Goal: Transaction & Acquisition: Purchase product/service

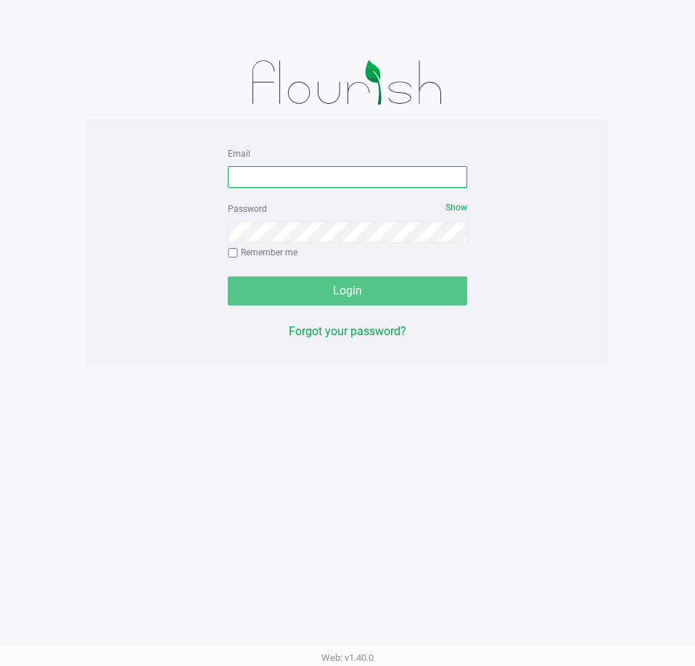
click at [277, 175] on input "Email" at bounding box center [347, 177] width 239 height 22
type input "[EMAIL_ADDRESS][DOMAIN_NAME]"
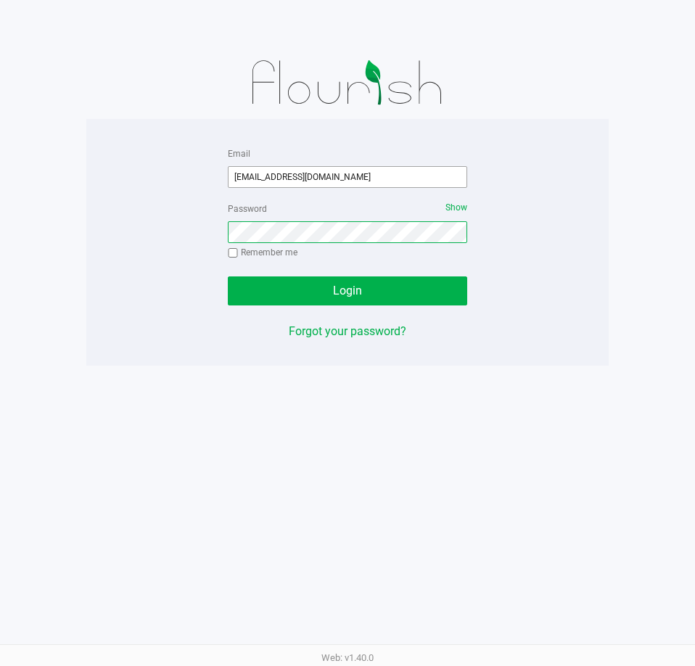
click at [228, 276] on button "Login" at bounding box center [347, 290] width 239 height 29
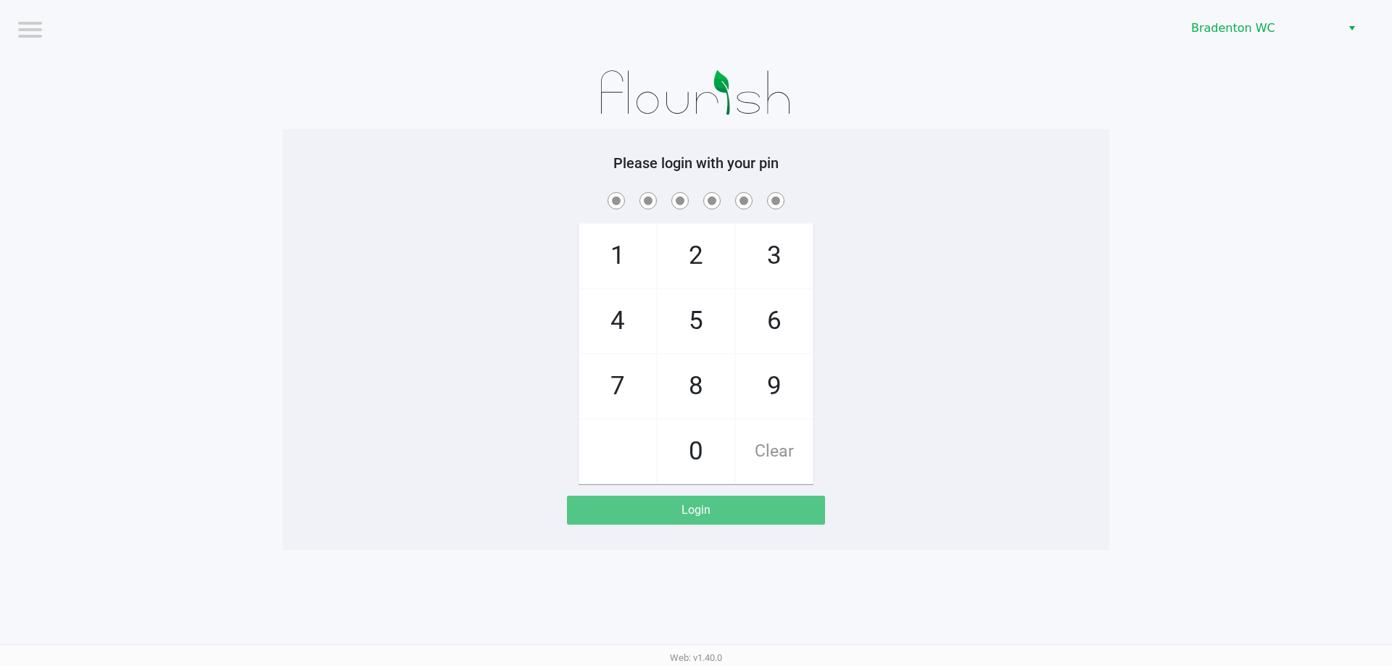
click at [694, 328] on div "1 4 7 2 5 8 0 3 6 9 Clear" at bounding box center [696, 336] width 827 height 295
checkbox input "true"
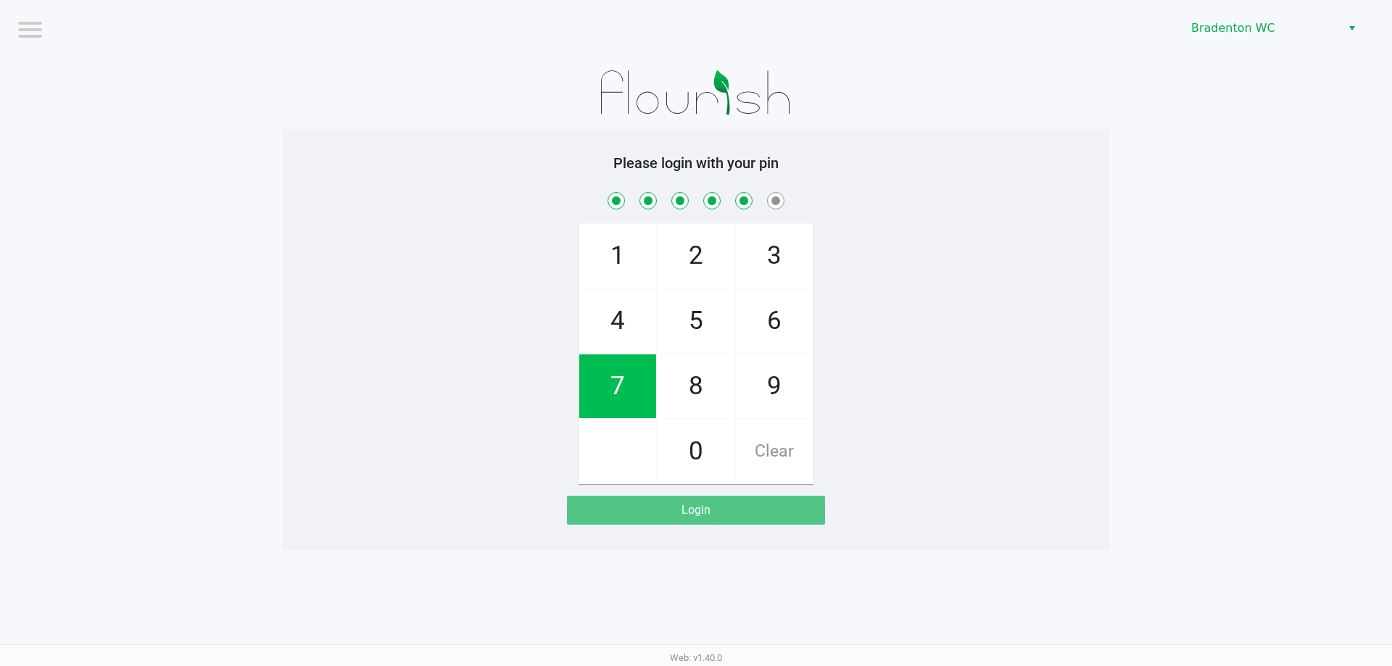
checkbox input "true"
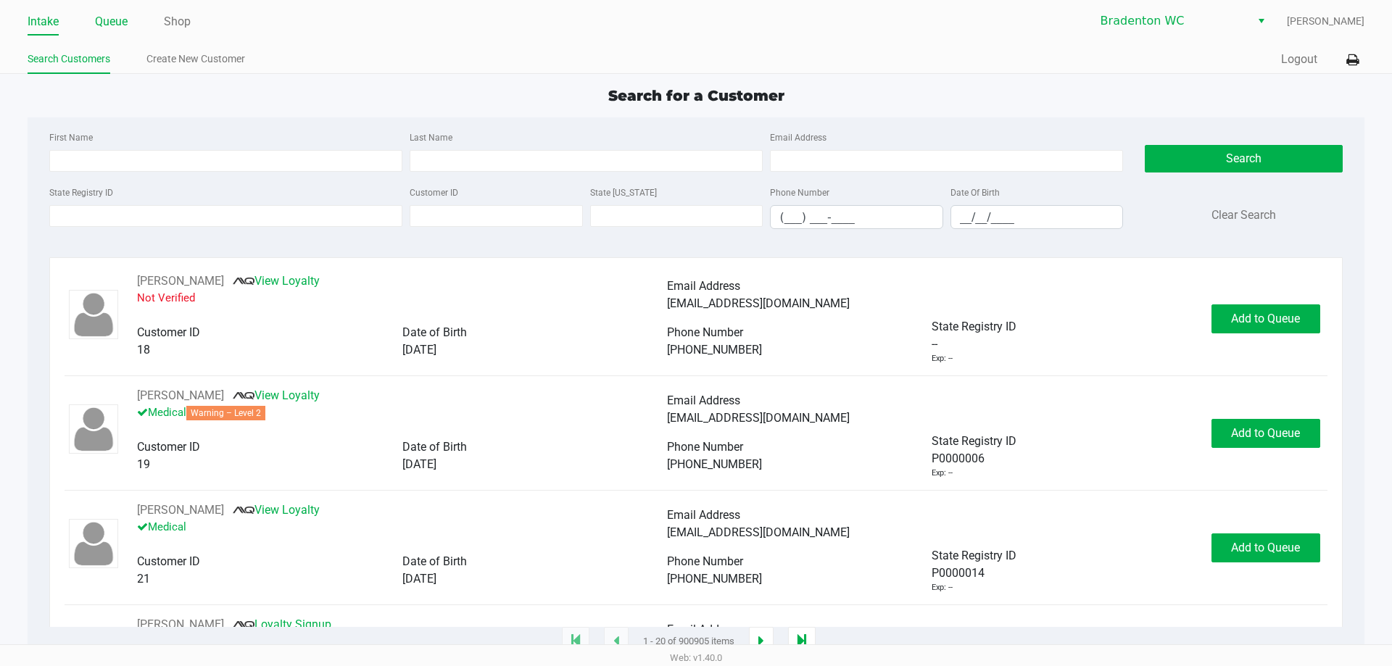
click at [123, 17] on link "Queue" at bounding box center [111, 22] width 33 height 20
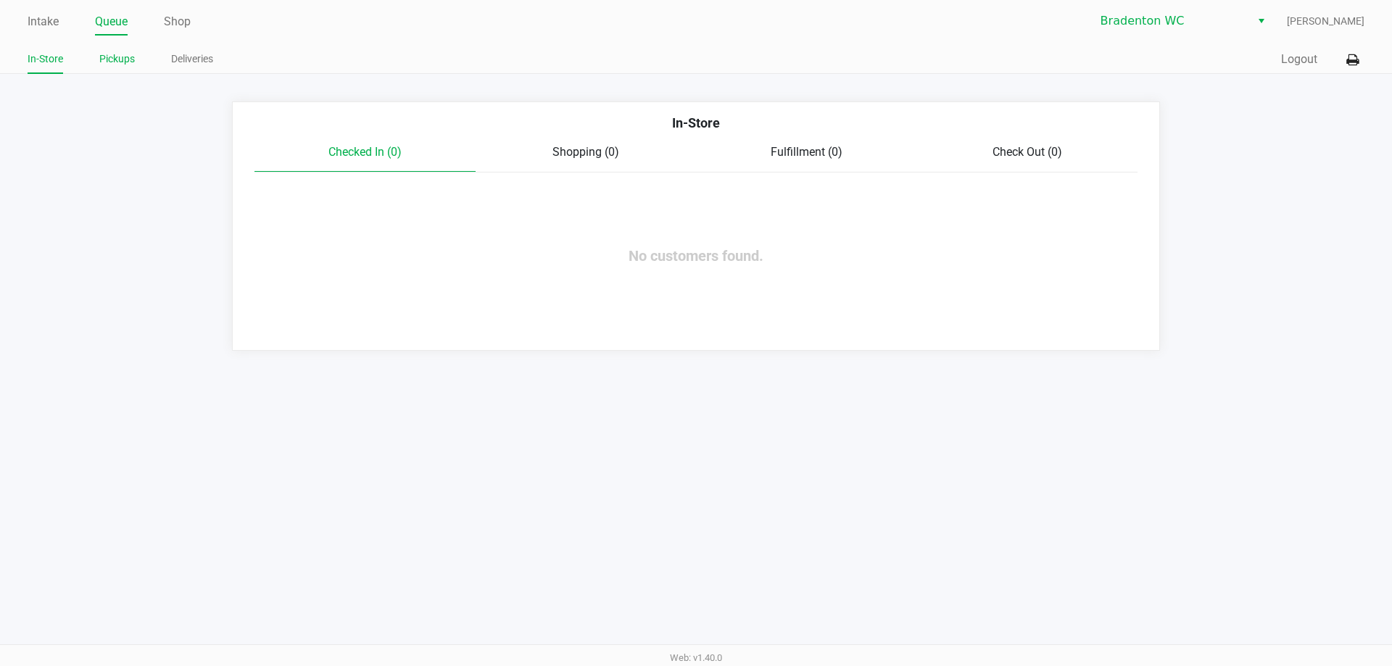
click at [106, 57] on link "Pickups" at bounding box center [117, 59] width 36 height 18
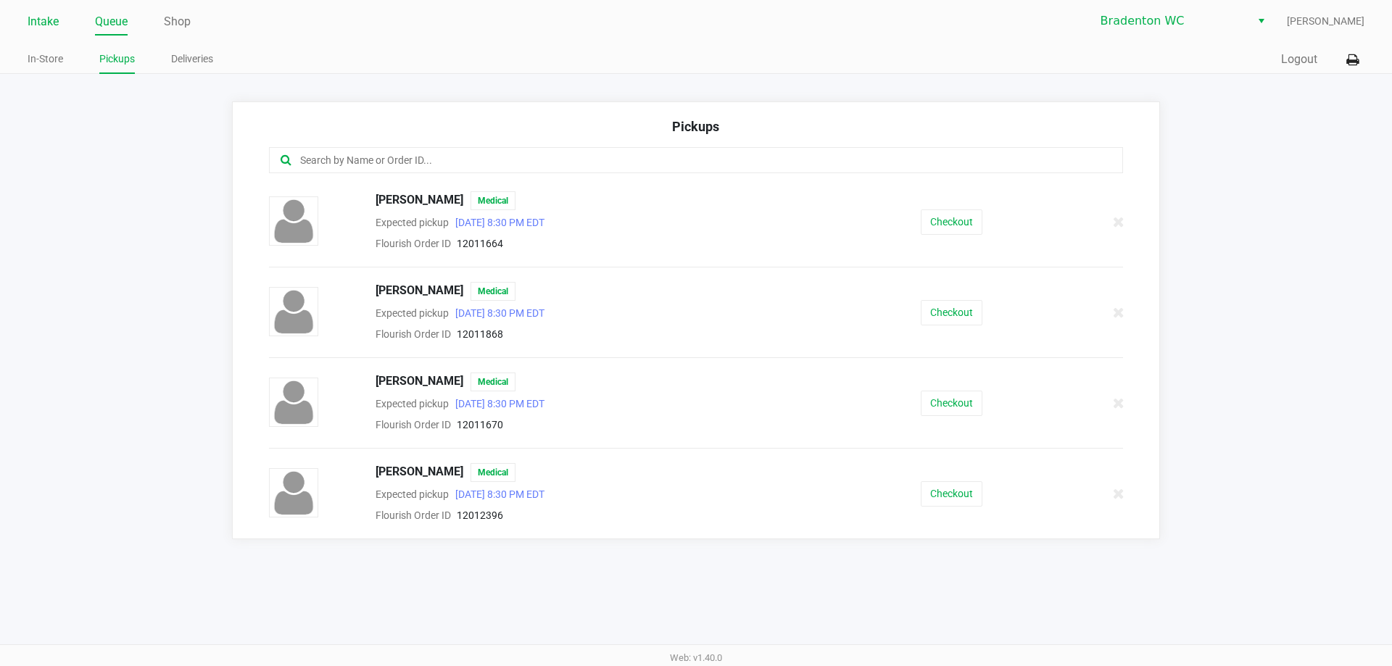
click at [47, 13] on link "Intake" at bounding box center [43, 22] width 31 height 20
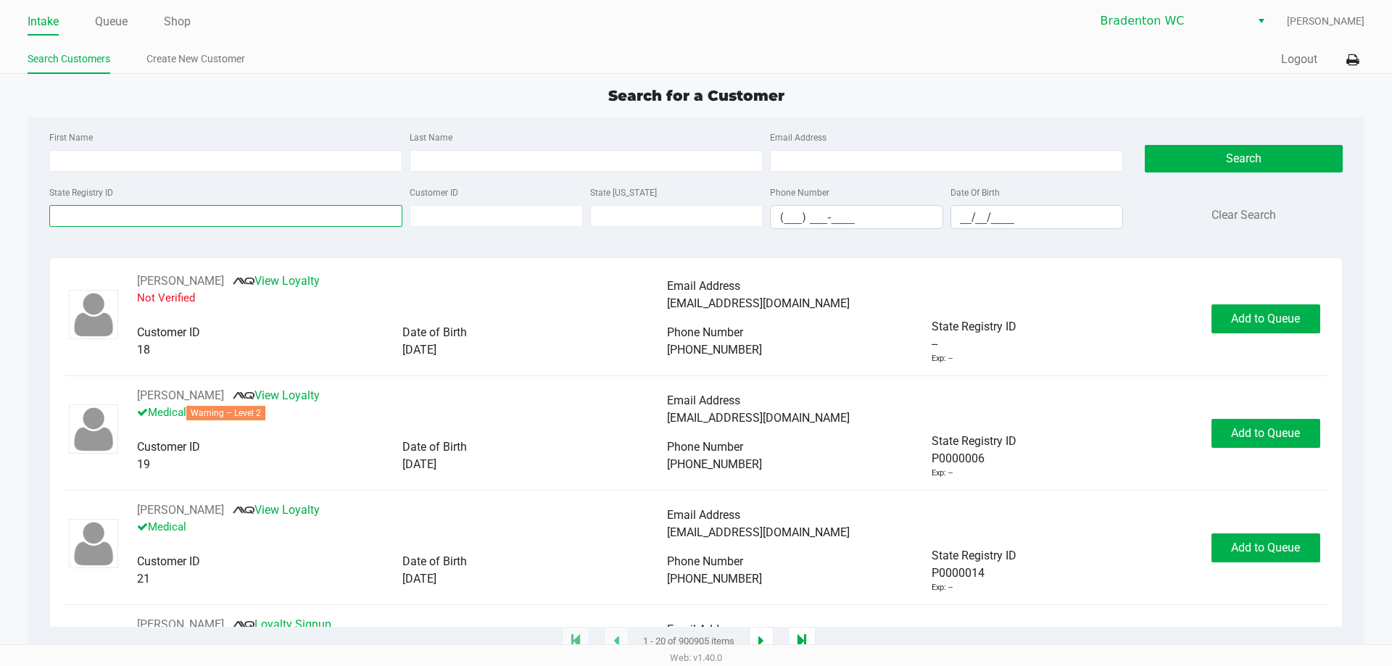
click at [125, 225] on input "State Registry ID" at bounding box center [225, 216] width 353 height 22
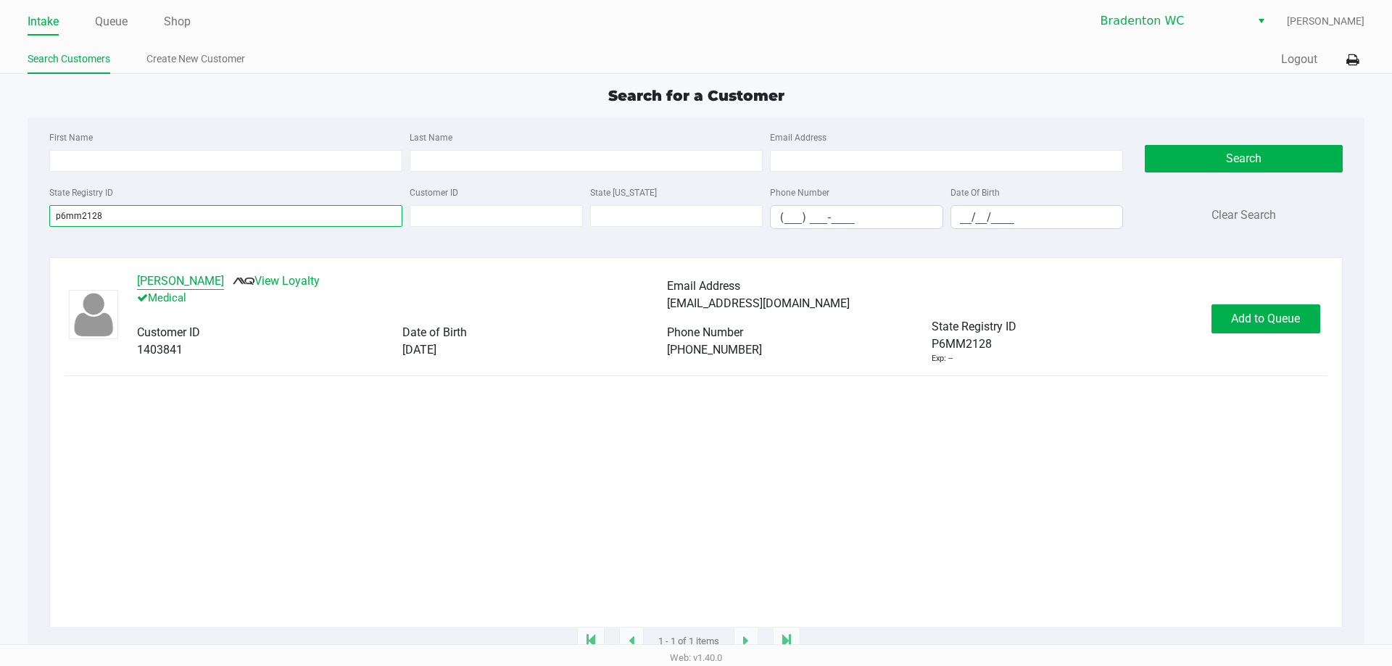
type input "p6mm2128"
click at [152, 283] on button "James Pedrero" at bounding box center [180, 281] width 87 height 17
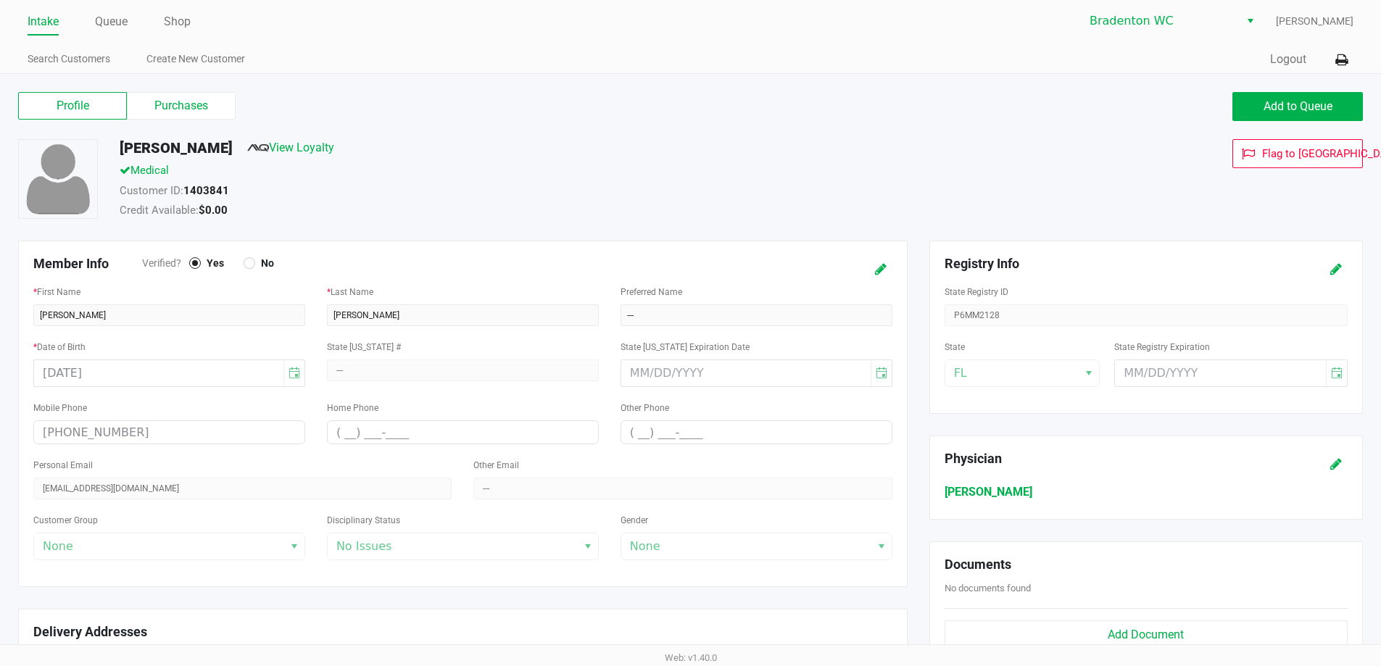
click at [166, 111] on label "Purchases" at bounding box center [181, 106] width 109 height 28
click at [0, 0] on 1 "Purchases" at bounding box center [0, 0] width 0 height 0
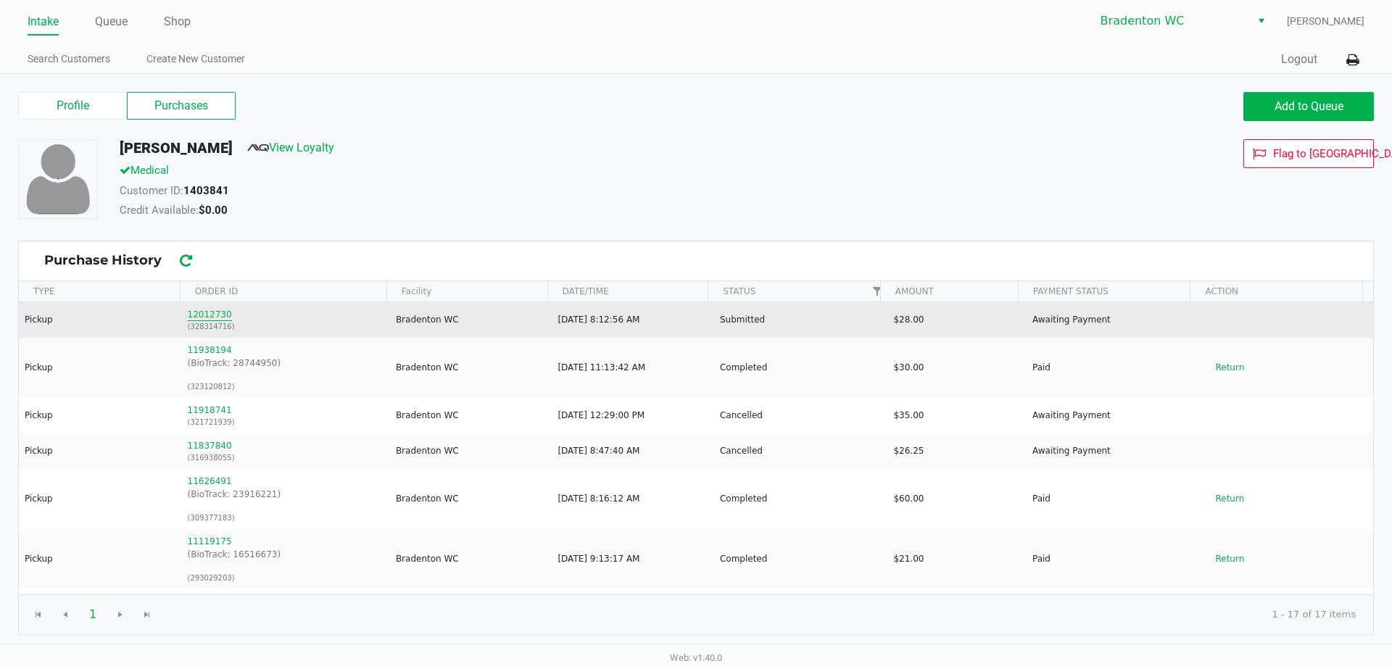
click at [199, 308] on button "12012730" at bounding box center [210, 314] width 44 height 13
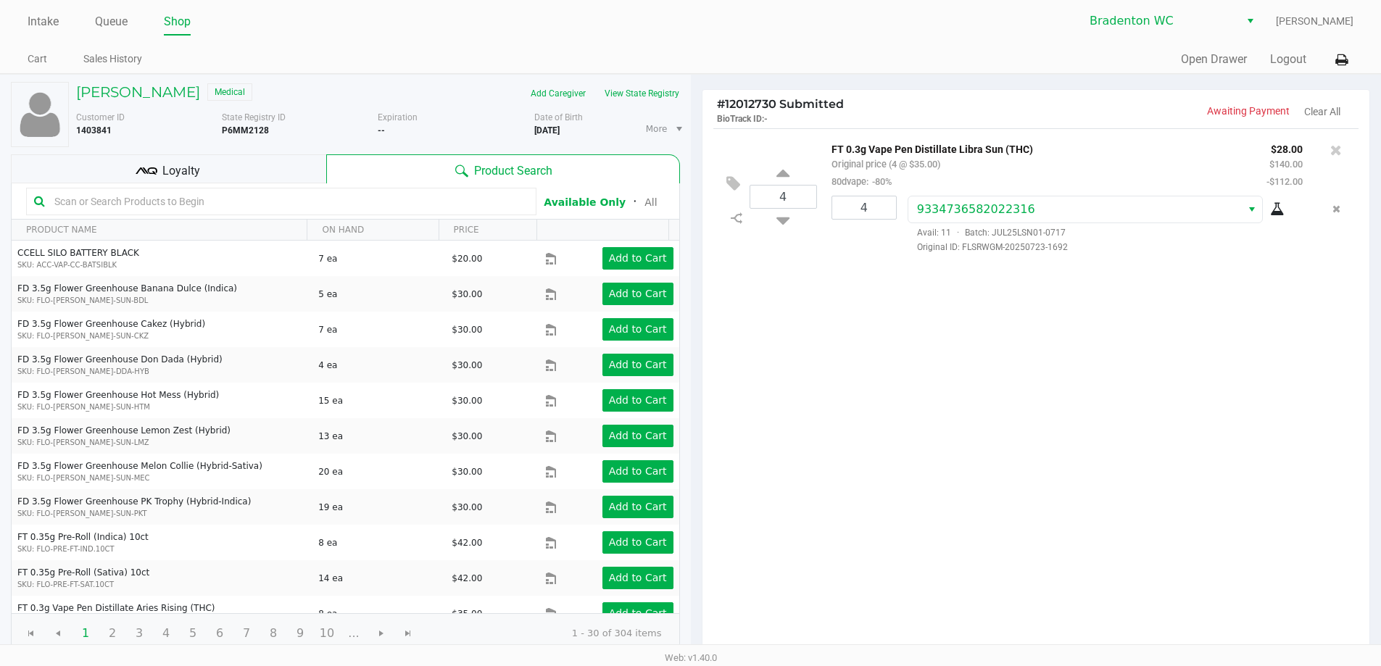
scroll to position [149, 0]
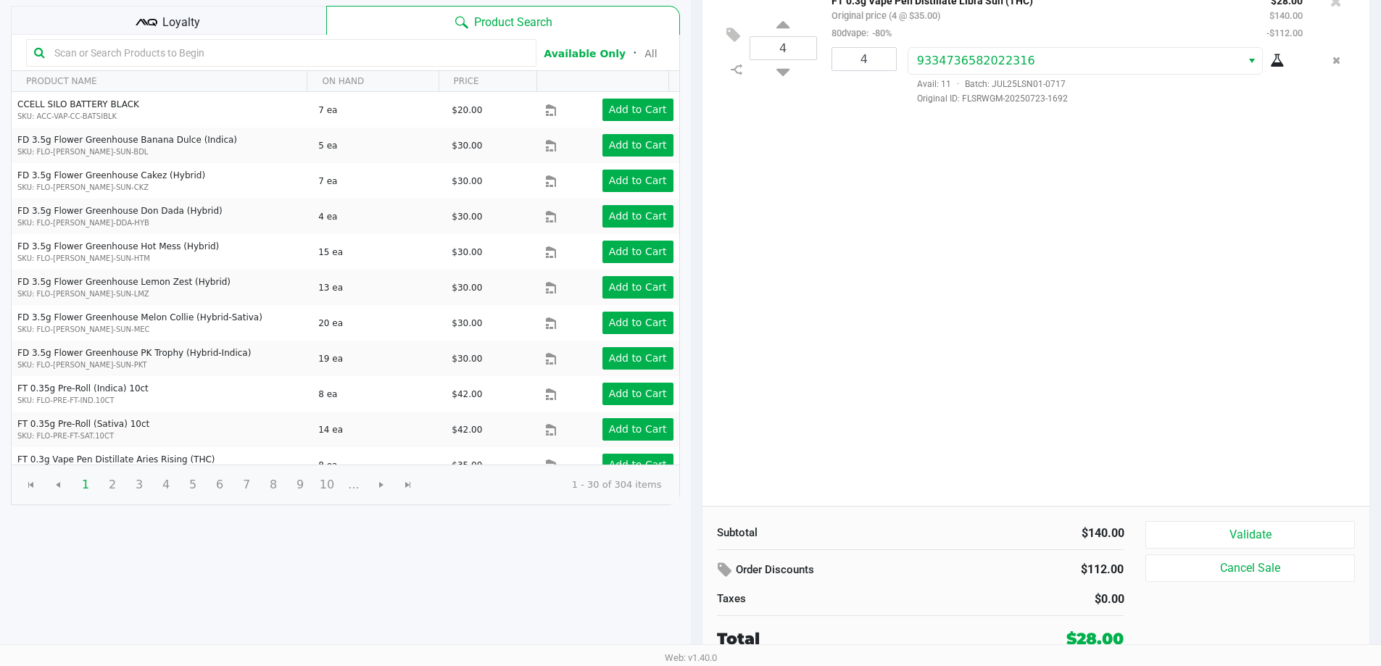
click at [233, 24] on div "Loyalty" at bounding box center [168, 20] width 315 height 29
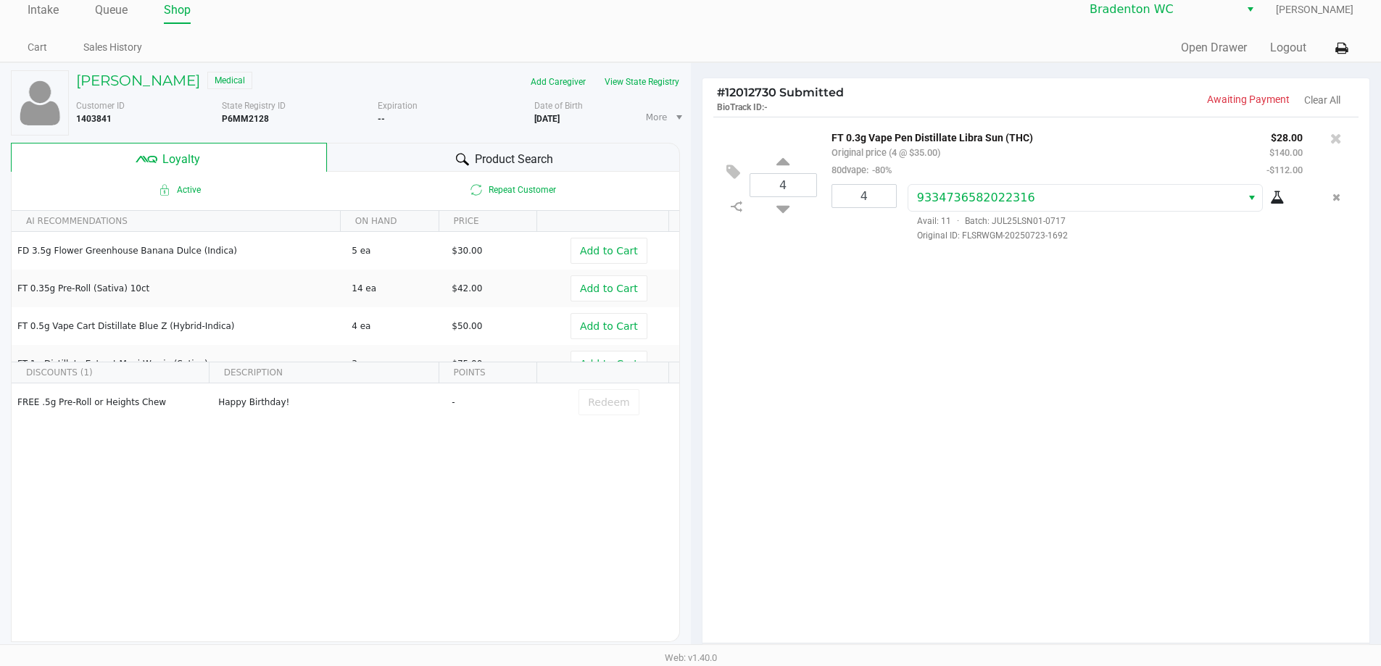
scroll to position [0, 0]
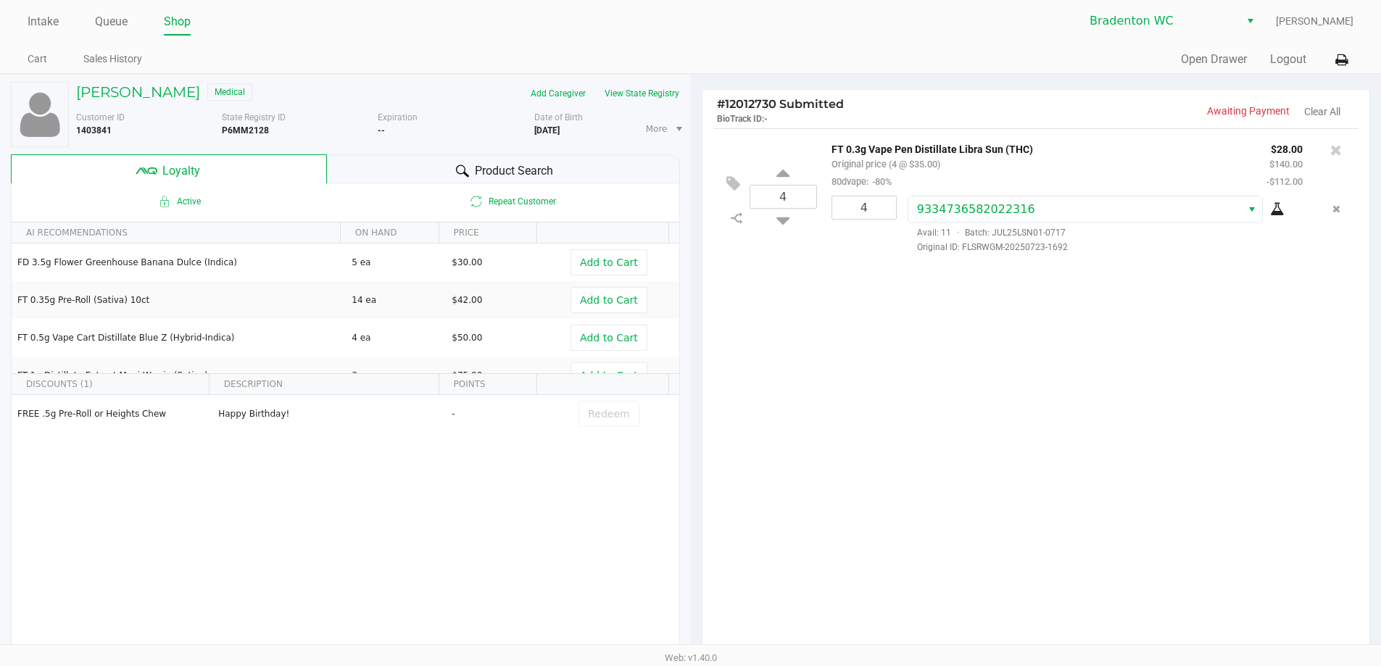
click at [694, 28] on div "Bradenton WC Marley French" at bounding box center [1022, 21] width 663 height 28
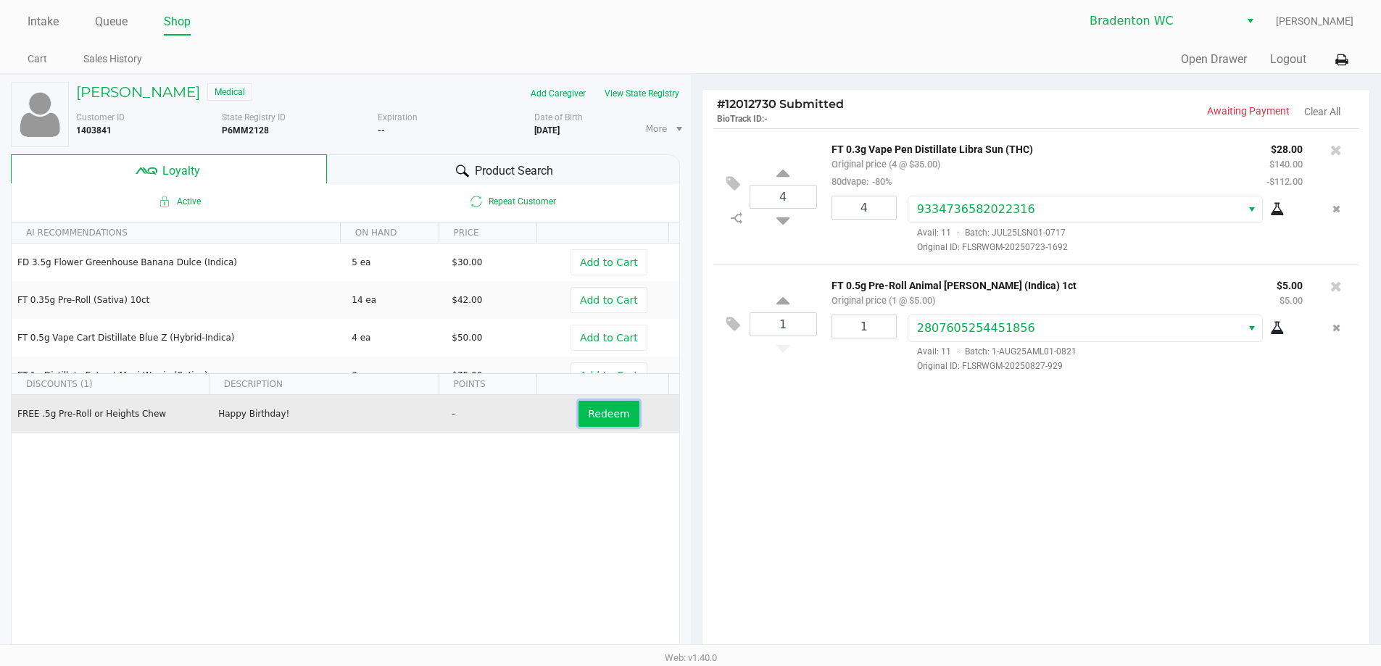
click at [580, 414] on button "Redeem" at bounding box center [609, 414] width 60 height 26
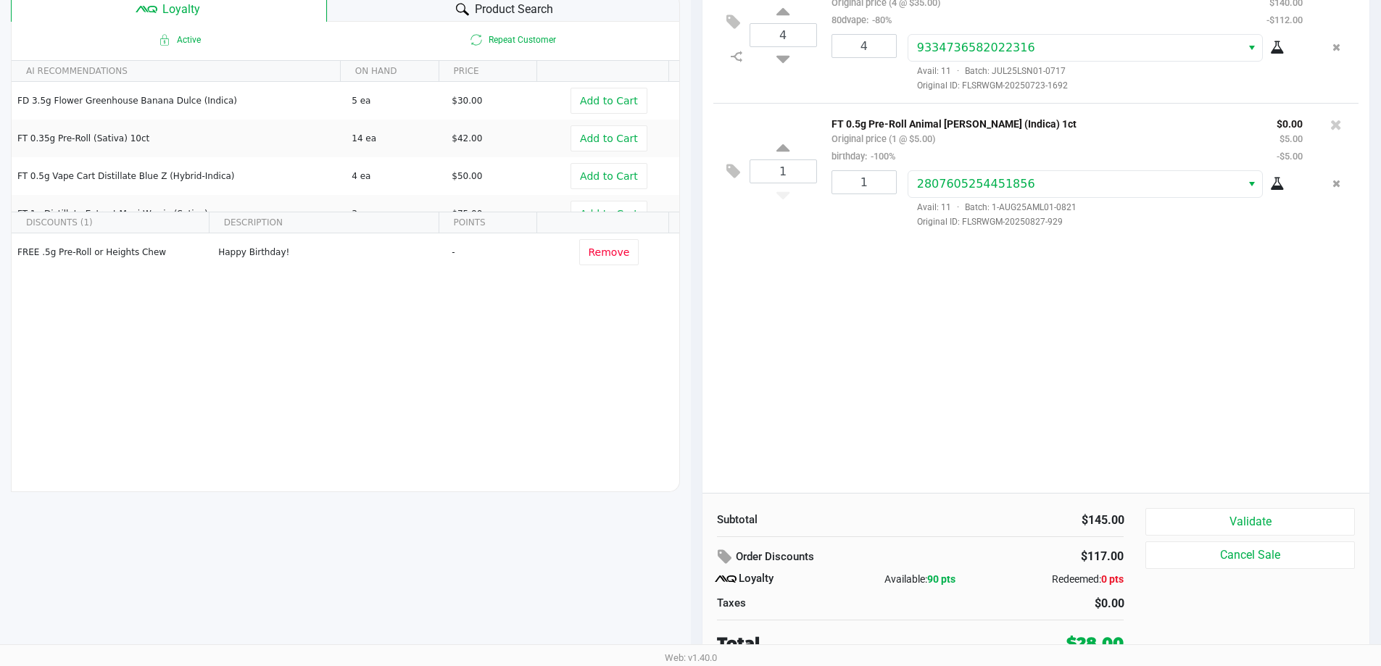
scroll to position [166, 0]
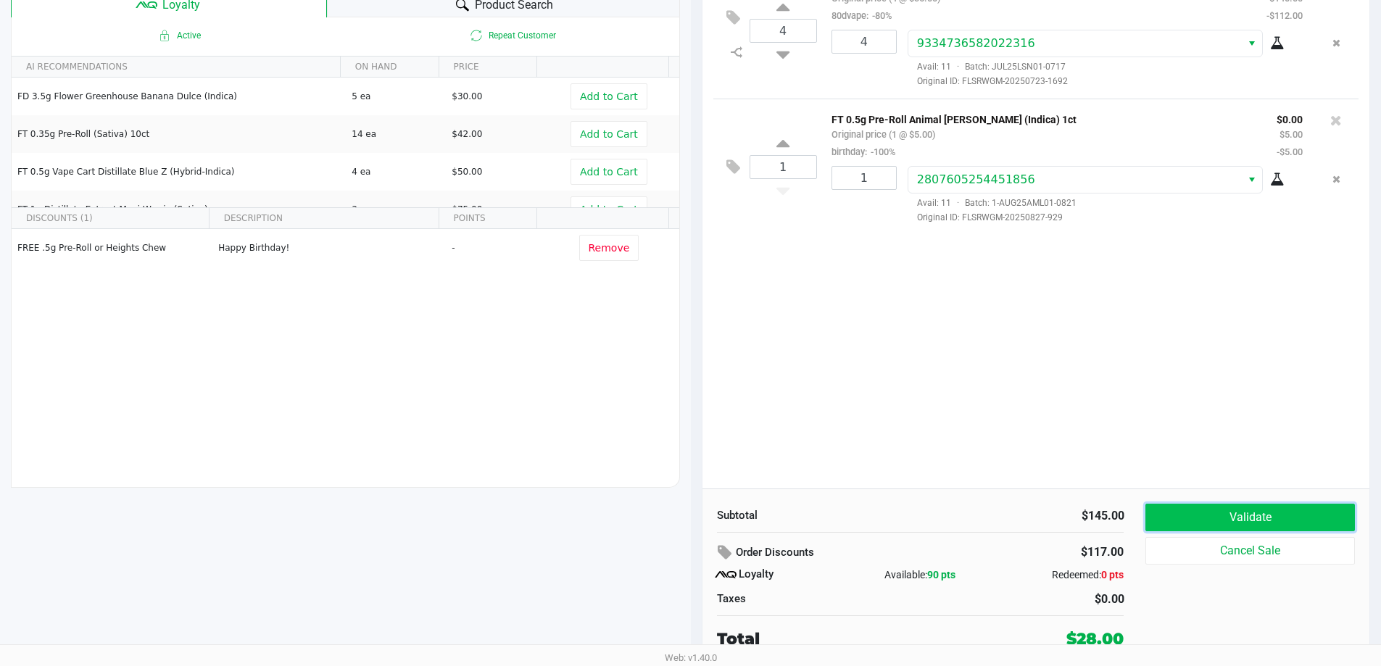
click at [694, 521] on button "Validate" at bounding box center [1250, 518] width 209 height 28
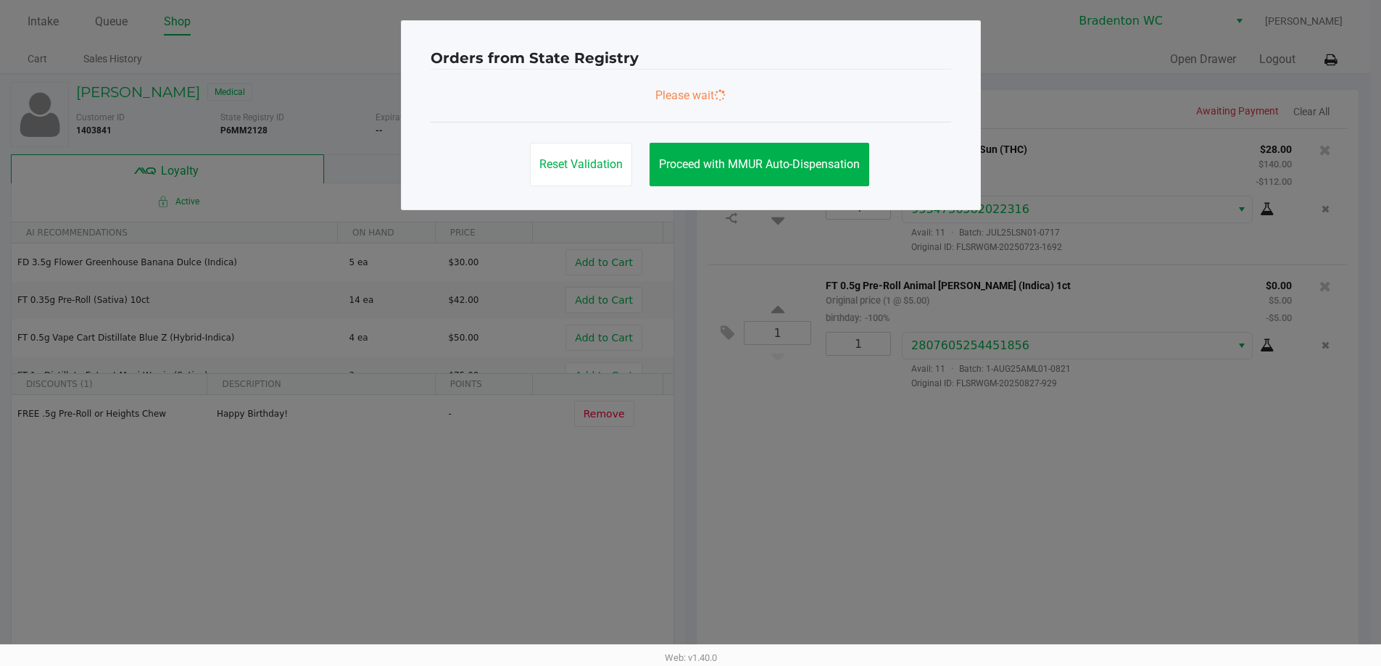
scroll to position [0, 0]
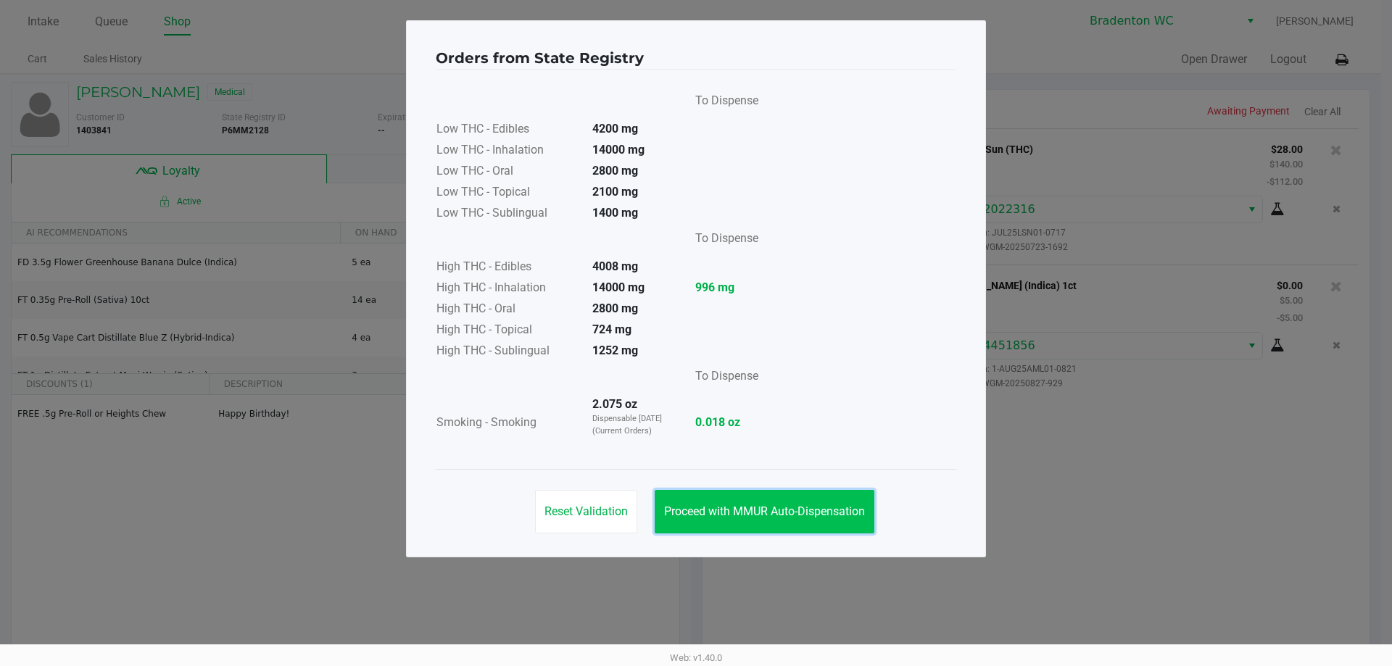
drag, startPoint x: 842, startPoint y: 507, endPoint x: 904, endPoint y: 488, distance: 65.1
click at [694, 505] on span "Proceed with MMUR Auto-Dispensation" at bounding box center [764, 512] width 201 height 14
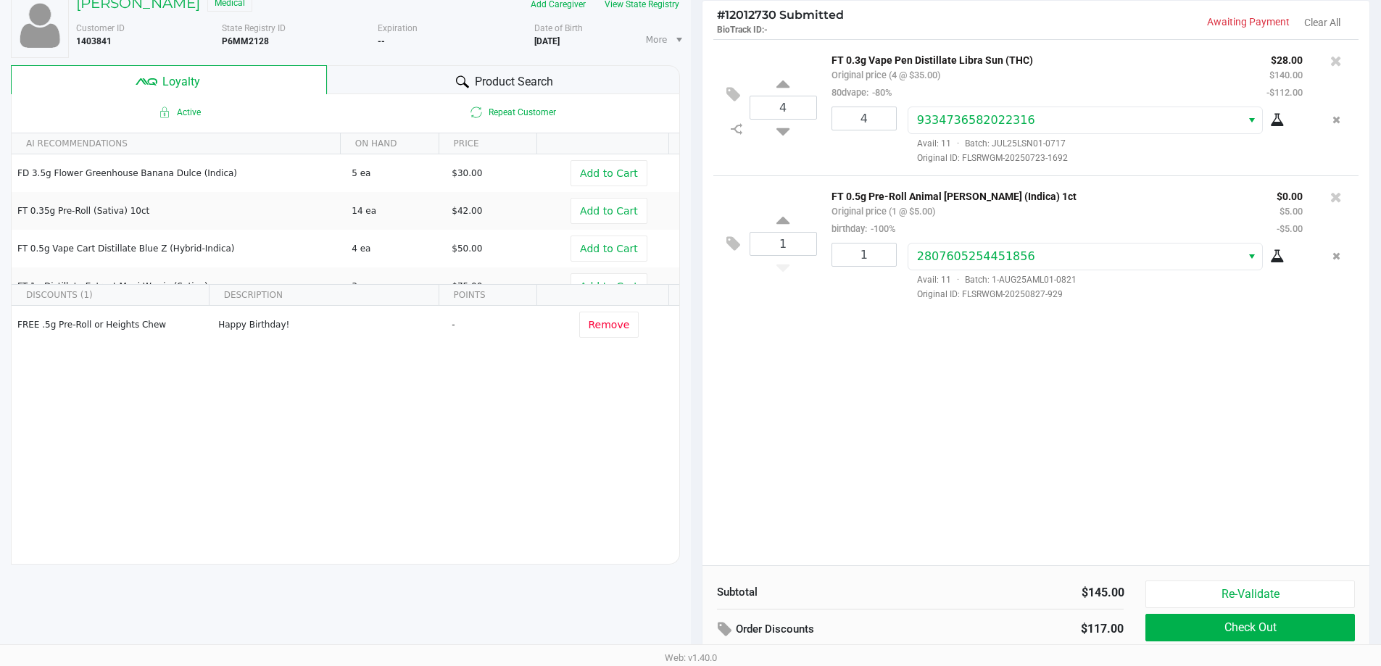
scroll to position [166, 0]
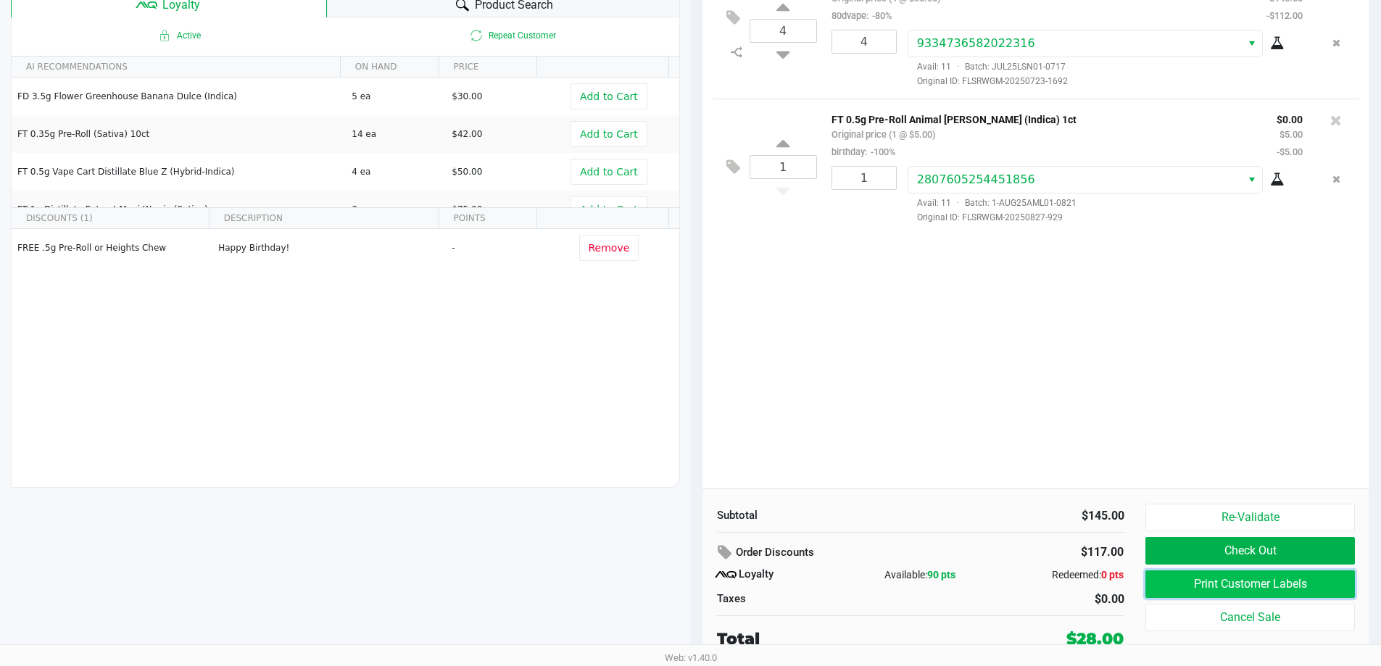
click at [694, 587] on button "Print Customer Labels" at bounding box center [1250, 585] width 209 height 28
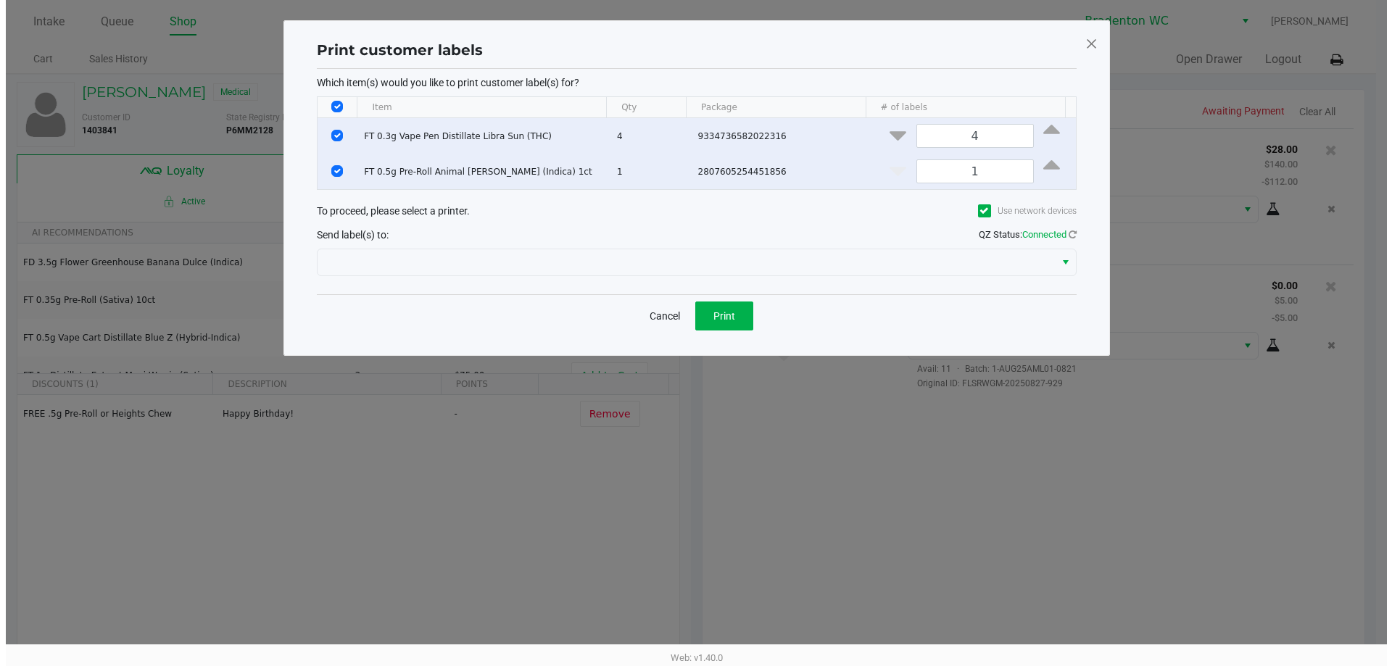
scroll to position [0, 0]
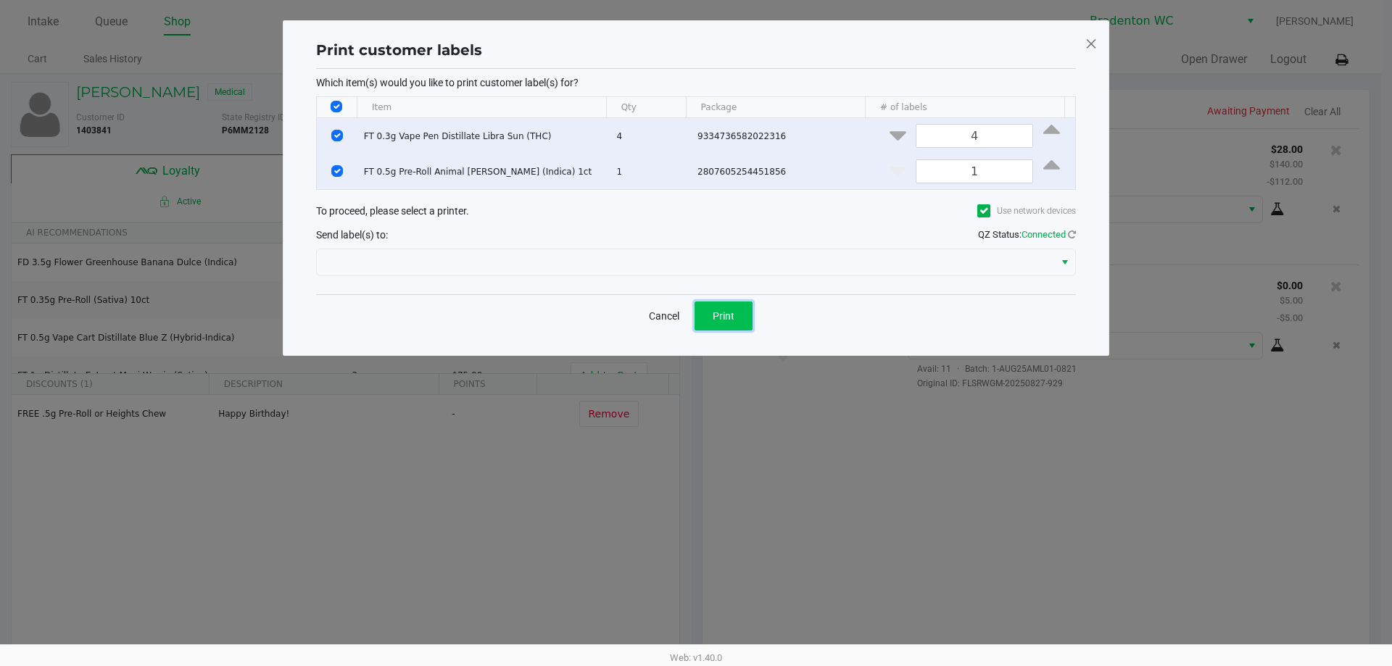
drag, startPoint x: 729, startPoint y: 324, endPoint x: 750, endPoint y: 323, distance: 21.8
click at [694, 322] on span "Print" at bounding box center [724, 316] width 22 height 12
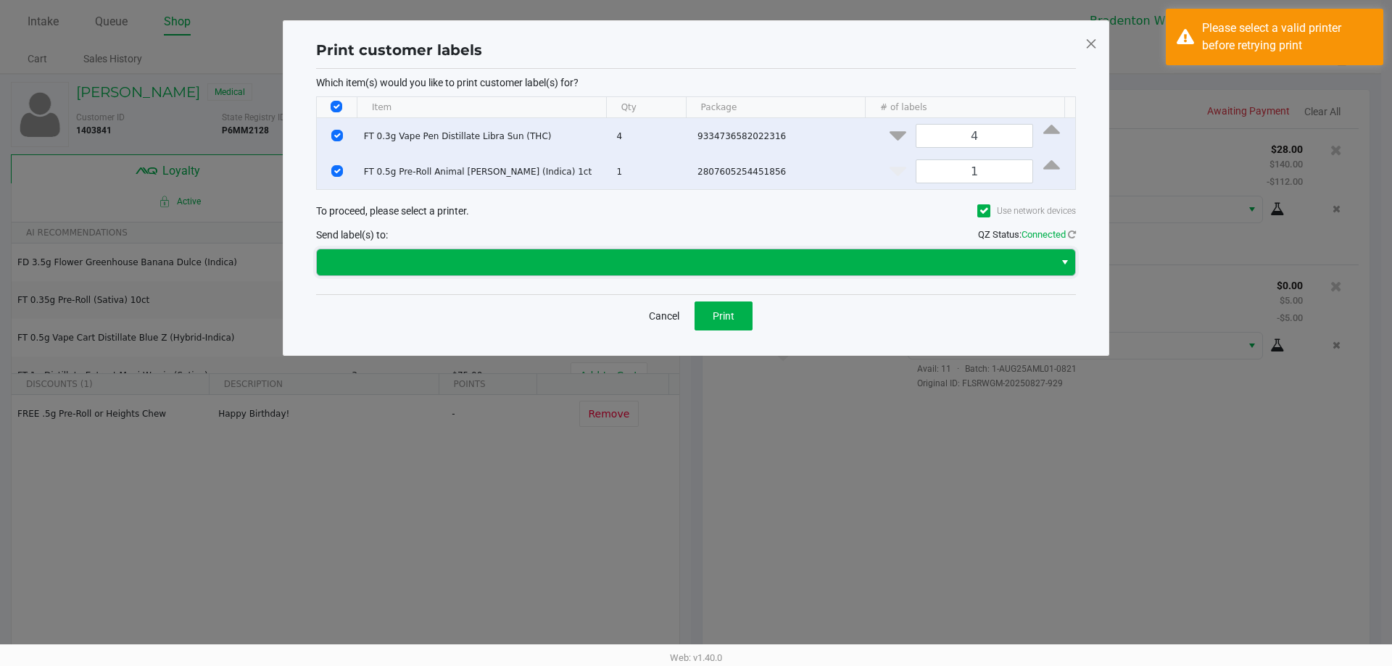
click at [488, 270] on span at bounding box center [686, 262] width 720 height 17
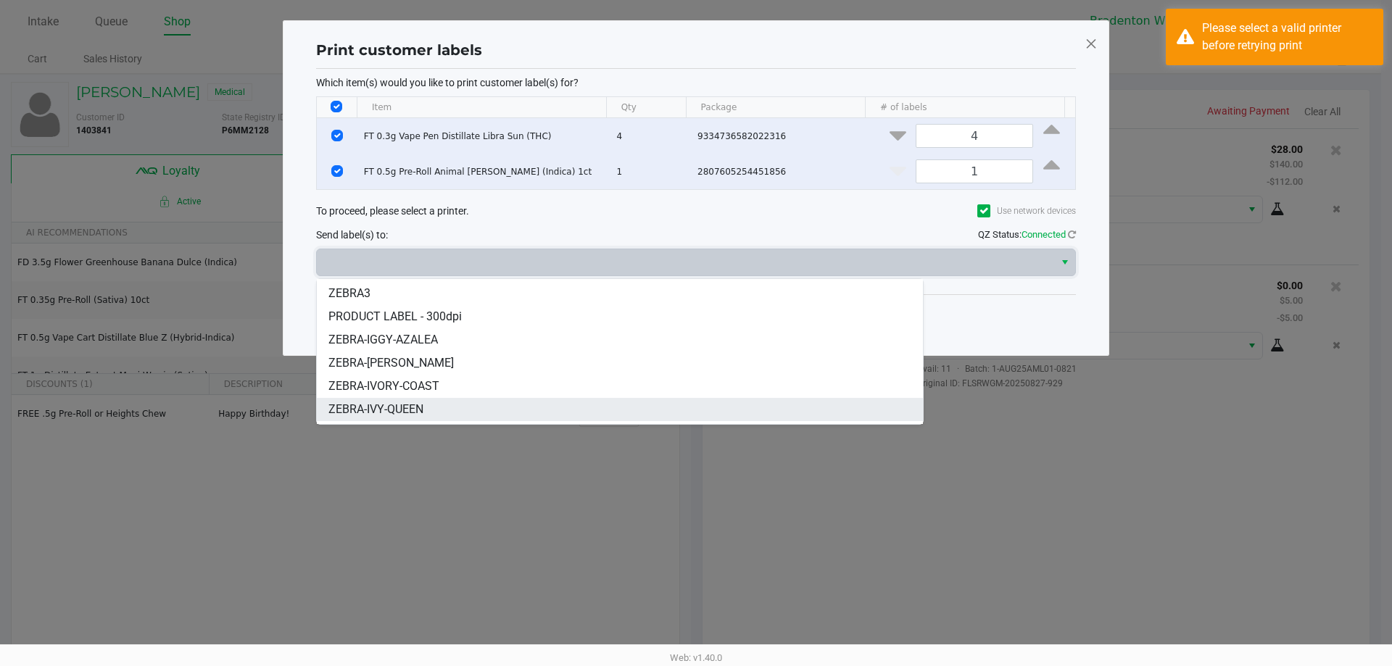
scroll to position [87, 0]
click at [422, 417] on span "ZEBRA-HUMBERTO-LEON" at bounding box center [390, 412] width 125 height 17
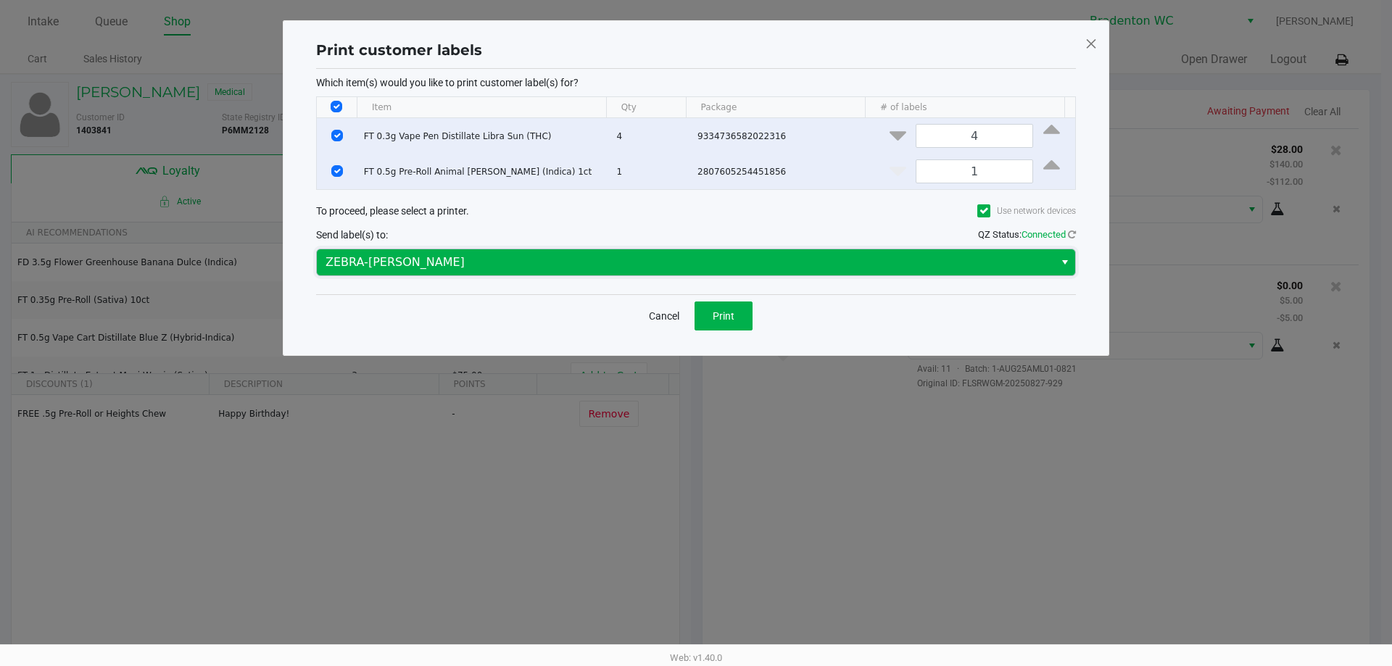
click at [509, 264] on span "ZEBRA-HUMBERTO-LEON" at bounding box center [686, 262] width 720 height 17
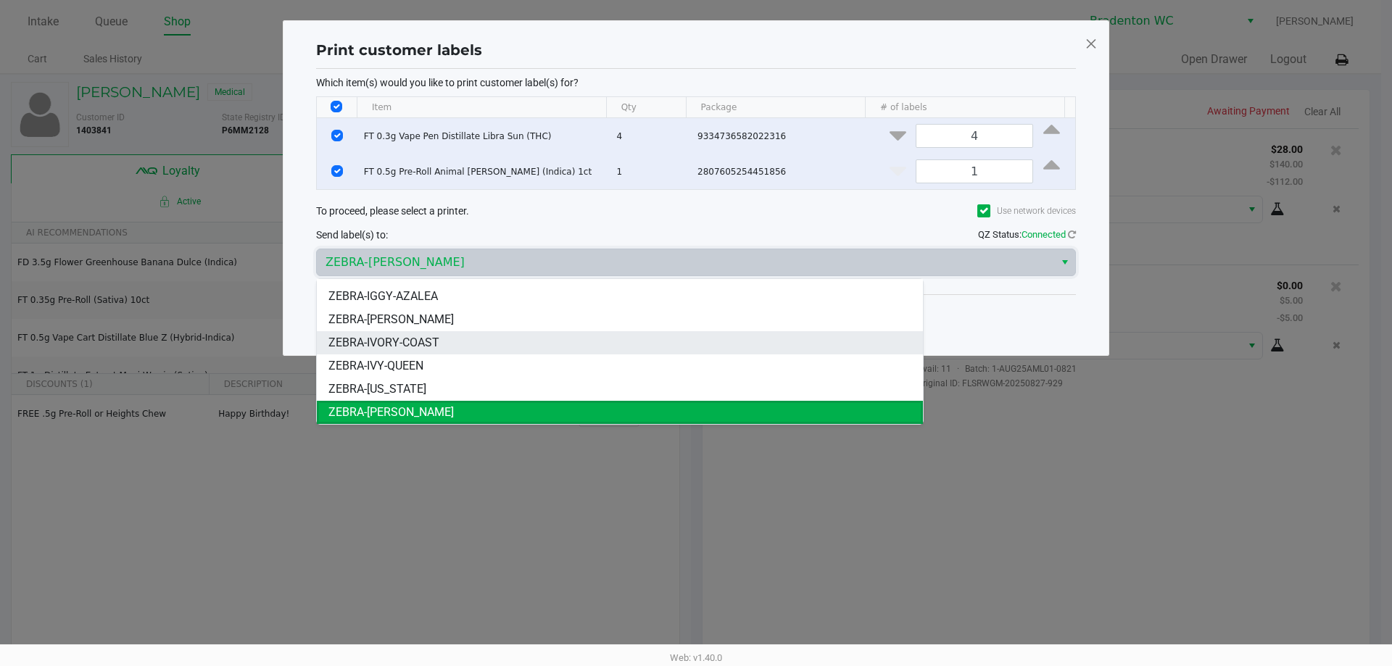
click at [400, 339] on span "ZEBRA-IVORY-COAST" at bounding box center [383, 342] width 111 height 17
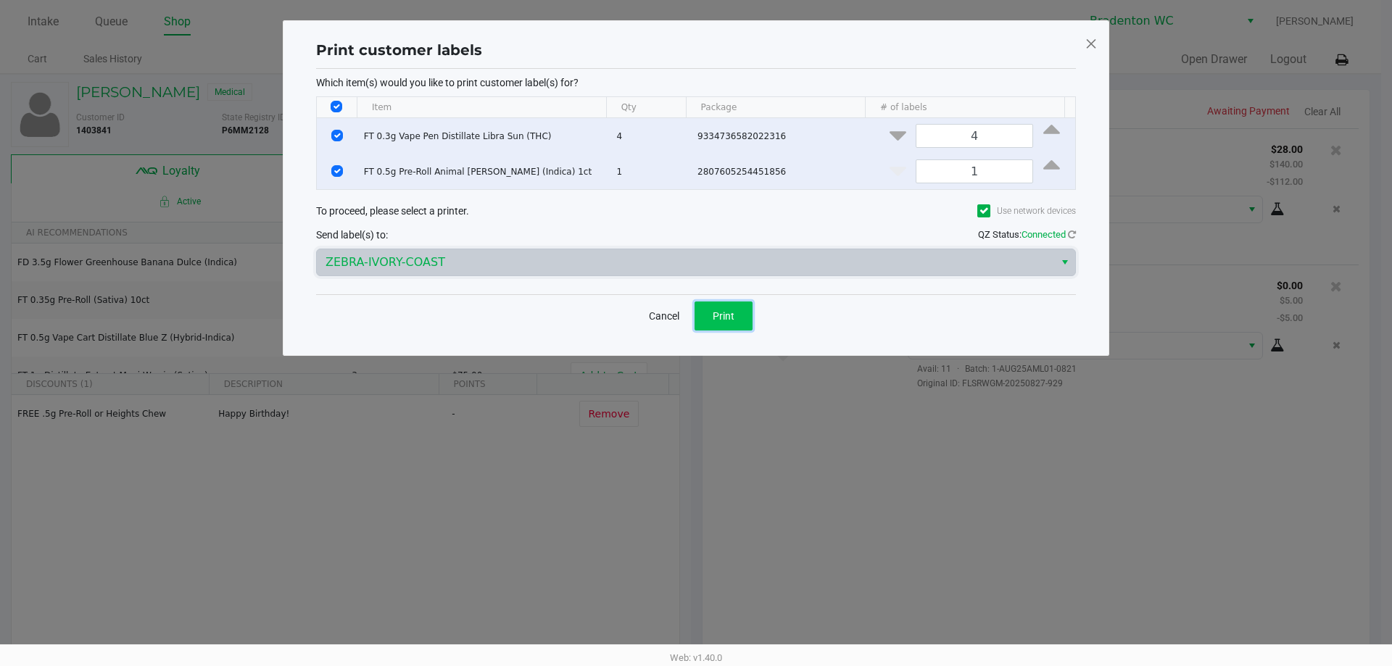
click at [694, 309] on button "Print" at bounding box center [724, 316] width 58 height 29
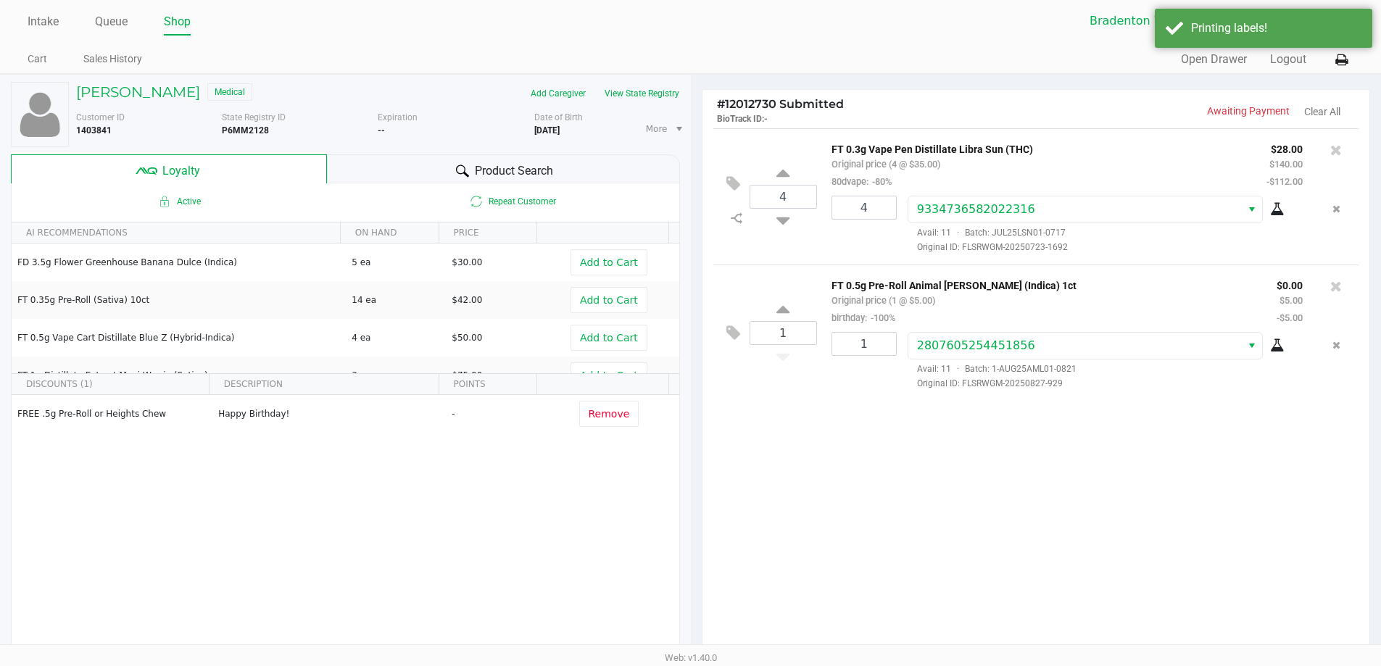
scroll to position [166, 0]
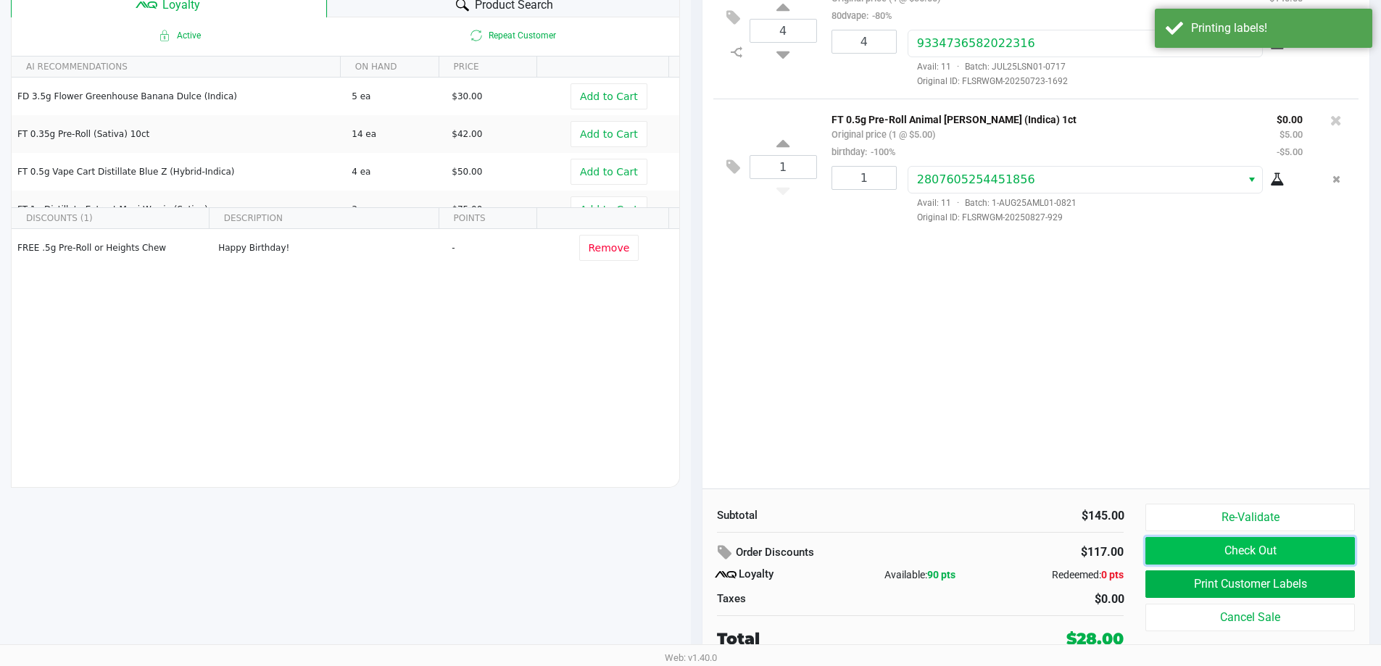
click at [694, 555] on button "Check Out" at bounding box center [1250, 551] width 209 height 28
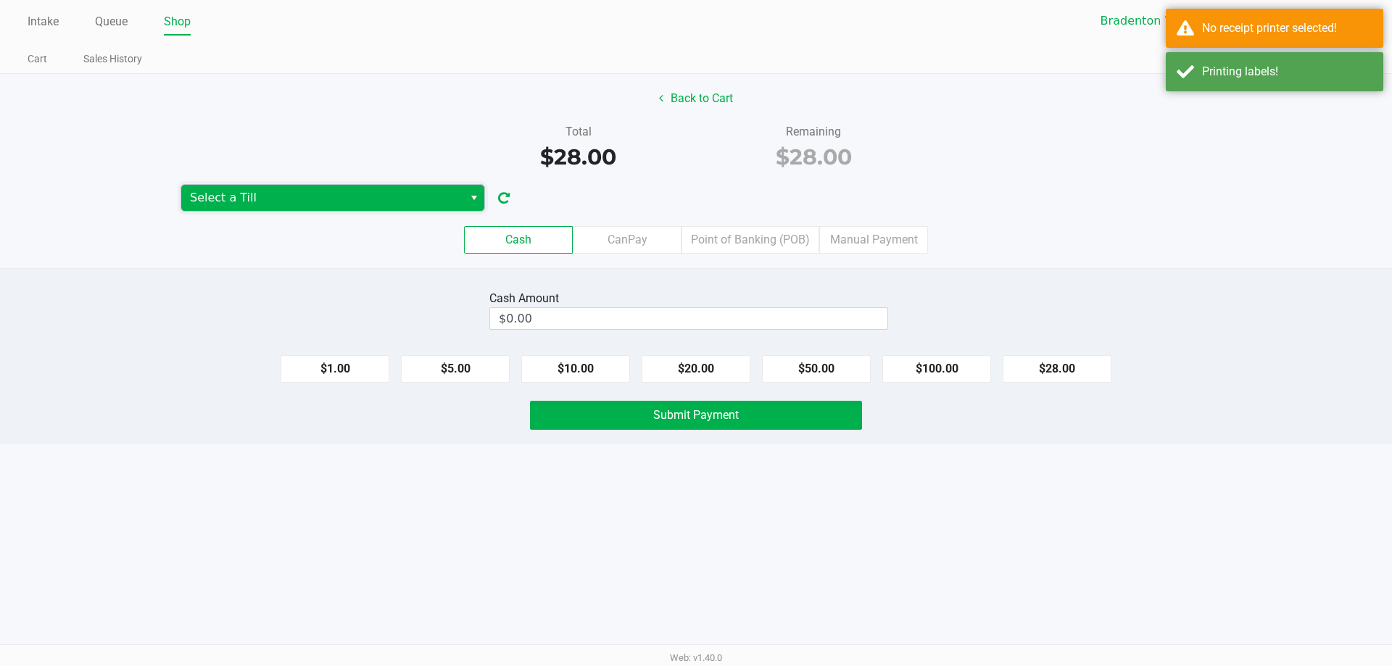
click at [409, 196] on span "Select a Till" at bounding box center [322, 197] width 265 height 17
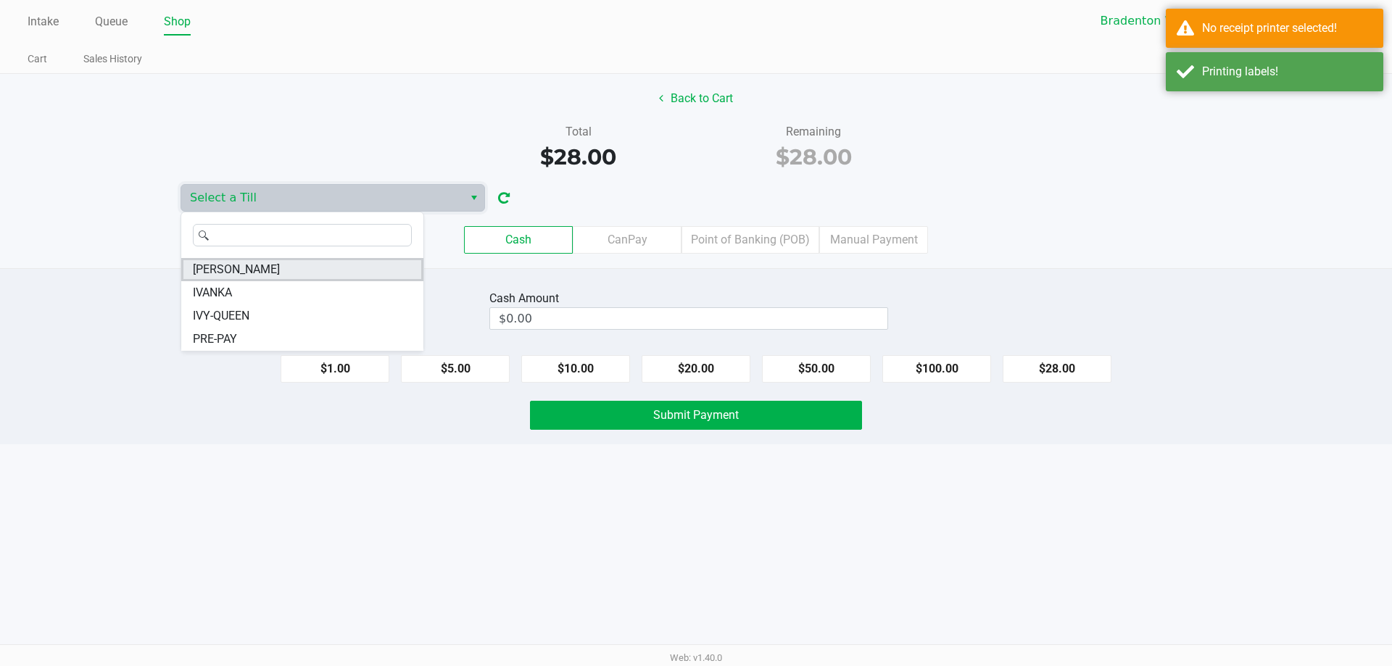
click at [236, 275] on span "HUMBERTO-LEON" at bounding box center [236, 269] width 87 height 17
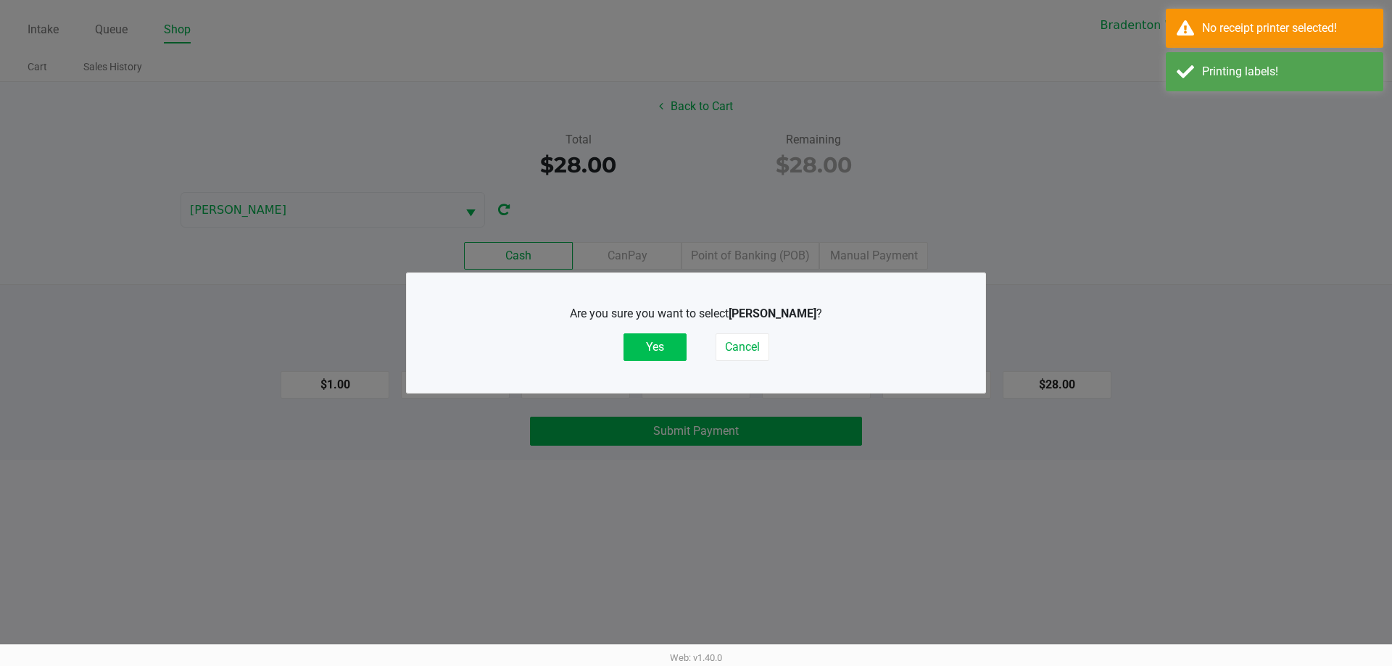
click at [641, 349] on button "Yes" at bounding box center [655, 348] width 63 height 28
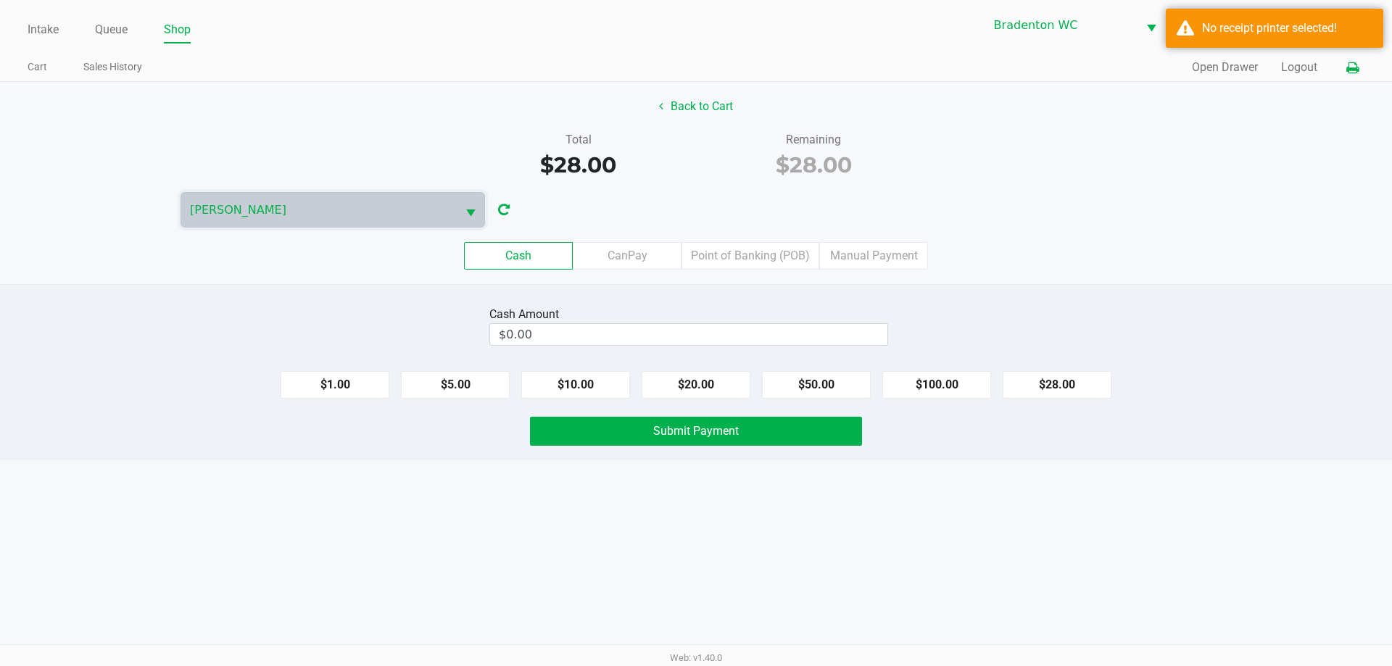
click at [694, 73] on icon at bounding box center [1352, 68] width 12 height 10
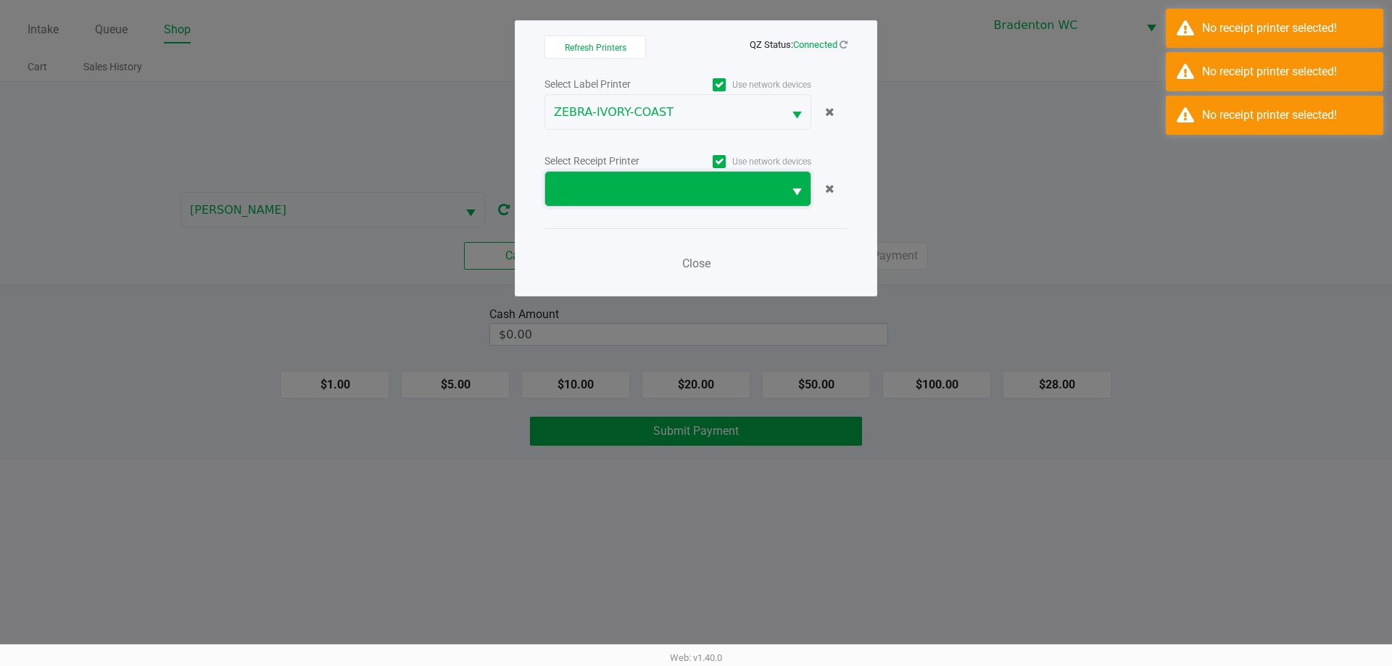
click at [657, 203] on span at bounding box center [664, 189] width 238 height 34
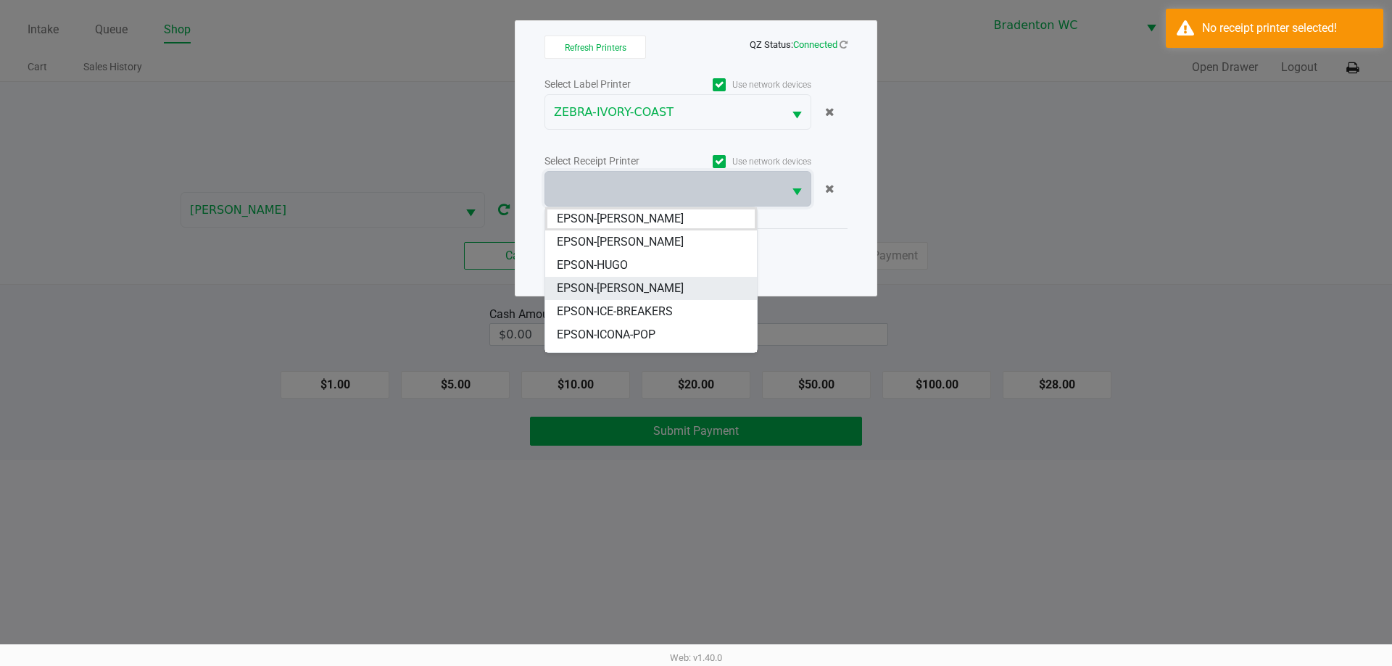
click at [608, 286] on span "EPSON-[PERSON_NAME]" at bounding box center [620, 288] width 127 height 17
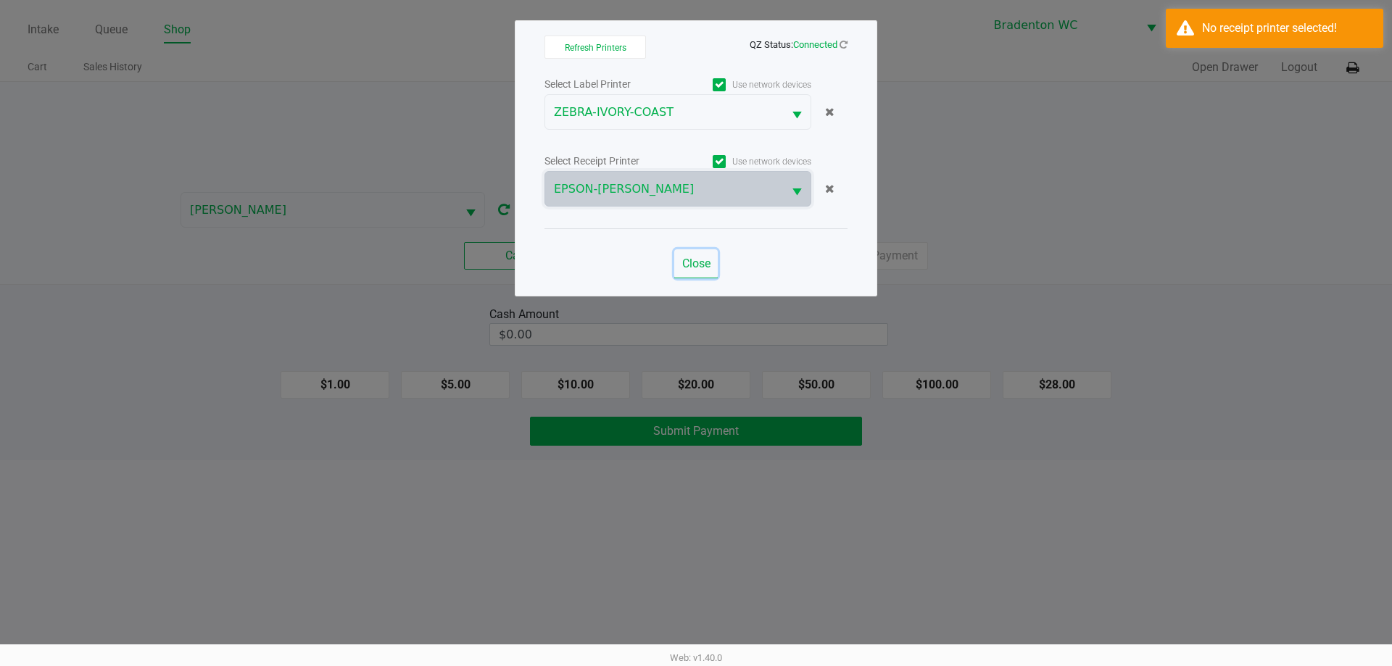
click at [682, 264] on span "Close" at bounding box center [696, 264] width 28 height 14
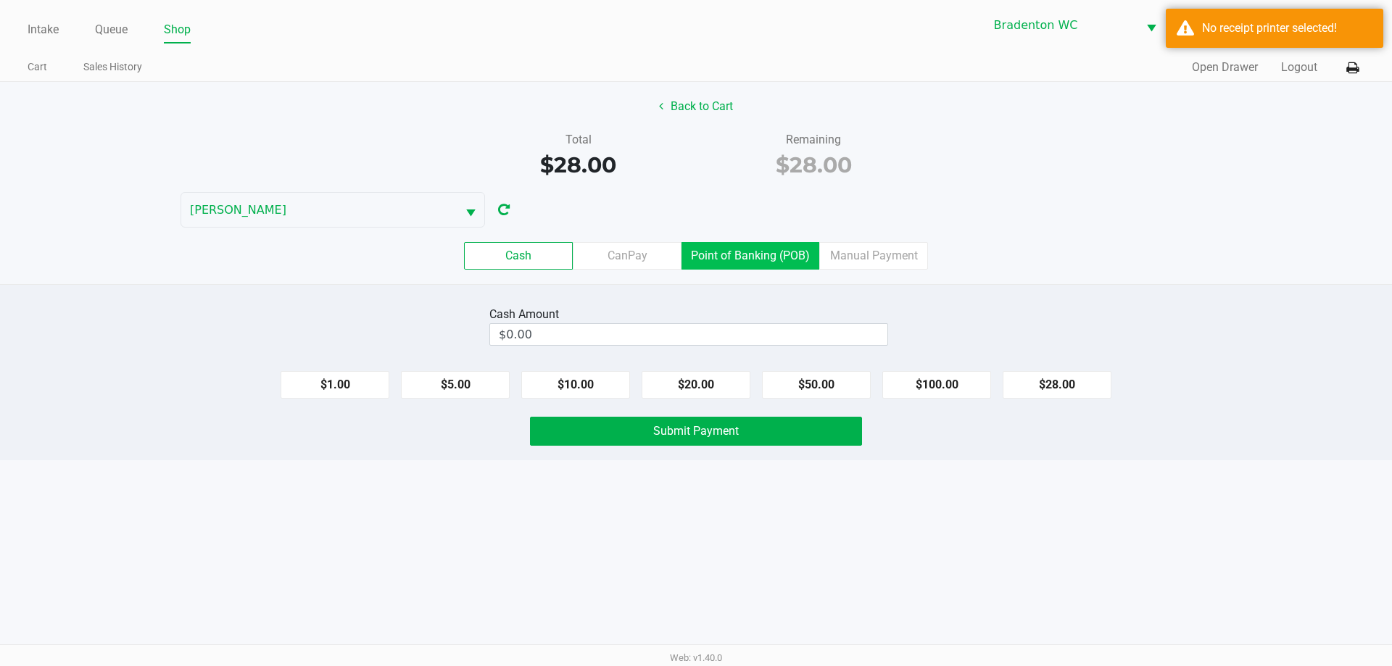
click at [694, 251] on label "Point of Banking (POB)" at bounding box center [751, 256] width 138 height 28
click at [0, 0] on 7 "Point of Banking (POB)" at bounding box center [0, 0] width 0 height 0
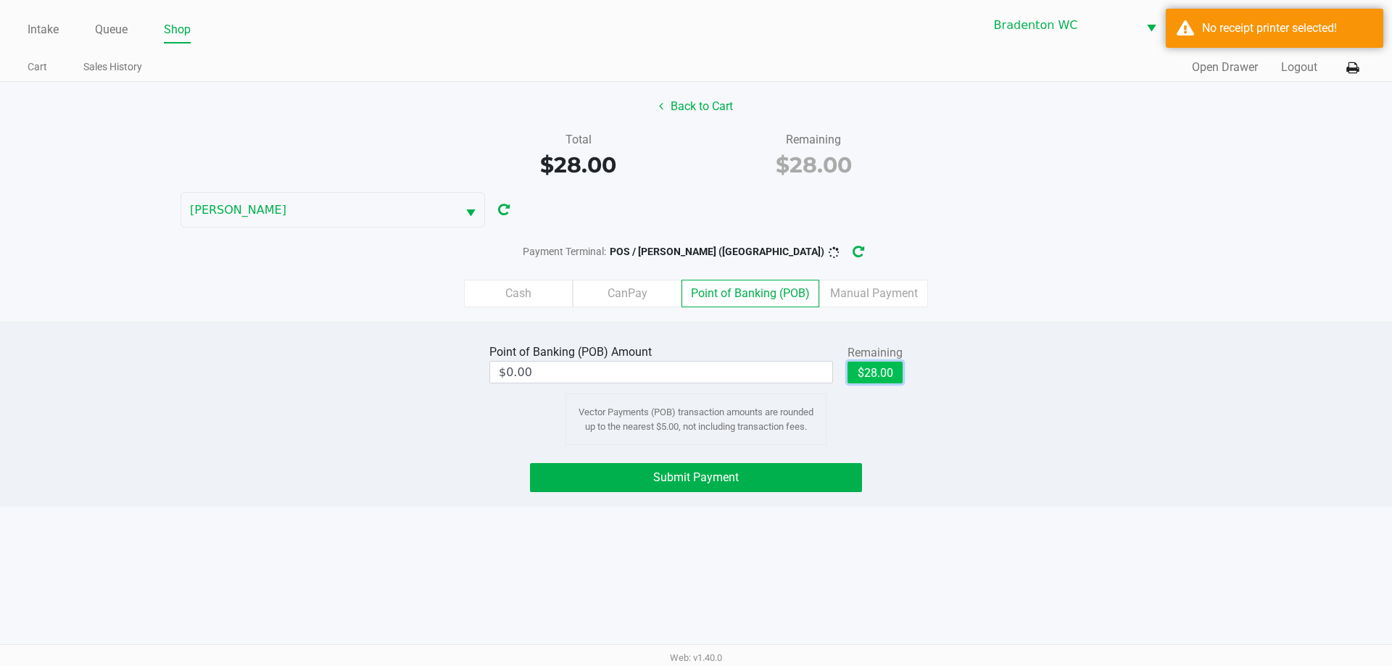
click at [694, 371] on button "$28.00" at bounding box center [875, 373] width 55 height 22
type input "$28.00"
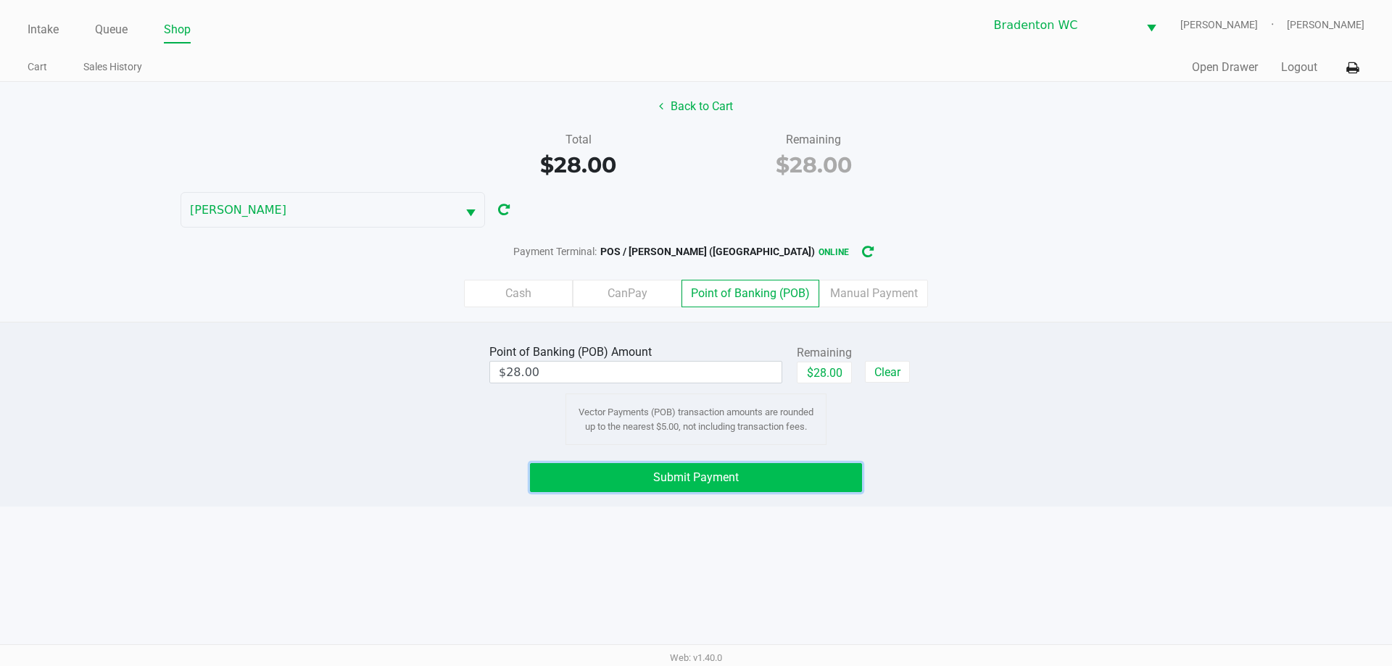
click at [666, 483] on span "Submit Payment" at bounding box center [696, 478] width 86 height 14
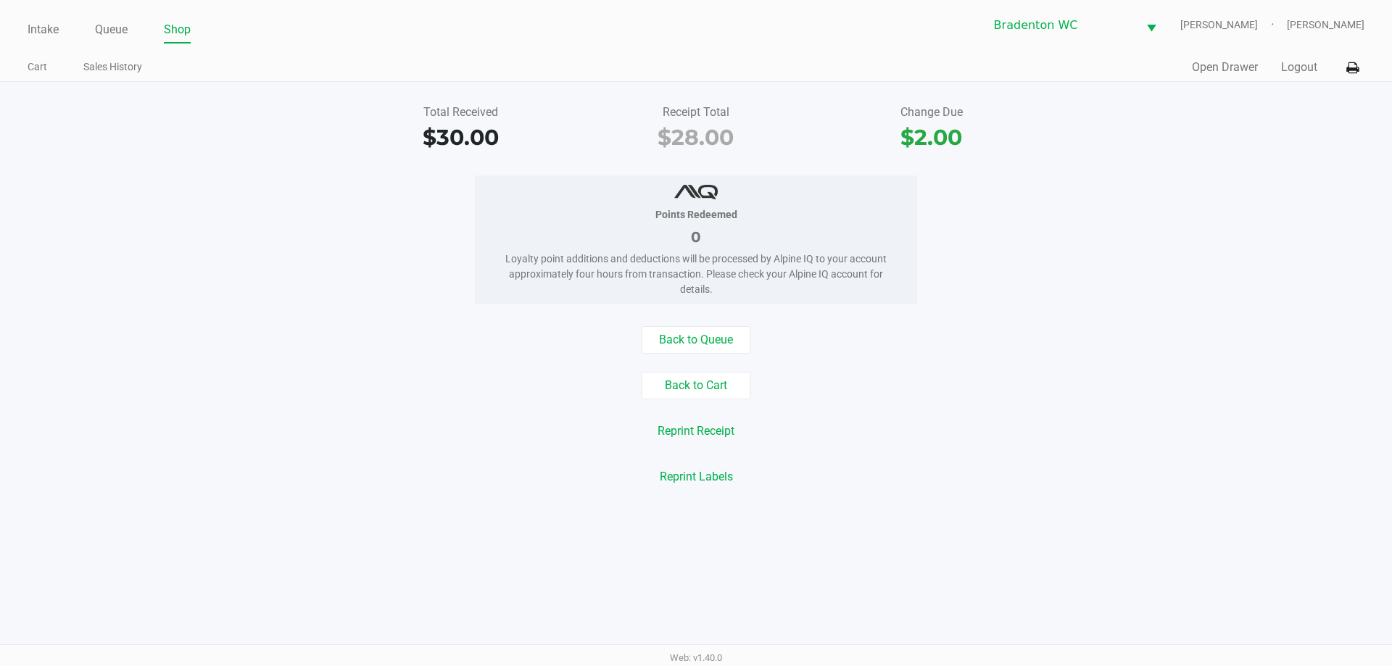
click at [39, 33] on link "Intake" at bounding box center [43, 30] width 31 height 20
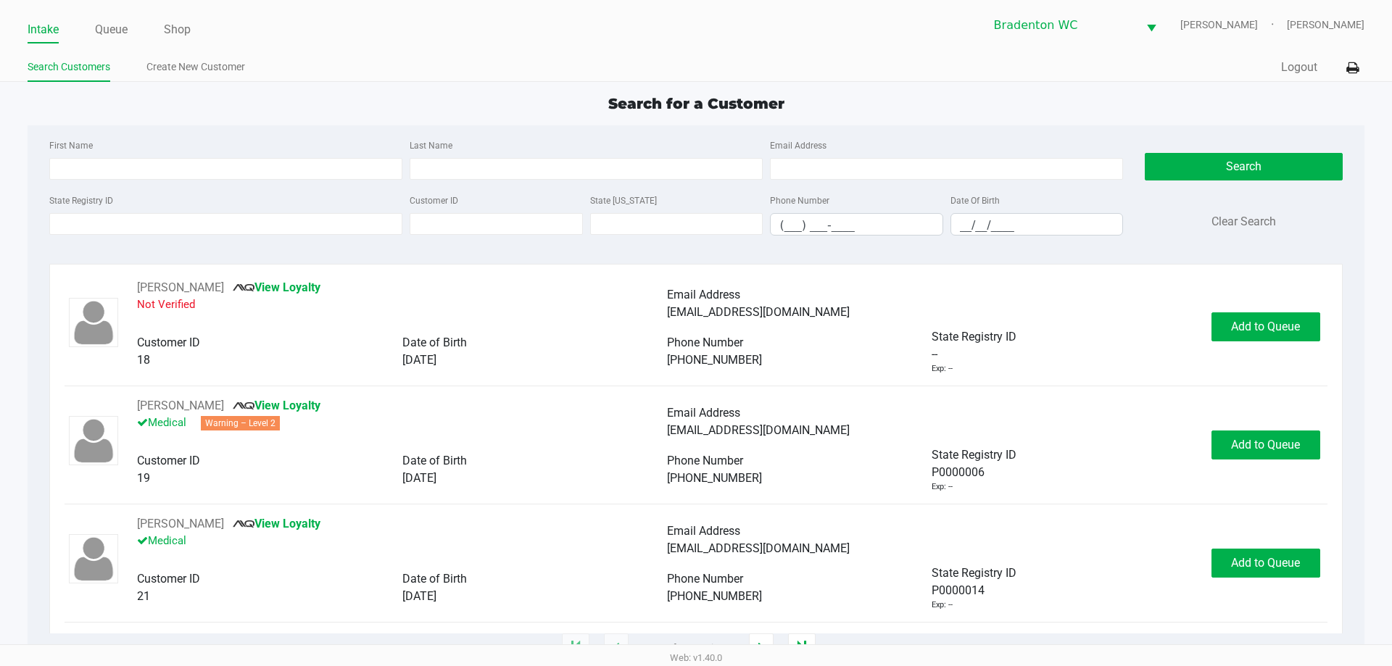
click at [320, 41] on ul "Intake Queue Shop" at bounding box center [362, 30] width 669 height 25
click at [395, 55] on div "Search Customers Create New Customer" at bounding box center [362, 67] width 669 height 27
click at [174, 224] on input "State Registry ID" at bounding box center [225, 224] width 353 height 22
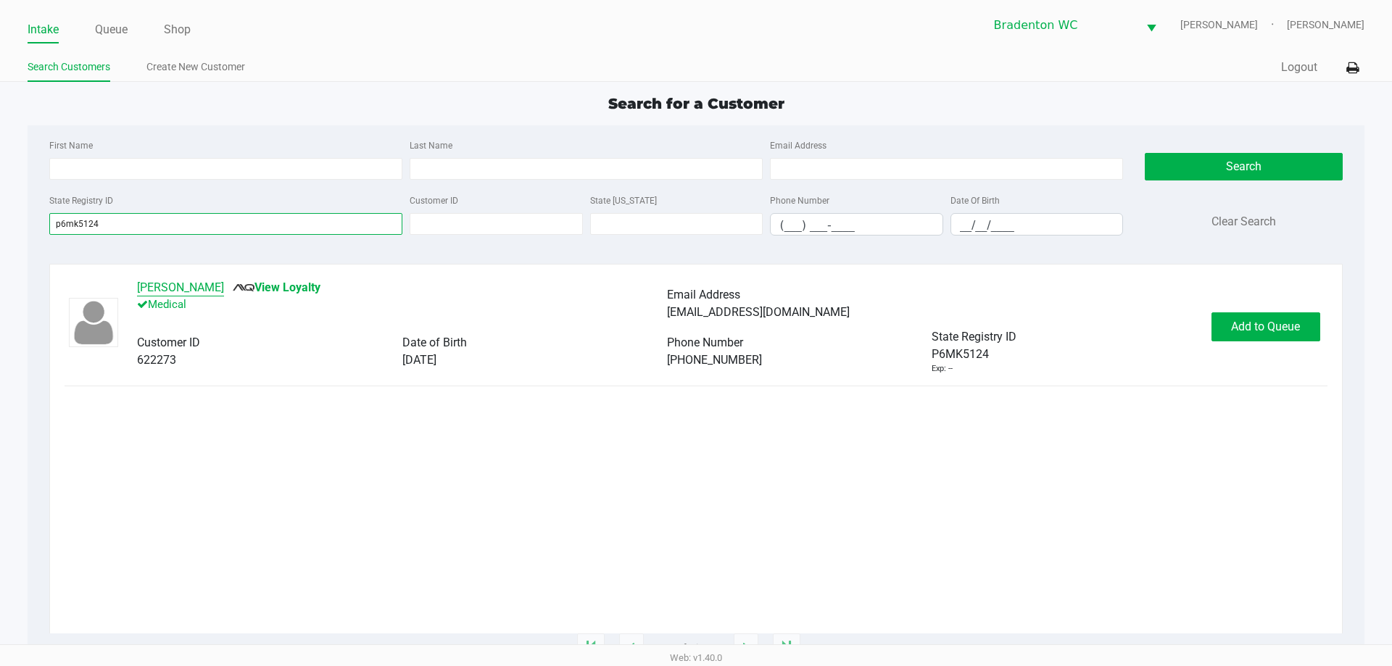
type input "p6mk5124"
click at [168, 291] on button "Robert Buehler" at bounding box center [180, 287] width 87 height 17
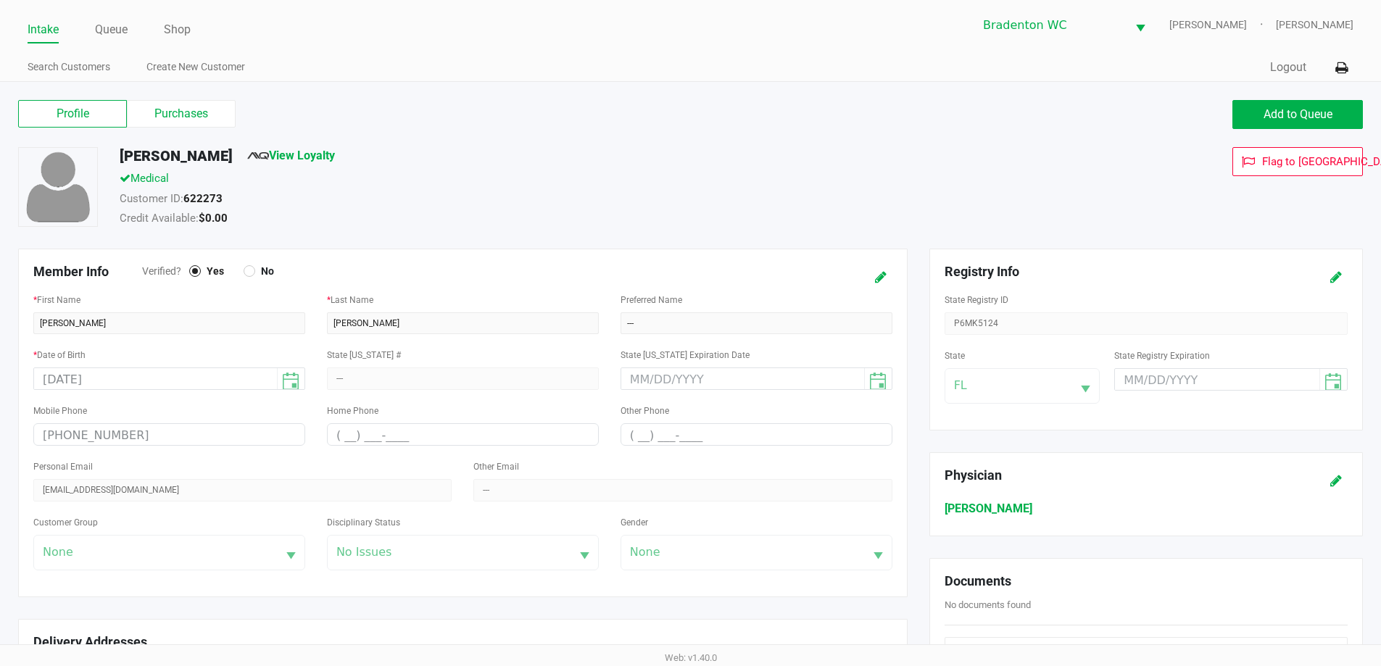
click at [188, 113] on label "Purchases" at bounding box center [181, 114] width 109 height 28
click at [0, 0] on 1 "Purchases" at bounding box center [0, 0] width 0 height 0
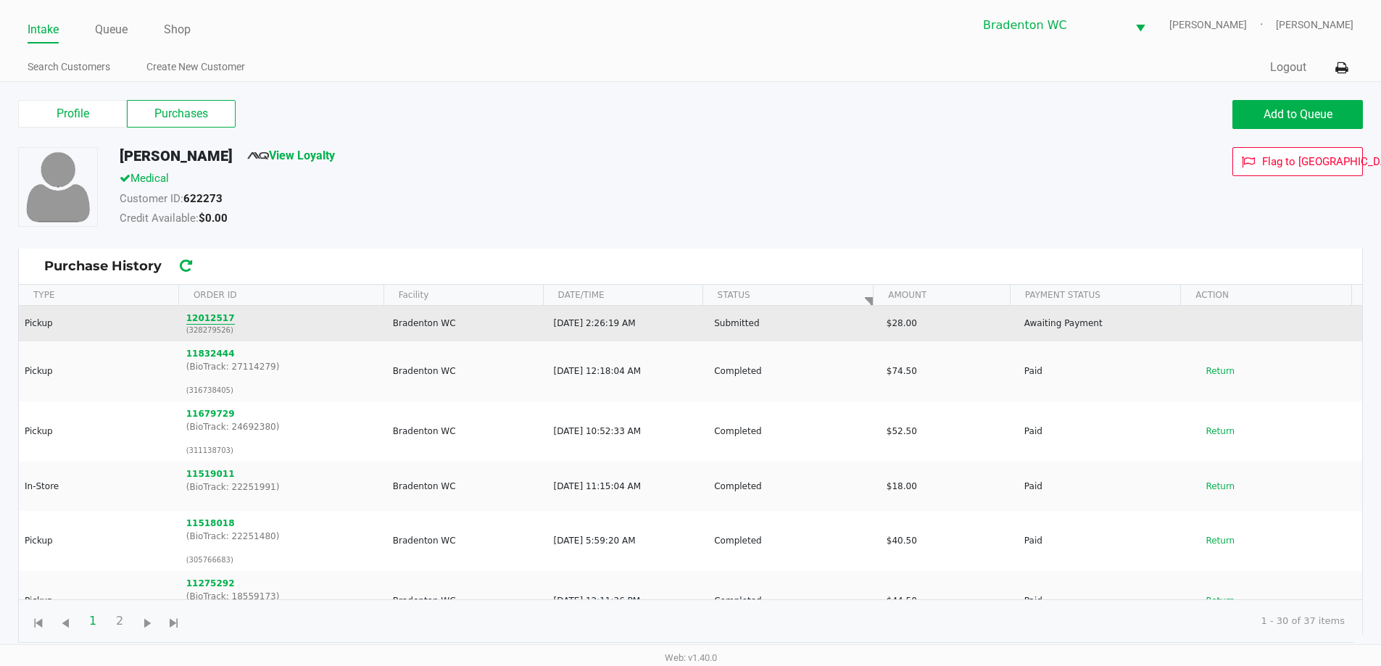
click at [200, 316] on button "12012517" at bounding box center [210, 318] width 49 height 13
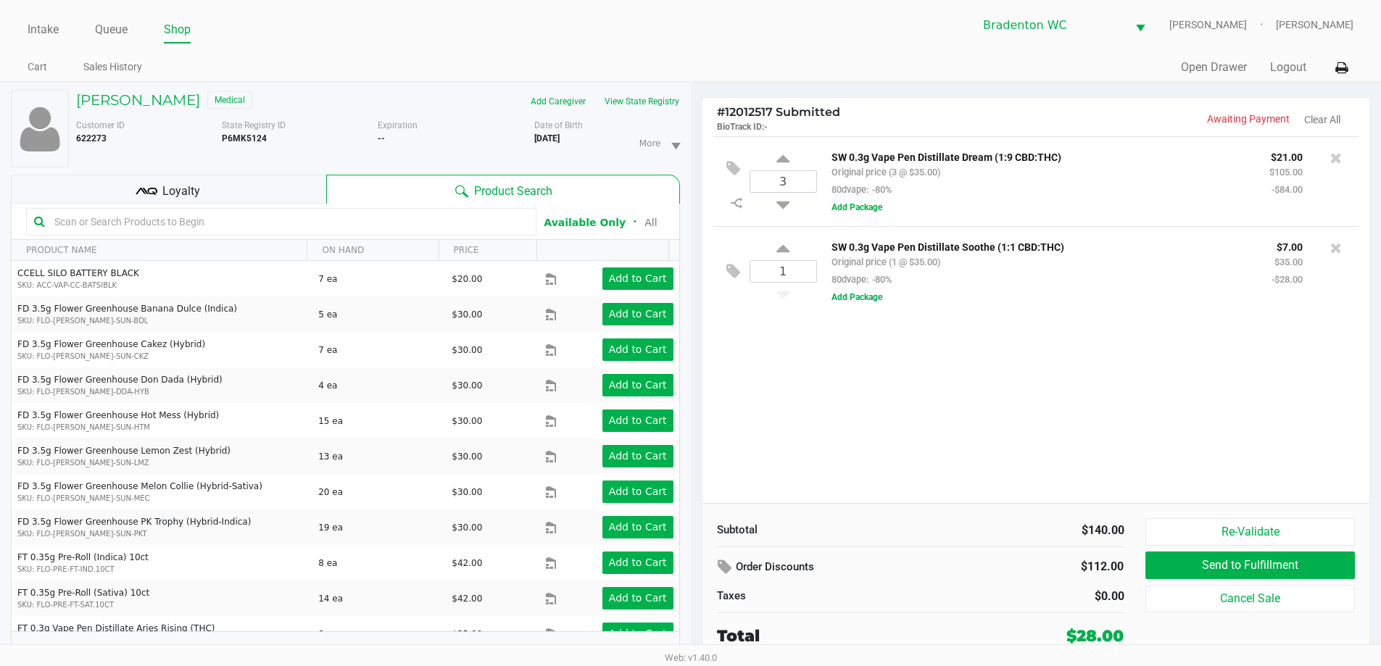
click at [610, 35] on ul "Intake Queue Shop" at bounding box center [359, 30] width 663 height 25
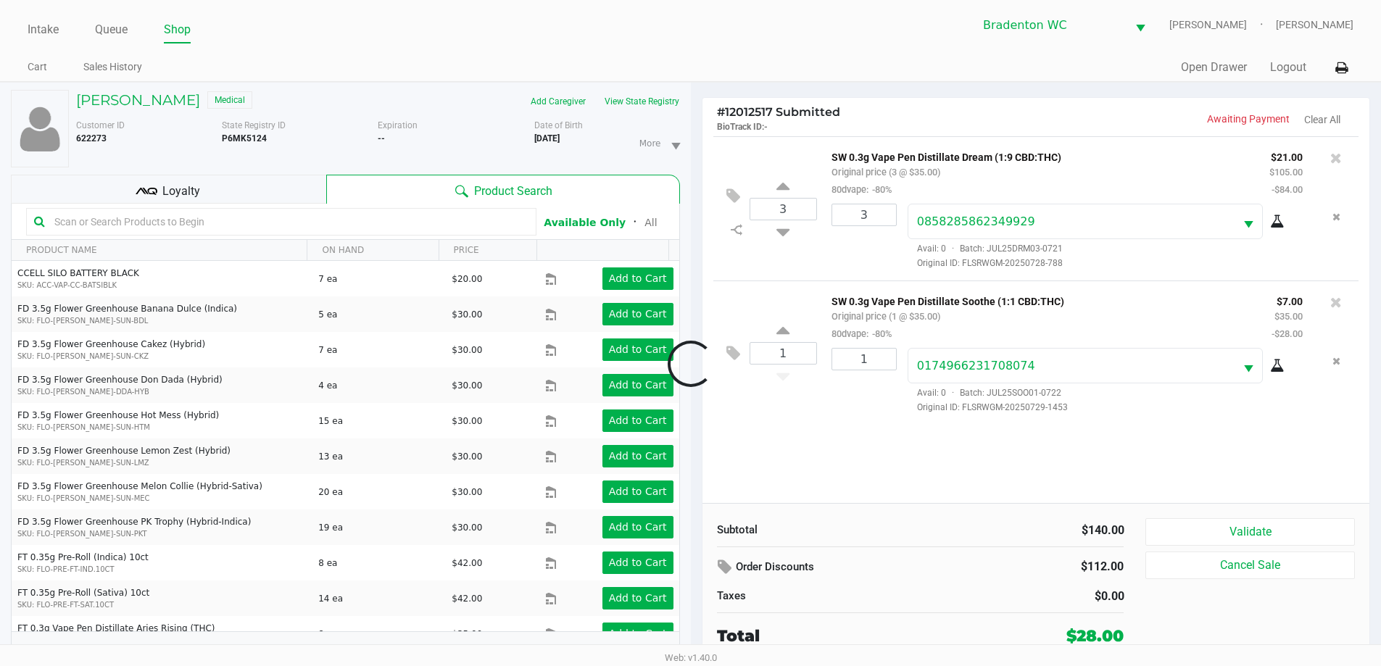
click at [149, 194] on icon at bounding box center [147, 192] width 22 height 22
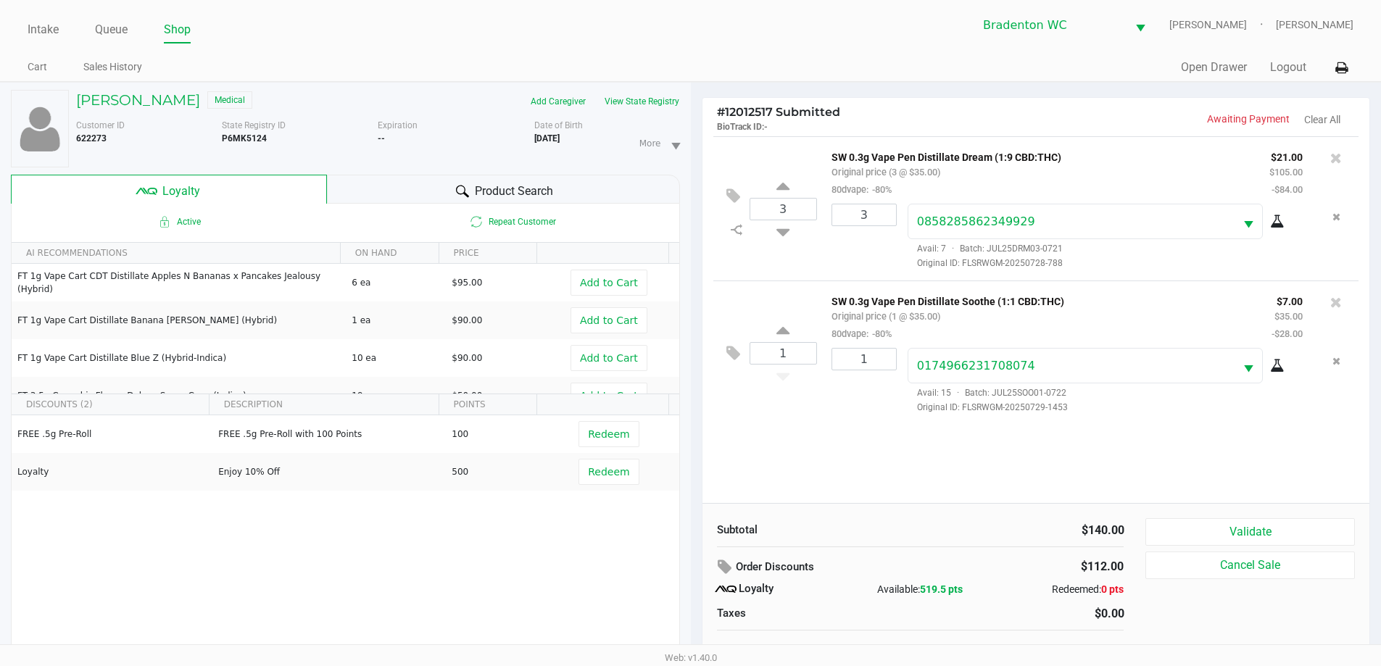
scroll to position [15, 0]
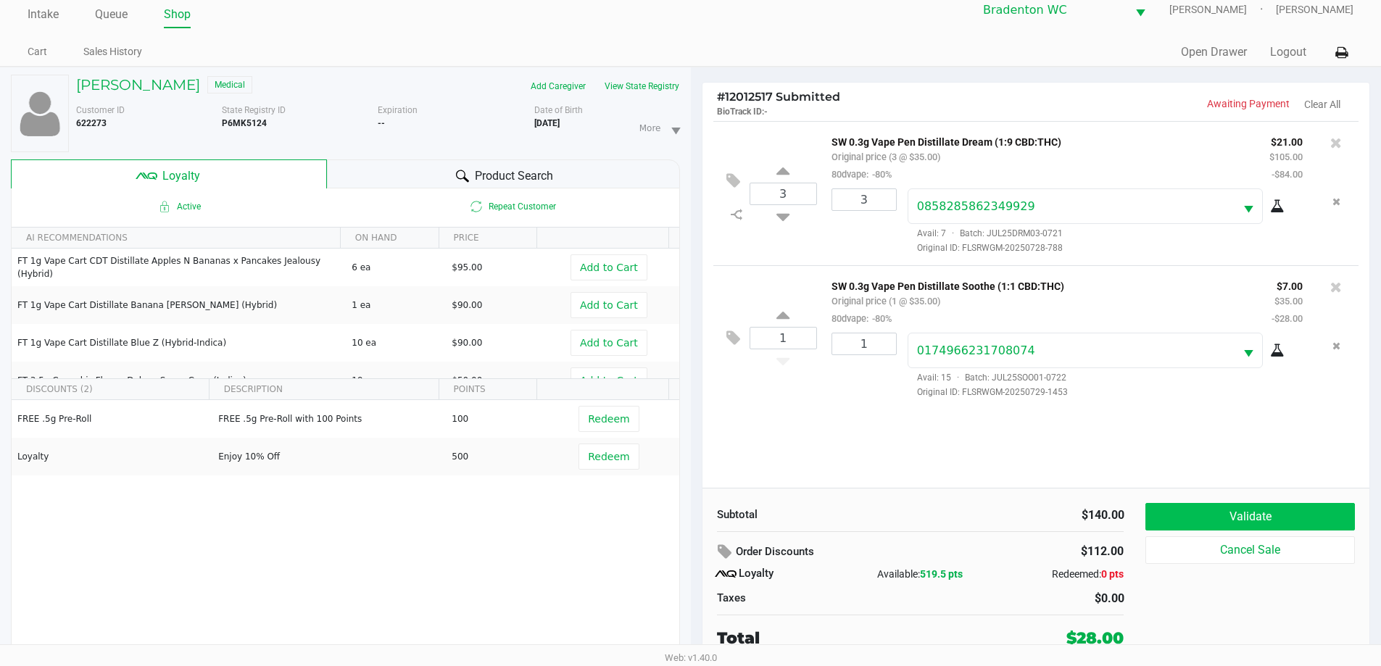
click at [694, 524] on button "Validate" at bounding box center [1250, 517] width 209 height 28
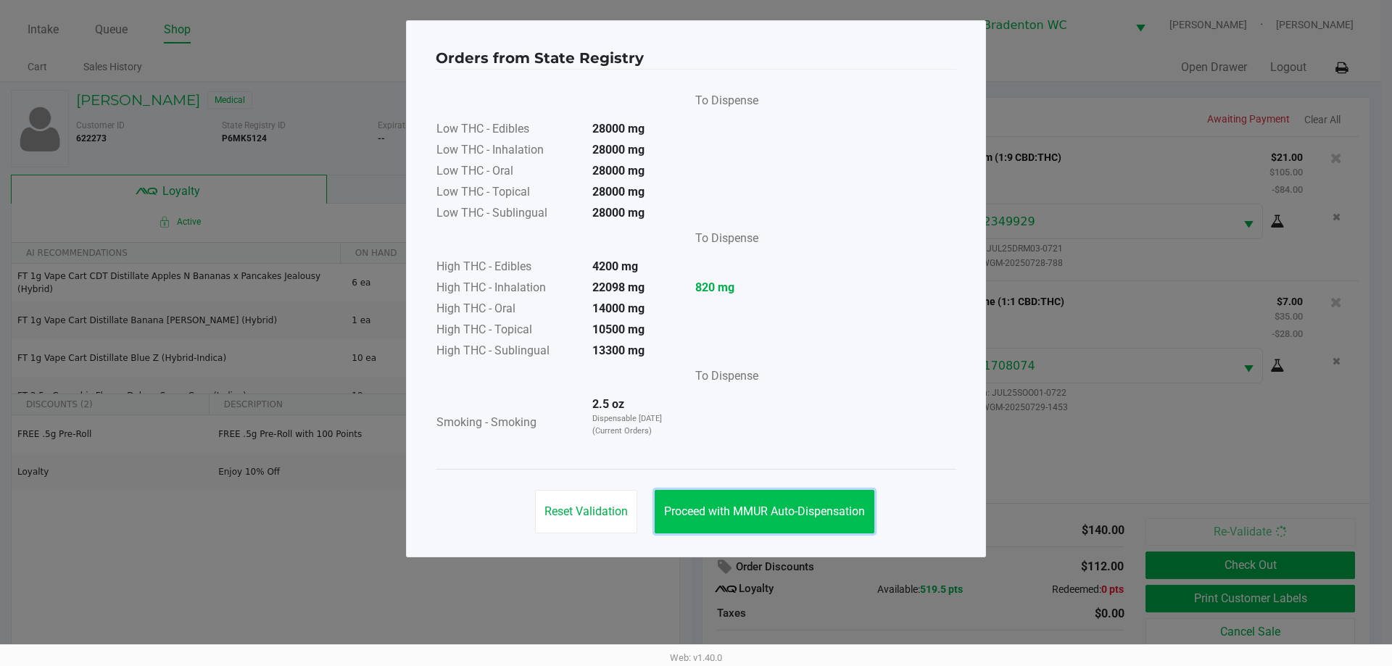
click at [694, 507] on span "Proceed with MMUR Auto-Dispensation" at bounding box center [764, 512] width 201 height 14
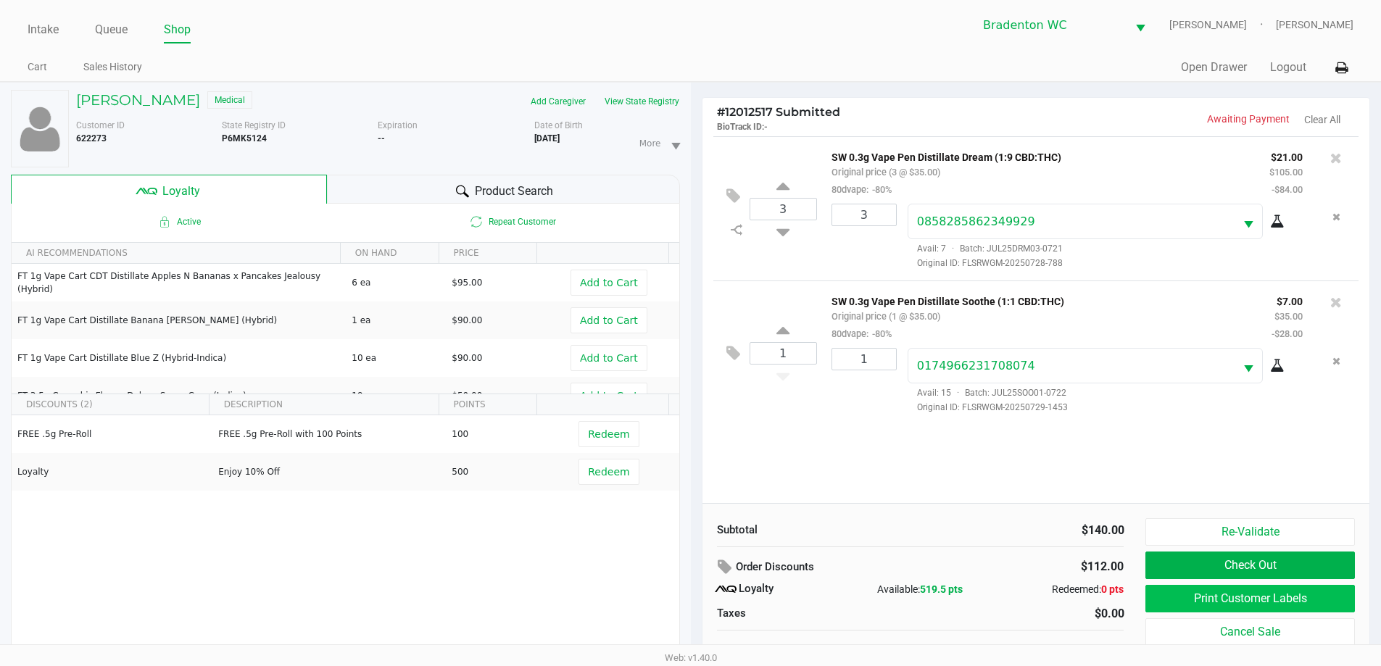
click at [694, 600] on button "Print Customer Labels" at bounding box center [1250, 599] width 209 height 28
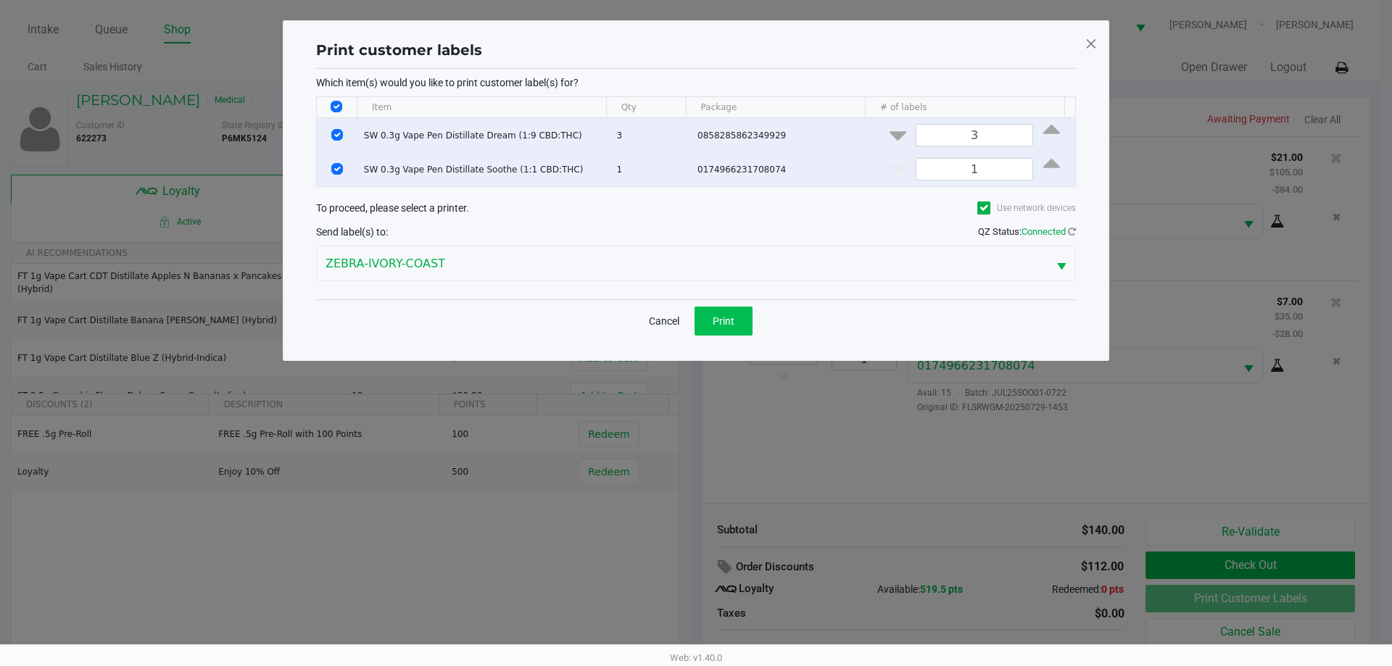
click at [694, 323] on span "Print" at bounding box center [724, 321] width 22 height 12
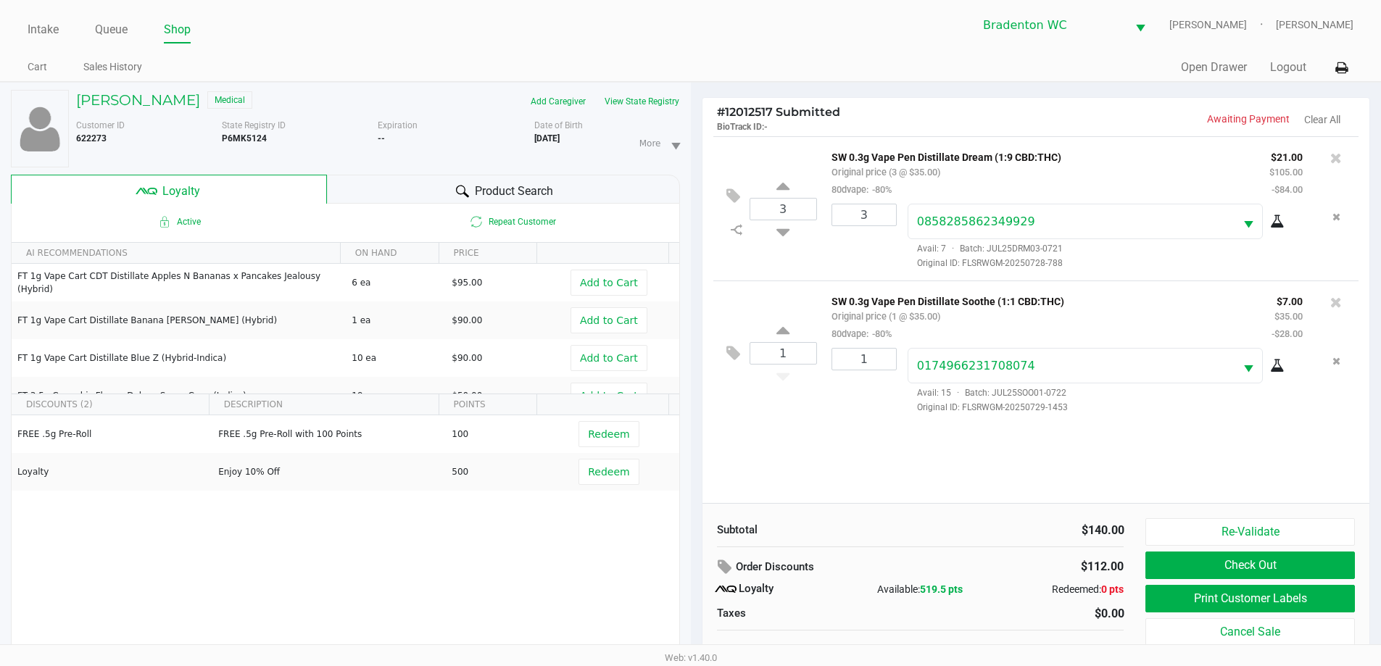
scroll to position [15, 0]
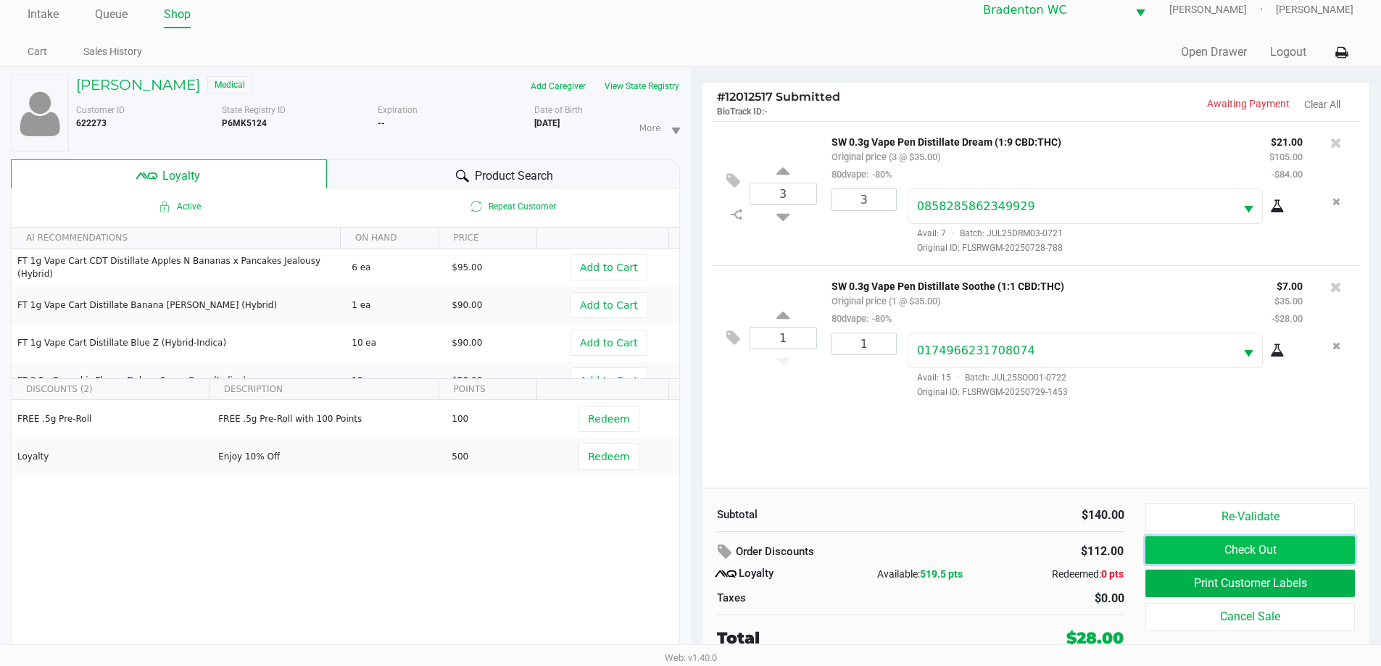
click at [694, 551] on button "Check Out" at bounding box center [1250, 551] width 209 height 28
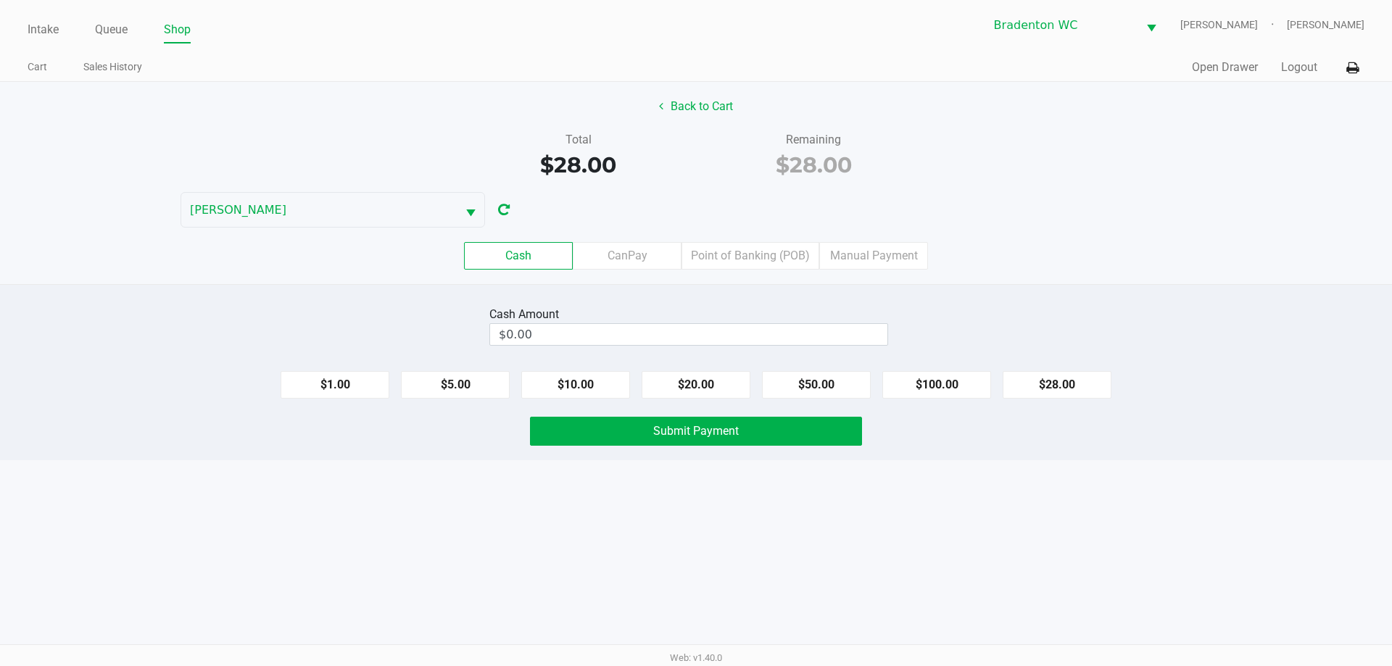
click at [616, 258] on label "CanPay" at bounding box center [627, 256] width 109 height 28
click at [0, 0] on 2 "CanPay" at bounding box center [0, 0] width 0 height 0
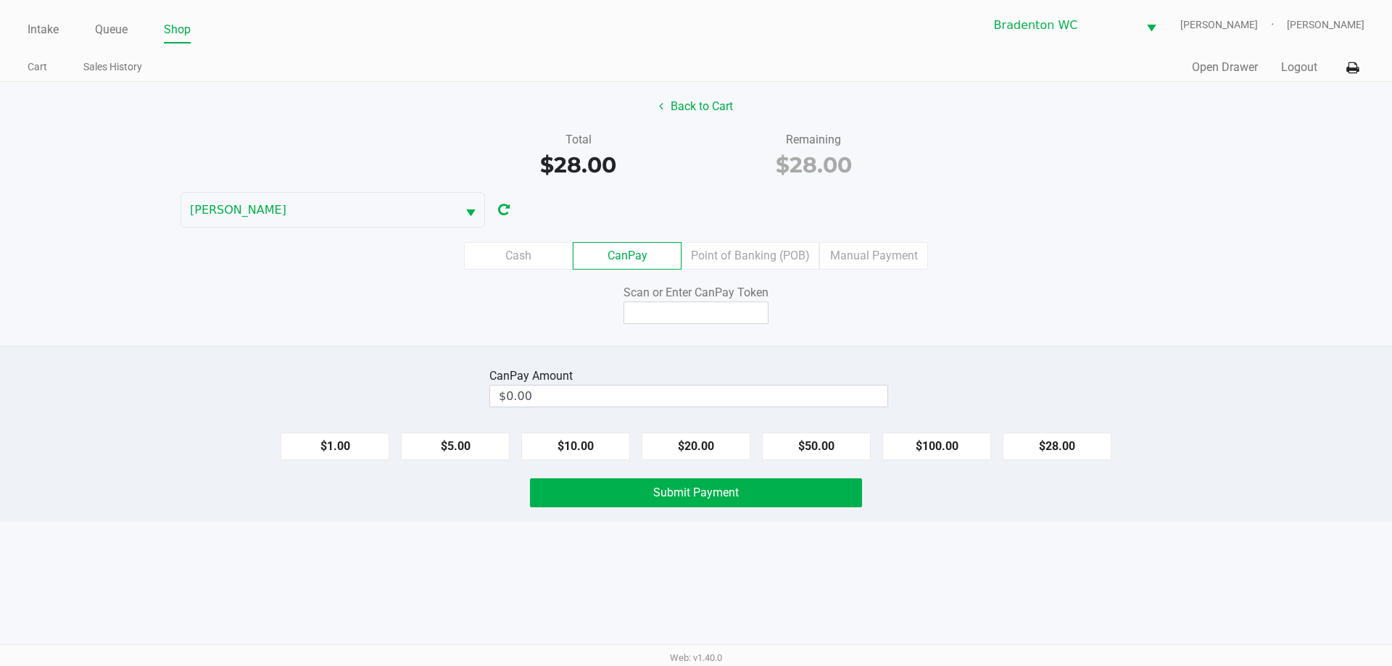
click at [694, 450] on button "$28.00" at bounding box center [1057, 447] width 109 height 28
type input "$28.00"
click at [677, 308] on input at bounding box center [696, 313] width 145 height 22
type input "X0850644X"
click at [540, 499] on button "Submit Payment" at bounding box center [696, 493] width 332 height 29
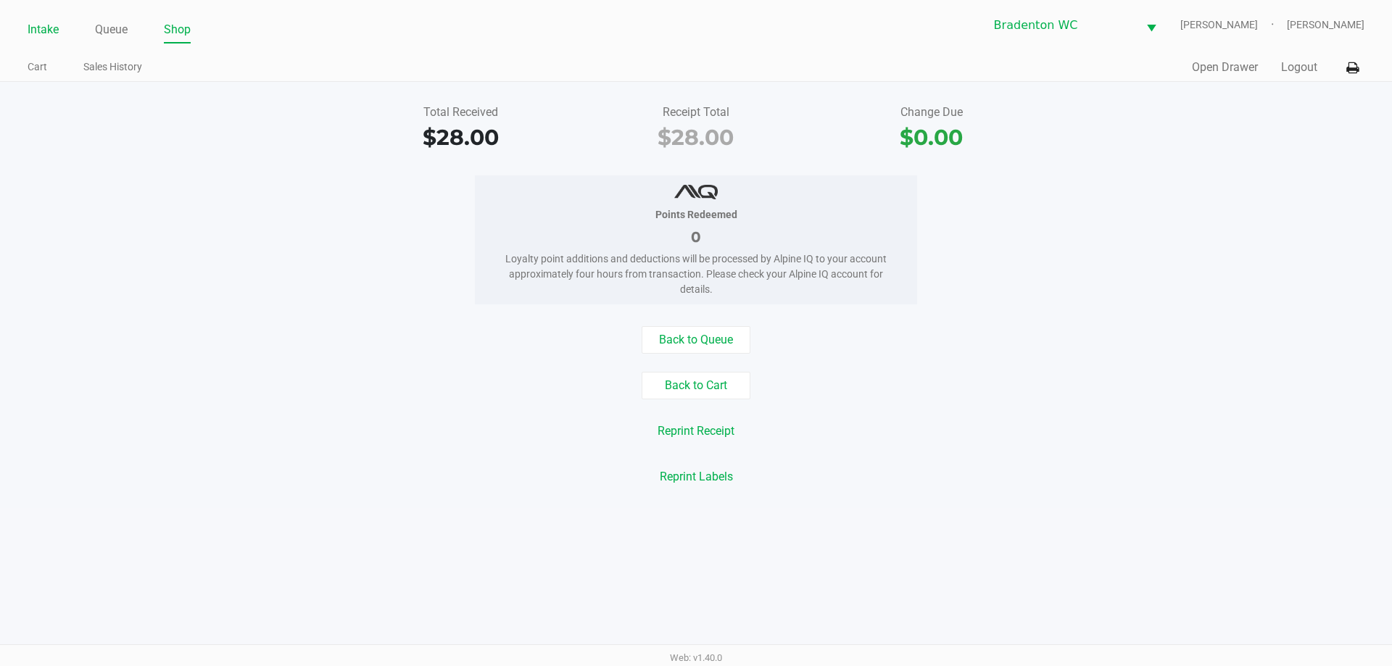
click at [39, 32] on link "Intake" at bounding box center [43, 30] width 31 height 20
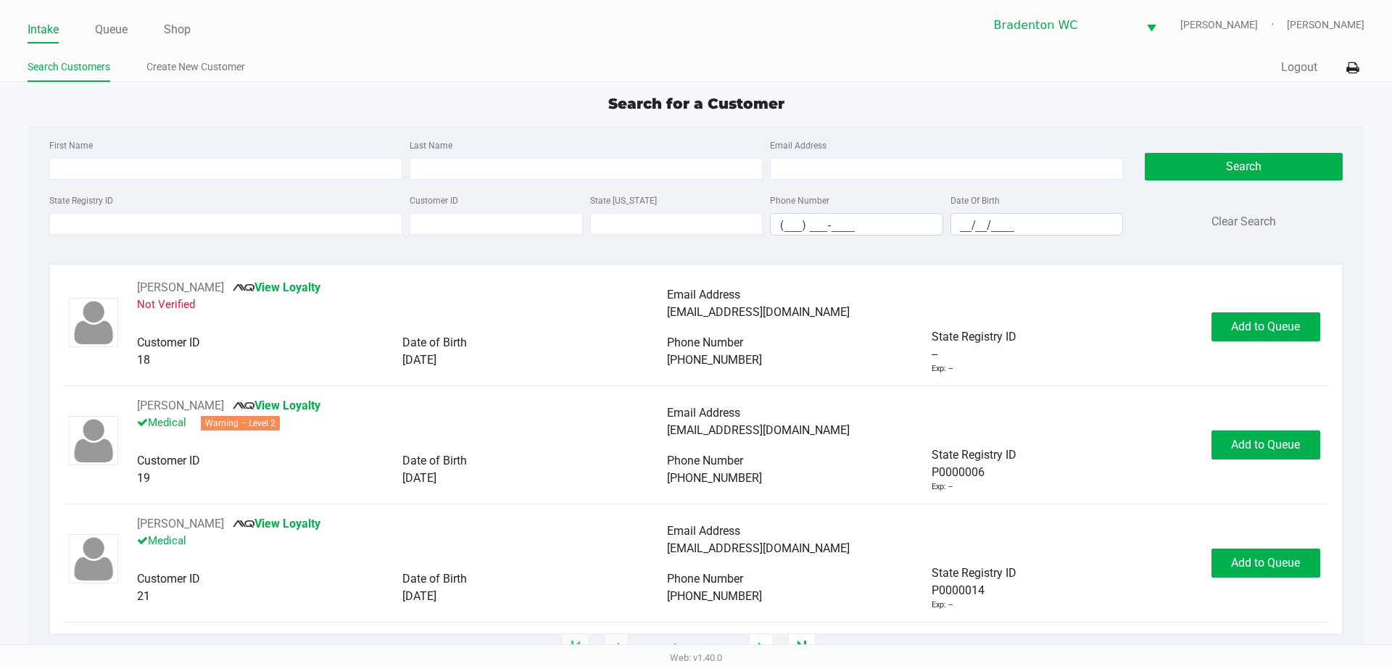
click at [101, 237] on div "State Registry ID Customer ID State ID Phone Number (___) ___-____ Date Of Birt…" at bounding box center [586, 219] width 1081 height 56
click at [102, 231] on input "State Registry ID" at bounding box center [225, 224] width 353 height 22
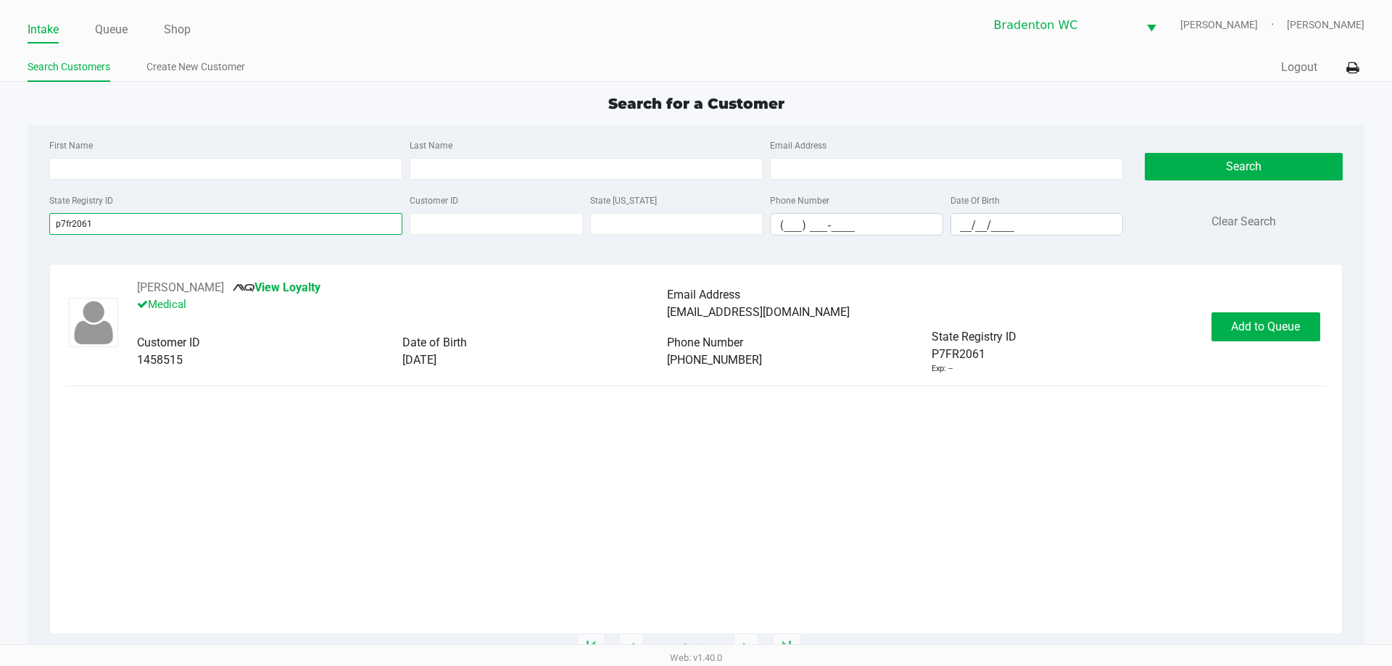
type input "p7fr2061"
click at [694, 337] on button "Add to Queue" at bounding box center [1266, 327] width 109 height 29
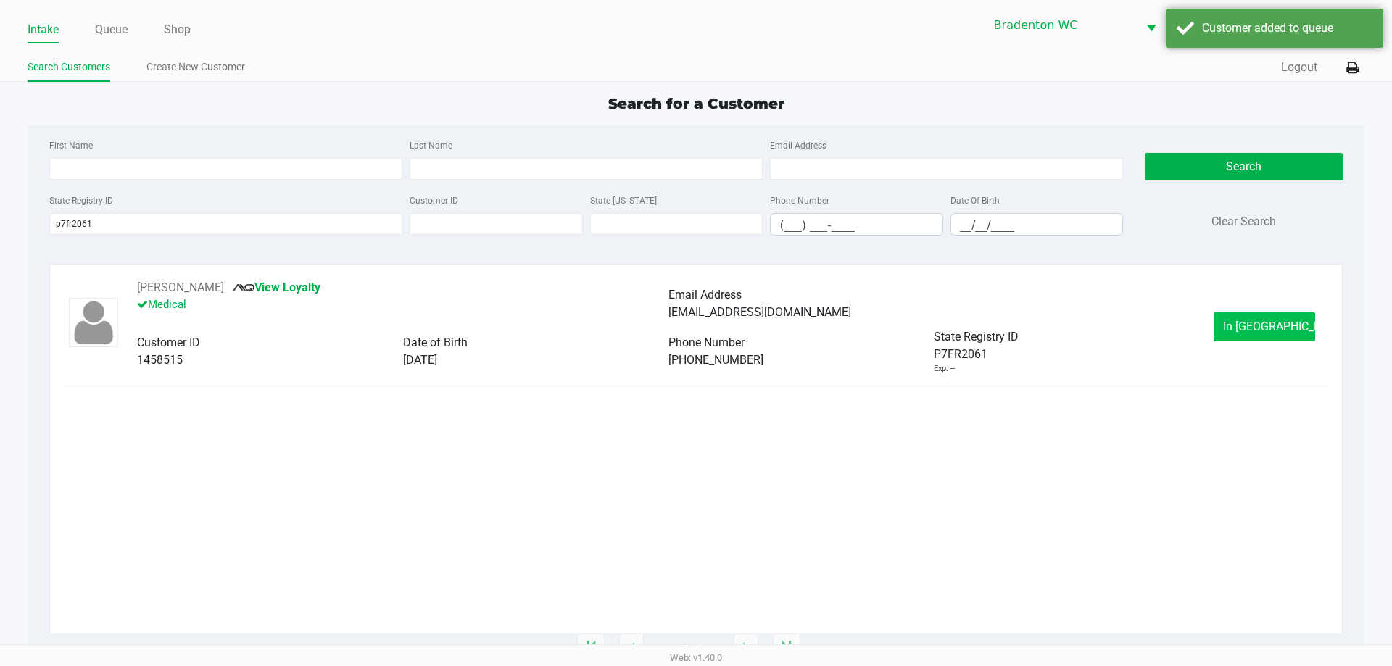
click at [694, 329] on button "In Queue" at bounding box center [1265, 327] width 102 height 29
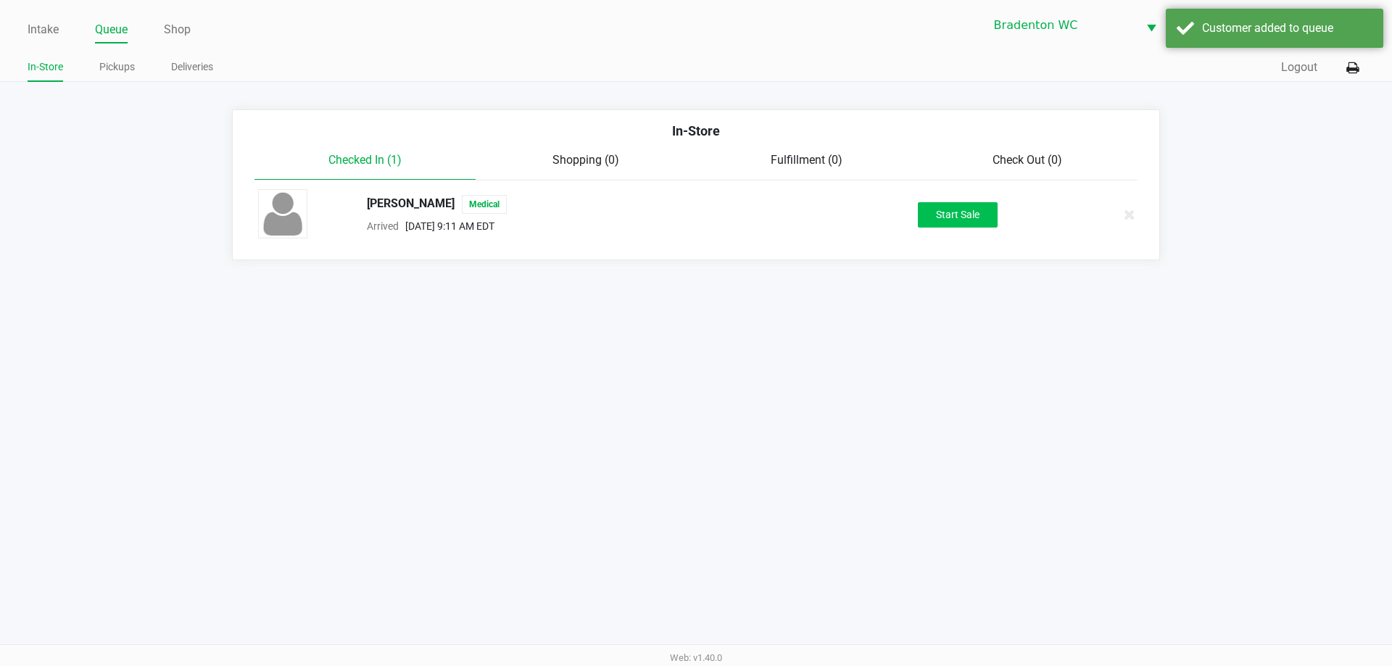
click at [694, 215] on button "Start Sale" at bounding box center [958, 214] width 80 height 25
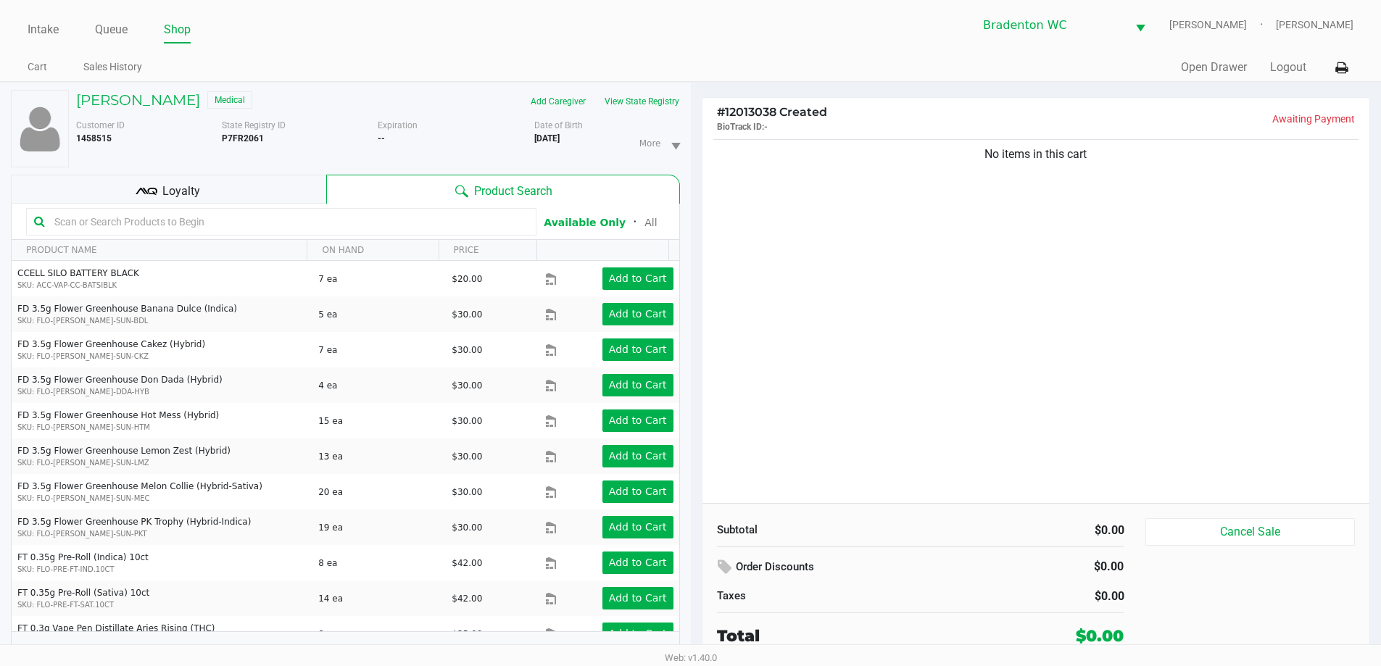
click at [694, 38] on div "Bradenton WC HUMBERTO-LEON Marley French" at bounding box center [1022, 25] width 663 height 36
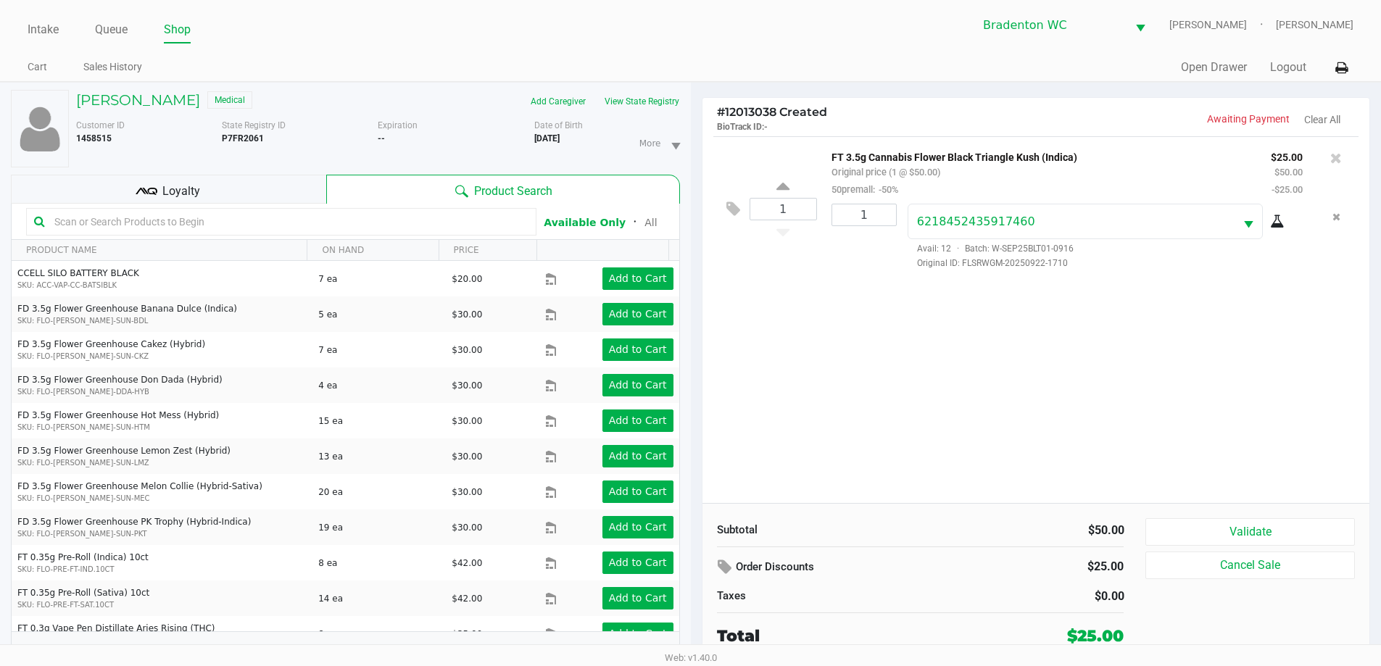
click at [694, 48] on div "Intake Queue Shop Bradenton WC HUMBERTO-LEON Marley French Cart Sales History Q…" at bounding box center [690, 41] width 1381 height 82
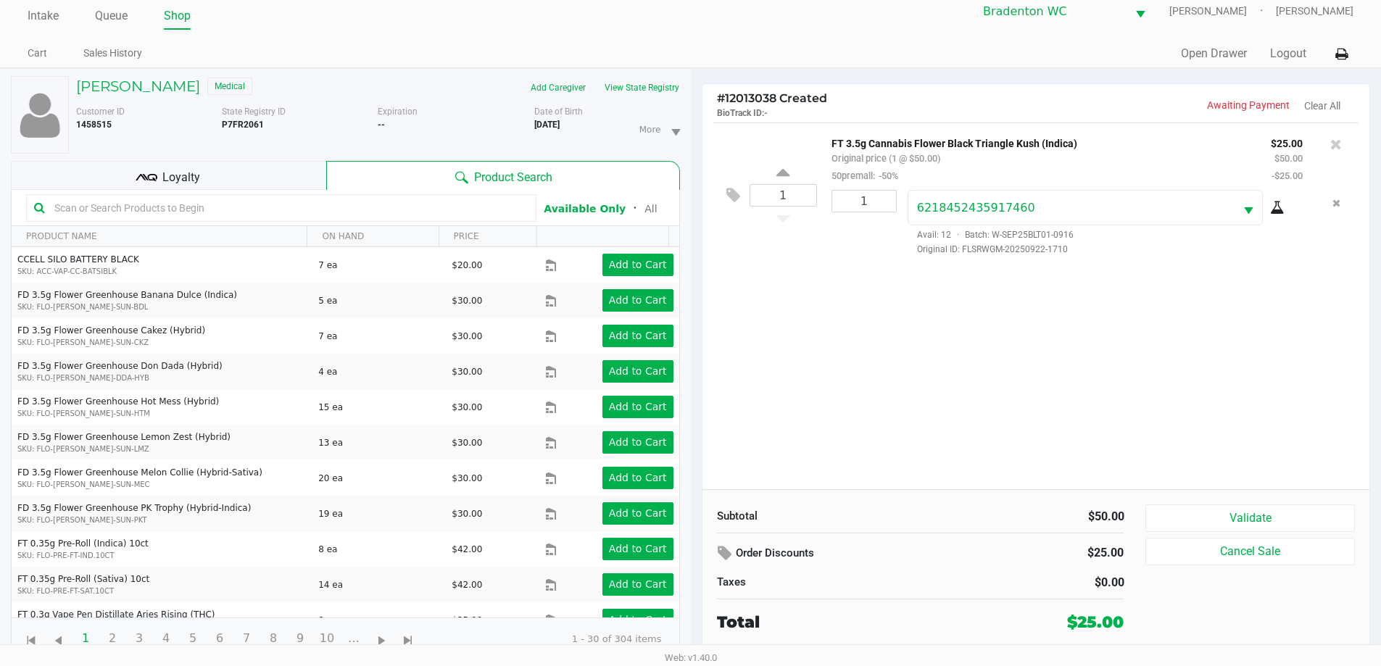
scroll to position [15, 0]
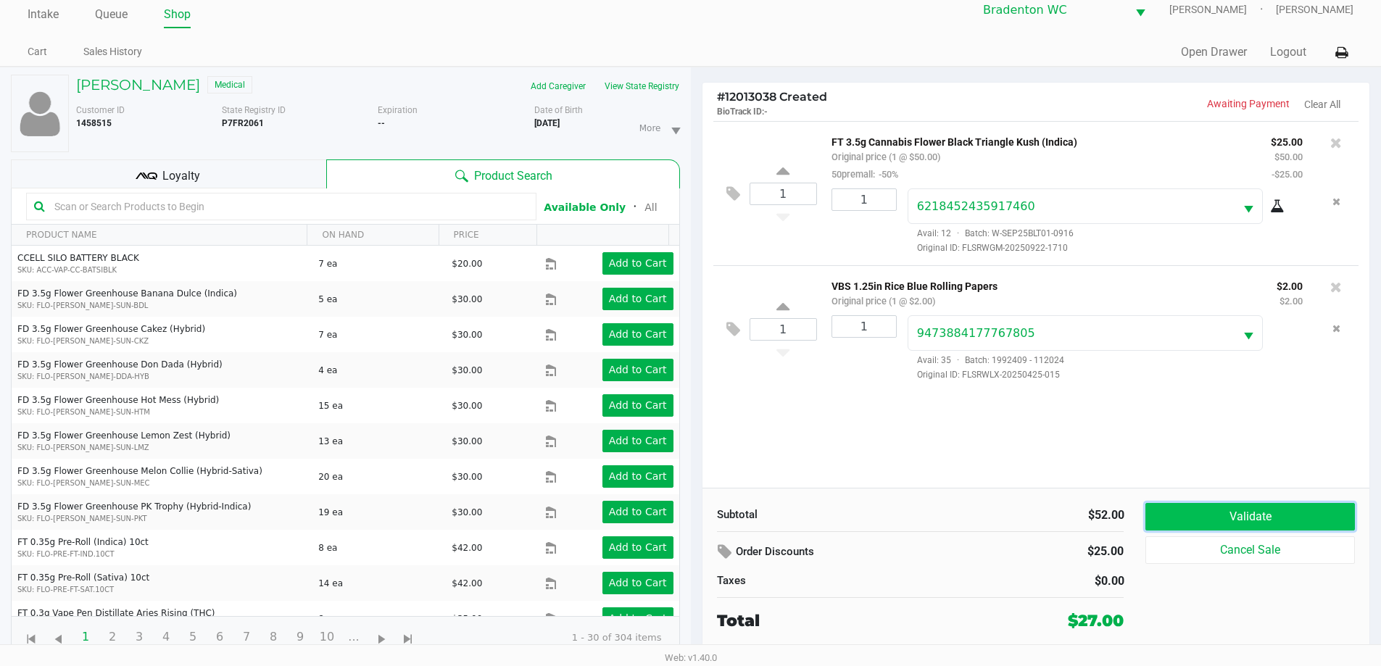
click at [694, 528] on button "Validate" at bounding box center [1250, 517] width 209 height 28
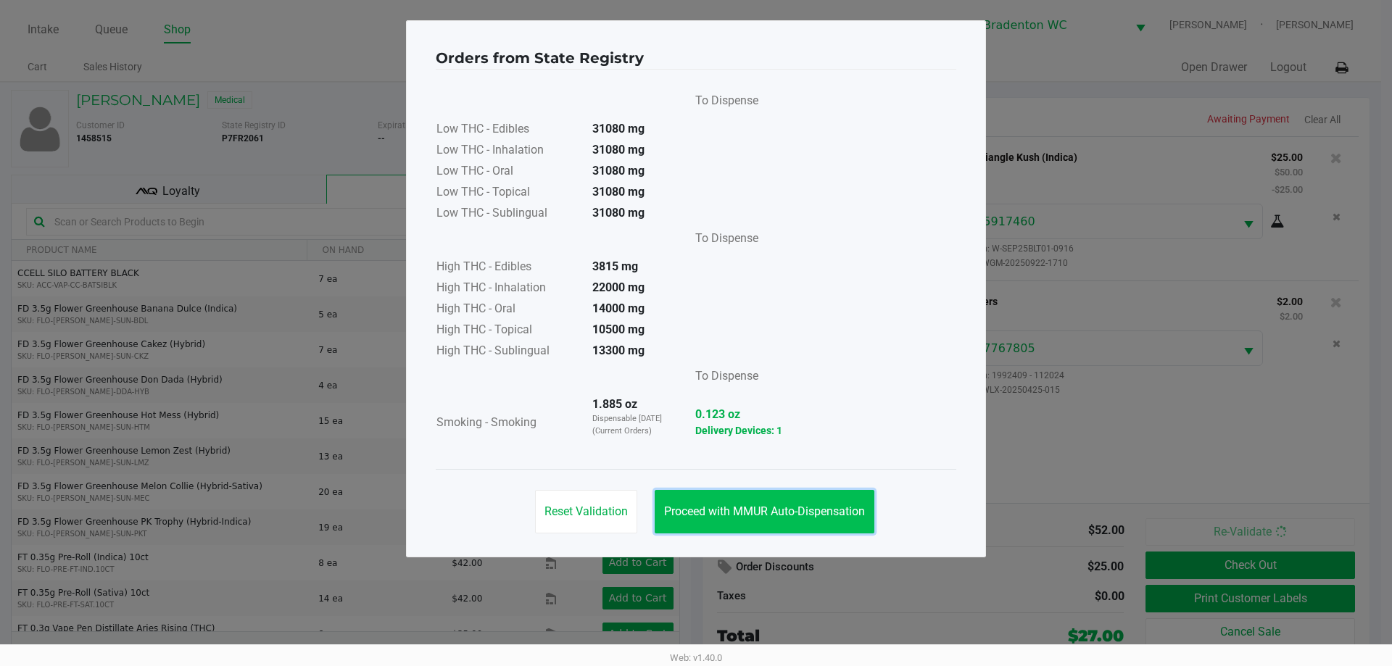
click at [690, 497] on button "Proceed with MMUR Auto-Dispensation" at bounding box center [765, 512] width 220 height 44
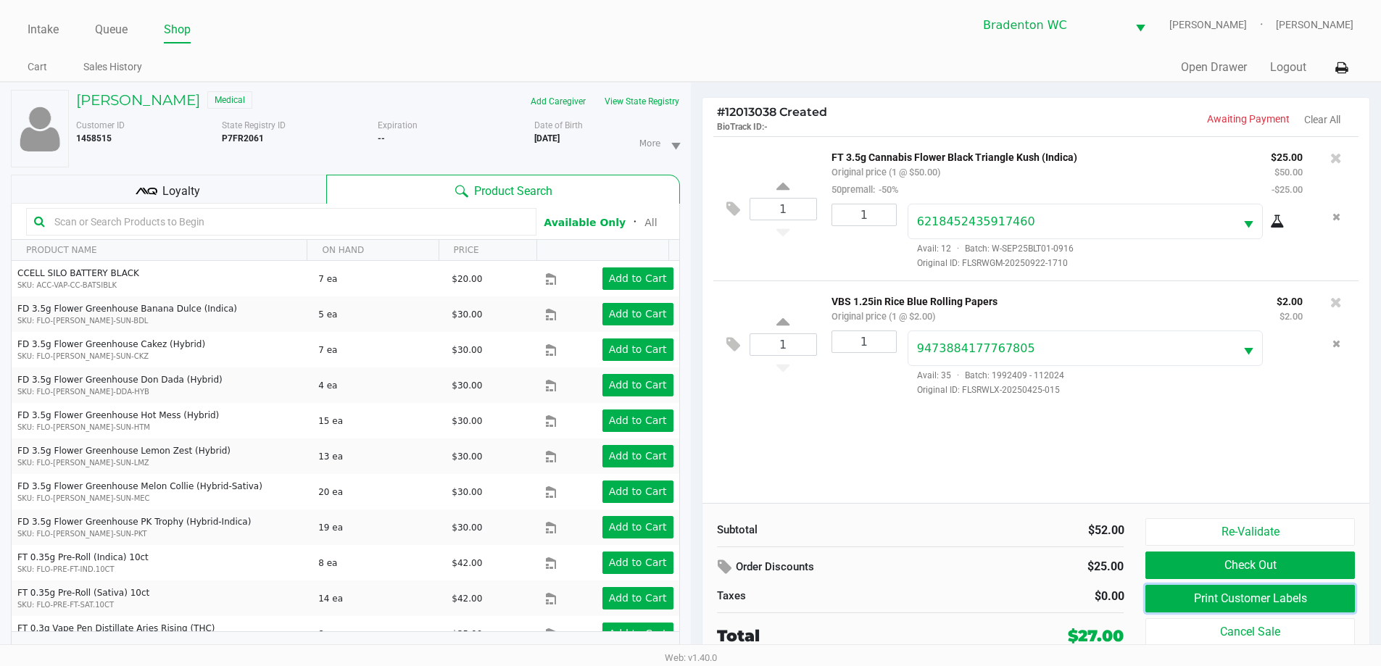
click at [694, 591] on button "Print Customer Labels" at bounding box center [1250, 599] width 209 height 28
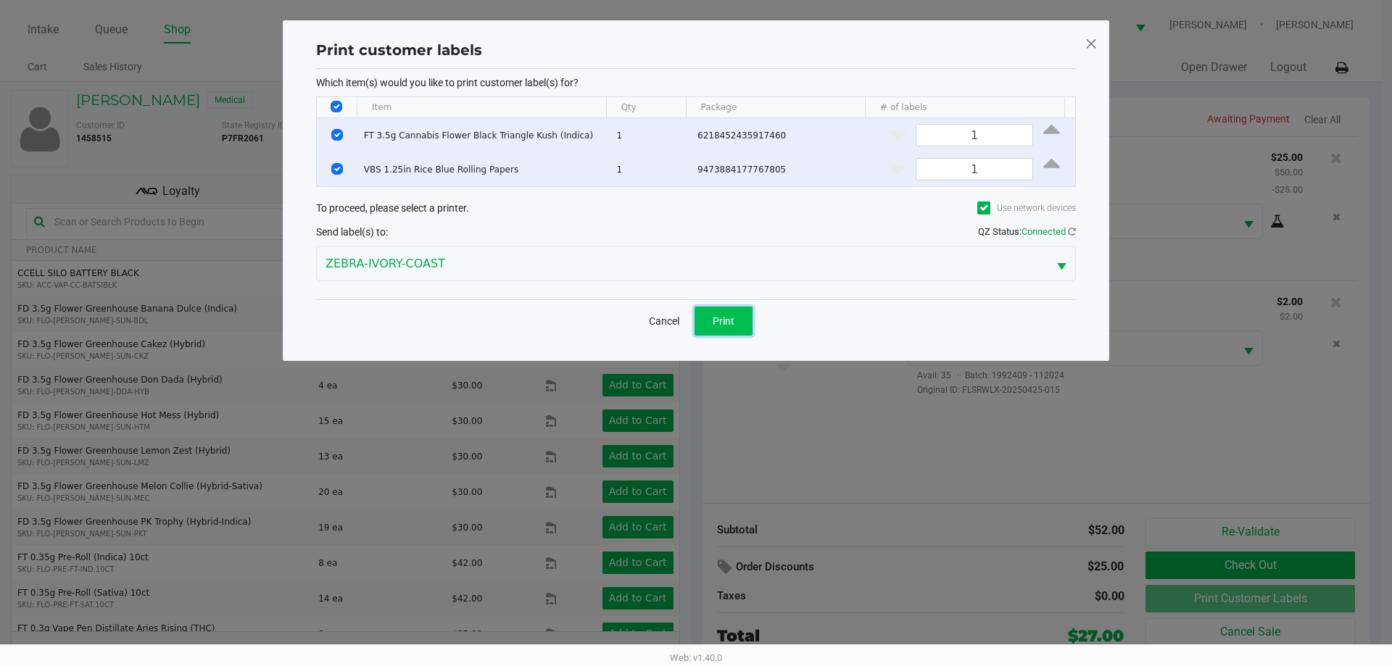
click at [694, 323] on span "Print" at bounding box center [724, 321] width 22 height 12
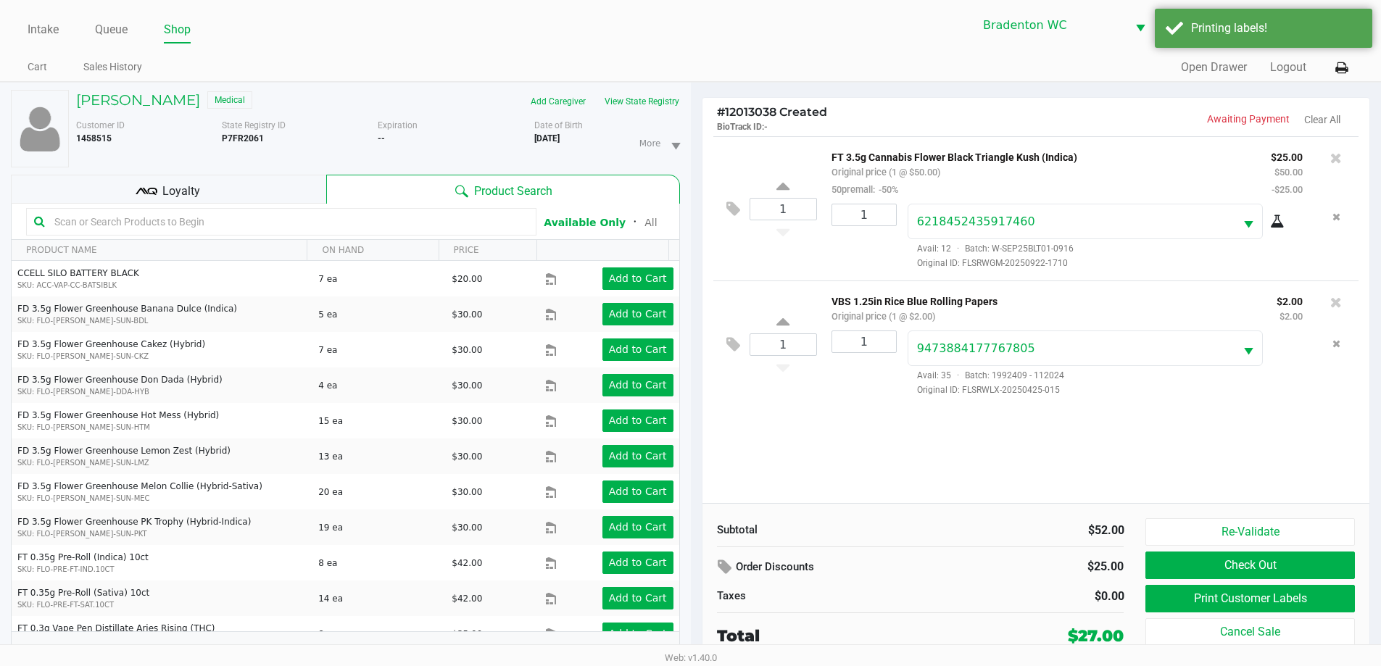
click at [261, 183] on div "Loyalty" at bounding box center [168, 189] width 315 height 29
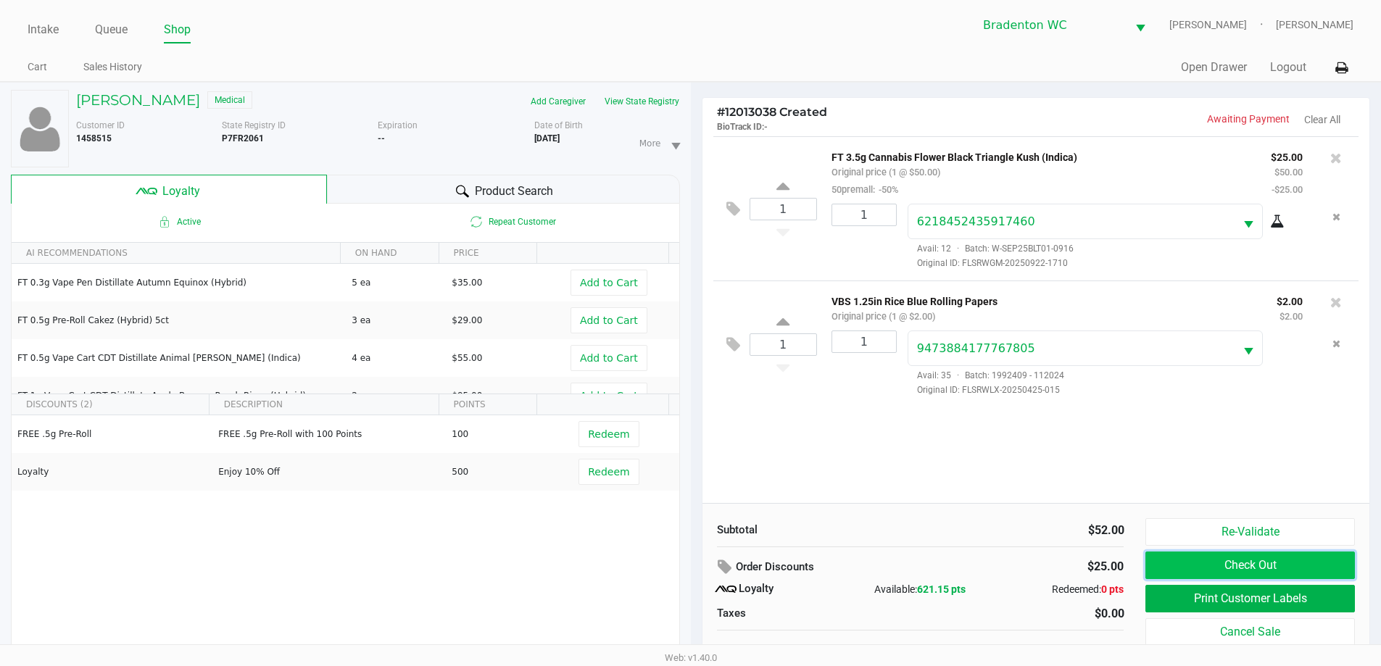
click at [694, 564] on button "Check Out" at bounding box center [1250, 566] width 209 height 28
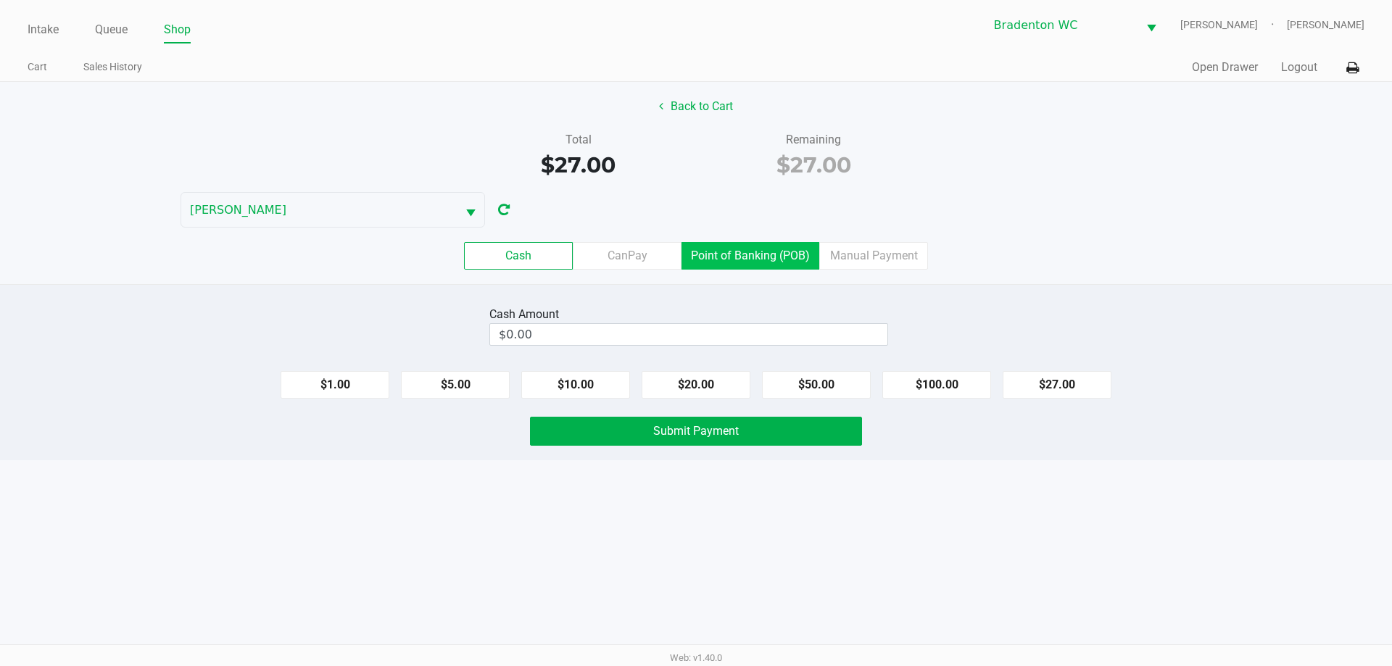
click at [694, 251] on label "Point of Banking (POB)" at bounding box center [751, 256] width 138 height 28
click at [0, 0] on 7 "Point of Banking (POB)" at bounding box center [0, 0] width 0 height 0
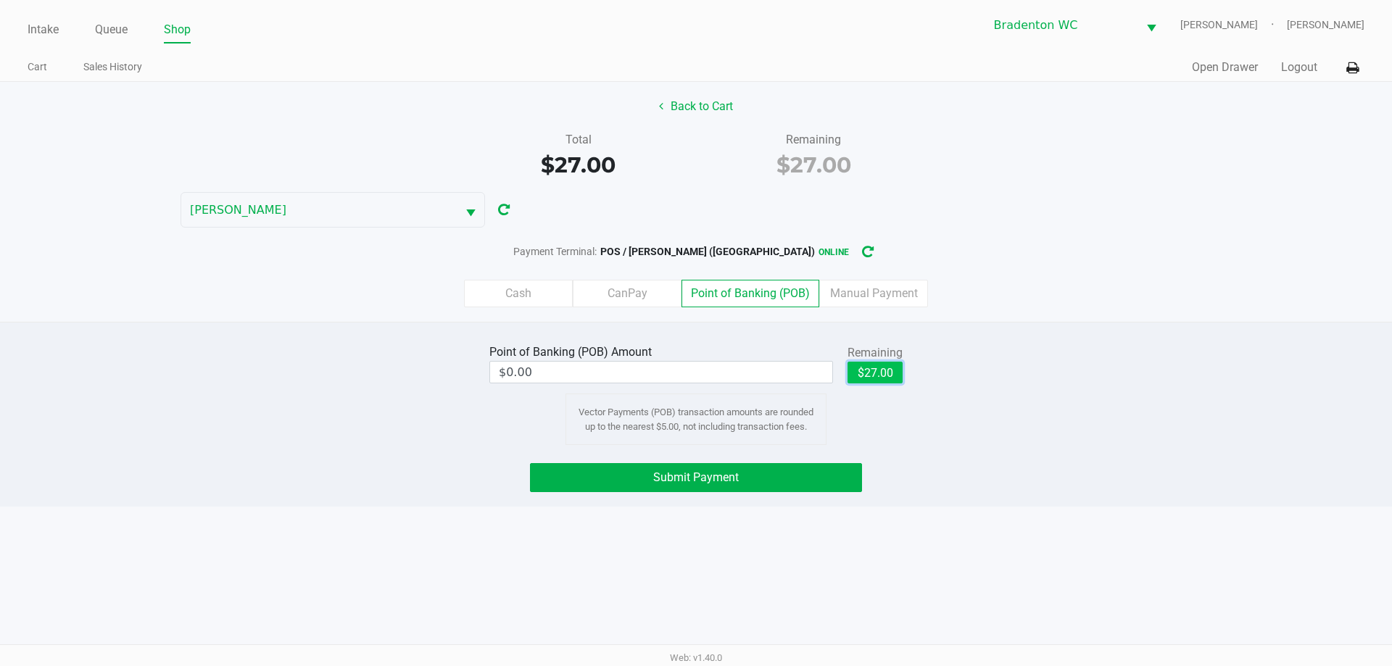
click at [694, 376] on button "$27.00" at bounding box center [875, 373] width 55 height 22
type input "$27.00"
click at [626, 470] on button "Submit Payment" at bounding box center [696, 477] width 332 height 29
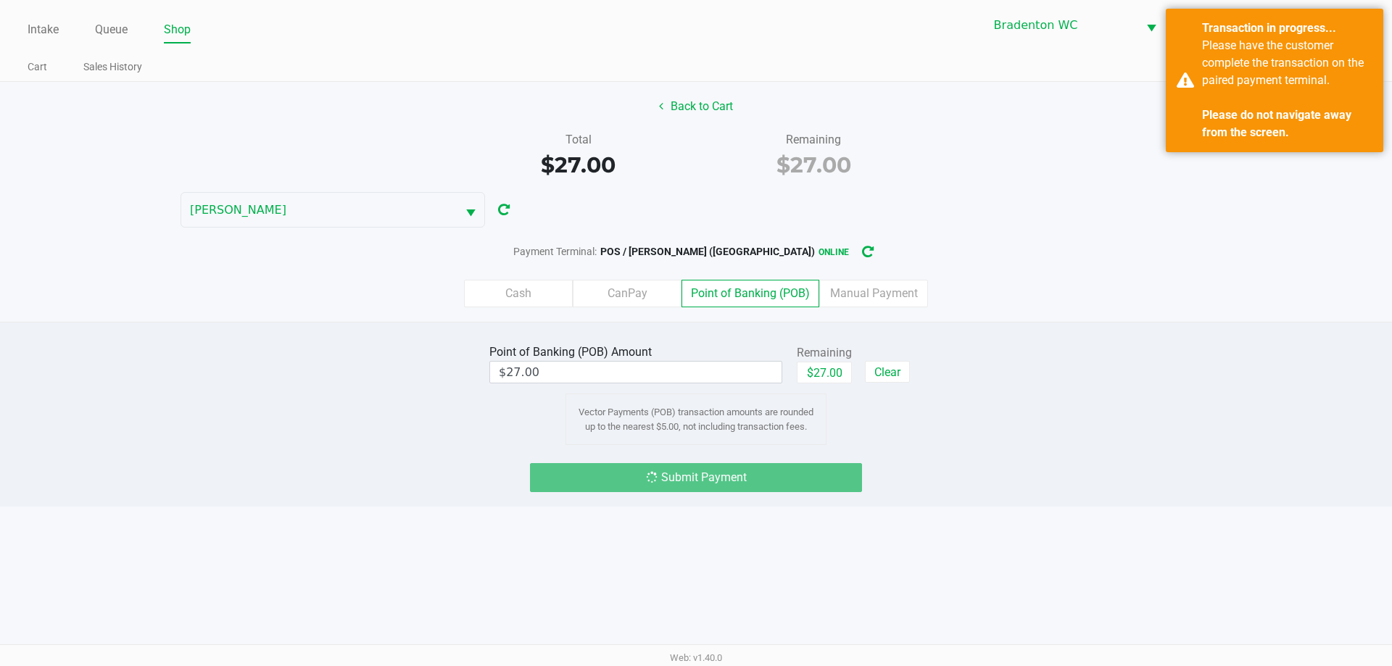
click at [690, 107] on button "Back to Cart" at bounding box center [696, 107] width 93 height 28
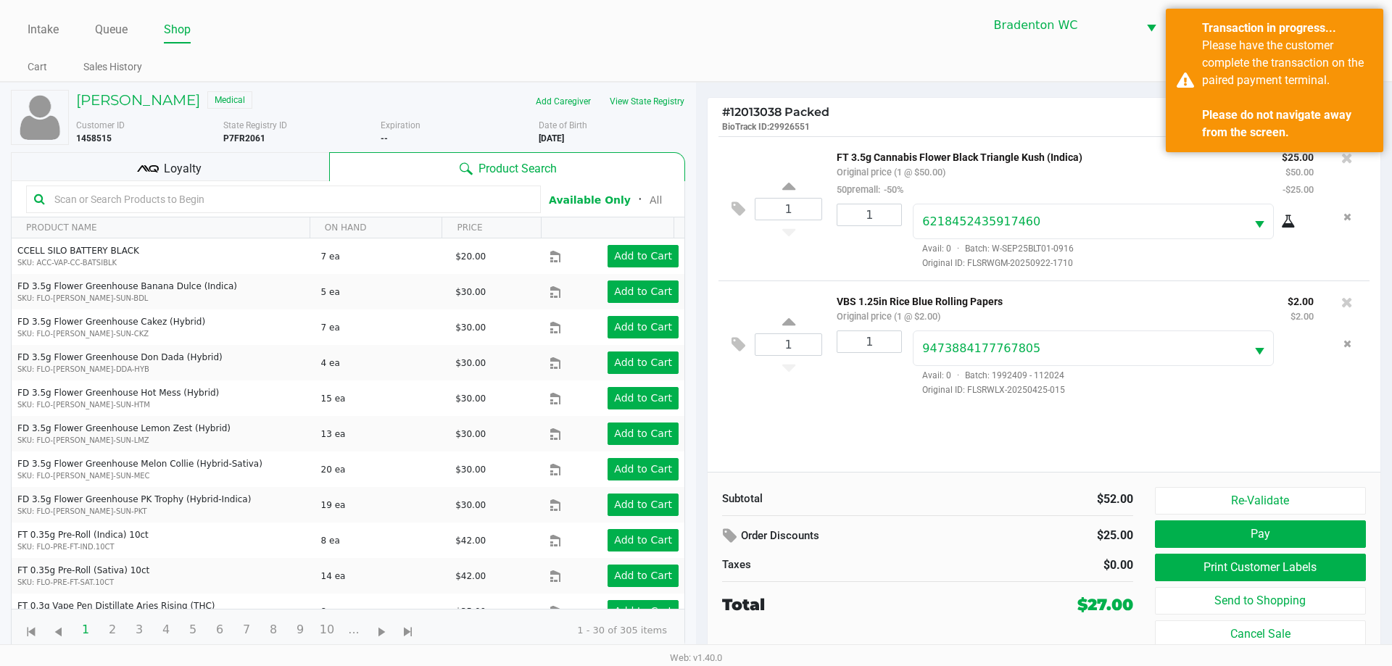
click at [142, 157] on div "Loyalty" at bounding box center [170, 166] width 318 height 29
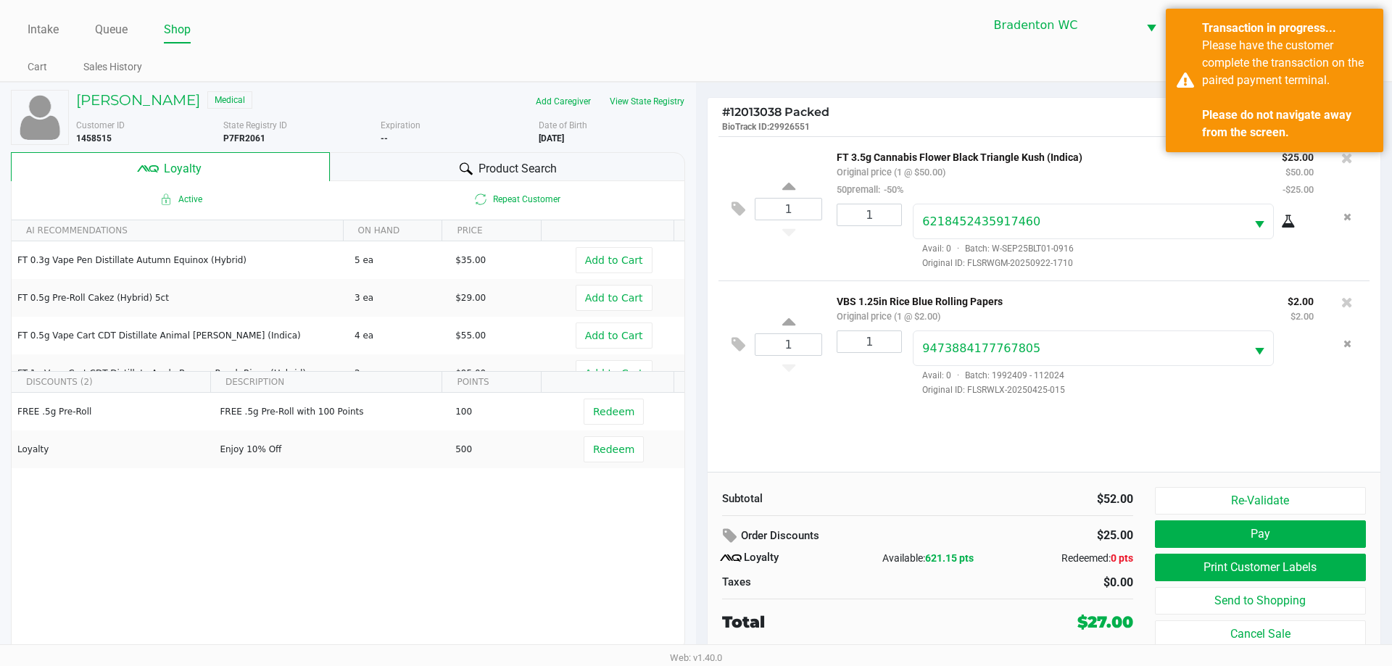
click at [694, 535] on button "Pay" at bounding box center [1260, 535] width 211 height 28
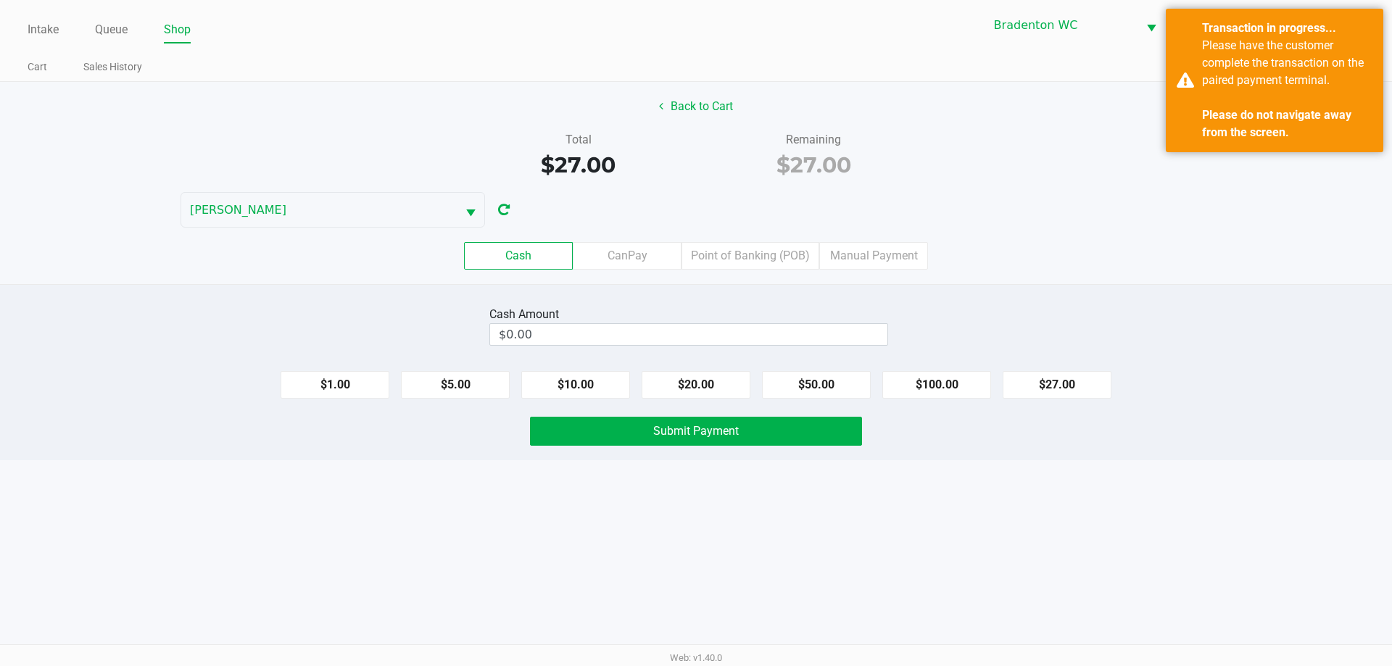
click at [694, 260] on label "Point of Banking (POB)" at bounding box center [751, 256] width 138 height 28
click at [0, 0] on 7 "Point of Banking (POB)" at bounding box center [0, 0] width 0 height 0
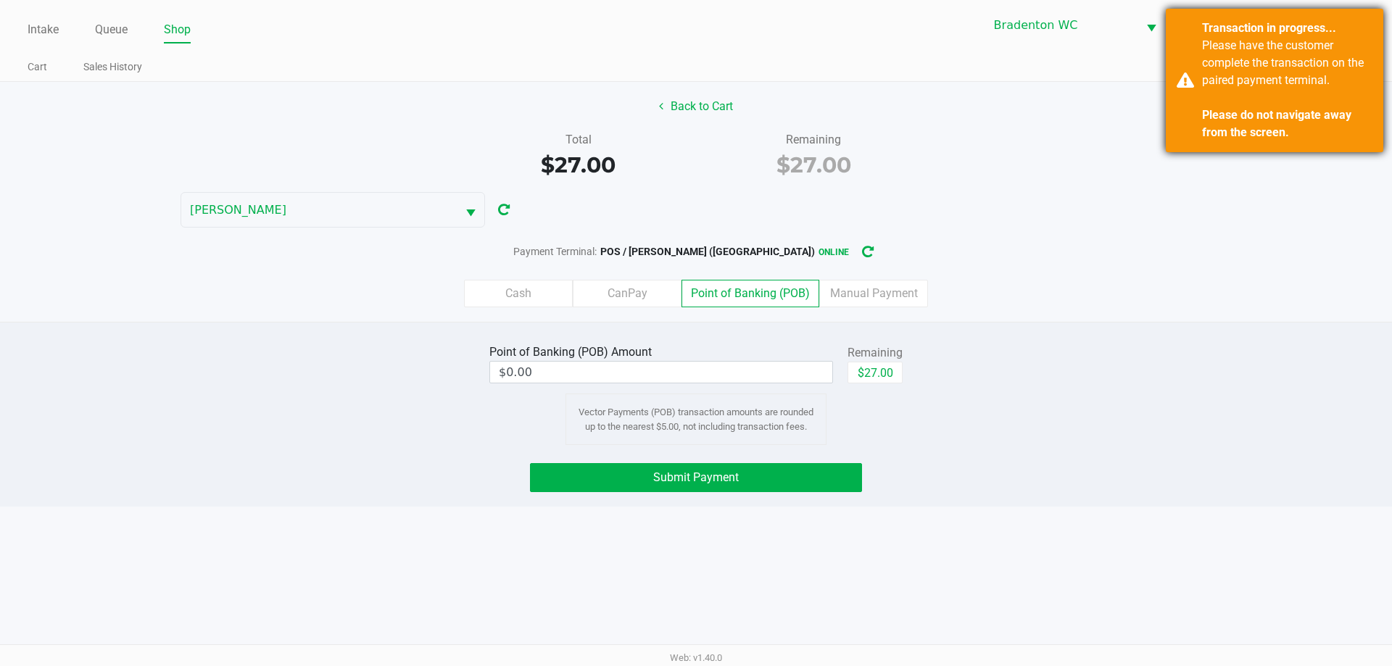
click at [694, 97] on div "Transaction in progress... Please have the customer complete the transaction on…" at bounding box center [1275, 81] width 218 height 144
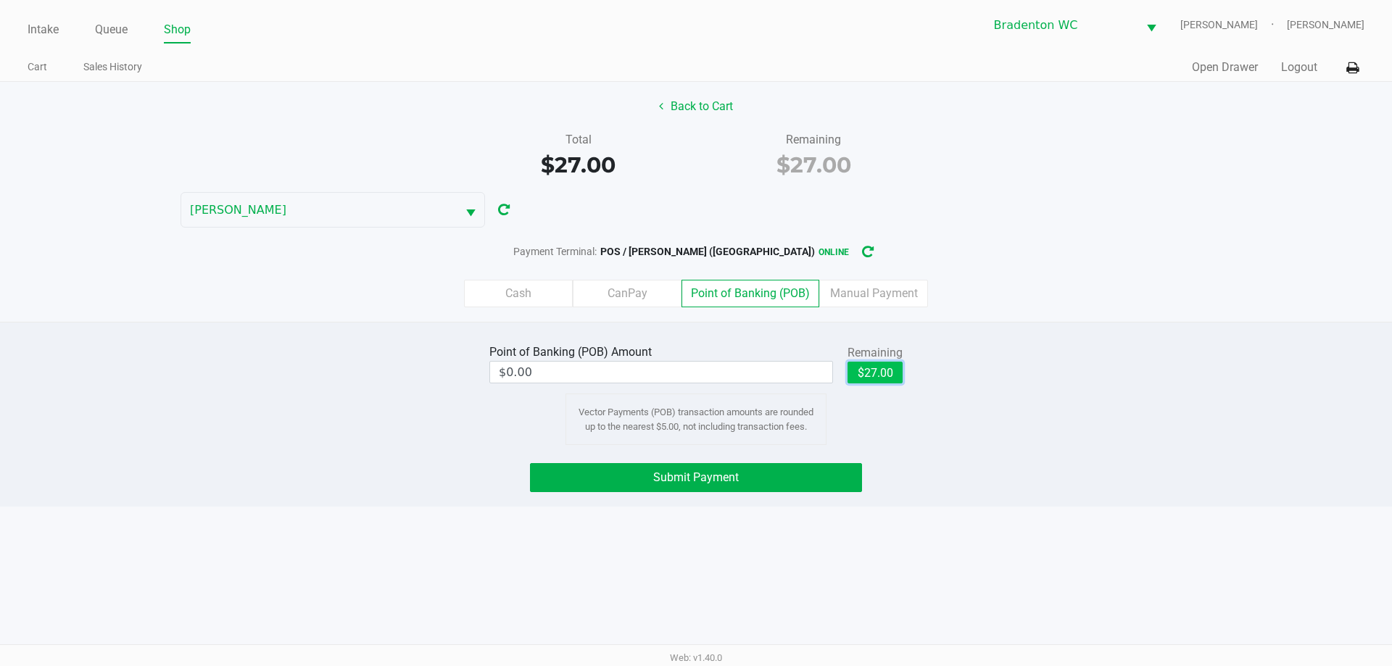
click at [694, 373] on button "$27.00" at bounding box center [875, 373] width 55 height 22
type input "$27.00"
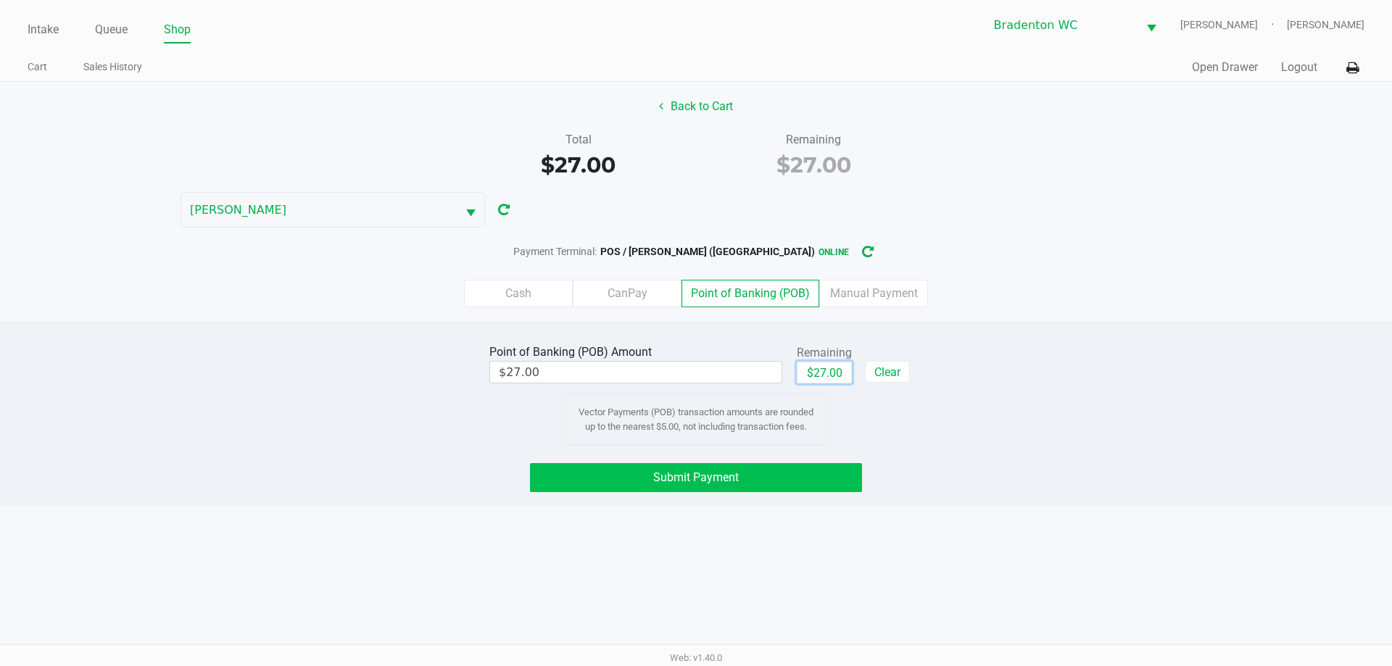
click at [694, 471] on button "Submit Payment" at bounding box center [696, 477] width 332 height 29
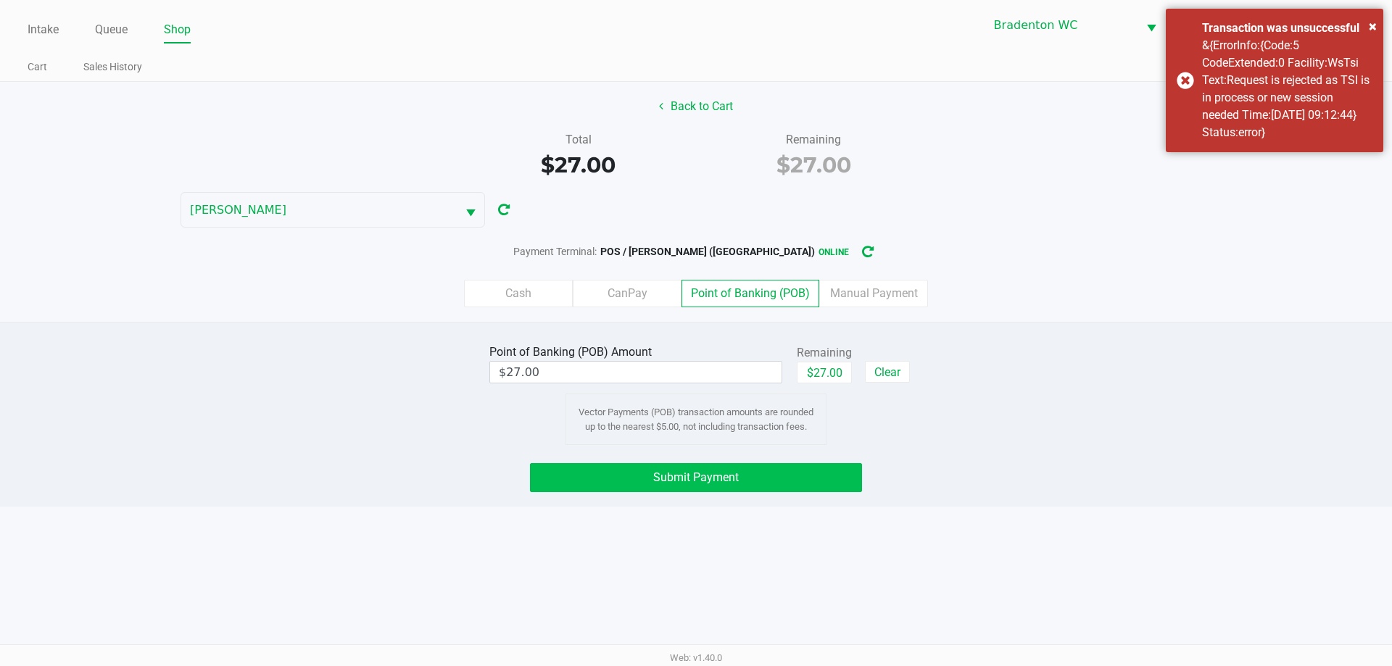
click at [694, 98] on div "× Transaction was unsuccessful &{ErrorInfo:{Code:5 CodeExtended:0 Facility:WsTs…" at bounding box center [1275, 81] width 218 height 144
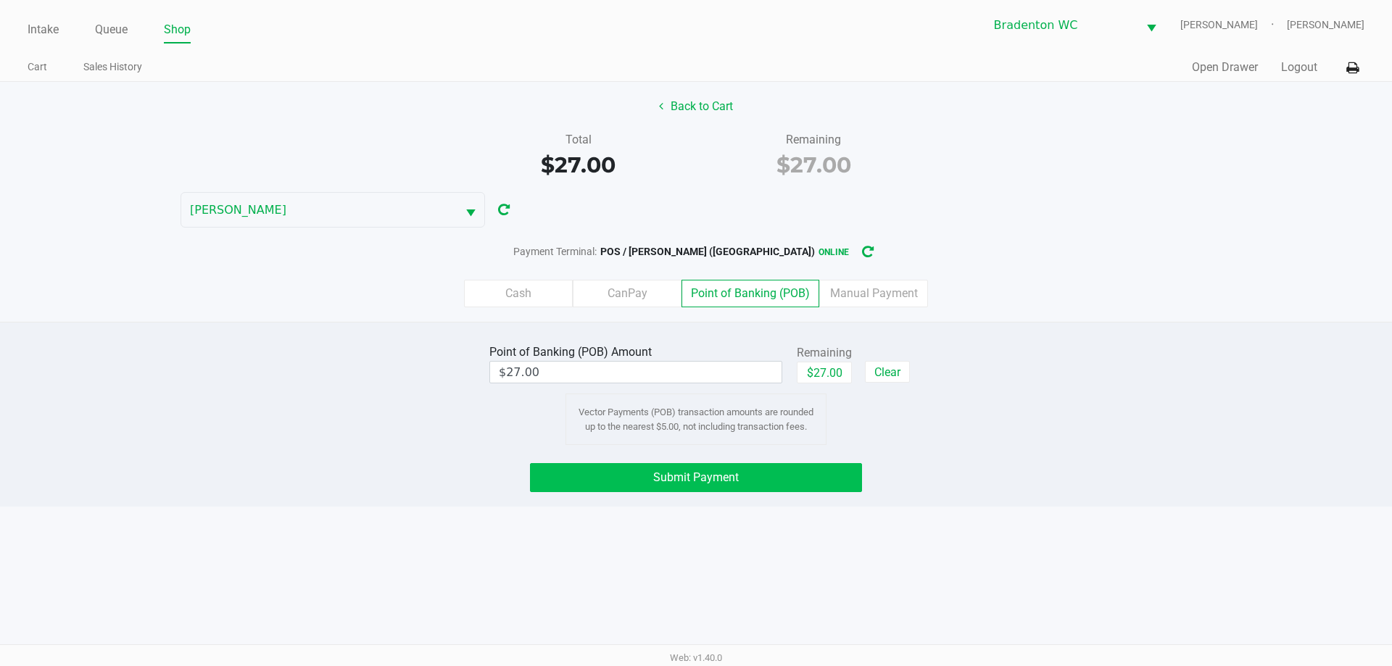
click at [648, 487] on button "Submit Payment" at bounding box center [696, 477] width 332 height 29
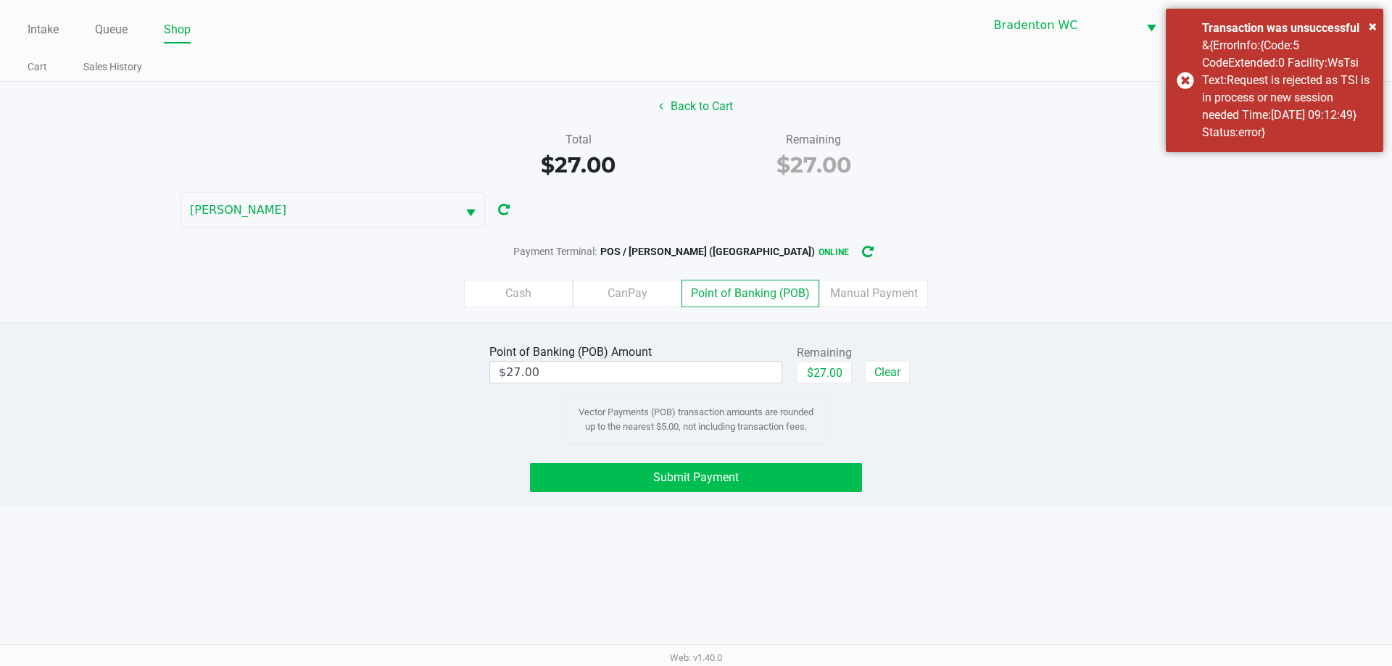
click at [694, 80] on div "× Transaction was unsuccessful &{ErrorInfo:{Code:5 CodeExtended:0 Facility:WsTs…" at bounding box center [1275, 81] width 218 height 144
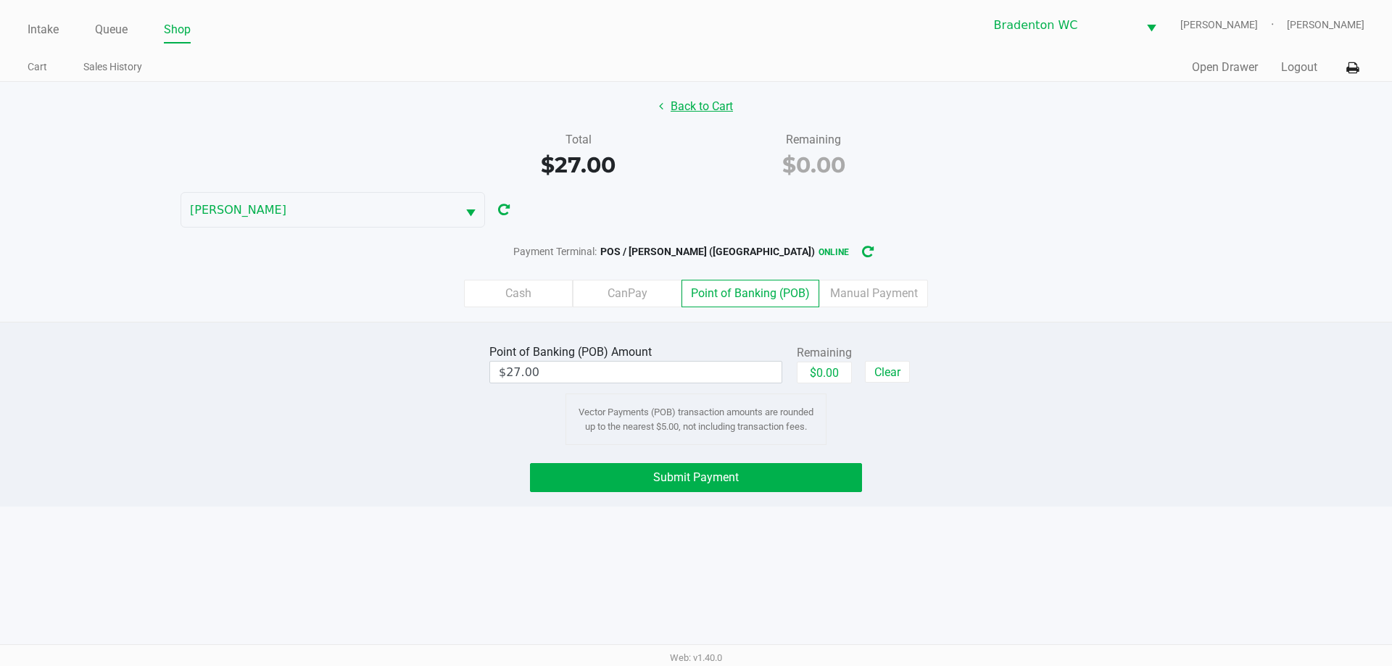
click at [679, 111] on button "Back to Cart" at bounding box center [696, 107] width 93 height 28
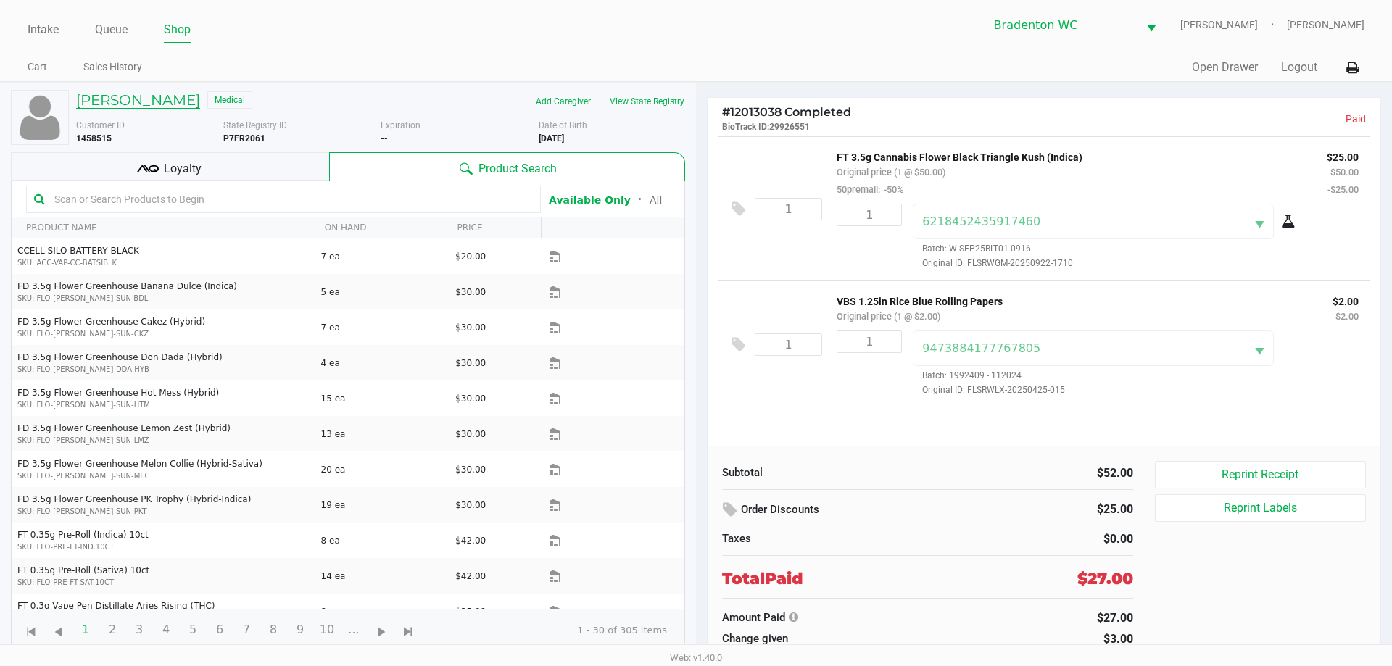
click at [120, 99] on h5 "MICHAEL SUDDERTH" at bounding box center [138, 99] width 124 height 17
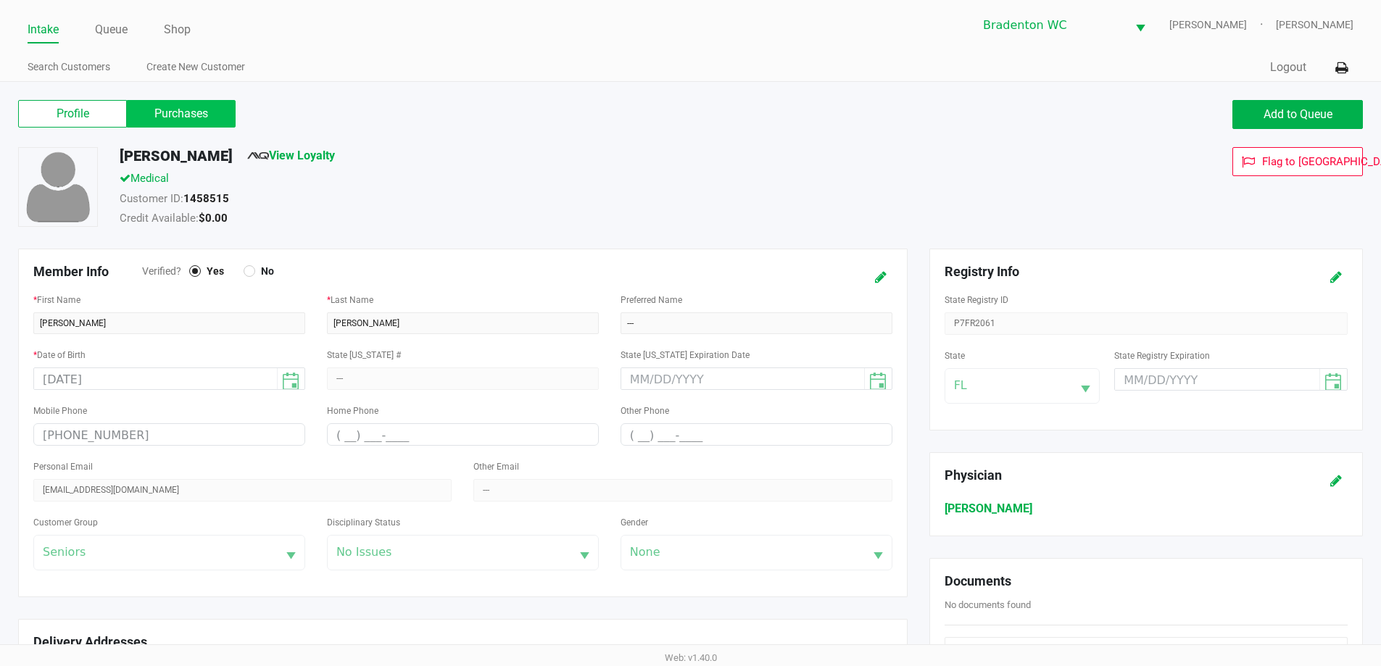
click at [195, 117] on label "Purchases" at bounding box center [181, 114] width 109 height 28
click at [0, 0] on 1 "Purchases" at bounding box center [0, 0] width 0 height 0
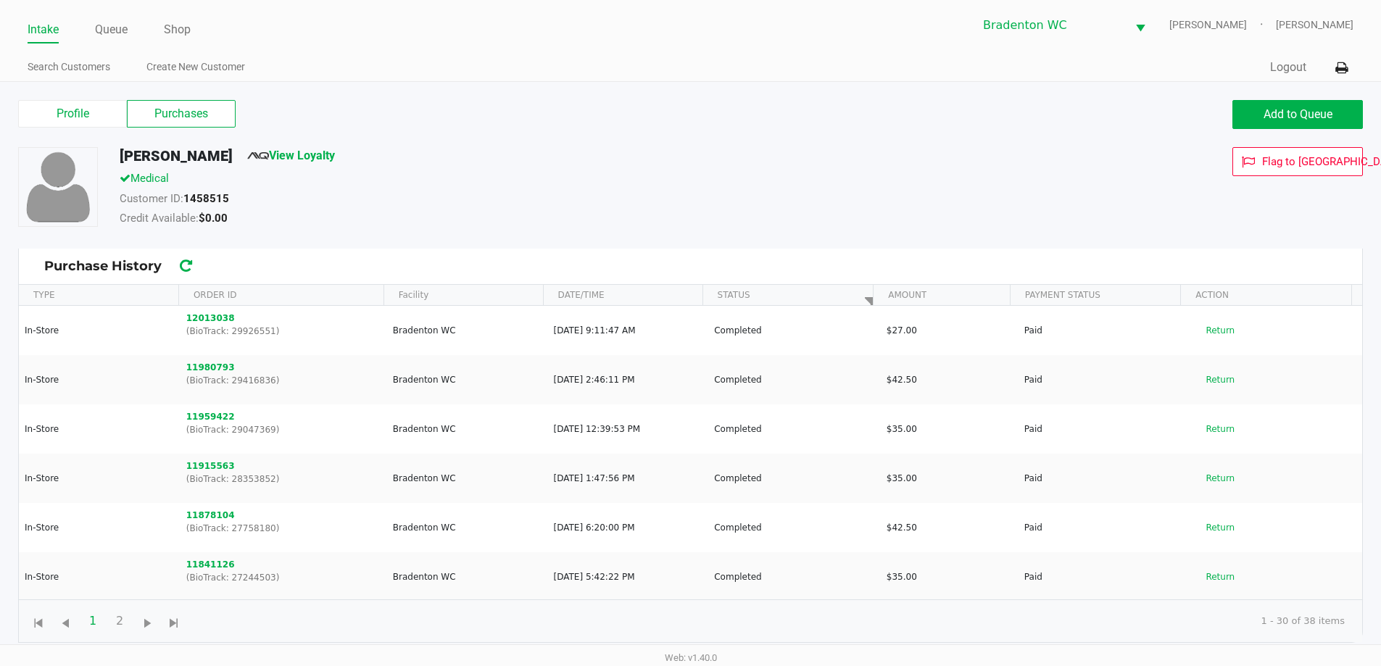
click at [38, 28] on link "Intake" at bounding box center [43, 30] width 31 height 20
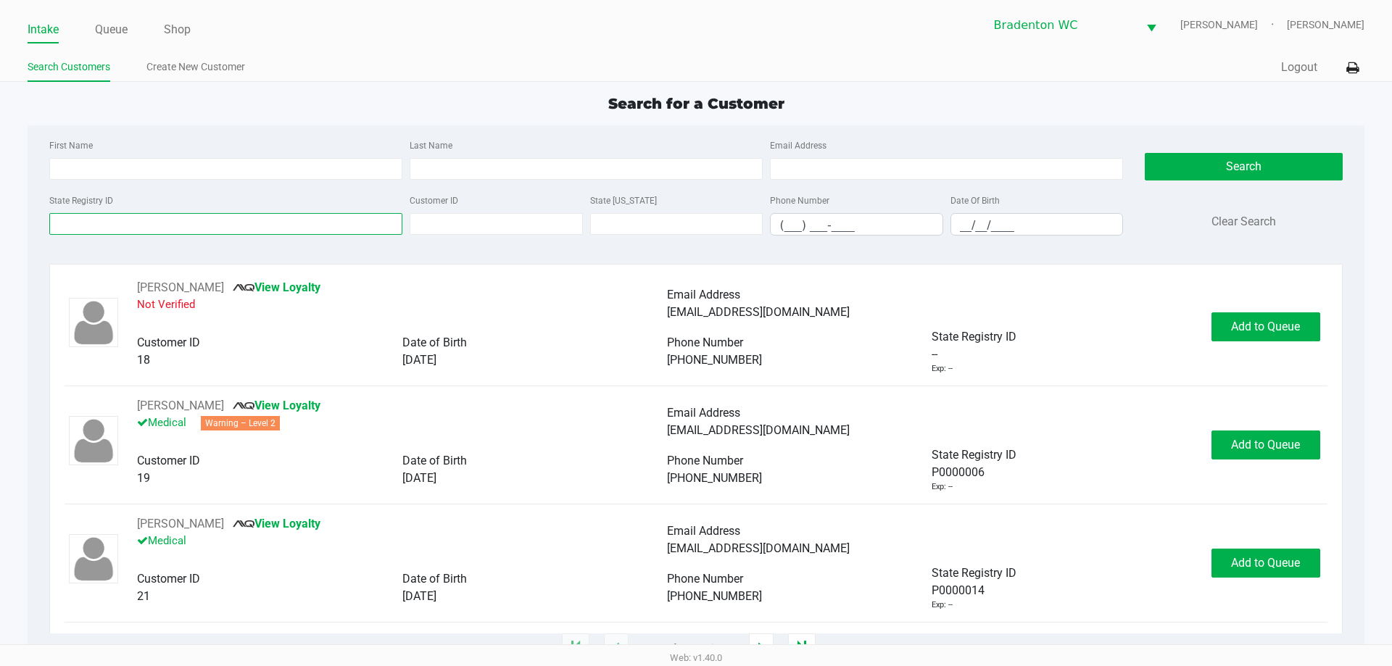
click at [154, 224] on input "State Registry ID" at bounding box center [225, 224] width 353 height 22
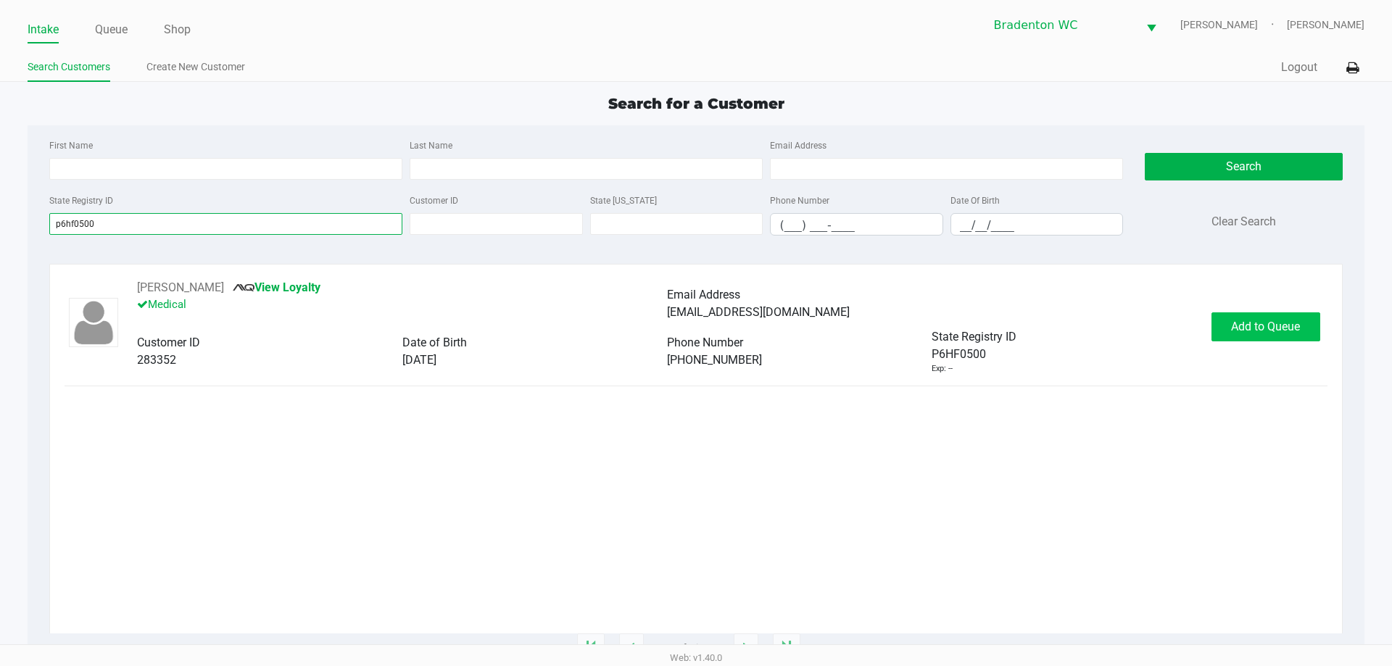
type input "p6hf0500"
click at [694, 335] on button "Add to Queue" at bounding box center [1266, 327] width 109 height 29
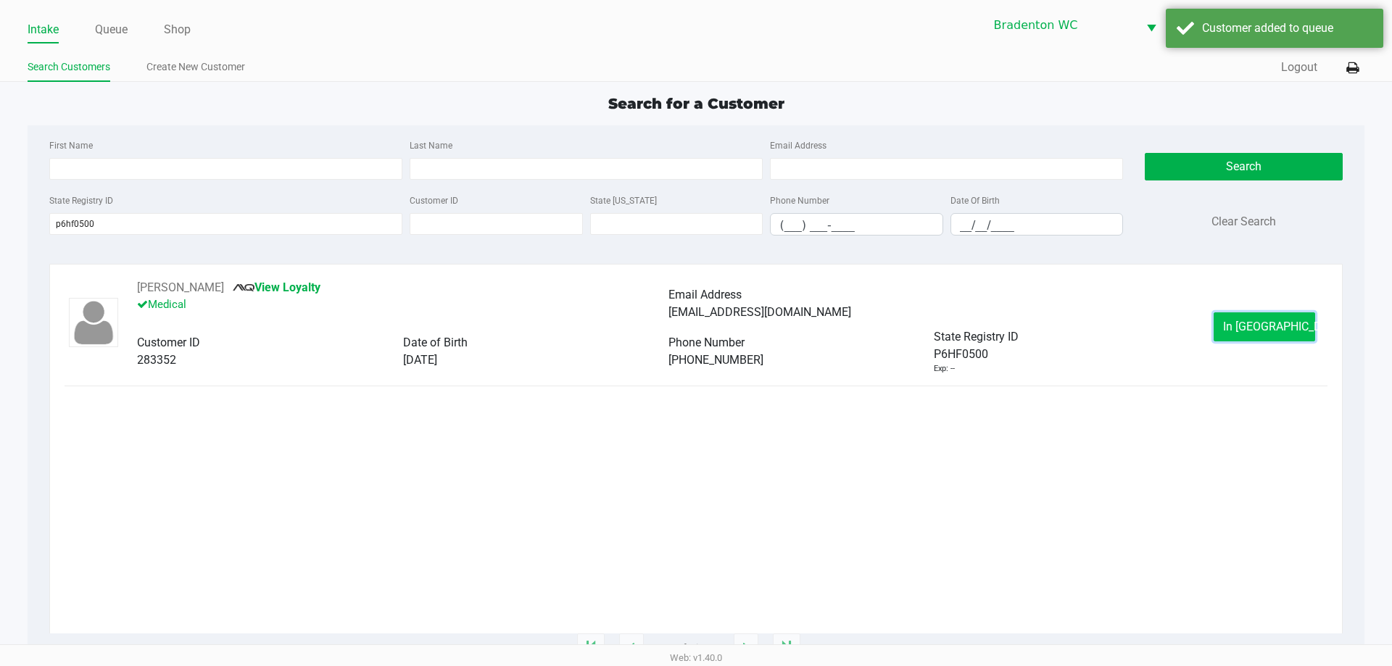
click at [694, 331] on span "In Queue" at bounding box center [1284, 327] width 122 height 14
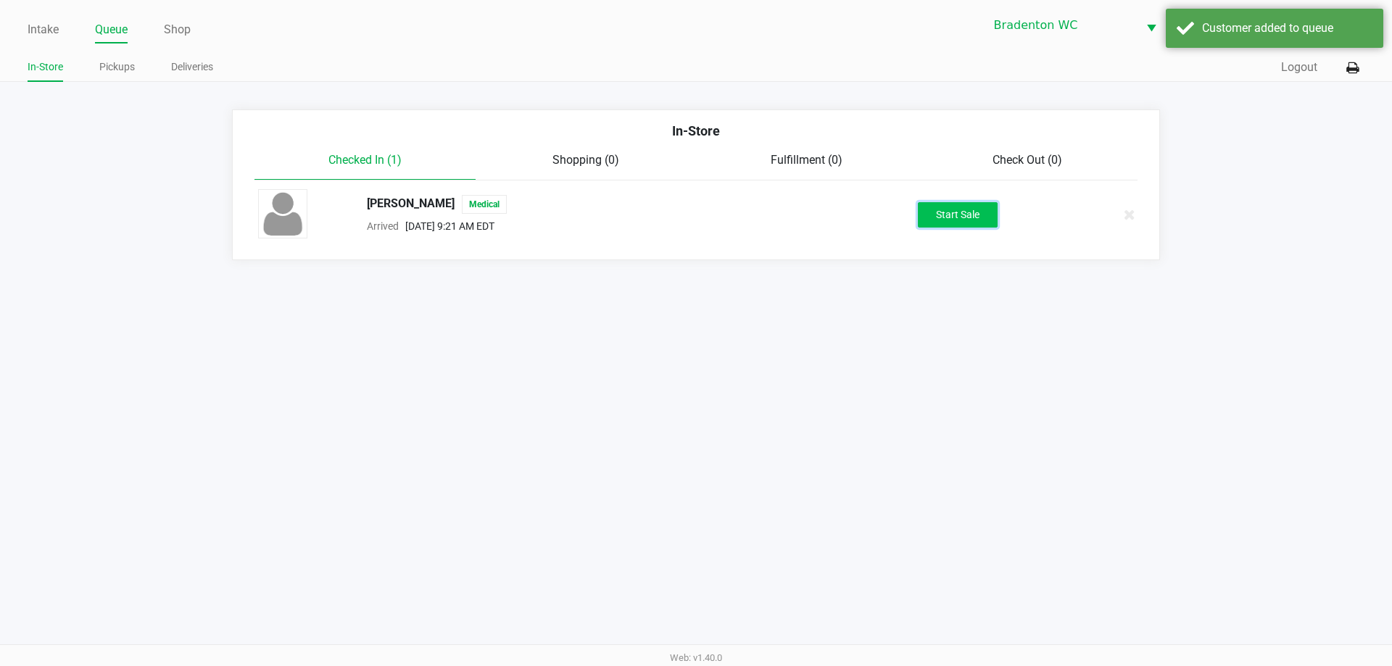
click at [694, 227] on button "Start Sale" at bounding box center [958, 214] width 80 height 25
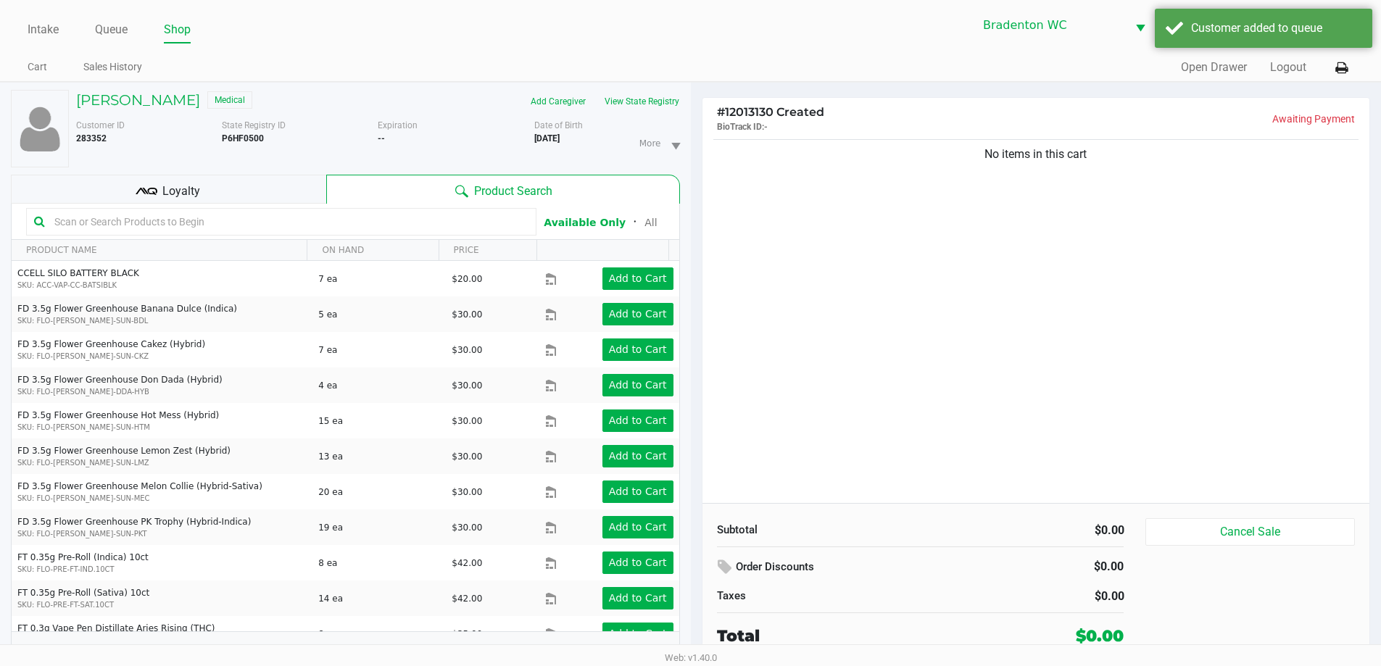
click at [629, 88] on div "Tara Covas Medical Add Caregiver View State Registry Customer ID 283352 State R…" at bounding box center [345, 382] width 669 height 599
click at [628, 93] on button "View State Registry" at bounding box center [637, 101] width 85 height 23
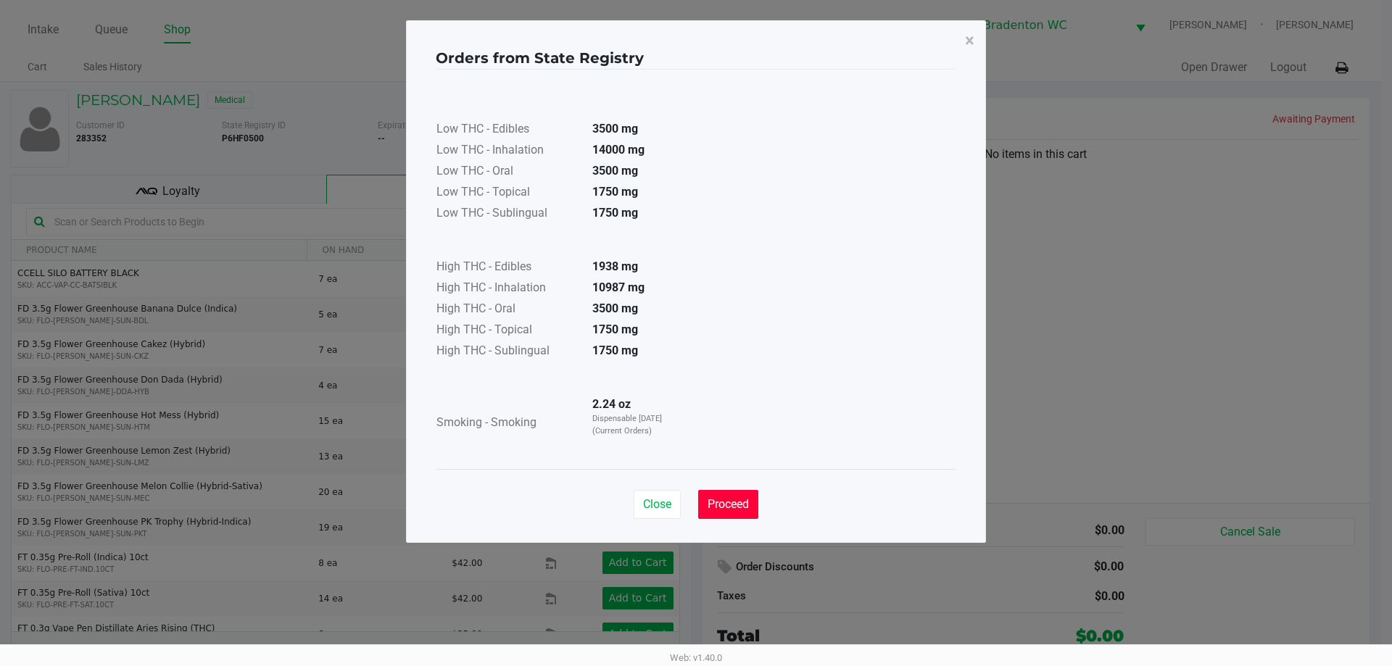
click at [694, 508] on span "Proceed" at bounding box center [728, 504] width 41 height 14
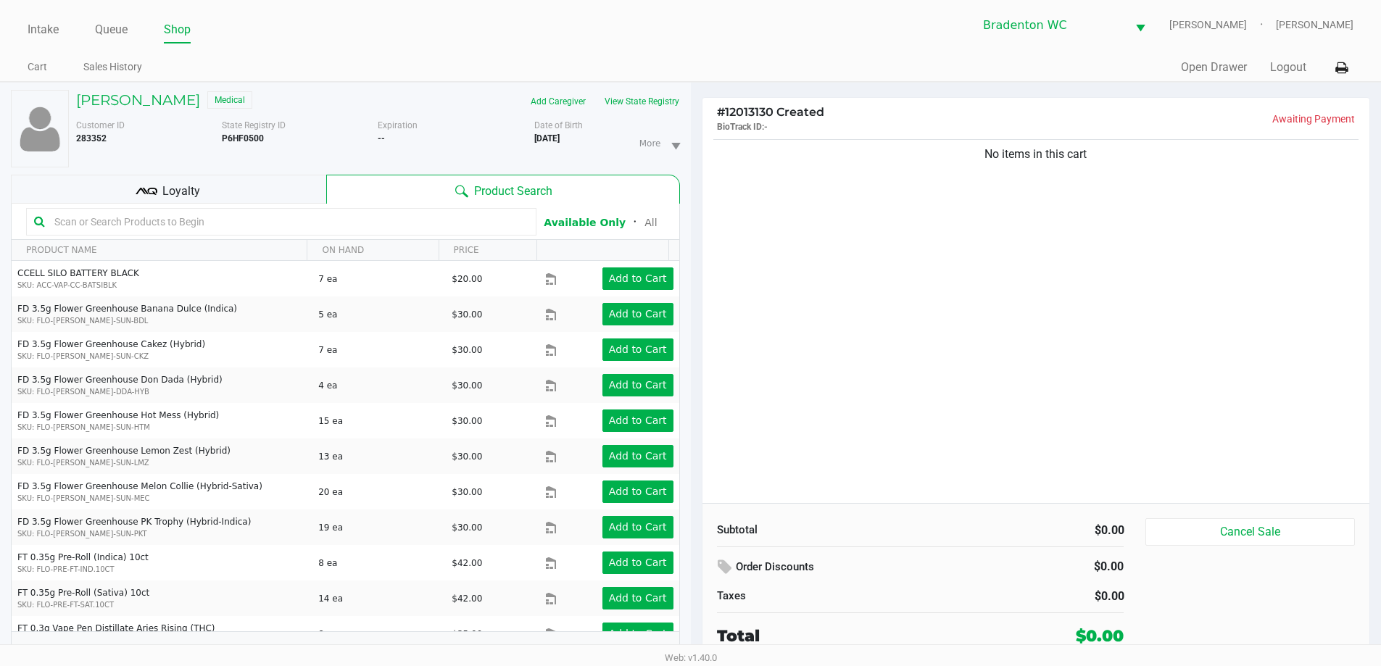
click at [142, 222] on input "text" at bounding box center [289, 222] width 480 height 22
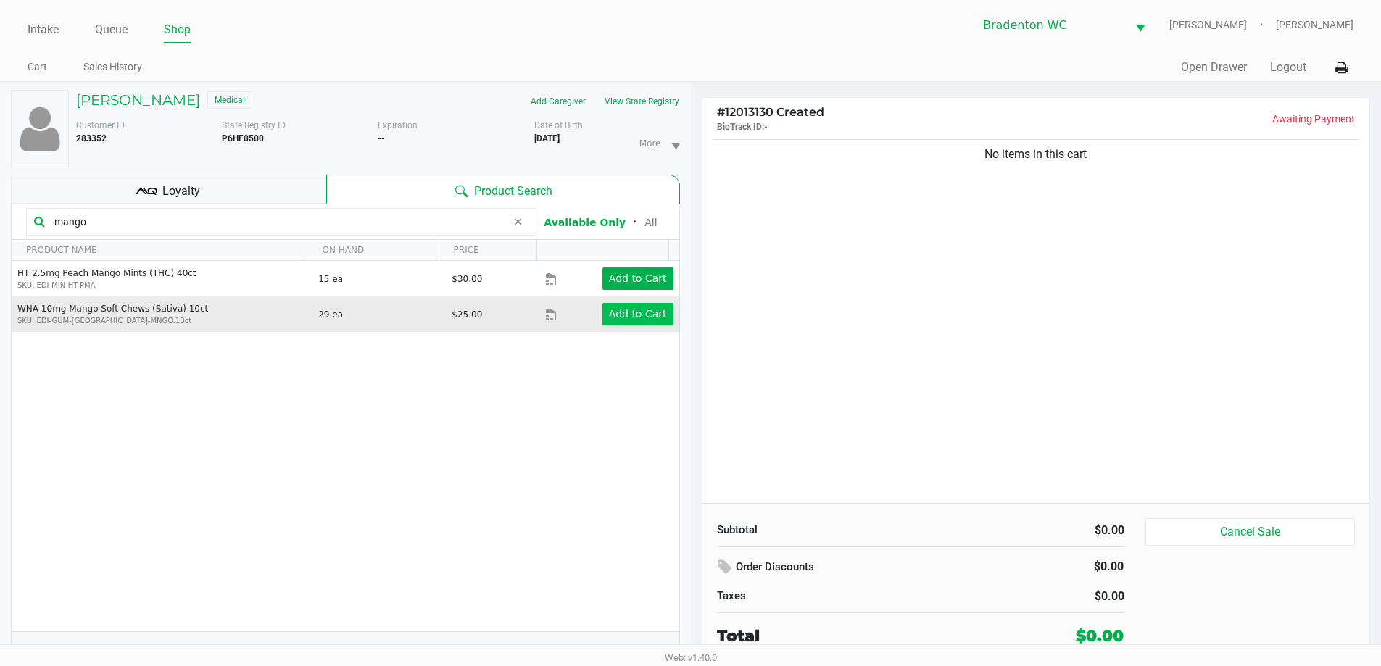
type input "mango"
click at [624, 320] on button "Add to Cart" at bounding box center [638, 314] width 71 height 22
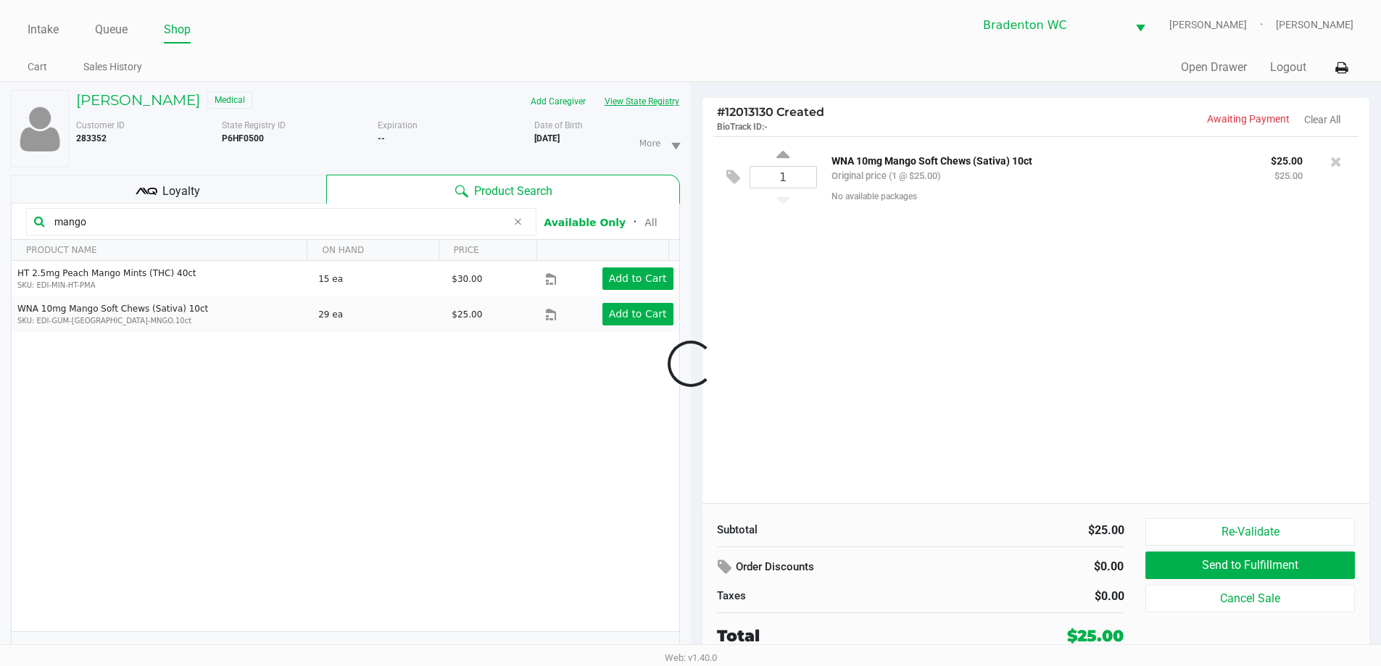
click at [617, 91] on button "View State Registry" at bounding box center [637, 101] width 85 height 23
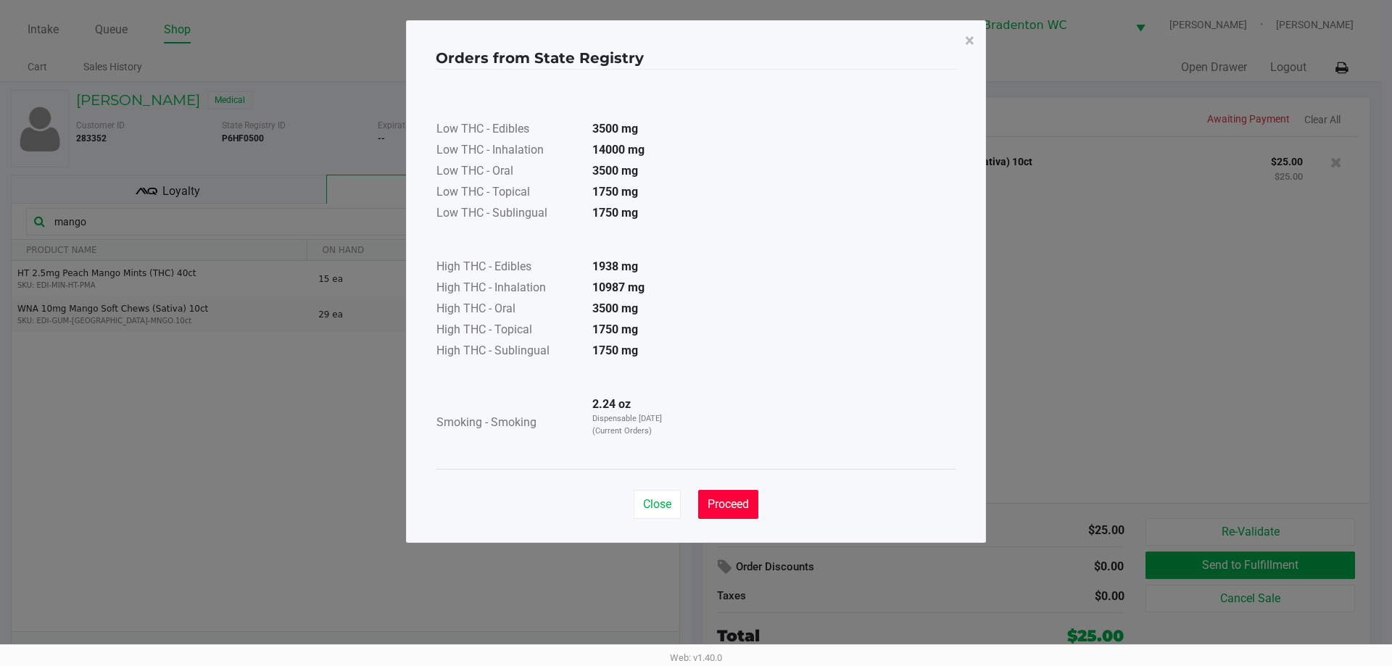
click at [694, 504] on span "Proceed" at bounding box center [728, 504] width 41 height 14
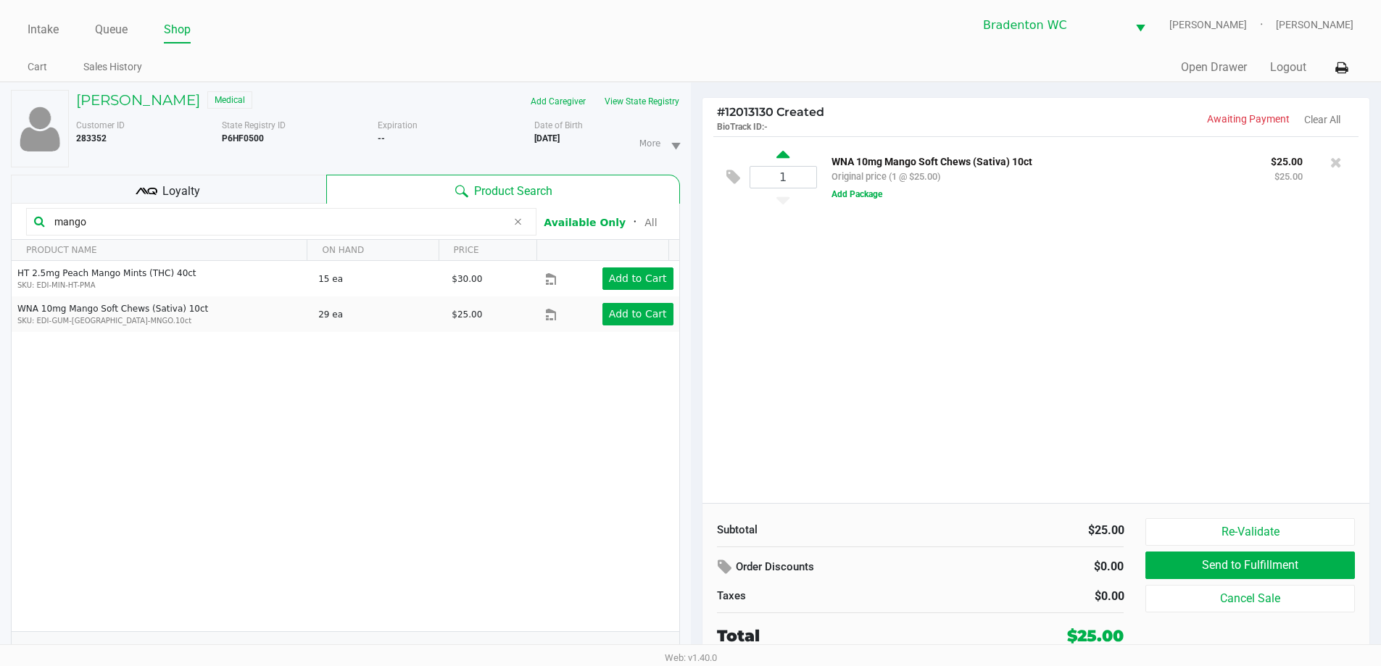
click at [694, 152] on icon at bounding box center [783, 157] width 13 height 18
type input "2"
drag, startPoint x: 124, startPoint y: 217, endPoint x: 0, endPoint y: 170, distance: 132.6
click at [0, 199] on div "Tara Covas Medical Add Caregiver View State Registry Customer ID 283352 State R…" at bounding box center [345, 382] width 691 height 599
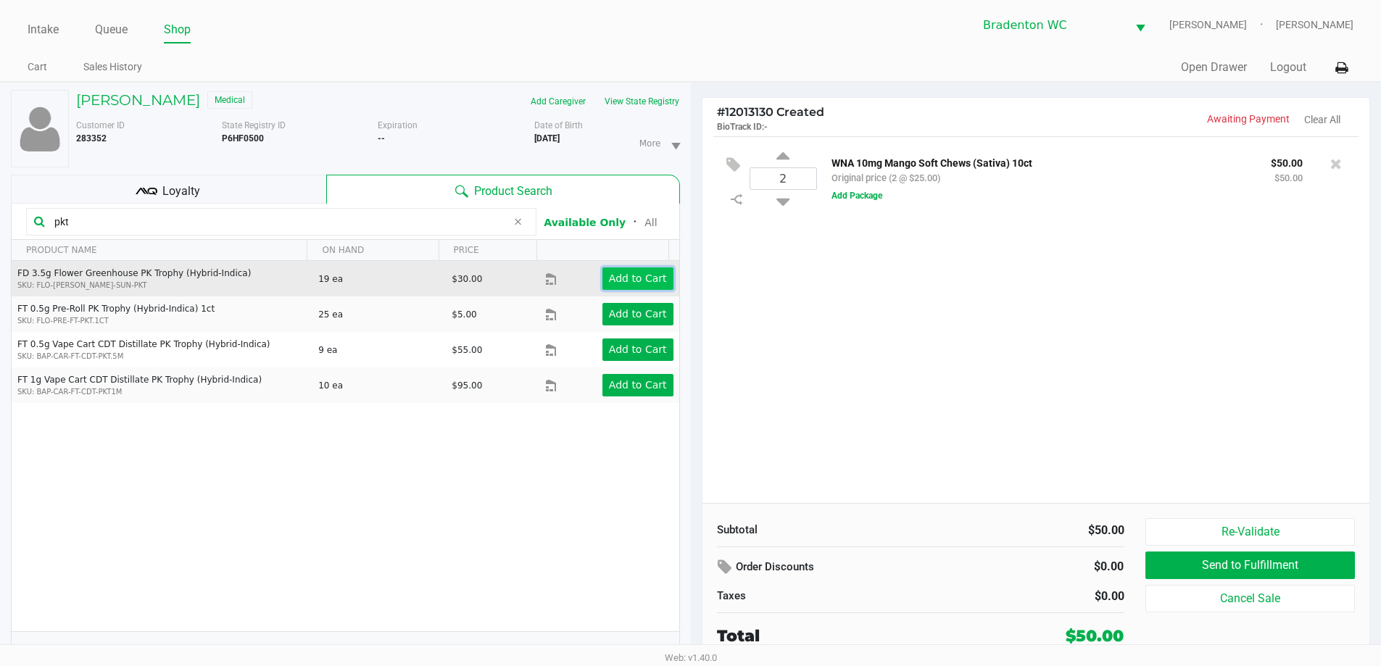
click at [636, 273] on app-button-loader "Add to Cart" at bounding box center [638, 279] width 58 height 12
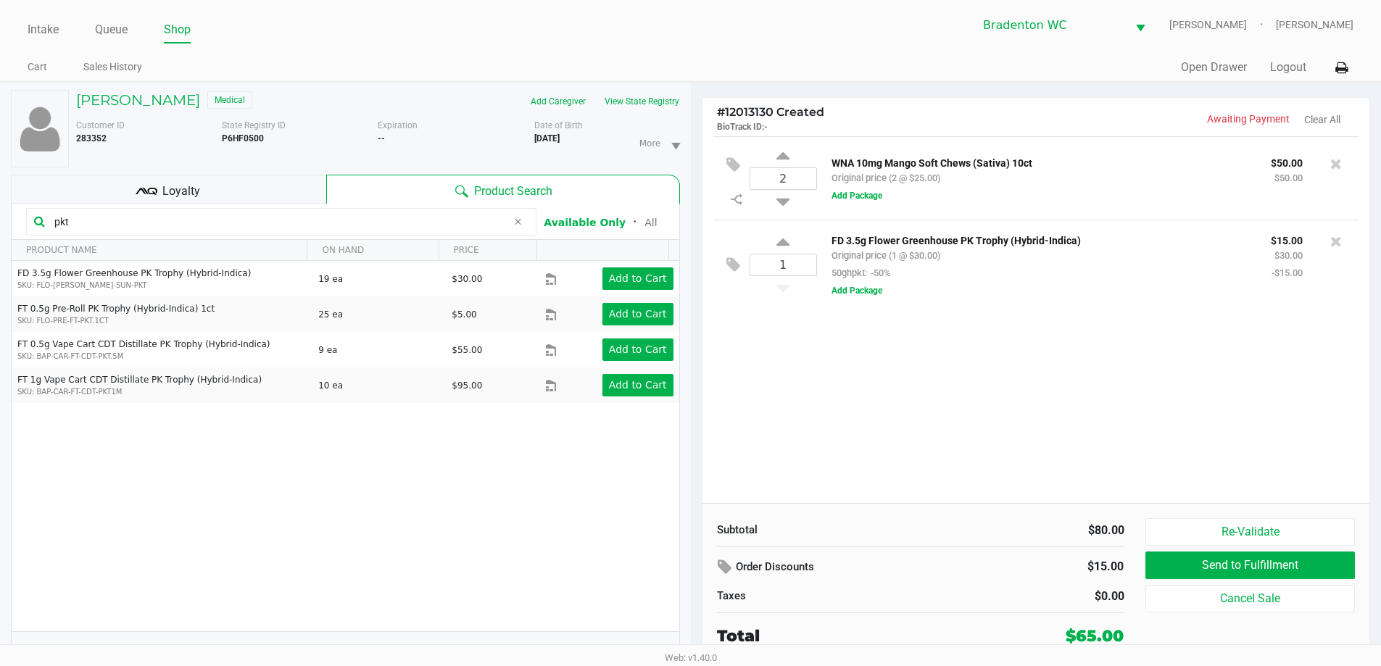
drag, startPoint x: 89, startPoint y: 226, endPoint x: 0, endPoint y: 167, distance: 106.8
click at [0, 167] on div "Tara Covas Medical Add Caregiver View State Registry Customer ID 283352 State R…" at bounding box center [345, 382] width 691 height 599
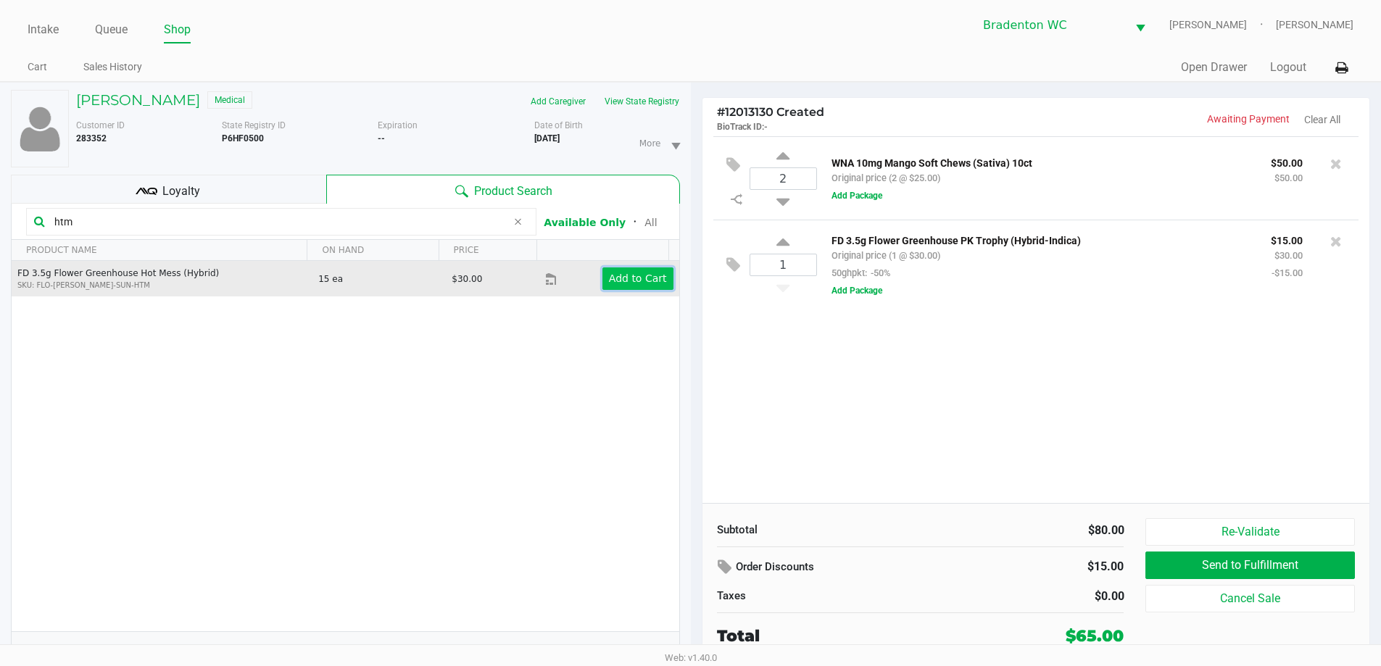
click at [603, 270] on button "Add to Cart" at bounding box center [638, 279] width 71 height 22
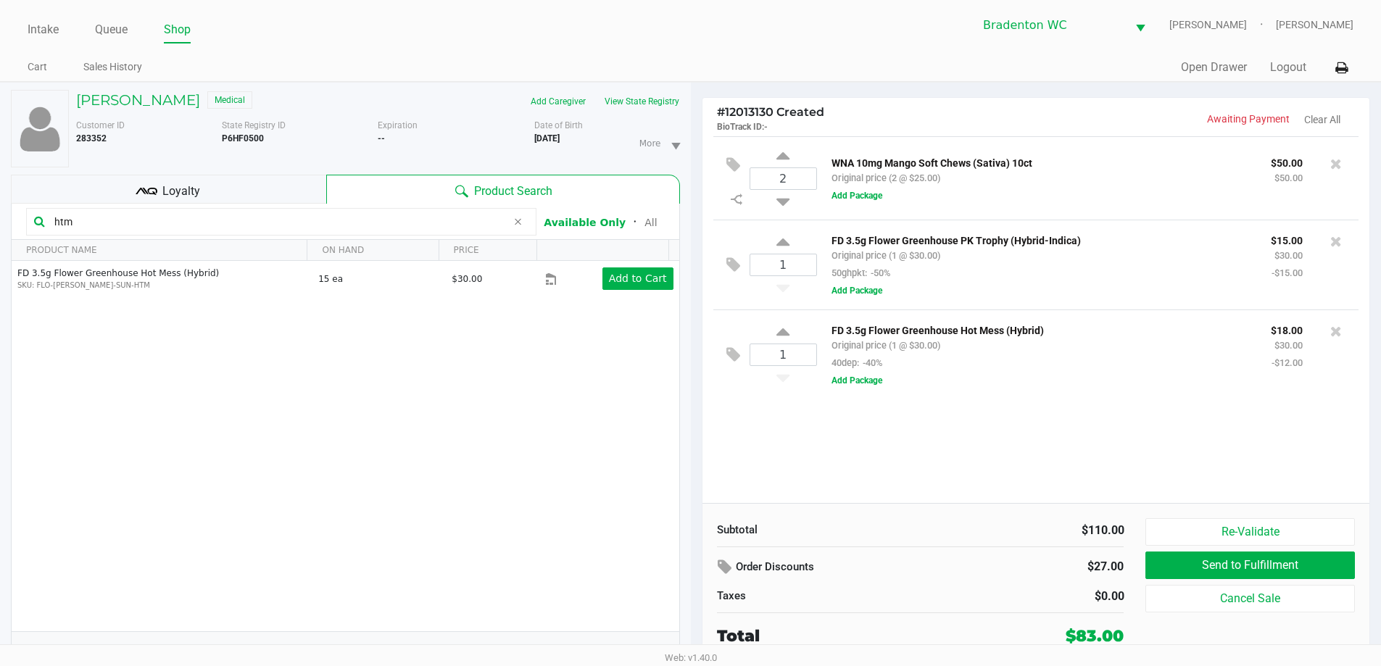
drag, startPoint x: 86, startPoint y: 223, endPoint x: 0, endPoint y: 159, distance: 107.7
click at [0, 197] on div "Tara Covas Medical Add Caregiver View State Registry Customer ID 283352 State R…" at bounding box center [345, 382] width 691 height 599
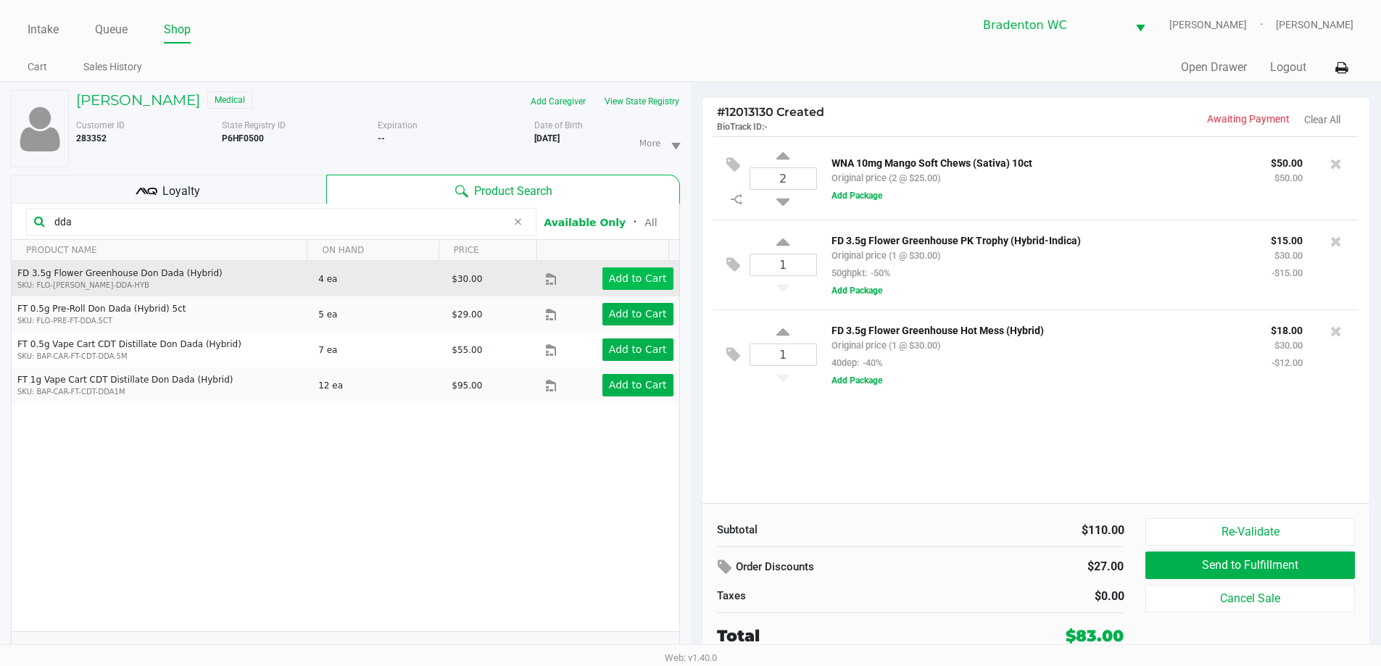
type input "dda"
click at [616, 278] on app-button-loader "Add to Cart" at bounding box center [638, 279] width 58 height 12
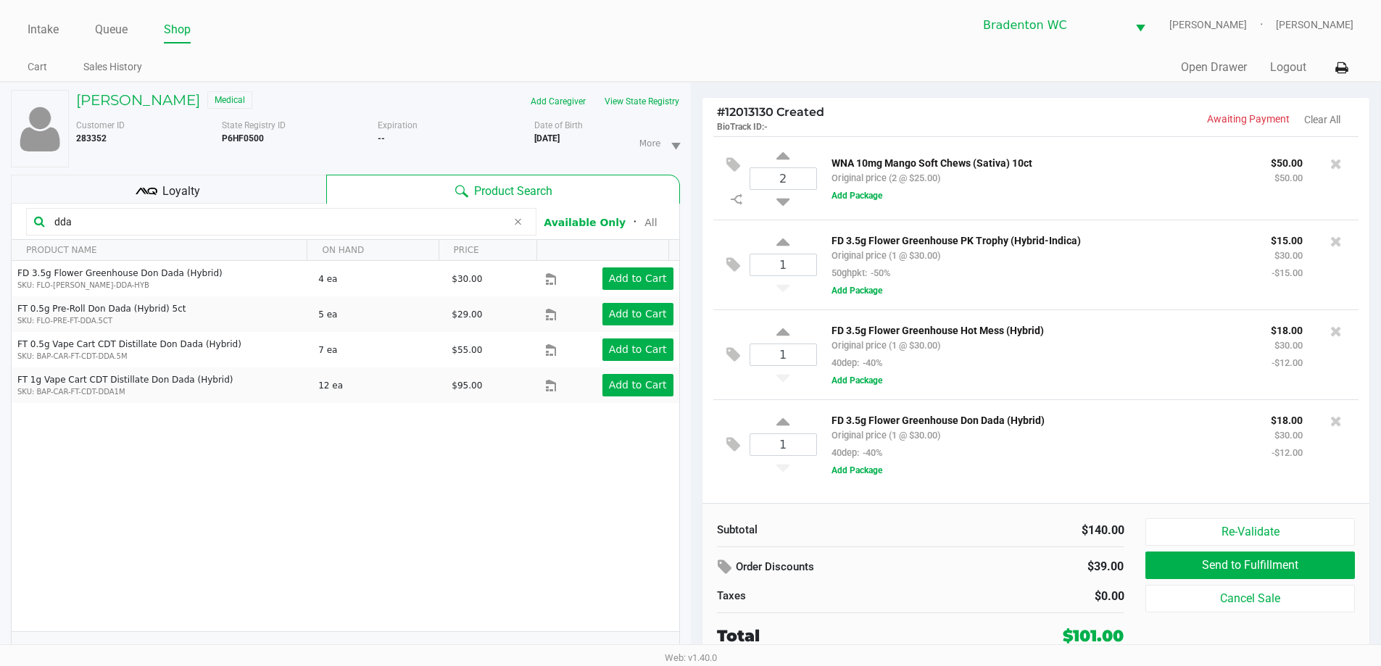
click at [520, 36] on ul "Intake Queue Shop" at bounding box center [359, 30] width 663 height 25
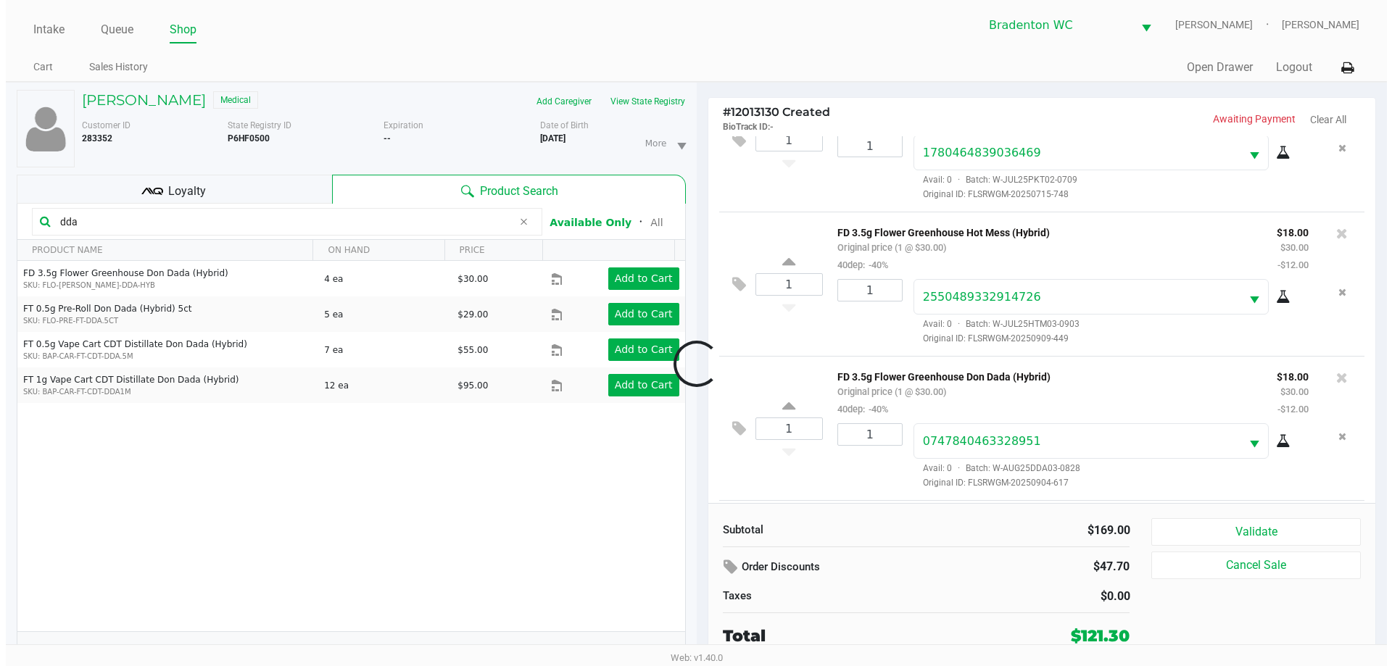
scroll to position [341, 0]
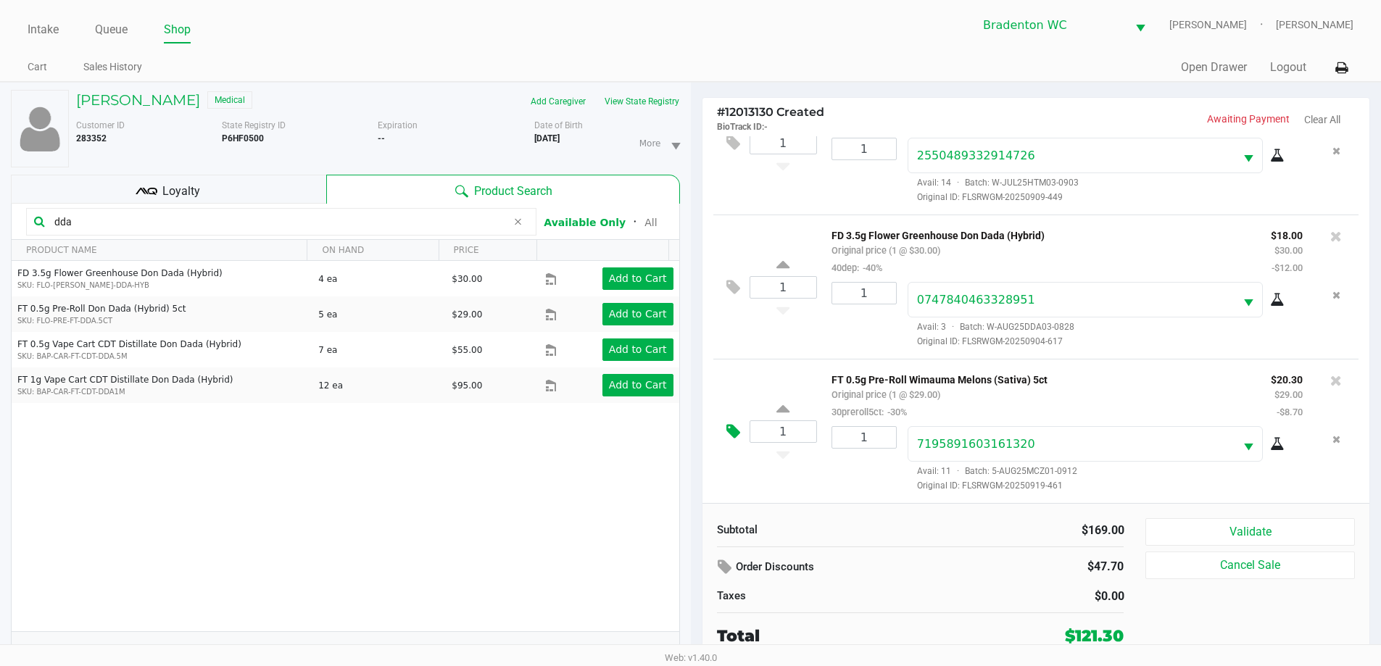
click at [694, 440] on button at bounding box center [736, 432] width 25 height 35
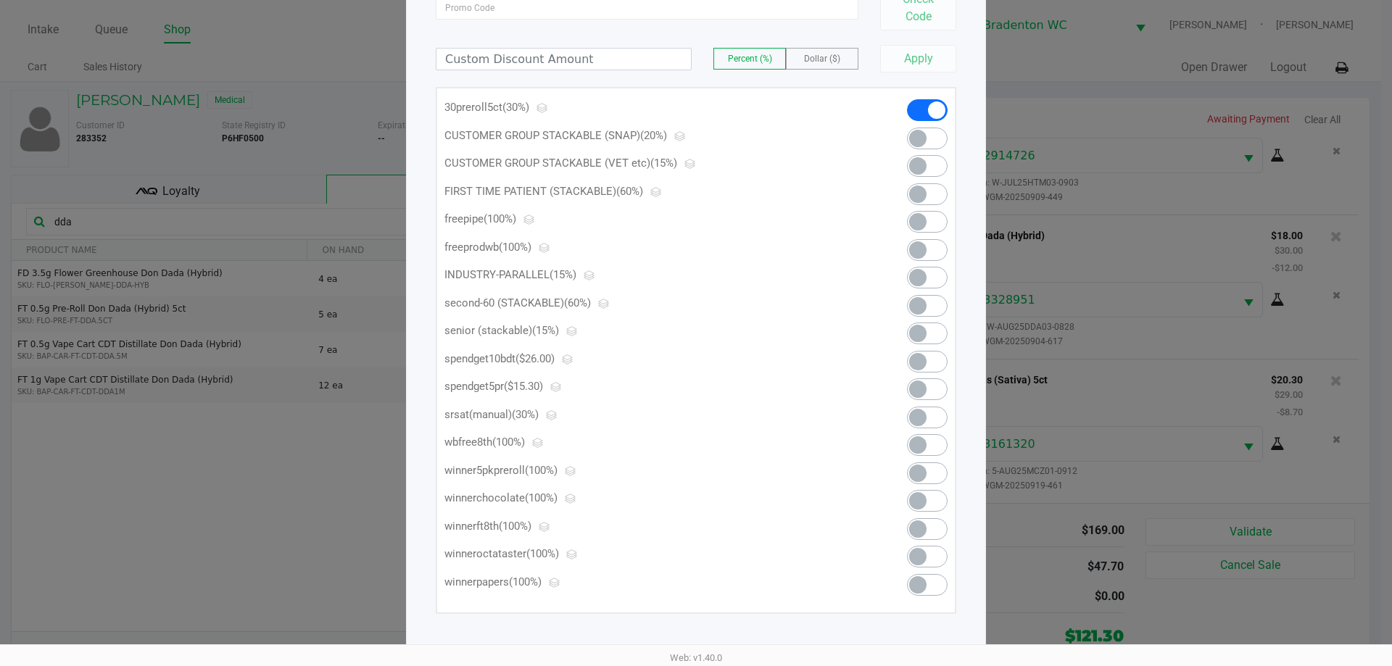
scroll to position [142, 0]
click at [694, 384] on span at bounding box center [927, 389] width 41 height 22
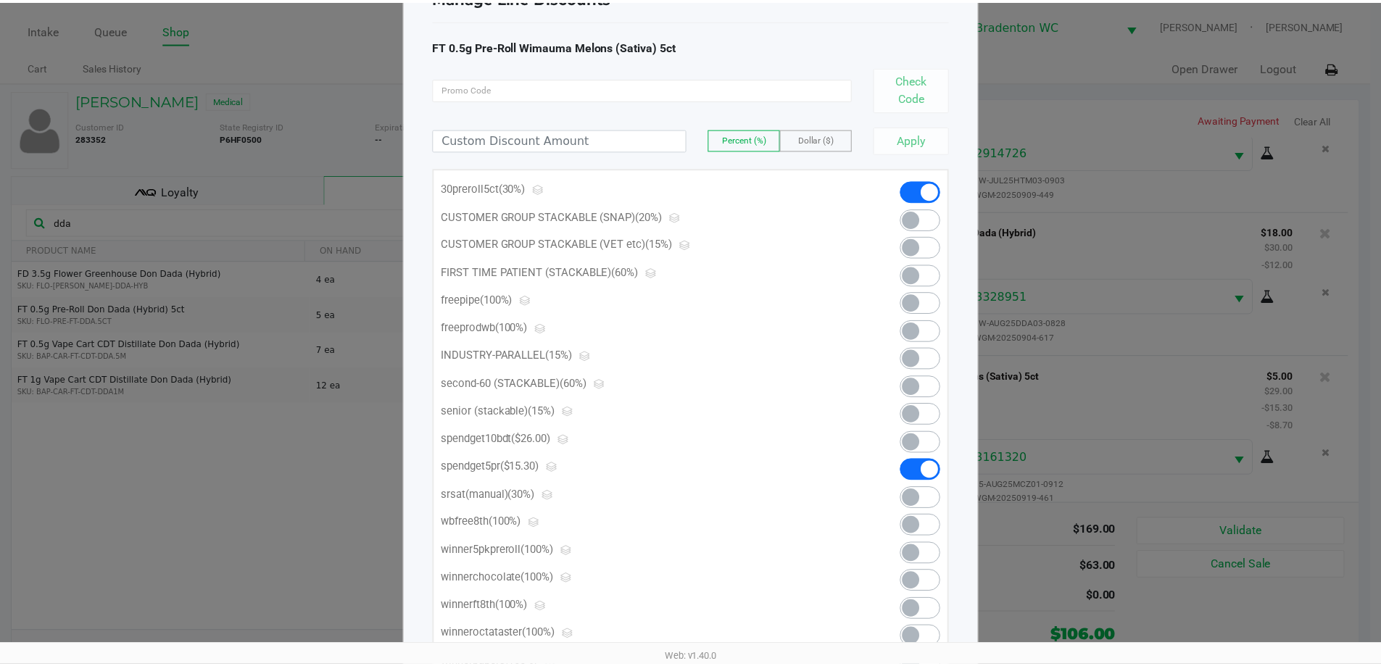
scroll to position [0, 0]
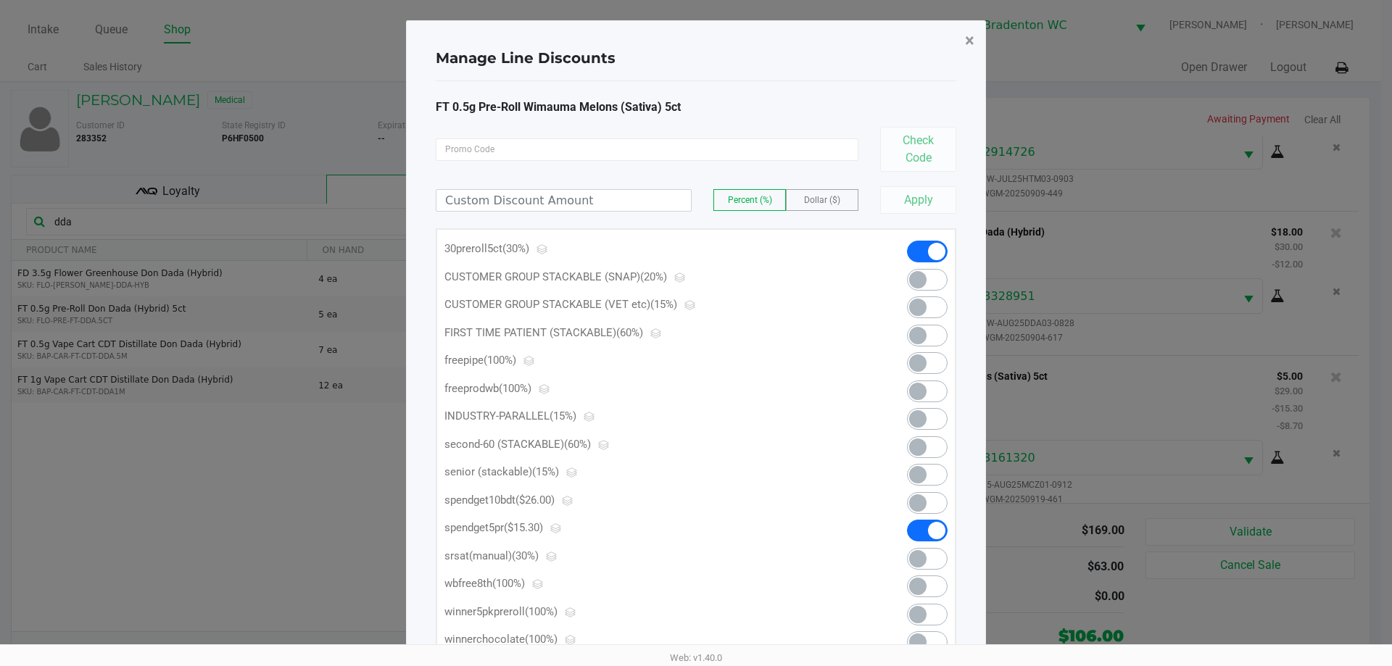
click at [694, 35] on span "×" at bounding box center [969, 40] width 9 height 20
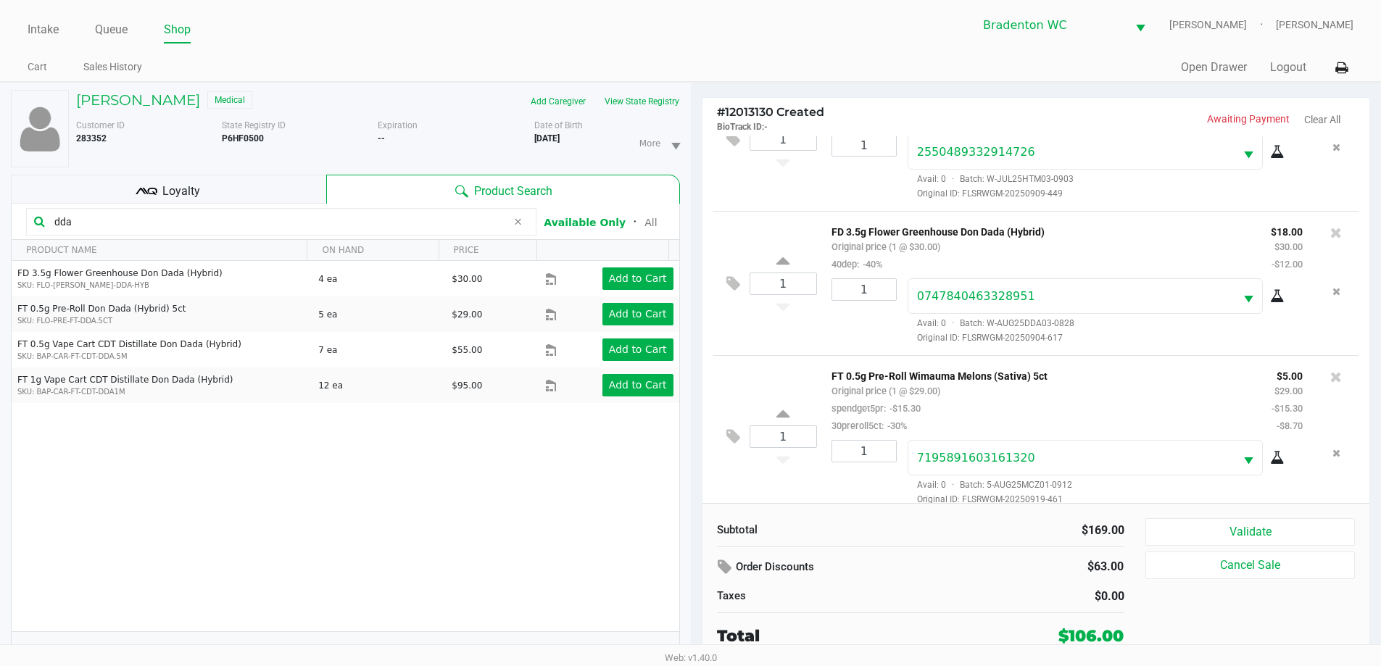
scroll to position [15, 0]
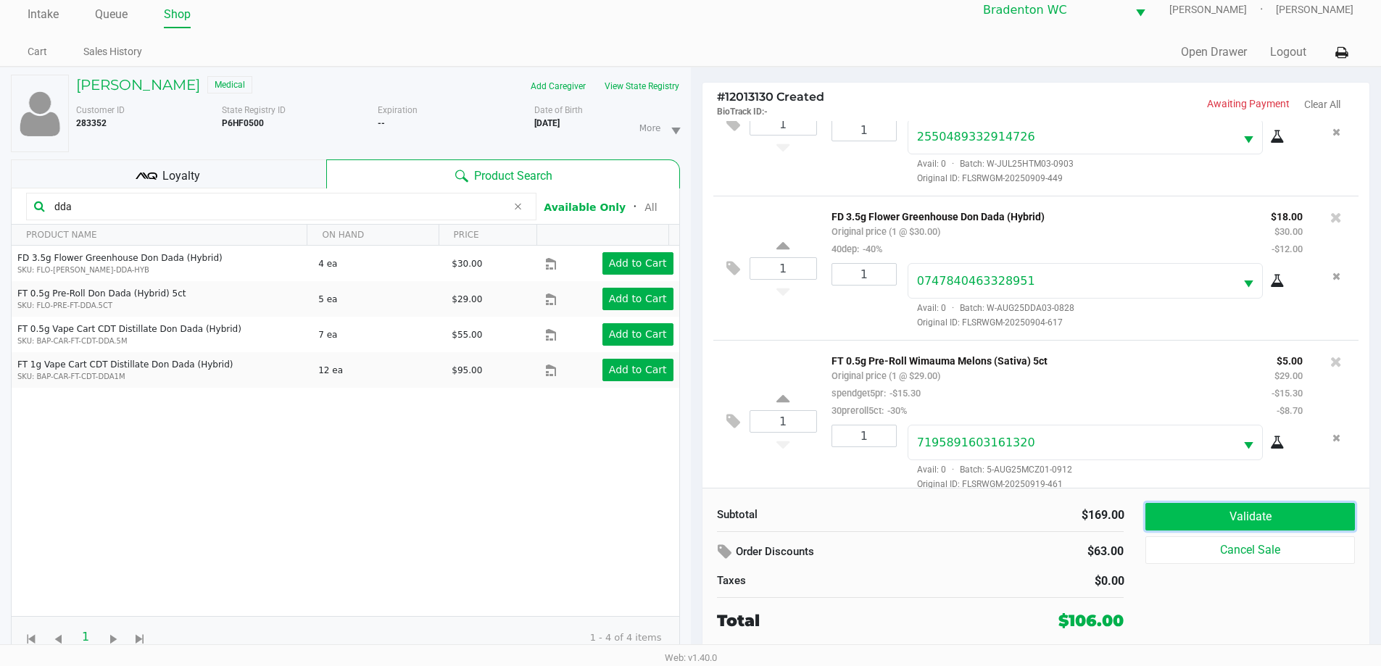
click at [694, 512] on button "Validate" at bounding box center [1250, 517] width 209 height 28
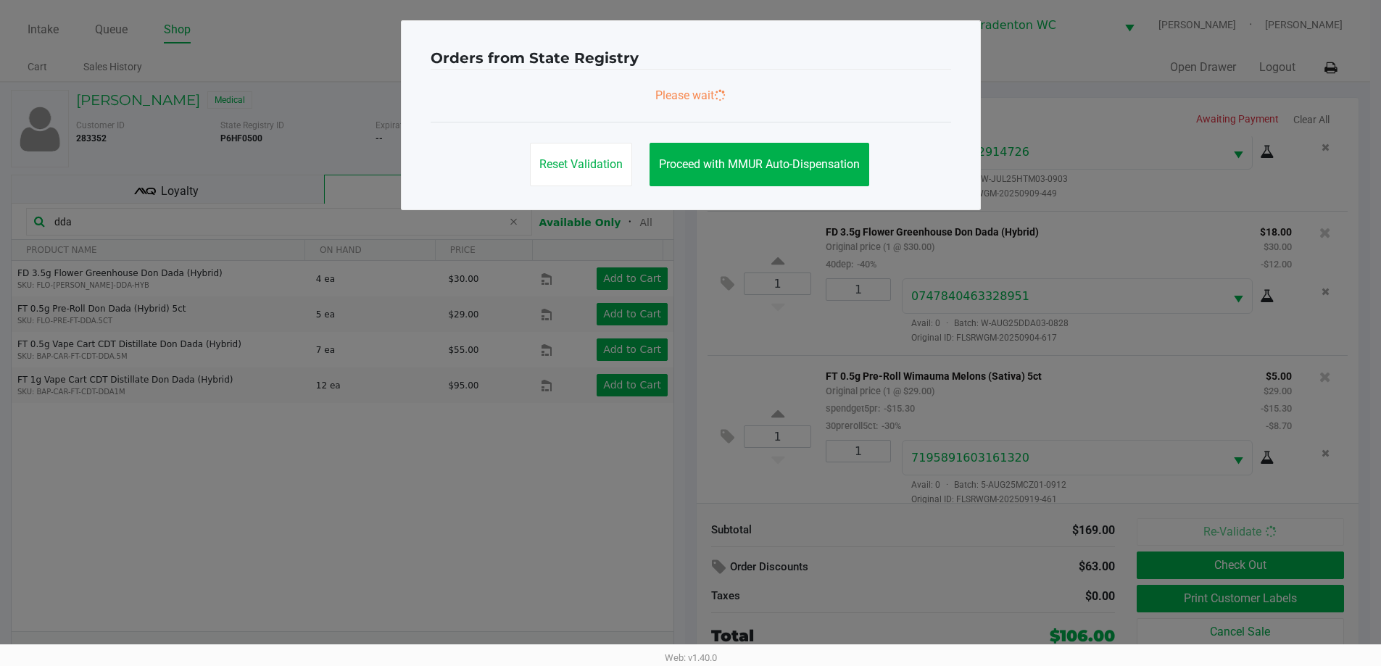
scroll to position [358, 0]
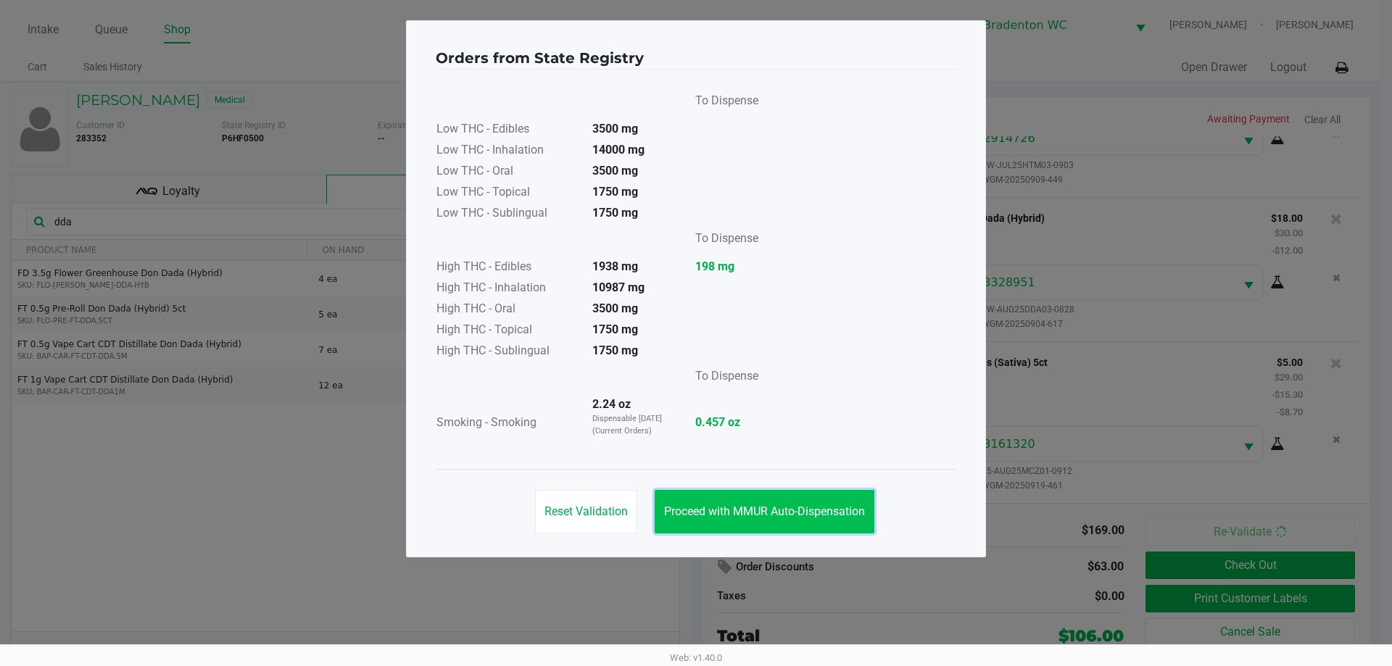
click at [694, 515] on span "Proceed with MMUR Auto-Dispensation" at bounding box center [764, 512] width 201 height 14
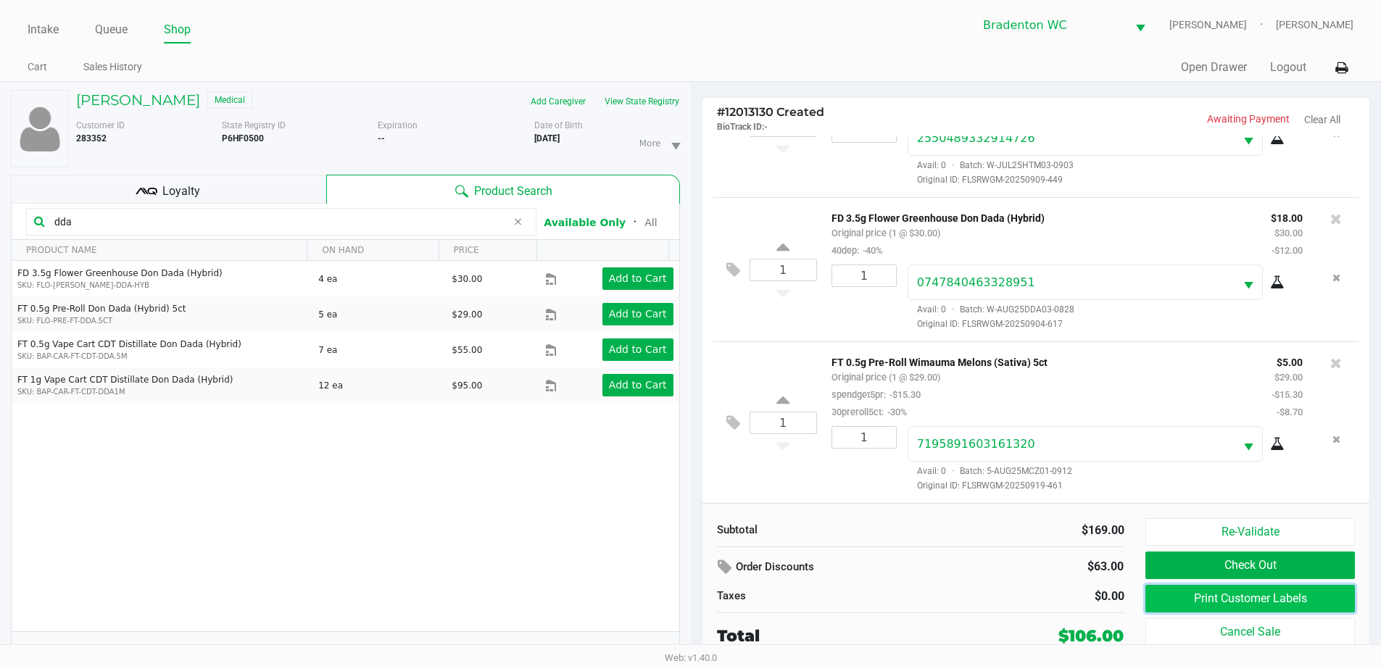
click at [694, 605] on button "Print Customer Labels" at bounding box center [1250, 599] width 209 height 28
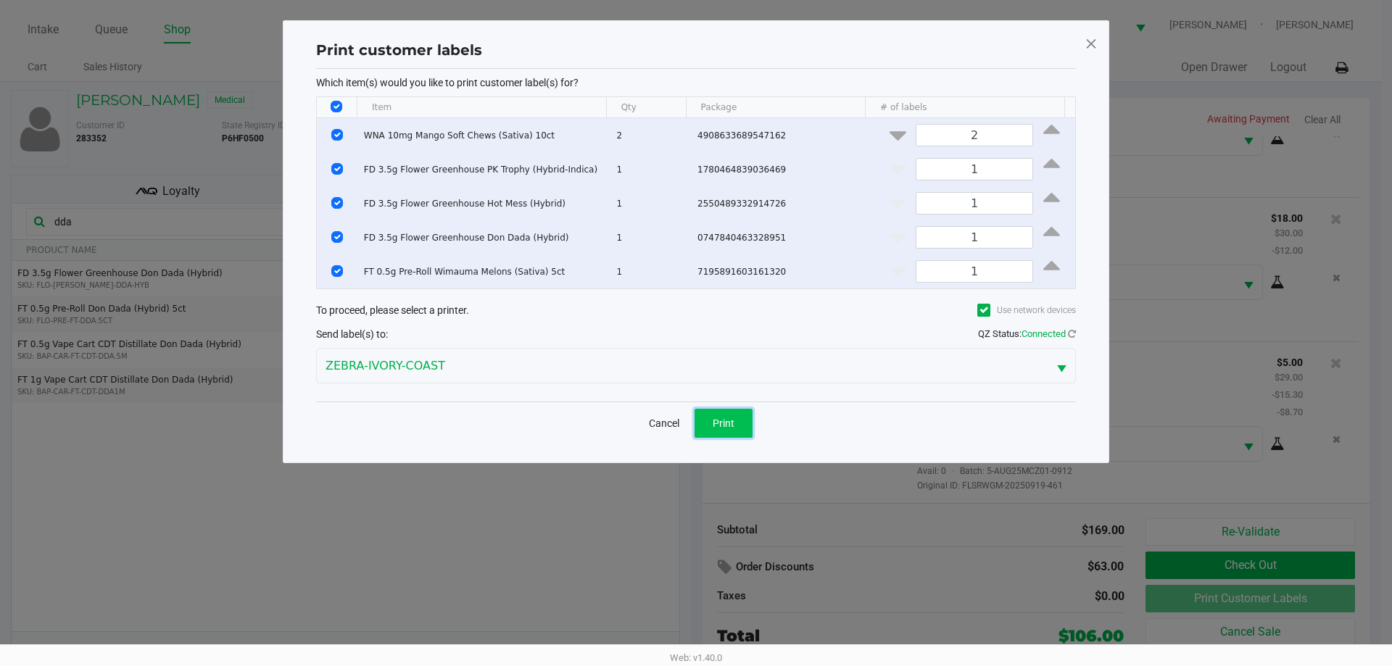
click at [694, 424] on span "Print" at bounding box center [724, 424] width 22 height 12
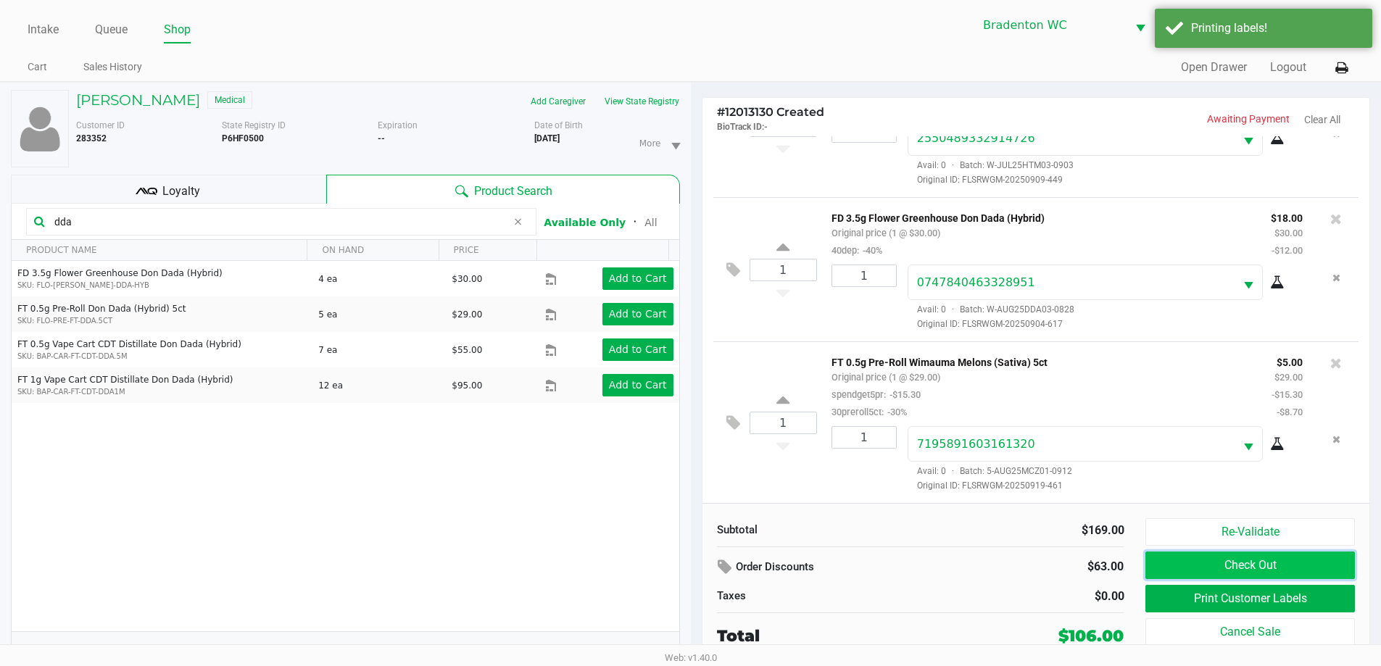
click at [694, 564] on button "Check Out" at bounding box center [1250, 566] width 209 height 28
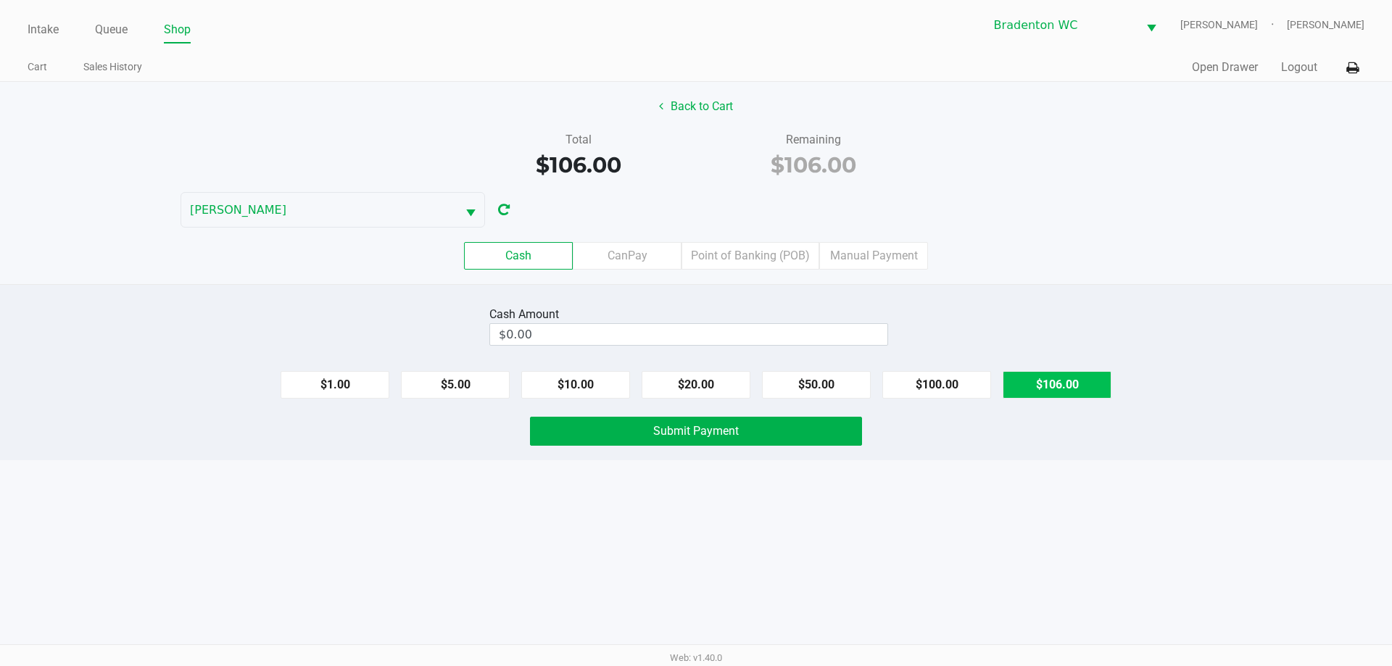
click at [694, 396] on button "$106.00" at bounding box center [1057, 385] width 109 height 28
type input "$106.00"
click at [694, 464] on div "Intake Queue Shop Bradenton WC HUMBERTO-LEON Marley French Cart Sales History Q…" at bounding box center [696, 333] width 1392 height 666
click at [645, 442] on button "Submit Payment" at bounding box center [696, 431] width 332 height 29
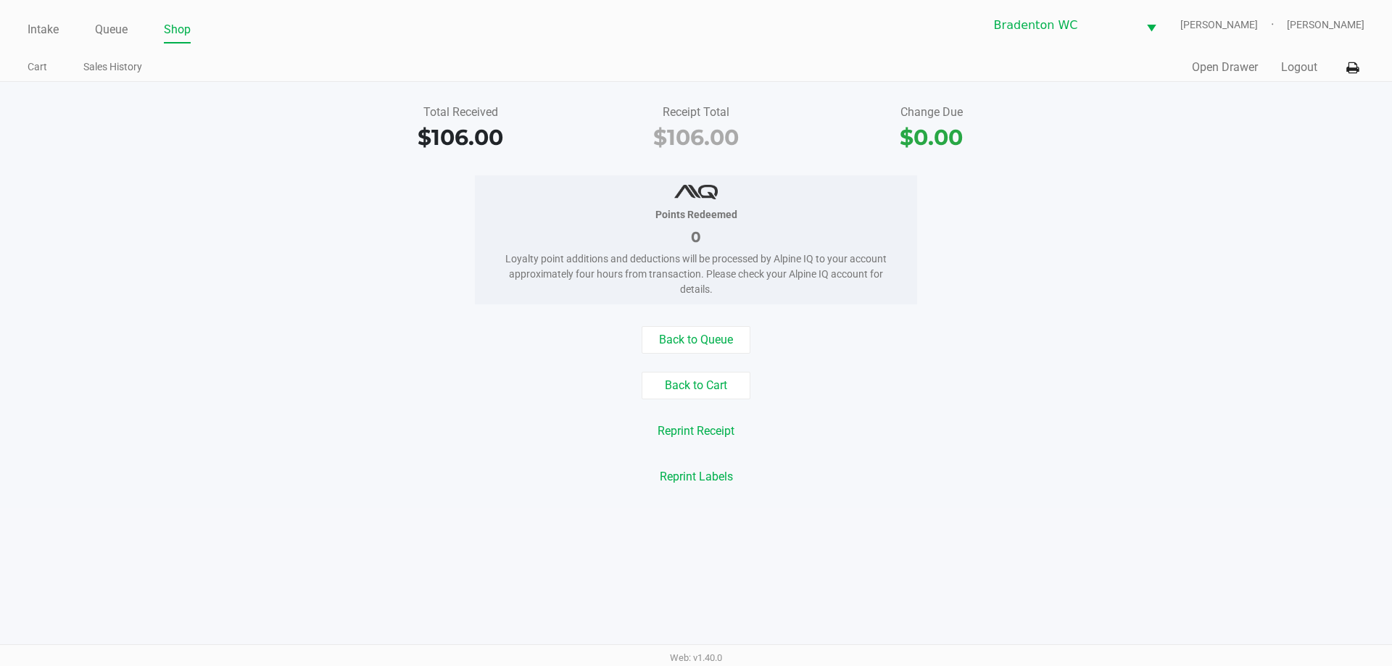
click at [36, 30] on link "Intake" at bounding box center [43, 30] width 31 height 20
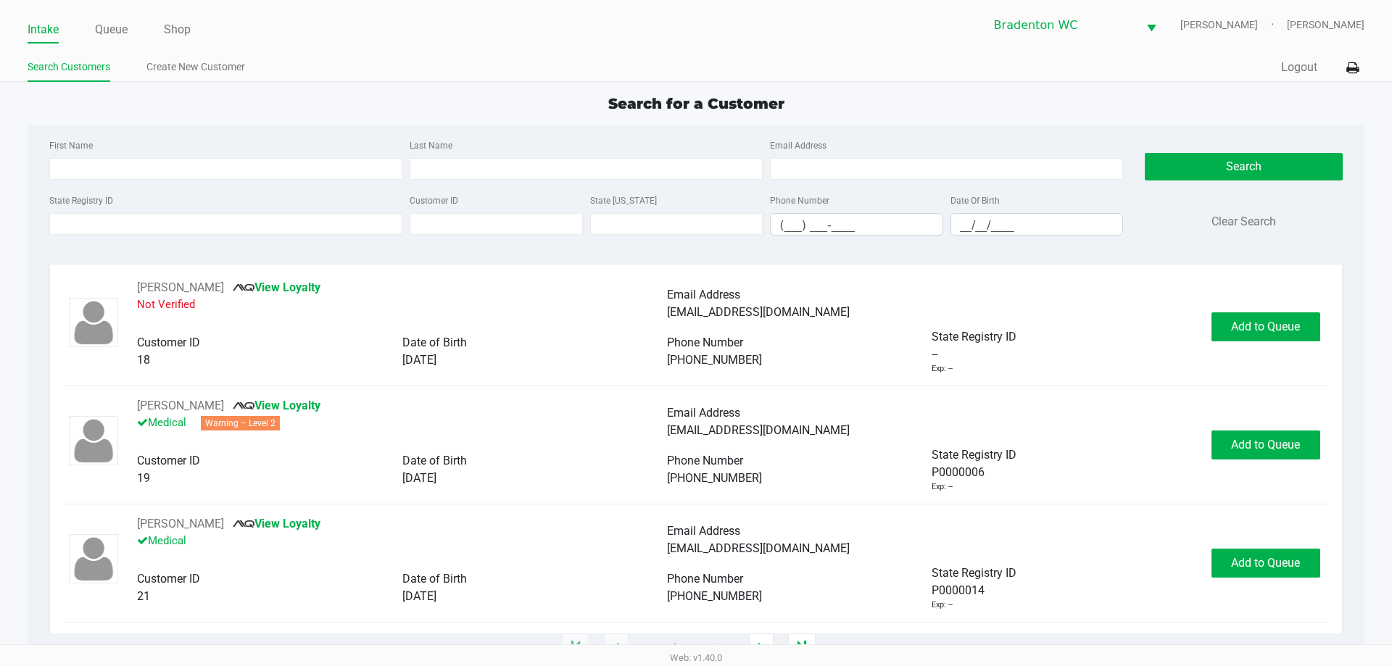
click at [411, 51] on div "Intake Queue Shop Bradenton WC HUMBERTO-LEON Marley French Search Customers Cre…" at bounding box center [696, 41] width 1392 height 82
type input "JOSEPH"
type input "ALDEN"
type input "06/19/1982"
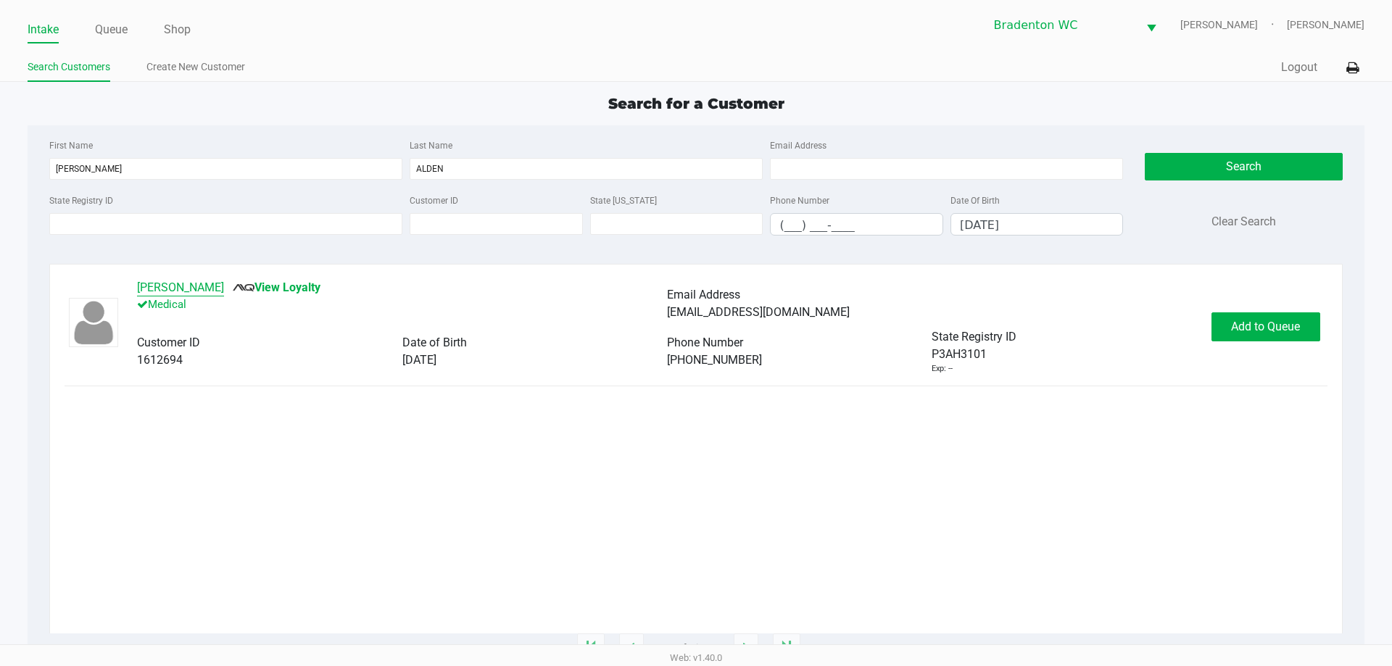
click at [163, 283] on button "JOSEPH ALDEN" at bounding box center [180, 287] width 87 height 17
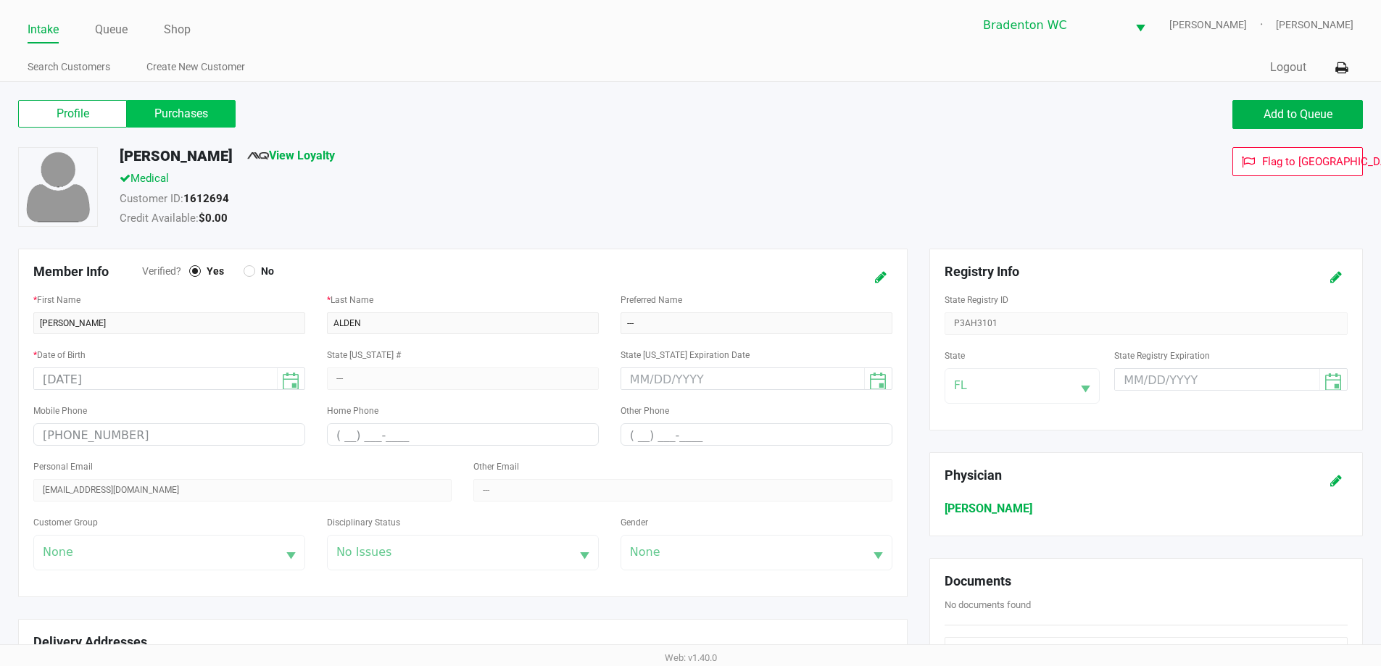
click at [189, 104] on label "Purchases" at bounding box center [181, 114] width 109 height 28
click at [0, 0] on 1 "Purchases" at bounding box center [0, 0] width 0 height 0
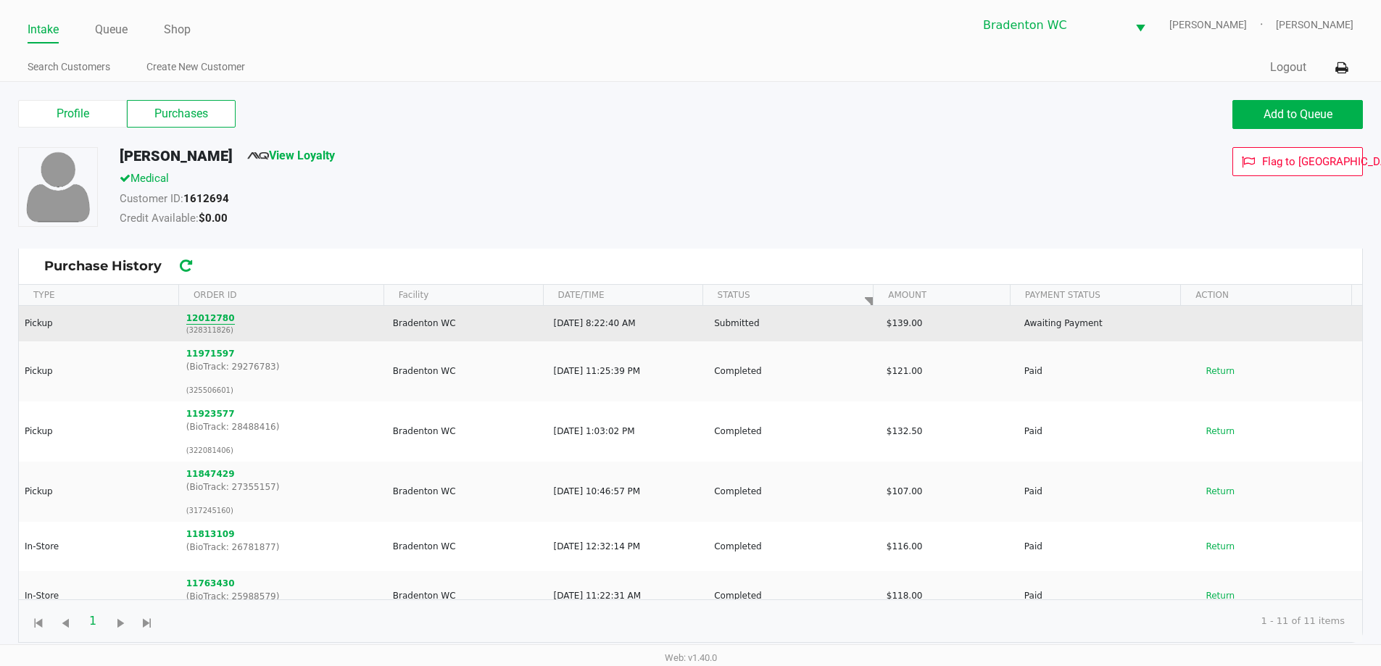
click at [195, 318] on button "12012780" at bounding box center [210, 318] width 49 height 13
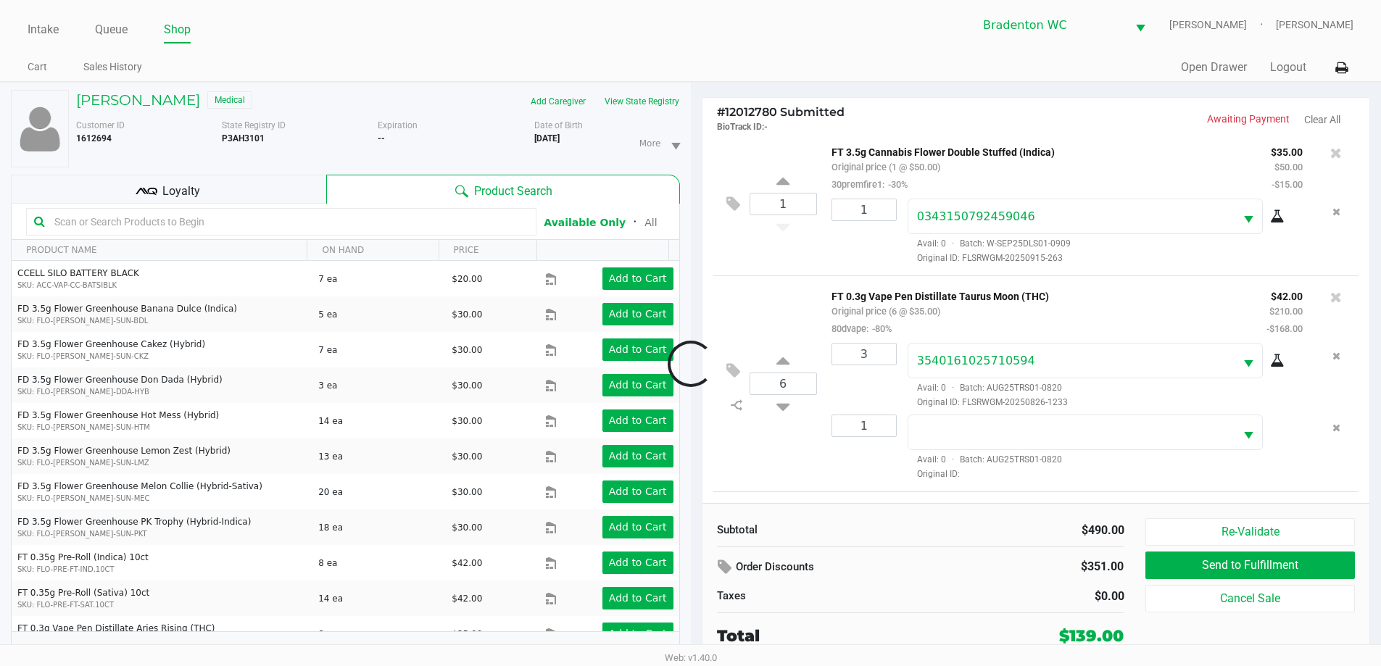
scroll to position [221, 0]
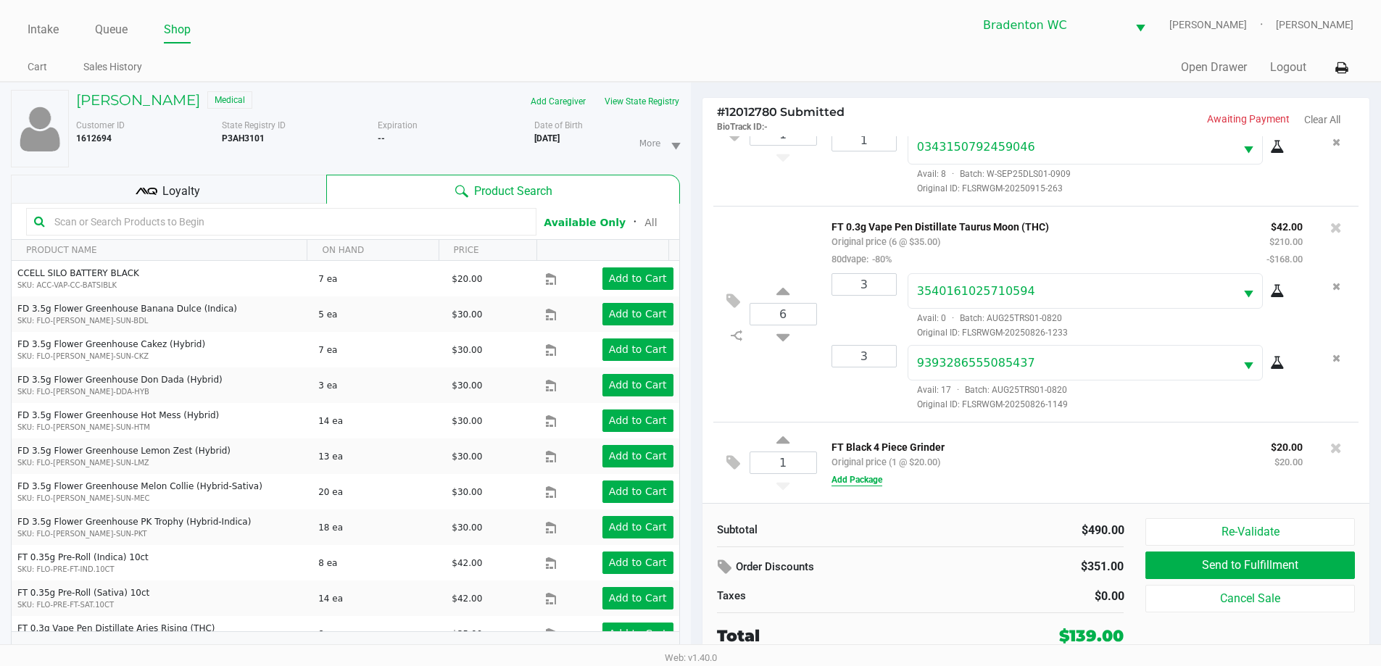
click at [694, 479] on button "Add Package" at bounding box center [857, 479] width 51 height 13
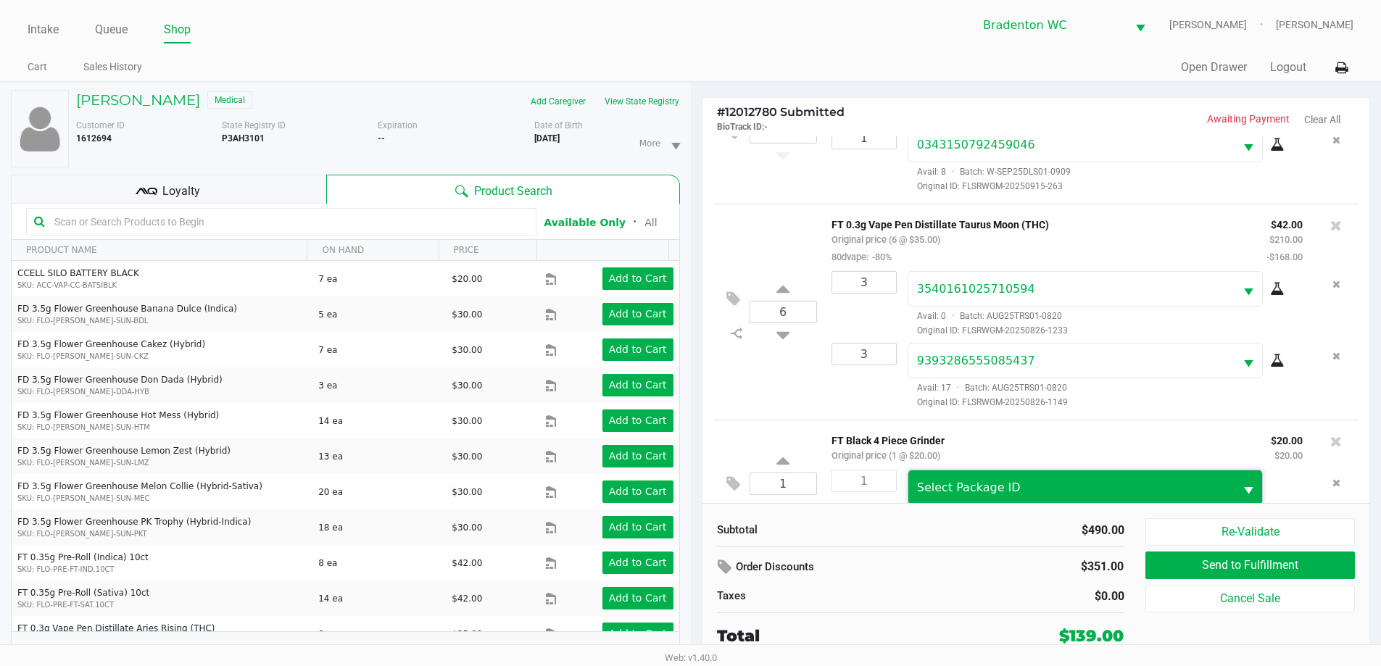
click at [694, 491] on span "Select Package ID" at bounding box center [969, 488] width 104 height 14
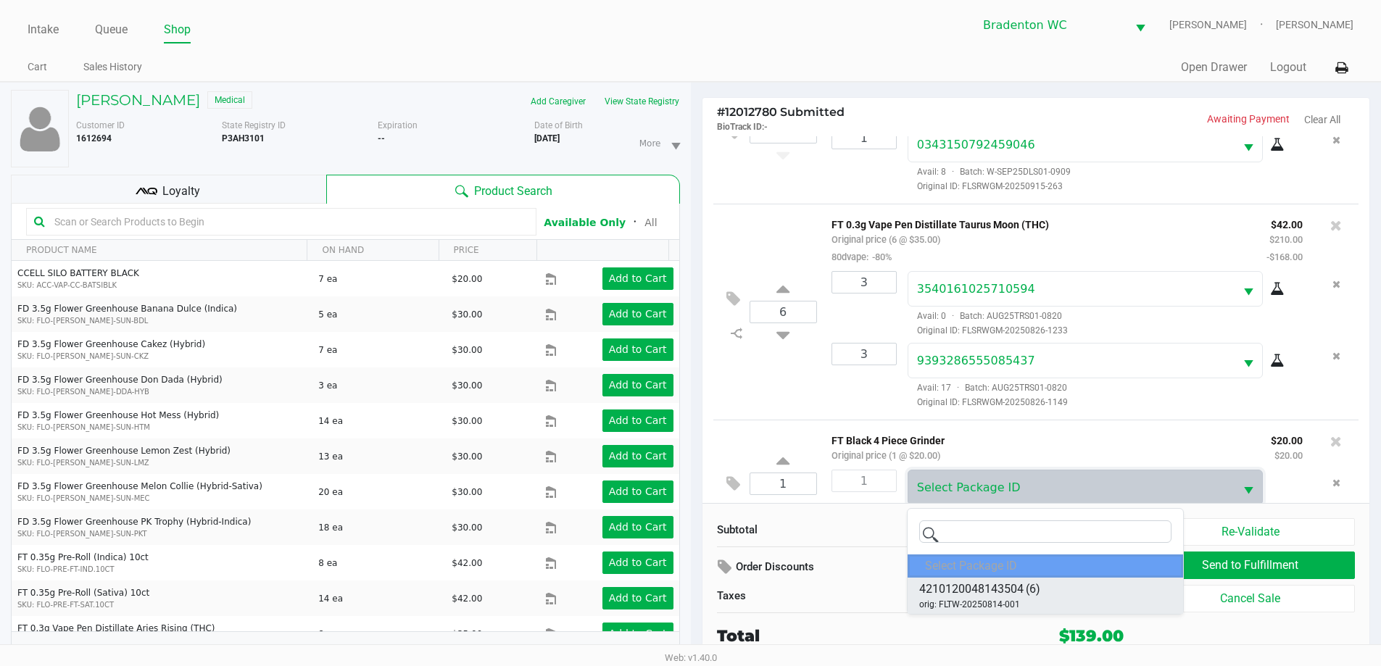
click at [694, 597] on span "4210120048143504" at bounding box center [971, 589] width 104 height 17
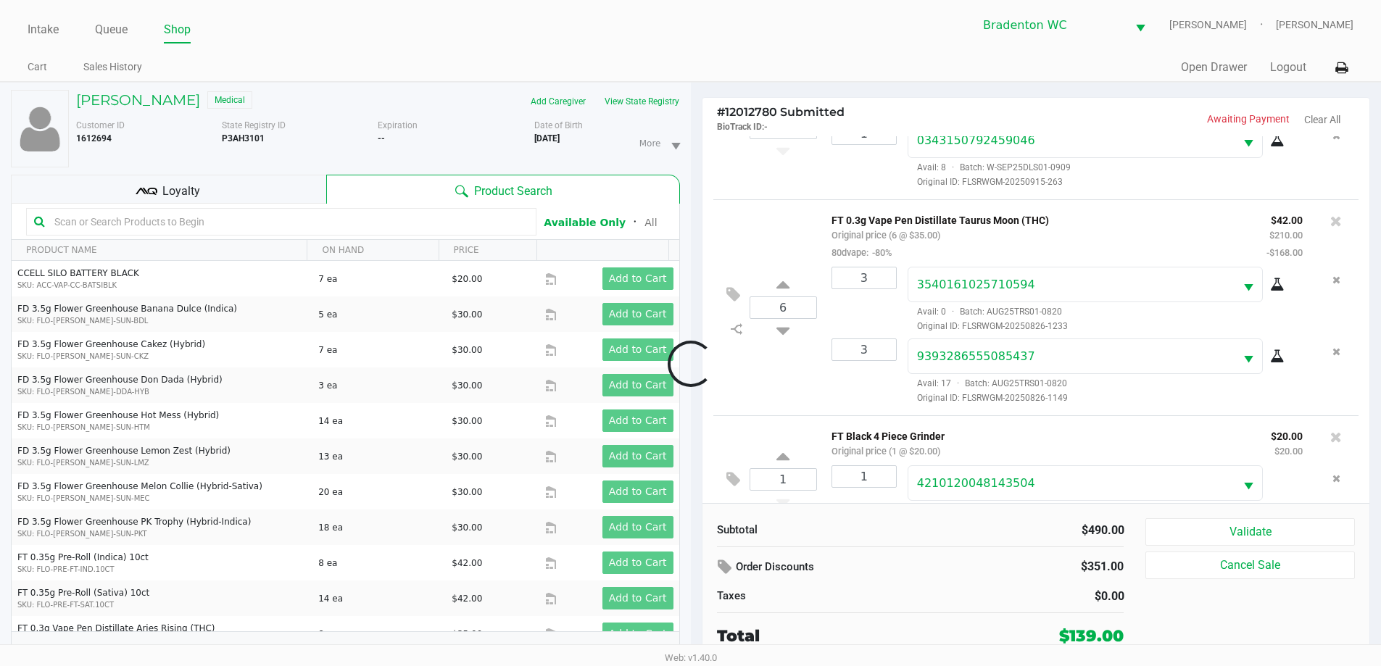
scroll to position [268, 0]
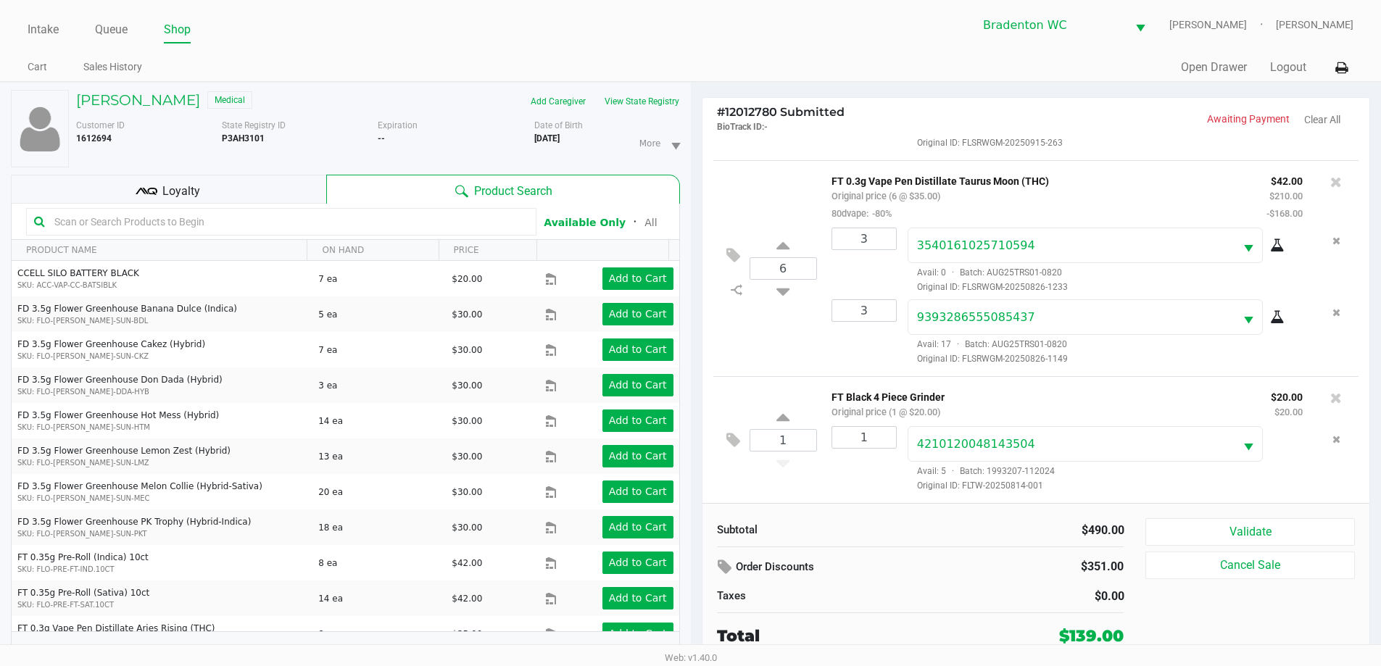
click at [189, 179] on div "Loyalty" at bounding box center [168, 189] width 315 height 29
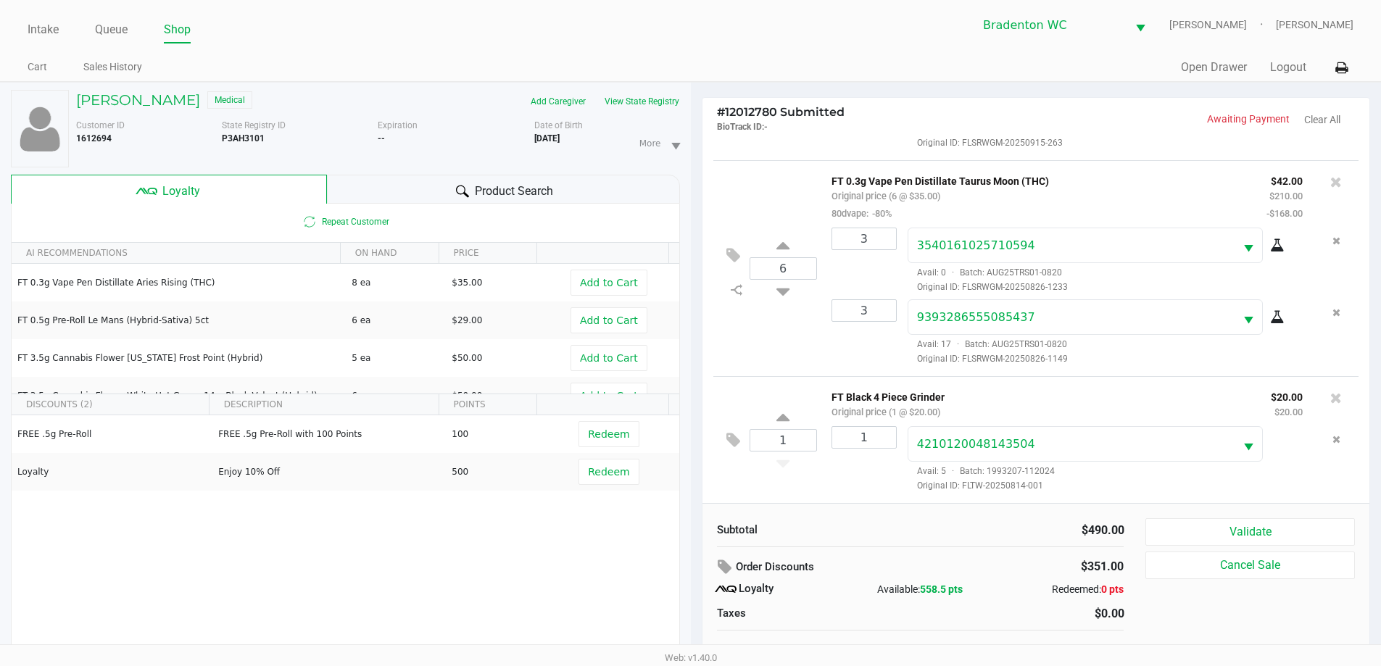
click at [694, 49] on div "Intake Queue Shop Bradenton WC HUMBERTO-LEON Marley French Cart Sales History Q…" at bounding box center [690, 41] width 1381 height 82
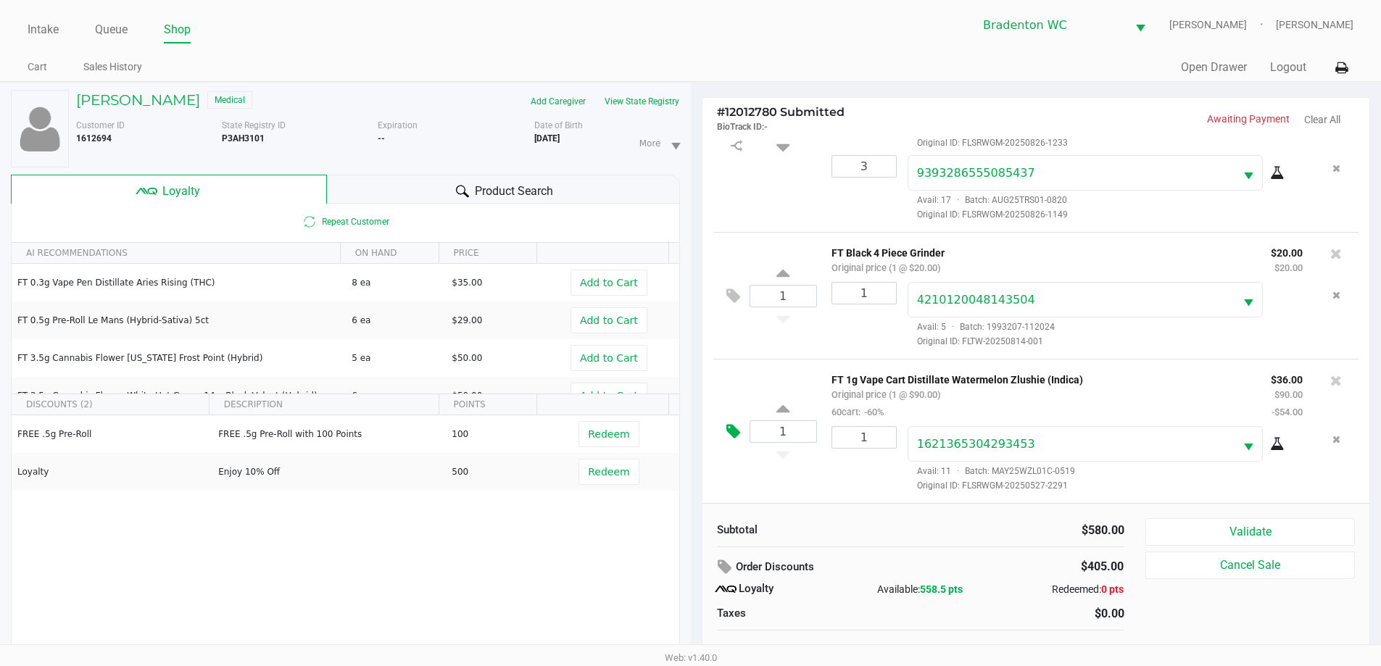
click at [694, 429] on button at bounding box center [736, 432] width 25 height 35
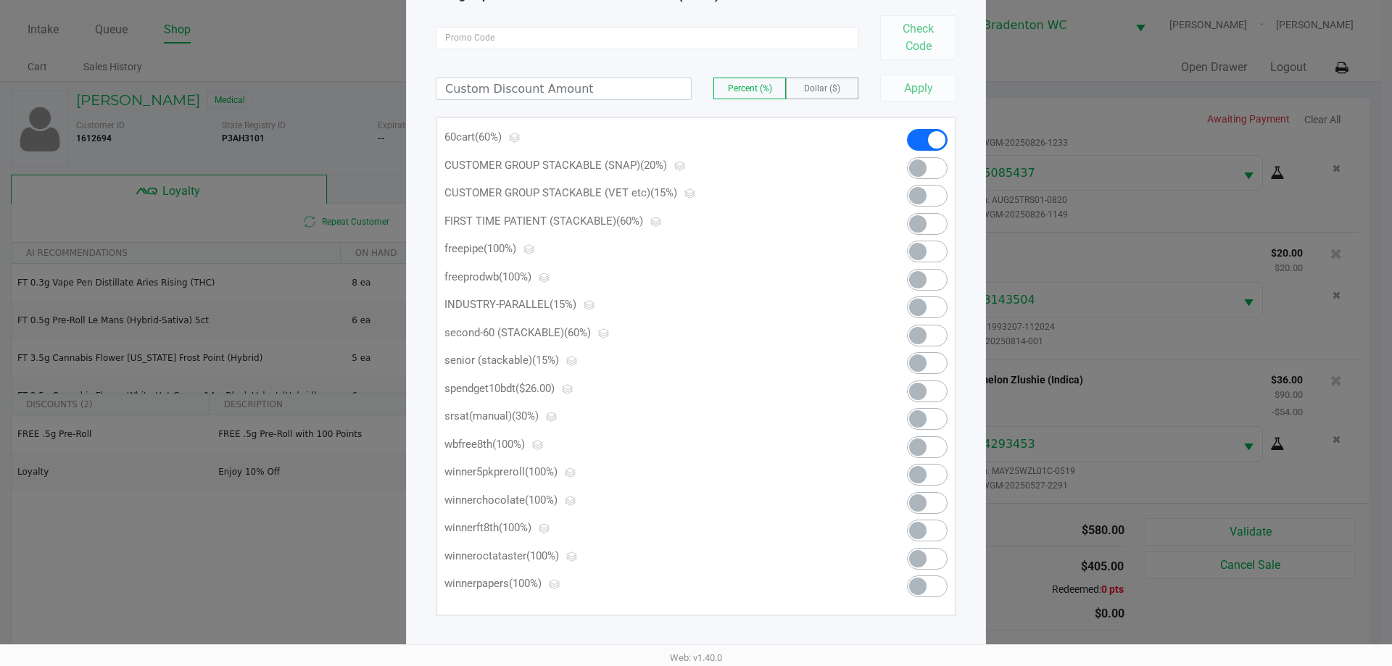
scroll to position [115, 0]
click at [694, 382] on span at bounding box center [927, 389] width 41 height 22
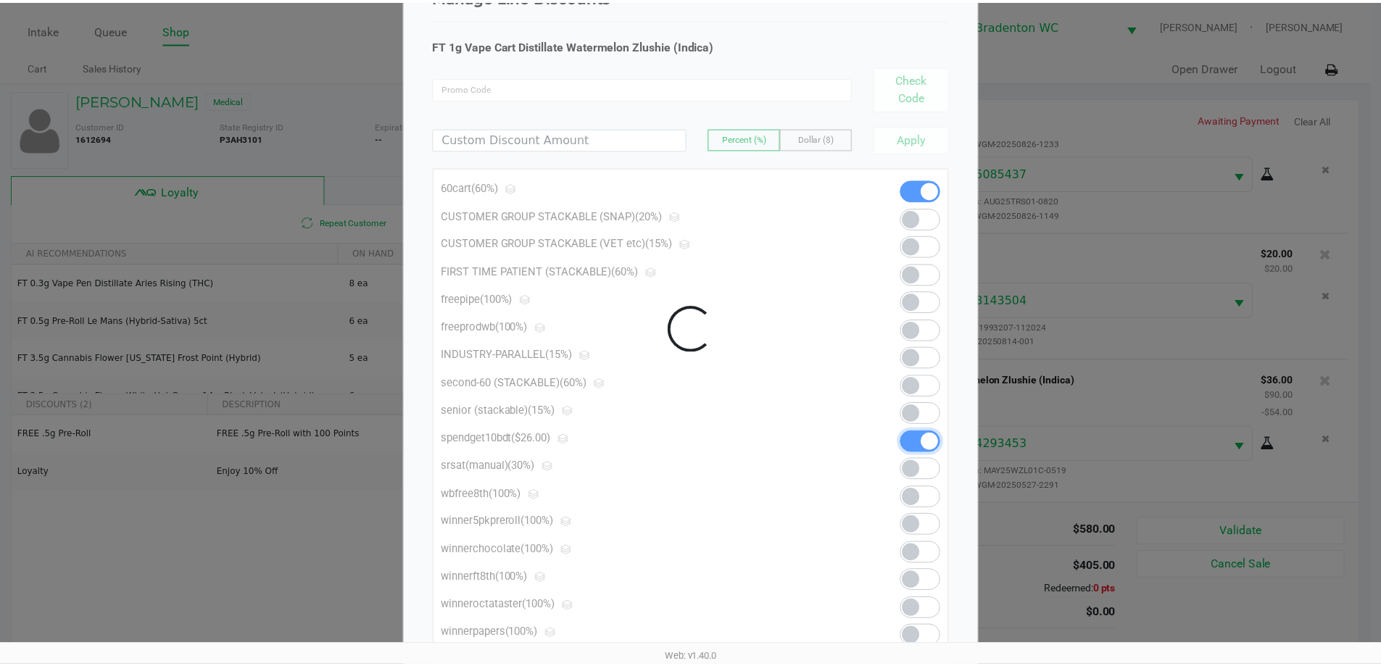
scroll to position [0, 0]
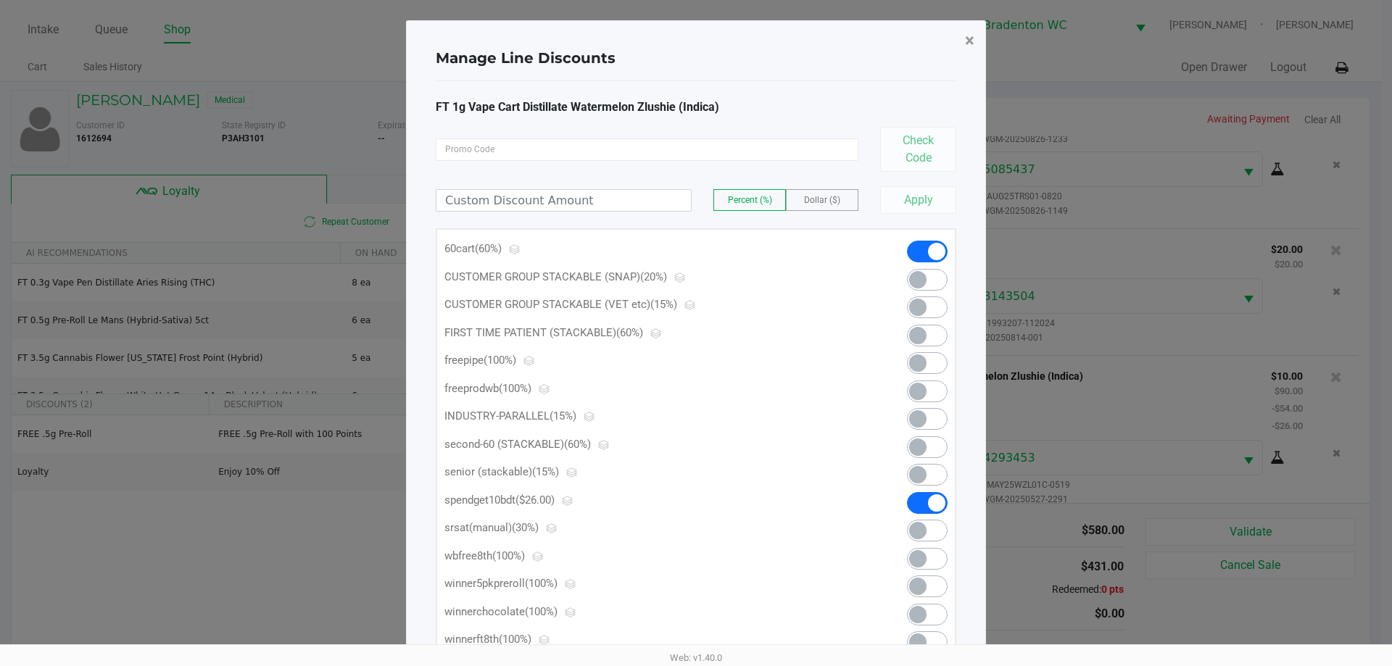
click at [694, 42] on button "×" at bounding box center [969, 40] width 33 height 41
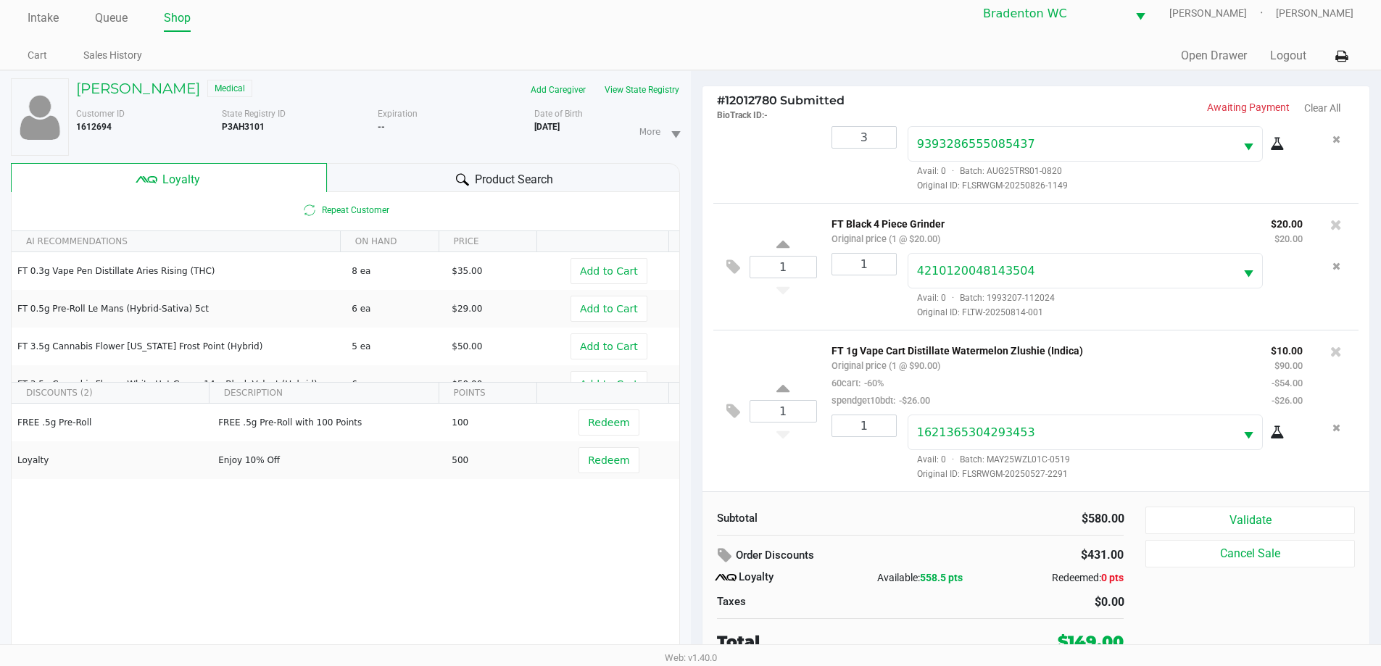
scroll to position [15, 0]
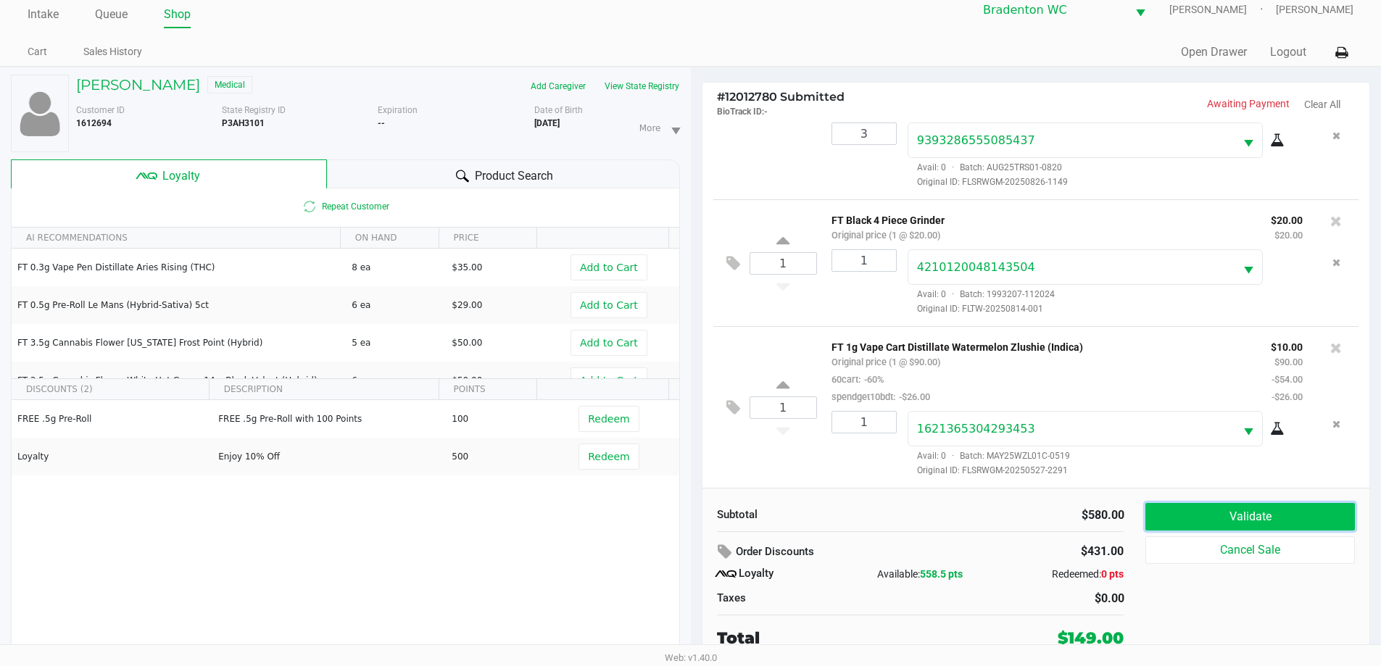
click at [694, 522] on button "Validate" at bounding box center [1250, 517] width 209 height 28
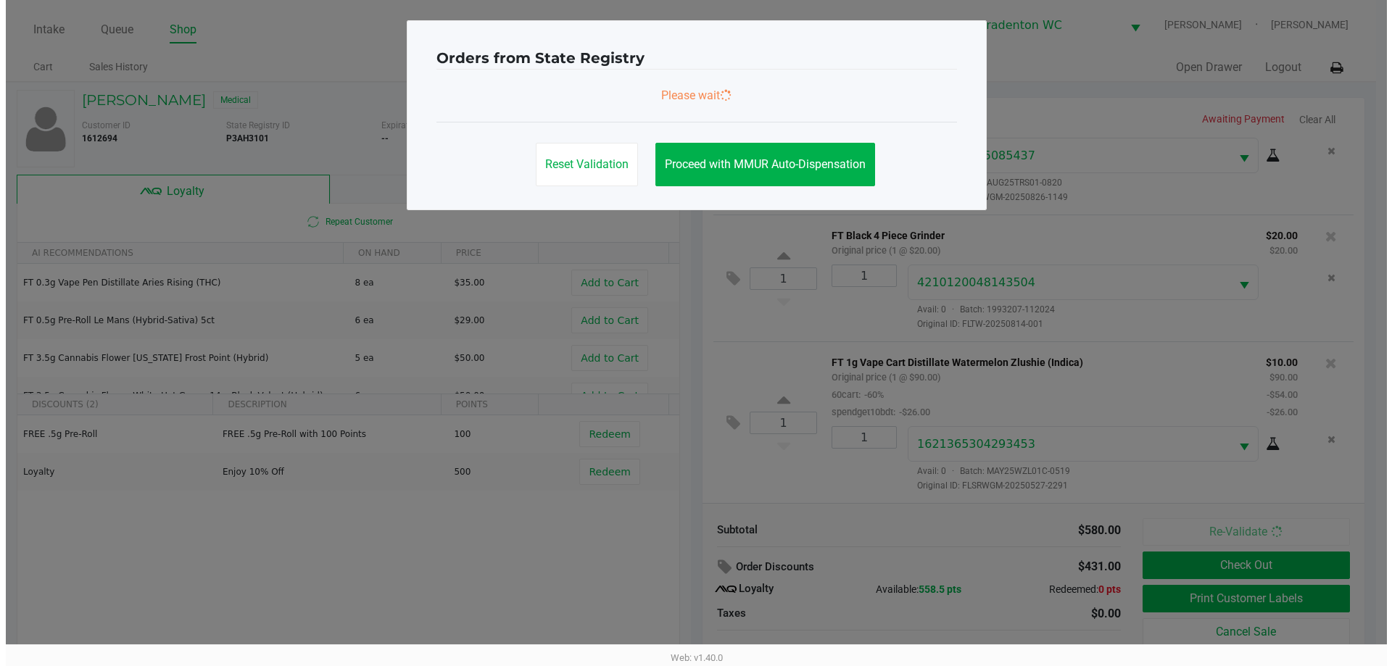
scroll to position [0, 0]
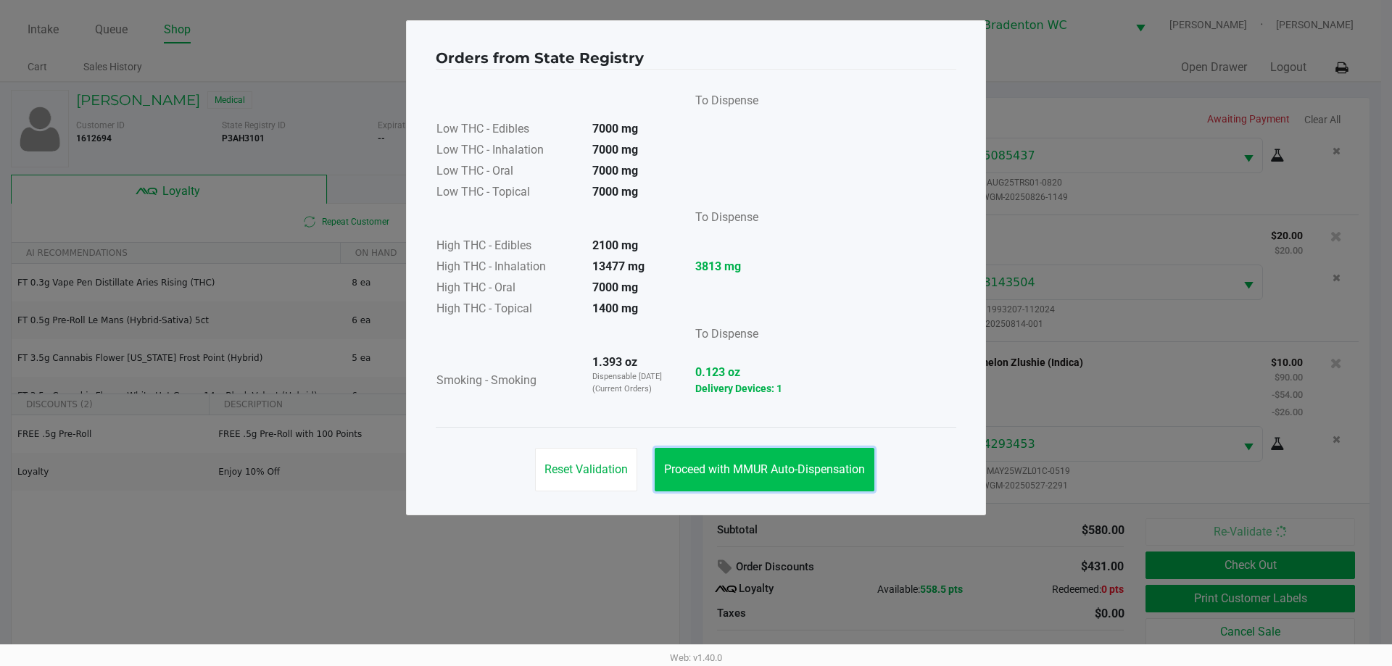
click at [694, 464] on span "Proceed with MMUR Auto-Dispensation" at bounding box center [764, 470] width 201 height 14
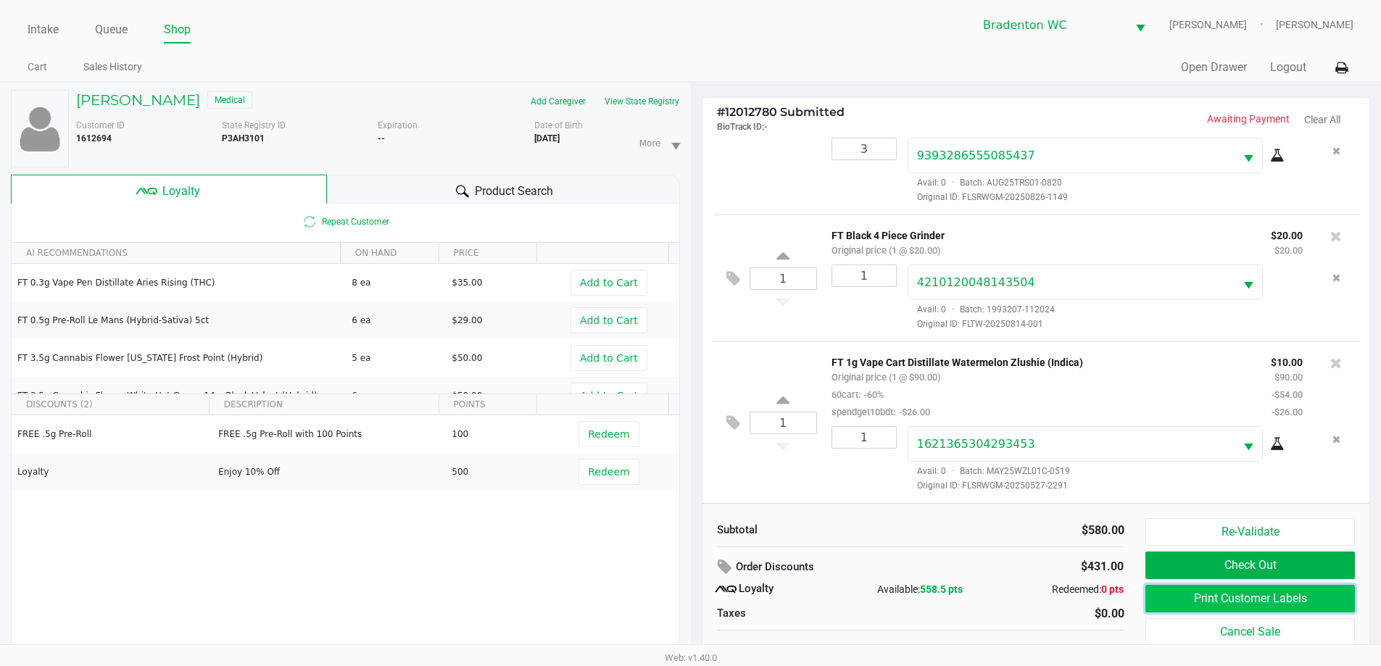
click at [694, 589] on button "Print Customer Labels" at bounding box center [1250, 599] width 209 height 28
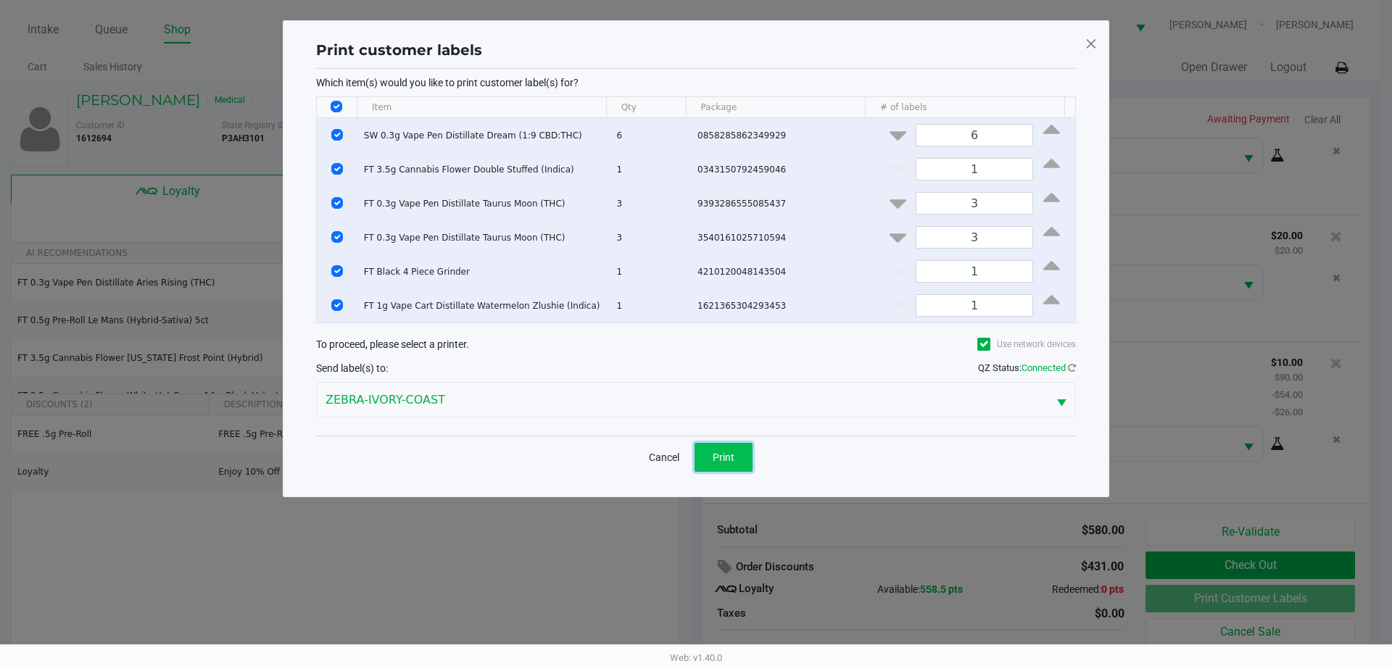
click at [694, 459] on button "Print" at bounding box center [724, 457] width 58 height 29
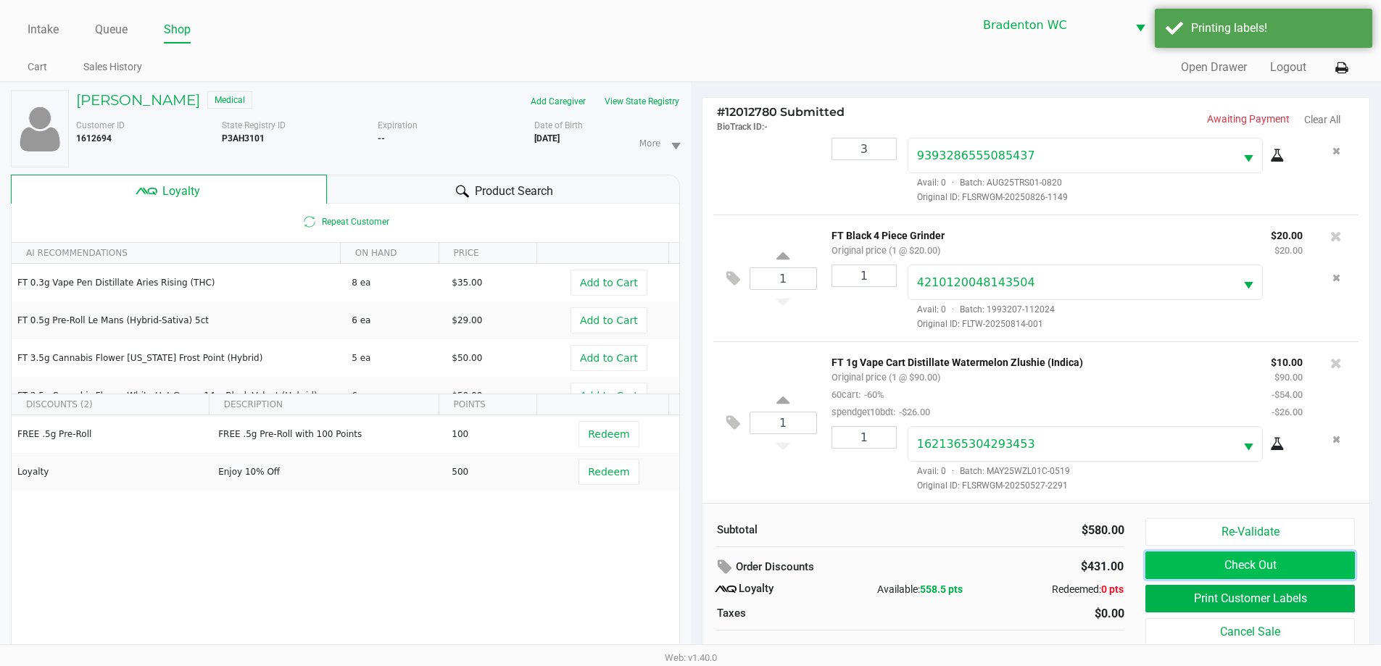
click at [694, 558] on button "Check Out" at bounding box center [1250, 566] width 209 height 28
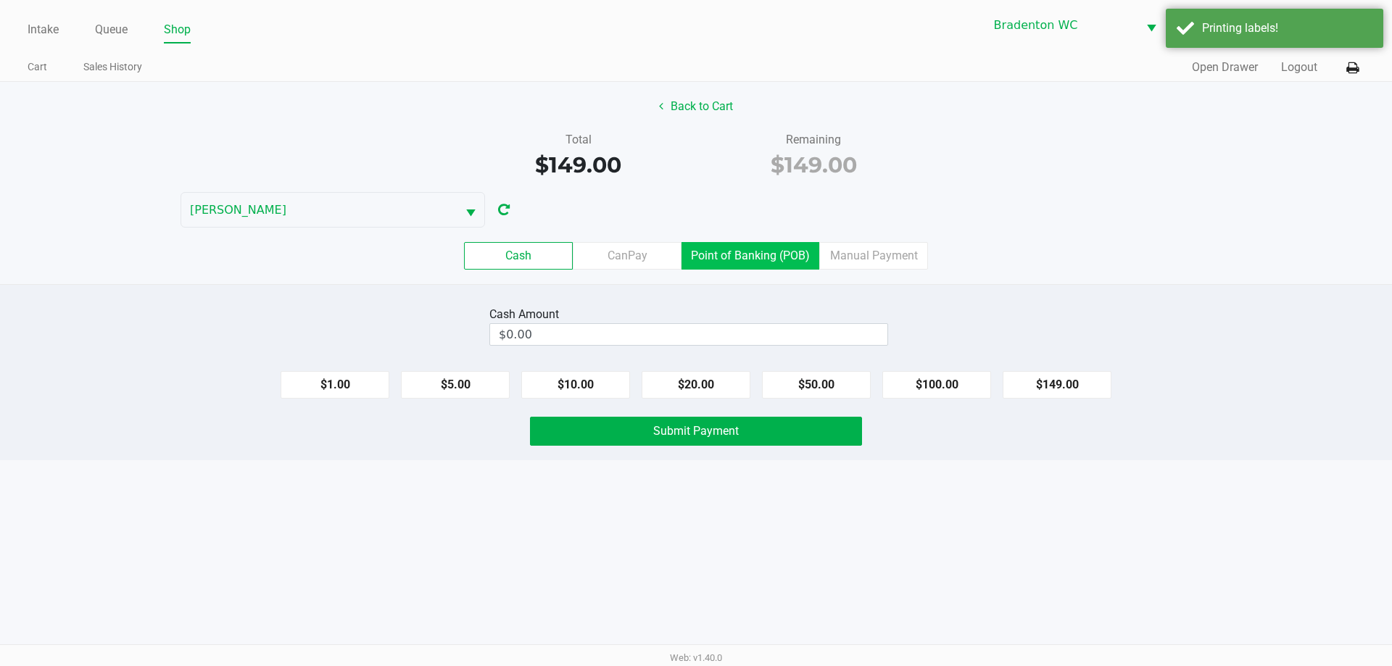
click at [694, 257] on label "Point of Banking (POB)" at bounding box center [751, 256] width 138 height 28
click at [0, 0] on 7 "Point of Banking (POB)" at bounding box center [0, 0] width 0 height 0
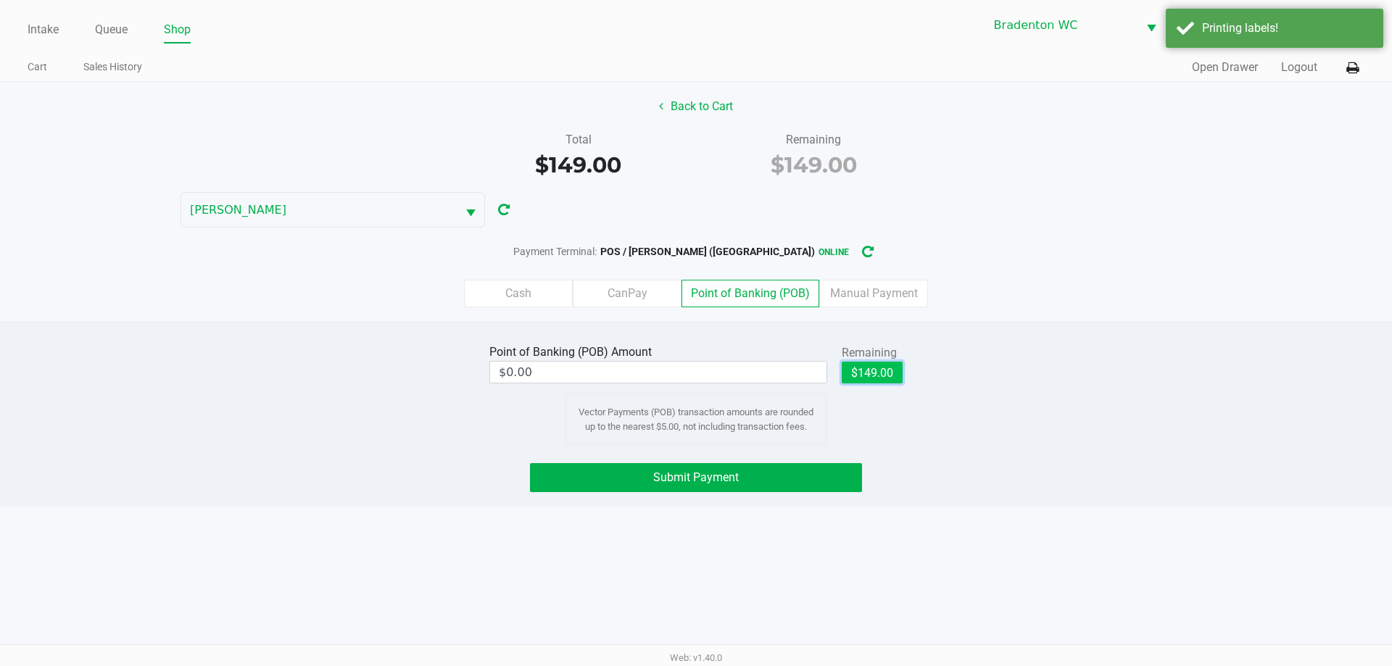
click at [694, 368] on button "$149.00" at bounding box center [872, 373] width 61 height 22
type input "$149.00"
click at [694, 462] on div "Point of Banking (POB) Amount $149.00 Remaining $149.00 Clear Vector Payments (…" at bounding box center [696, 414] width 1392 height 185
click at [694, 492] on button "Submit Payment" at bounding box center [696, 477] width 332 height 29
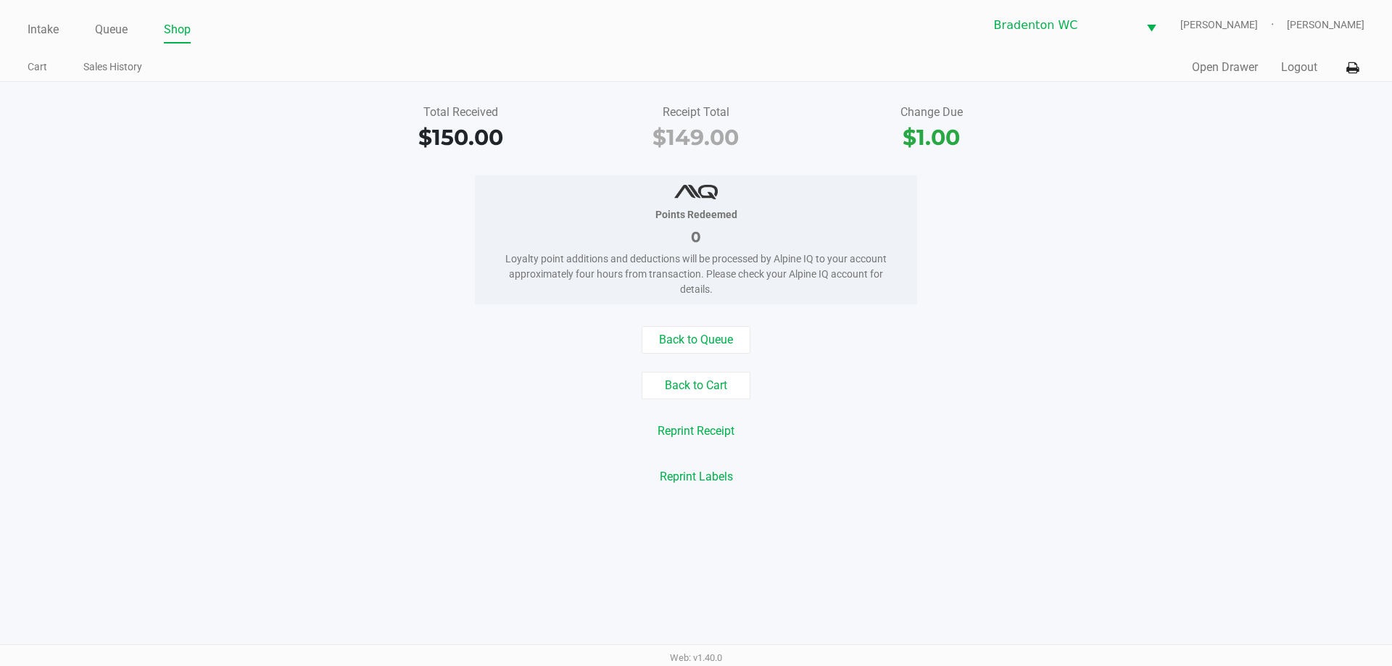
click at [112, 33] on link "Queue" at bounding box center [111, 30] width 33 height 20
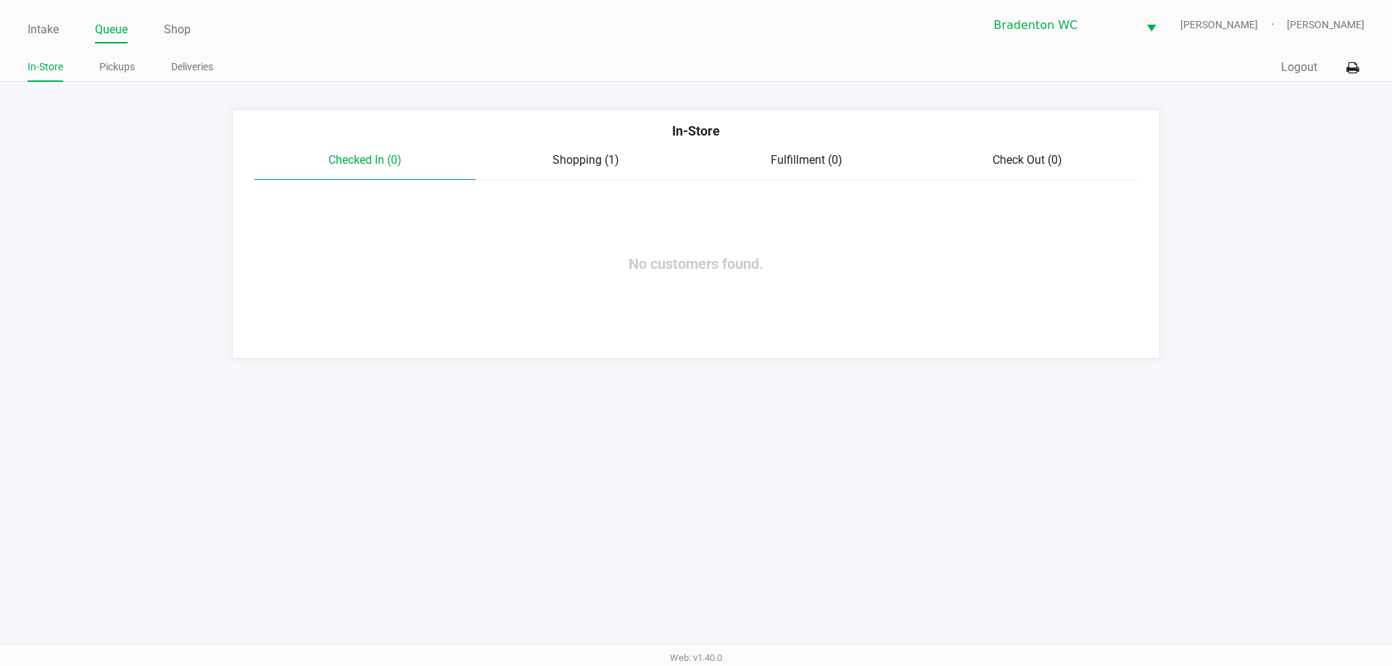
click at [587, 165] on span "Shopping (1)" at bounding box center [586, 160] width 67 height 14
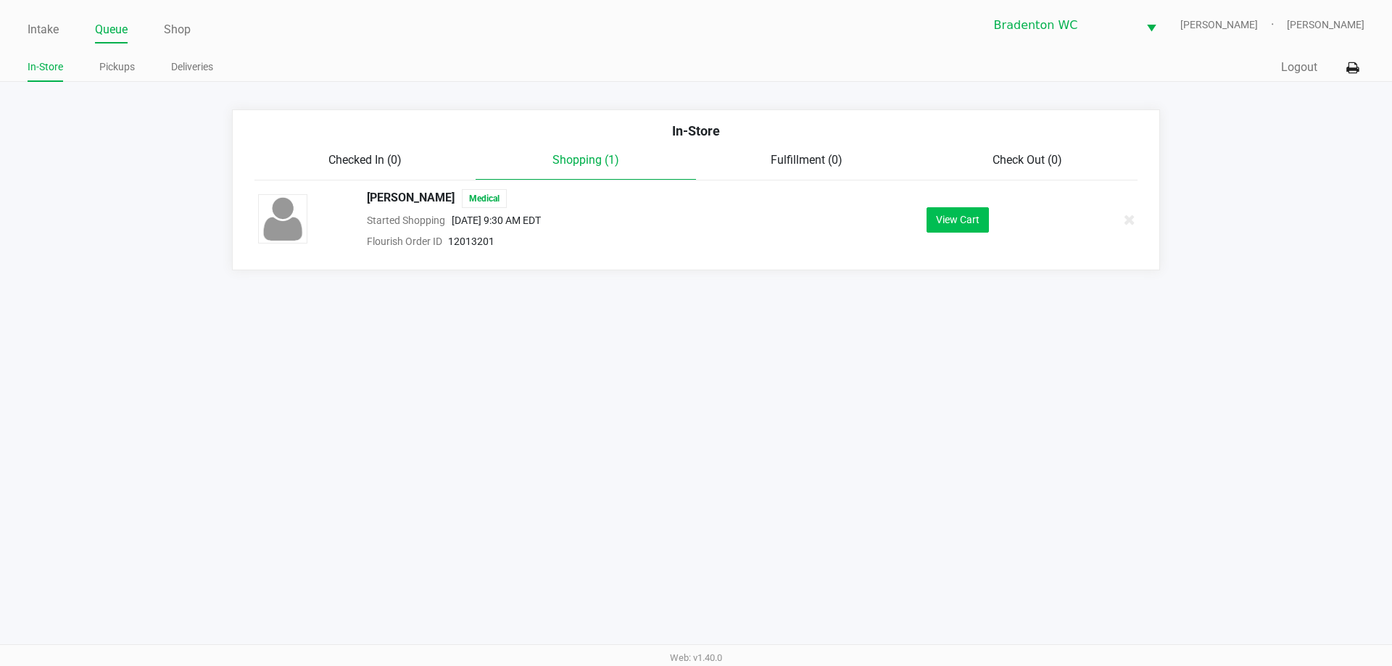
click at [694, 220] on button "View Cart" at bounding box center [958, 219] width 62 height 25
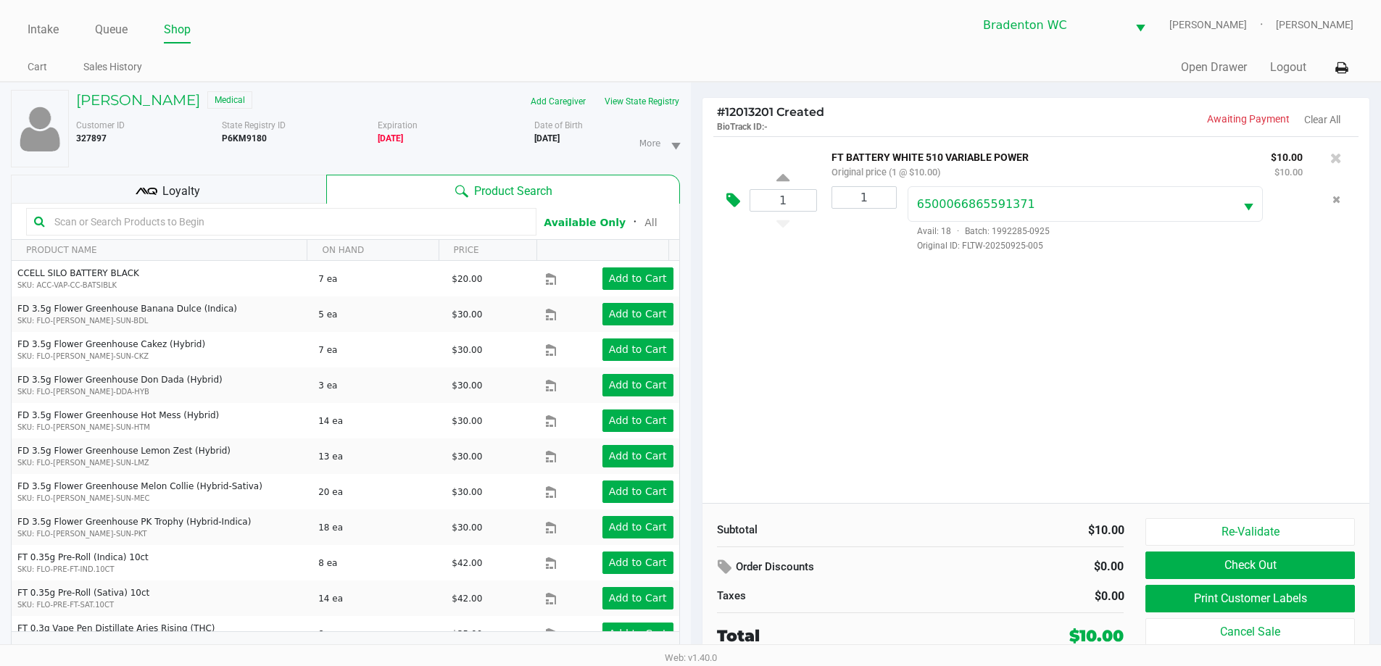
click at [694, 204] on icon at bounding box center [734, 200] width 14 height 17
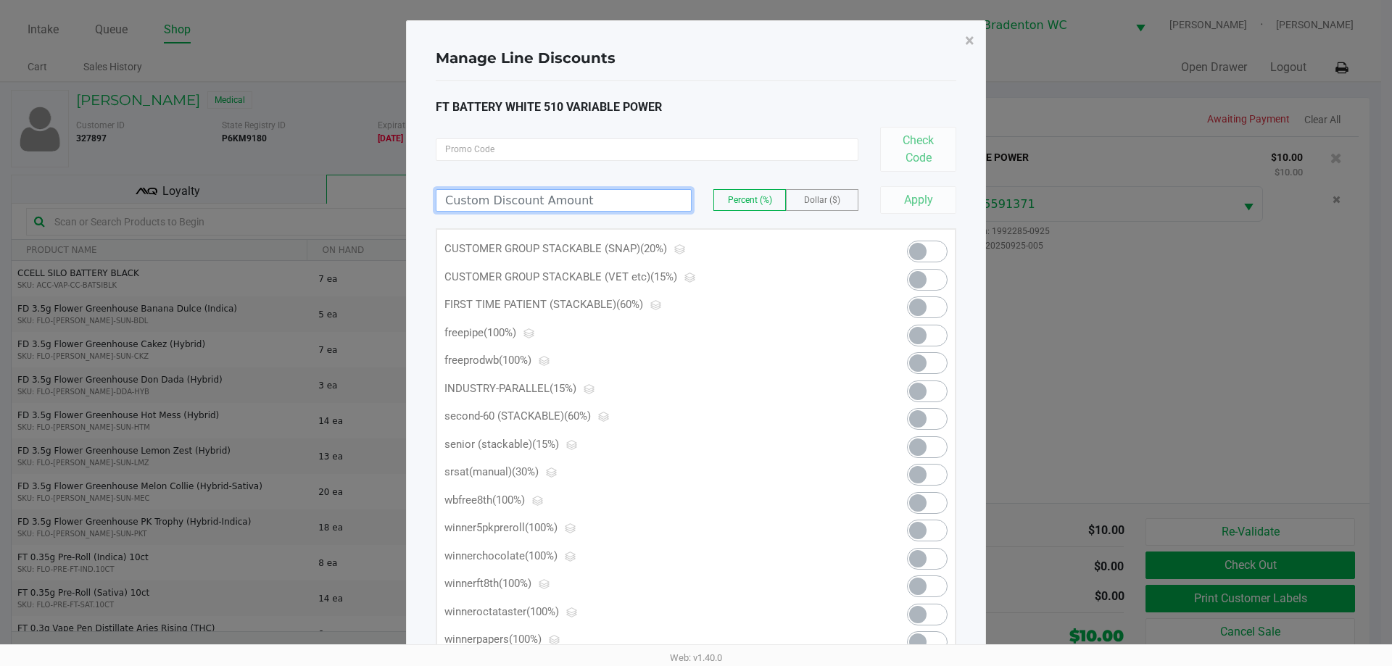
click at [545, 201] on input at bounding box center [563, 200] width 255 height 21
click at [694, 196] on label "Dollar ($)" at bounding box center [822, 200] width 71 height 20
click at [614, 196] on input at bounding box center [563, 200] width 255 height 21
type input "4.00"
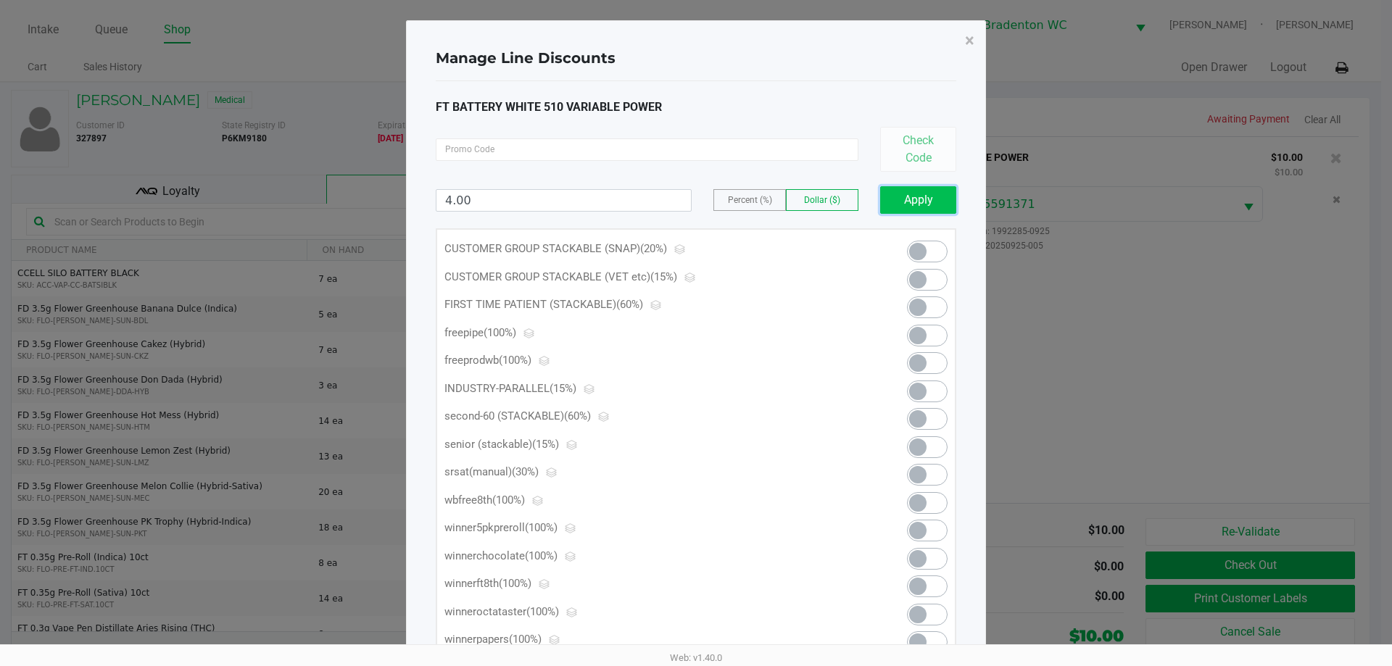
click at [694, 201] on button "Apply" at bounding box center [918, 200] width 76 height 28
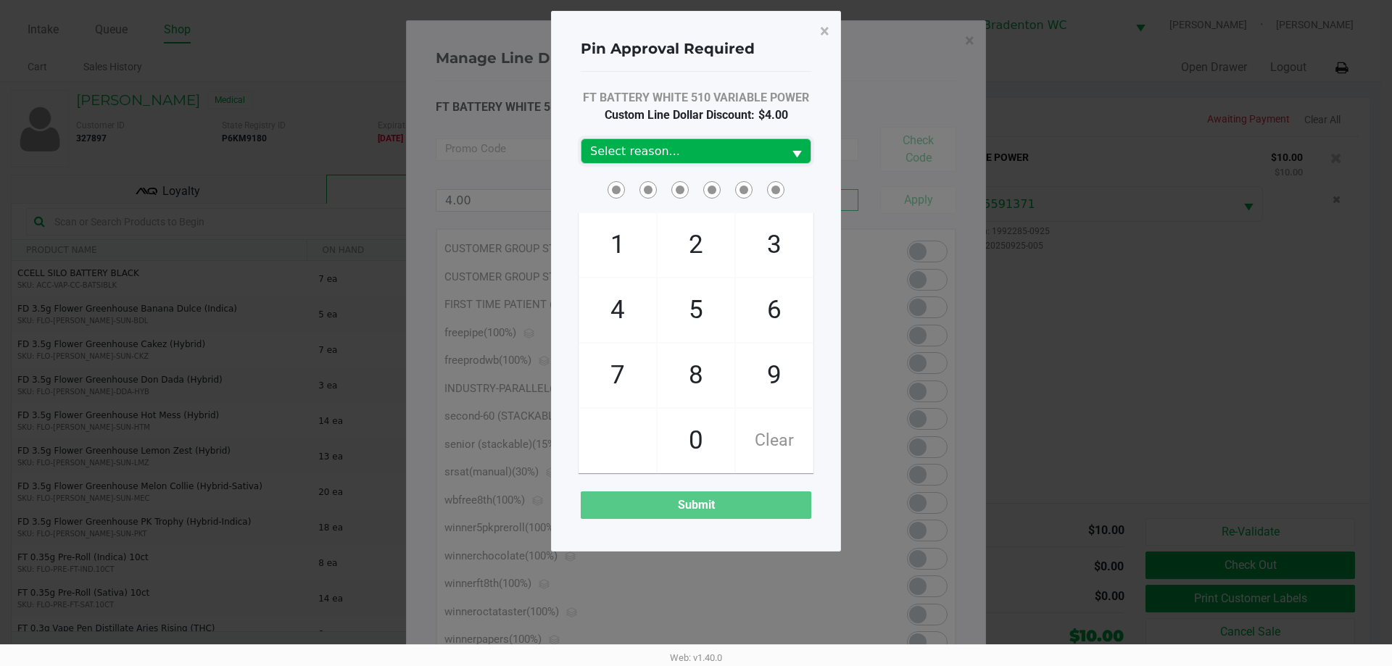
click at [645, 156] on span "Select reason..." at bounding box center [682, 151] width 184 height 17
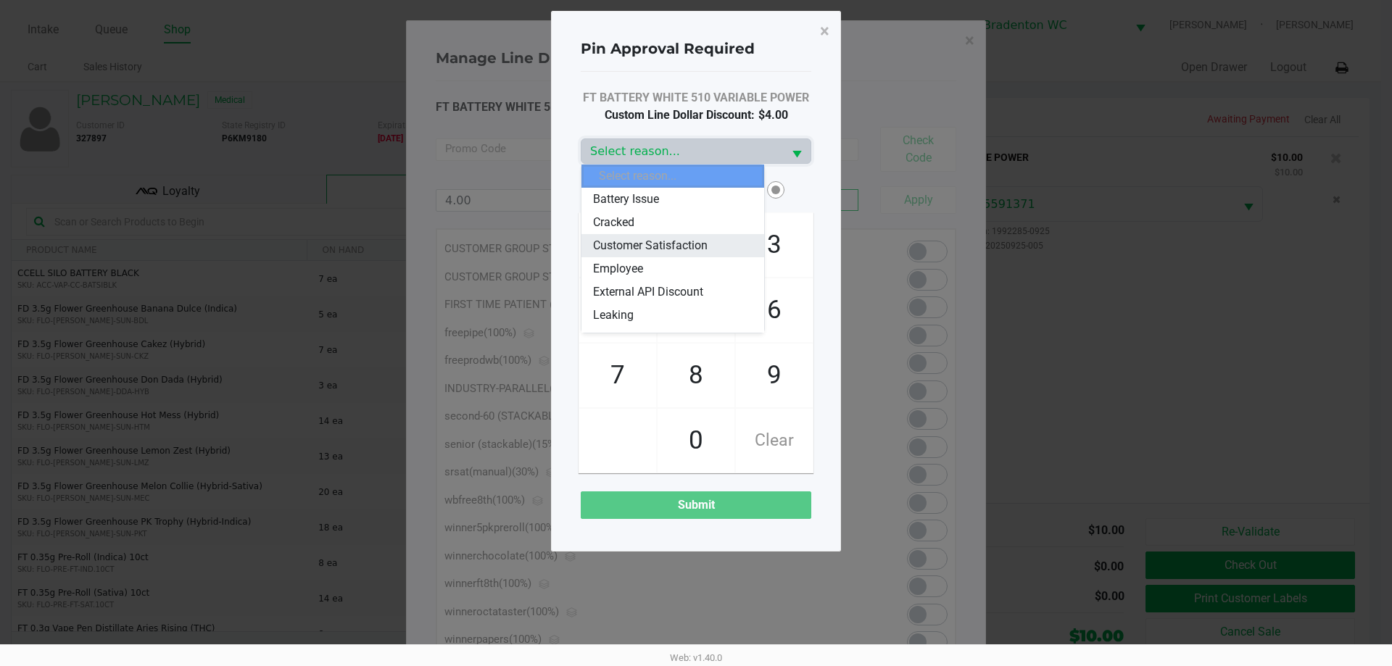
click at [650, 252] on span "Customer Satisfaction" at bounding box center [650, 245] width 115 height 17
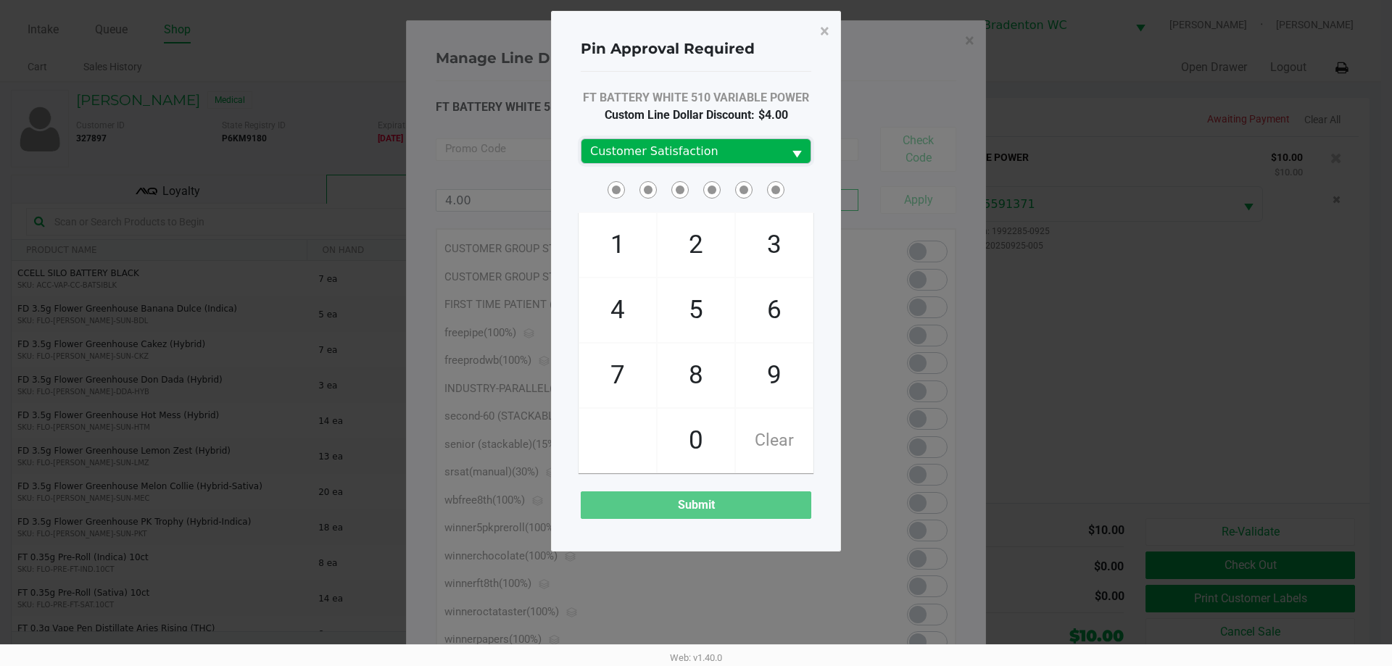
click at [631, 157] on span "Customer Satisfaction" at bounding box center [682, 151] width 184 height 17
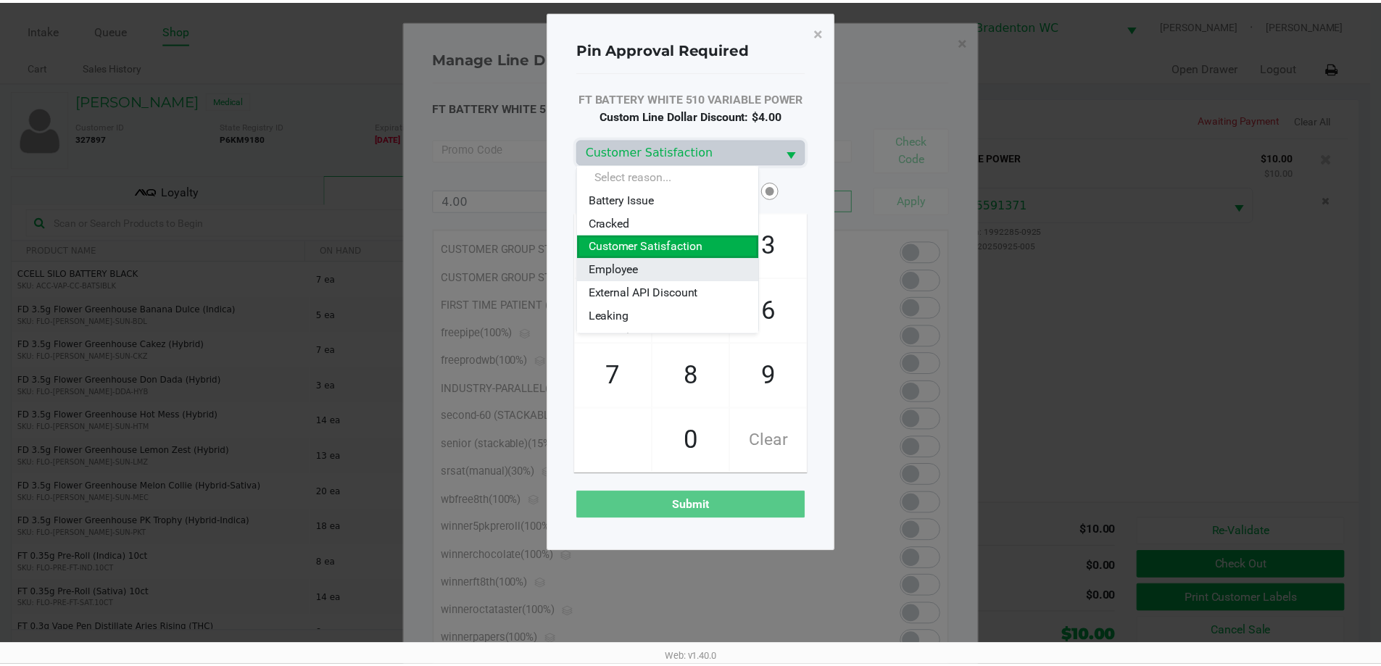
scroll to position [145, 0]
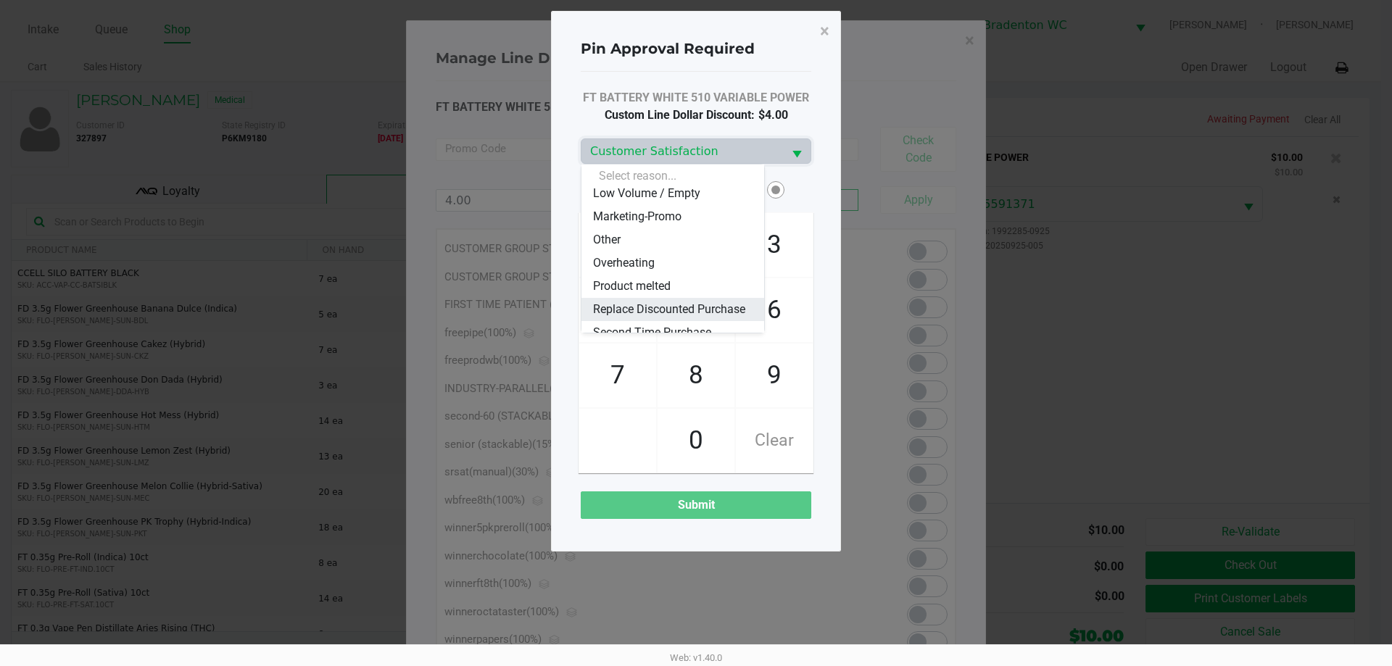
click at [616, 309] on span "Replace Discounted Purchase" at bounding box center [669, 309] width 152 height 17
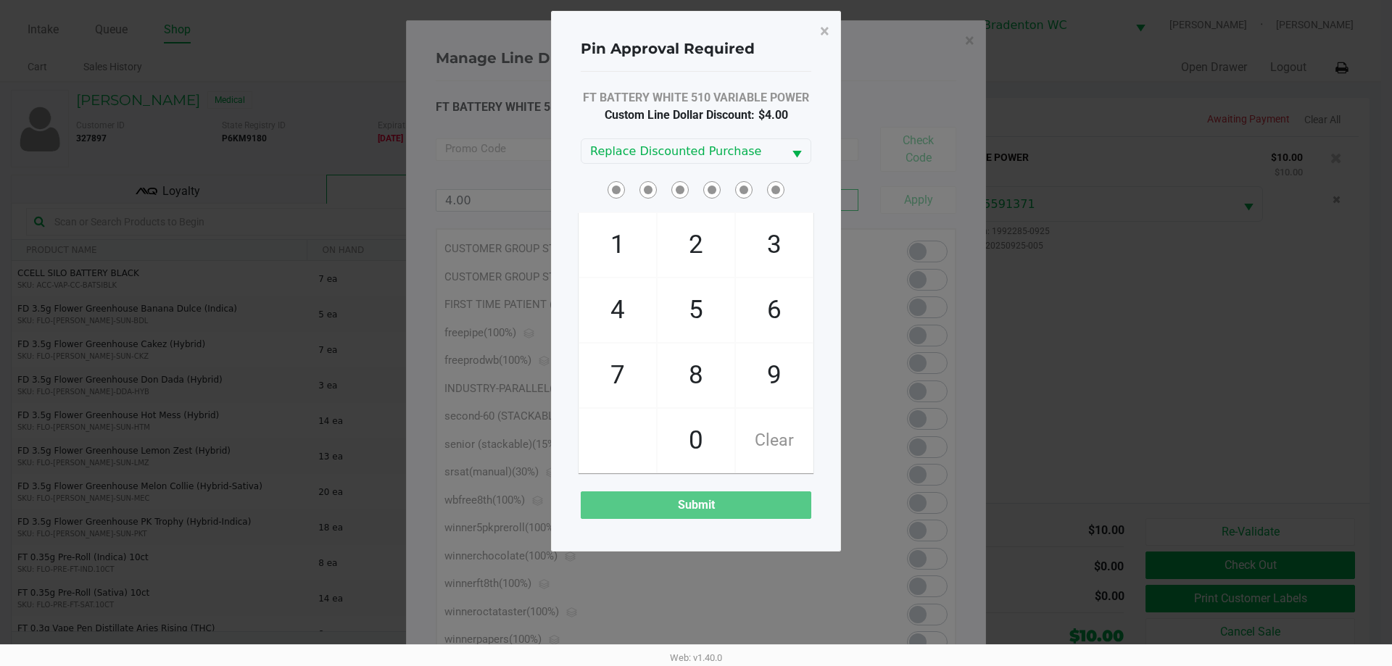
drag, startPoint x: 572, startPoint y: 200, endPoint x: 576, endPoint y: 190, distance: 11.0
click at [573, 194] on div at bounding box center [696, 189] width 252 height 22
checkbox input "true"
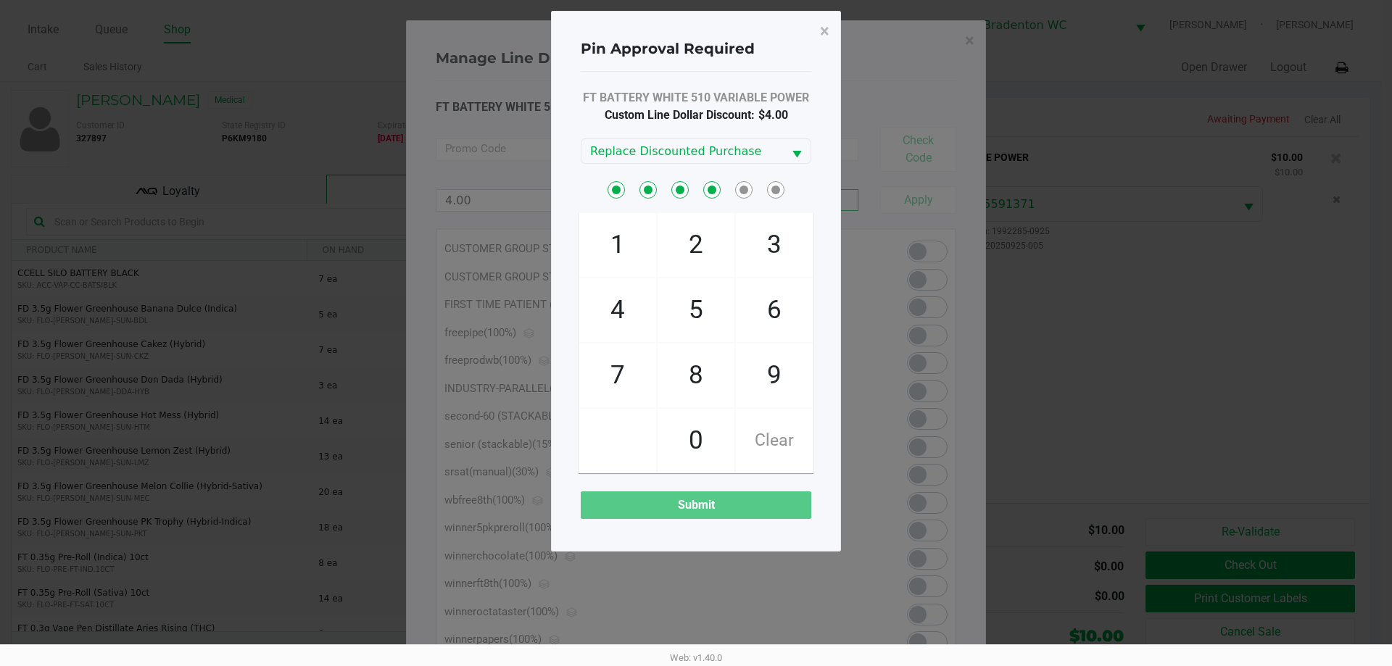
checkbox input "true"
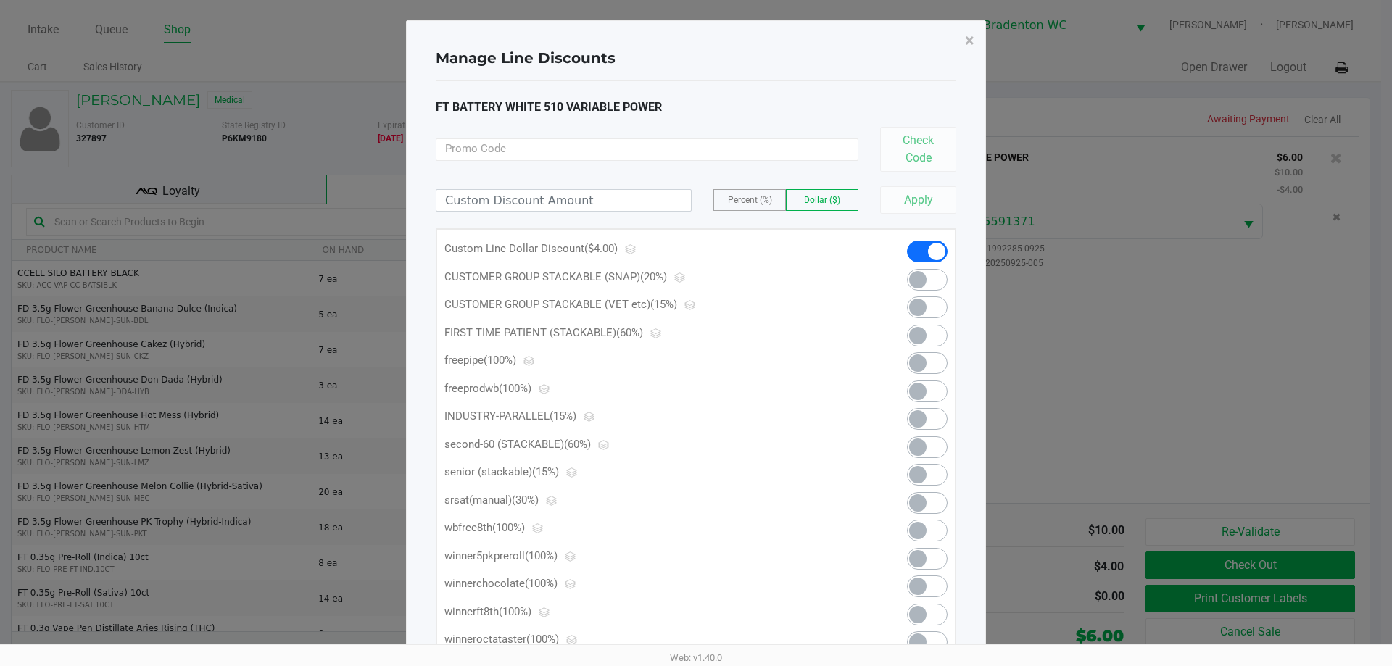
click at [694, 34] on button "×" at bounding box center [969, 40] width 33 height 41
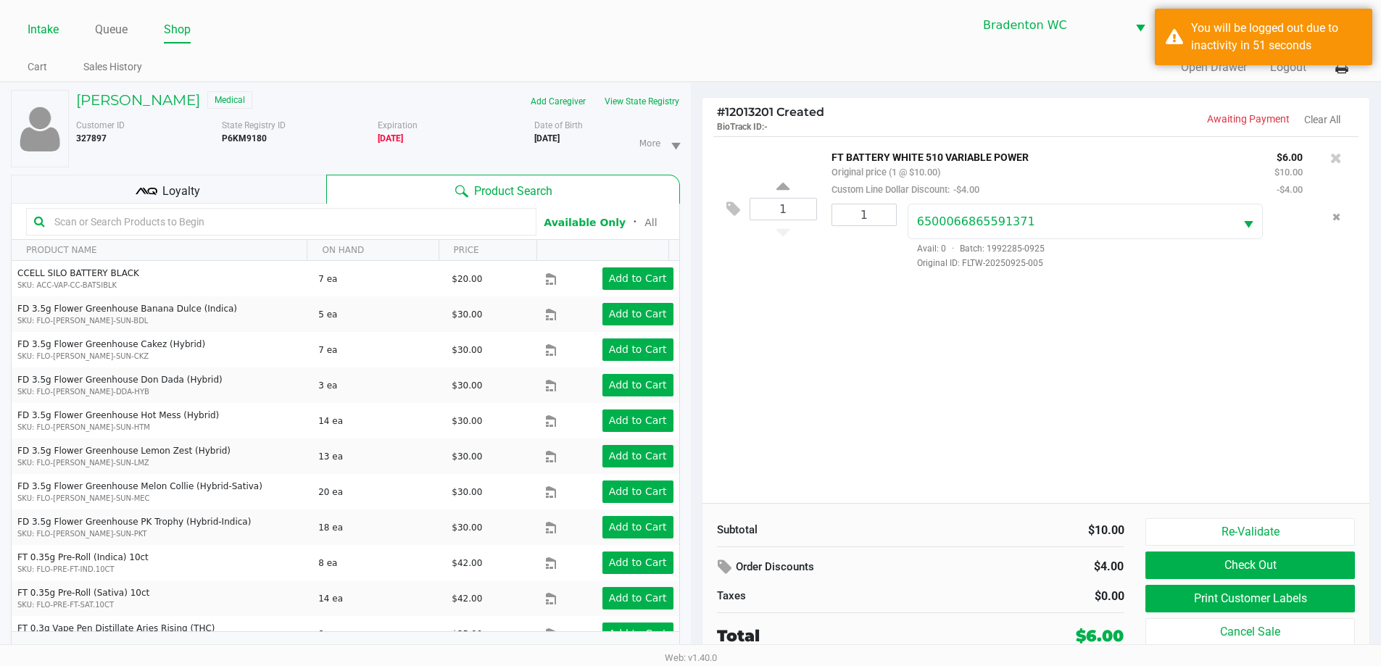
click at [44, 30] on link "Intake" at bounding box center [43, 30] width 31 height 20
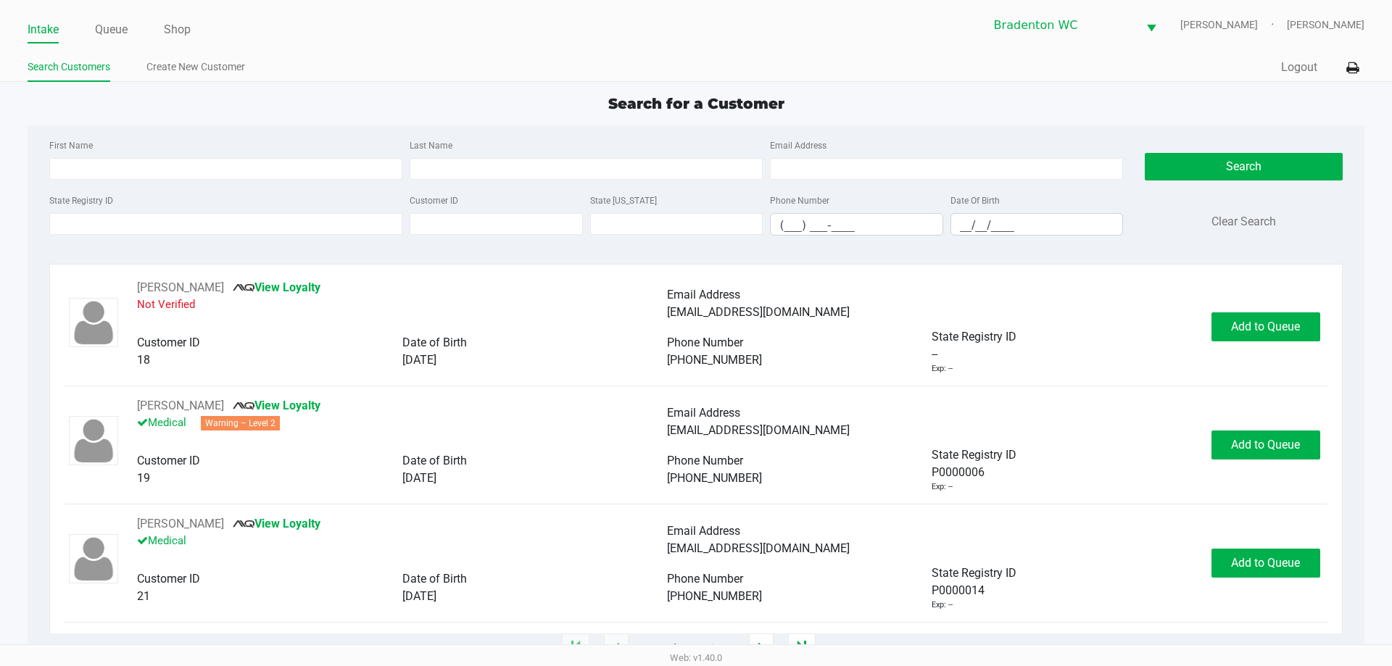
click at [343, 42] on ul "Intake Queue Shop" at bounding box center [362, 30] width 669 height 25
type input "MARY"
type input "WEBSTER"
type input "02/05/1955"
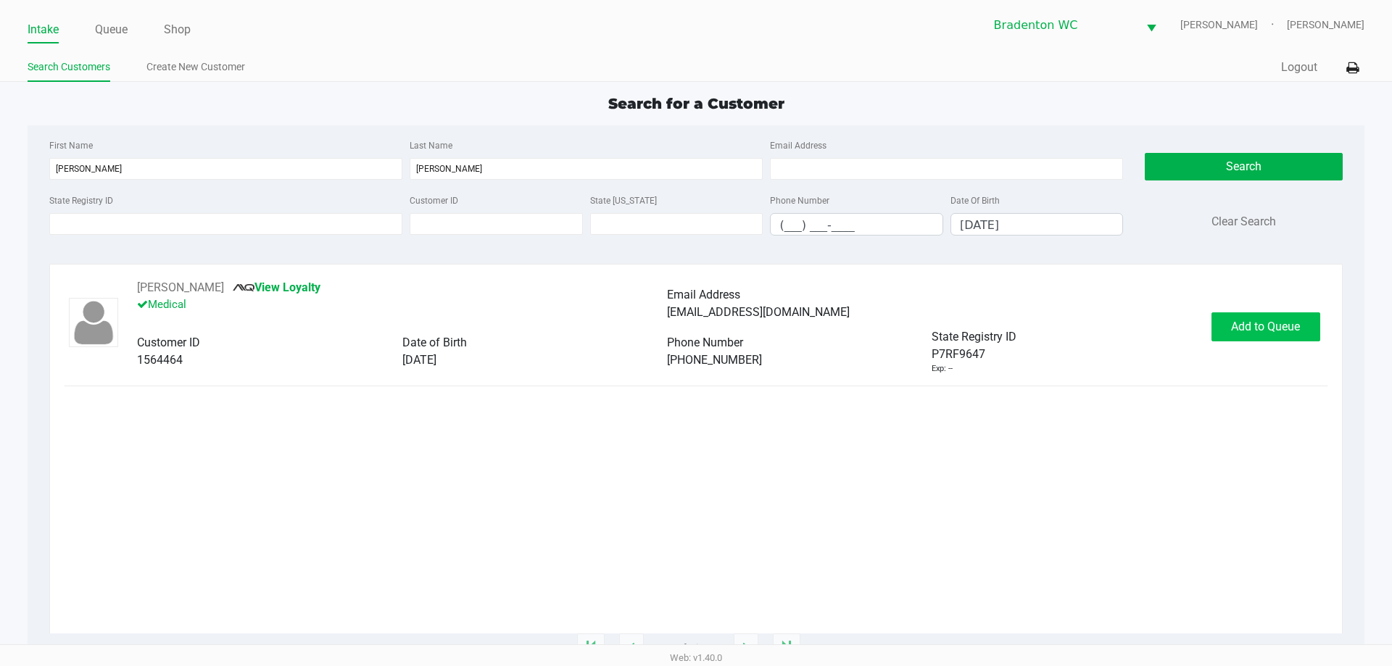
click at [694, 330] on span "Add to Queue" at bounding box center [1265, 327] width 69 height 14
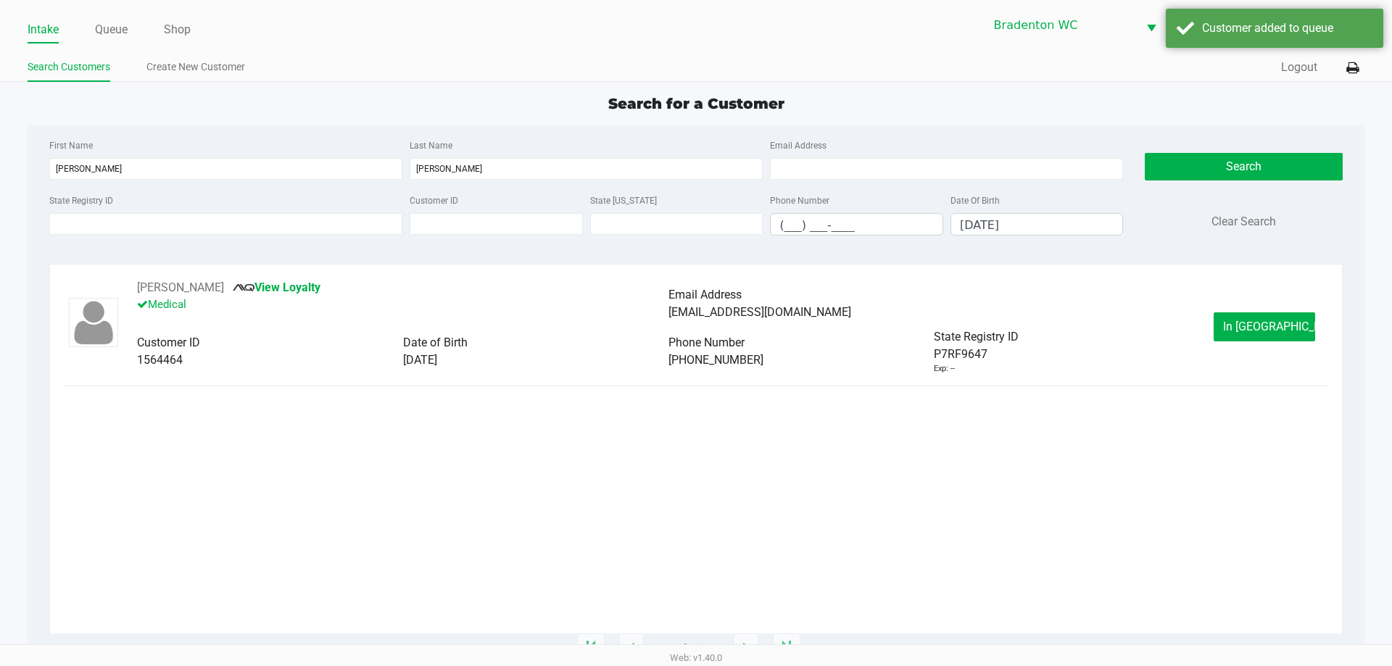
click at [694, 320] on span "In Queue" at bounding box center [1284, 327] width 122 height 14
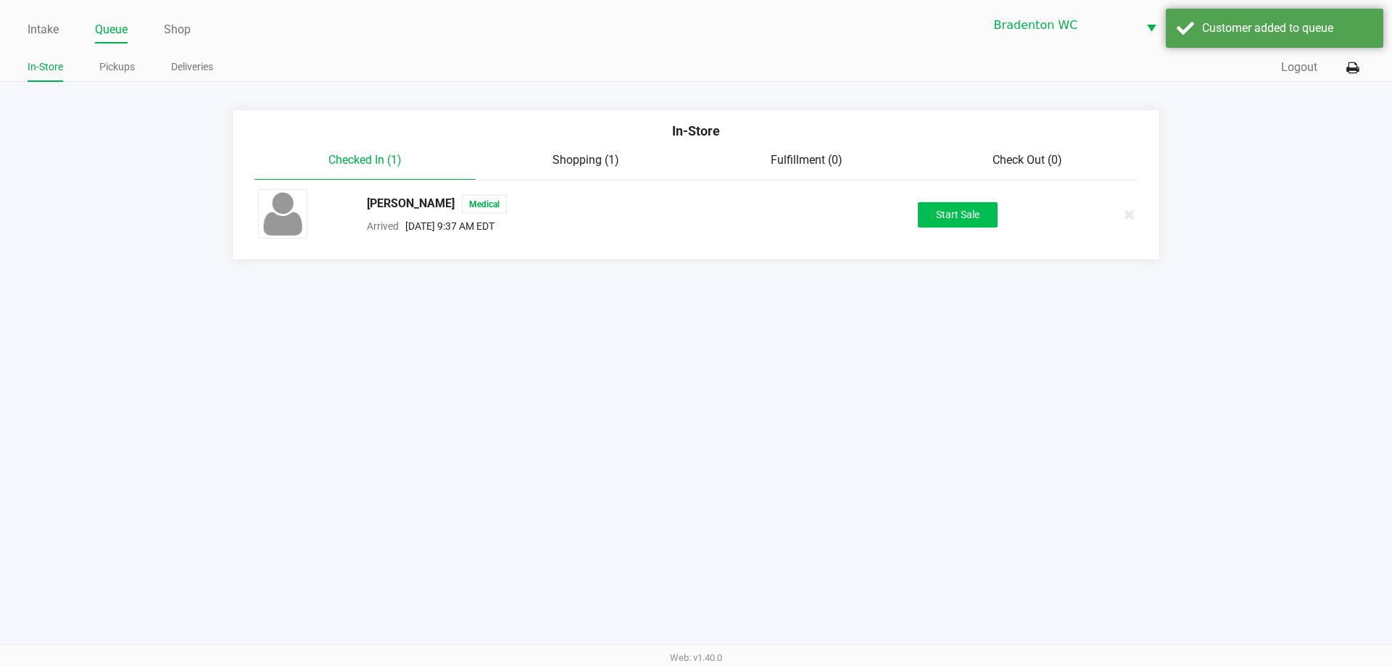
click at [694, 224] on button "Start Sale" at bounding box center [958, 214] width 80 height 25
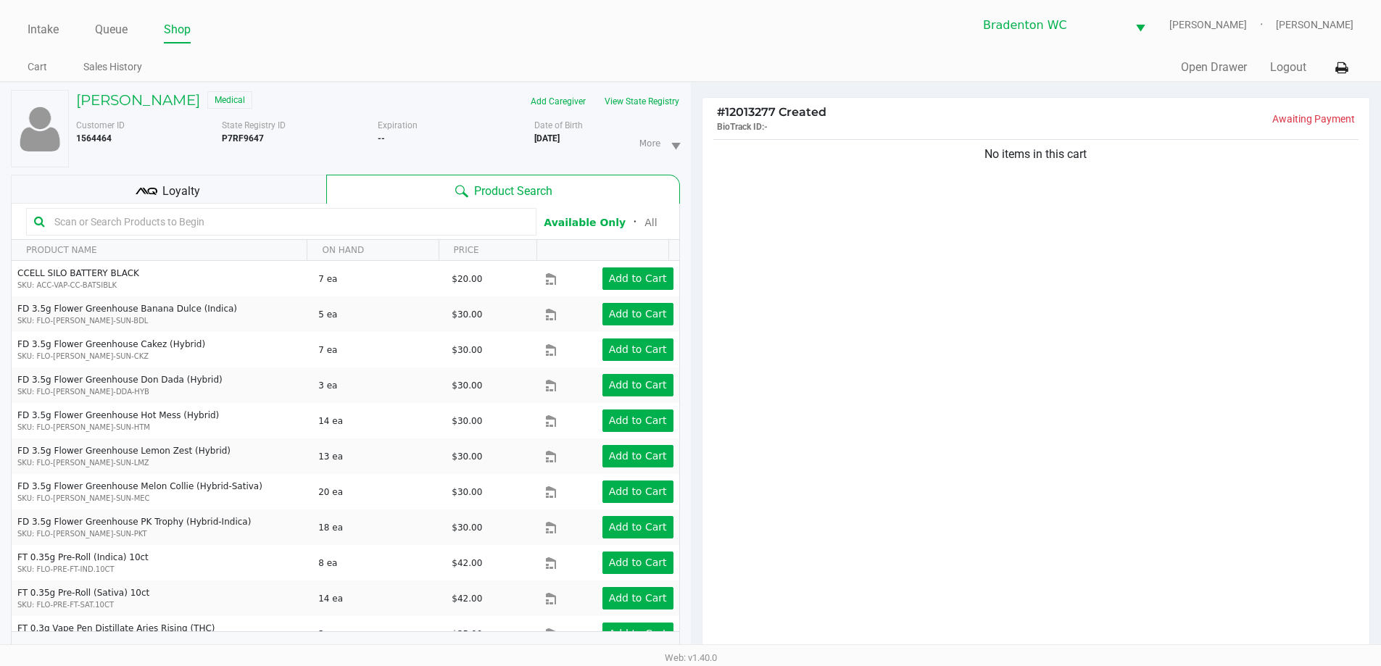
click at [209, 227] on input "text" at bounding box center [289, 222] width 480 height 22
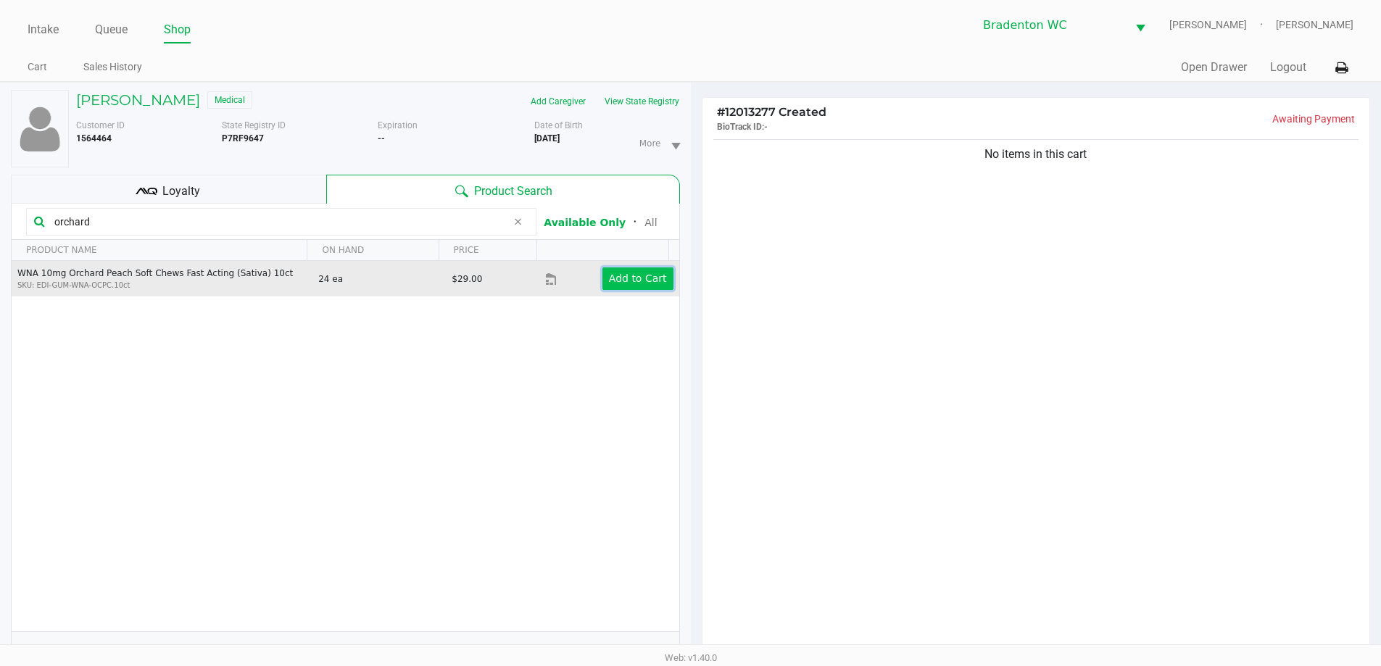
click at [625, 284] on app-button-loader "Add to Cart" at bounding box center [638, 279] width 58 height 12
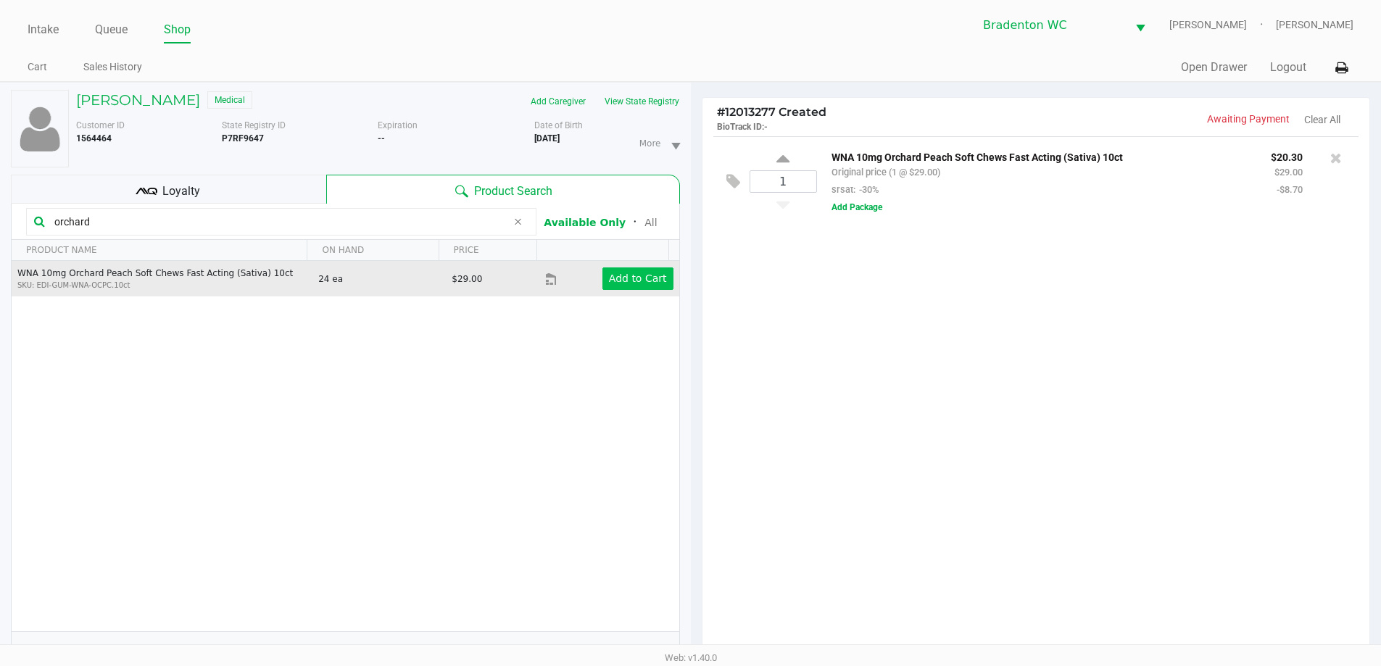
click at [651, 100] on button "View State Registry" at bounding box center [637, 101] width 85 height 23
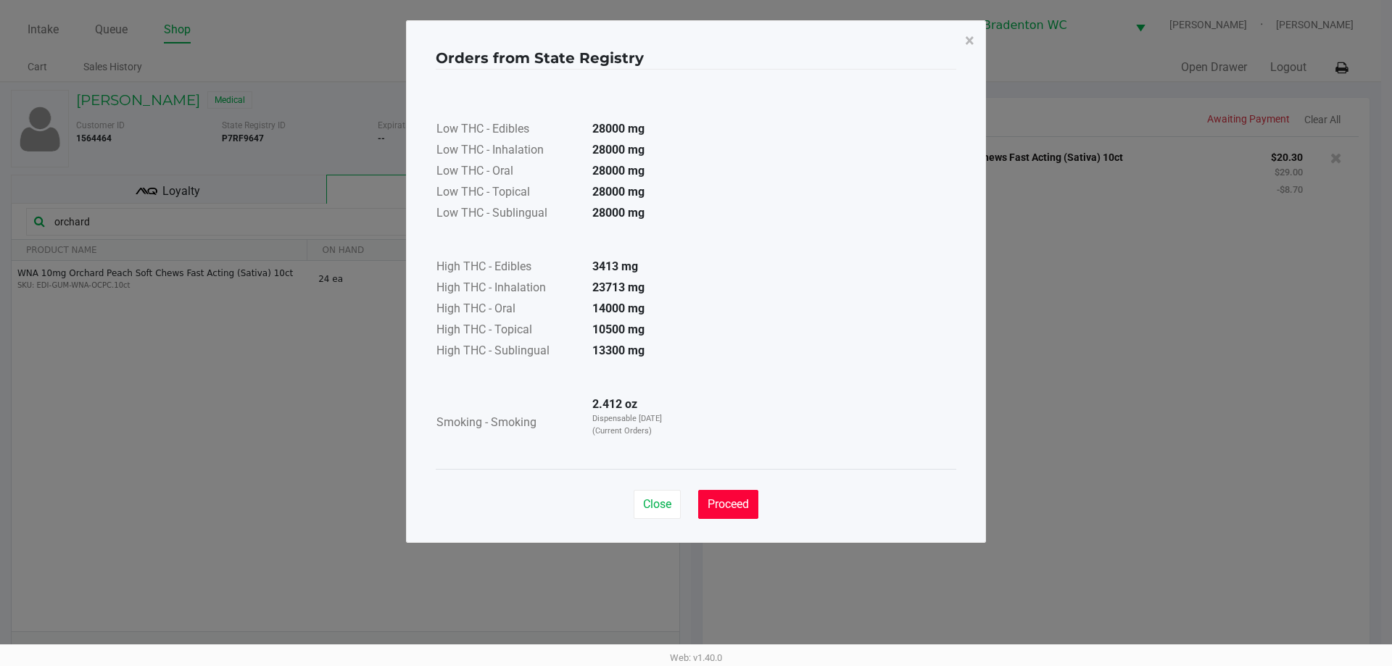
click at [694, 496] on button "Proceed" at bounding box center [728, 504] width 60 height 29
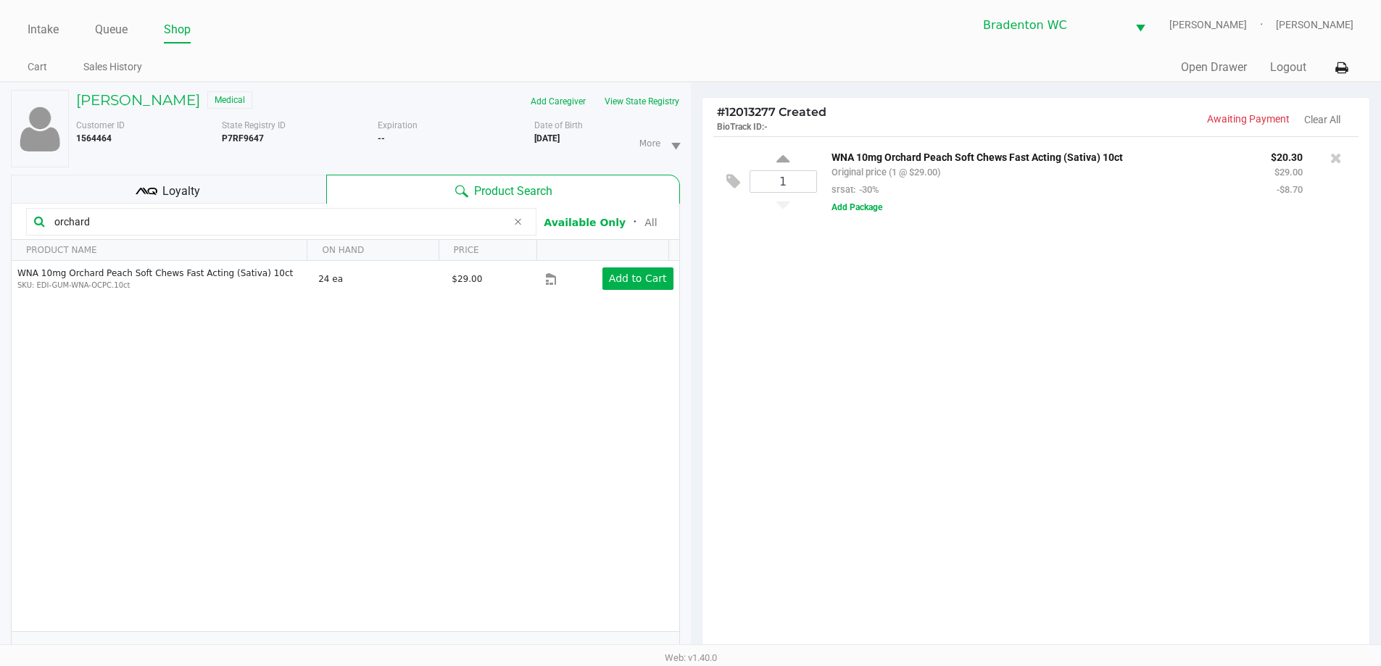
click at [117, 222] on input "orchard" at bounding box center [278, 222] width 458 height 22
type input "o"
click at [622, 99] on button "View State Registry" at bounding box center [637, 101] width 85 height 23
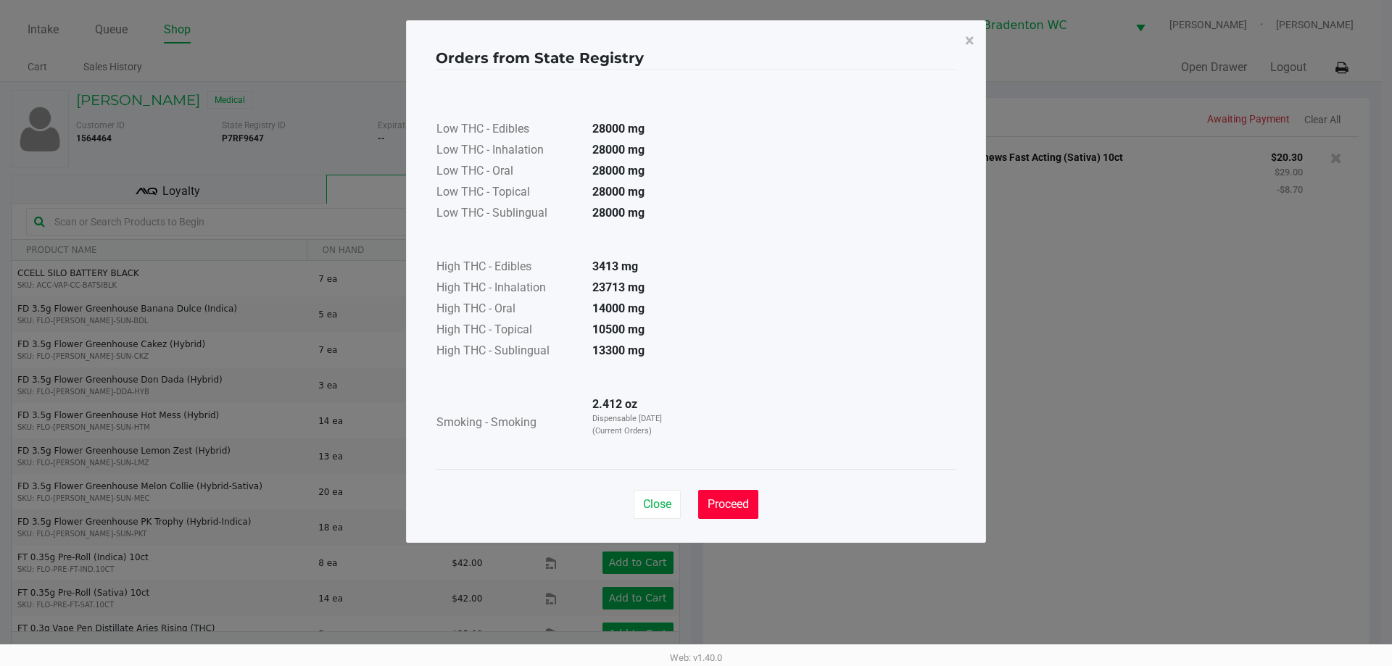
click at [694, 502] on span "Proceed" at bounding box center [728, 504] width 41 height 14
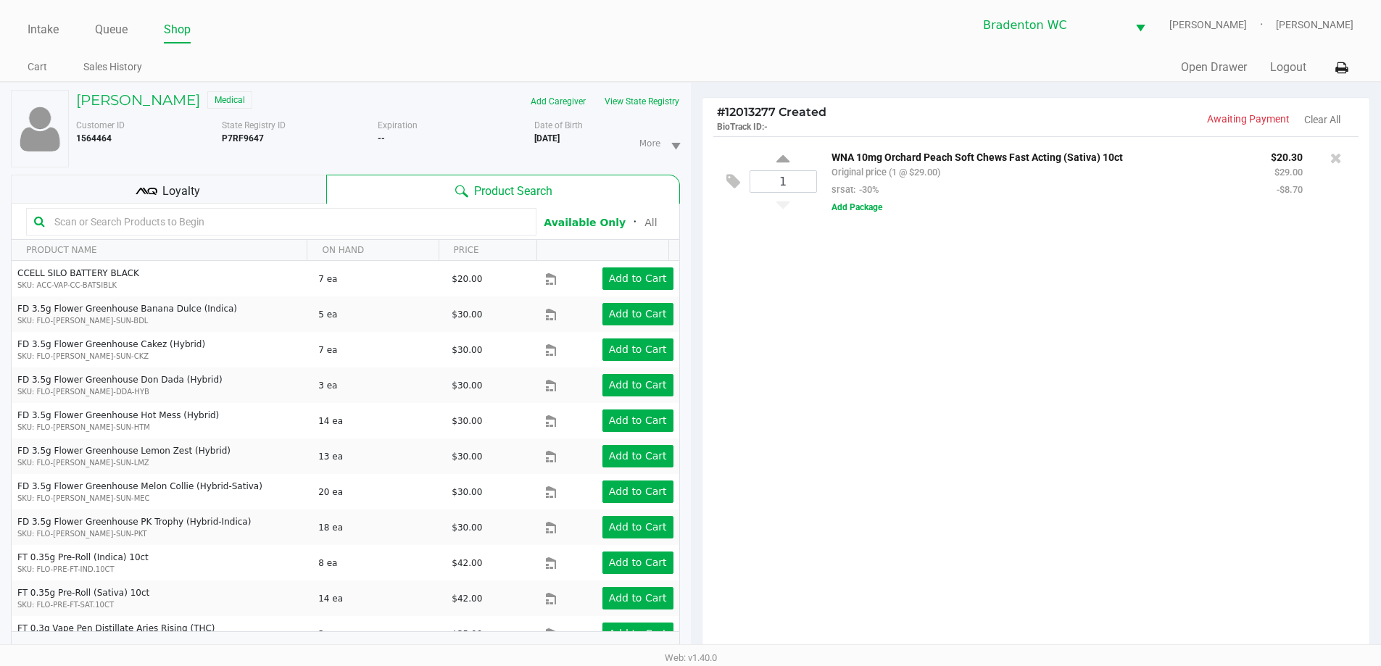
click at [694, 48] on div "Intake Queue Shop Bradenton WC HUMBERTO-LEON Marley French Cart Sales History Q…" at bounding box center [690, 41] width 1381 height 82
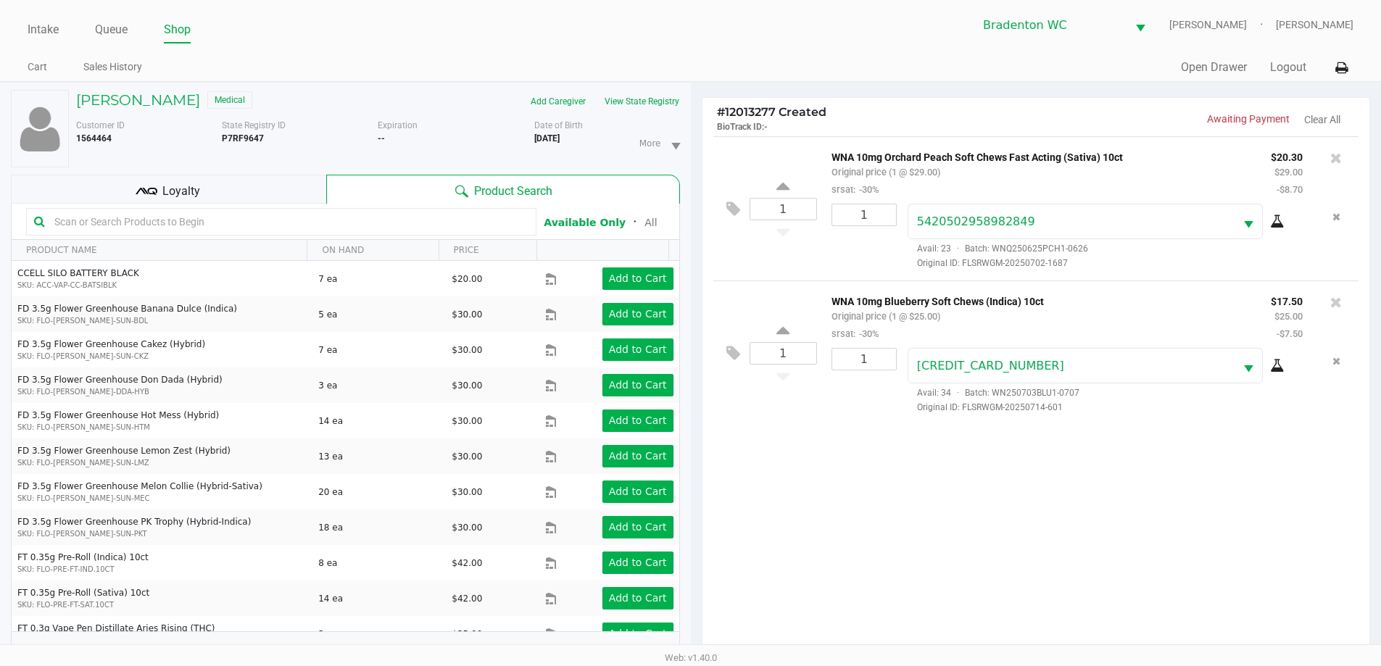
click at [260, 191] on div "Loyalty" at bounding box center [168, 189] width 315 height 29
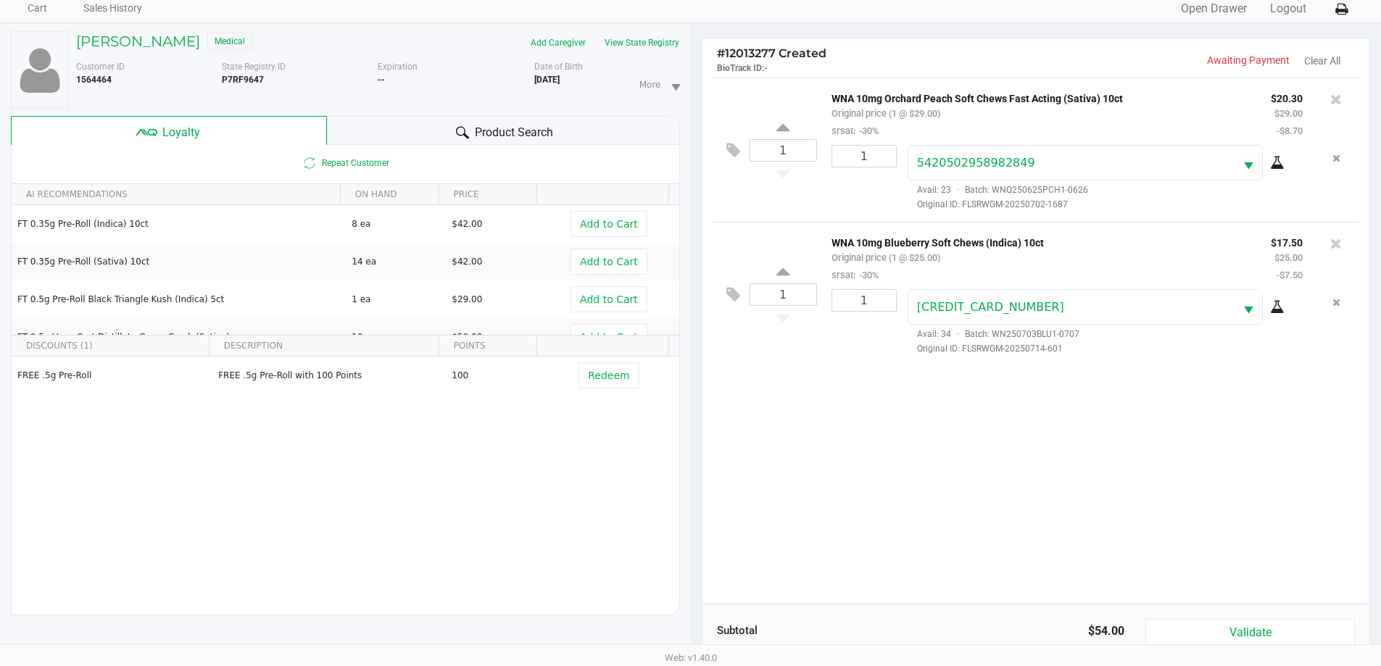
scroll to position [174, 0]
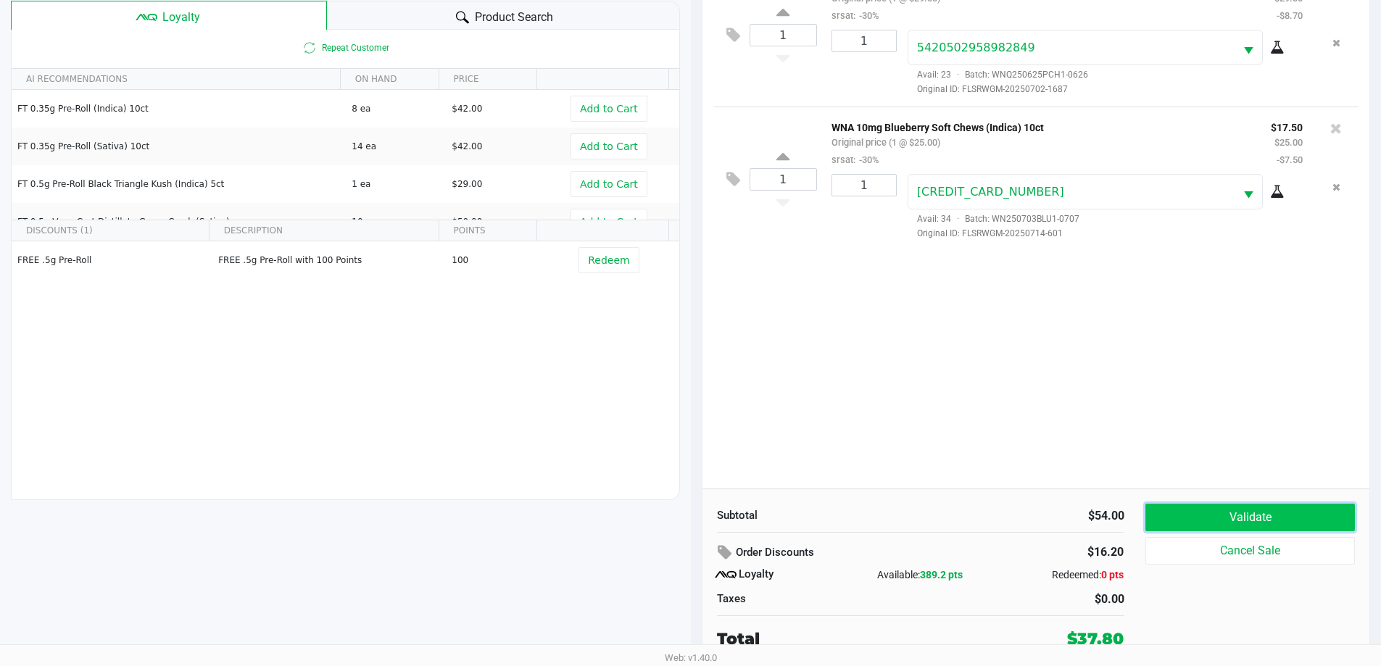
click at [694, 510] on button "Validate" at bounding box center [1250, 518] width 209 height 28
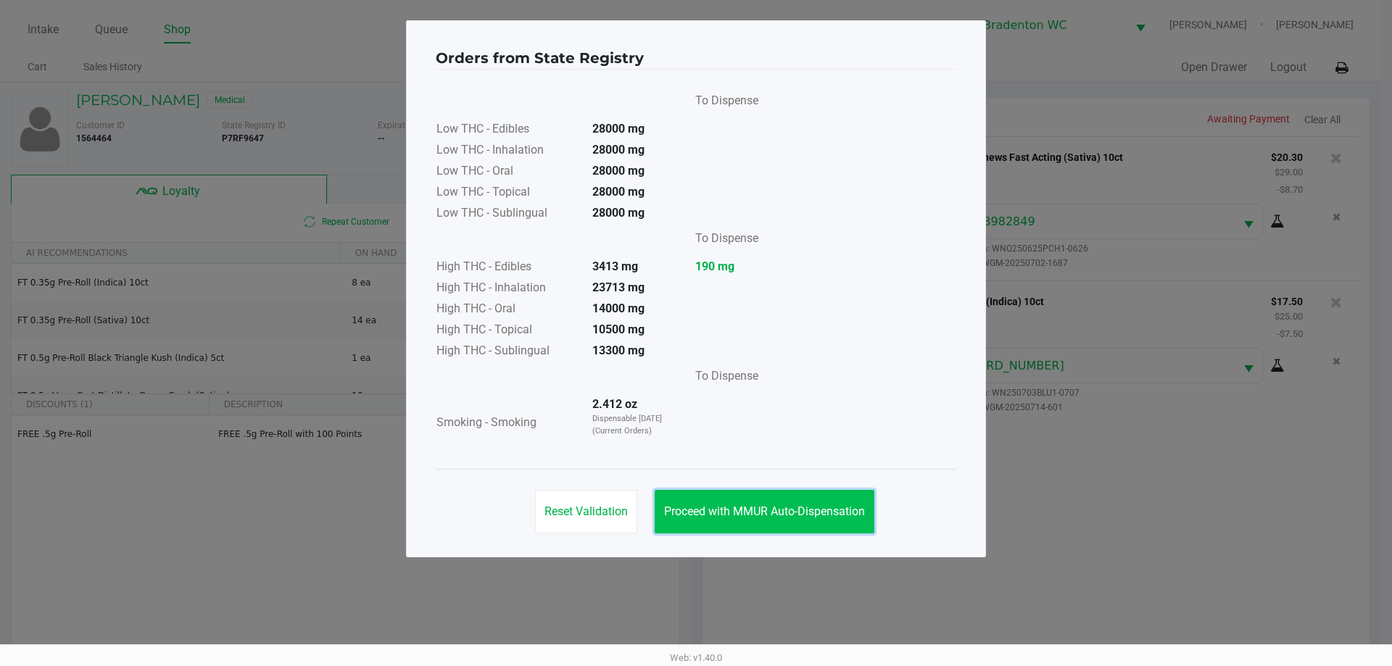
click at [694, 511] on span "Proceed with MMUR Auto-Dispensation" at bounding box center [764, 512] width 201 height 14
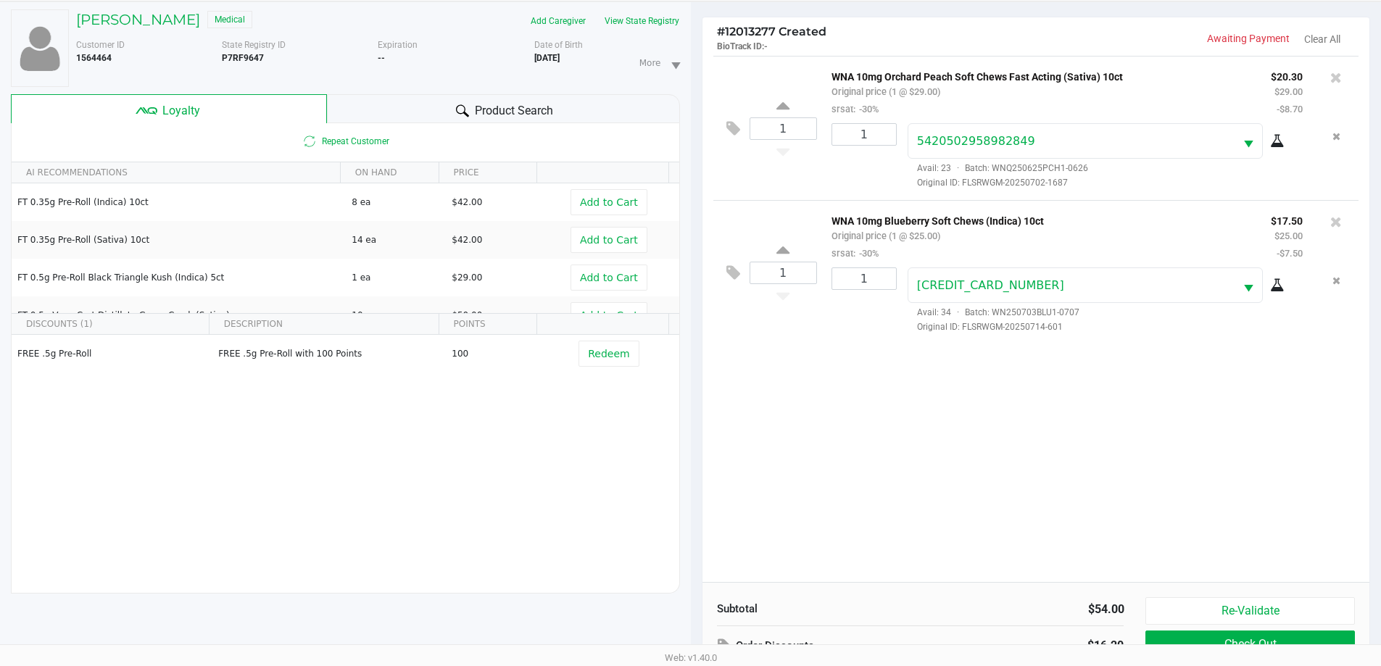
scroll to position [174, 0]
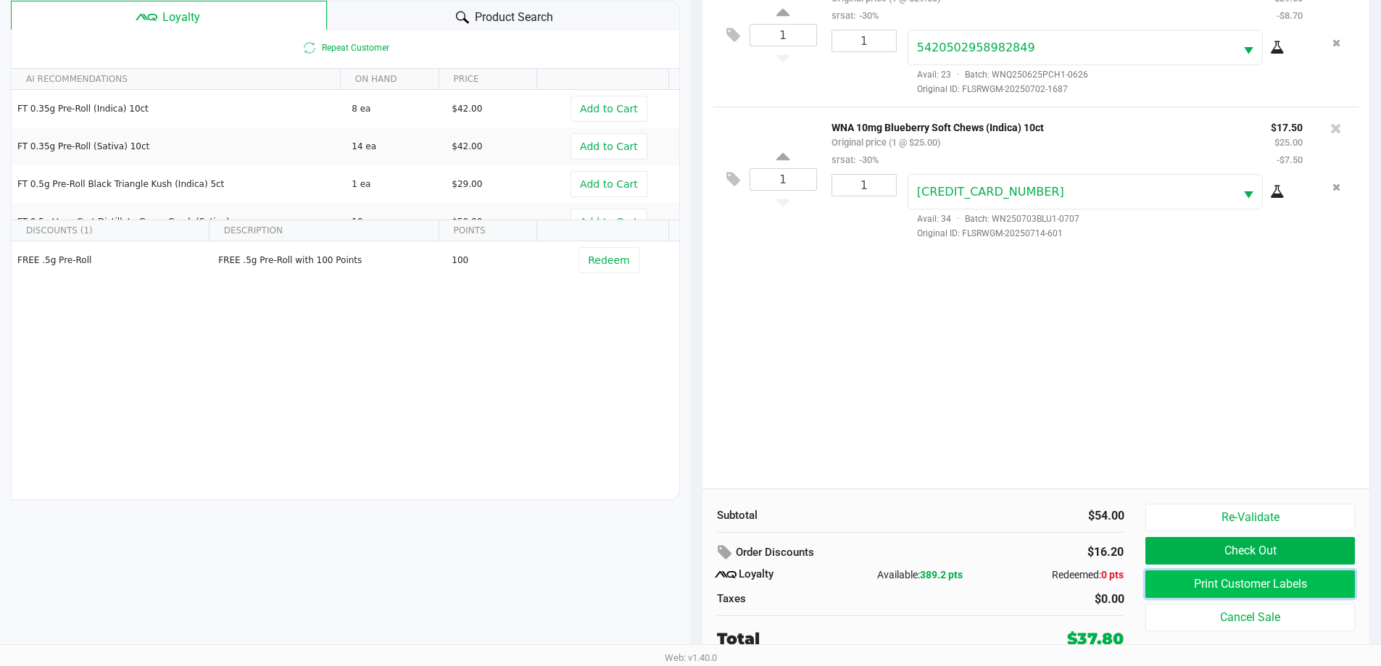
click at [694, 581] on button "Print Customer Labels" at bounding box center [1250, 585] width 209 height 28
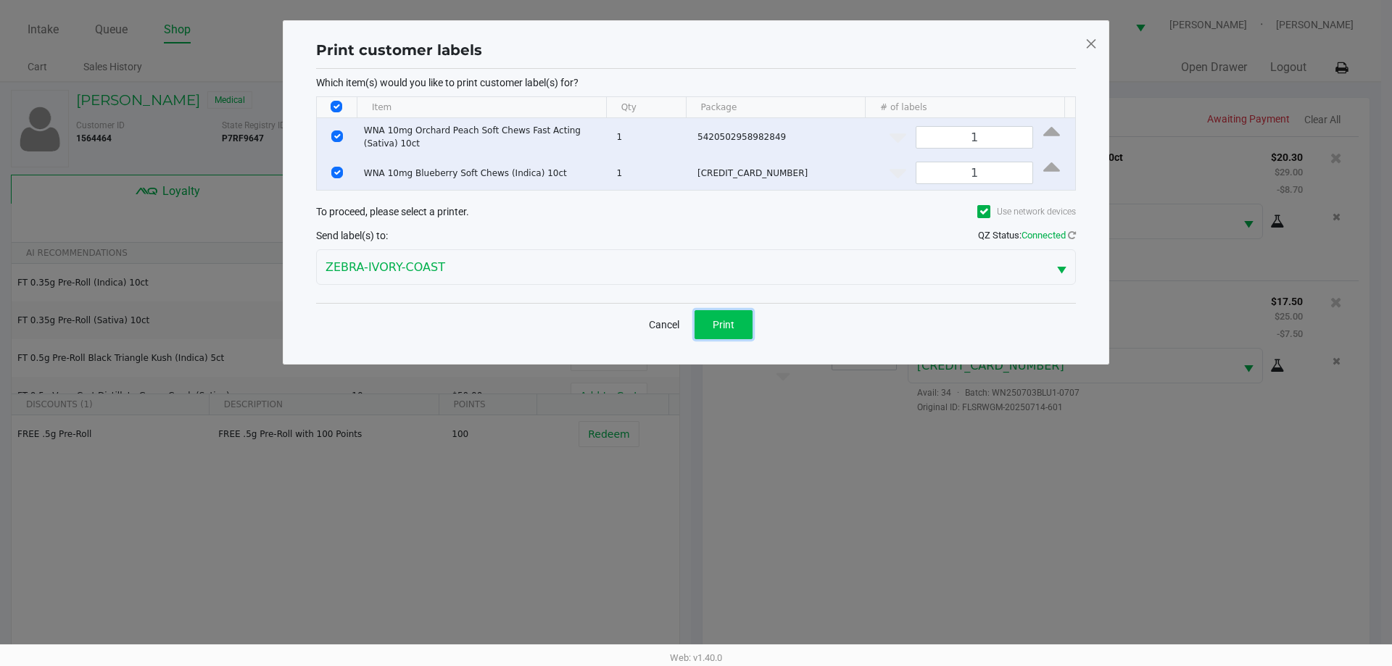
click at [694, 328] on span "Print" at bounding box center [724, 325] width 22 height 12
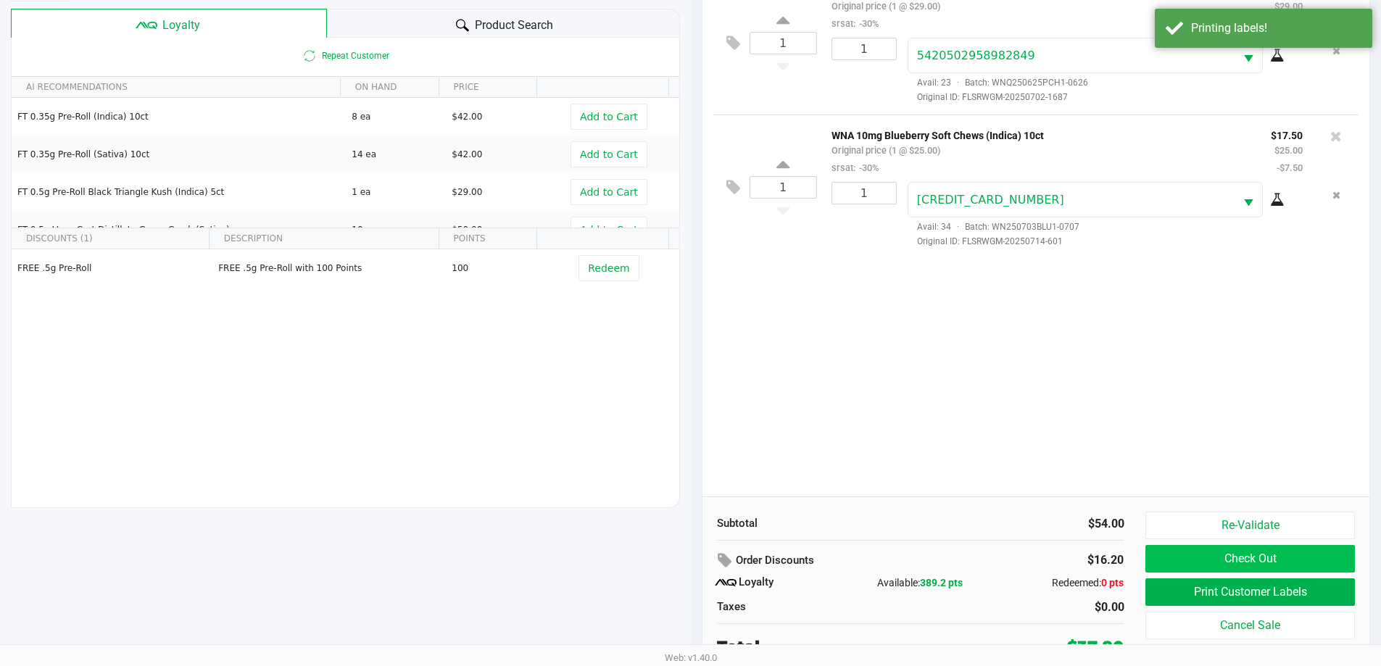
scroll to position [174, 0]
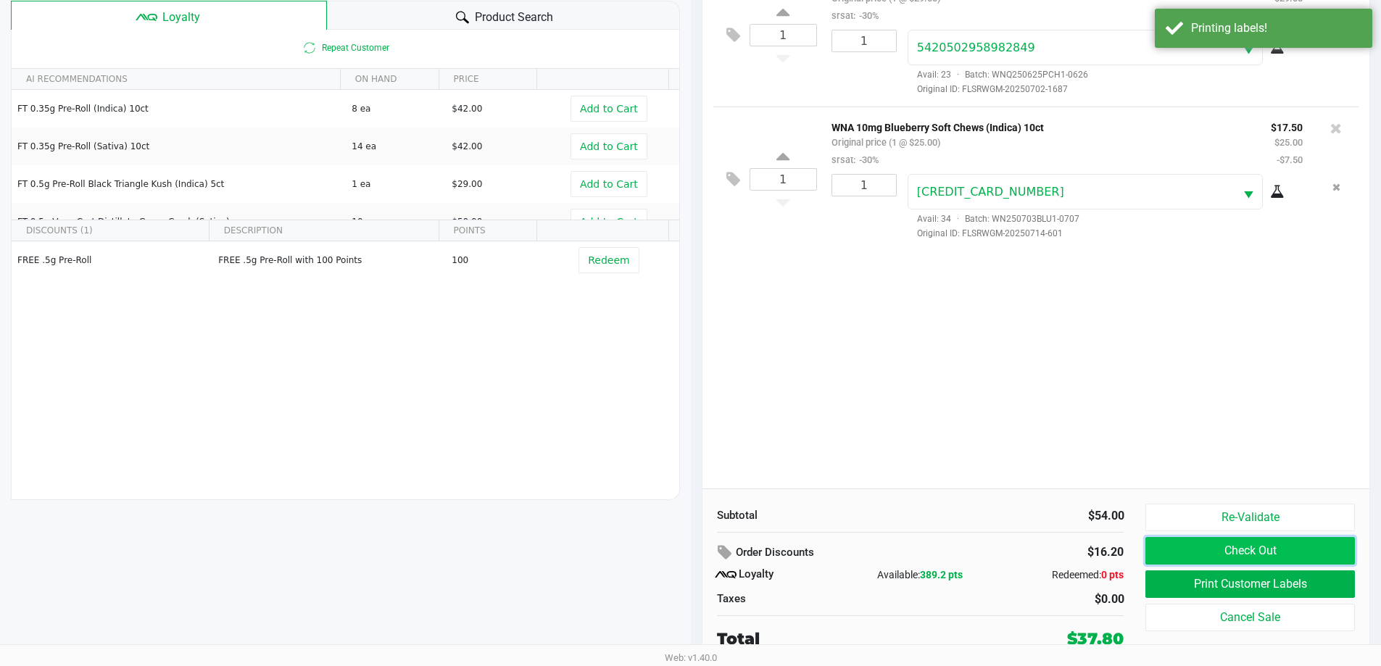
click at [694, 550] on button "Check Out" at bounding box center [1250, 551] width 209 height 28
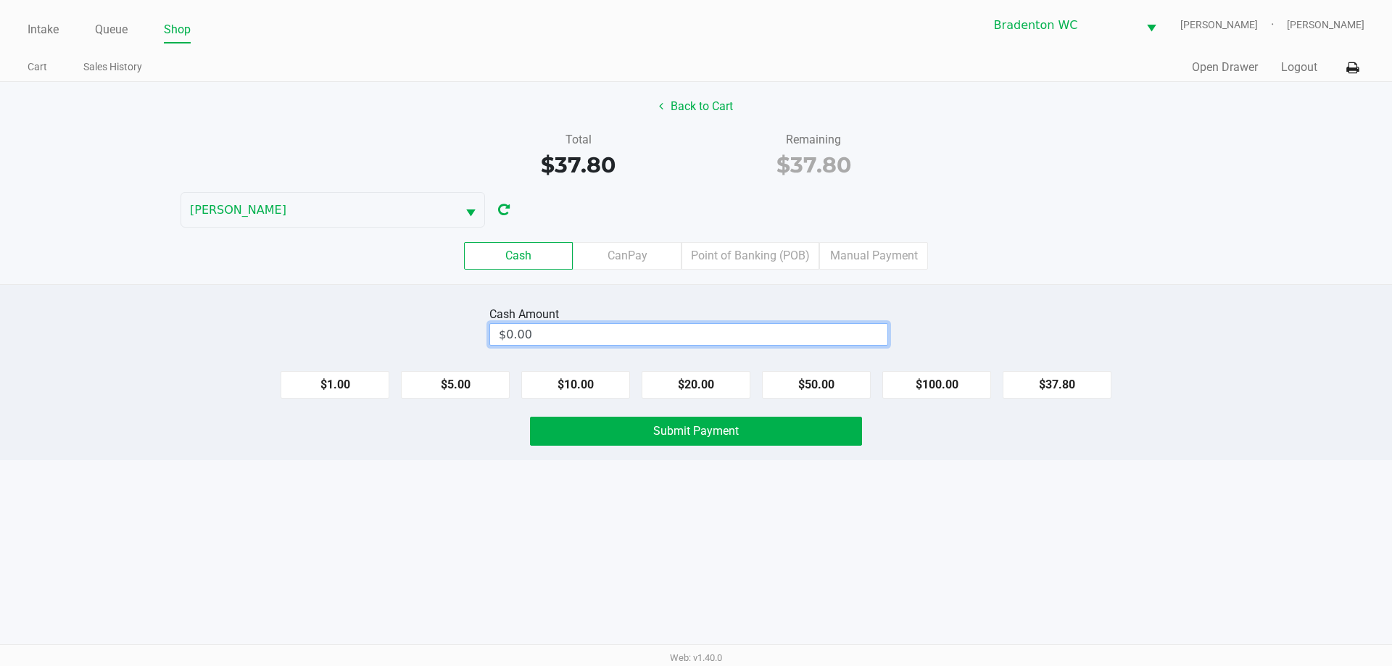
click at [663, 330] on input "$0.00" at bounding box center [688, 334] width 397 height 21
click at [611, 434] on button "Submit Payment" at bounding box center [696, 431] width 332 height 29
type input "$40.00"
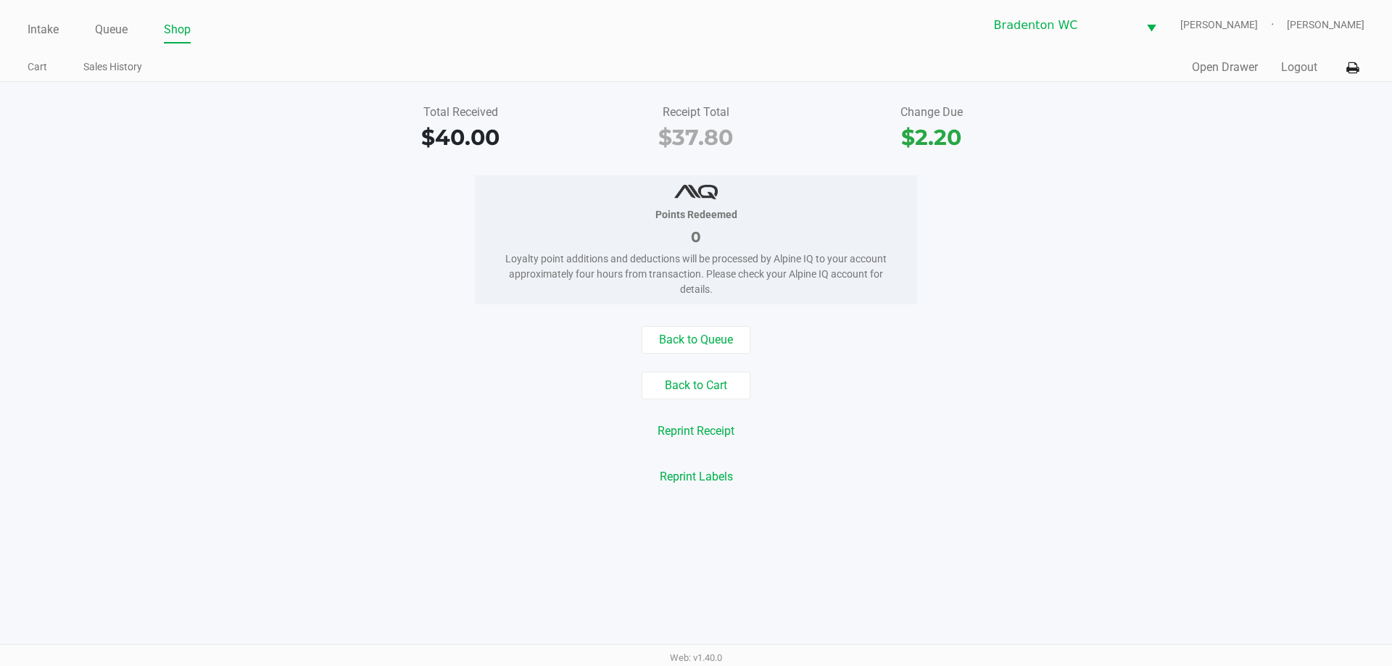
click at [44, 30] on link "Intake" at bounding box center [43, 30] width 31 height 20
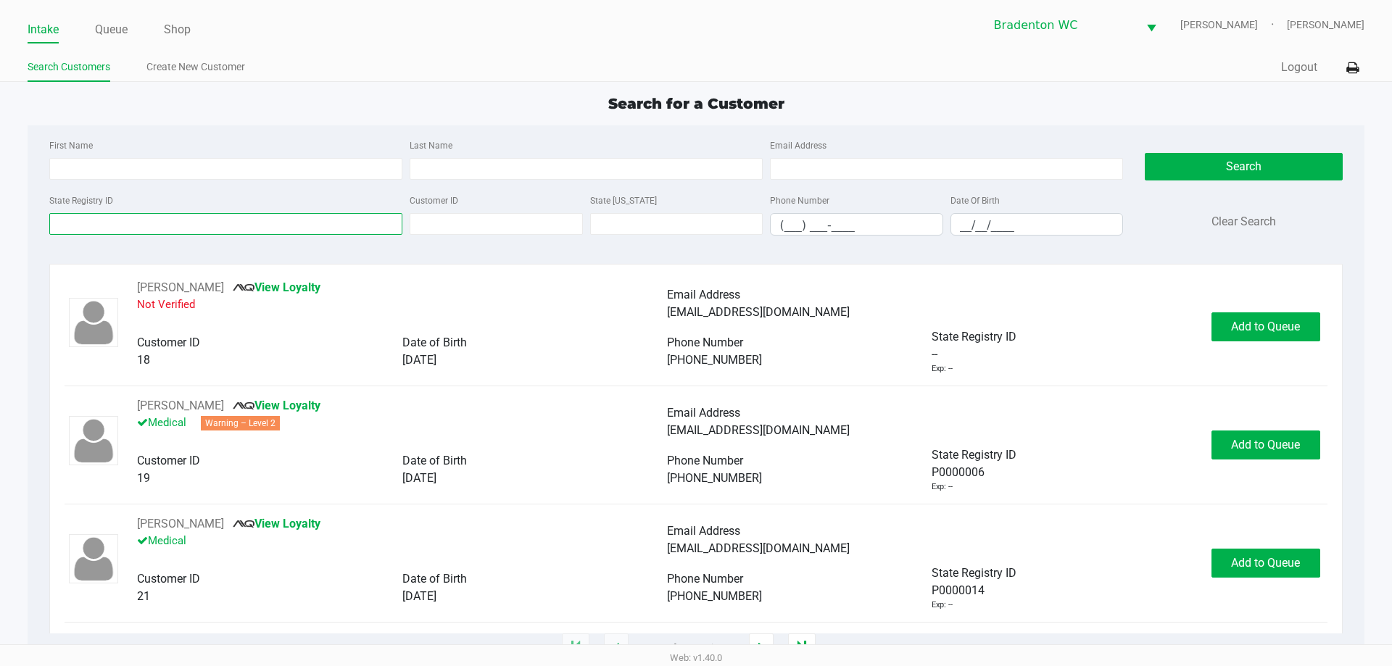
click at [200, 219] on input "State Registry ID" at bounding box center [225, 224] width 353 height 22
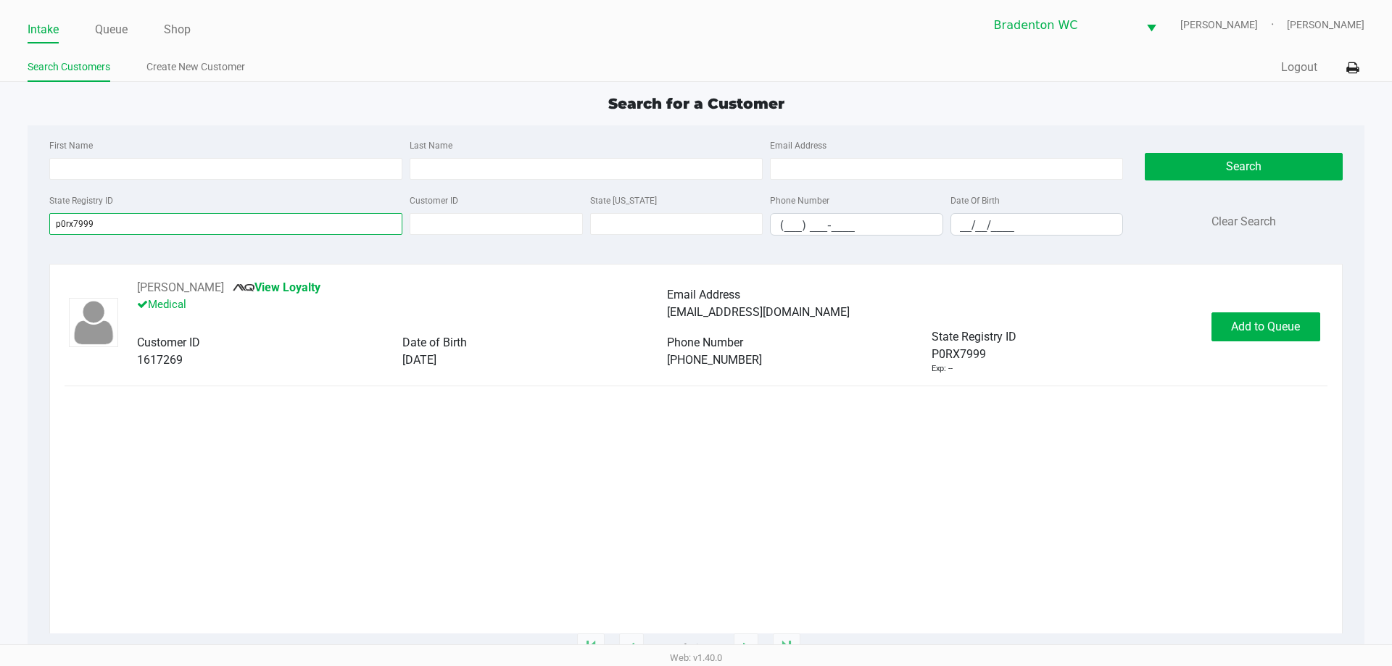
type input "p0rx7999"
click at [694, 316] on button "Add to Queue" at bounding box center [1266, 327] width 109 height 29
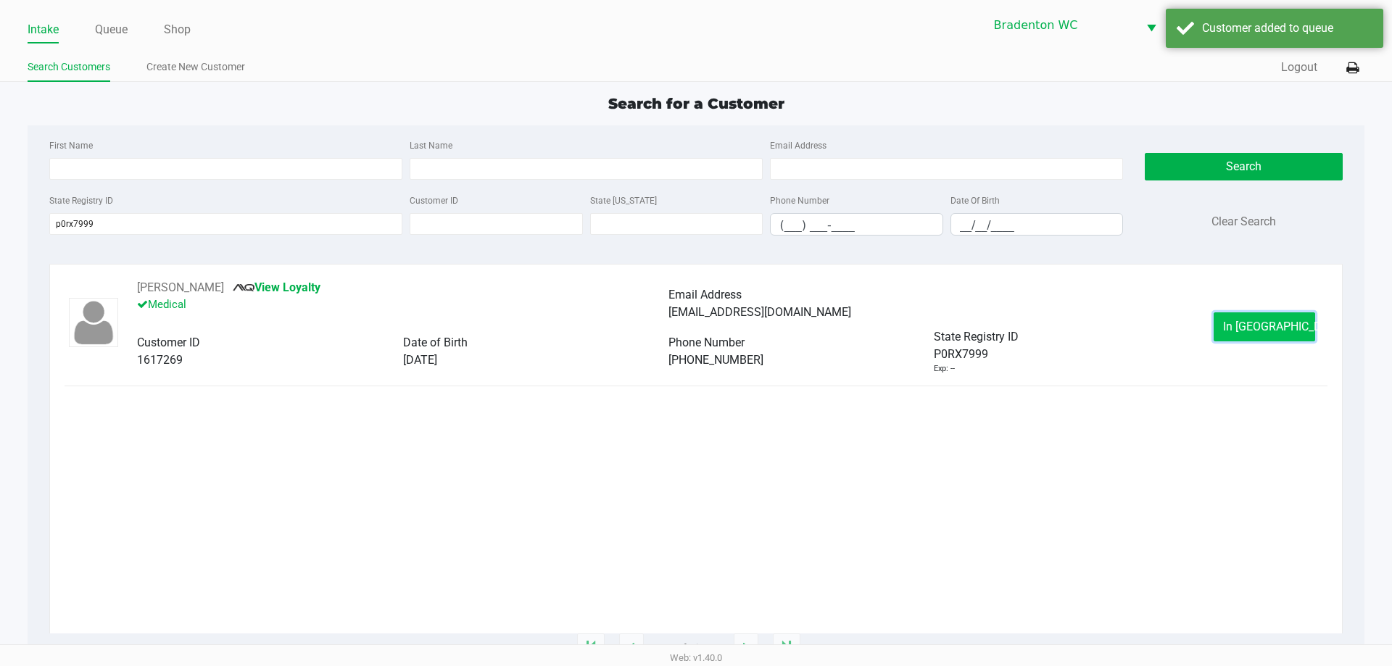
click at [694, 320] on span "In Queue" at bounding box center [1284, 327] width 122 height 14
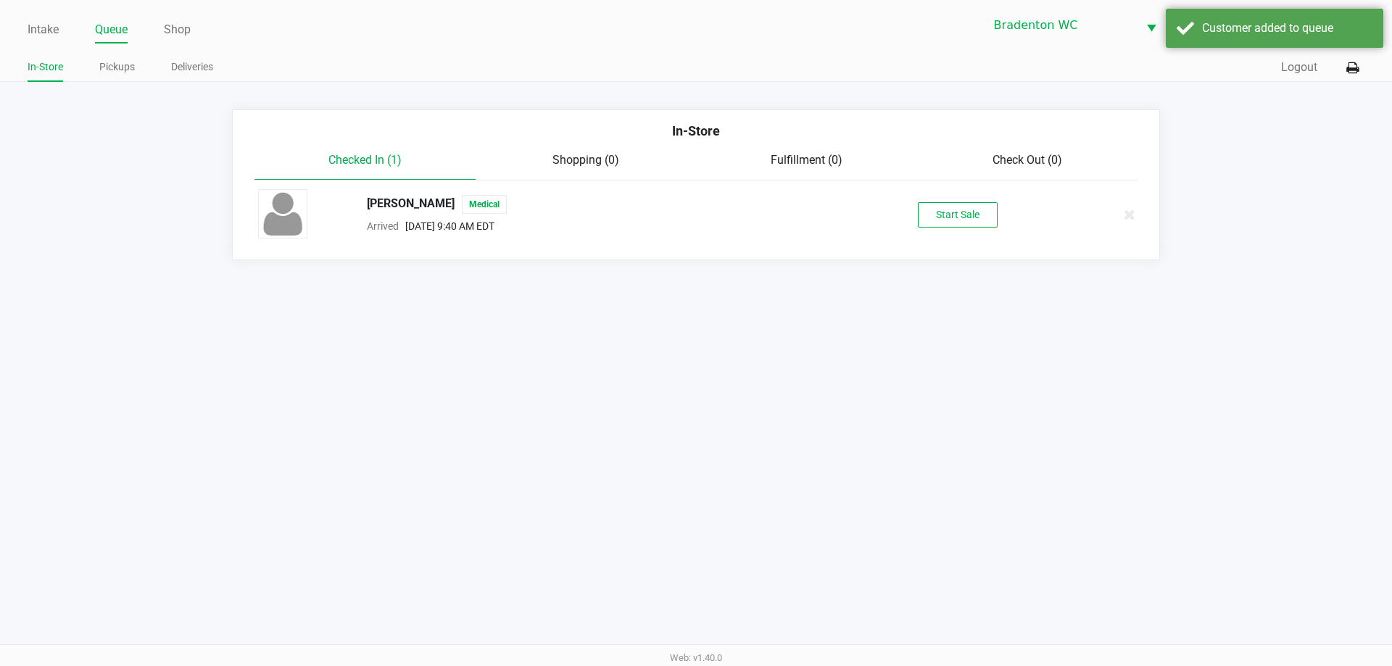
click at [694, 223] on button "Start Sale" at bounding box center [958, 214] width 80 height 25
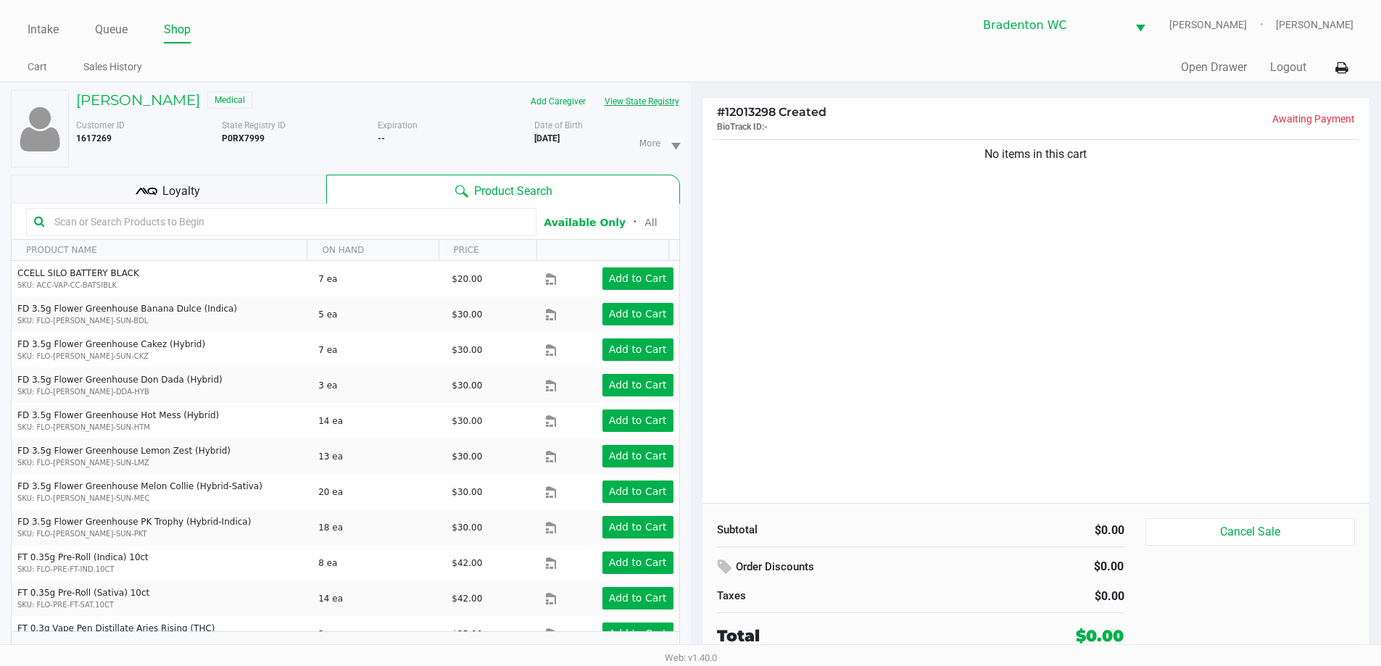
click at [632, 109] on button "View State Registry" at bounding box center [637, 101] width 85 height 23
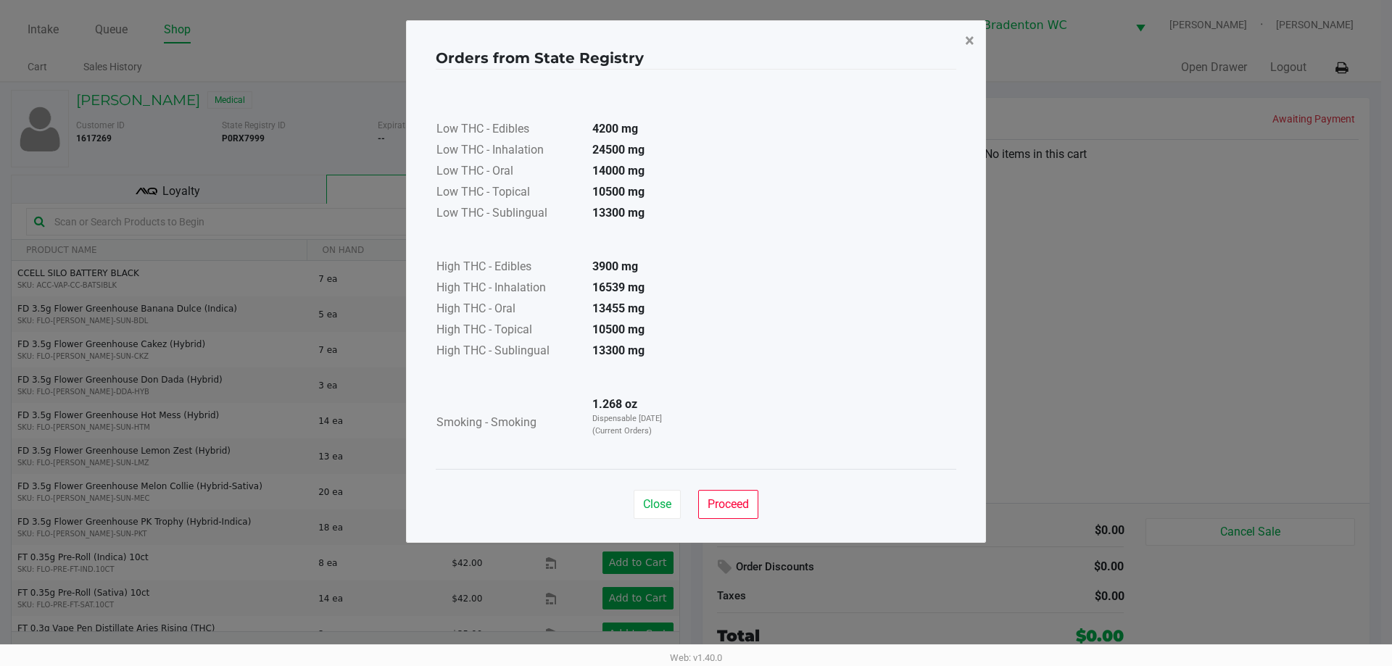
click at [694, 43] on span "×" at bounding box center [969, 40] width 9 height 20
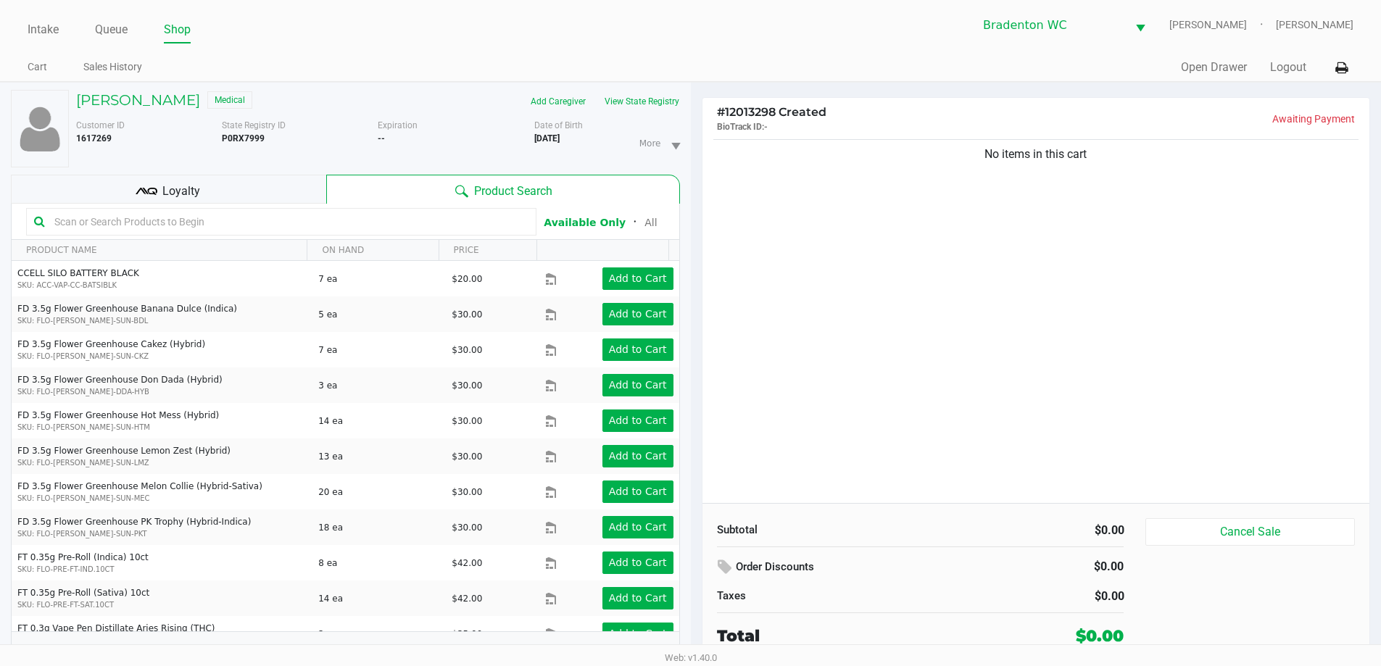
click at [202, 229] on input "text" at bounding box center [289, 222] width 480 height 22
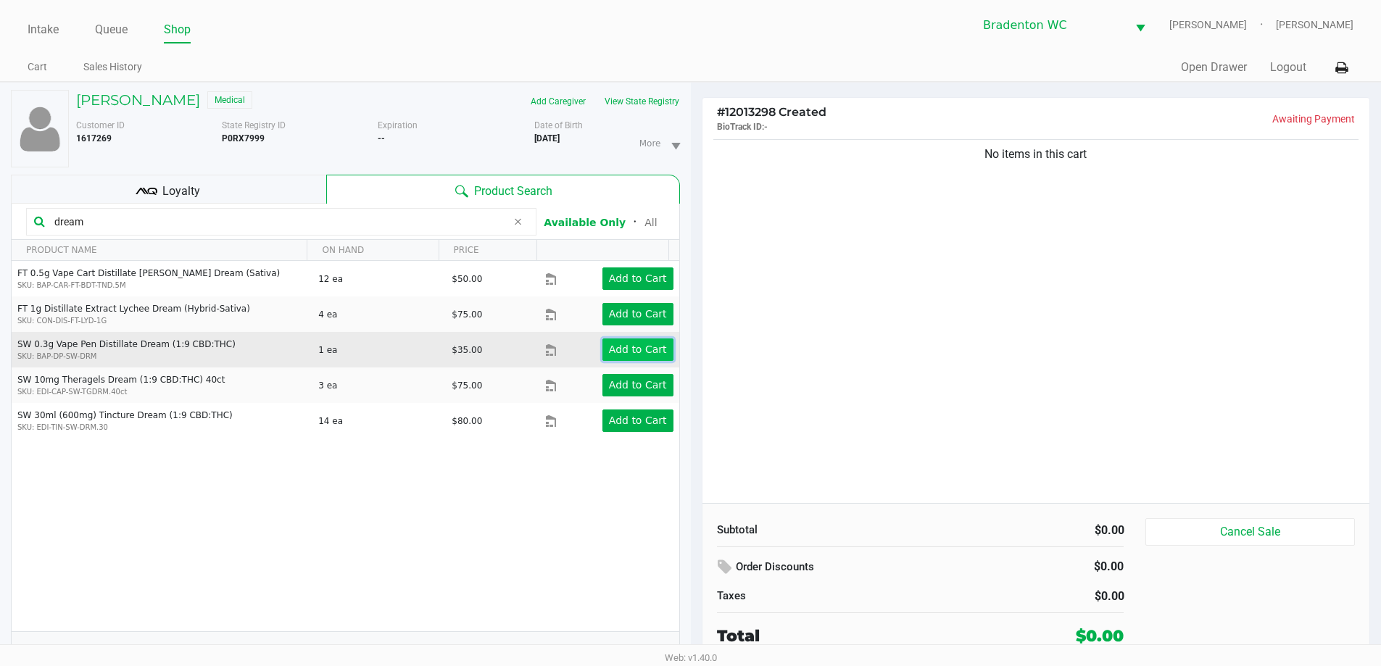
click at [651, 355] on app-button-loader "Add to Cart" at bounding box center [638, 350] width 58 height 12
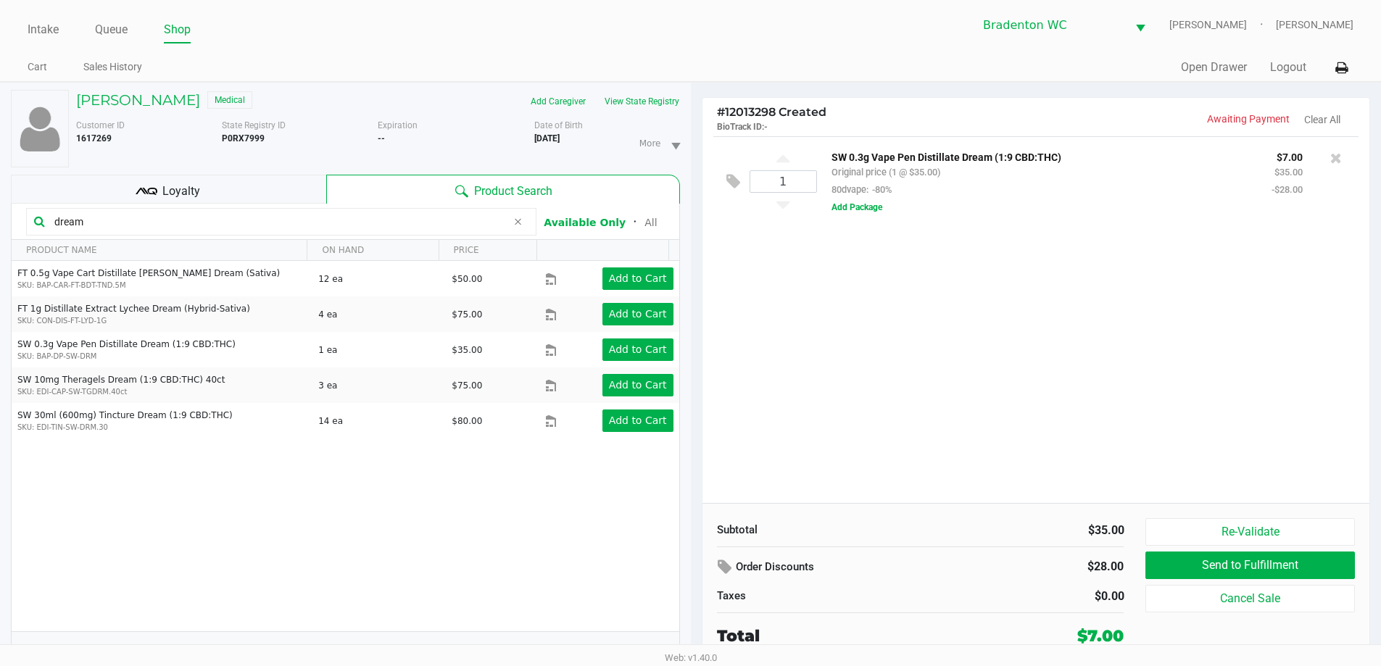
drag, startPoint x: 129, startPoint y: 215, endPoint x: 0, endPoint y: 186, distance: 132.3
click at [0, 210] on div "JAMES MCKINNISS Medical Add Caregiver View State Registry Customer ID 1617269 S…" at bounding box center [345, 382] width 691 height 599
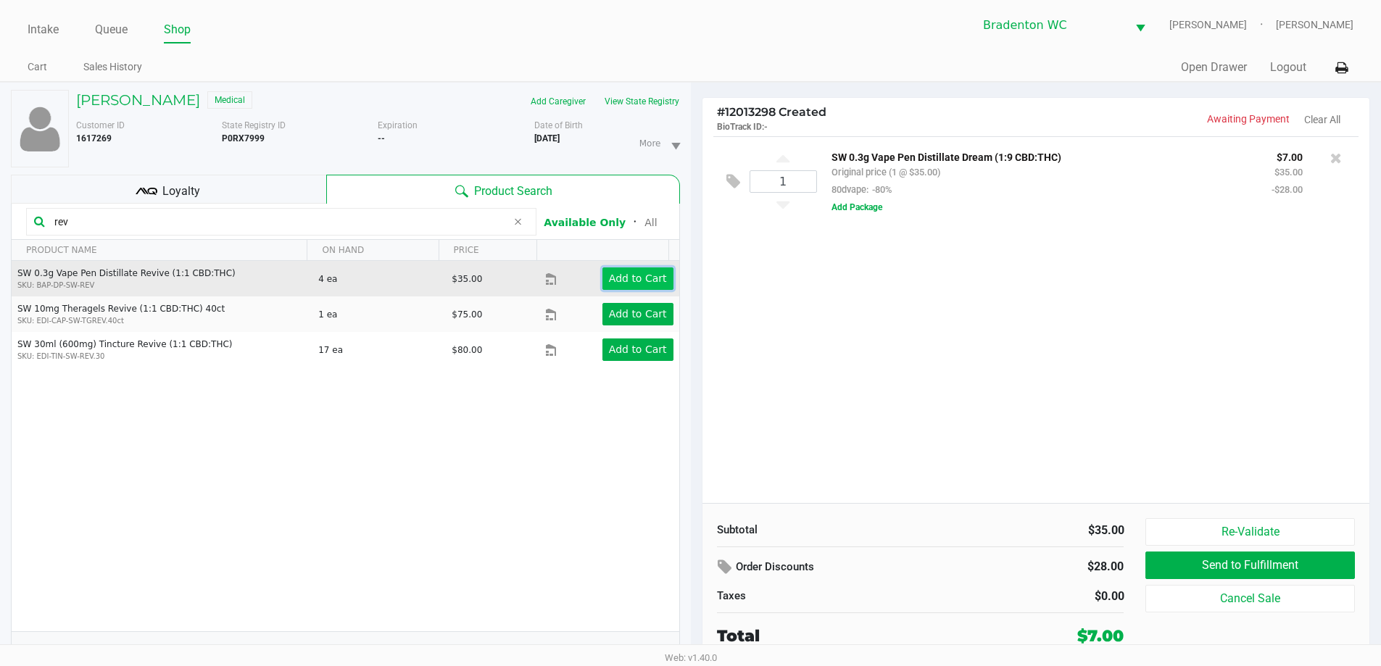
click at [640, 273] on app-button-loader "Add to Cart" at bounding box center [638, 279] width 58 height 12
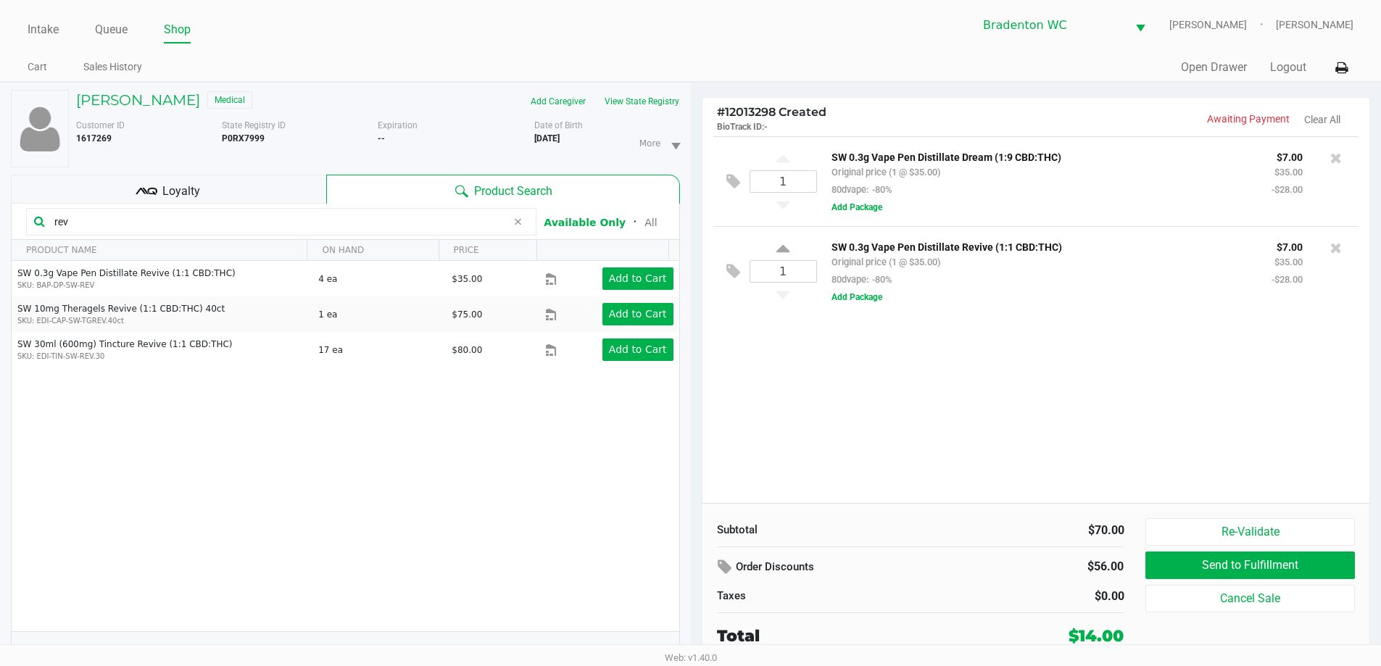
drag, startPoint x: 83, startPoint y: 216, endPoint x: 0, endPoint y: 135, distance: 115.9
click at [59, 216] on input "rev" at bounding box center [278, 222] width 458 height 22
type input "r"
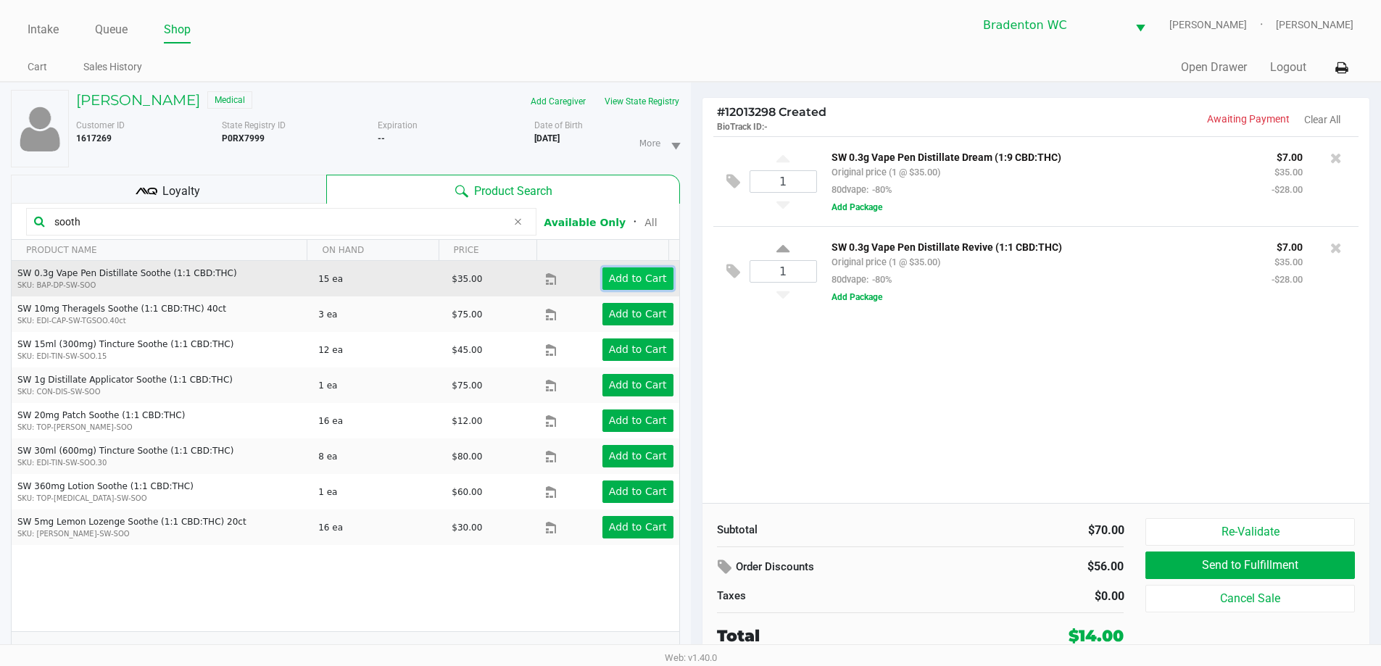
click at [638, 276] on app-button-loader "Add to Cart" at bounding box center [638, 279] width 58 height 12
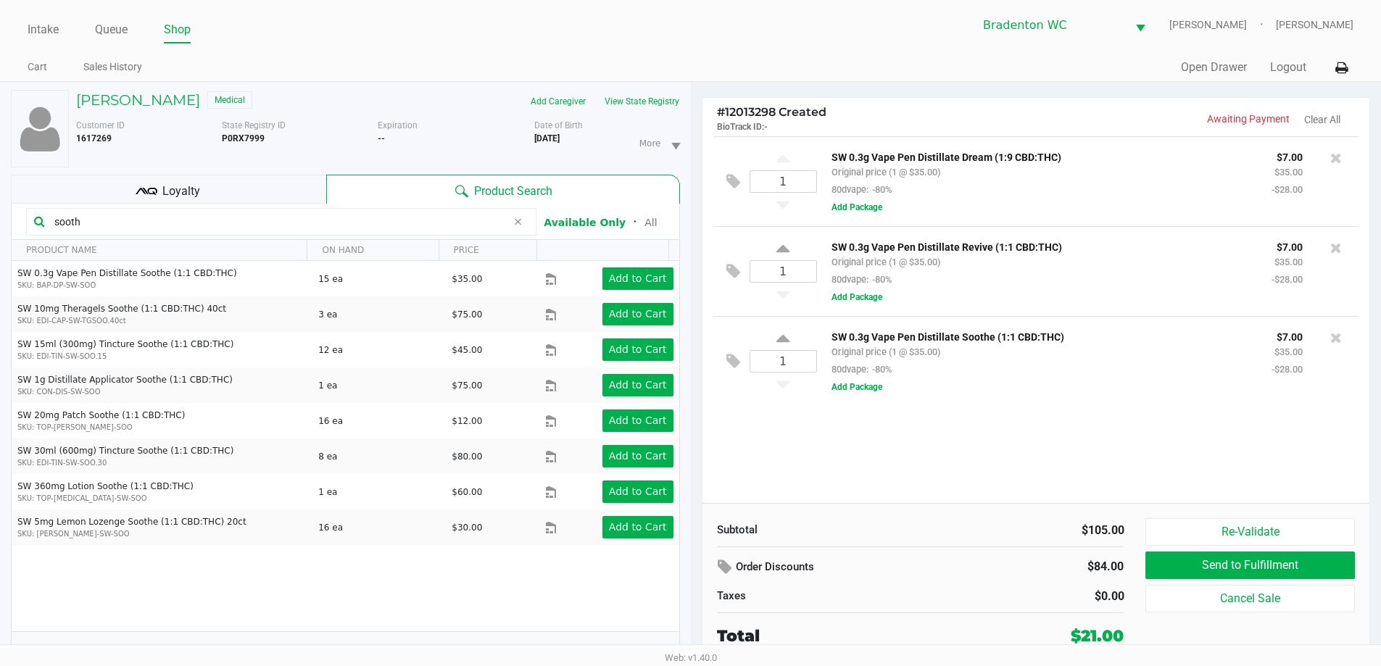
drag, startPoint x: 99, startPoint y: 223, endPoint x: 0, endPoint y: 145, distance: 126.5
click at [0, 175] on div "JAMES MCKINNISS Medical Add Caregiver View State Registry Customer ID 1617269 S…" at bounding box center [345, 382] width 691 height 599
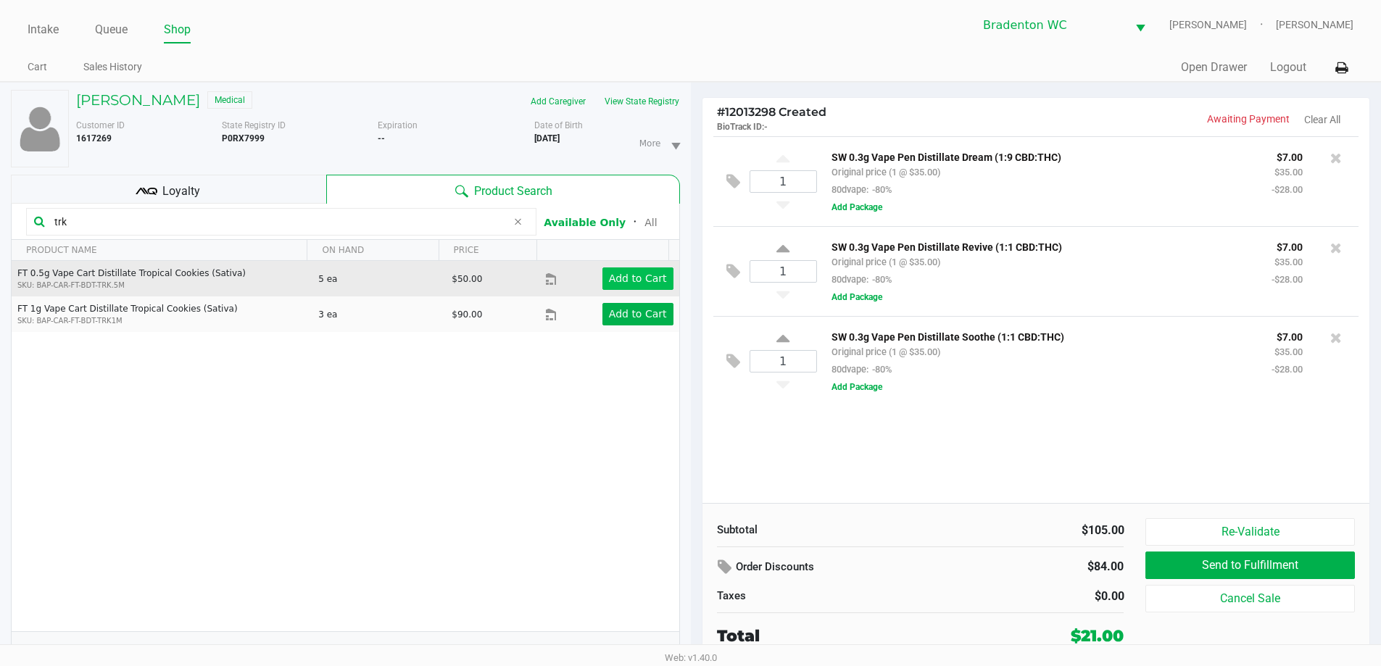
type input "trk"
click at [609, 278] on app-button-loader "Add to Cart" at bounding box center [638, 279] width 58 height 12
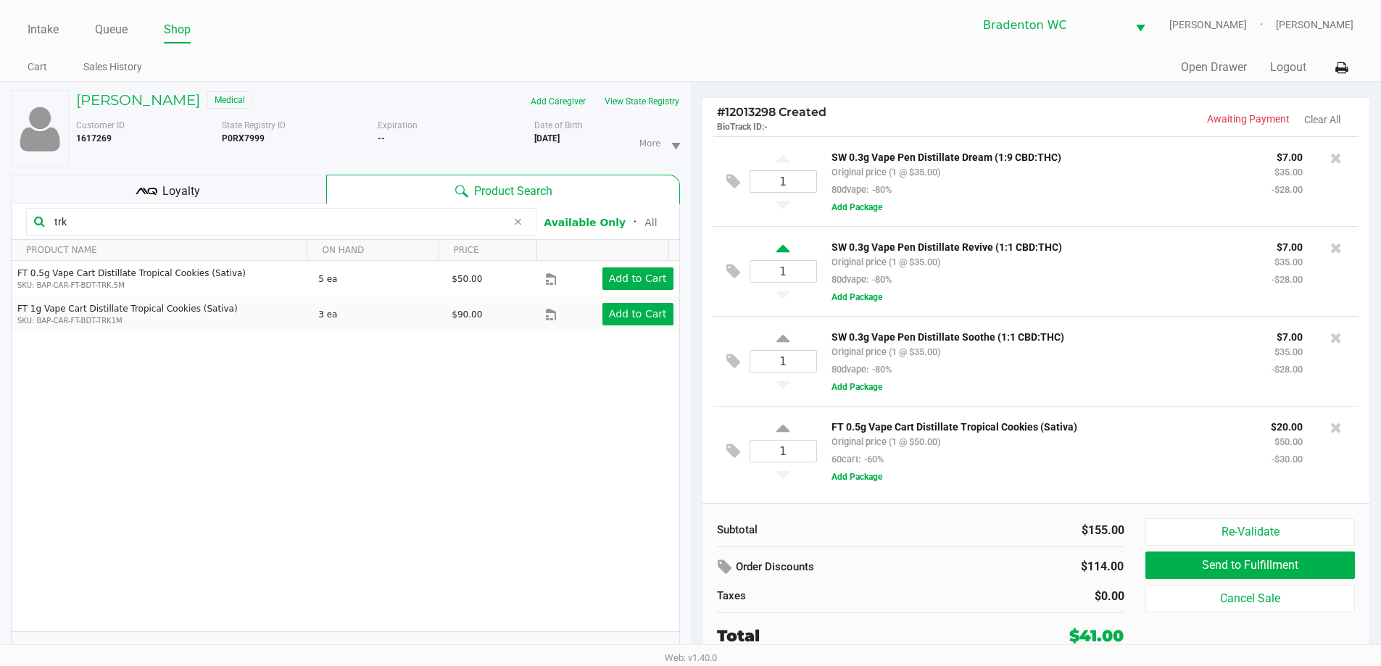
click at [694, 247] on icon at bounding box center [783, 251] width 13 height 18
type input "2"
click at [694, 340] on icon at bounding box center [783, 341] width 13 height 18
type input "2"
drag, startPoint x: 78, startPoint y: 218, endPoint x: 0, endPoint y: 217, distance: 77.6
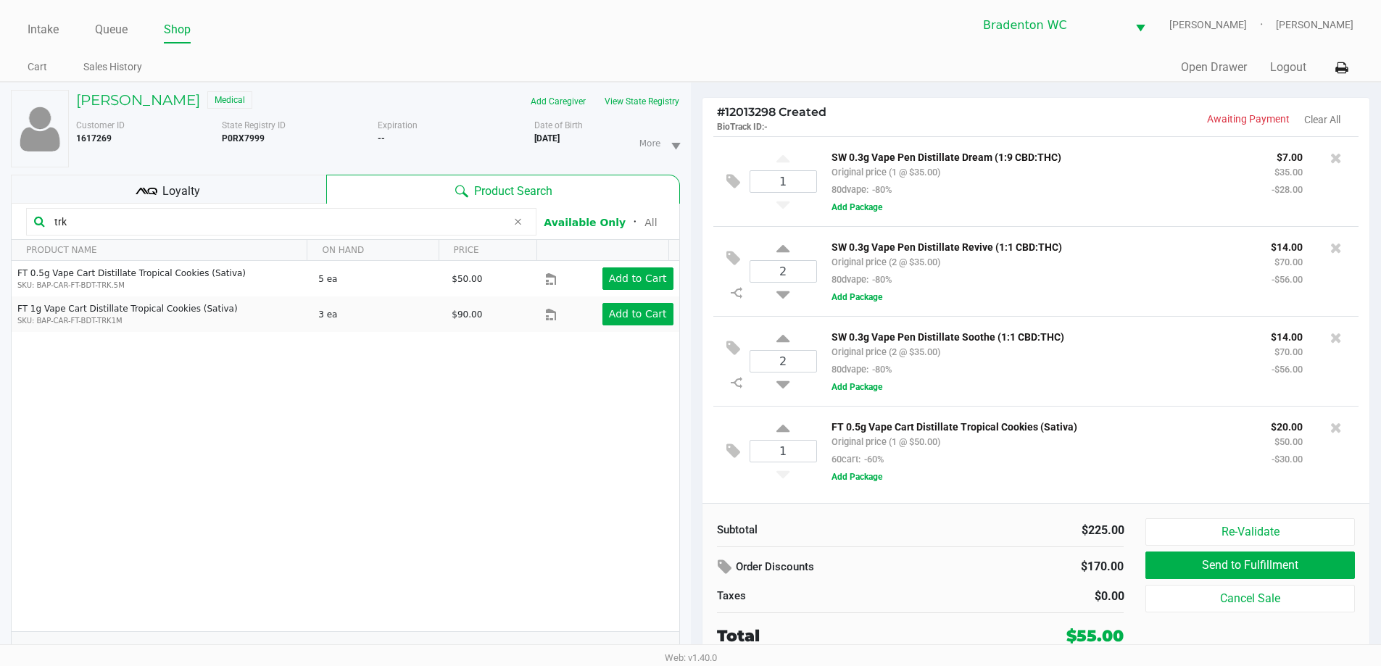
click at [0, 220] on div "JAMES MCKINNISS Medical Add Caregiver View State Registry Customer ID 1617269 S…" at bounding box center [345, 382] width 691 height 599
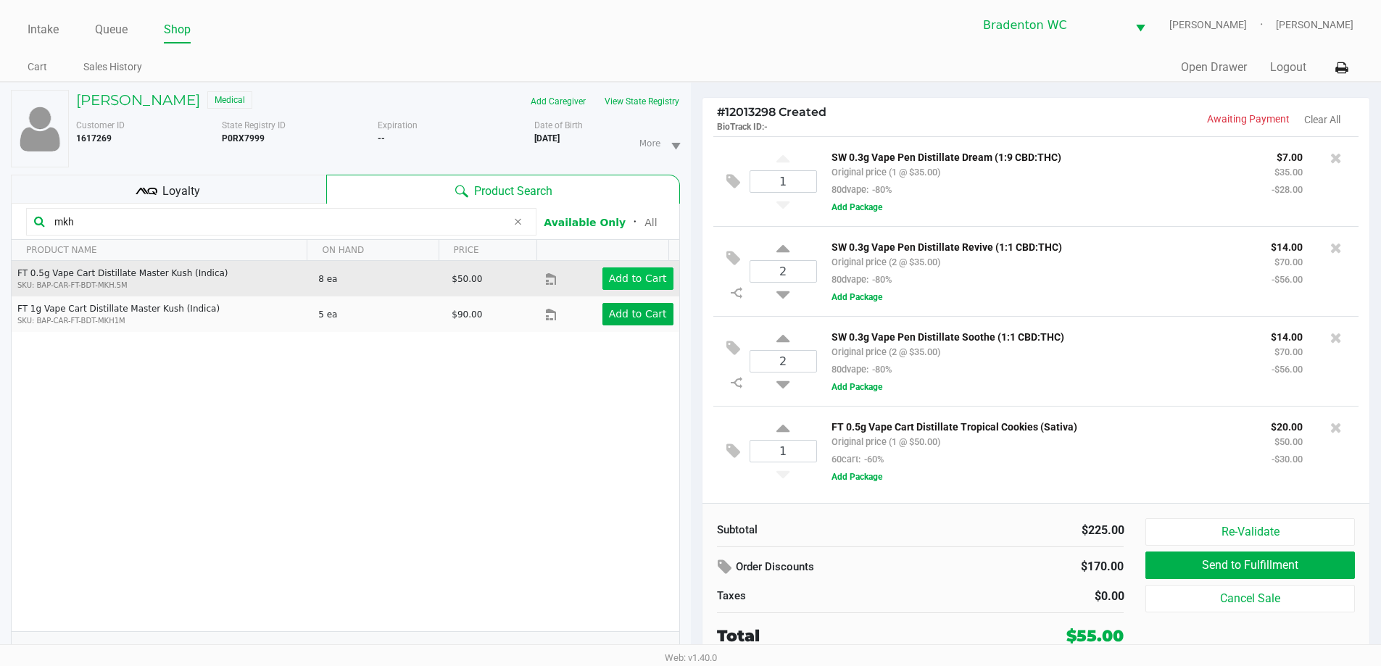
type input "mkh"
click at [620, 278] on app-button-loader "Add to Cart" at bounding box center [638, 279] width 58 height 12
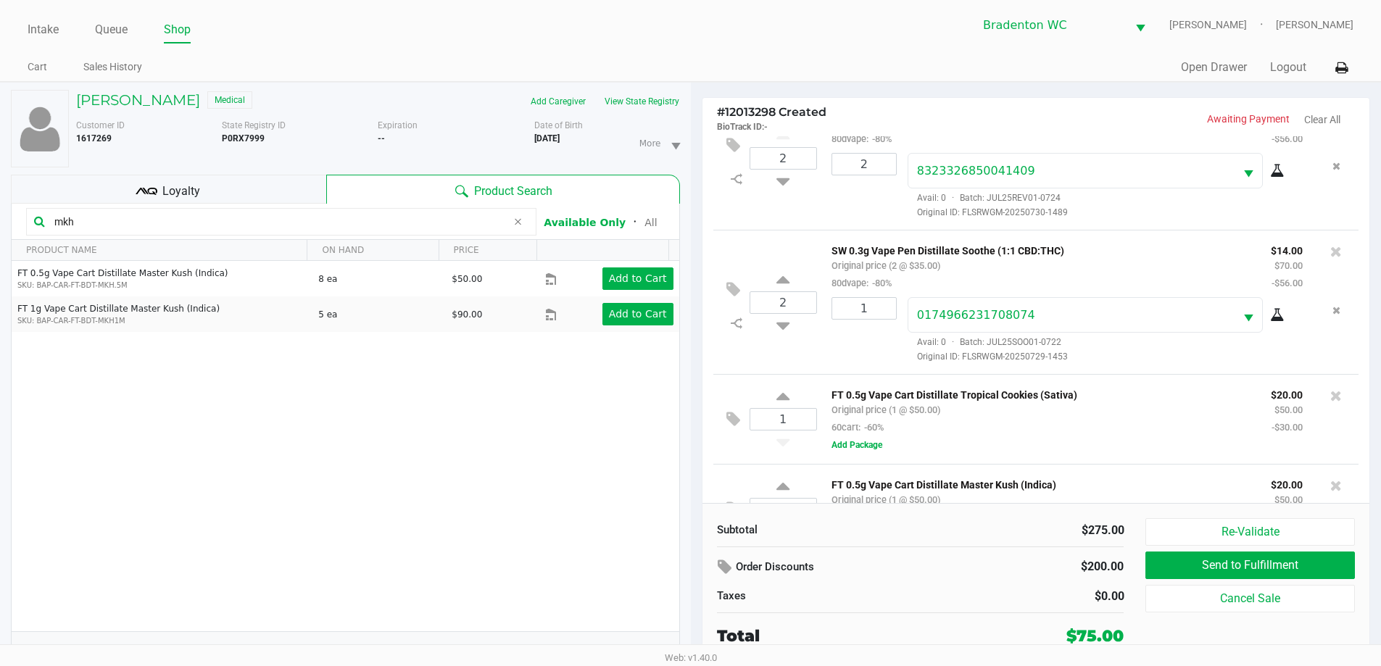
scroll to position [249, 0]
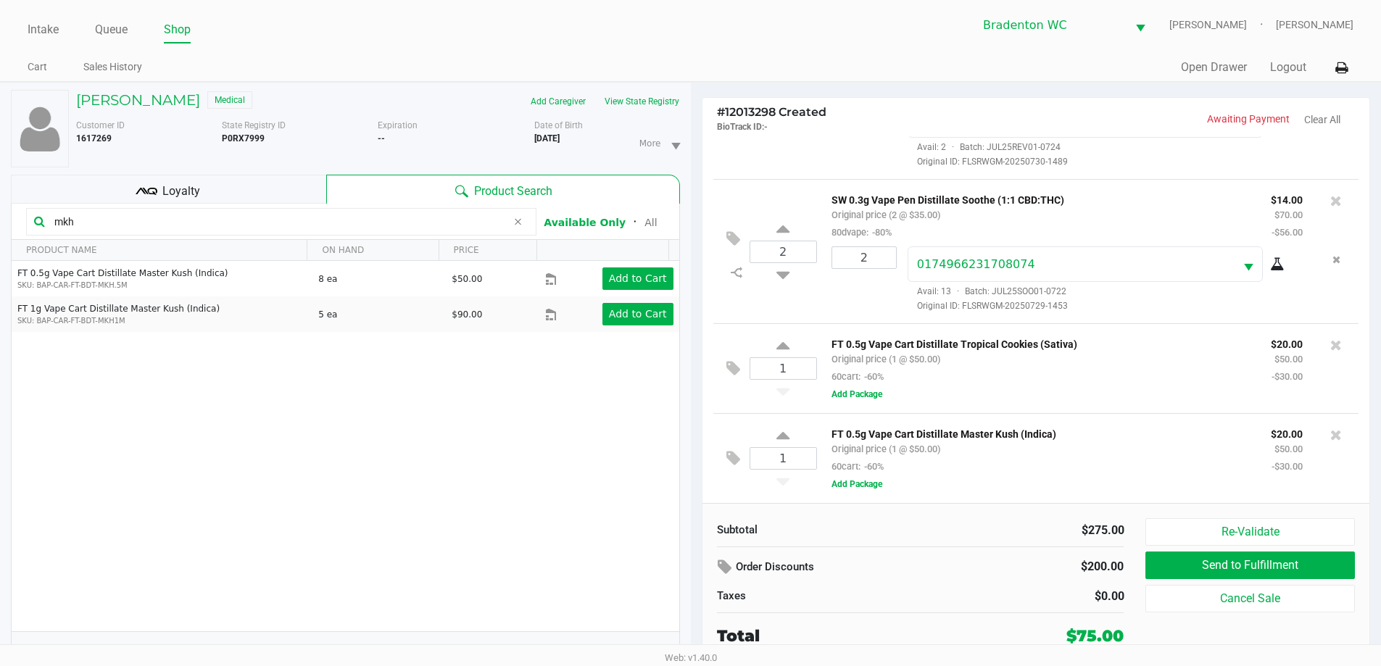
click at [694, 50] on div "Intake Queue Shop Bradenton WC HUMBERTO-LEON Marley French Cart Sales History Q…" at bounding box center [690, 41] width 1381 height 82
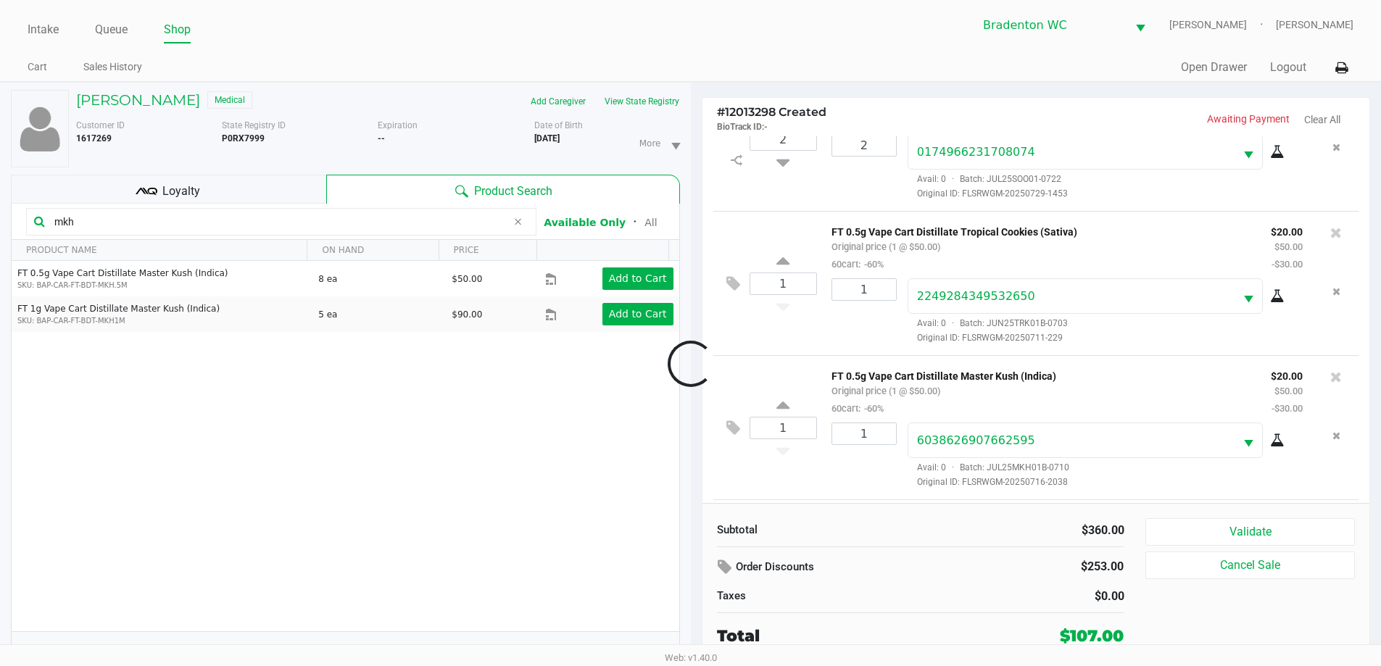
scroll to position [575, 0]
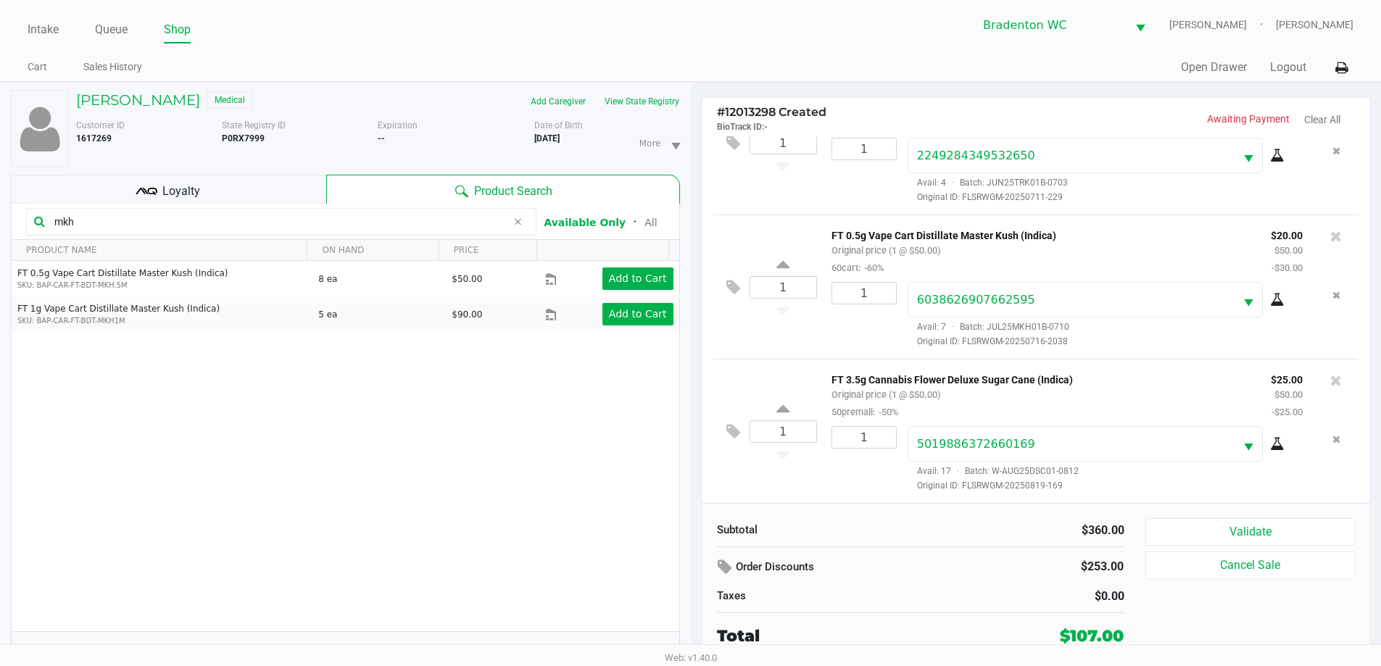
click at [186, 196] on span "Loyalty" at bounding box center [181, 191] width 38 height 17
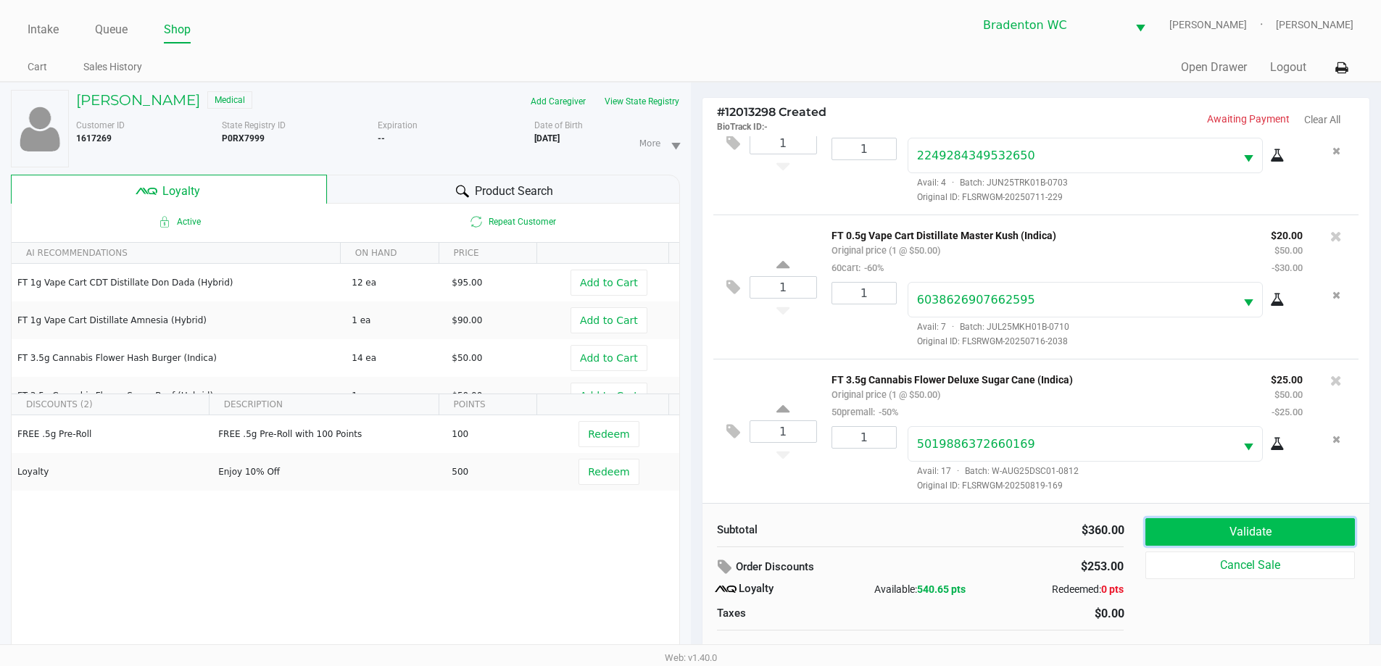
click at [694, 538] on button "Validate" at bounding box center [1250, 532] width 209 height 28
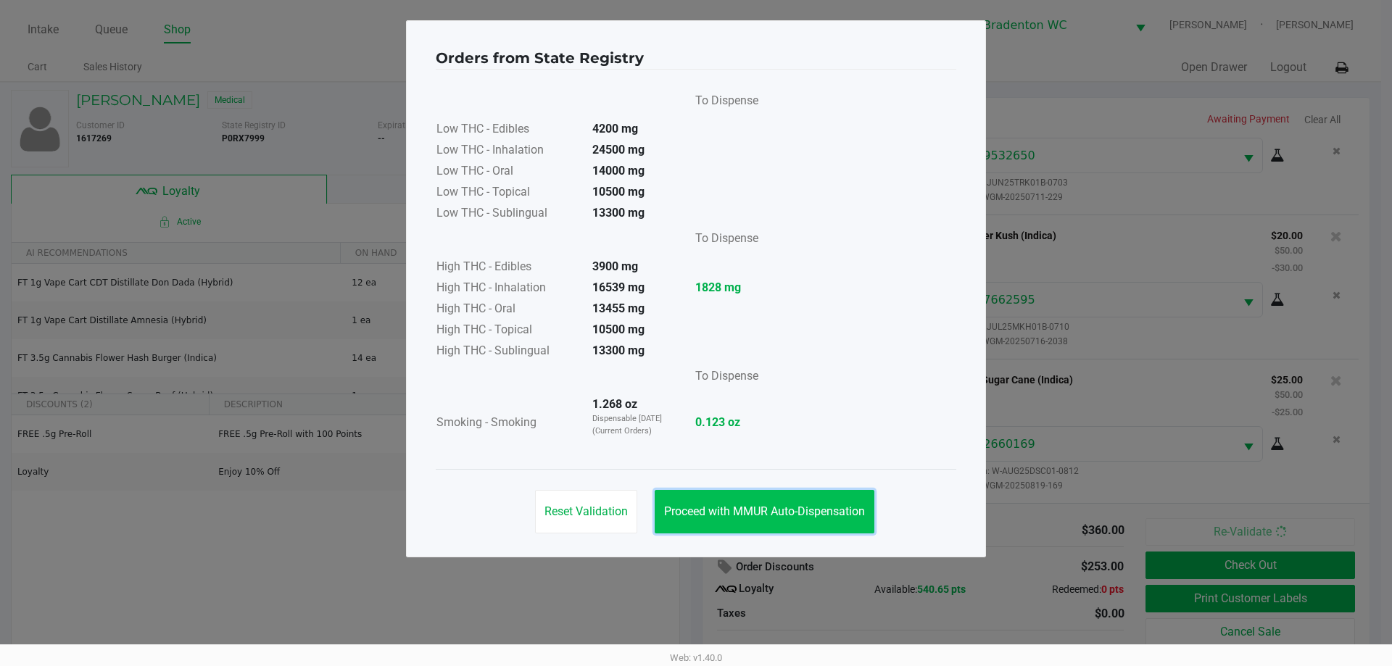
click at [694, 510] on span "Proceed with MMUR Auto-Dispensation" at bounding box center [764, 512] width 201 height 14
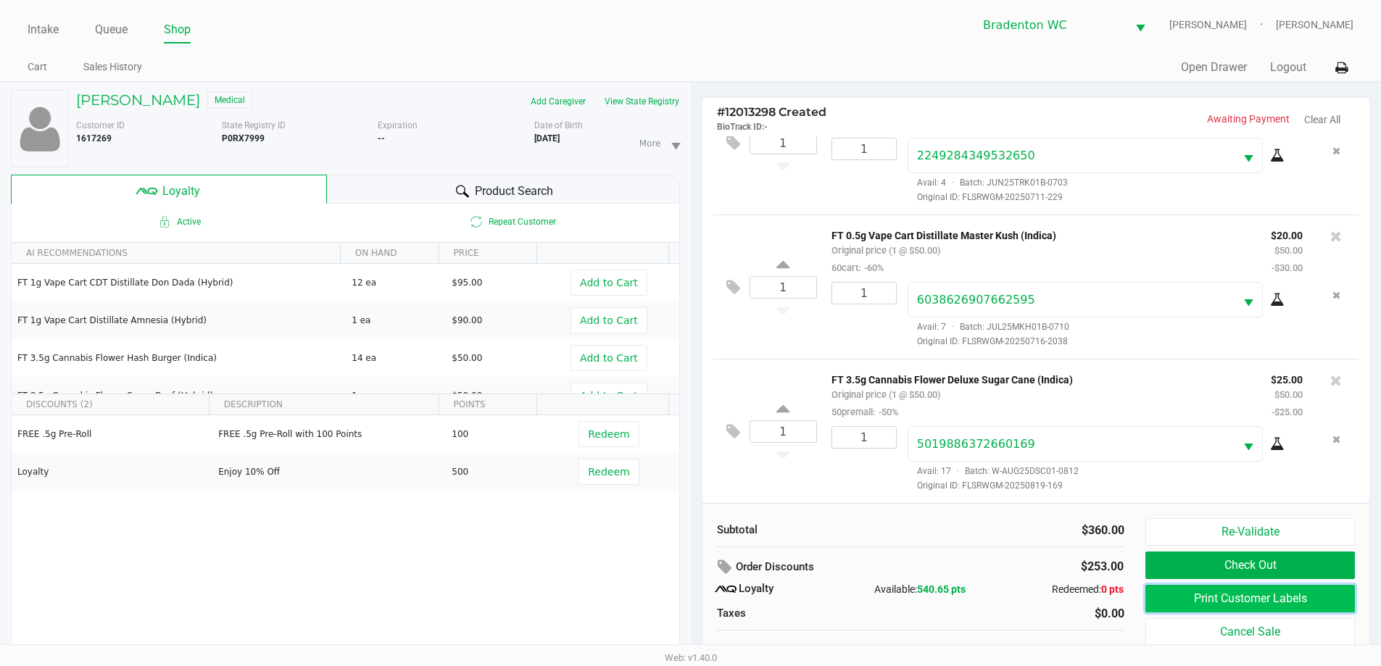
click at [694, 595] on button "Print Customer Labels" at bounding box center [1250, 599] width 209 height 28
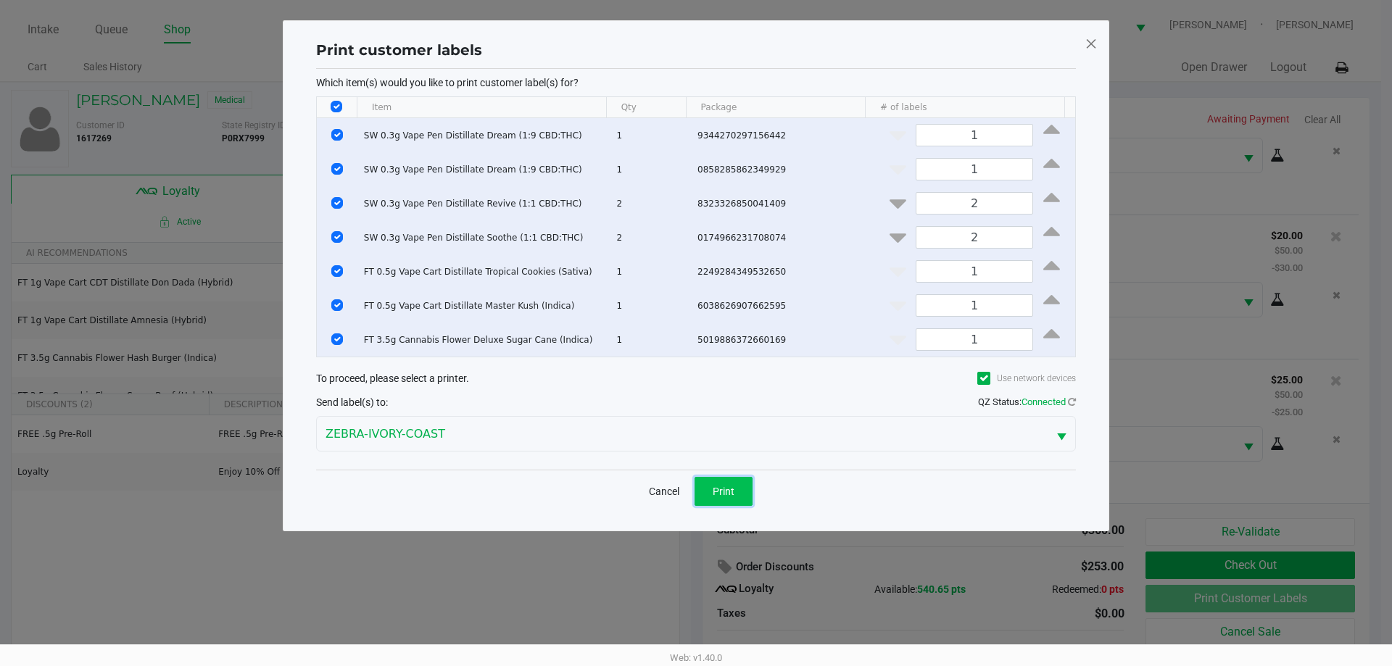
click at [694, 484] on button "Print" at bounding box center [724, 491] width 58 height 29
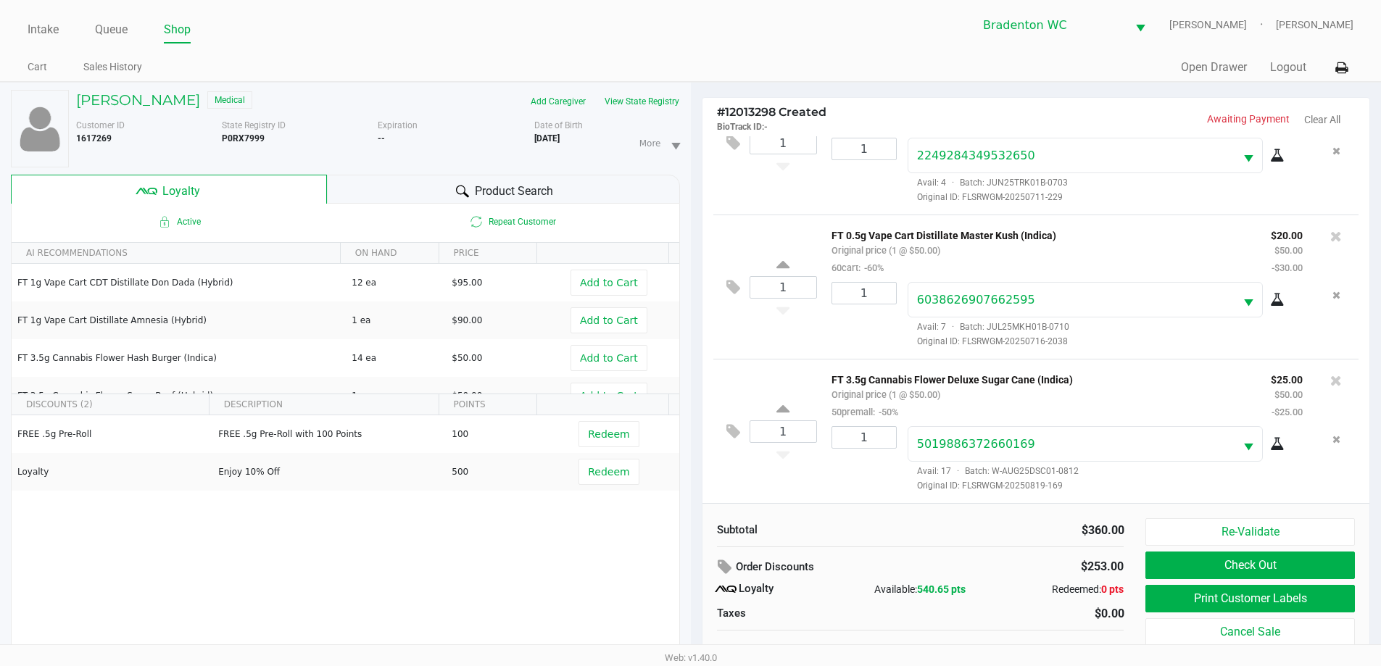
scroll to position [15, 0]
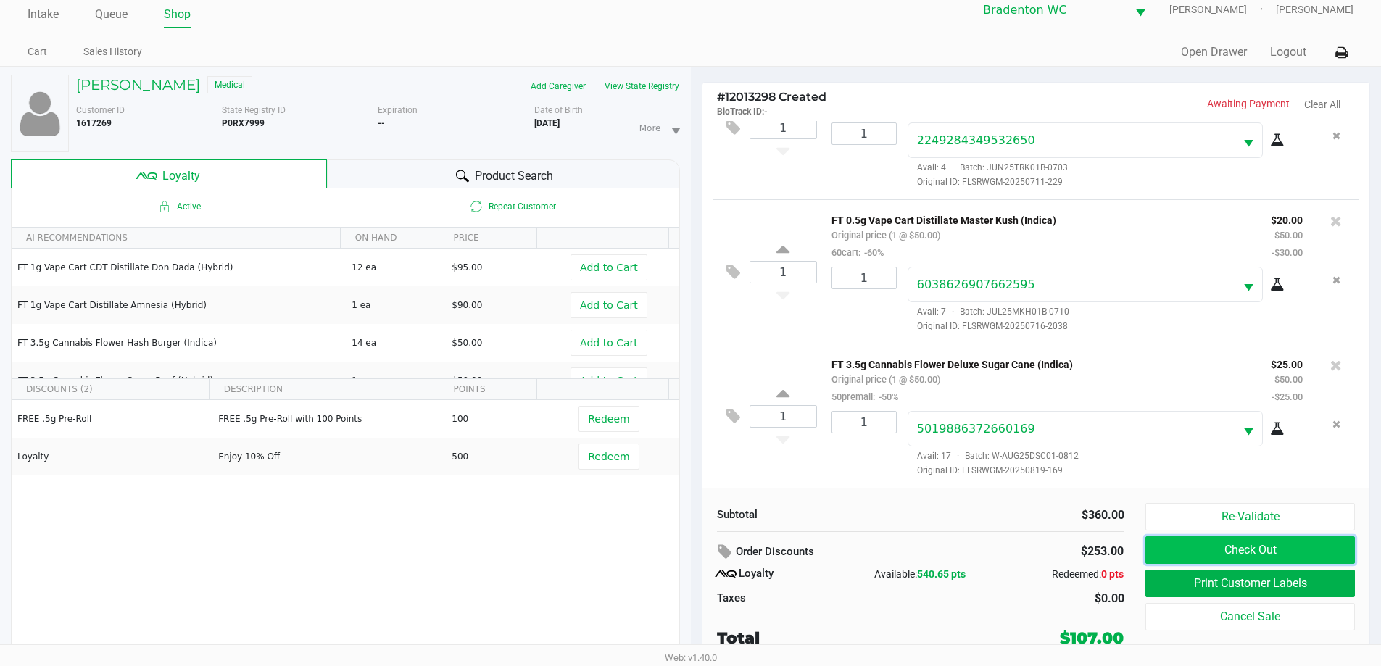
click at [694, 551] on button "Check Out" at bounding box center [1250, 551] width 209 height 28
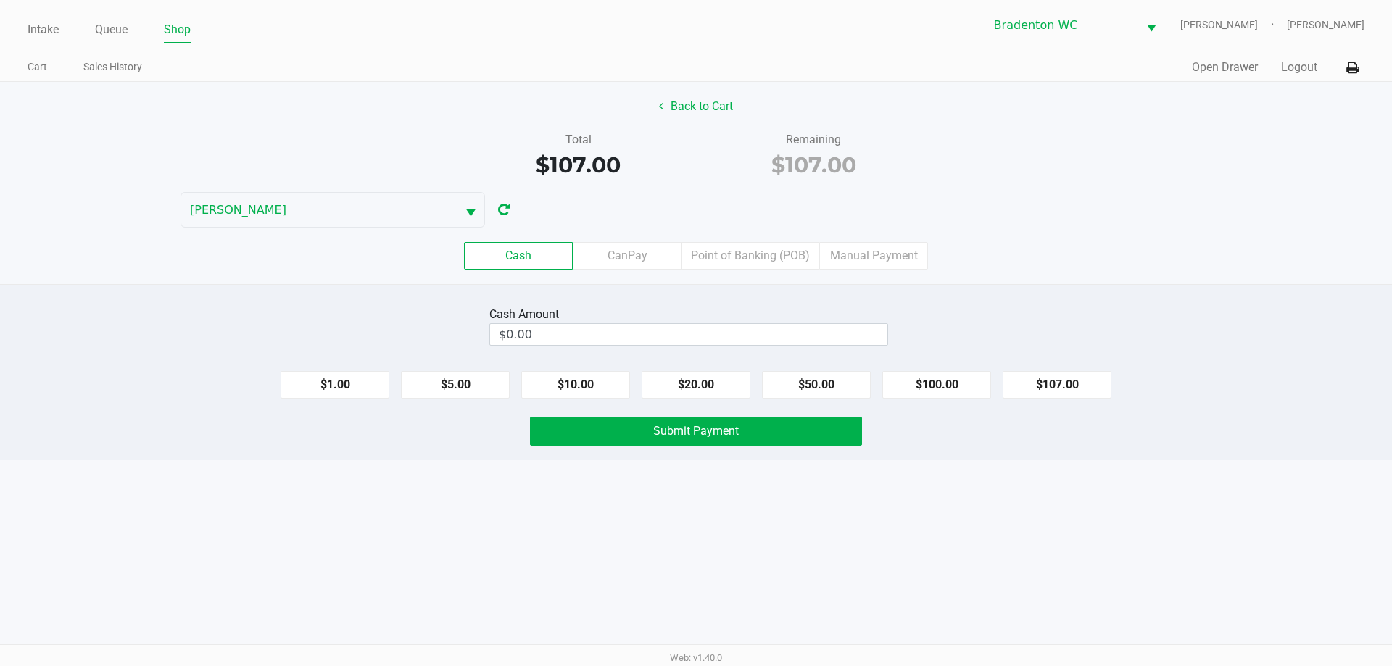
click at [694, 252] on label "Point of Banking (POB)" at bounding box center [751, 256] width 138 height 28
click at [0, 0] on 7 "Point of Banking (POB)" at bounding box center [0, 0] width 0 height 0
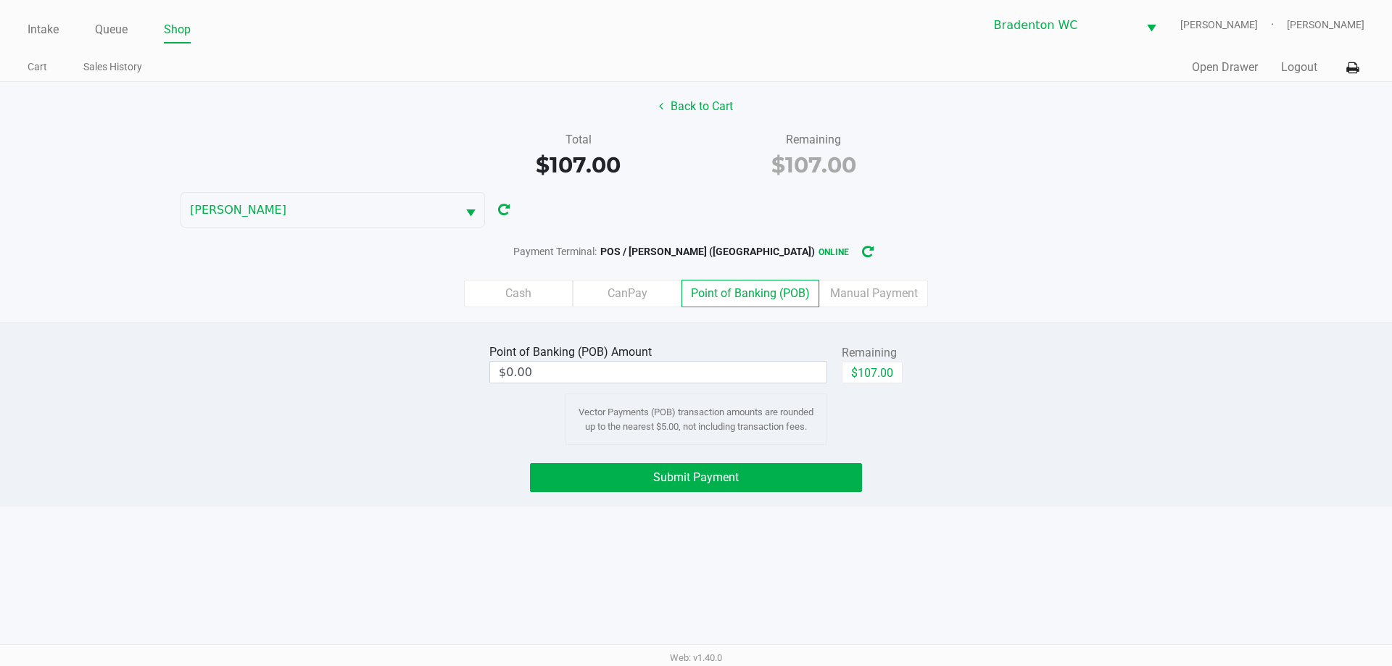
click at [694, 365] on button "$107.00" at bounding box center [872, 373] width 61 height 22
type input "$107.00"
click at [596, 482] on button "Submit Payment" at bounding box center [696, 477] width 332 height 29
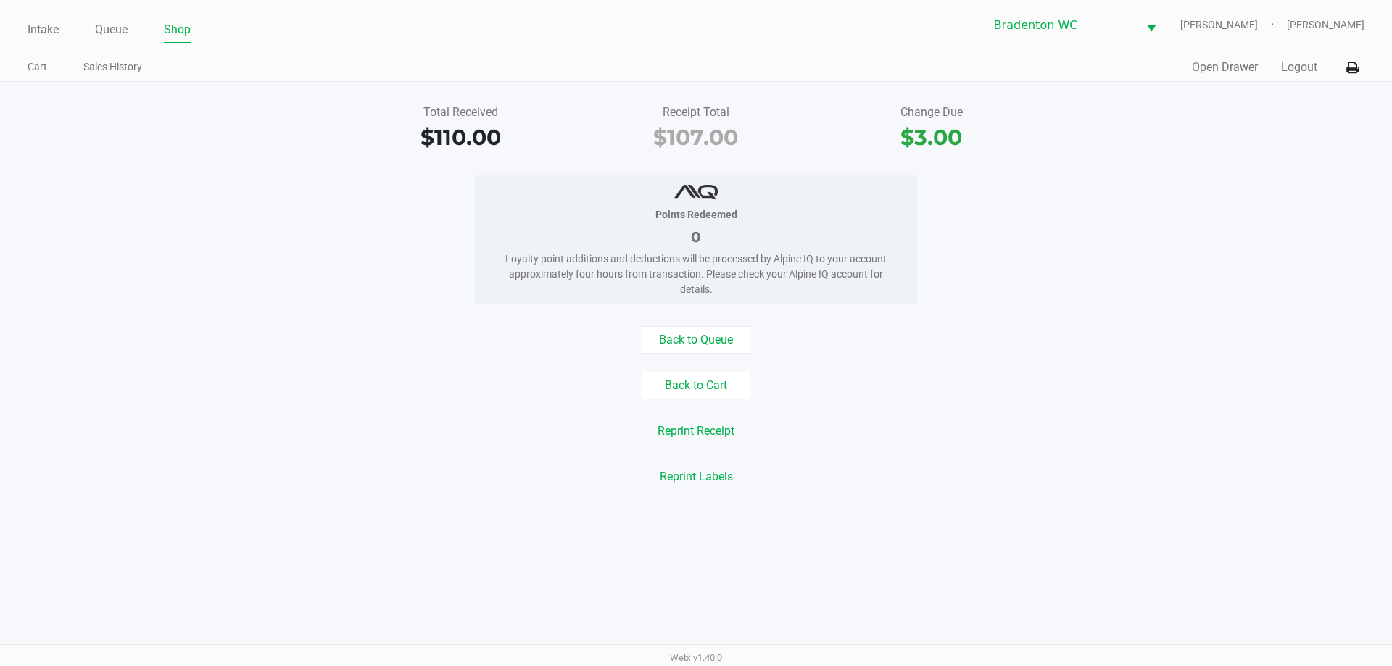
click at [38, 23] on link "Intake" at bounding box center [43, 30] width 31 height 20
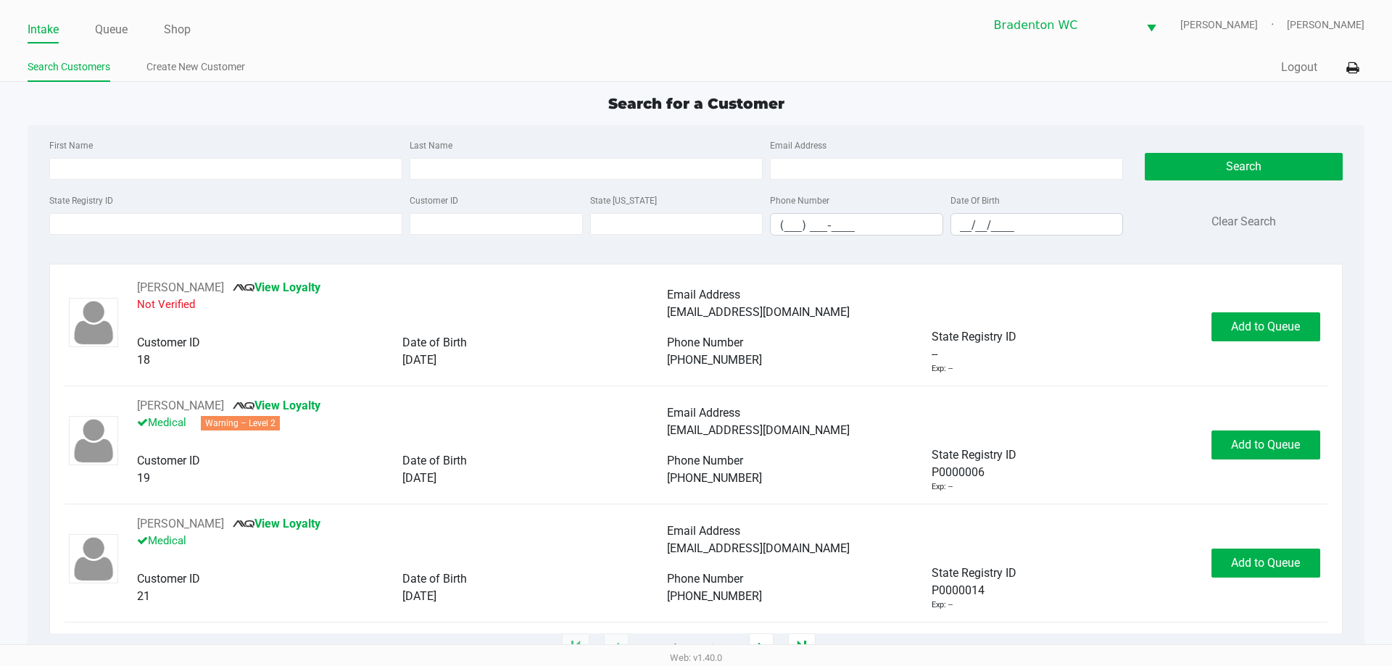
click at [433, 52] on div "Intake Queue Shop Bradenton WC HUMBERTO-LEON Marley French Search Customers Cre…" at bounding box center [696, 41] width 1392 height 82
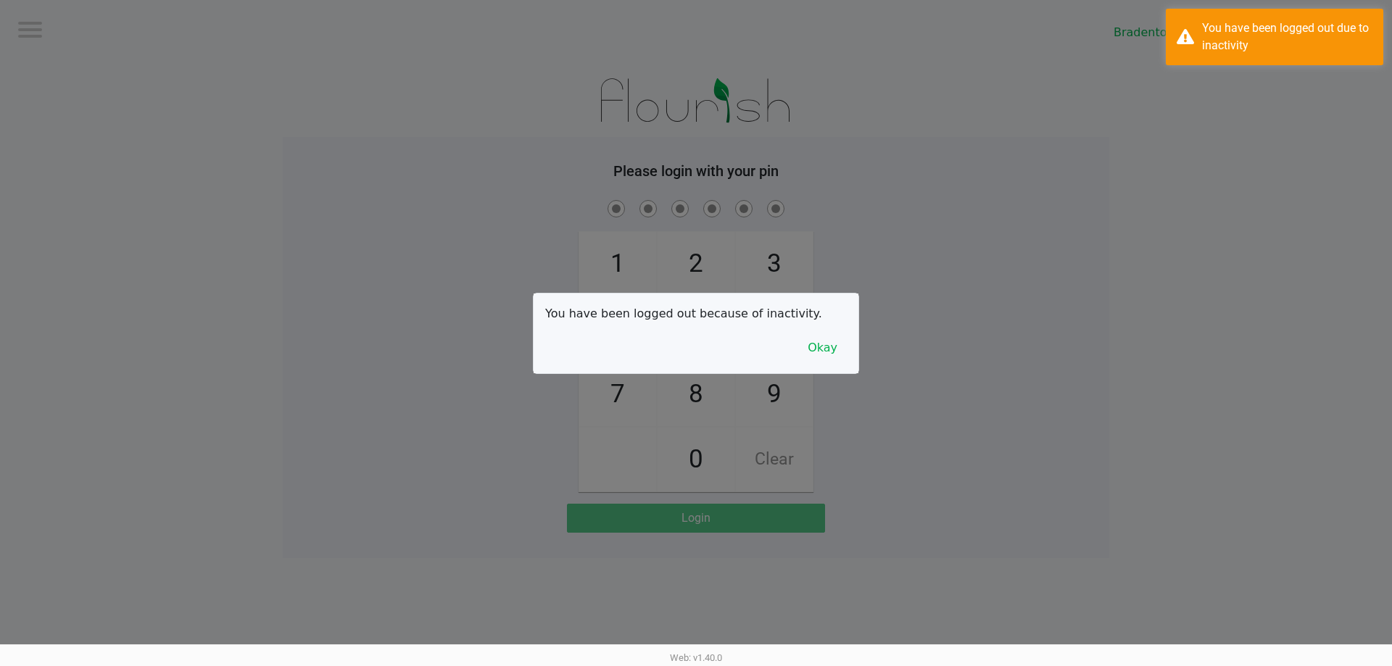
click at [694, 378] on div at bounding box center [696, 333] width 1392 height 666
click at [694, 357] on button "Okay" at bounding box center [822, 348] width 49 height 28
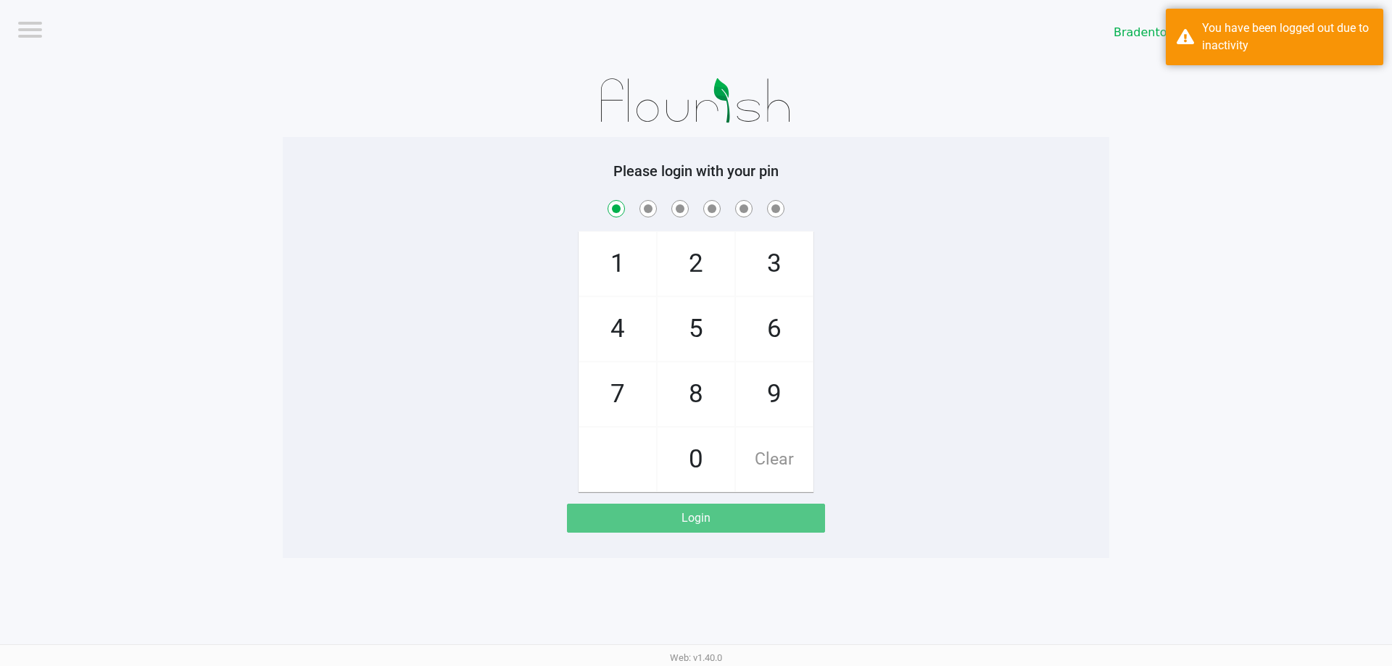
checkbox input "true"
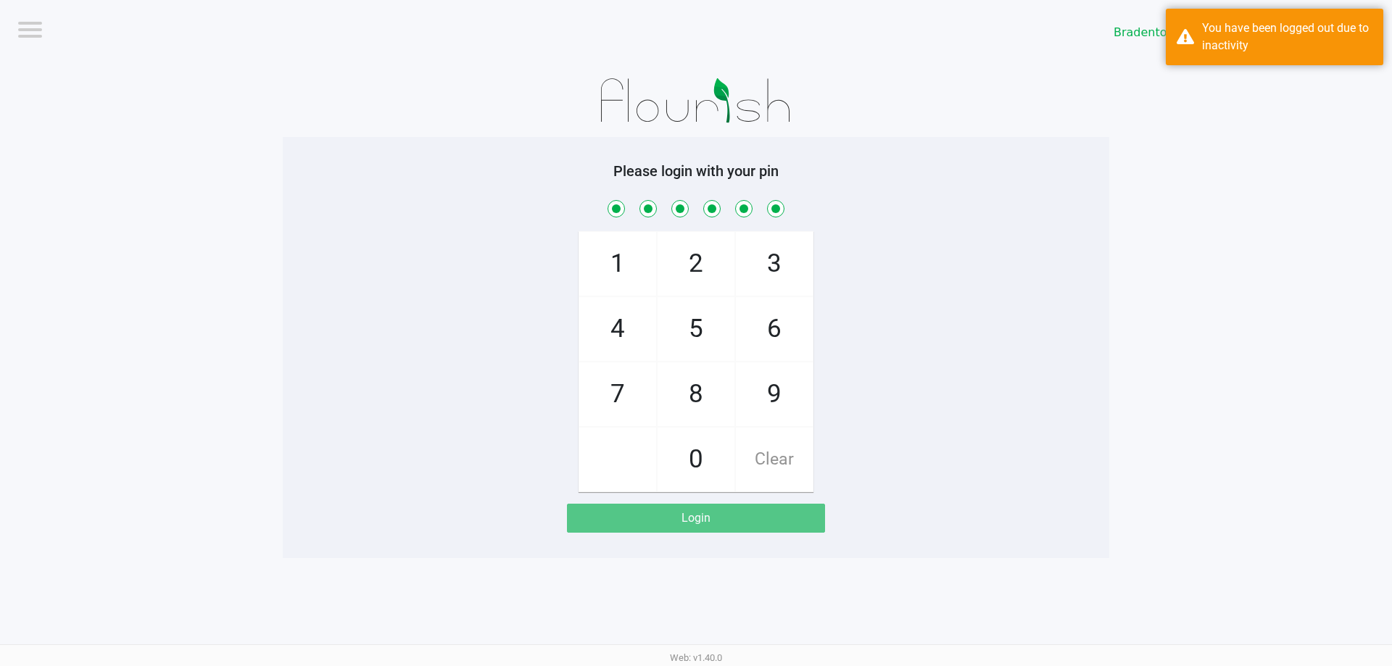
checkbox input "true"
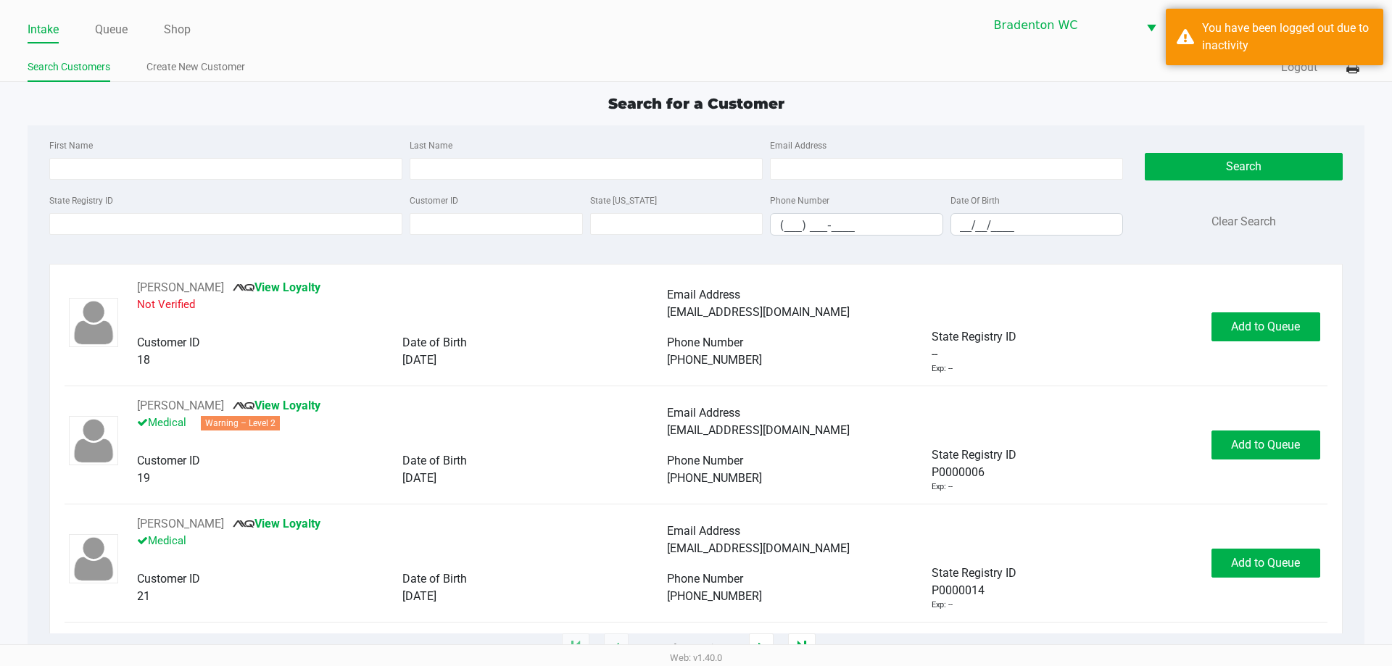
click at [397, 54] on div "Intake Queue Shop Bradenton WC HUMBERTO-LEON Marley French Search Customers Cre…" at bounding box center [696, 41] width 1392 height 82
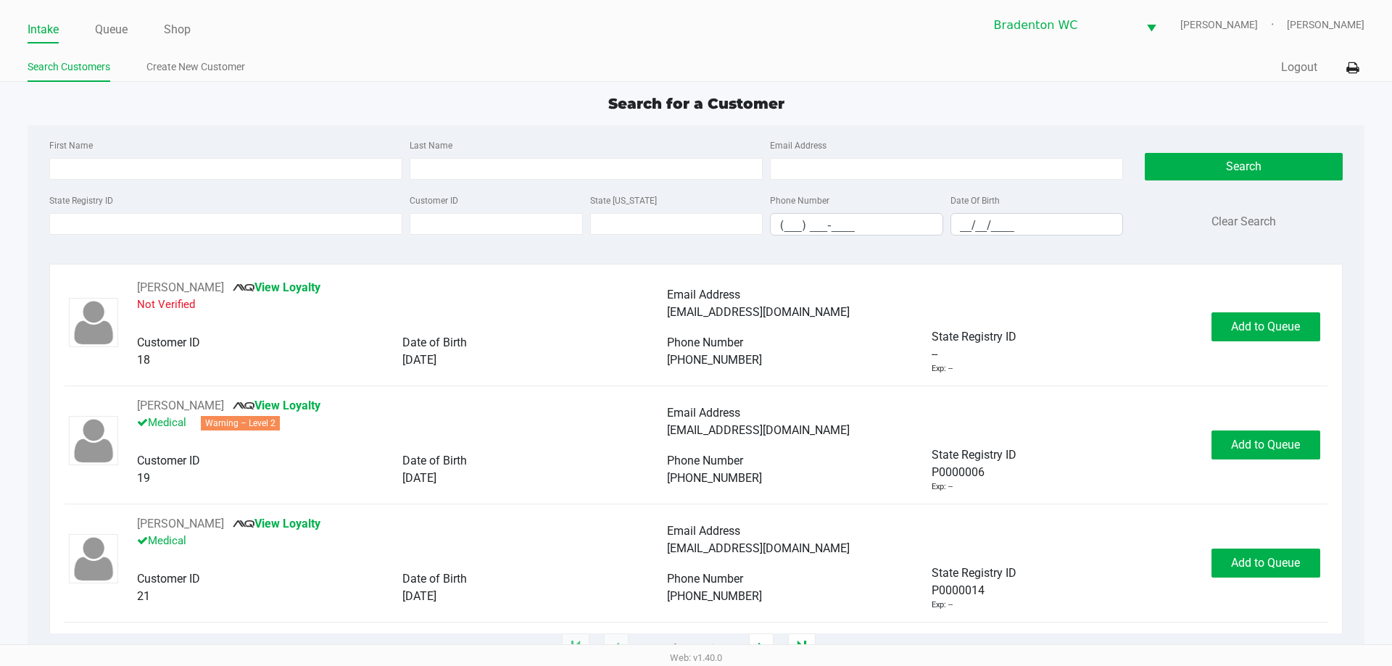
type input "SEAN"
type input "DONNELLY"
type input "04/29/1984"
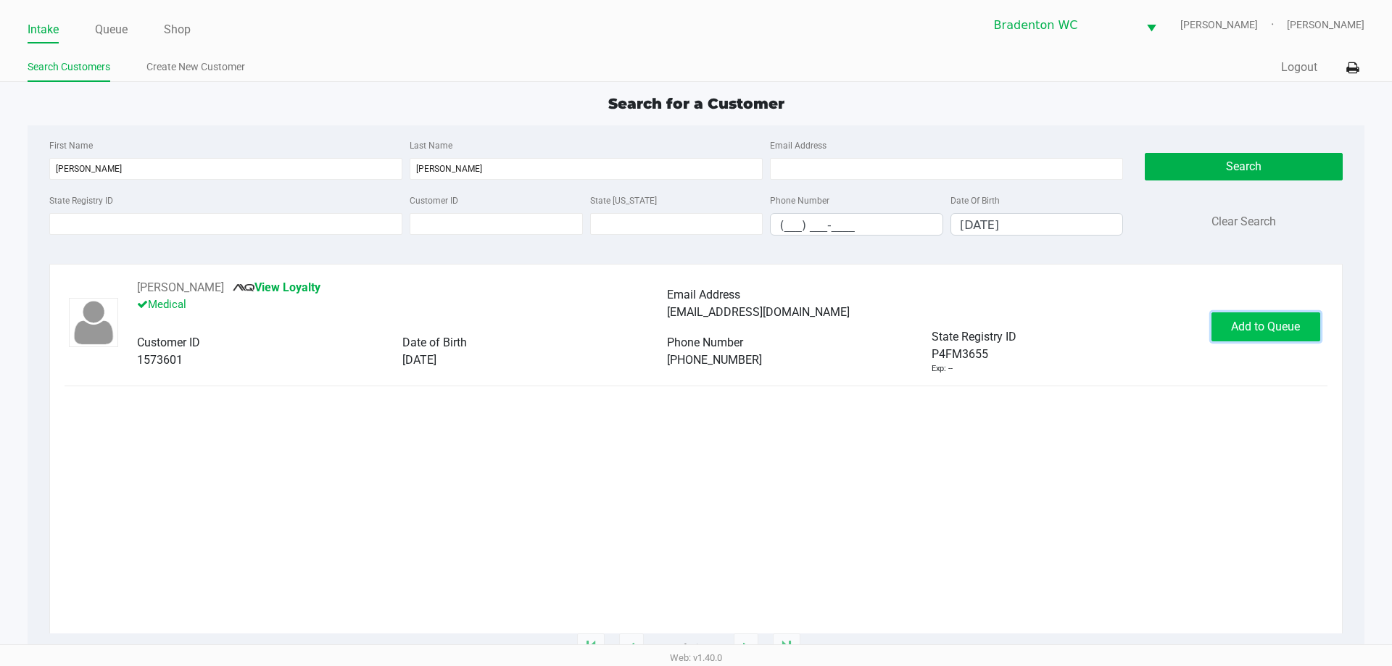
click at [694, 338] on button "Add to Queue" at bounding box center [1266, 327] width 109 height 29
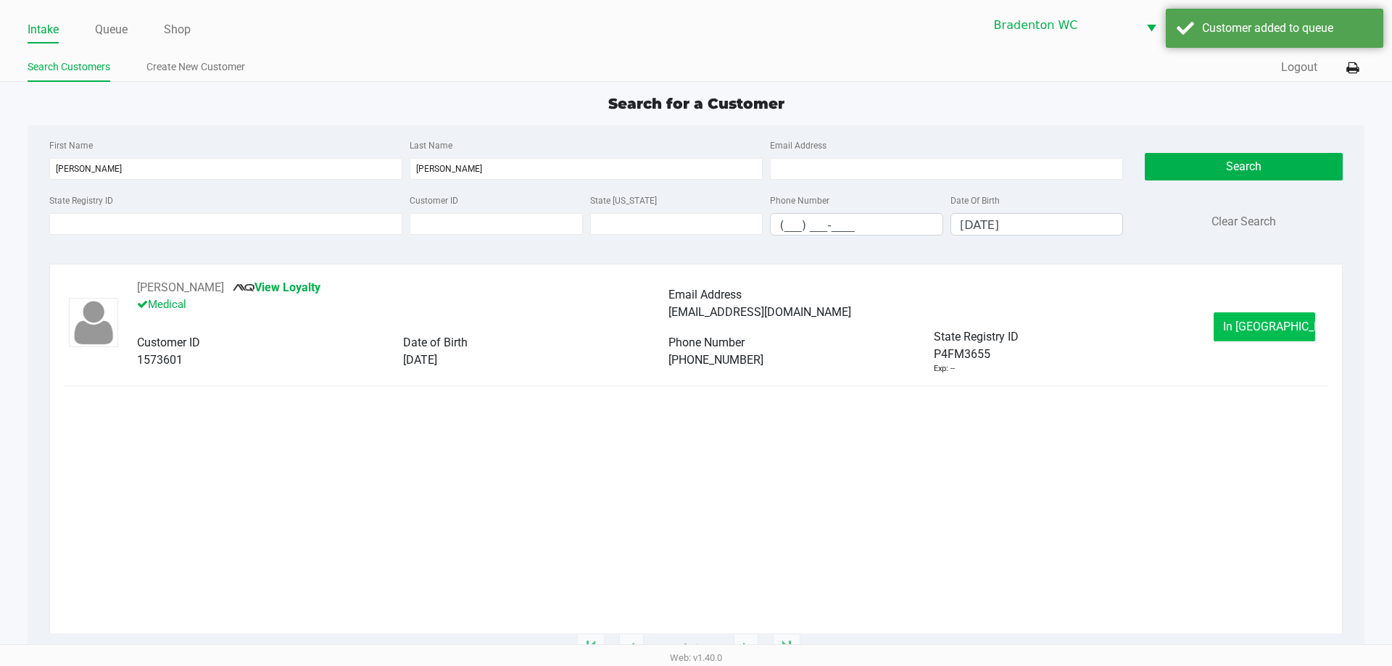
click at [694, 331] on button "In Queue" at bounding box center [1265, 327] width 102 height 29
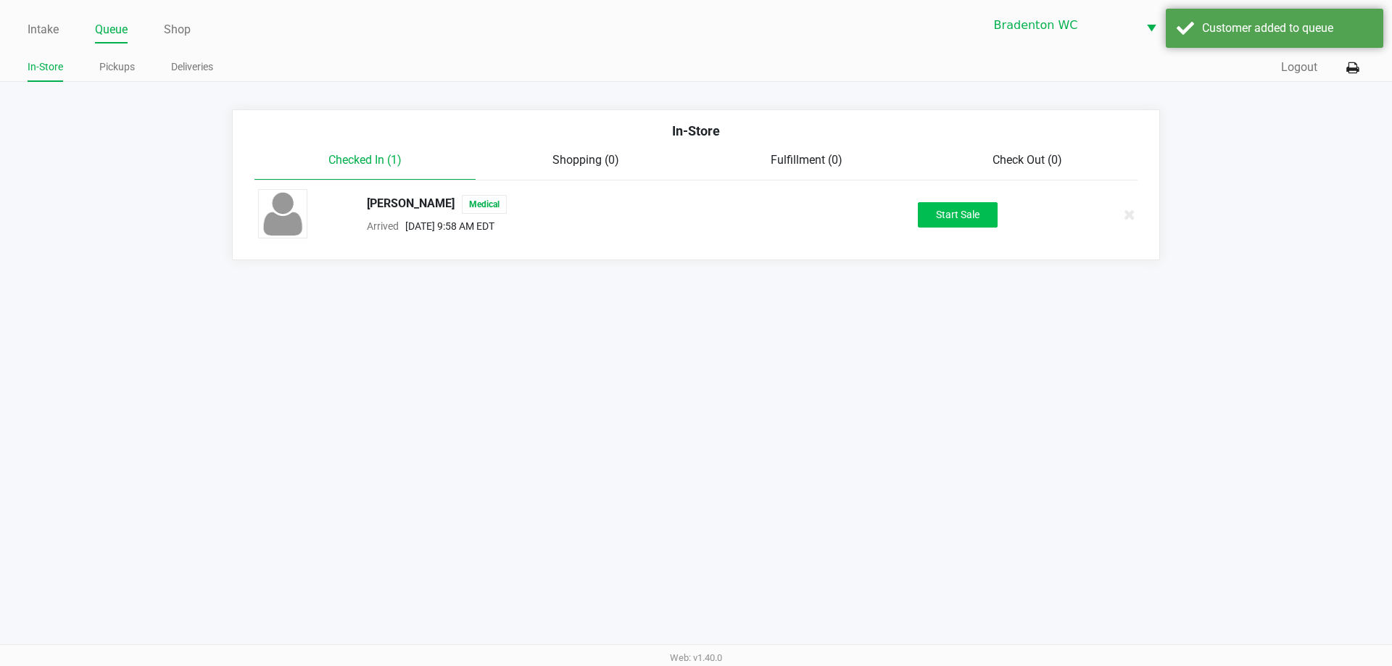
click at [694, 218] on button "Start Sale" at bounding box center [958, 214] width 80 height 25
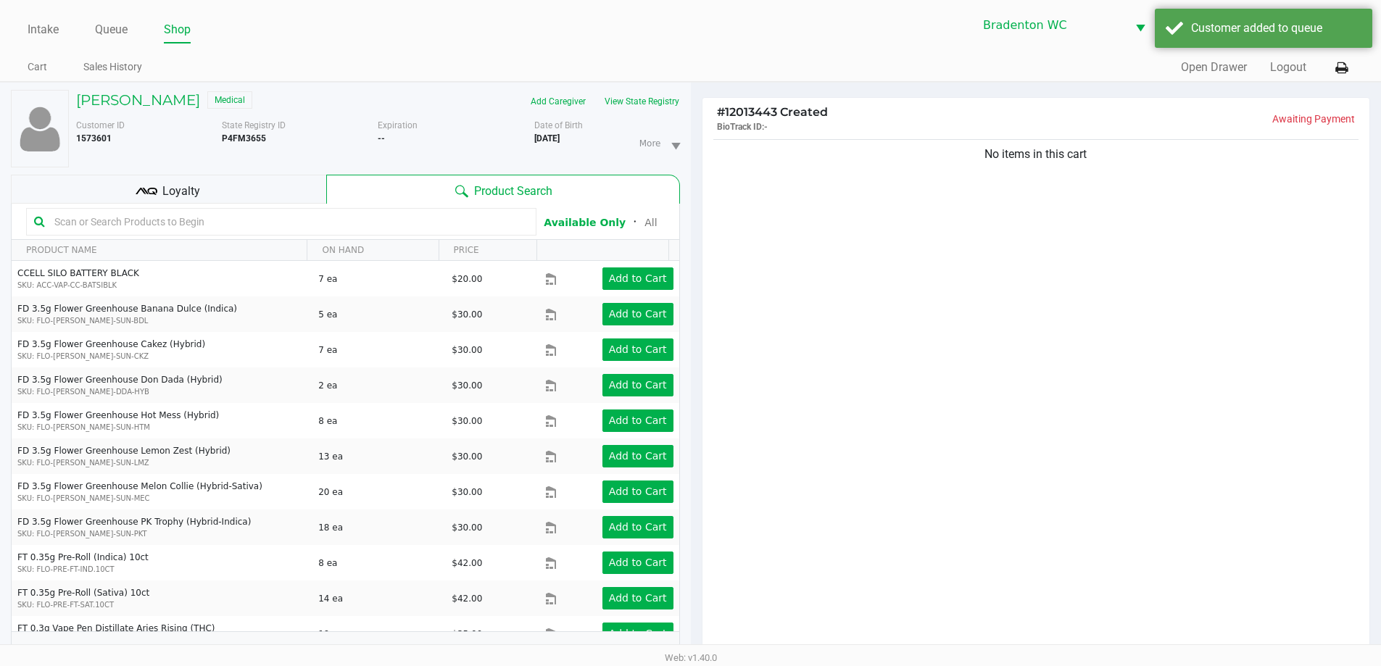
click at [176, 222] on input "text" at bounding box center [289, 222] width 480 height 22
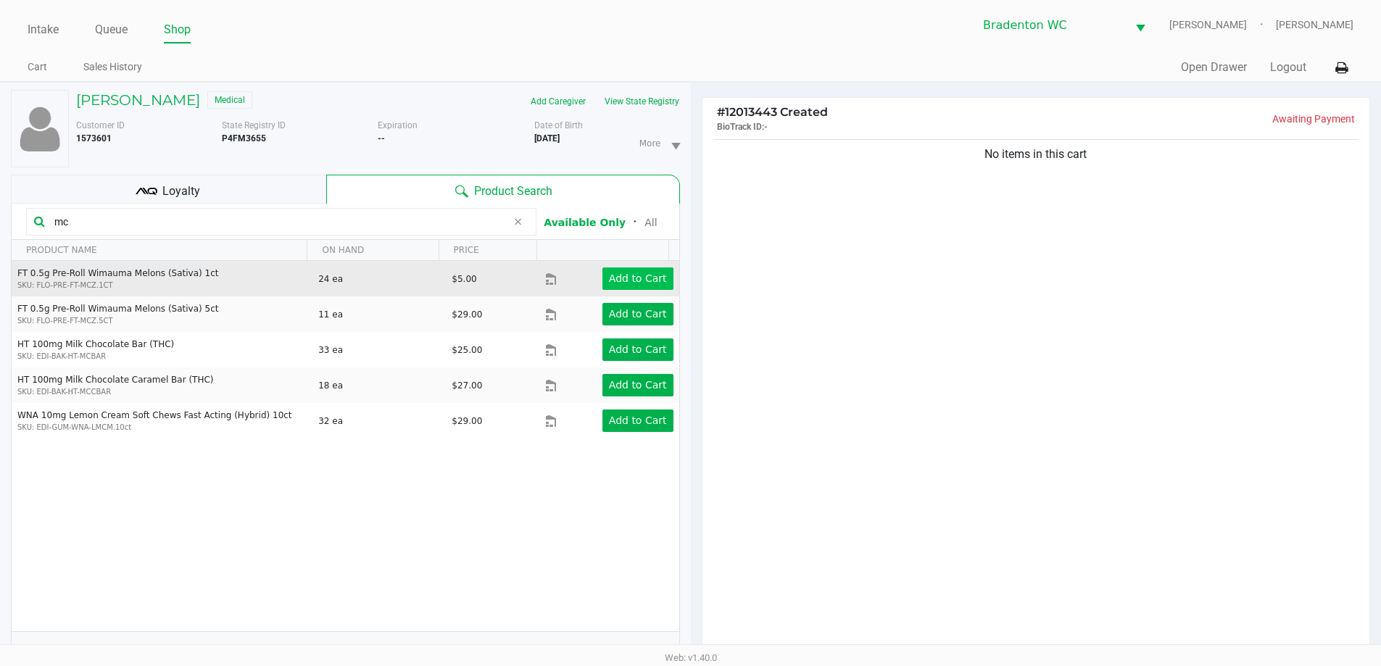
type input "mc"
click at [642, 277] on app-button-loader "Add to Cart" at bounding box center [638, 279] width 58 height 12
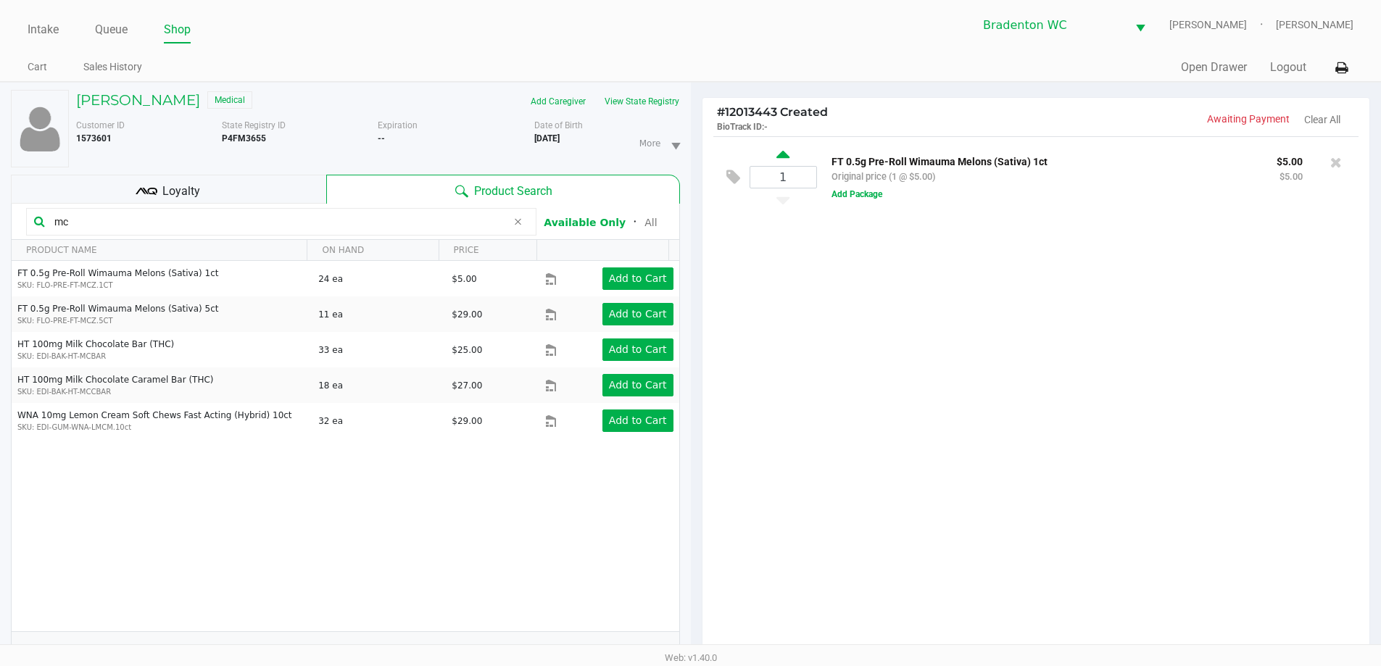
click at [694, 149] on icon at bounding box center [783, 157] width 13 height 18
type input "2"
drag, startPoint x: 83, startPoint y: 223, endPoint x: 32, endPoint y: 222, distance: 50.8
click at [32, 222] on div "mc" at bounding box center [281, 222] width 510 height 28
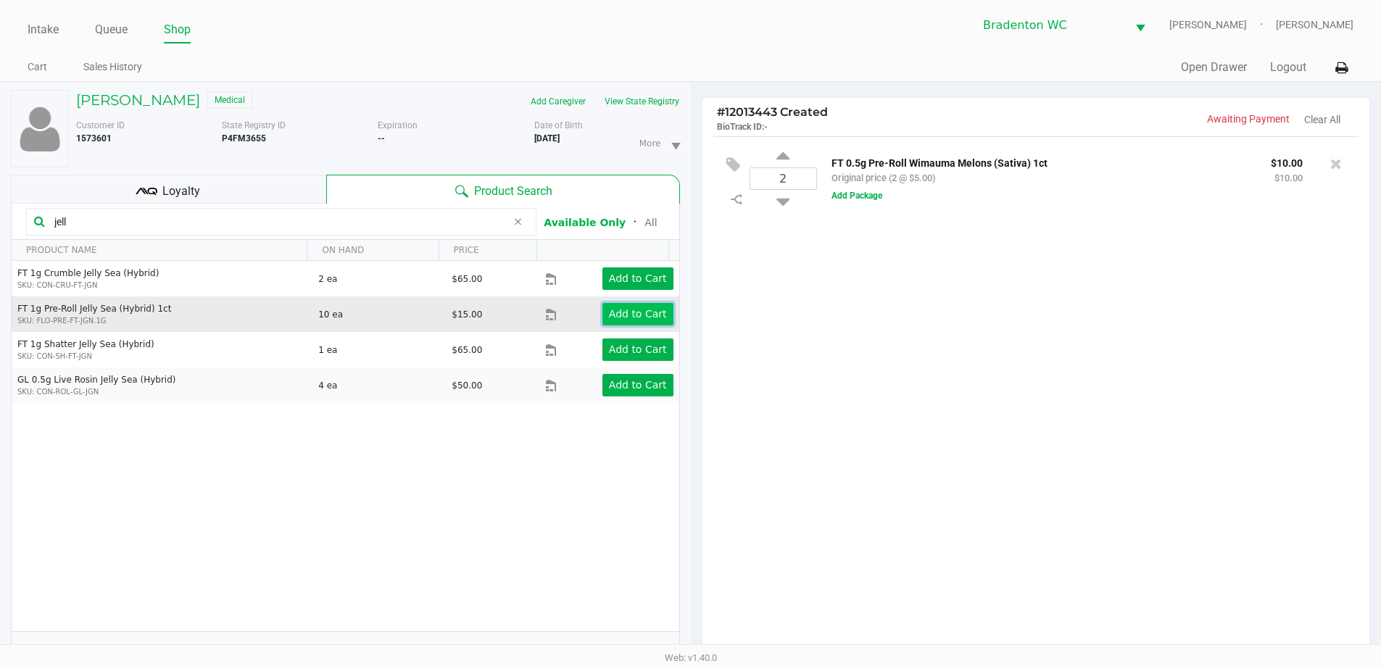
click at [653, 315] on app-button-loader "Add to Cart" at bounding box center [638, 314] width 58 height 12
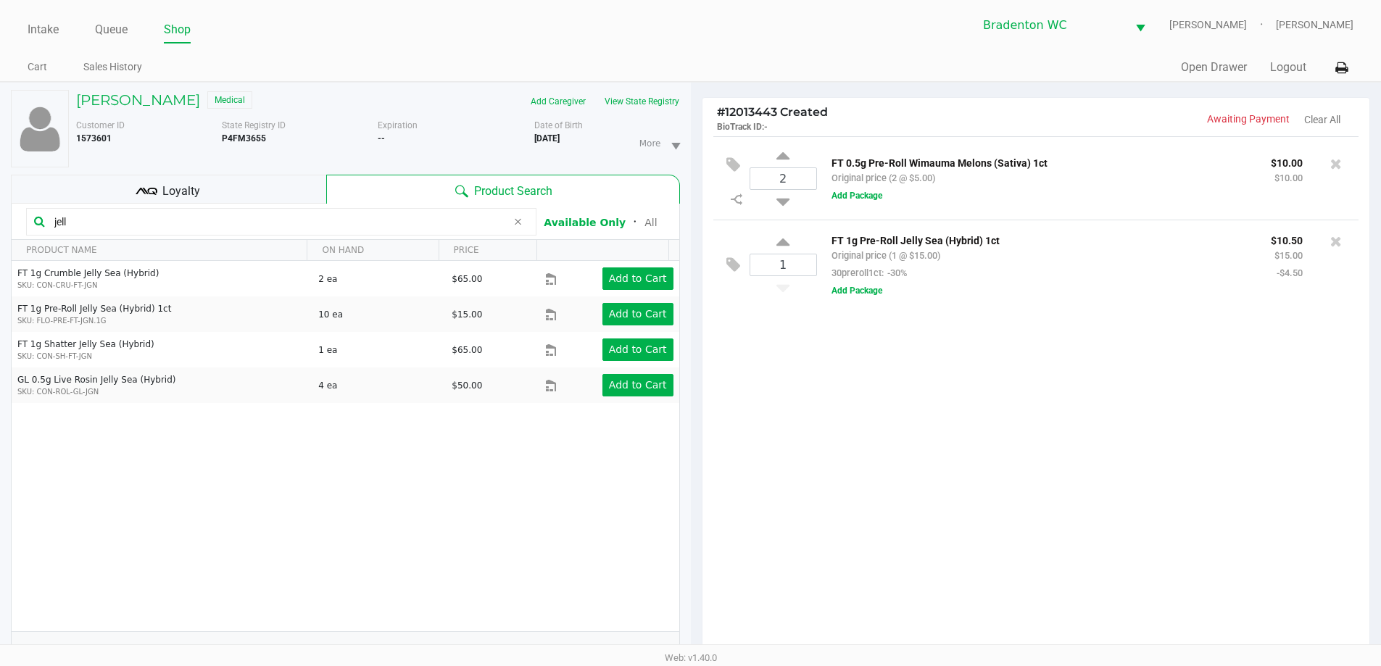
drag, startPoint x: 178, startPoint y: 222, endPoint x: 0, endPoint y: 190, distance: 180.5
click at [0, 204] on div "SEAN DONNELLY Medical Add Caregiver View State Registry Customer ID 1573601 Sta…" at bounding box center [345, 453] width 691 height 740
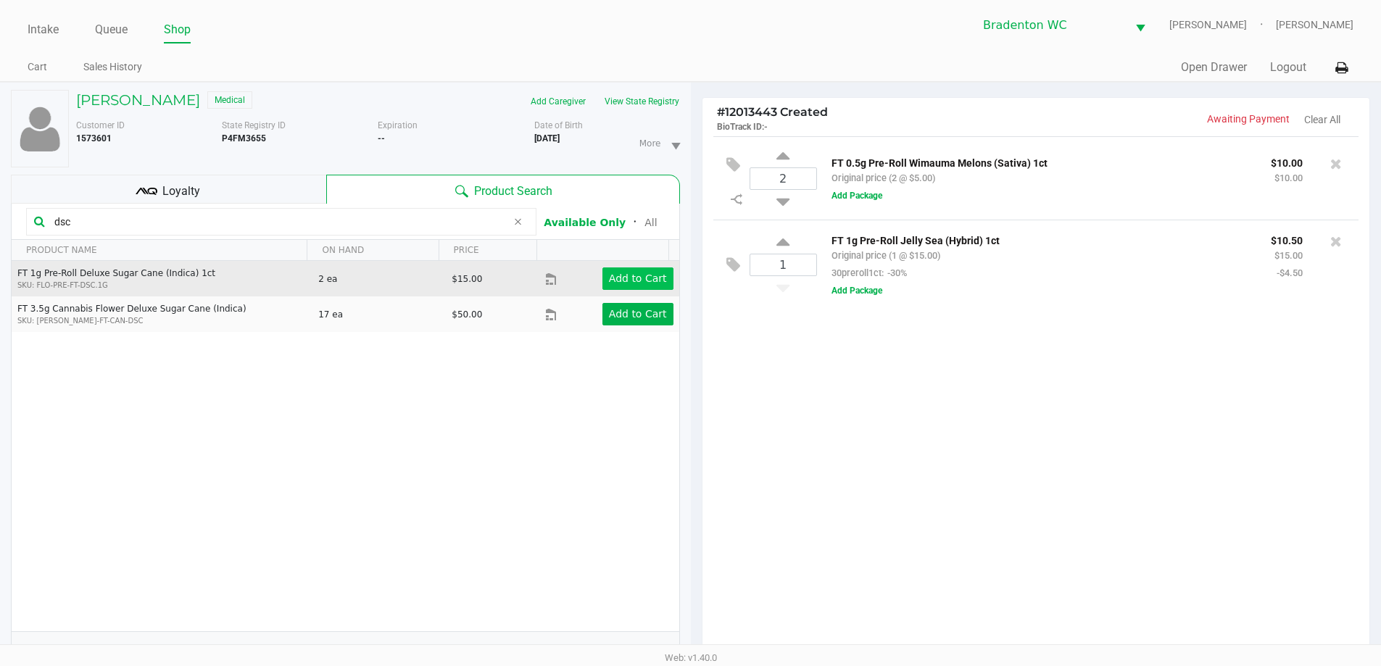
type input "dsc"
click at [656, 271] on button "Add to Cart" at bounding box center [638, 279] width 71 height 22
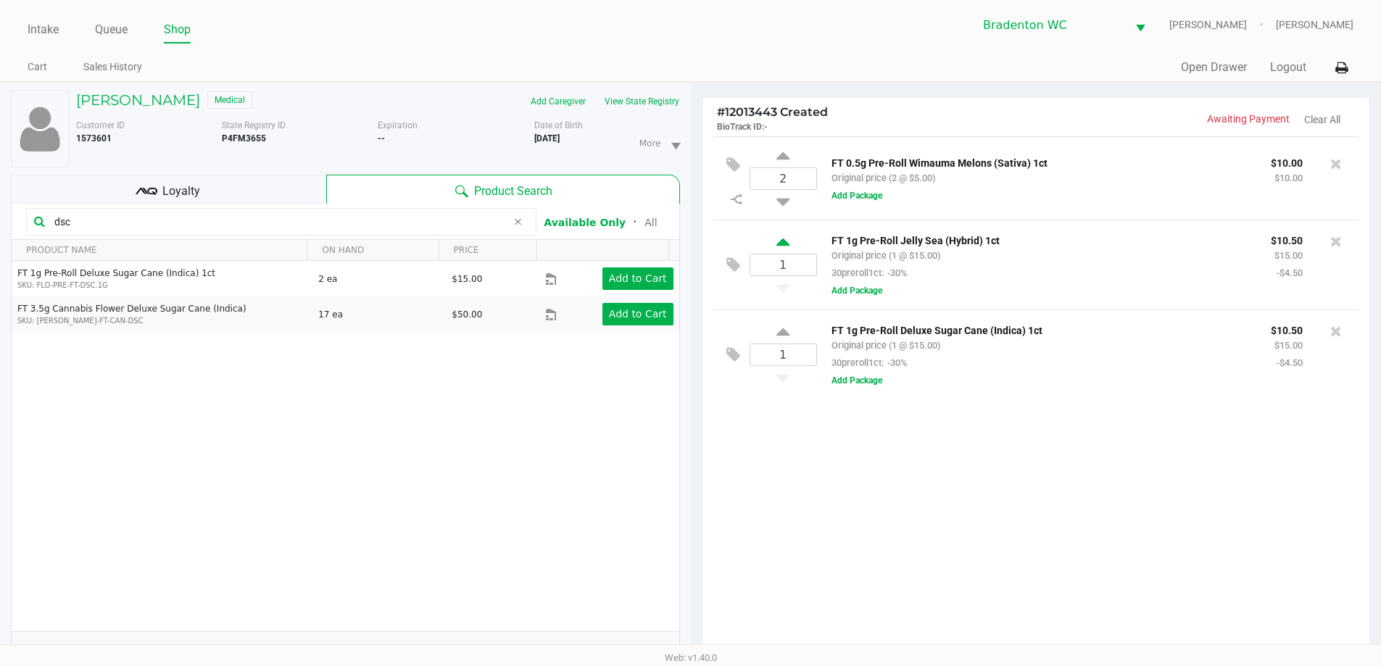
click at [694, 241] on icon at bounding box center [783, 245] width 13 height 18
type input "2"
click at [694, 334] on icon at bounding box center [783, 335] width 13 height 18
type input "2"
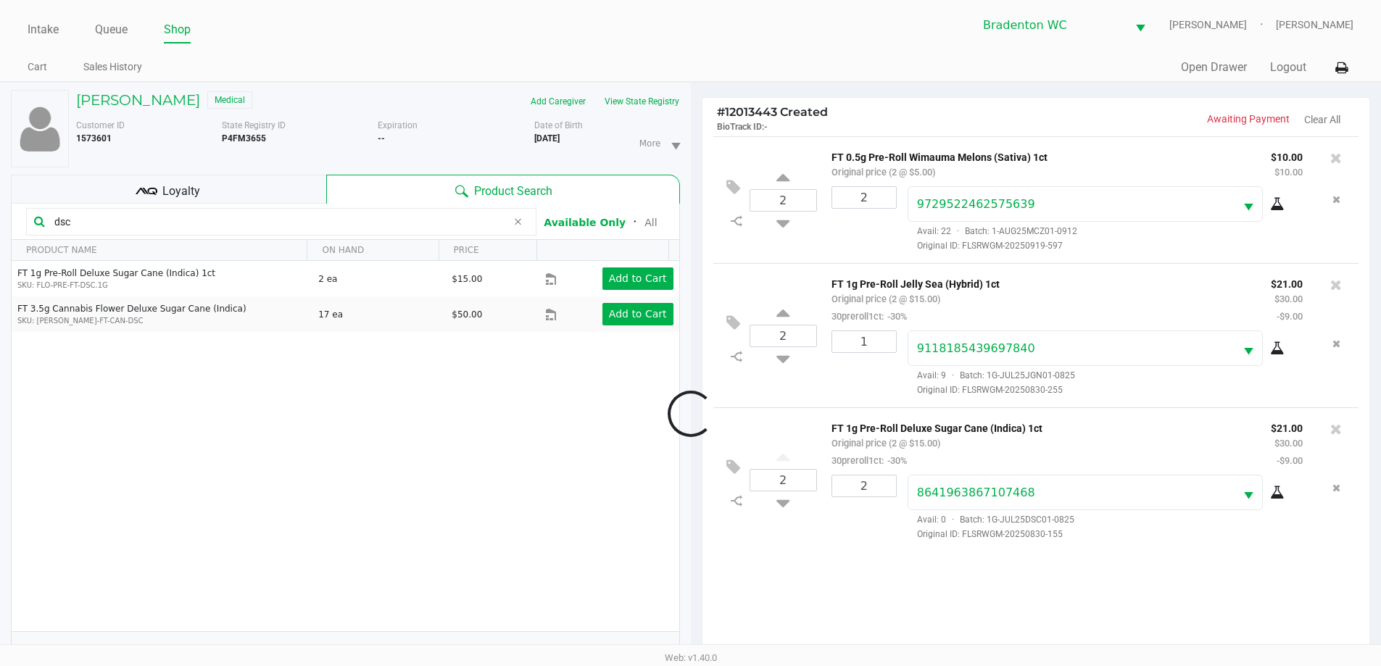
click at [163, 183] on div at bounding box center [690, 413] width 1381 height 518
click at [115, 197] on div "Loyalty" at bounding box center [168, 189] width 315 height 29
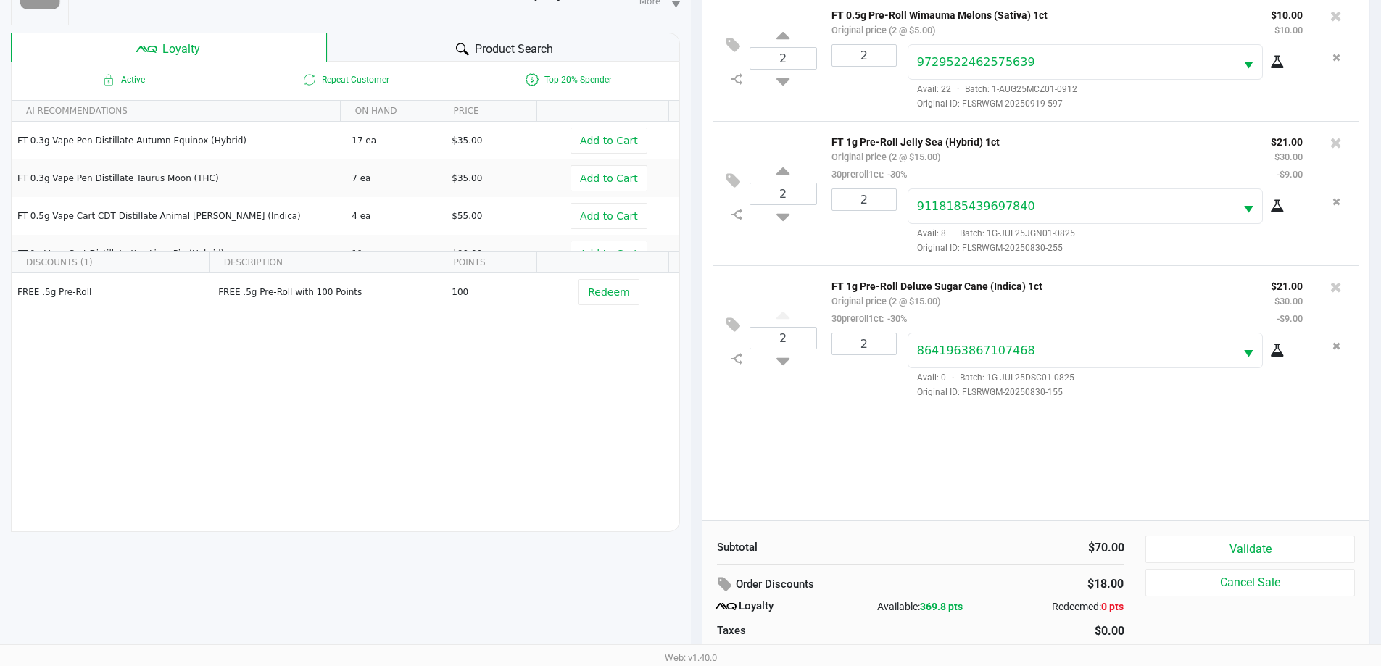
scroll to position [174, 0]
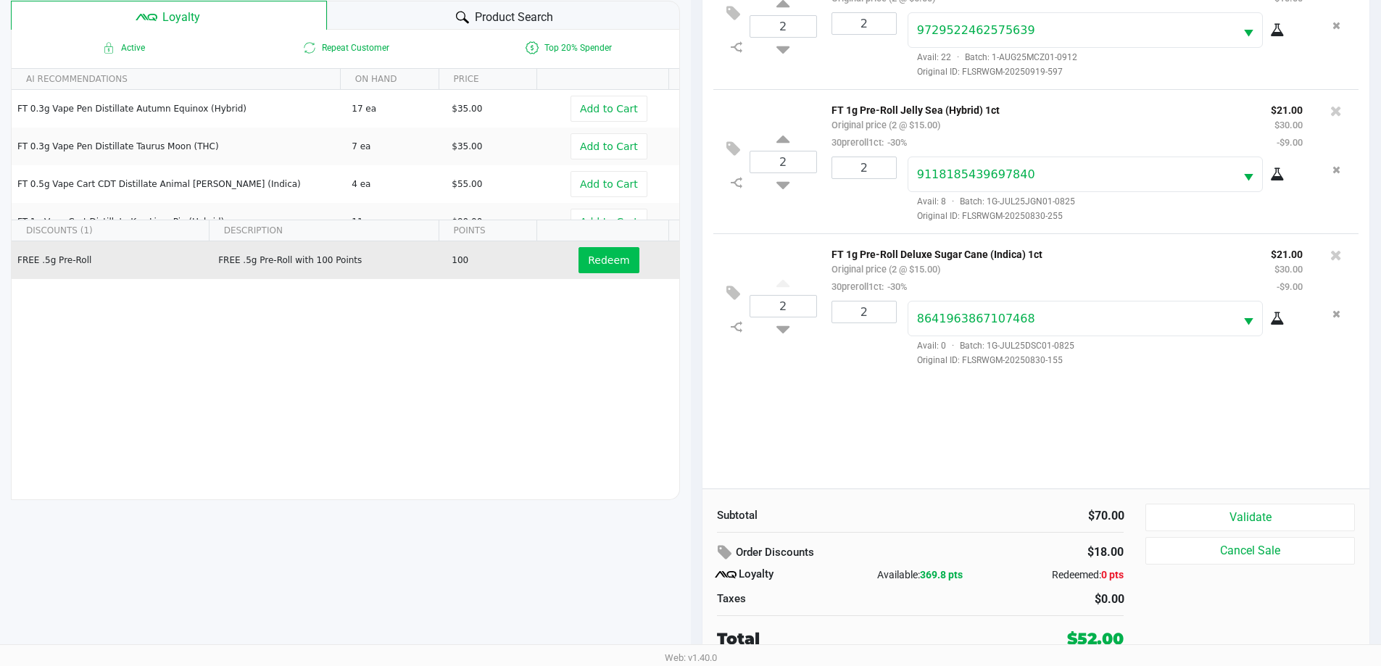
click at [592, 262] on span "Redeem" at bounding box center [608, 261] width 41 height 12
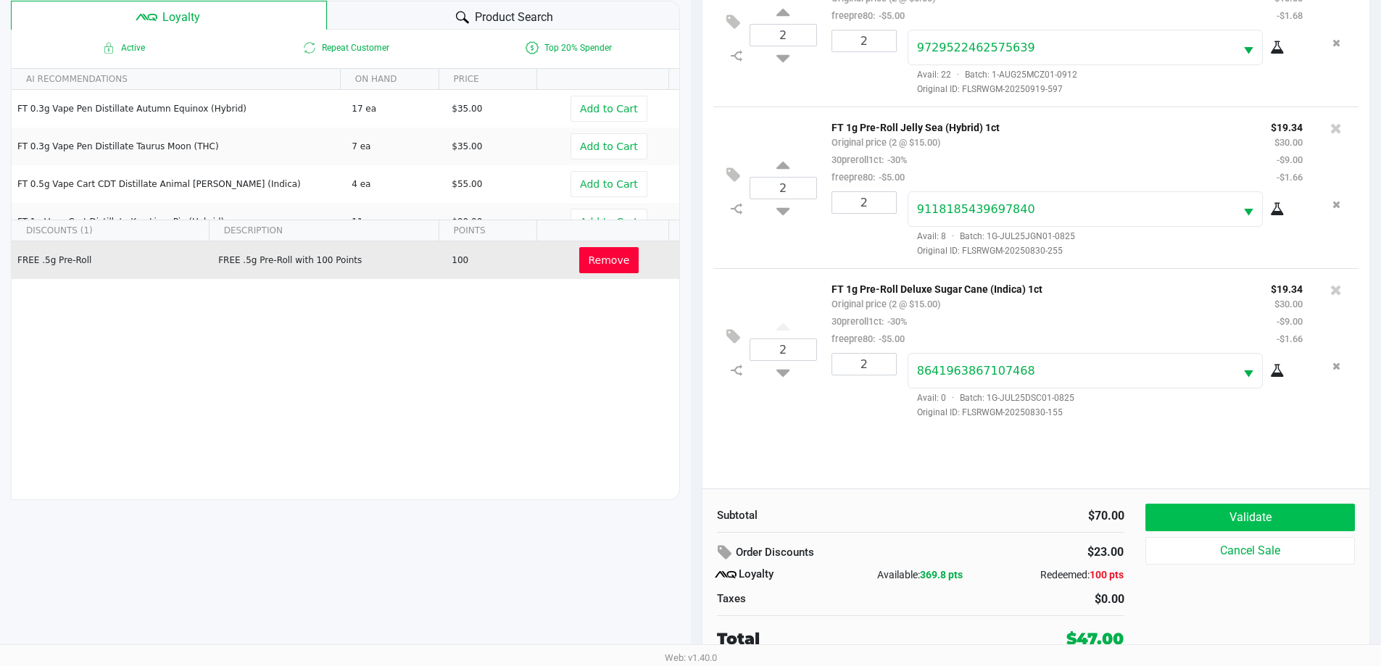
click at [694, 516] on button "Validate" at bounding box center [1250, 518] width 209 height 28
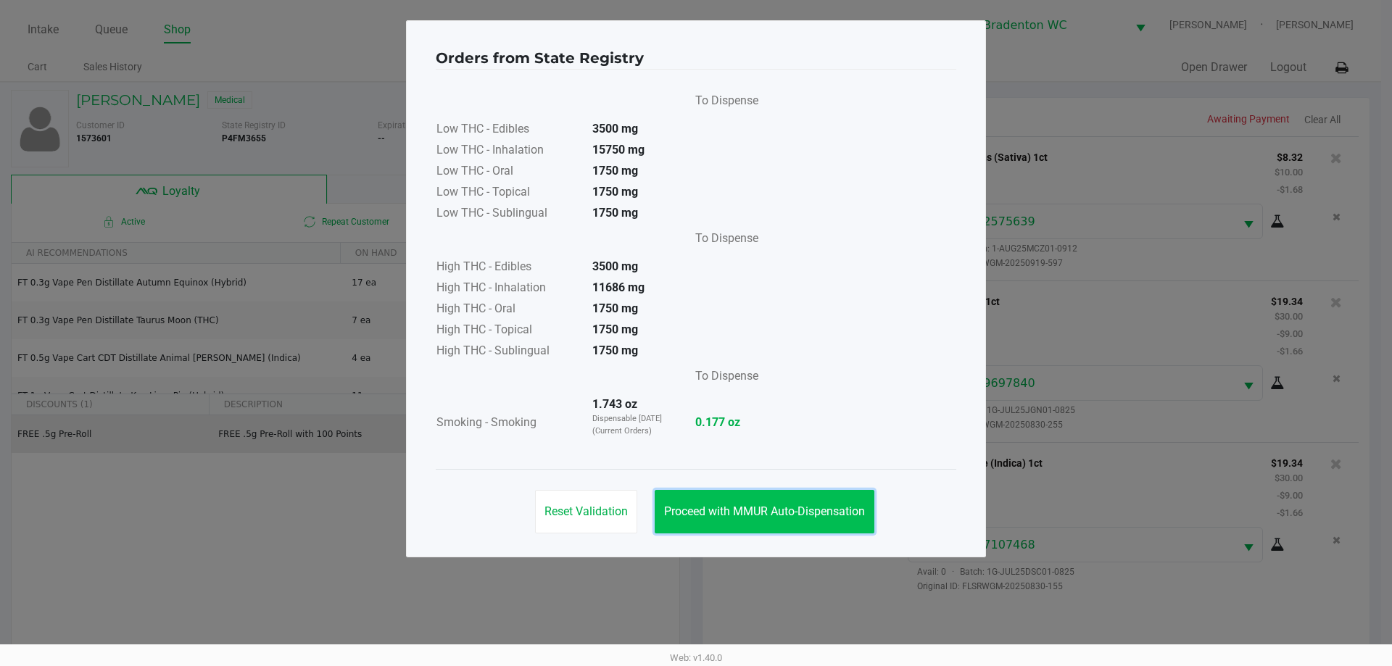
click at [694, 513] on span "Proceed with MMUR Auto-Dispensation" at bounding box center [764, 512] width 201 height 14
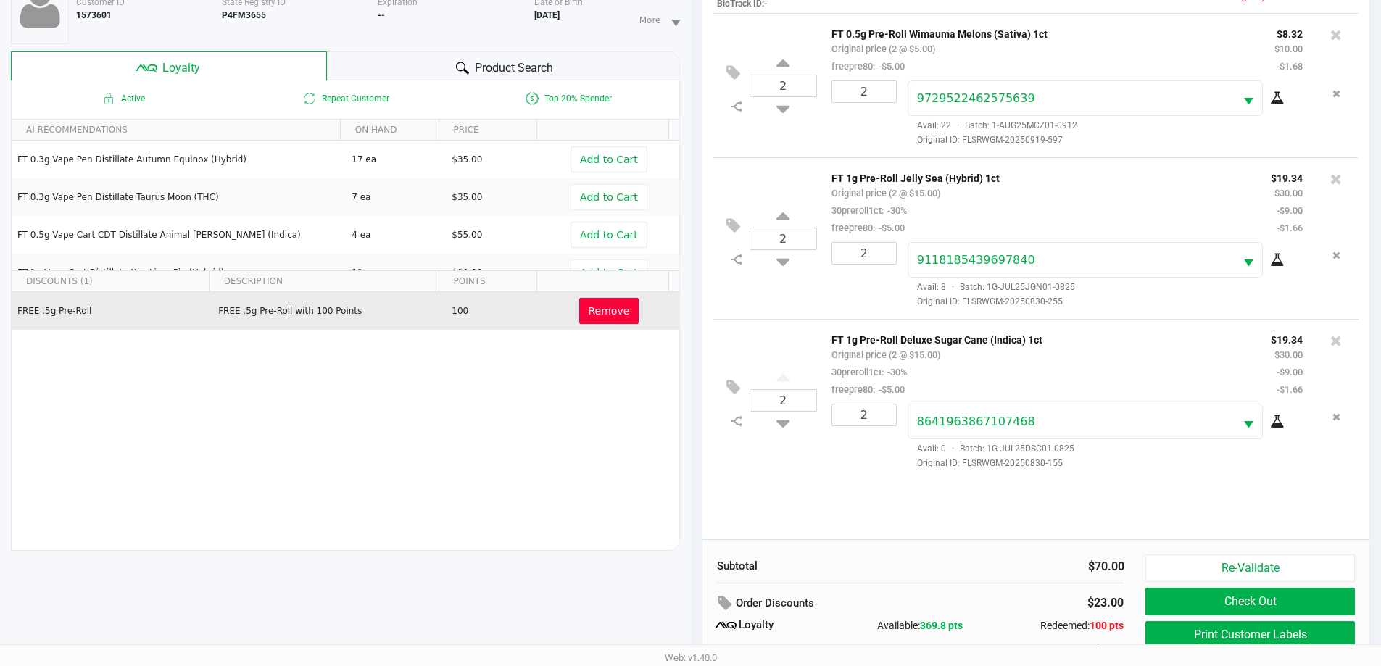
scroll to position [174, 0]
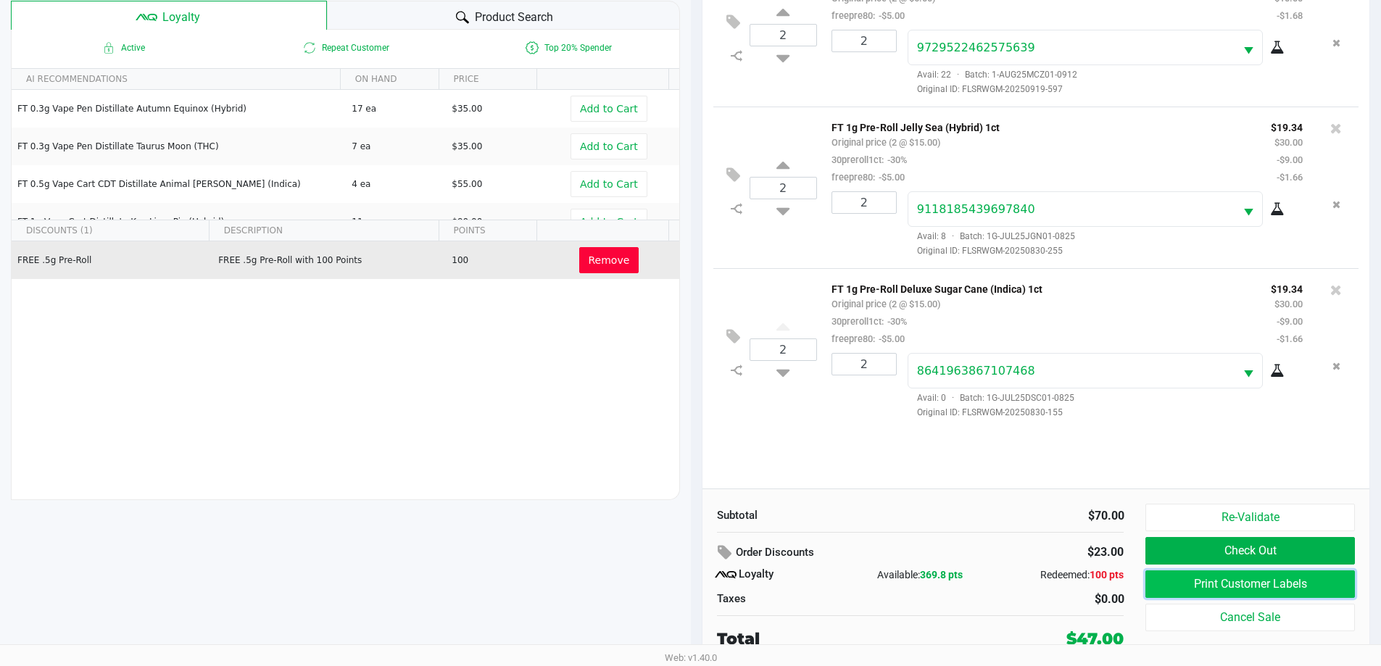
click at [694, 575] on button "Print Customer Labels" at bounding box center [1250, 585] width 209 height 28
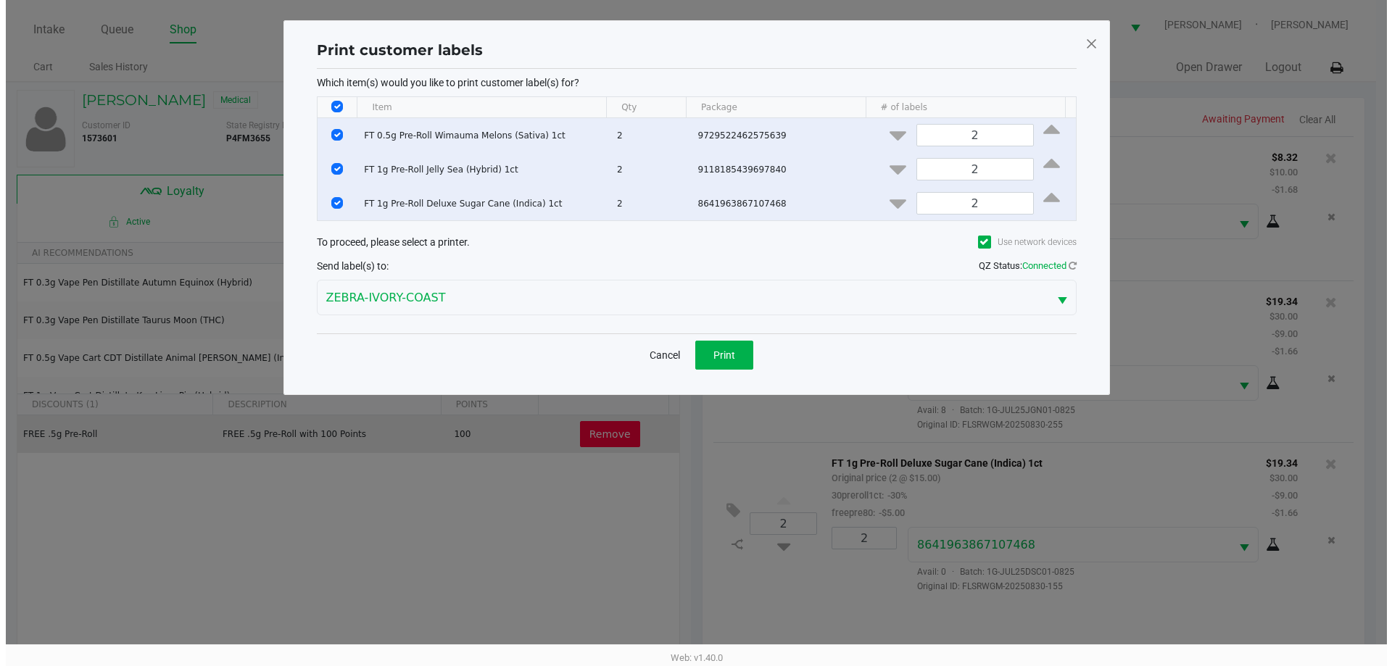
scroll to position [0, 0]
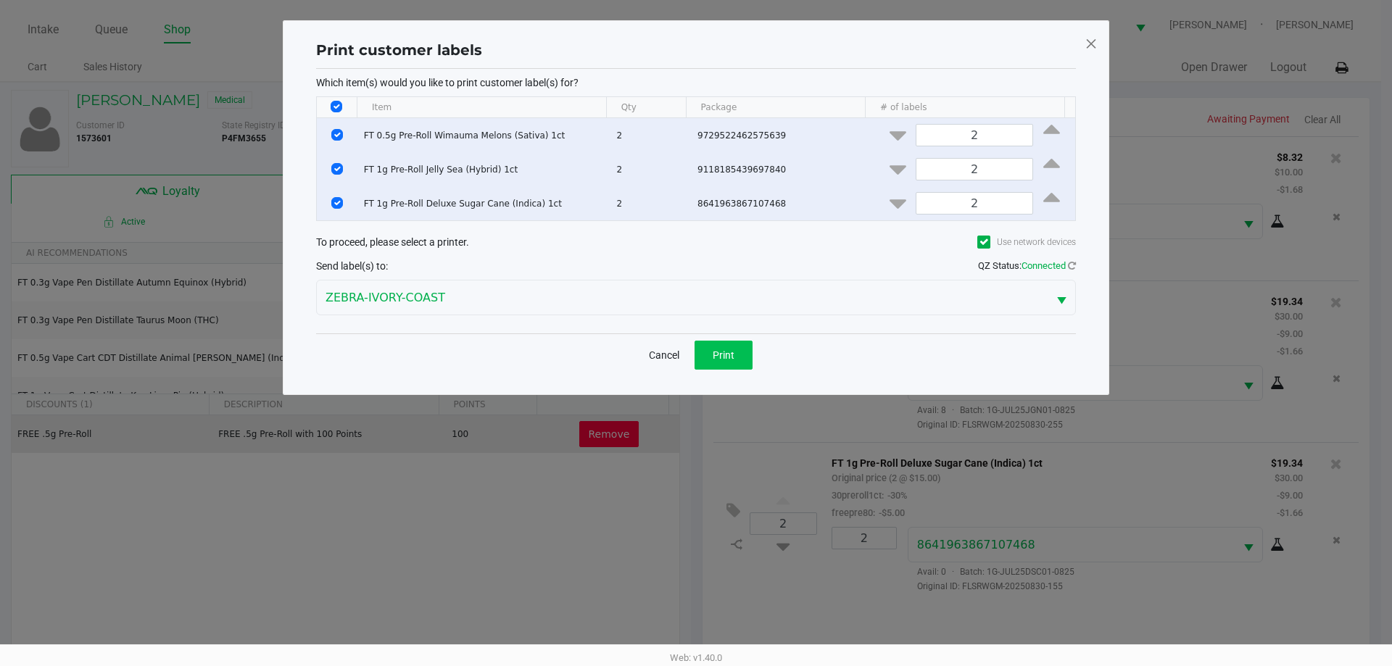
click at [694, 346] on button "Print" at bounding box center [724, 355] width 58 height 29
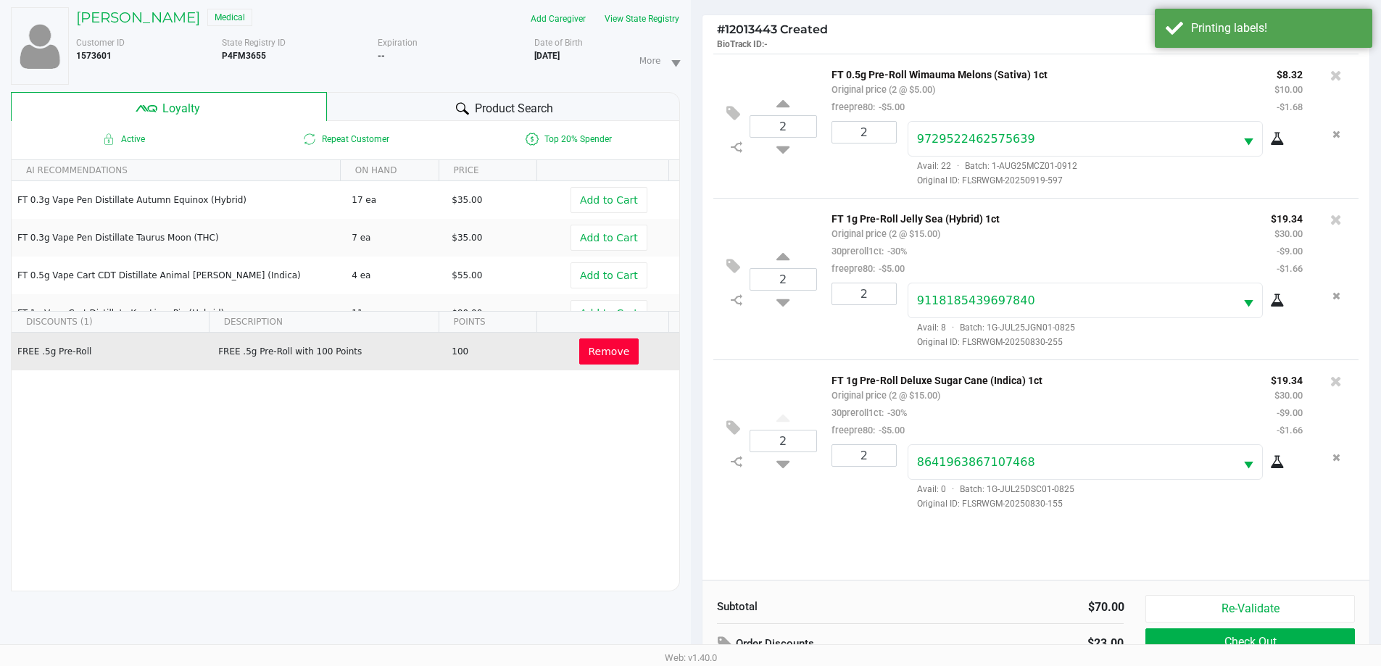
scroll to position [174, 0]
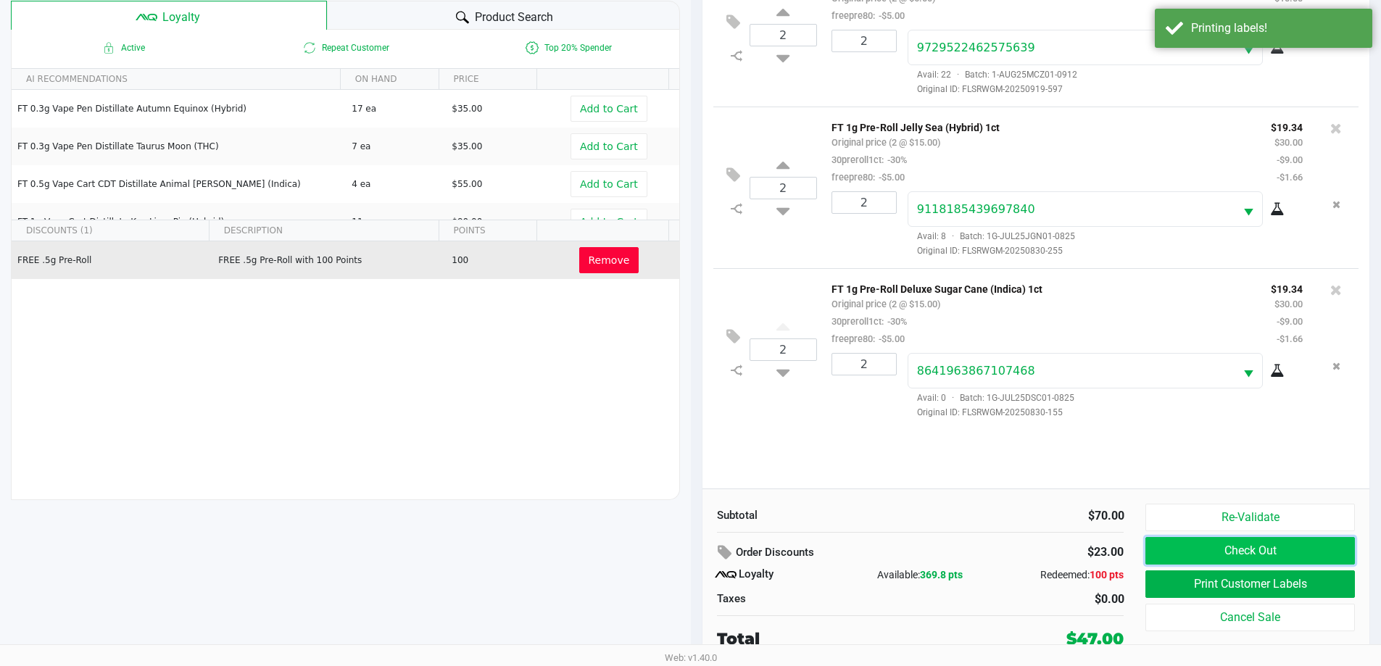
click at [694, 552] on button "Check Out" at bounding box center [1250, 551] width 209 height 28
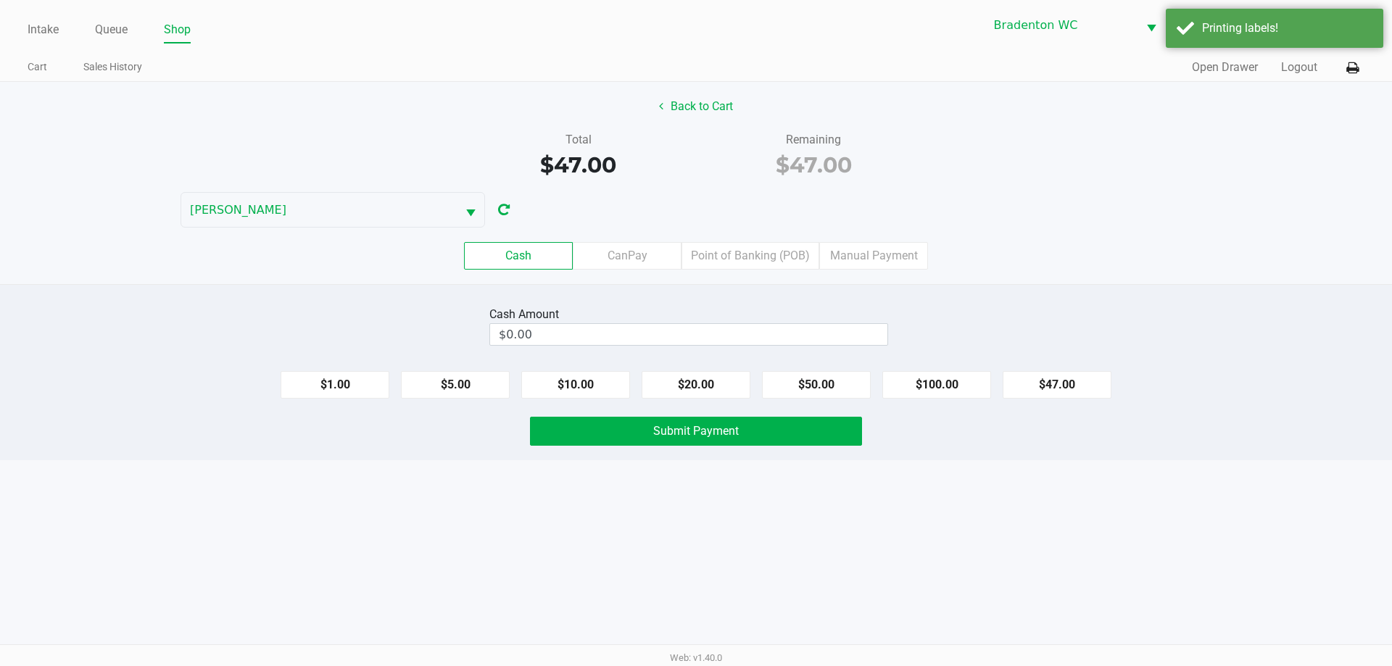
click at [694, 255] on label "Point of Banking (POB)" at bounding box center [751, 256] width 138 height 28
click at [0, 0] on 7 "Point of Banking (POB)" at bounding box center [0, 0] width 0 height 0
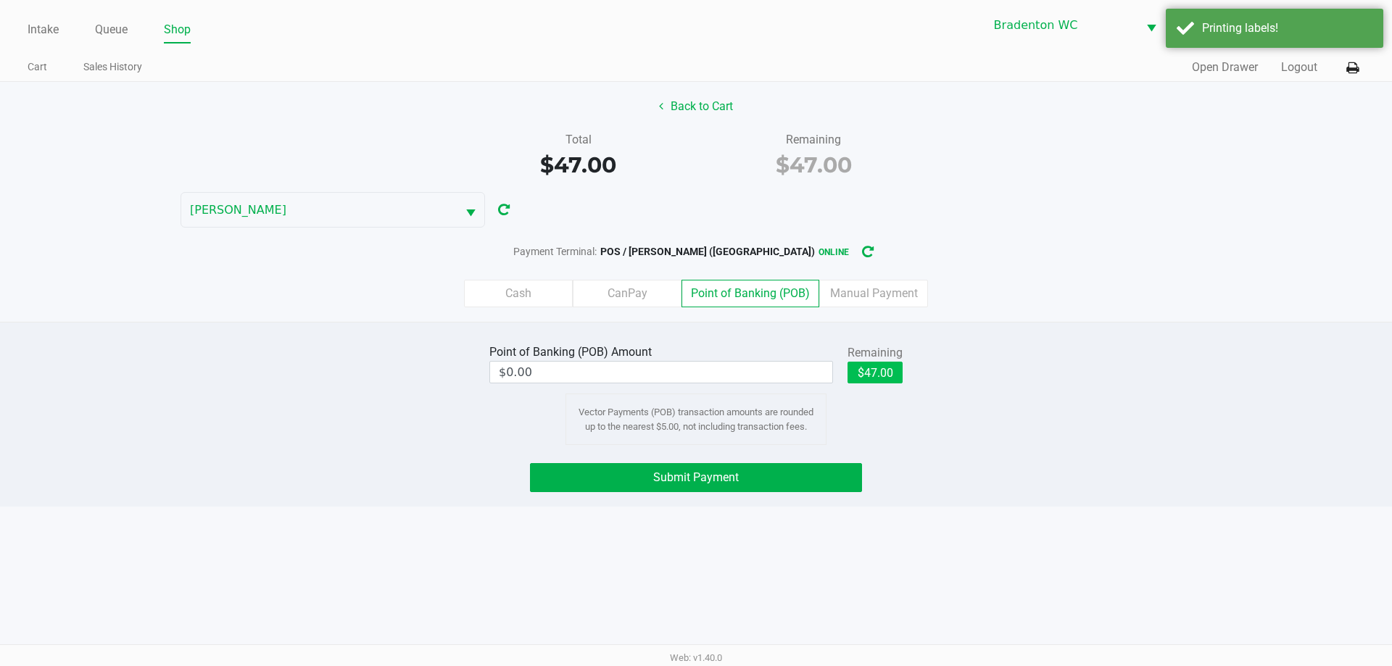
click at [694, 378] on button "$47.00" at bounding box center [875, 373] width 55 height 22
type input "$47.00"
click at [694, 471] on span "Submit Payment" at bounding box center [696, 478] width 86 height 14
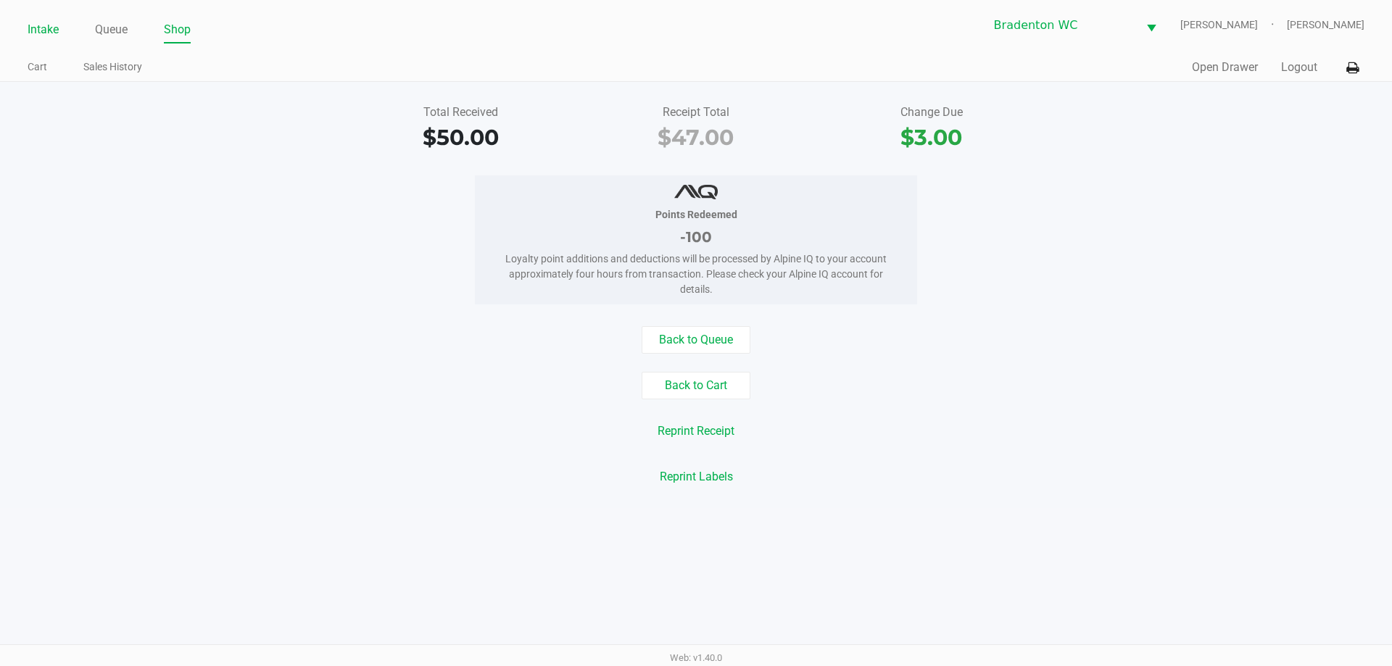
click at [46, 29] on link "Intake" at bounding box center [43, 30] width 31 height 20
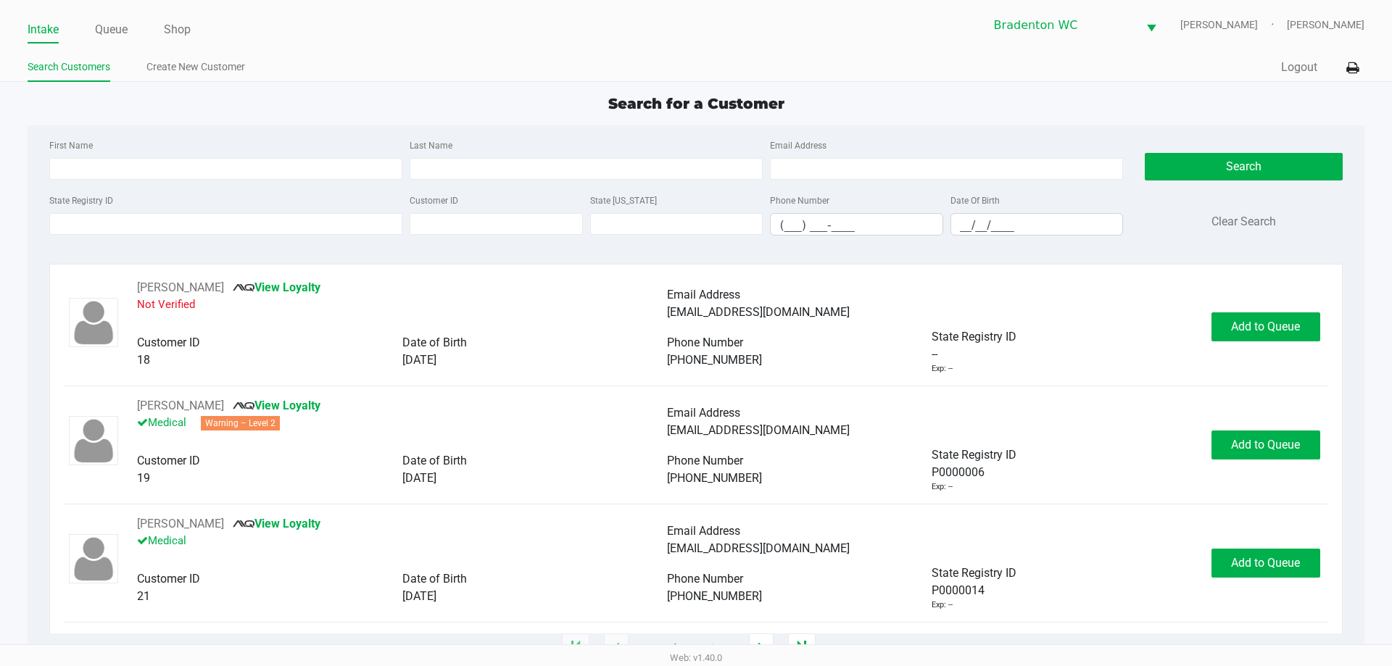
click at [388, 29] on ul "Intake Queue Shop" at bounding box center [362, 30] width 669 height 25
type input "CHANTELLE"
type input "VIGEANT"
type input "09/27/1985"
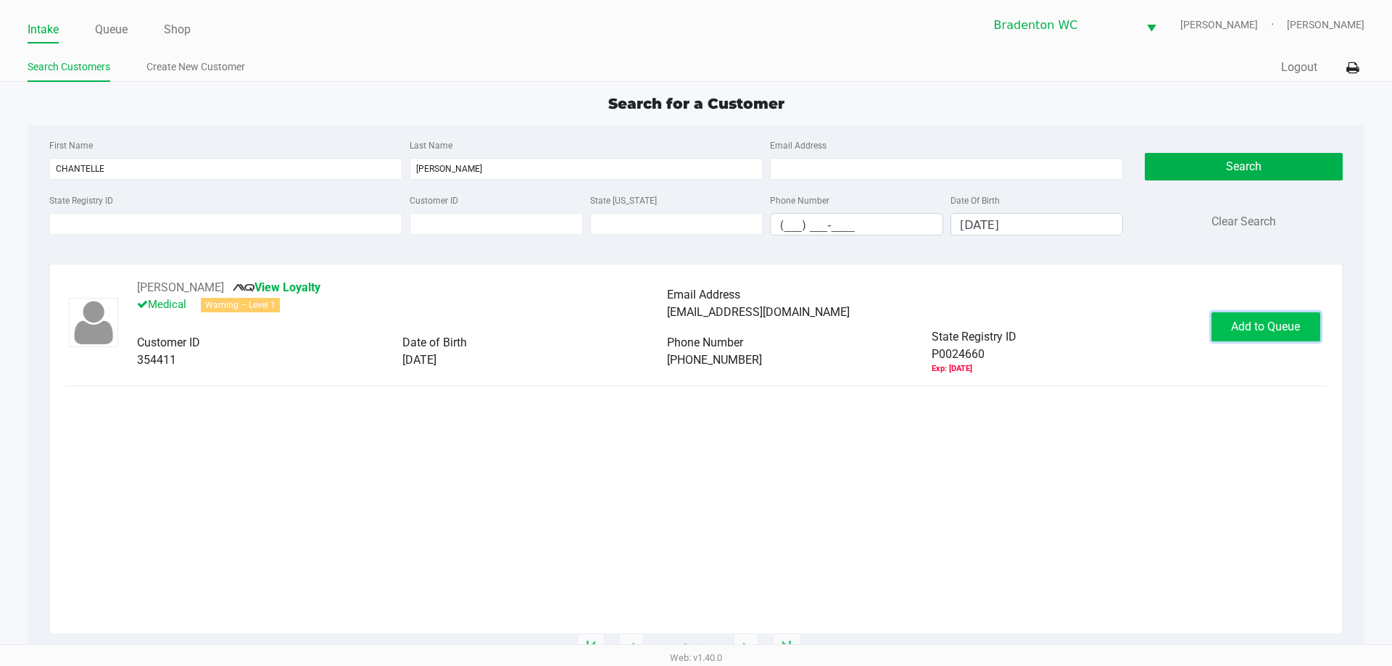
click at [694, 335] on button "Add to Queue" at bounding box center [1266, 327] width 109 height 29
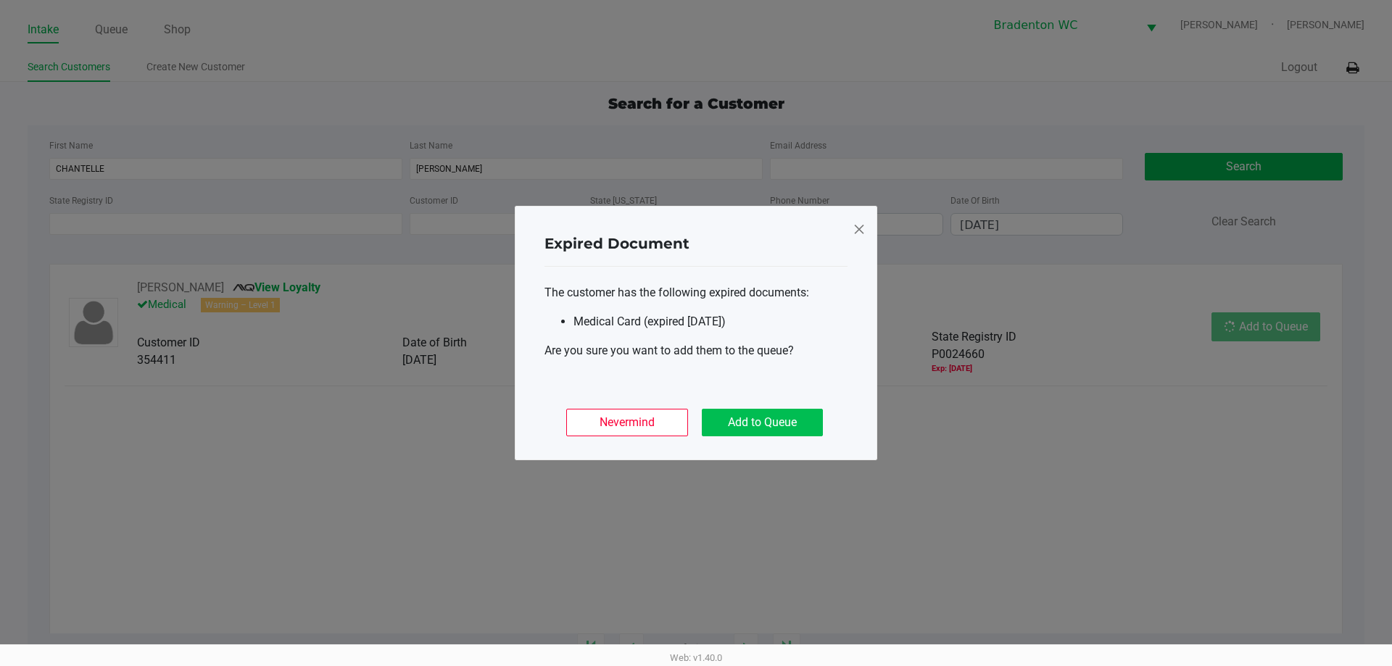
click at [694, 432] on button "Add to Queue" at bounding box center [762, 423] width 121 height 28
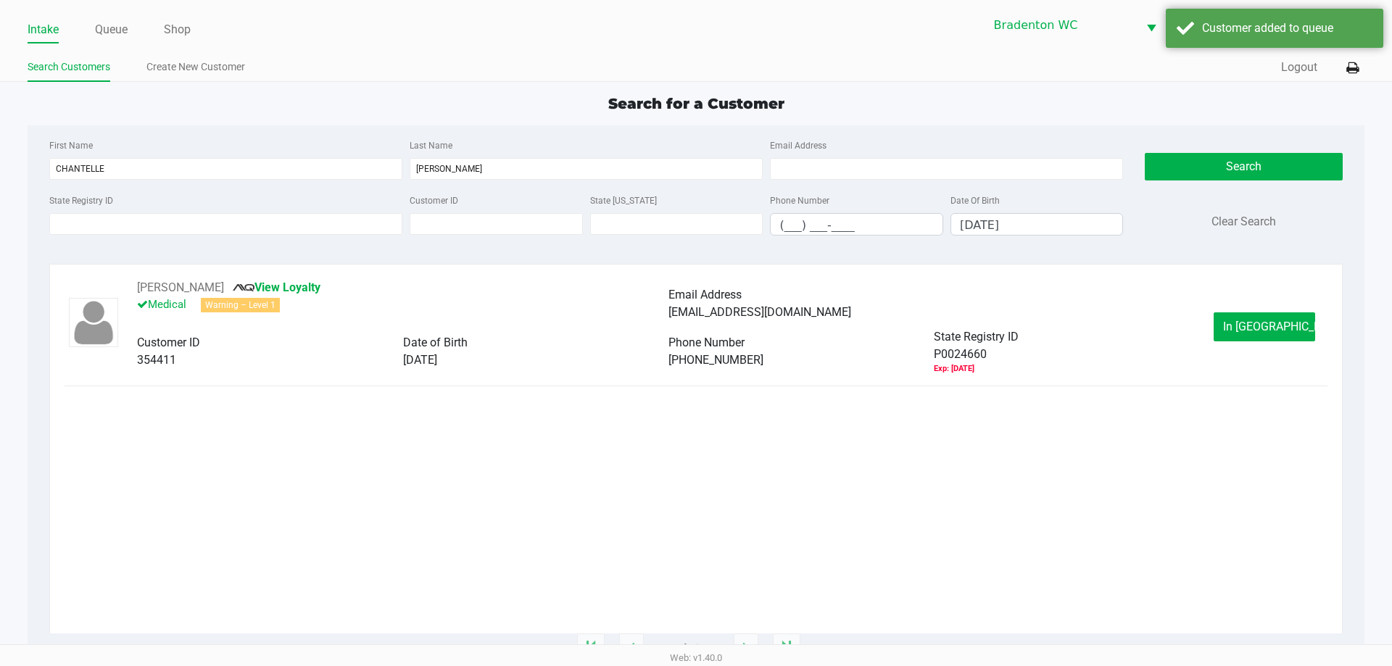
click at [694, 320] on button "In Queue" at bounding box center [1265, 327] width 102 height 29
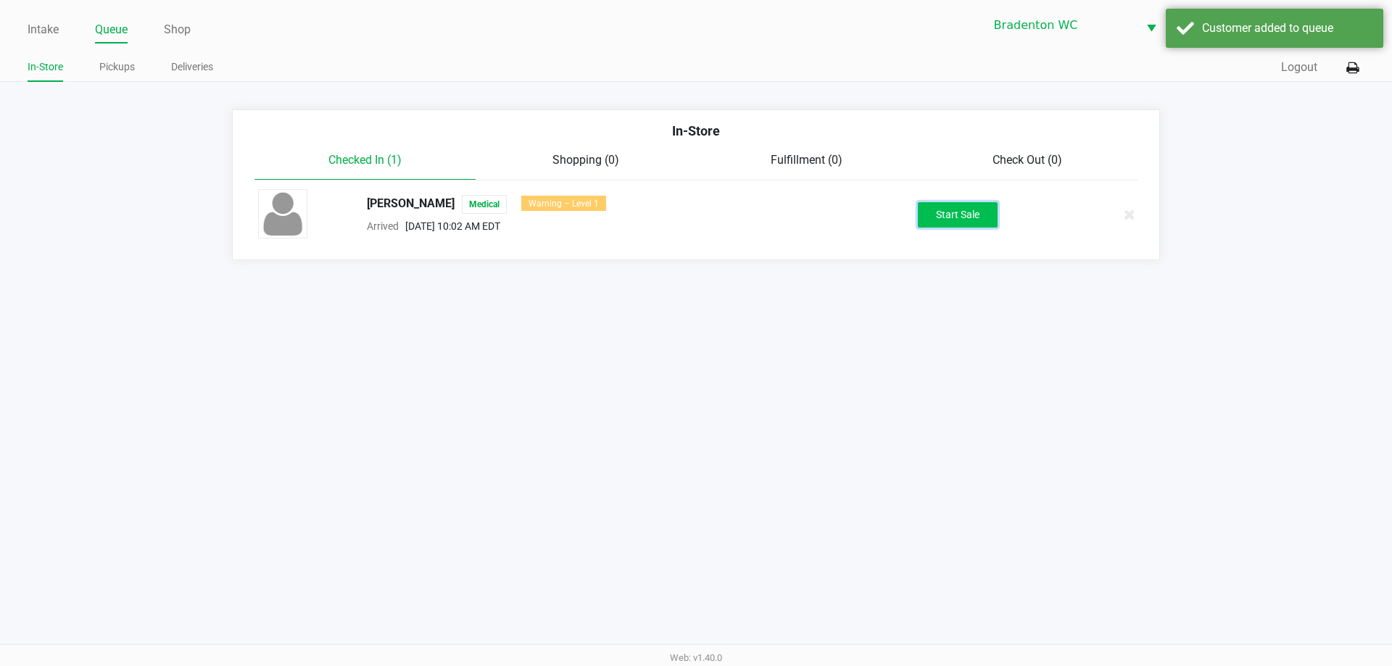
click at [694, 218] on button "Start Sale" at bounding box center [958, 214] width 80 height 25
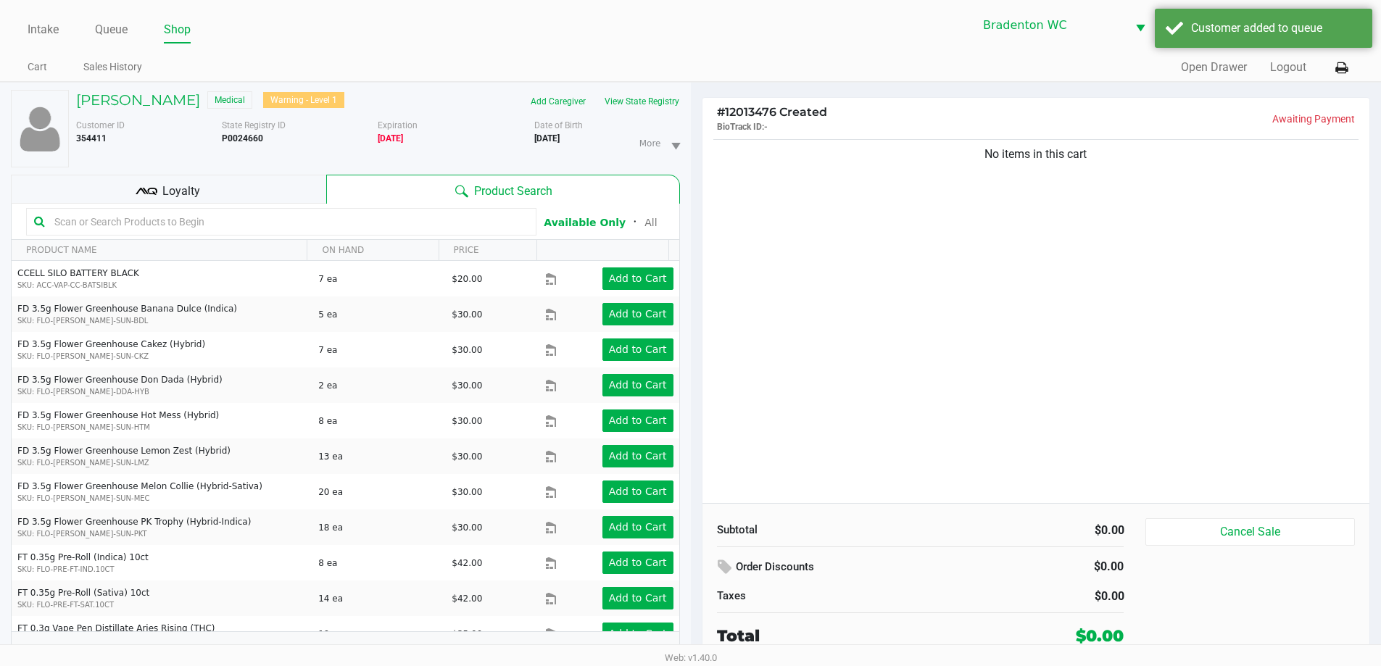
click at [130, 98] on h5 "Chantelle Vigeant" at bounding box center [138, 99] width 124 height 17
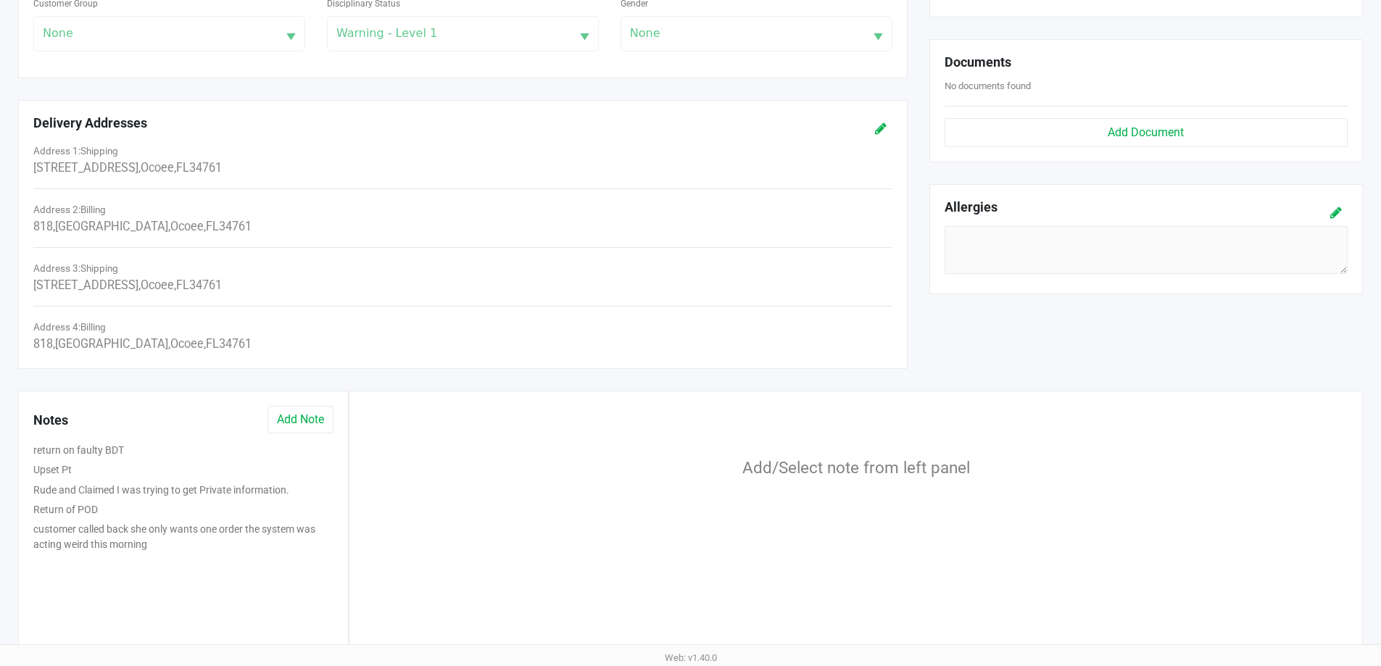
scroll to position [528, 0]
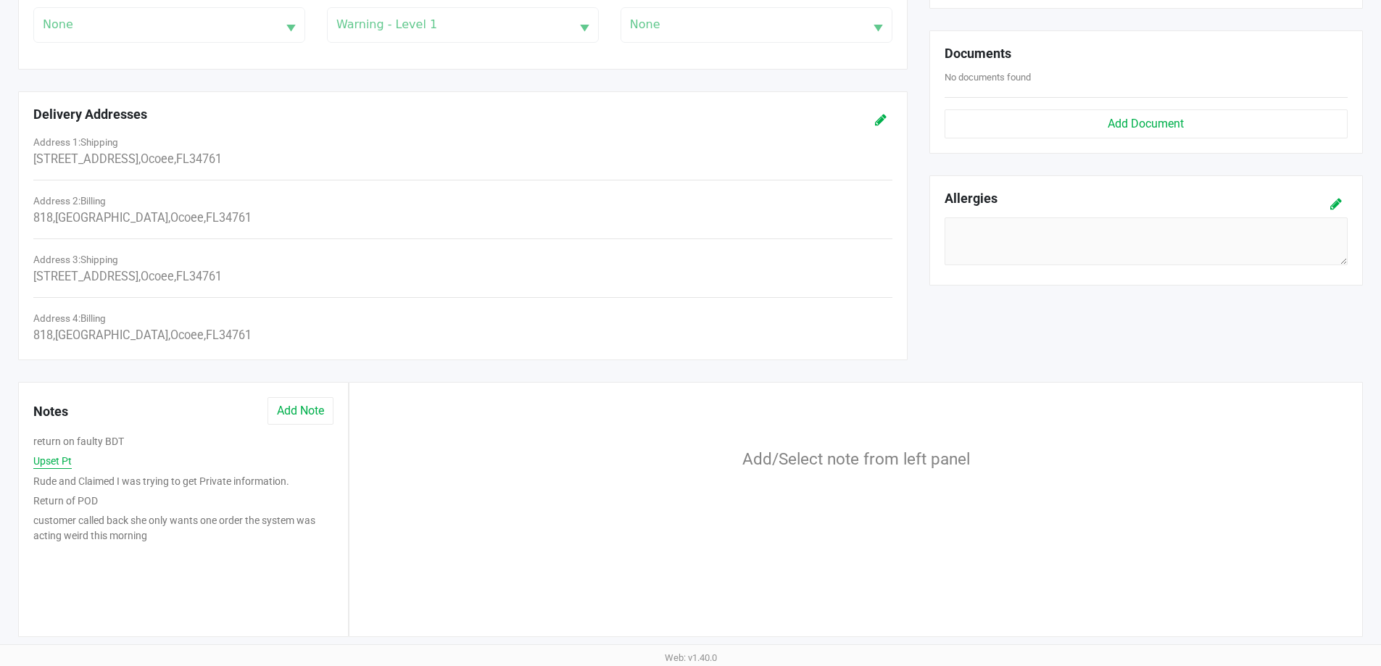
click at [44, 457] on button "Upset Pt" at bounding box center [52, 461] width 38 height 15
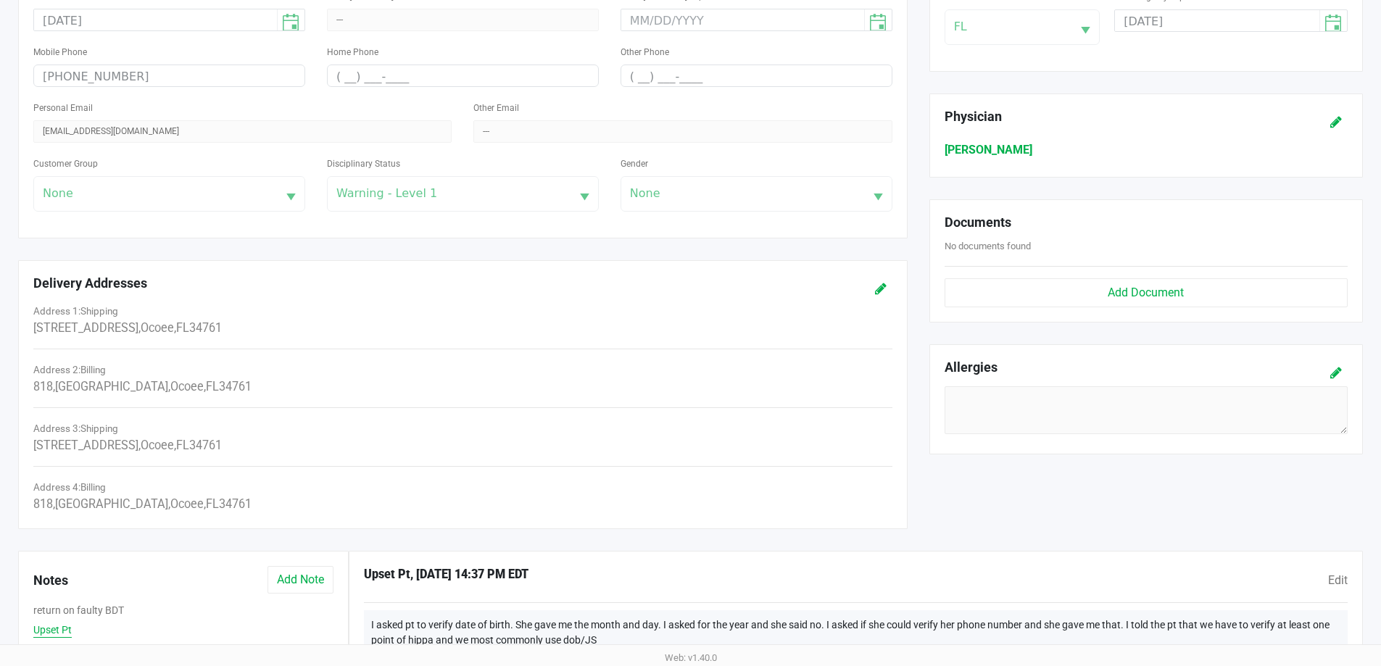
scroll to position [0, 0]
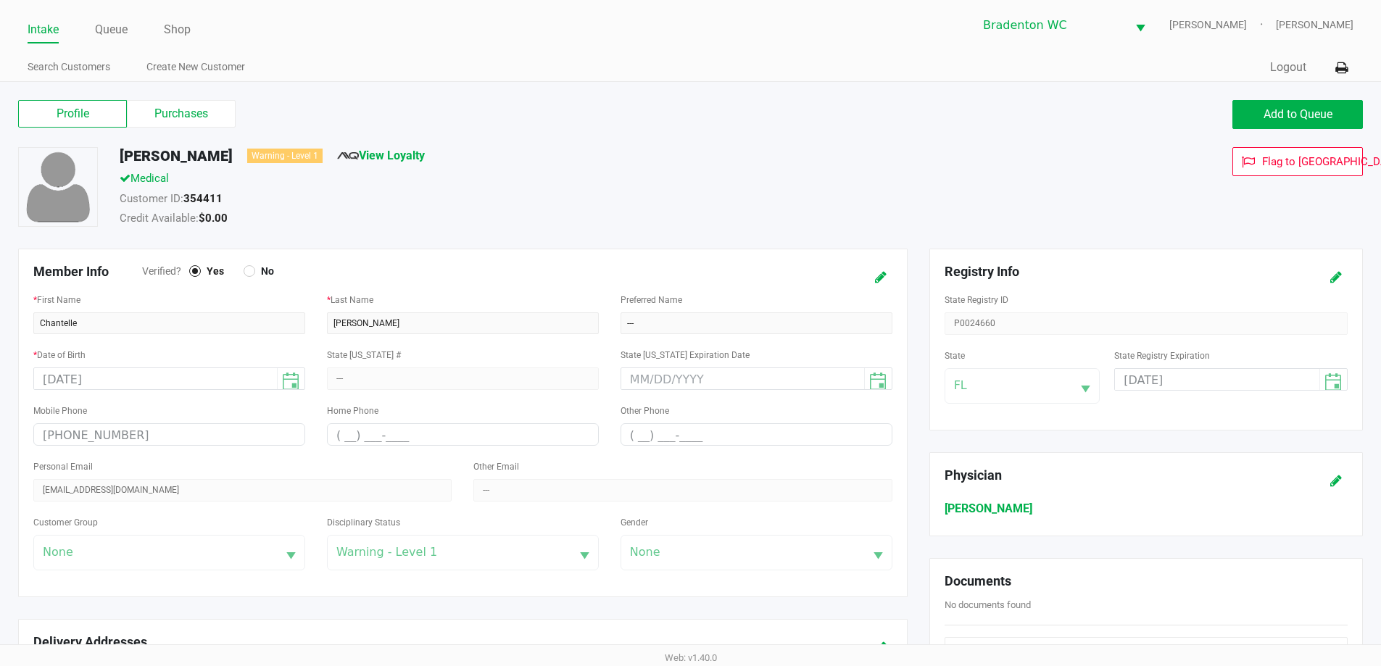
click at [171, 113] on label "Purchases" at bounding box center [181, 114] width 109 height 28
click at [0, 0] on 1 "Purchases" at bounding box center [0, 0] width 0 height 0
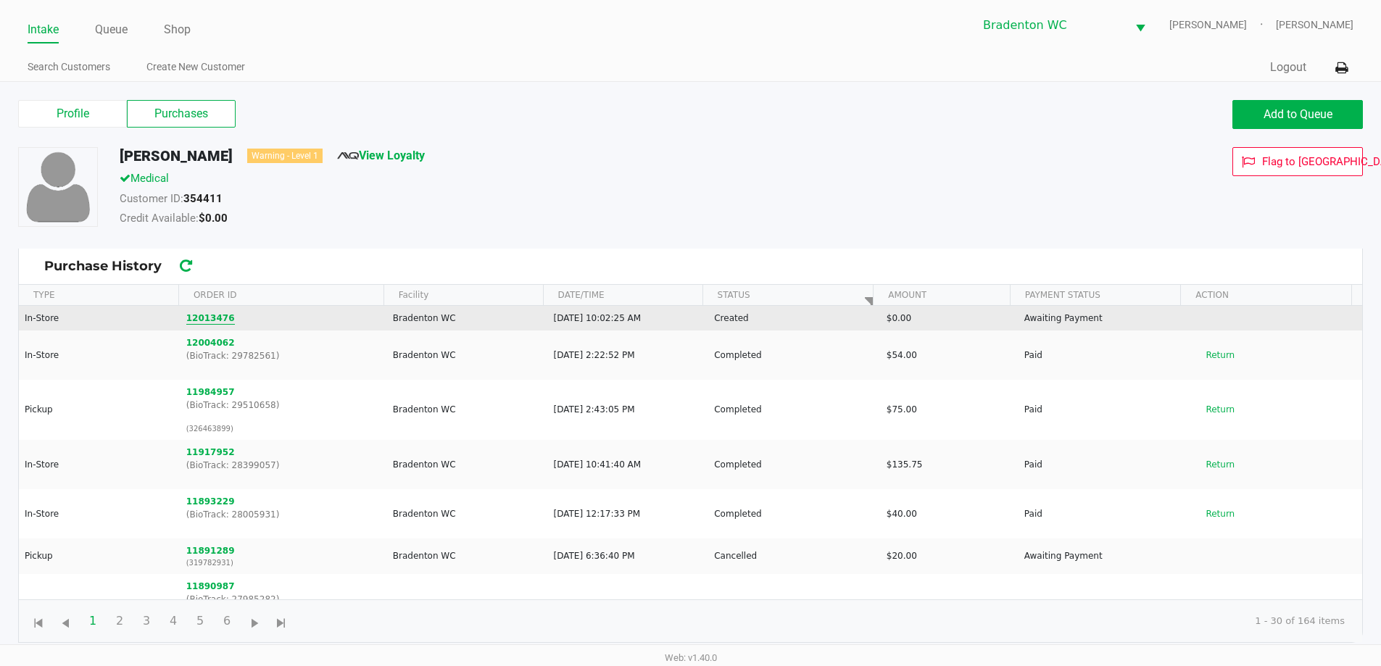
click at [192, 321] on button "12013476" at bounding box center [210, 318] width 49 height 13
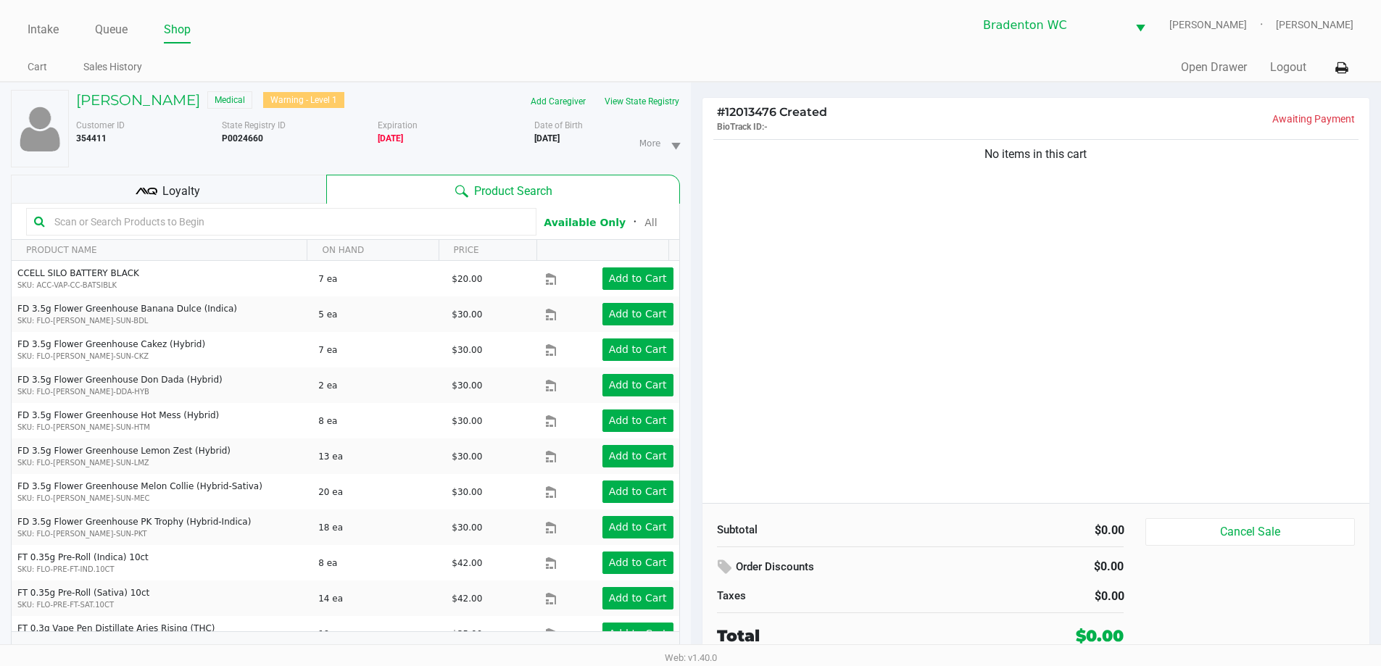
click at [694, 54] on div "Intake Queue Shop Bradenton WC HUMBERTO-LEON Marley French Cart Sales History Q…" at bounding box center [690, 41] width 1381 height 82
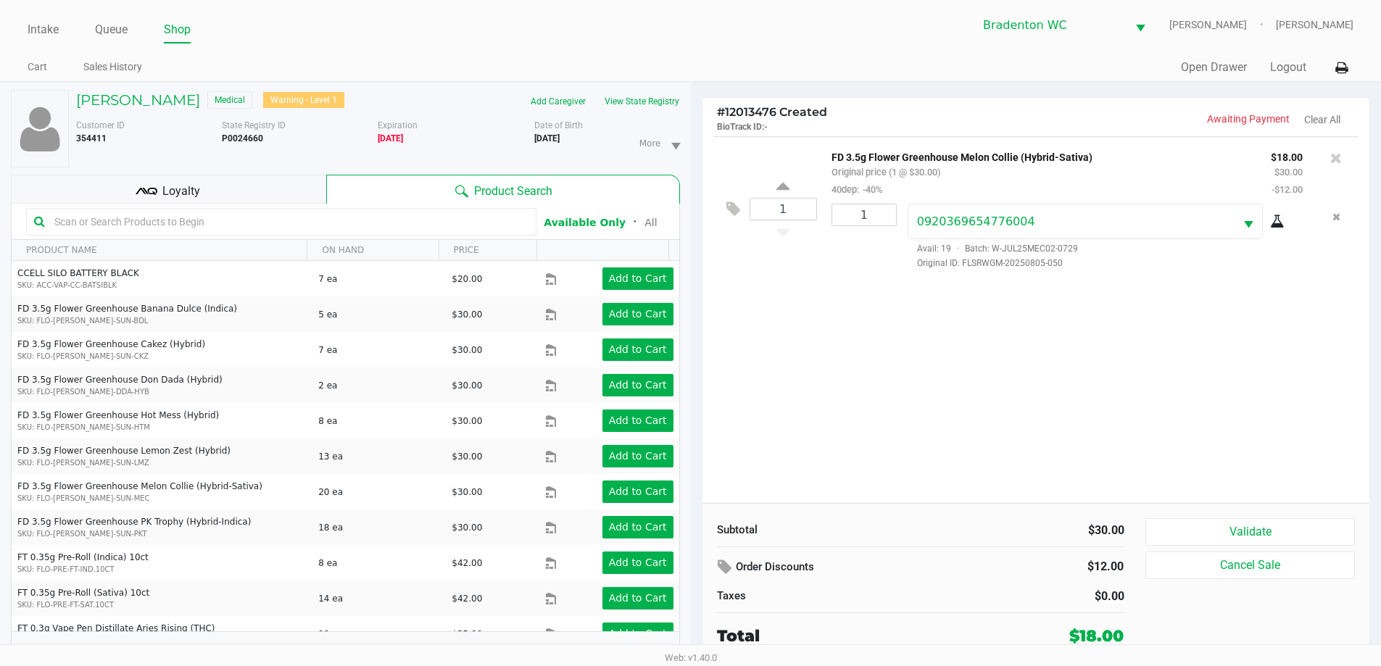
scroll to position [15, 0]
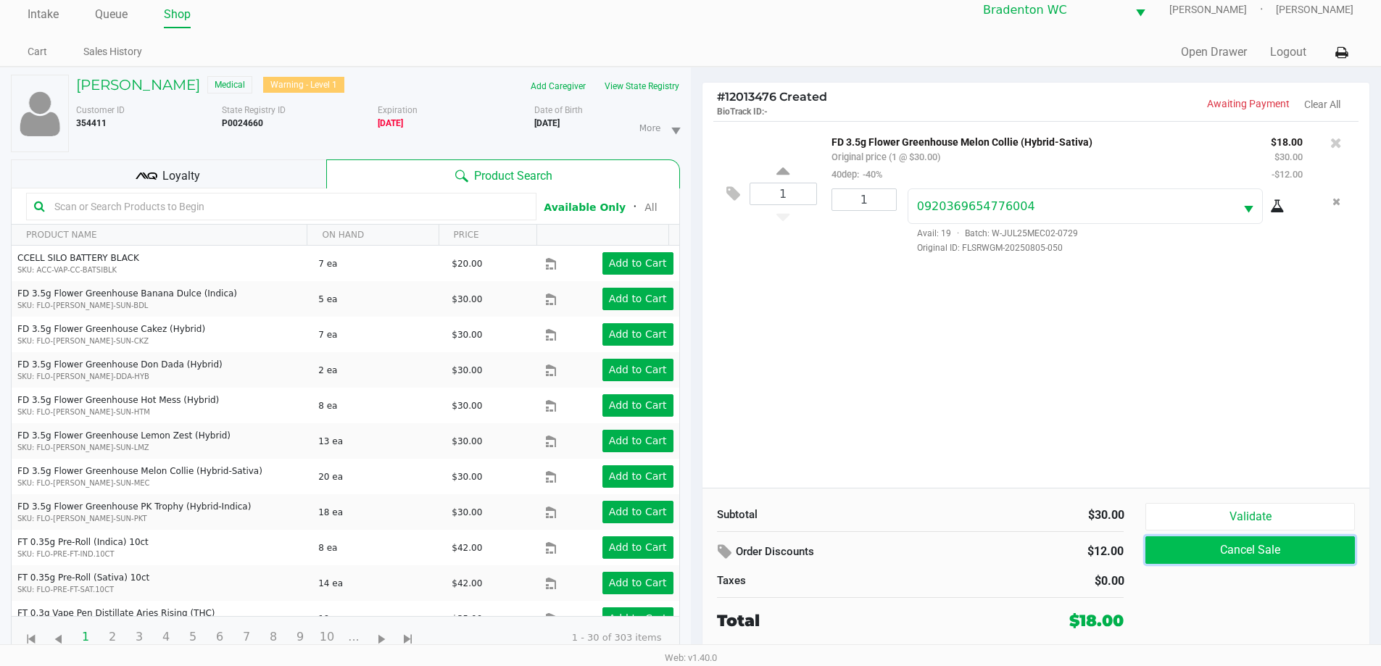
click at [694, 549] on button "Cancel Sale" at bounding box center [1250, 551] width 209 height 28
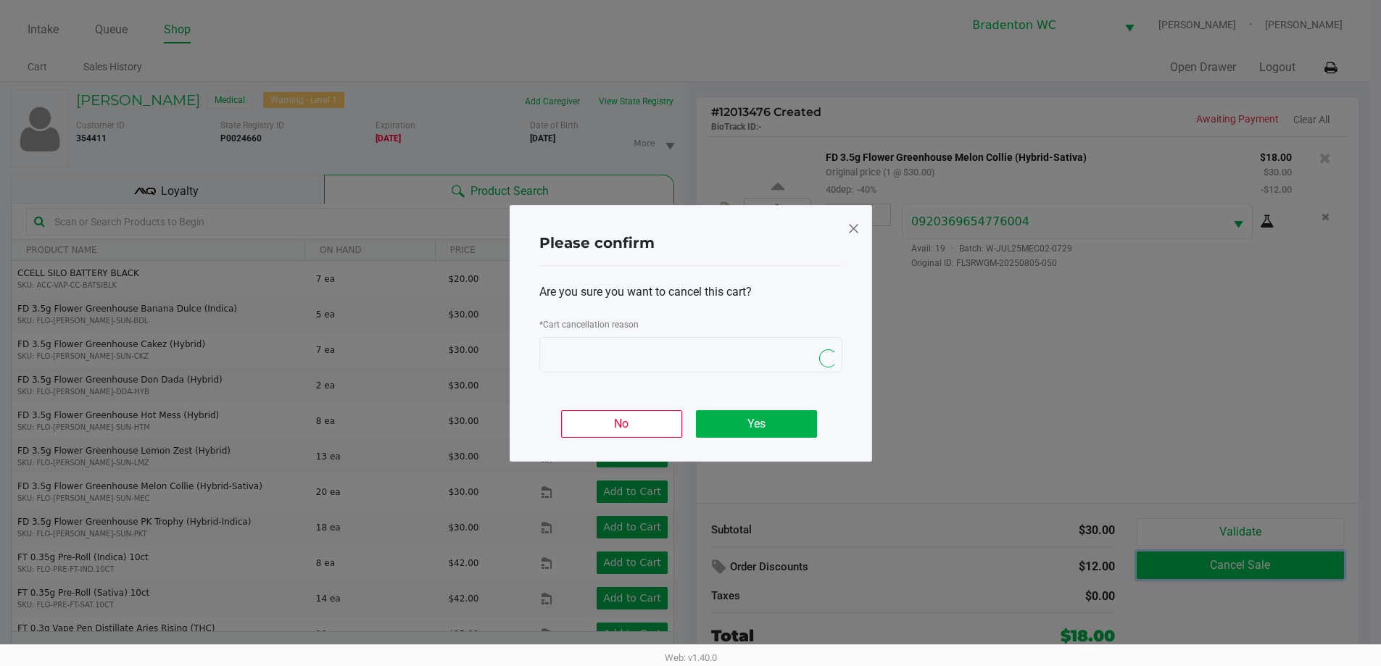
scroll to position [0, 0]
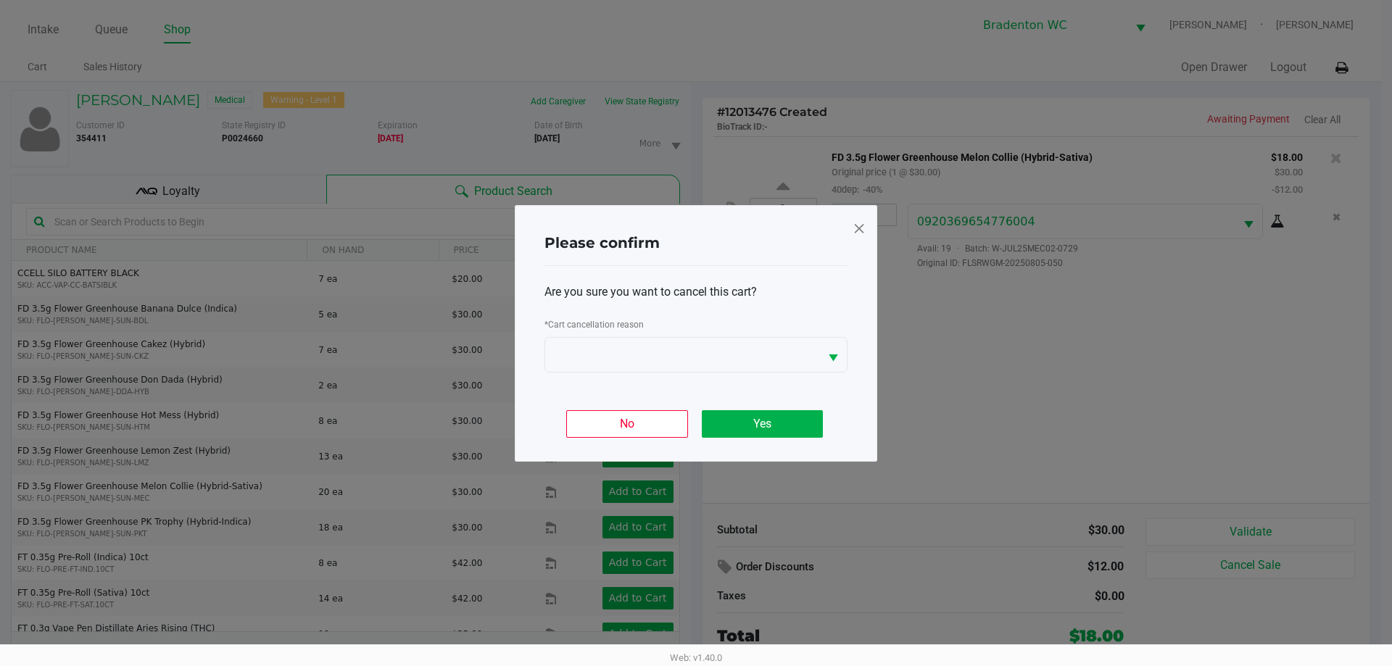
click at [694, 225] on span at bounding box center [859, 228] width 13 height 23
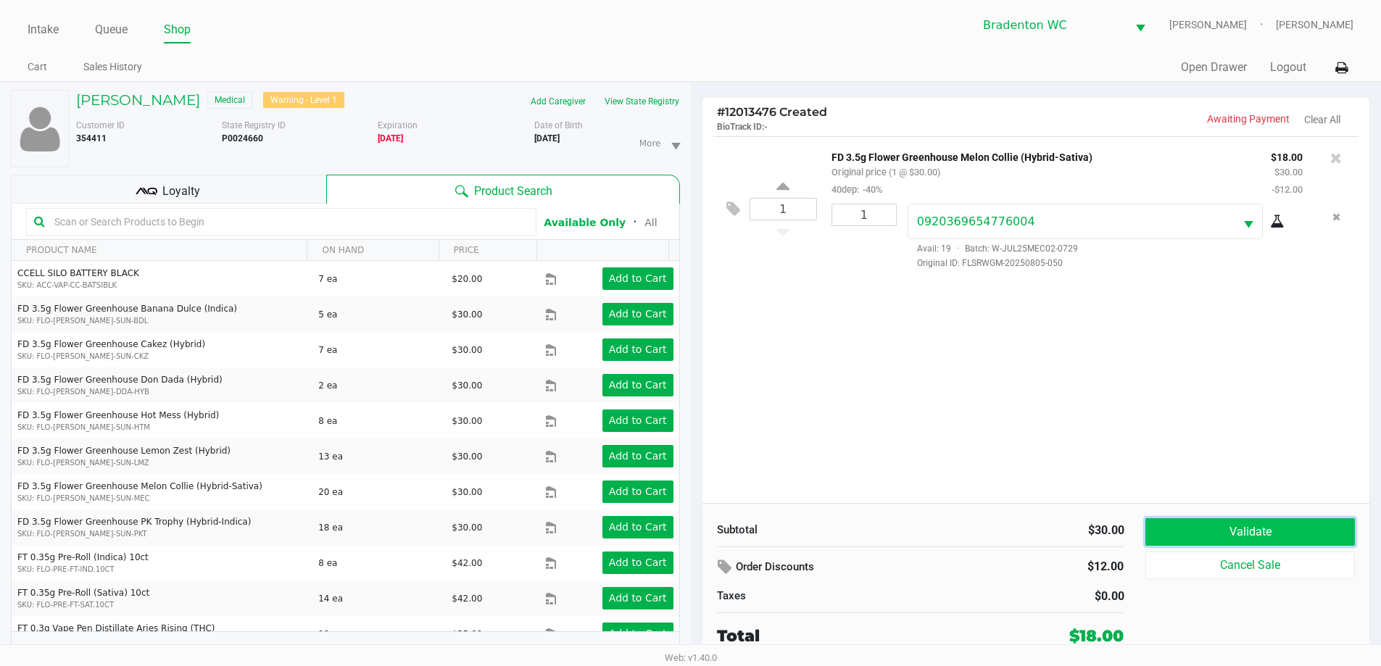
click at [694, 524] on button "Validate" at bounding box center [1250, 532] width 209 height 28
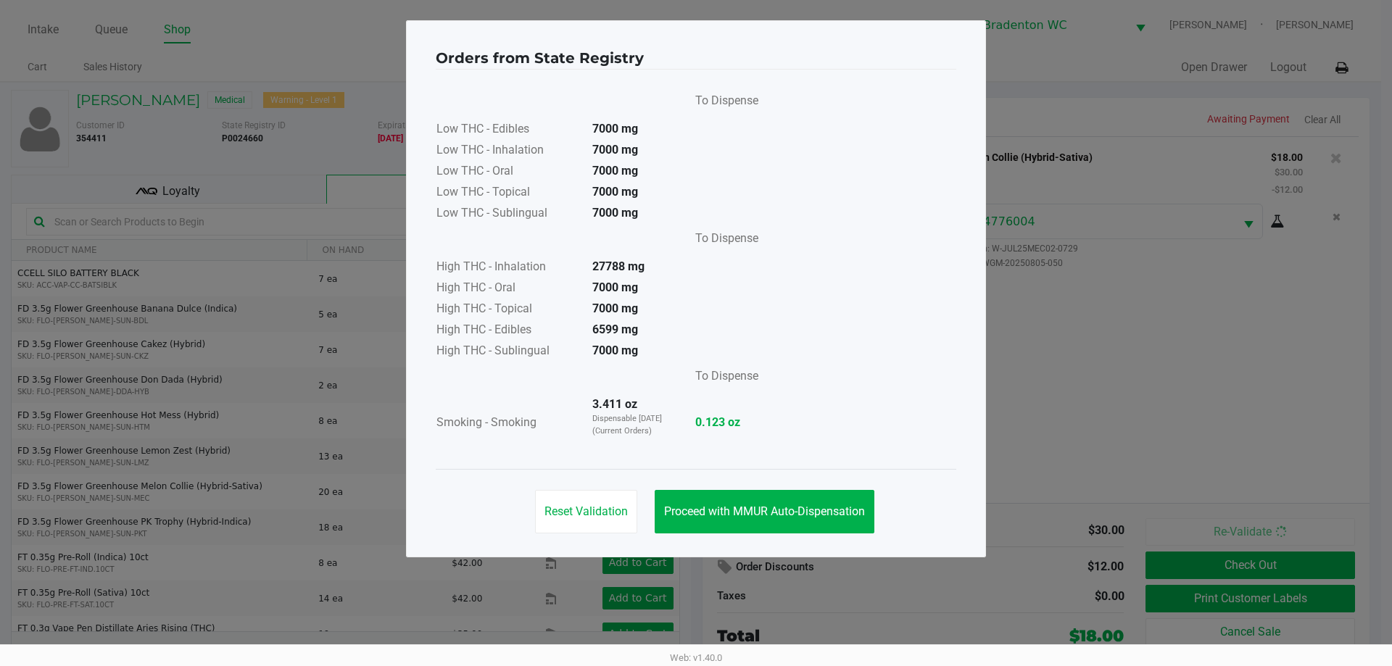
click at [694, 516] on span "Proceed with MMUR Auto-Dispensation" at bounding box center [764, 512] width 201 height 14
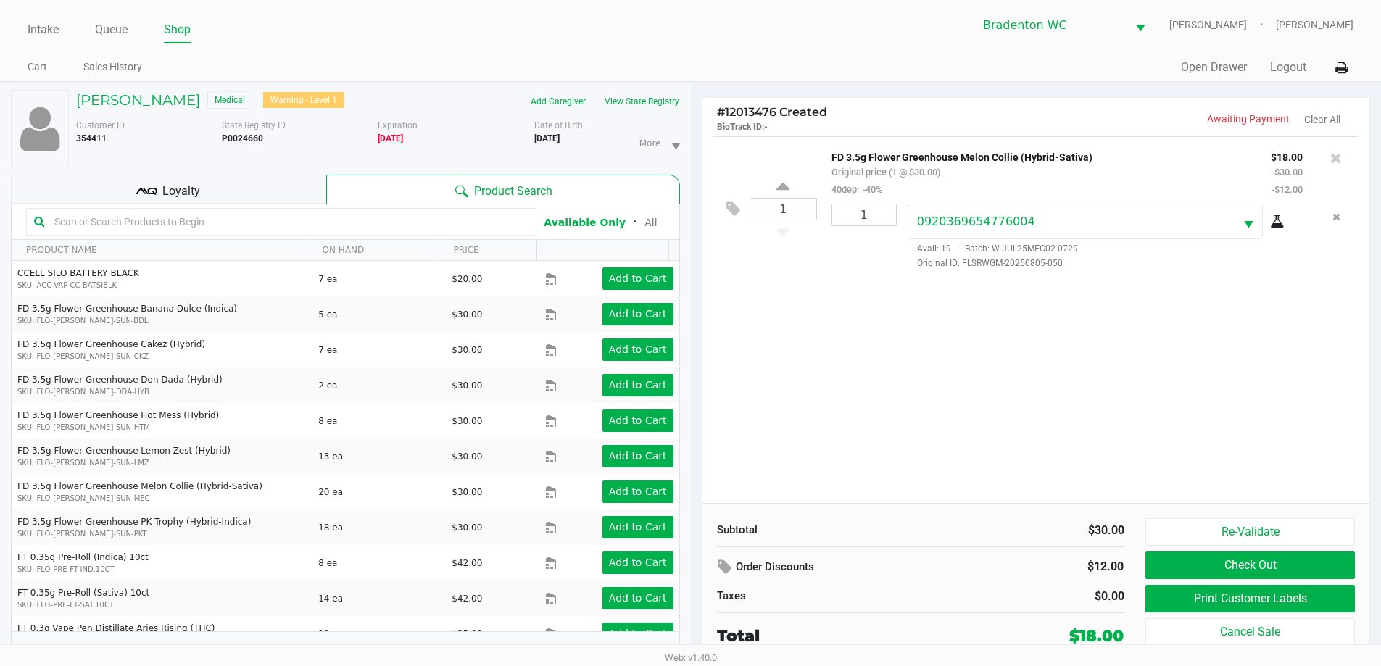
click at [694, 595] on button "Print Customer Labels" at bounding box center [1250, 599] width 209 height 28
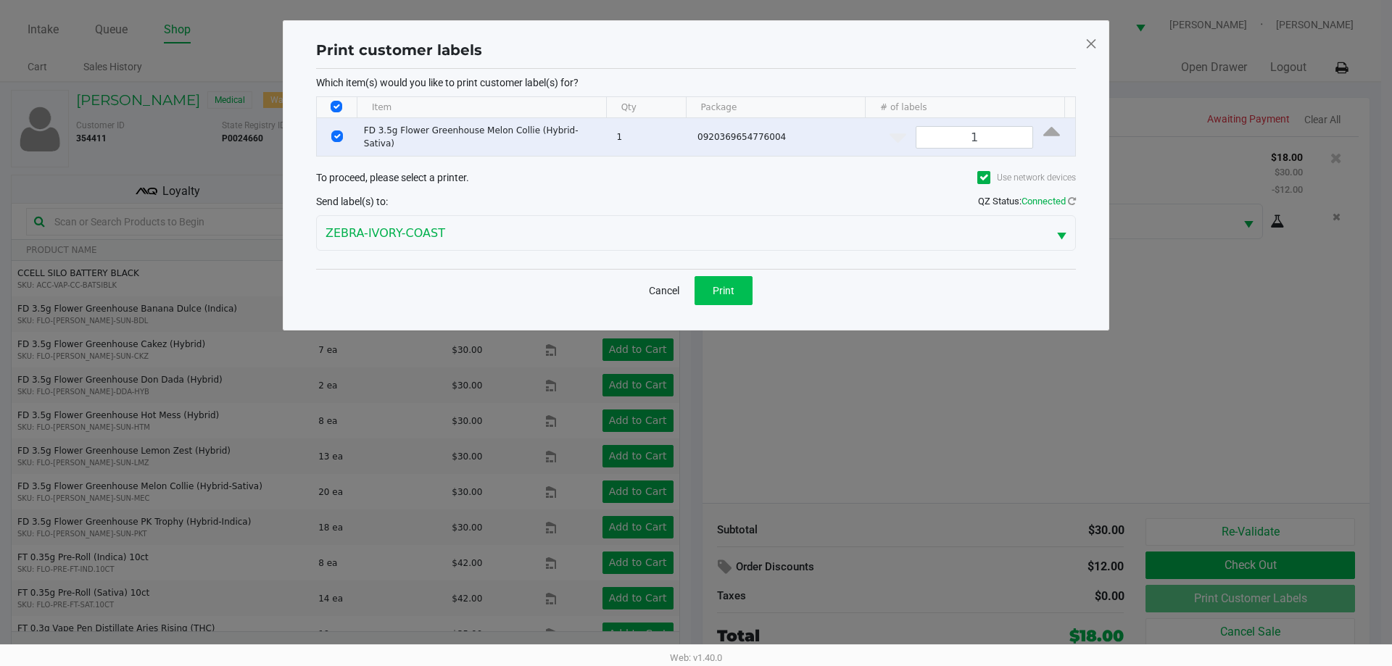
click at [694, 292] on button "Print" at bounding box center [724, 290] width 58 height 29
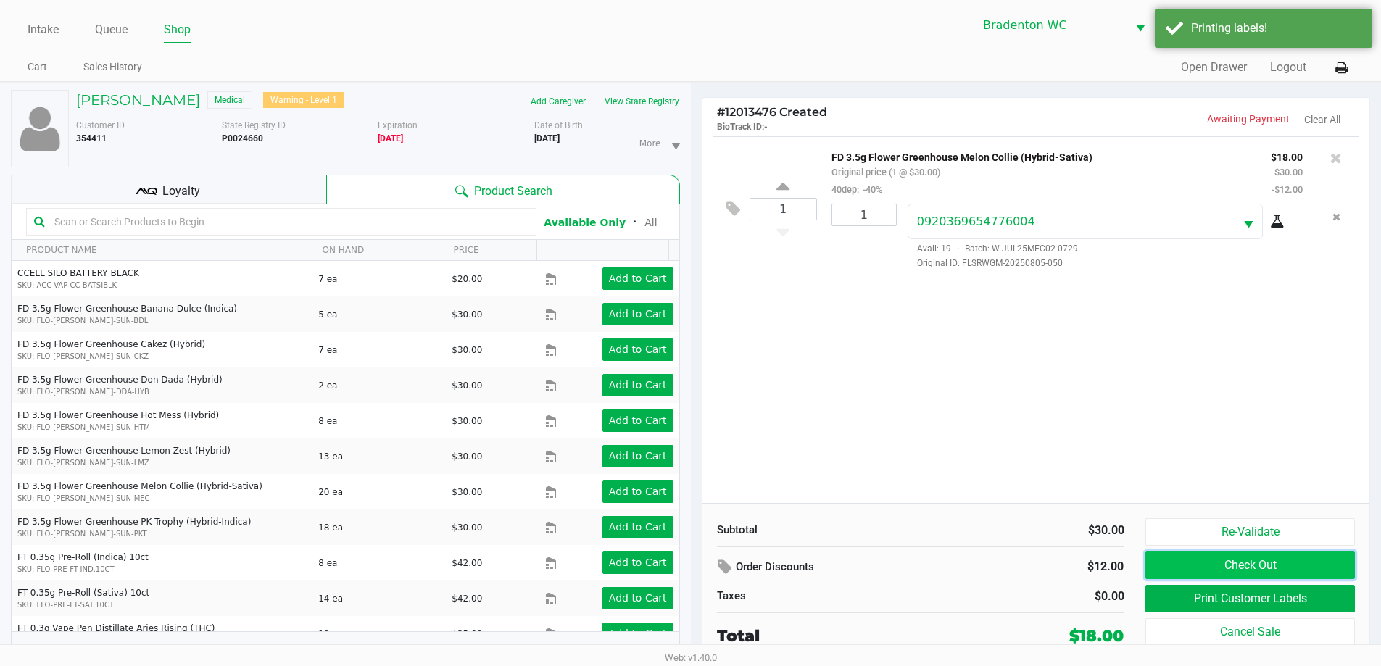
click at [694, 568] on button "Check Out" at bounding box center [1250, 566] width 209 height 28
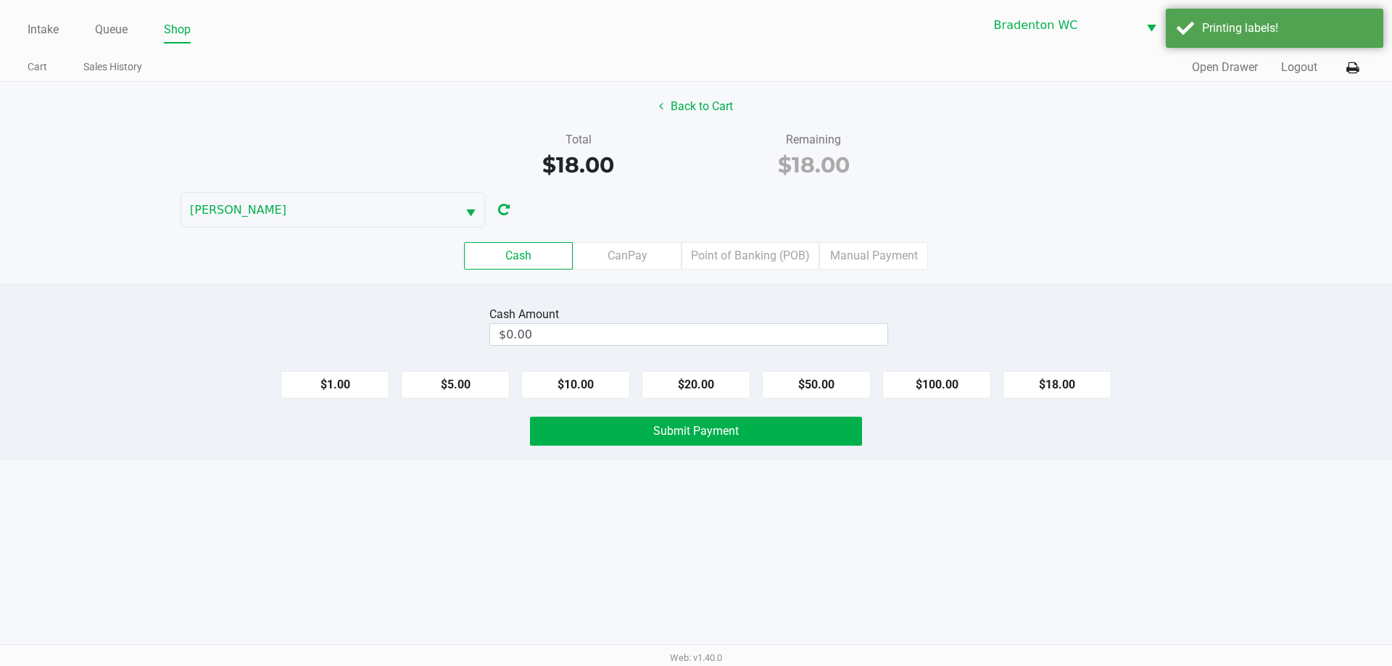
click at [680, 381] on button "$20.00" at bounding box center [696, 385] width 109 height 28
type input "$20.00"
click at [680, 443] on button "Submit Payment" at bounding box center [696, 431] width 332 height 29
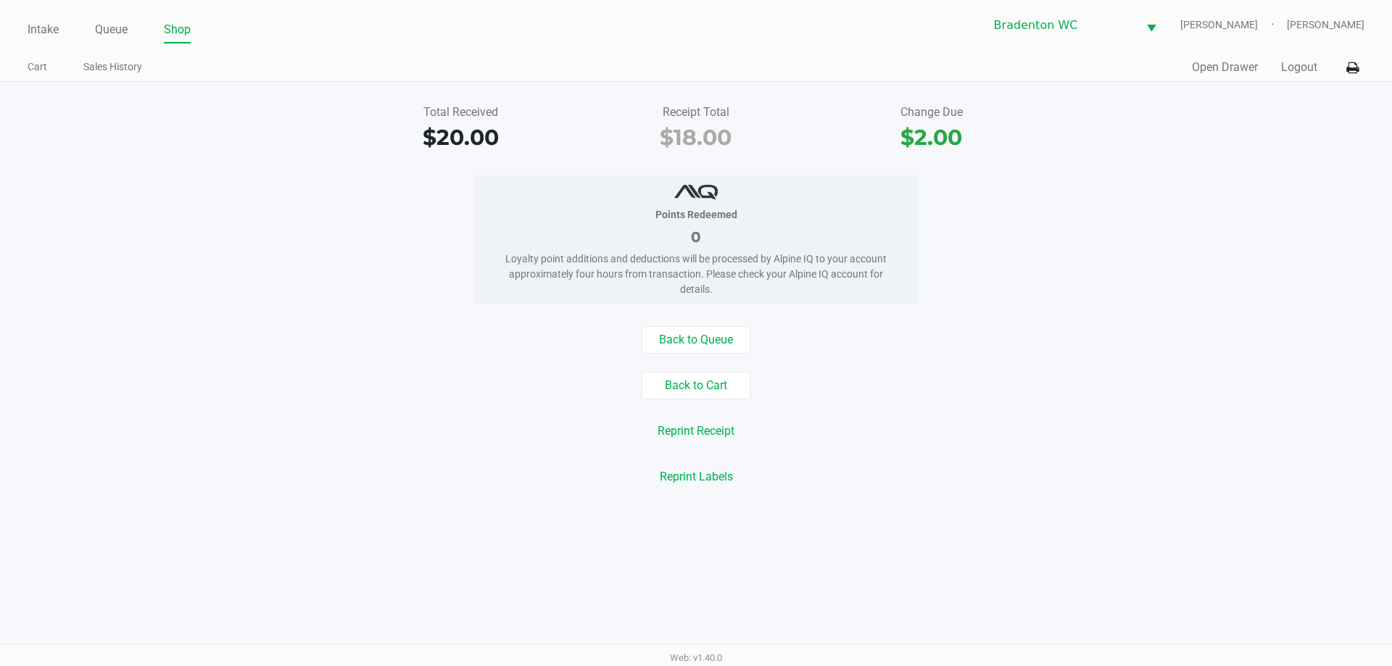
click at [669, 390] on button "Back to Cart" at bounding box center [696, 386] width 109 height 28
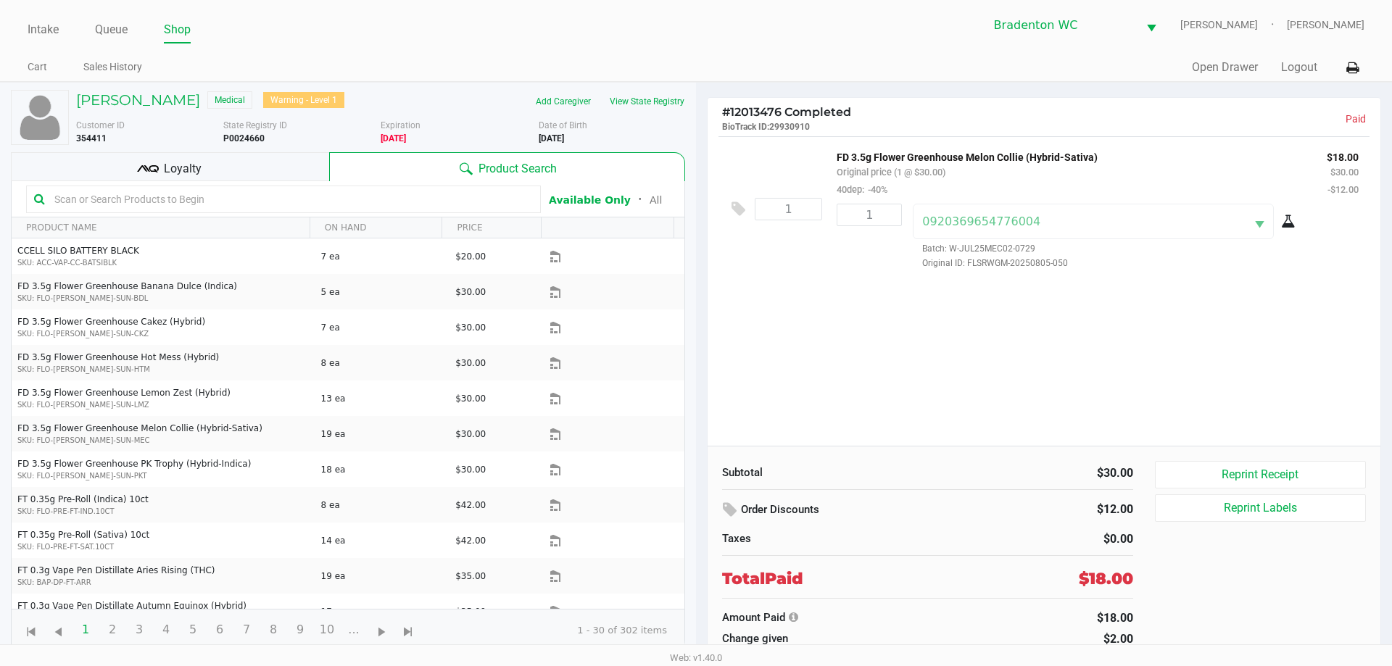
click at [199, 159] on div "Loyalty" at bounding box center [170, 166] width 318 height 29
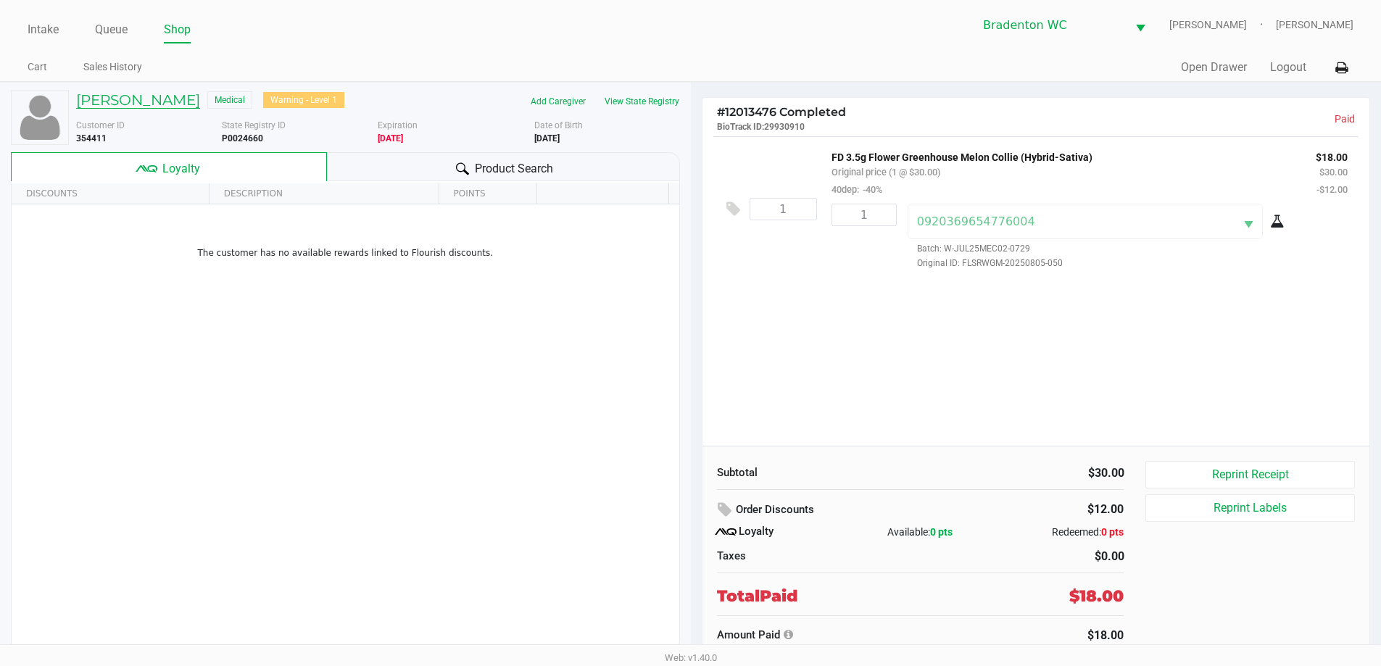
click at [121, 99] on h5 "Chantelle Vigeant" at bounding box center [138, 99] width 124 height 17
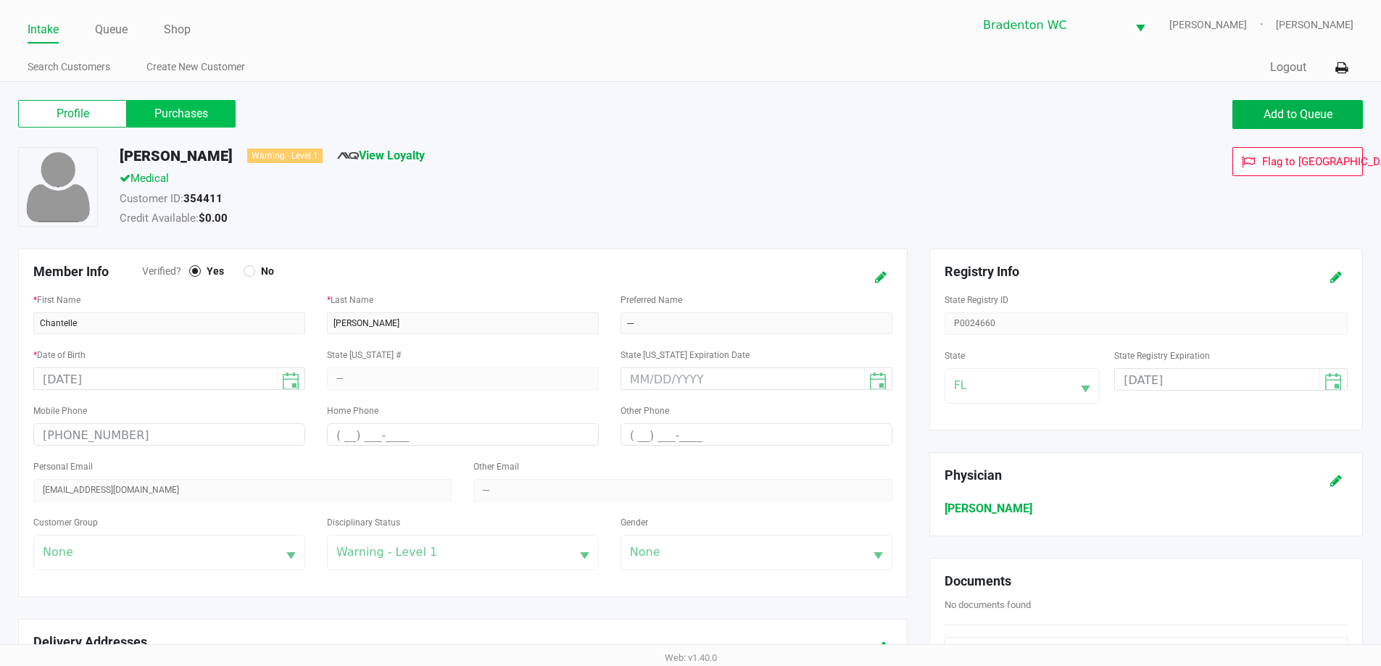
click at [173, 110] on label "Purchases" at bounding box center [181, 114] width 109 height 28
click at [0, 0] on 1 "Purchases" at bounding box center [0, 0] width 0 height 0
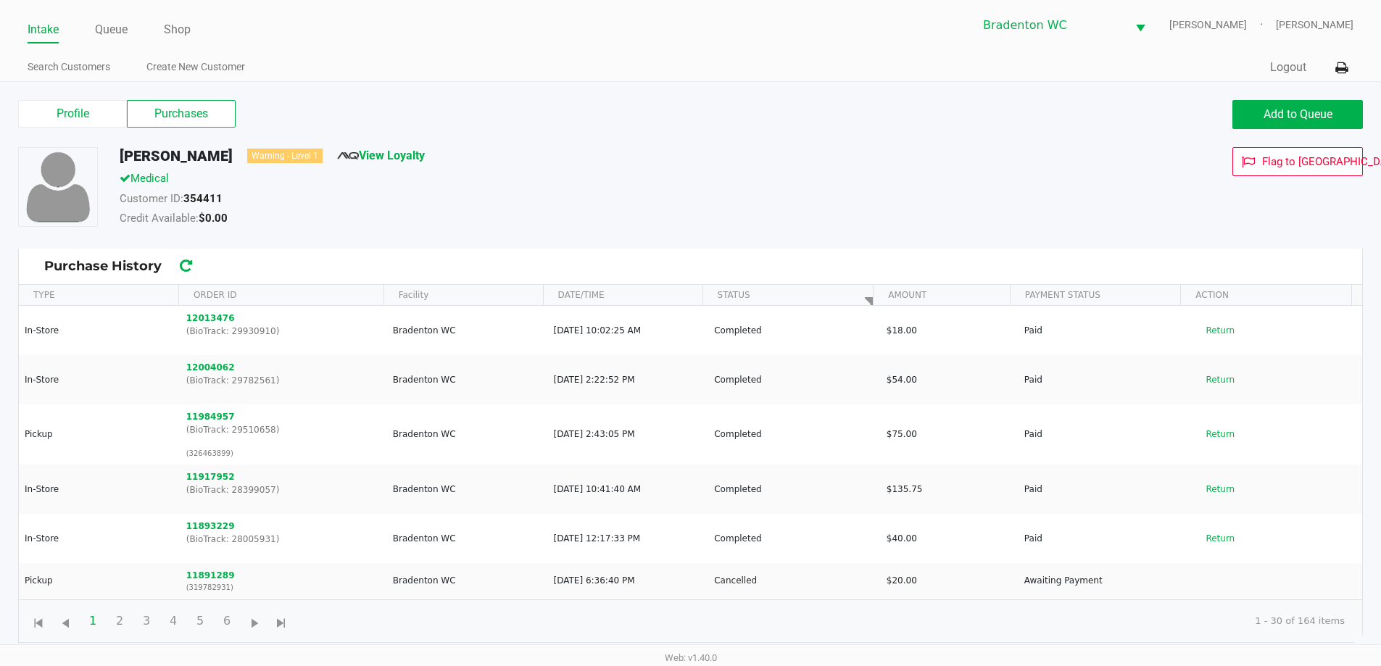
click at [694, 118] on button "Add to Queue" at bounding box center [1298, 114] width 131 height 29
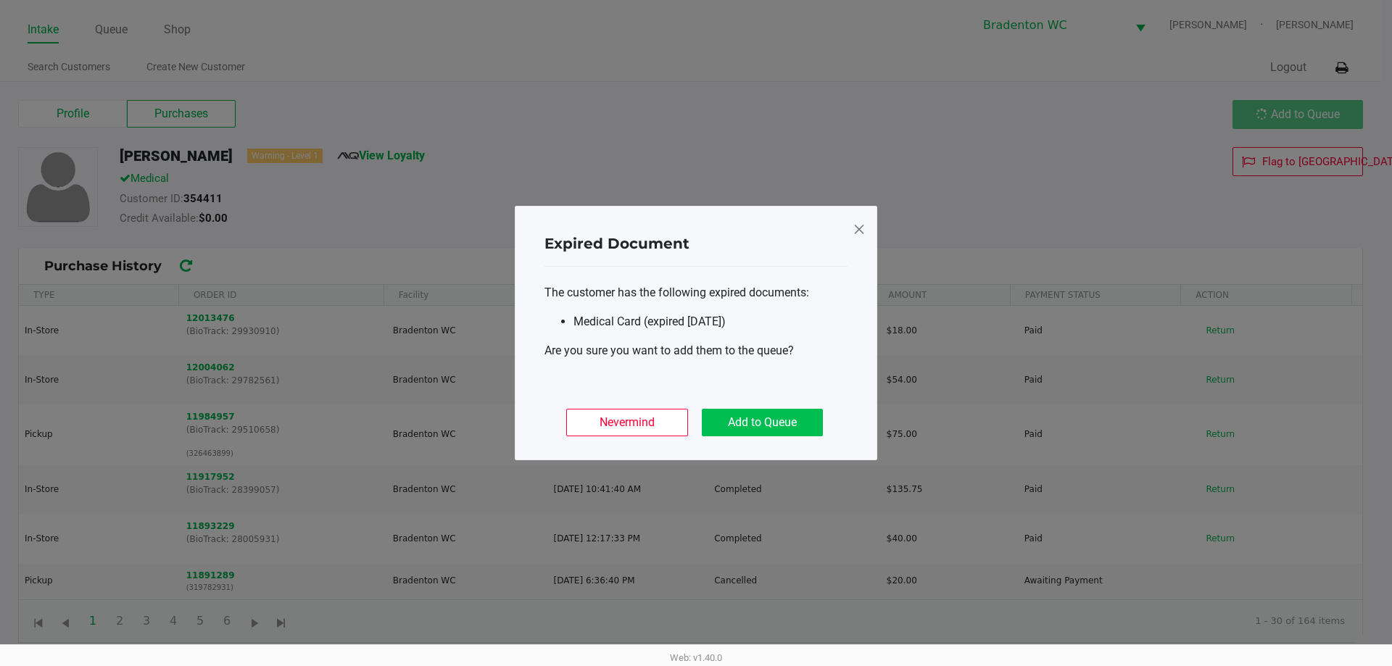
click at [694, 418] on button "Add to Queue" at bounding box center [762, 423] width 121 height 28
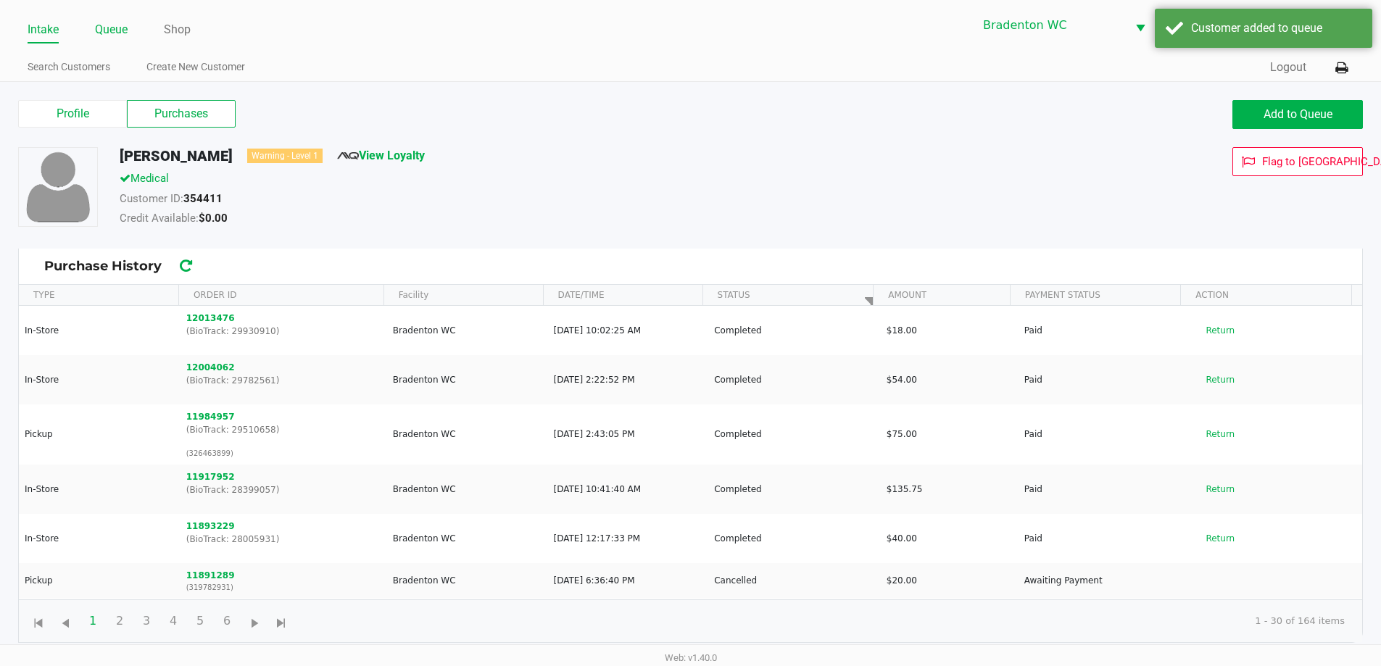
click at [103, 33] on link "Queue" at bounding box center [111, 30] width 33 height 20
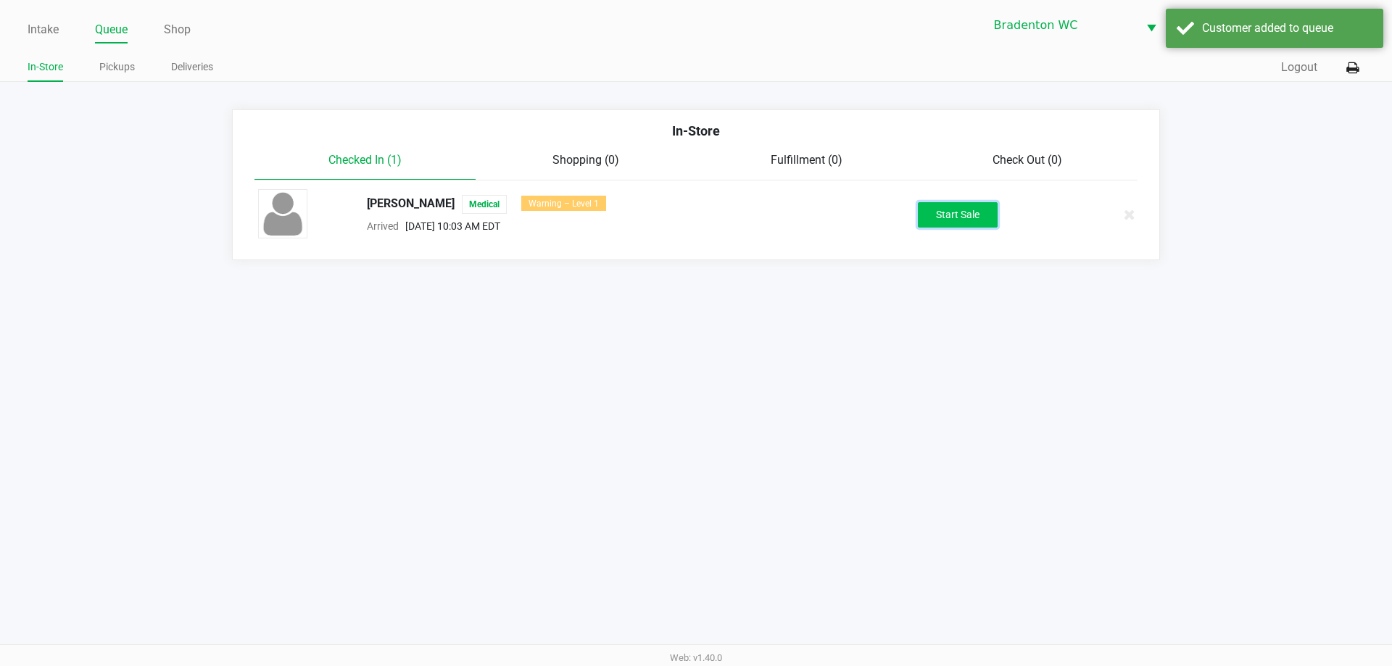
click at [694, 218] on button "Start Sale" at bounding box center [958, 214] width 80 height 25
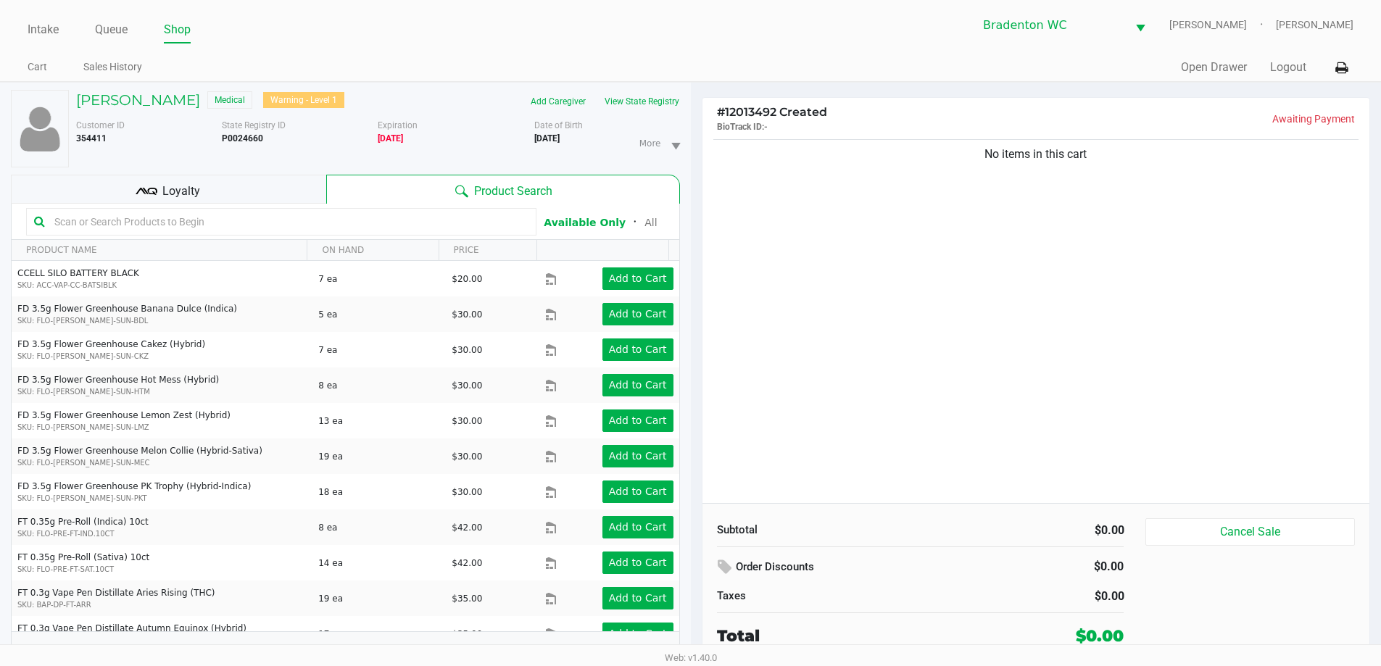
click at [640, 38] on ul "Intake Queue Shop" at bounding box center [359, 30] width 663 height 25
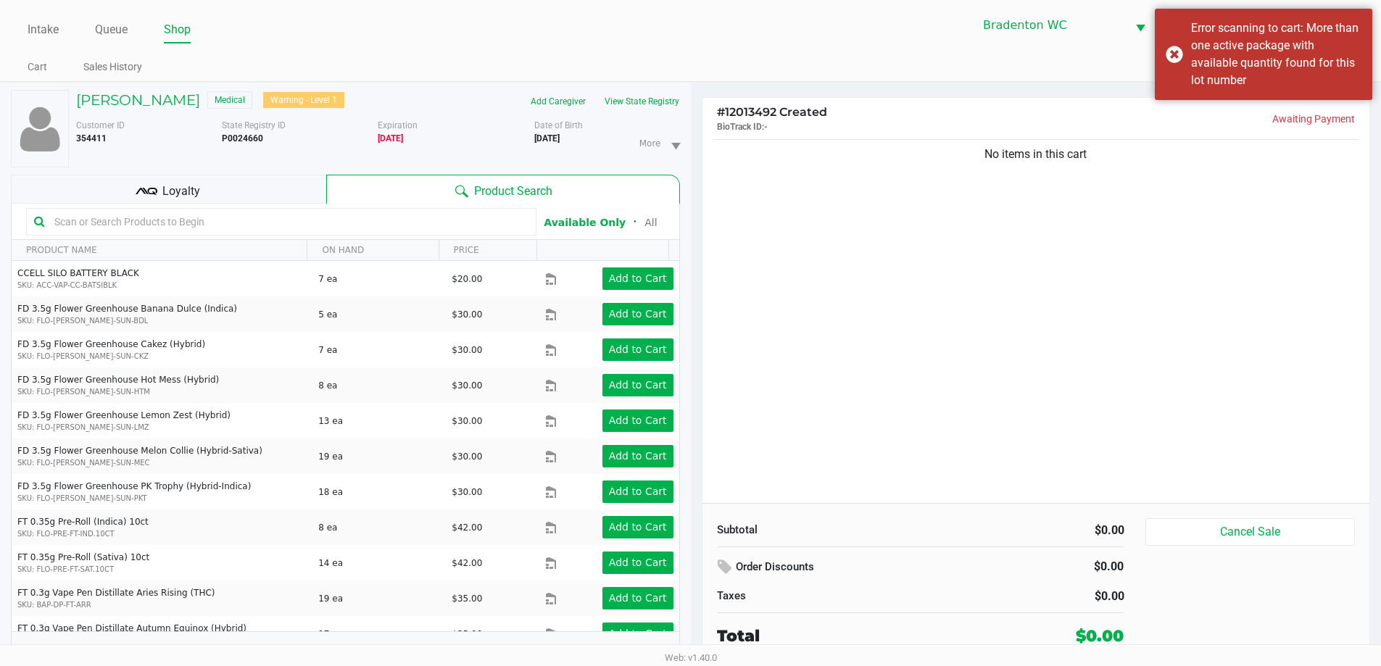
click at [148, 225] on input "text" at bounding box center [289, 222] width 480 height 22
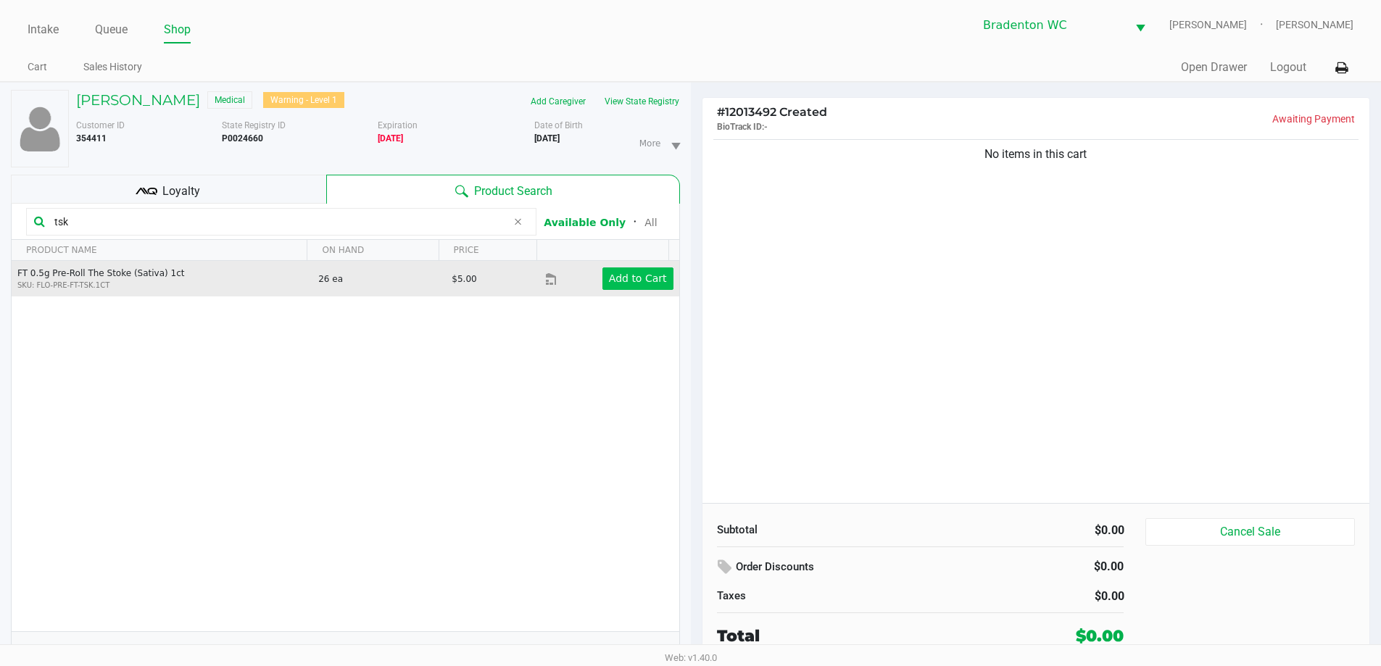
type input "tsk"
click at [631, 278] on app-button-loader "Add to Cart" at bounding box center [638, 279] width 58 height 12
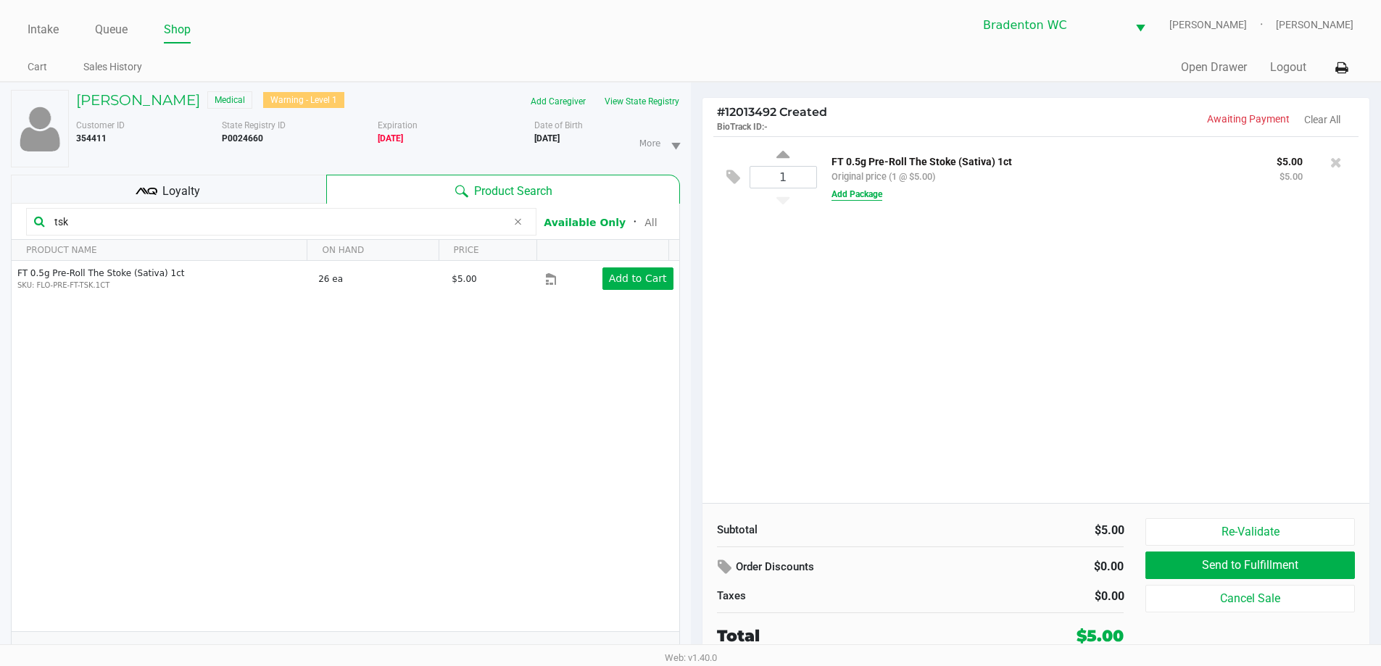
click at [694, 194] on button "Add Package" at bounding box center [857, 194] width 51 height 13
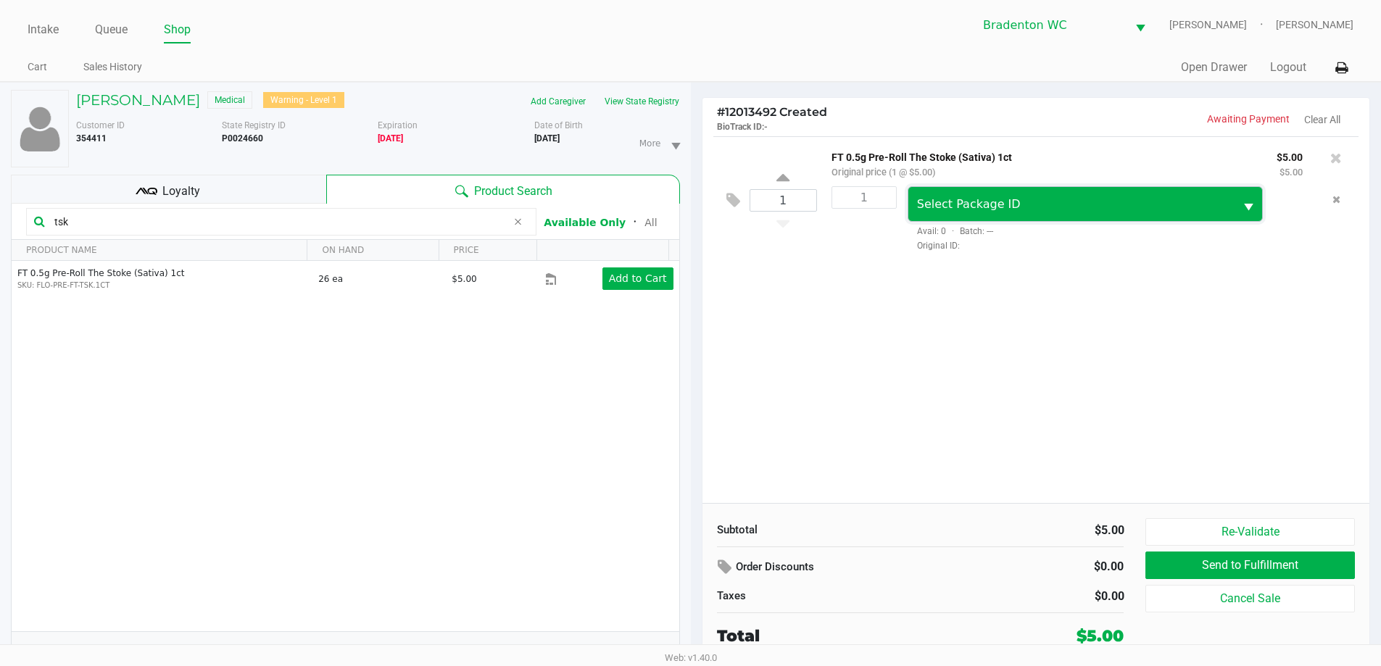
click at [694, 210] on span "Select Package ID" at bounding box center [969, 204] width 104 height 14
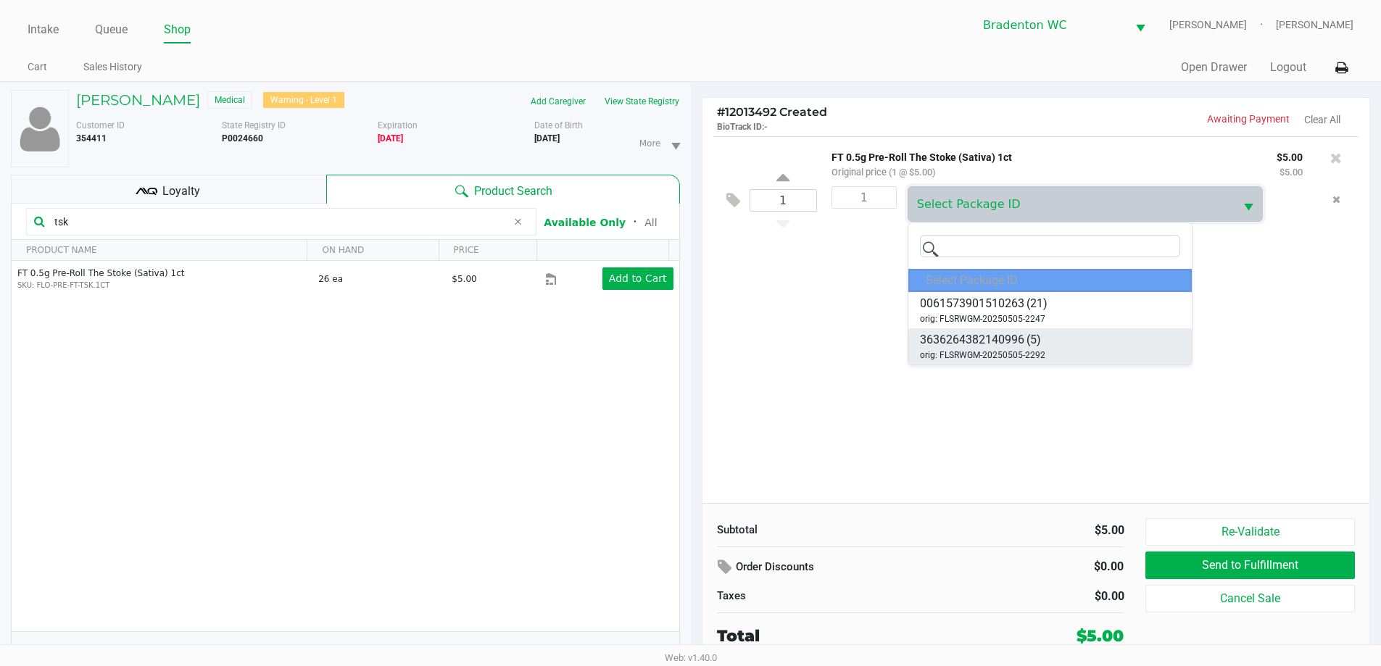
click at [694, 354] on span "orig: FLSRWGM-20250505-2292" at bounding box center [982, 355] width 125 height 13
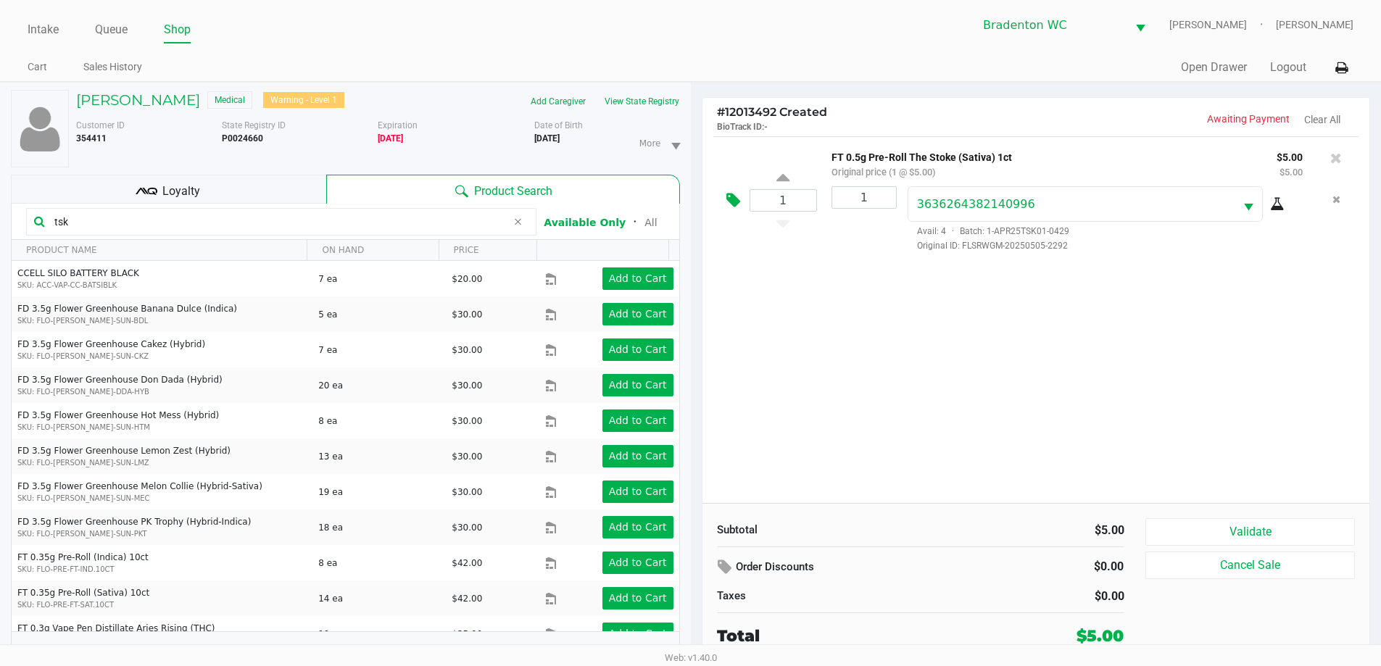
click at [694, 207] on button at bounding box center [736, 200] width 25 height 35
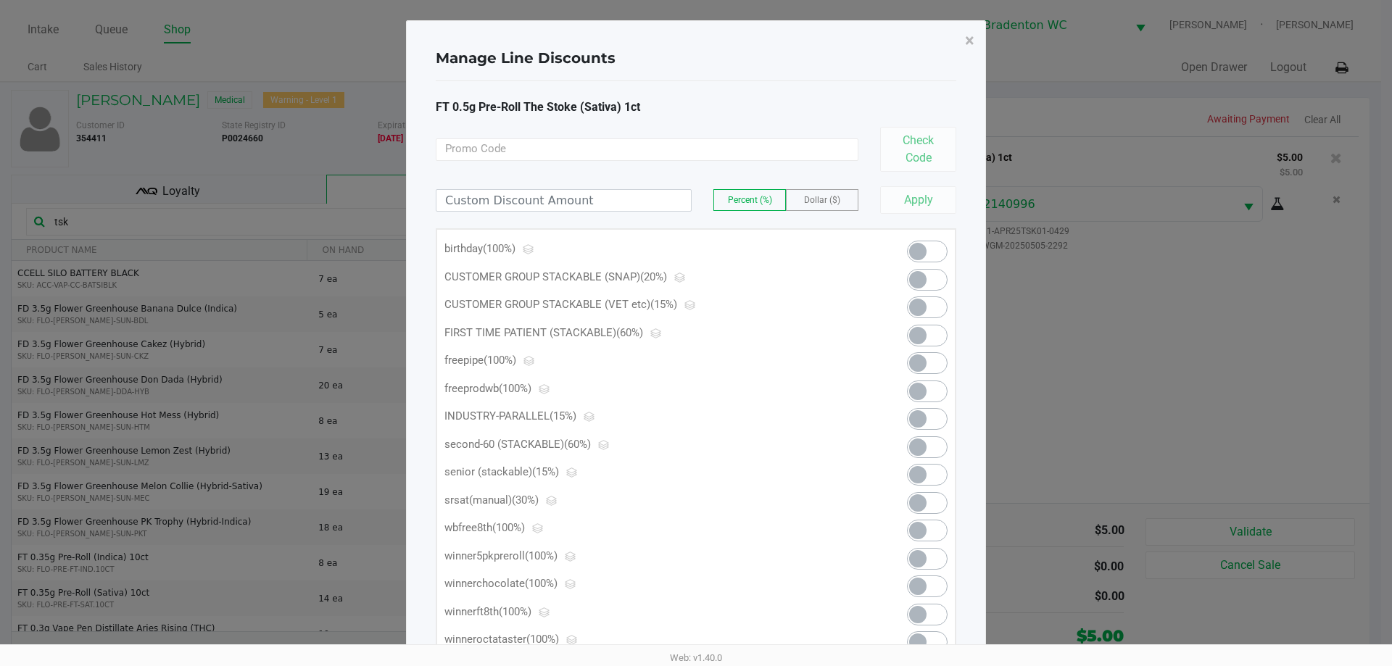
click at [694, 251] on span at bounding box center [917, 251] width 17 height 17
click at [694, 34] on span "×" at bounding box center [969, 40] width 9 height 20
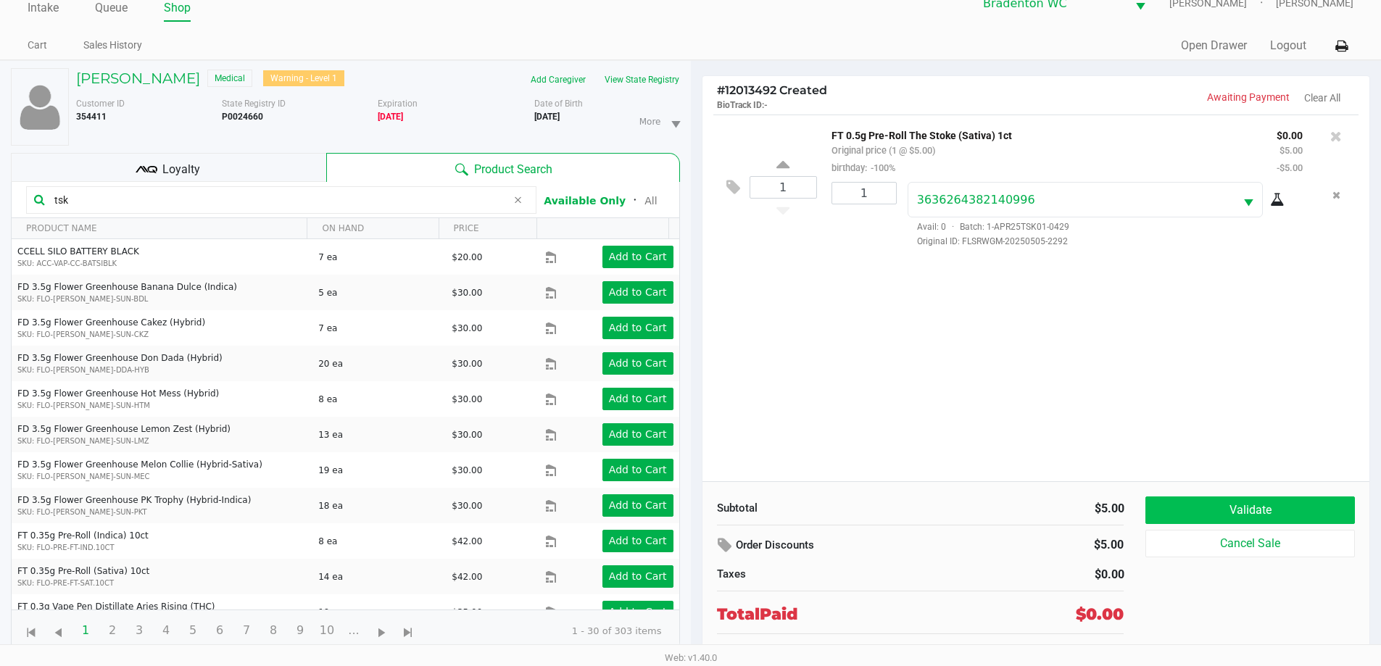
scroll to position [33, 0]
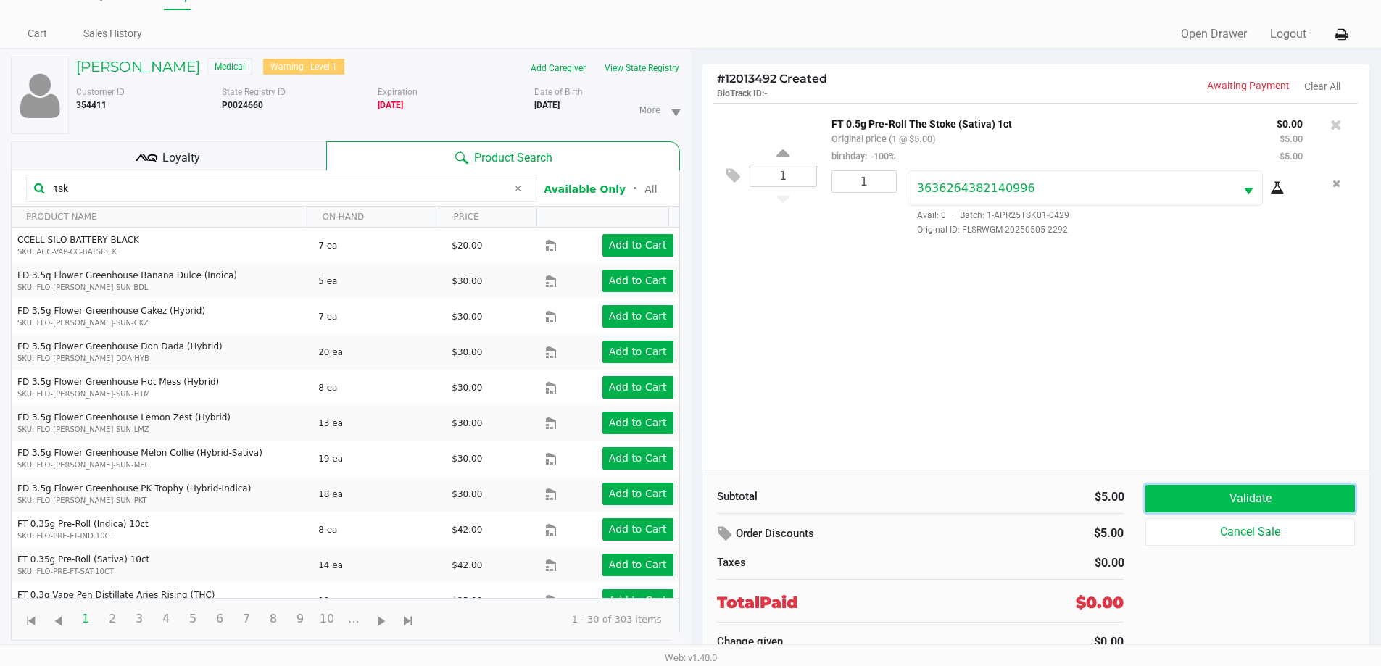
click at [694, 494] on button "Validate" at bounding box center [1250, 499] width 209 height 28
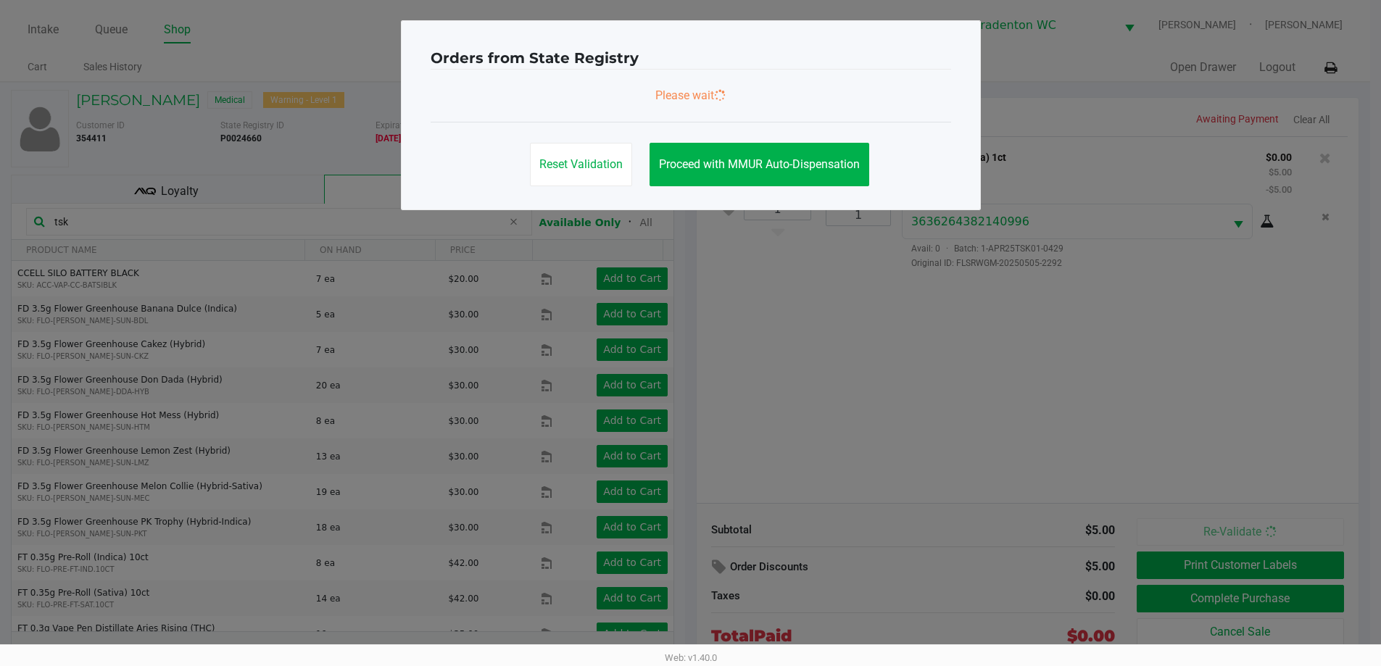
scroll to position [0, 0]
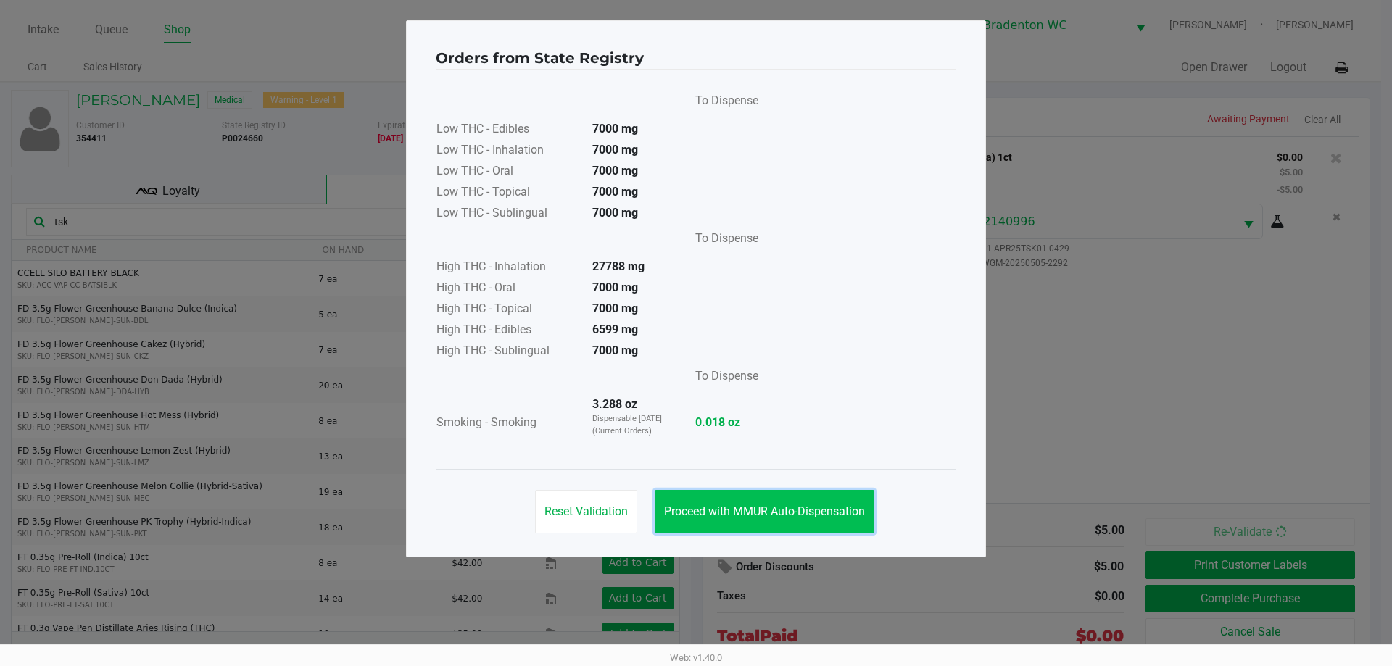
click at [694, 501] on button "Proceed with MMUR Auto-Dispensation" at bounding box center [765, 512] width 220 height 44
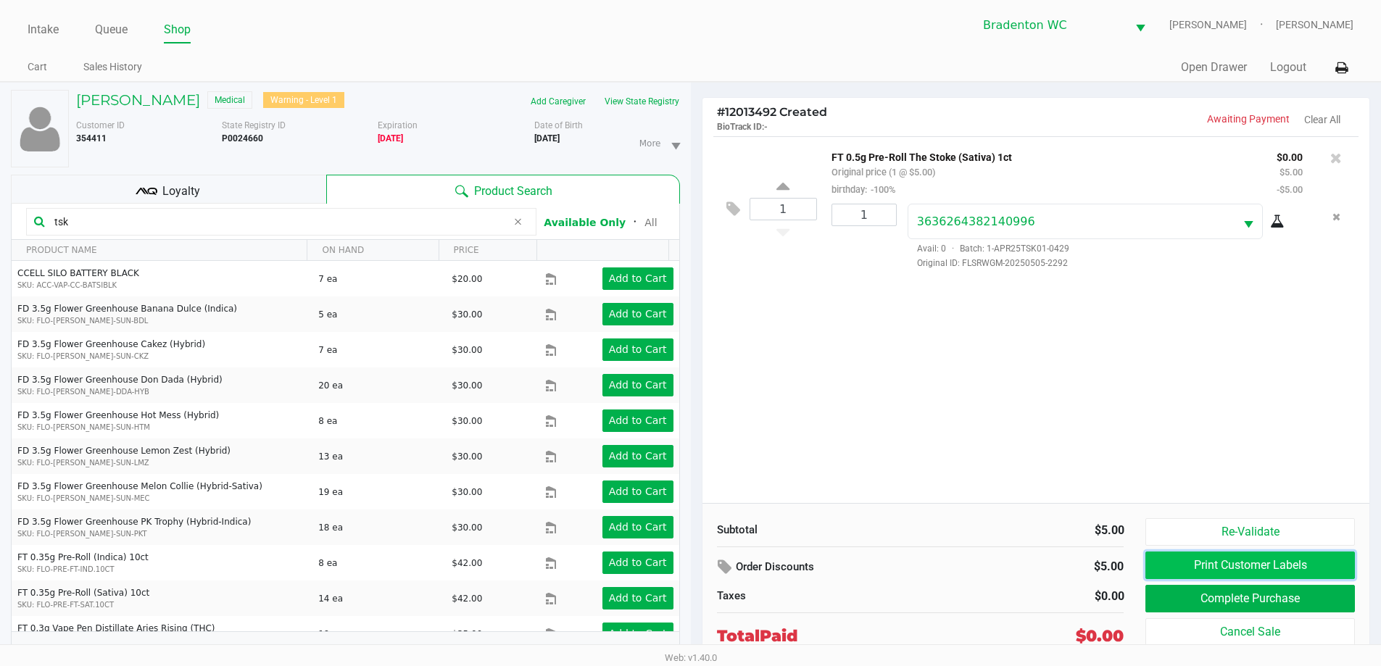
click at [694, 562] on button "Print Customer Labels" at bounding box center [1250, 566] width 209 height 28
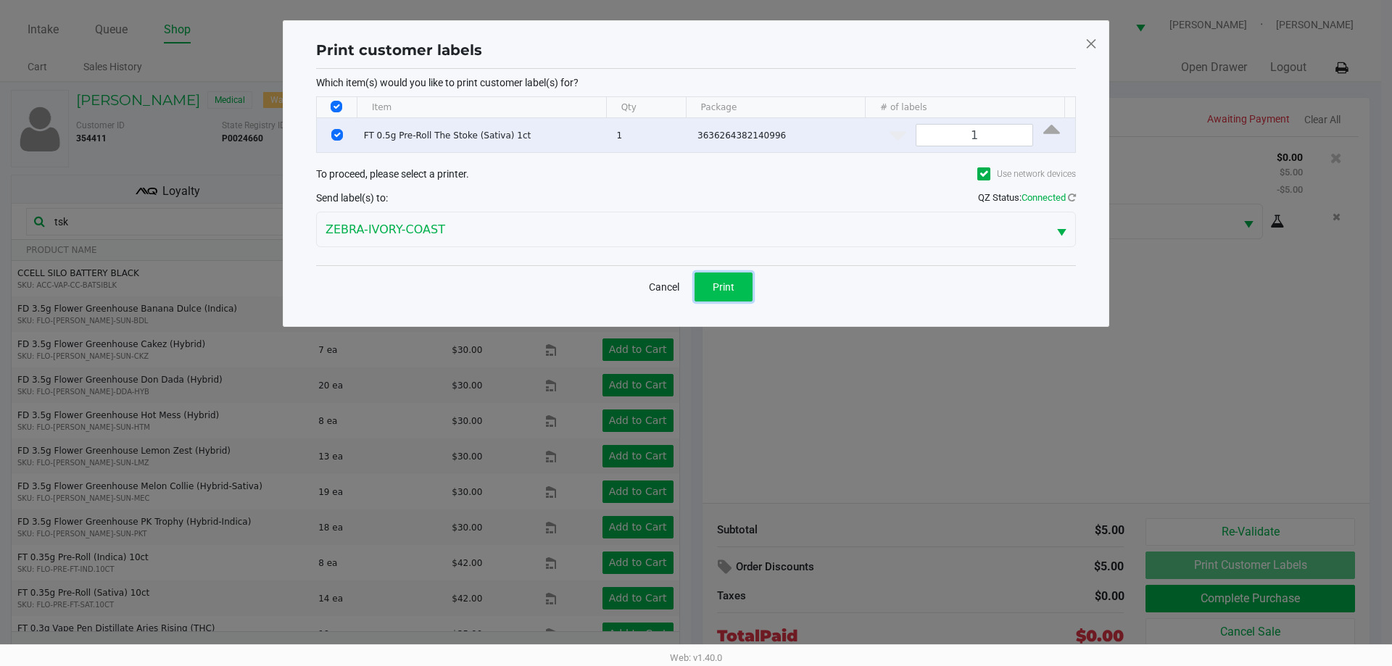
click at [694, 278] on button "Print" at bounding box center [724, 287] width 58 height 29
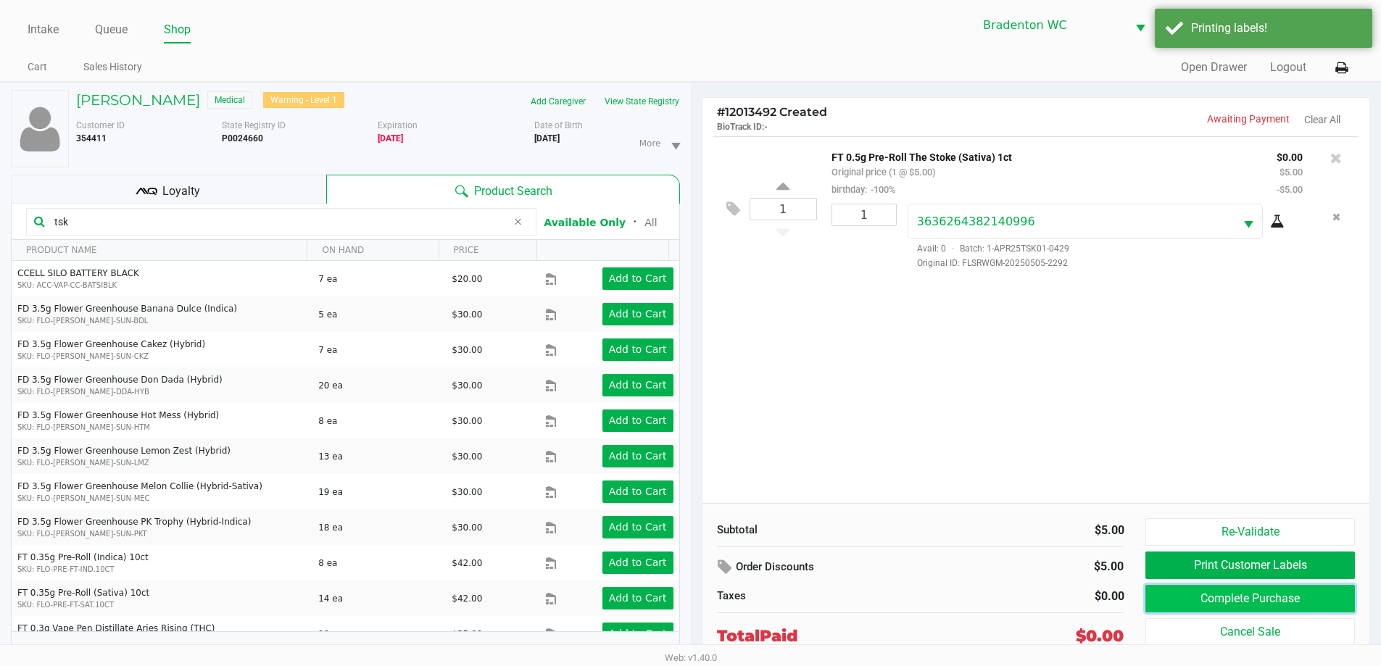
click at [694, 591] on button "Complete Purchase" at bounding box center [1250, 599] width 209 height 28
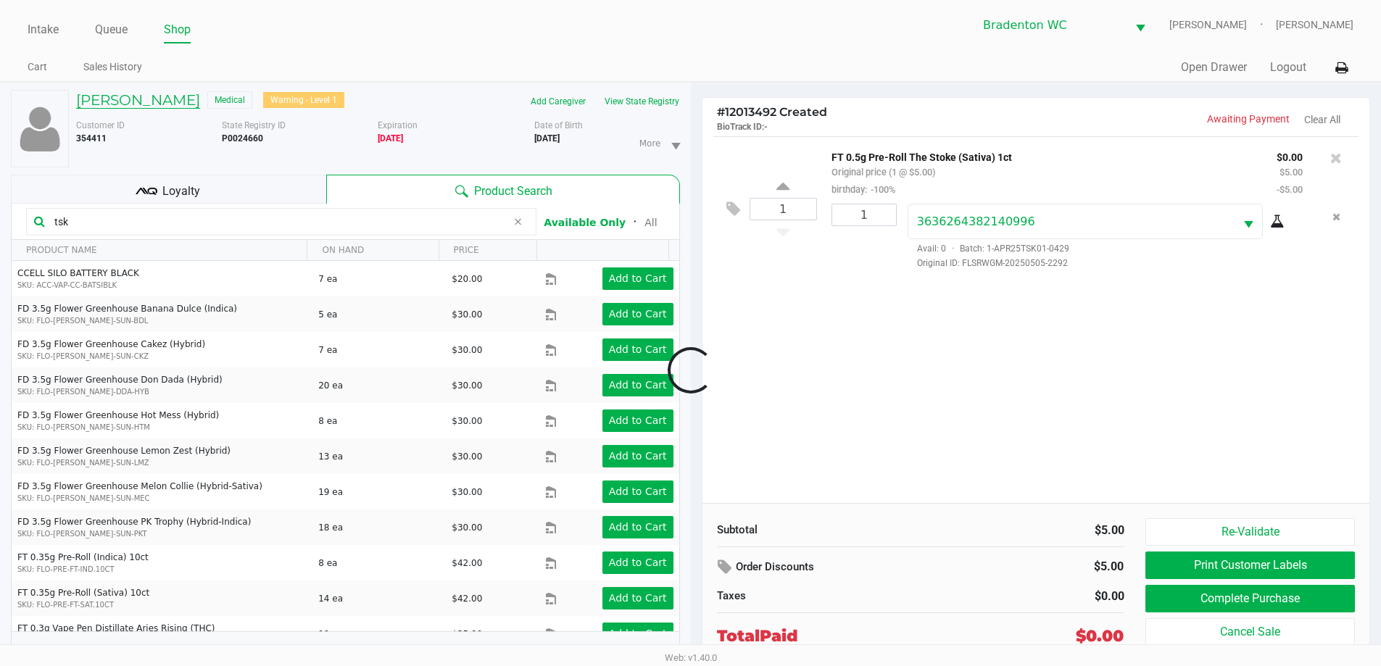
click at [168, 104] on h5 "Chantelle Vigeant" at bounding box center [138, 99] width 124 height 17
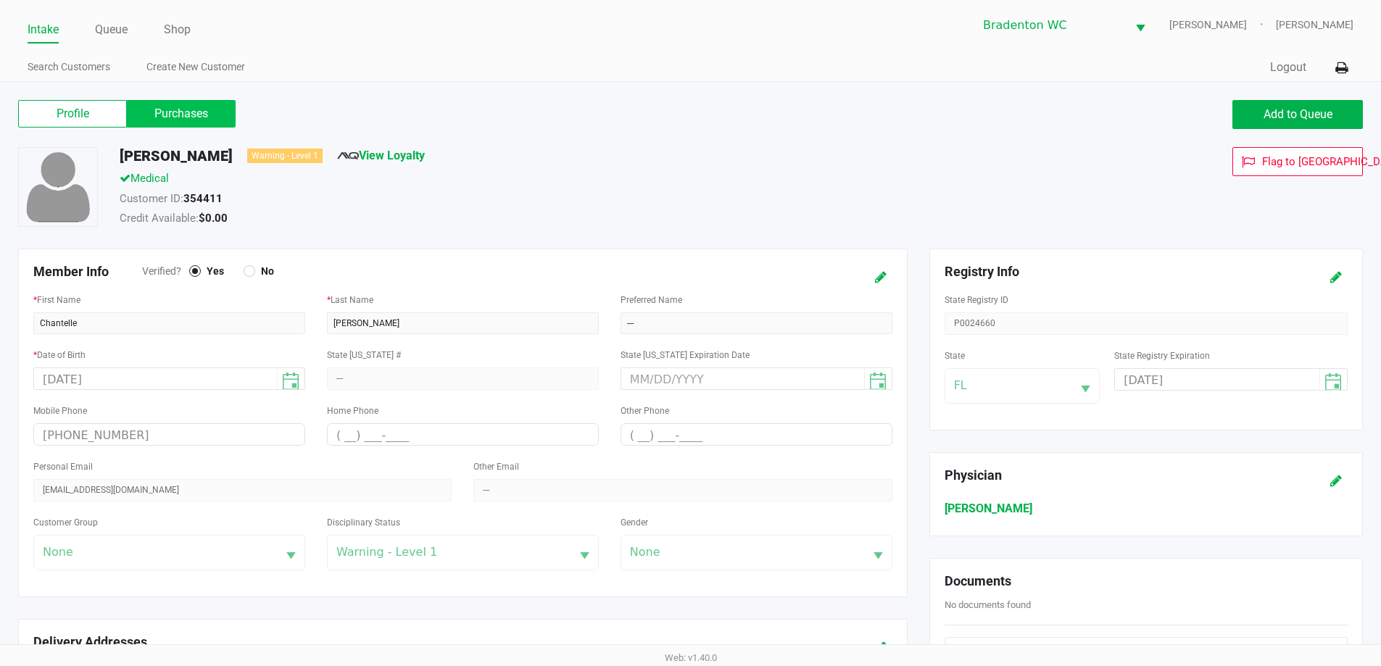
click at [186, 101] on label "Purchases" at bounding box center [181, 114] width 109 height 28
click at [0, 0] on 1 "Purchases" at bounding box center [0, 0] width 0 height 0
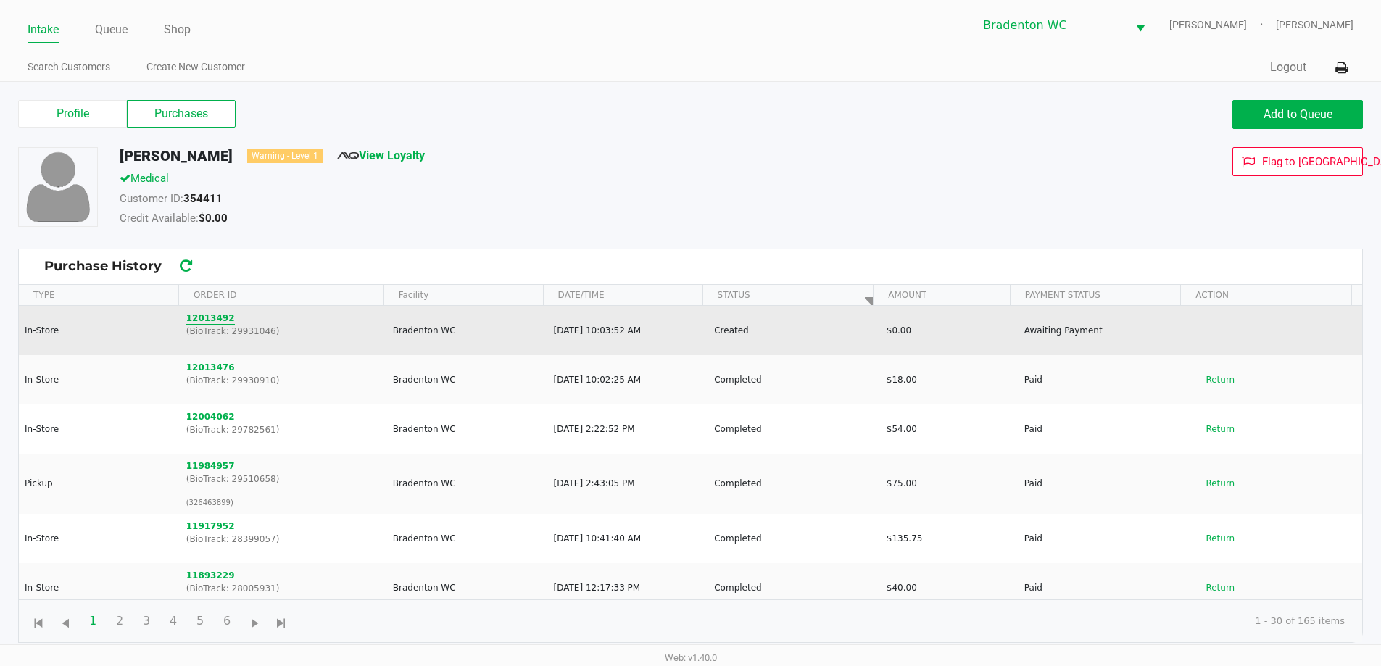
click at [214, 312] on button "12013492" at bounding box center [210, 318] width 49 height 13
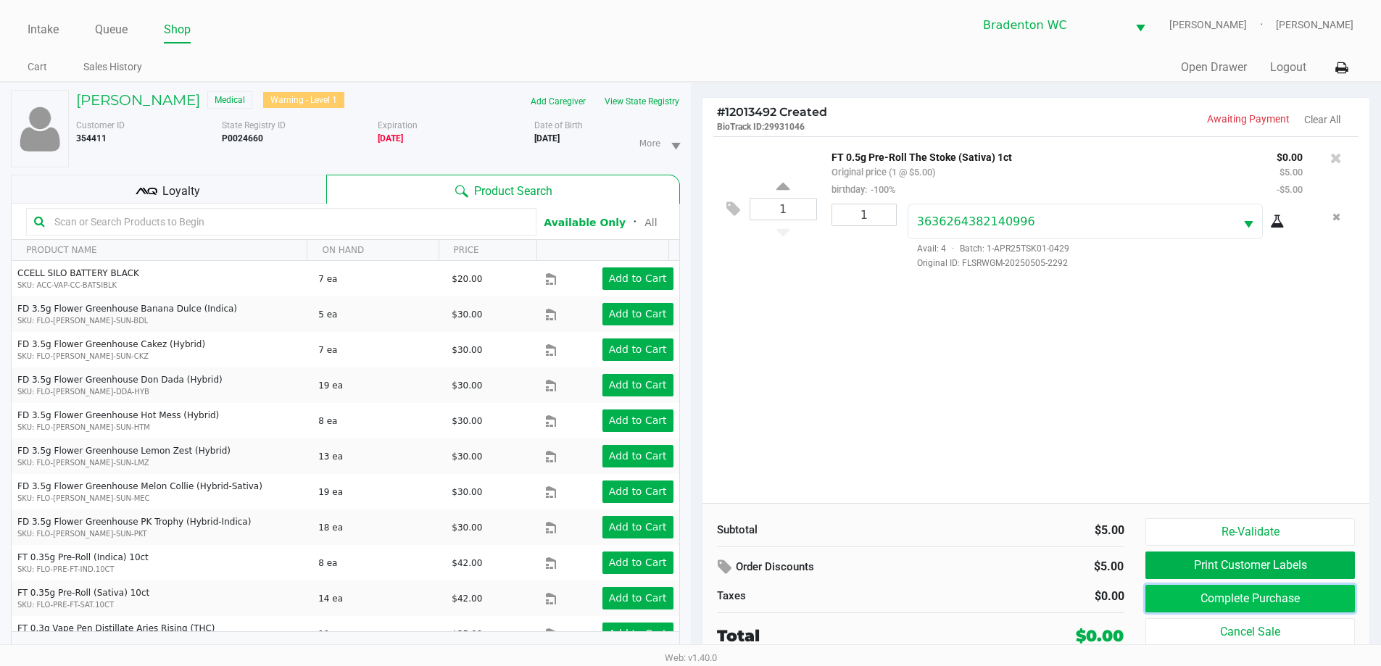
click at [694, 603] on button "Complete Purchase" at bounding box center [1250, 599] width 209 height 28
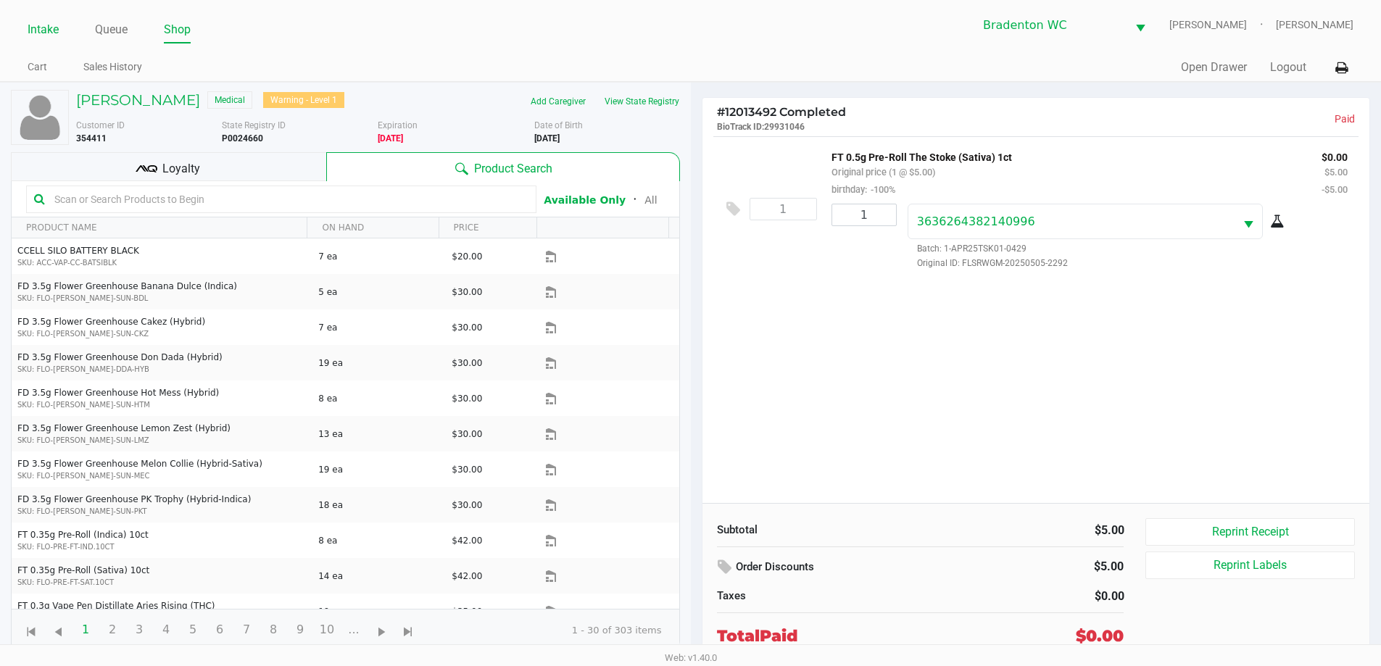
click at [43, 22] on link "Intake" at bounding box center [43, 30] width 31 height 20
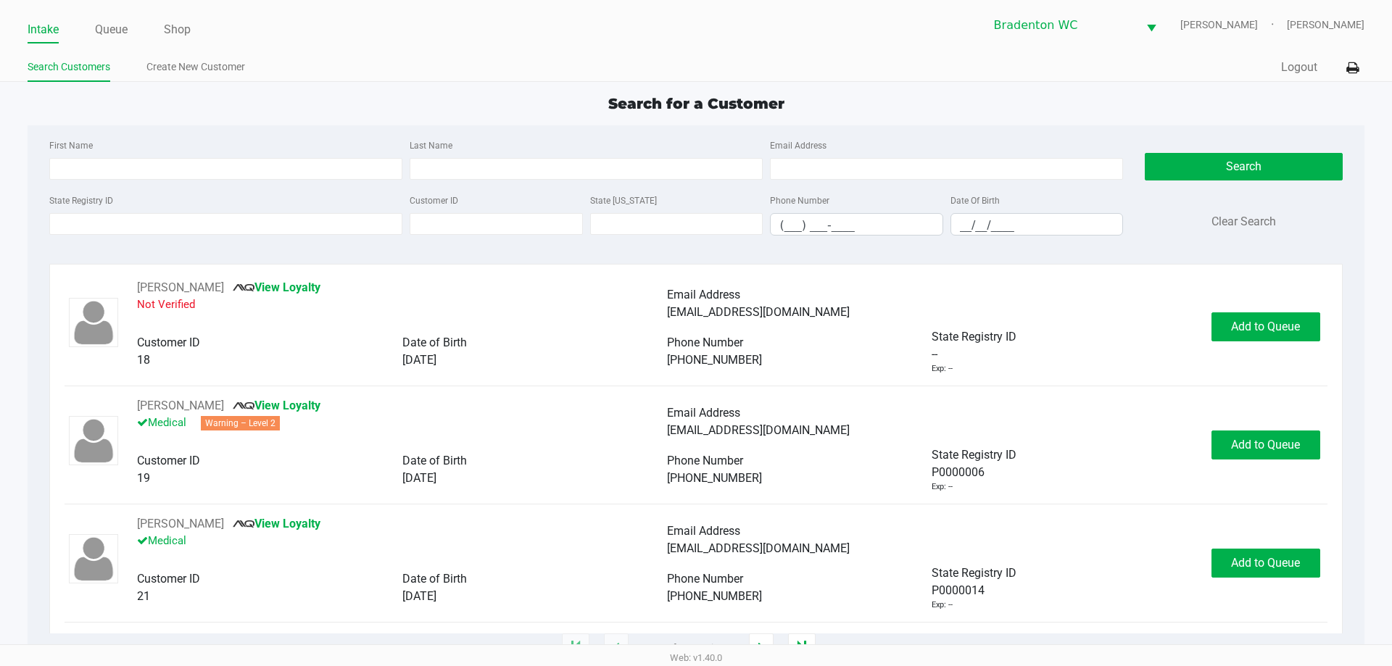
click at [358, 44] on div "Intake Queue Shop Bradenton WC HUMBERTO-LEON Marley French Search Customers Cre…" at bounding box center [696, 41] width 1392 height 82
click at [107, 220] on input "State Registry ID" at bounding box center [225, 224] width 353 height 22
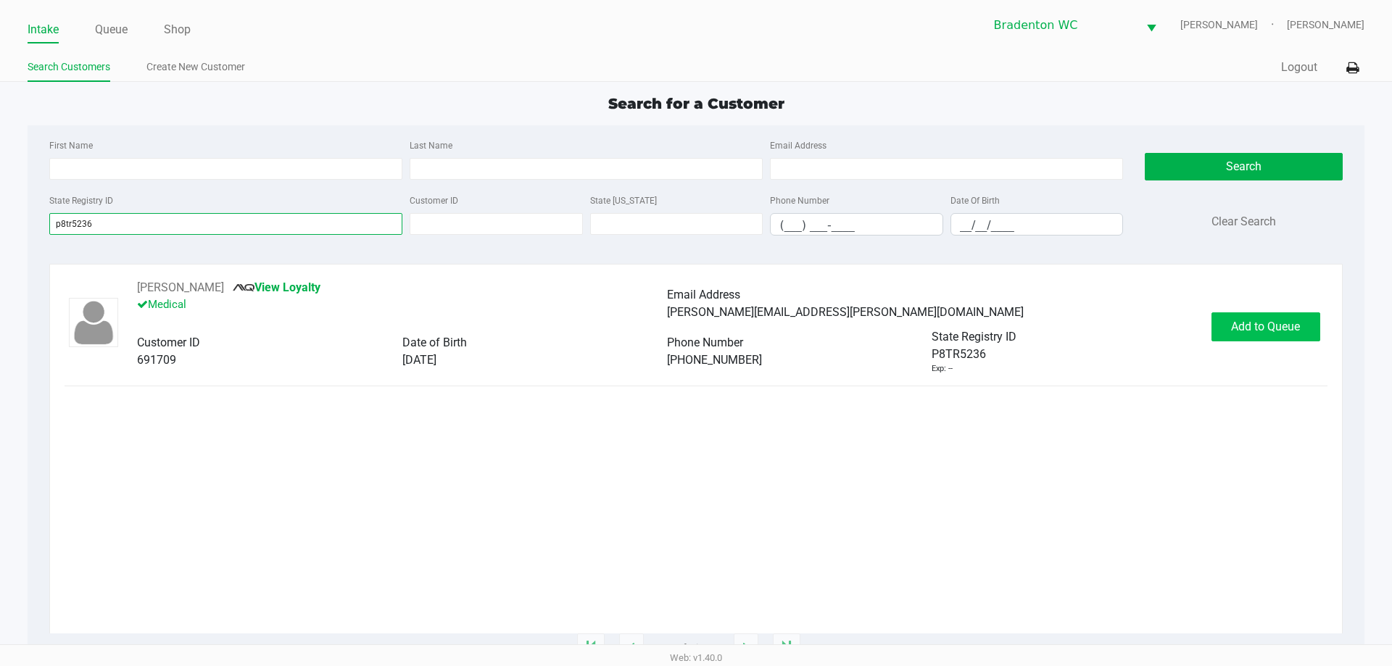
type input "p8tr5236"
click at [694, 321] on span "Add to Queue" at bounding box center [1265, 327] width 69 height 14
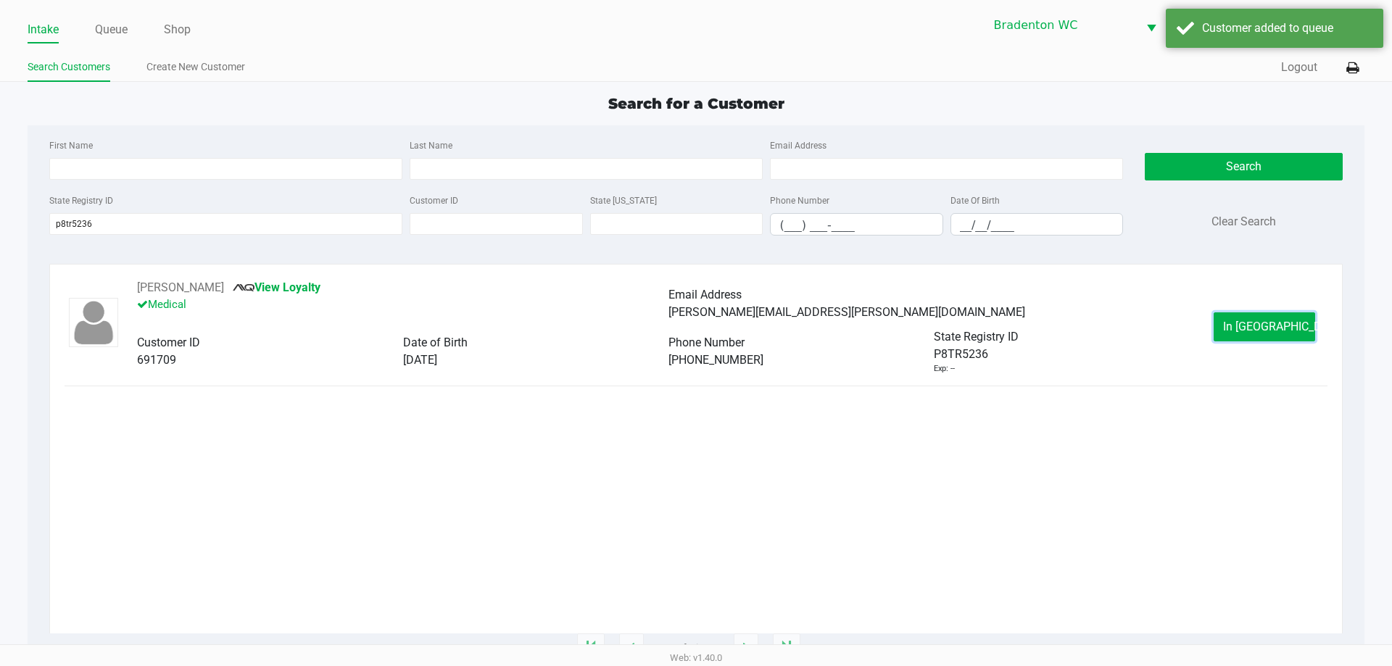
click at [694, 328] on span "In Queue" at bounding box center [1284, 327] width 122 height 14
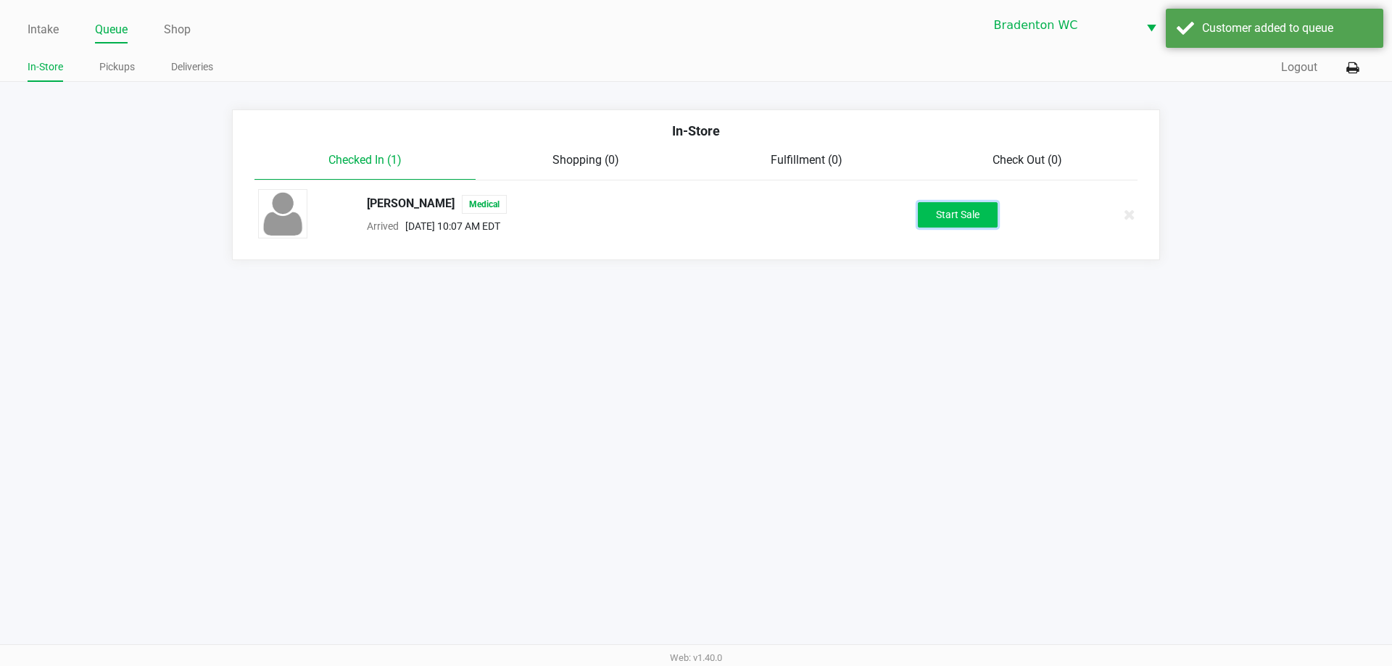
click at [694, 224] on button "Start Sale" at bounding box center [958, 214] width 80 height 25
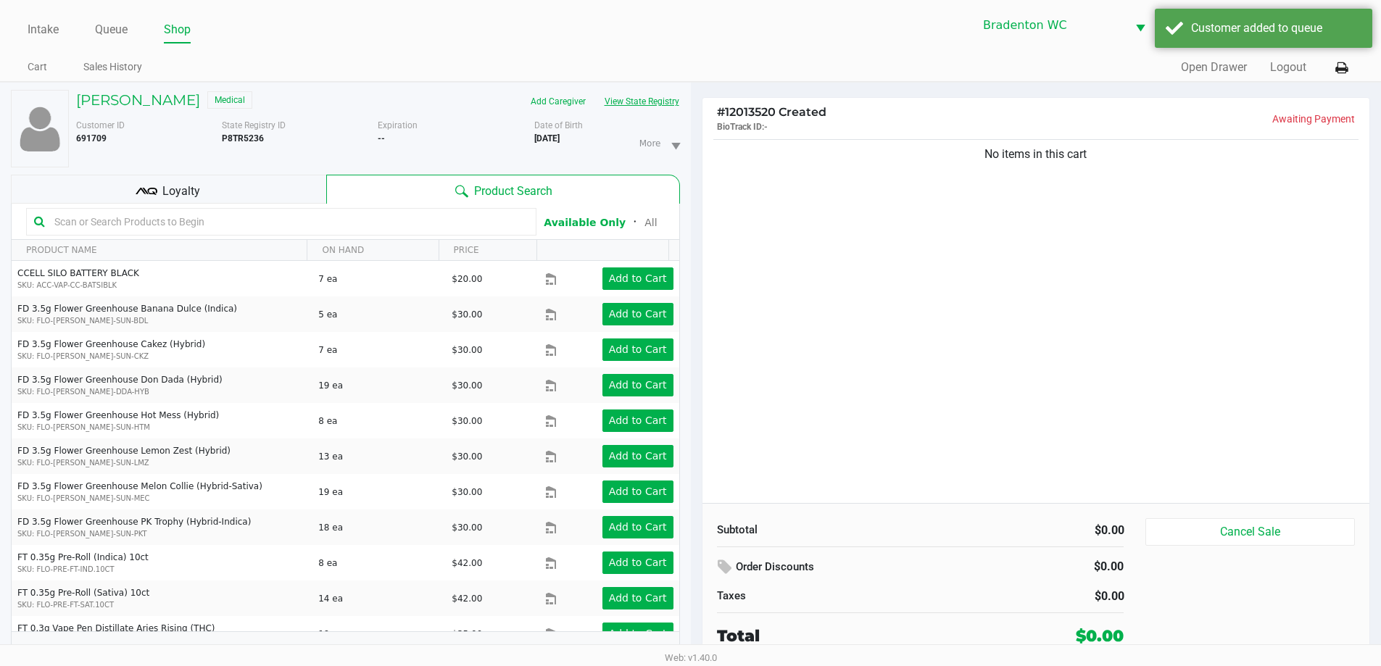
click at [631, 107] on button "View State Registry" at bounding box center [637, 101] width 85 height 23
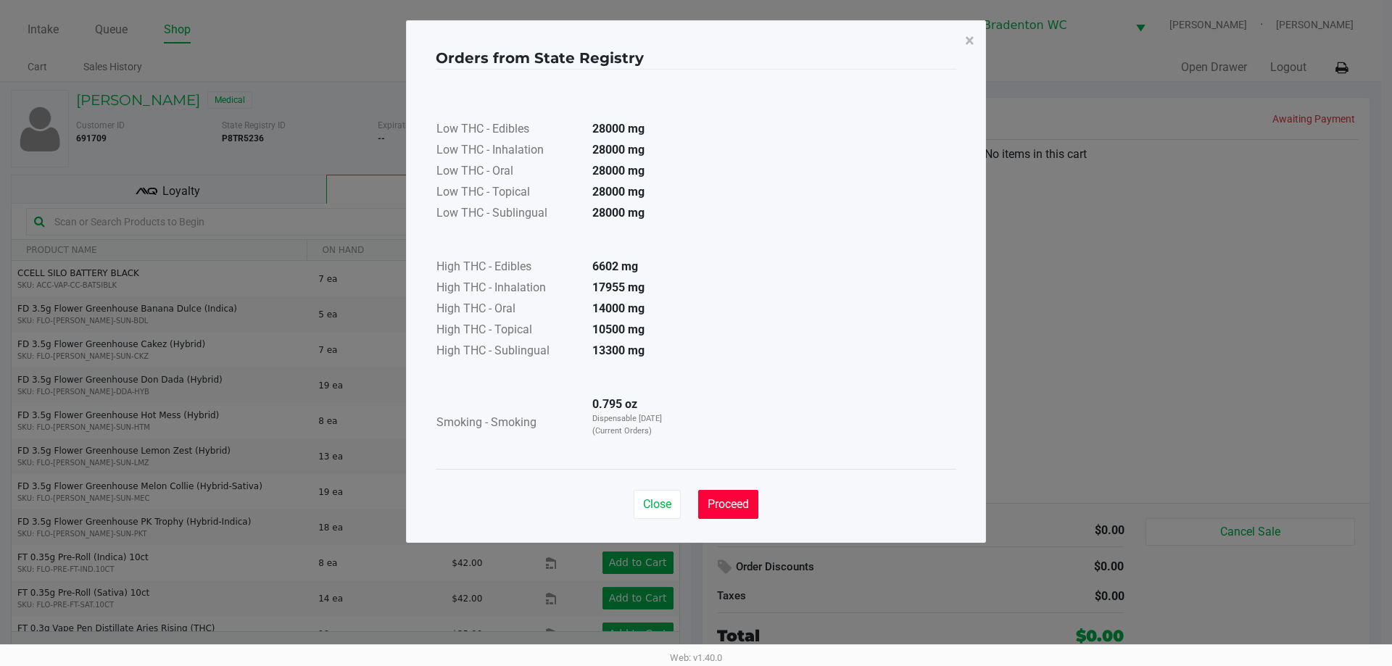
click at [694, 505] on span "Proceed" at bounding box center [728, 504] width 41 height 14
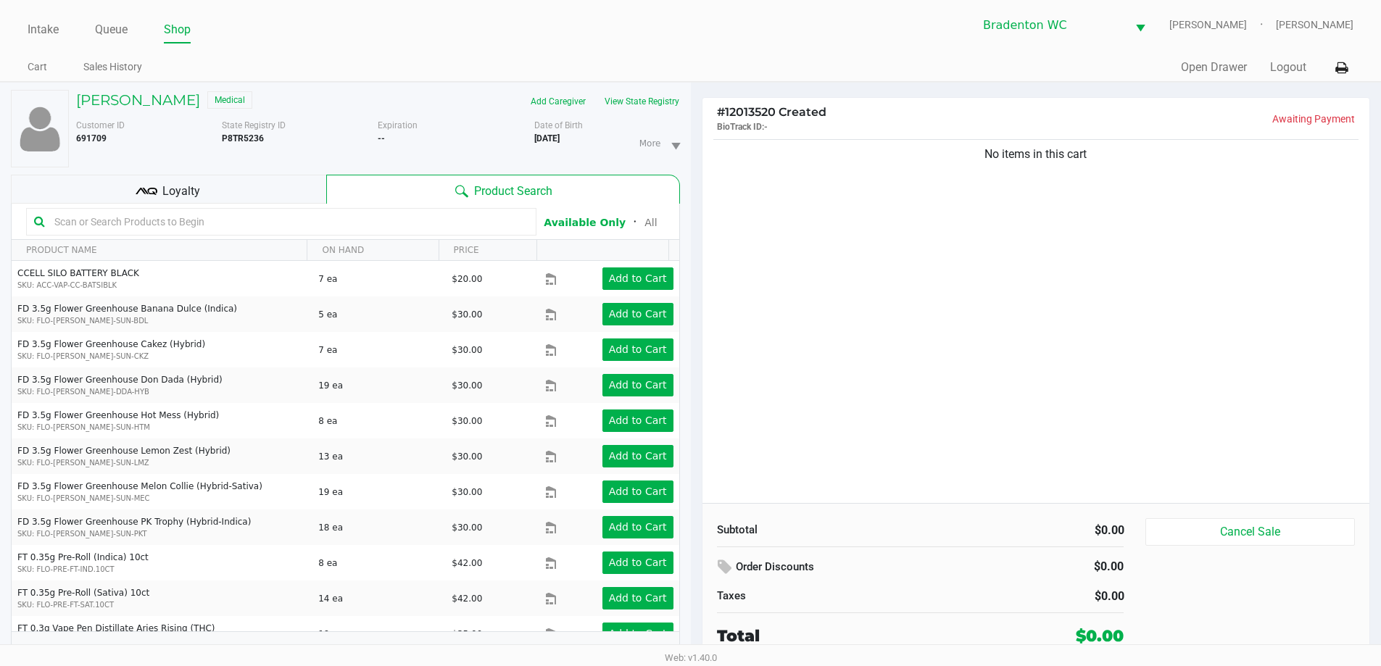
click at [213, 191] on div "Loyalty" at bounding box center [168, 189] width 315 height 29
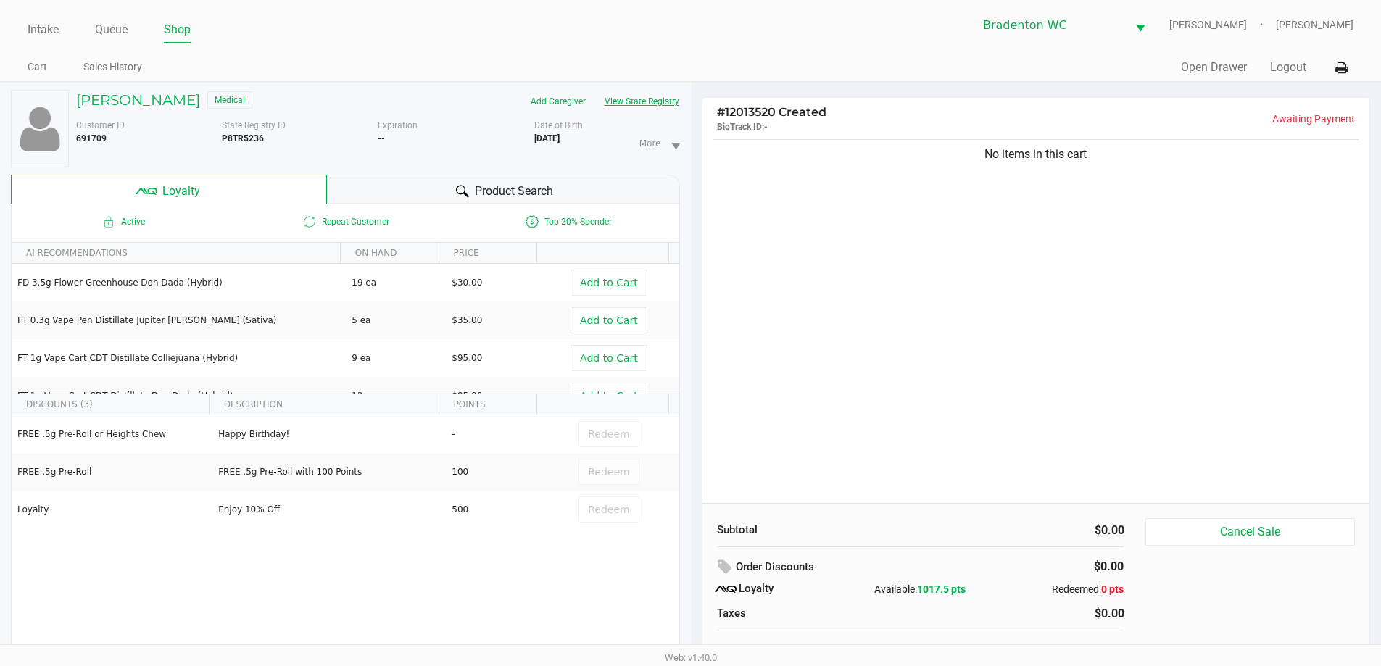
click at [608, 95] on button "View State Registry" at bounding box center [637, 101] width 85 height 23
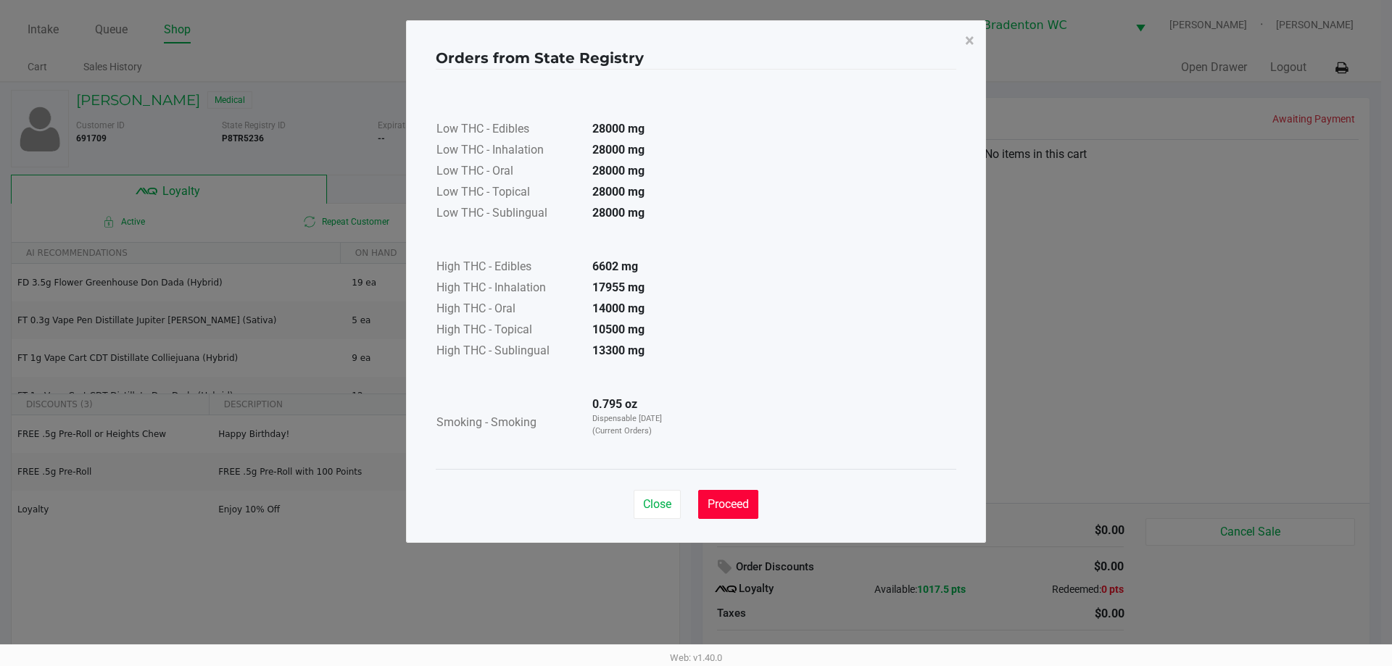
click at [694, 492] on button "Proceed" at bounding box center [728, 504] width 60 height 29
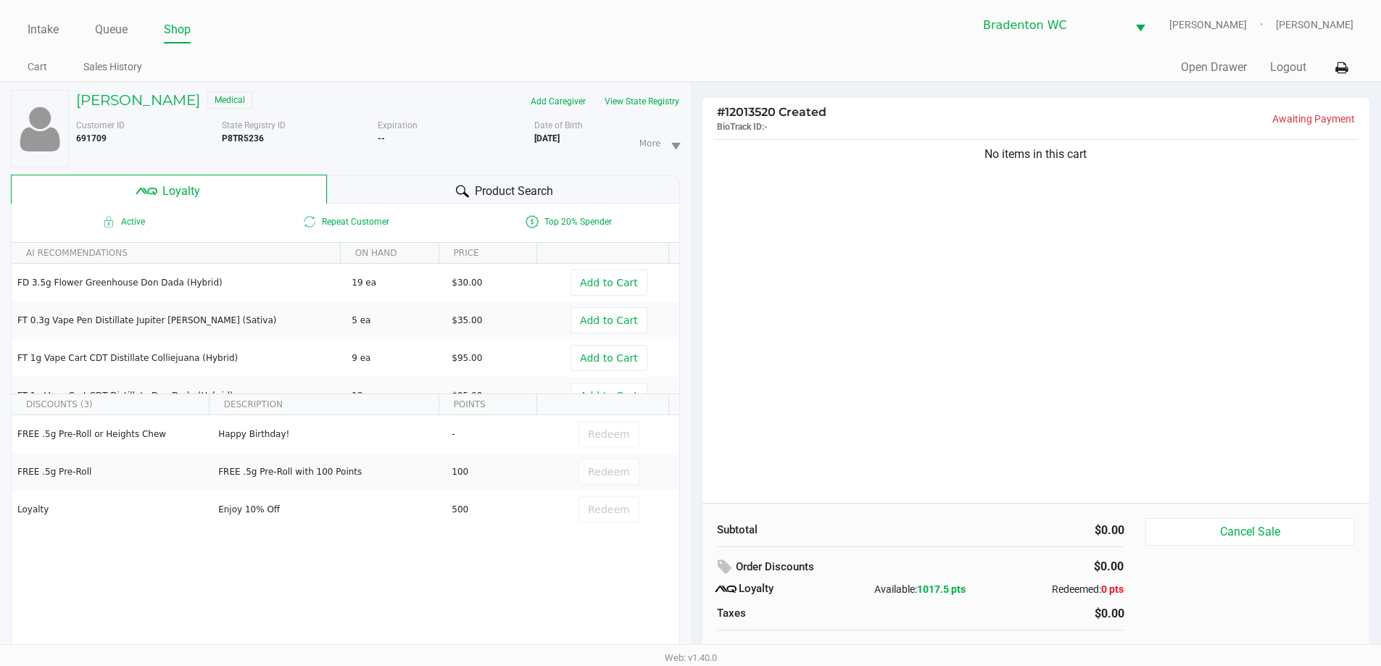
click at [344, 62] on ul "Cart Sales History" at bounding box center [359, 69] width 663 height 25
click at [381, 186] on div "Product Search" at bounding box center [503, 189] width 353 height 29
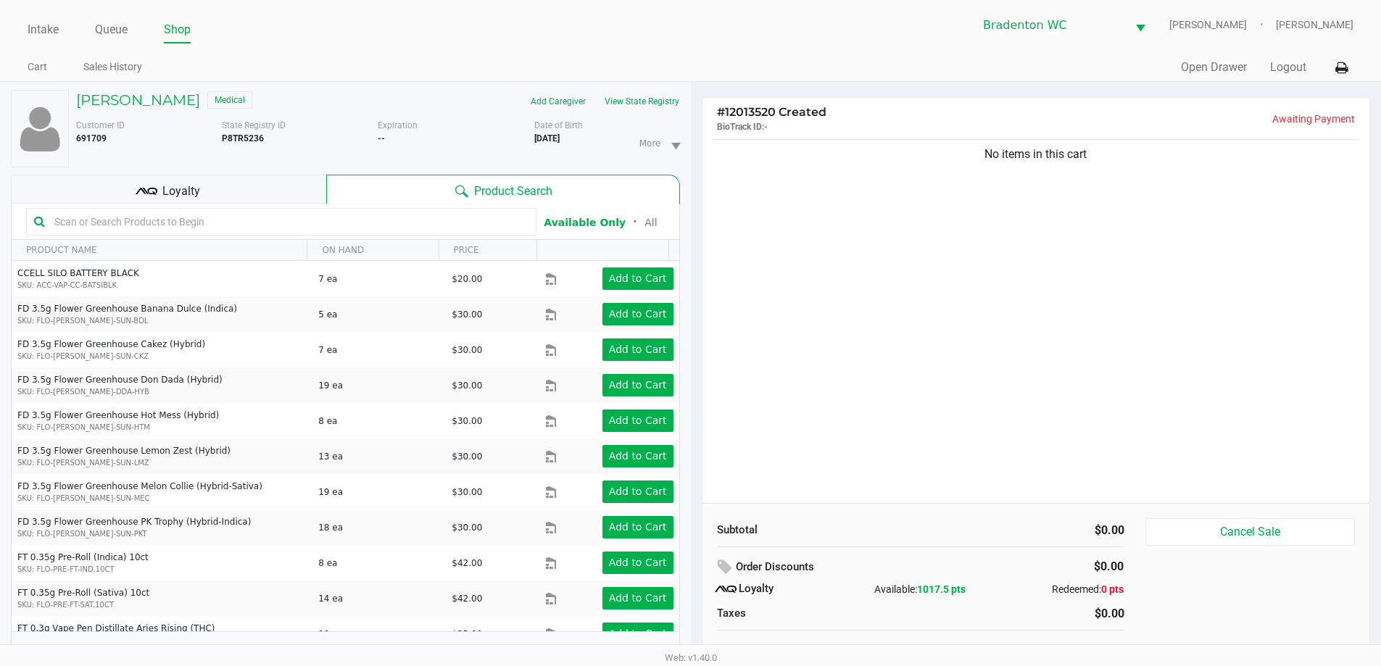
click at [174, 186] on span "Loyalty" at bounding box center [181, 191] width 38 height 17
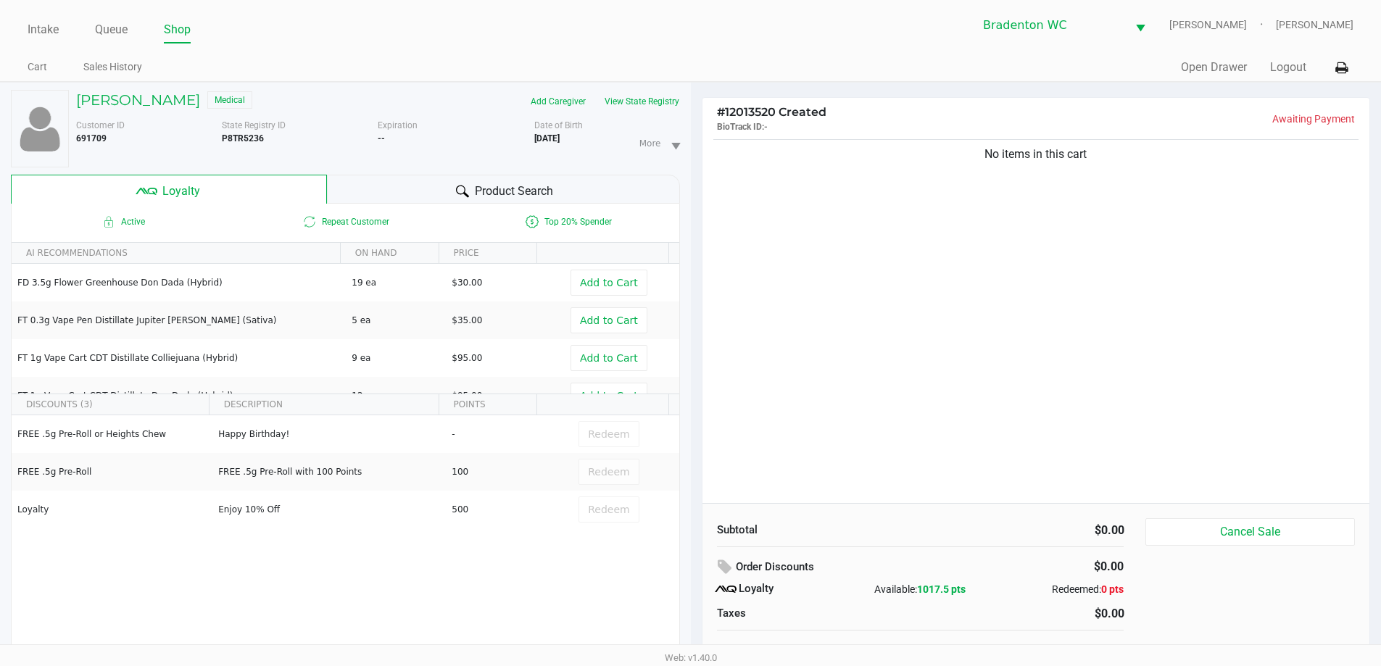
click at [358, 184] on div "Product Search" at bounding box center [503, 189] width 353 height 29
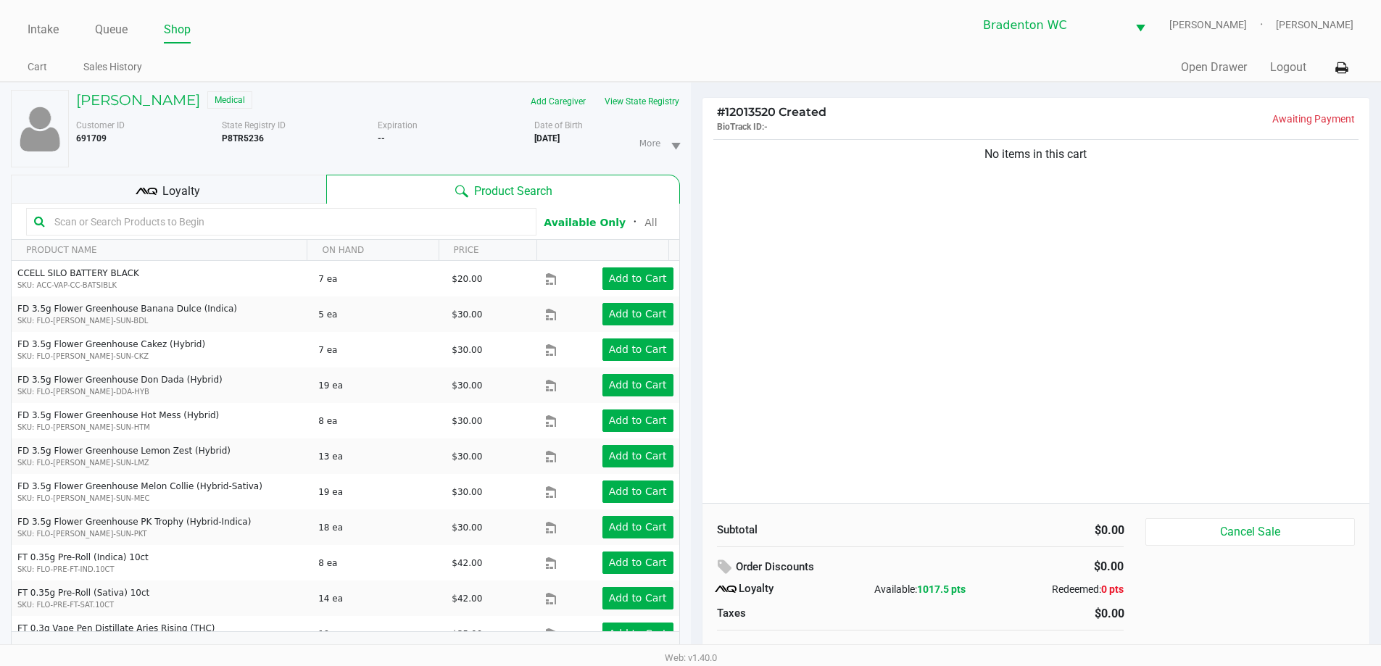
click at [157, 220] on input "text" at bounding box center [289, 222] width 480 height 22
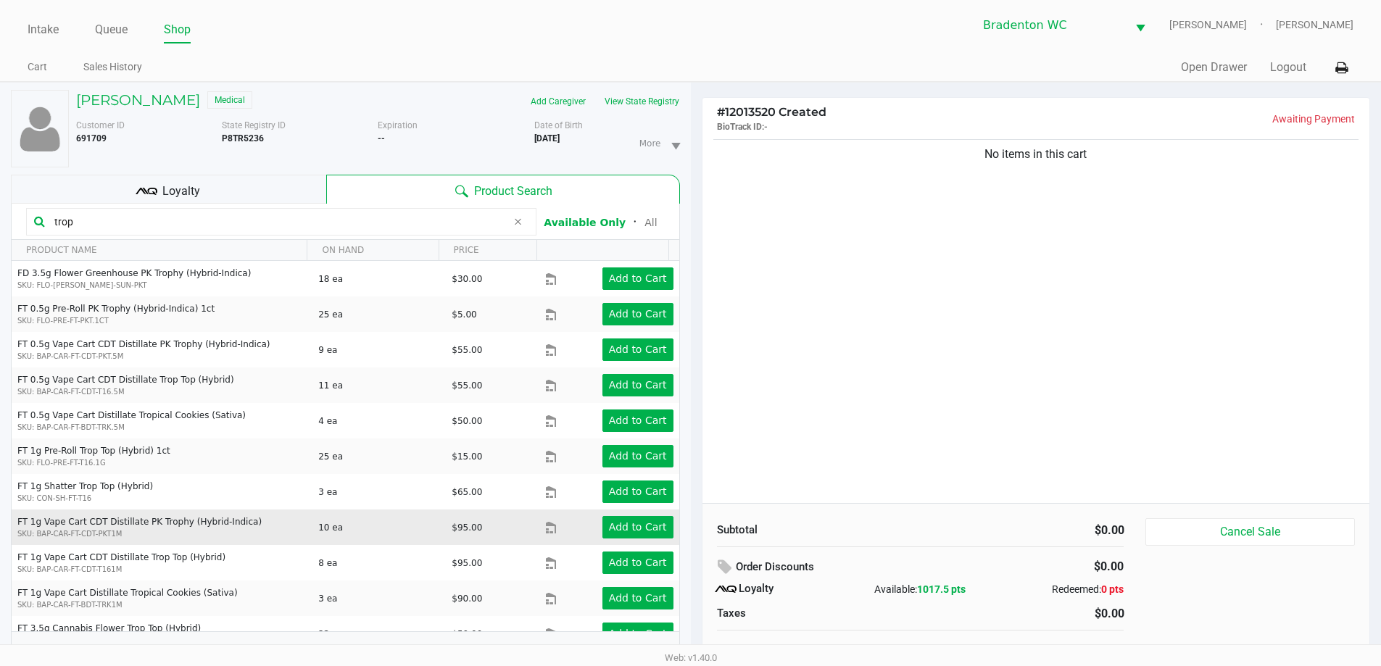
scroll to position [73, 0]
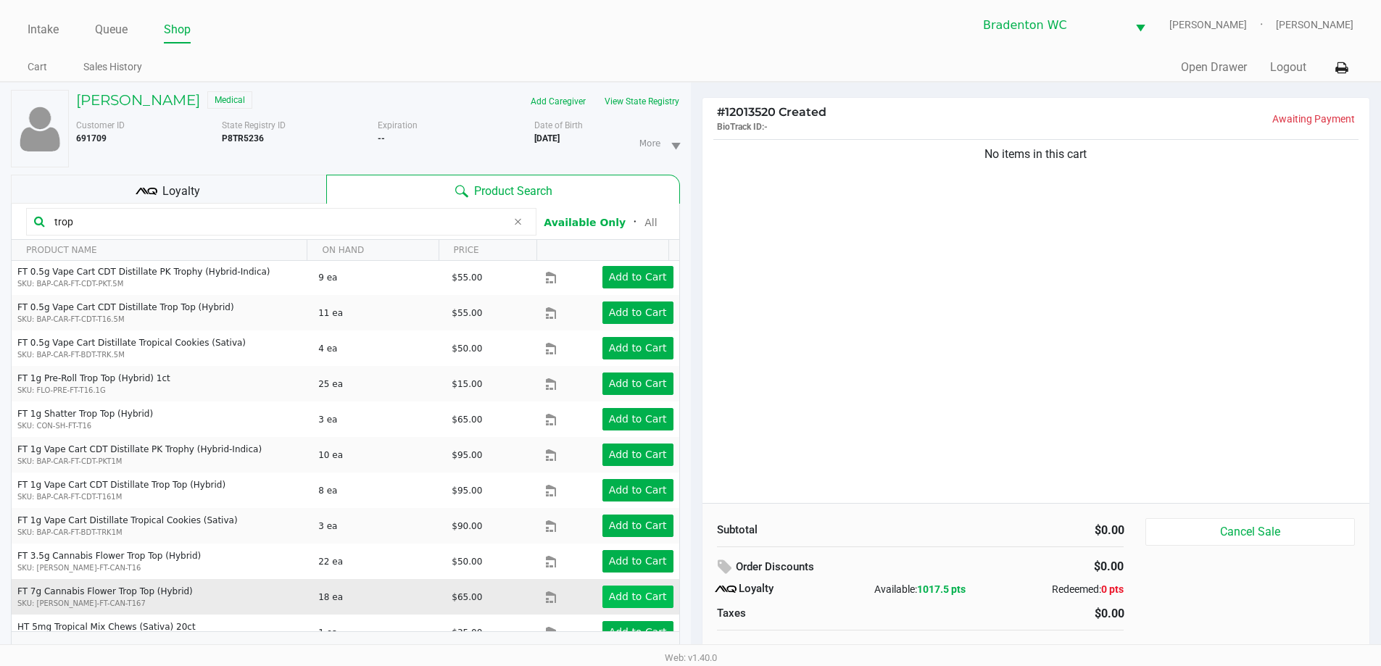
type input "trop"
click at [609, 592] on app-button-loader "Add to Cart" at bounding box center [638, 597] width 58 height 12
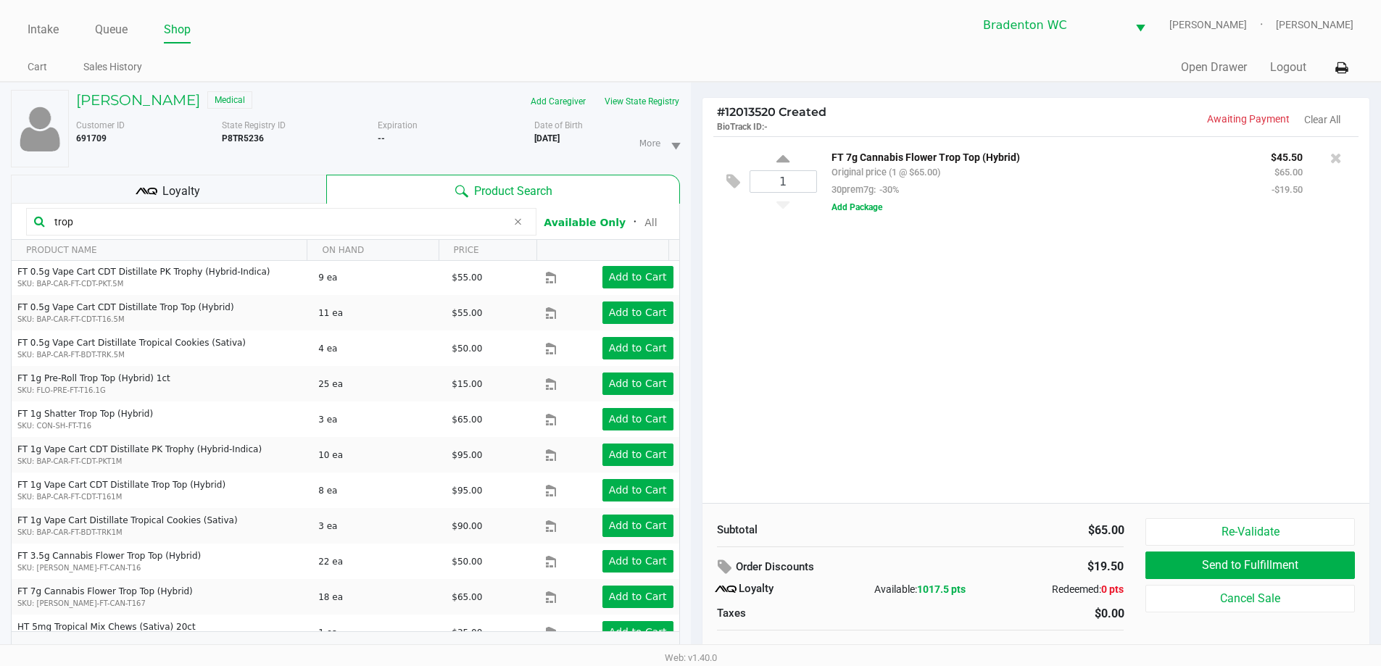
click at [694, 51] on div "Intake Queue Shop Bradenton WC HUMBERTO-LEON Marley French Cart Sales History Q…" at bounding box center [690, 41] width 1381 height 82
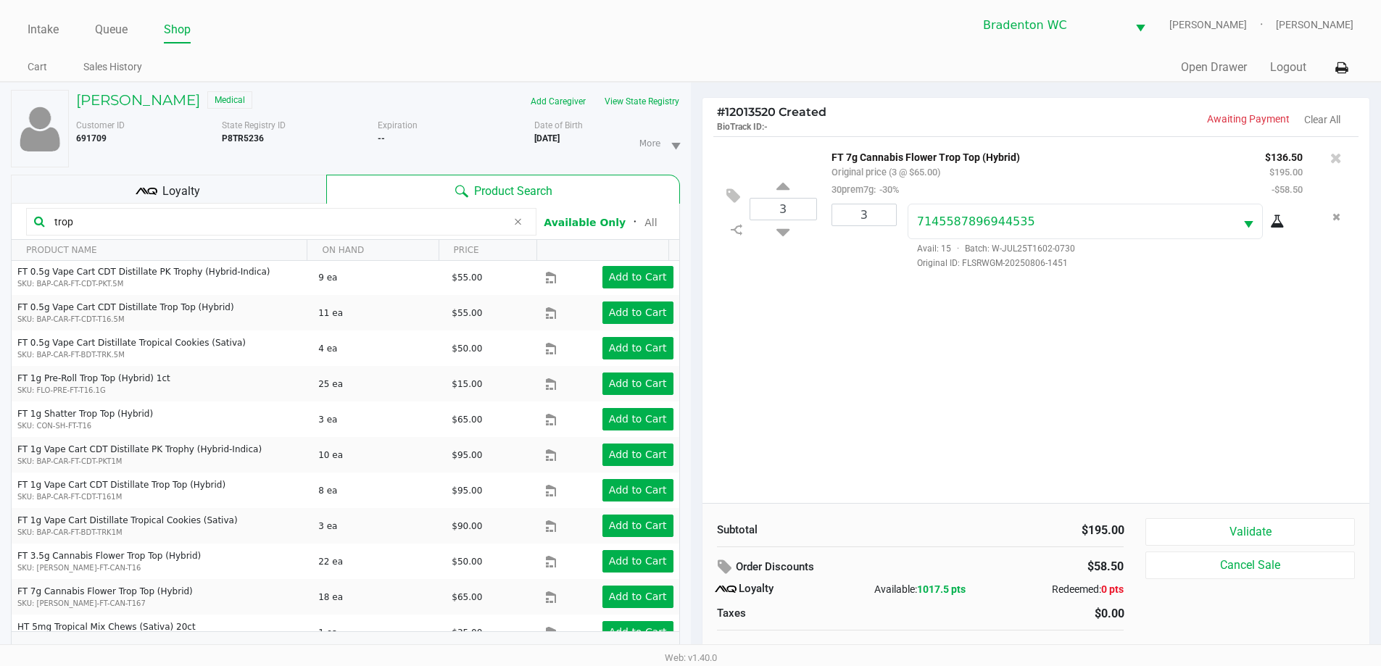
click at [694, 45] on div "Intake Queue Shop Bradenton WC HUMBERTO-LEON Marley French Cart Sales History Q…" at bounding box center [690, 41] width 1381 height 82
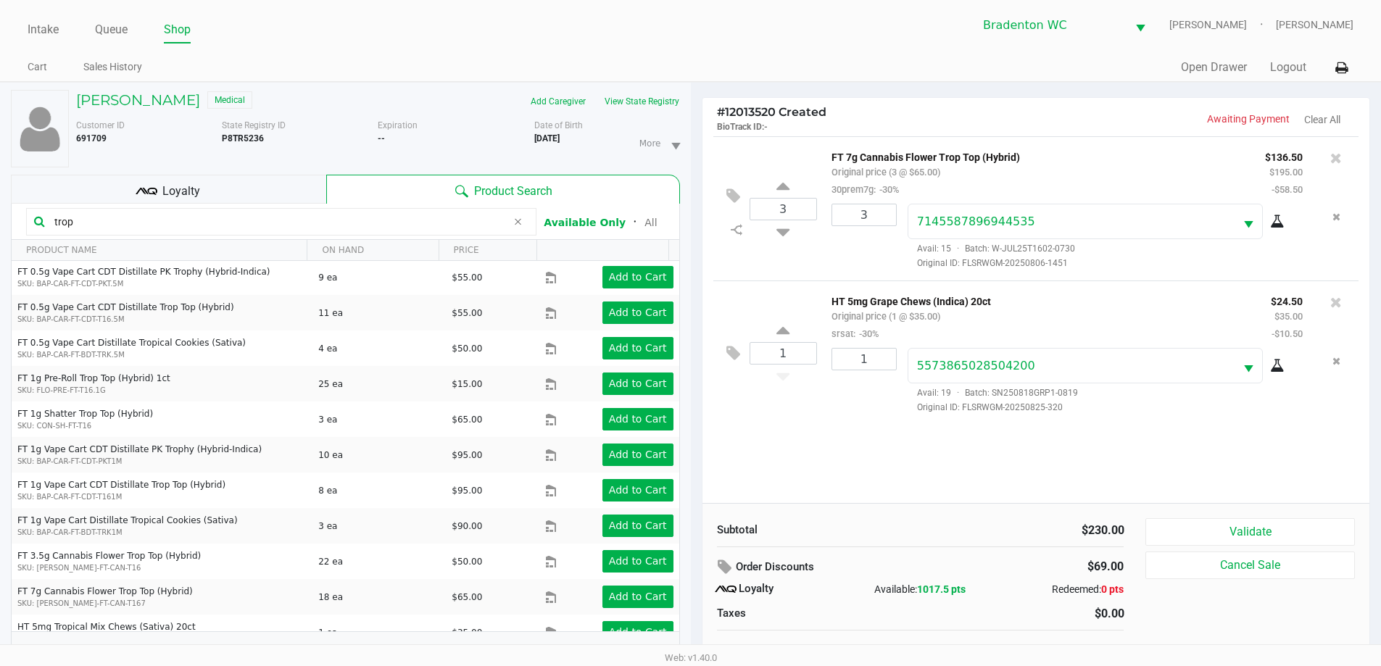
click at [242, 186] on div "Loyalty" at bounding box center [168, 189] width 315 height 29
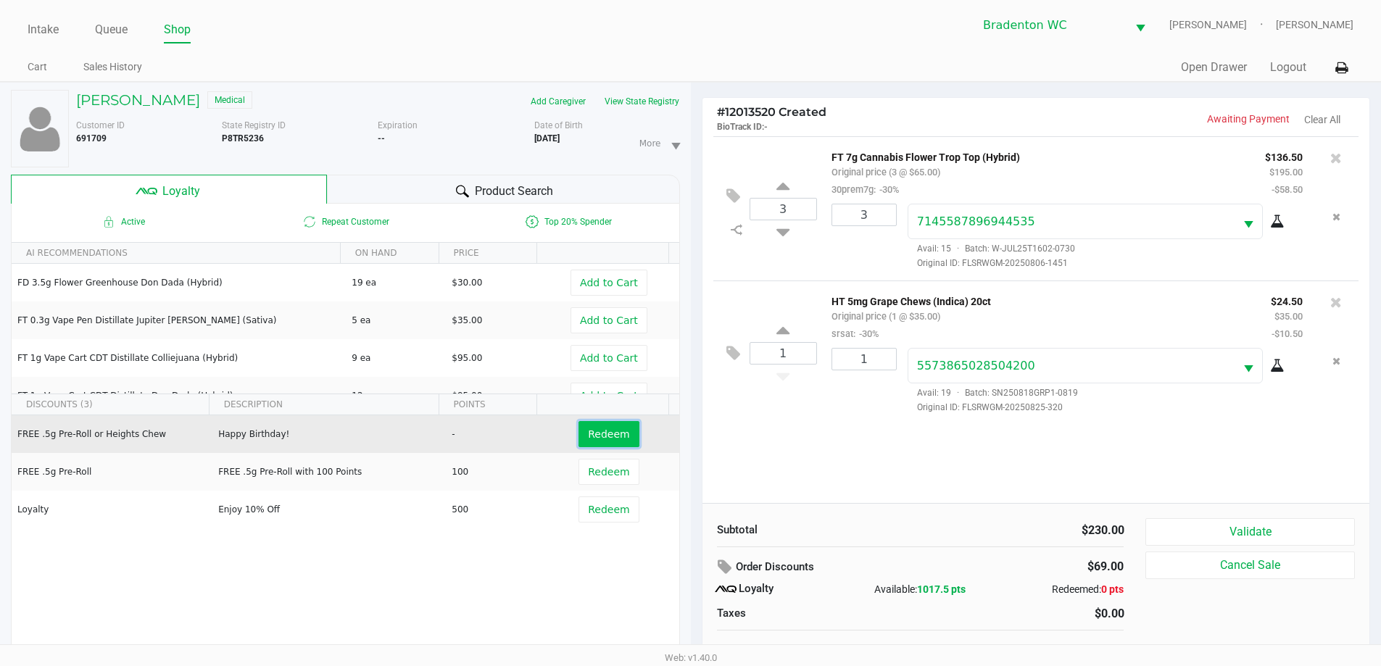
click at [591, 436] on span "Redeem" at bounding box center [608, 435] width 41 height 12
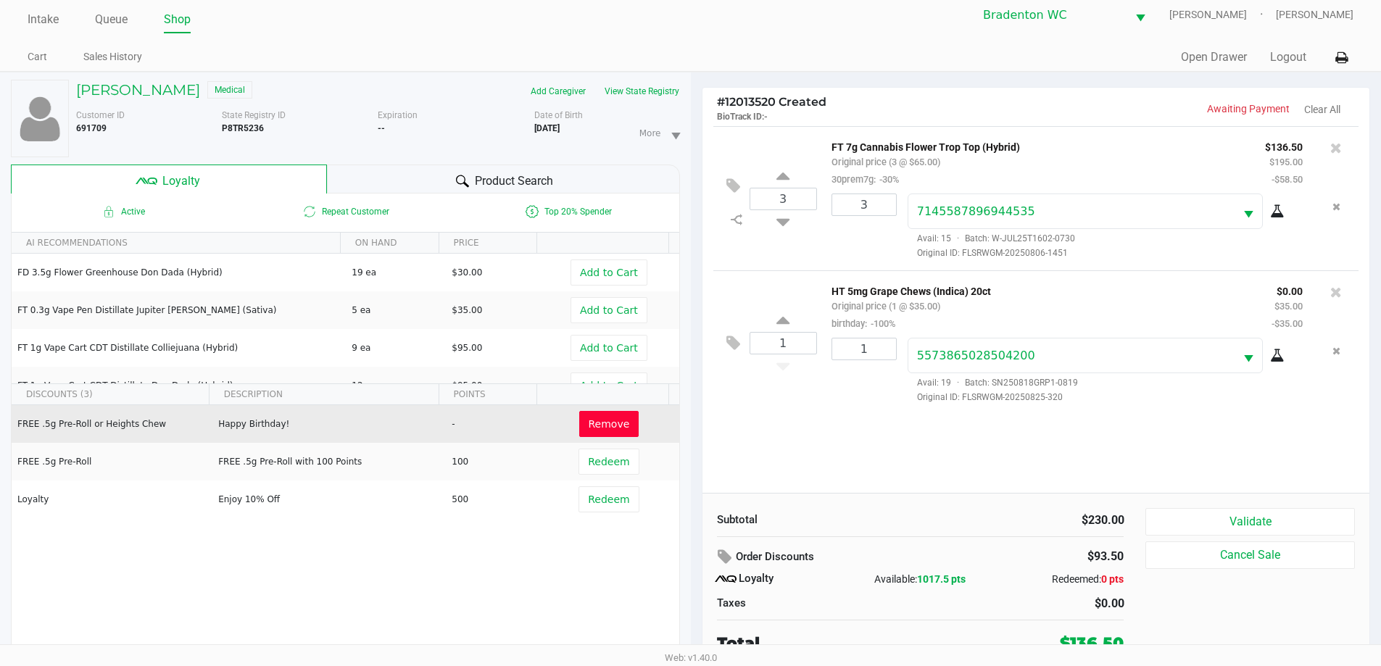
scroll to position [15, 0]
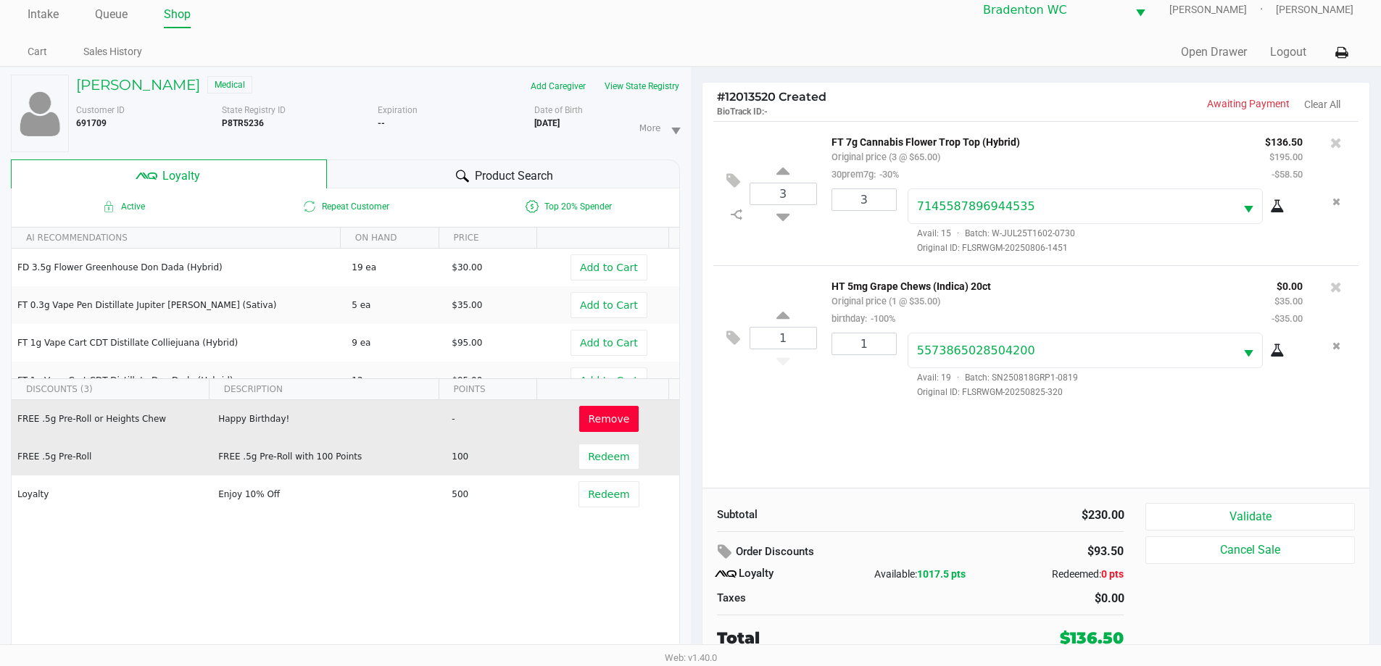
click at [694, 43] on div "Quick Sale Open Drawer Logout" at bounding box center [1022, 52] width 663 height 27
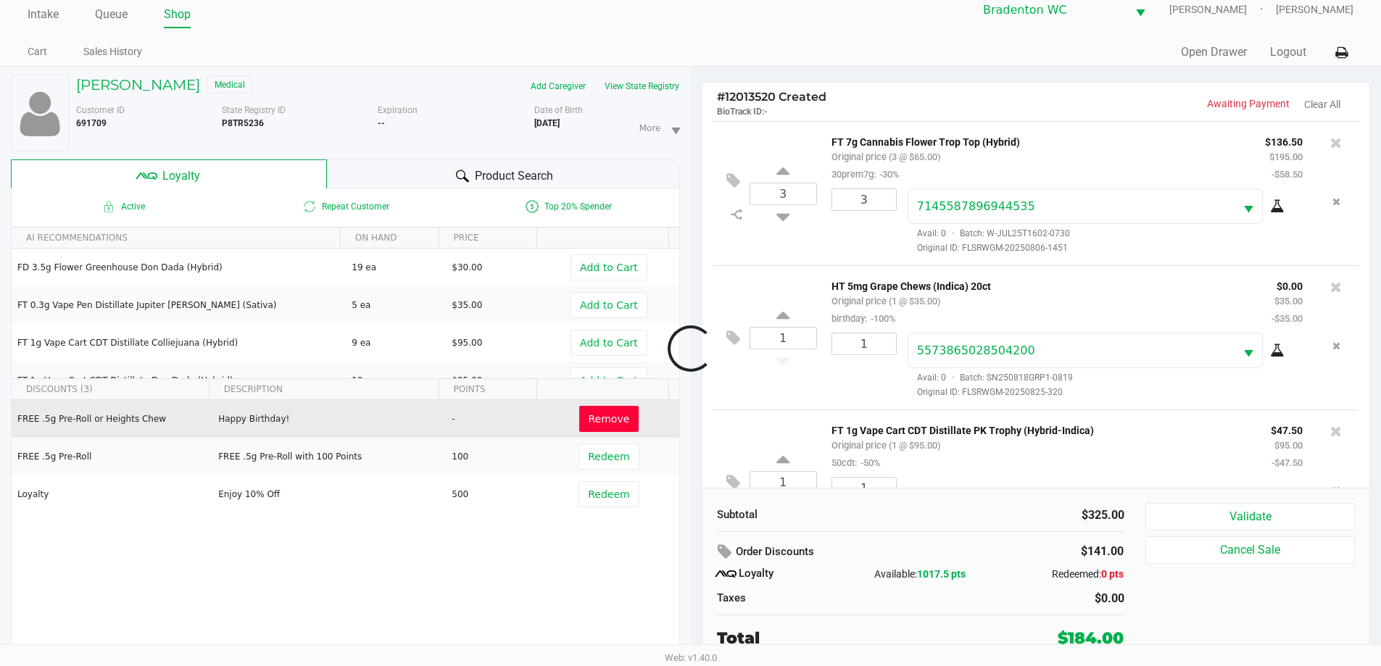
scroll to position [68, 0]
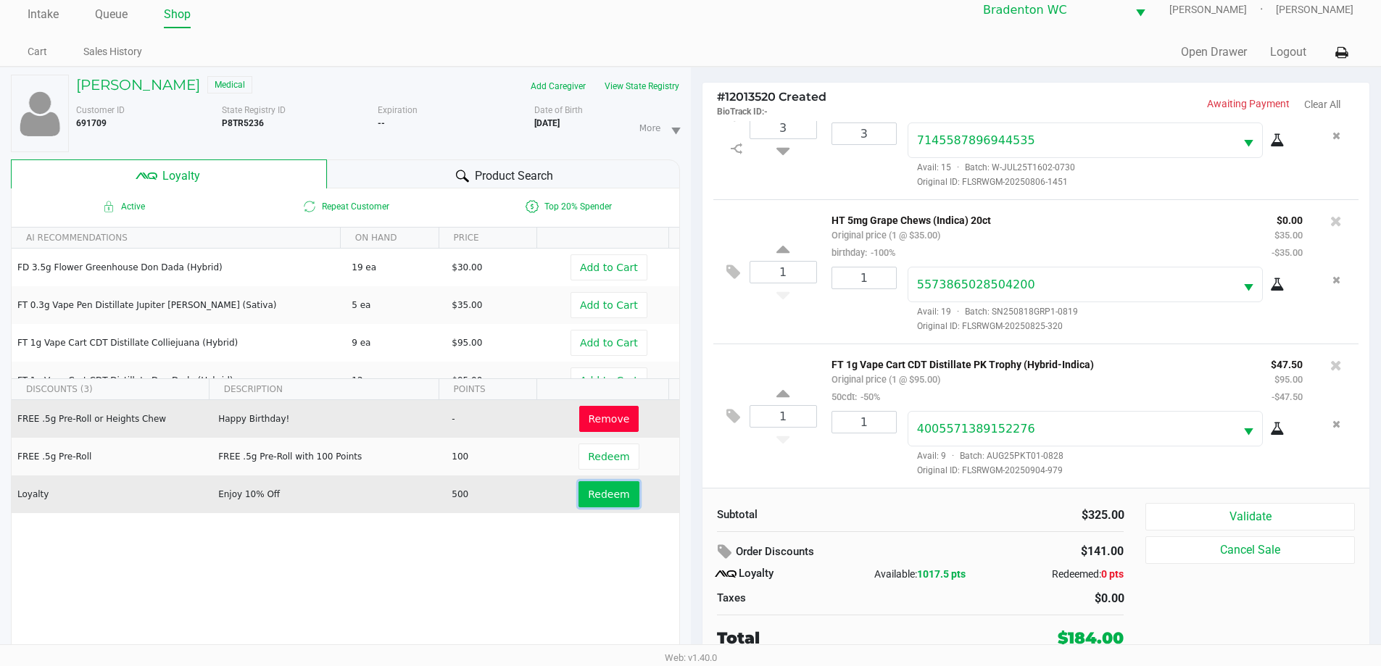
click at [617, 492] on span "Redeem" at bounding box center [608, 495] width 41 height 12
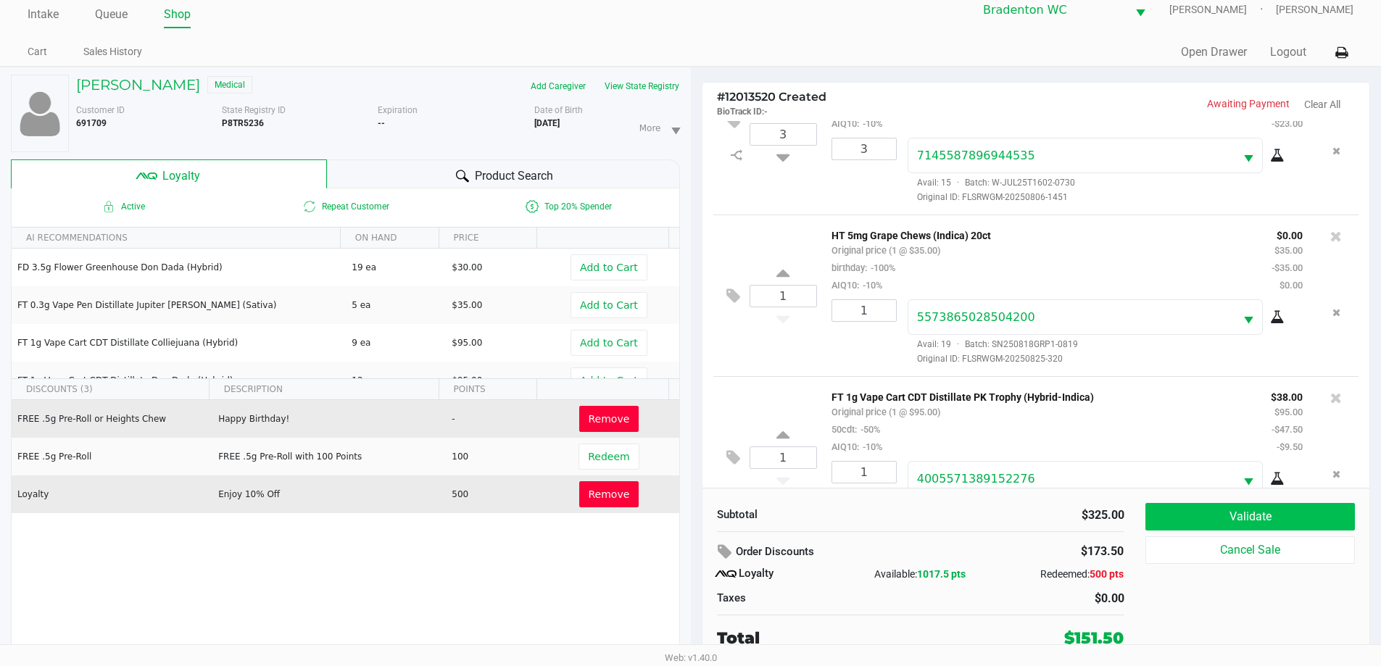
scroll to position [120, 0]
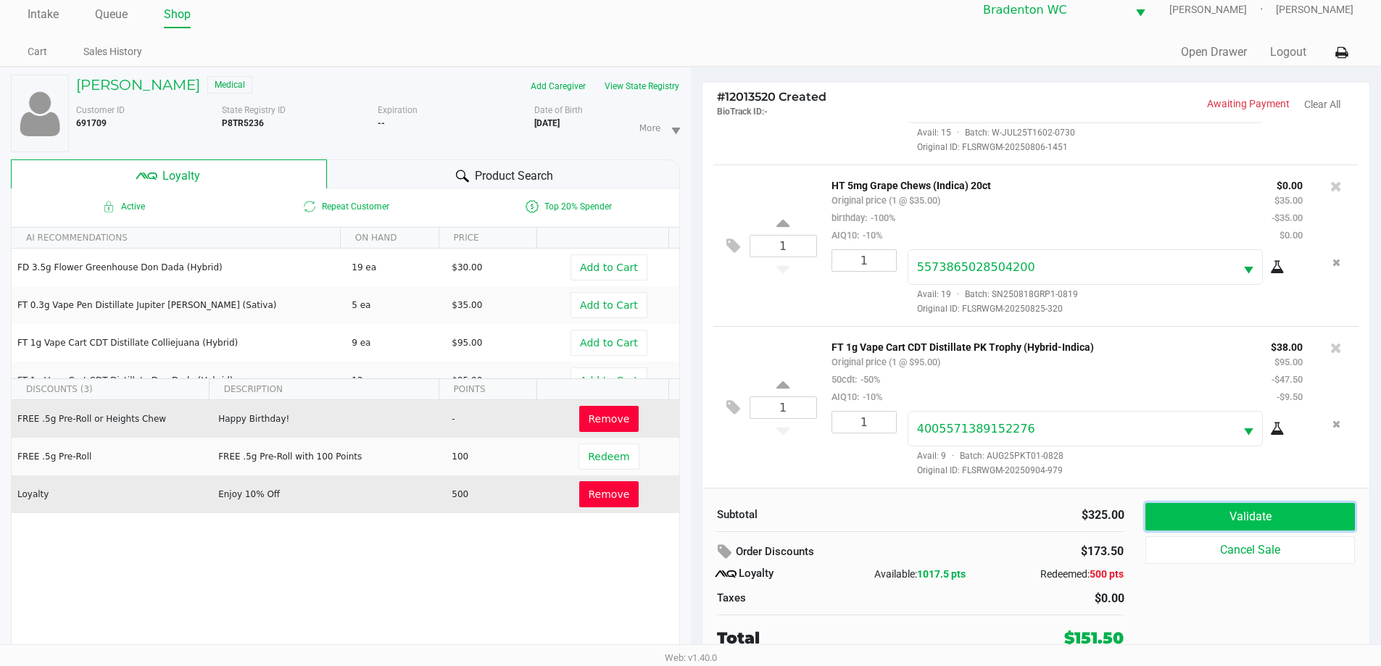
click at [694, 510] on button "Validate" at bounding box center [1250, 517] width 209 height 28
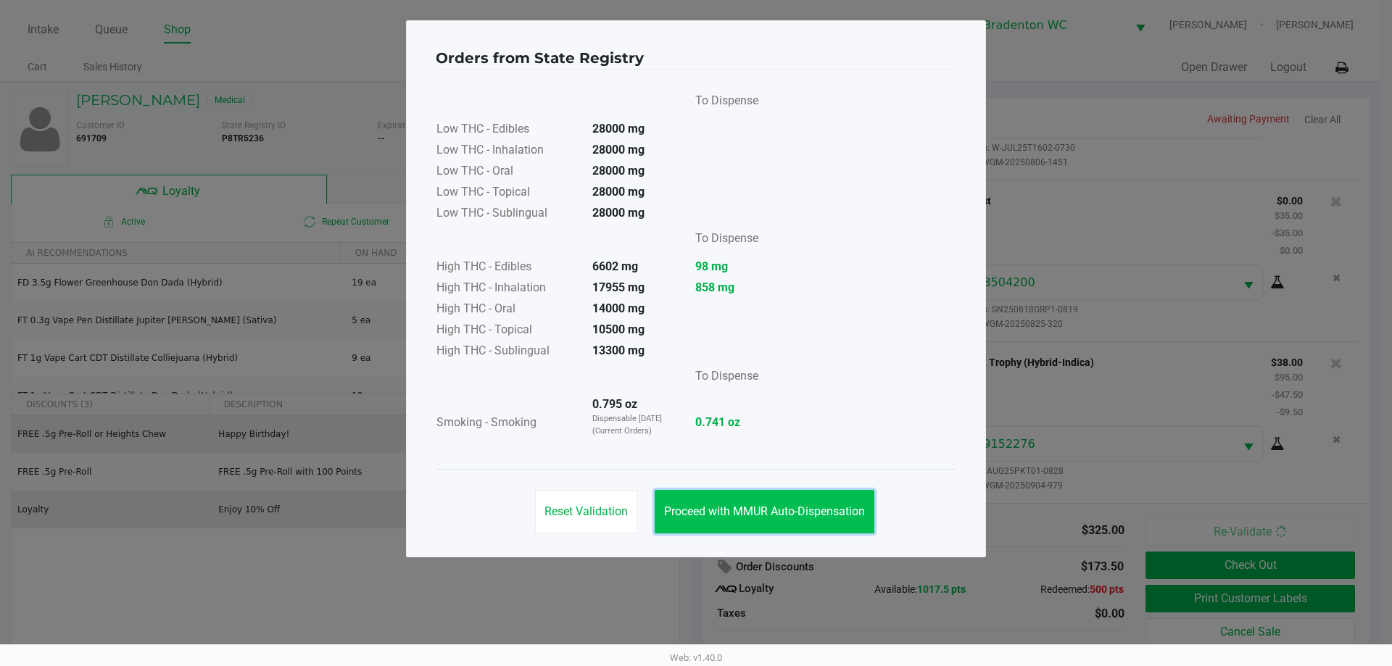
click at [694, 505] on span "Proceed with MMUR Auto-Dispensation" at bounding box center [764, 512] width 201 height 14
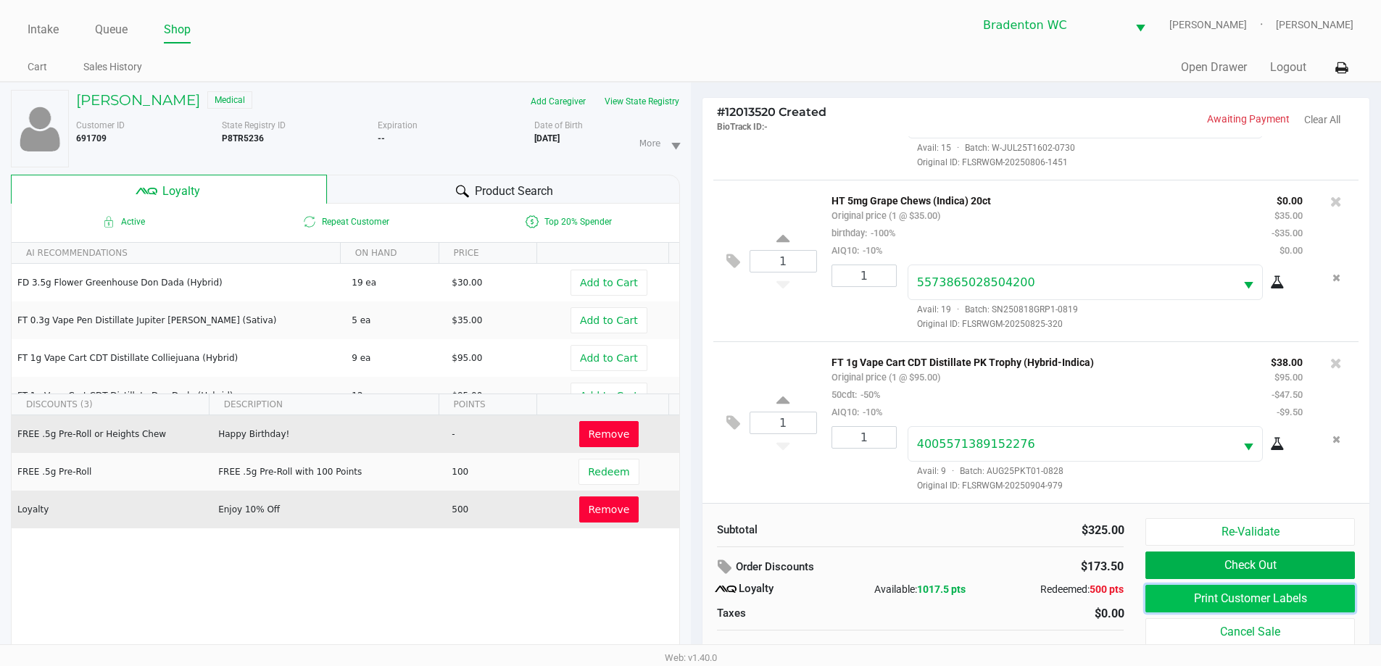
click at [694, 592] on button "Print Customer Labels" at bounding box center [1250, 599] width 209 height 28
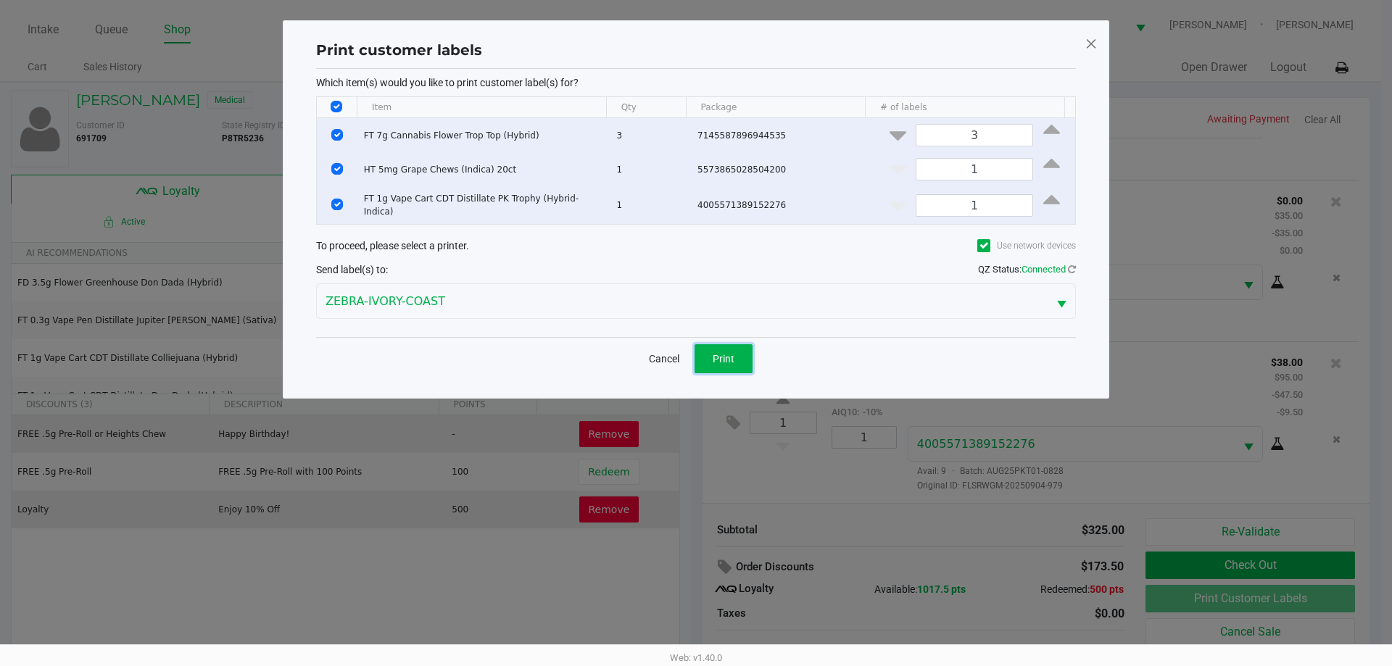
click at [694, 353] on span "Print" at bounding box center [724, 359] width 22 height 12
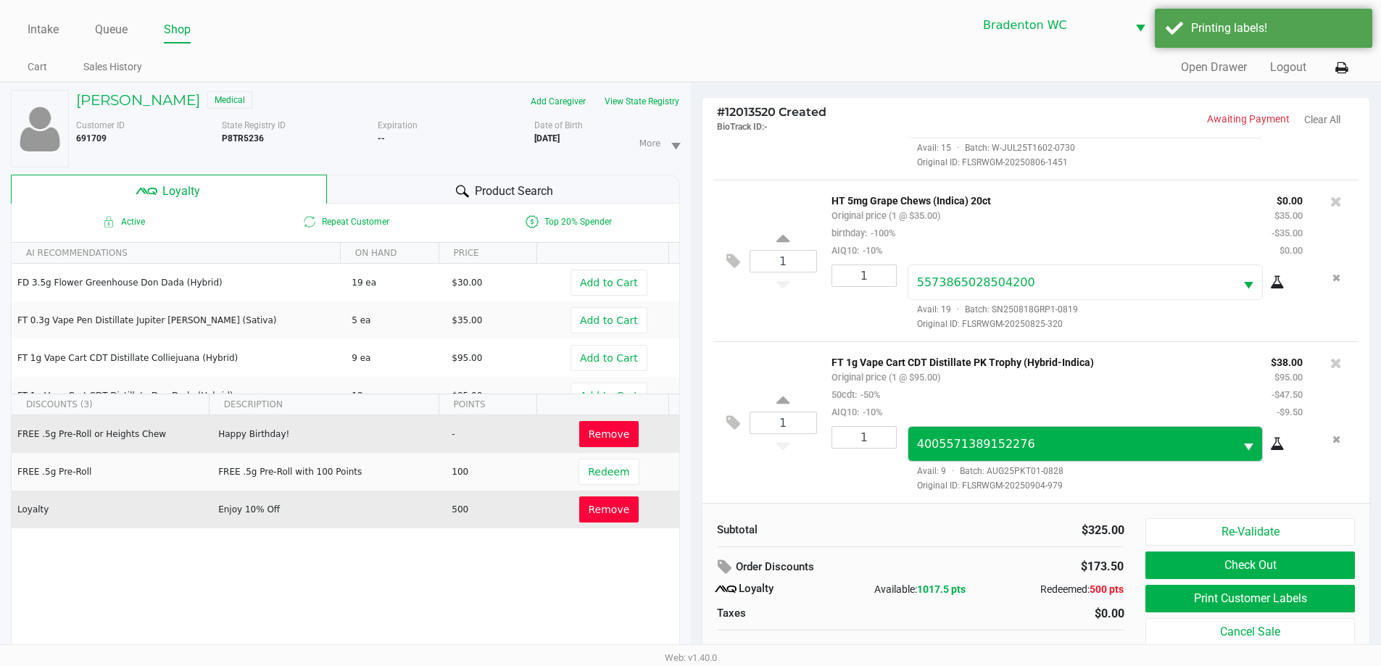
scroll to position [15, 0]
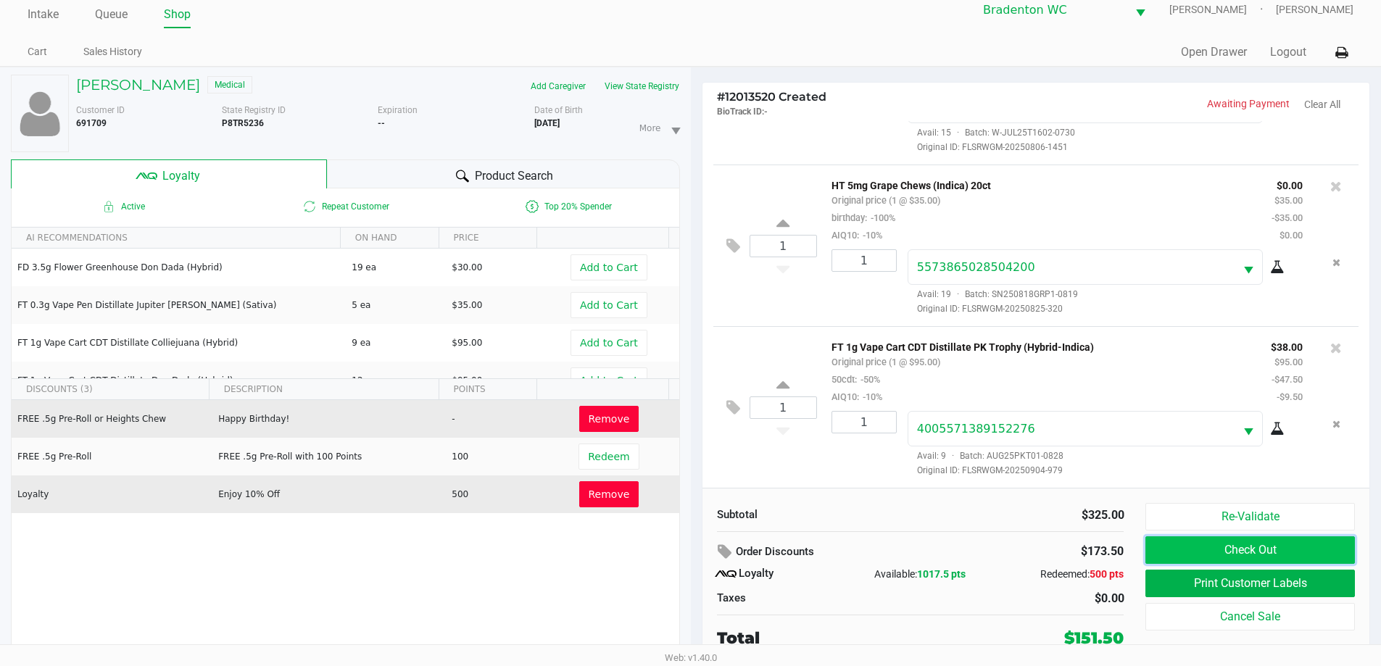
click at [694, 542] on button "Check Out" at bounding box center [1250, 551] width 209 height 28
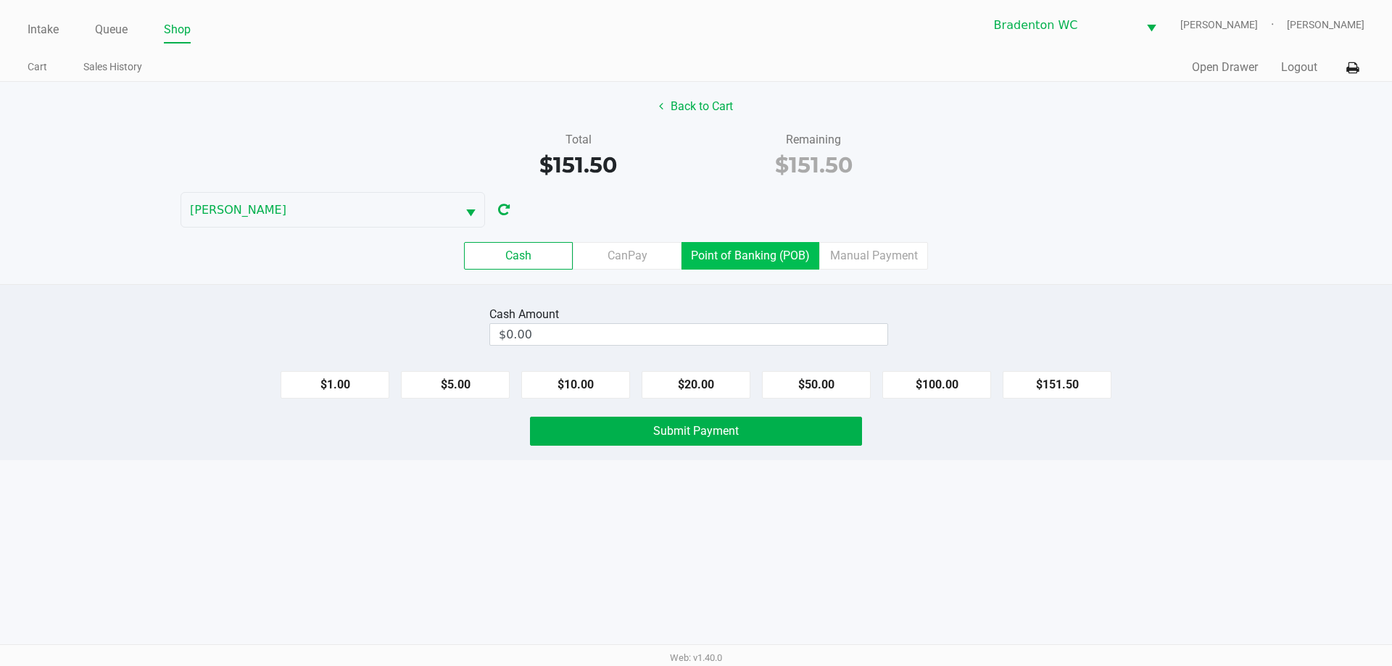
click at [694, 251] on label "Point of Banking (POB)" at bounding box center [751, 256] width 138 height 28
click at [0, 0] on 7 "Point of Banking (POB)" at bounding box center [0, 0] width 0 height 0
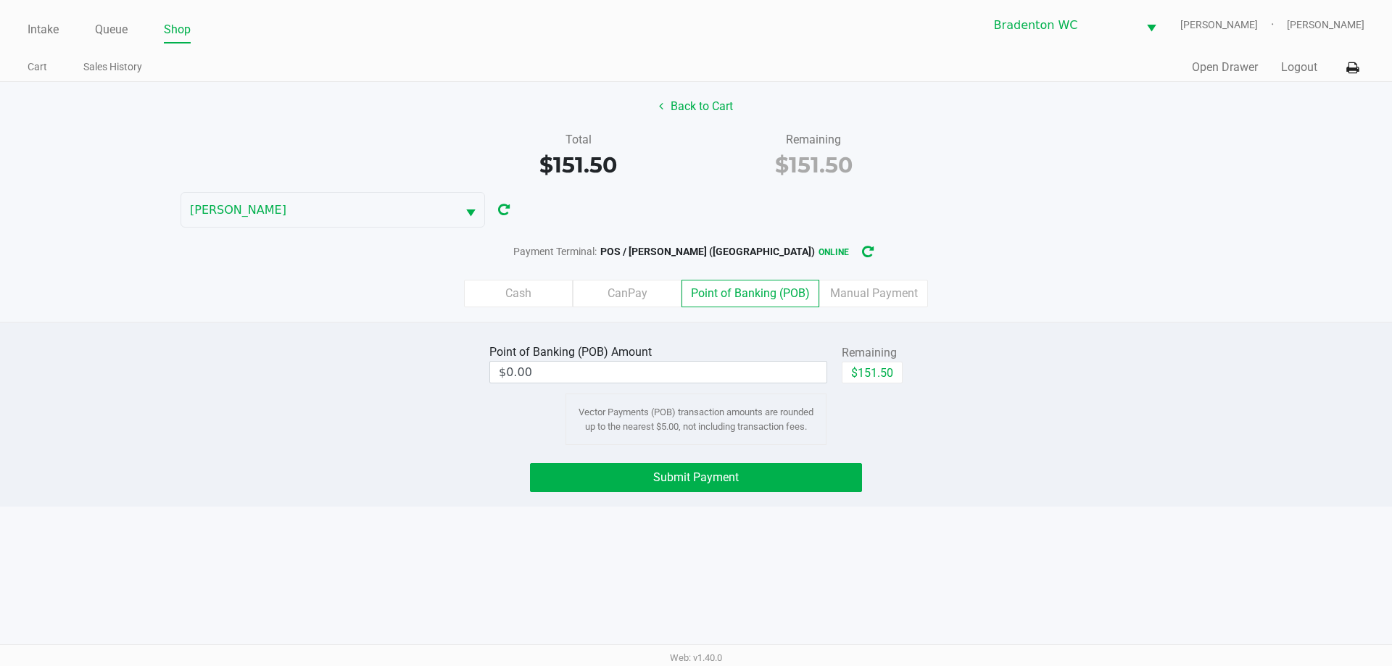
click at [694, 367] on div "Point of Banking (POB) Amount $0.00 Remaining $151.50" at bounding box center [695, 364] width 413 height 46
click at [694, 366] on button "$151.50" at bounding box center [872, 373] width 61 height 22
type input "$151.50"
click at [653, 471] on button "Submit Payment" at bounding box center [696, 477] width 332 height 29
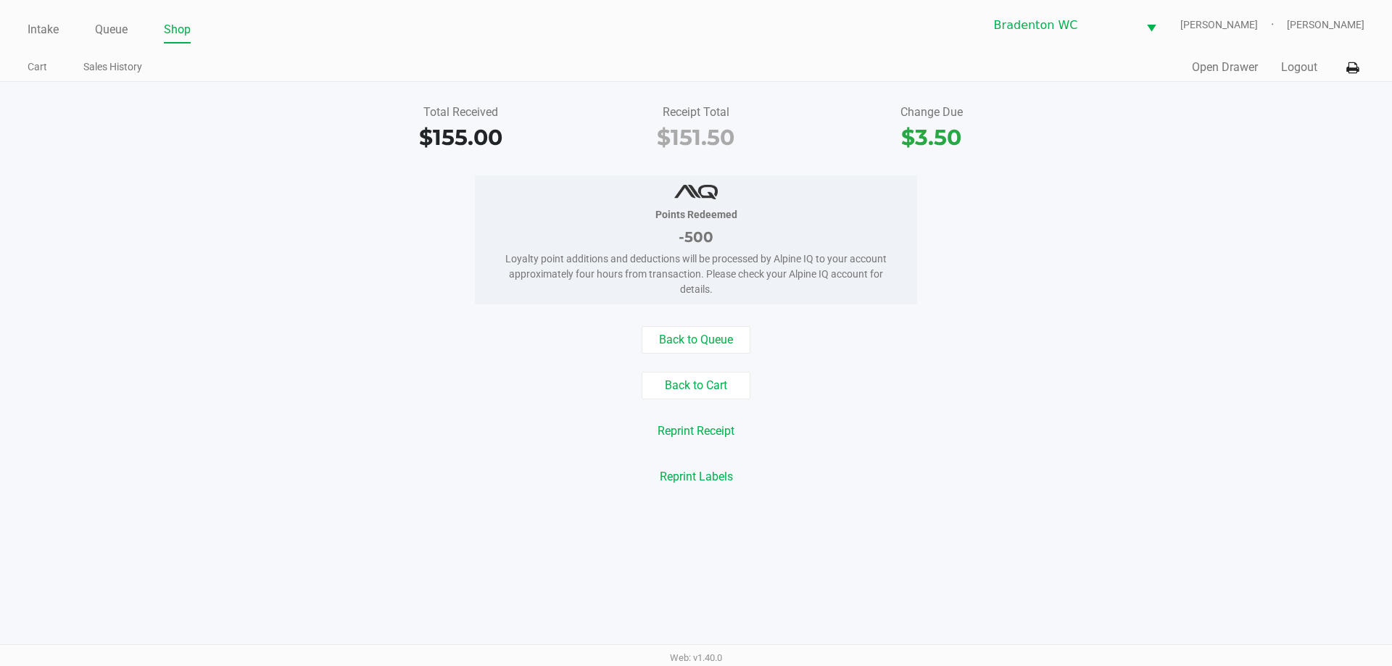
click at [37, 38] on link "Intake" at bounding box center [43, 30] width 31 height 20
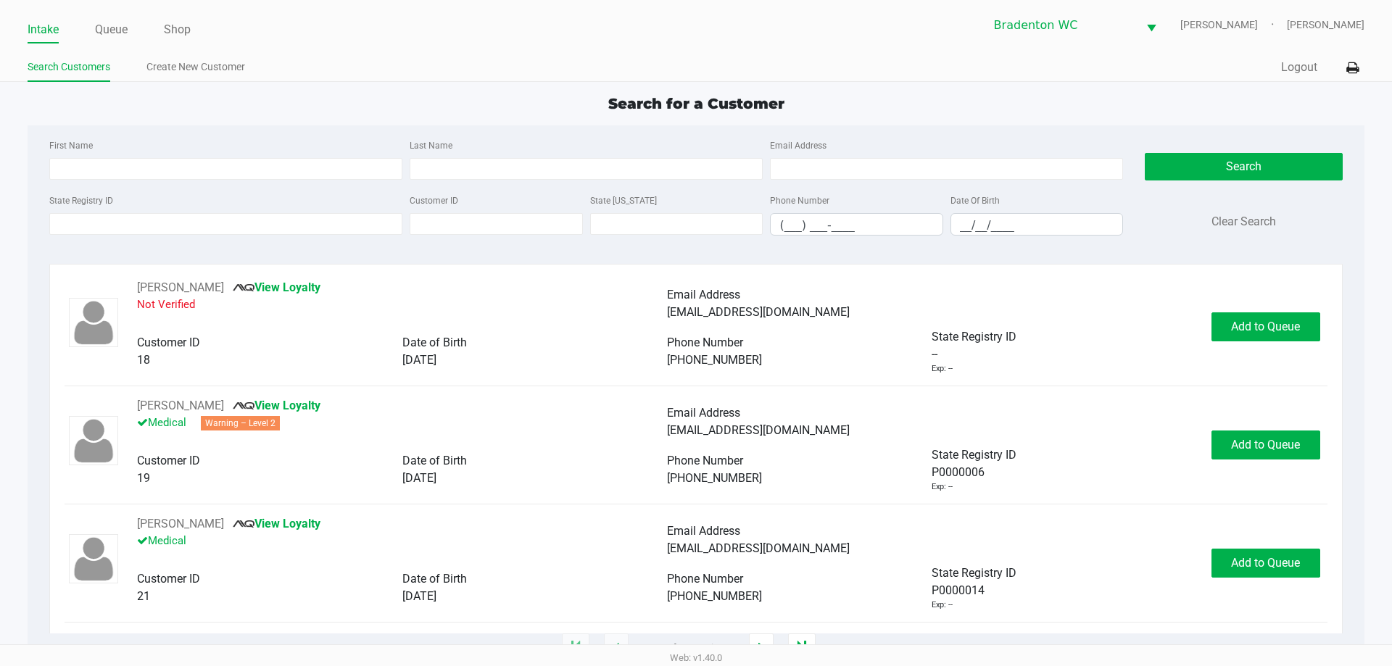
click at [160, 223] on input "State Registry ID" at bounding box center [225, 224] width 353 height 22
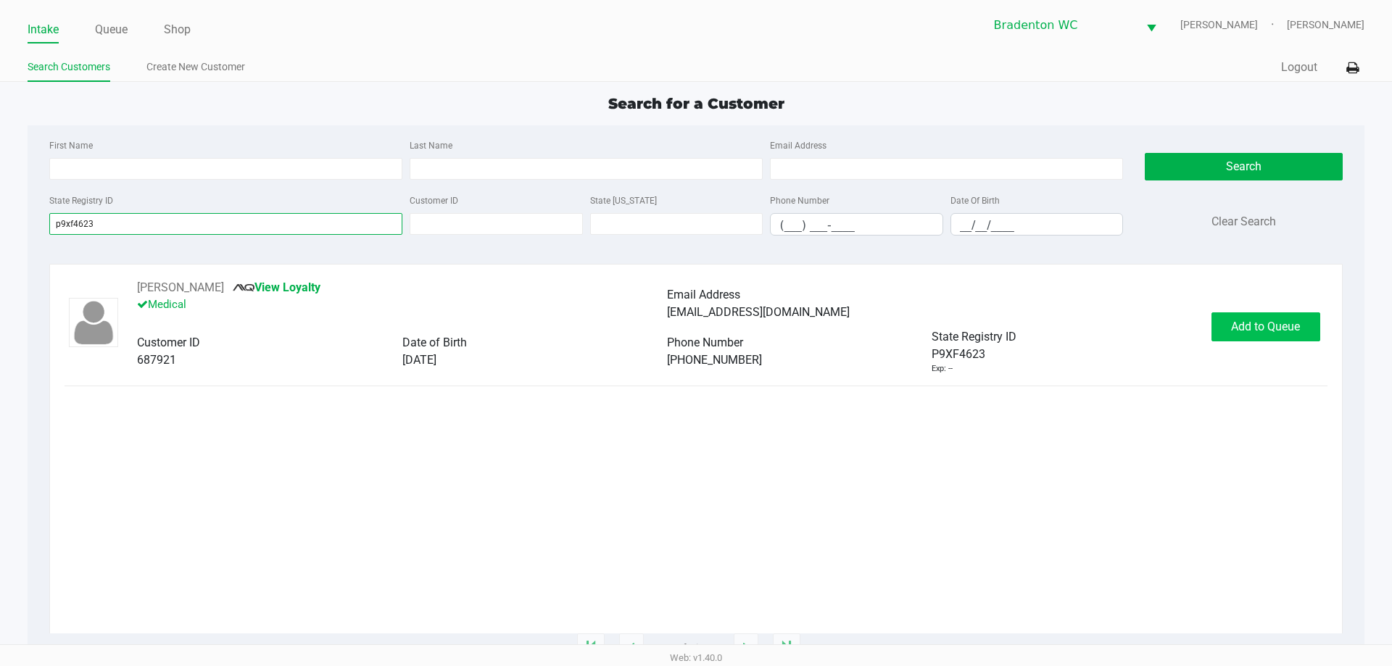
type input "p9xf4623"
click at [694, 330] on span "Add to Queue" at bounding box center [1265, 327] width 69 height 14
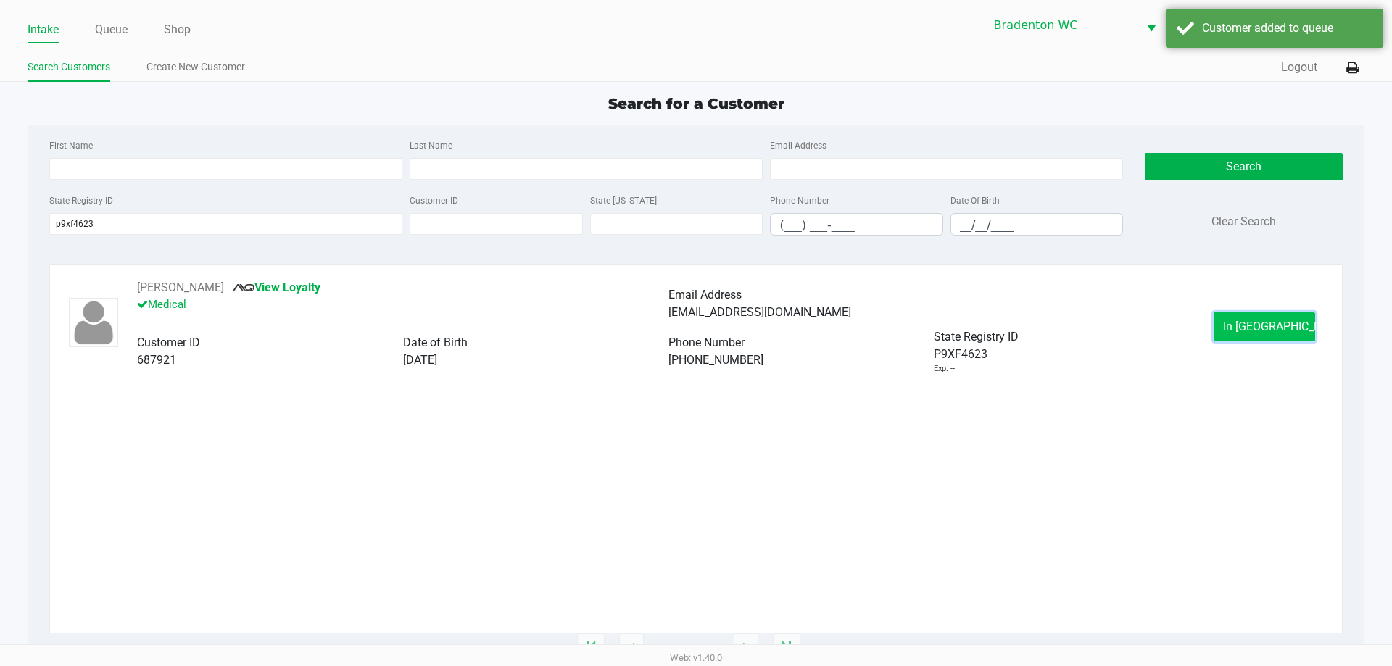
click at [694, 334] on button "In Queue" at bounding box center [1265, 327] width 102 height 29
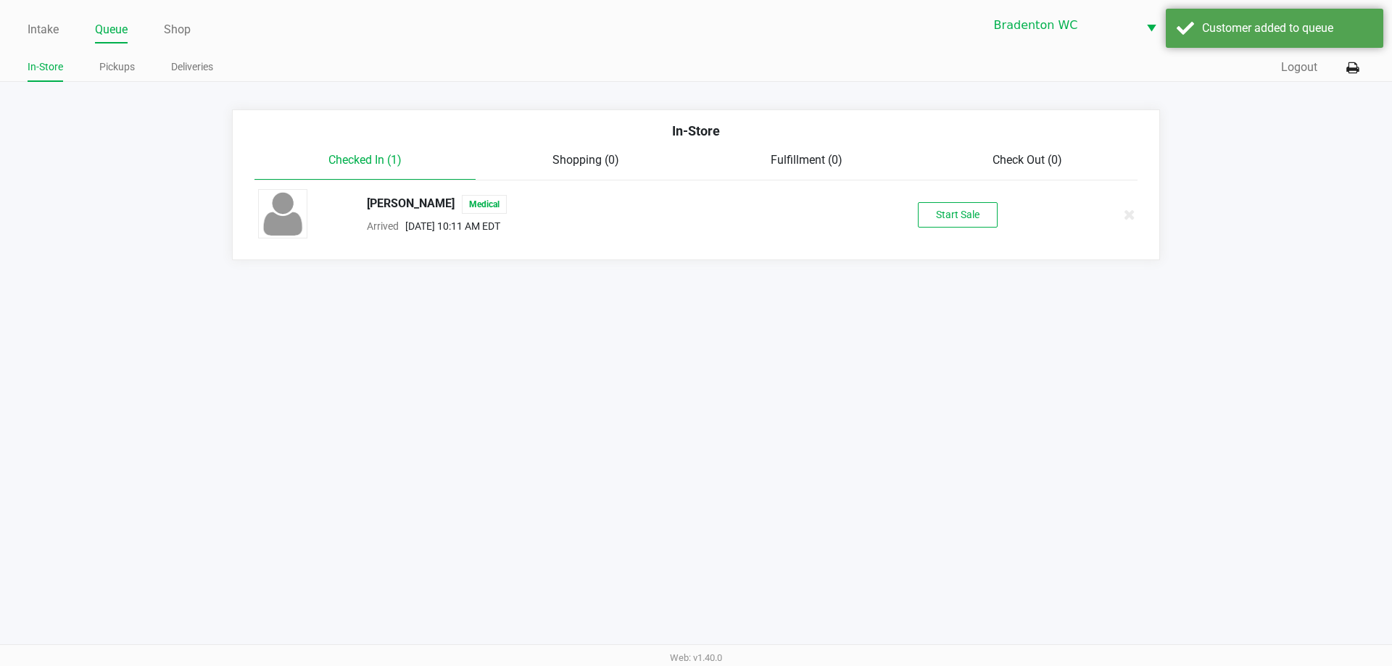
click at [694, 215] on div "Start Sale" at bounding box center [957, 214] width 224 height 25
click at [694, 217] on button "Start Sale" at bounding box center [958, 214] width 80 height 25
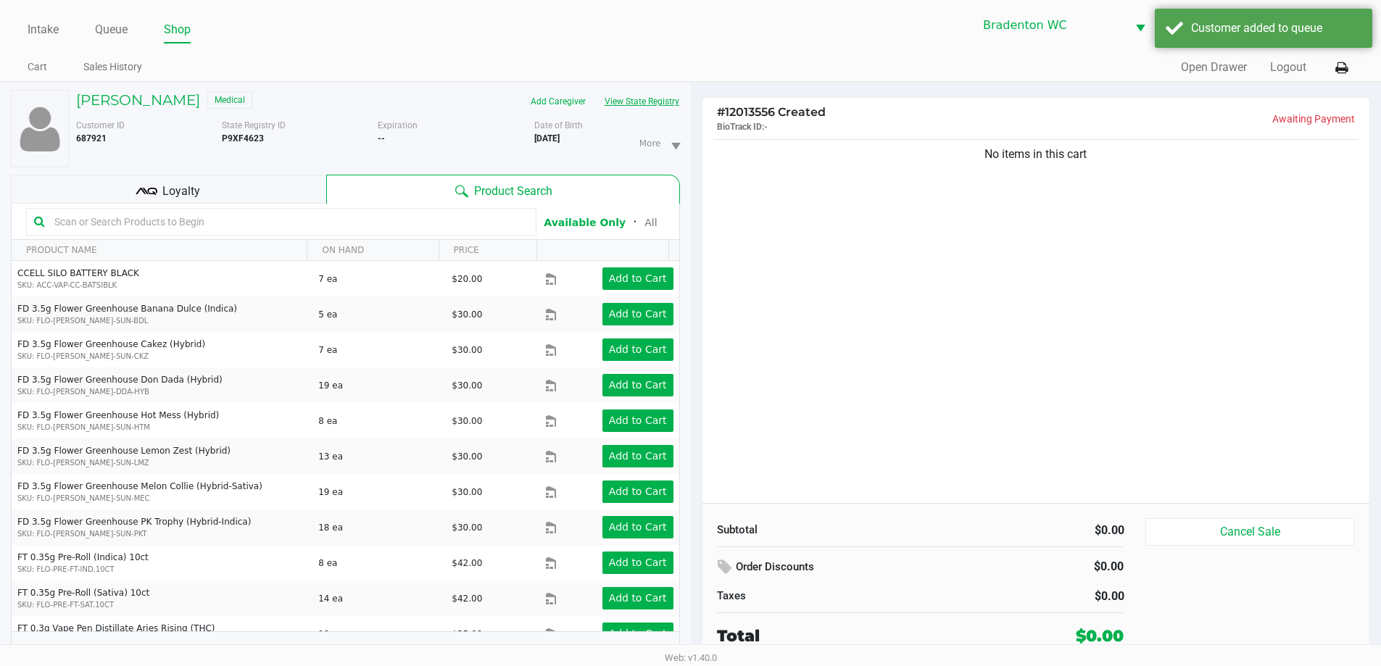
click at [652, 109] on button "View State Registry" at bounding box center [637, 101] width 85 height 23
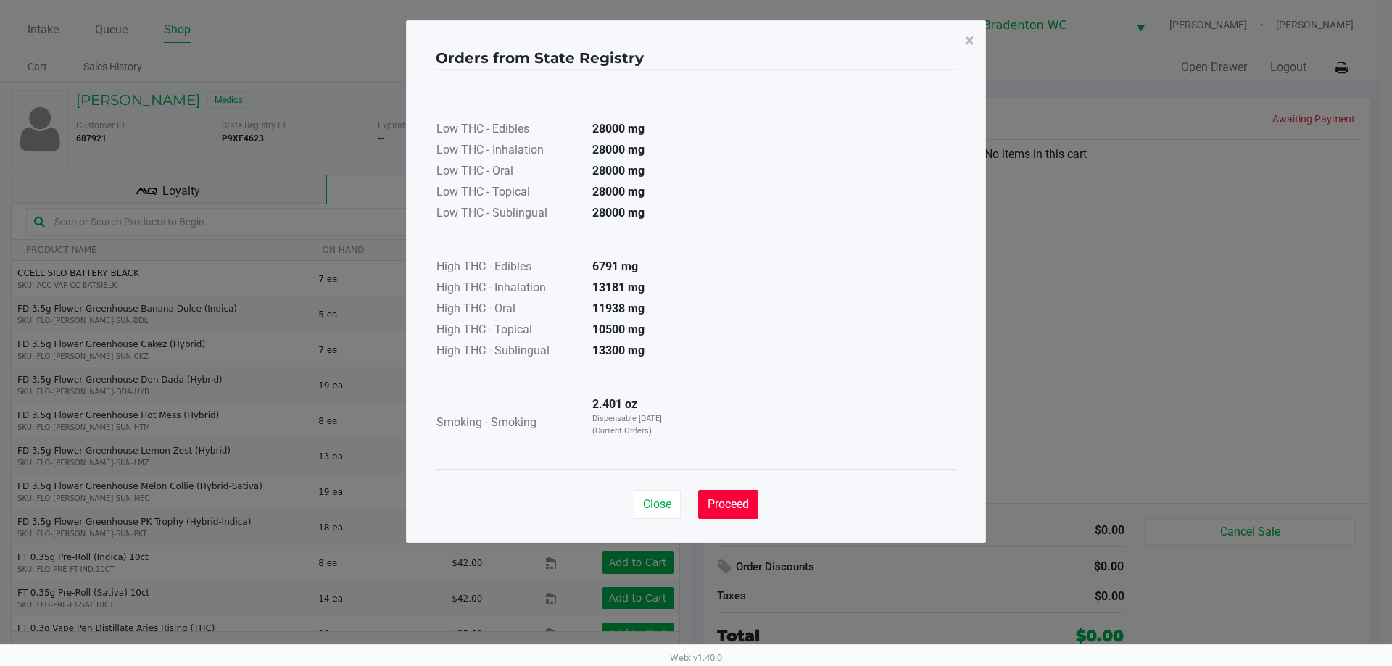
click at [694, 493] on button "Proceed" at bounding box center [728, 504] width 60 height 29
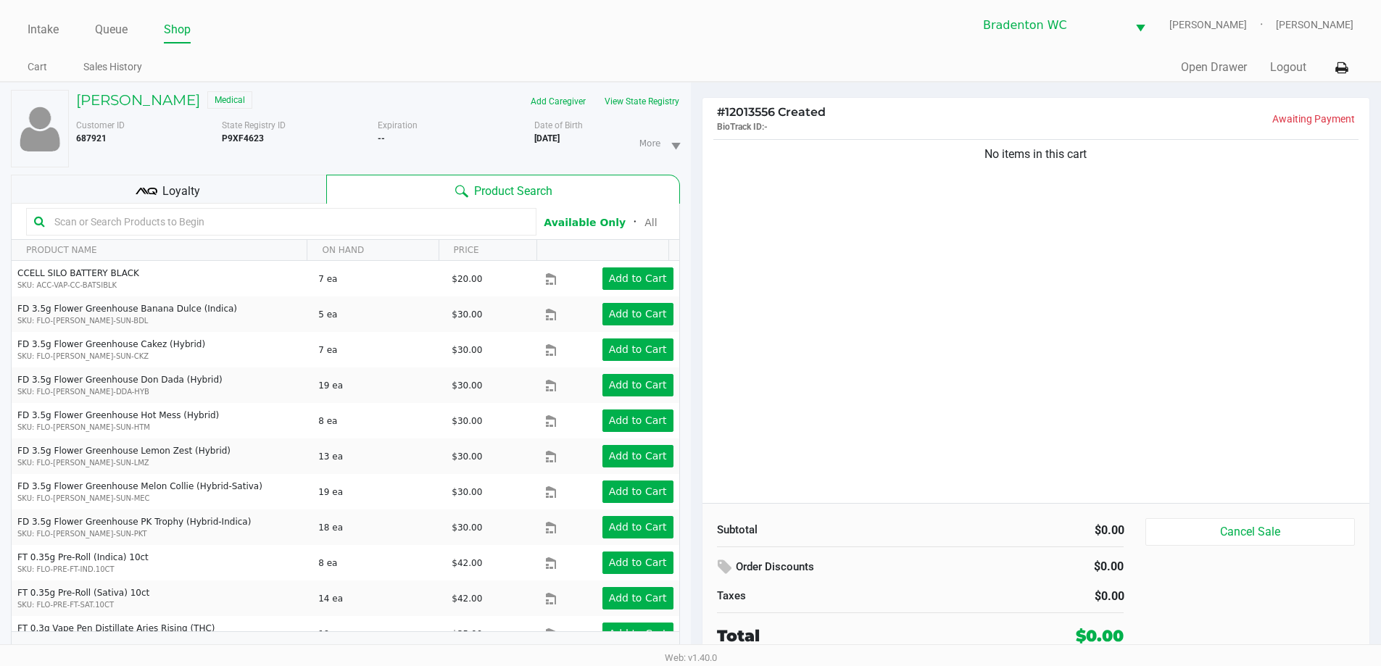
click at [138, 226] on input "text" at bounding box center [289, 222] width 480 height 22
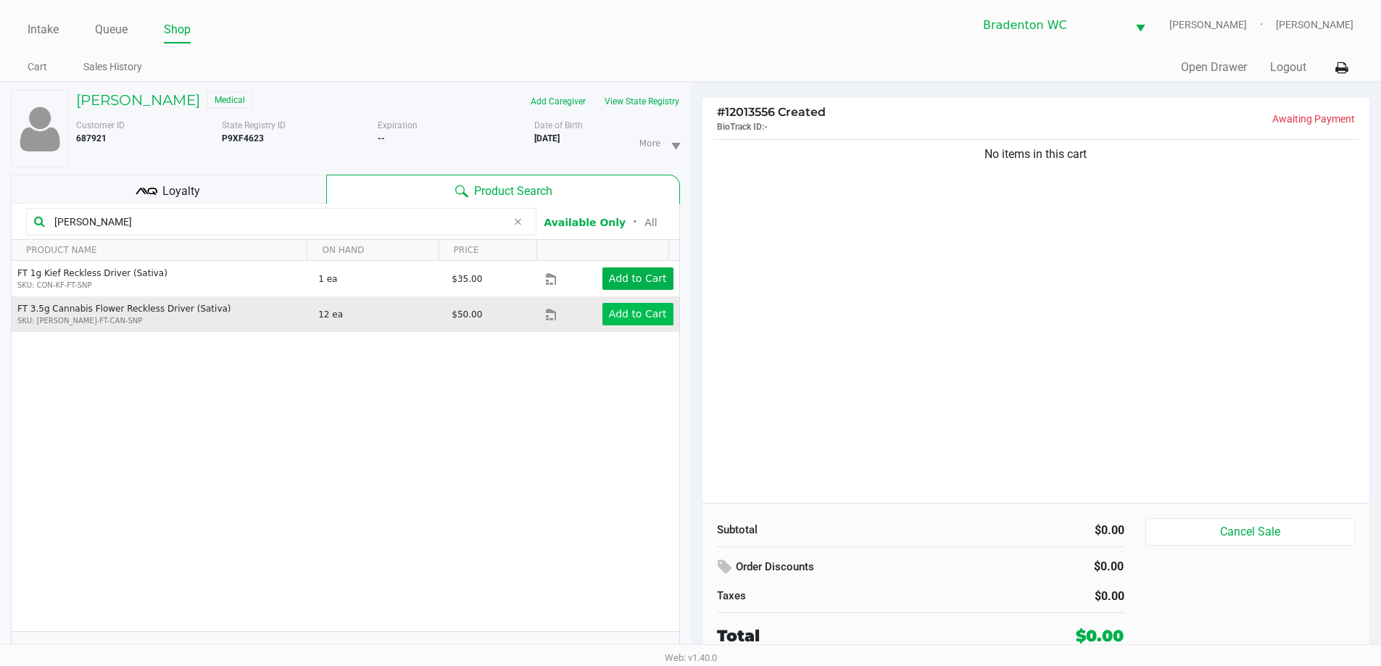
type input "reck"
click at [609, 314] on app-button-loader "Add to Cart" at bounding box center [638, 314] width 58 height 12
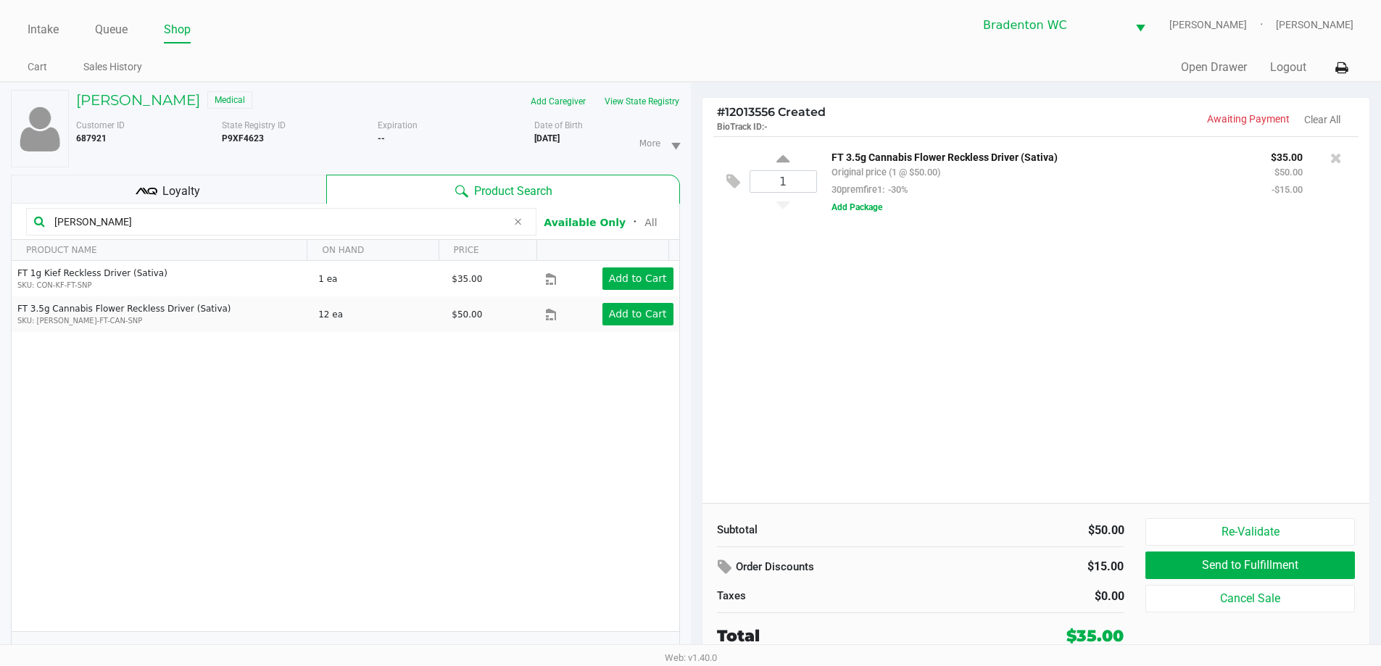
click at [179, 195] on span "Loyalty" at bounding box center [181, 191] width 38 height 17
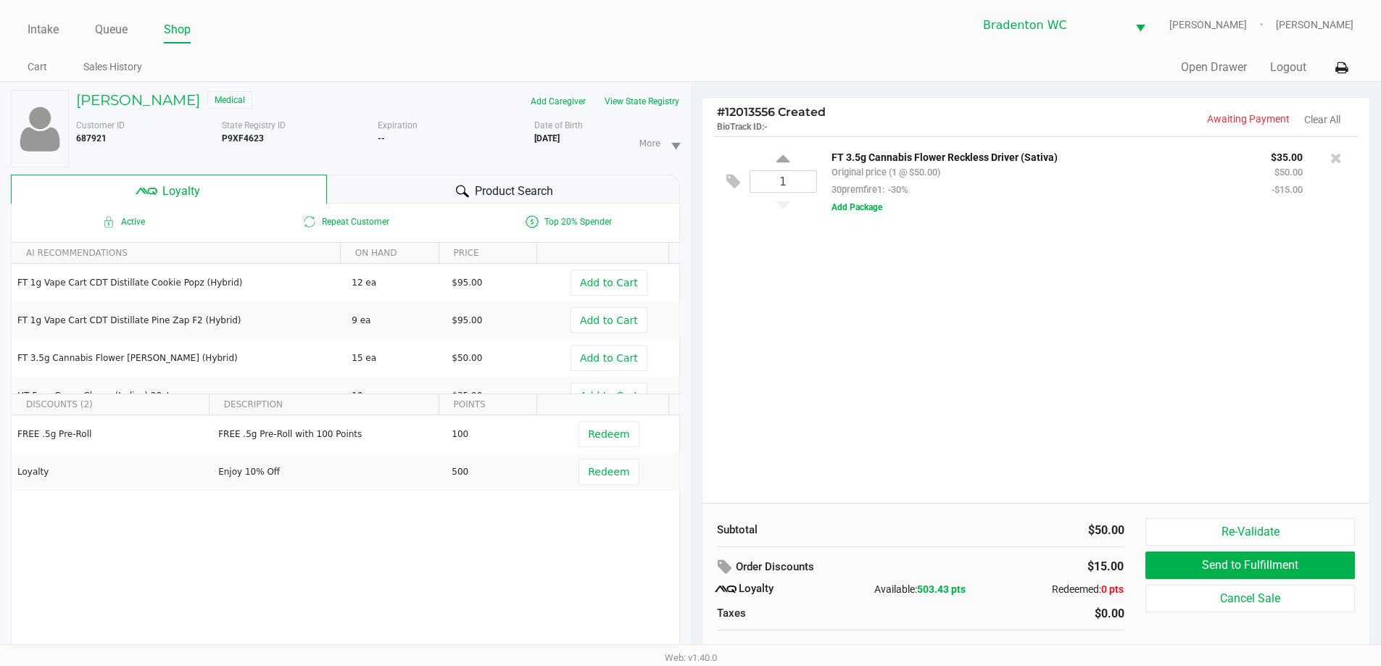
click at [441, 178] on div "Product Search" at bounding box center [503, 189] width 353 height 29
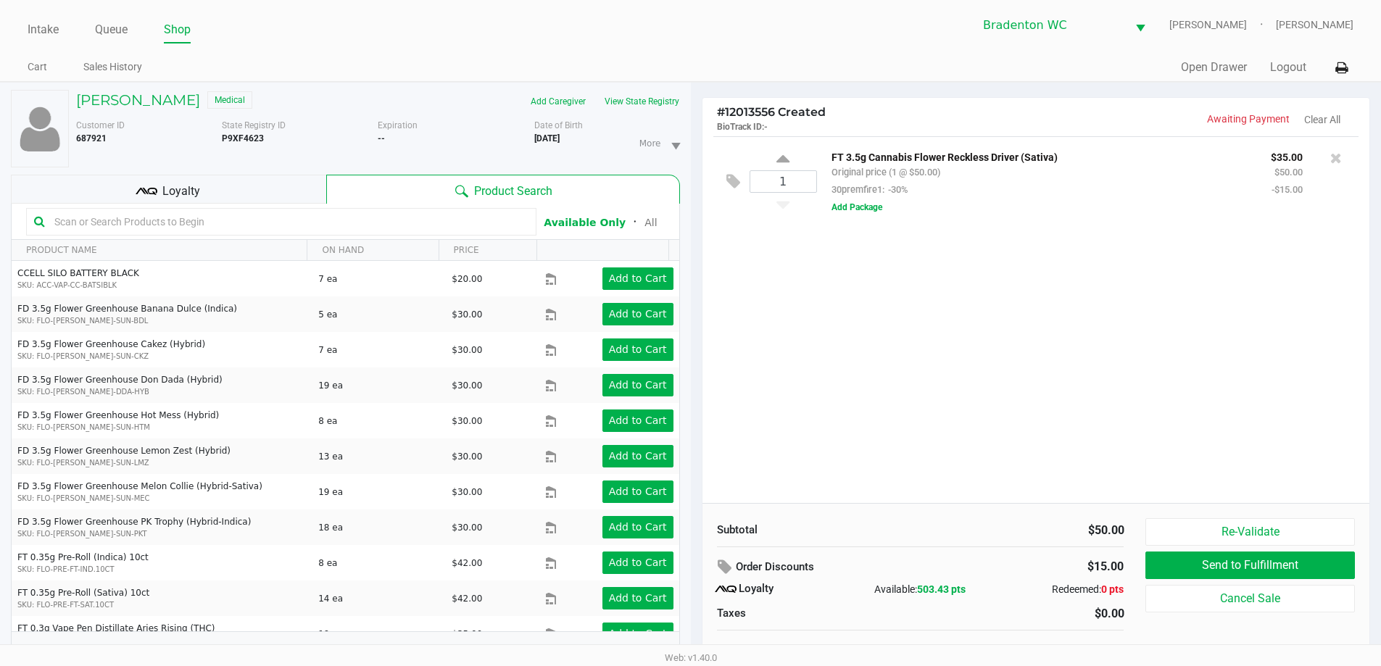
click at [157, 225] on input "text" at bounding box center [289, 222] width 480 height 22
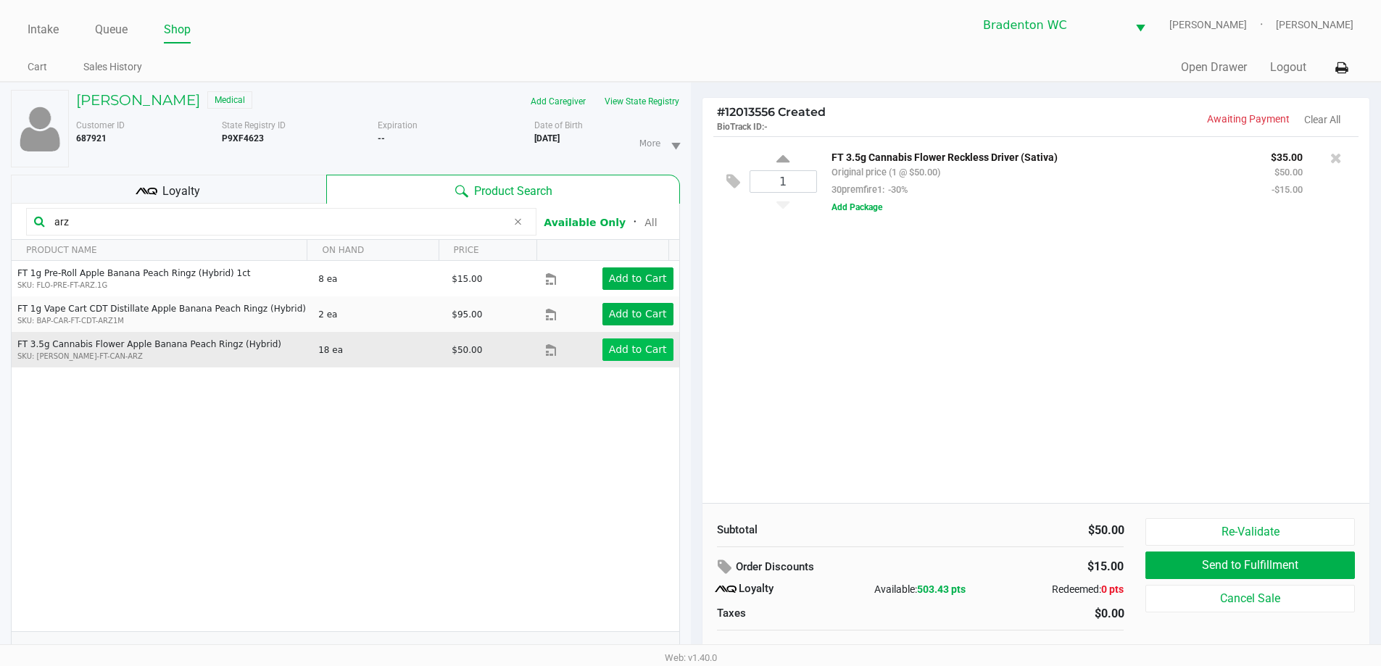
type input "arz"
click at [646, 353] on app-button-loader "Add to Cart" at bounding box center [638, 350] width 58 height 12
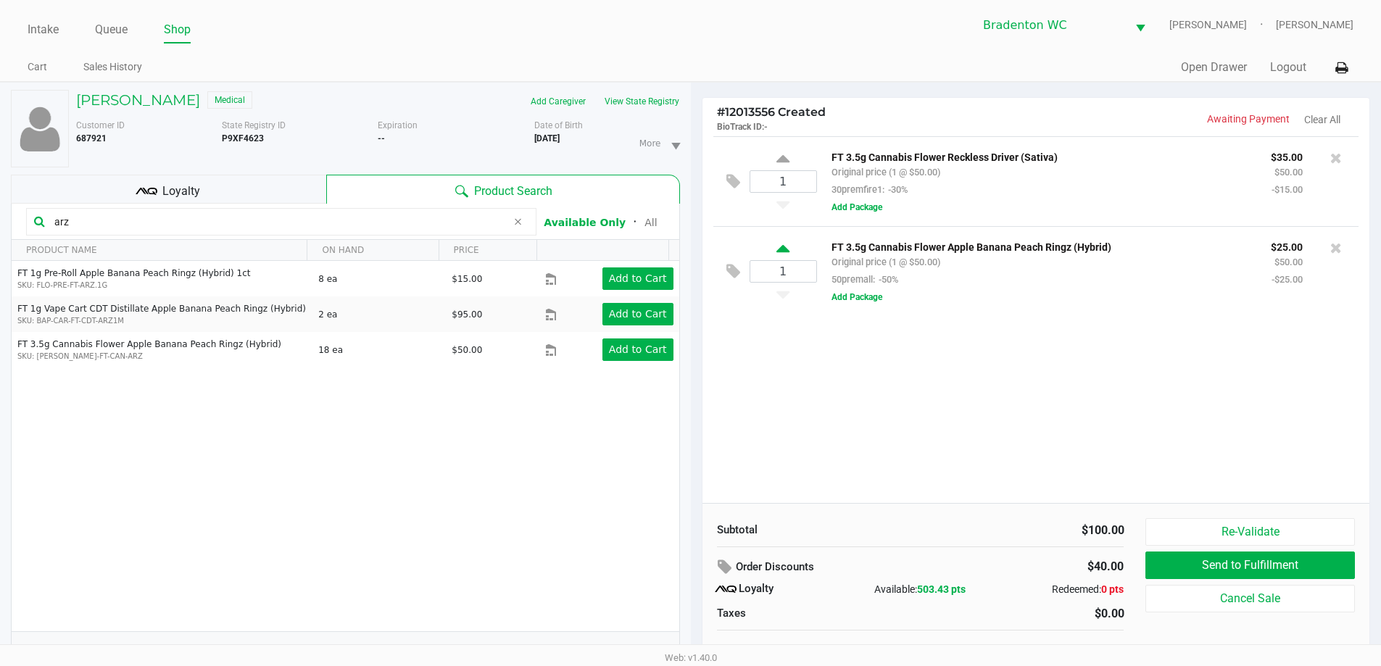
click at [694, 253] on icon at bounding box center [783, 251] width 13 height 18
type input "2"
drag, startPoint x: 89, startPoint y: 224, endPoint x: 0, endPoint y: 177, distance: 100.9
click at [0, 177] on div "MARIANN HALSTEAD Medical Add Caregiver View State Registry Customer ID 687921 S…" at bounding box center [345, 382] width 691 height 599
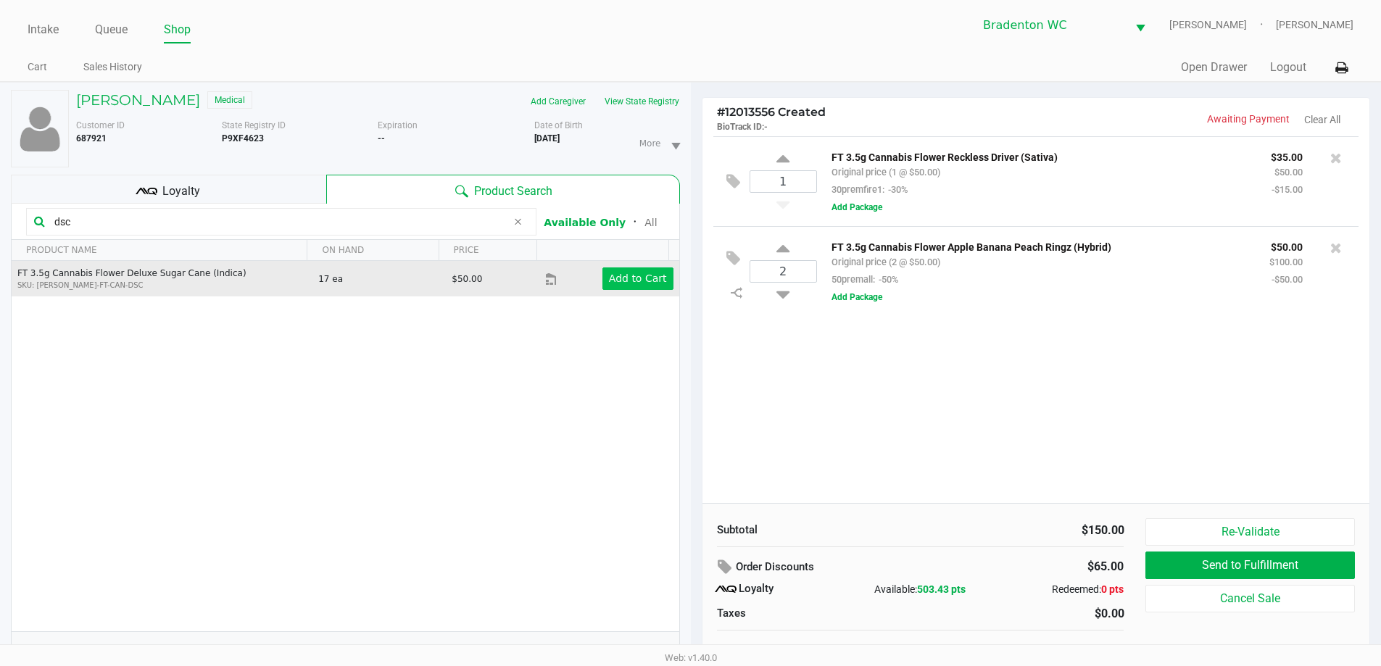
type input "dsc"
click at [636, 279] on app-button-loader "Add to Cart" at bounding box center [638, 279] width 58 height 12
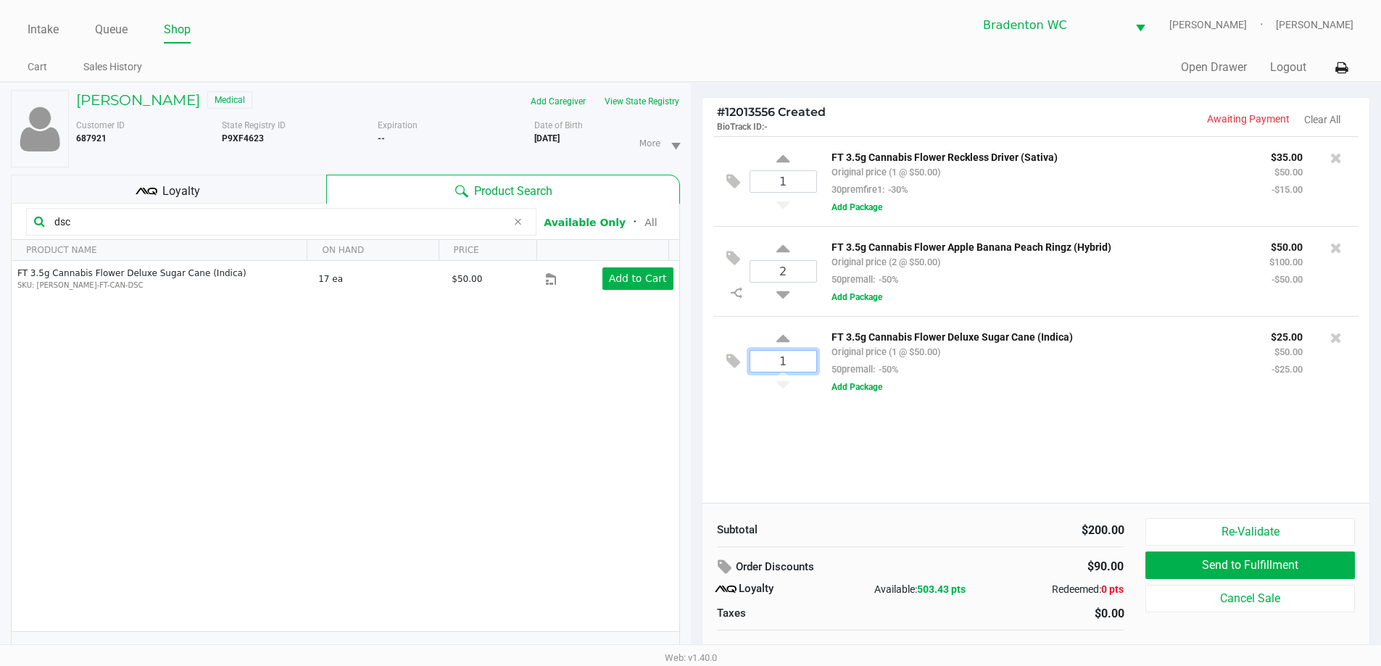
click at [694, 365] on input "1" at bounding box center [783, 361] width 66 height 21
type input "4"
click at [694, 449] on div "Loading MARIANN HALSTEAD Medical Add Caregiver View State Registry Customer ID …" at bounding box center [690, 382] width 1381 height 600
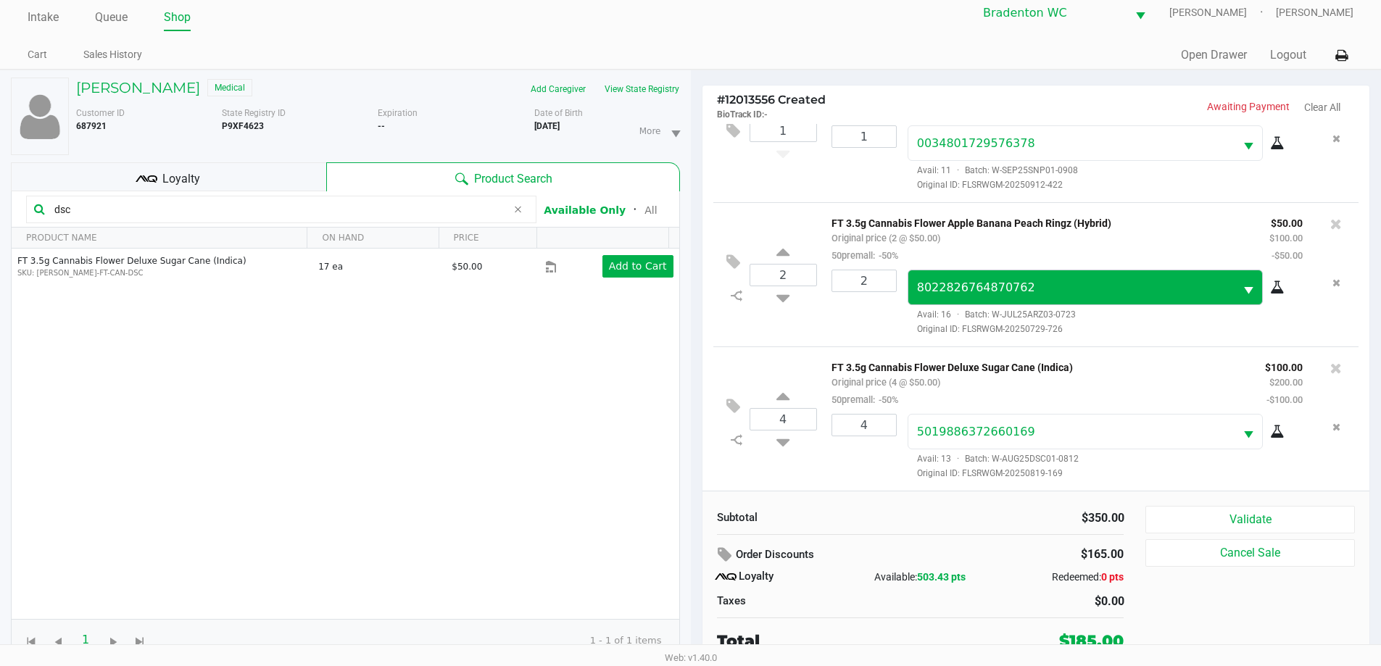
scroll to position [15, 0]
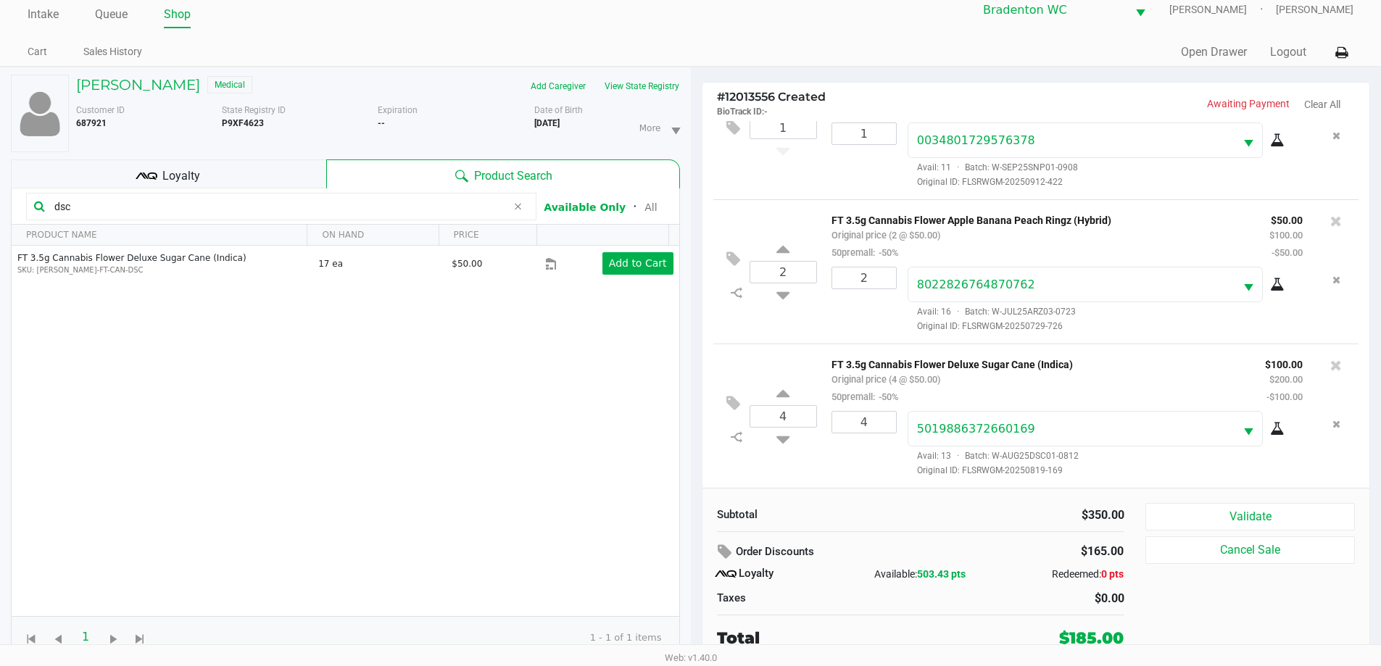
click at [149, 175] on icon at bounding box center [153, 176] width 10 height 7
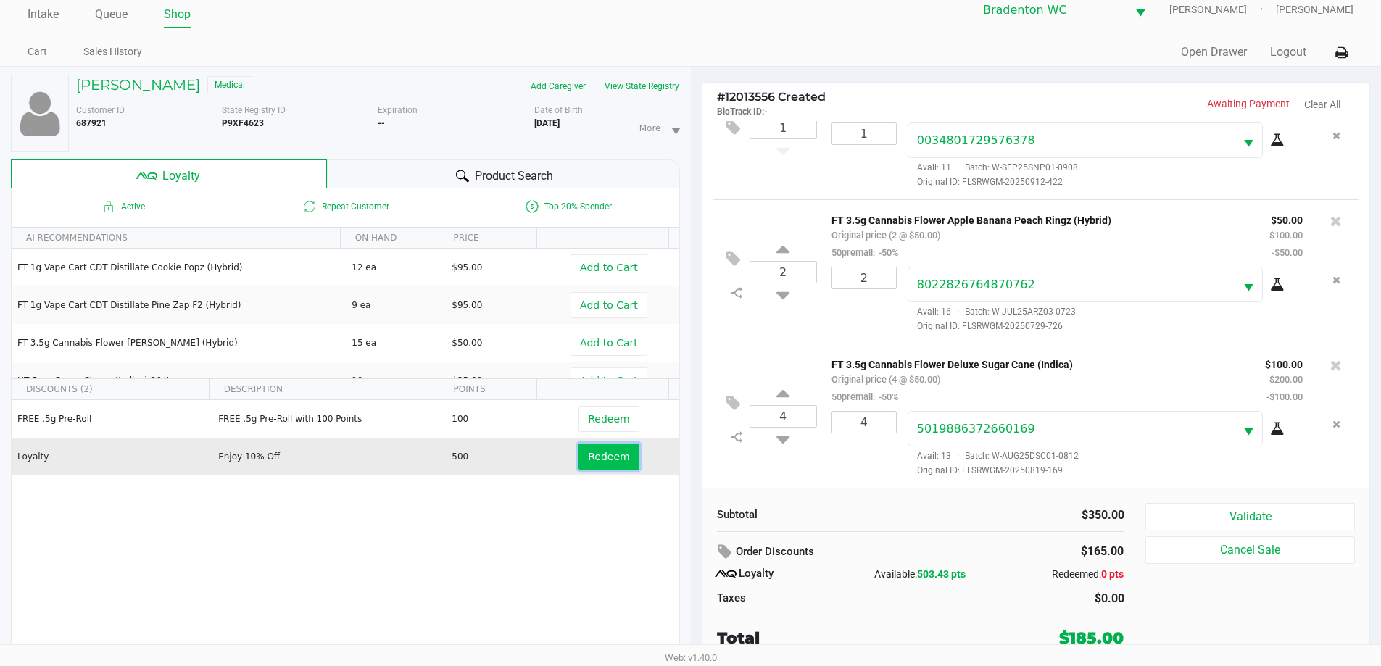
click at [594, 456] on span "Redeem" at bounding box center [608, 457] width 41 height 12
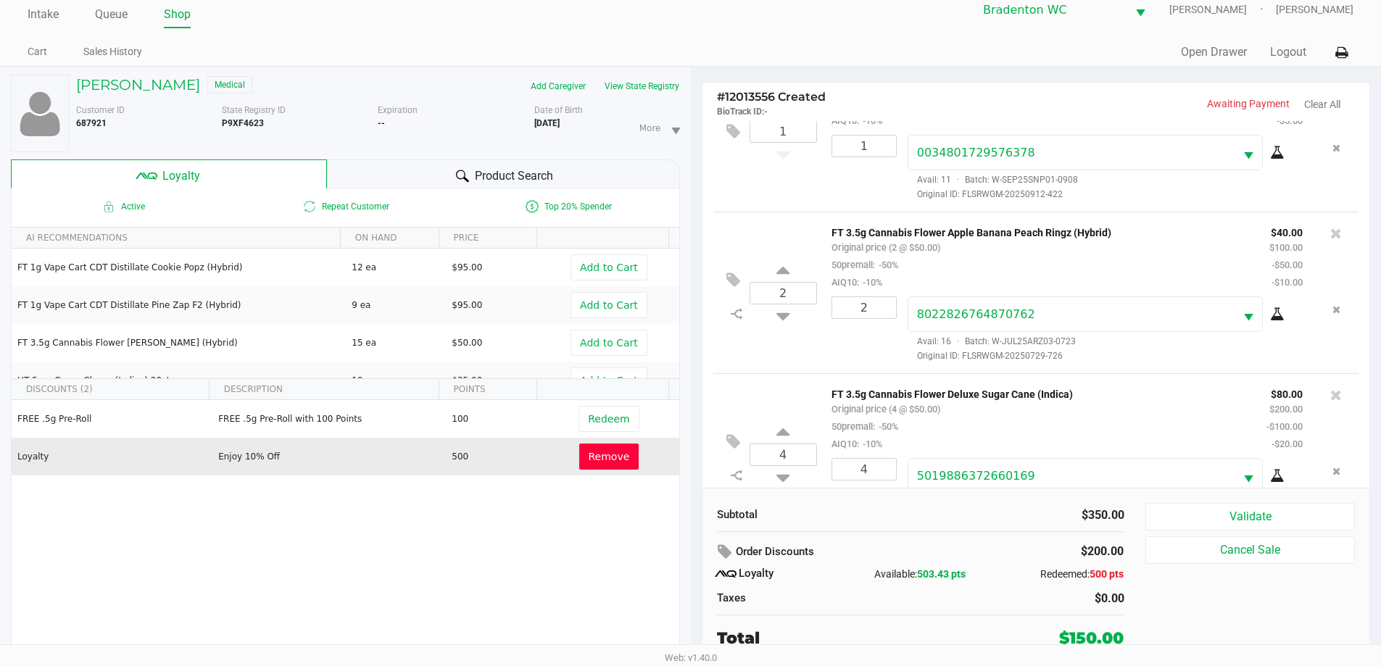
scroll to position [120, 0]
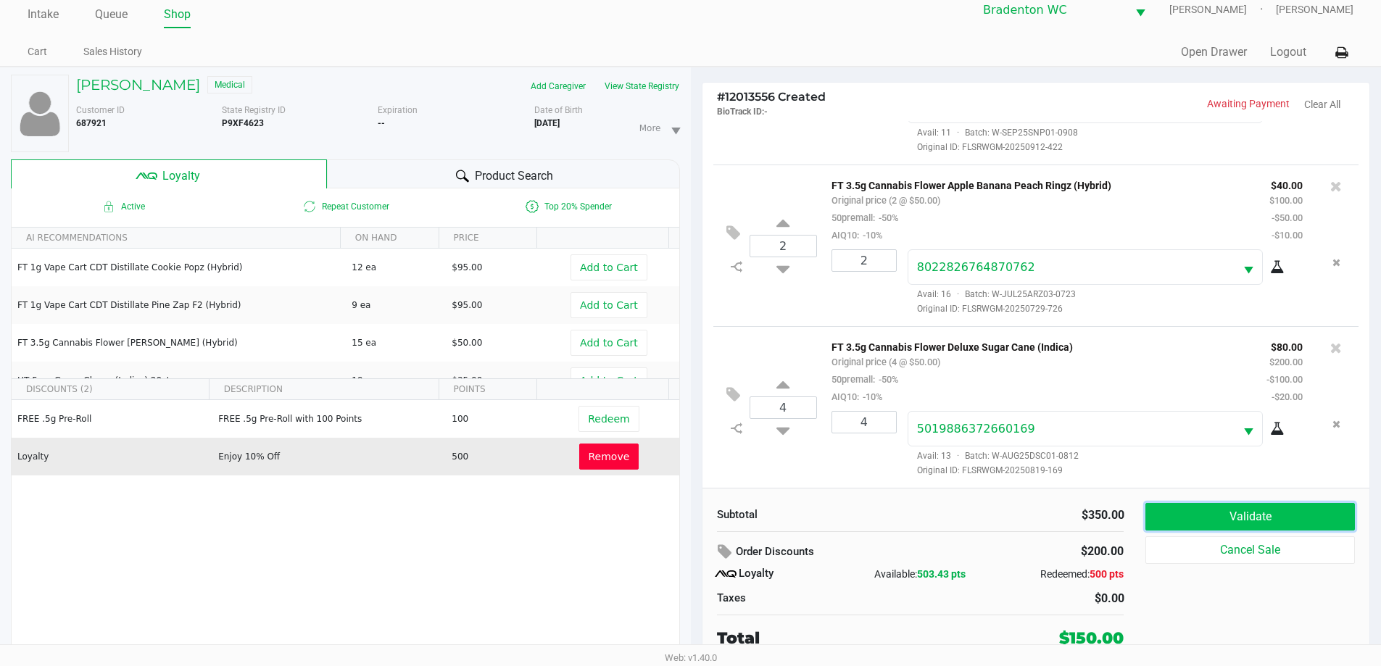
click at [694, 521] on button "Validate" at bounding box center [1250, 517] width 209 height 28
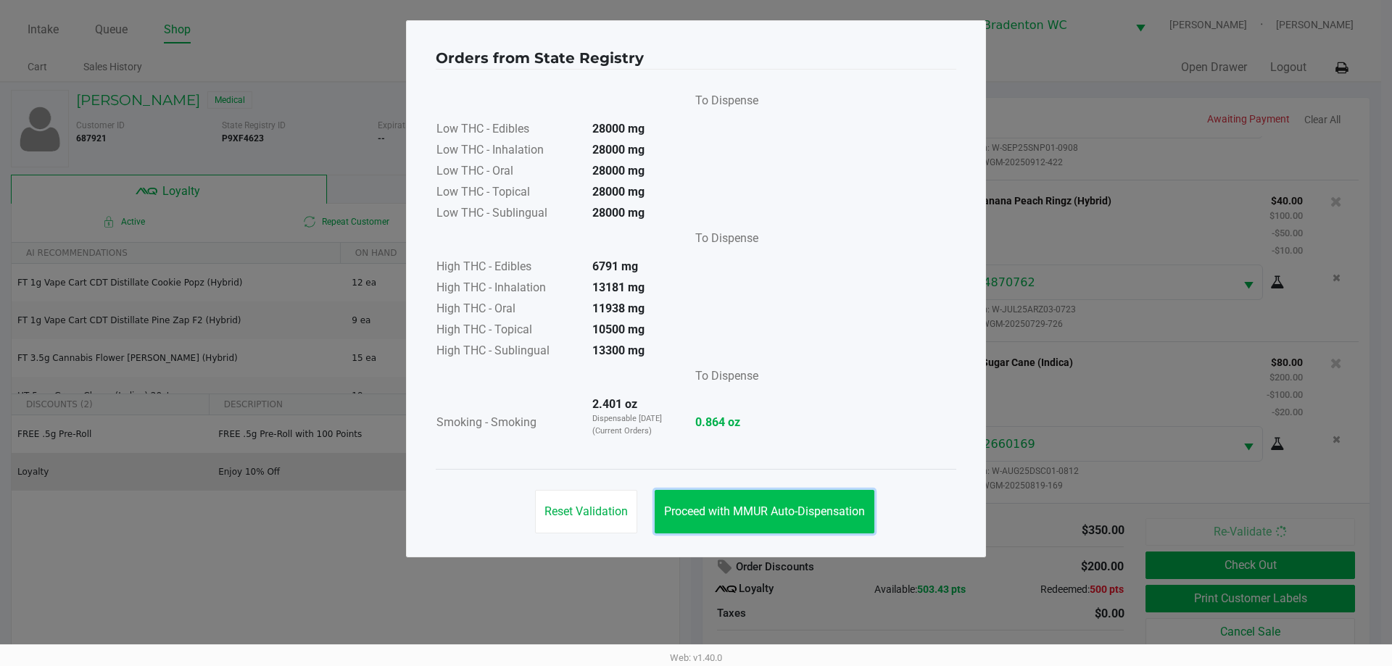
click at [694, 507] on span "Proceed with MMUR Auto-Dispensation" at bounding box center [764, 512] width 201 height 14
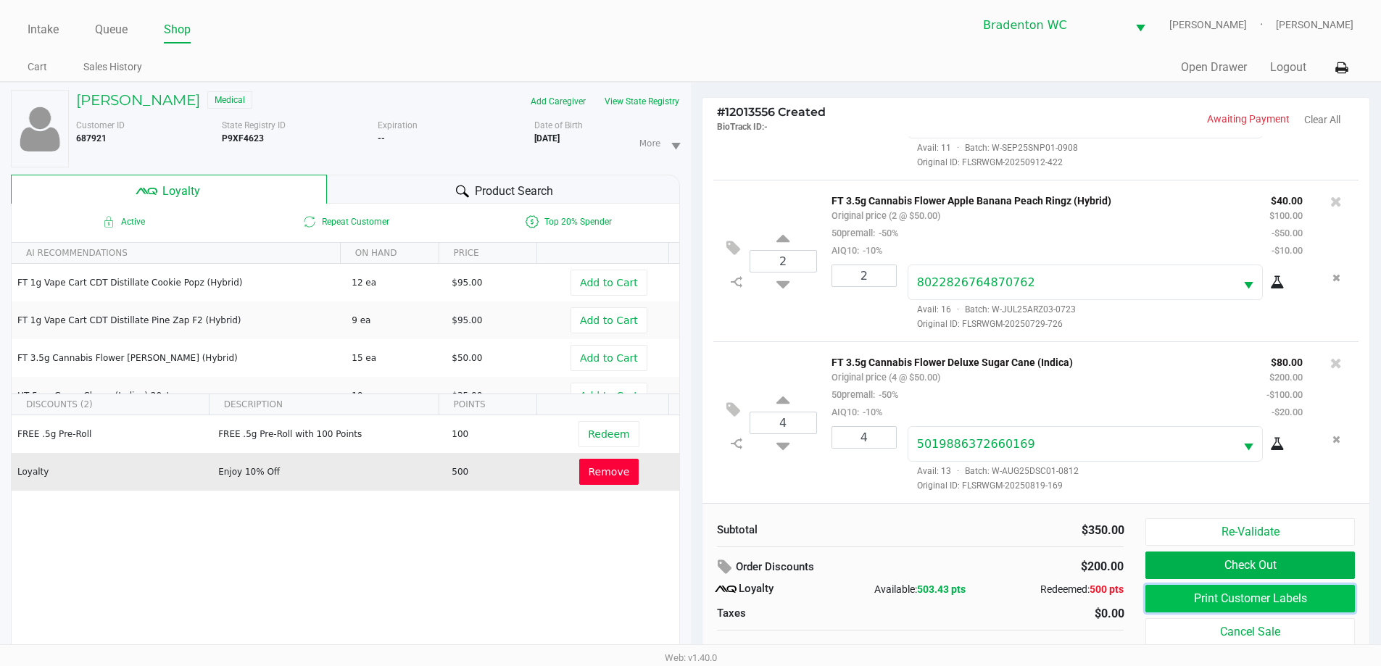
click at [694, 599] on button "Print Customer Labels" at bounding box center [1250, 599] width 209 height 28
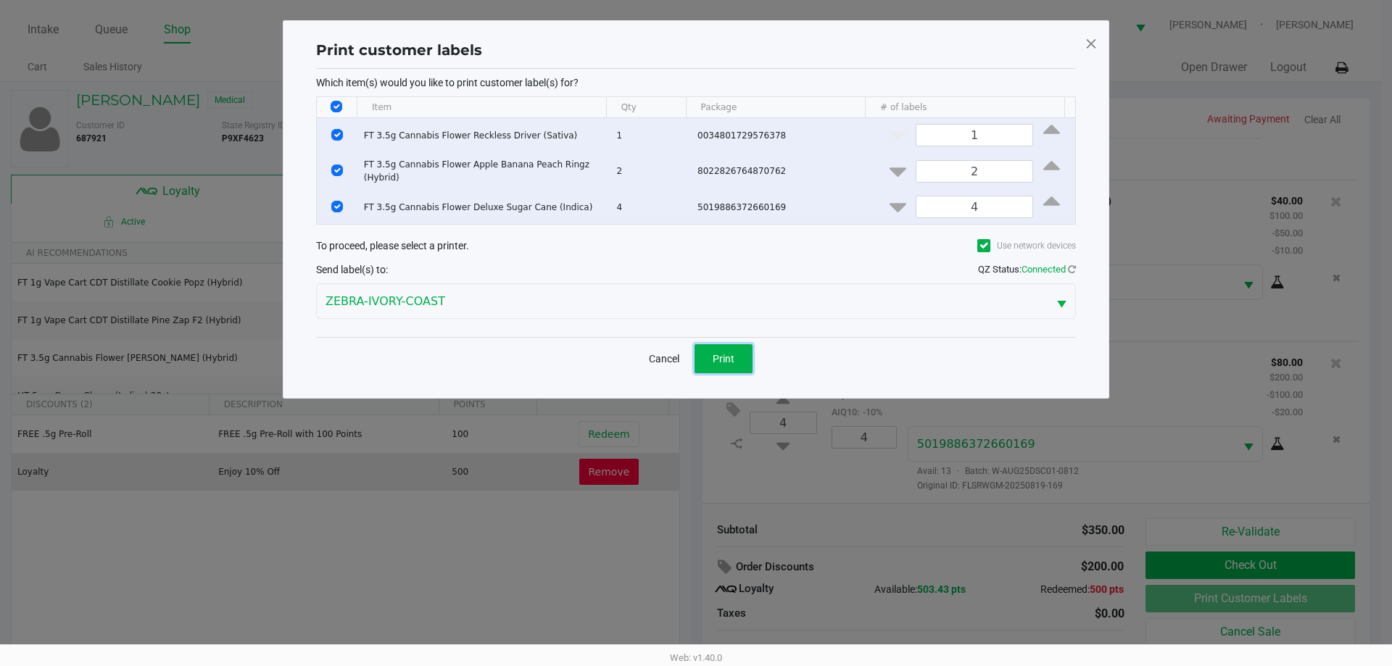
drag, startPoint x: 732, startPoint y: 361, endPoint x: 760, endPoint y: 368, distance: 28.3
click at [694, 360] on button "Print" at bounding box center [724, 358] width 58 height 29
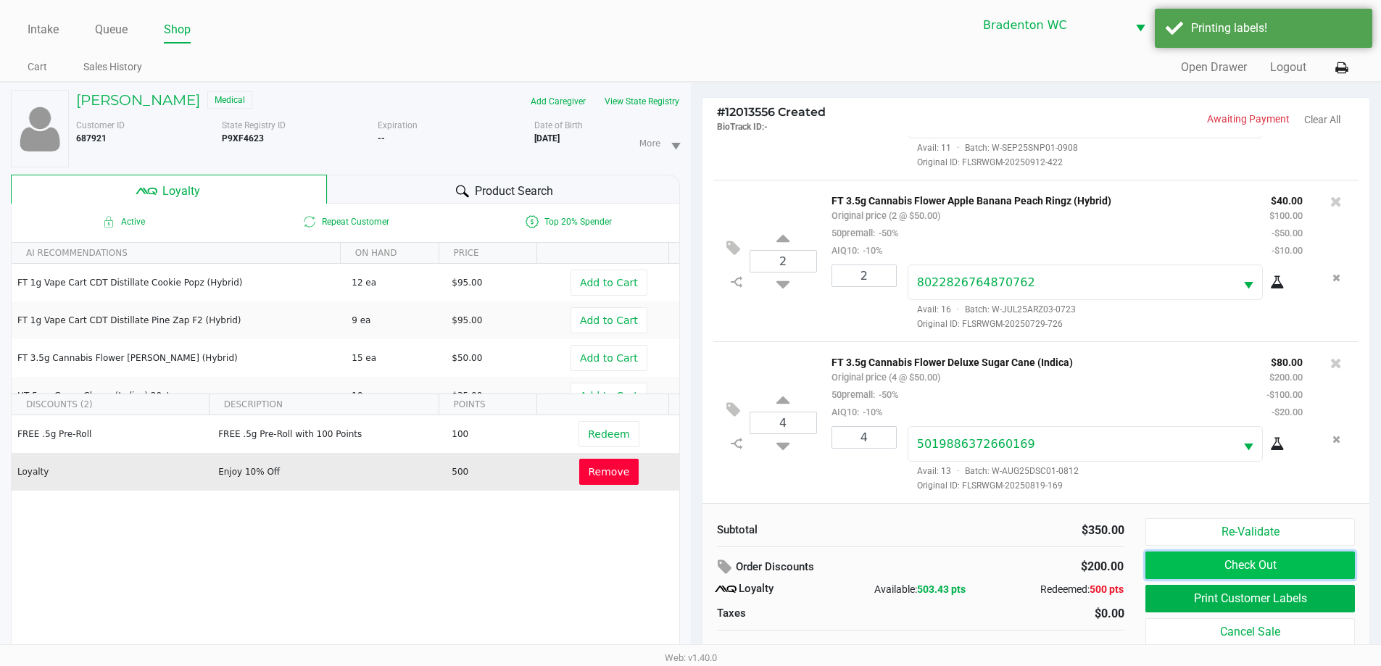
click at [694, 562] on button "Check Out" at bounding box center [1250, 566] width 209 height 28
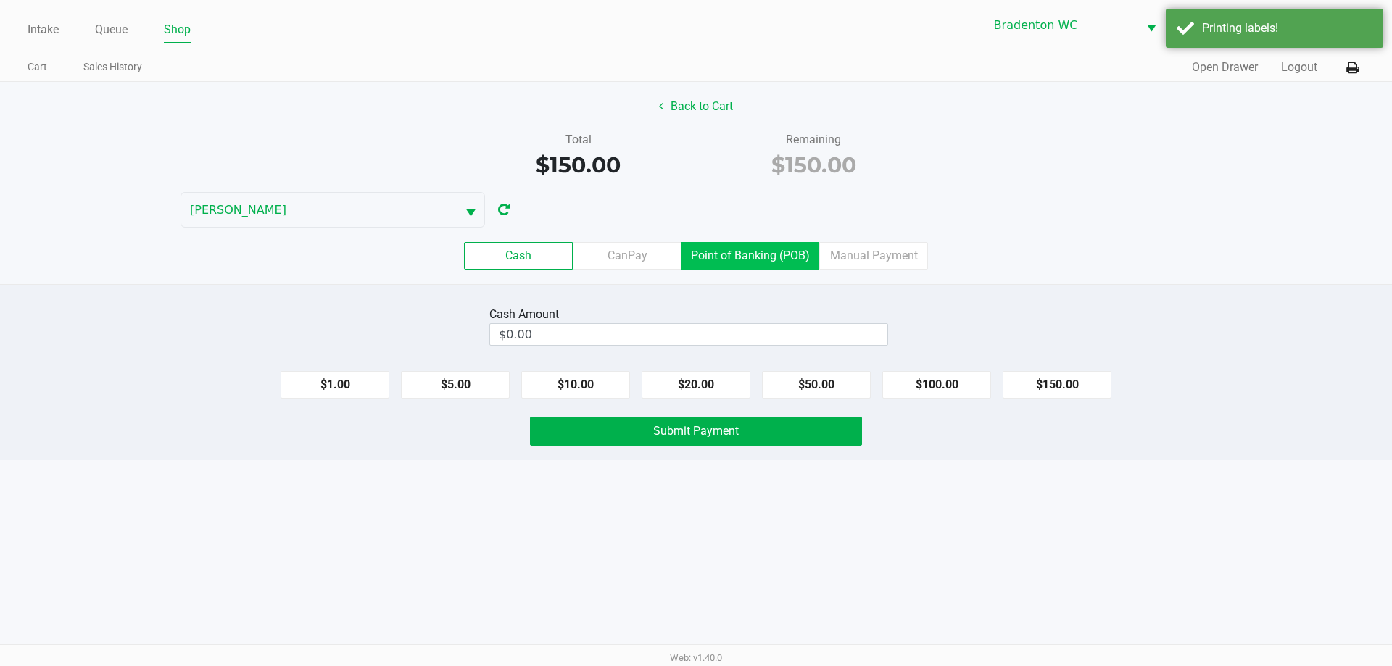
click at [694, 251] on label "Point of Banking (POB)" at bounding box center [751, 256] width 138 height 28
click at [0, 0] on 7 "Point of Banking (POB)" at bounding box center [0, 0] width 0 height 0
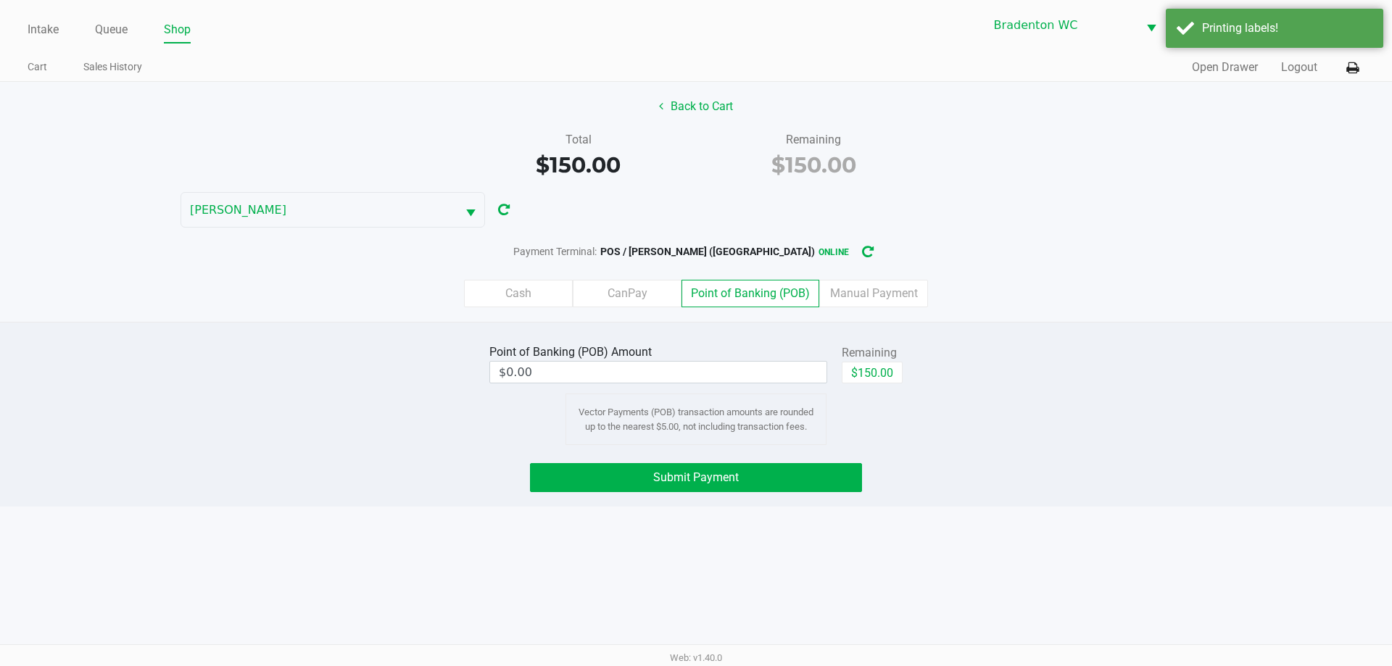
click at [694, 385] on div "$150.00" at bounding box center [872, 378] width 61 height 33
click at [694, 381] on button "$150.00" at bounding box center [872, 373] width 61 height 22
type input "$150.00"
click at [694, 473] on span "Submit Payment" at bounding box center [696, 478] width 86 height 14
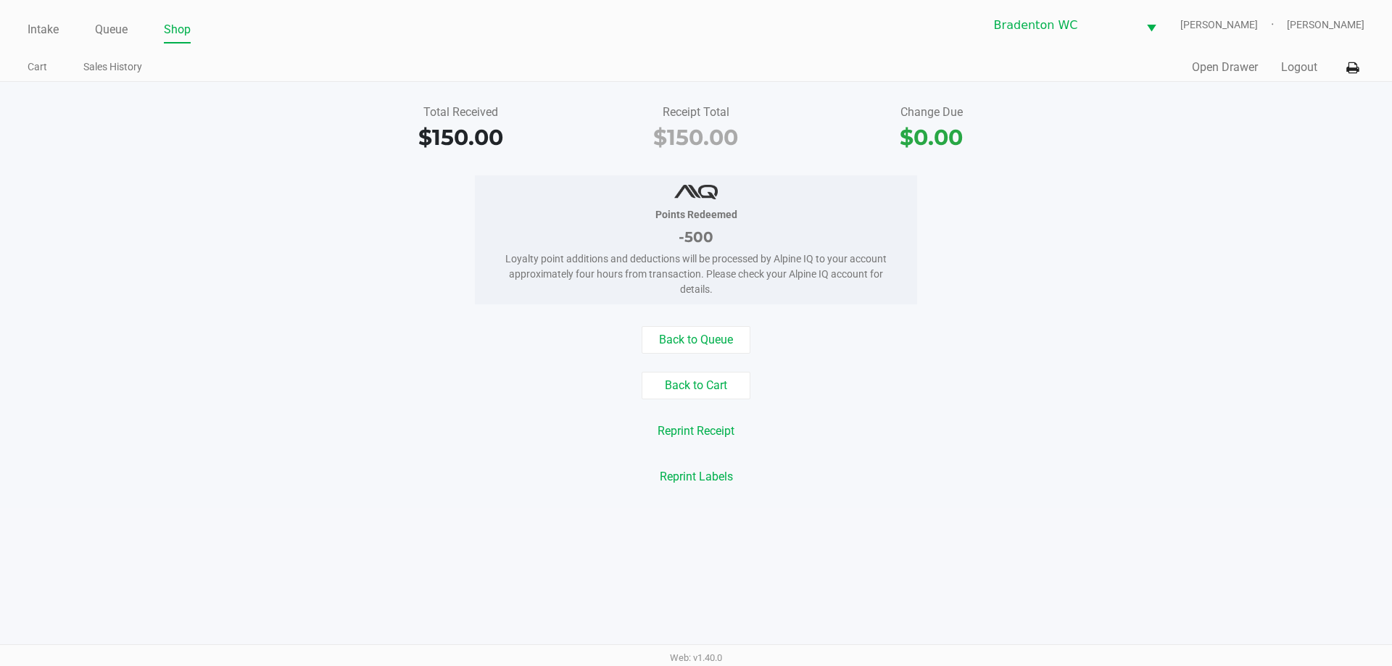
click at [35, 33] on link "Intake" at bounding box center [43, 30] width 31 height 20
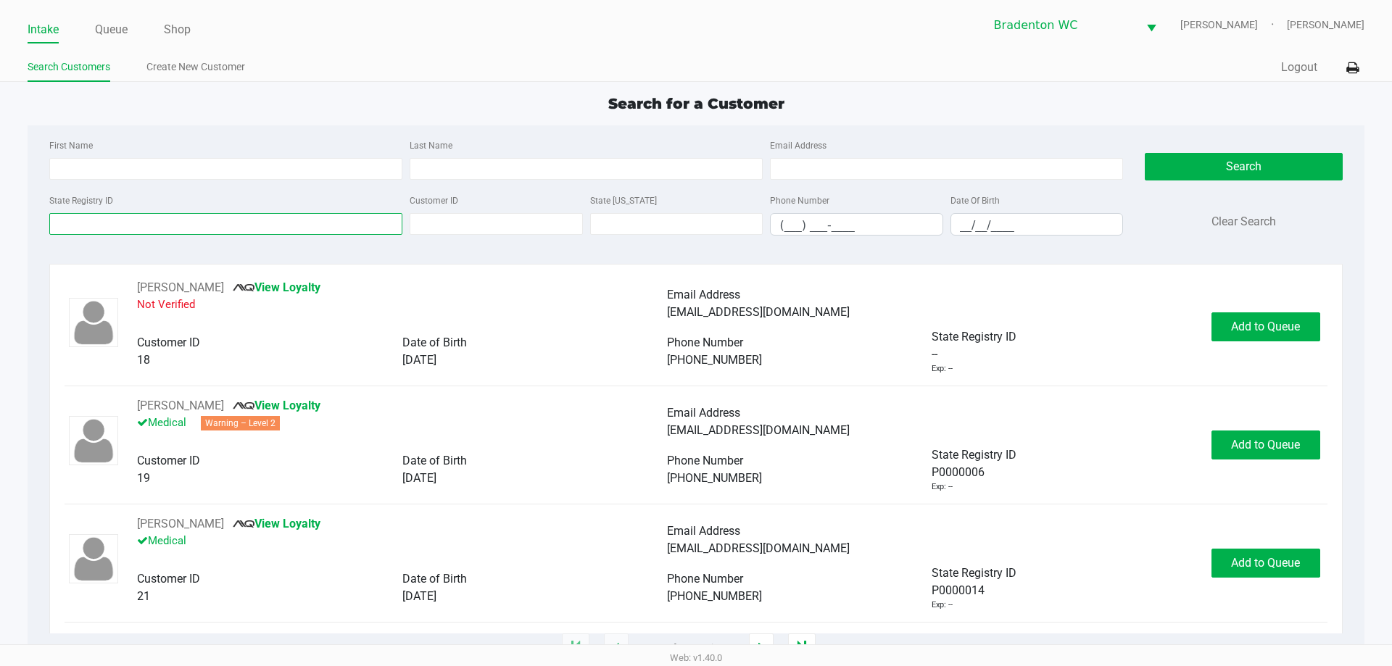
click at [136, 225] on input "State Registry ID" at bounding box center [225, 224] width 353 height 22
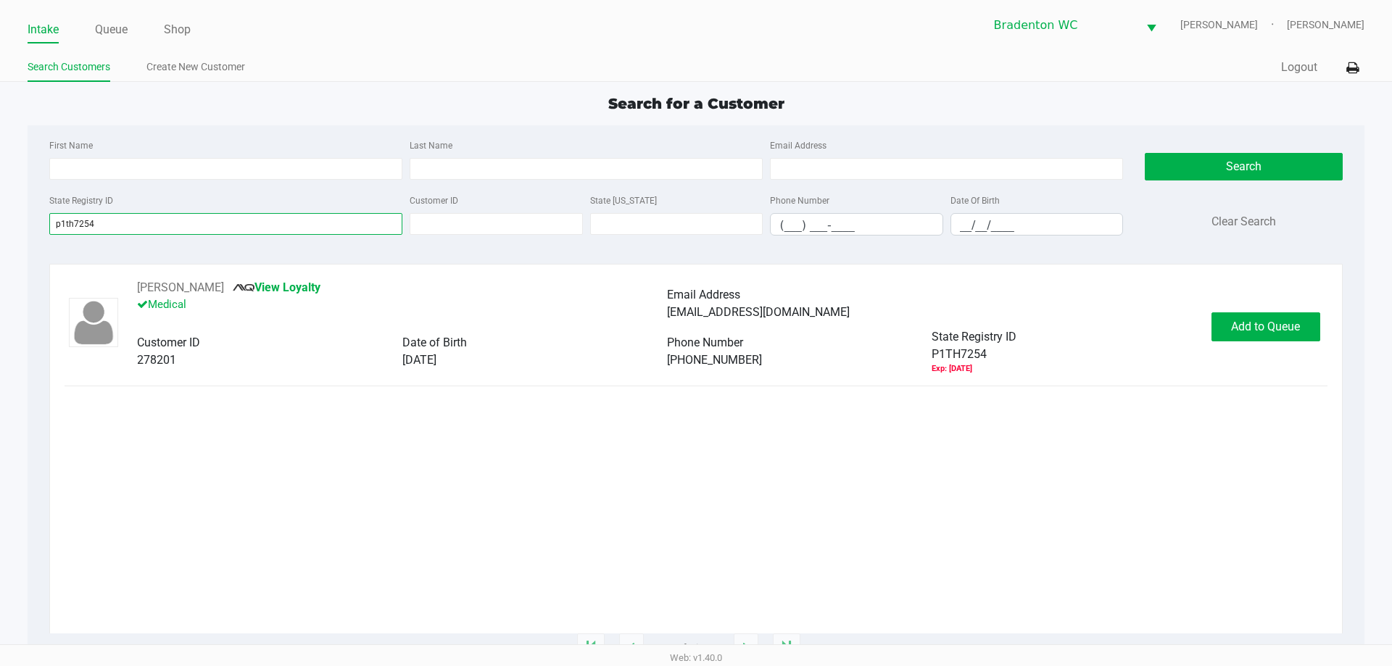
type input "p1th7254"
click at [694, 339] on button "Add to Queue" at bounding box center [1266, 327] width 109 height 29
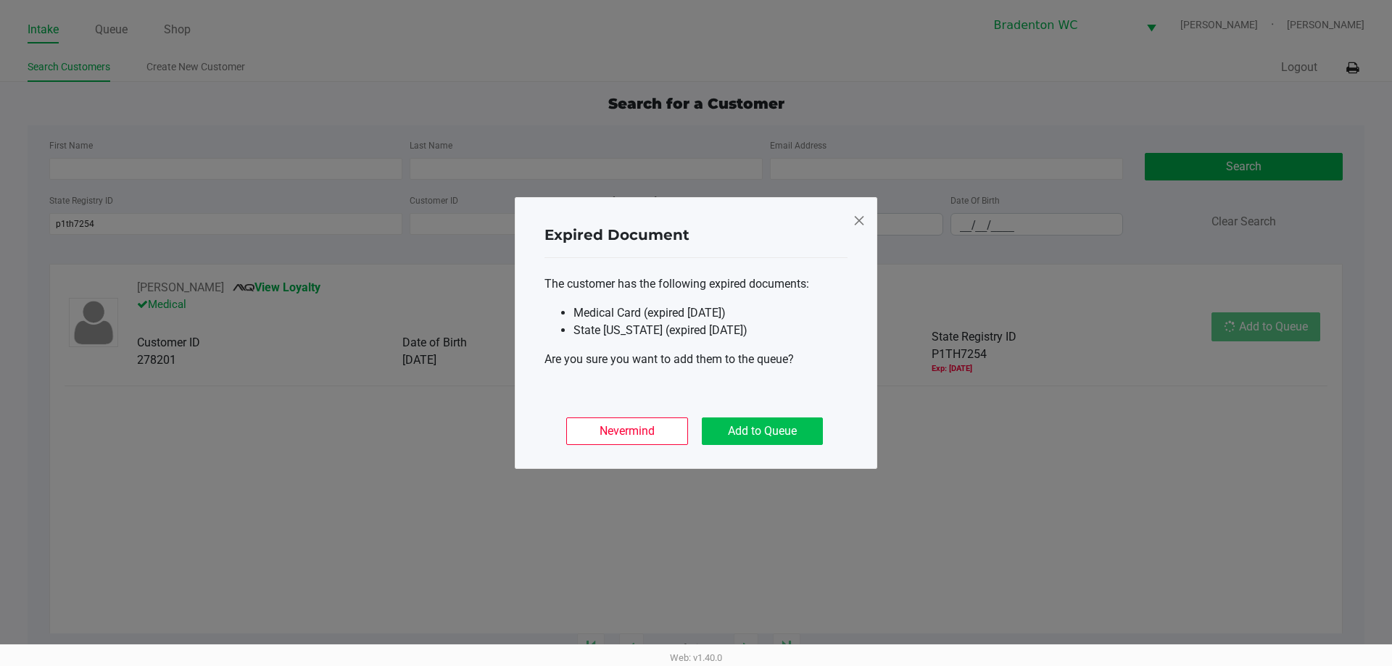
click at [694, 432] on button "Add to Queue" at bounding box center [762, 432] width 121 height 28
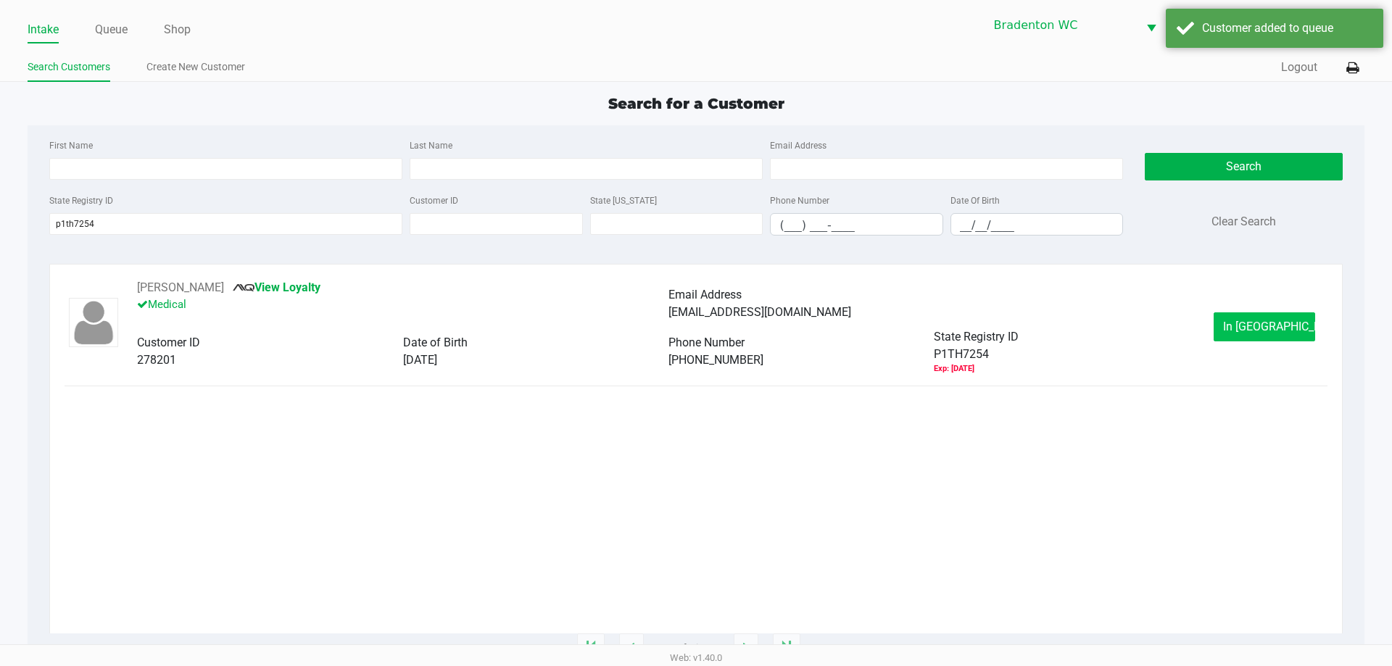
click at [694, 339] on button "In Queue" at bounding box center [1265, 327] width 102 height 29
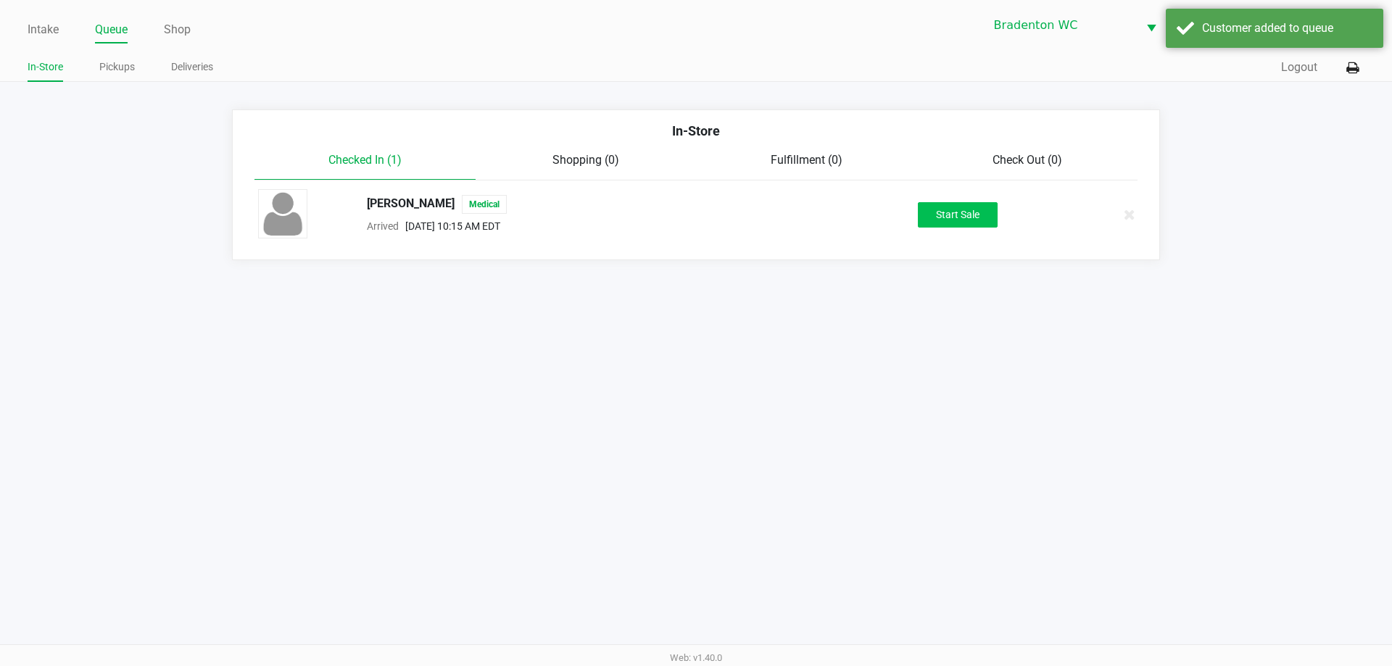
click at [694, 217] on button "Start Sale" at bounding box center [958, 214] width 80 height 25
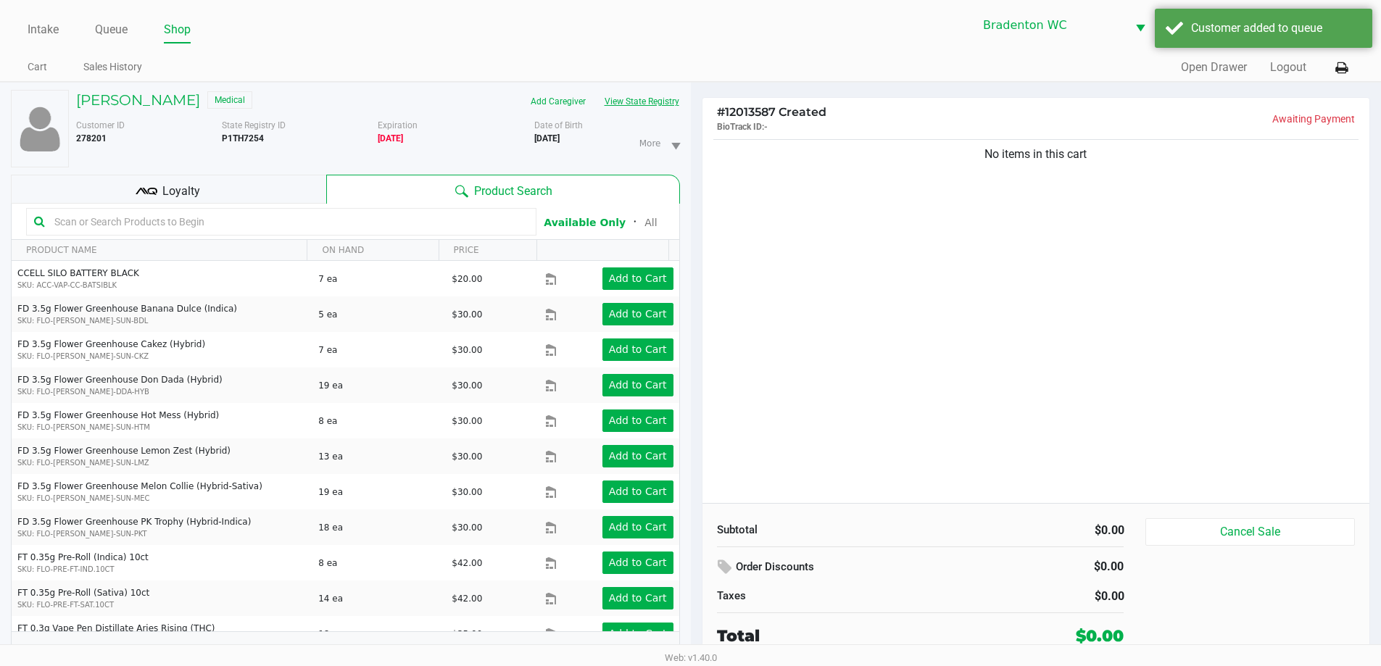
click at [614, 101] on button "View State Registry" at bounding box center [637, 101] width 85 height 23
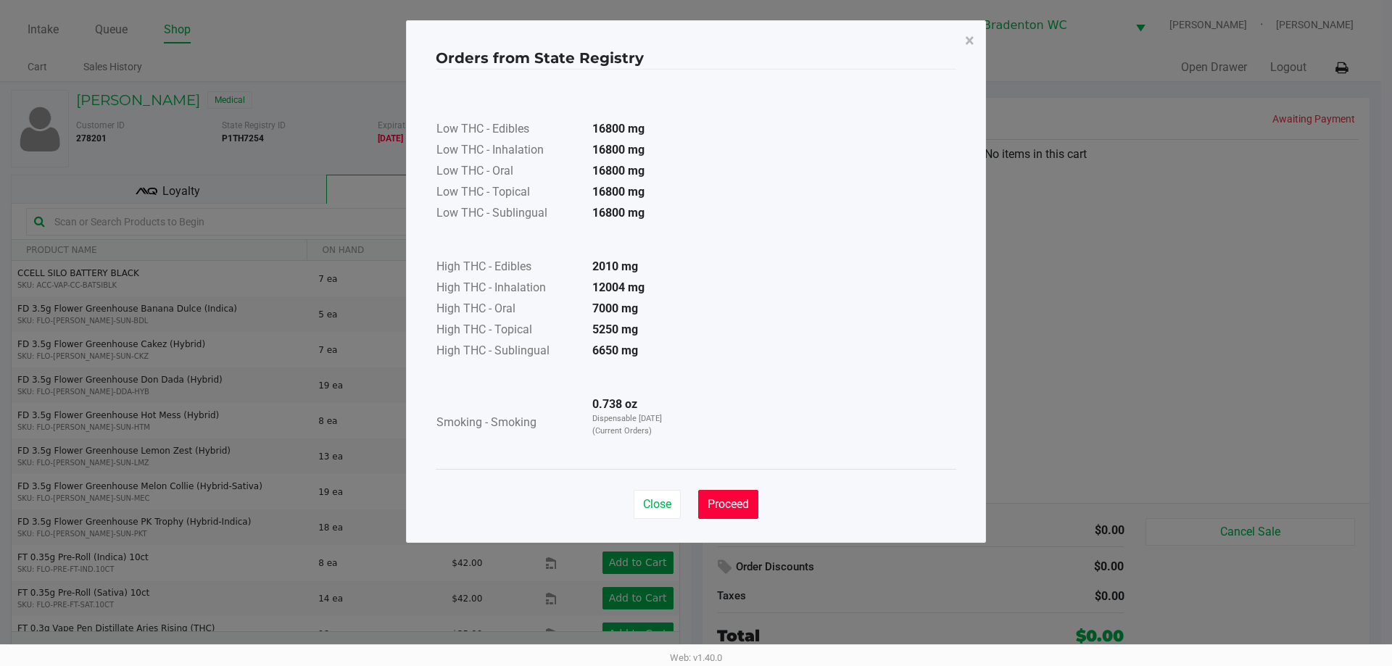
click at [694, 496] on button "Proceed" at bounding box center [728, 504] width 60 height 29
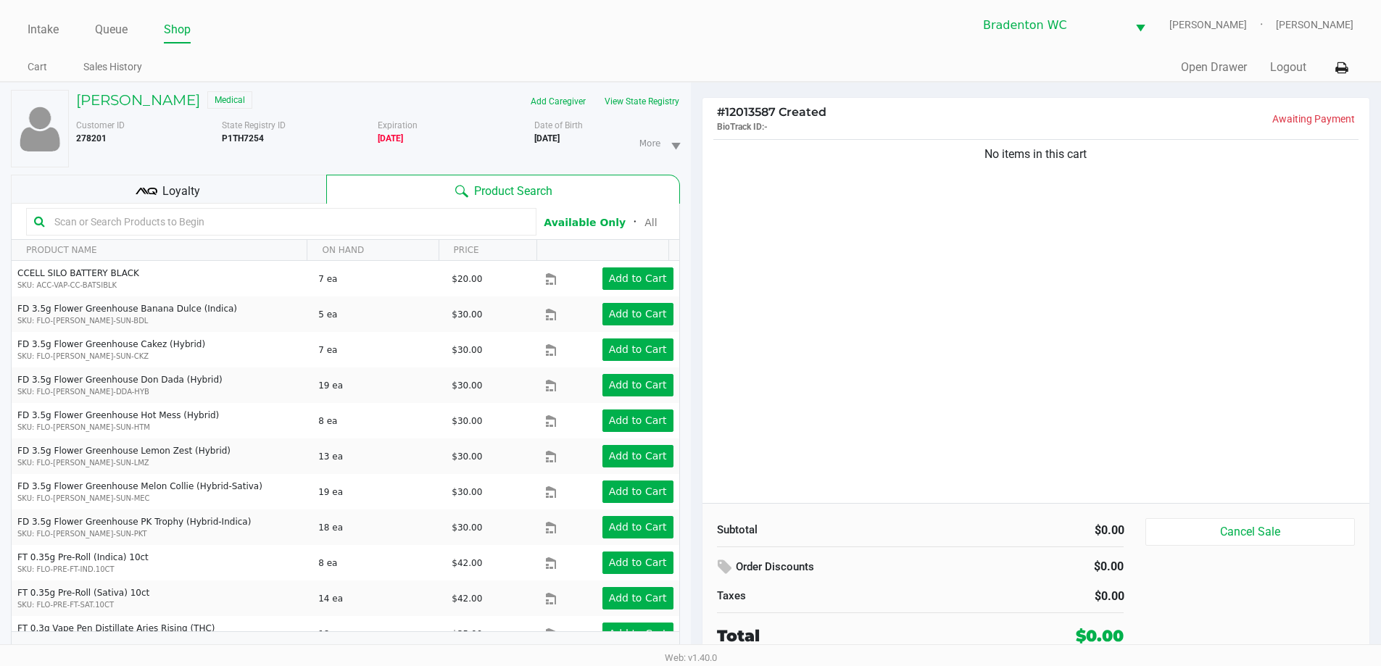
click at [226, 198] on div "Loyalty" at bounding box center [168, 189] width 315 height 29
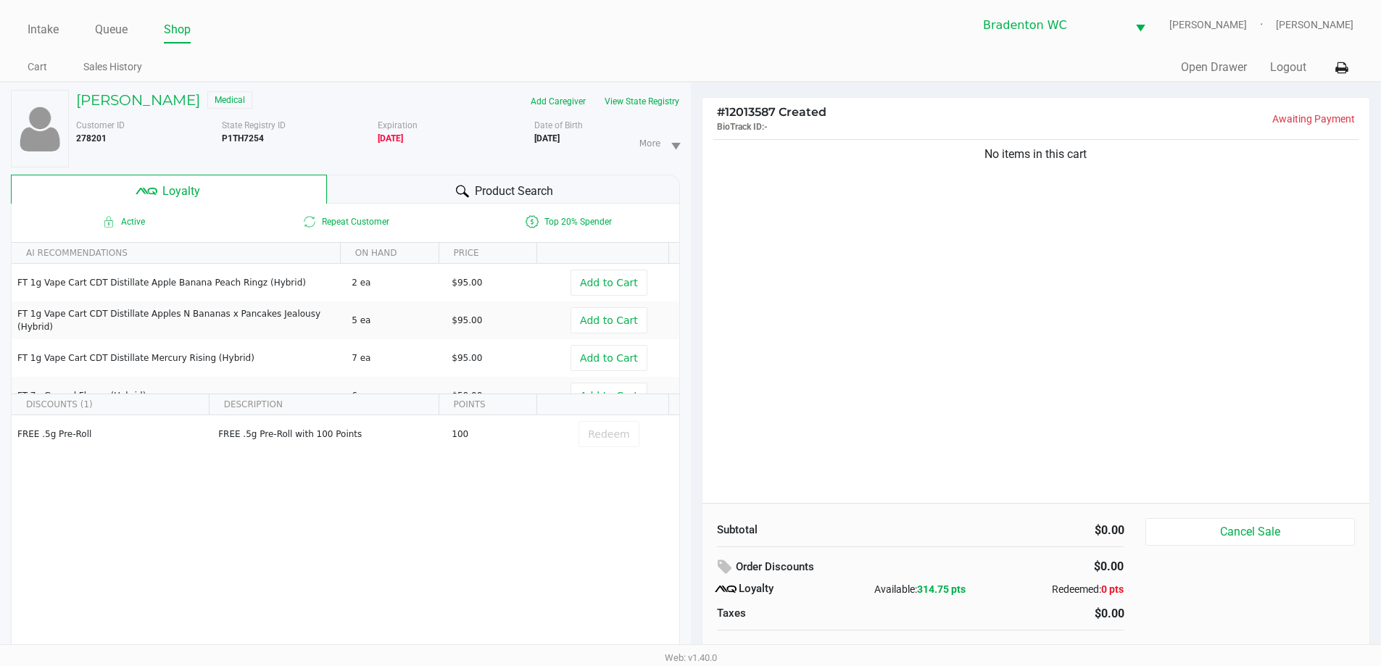
click at [475, 195] on span "Product Search" at bounding box center [514, 191] width 78 height 17
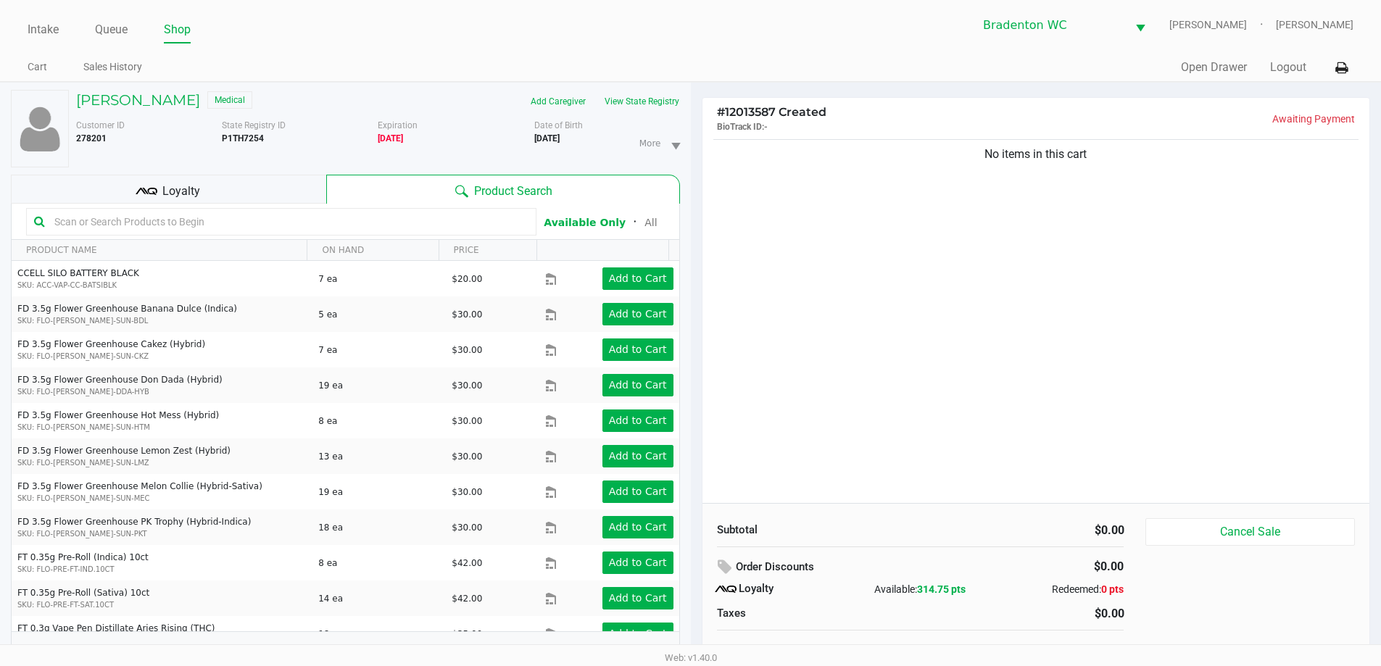
click at [204, 223] on input "text" at bounding box center [289, 222] width 480 height 22
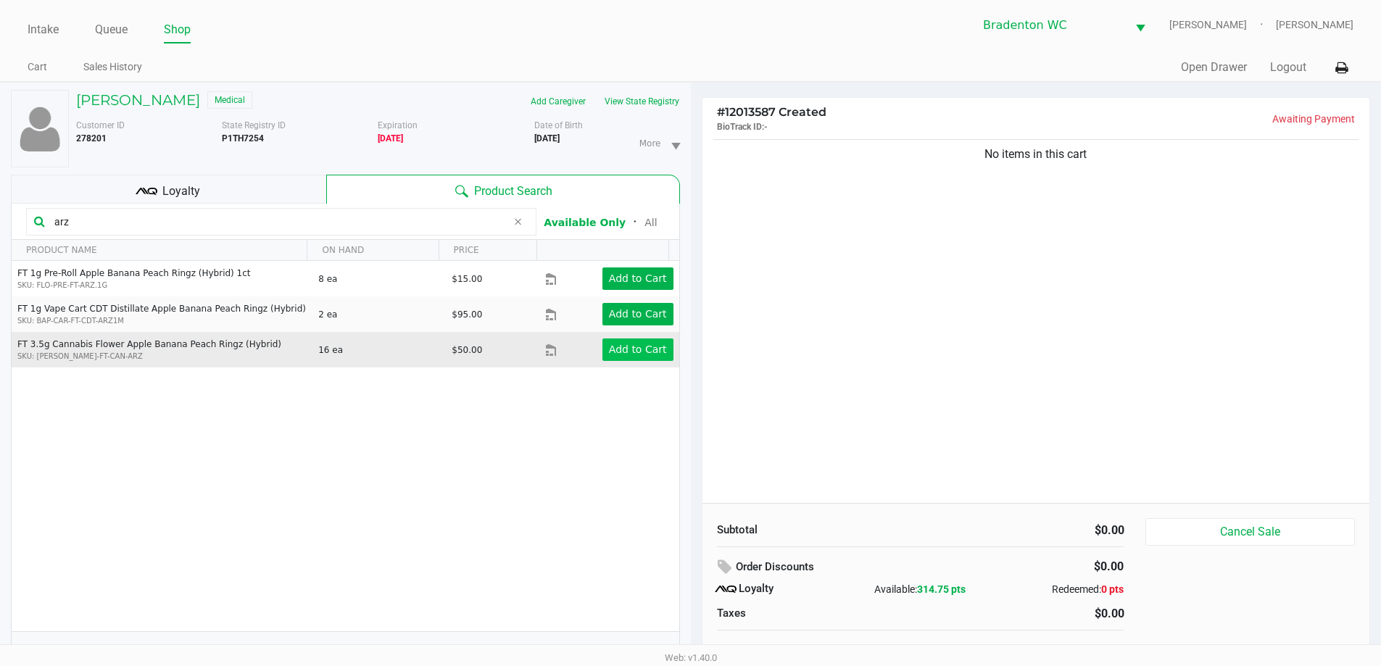
type input "arz"
click at [643, 349] on app-button-loader "Add to Cart" at bounding box center [638, 350] width 58 height 12
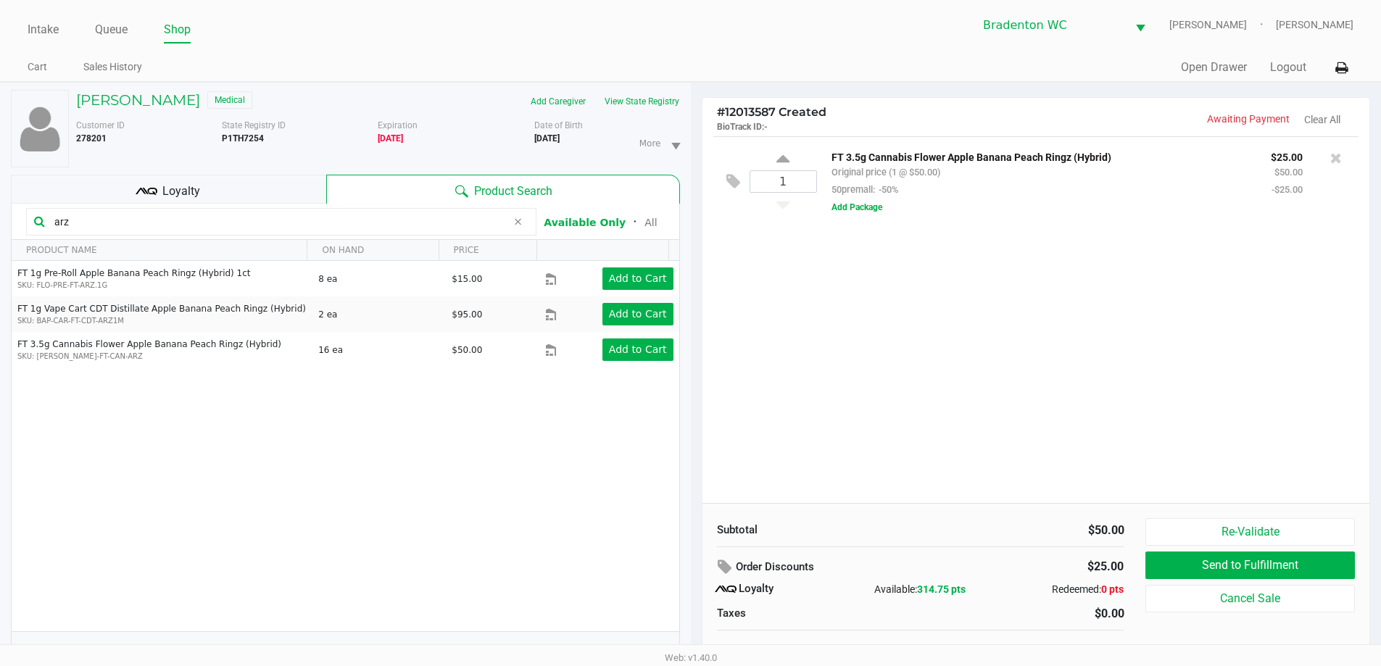
click at [694, 49] on div "Intake Queue Shop Bradenton WC HUMBERTO-LEON Marley French Cart Sales History Q…" at bounding box center [690, 41] width 1381 height 82
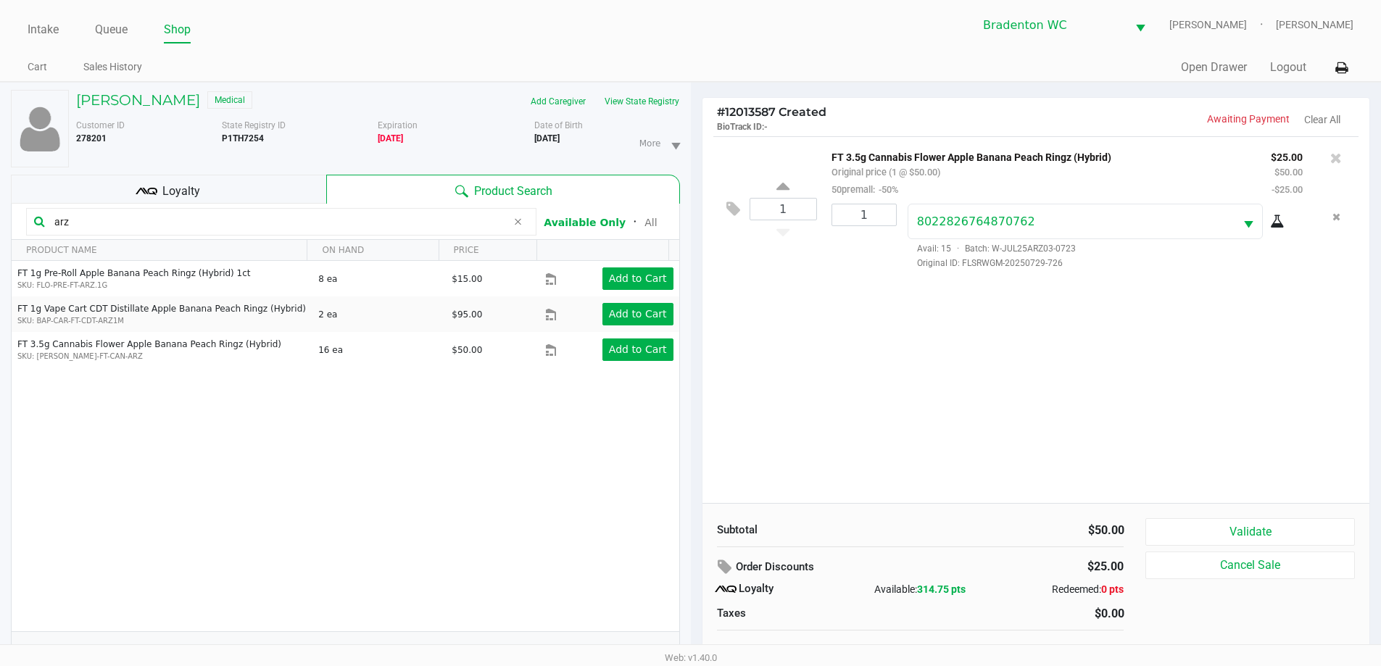
click at [694, 44] on div "Intake Queue Shop Bradenton WC HUMBERTO-LEON Marley French Cart Sales History Q…" at bounding box center [690, 41] width 1381 height 82
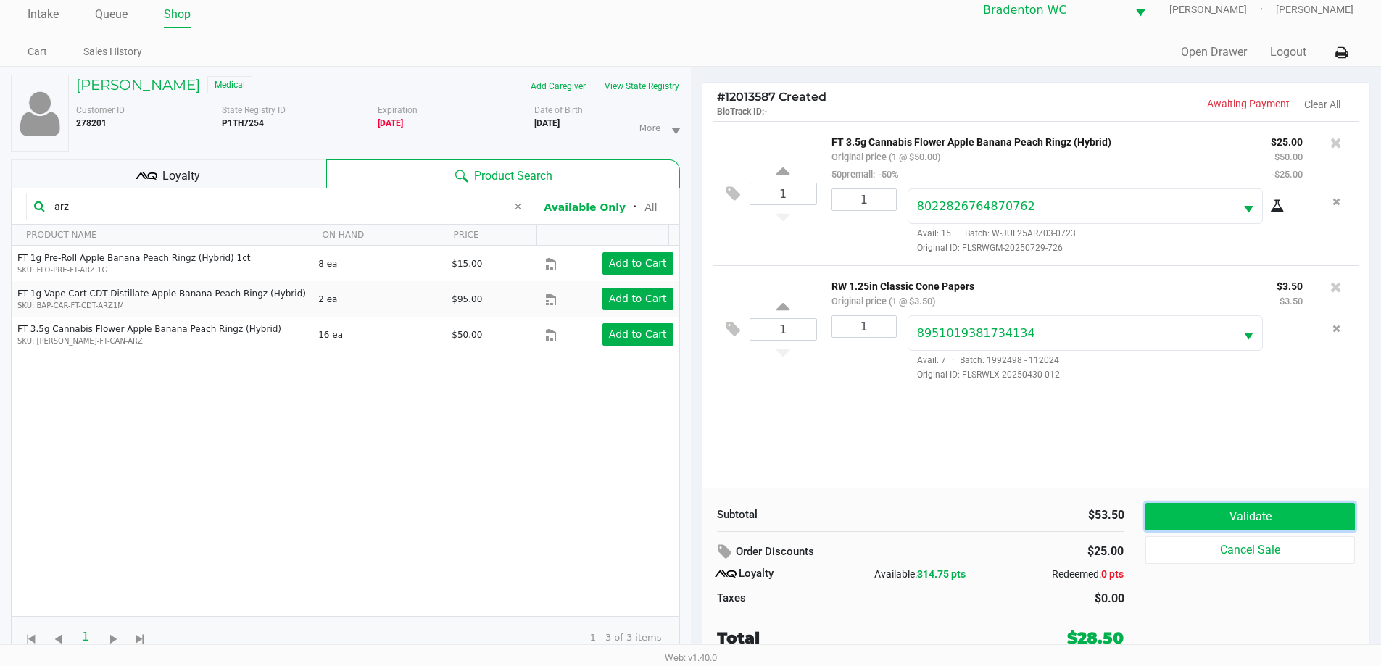
click at [694, 517] on button "Validate" at bounding box center [1250, 517] width 209 height 28
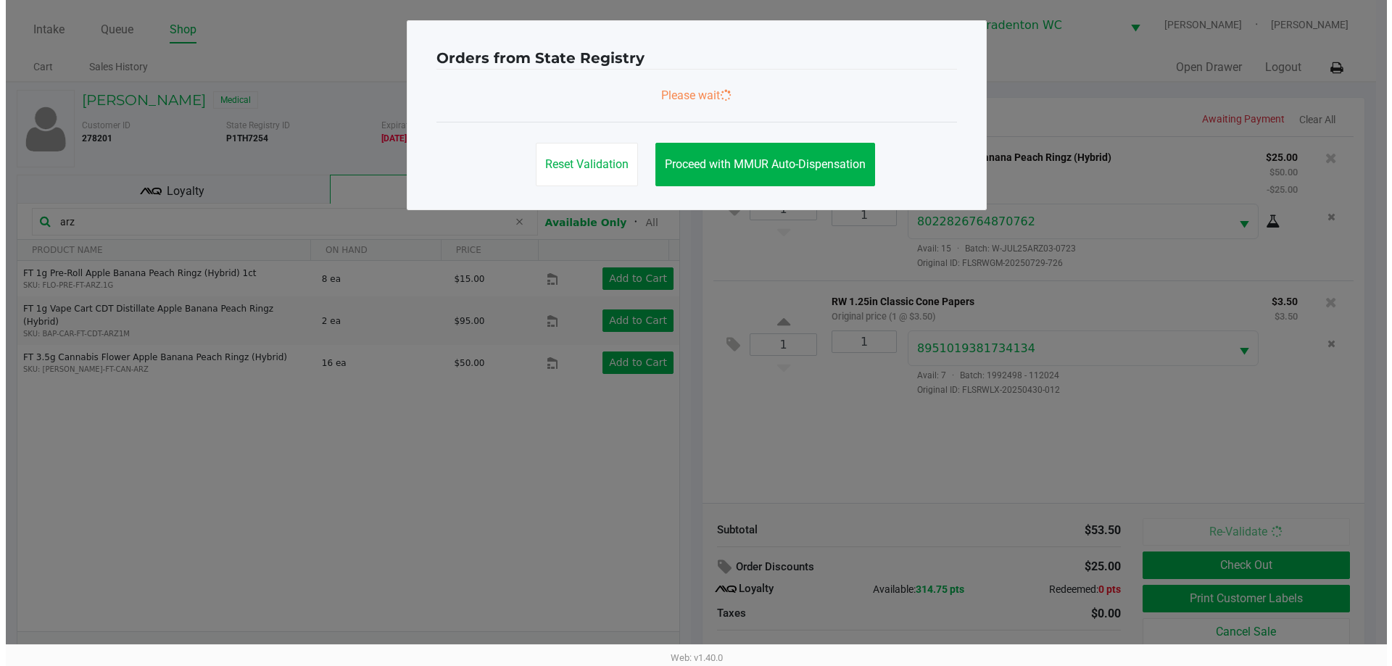
scroll to position [0, 0]
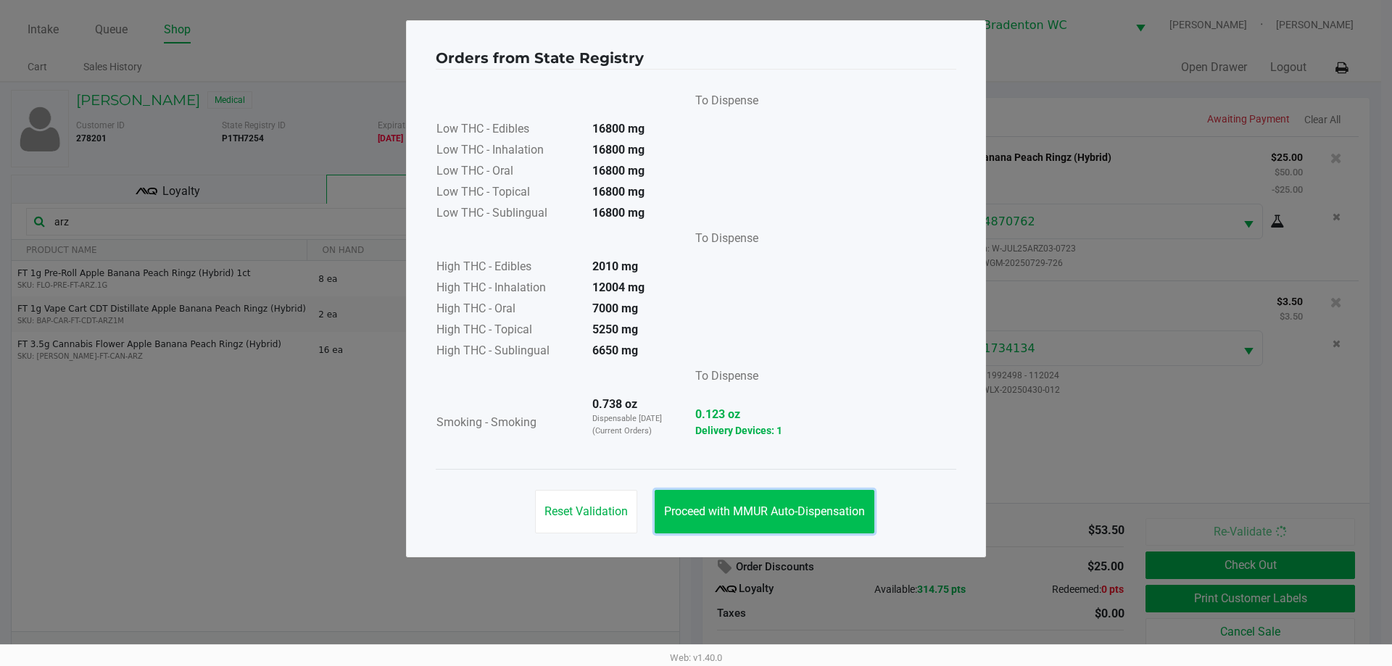
click at [694, 503] on button "Proceed with MMUR Auto-Dispensation" at bounding box center [765, 512] width 220 height 44
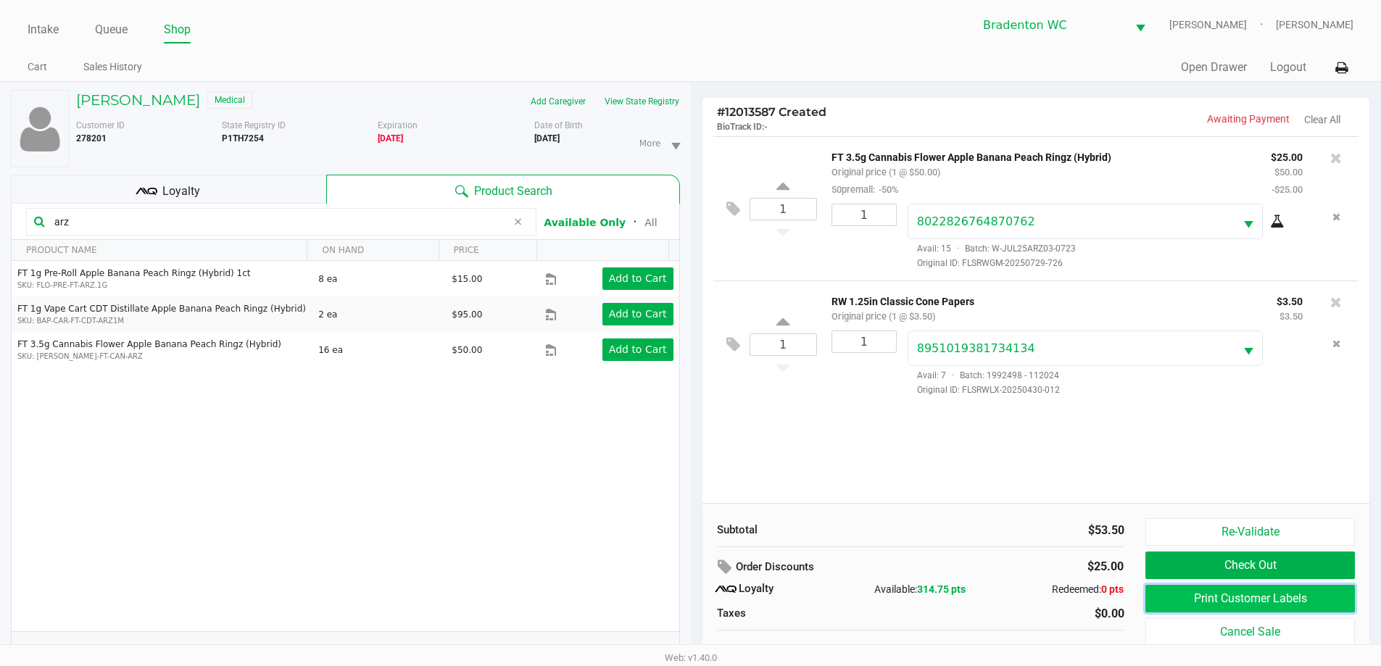
click at [694, 605] on button "Print Customer Labels" at bounding box center [1250, 599] width 209 height 28
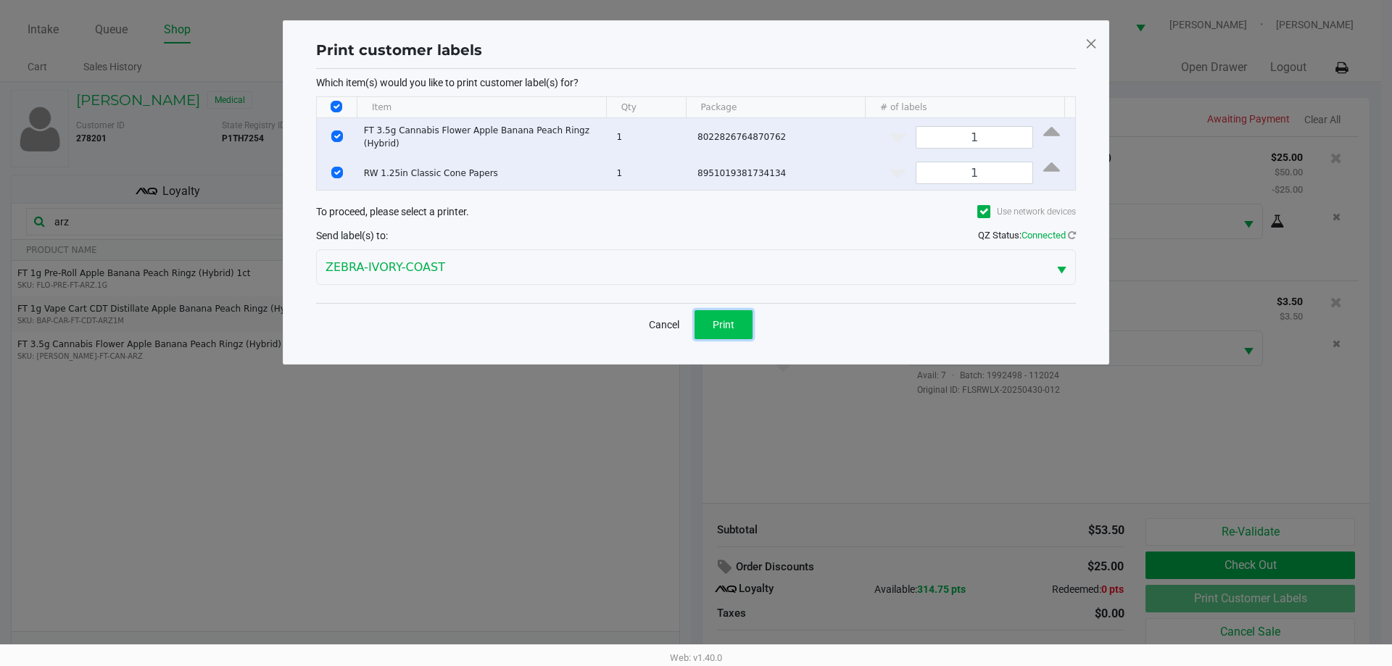
click at [694, 313] on button "Print" at bounding box center [724, 324] width 58 height 29
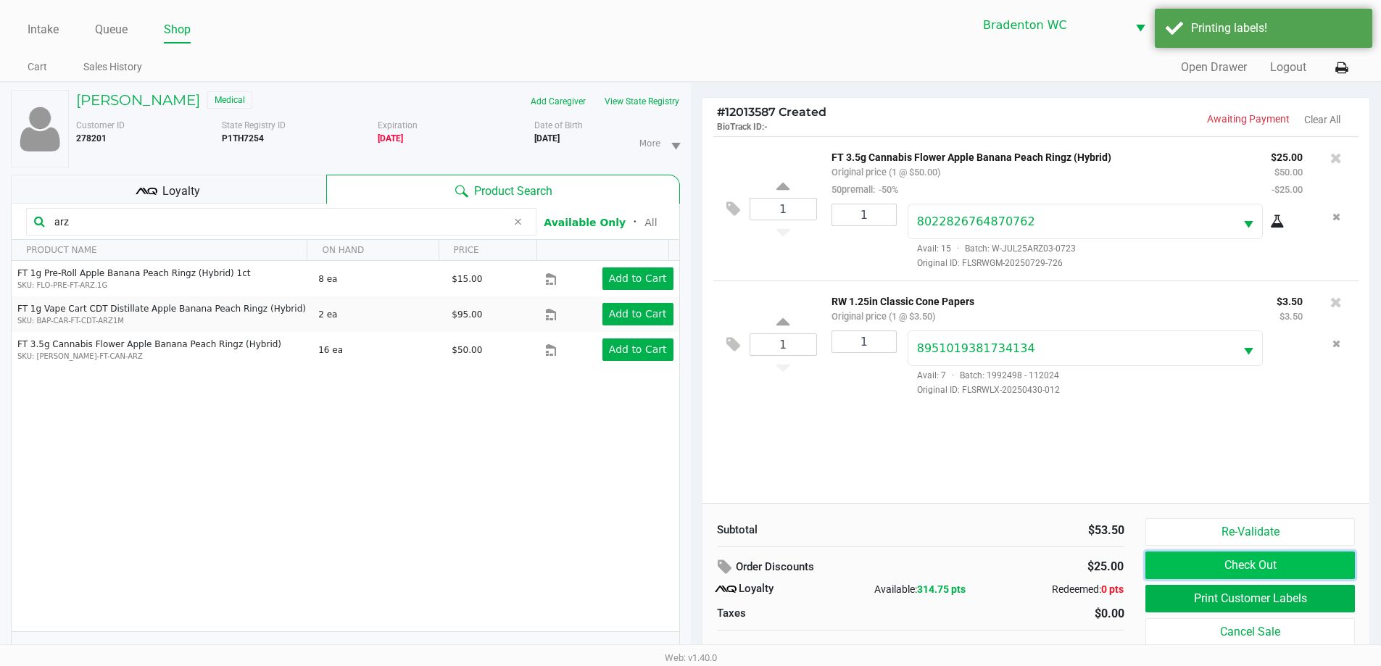
click at [694, 557] on button "Check Out" at bounding box center [1250, 566] width 209 height 28
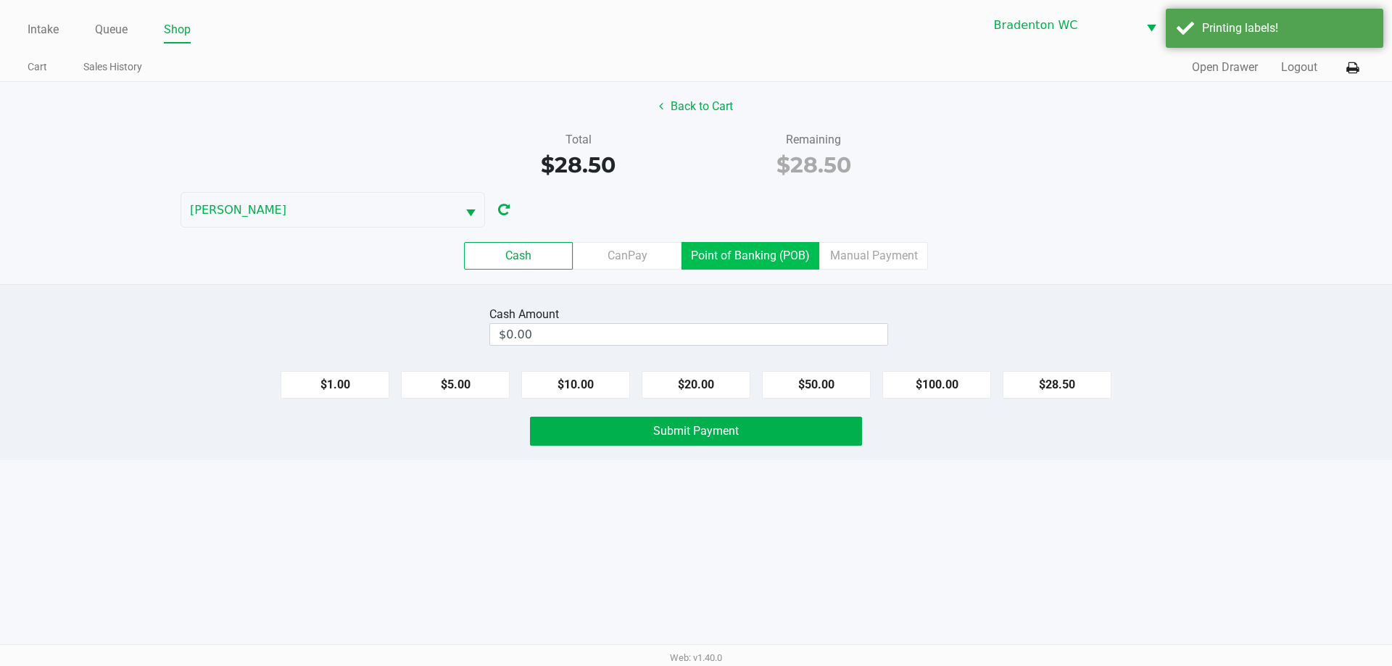
drag, startPoint x: 757, startPoint y: 276, endPoint x: 759, endPoint y: 266, distance: 9.7
click at [694, 275] on div "Cash CanPay Point of Banking (POB) Manual Payment" at bounding box center [696, 256] width 1414 height 57
click at [694, 265] on label "Point of Banking (POB)" at bounding box center [751, 256] width 138 height 28
click at [0, 0] on 7 "Point of Banking (POB)" at bounding box center [0, 0] width 0 height 0
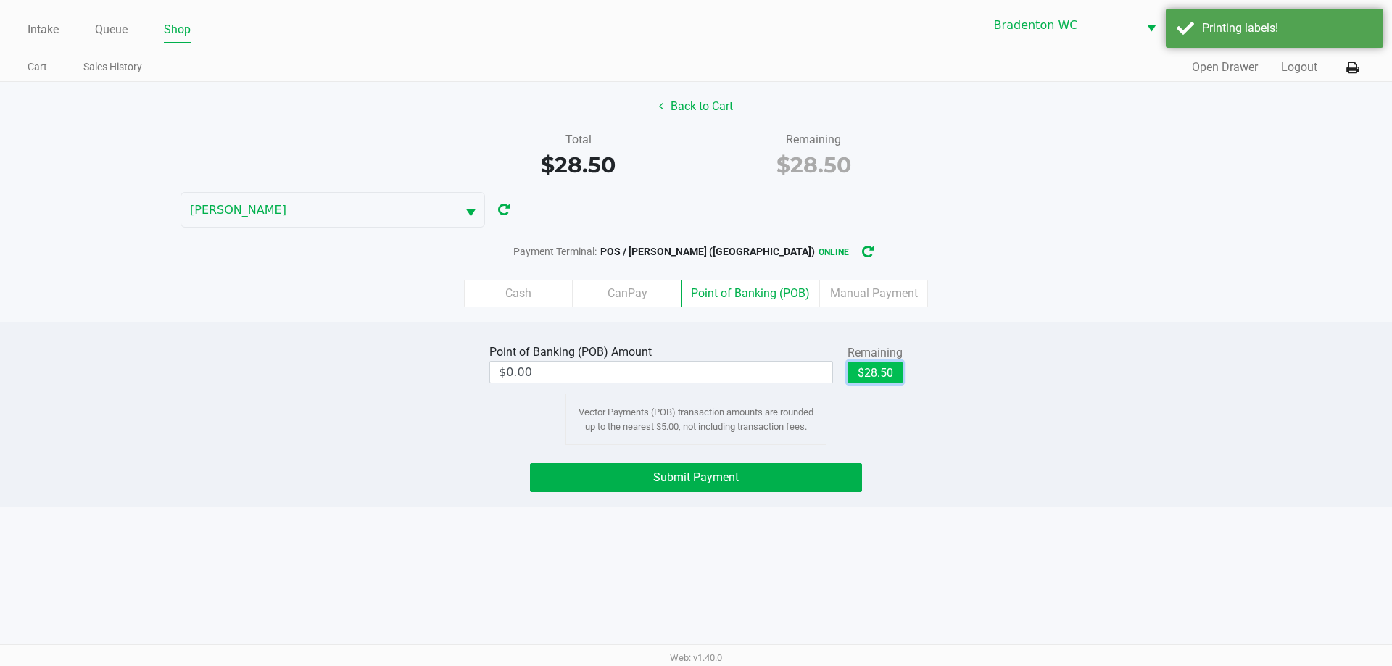
click at [694, 373] on button "$28.50" at bounding box center [875, 373] width 55 height 22
type input "$28.50"
click at [694, 471] on span "Submit Payment" at bounding box center [696, 478] width 86 height 14
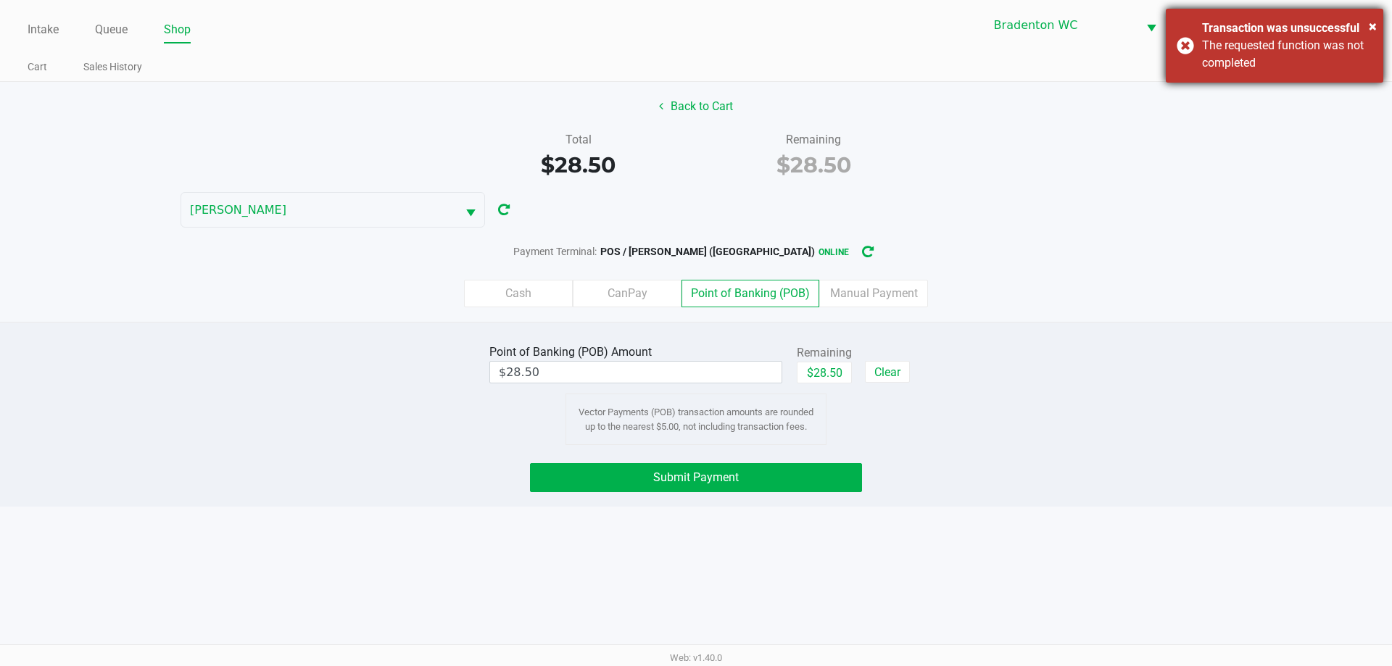
click at [694, 47] on div "× Transaction was unsuccessful The requested function was not completed" at bounding box center [1275, 46] width 218 height 74
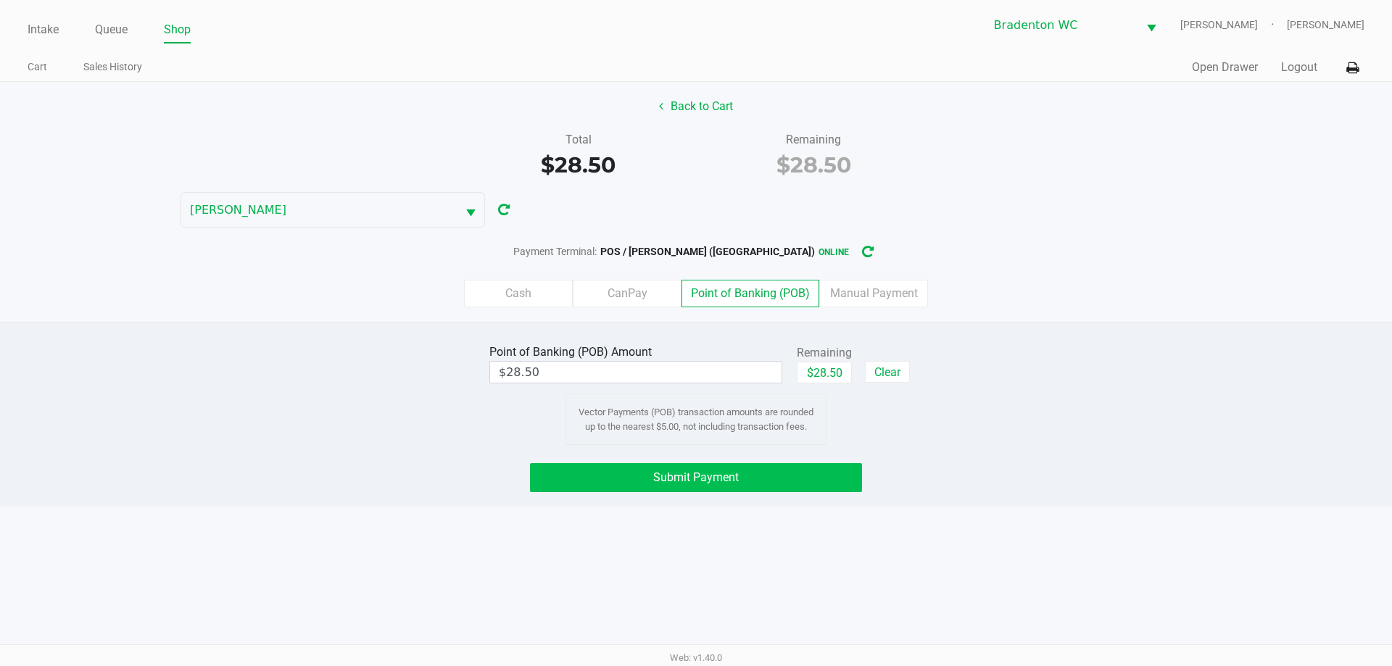
click at [678, 479] on span "Submit Payment" at bounding box center [696, 478] width 86 height 14
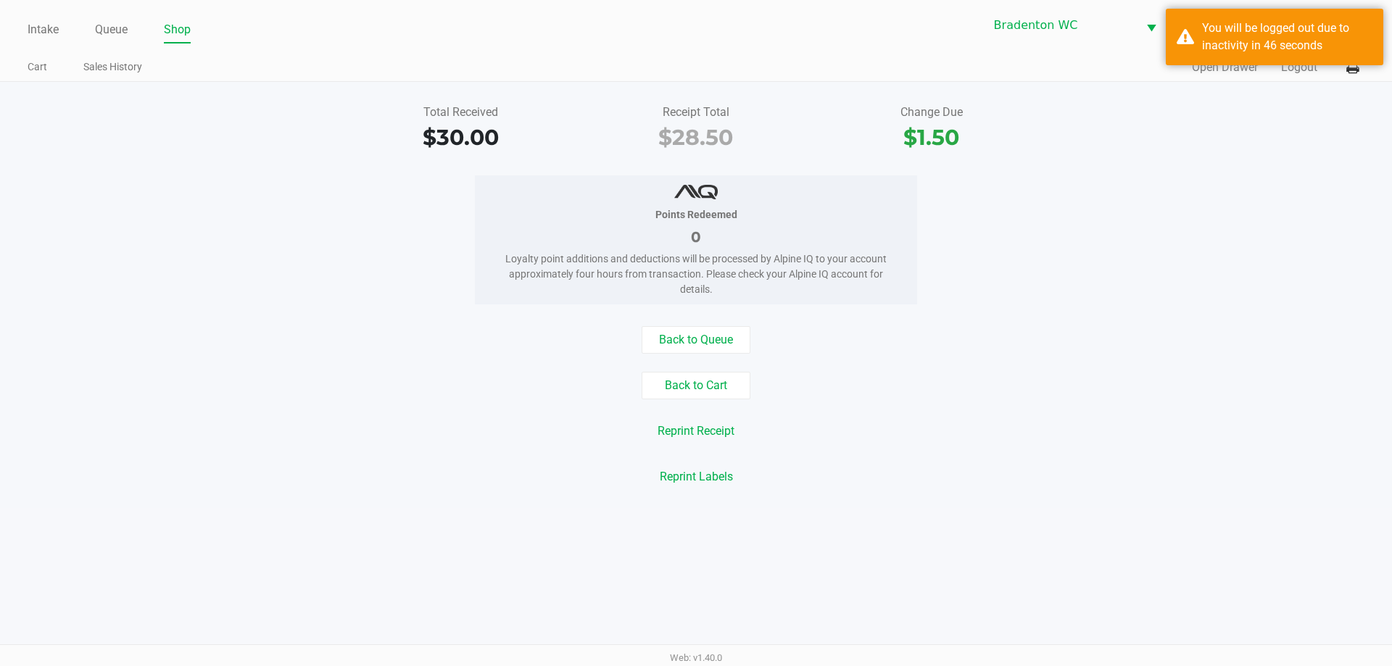
click at [15, 16] on div "Intake Queue Shop Bradenton WC HUMBERTO-LEON Marley French Cart Sales History Q…" at bounding box center [696, 41] width 1392 height 82
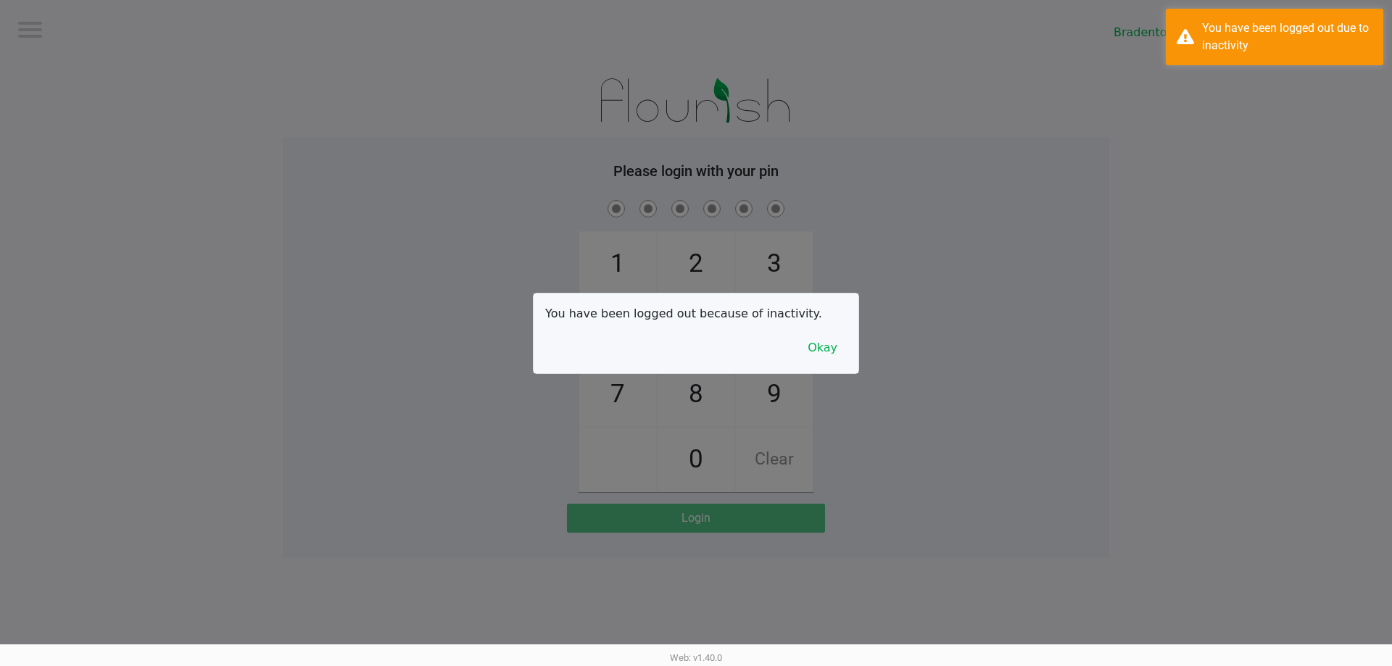
click at [32, 33] on div at bounding box center [696, 333] width 1392 height 666
click at [694, 361] on button "Okay" at bounding box center [822, 348] width 49 height 28
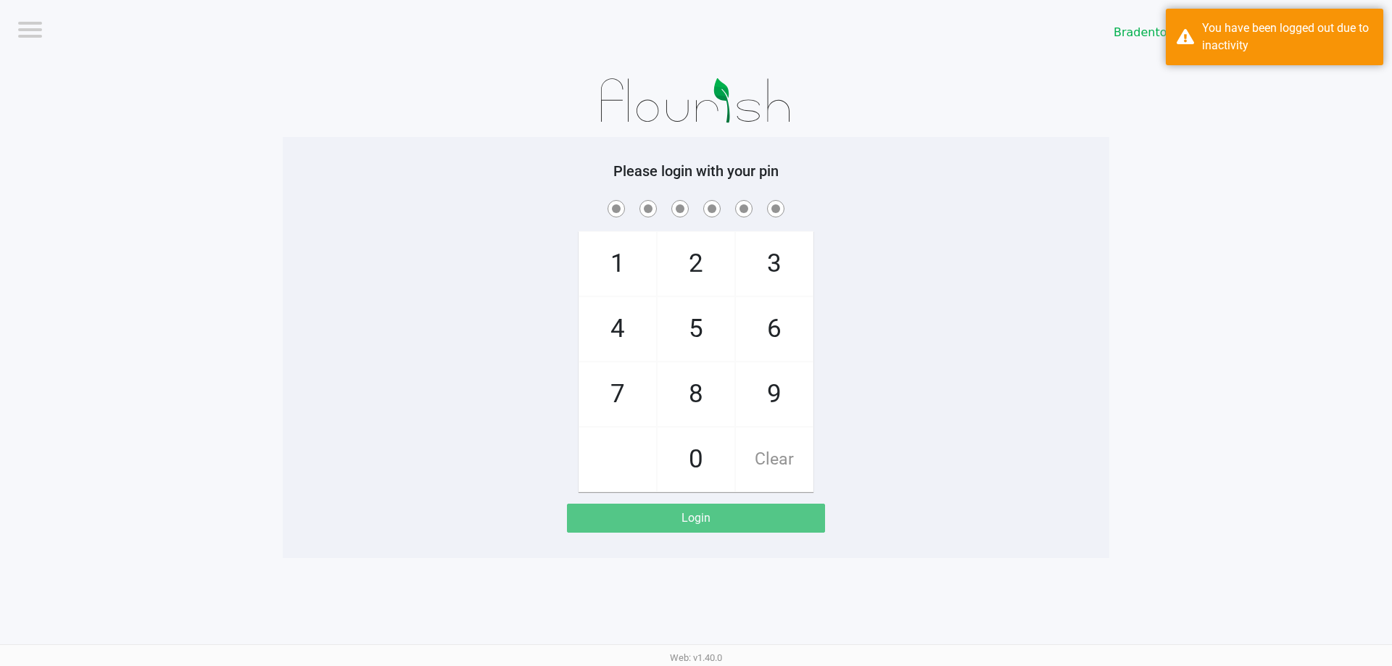
click at [694, 323] on div "1 4 7 2 5 8 0 3 6 9 Clear" at bounding box center [696, 344] width 827 height 295
checkbox input "true"
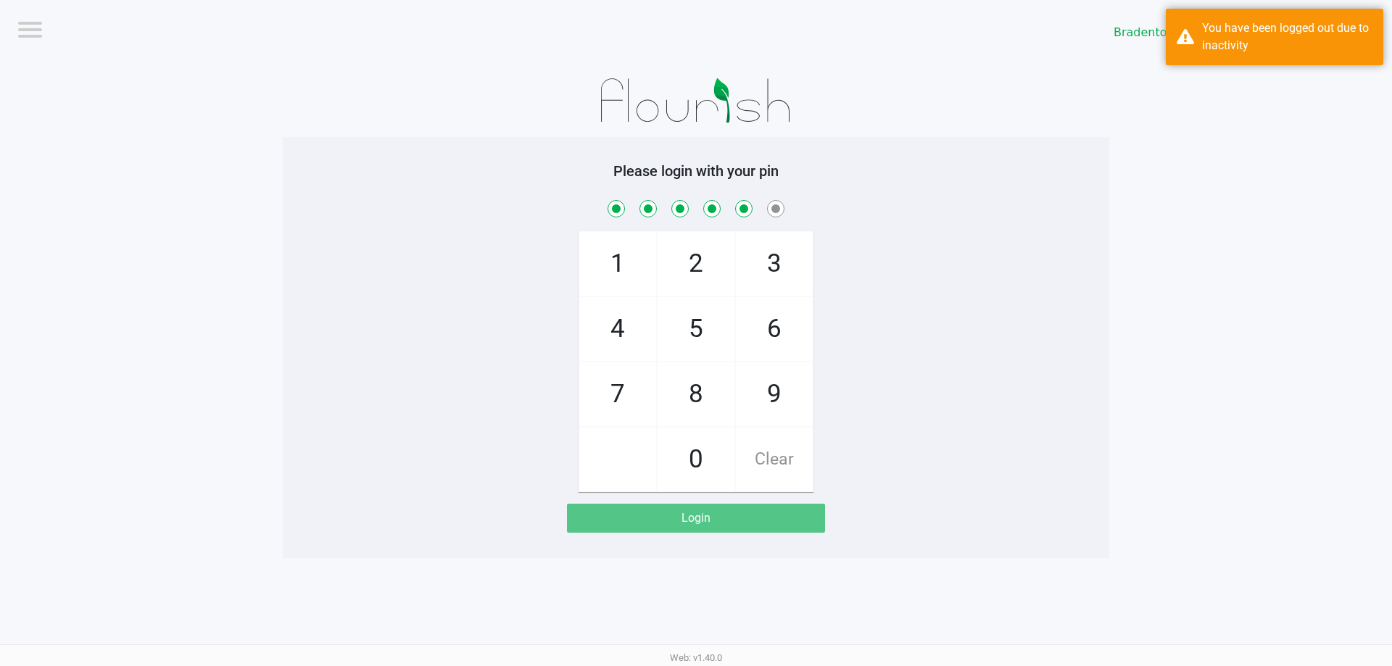
checkbox input "true"
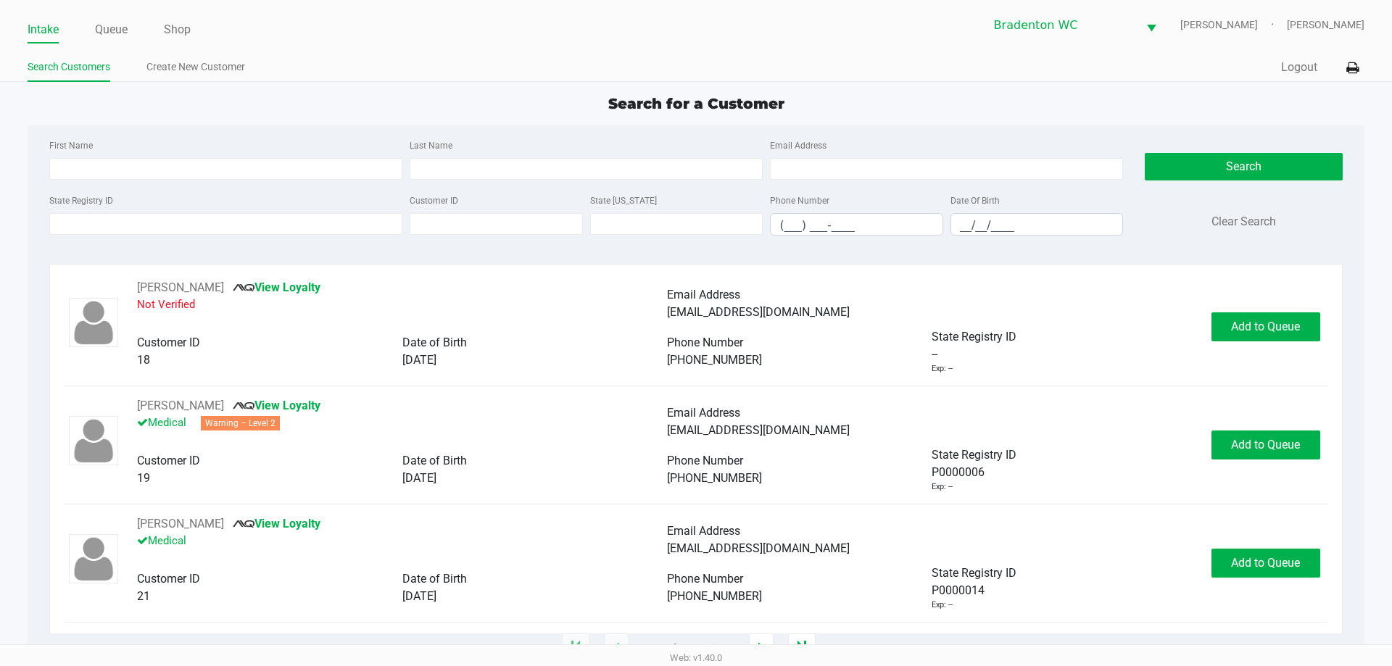
click at [370, 54] on div "Search Customers Create New Customer" at bounding box center [362, 67] width 669 height 27
type input "STELLA"
type input "ST PETER"
type input "07/15/2003"
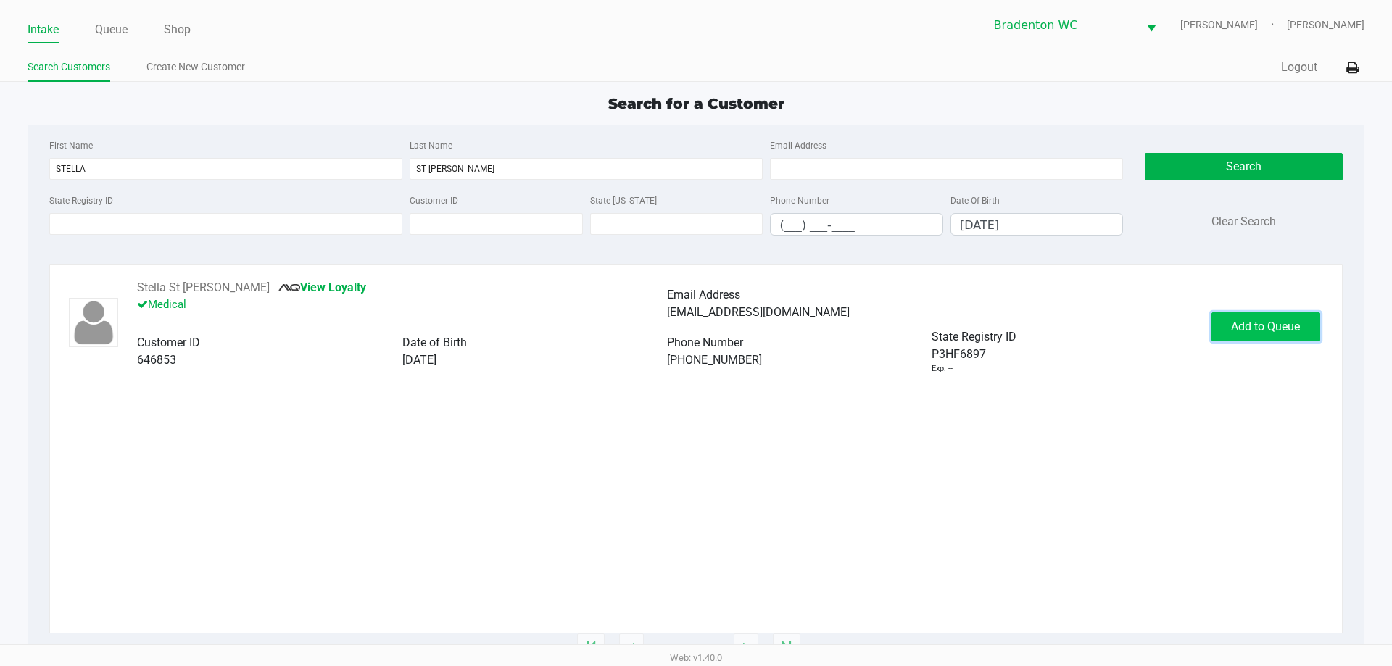
click at [694, 326] on button "Add to Queue" at bounding box center [1266, 327] width 109 height 29
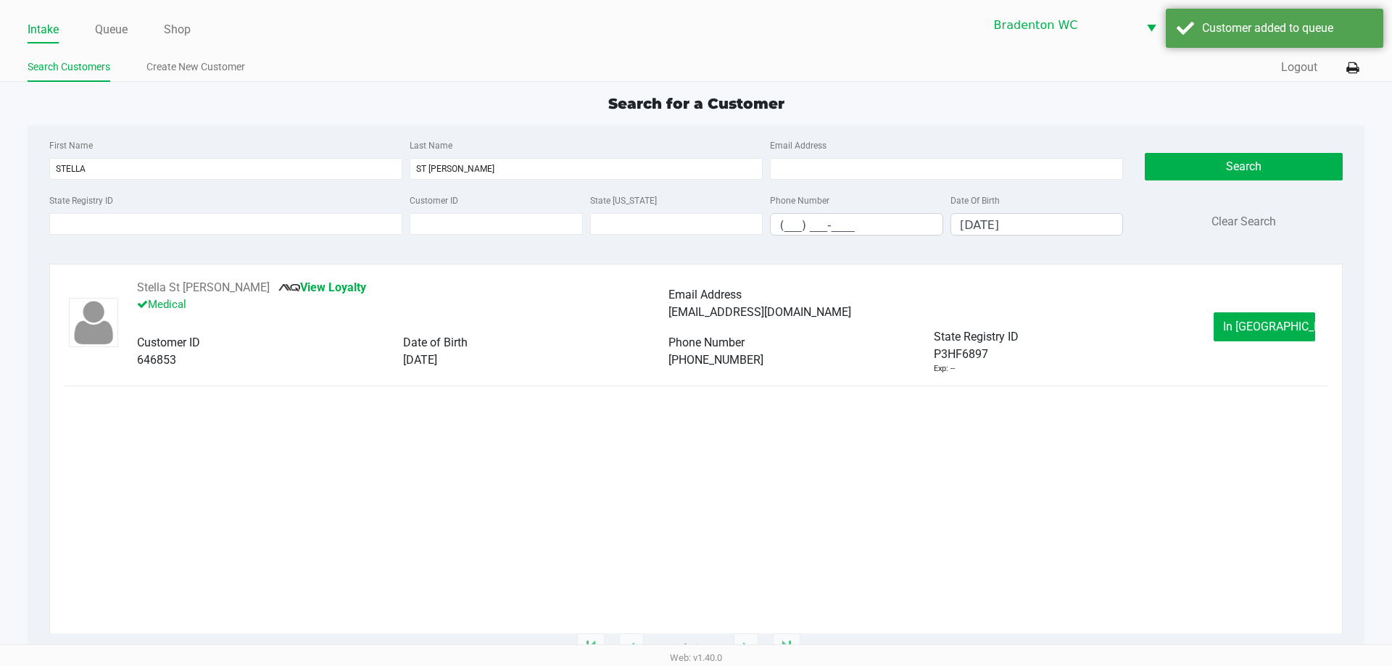
click at [694, 323] on button "In Queue" at bounding box center [1265, 327] width 102 height 29
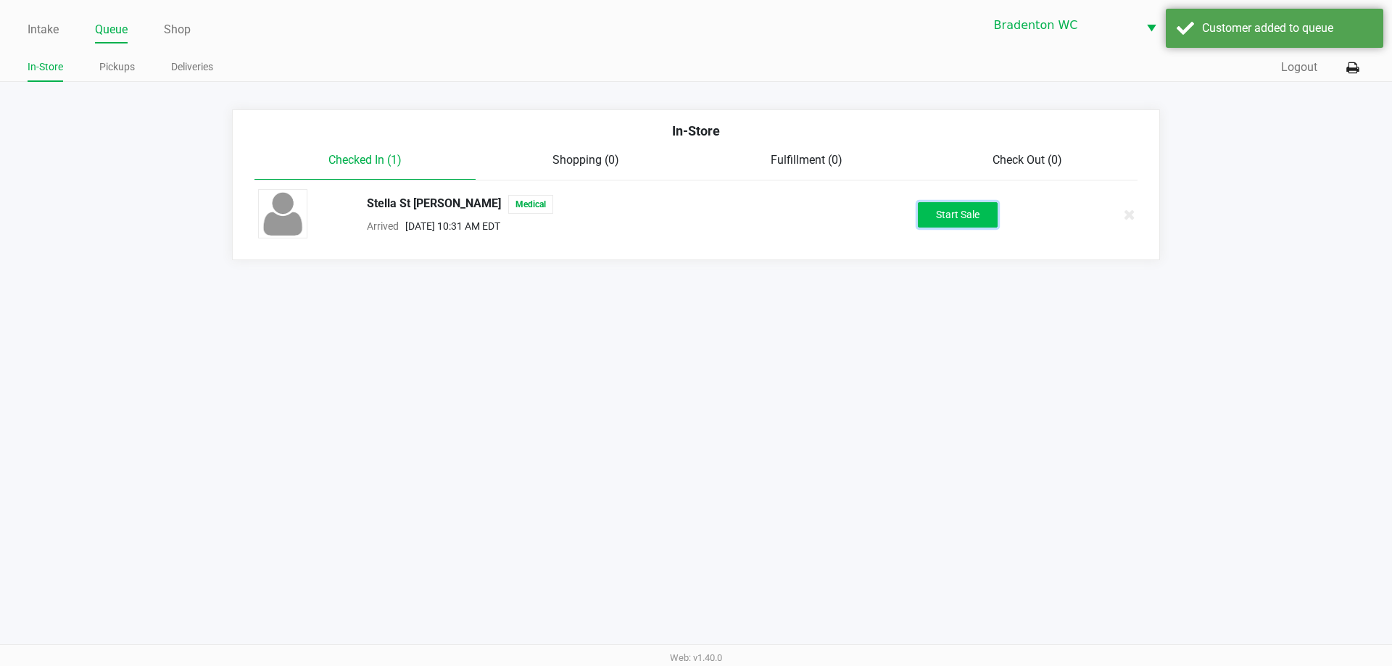
click at [694, 215] on button "Start Sale" at bounding box center [958, 214] width 80 height 25
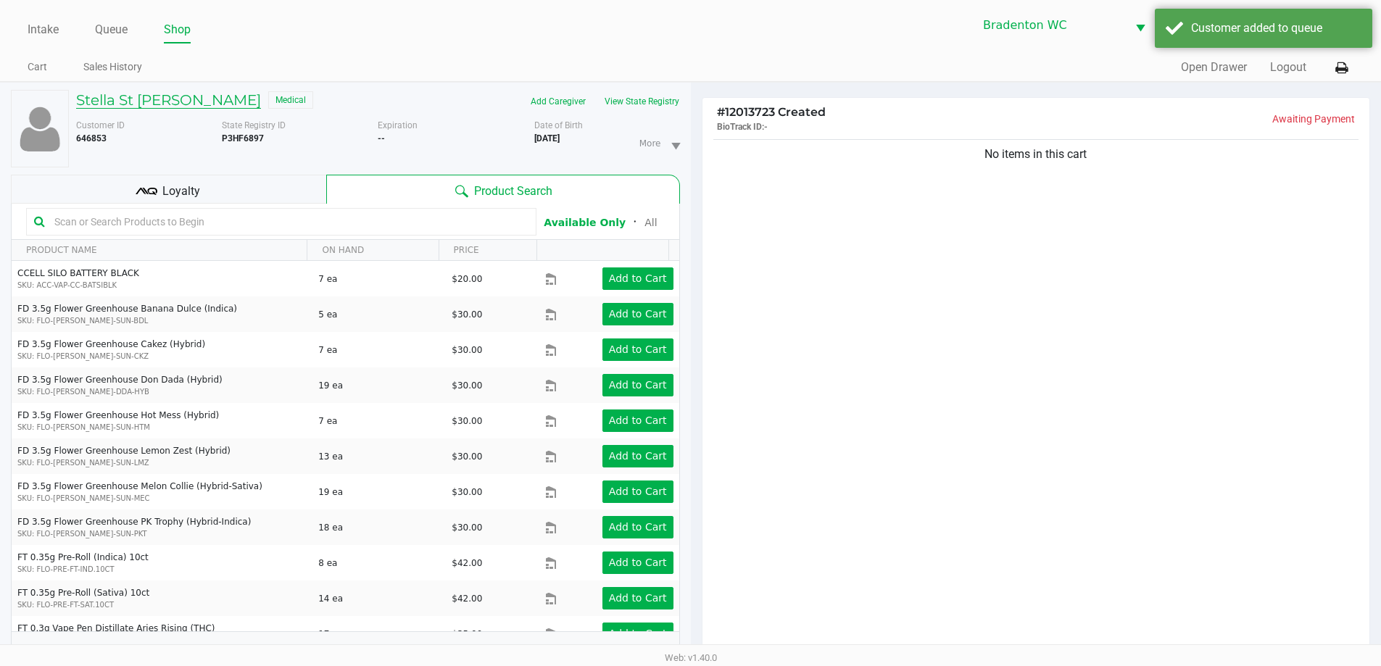
click at [149, 99] on h5 "Stella St Peter" at bounding box center [168, 99] width 185 height 17
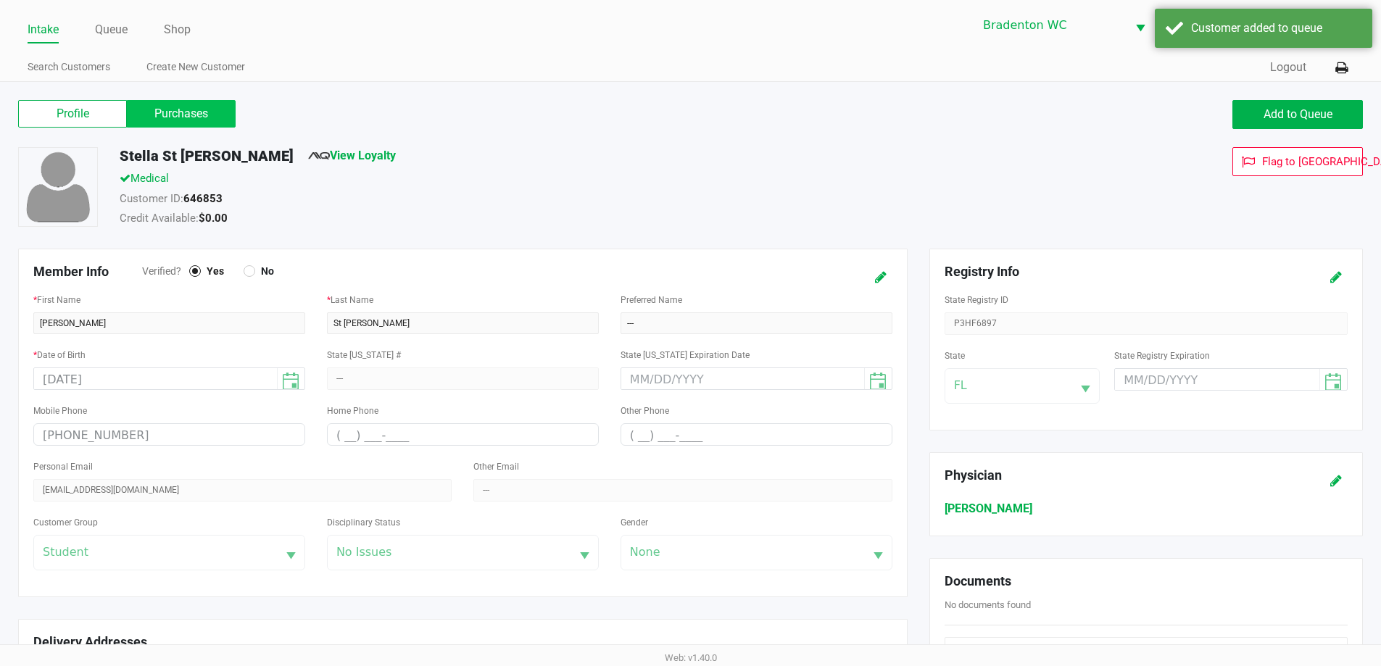
click at [172, 104] on label "Purchases" at bounding box center [181, 114] width 109 height 28
click at [0, 0] on 1 "Purchases" at bounding box center [0, 0] width 0 height 0
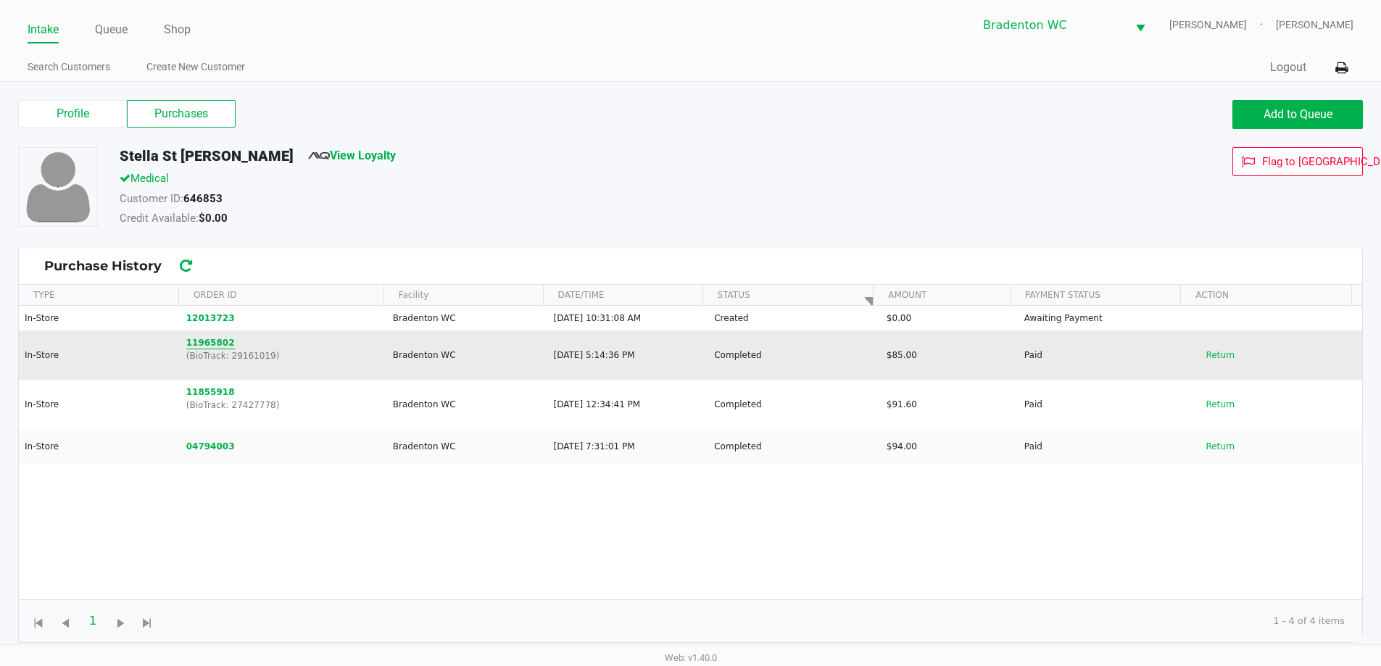
click at [205, 339] on button "11965802" at bounding box center [210, 342] width 49 height 13
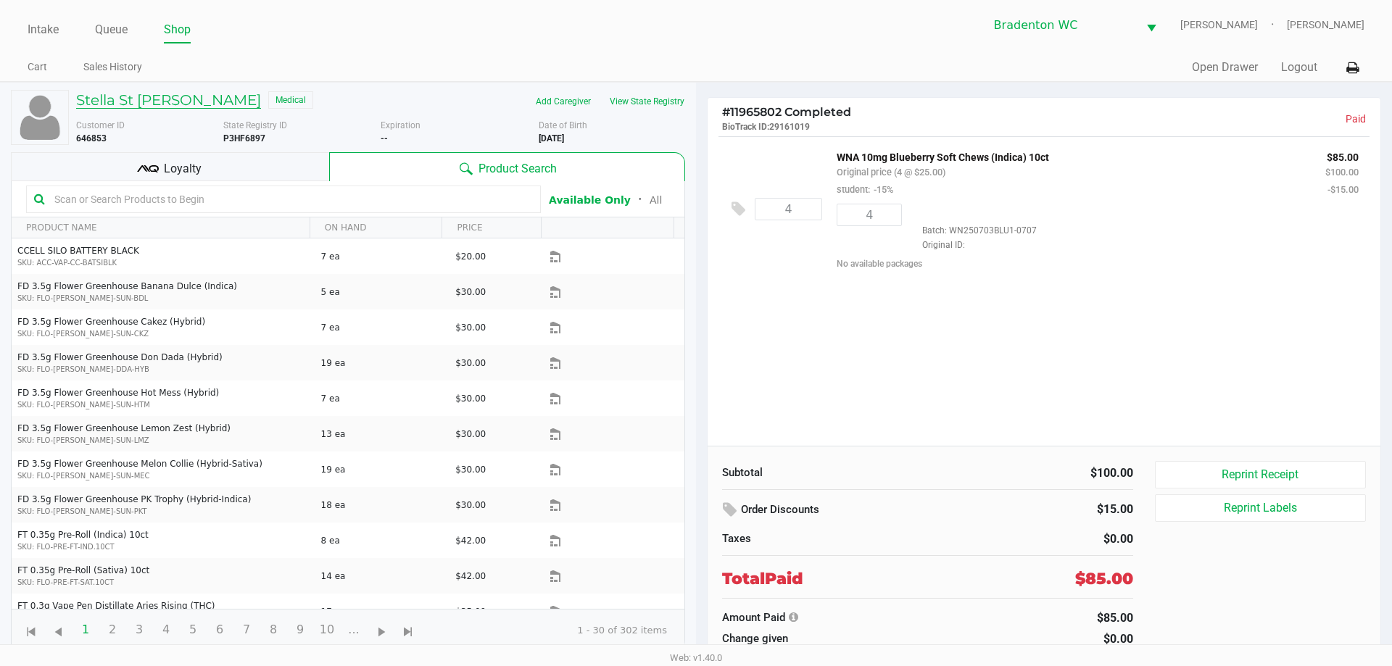
click at [128, 94] on h5 "Stella St Peter" at bounding box center [168, 99] width 185 height 17
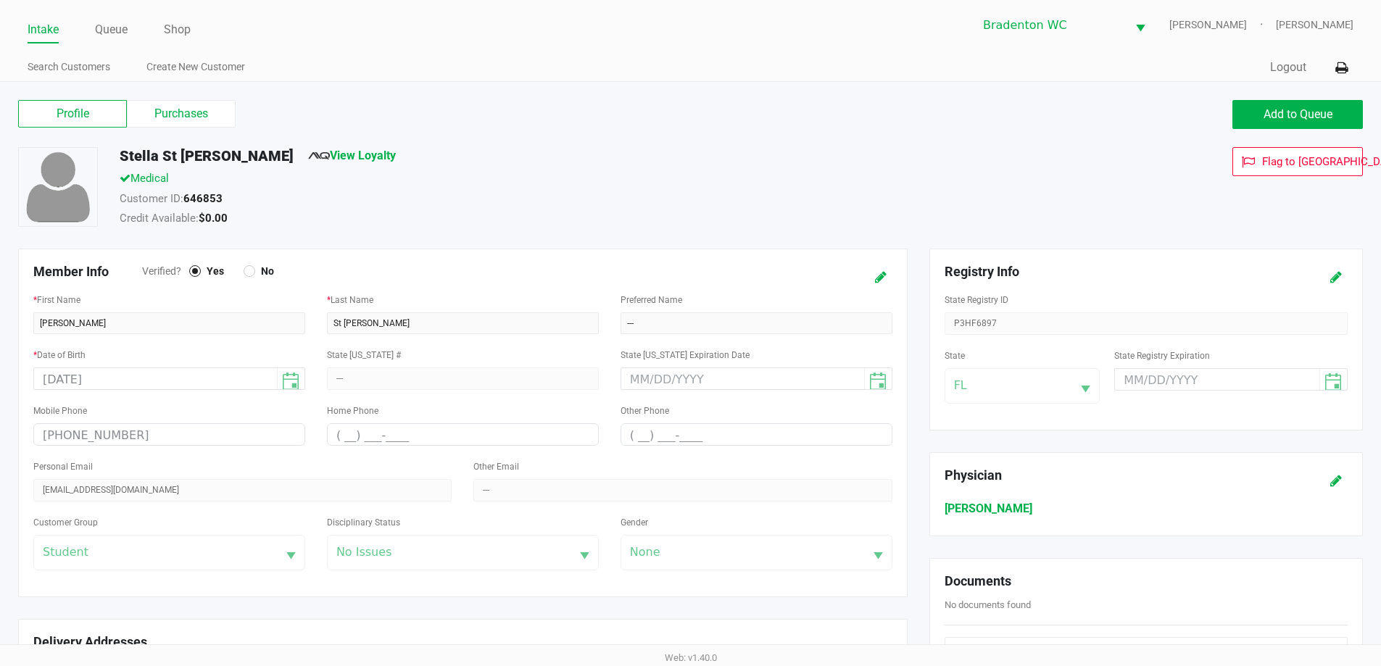
click at [156, 107] on label "Purchases" at bounding box center [181, 114] width 109 height 28
click at [0, 0] on 1 "Purchases" at bounding box center [0, 0] width 0 height 0
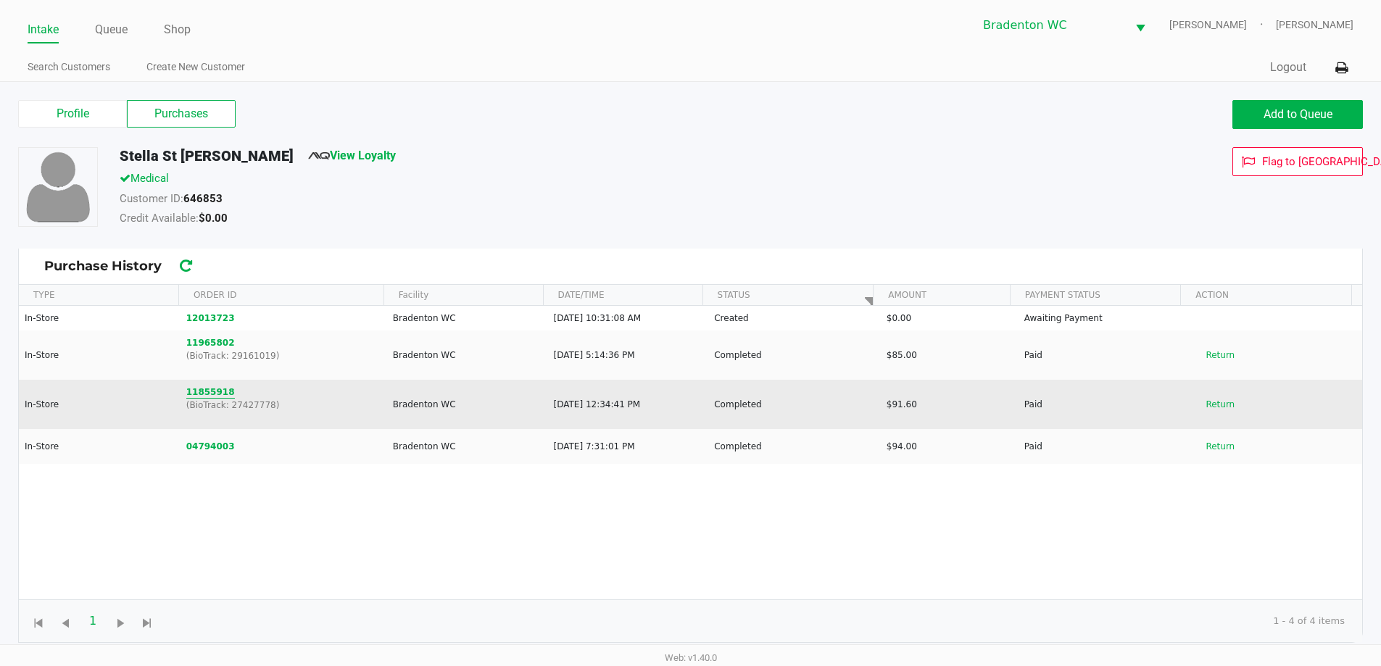
click at [210, 389] on button "11855918" at bounding box center [210, 392] width 49 height 13
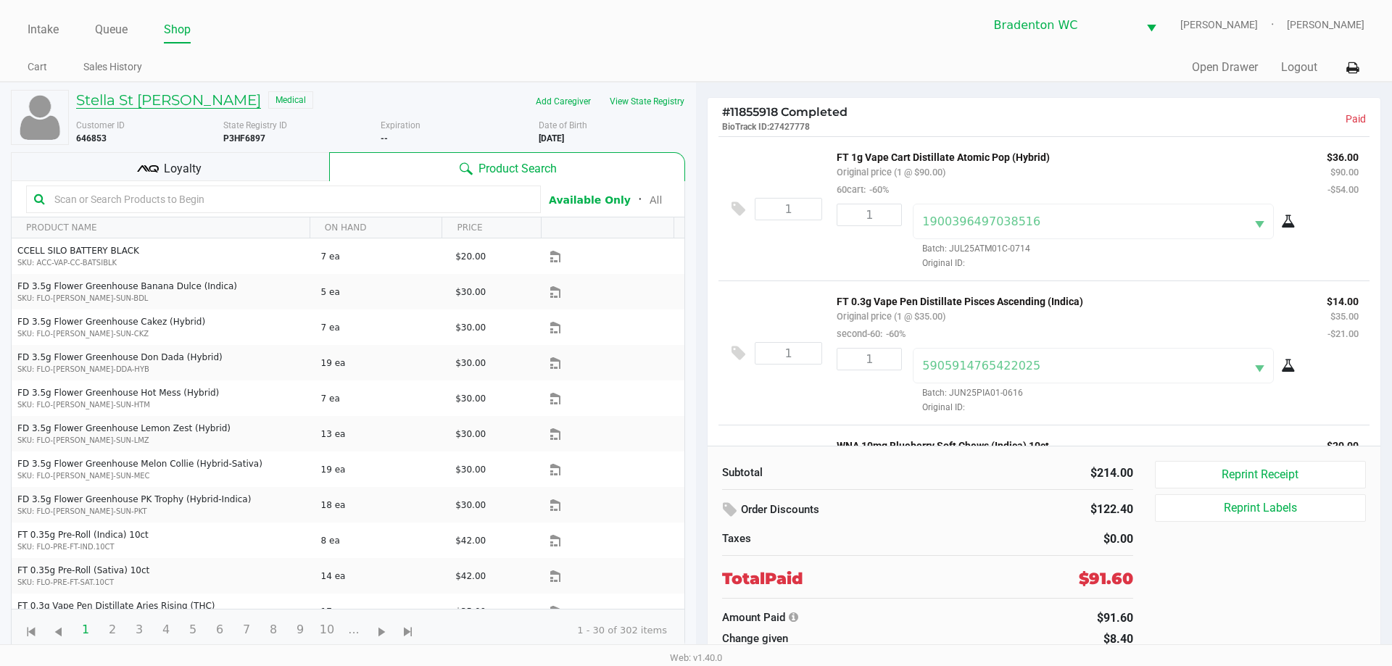
click at [157, 102] on h5 "Stella St Peter" at bounding box center [168, 99] width 185 height 17
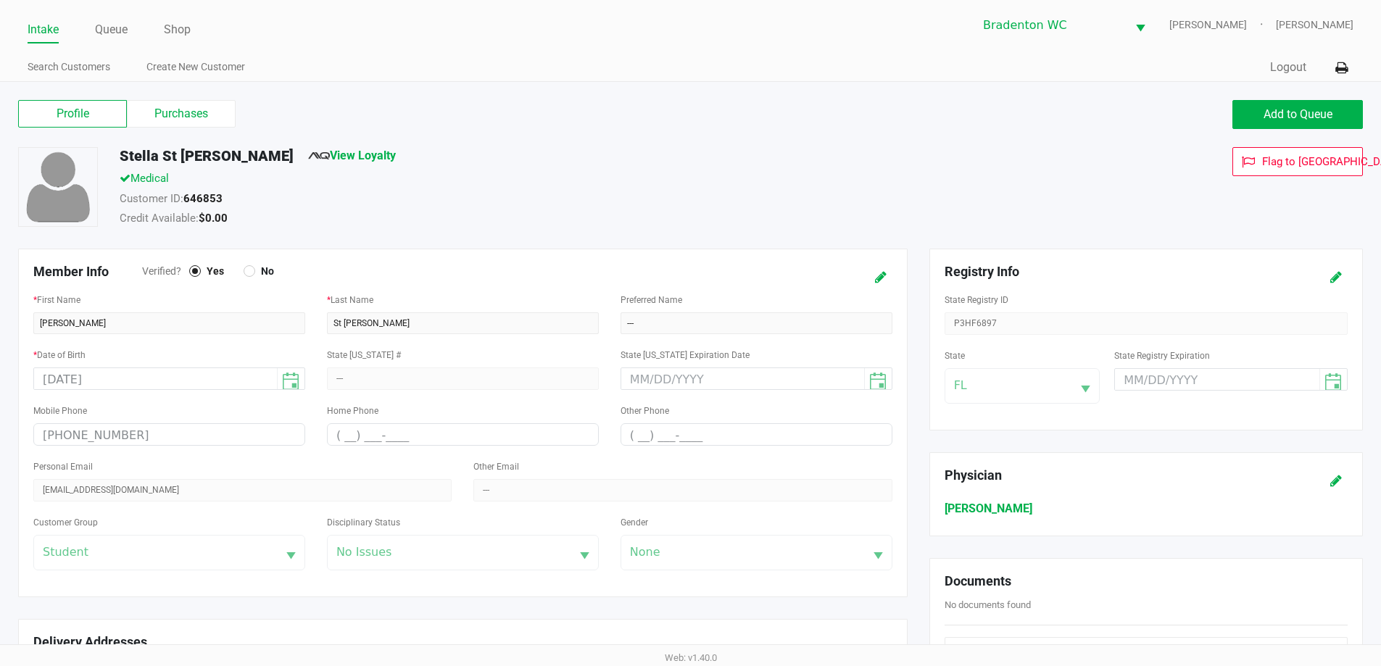
click at [165, 106] on label "Purchases" at bounding box center [181, 114] width 109 height 28
click at [0, 0] on 1 "Purchases" at bounding box center [0, 0] width 0 height 0
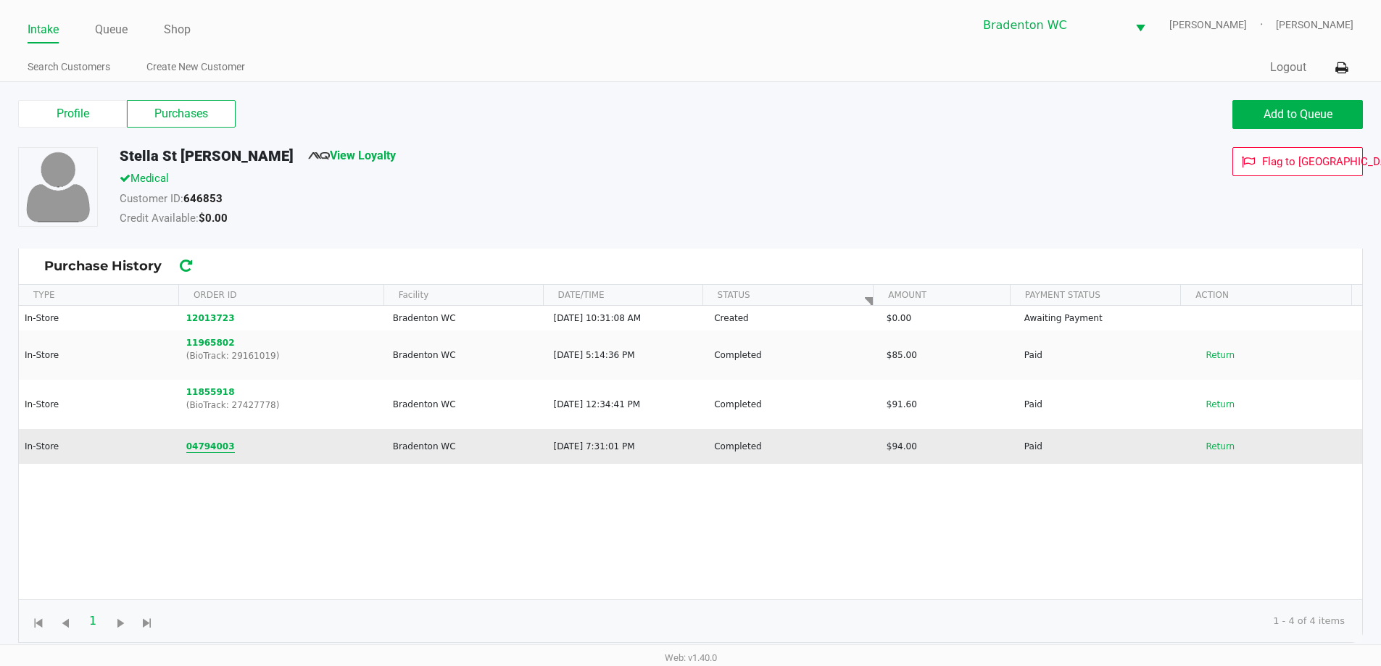
click at [198, 447] on button "04794003" at bounding box center [210, 446] width 49 height 13
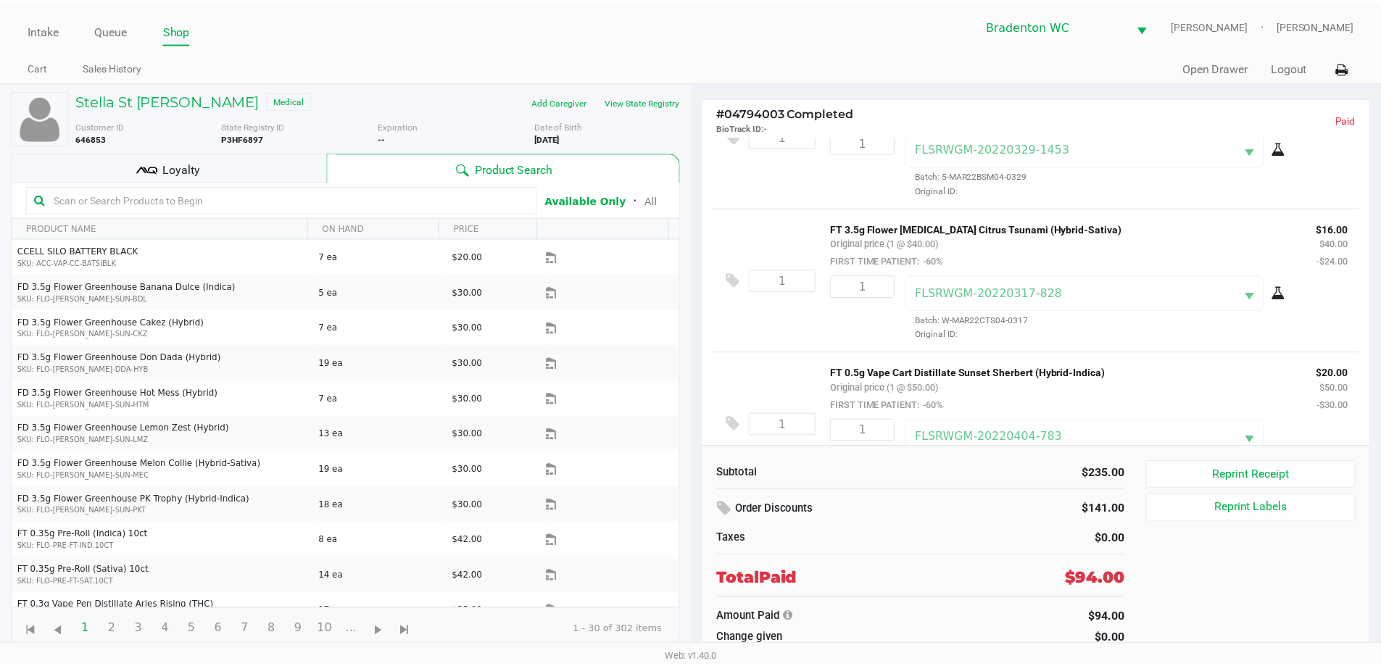
scroll to position [217, 0]
click at [123, 96] on h5 "Stella St Peter" at bounding box center [168, 99] width 185 height 17
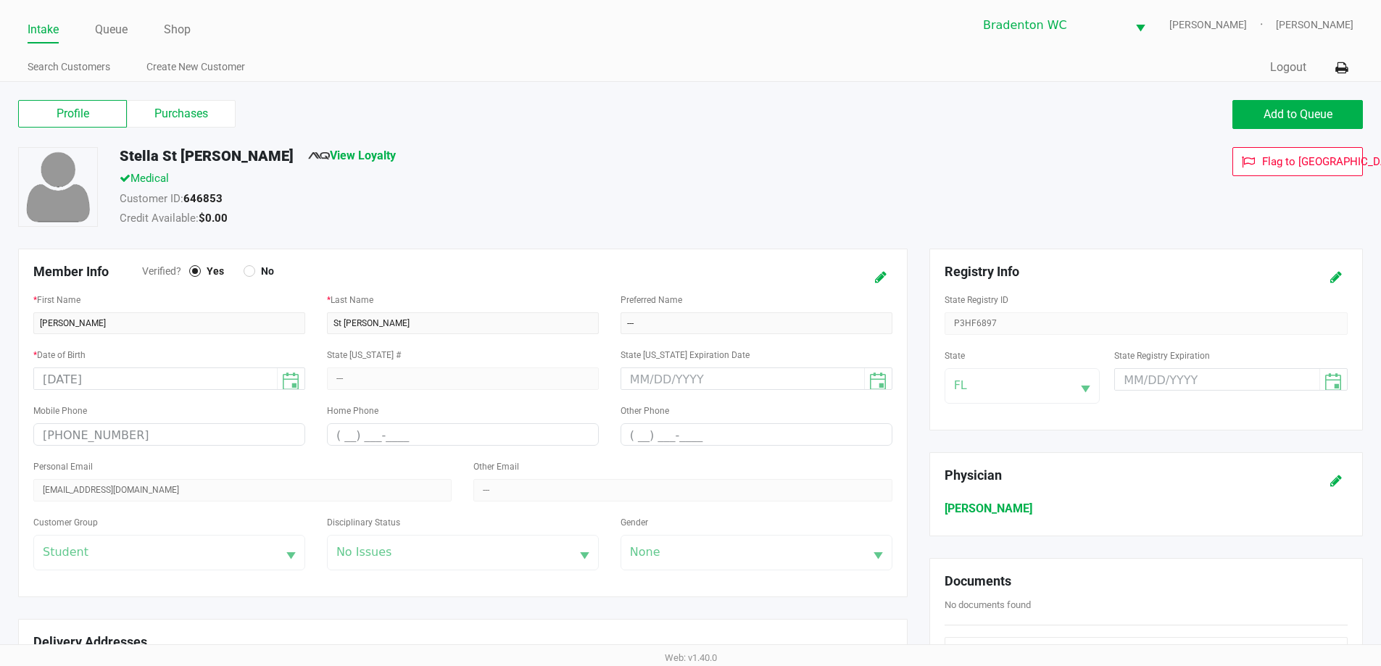
click at [162, 107] on label "Purchases" at bounding box center [181, 114] width 109 height 28
click at [0, 0] on 1 "Purchases" at bounding box center [0, 0] width 0 height 0
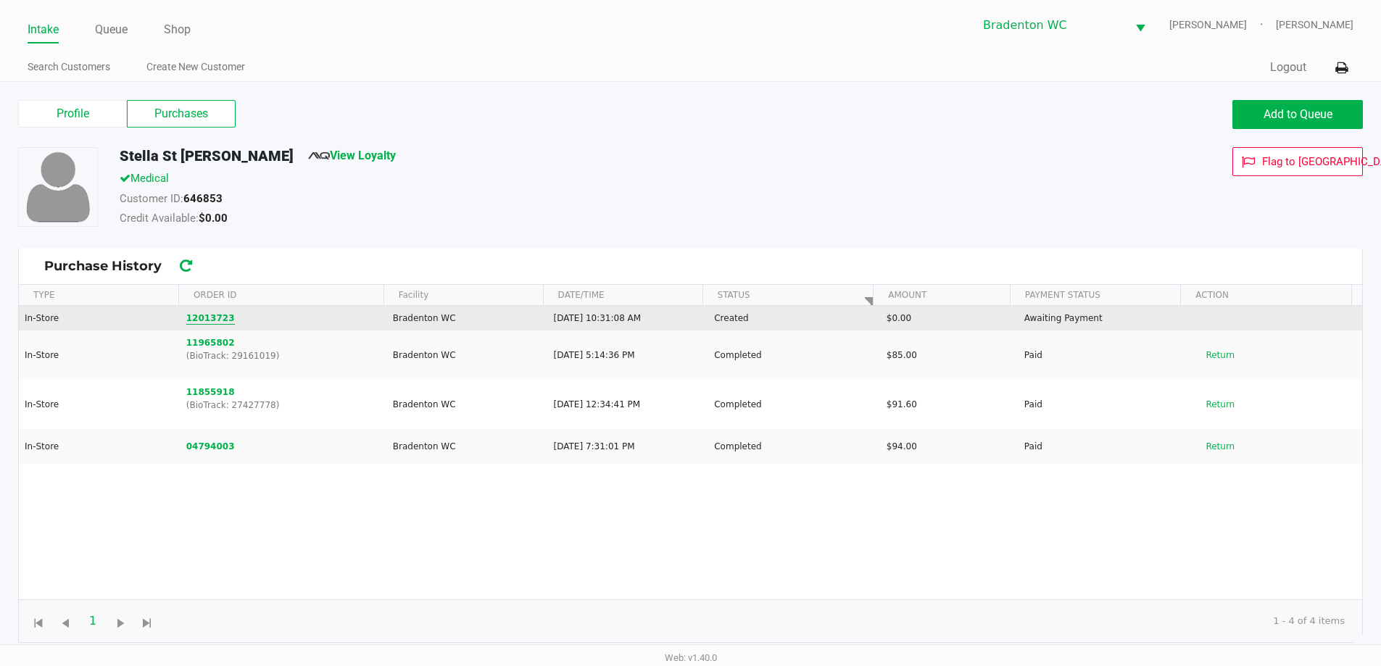
click at [196, 316] on button "12013723" at bounding box center [210, 318] width 49 height 13
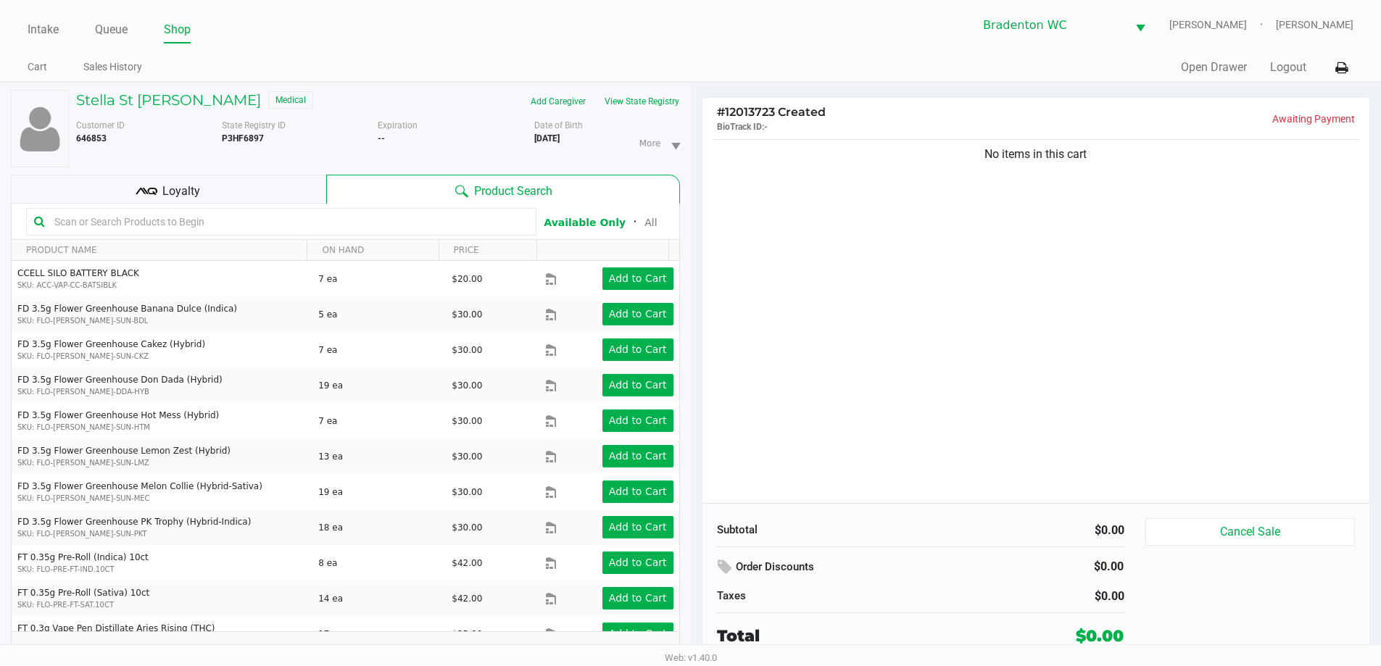
click at [139, 214] on input "text" at bounding box center [289, 222] width 480 height 22
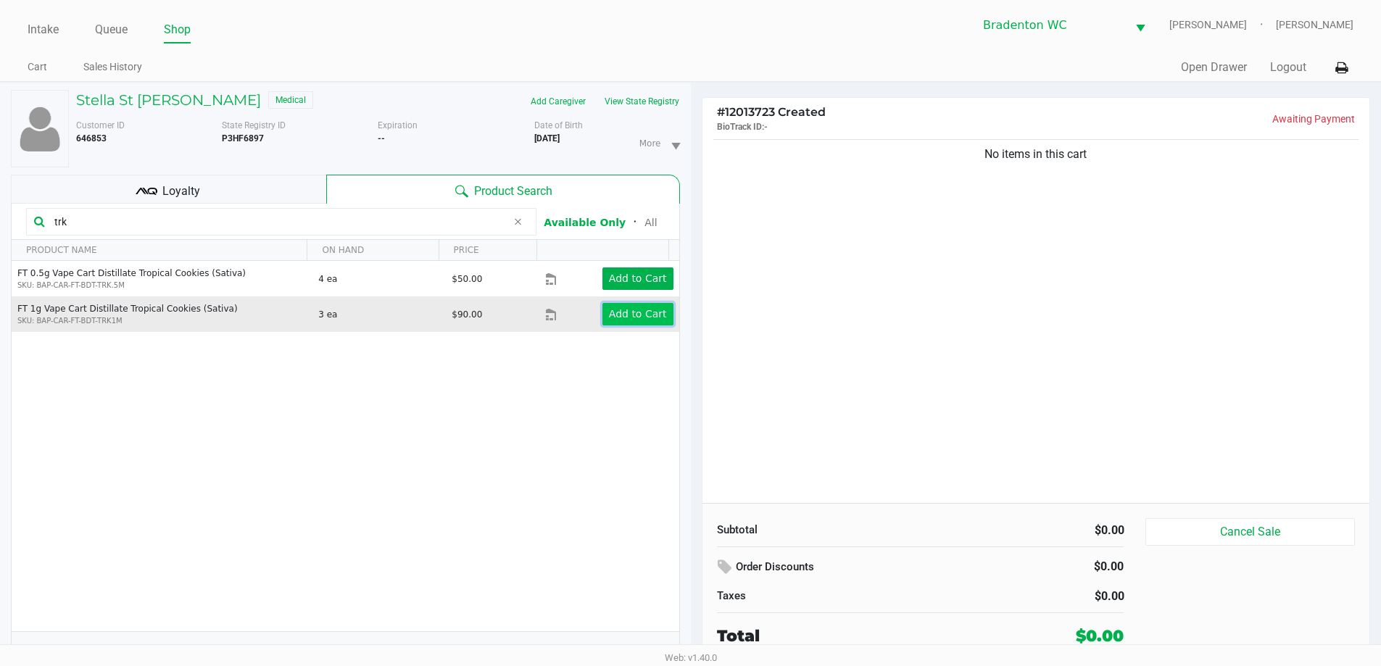
click at [640, 308] on app-button-loader "Add to Cart" at bounding box center [638, 314] width 58 height 12
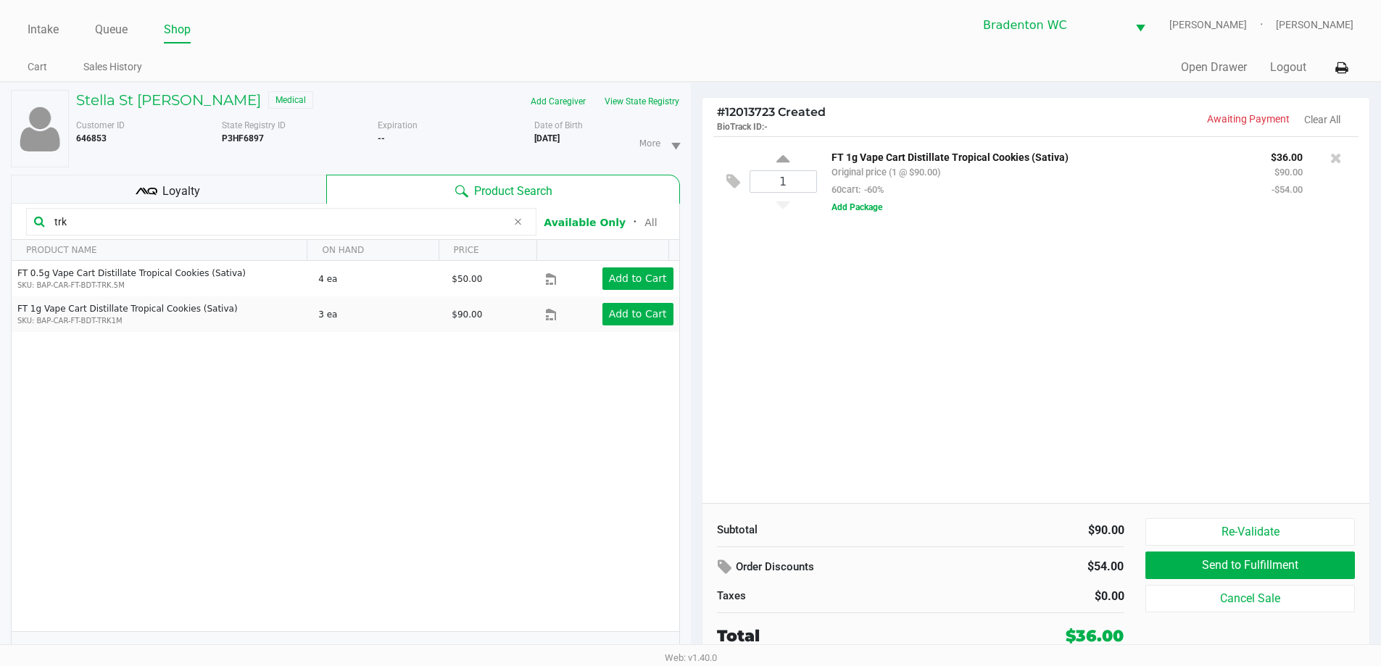
click at [0, 194] on div "Stella St Peter Medical Add Caregiver View State Registry Customer ID 646853 St…" at bounding box center [345, 382] width 691 height 599
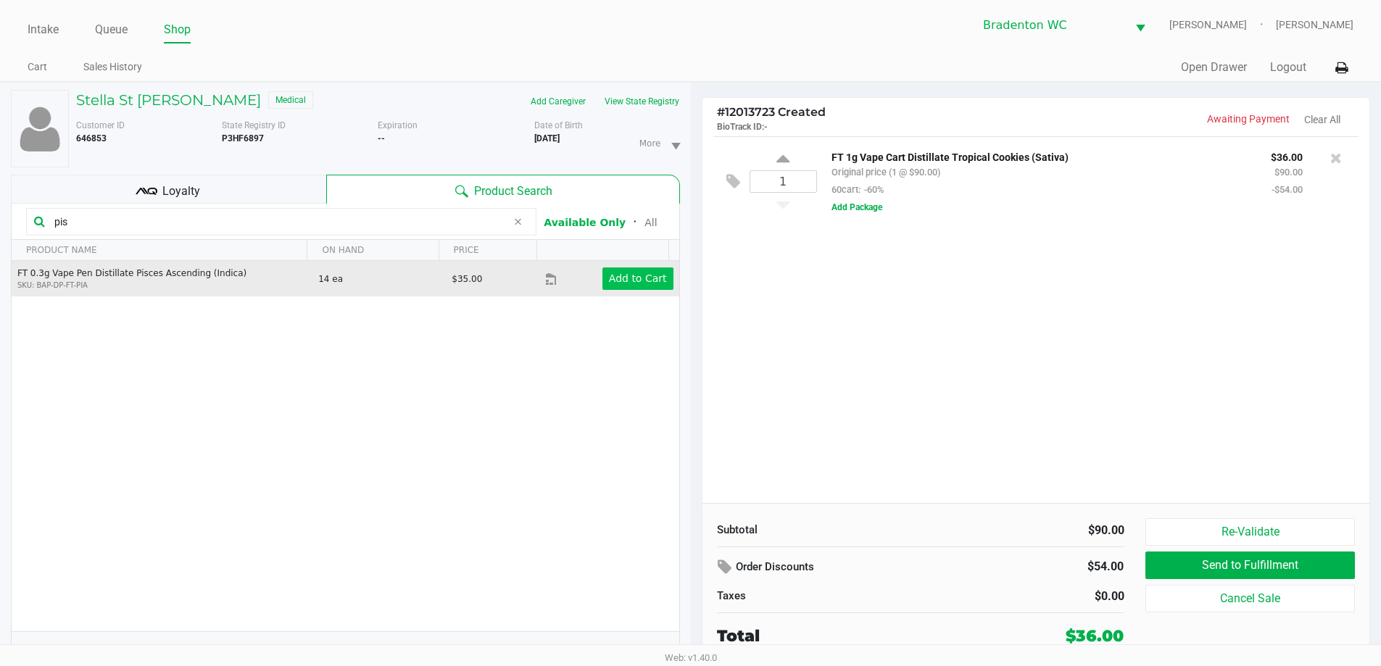
type input "pis"
click at [618, 284] on app-button-loader "Add to Cart" at bounding box center [638, 279] width 58 height 12
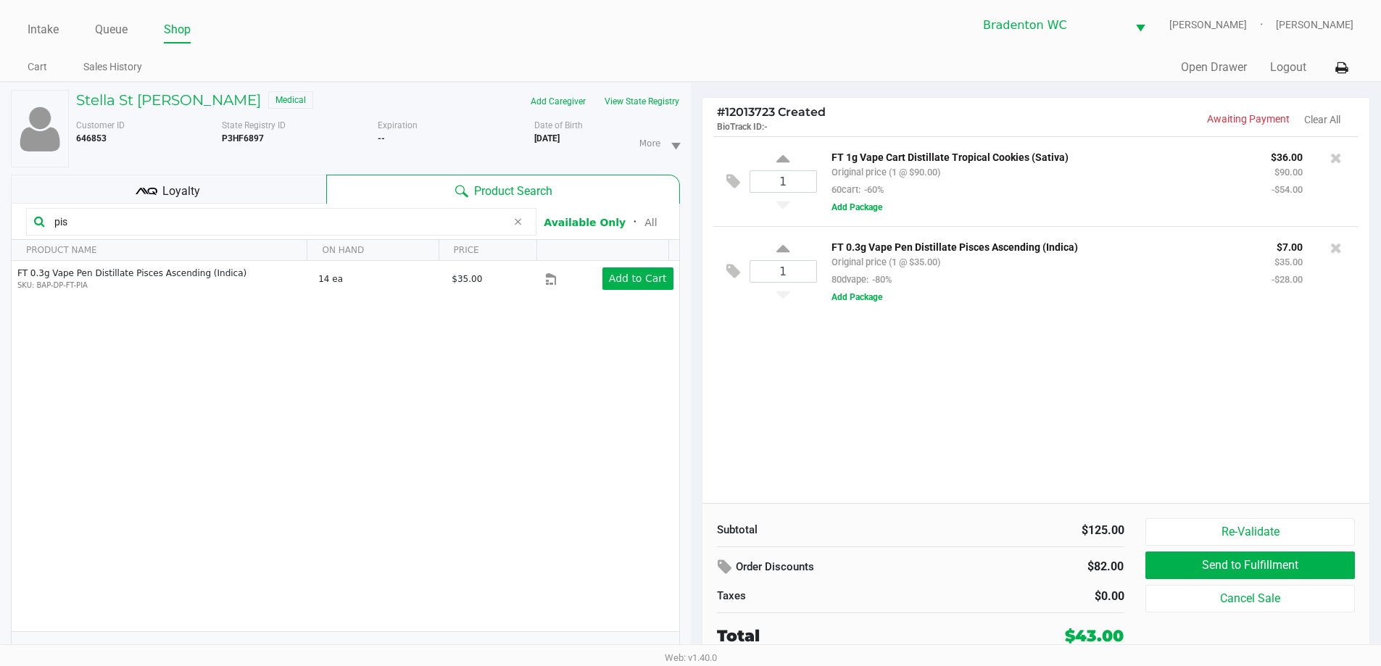
click at [372, 32] on ul "Intake Queue Shop" at bounding box center [359, 30] width 663 height 25
click at [163, 192] on span "Loyalty" at bounding box center [181, 191] width 38 height 17
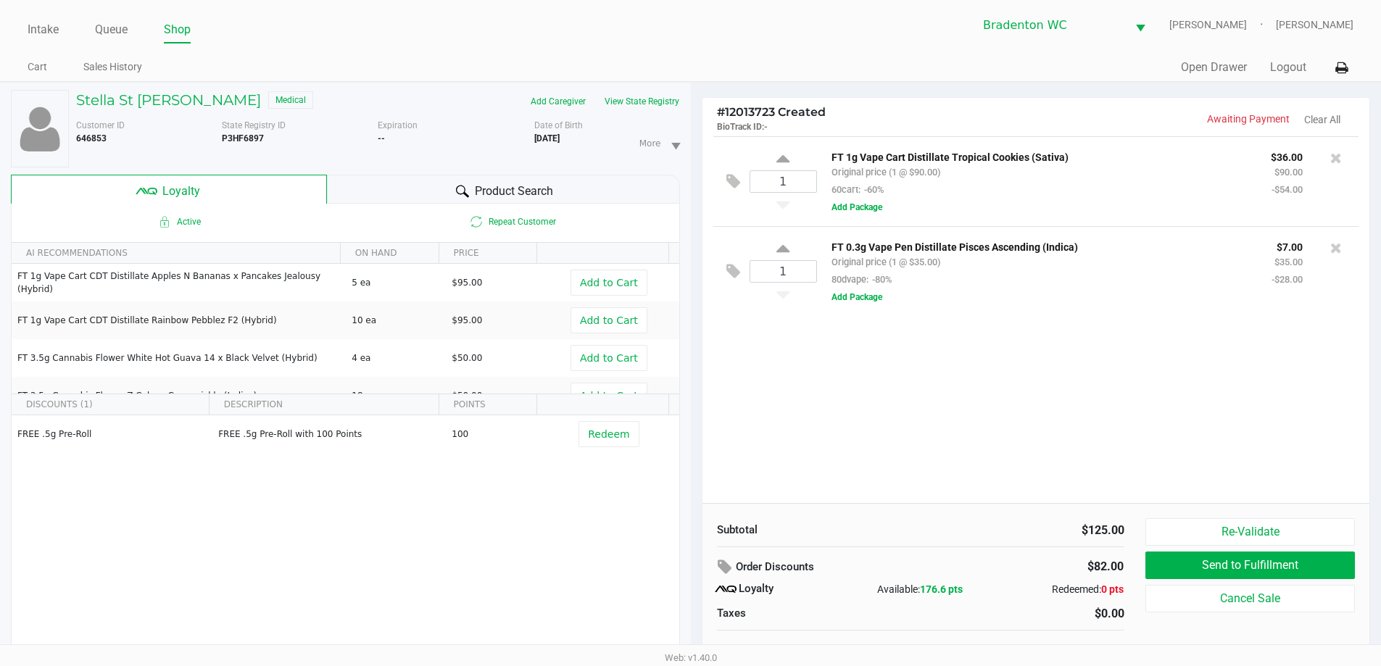
click at [694, 50] on div "Intake Queue Shop Bradenton WC HUMBERTO-LEON Marley French Cart Sales History Q…" at bounding box center [690, 41] width 1381 height 82
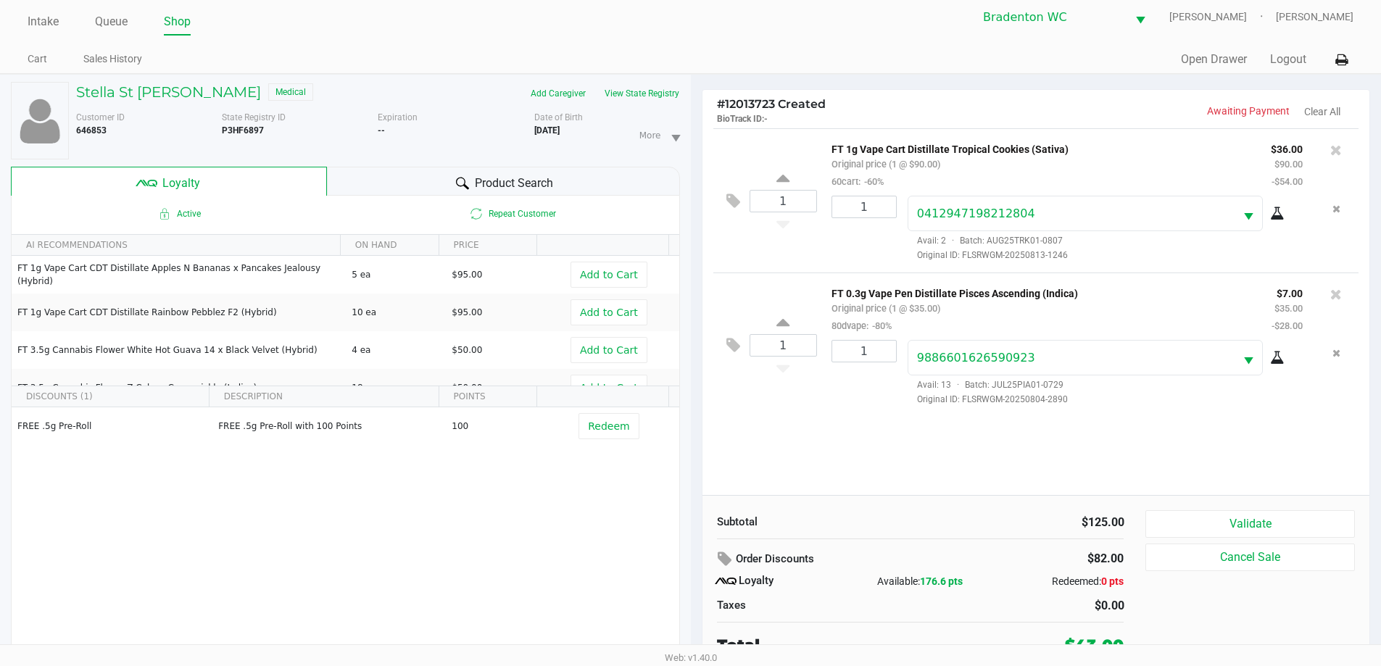
scroll to position [15, 0]
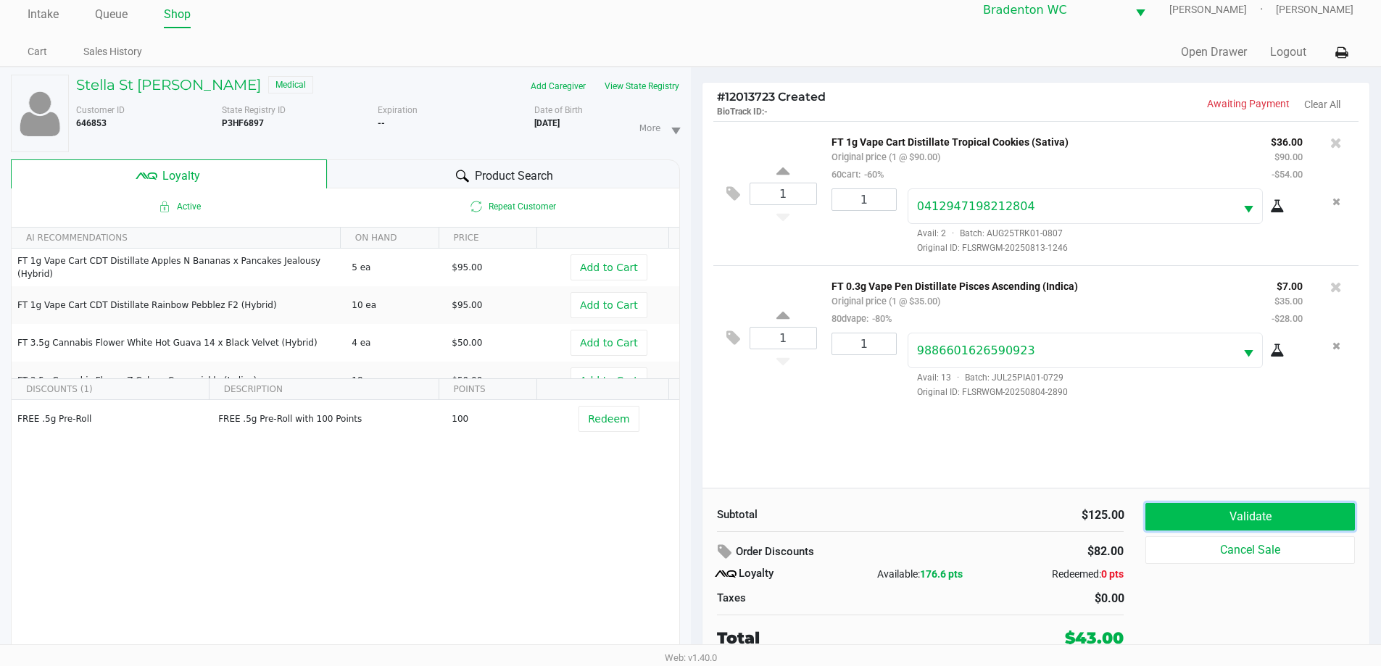
click at [694, 505] on button "Validate" at bounding box center [1250, 517] width 209 height 28
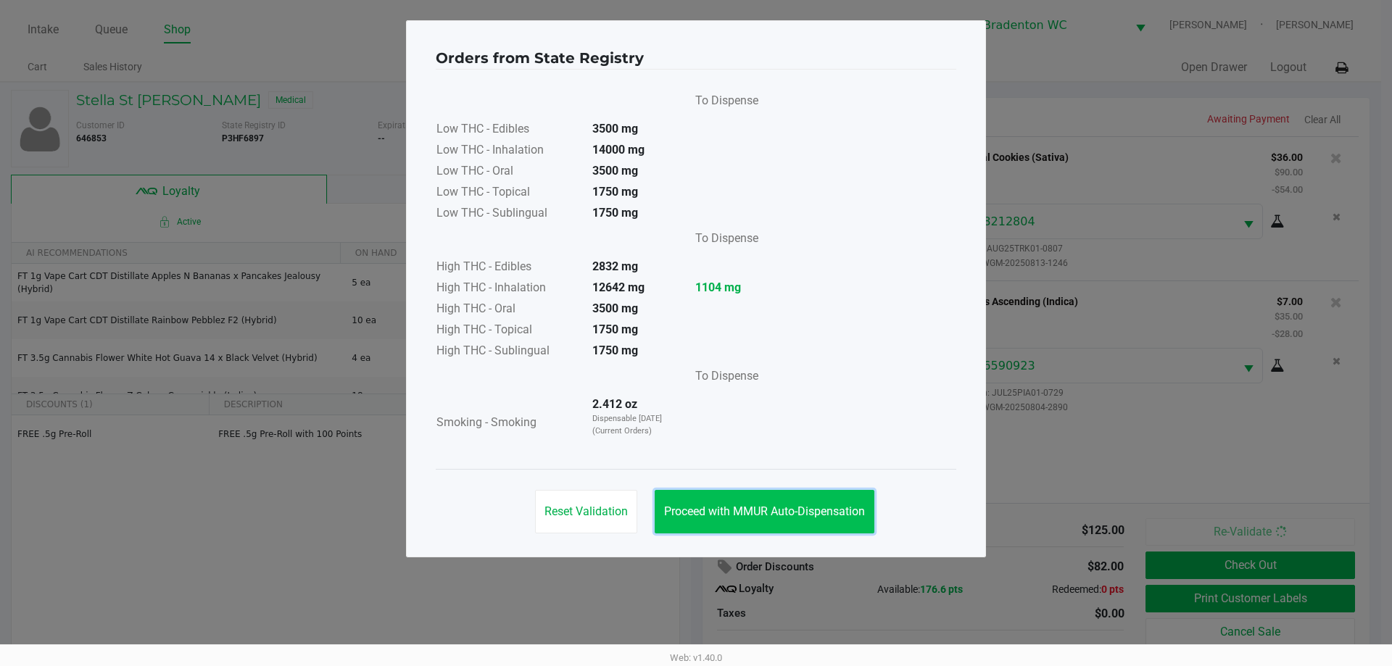
click at [694, 506] on span "Proceed with MMUR Auto-Dispensation" at bounding box center [764, 512] width 201 height 14
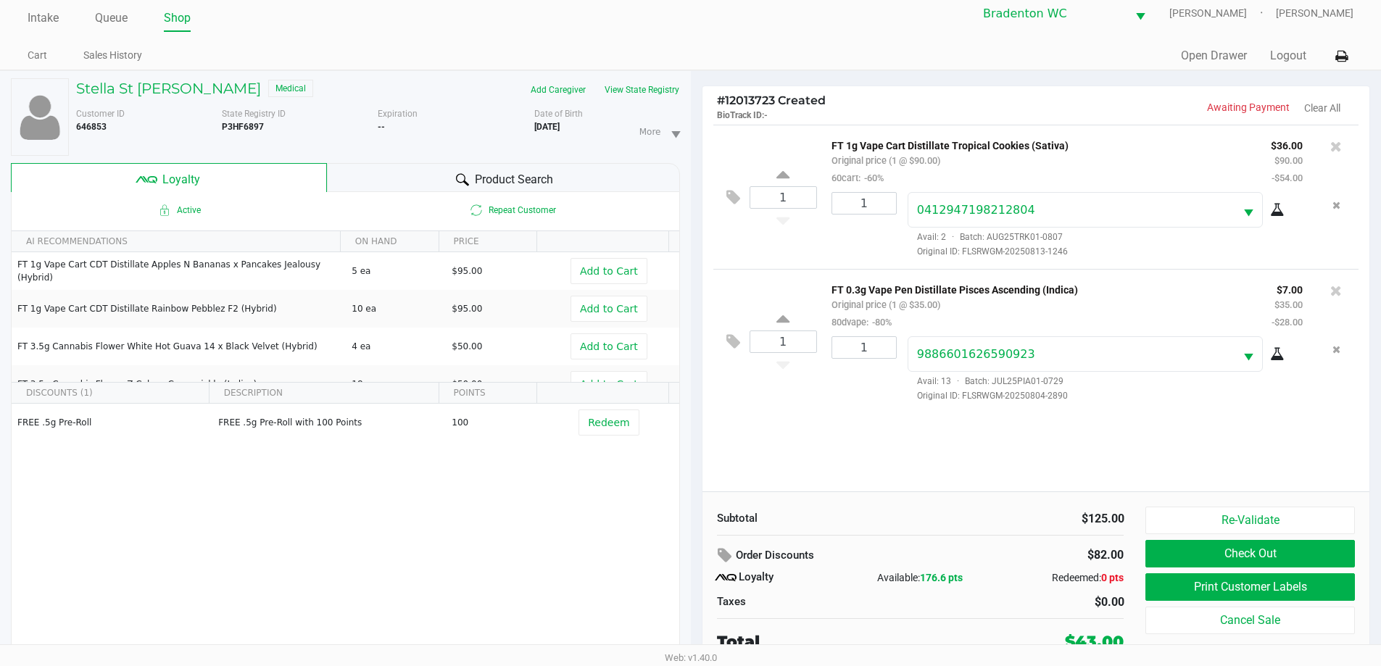
scroll to position [15, 0]
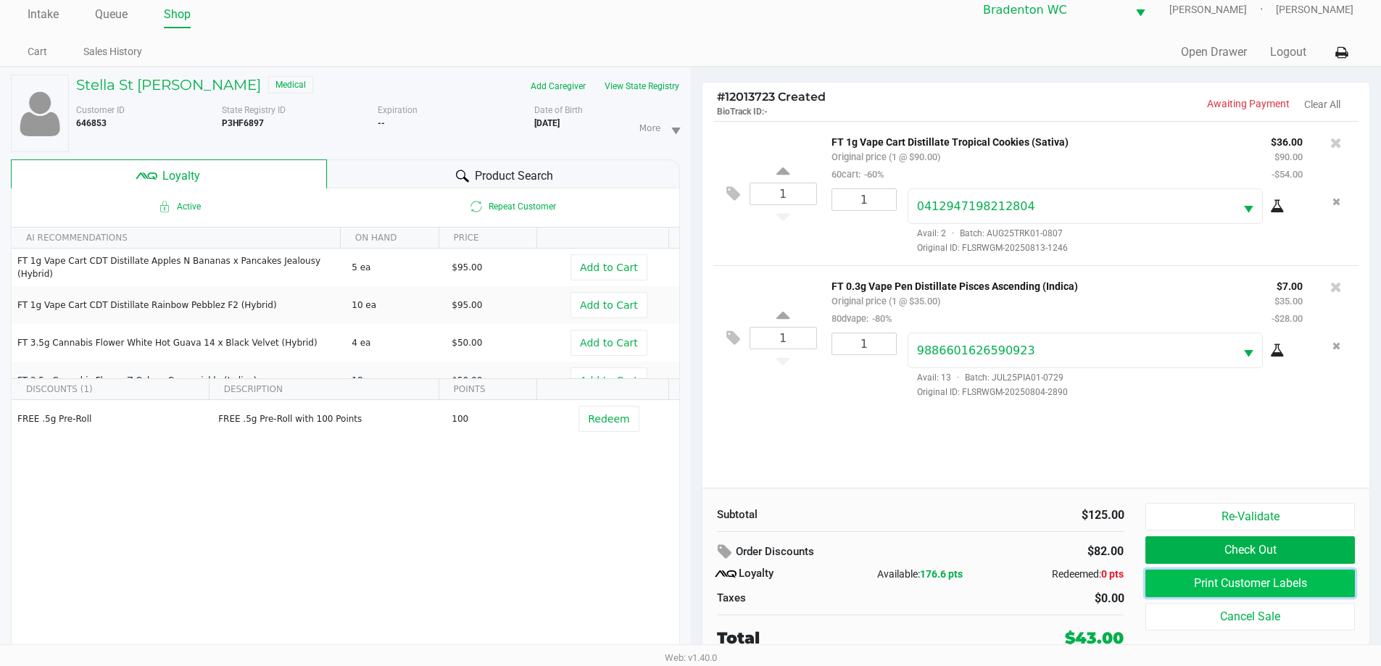
click at [694, 572] on button "Print Customer Labels" at bounding box center [1250, 584] width 209 height 28
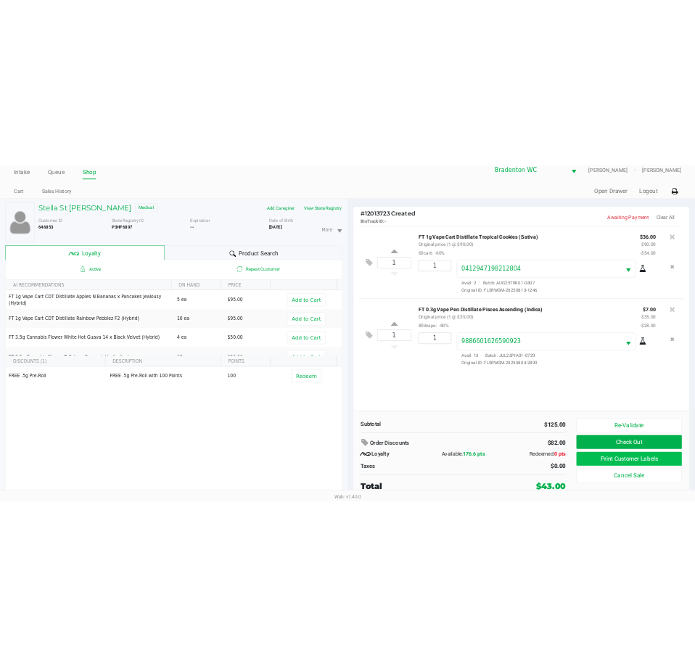
scroll to position [0, 0]
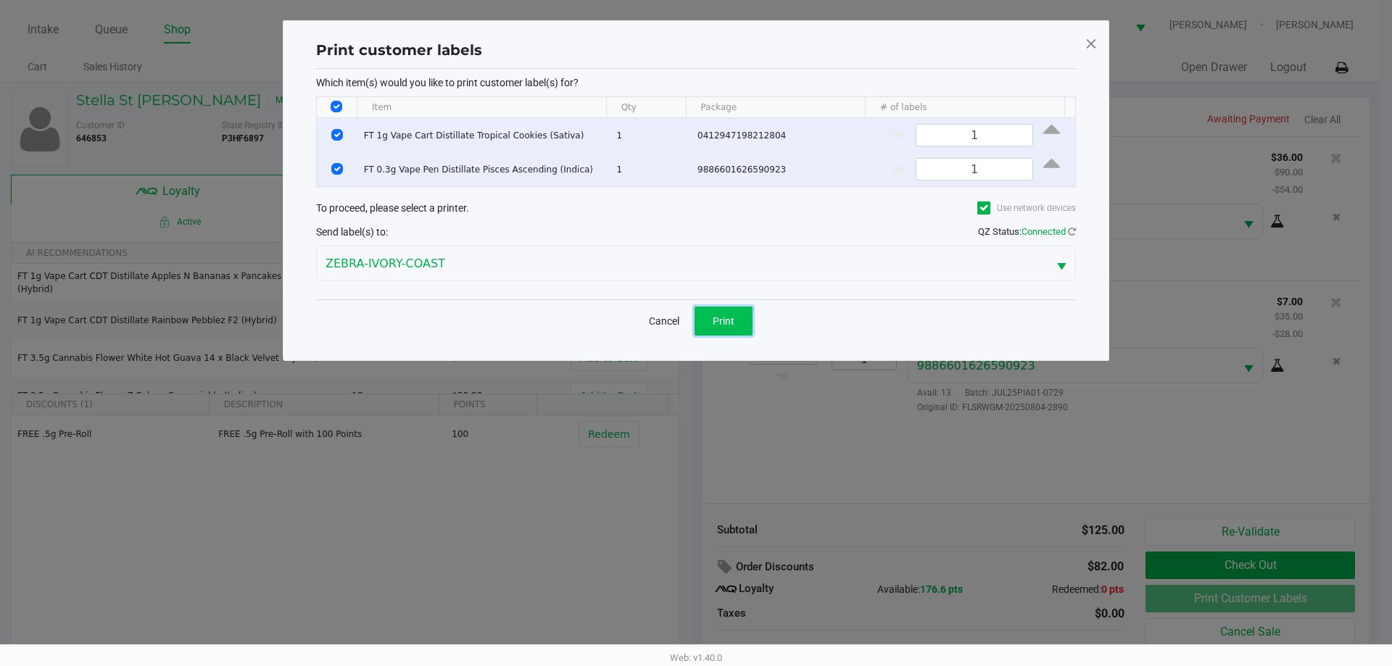
click at [694, 320] on button "Print" at bounding box center [724, 321] width 58 height 29
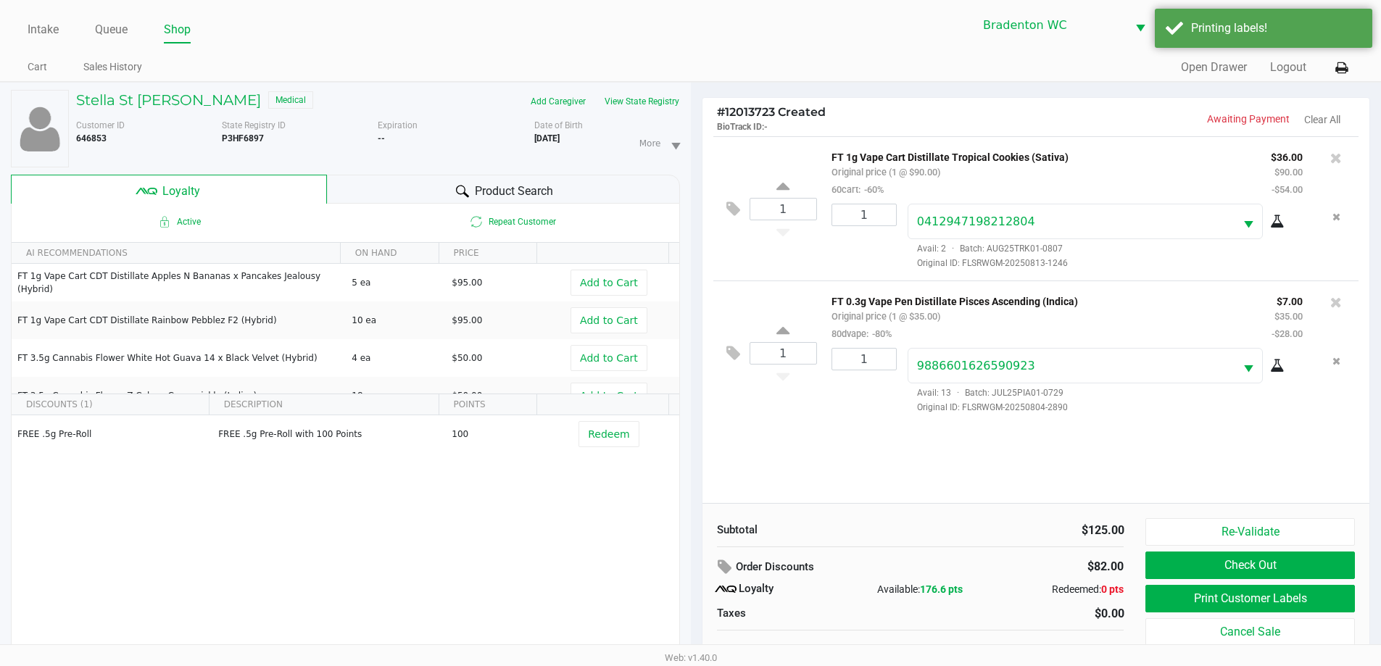
click at [694, 551] on div "Re-Validate Check Out Print Customer Labels Cancel Sale" at bounding box center [1256, 591] width 220 height 147
click at [694, 559] on button "Check Out" at bounding box center [1250, 566] width 209 height 28
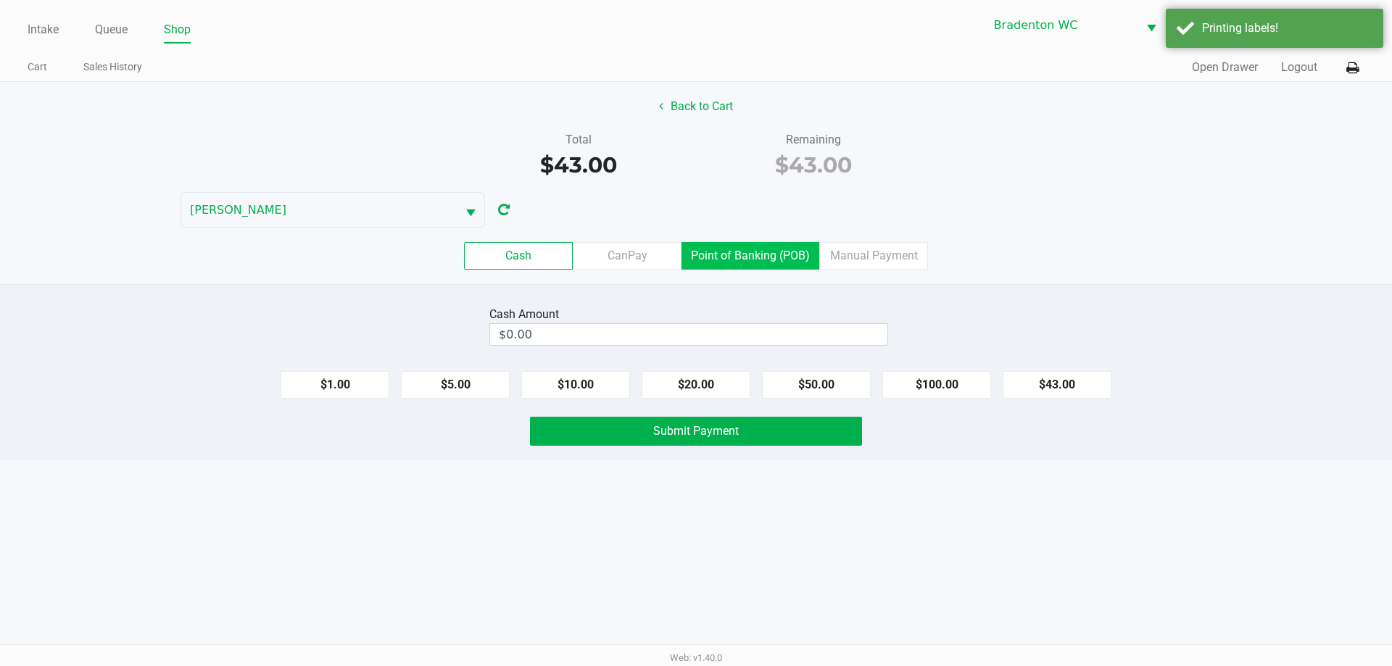
click at [694, 253] on label "Point of Banking (POB)" at bounding box center [751, 256] width 138 height 28
click at [0, 0] on 7 "Point of Banking (POB)" at bounding box center [0, 0] width 0 height 0
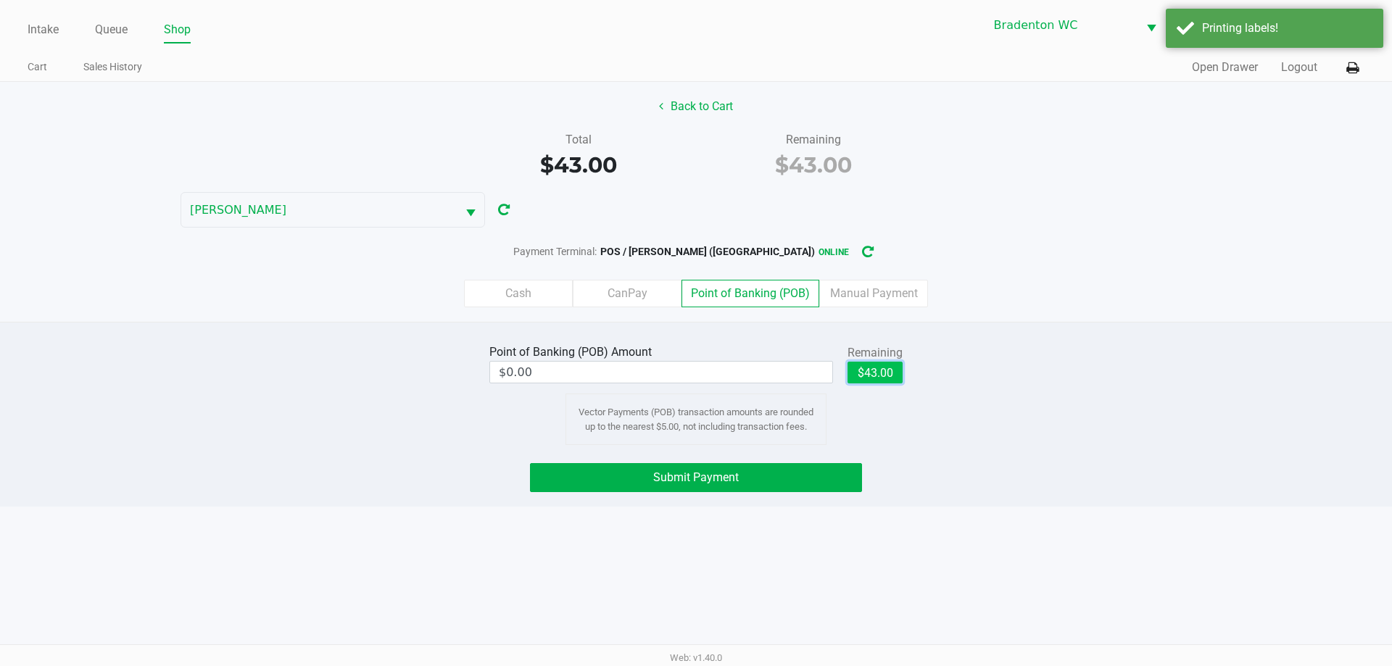
click at [694, 363] on button "$43.00" at bounding box center [875, 373] width 55 height 22
type input "$43.00"
click at [694, 473] on span "Submit Payment" at bounding box center [696, 478] width 86 height 14
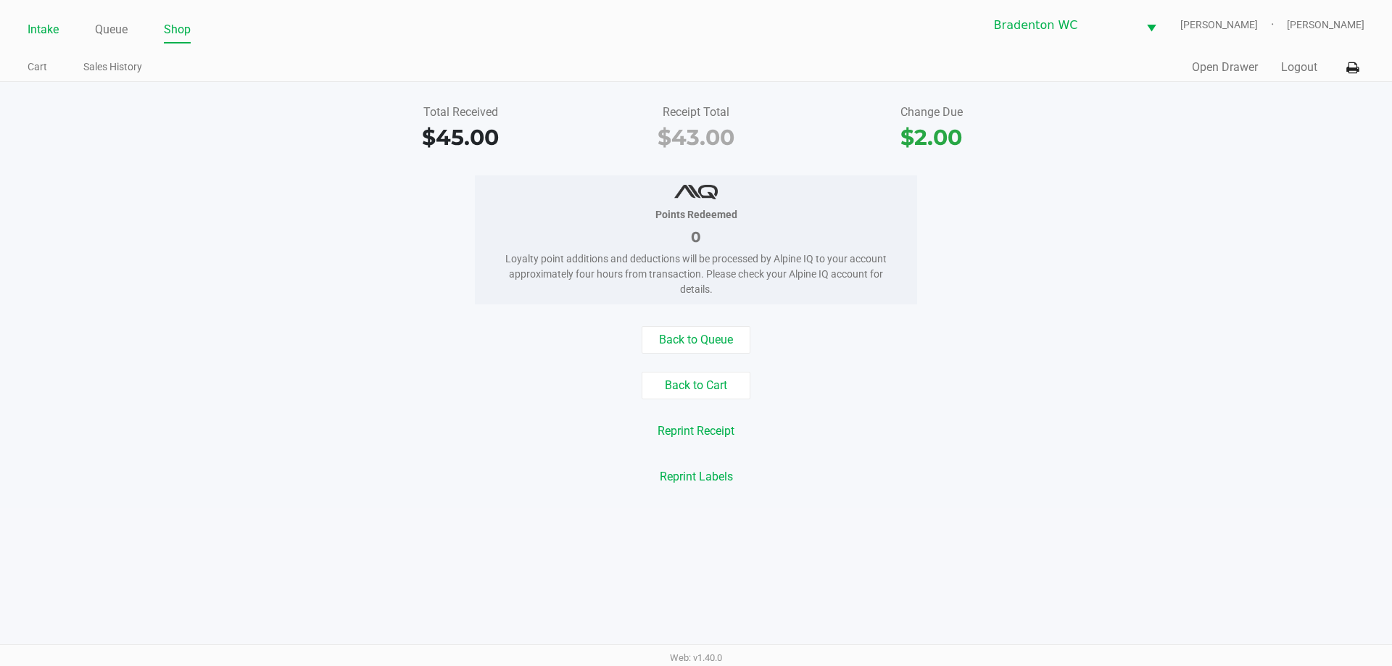
click at [53, 28] on link "Intake" at bounding box center [43, 30] width 31 height 20
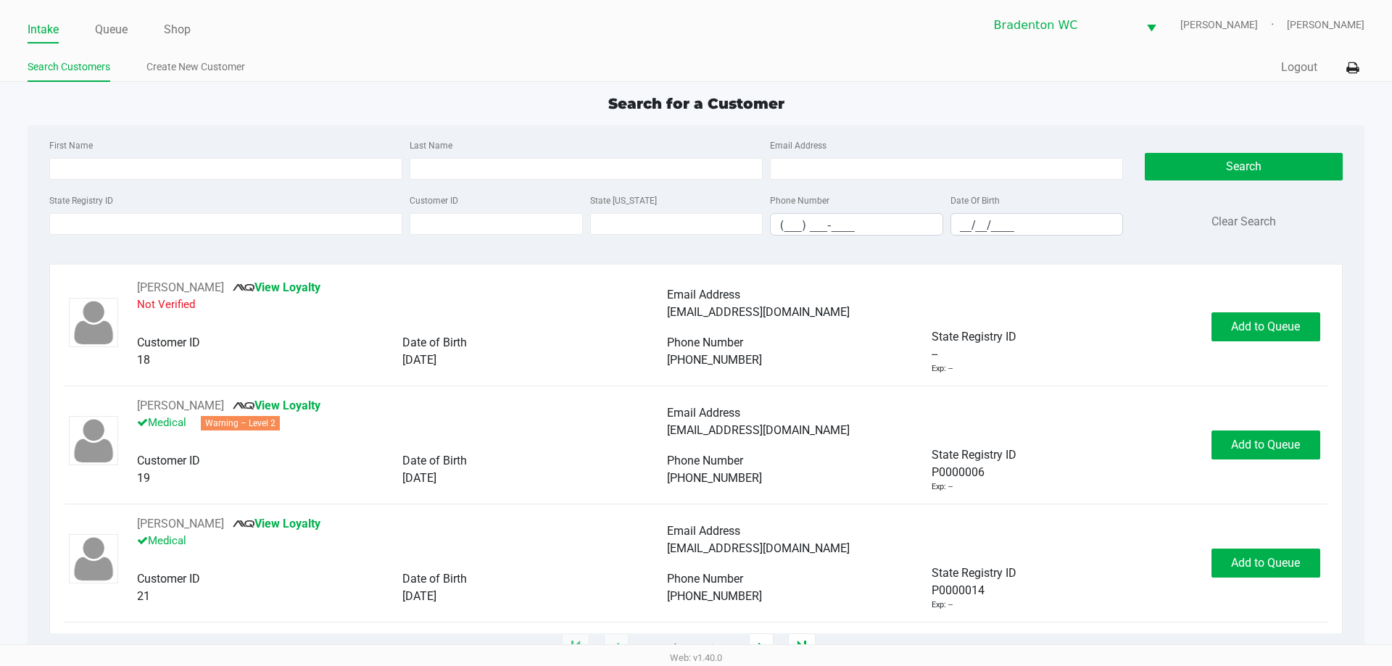
click at [277, 36] on ul "Intake Queue Shop" at bounding box center [362, 30] width 669 height 25
click at [350, 27] on ul "Intake Queue Shop" at bounding box center [362, 30] width 669 height 25
click at [212, 225] on input "State Registry ID" at bounding box center [225, 224] width 353 height 22
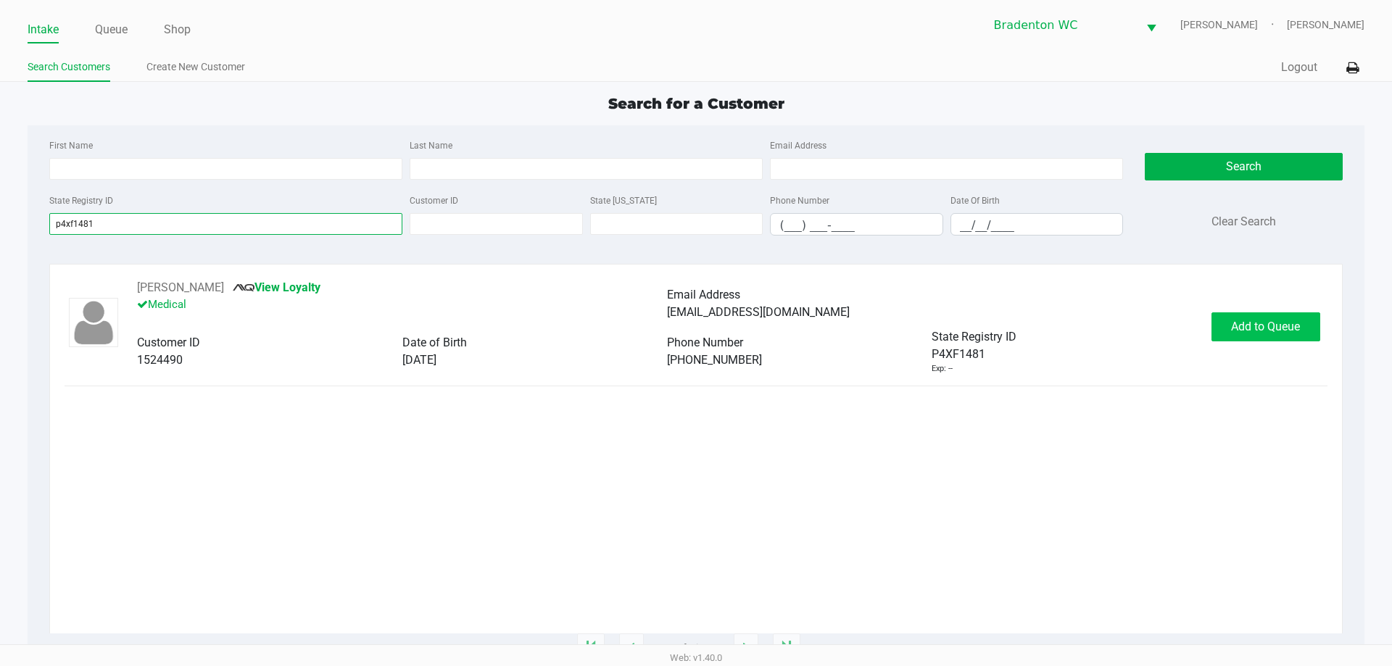
type input "p4xf1481"
click at [694, 326] on span "Add to Queue" at bounding box center [1265, 327] width 69 height 14
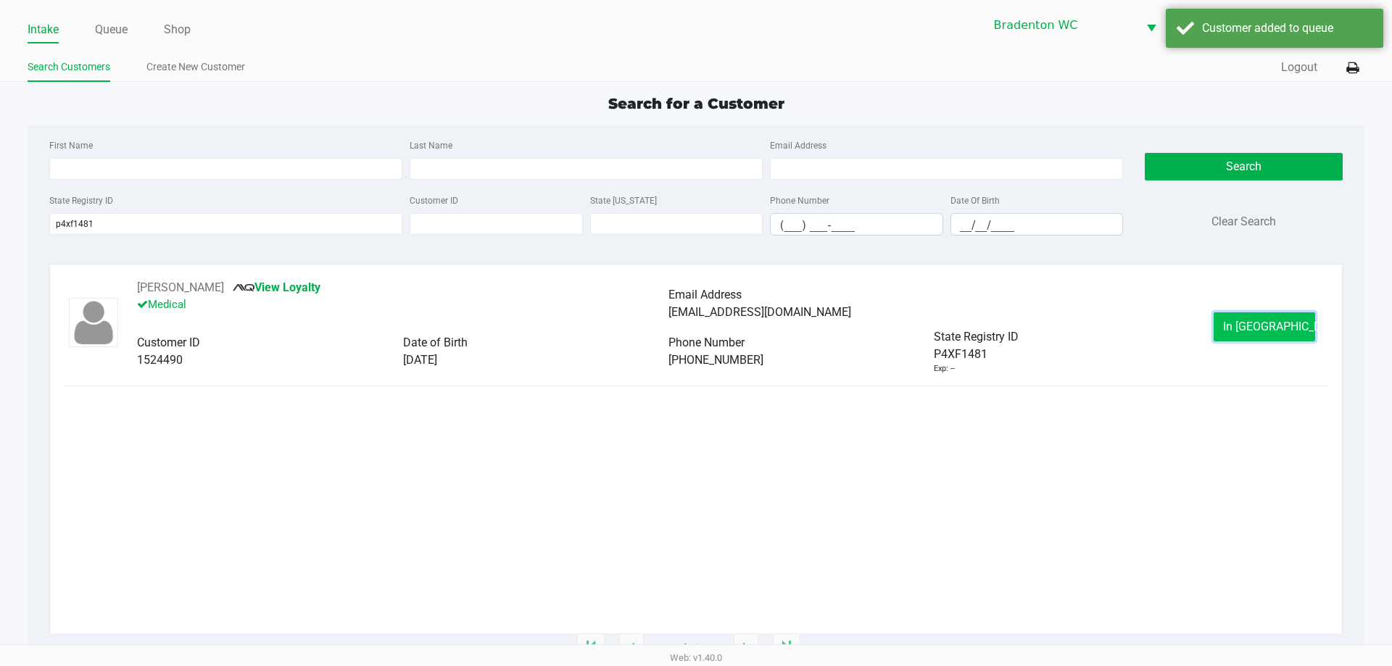
click at [694, 323] on button "In Queue" at bounding box center [1265, 327] width 102 height 29
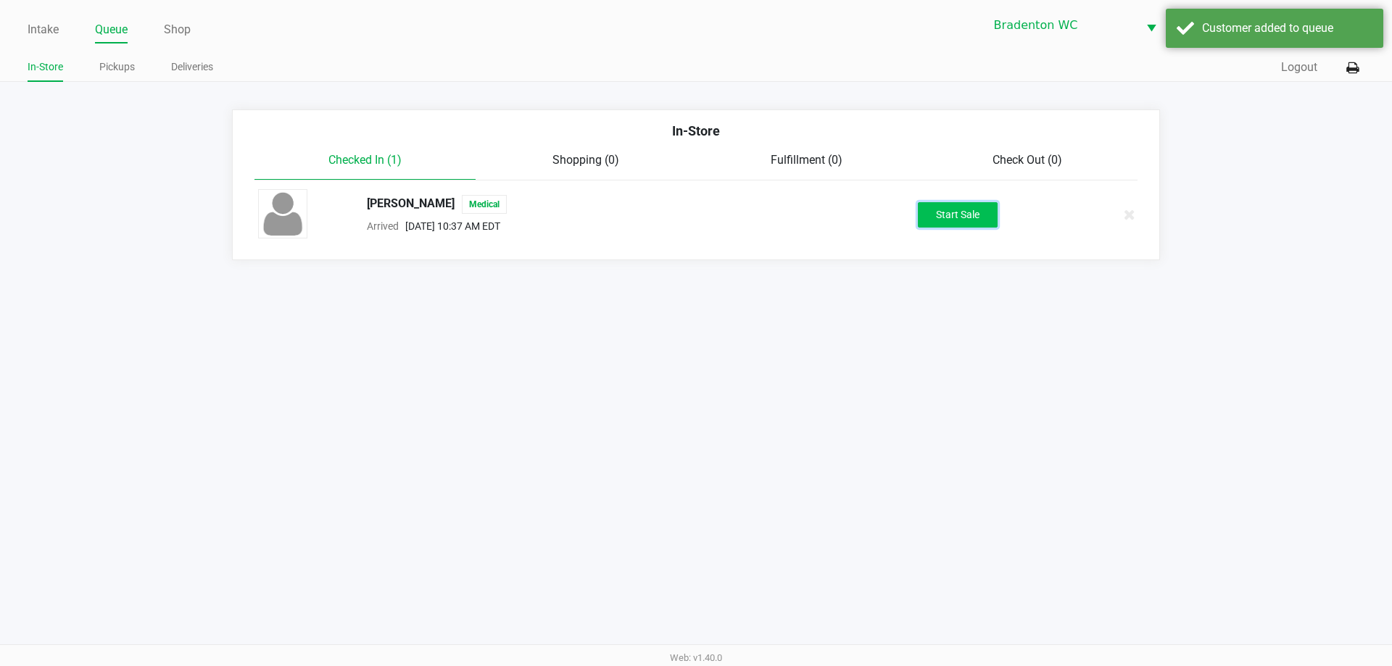
click at [694, 215] on button "Start Sale" at bounding box center [958, 214] width 80 height 25
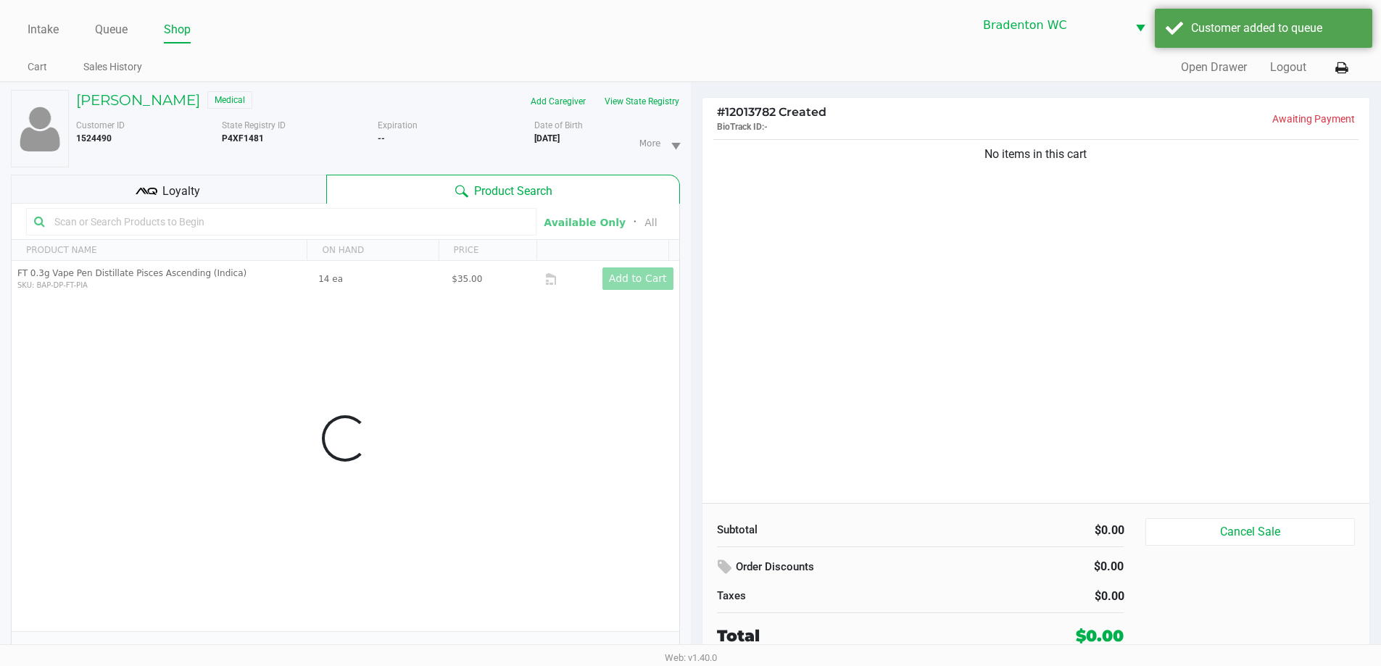
click at [694, 50] on div "Intake Queue Shop Bradenton WC HUMBERTO-LEON Marley French Cart Sales History Q…" at bounding box center [690, 41] width 1381 height 82
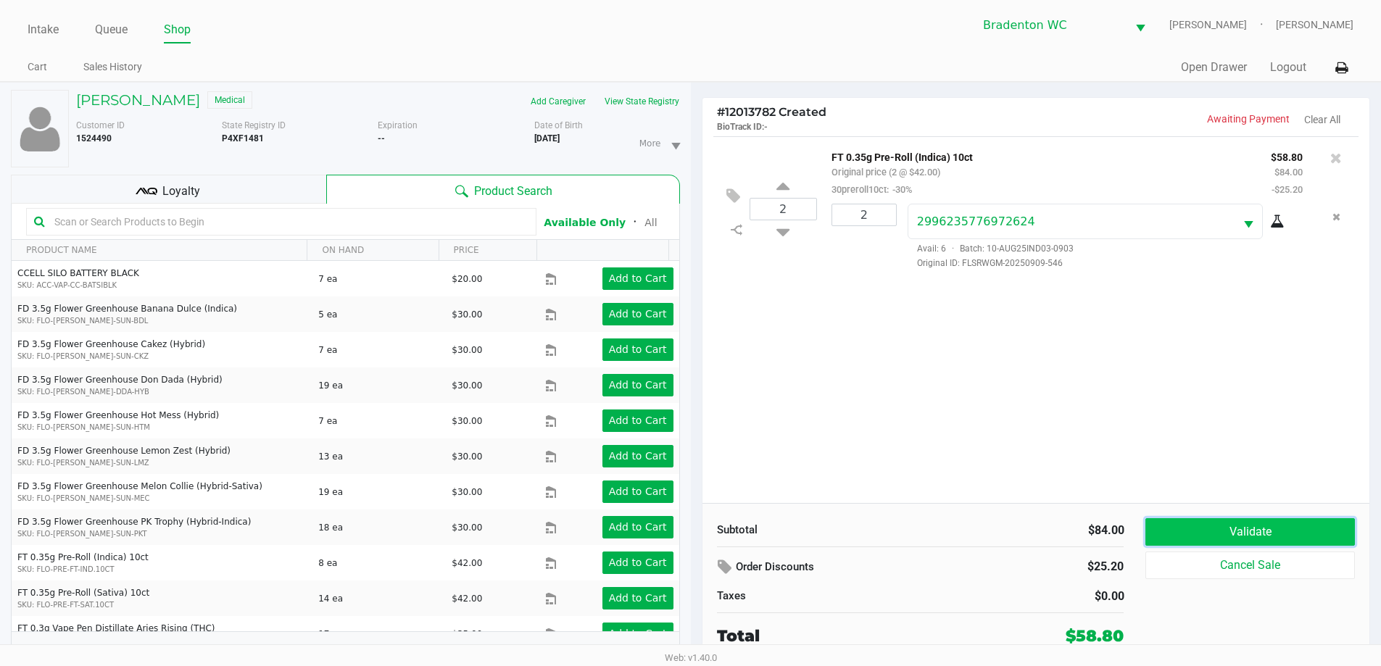
click at [694, 521] on button "Validate" at bounding box center [1250, 532] width 209 height 28
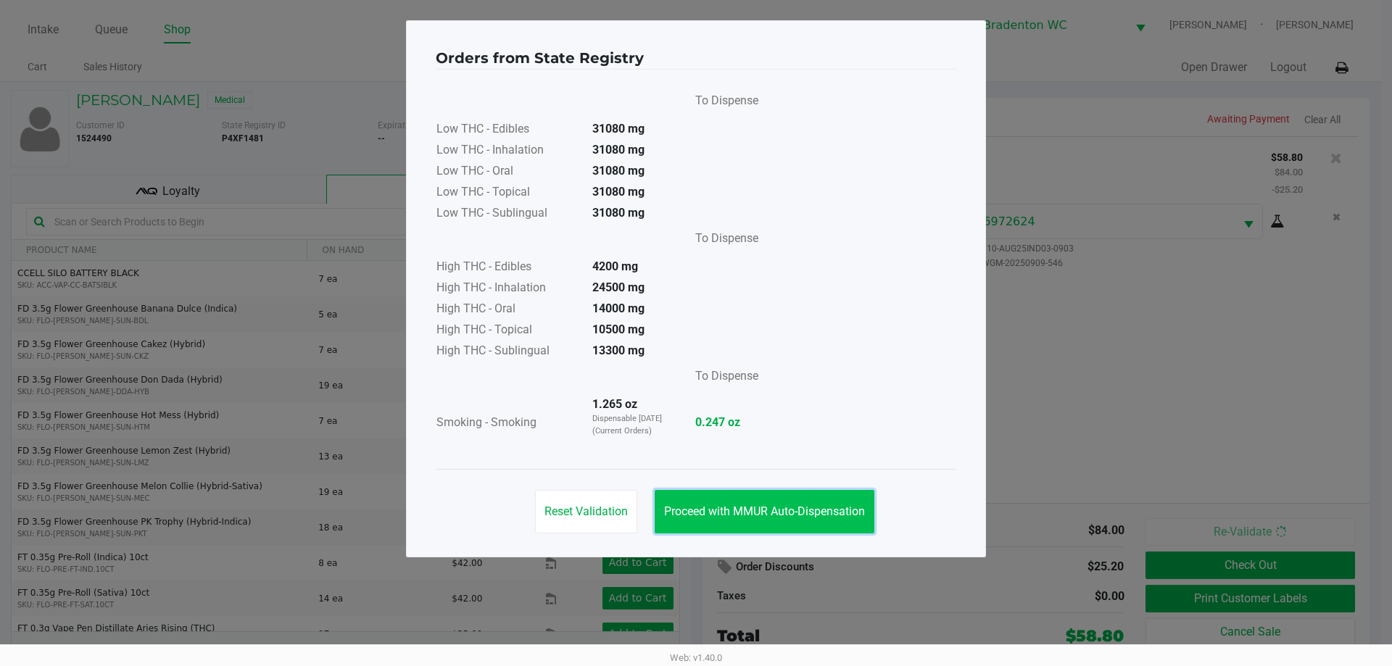
click at [694, 506] on span "Proceed with MMUR Auto-Dispensation" at bounding box center [764, 512] width 201 height 14
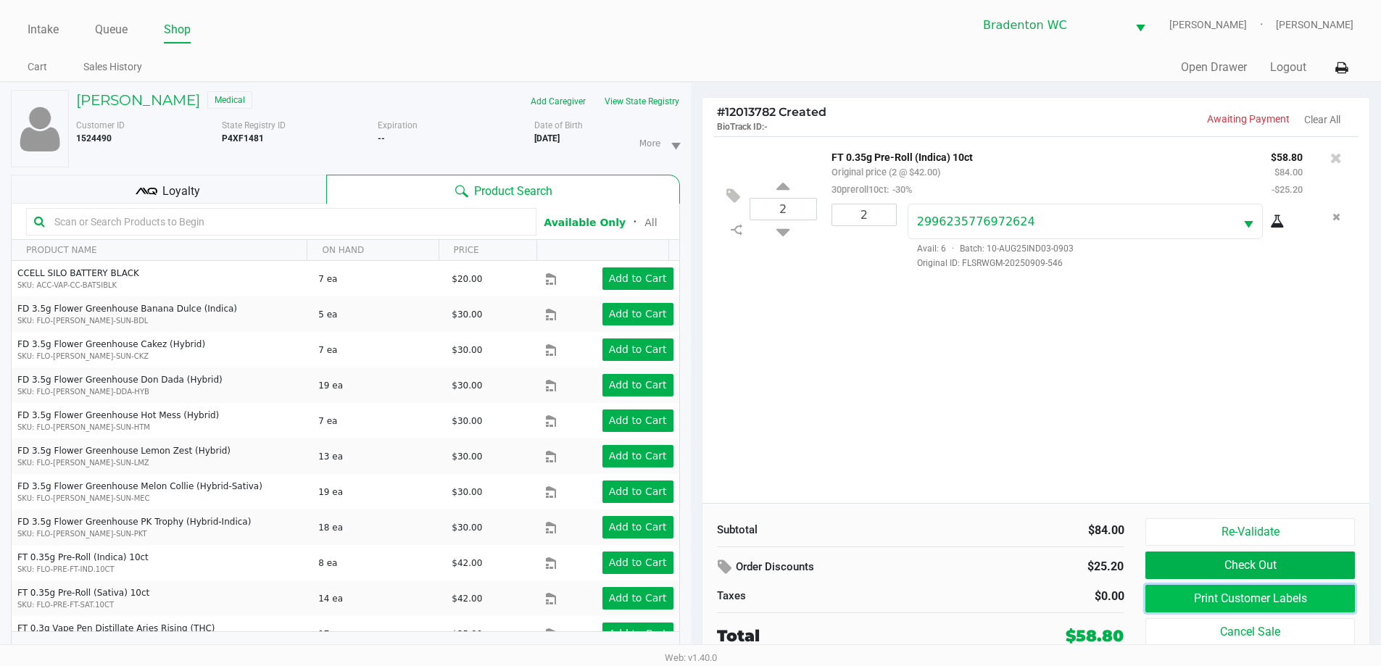
click at [694, 595] on button "Print Customer Labels" at bounding box center [1250, 599] width 209 height 28
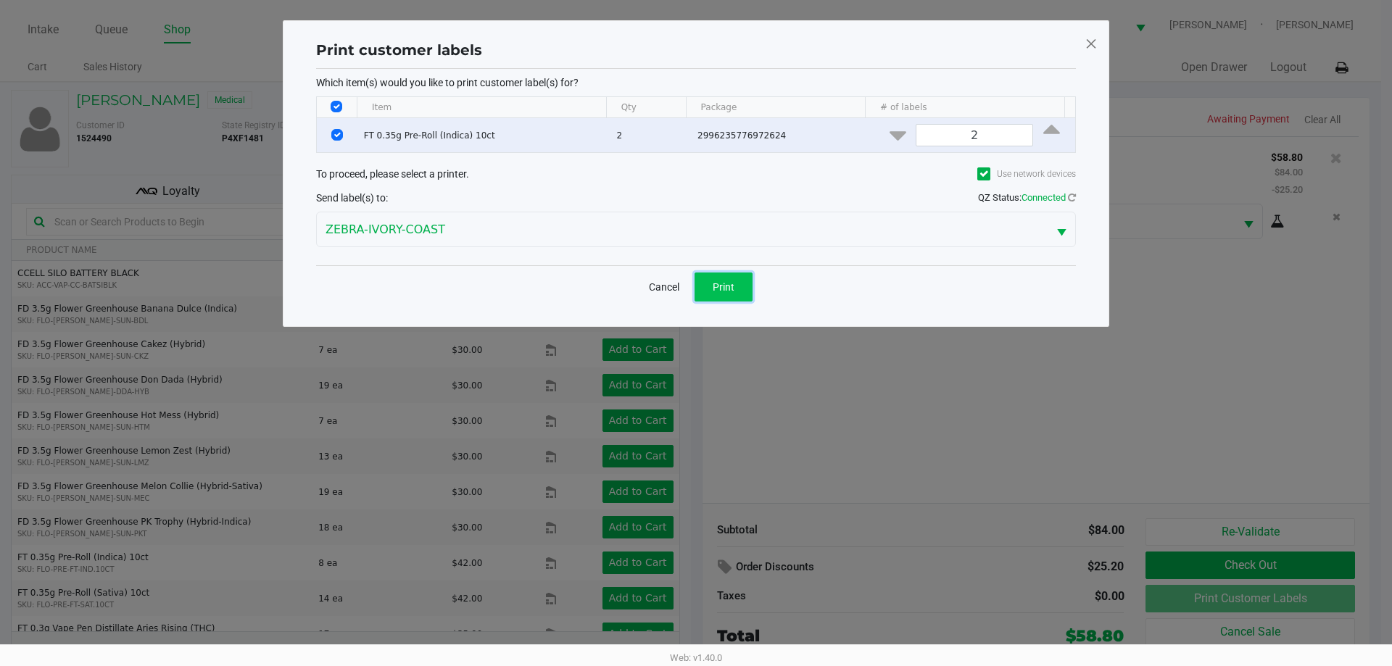
click at [694, 286] on span "Print" at bounding box center [724, 287] width 22 height 12
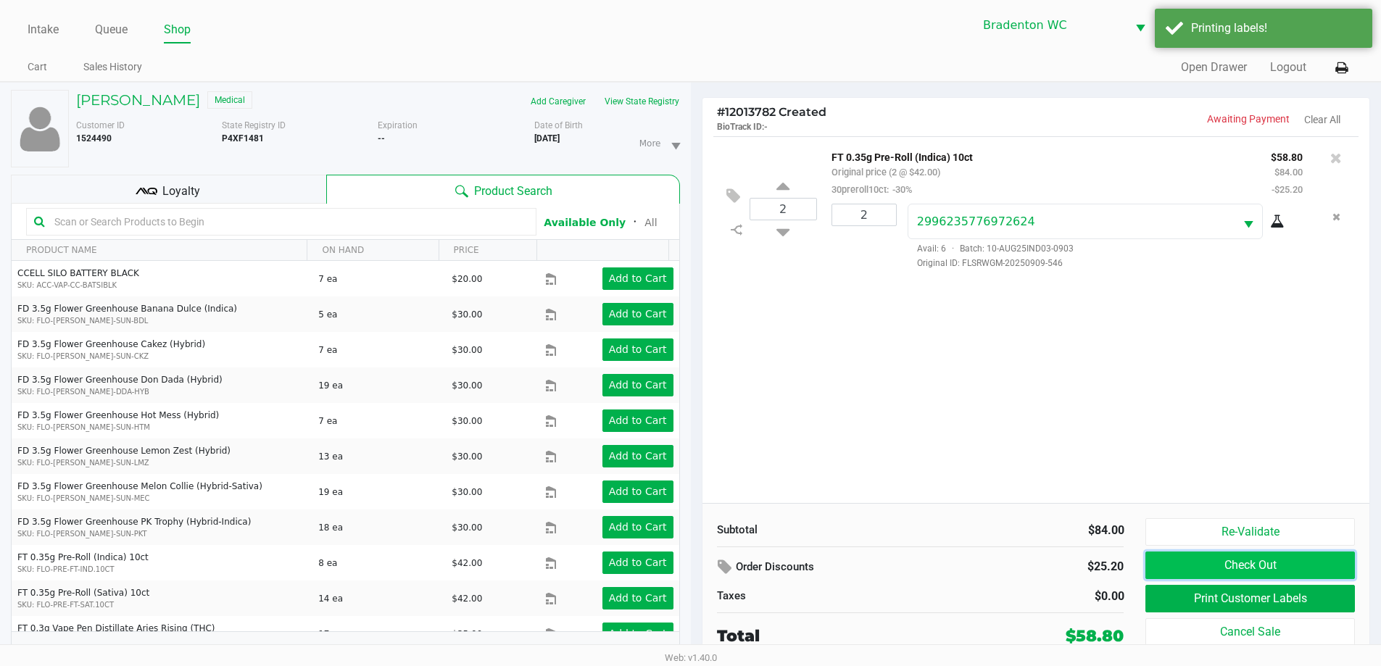
click at [694, 553] on button "Check Out" at bounding box center [1250, 566] width 209 height 28
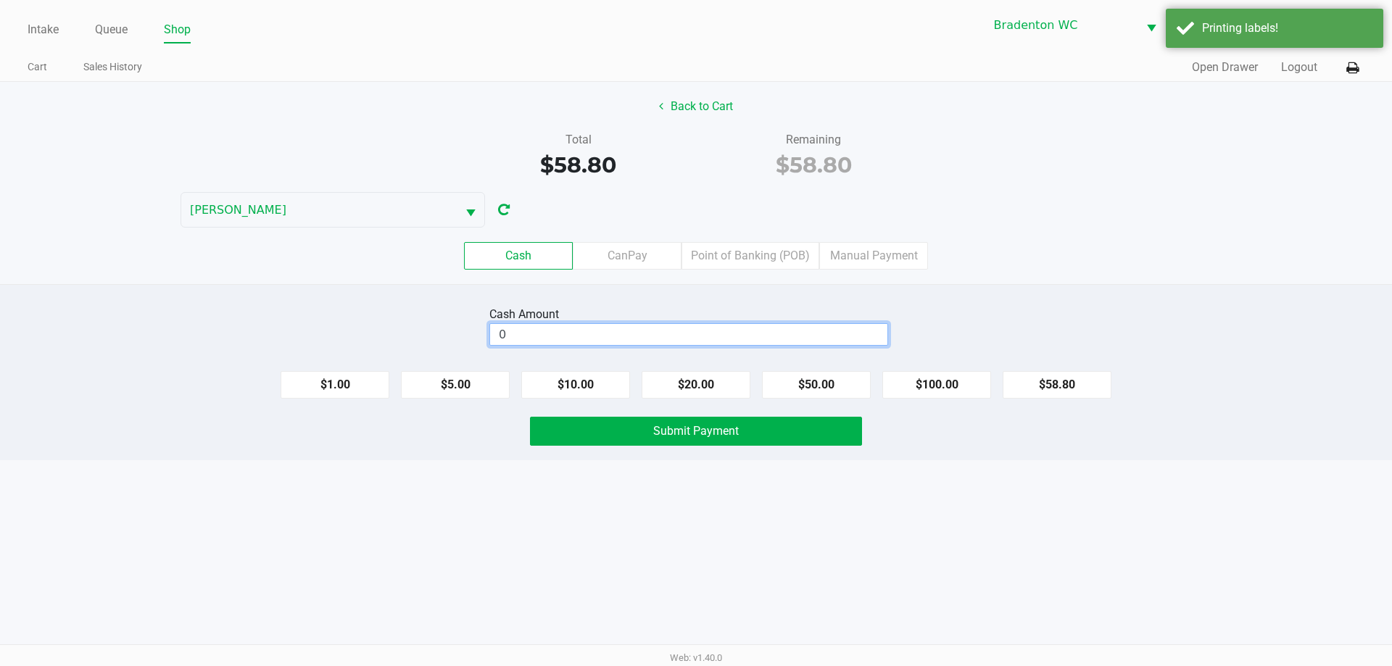
click at [694, 342] on input "0" at bounding box center [688, 334] width 397 height 21
type input "$60.00"
click at [694, 434] on span "Submit Payment" at bounding box center [696, 431] width 86 height 14
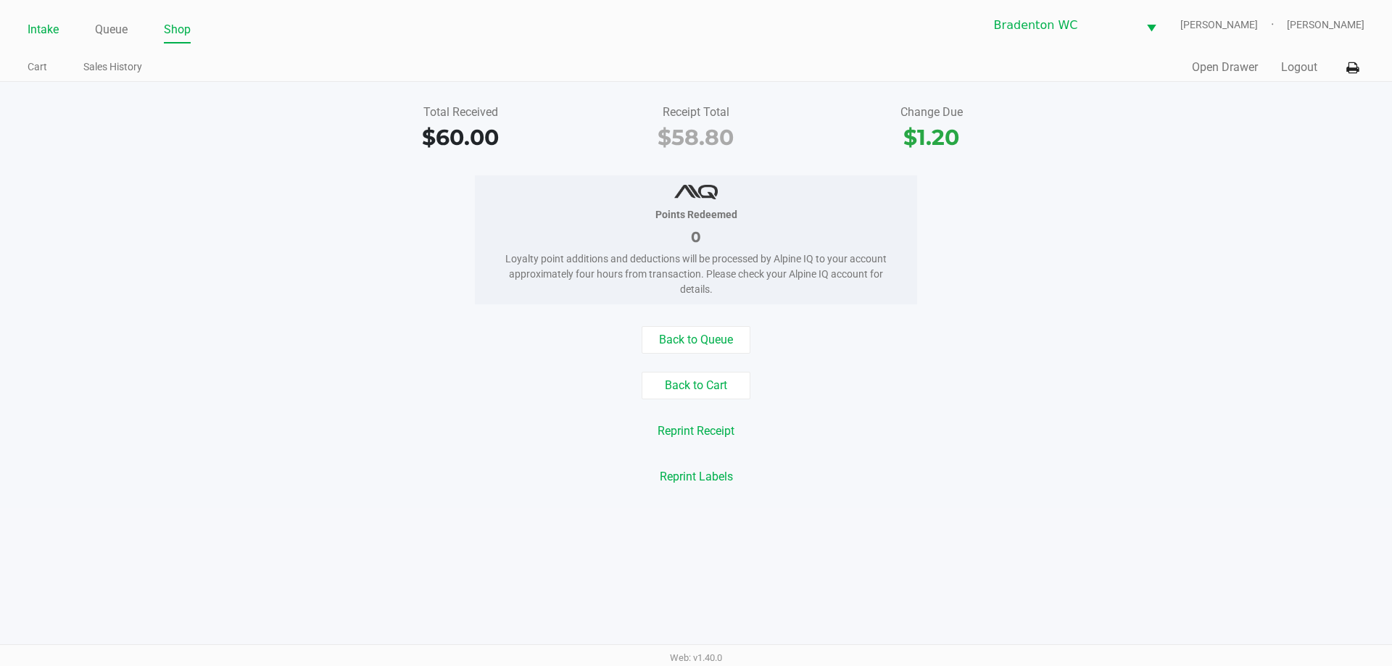
click at [44, 24] on link "Intake" at bounding box center [43, 30] width 31 height 20
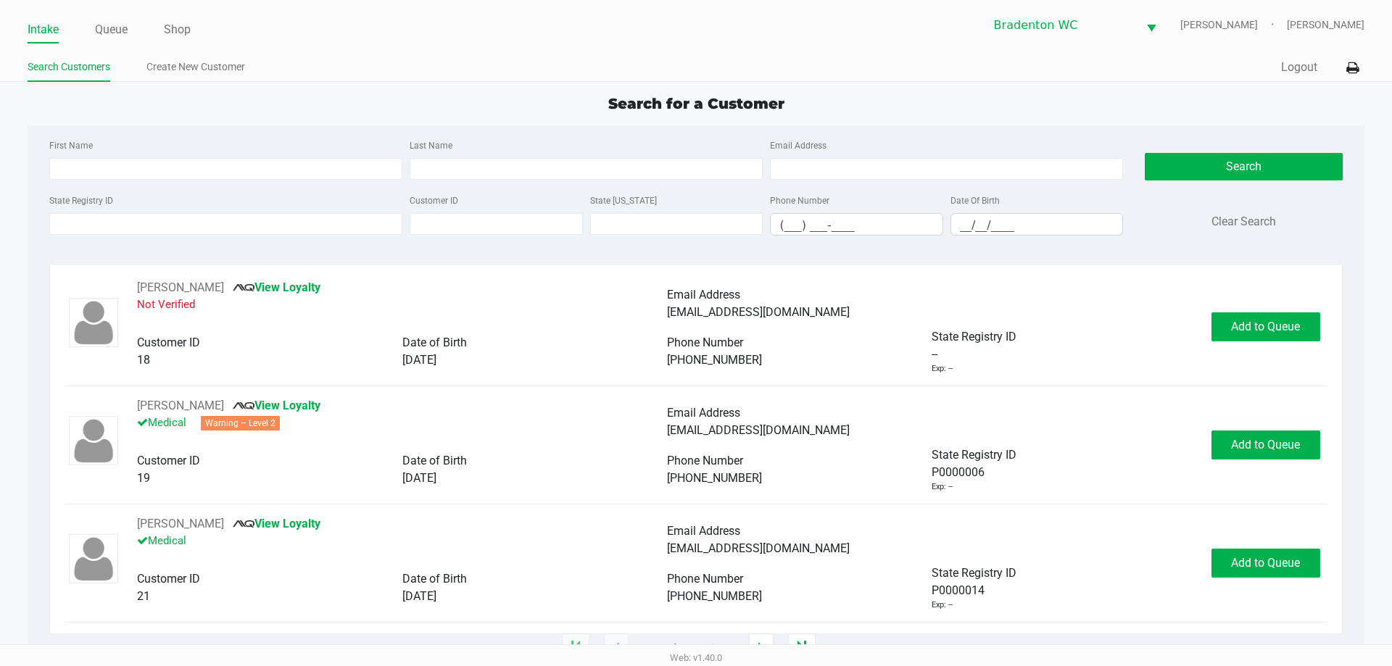
type input "MARK"
type input "QU"
type input "08/20/1960"
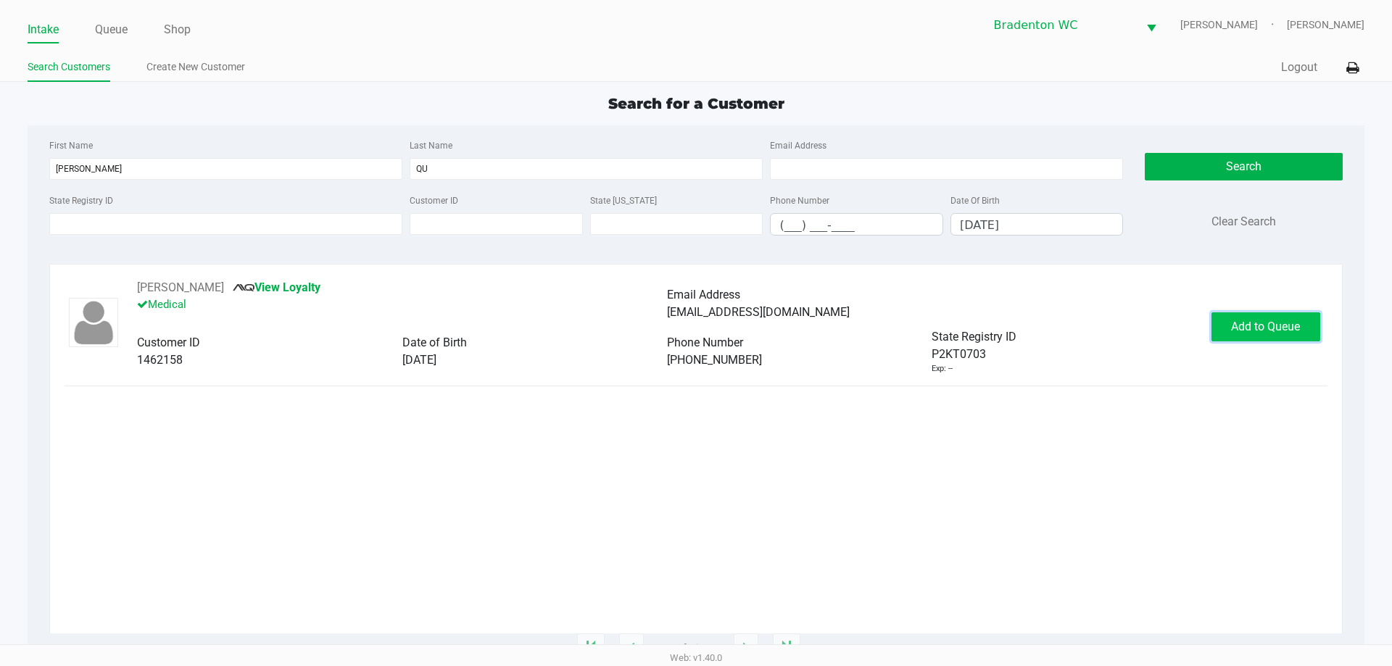
click at [694, 319] on button "Add to Queue" at bounding box center [1266, 327] width 109 height 29
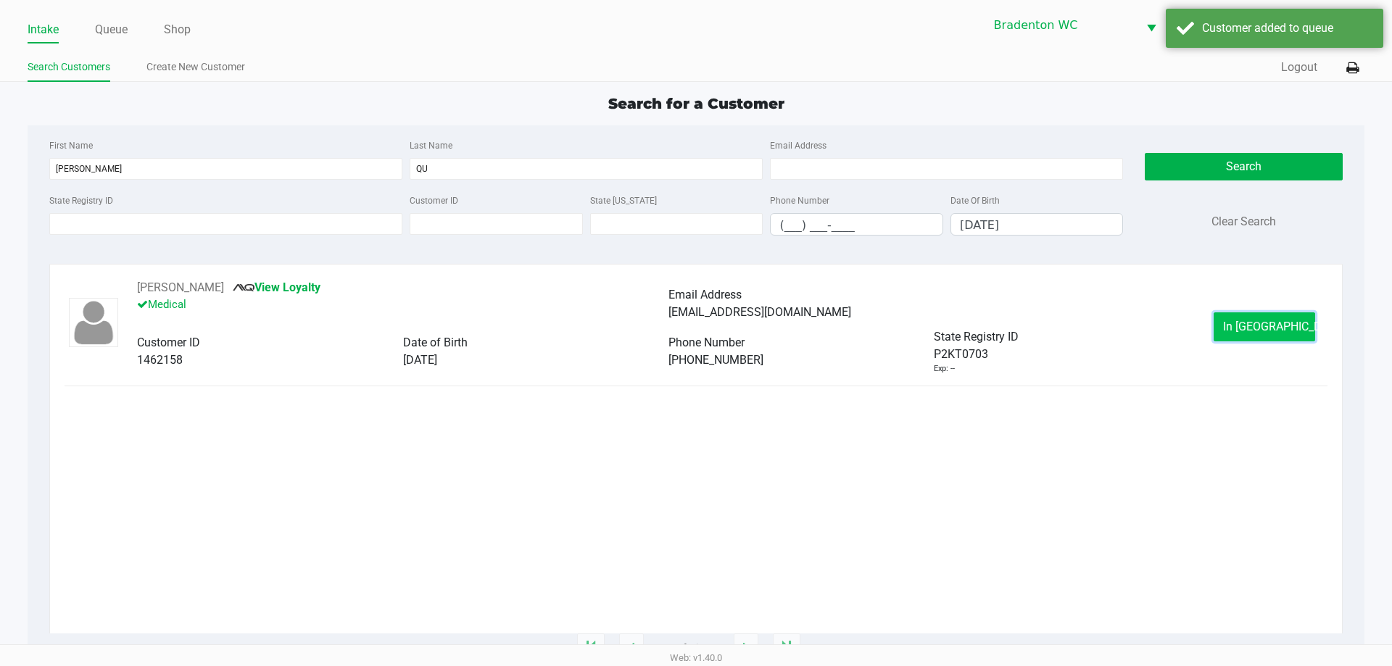
click at [694, 320] on span "In Queue" at bounding box center [1284, 327] width 122 height 14
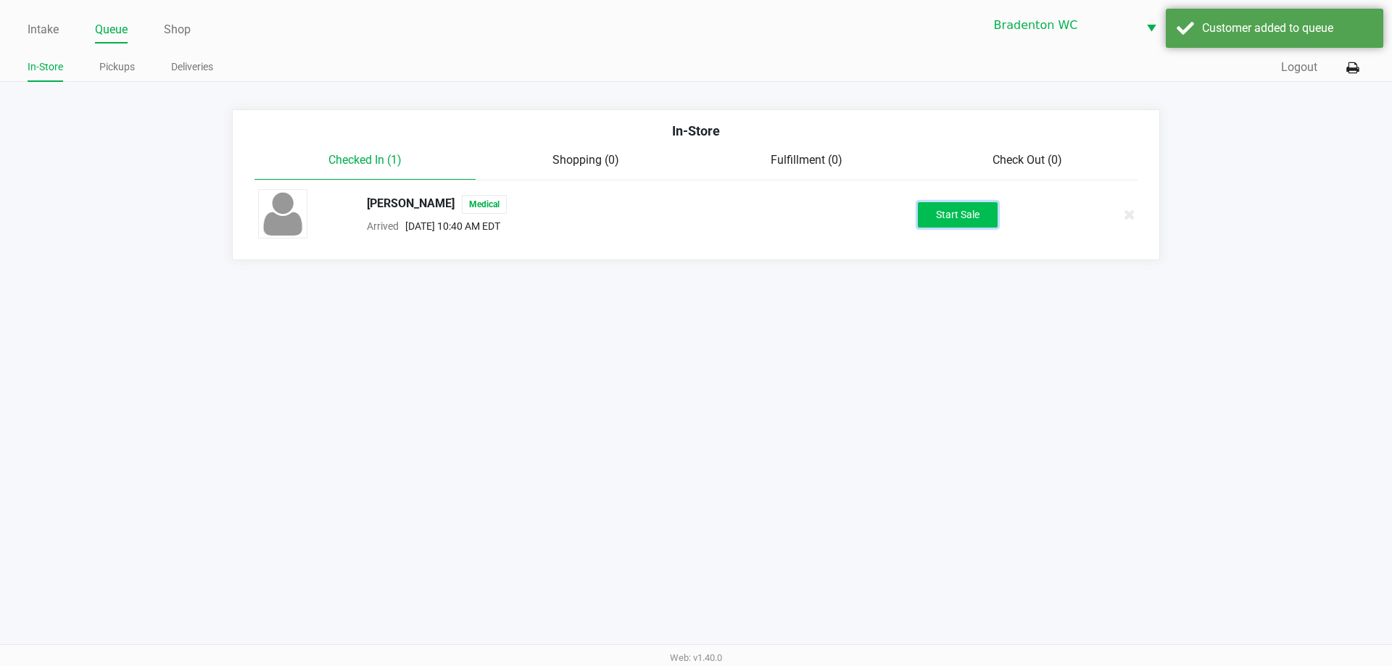
click at [694, 215] on button "Start Sale" at bounding box center [958, 214] width 80 height 25
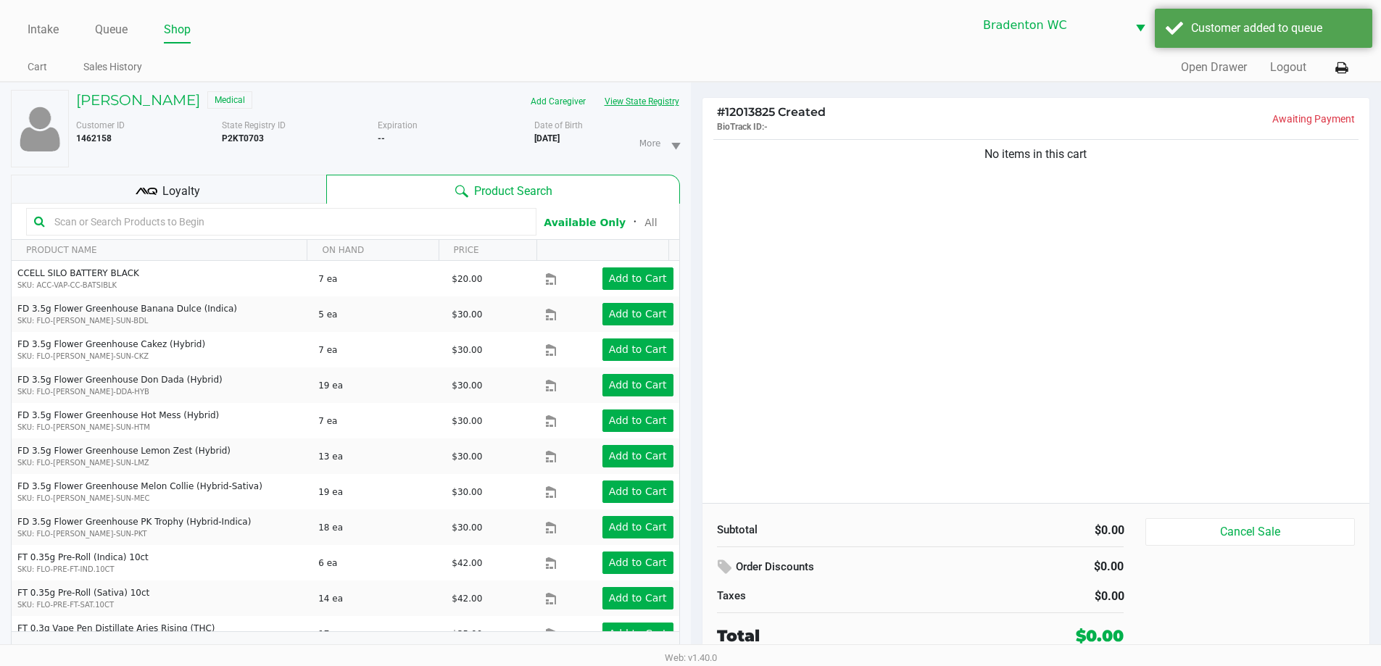
click at [659, 101] on button "View State Registry" at bounding box center [637, 101] width 85 height 23
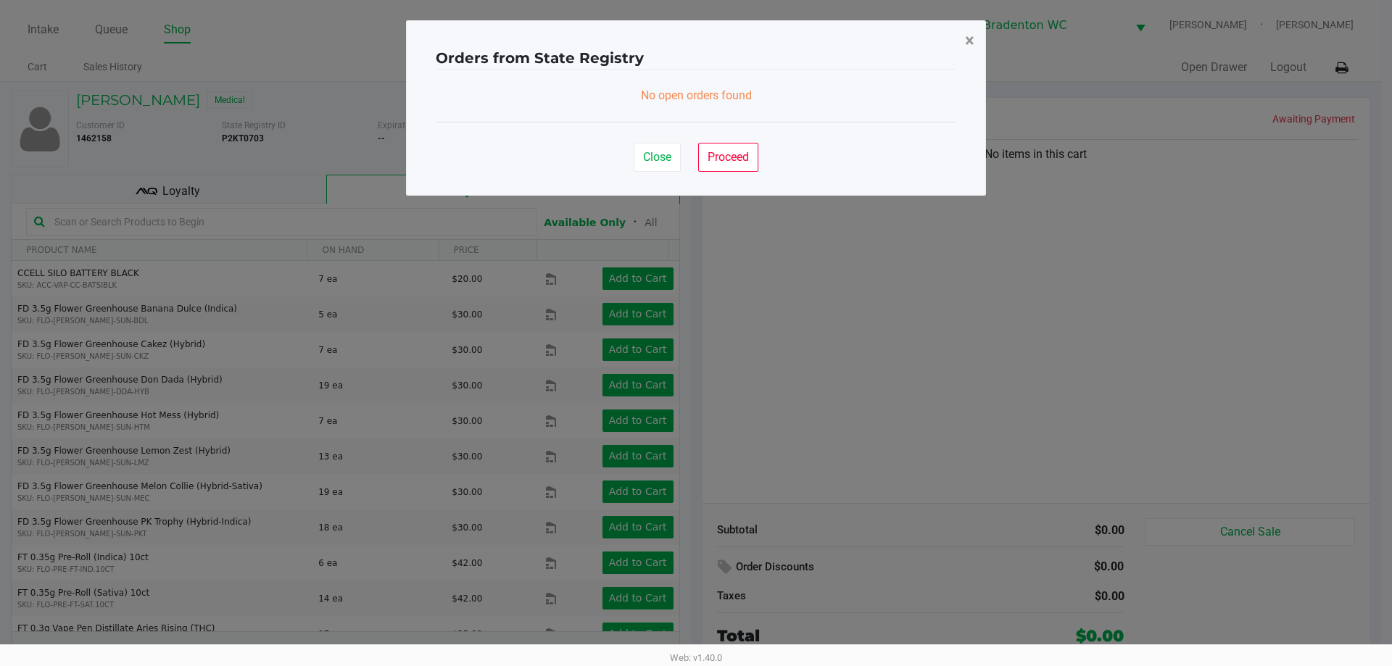
click at [694, 41] on button "×" at bounding box center [969, 40] width 33 height 41
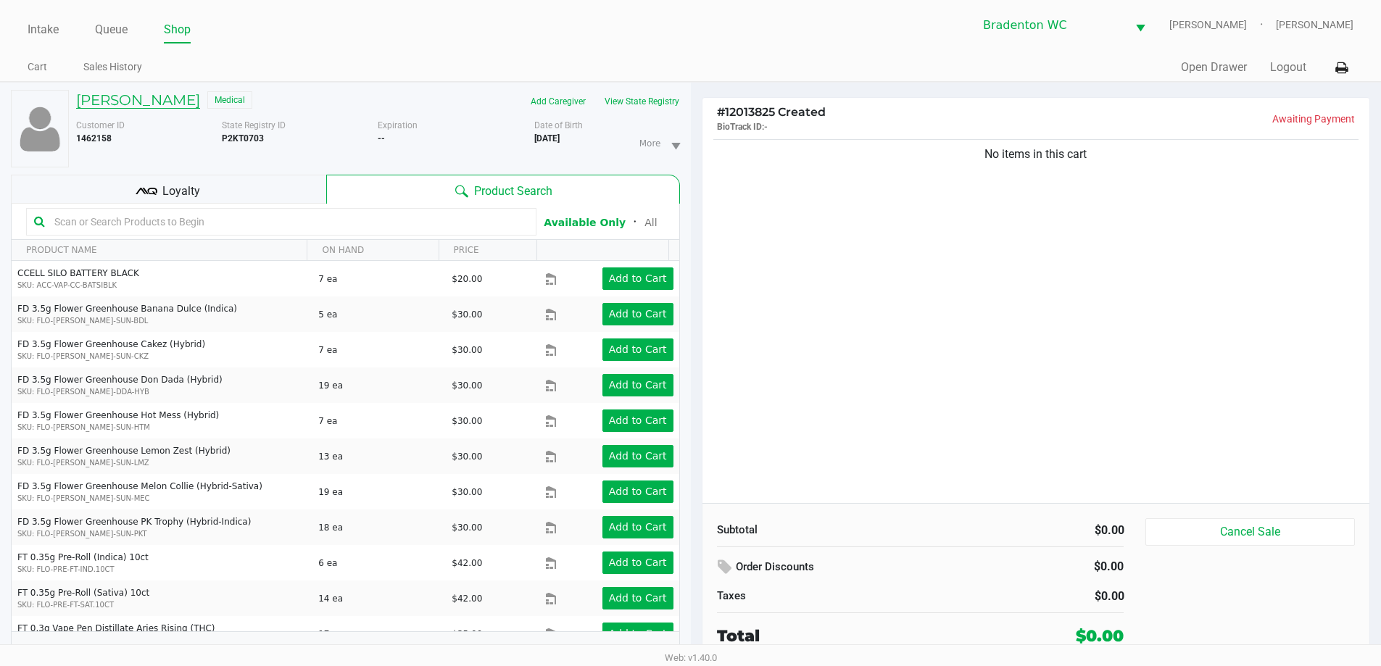
click at [119, 99] on h5 "MARK QU" at bounding box center [138, 99] width 124 height 17
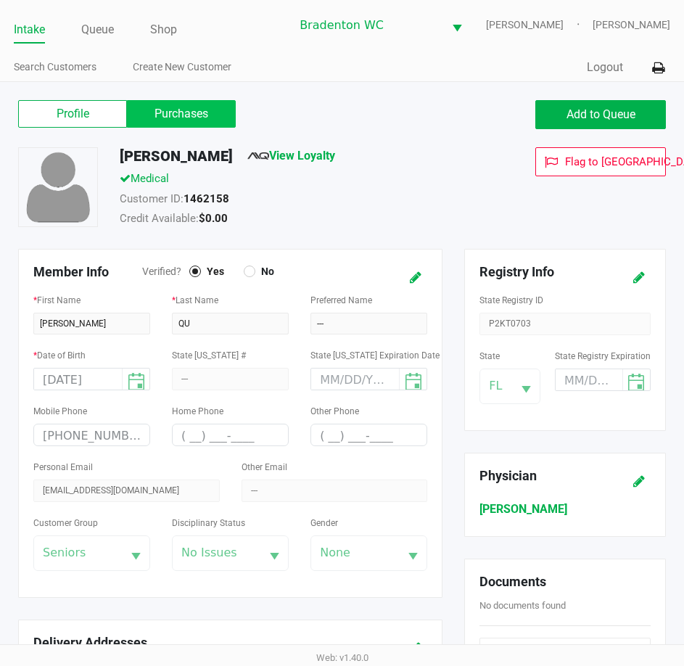
click at [188, 115] on label "Purchases" at bounding box center [181, 114] width 109 height 28
click at [0, 0] on 1 "Purchases" at bounding box center [0, 0] width 0 height 0
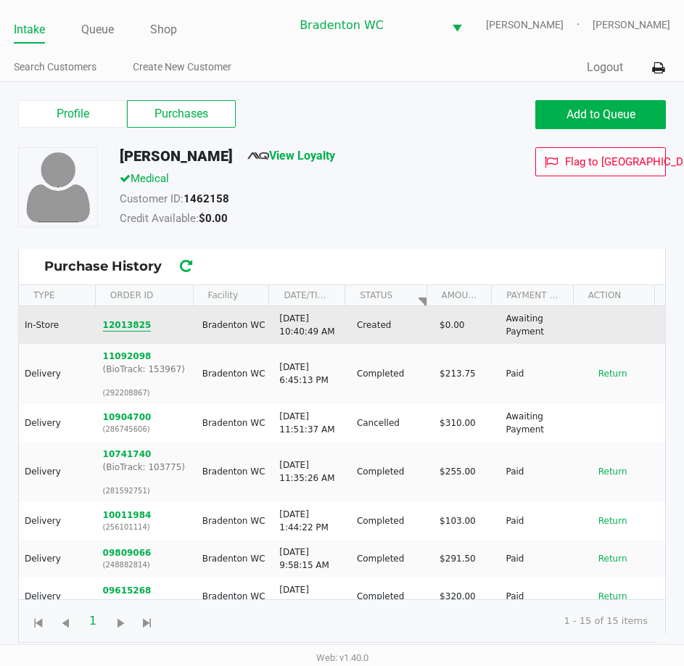
click at [123, 318] on button "12013825" at bounding box center [127, 324] width 49 height 13
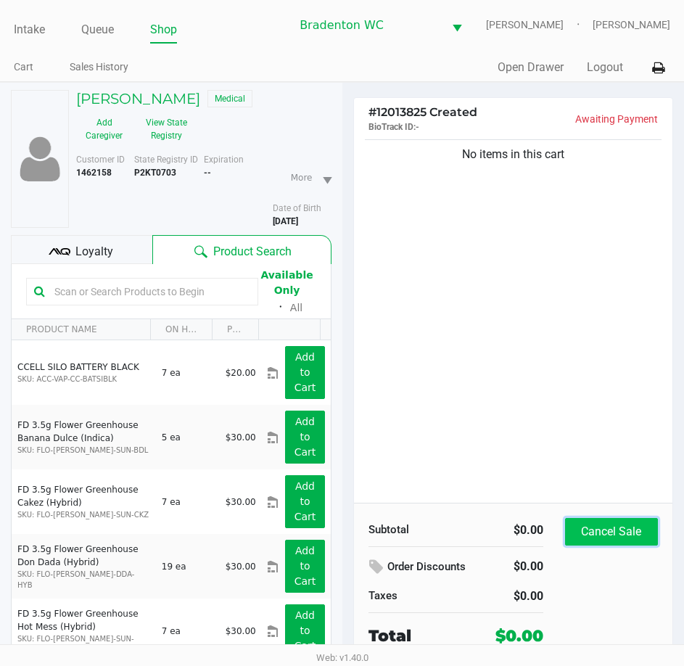
click at [591, 529] on button "Cancel Sale" at bounding box center [611, 532] width 93 height 28
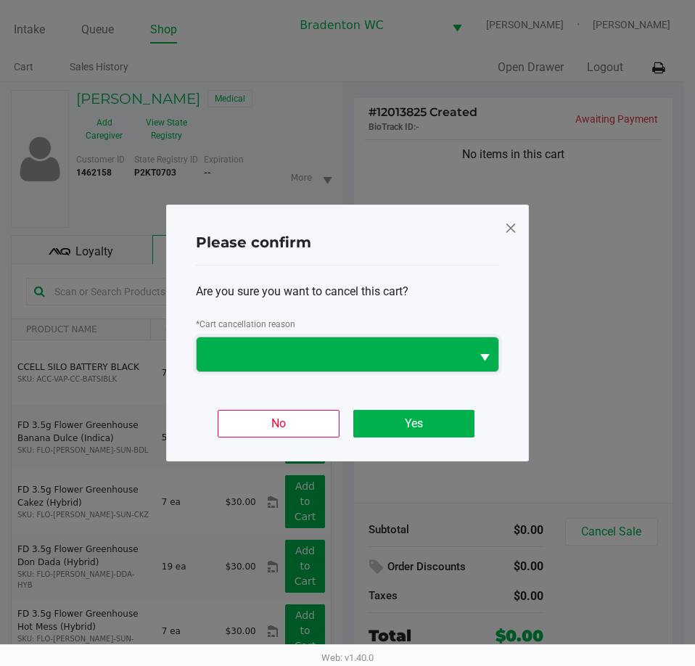
click at [330, 352] on span at bounding box center [333, 354] width 257 height 17
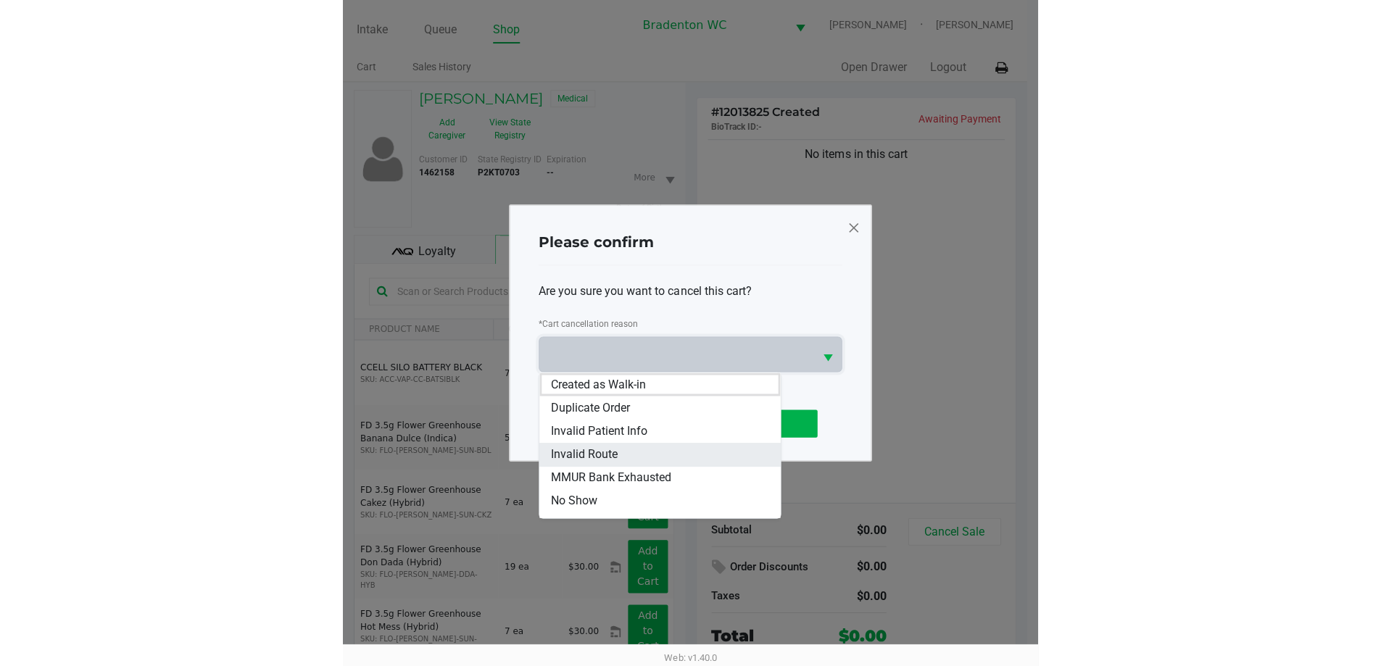
scroll to position [64, 0]
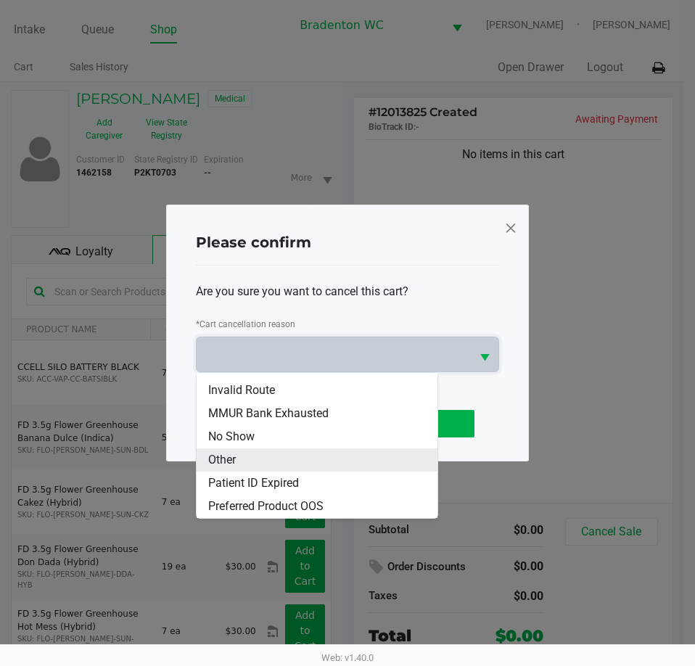
click at [224, 464] on span "Other" at bounding box center [222, 459] width 28 height 17
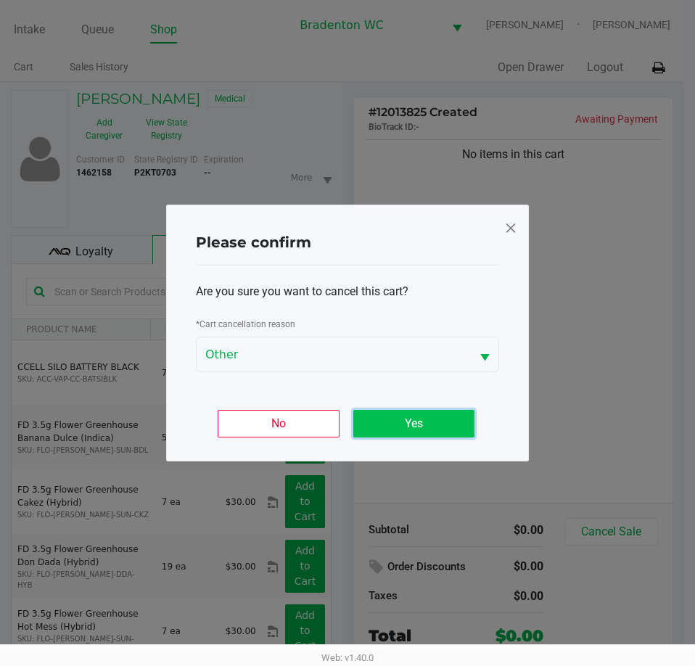
click at [410, 419] on button "Yes" at bounding box center [413, 424] width 121 height 28
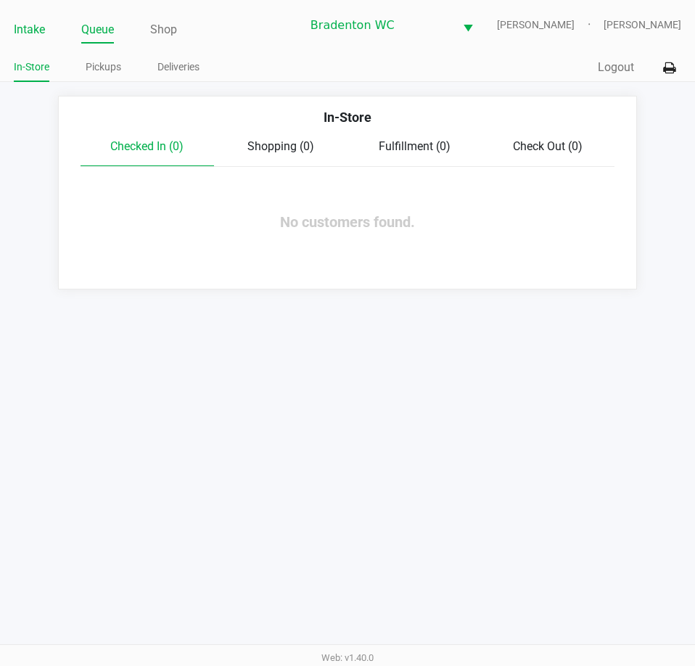
click at [23, 28] on link "Intake" at bounding box center [29, 30] width 31 height 20
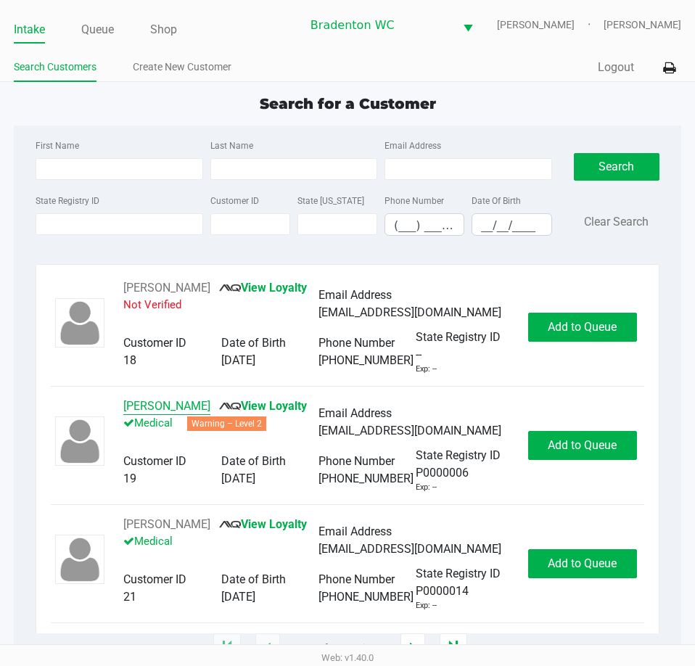
click at [151, 415] on button "ADELE OSORIO" at bounding box center [166, 405] width 87 height 17
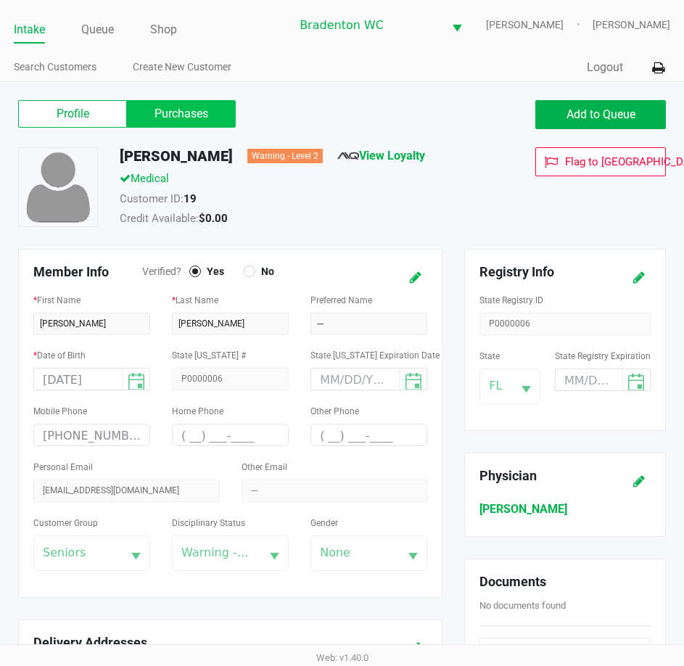
click at [161, 120] on label "Purchases" at bounding box center [181, 114] width 109 height 28
click at [0, 0] on 1 "Purchases" at bounding box center [0, 0] width 0 height 0
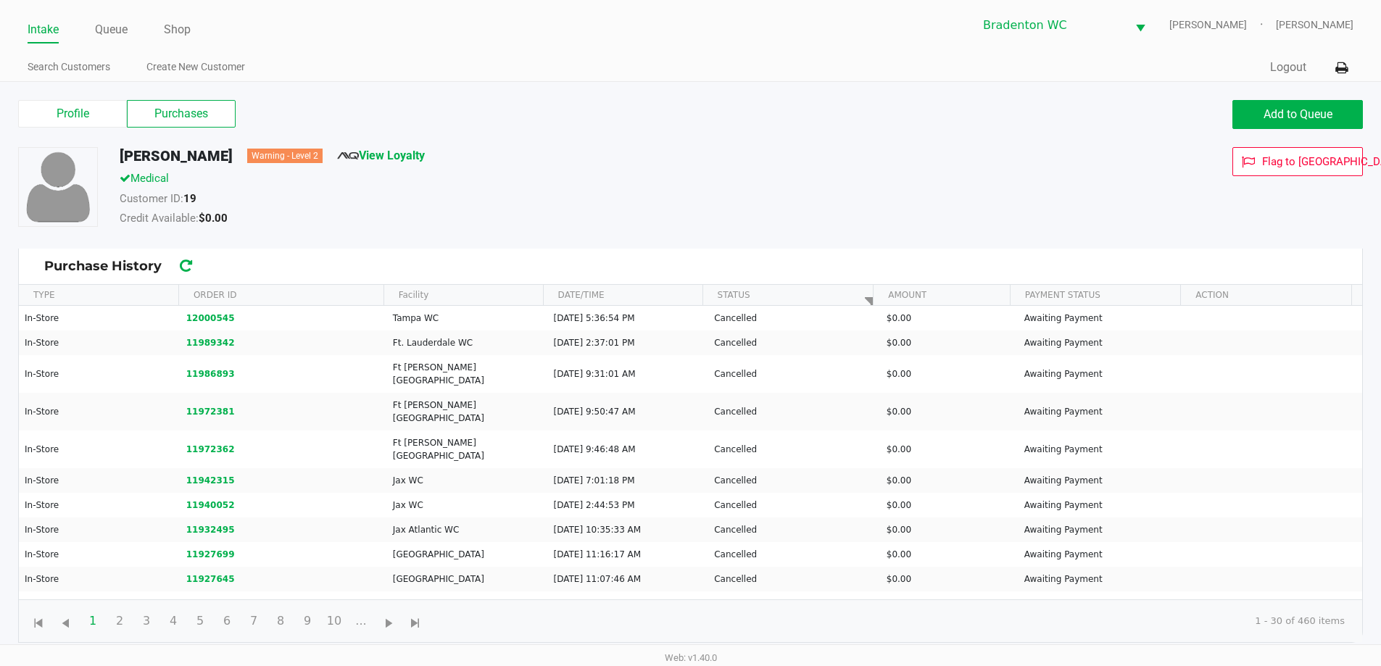
click at [49, 20] on link "Intake" at bounding box center [43, 30] width 31 height 20
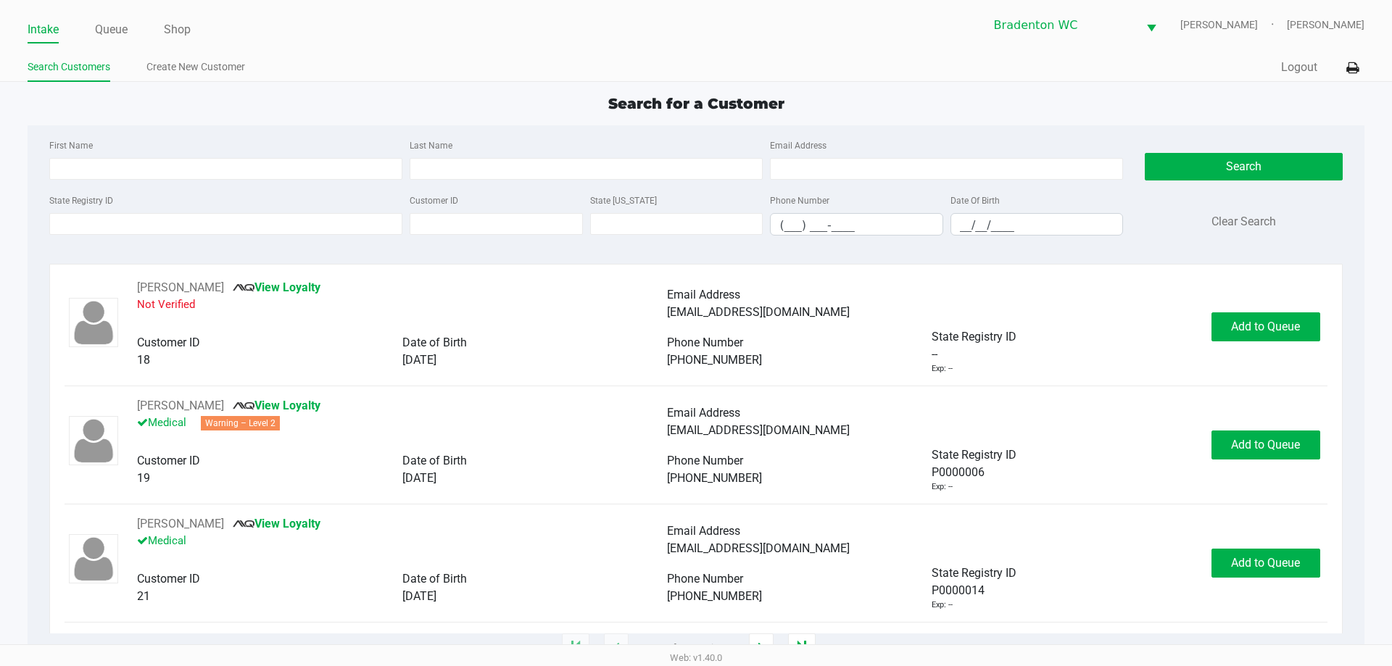
click at [82, 27] on ul "Intake Queue Shop" at bounding box center [362, 30] width 669 height 25
click at [117, 31] on link "Queue" at bounding box center [111, 30] width 33 height 20
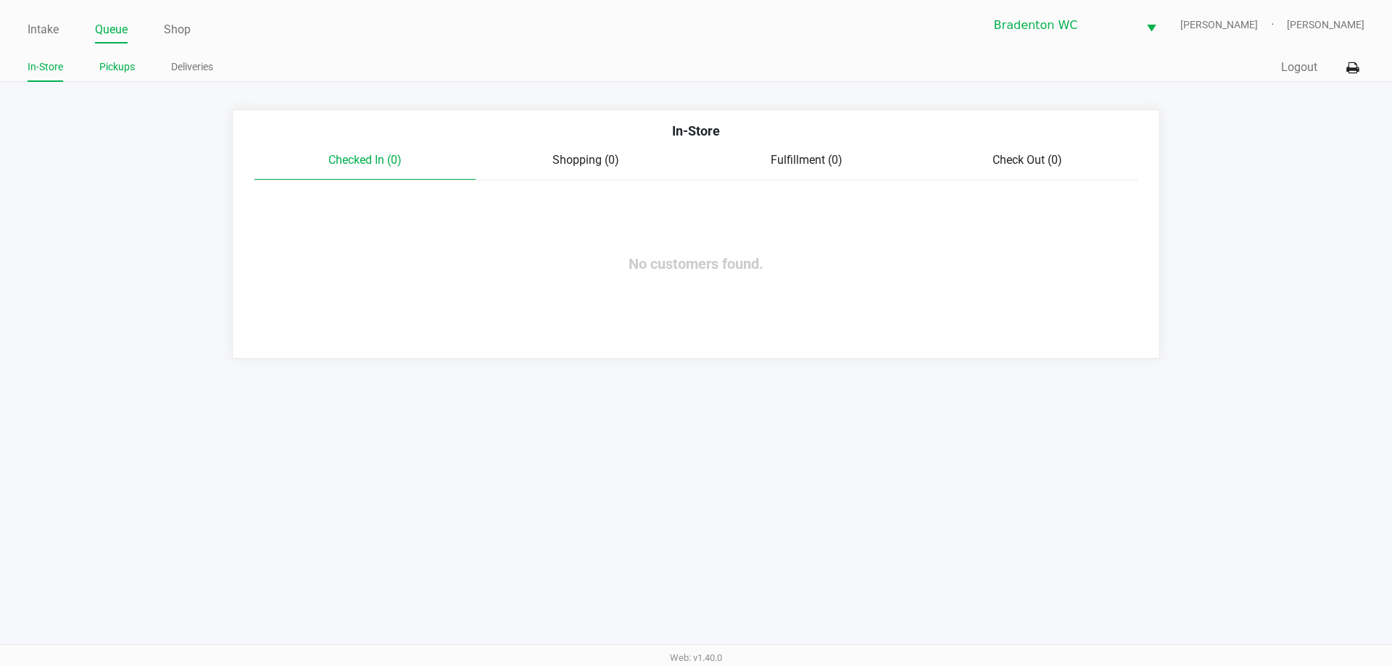
click at [109, 61] on link "Pickups" at bounding box center [117, 67] width 36 height 18
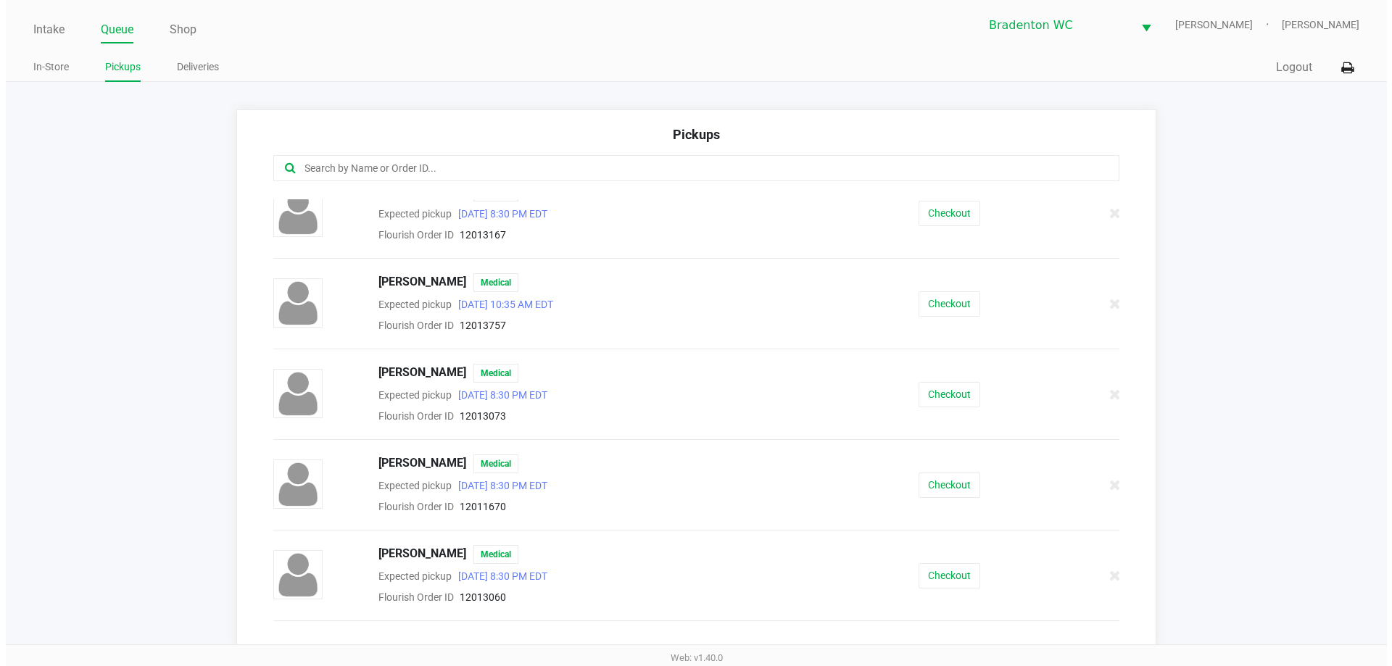
scroll to position [1015, 0]
click at [694, 392] on button "Checkout" at bounding box center [944, 393] width 62 height 25
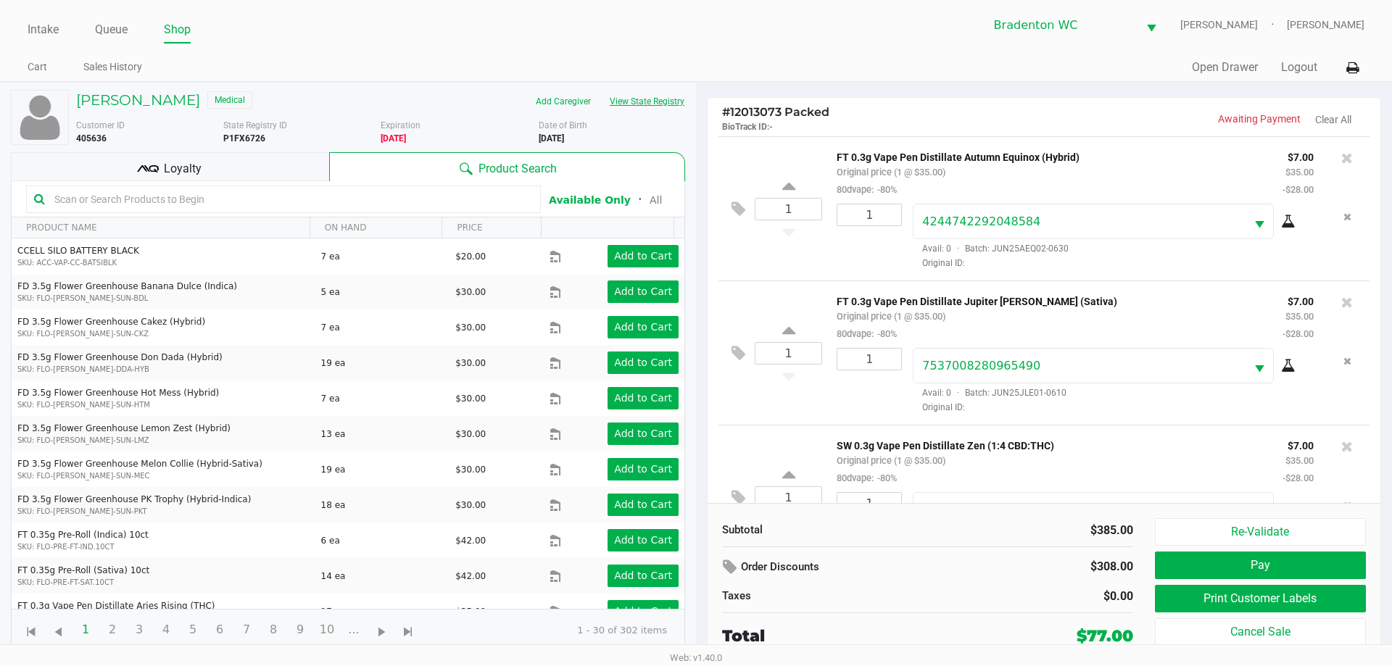
click at [633, 104] on button "View State Registry" at bounding box center [642, 101] width 85 height 23
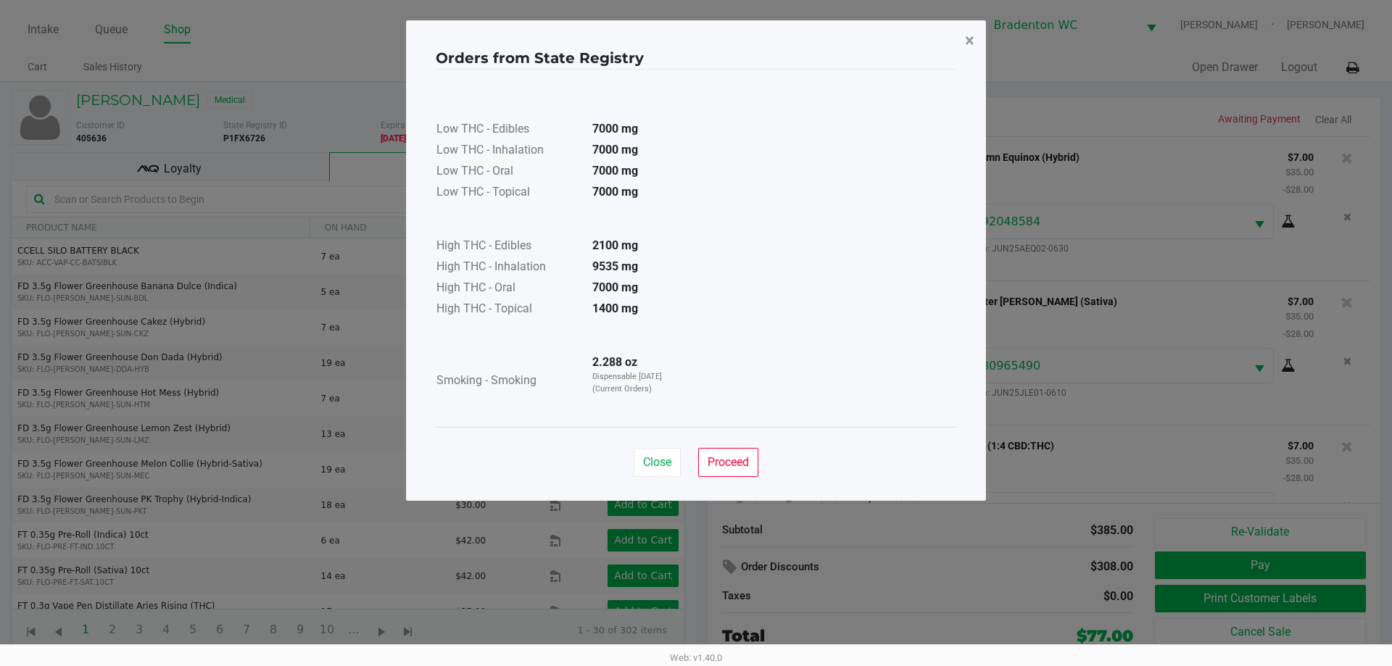
click at [694, 41] on span "×" at bounding box center [969, 40] width 9 height 20
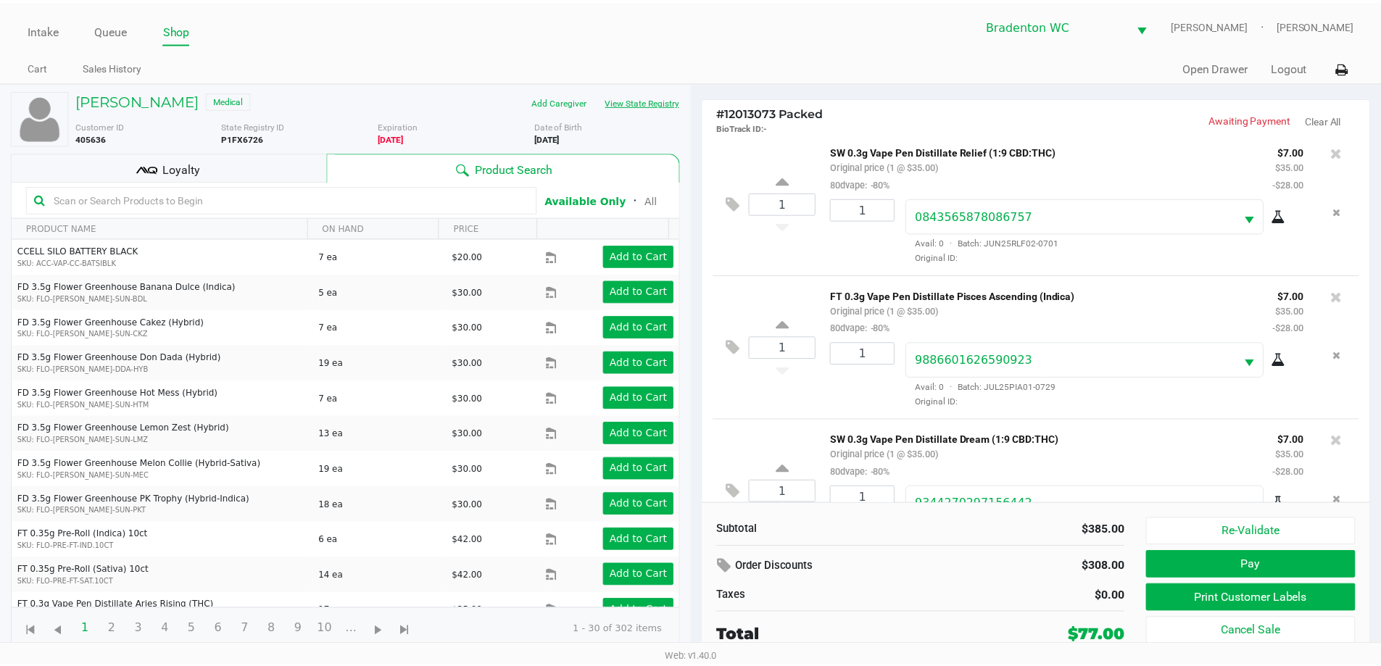
scroll to position [1228, 0]
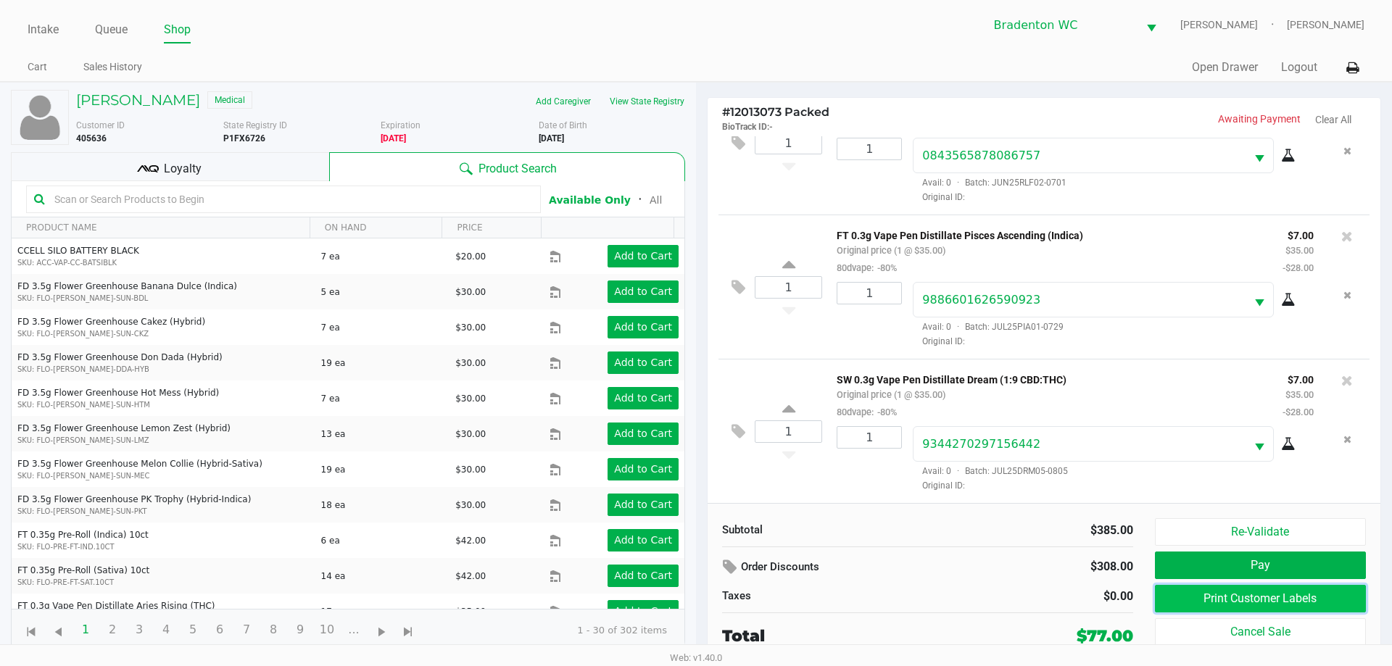
click at [694, 605] on button "Print Customer Labels" at bounding box center [1260, 599] width 211 height 28
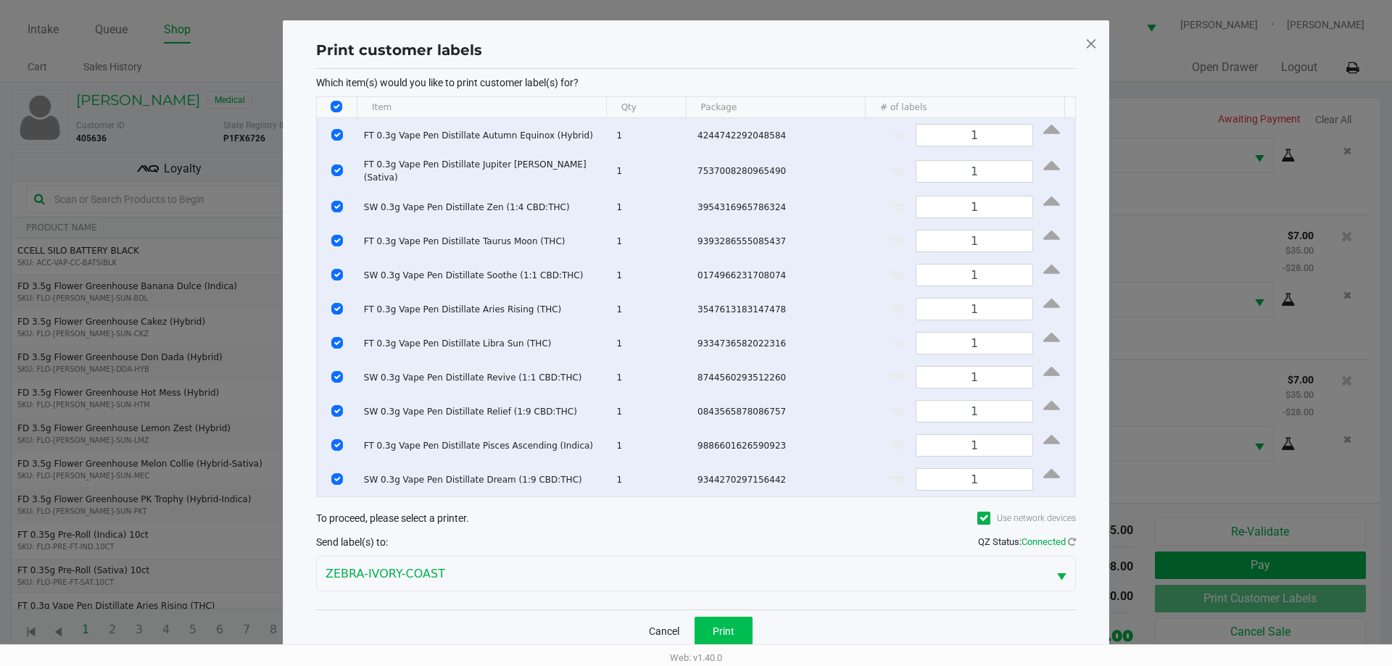
click at [694, 629] on span "Print" at bounding box center [724, 632] width 22 height 12
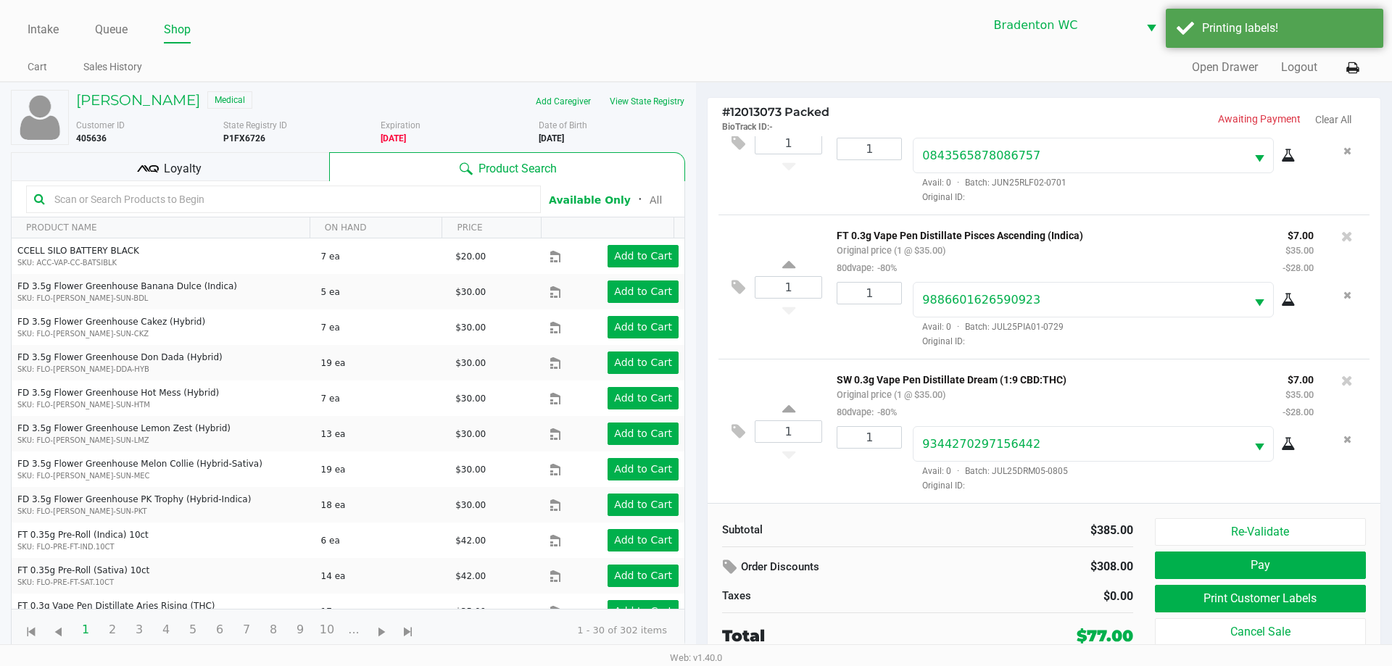
click at [191, 165] on span "Loyalty" at bounding box center [183, 168] width 38 height 17
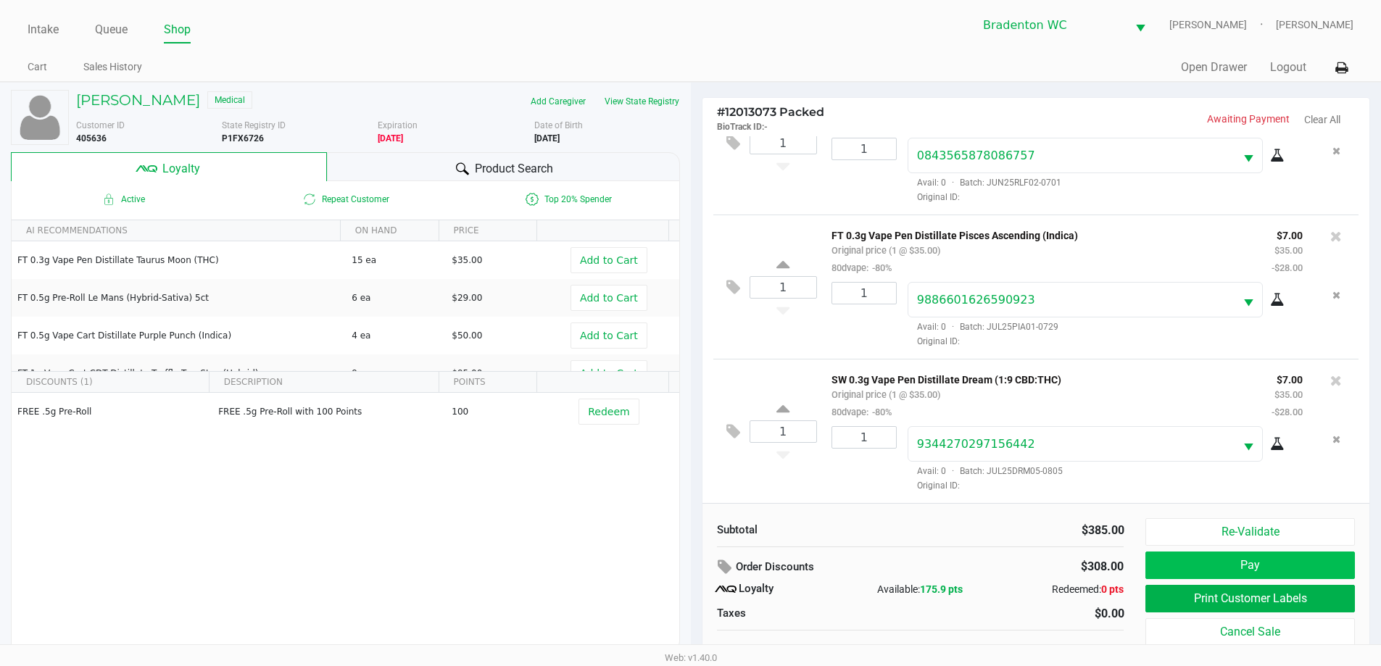
click at [694, 567] on button "Pay" at bounding box center [1250, 566] width 209 height 28
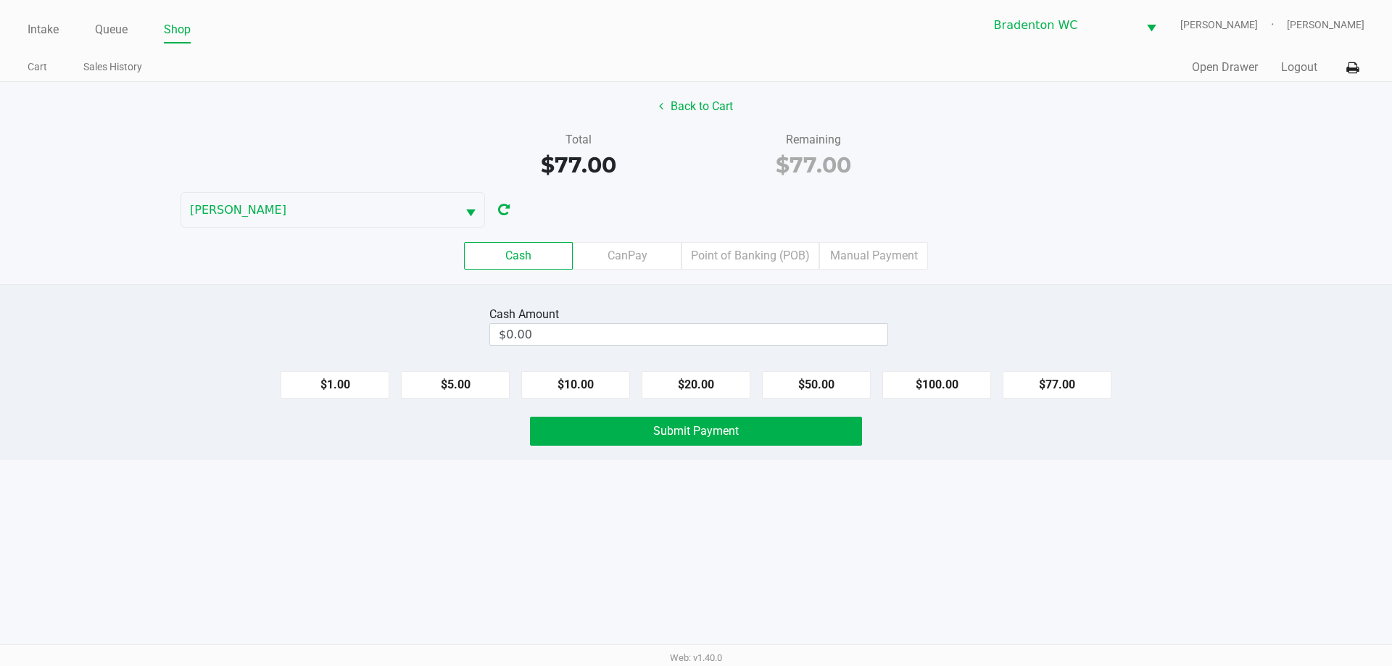
click at [694, 387] on button "$100.00" at bounding box center [936, 385] width 109 height 28
type input "$100.00"
click at [694, 445] on button "Submit Payment" at bounding box center [696, 431] width 332 height 29
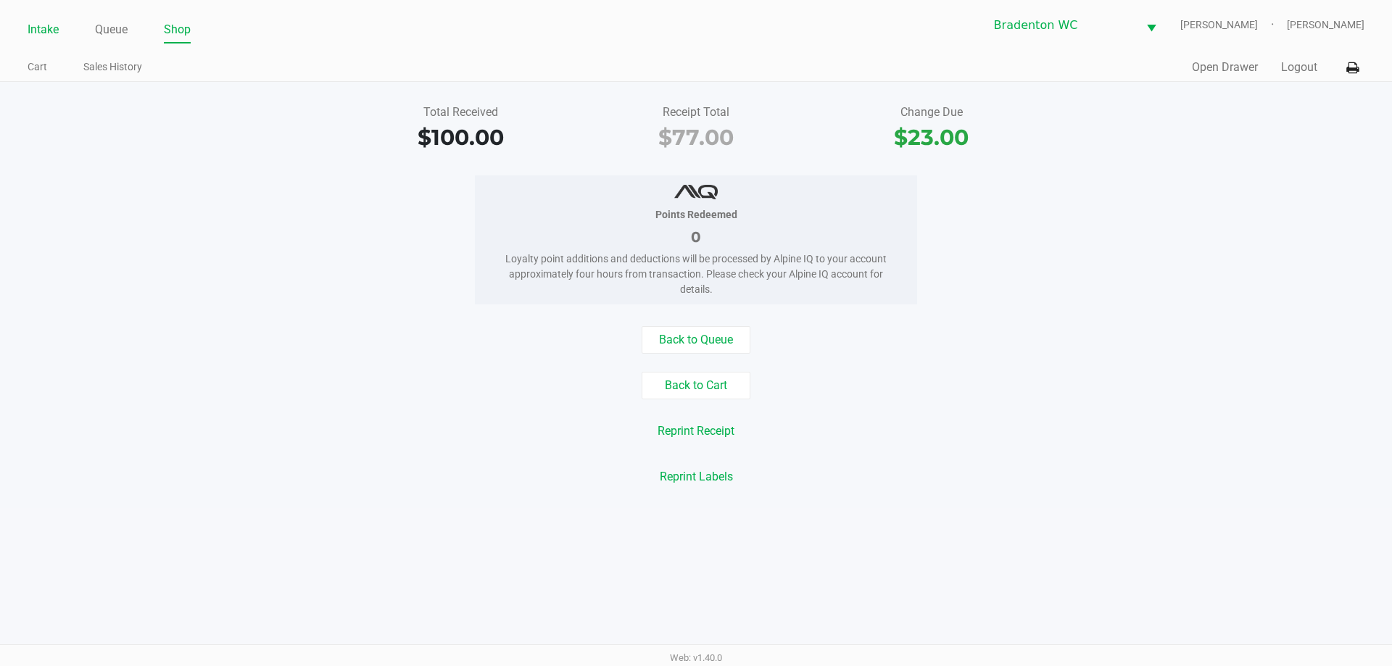
click at [44, 28] on link "Intake" at bounding box center [43, 30] width 31 height 20
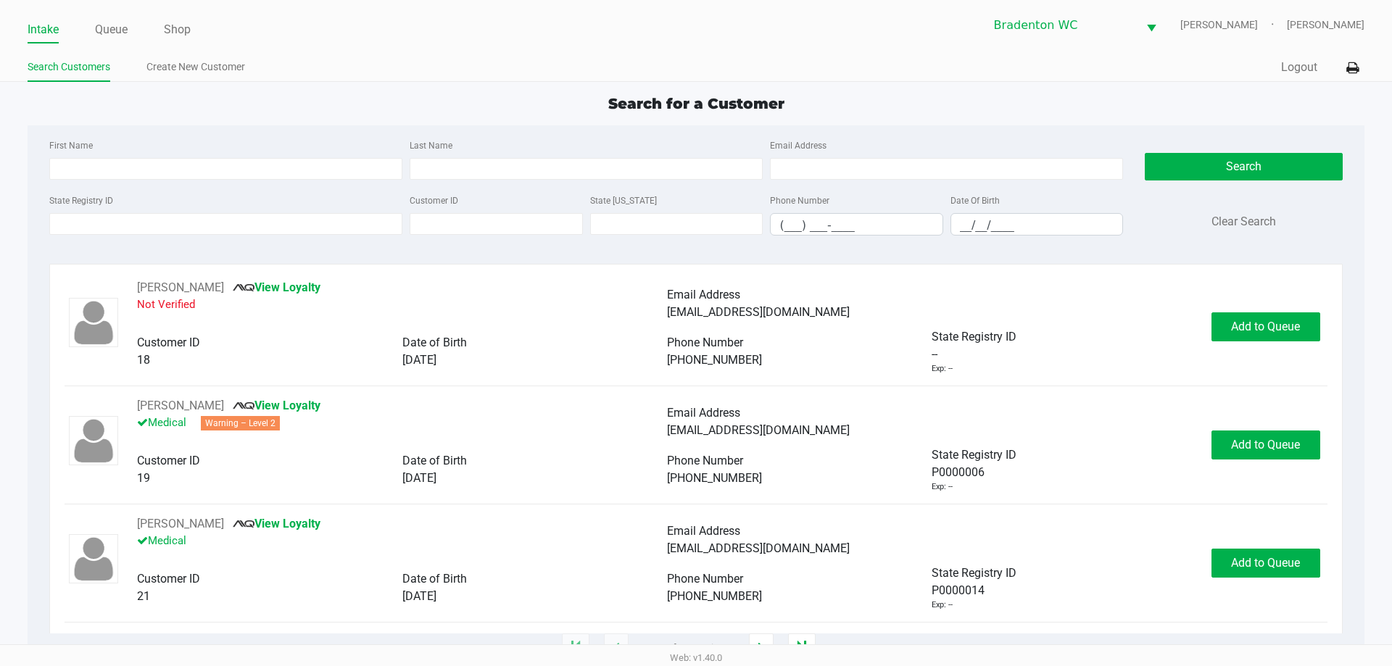
click at [470, 51] on div "Intake Queue Shop Bradenton WC HUMBERTO-LEON Marley French Search Customers Cre…" at bounding box center [696, 41] width 1392 height 82
type input "DEBRA"
type input "RATZLAFF"
type input "11/26/1964"
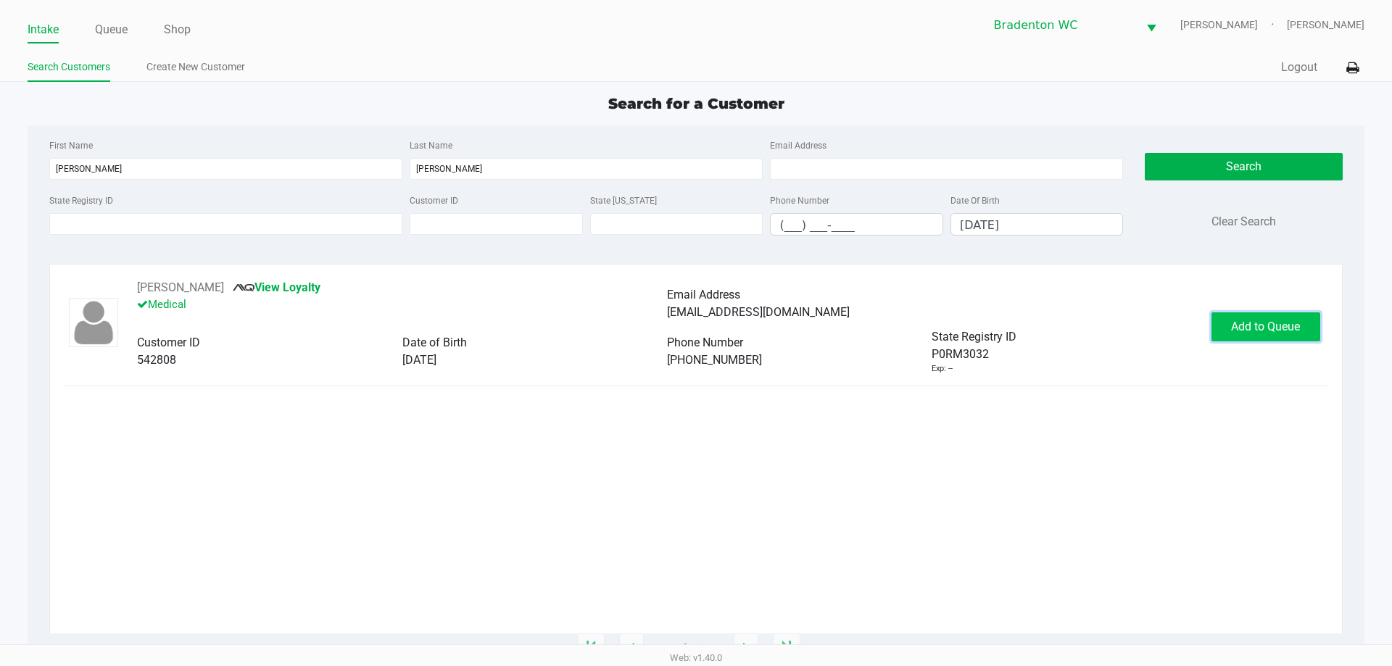
click at [694, 317] on button "Add to Queue" at bounding box center [1266, 327] width 109 height 29
click at [694, 325] on span "In Queue" at bounding box center [1284, 327] width 122 height 14
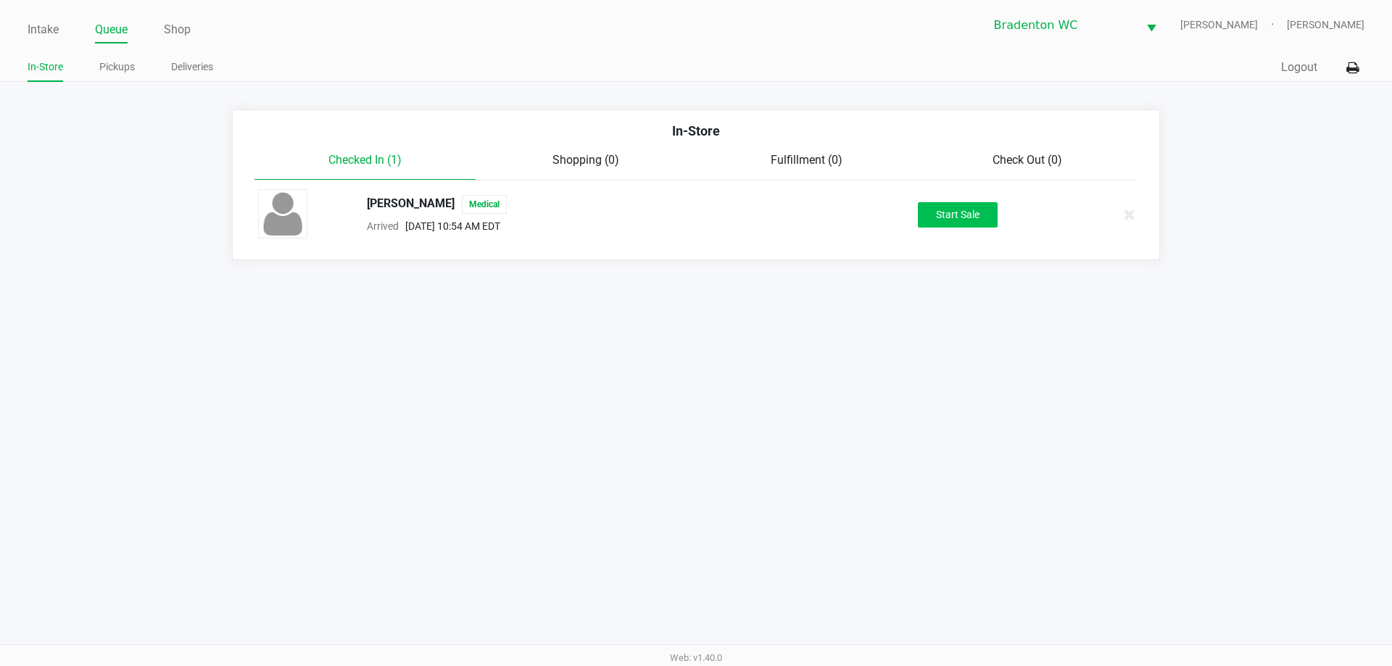
click at [694, 216] on button "Start Sale" at bounding box center [958, 214] width 80 height 25
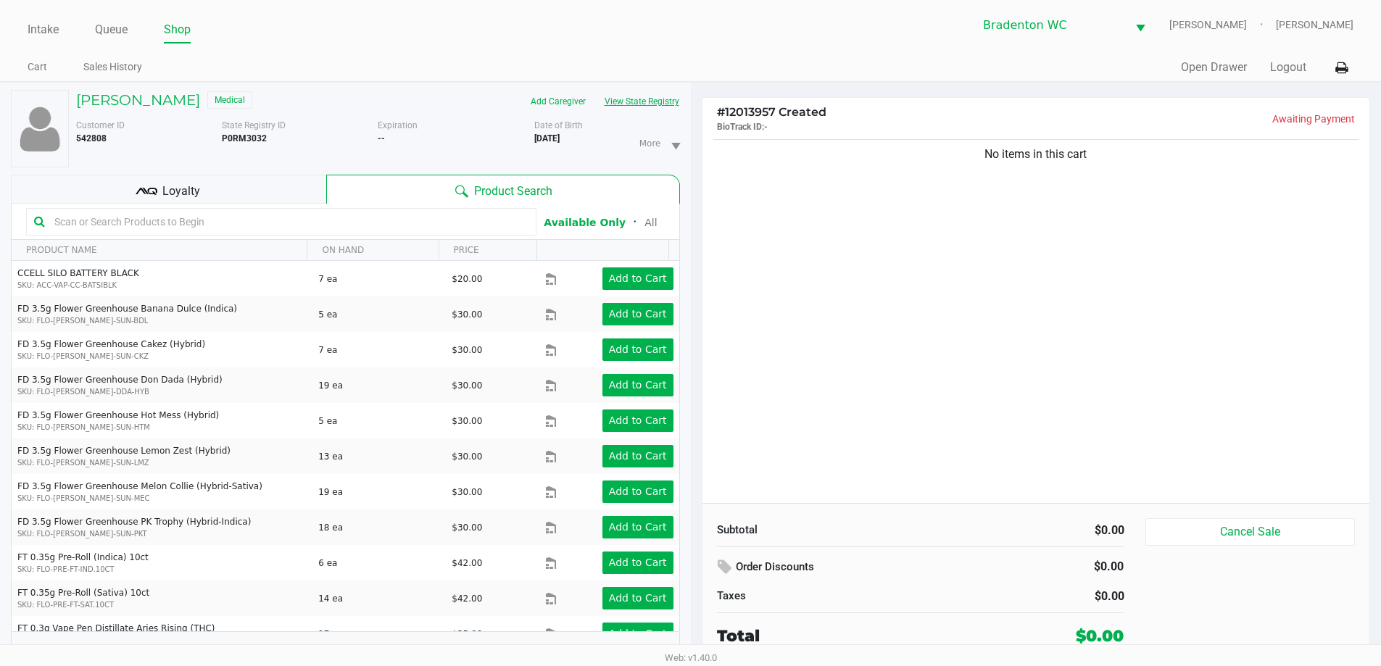
click at [669, 102] on button "View State Registry" at bounding box center [637, 101] width 85 height 23
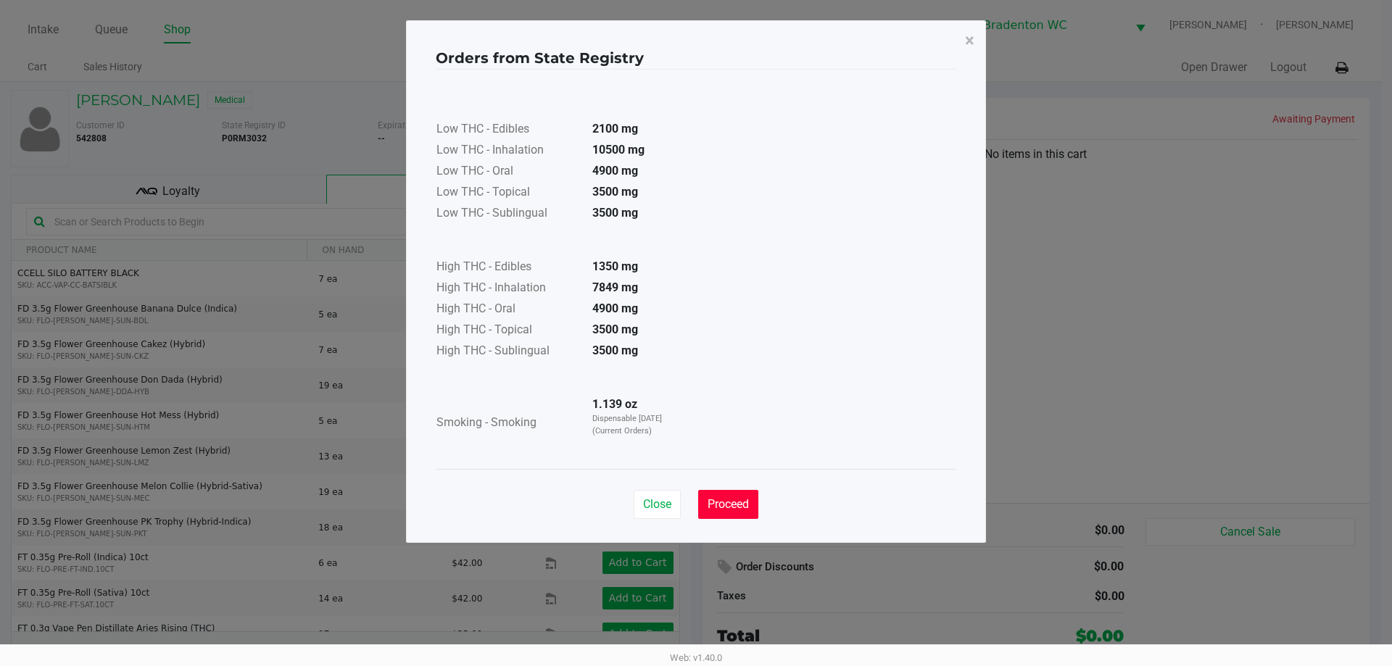
click at [694, 507] on span "Proceed" at bounding box center [728, 504] width 41 height 14
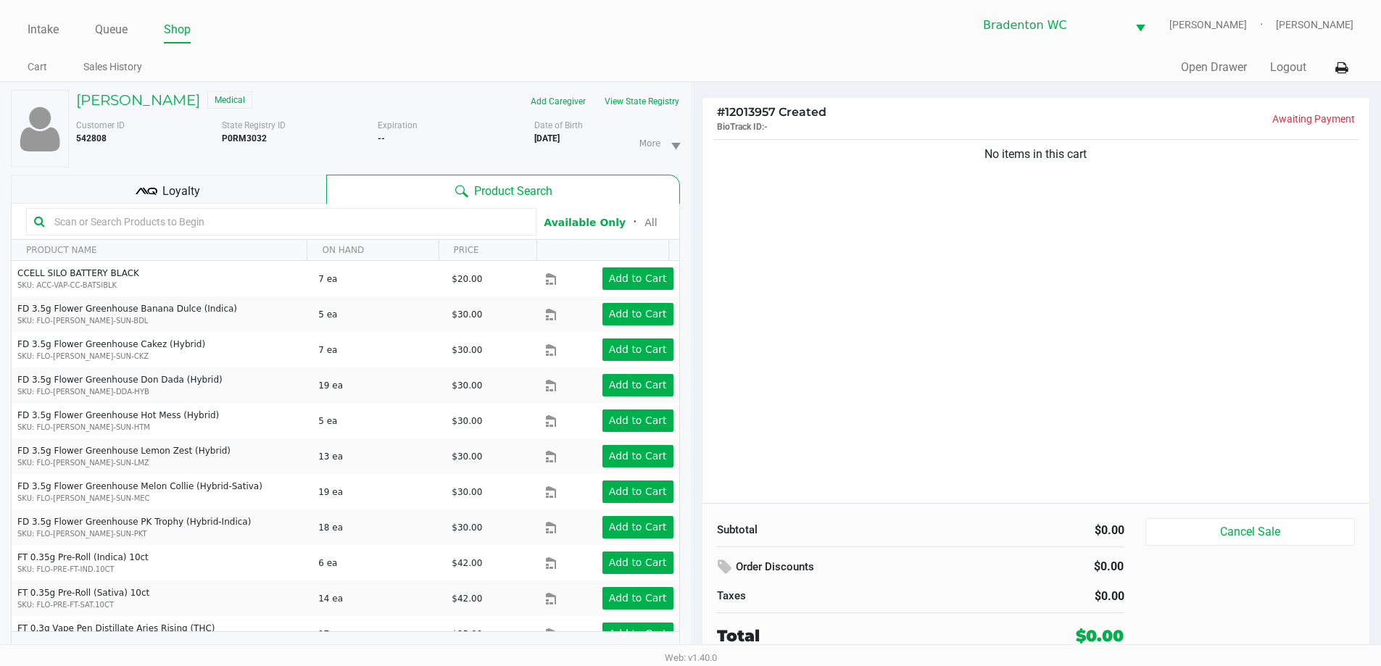
click at [572, 39] on ul "Intake Queue Shop" at bounding box center [359, 30] width 663 height 25
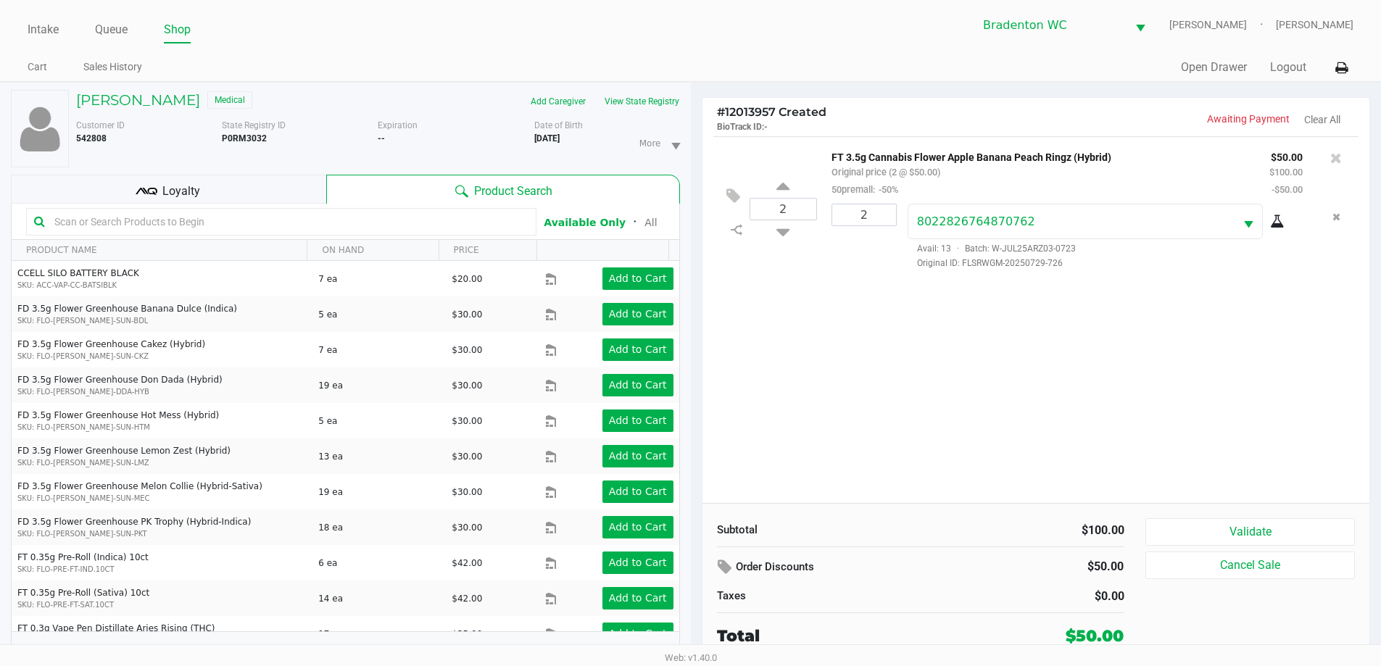
click at [185, 188] on span "Loyalty" at bounding box center [181, 191] width 38 height 17
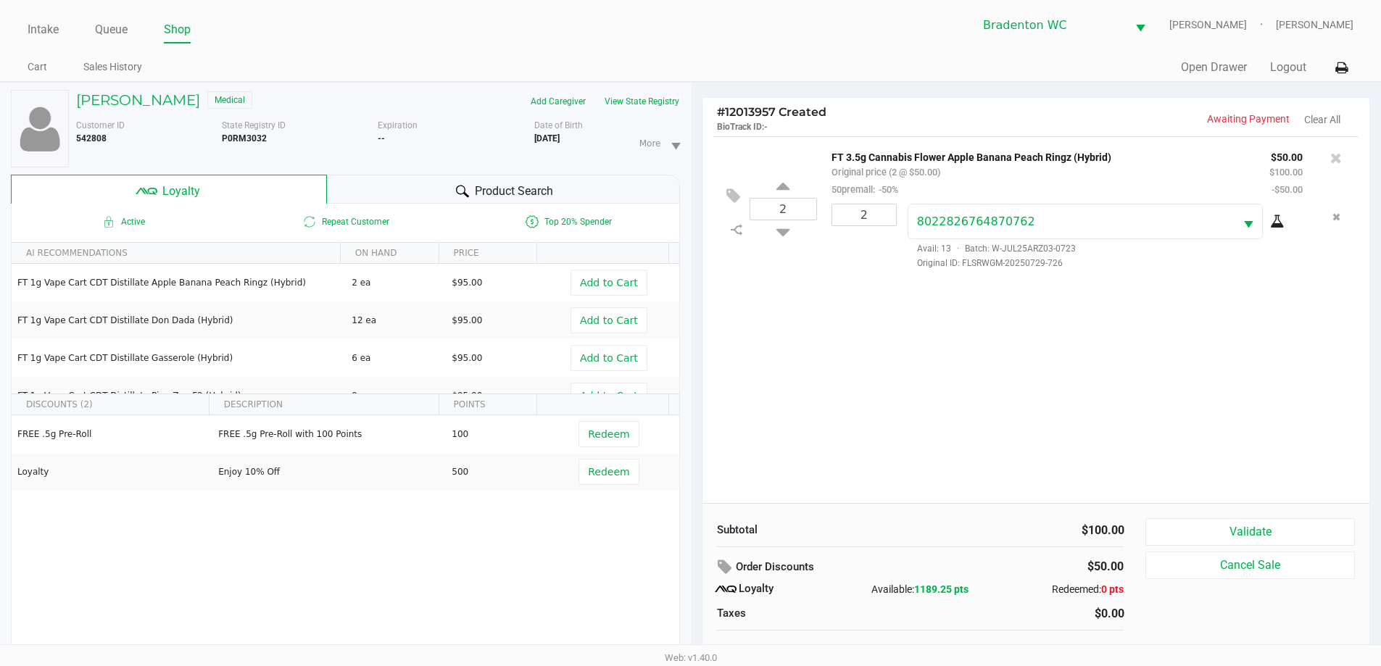
scroll to position [15, 0]
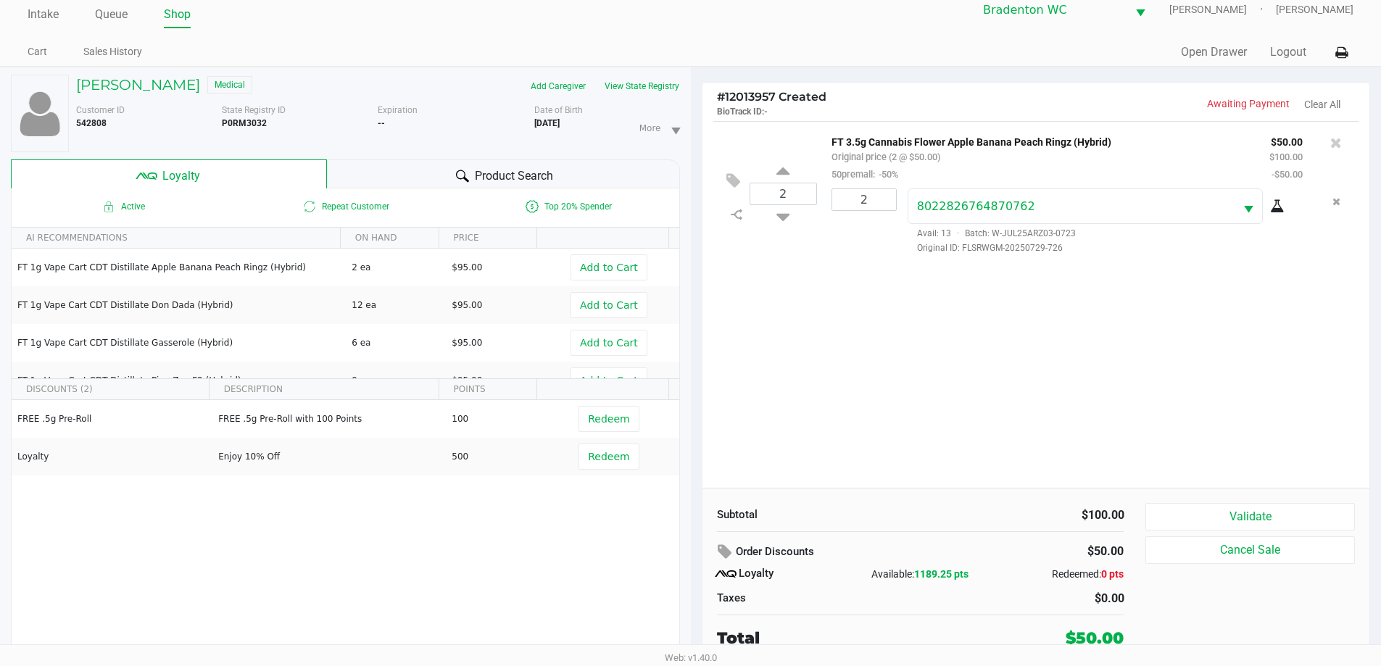
click at [694, 505] on button "Validate" at bounding box center [1250, 517] width 209 height 28
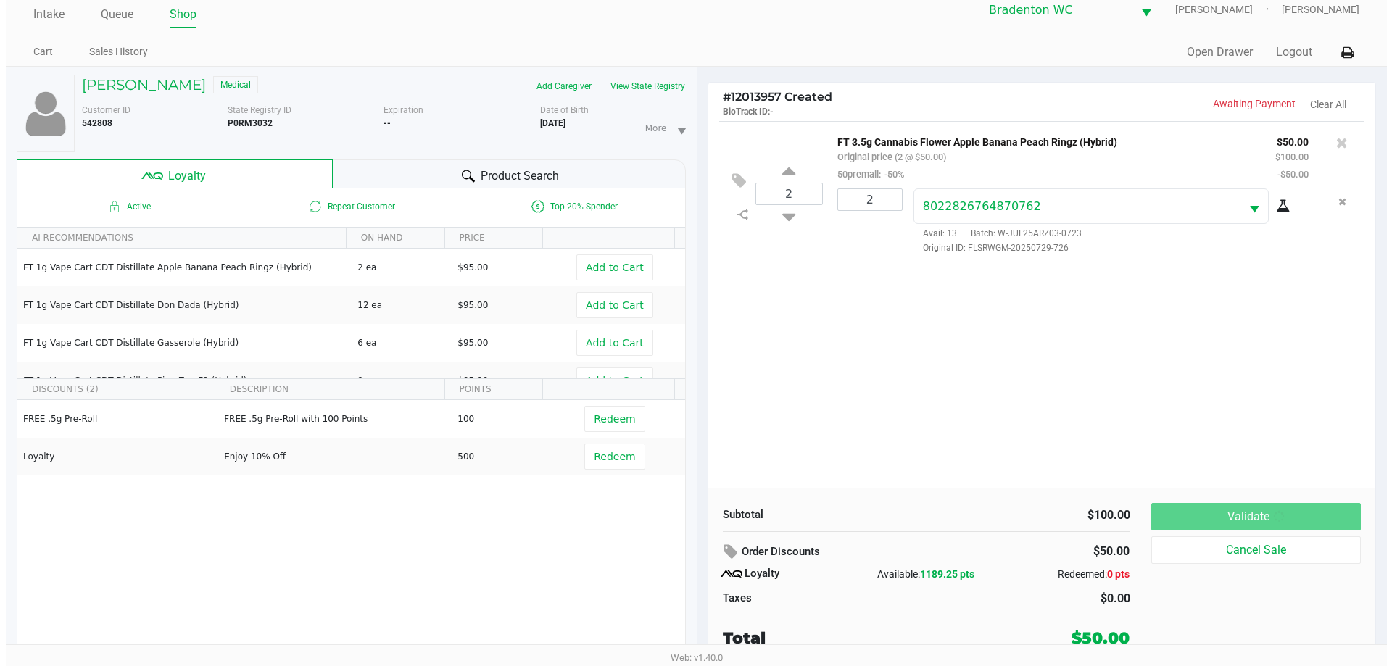
scroll to position [0, 0]
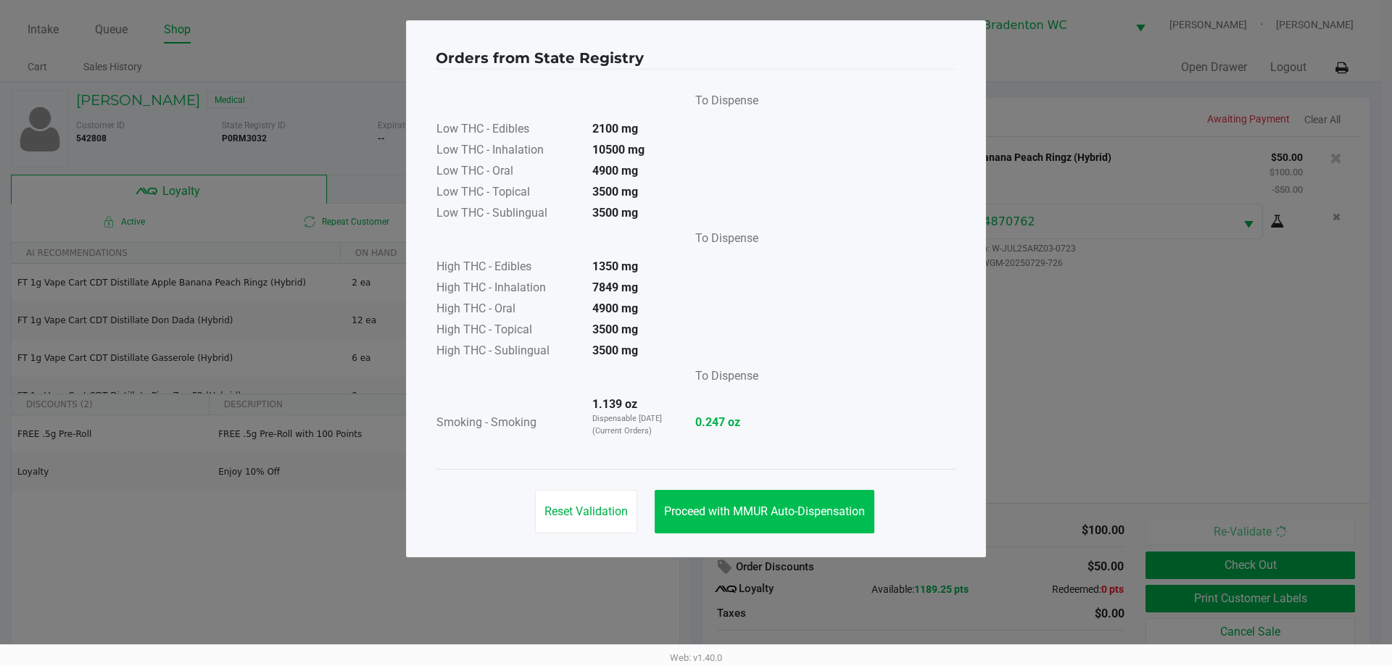
click at [684, 510] on span "Proceed with MMUR Auto-Dispensation" at bounding box center [764, 512] width 201 height 14
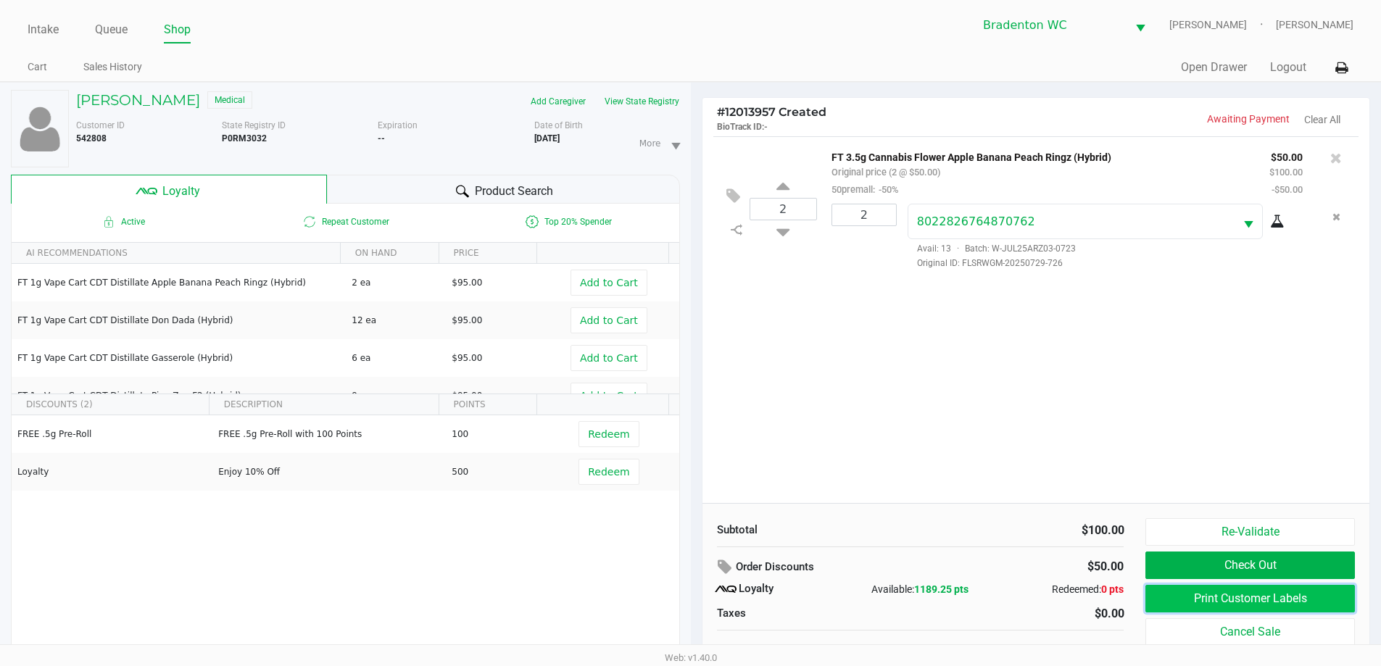
click at [694, 597] on button "Print Customer Labels" at bounding box center [1250, 599] width 209 height 28
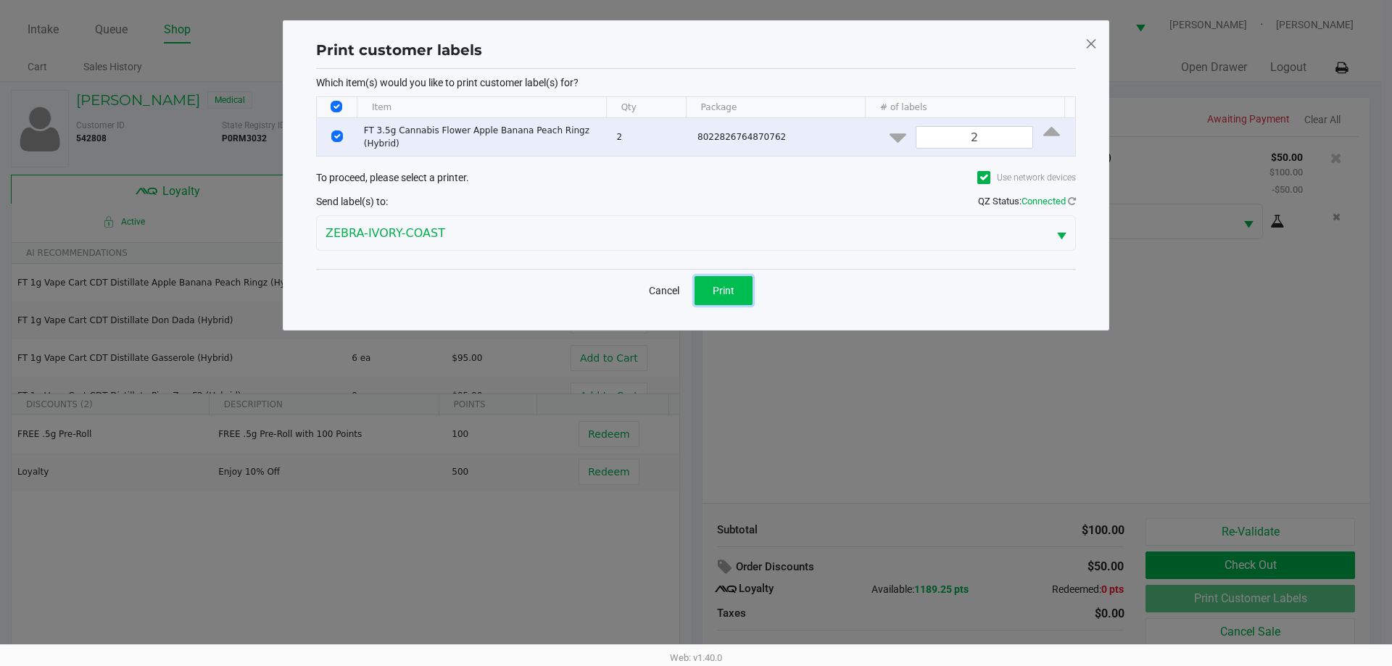
click at [694, 297] on button "Print" at bounding box center [724, 290] width 58 height 29
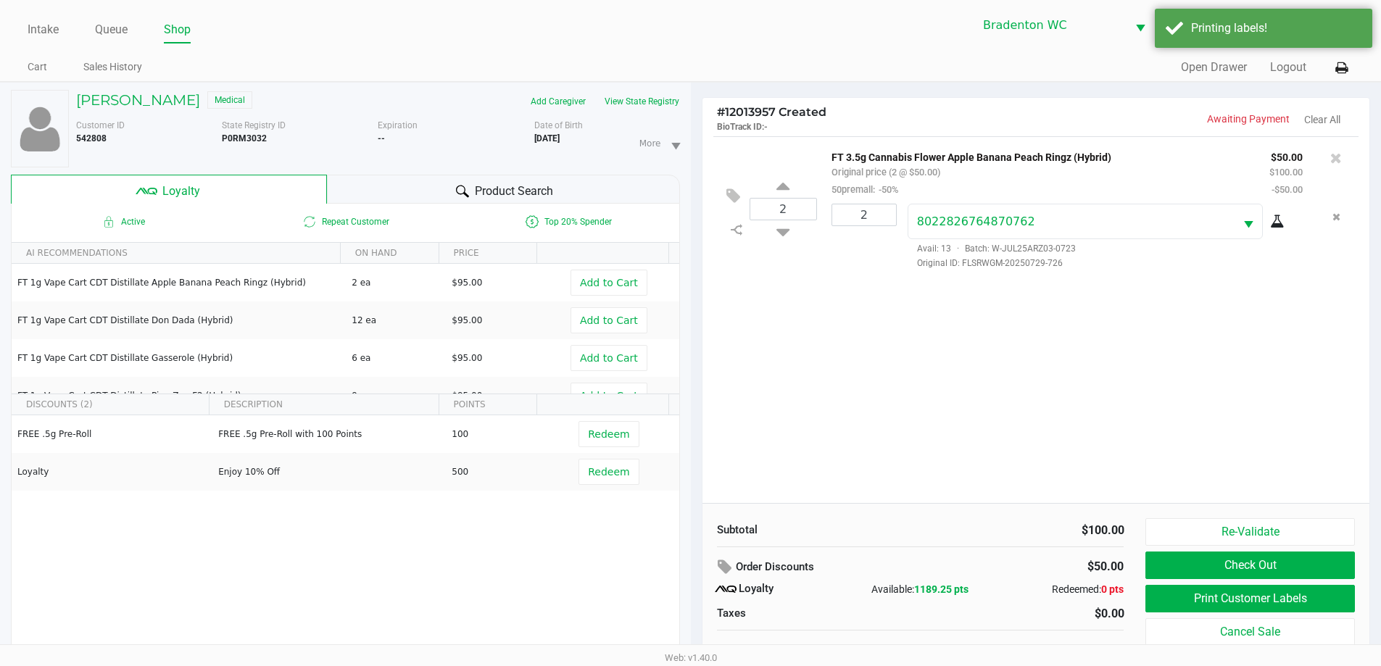
click at [694, 569] on button "Check Out" at bounding box center [1250, 566] width 209 height 28
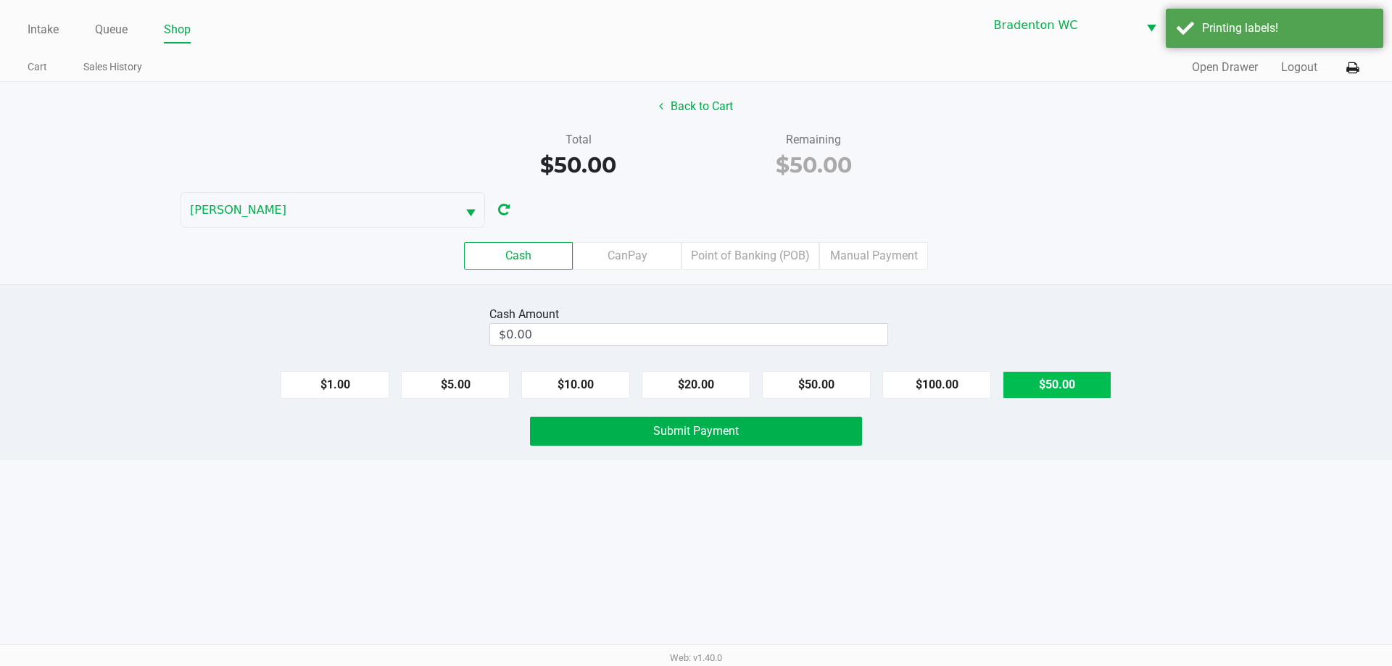
click at [694, 383] on button "$50.00" at bounding box center [1057, 385] width 109 height 28
type input "$50.00"
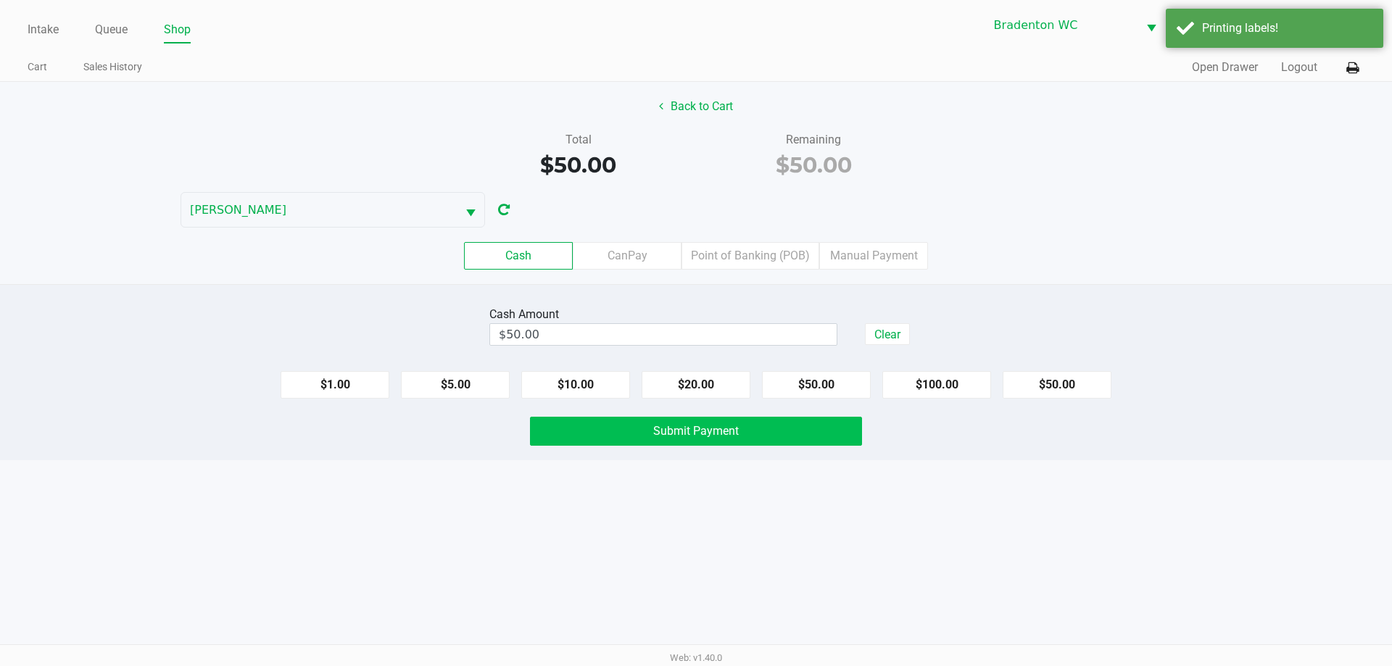
click at [694, 443] on button "Submit Payment" at bounding box center [696, 431] width 332 height 29
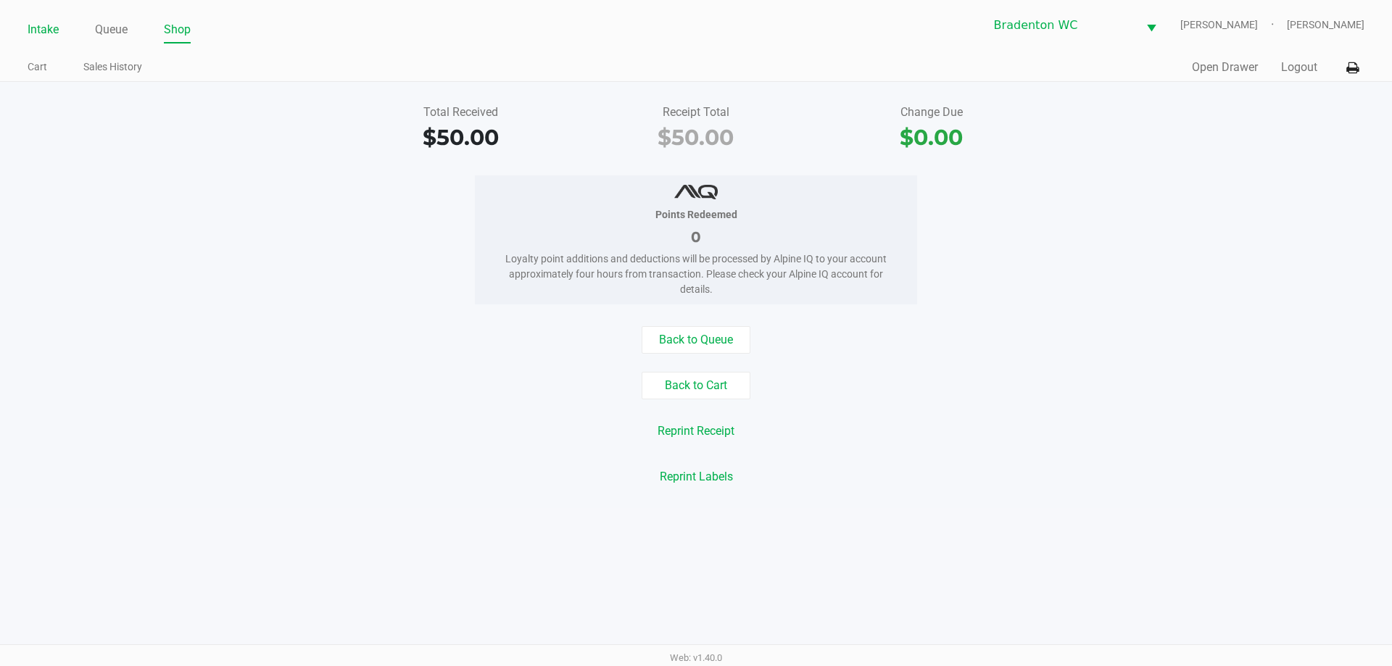
click at [44, 26] on link "Intake" at bounding box center [43, 30] width 31 height 20
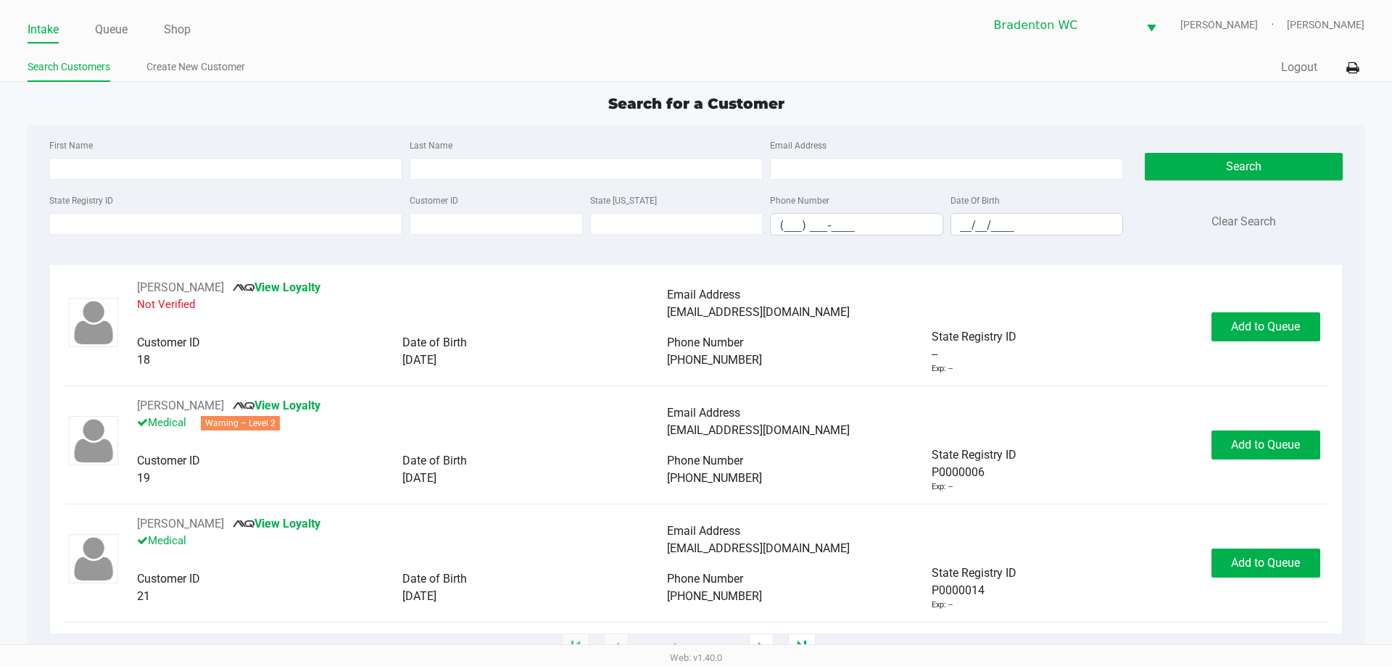
click at [309, 33] on ul "Intake Queue Shop" at bounding box center [362, 30] width 669 height 25
click at [88, 223] on input "State Registry ID" at bounding box center [225, 224] width 353 height 22
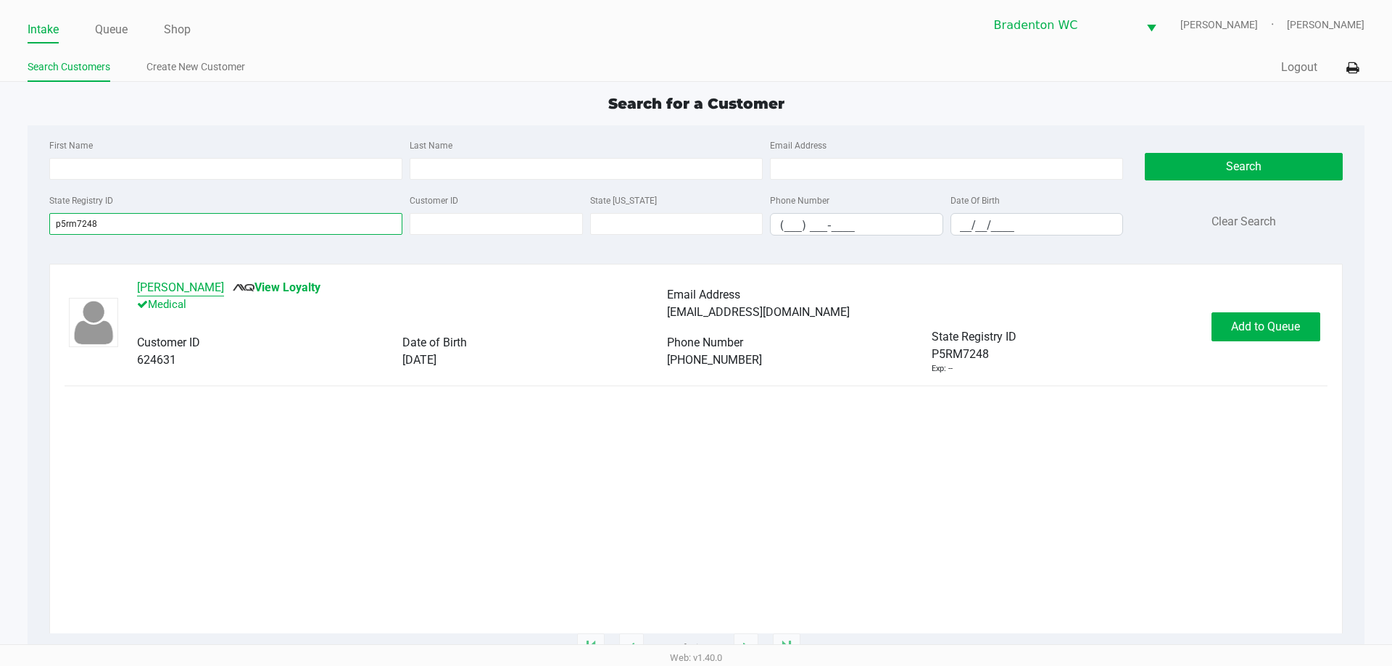
type input "p5rm7248"
click at [174, 283] on button "Raymond Wilson" at bounding box center [180, 287] width 87 height 17
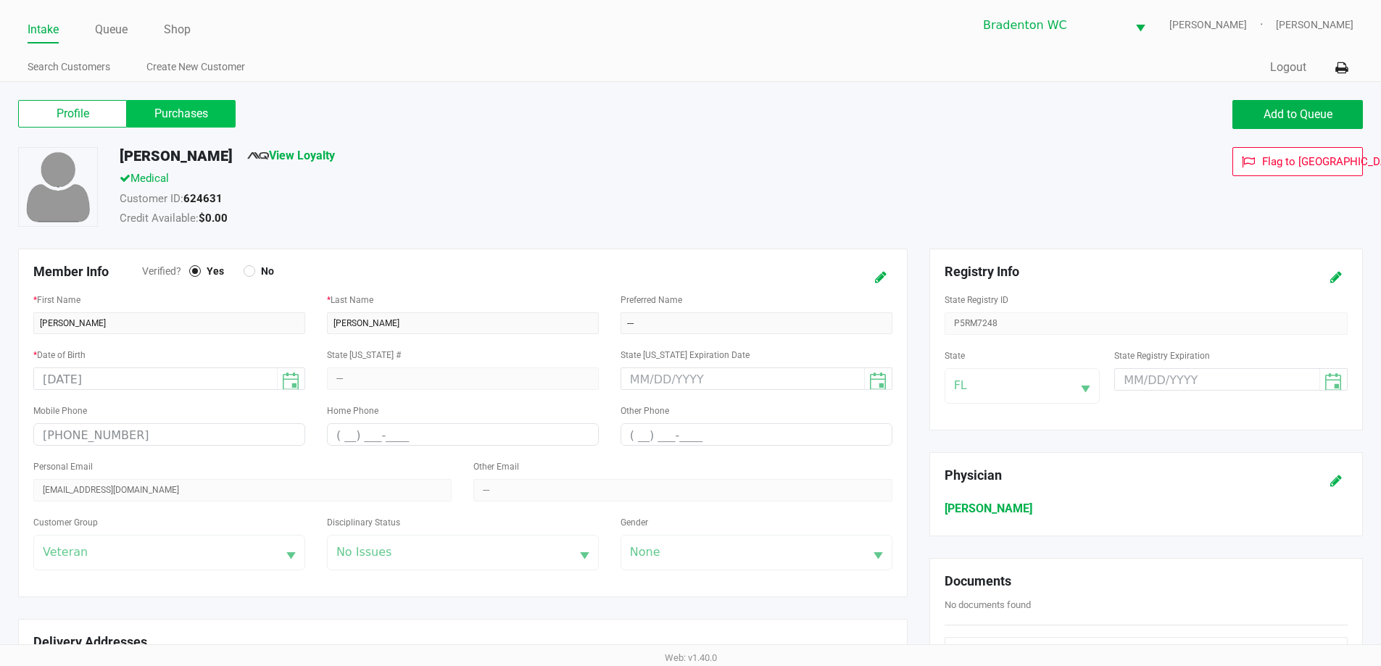
click at [183, 115] on label "Purchases" at bounding box center [181, 114] width 109 height 28
click at [0, 0] on 1 "Purchases" at bounding box center [0, 0] width 0 height 0
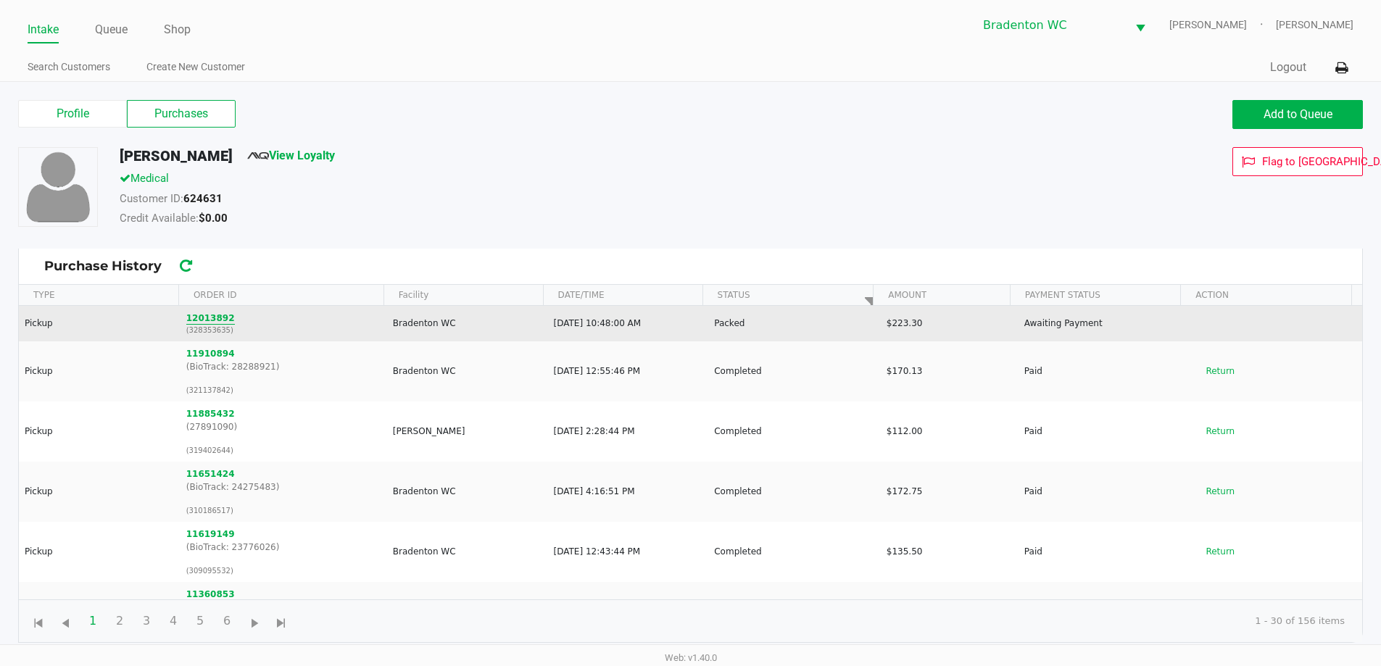
click at [203, 318] on button "12013892" at bounding box center [210, 318] width 49 height 13
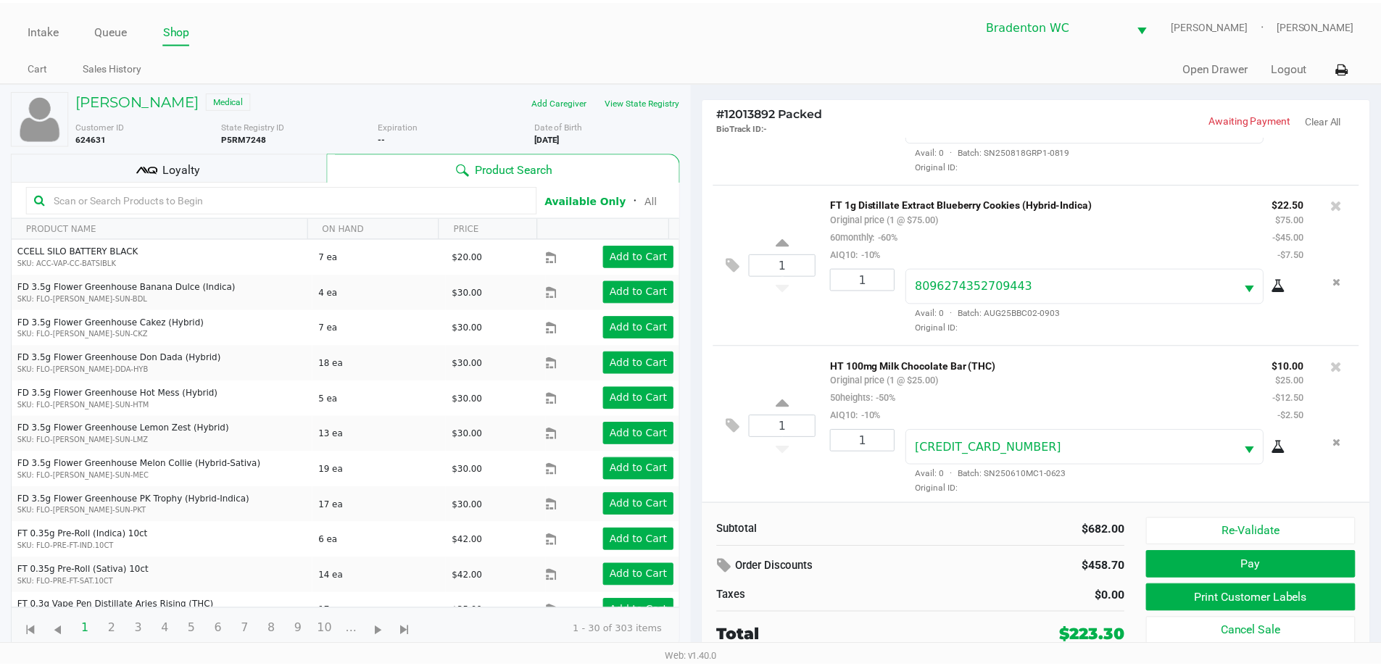
scroll to position [2232, 0]
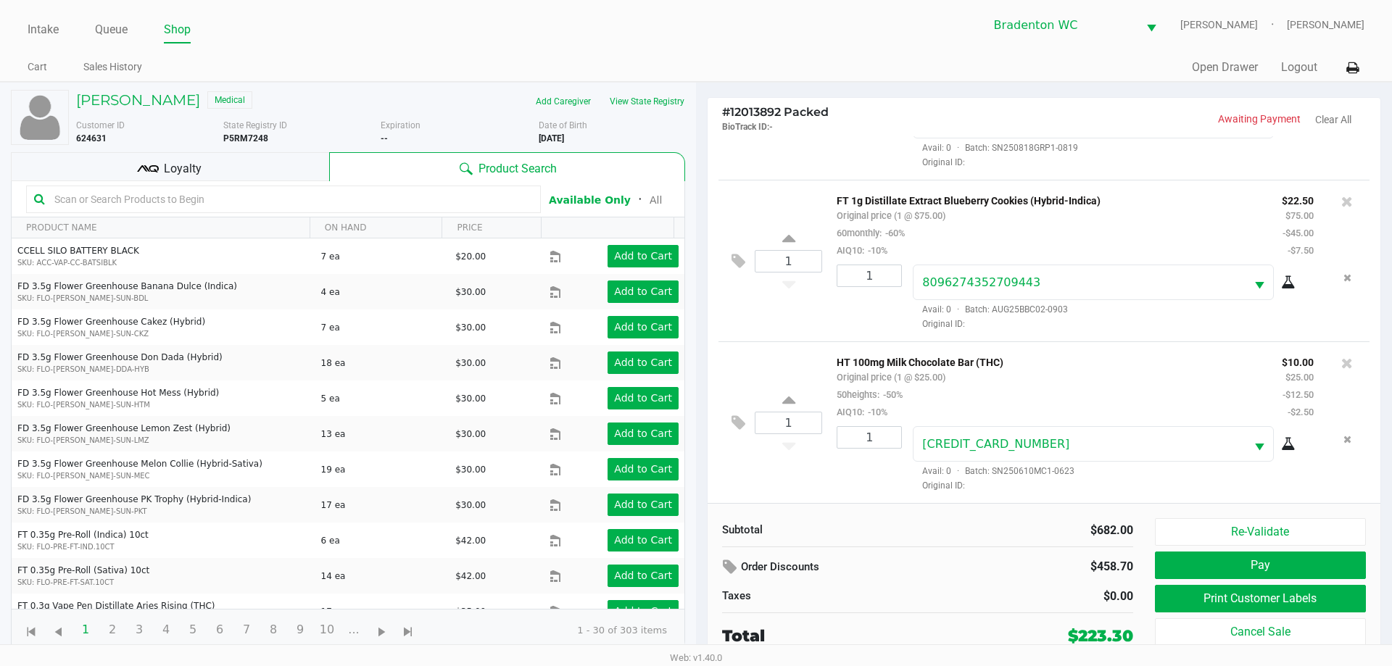
click at [303, 160] on div "Loyalty" at bounding box center [170, 166] width 318 height 29
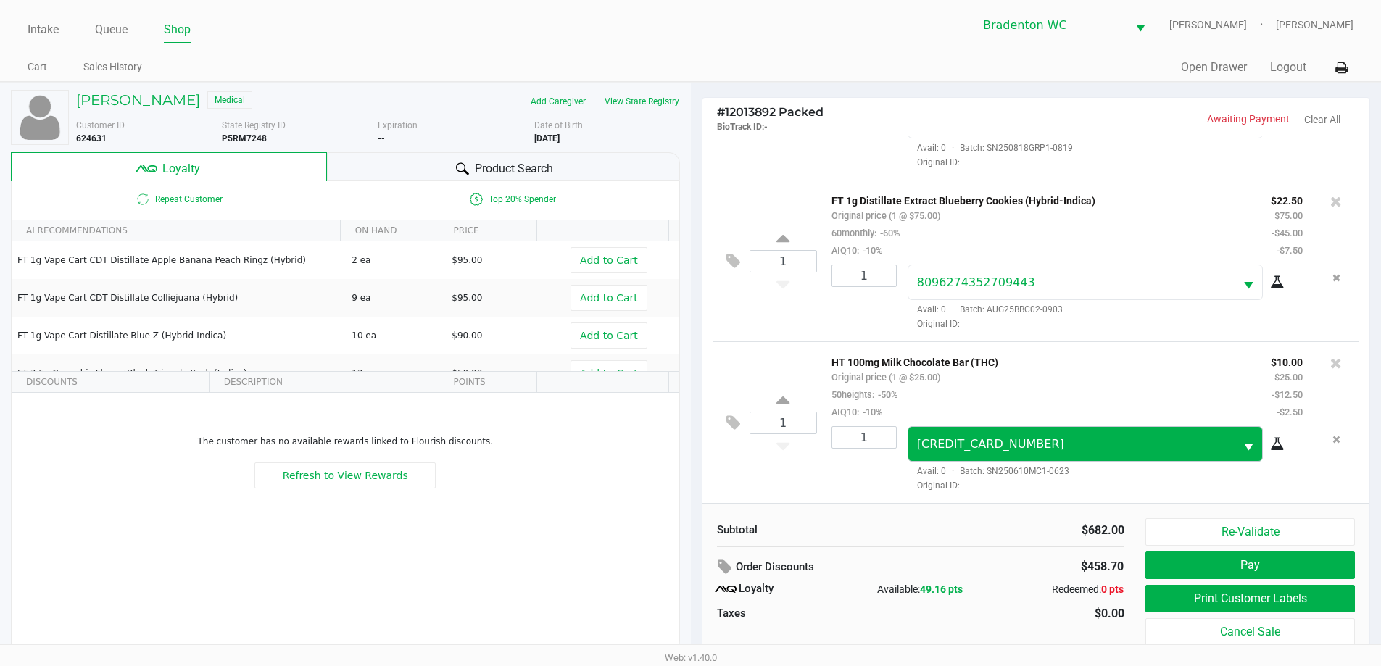
scroll to position [15, 0]
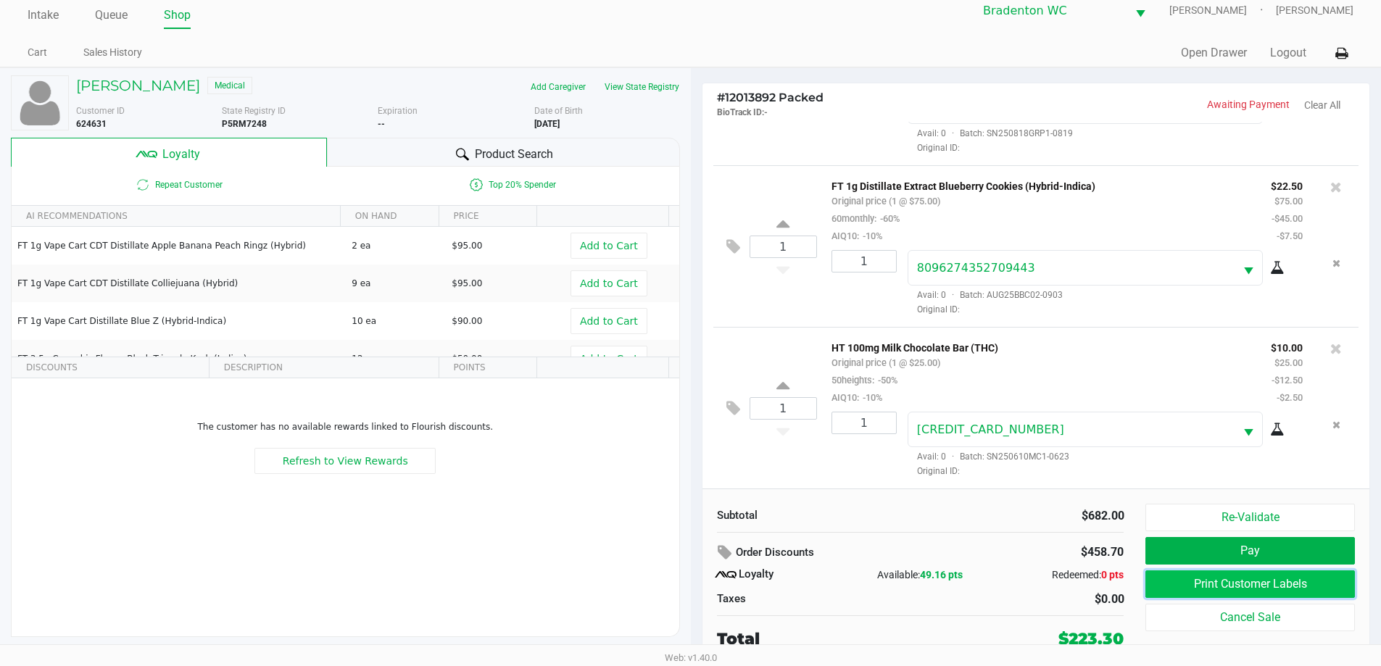
click at [694, 575] on button "Print Customer Labels" at bounding box center [1250, 585] width 209 height 28
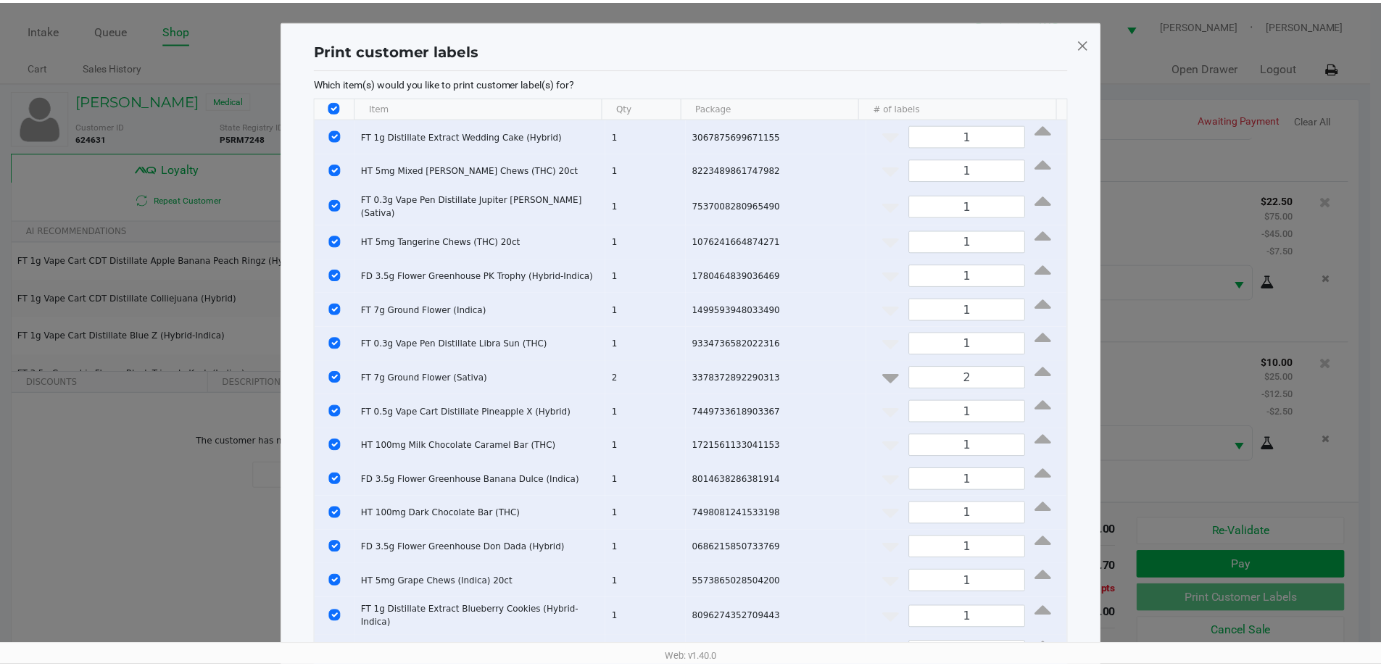
scroll to position [191, 0]
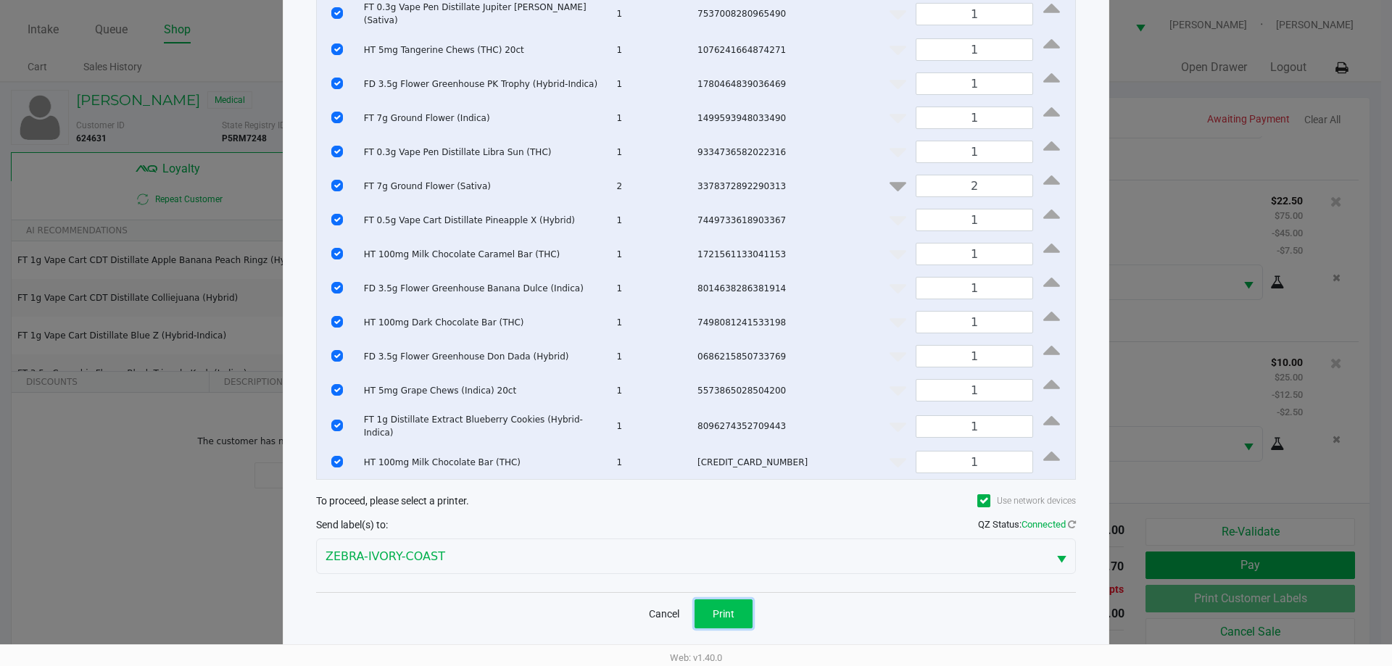
click at [694, 614] on button "Print" at bounding box center [724, 614] width 58 height 29
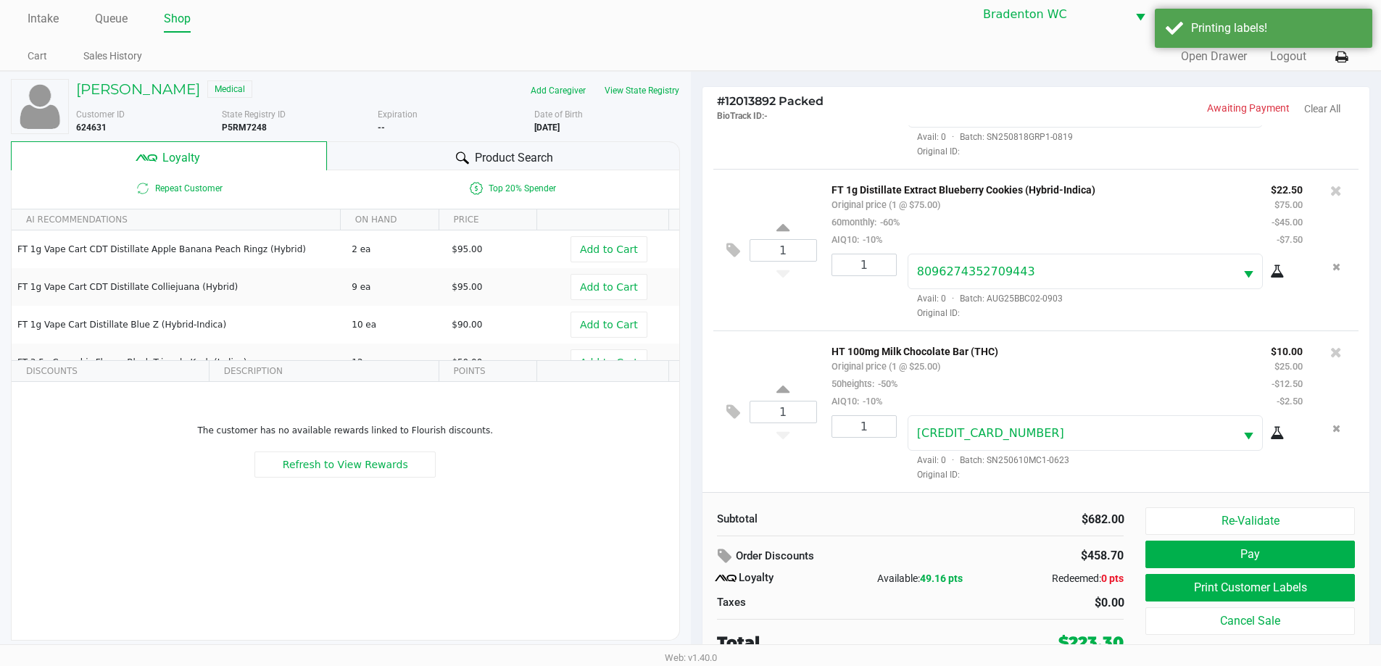
scroll to position [15, 0]
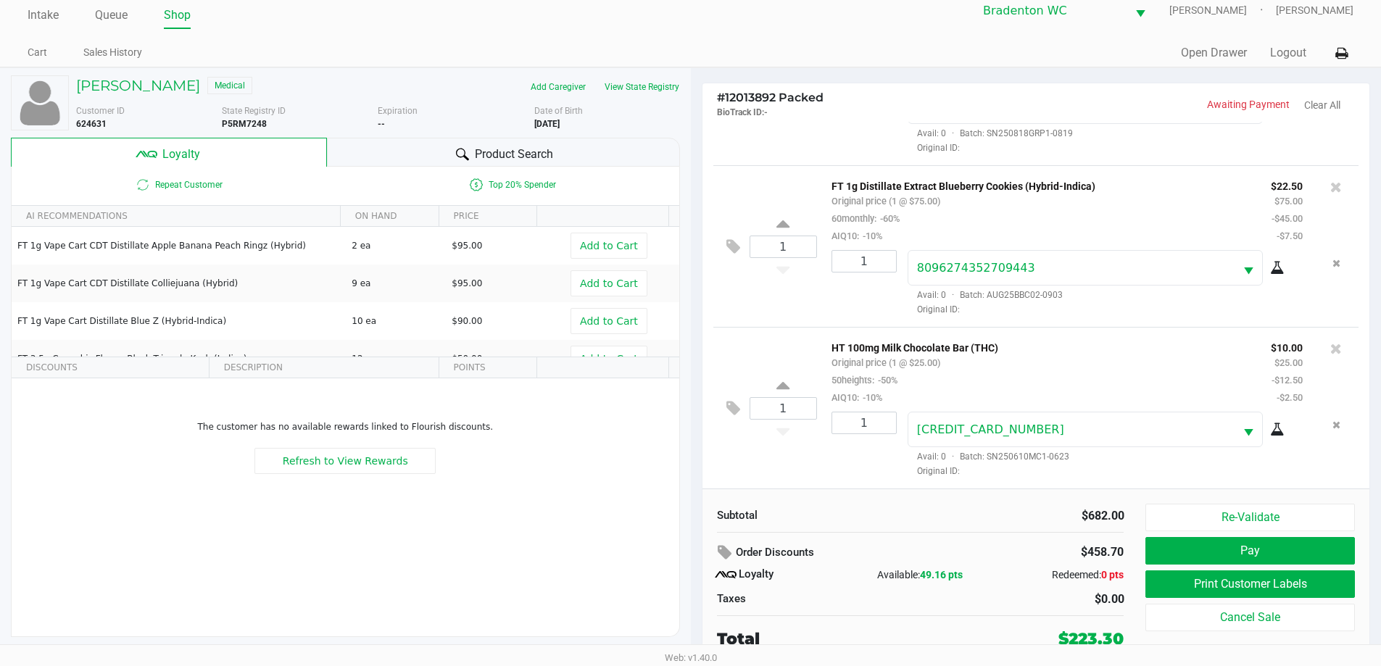
click at [694, 544] on button "Pay" at bounding box center [1250, 551] width 209 height 28
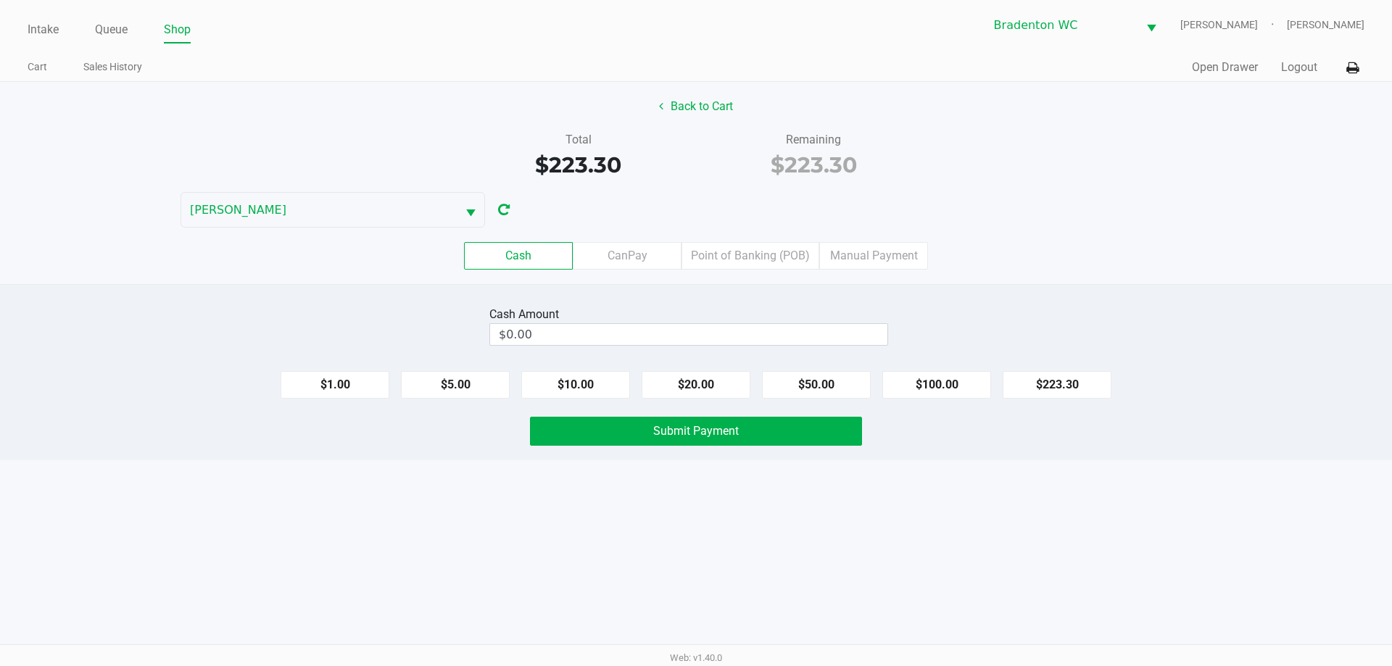
click at [609, 254] on label "CanPay" at bounding box center [627, 256] width 109 height 28
click at [0, 0] on 2 "CanPay" at bounding box center [0, 0] width 0 height 0
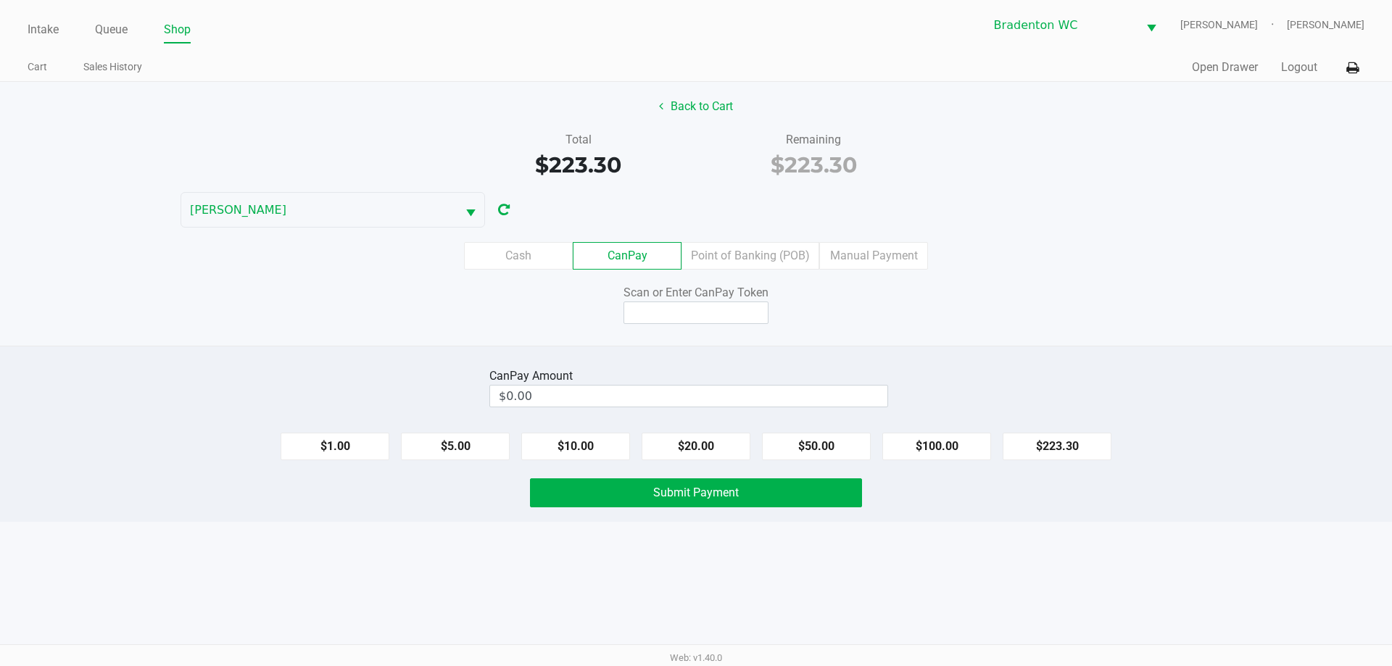
click at [694, 444] on button "$223.30" at bounding box center [1057, 447] width 109 height 28
type input "$223.30"
click at [663, 318] on input at bounding box center [696, 313] width 145 height 22
type input "X0778375Q"
click at [576, 486] on button "Submit Payment" at bounding box center [696, 493] width 332 height 29
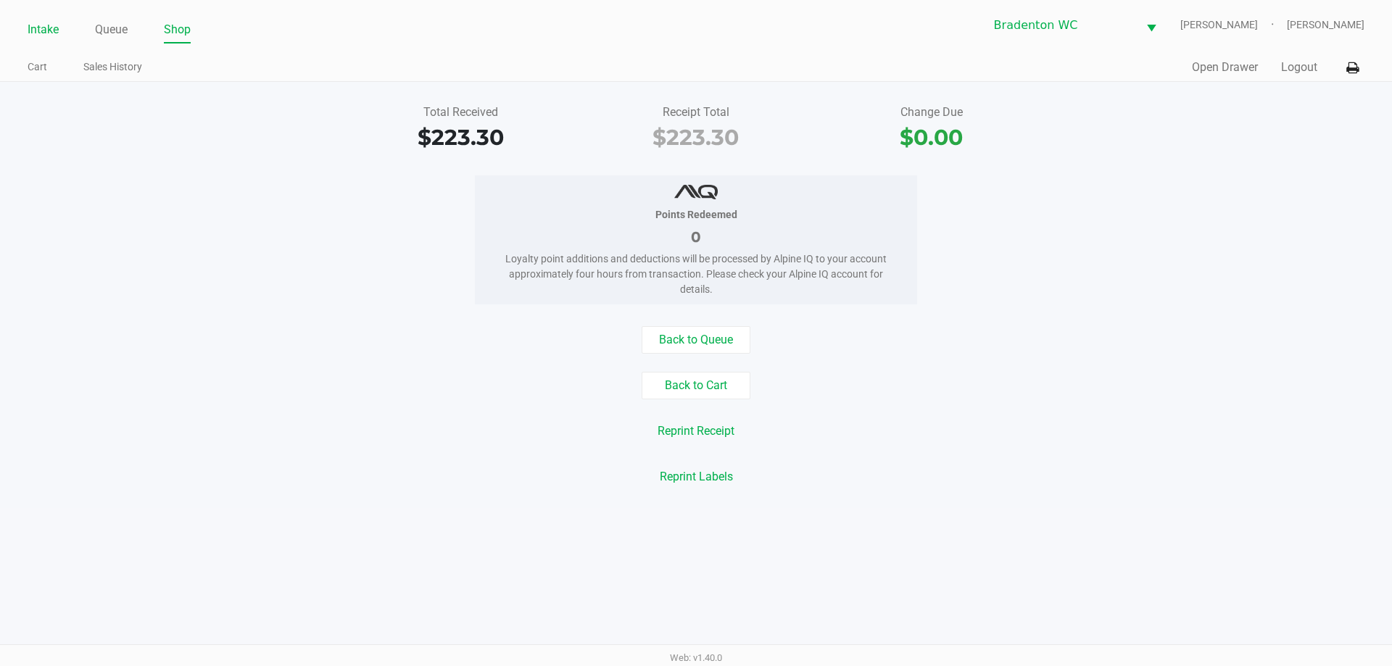
click at [41, 28] on link "Intake" at bounding box center [43, 30] width 31 height 20
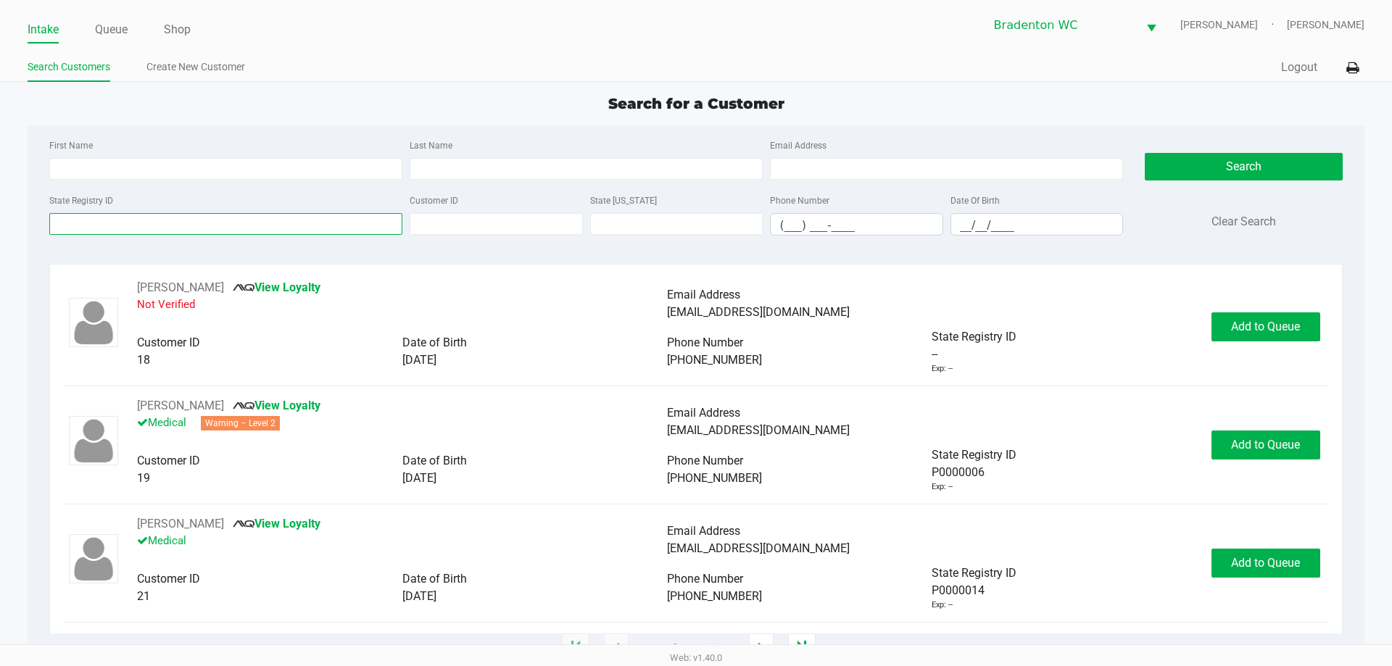
click at [112, 232] on input "State Registry ID" at bounding box center [225, 224] width 353 height 22
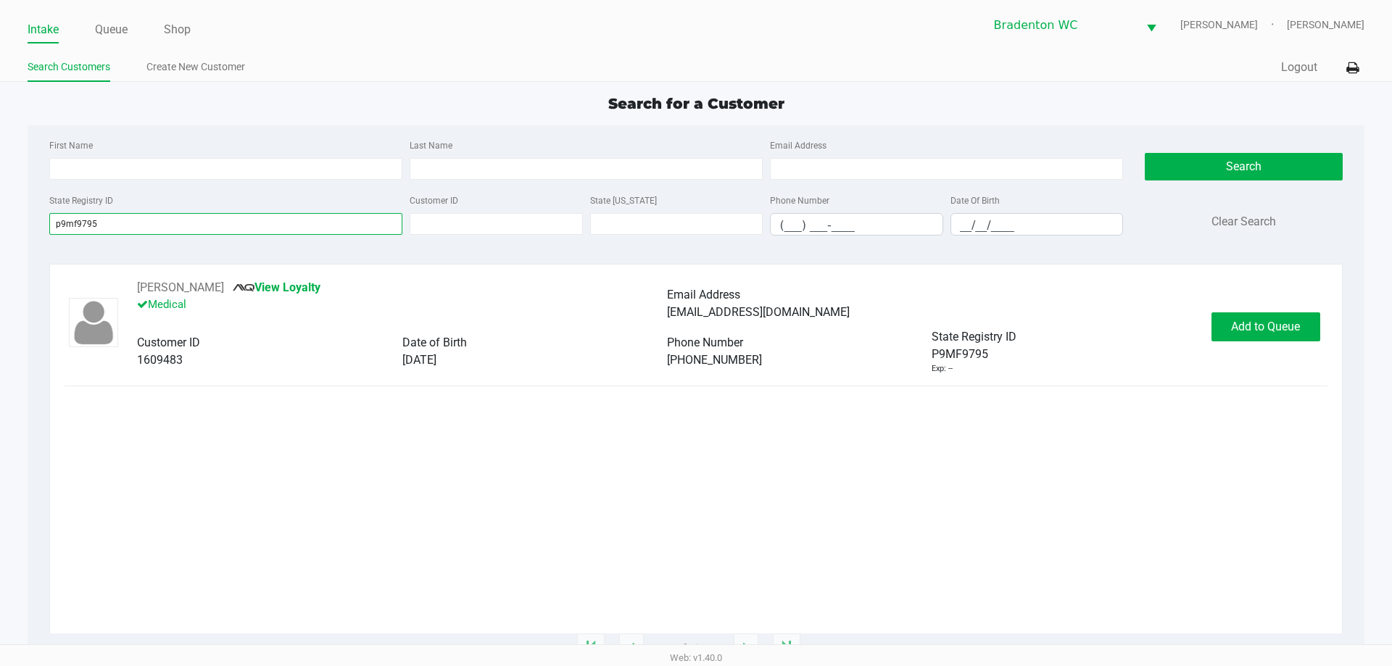
type input "p9mf9795"
click at [694, 339] on button "Add to Queue" at bounding box center [1266, 327] width 109 height 29
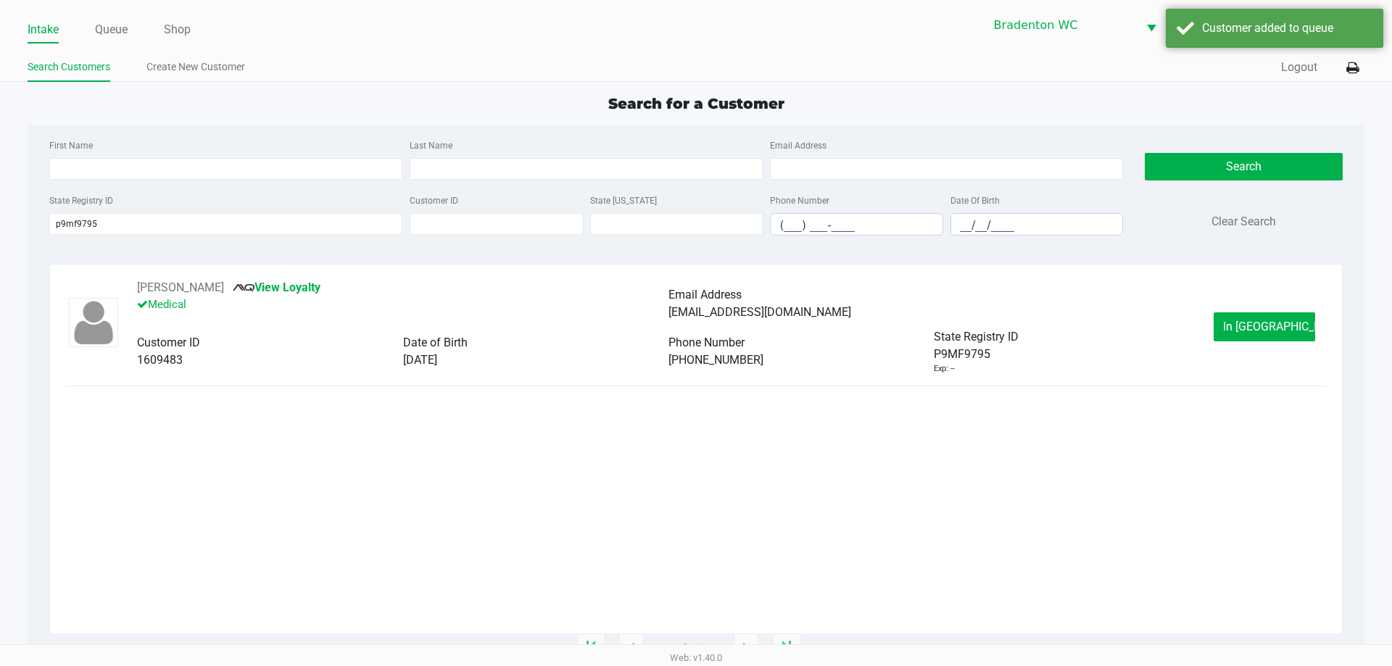
click at [694, 324] on button "In Queue" at bounding box center [1265, 327] width 102 height 29
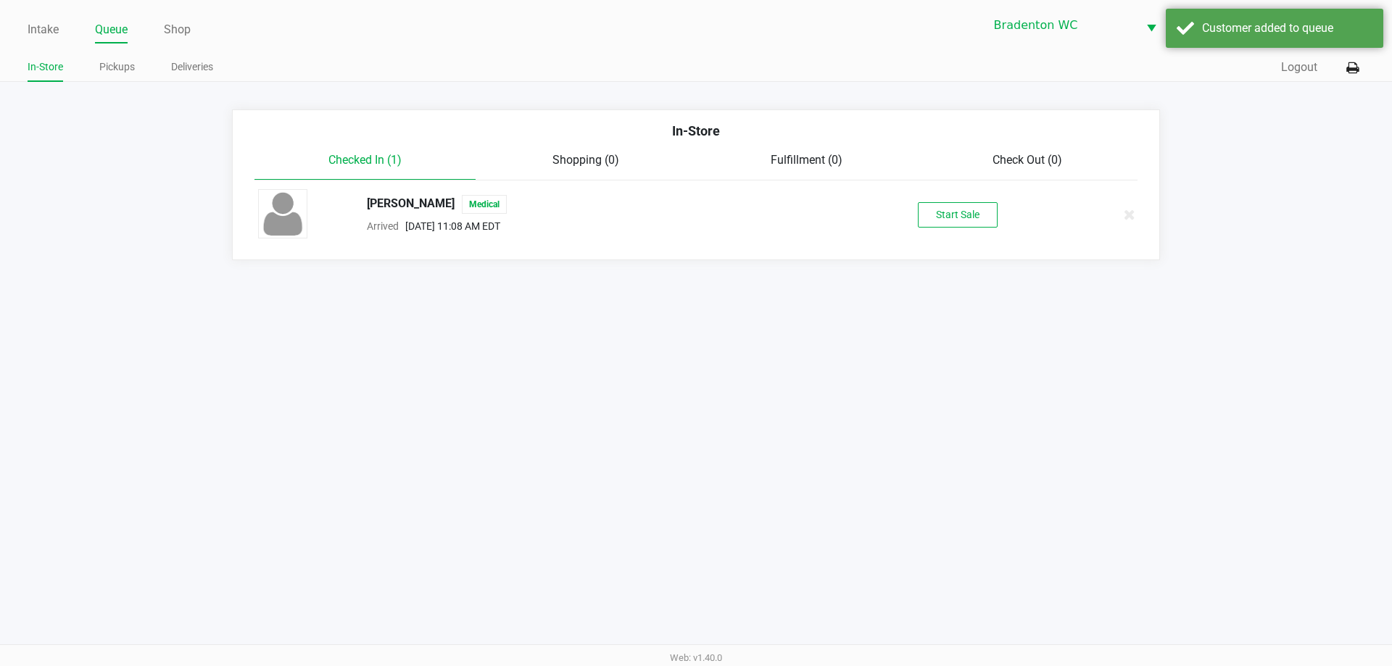
click at [694, 225] on button "Start Sale" at bounding box center [958, 214] width 80 height 25
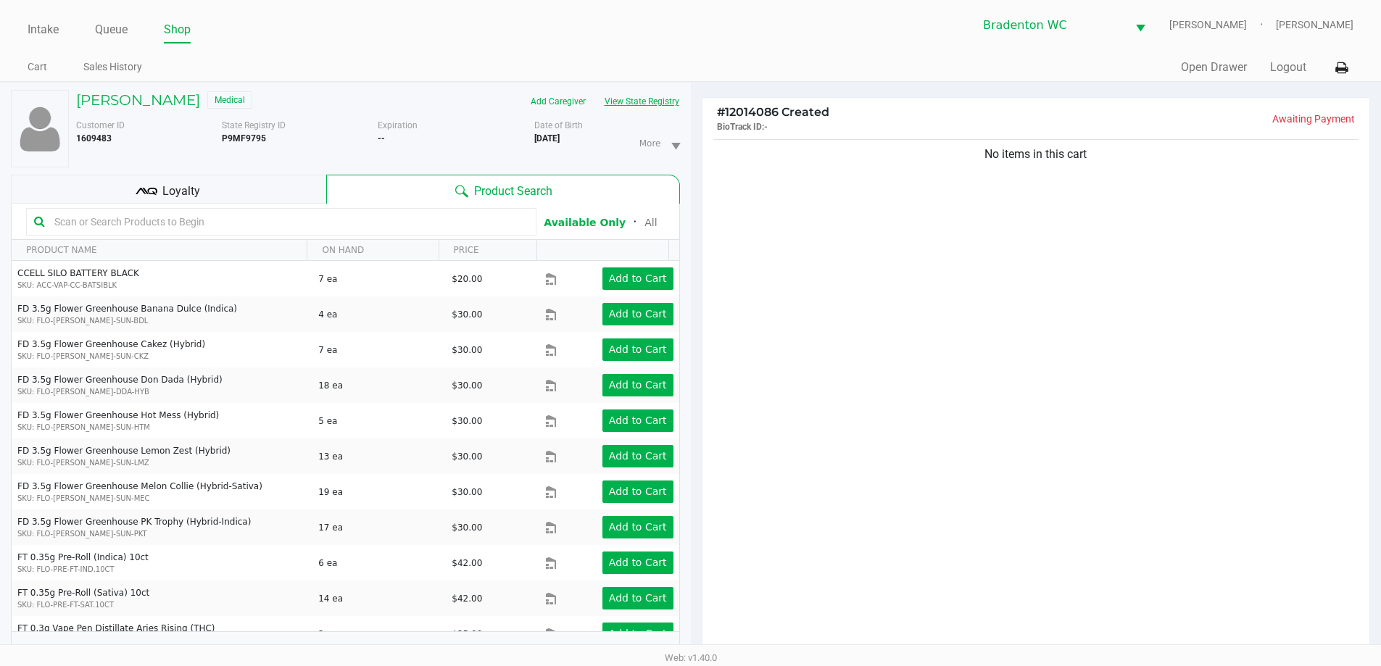
click at [628, 96] on button "View State Registry" at bounding box center [637, 101] width 85 height 23
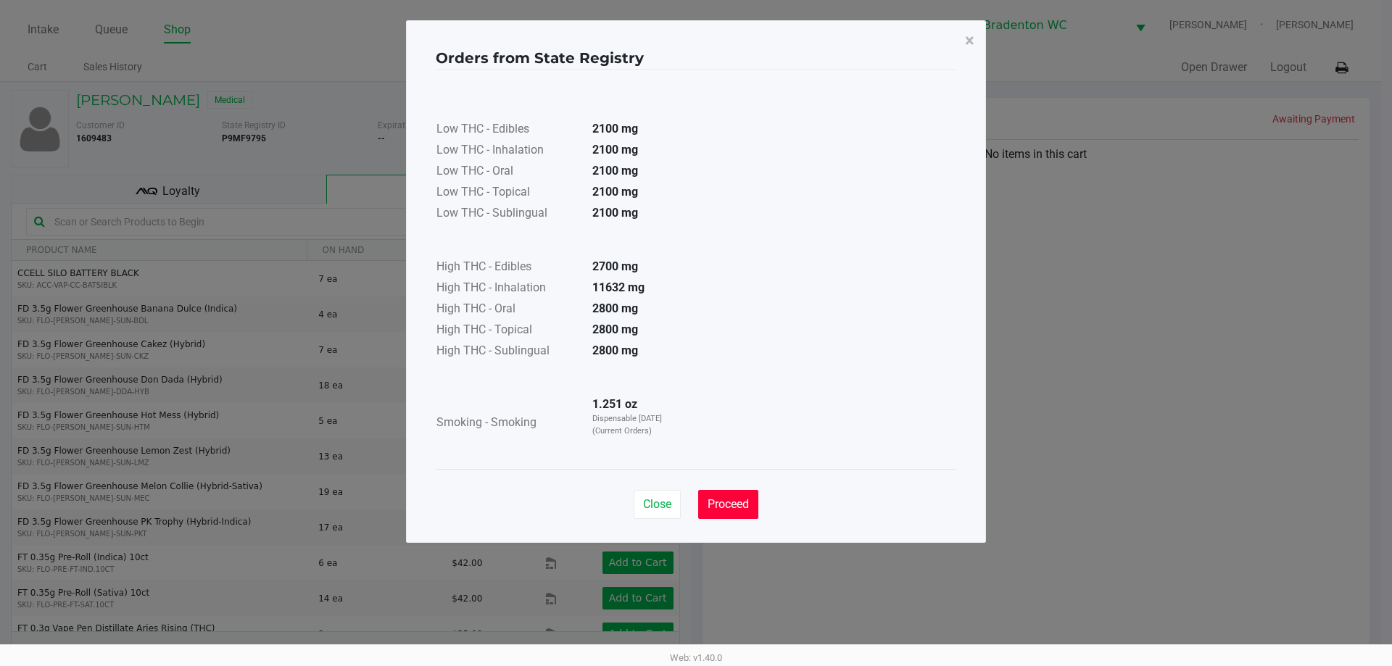
click at [694, 506] on span "Proceed" at bounding box center [728, 504] width 41 height 14
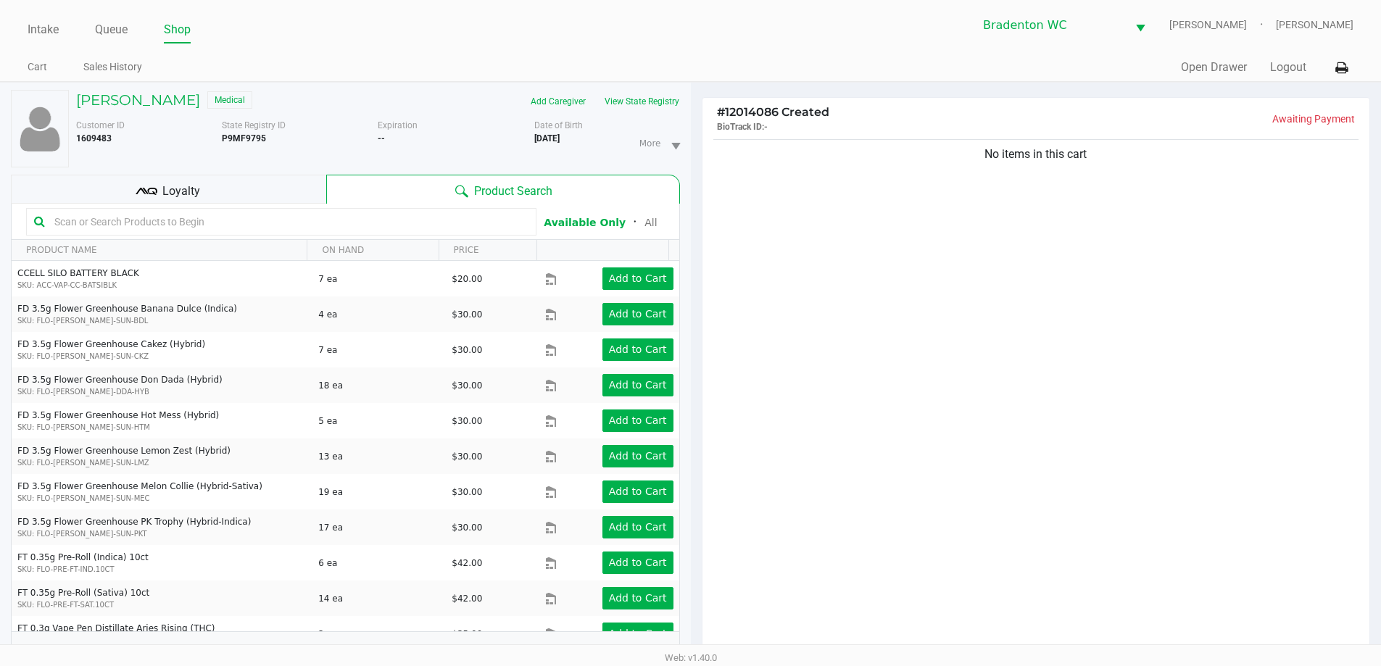
click at [71, 220] on input "text" at bounding box center [289, 222] width 480 height 22
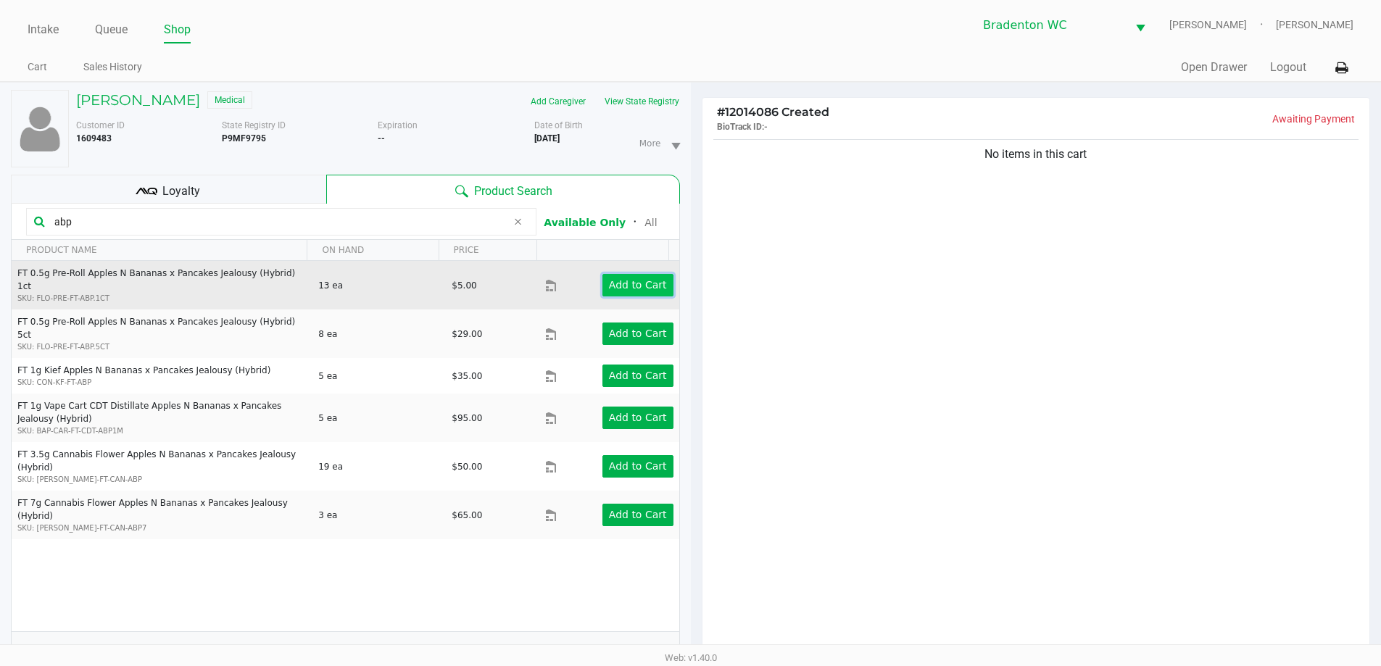
click at [613, 274] on button "Add to Cart" at bounding box center [638, 285] width 71 height 22
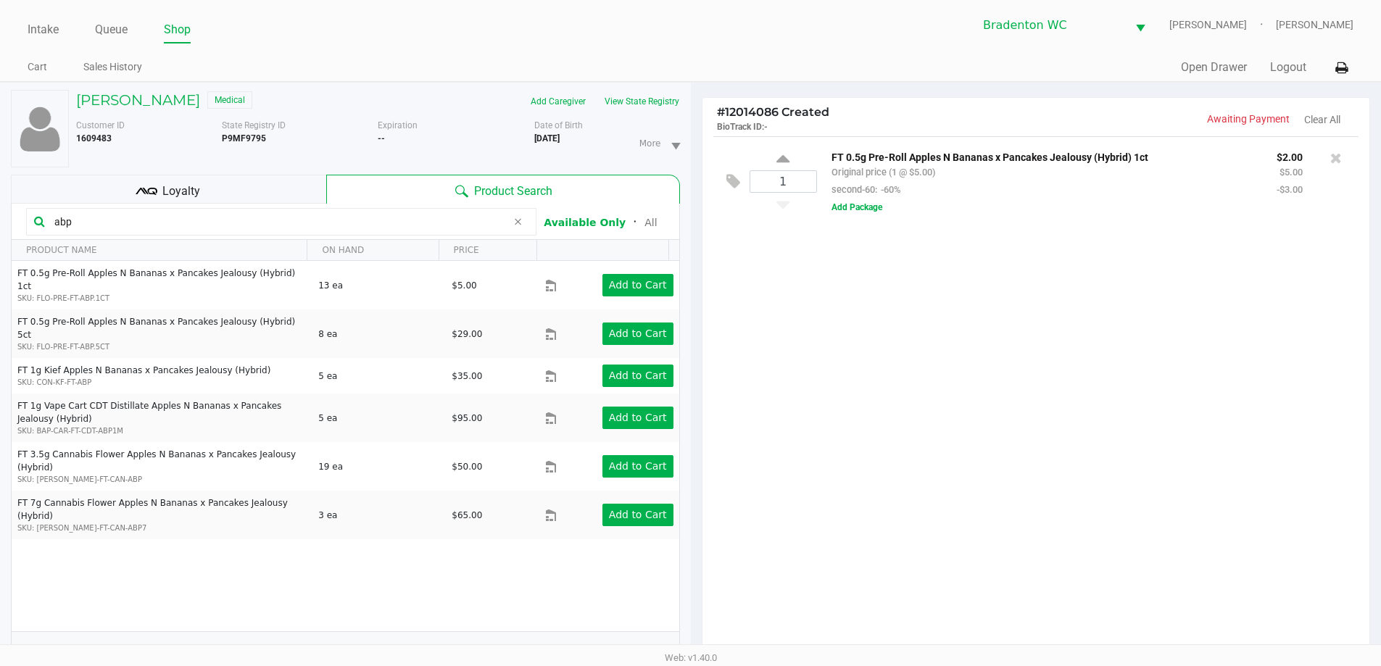
drag, startPoint x: 109, startPoint y: 229, endPoint x: 1, endPoint y: 218, distance: 109.3
click at [1, 218] on div "STEVEN FRISBIE Medical Add Caregiver View State Registry Customer ID 1609483 St…" at bounding box center [345, 453] width 691 height 740
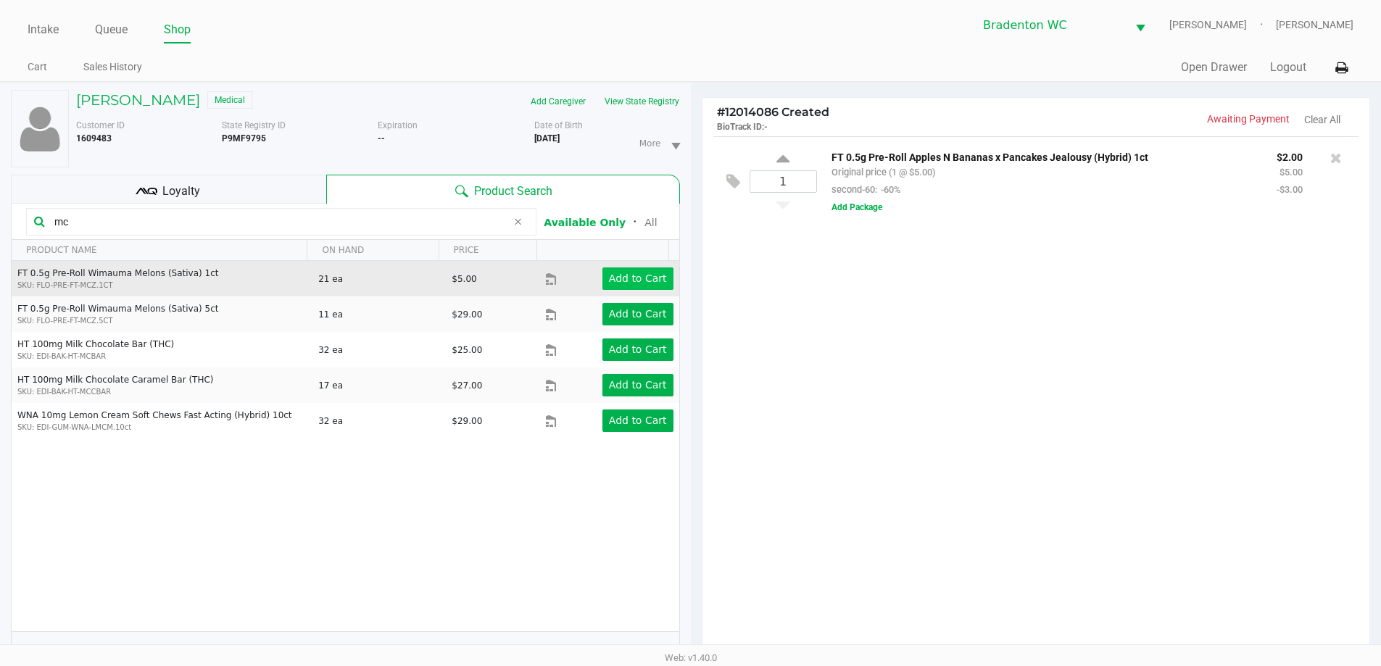
type input "mc"
click at [626, 281] on app-button-loader "Add to Cart" at bounding box center [638, 279] width 58 height 12
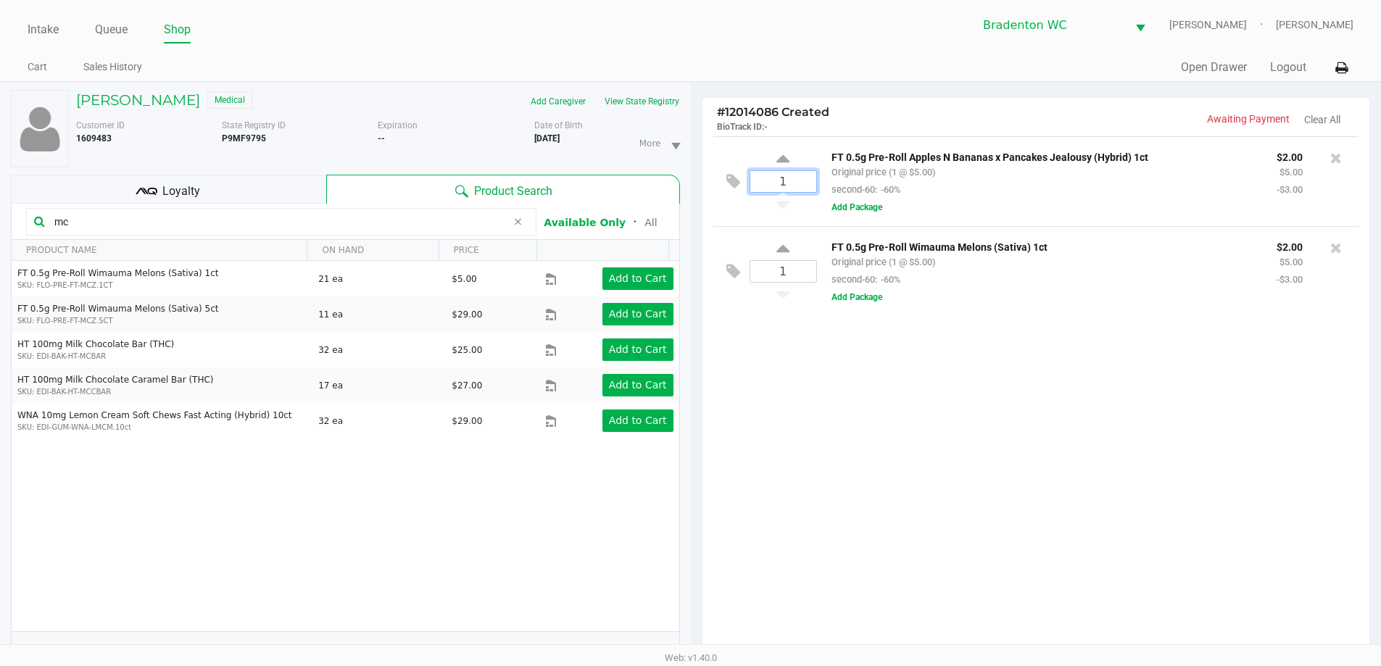
click at [694, 183] on input "1" at bounding box center [783, 181] width 66 height 21
type input "5"
click at [694, 271] on div "STEVEN FRISBIE Medical Add Caregiver View State Registry Customer ID 1609483 St…" at bounding box center [690, 452] width 1381 height 741
click at [694, 280] on input "1" at bounding box center [783, 271] width 66 height 21
type input "5"
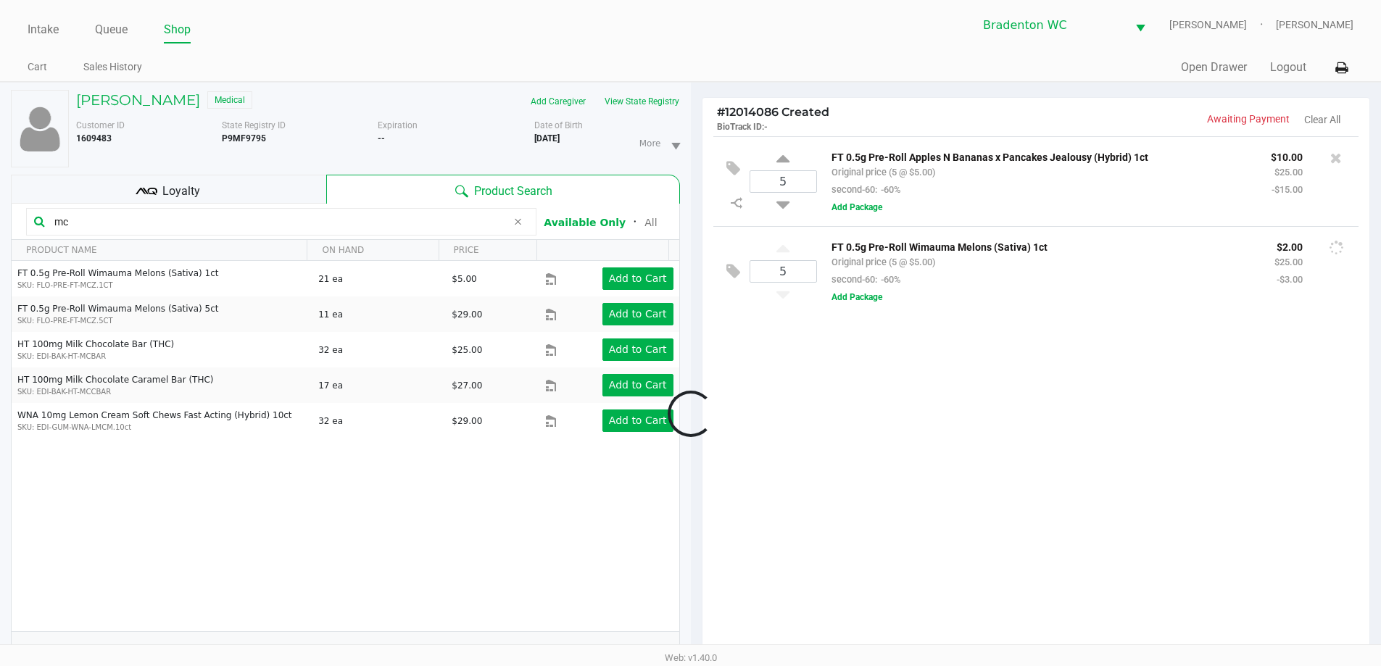
click at [694, 387] on div "Loading STEVEN FRISBIE Medical Add Caregiver View State Registry Customer ID 16…" at bounding box center [690, 452] width 1381 height 741
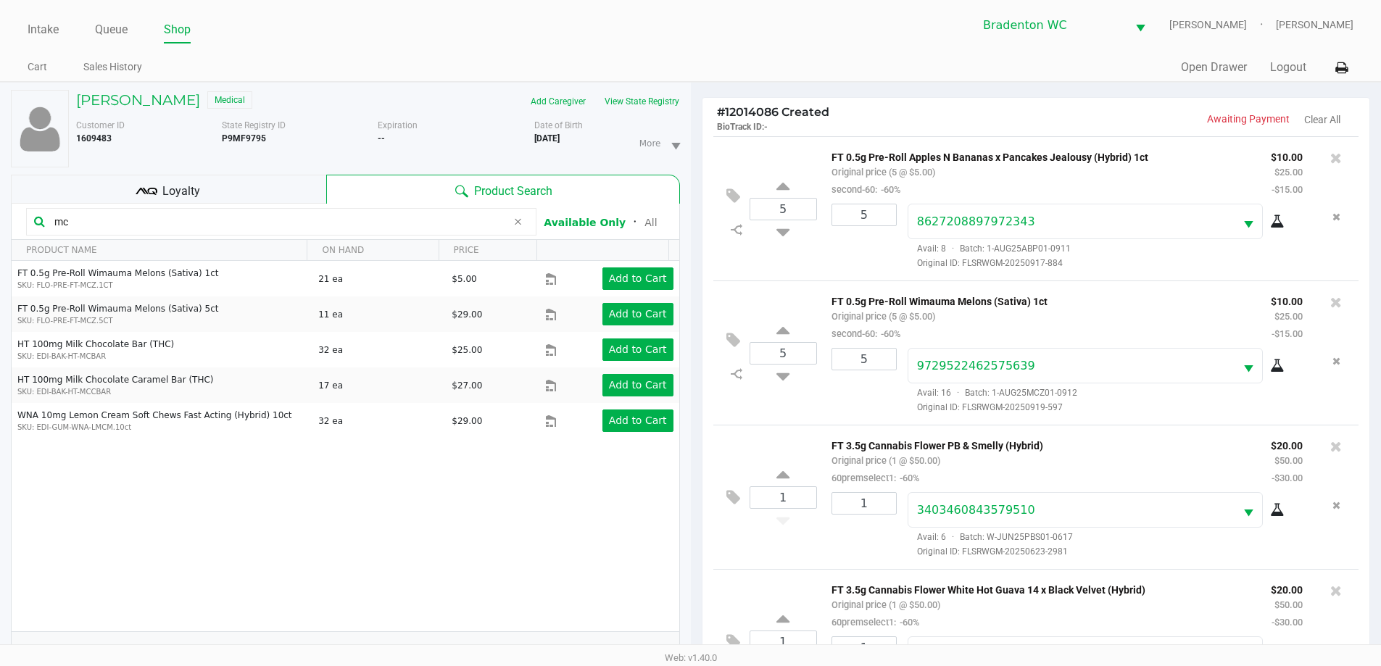
click at [236, 181] on div "Loyalty" at bounding box center [168, 189] width 315 height 29
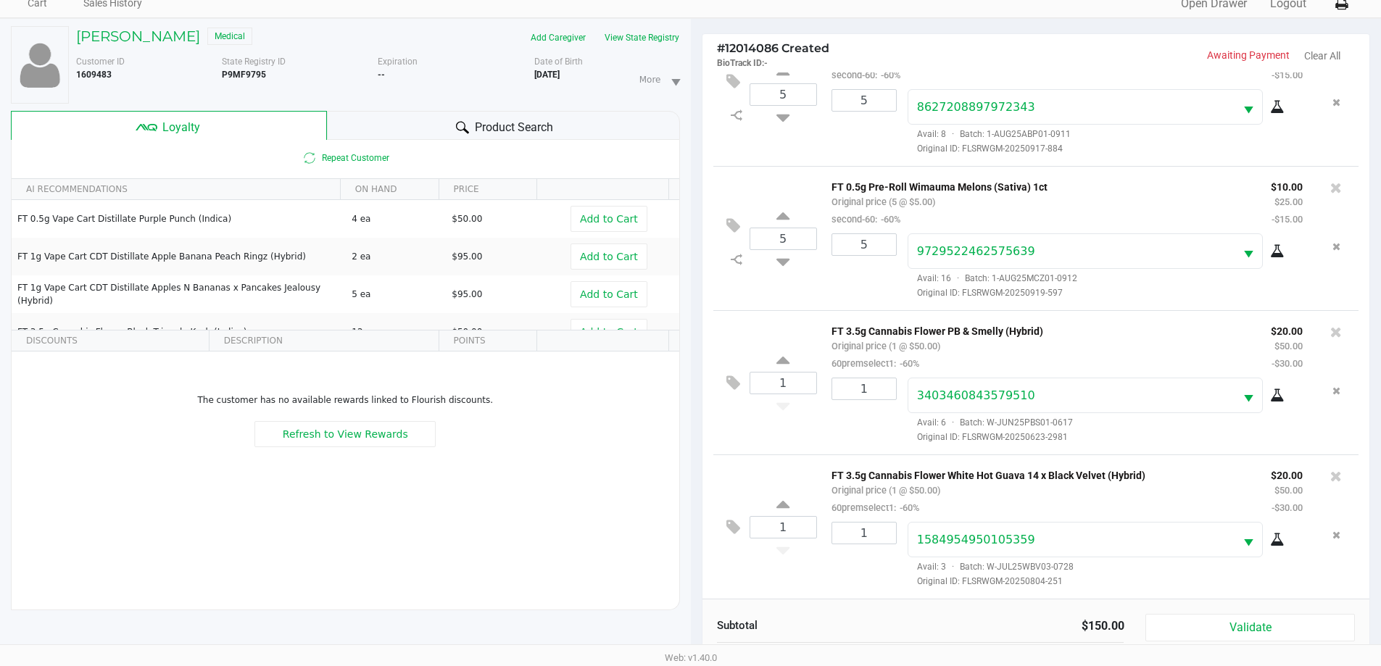
scroll to position [174, 0]
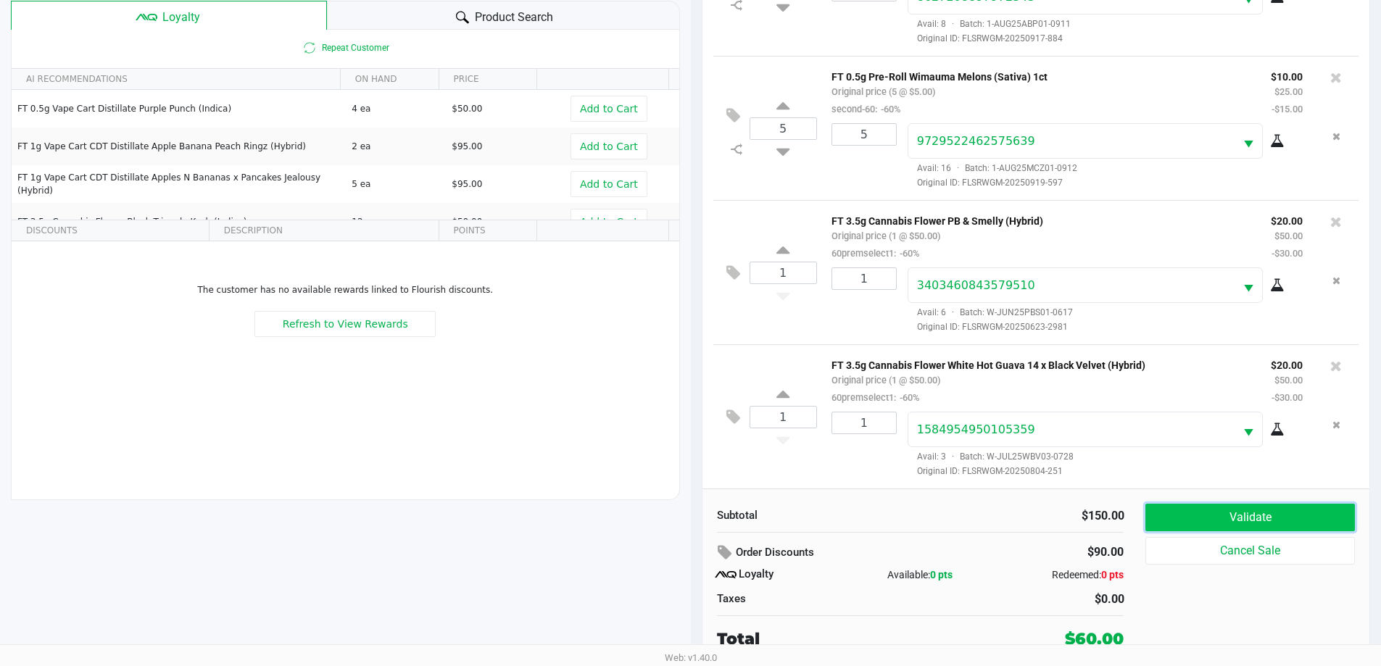
click at [694, 516] on button "Validate" at bounding box center [1250, 518] width 209 height 28
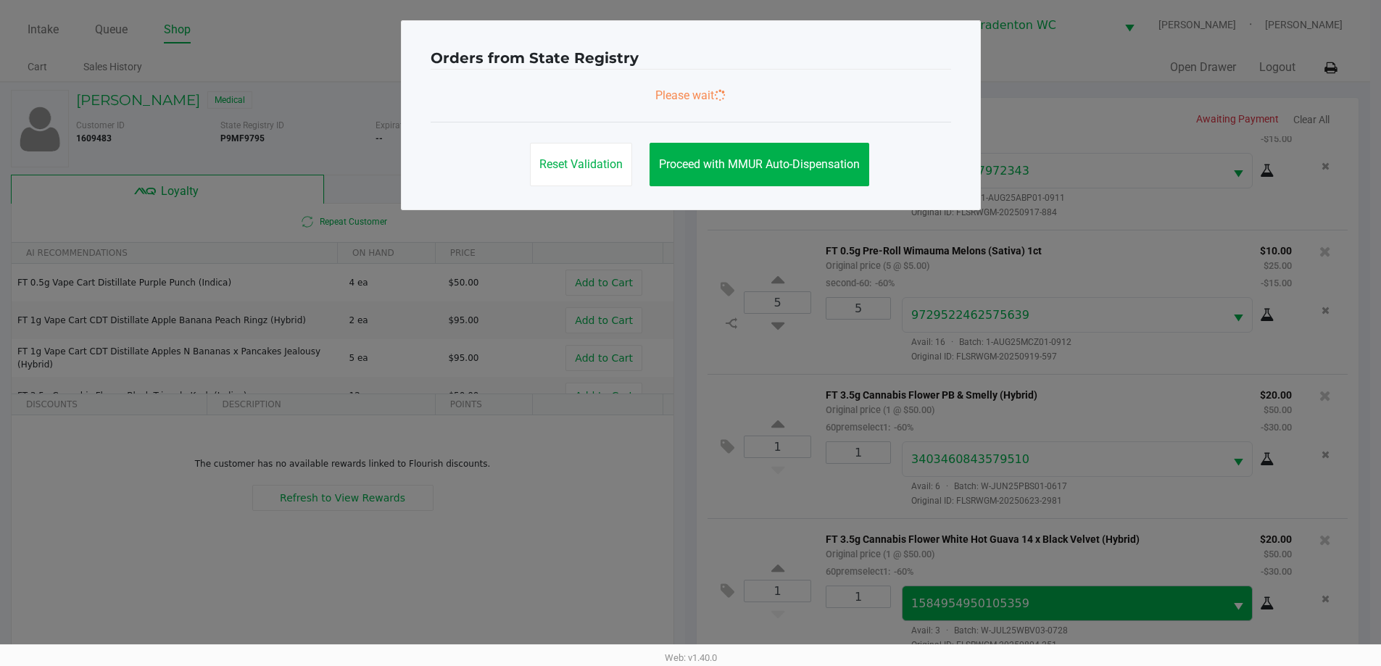
scroll to position [0, 0]
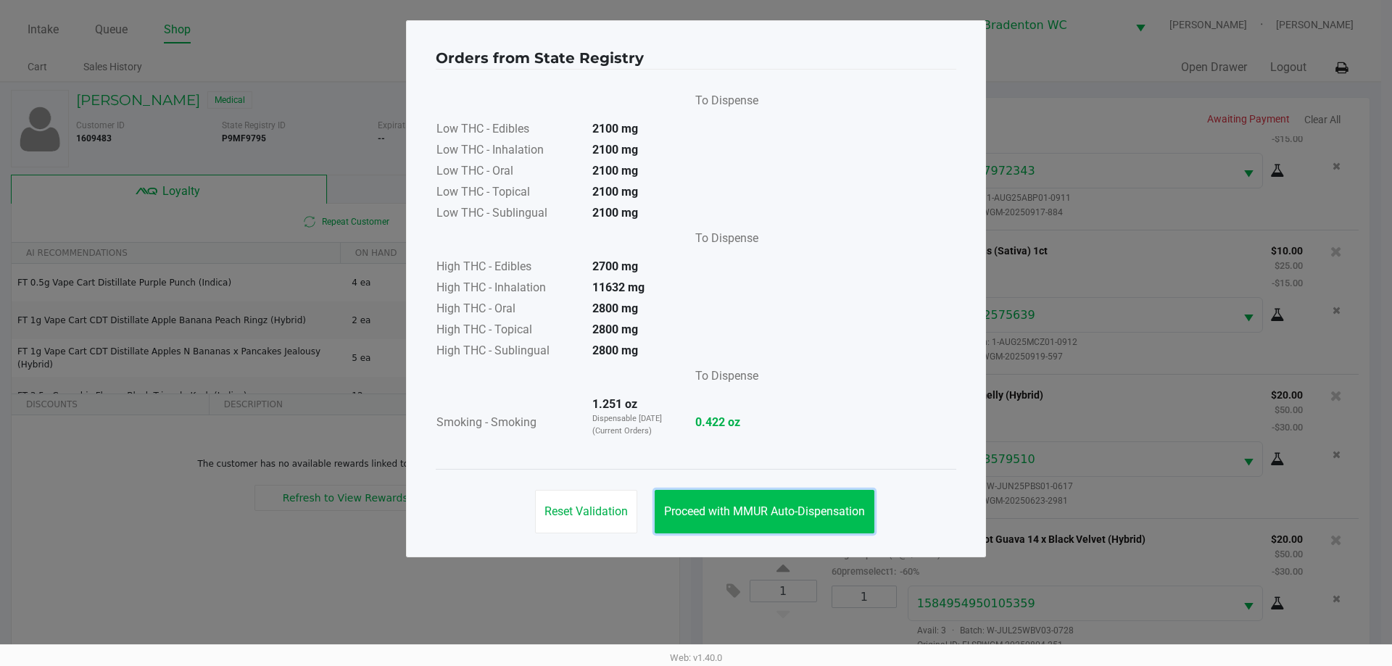
drag, startPoint x: 829, startPoint y: 499, endPoint x: 961, endPoint y: 504, distance: 131.3
click at [694, 499] on button "Proceed with MMUR Auto-Dispensation" at bounding box center [765, 512] width 220 height 44
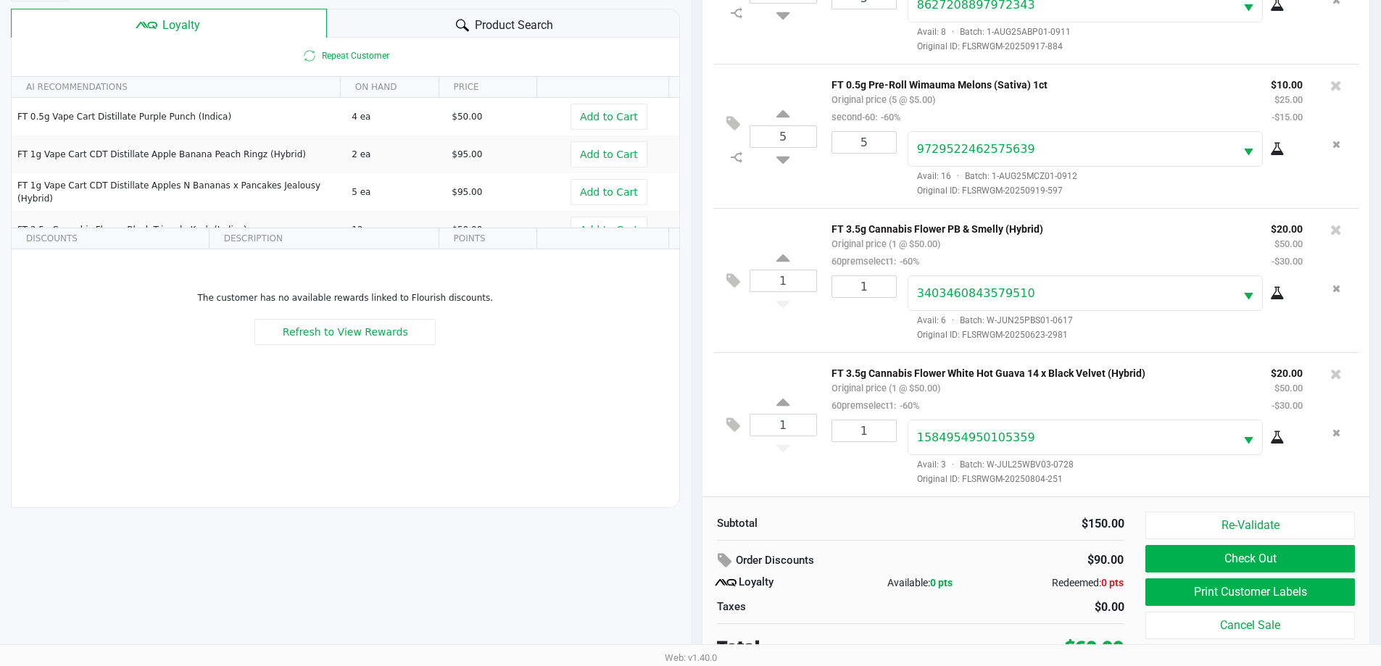
scroll to position [174, 0]
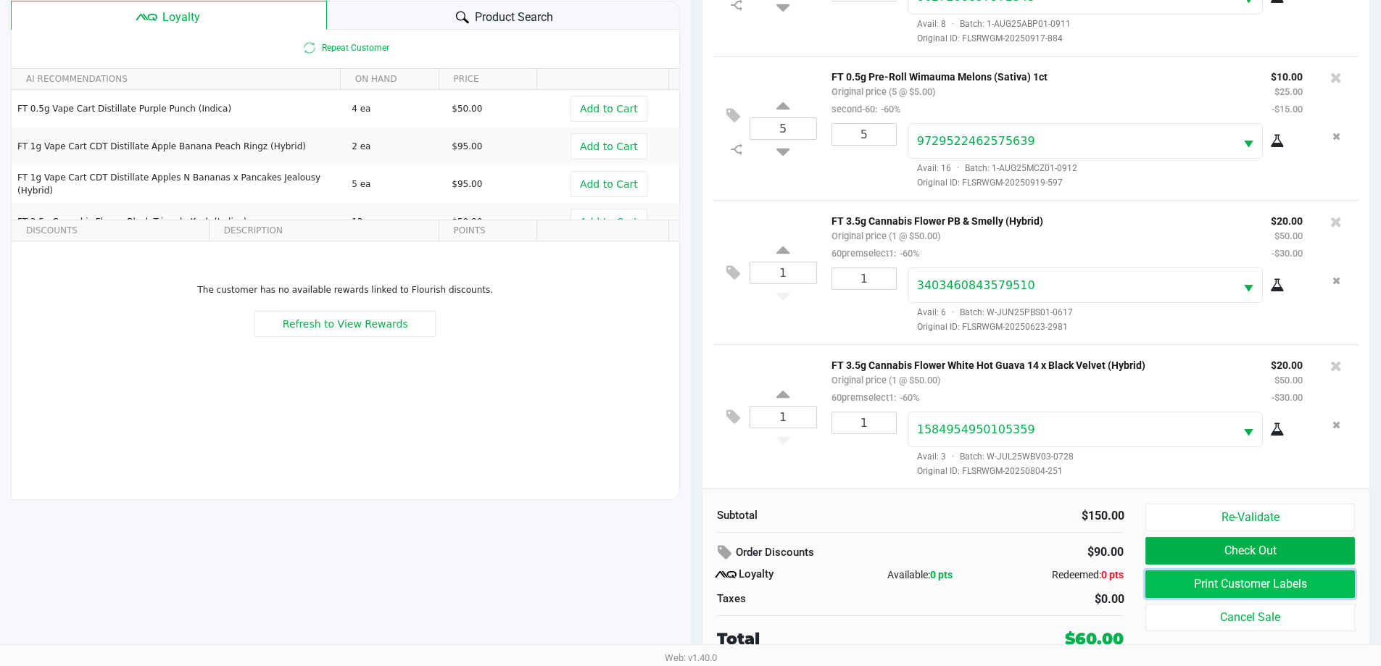
click at [694, 582] on button "Print Customer Labels" at bounding box center [1250, 585] width 209 height 28
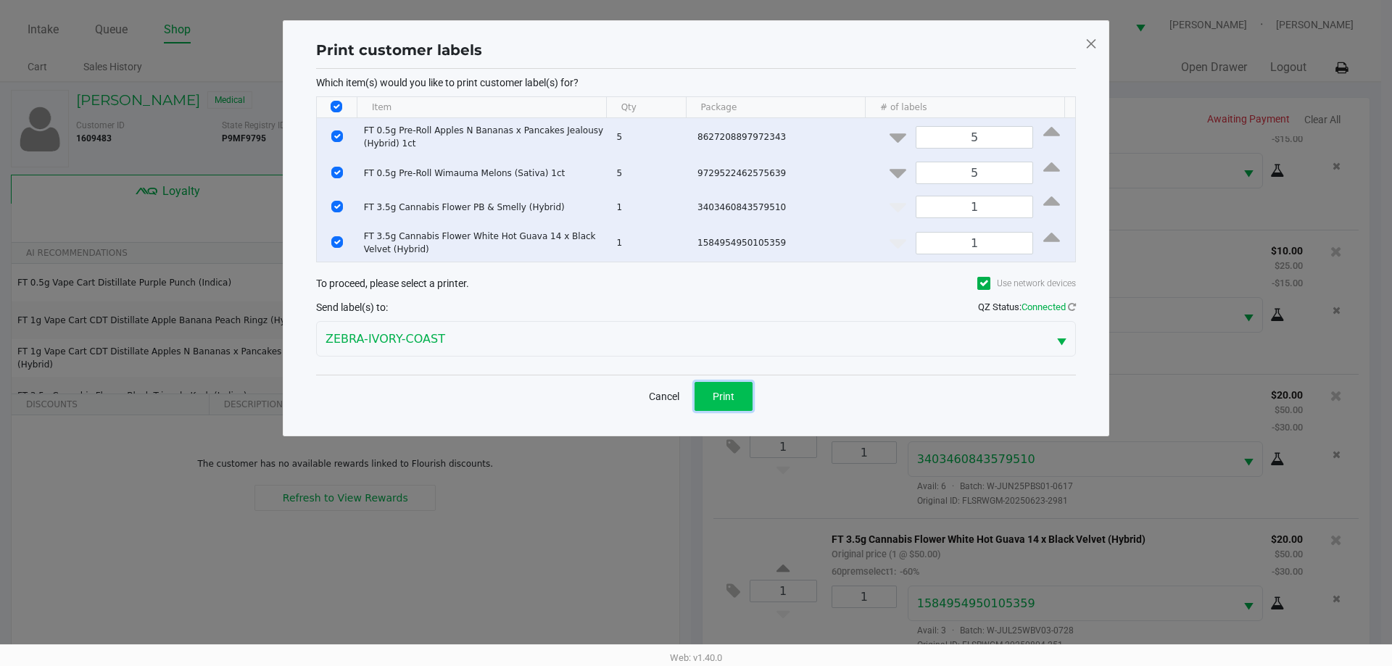
drag, startPoint x: 724, startPoint y: 393, endPoint x: 748, endPoint y: 394, distance: 23.2
click at [694, 393] on span "Print" at bounding box center [724, 397] width 22 height 12
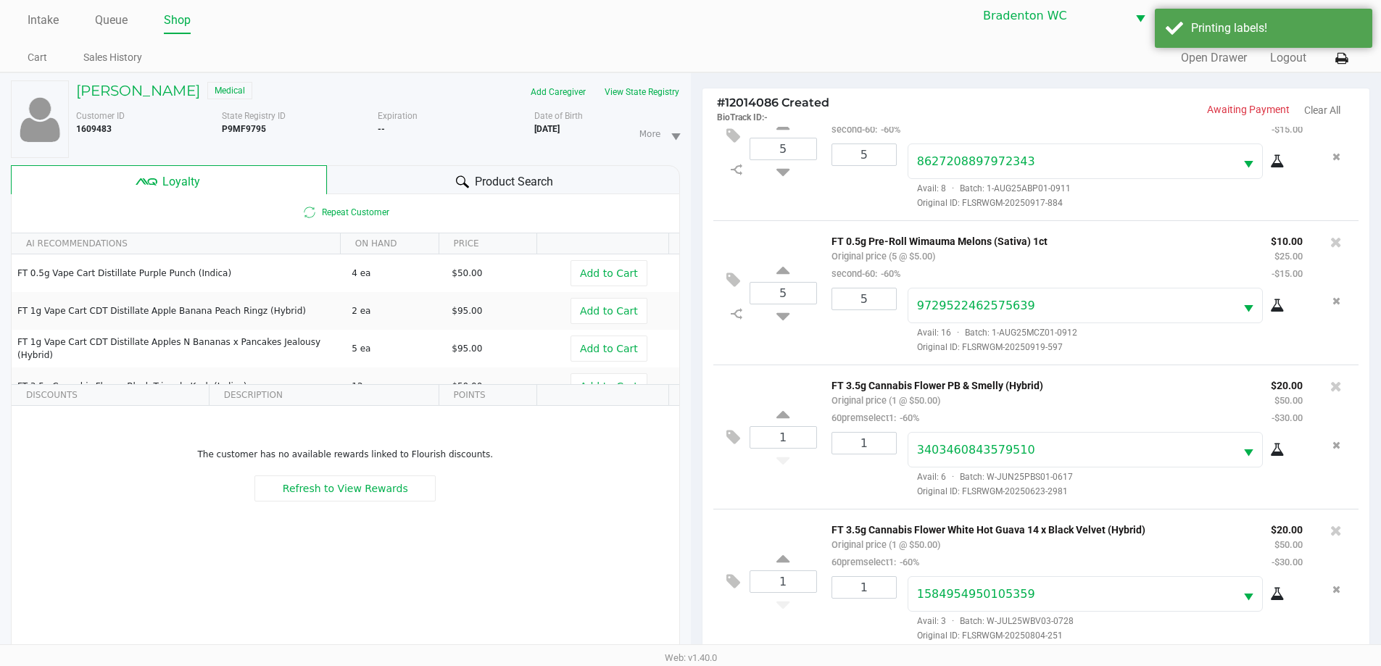
scroll to position [174, 0]
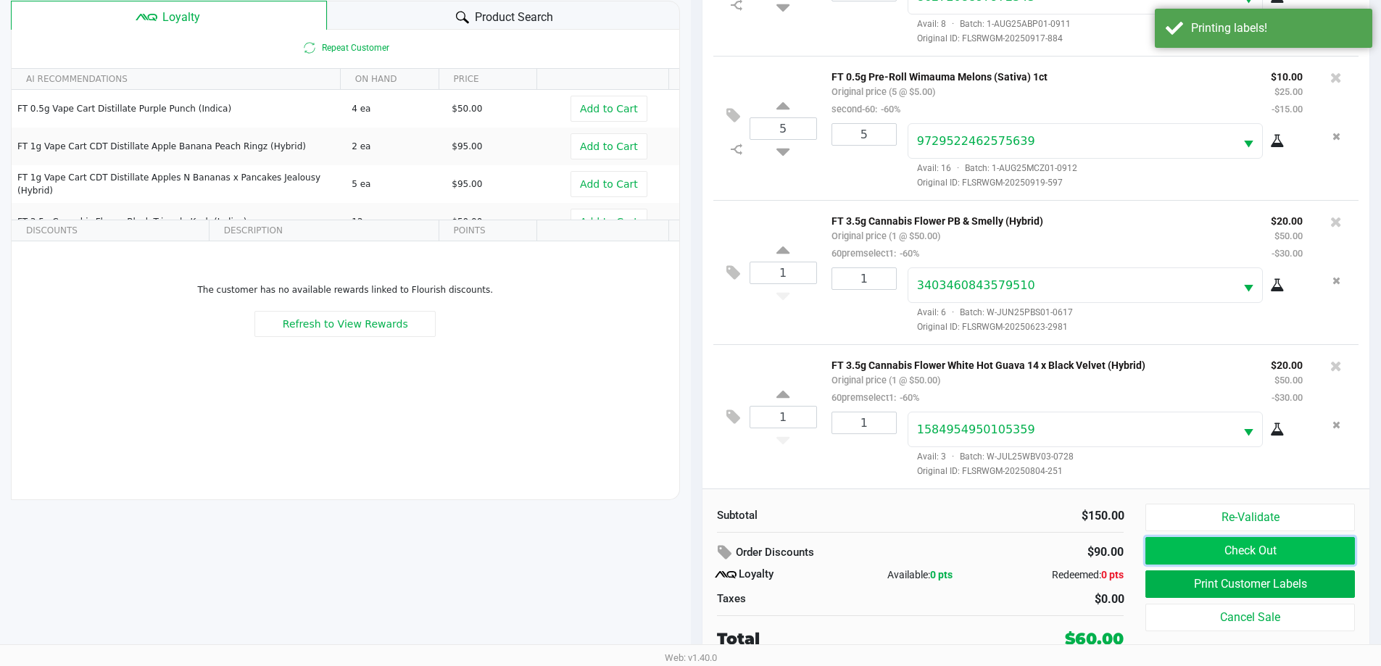
click at [694, 544] on button "Check Out" at bounding box center [1250, 551] width 209 height 28
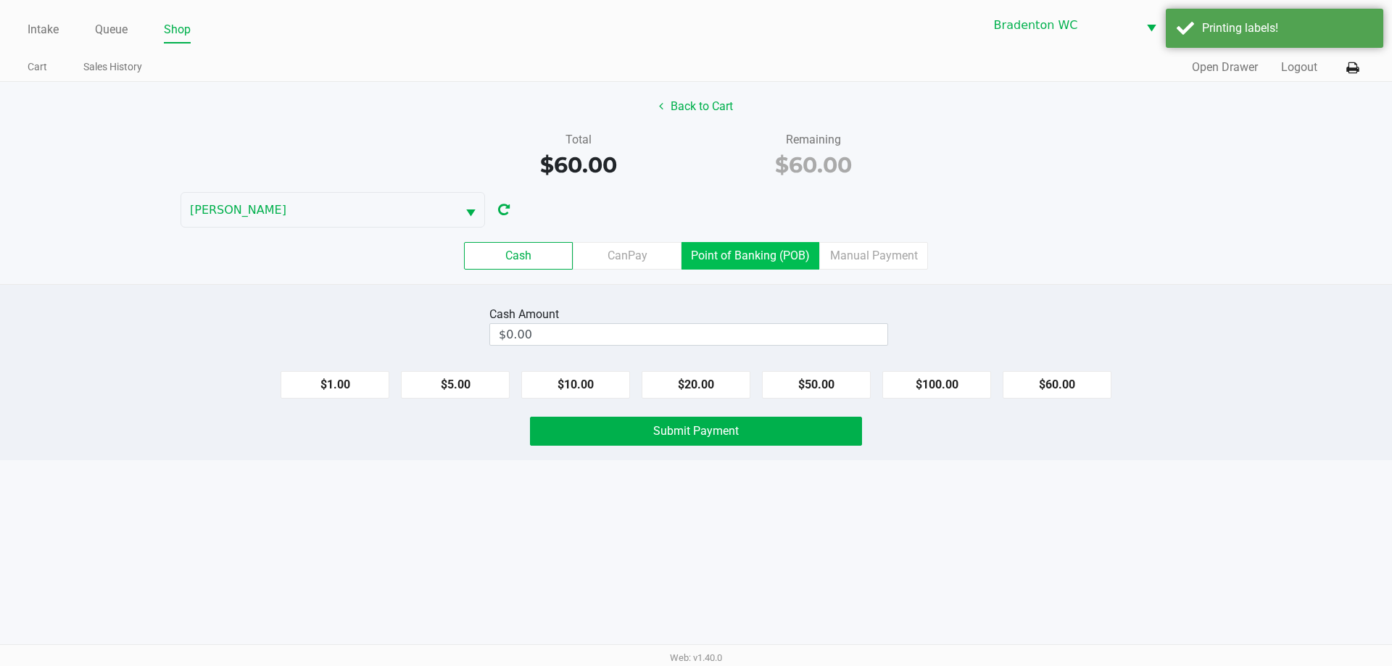
click at [694, 256] on label "Point of Banking (POB)" at bounding box center [751, 256] width 138 height 28
click at [0, 0] on 7 "Point of Banking (POB)" at bounding box center [0, 0] width 0 height 0
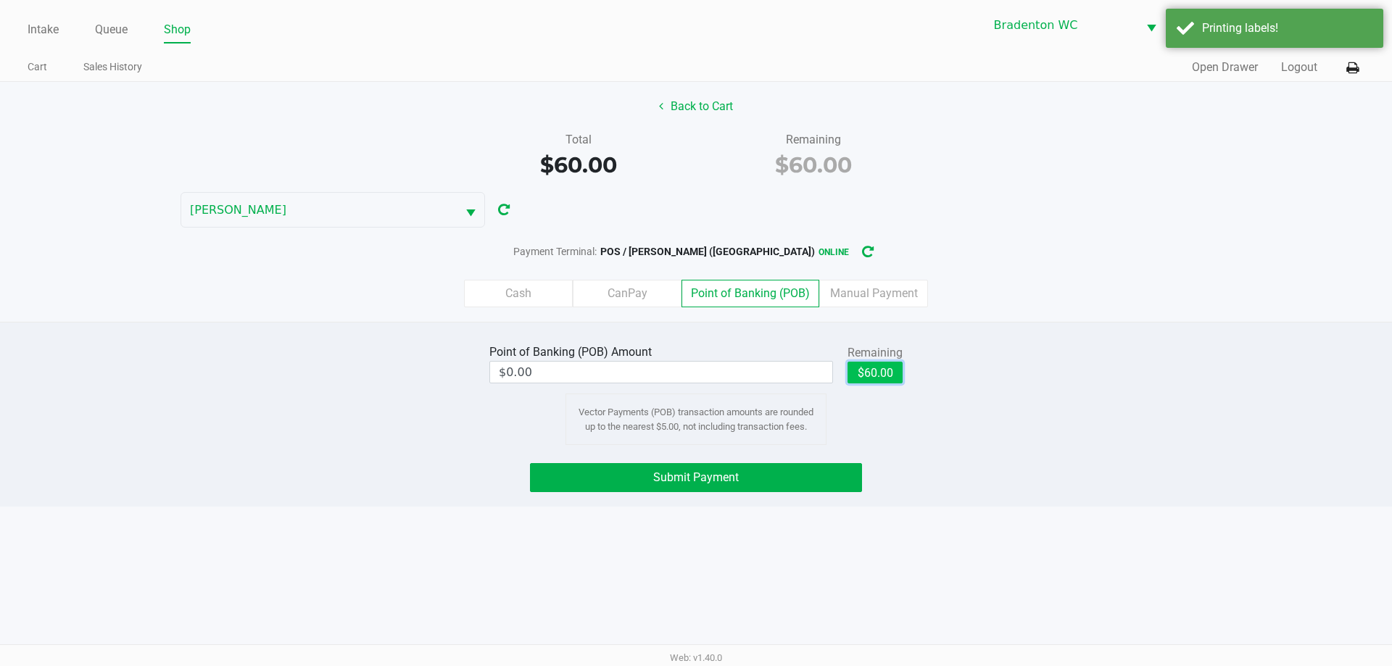
click at [694, 371] on button "$60.00" at bounding box center [875, 373] width 55 height 22
type input "$60.00"
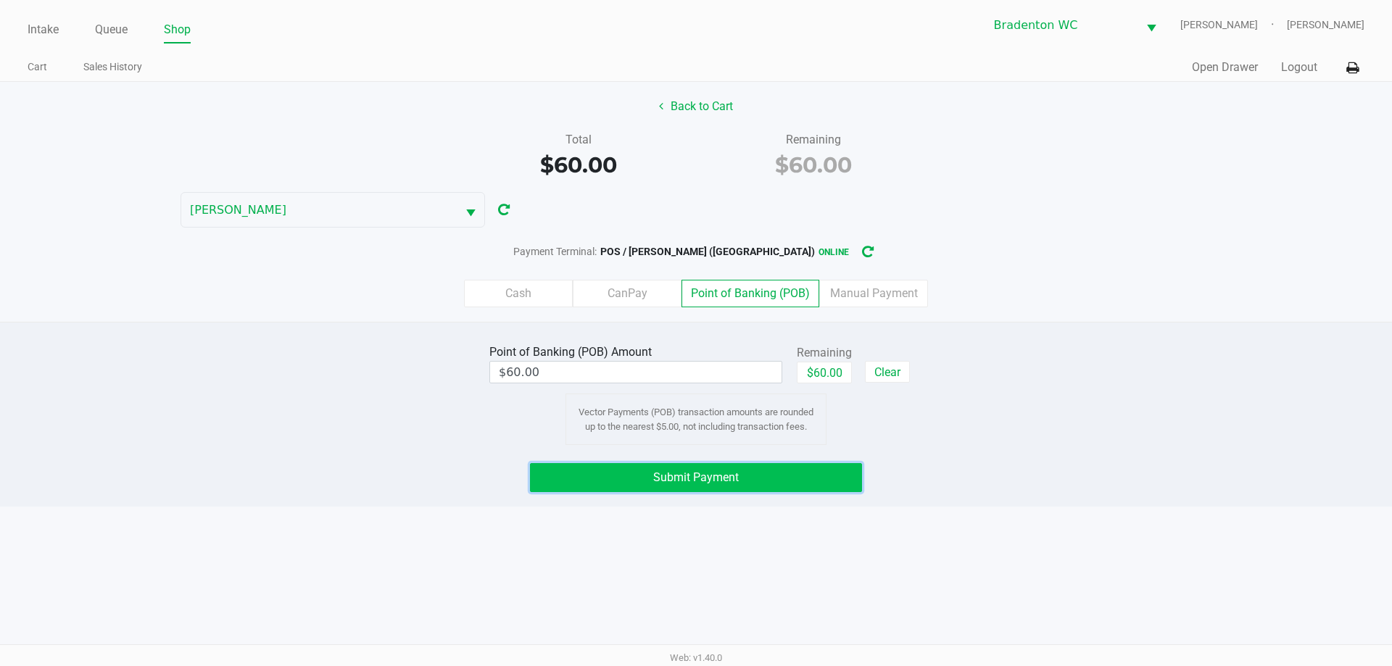
click at [694, 484] on button "Submit Payment" at bounding box center [696, 477] width 332 height 29
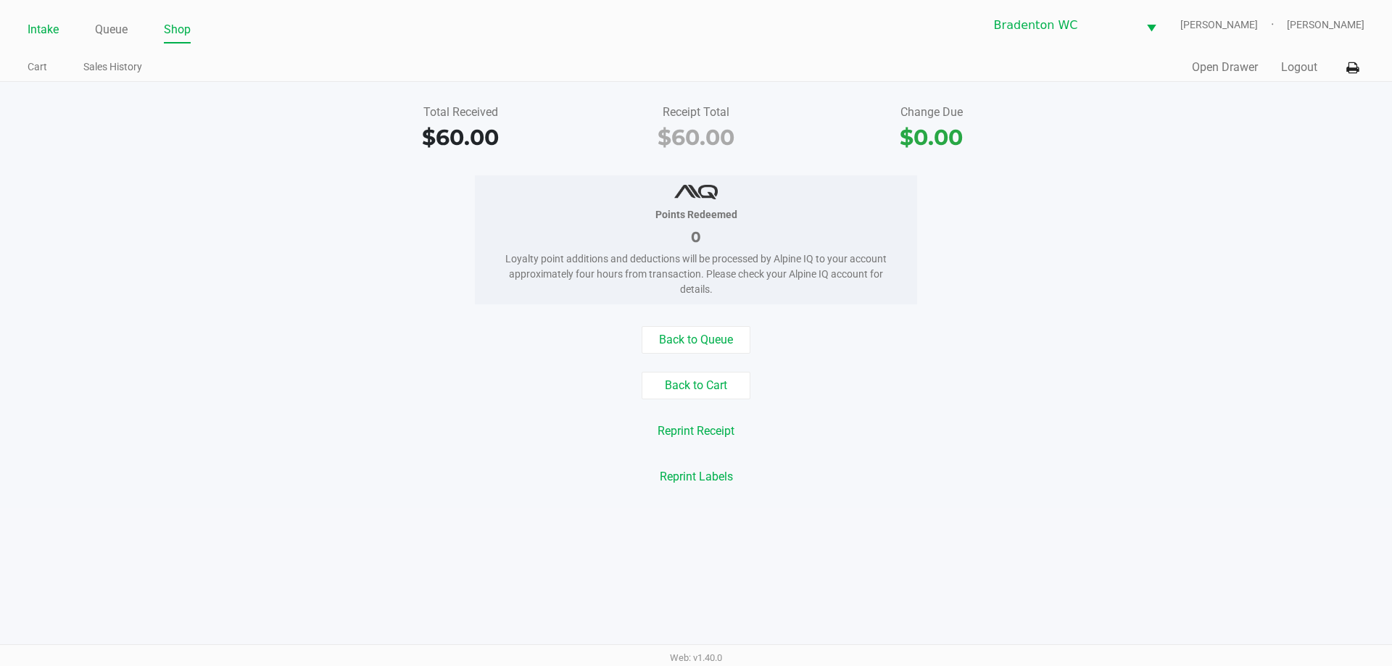
click at [37, 28] on link "Intake" at bounding box center [43, 30] width 31 height 20
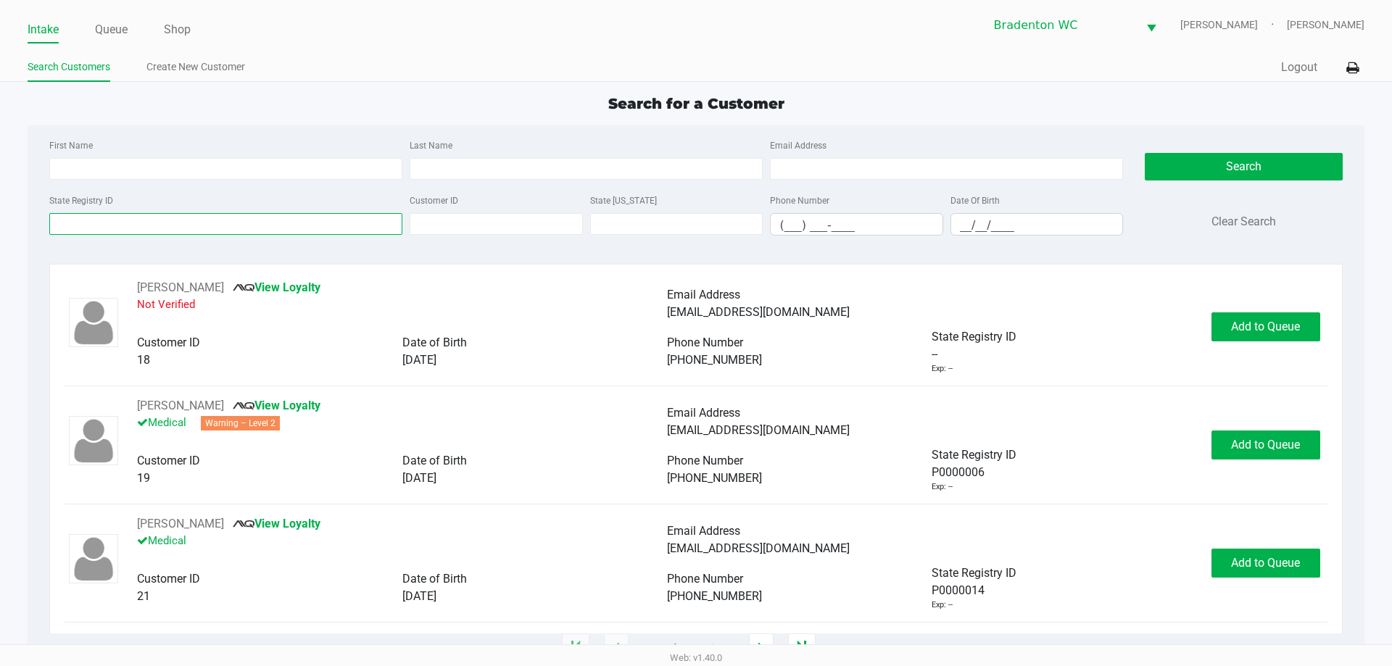
click at [151, 225] on input "State Registry ID" at bounding box center [225, 224] width 353 height 22
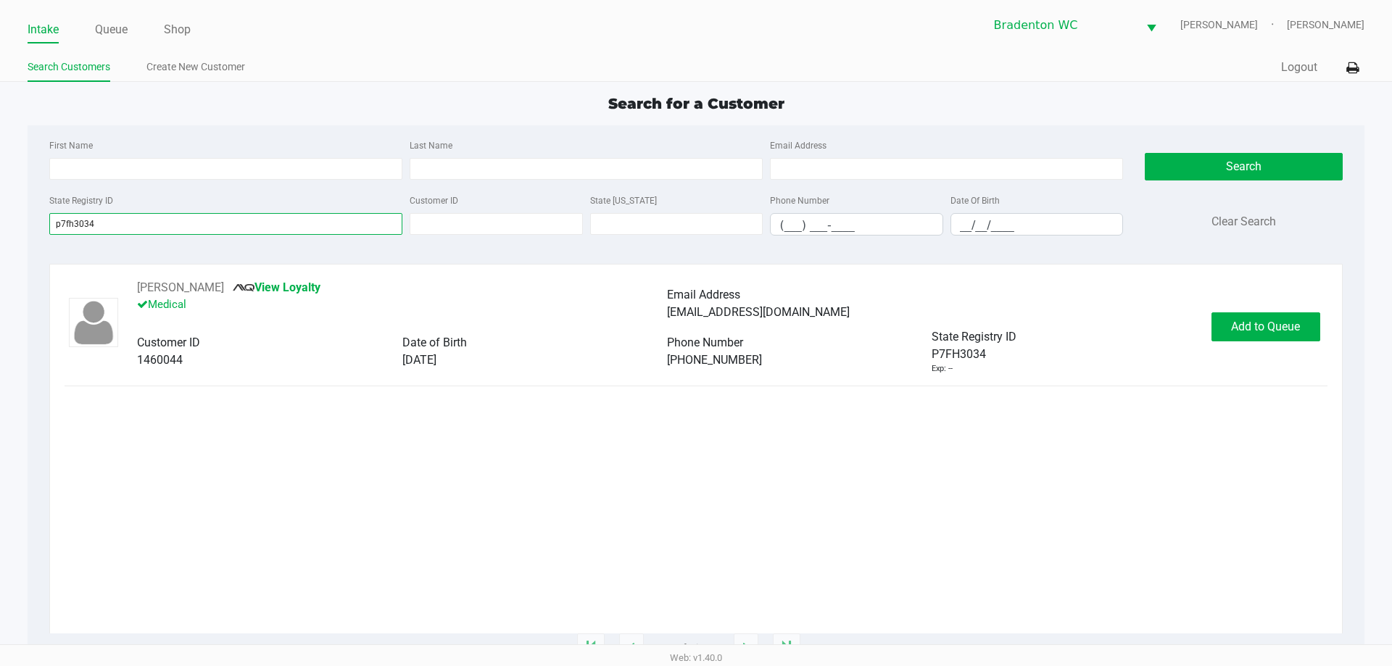
type input "p7fh3034"
click at [694, 334] on button "Add to Queue" at bounding box center [1266, 327] width 109 height 29
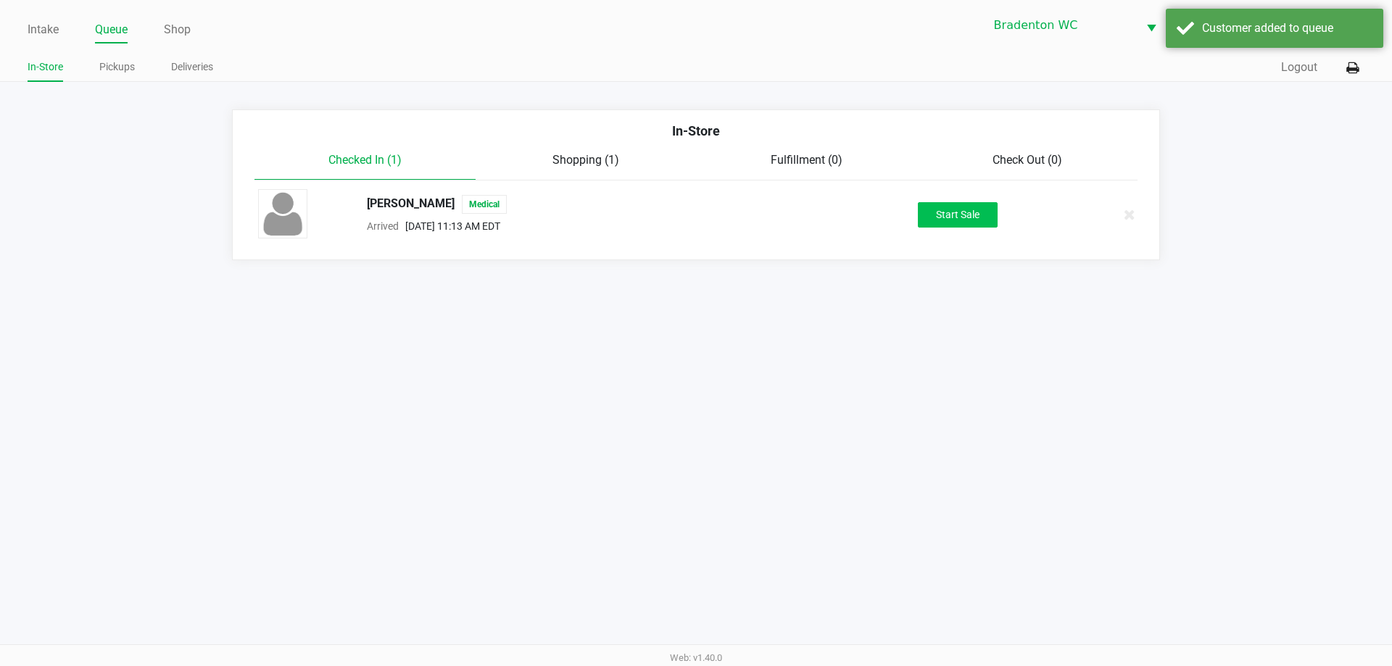
click at [694, 215] on button "Start Sale" at bounding box center [958, 214] width 80 height 25
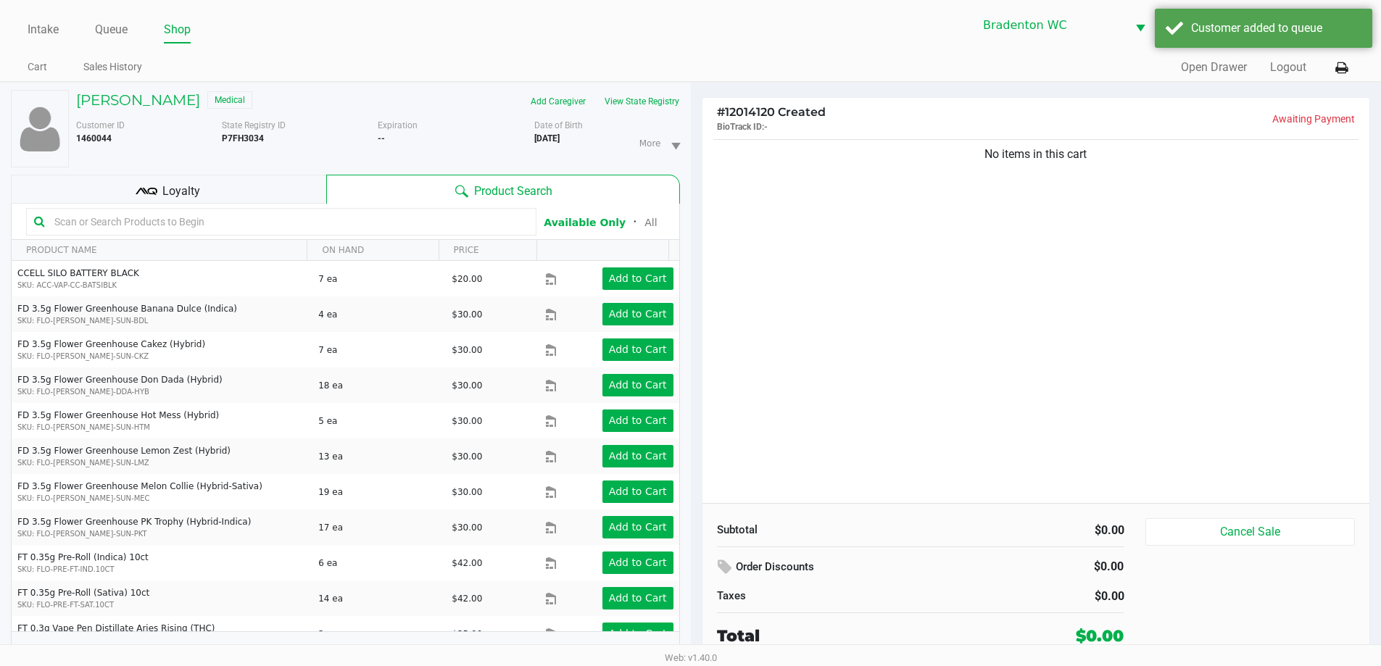
click at [644, 99] on button "View State Registry" at bounding box center [637, 101] width 85 height 23
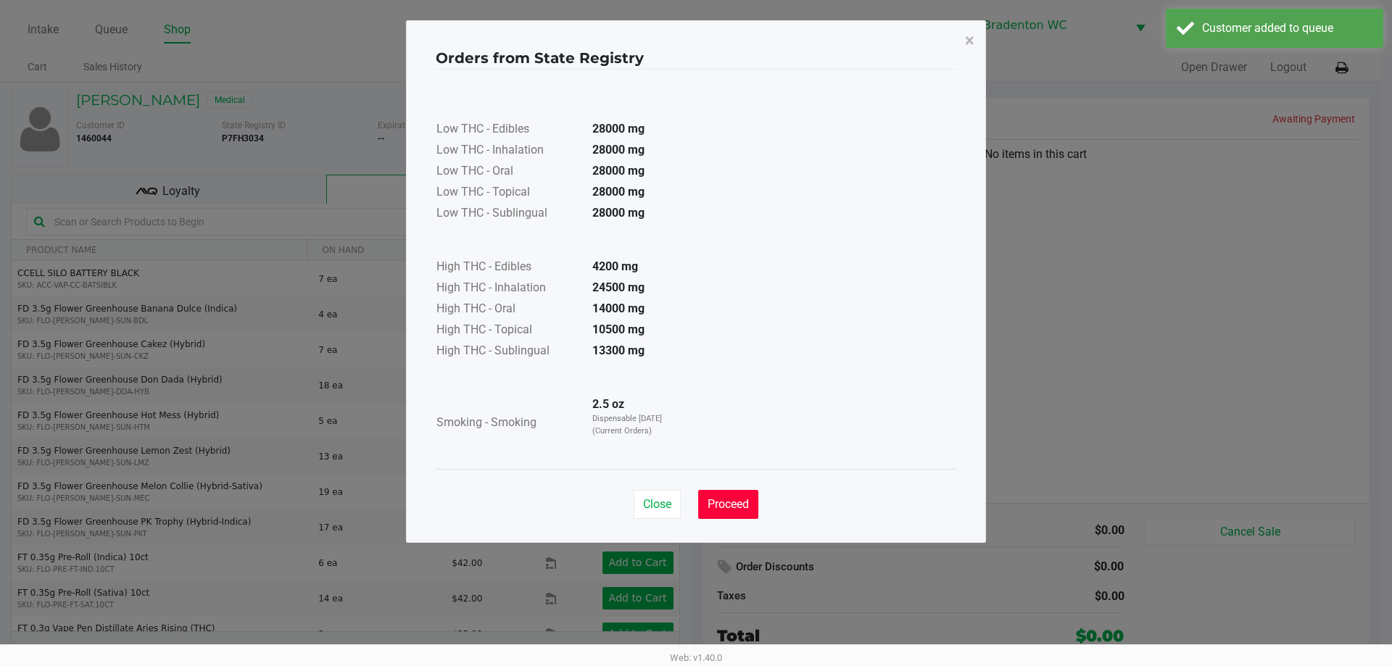
click at [694, 509] on span "Proceed" at bounding box center [728, 504] width 41 height 14
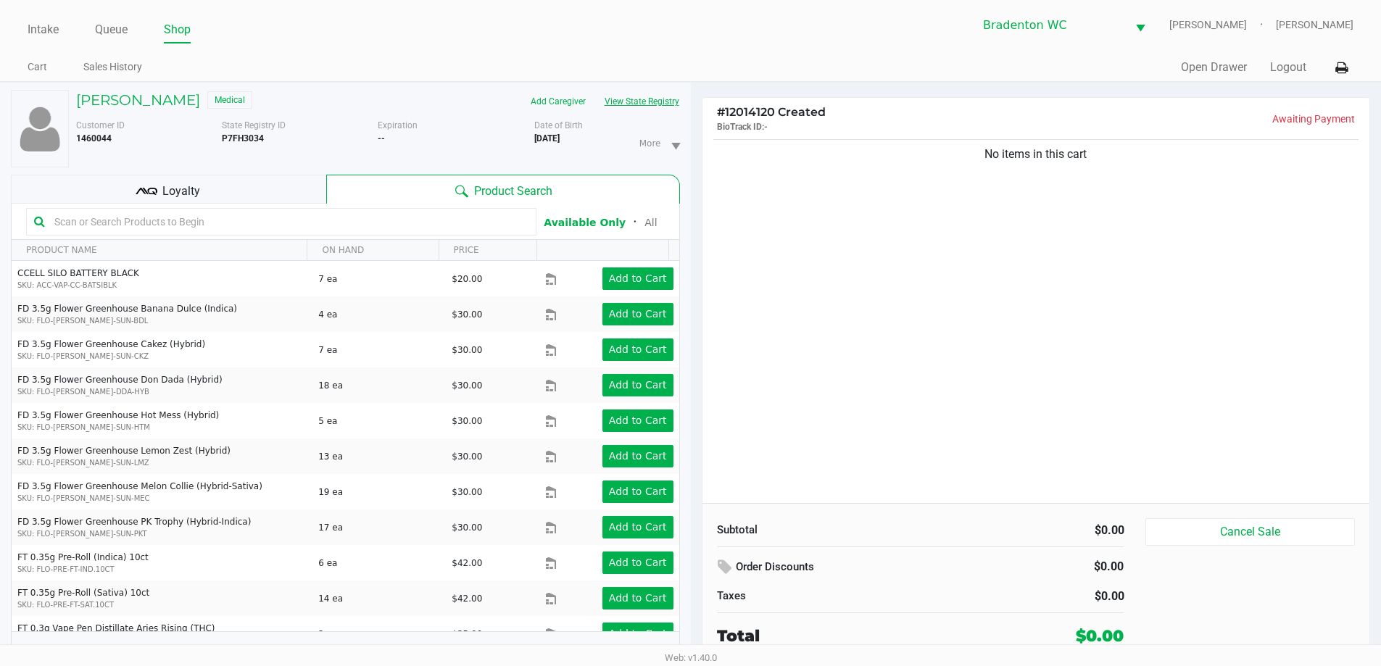
click at [138, 225] on input "text" at bounding box center [289, 222] width 480 height 22
click at [142, 102] on h5 "MERLIEN FARMER" at bounding box center [138, 99] width 124 height 17
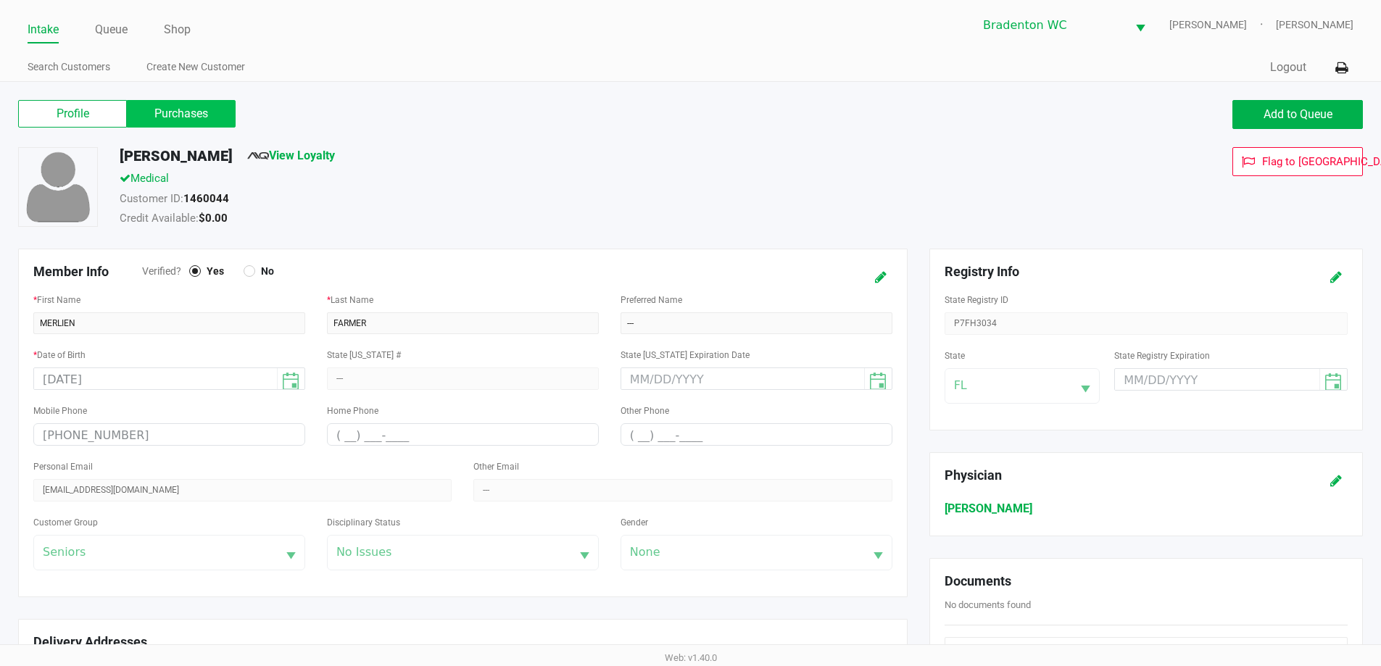
click at [175, 112] on label "Purchases" at bounding box center [181, 114] width 109 height 28
click at [0, 0] on 1 "Purchases" at bounding box center [0, 0] width 0 height 0
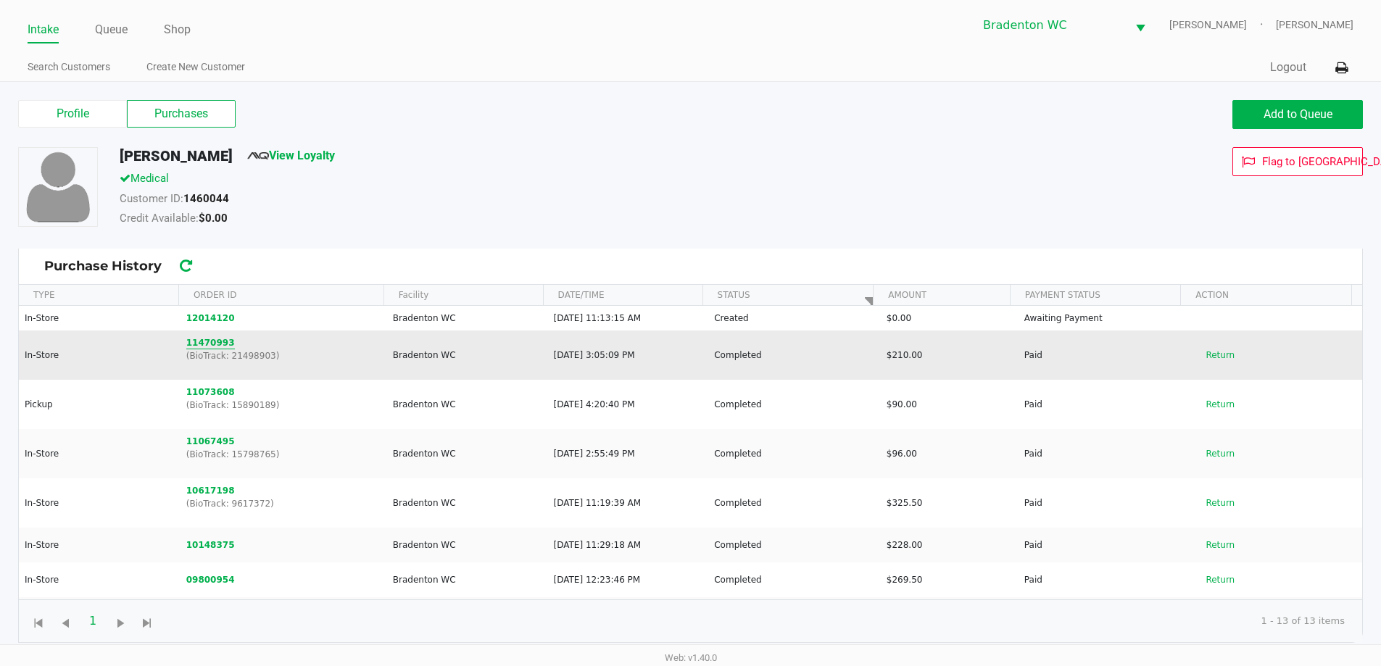
click at [207, 347] on button "11470993" at bounding box center [210, 342] width 49 height 13
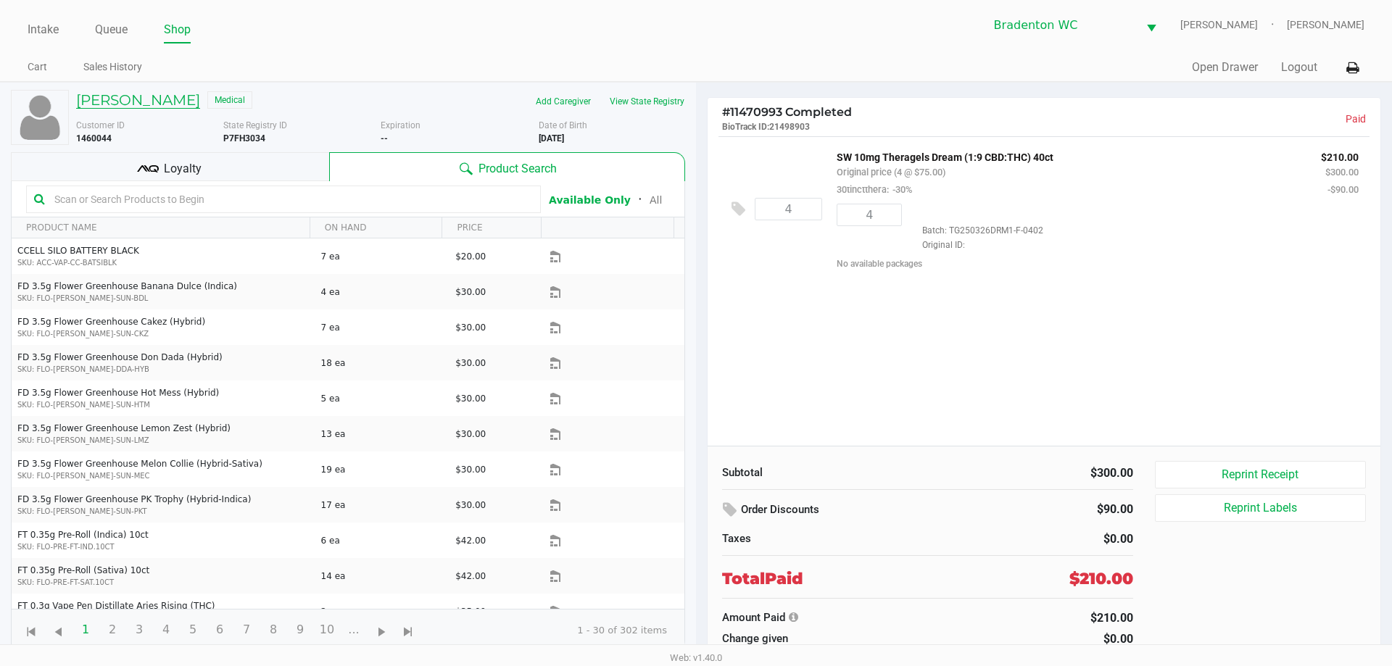
click at [140, 94] on h5 "MERLIEN FARMER" at bounding box center [138, 99] width 124 height 17
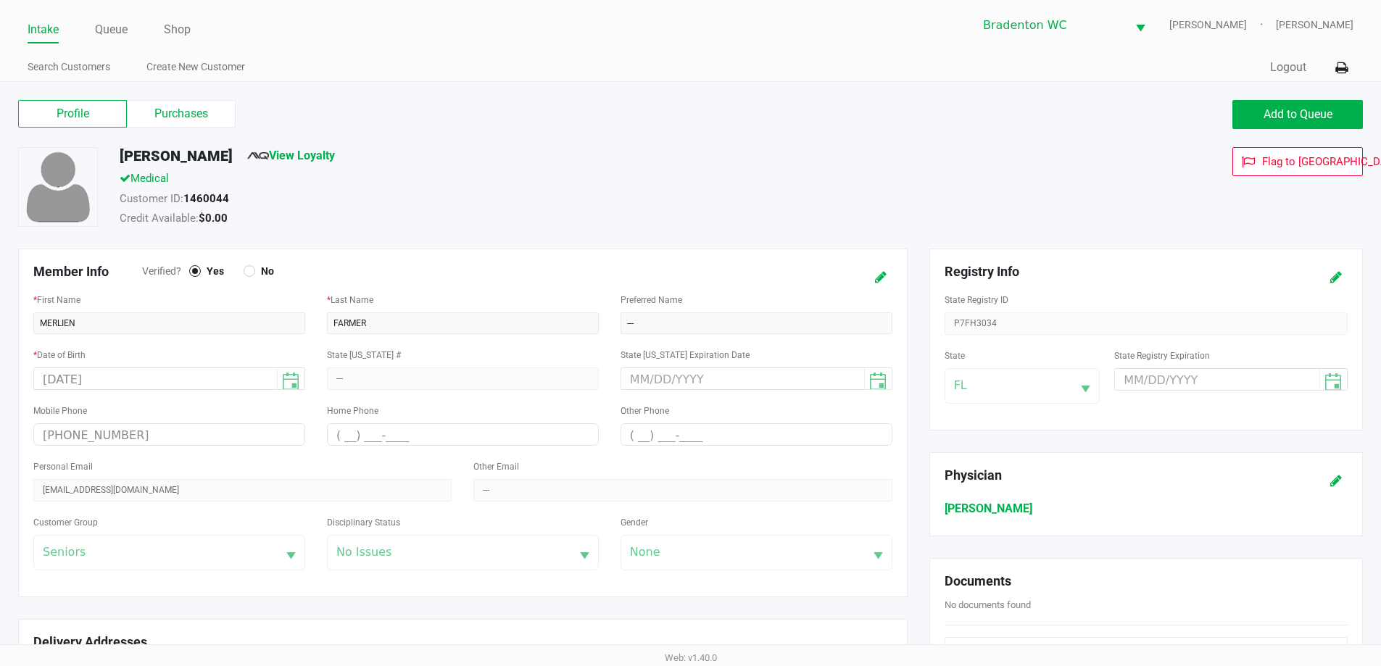
click at [169, 117] on label "Purchases" at bounding box center [181, 114] width 109 height 28
click at [0, 0] on 1 "Purchases" at bounding box center [0, 0] width 0 height 0
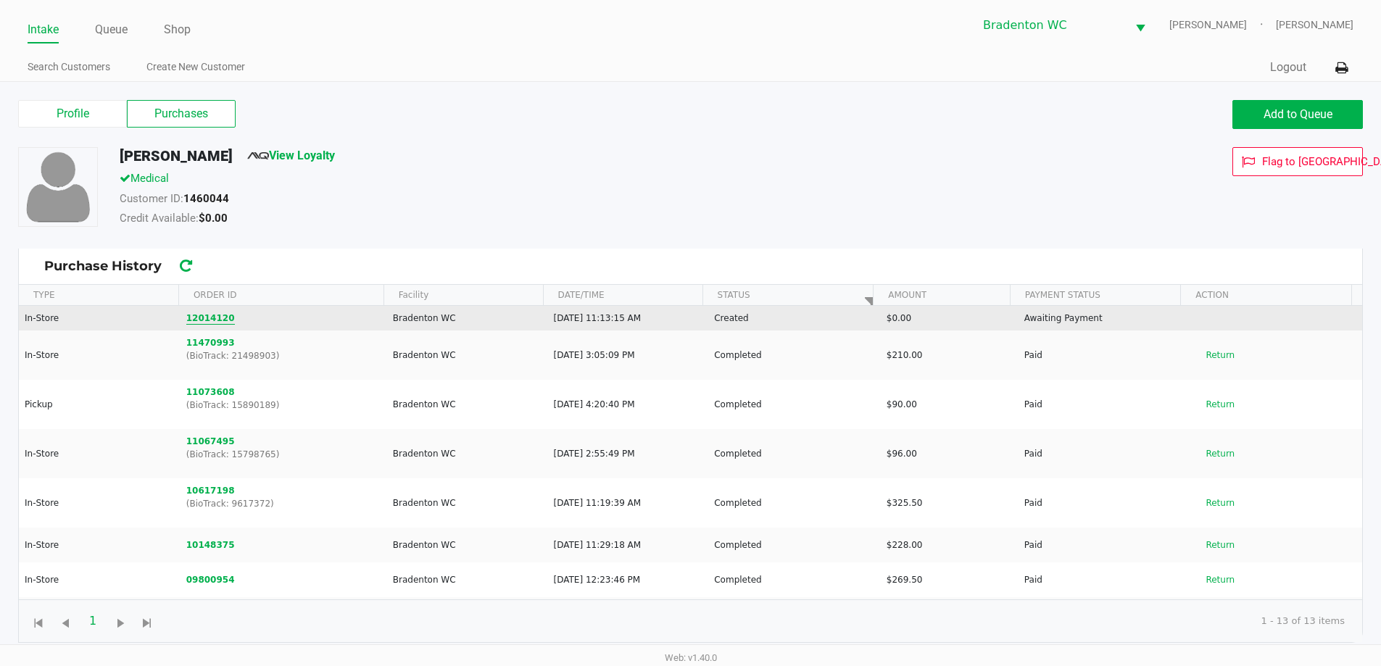
click at [193, 318] on button "12014120" at bounding box center [210, 318] width 49 height 13
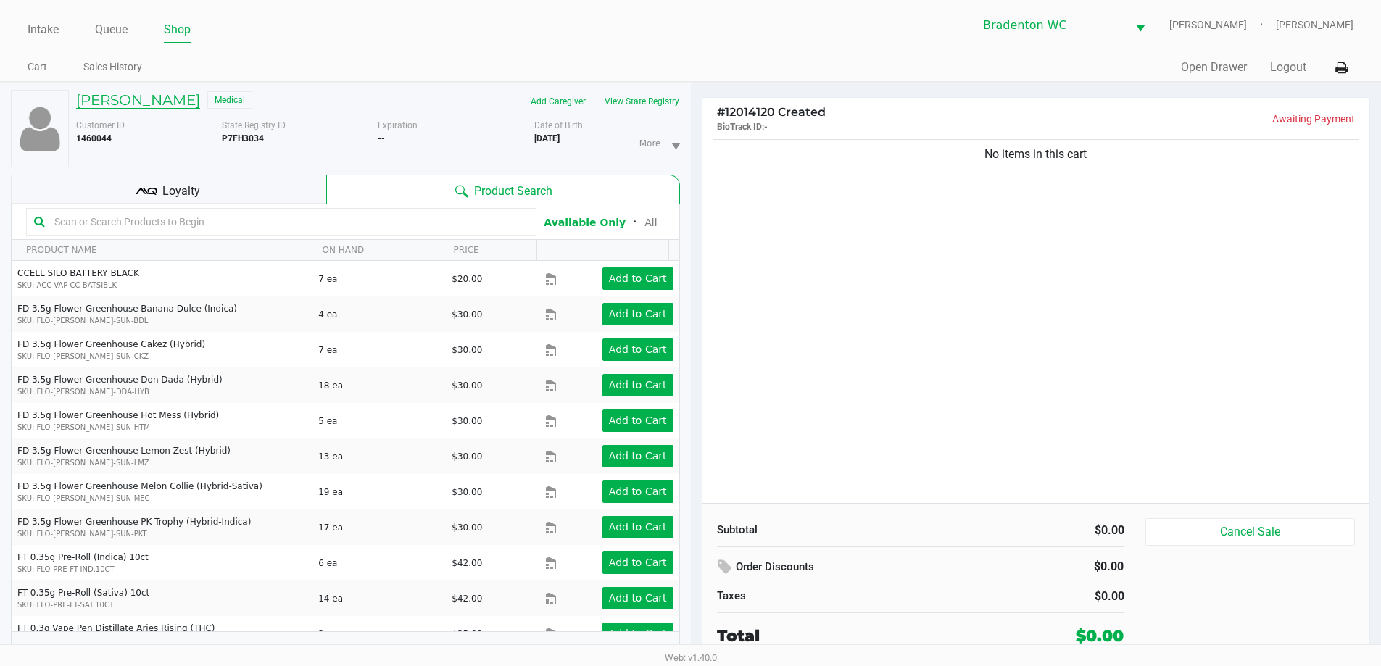
click at [125, 103] on h5 "MERLIEN FARMER" at bounding box center [138, 99] width 124 height 17
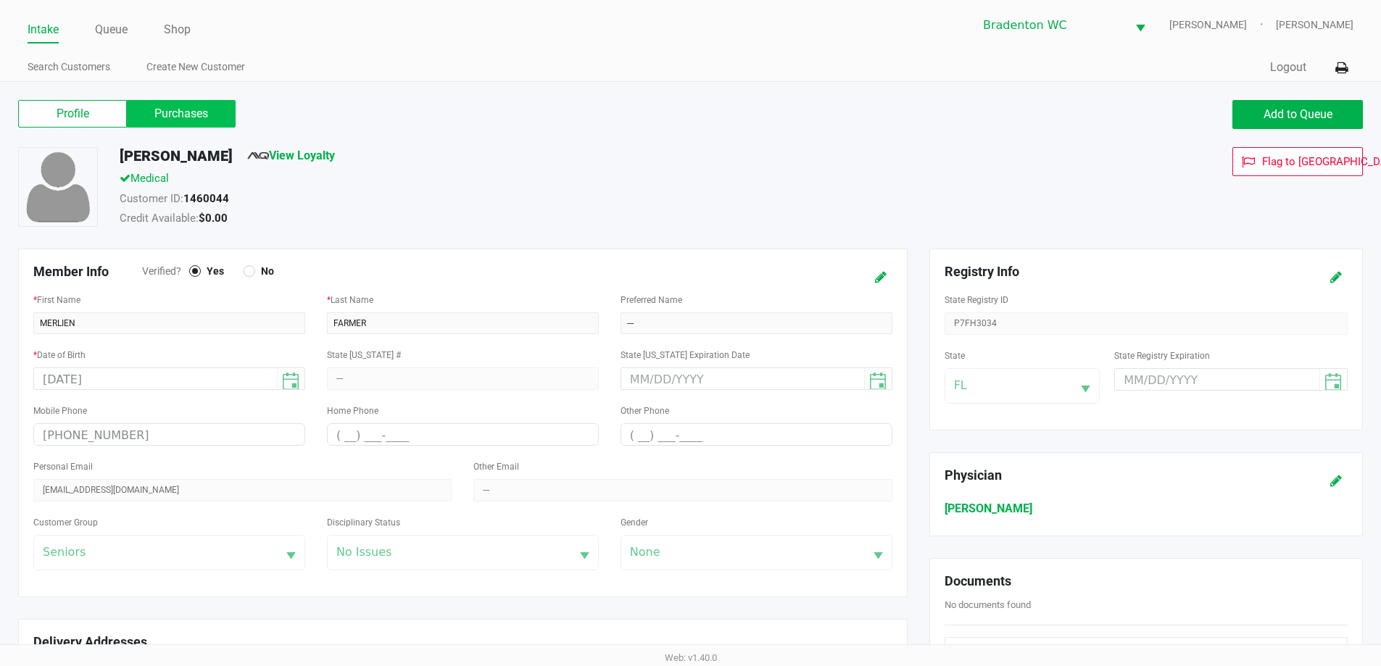
click at [186, 112] on label "Purchases" at bounding box center [181, 114] width 109 height 28
click at [0, 0] on 1 "Purchases" at bounding box center [0, 0] width 0 height 0
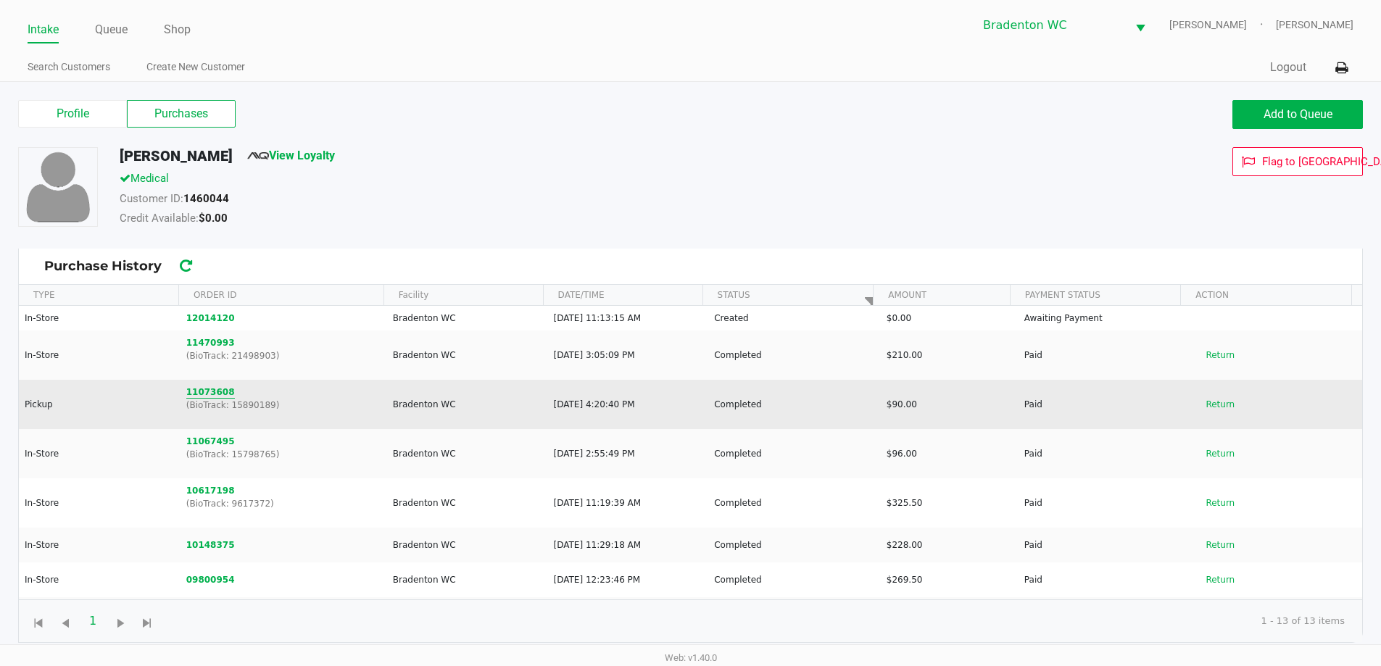
click at [207, 392] on button "11073608" at bounding box center [210, 392] width 49 height 13
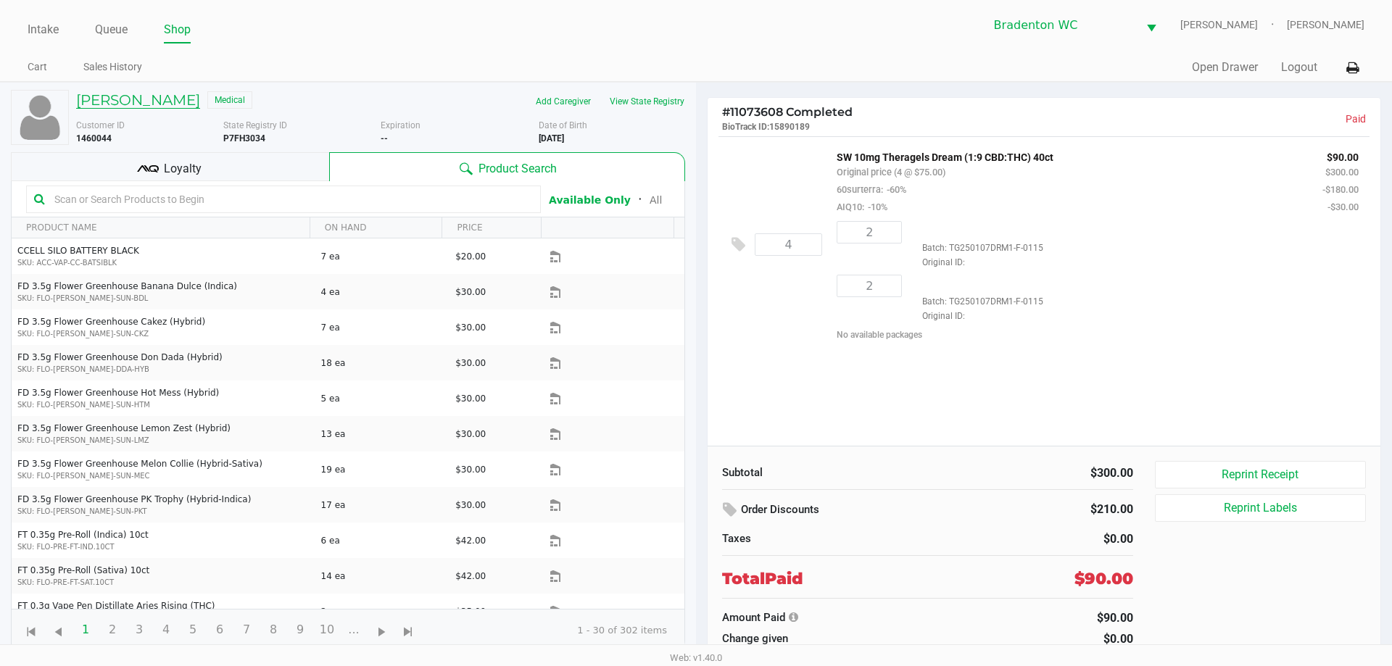
click at [167, 96] on h5 "MERLIEN FARMER" at bounding box center [138, 99] width 124 height 17
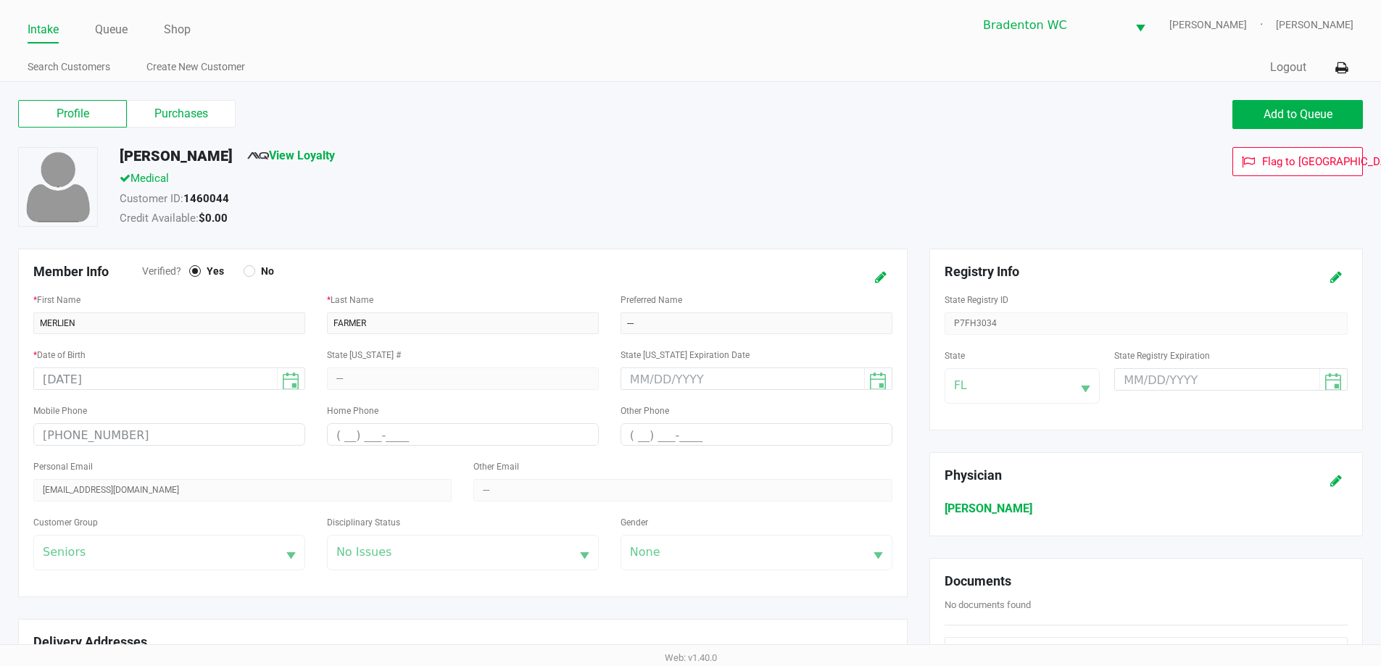
click at [166, 104] on label "Purchases" at bounding box center [181, 114] width 109 height 28
click at [0, 0] on 1 "Purchases" at bounding box center [0, 0] width 0 height 0
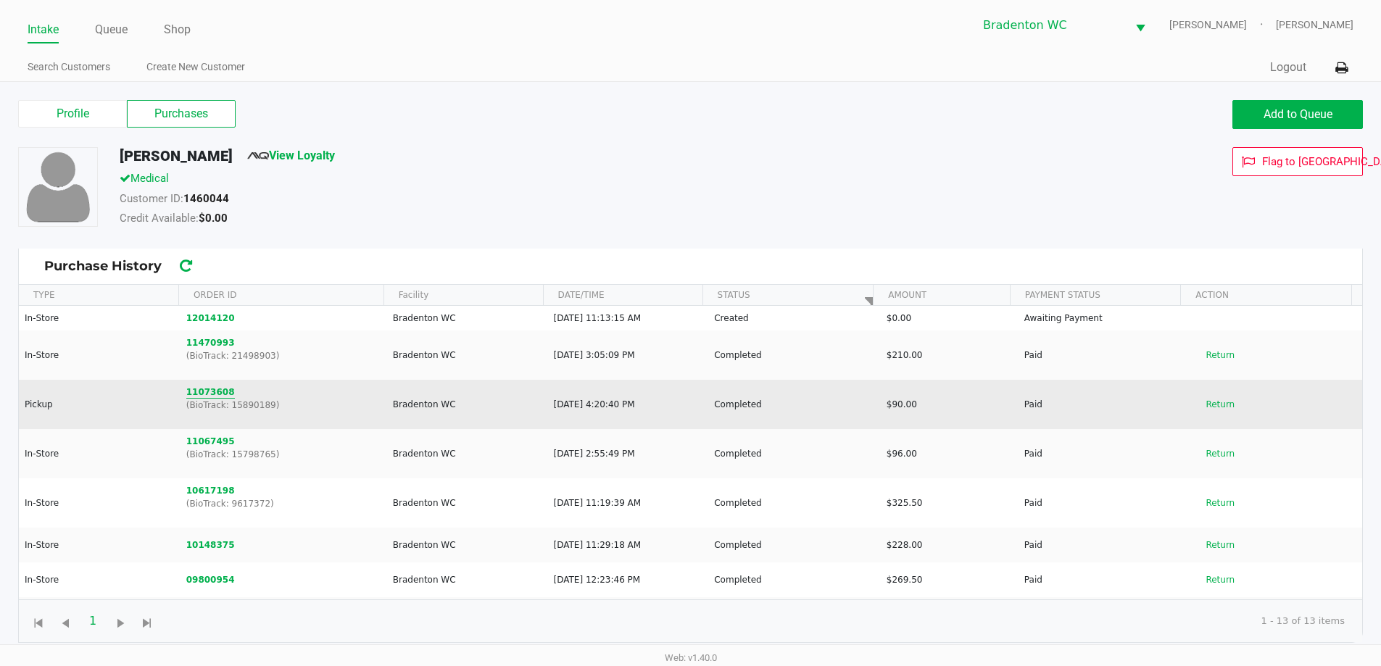
click at [207, 394] on button "11073608" at bounding box center [210, 392] width 49 height 13
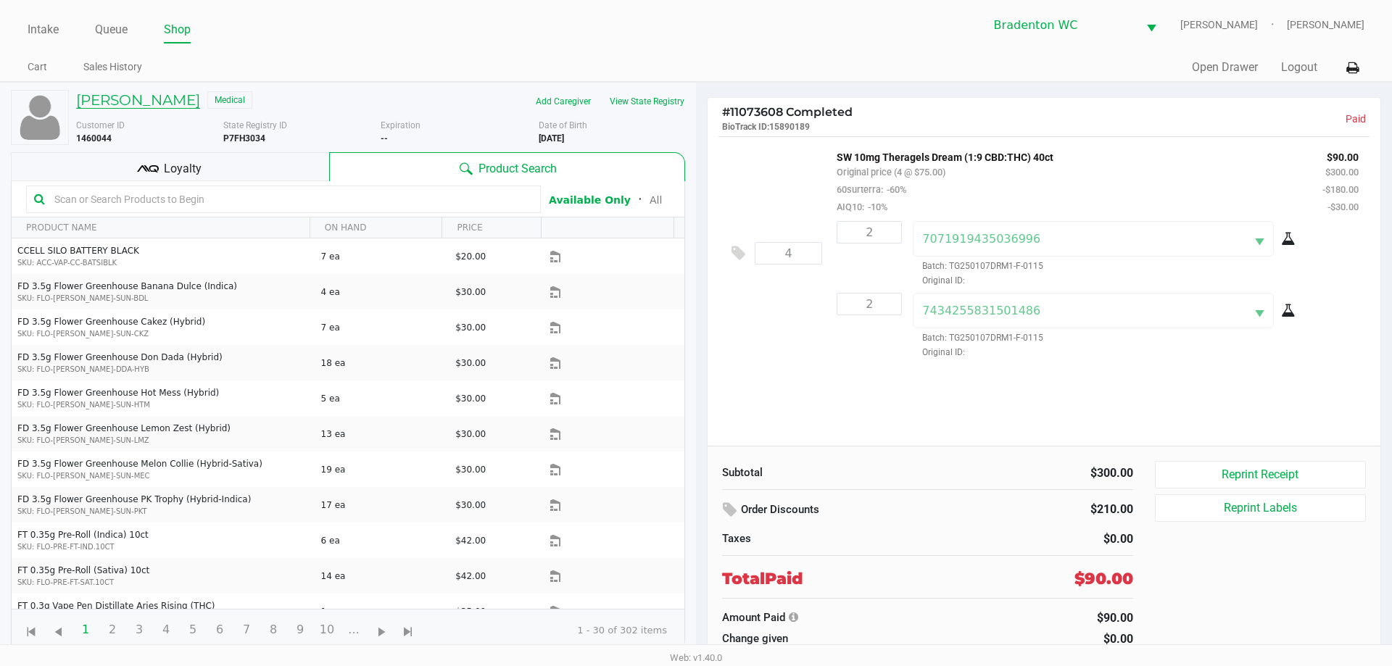
click at [174, 99] on h5 "MERLIEN FARMER" at bounding box center [138, 99] width 124 height 17
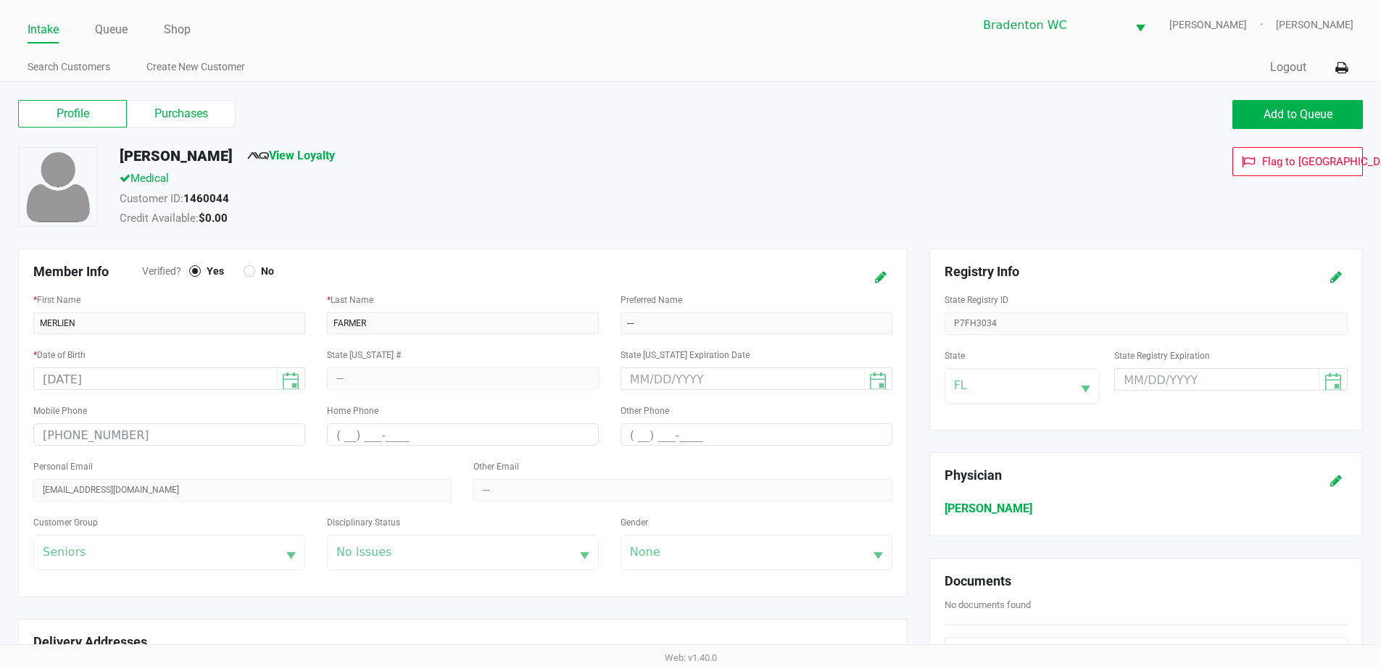
click at [174, 99] on div "Profile Purchases Add to Queue" at bounding box center [690, 121] width 1367 height 51
click at [174, 108] on label "Purchases" at bounding box center [181, 114] width 109 height 28
click at [0, 0] on 1 "Purchases" at bounding box center [0, 0] width 0 height 0
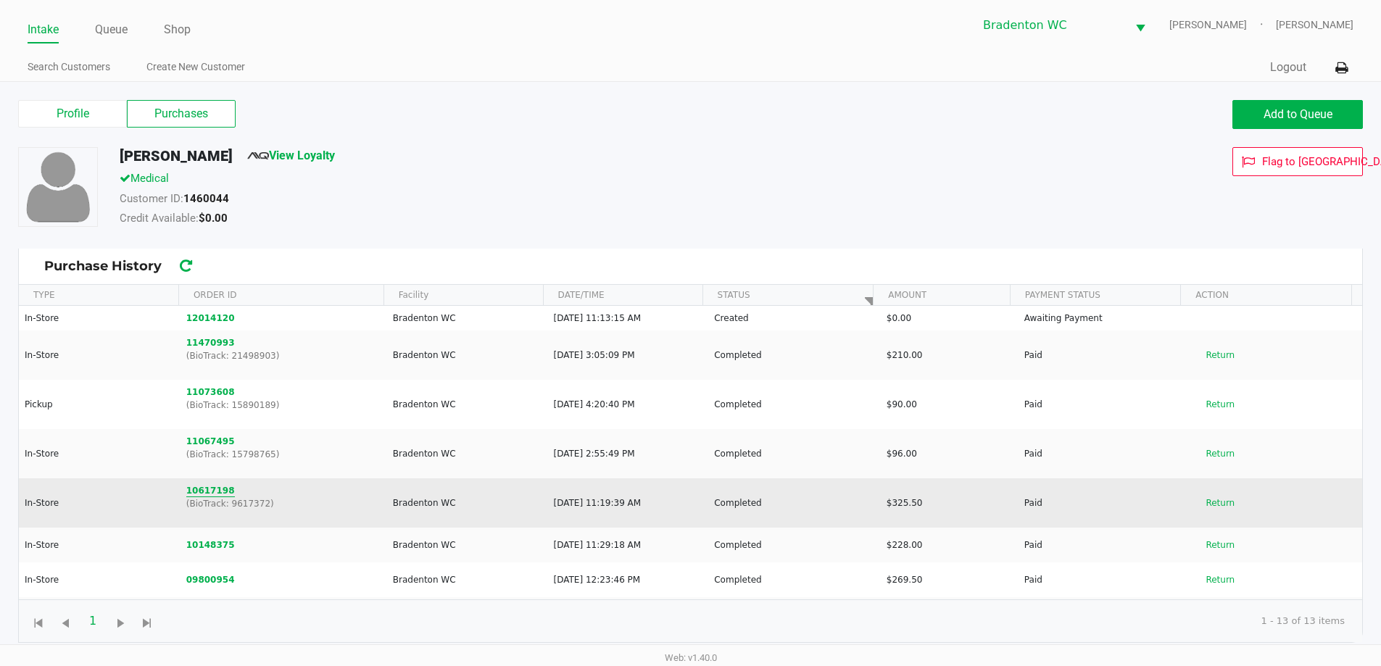
click at [223, 491] on button "10617198" at bounding box center [210, 490] width 49 height 13
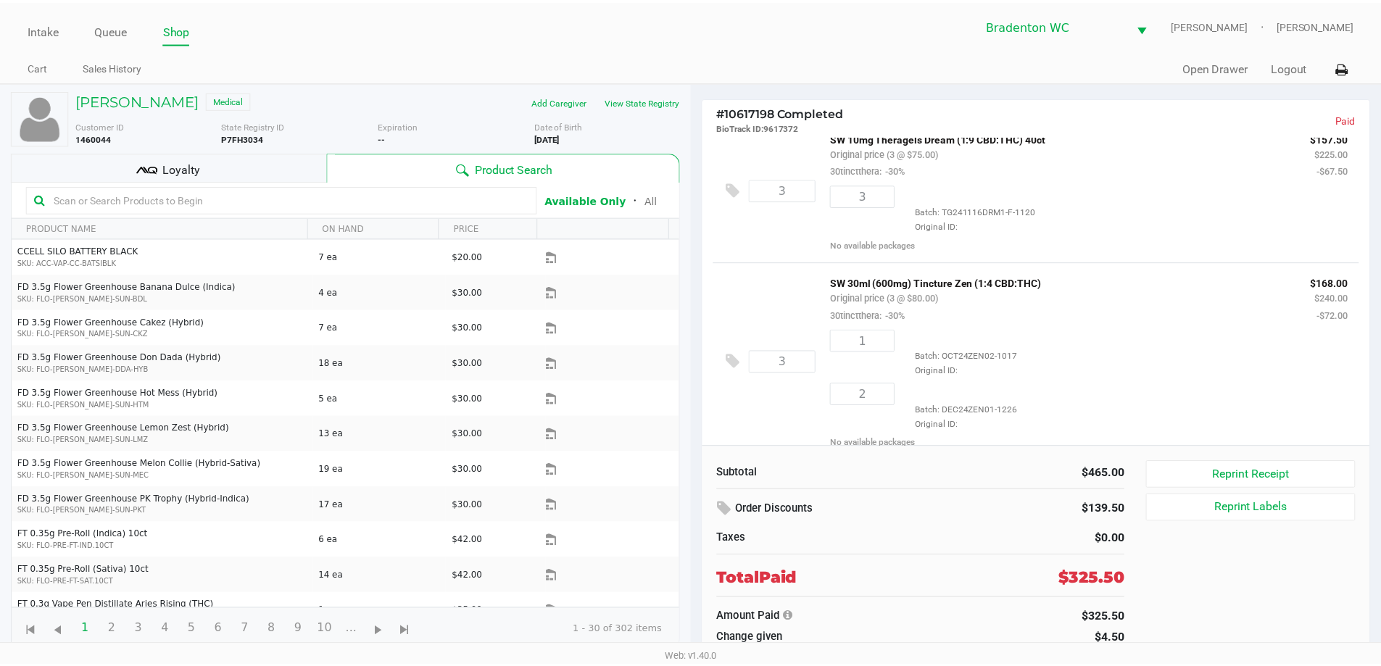
scroll to position [36, 0]
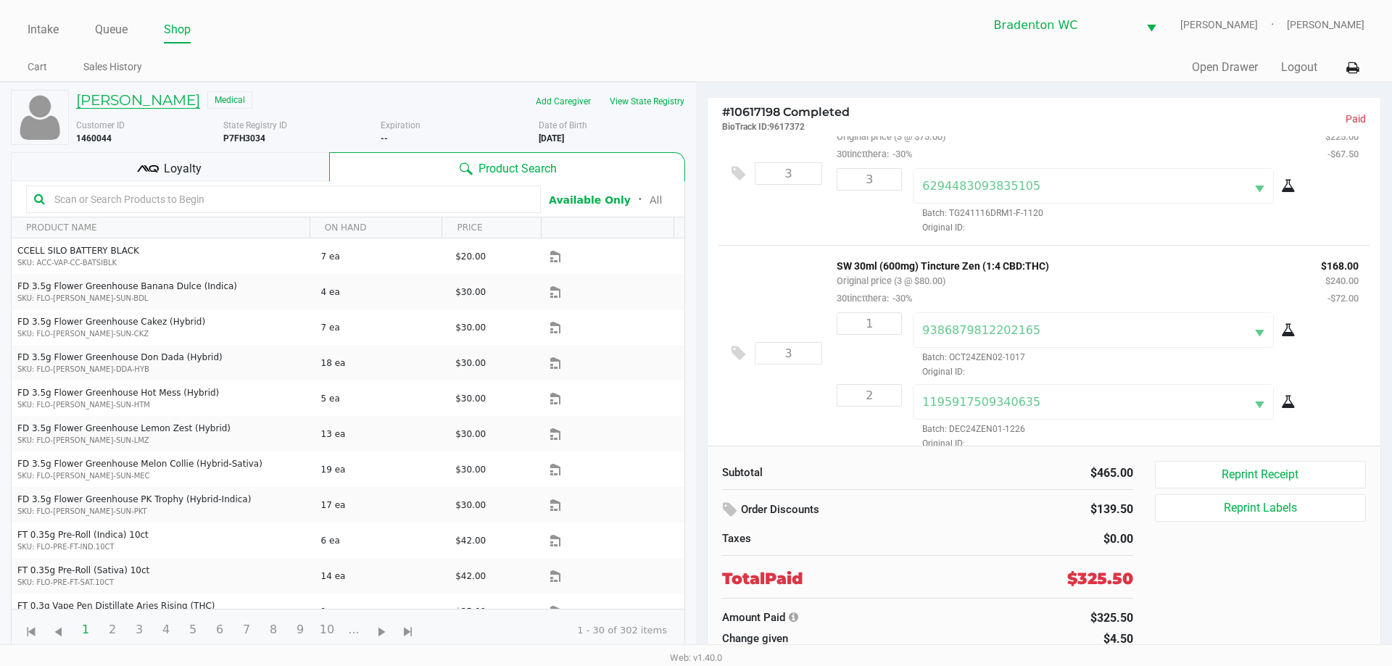
click at [179, 97] on h5 "MERLIEN FARMER" at bounding box center [138, 99] width 124 height 17
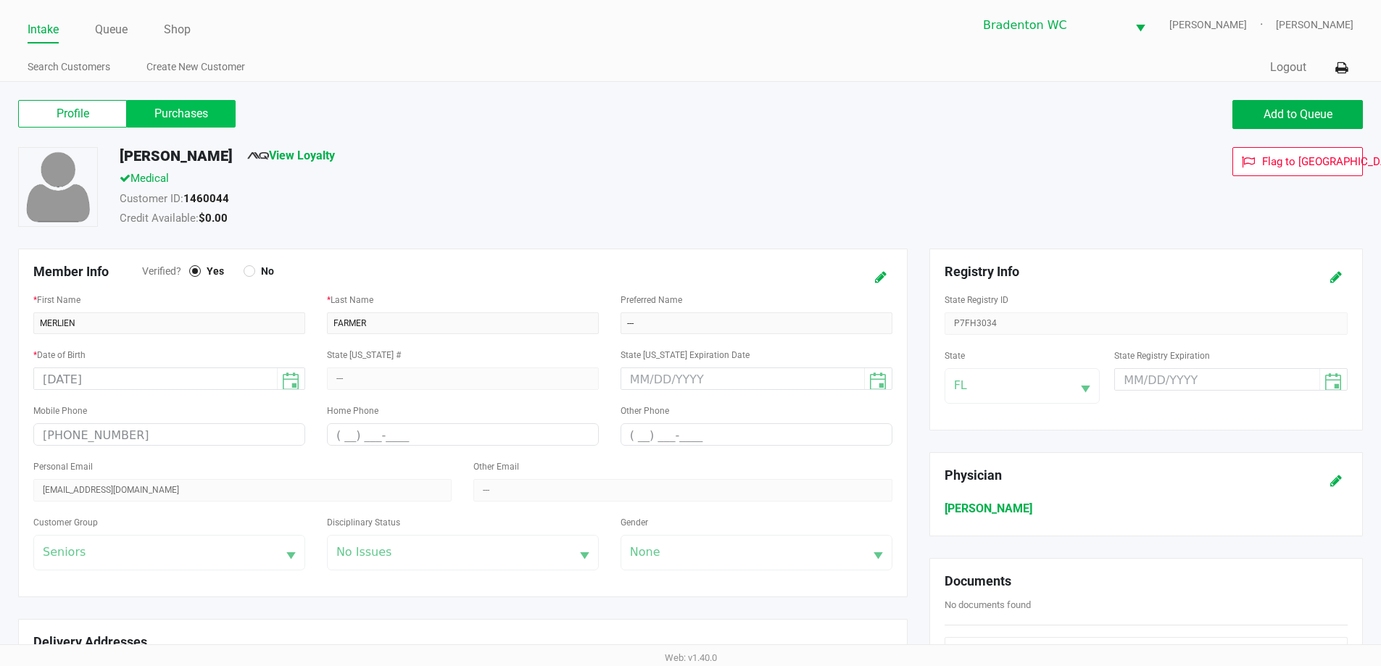
click at [180, 108] on label "Purchases" at bounding box center [181, 114] width 109 height 28
click at [0, 0] on 1 "Purchases" at bounding box center [0, 0] width 0 height 0
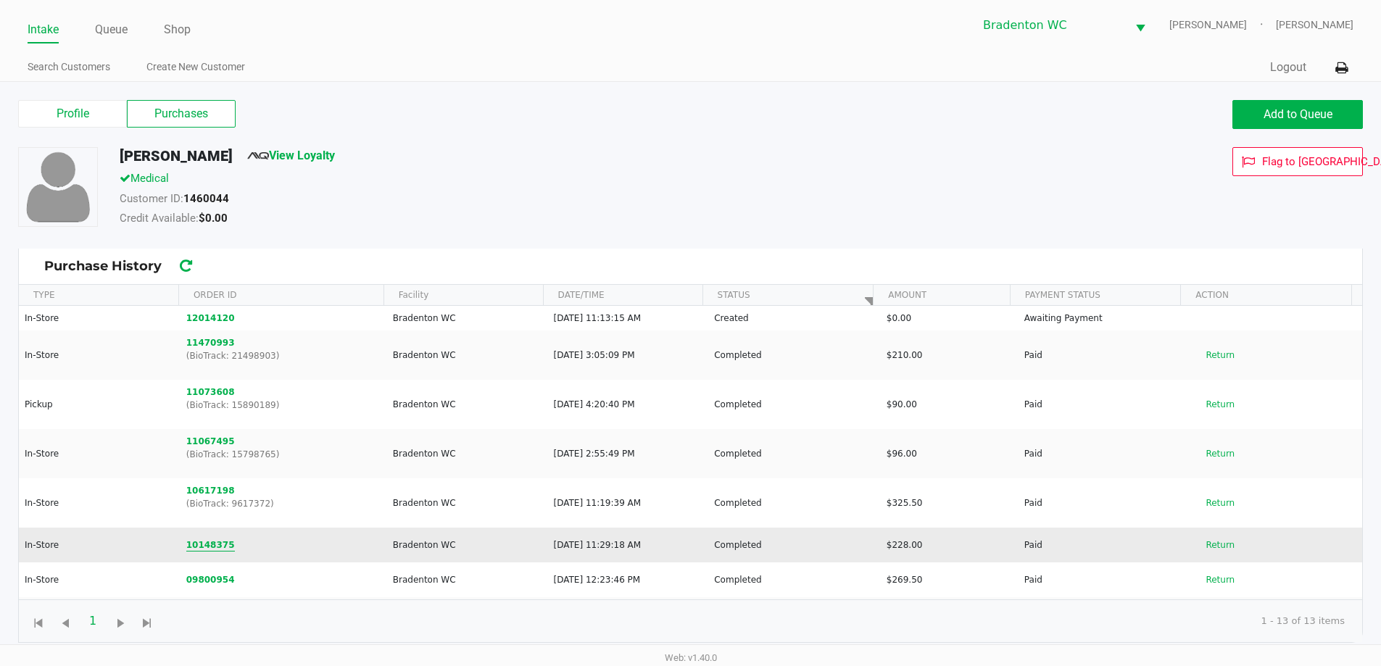
click at [212, 542] on button "10148375" at bounding box center [210, 545] width 49 height 13
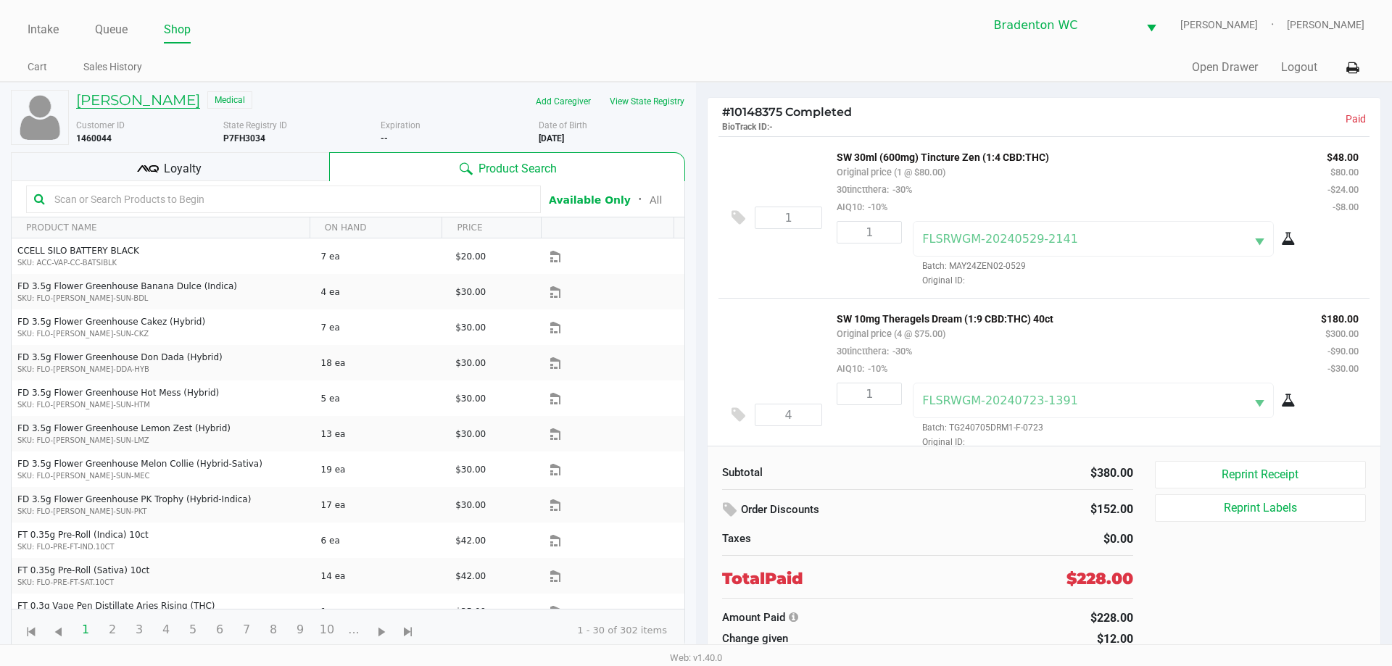
click at [104, 98] on h5 "MERLIEN FARMER" at bounding box center [138, 99] width 124 height 17
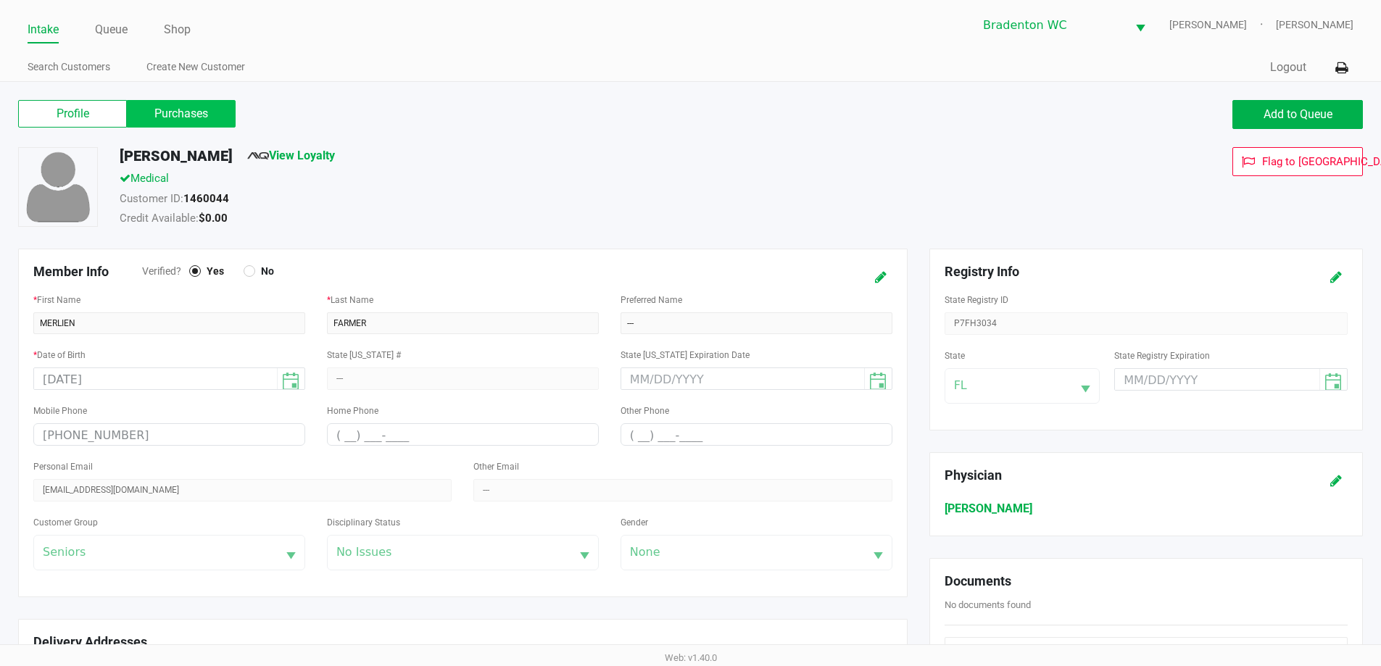
click at [187, 109] on label "Purchases" at bounding box center [181, 114] width 109 height 28
click at [0, 0] on 1 "Purchases" at bounding box center [0, 0] width 0 height 0
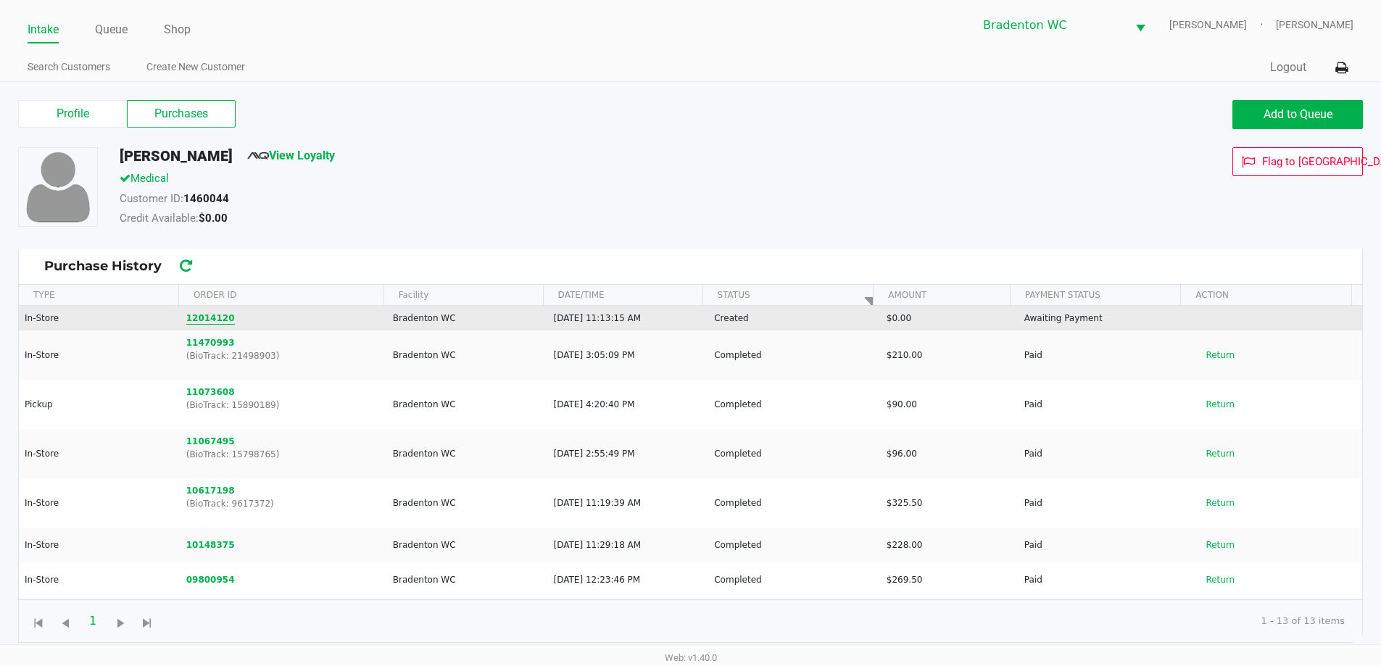
click at [202, 321] on button "12014120" at bounding box center [210, 318] width 49 height 13
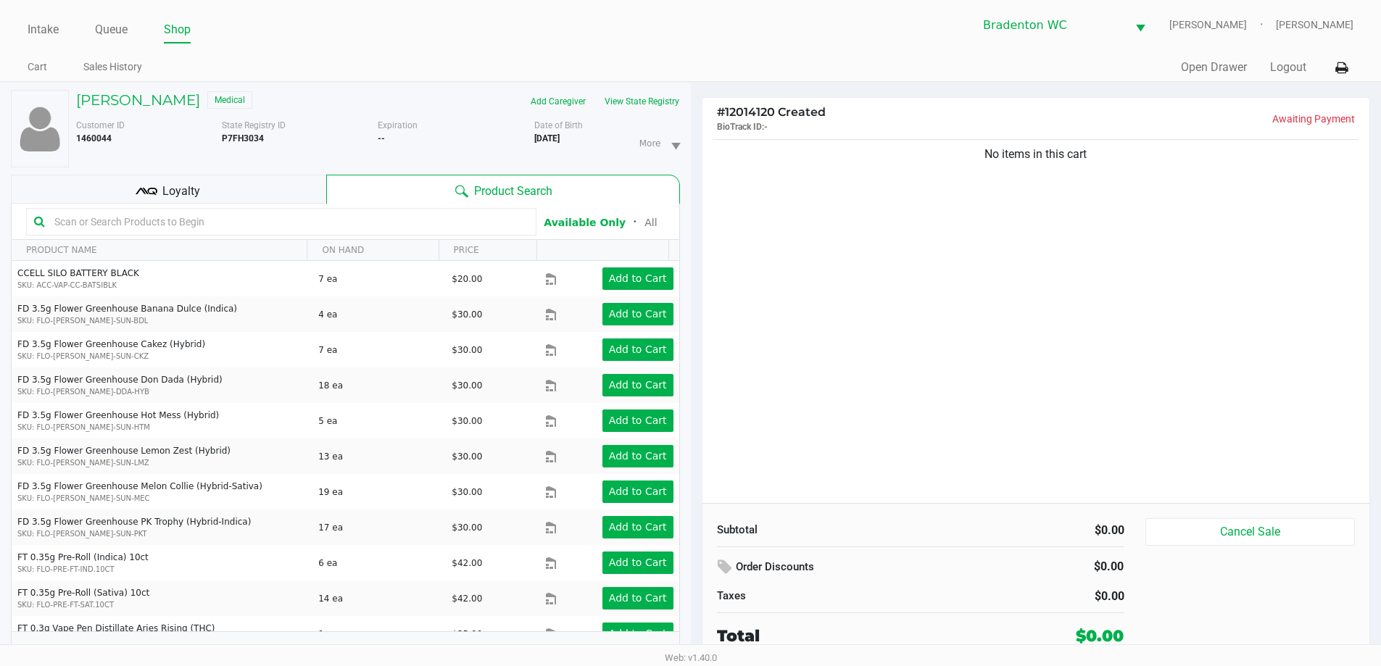
click at [128, 227] on input "text" at bounding box center [289, 222] width 480 height 22
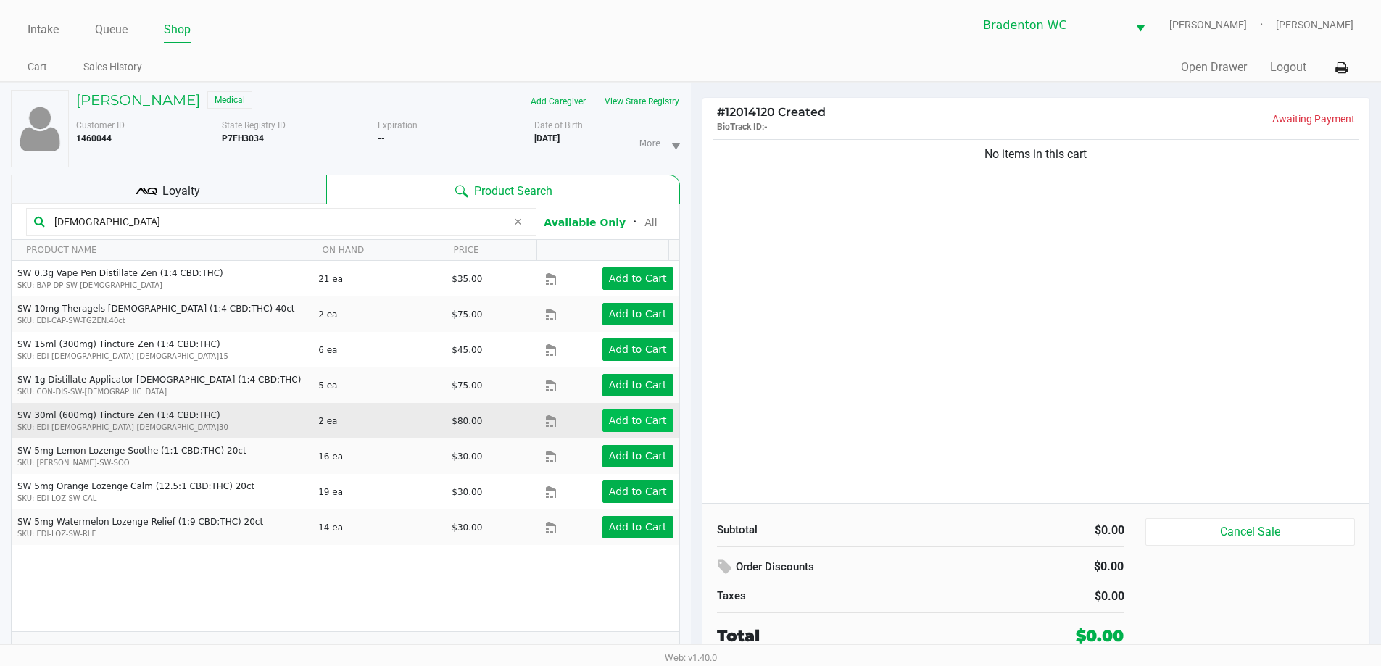
type input "zen"
click at [616, 417] on app-button-loader "Add to Cart" at bounding box center [638, 421] width 58 height 12
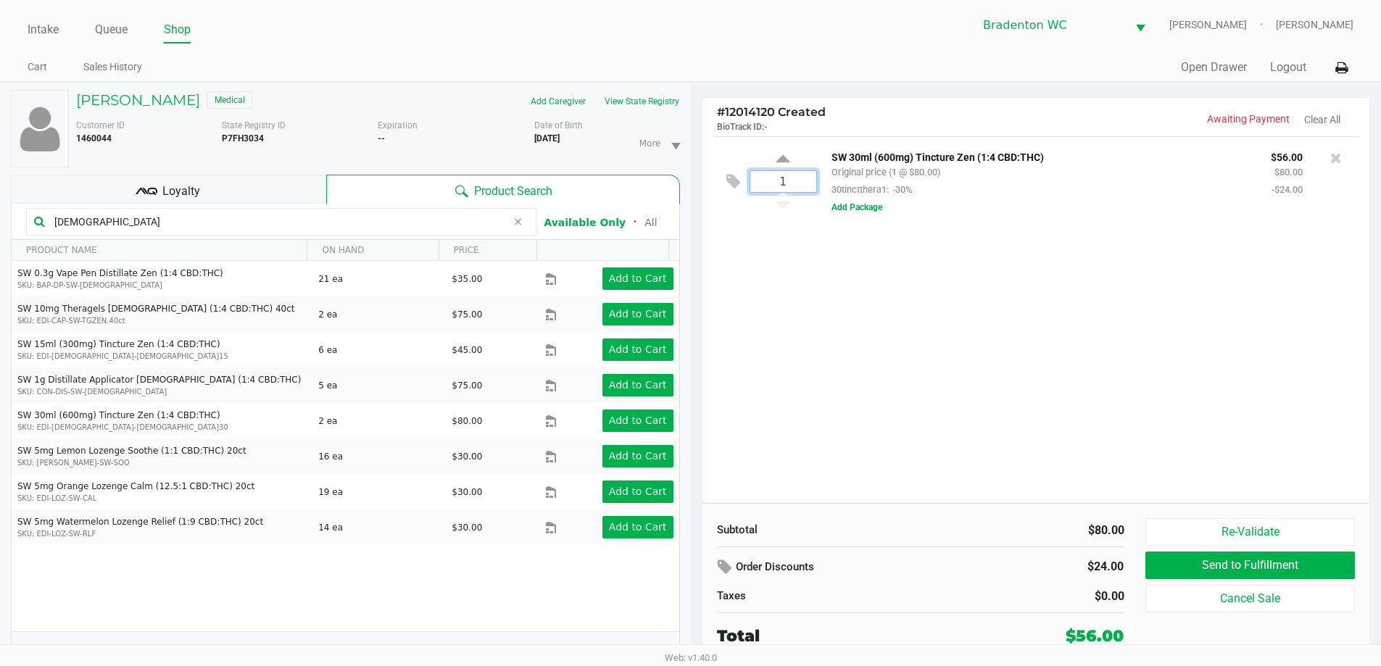
click at [694, 185] on input "1" at bounding box center [783, 181] width 66 height 21
type input "2"
click at [694, 291] on div "Loading MERLIEN FARMER Medical Add Caregiver View State Registry Customer ID 14…" at bounding box center [690, 382] width 1381 height 600
drag, startPoint x: 107, startPoint y: 220, endPoint x: 0, endPoint y: 167, distance: 119.7
click at [0, 177] on div "MERLIEN FARMER Medical Add Caregiver View State Registry Customer ID 1460044 St…" at bounding box center [345, 382] width 691 height 599
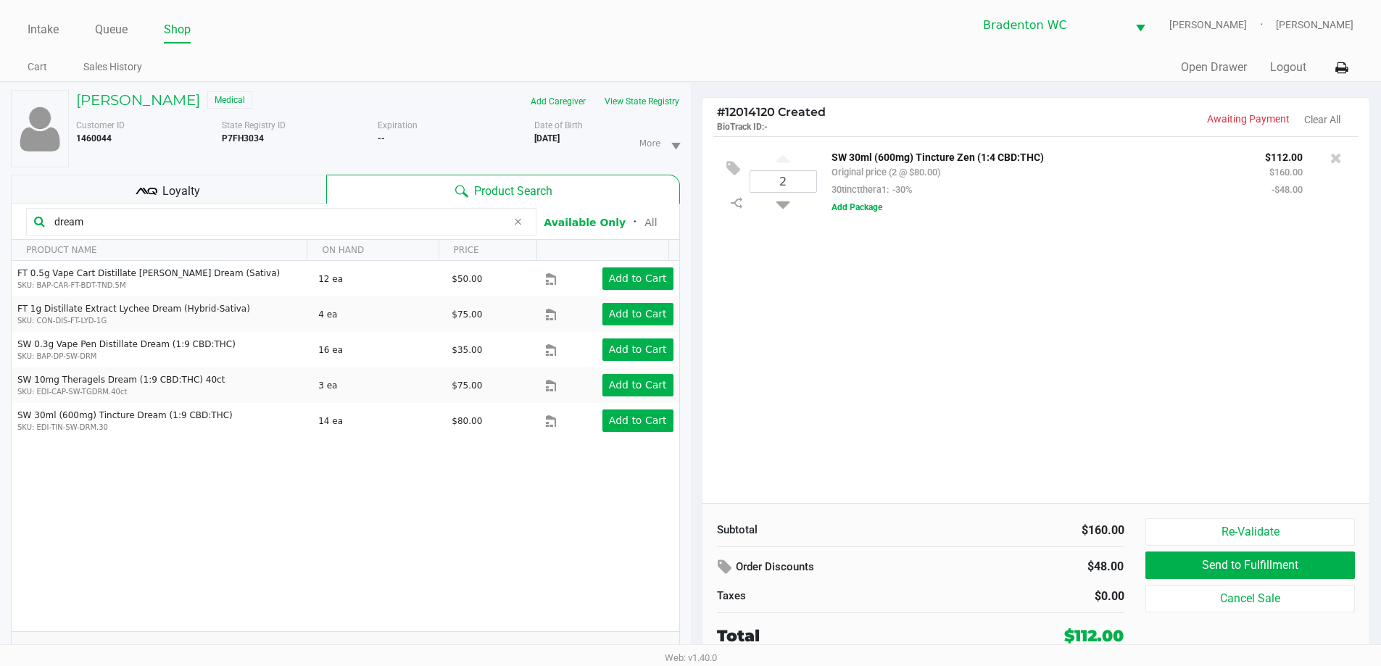
type input "dream"
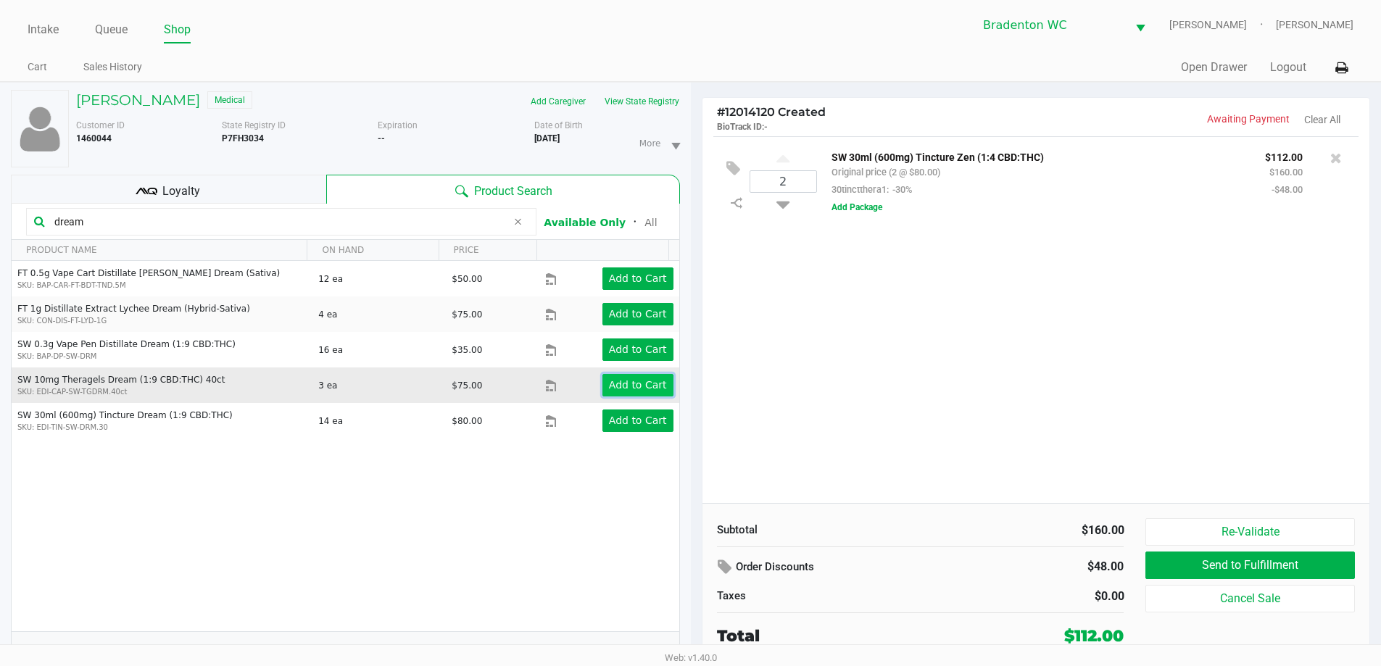
click at [635, 383] on app-button-loader "Add to Cart" at bounding box center [638, 385] width 58 height 12
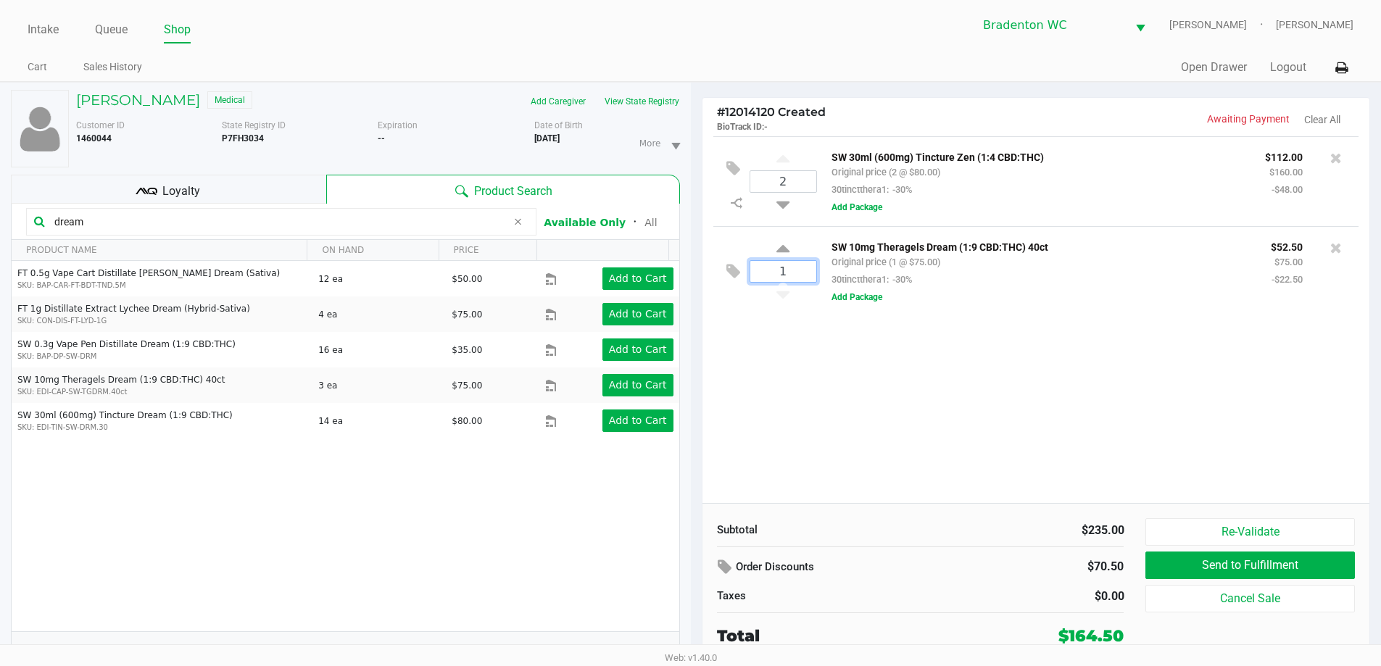
click at [694, 274] on input "1" at bounding box center [783, 271] width 66 height 21
type input "3"
click at [694, 396] on div "MERLIEN FARMER Medical Add Caregiver View State Registry Customer ID 1460044 St…" at bounding box center [690, 382] width 1381 height 600
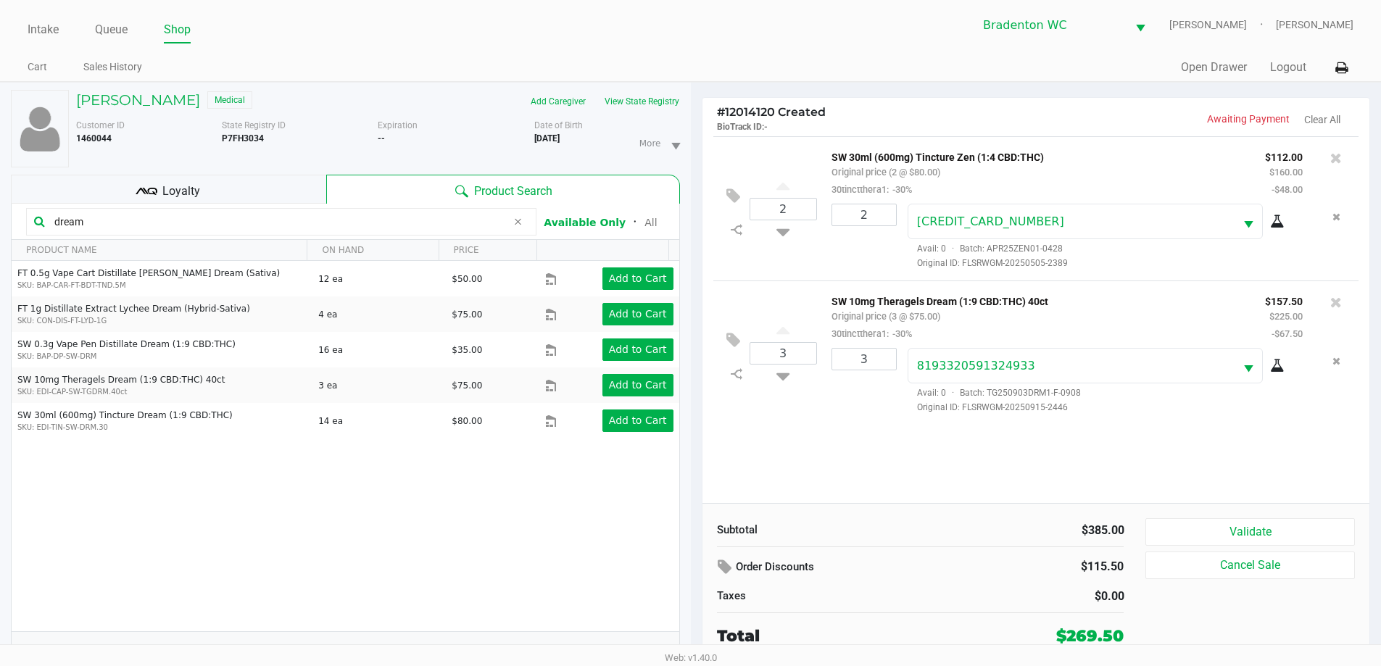
click at [505, 43] on div "Intake Queue Shop Bradenton WC HUMBERTO-LEON Marley French Cart Sales History Q…" at bounding box center [690, 41] width 1381 height 82
click at [527, 37] on ul "Intake Queue Shop" at bounding box center [359, 30] width 663 height 25
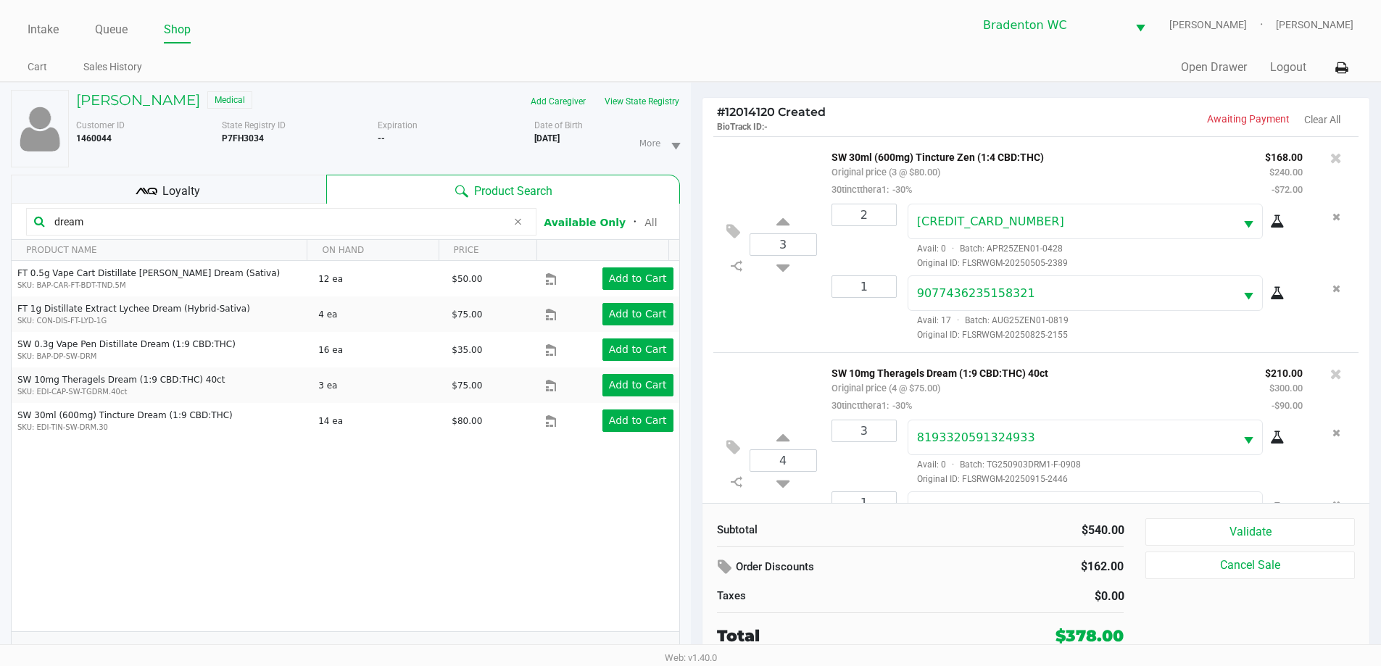
scroll to position [67, 0]
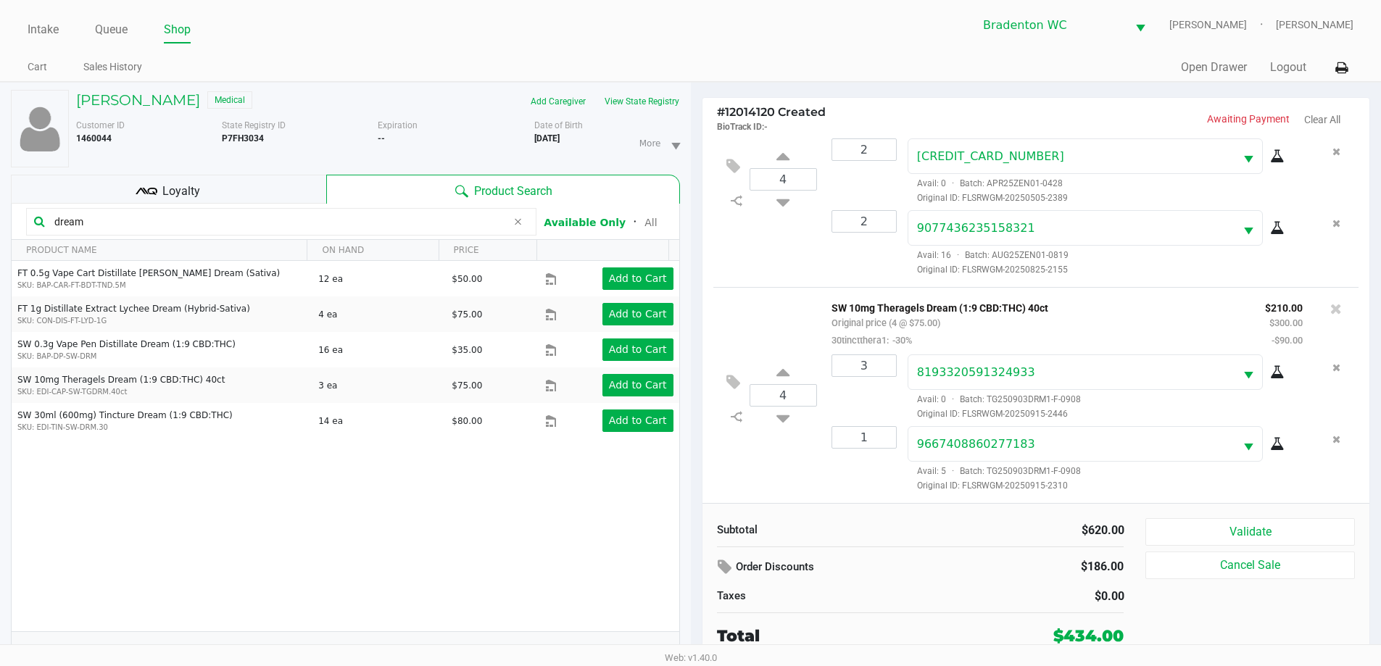
click at [194, 192] on span "Loyalty" at bounding box center [181, 191] width 38 height 17
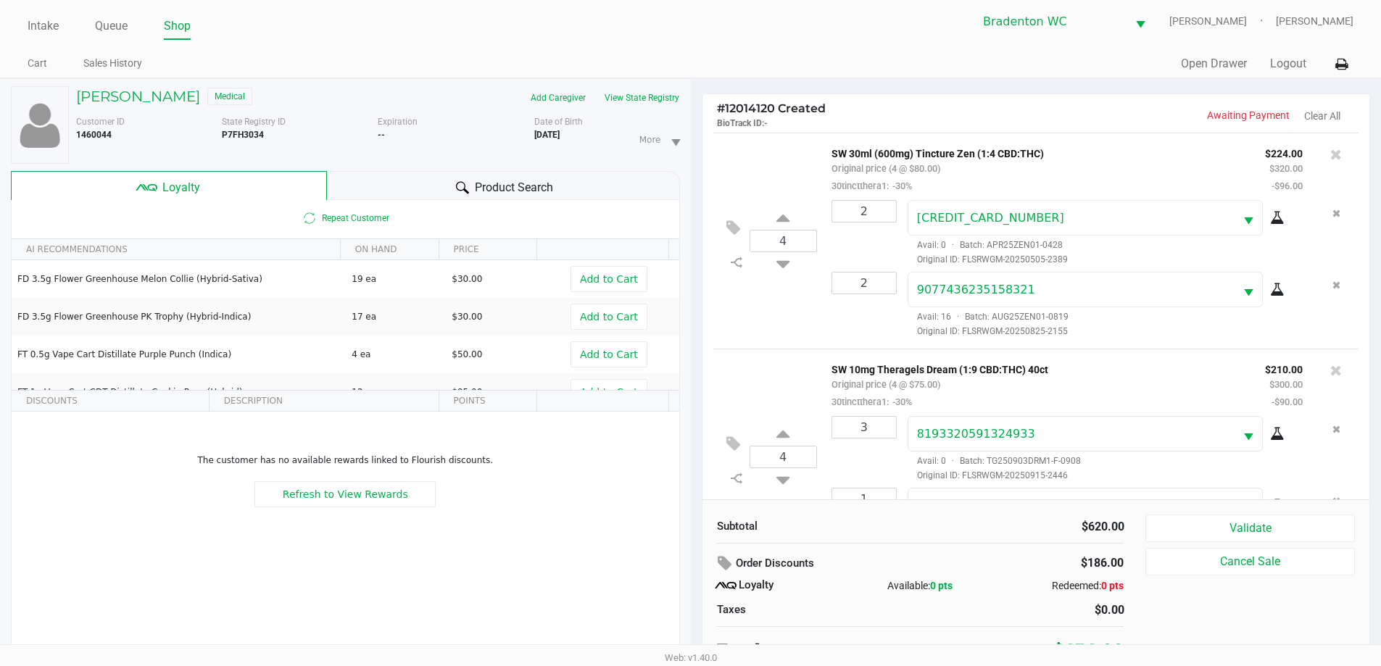
scroll to position [0, 0]
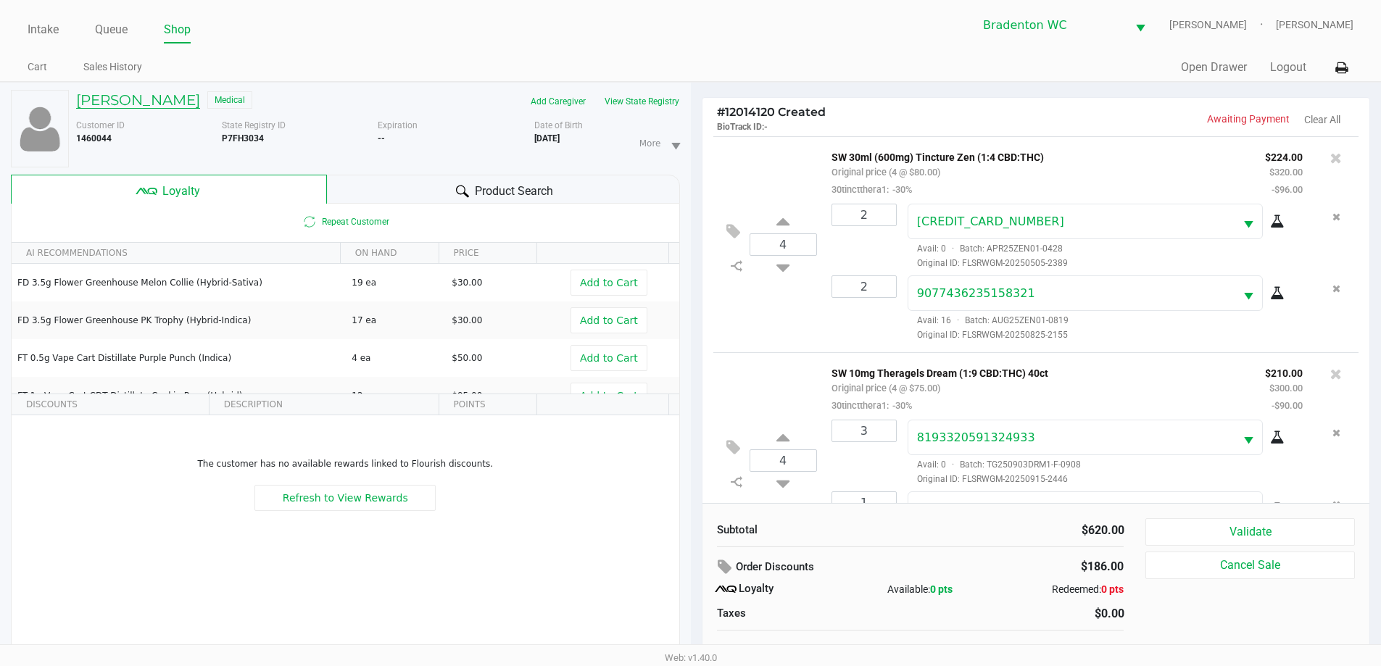
click at [162, 97] on h5 "MERLIEN FARMER" at bounding box center [138, 99] width 124 height 17
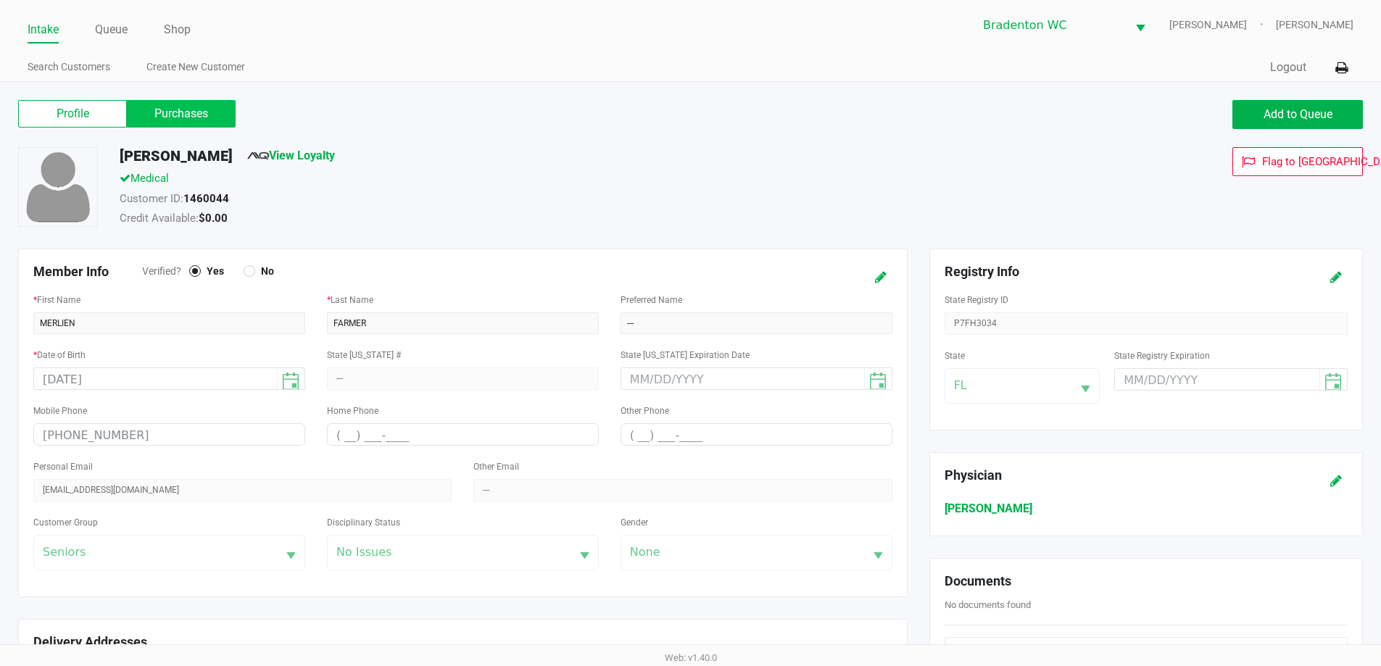
click at [183, 117] on label "Purchases" at bounding box center [181, 114] width 109 height 28
click at [0, 0] on 1 "Purchases" at bounding box center [0, 0] width 0 height 0
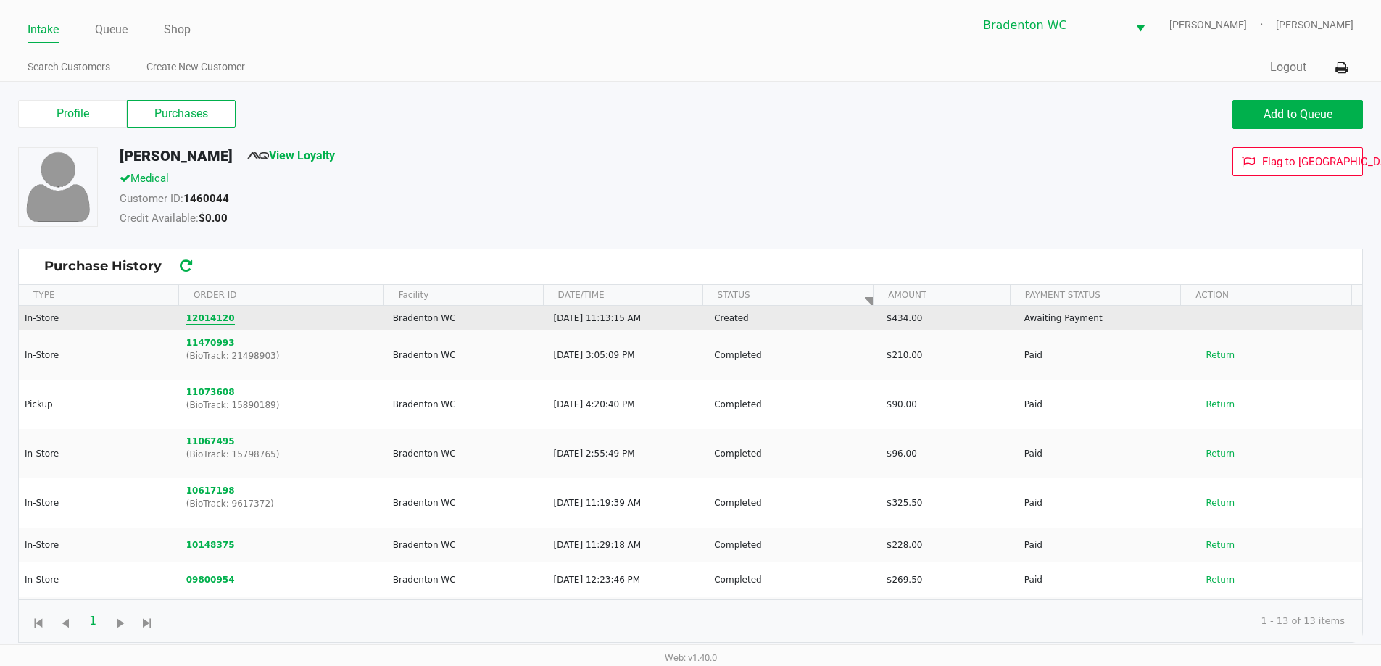
click at [207, 315] on button "12014120" at bounding box center [210, 318] width 49 height 13
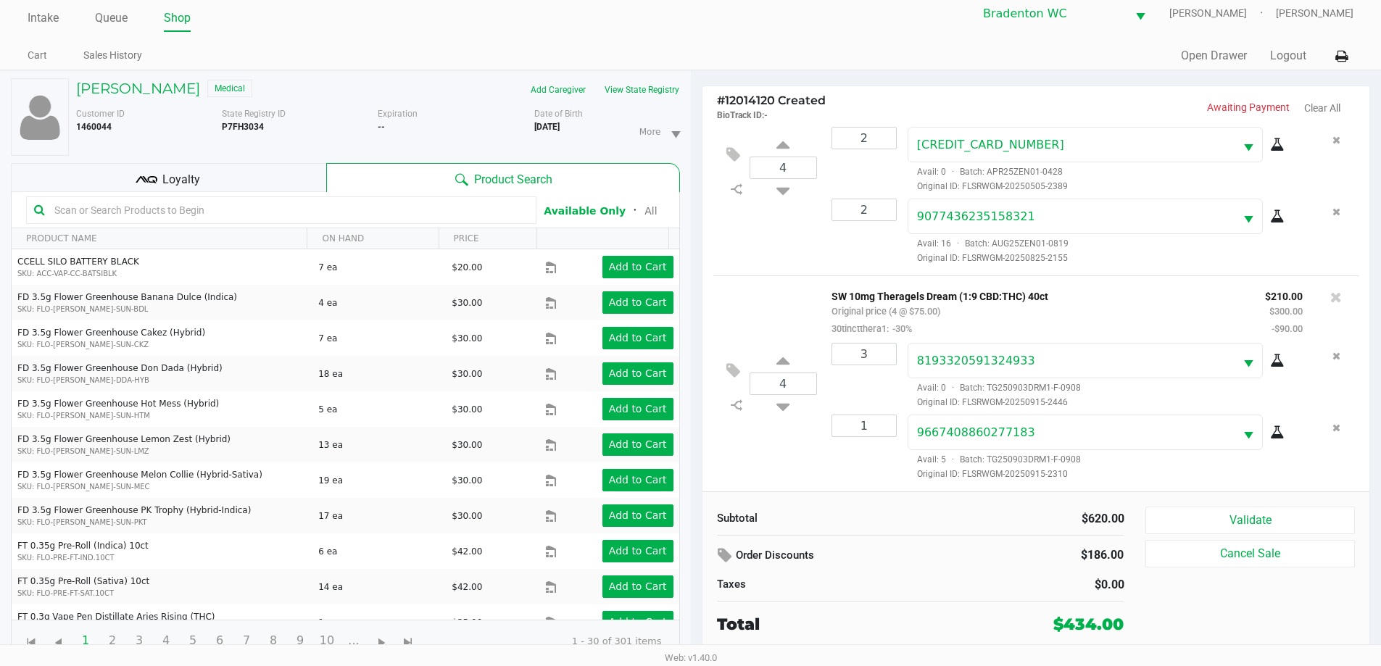
scroll to position [15, 0]
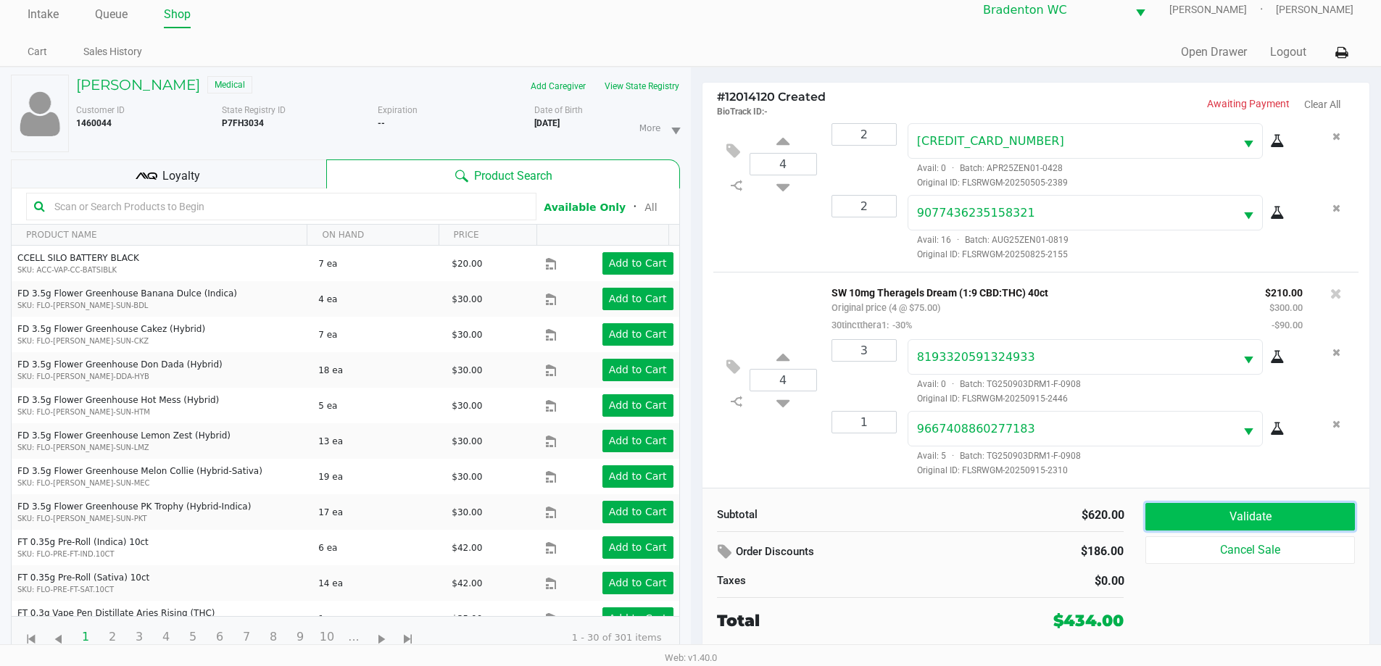
click at [694, 508] on button "Validate" at bounding box center [1250, 517] width 209 height 28
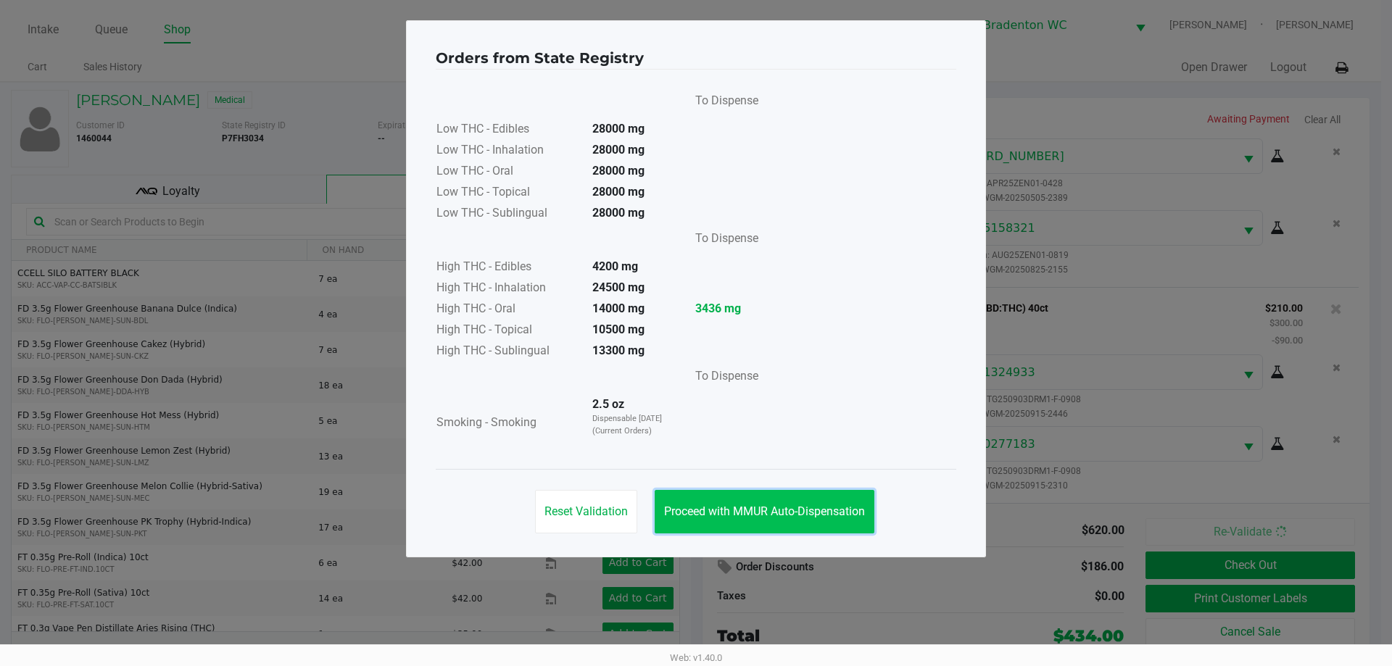
click at [694, 505] on span "Proceed with MMUR Auto-Dispensation" at bounding box center [764, 512] width 201 height 14
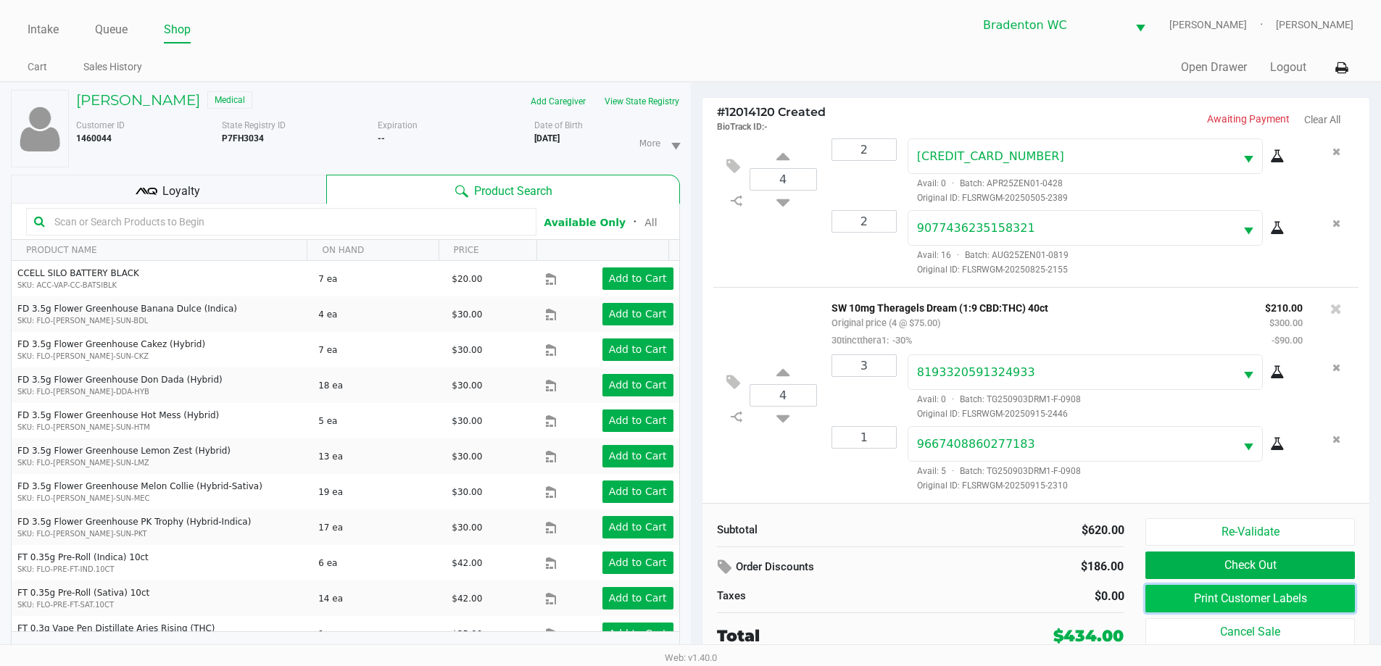
click at [694, 588] on button "Print Customer Labels" at bounding box center [1250, 599] width 209 height 28
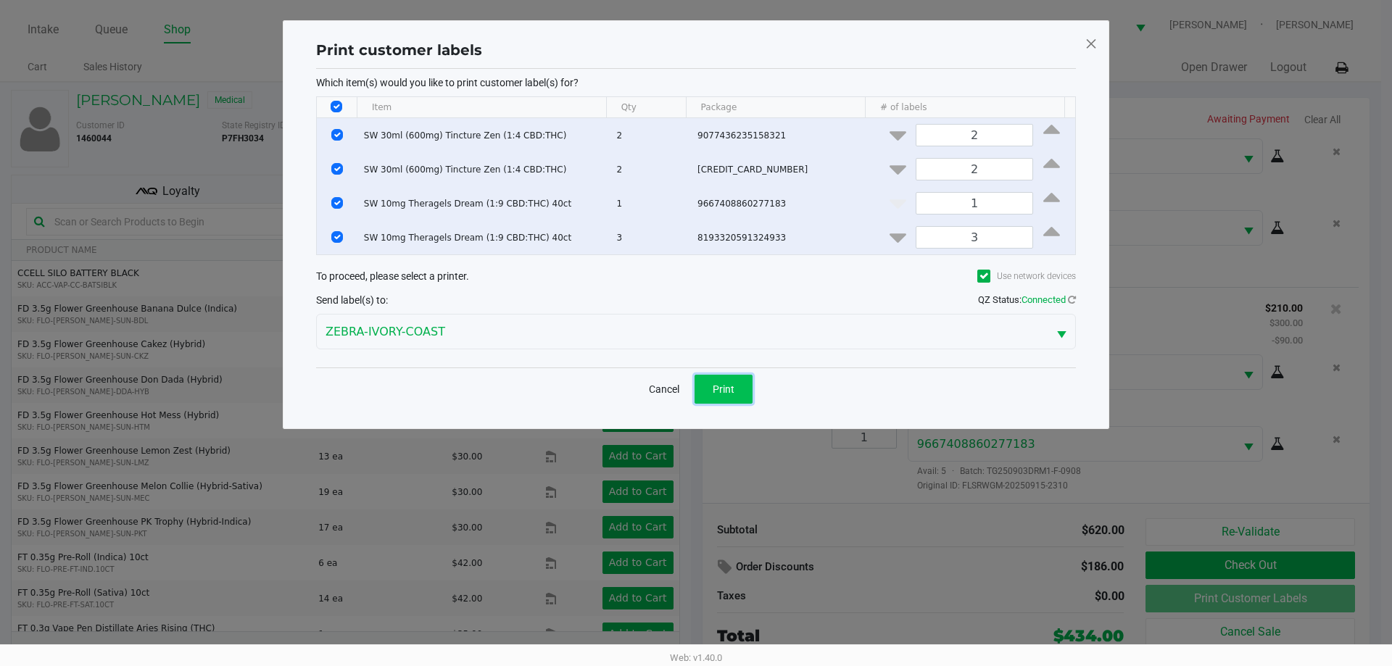
click at [694, 389] on span "Print" at bounding box center [724, 390] width 22 height 12
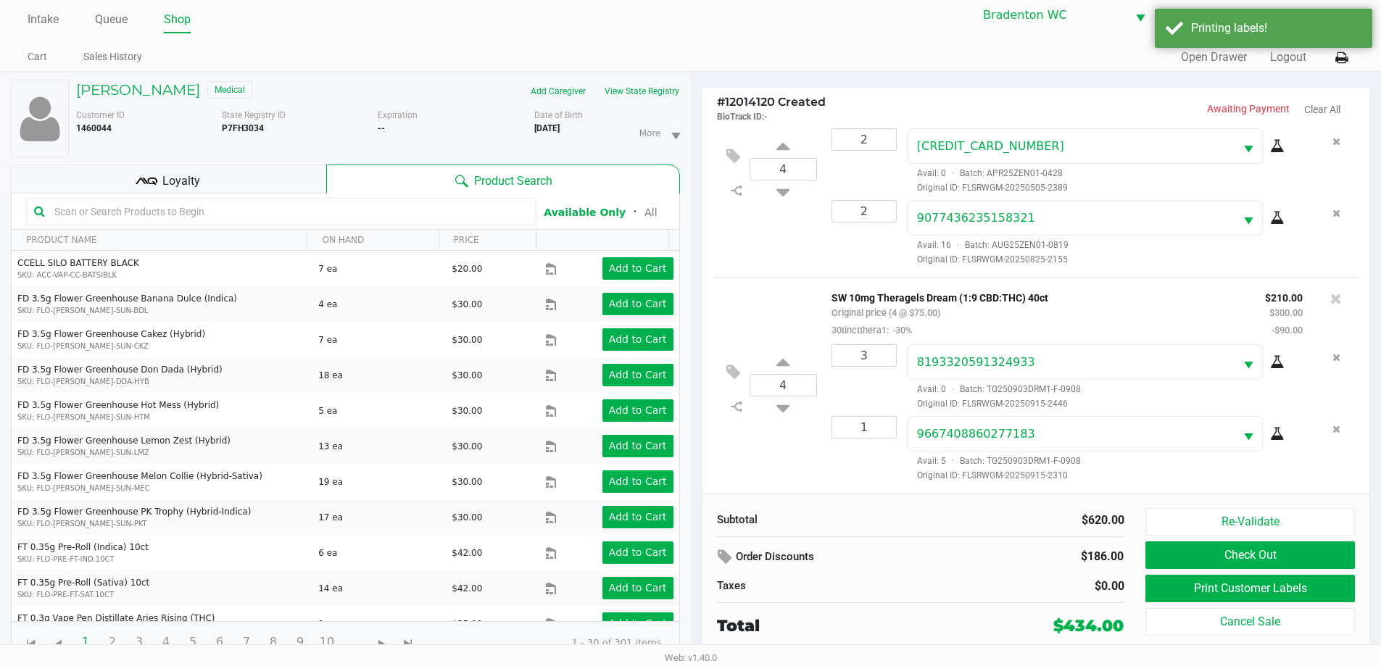
scroll to position [15, 0]
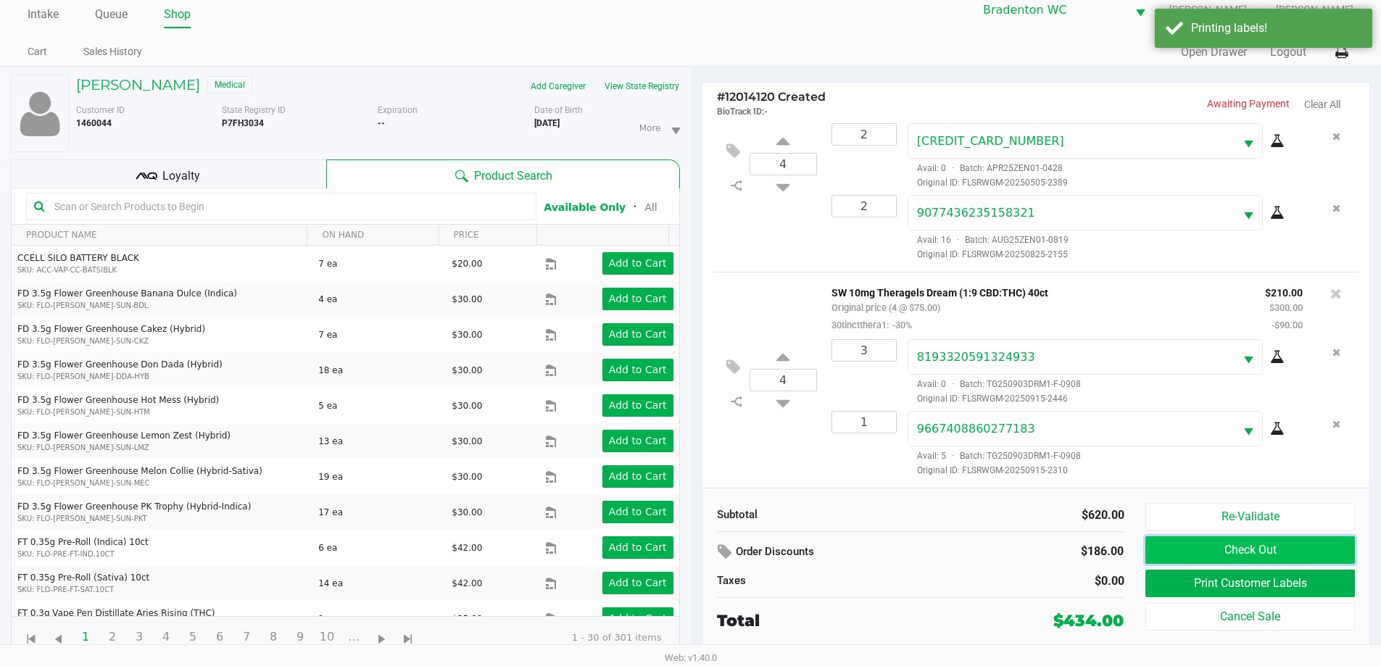
click at [694, 551] on button "Check Out" at bounding box center [1250, 551] width 209 height 28
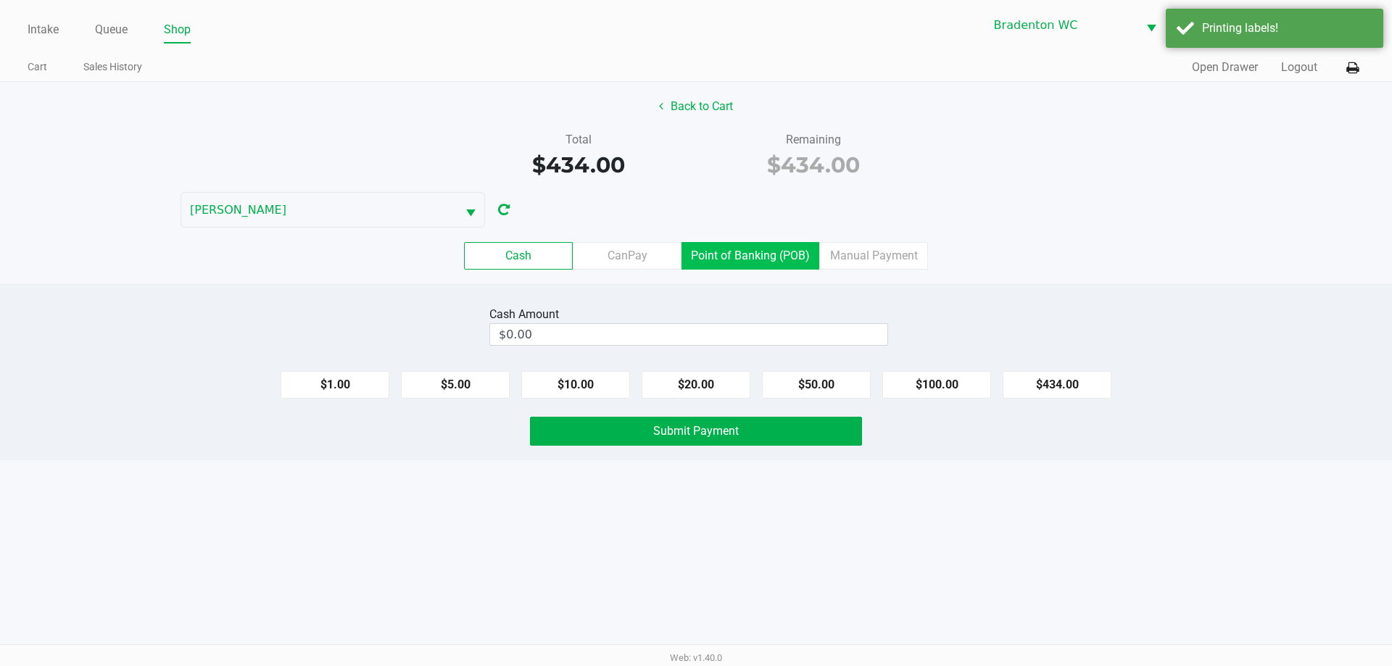
click at [694, 258] on label "Point of Banking (POB)" at bounding box center [751, 256] width 138 height 28
click at [0, 0] on 7 "Point of Banking (POB)" at bounding box center [0, 0] width 0 height 0
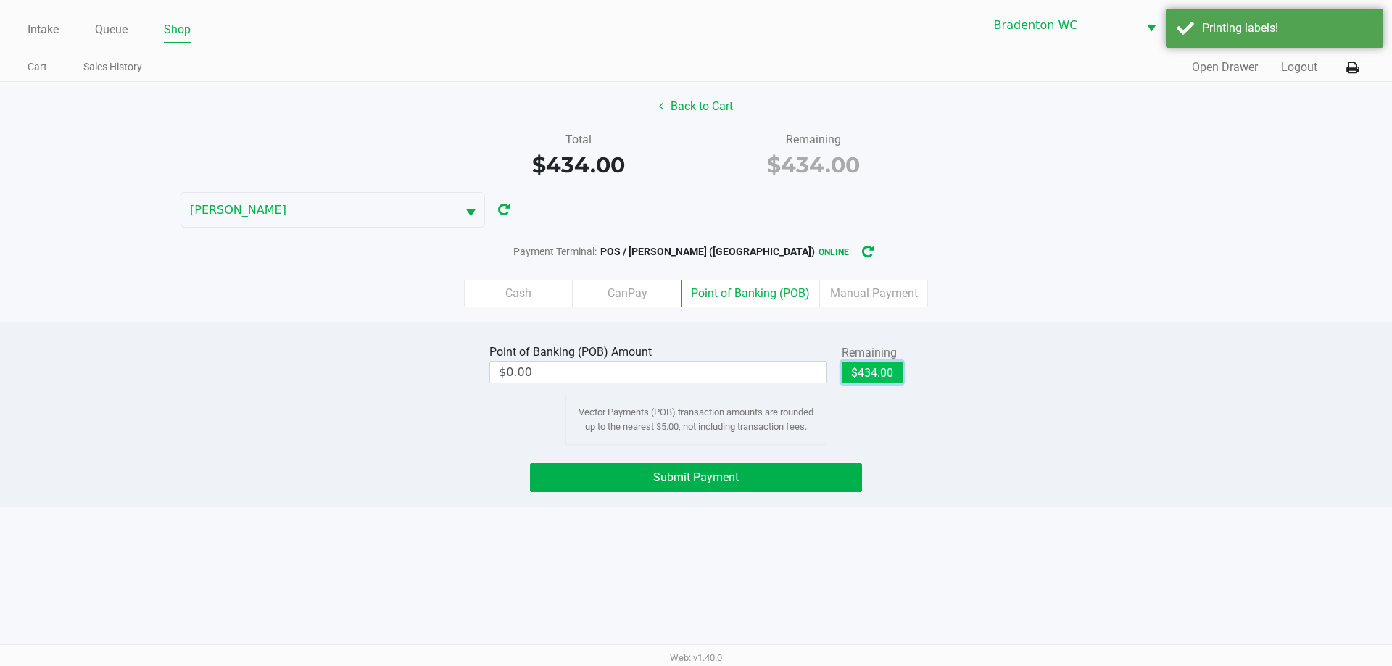
click at [694, 376] on button "$434.00" at bounding box center [872, 373] width 61 height 22
type input "$434.00"
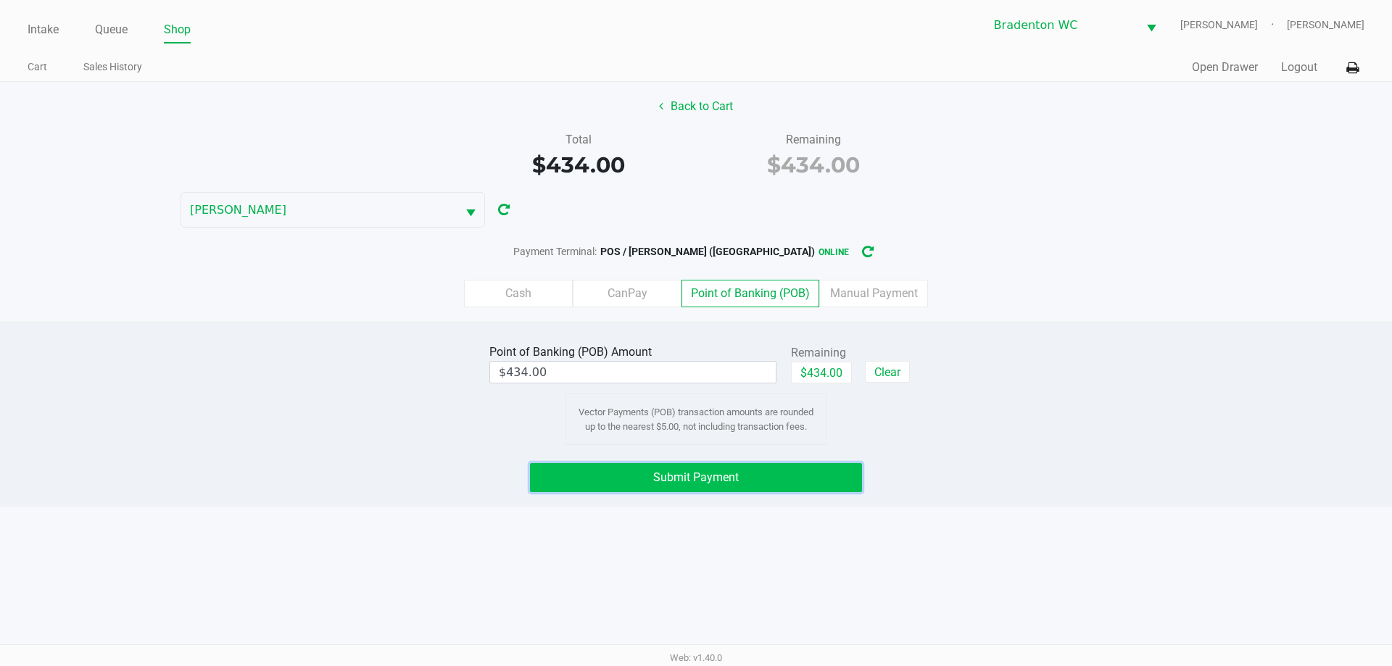
click at [607, 468] on button "Submit Payment" at bounding box center [696, 477] width 332 height 29
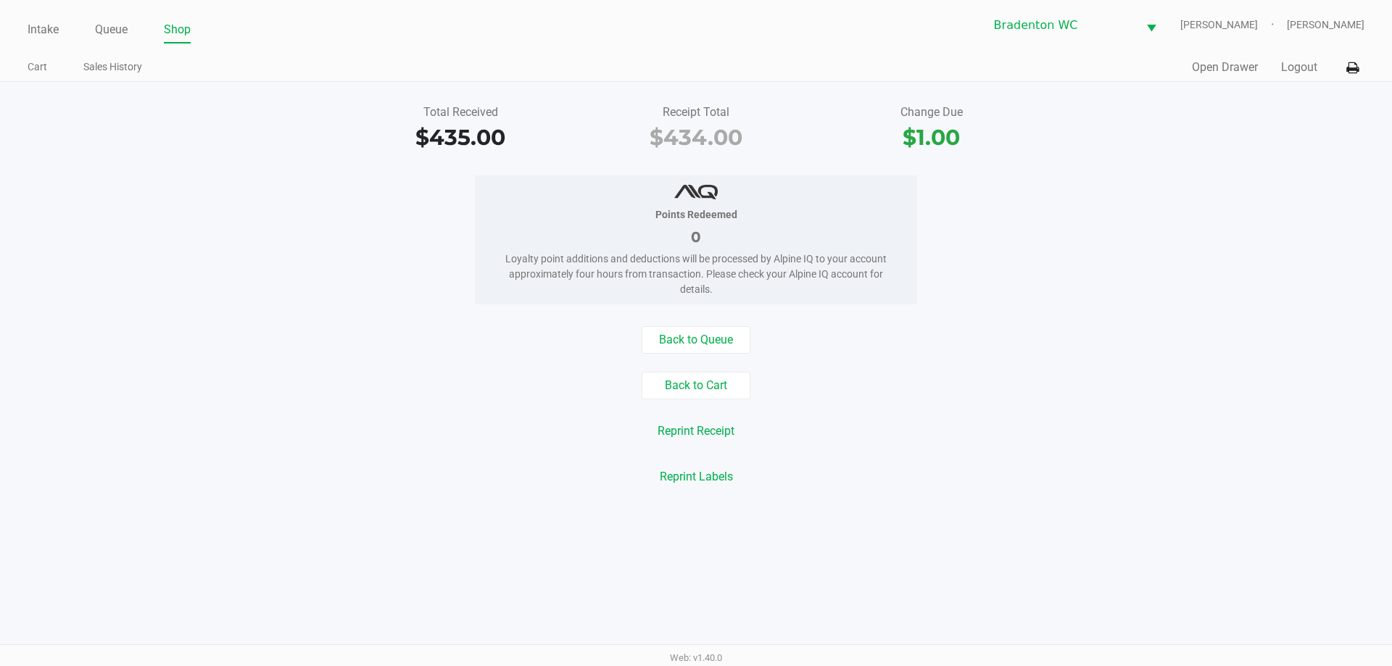
click at [30, 20] on link "Intake" at bounding box center [43, 30] width 31 height 20
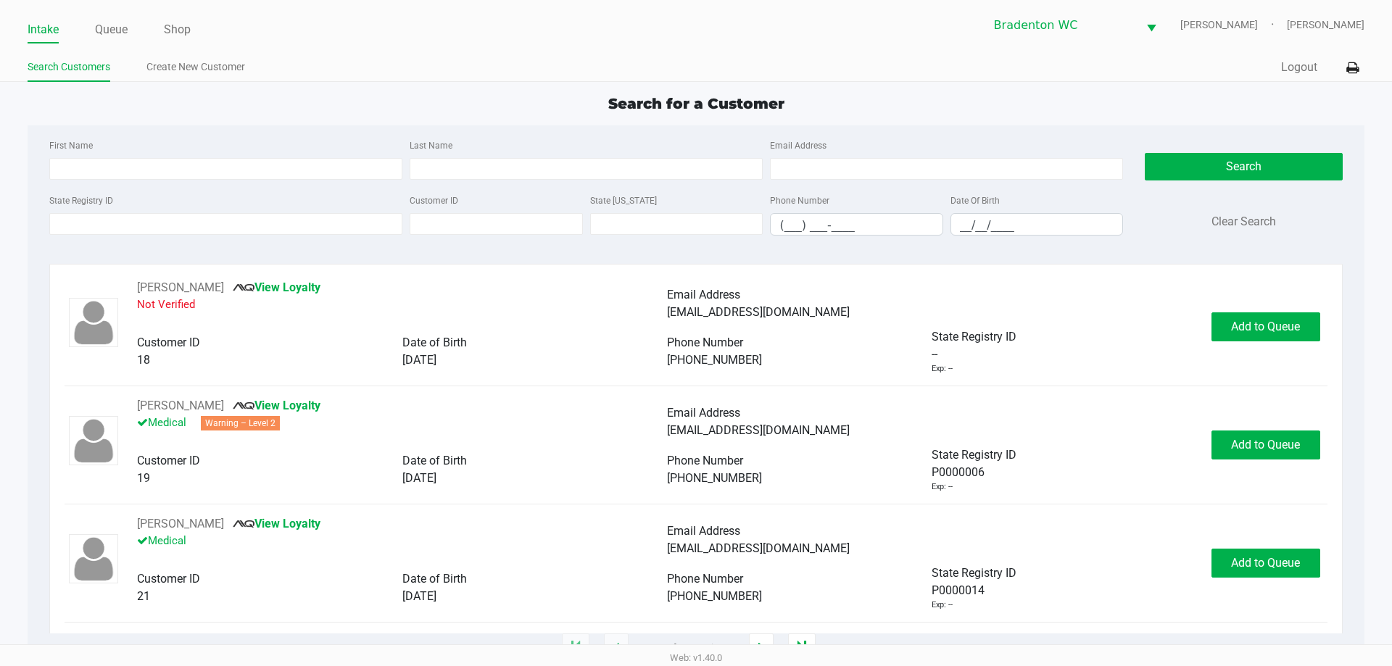
click at [119, 34] on link "Queue" at bounding box center [111, 30] width 33 height 20
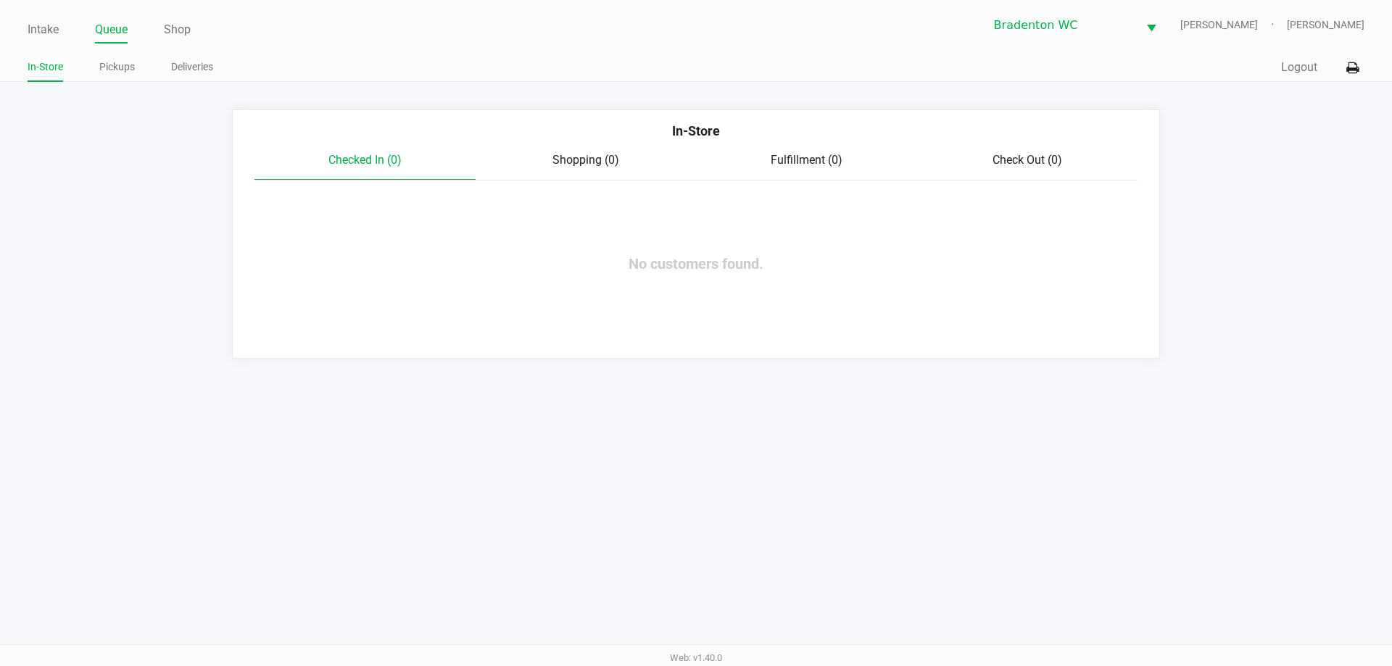
click at [125, 68] on link "Pickups" at bounding box center [117, 67] width 36 height 18
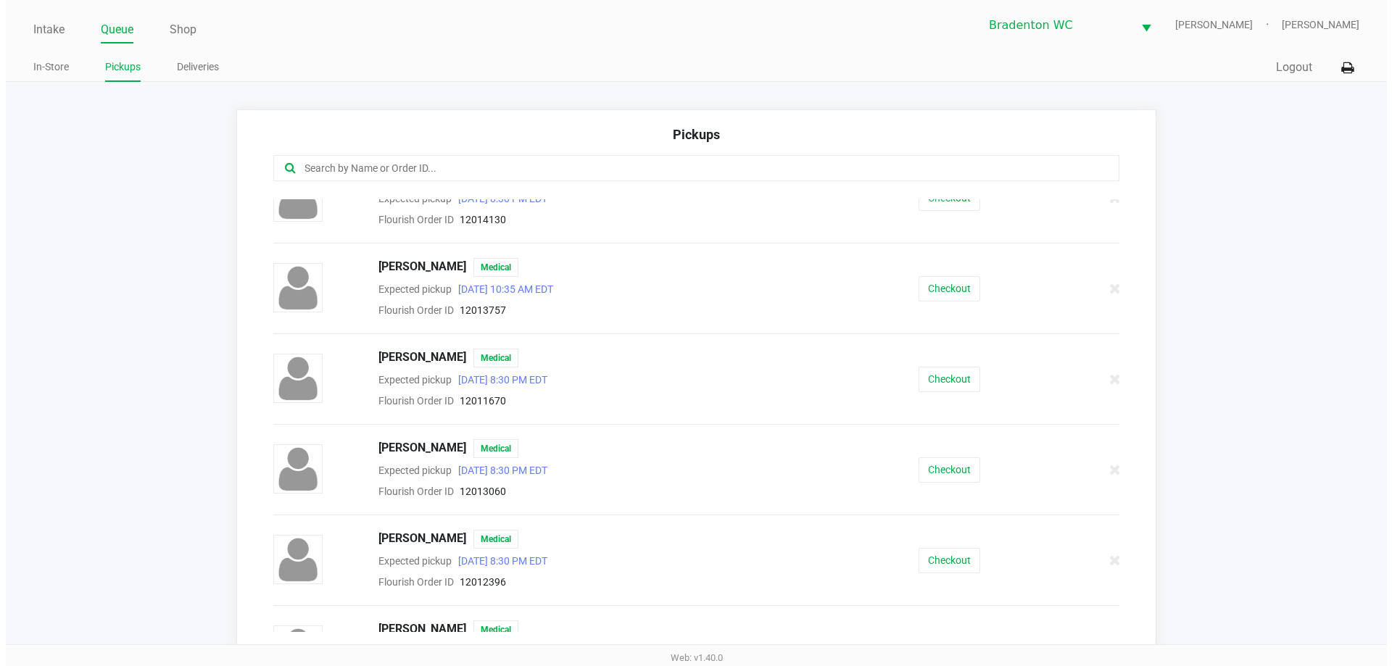
scroll to position [1309, 0]
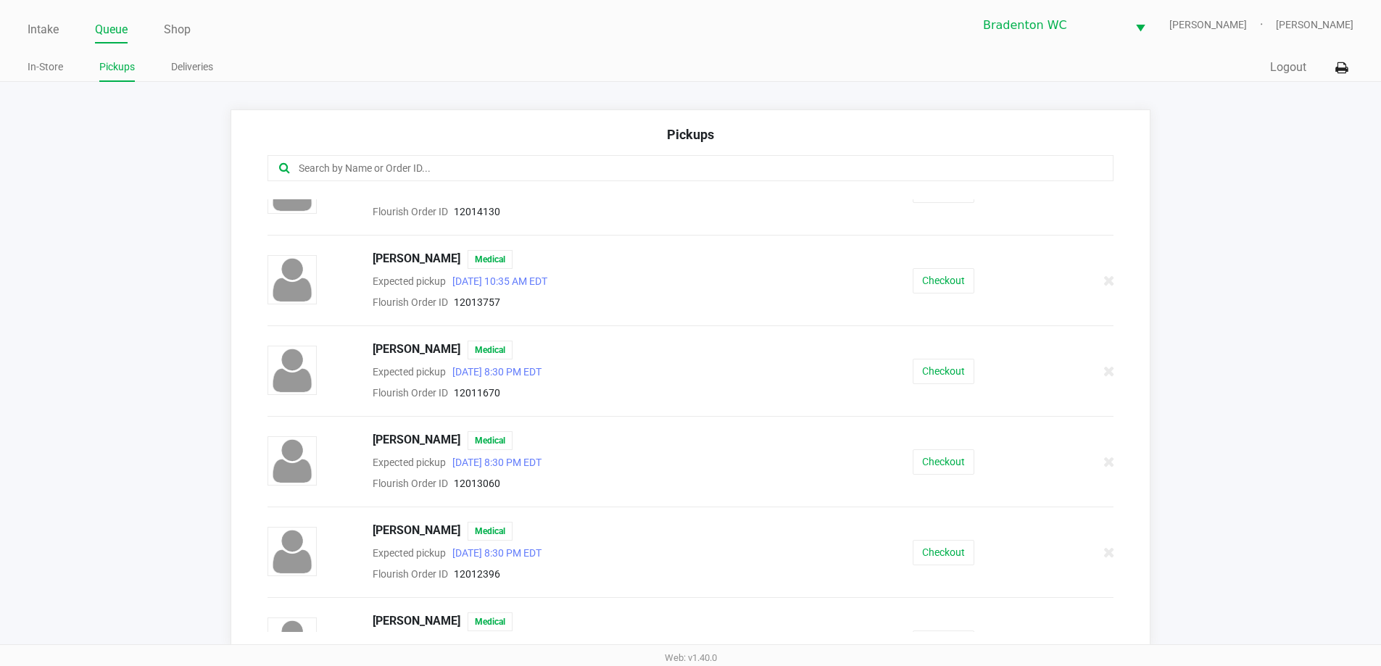
click at [694, 463] on button "Checkout" at bounding box center [944, 462] width 62 height 25
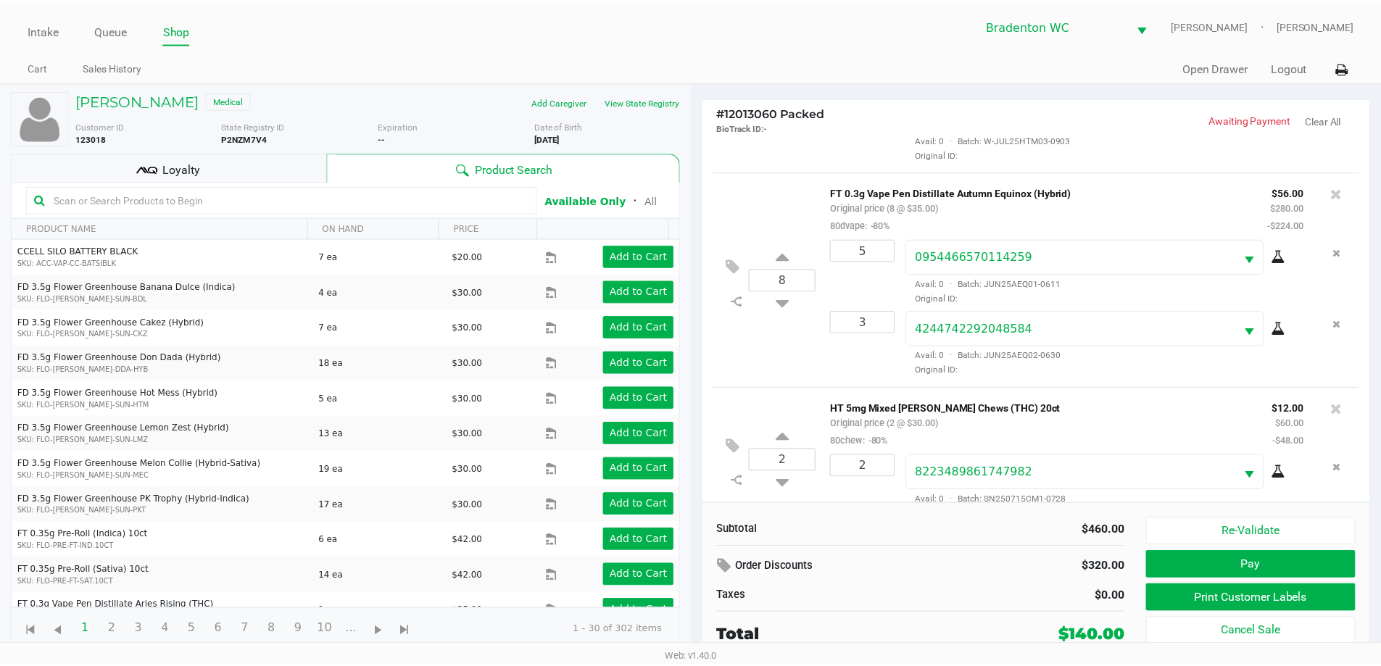
scroll to position [140, 0]
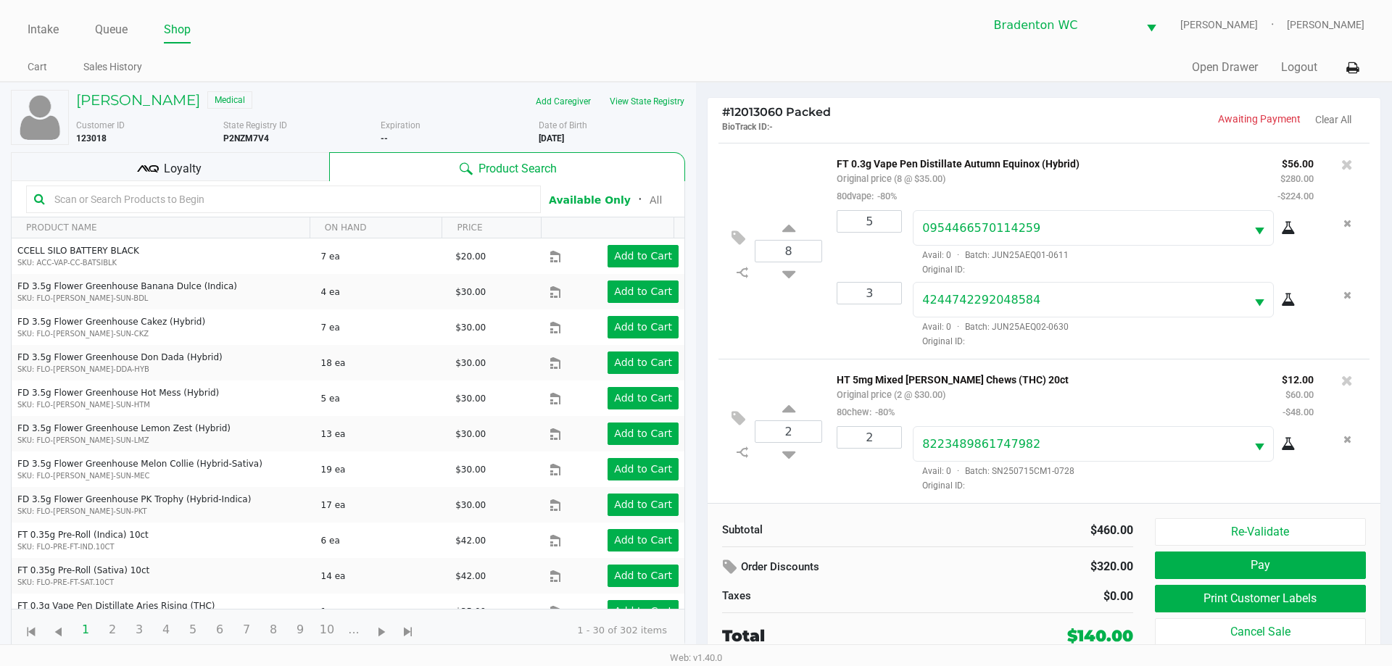
click at [122, 162] on div "Loyalty" at bounding box center [170, 166] width 318 height 29
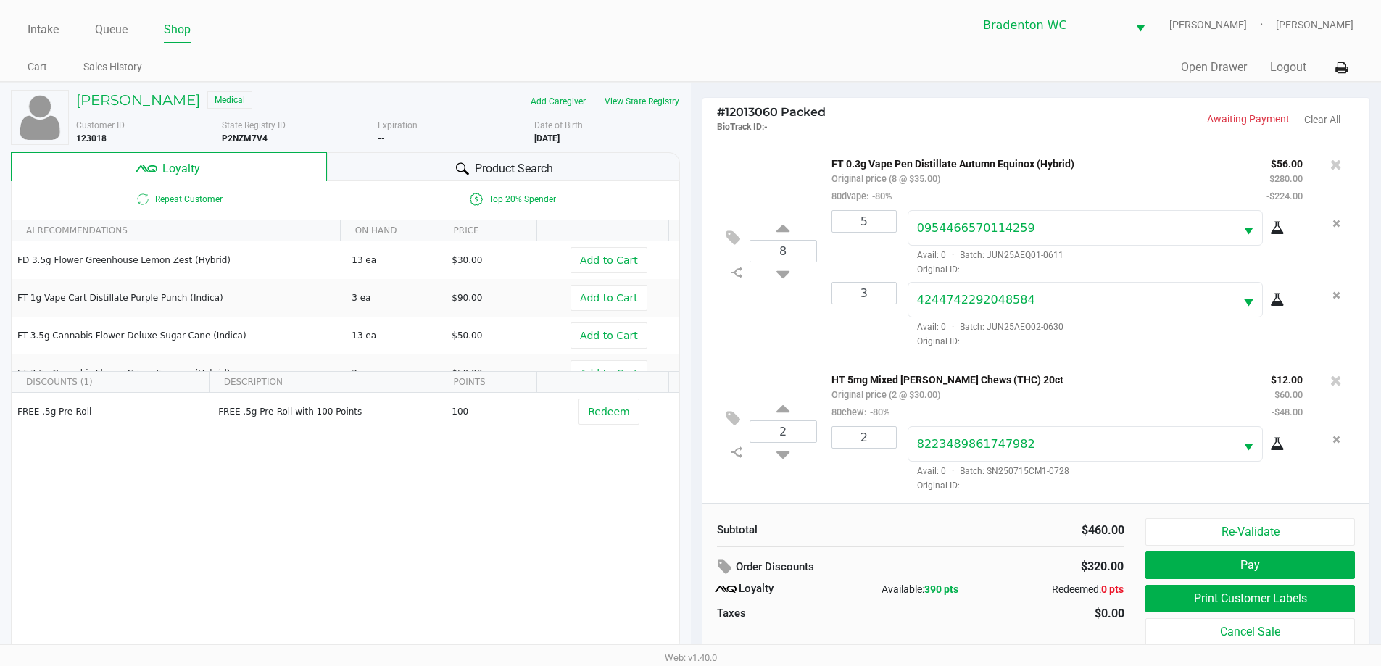
scroll to position [15, 0]
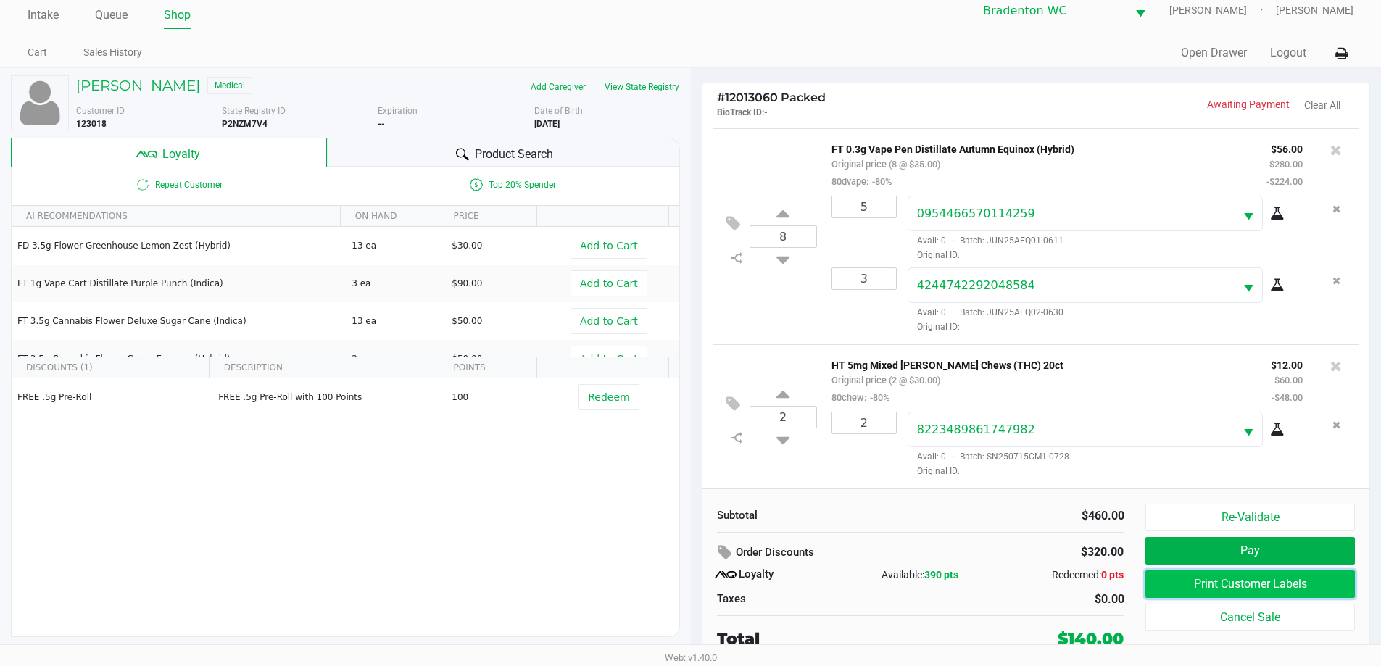
click at [694, 589] on button "Print Customer Labels" at bounding box center [1250, 585] width 209 height 28
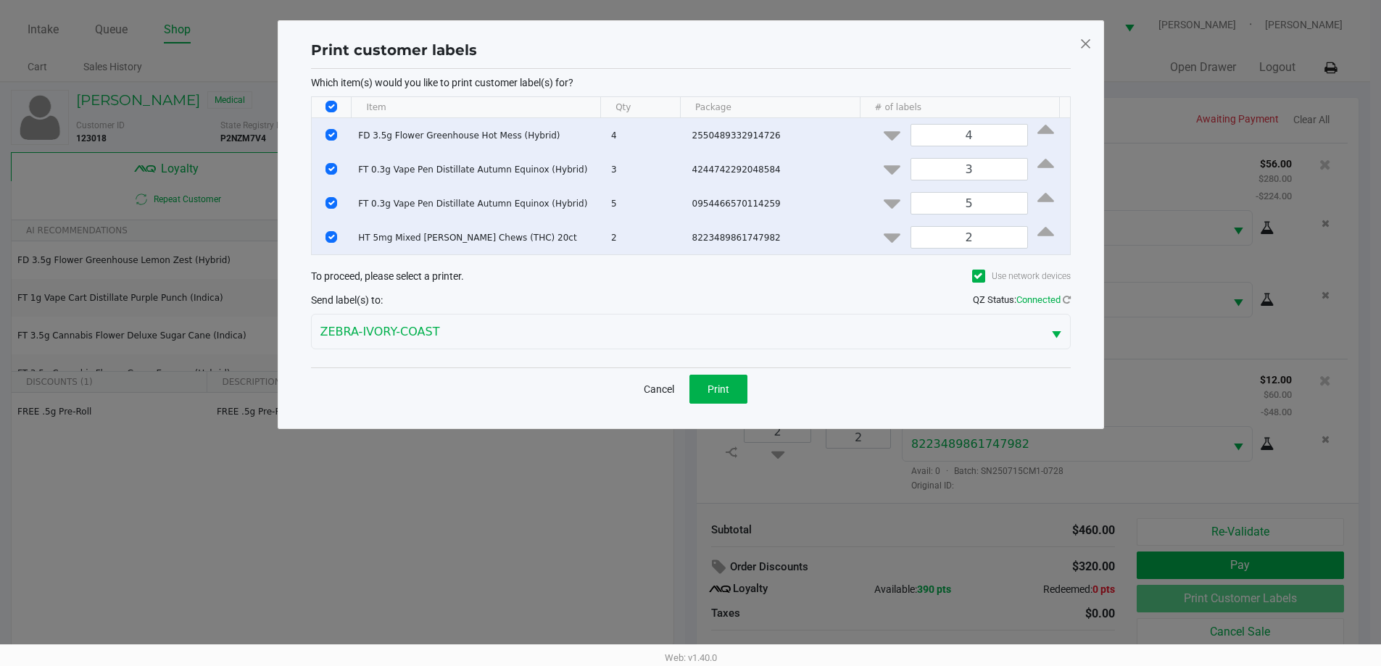
scroll to position [0, 0]
click at [694, 387] on span "Print" at bounding box center [724, 390] width 22 height 12
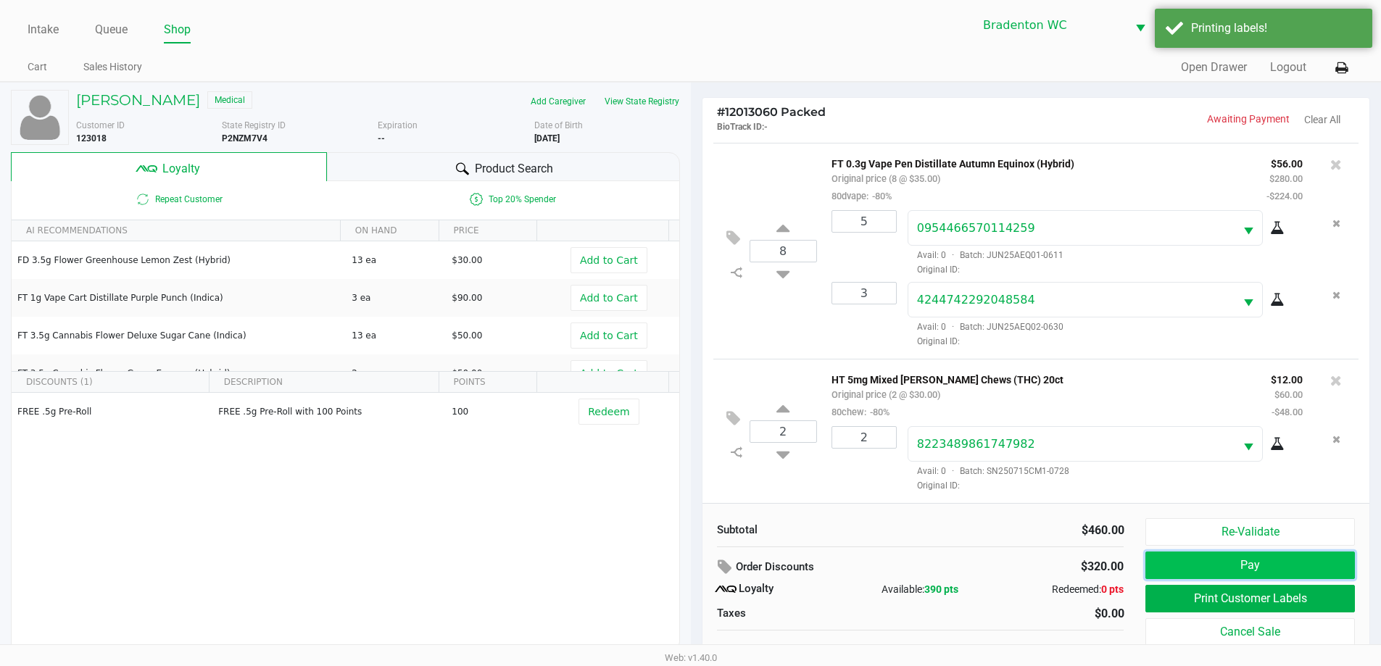
click at [694, 563] on button "Pay" at bounding box center [1250, 566] width 209 height 28
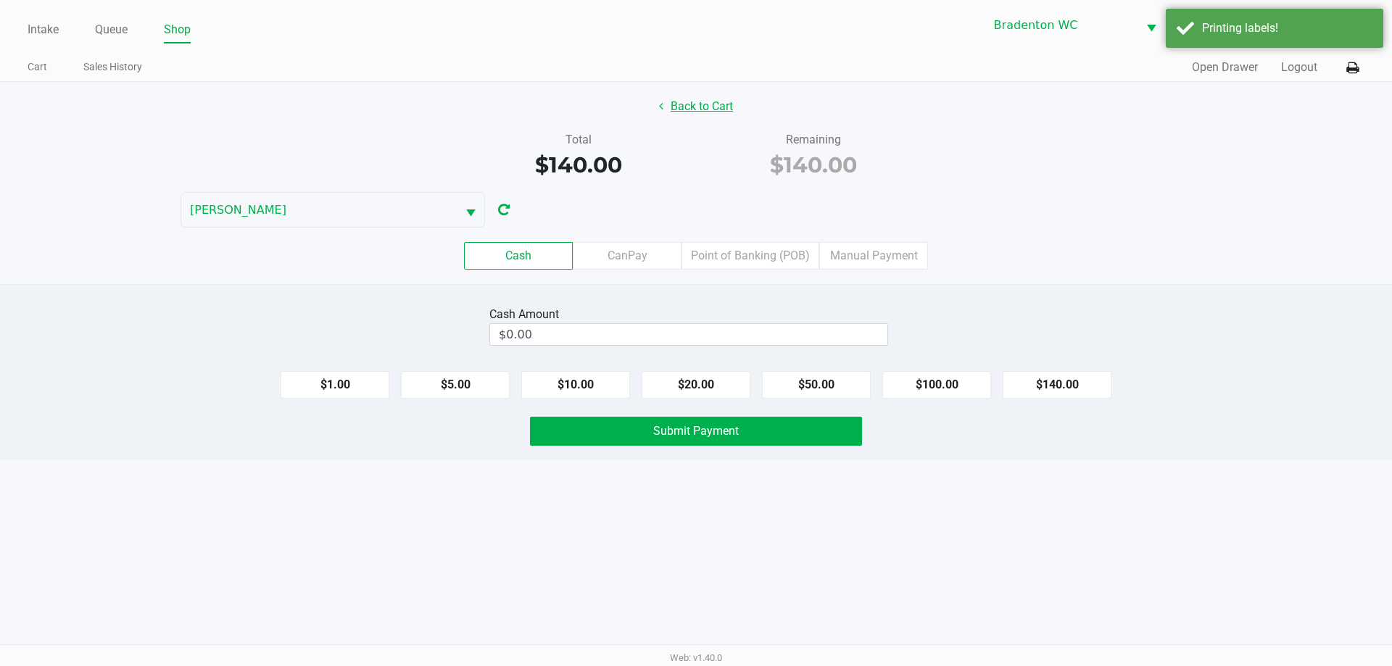
click at [690, 102] on button "Back to Cart" at bounding box center [696, 107] width 93 height 28
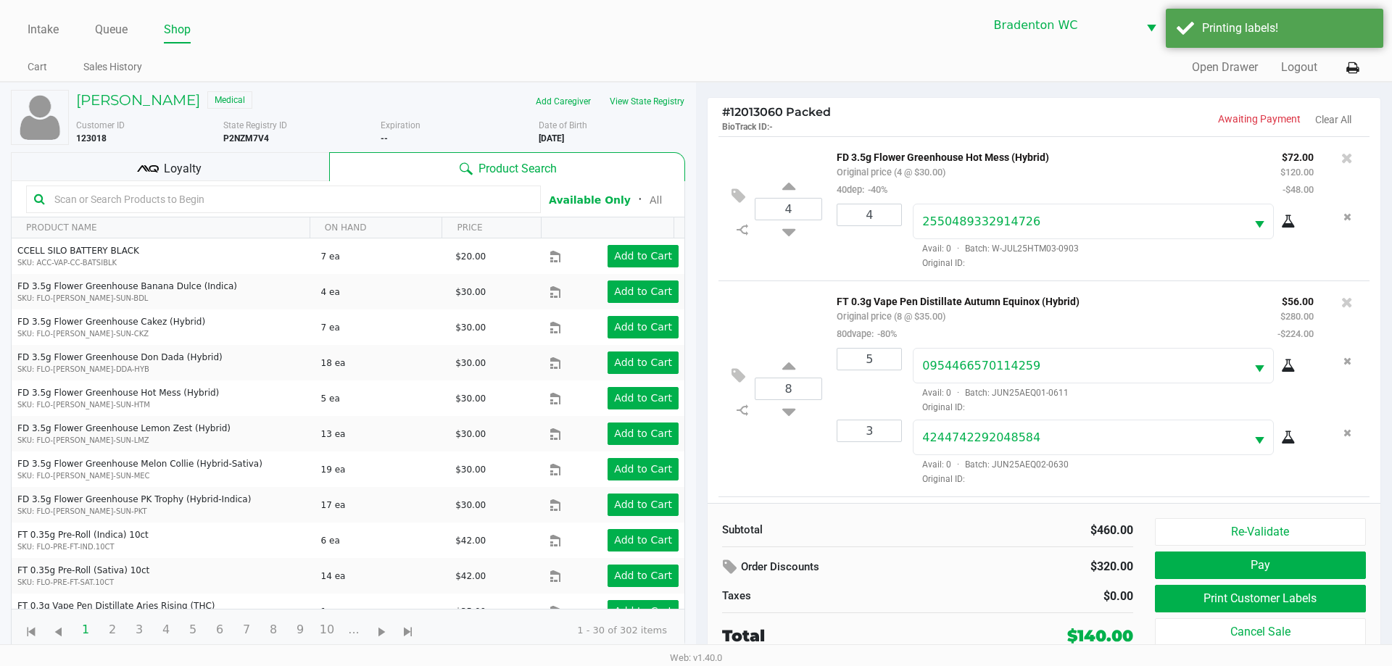
click at [128, 168] on div "Loyalty" at bounding box center [170, 166] width 318 height 29
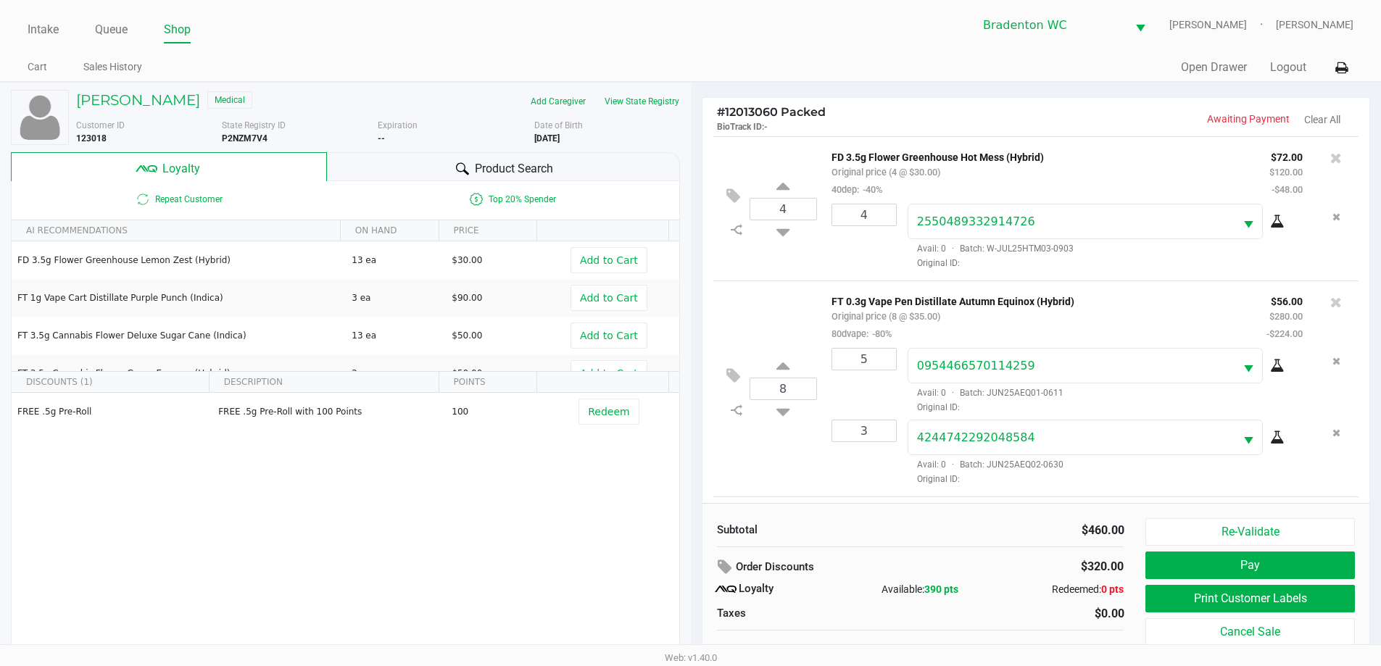
click at [694, 36] on div "Bradenton WC HUMBERTO-LEON Marley French" at bounding box center [1022, 25] width 663 height 36
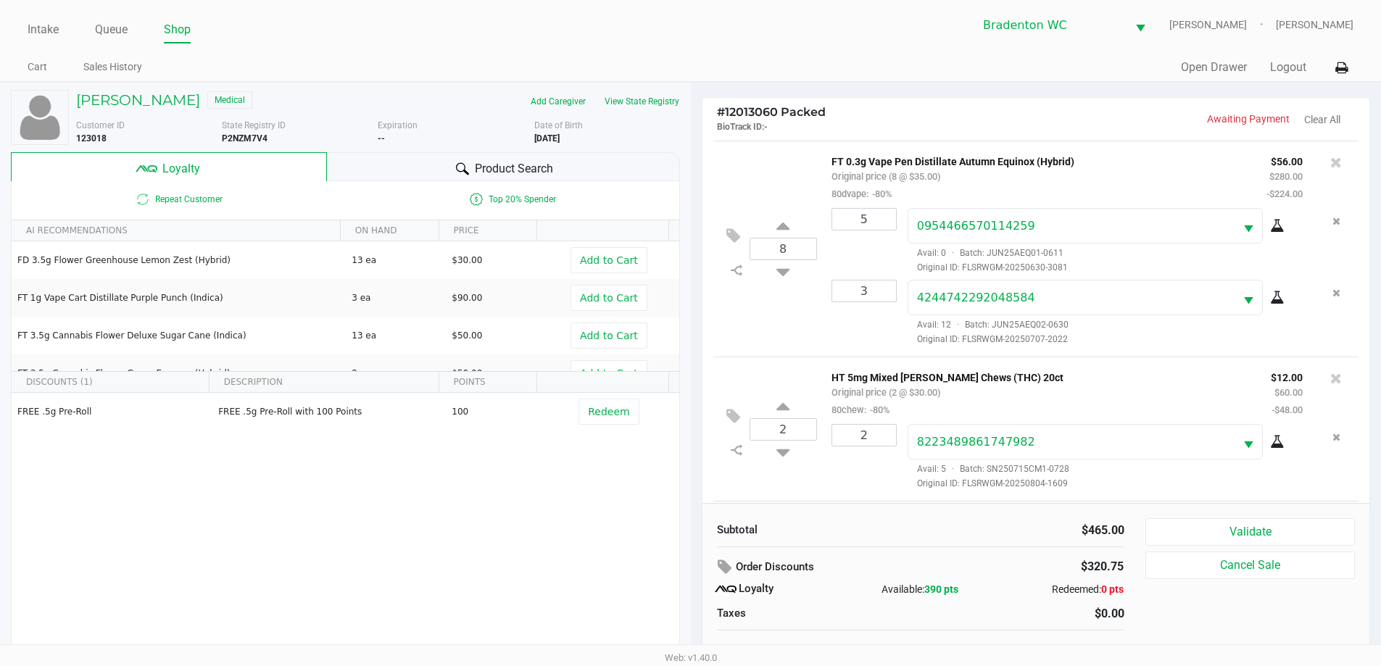
scroll to position [285, 0]
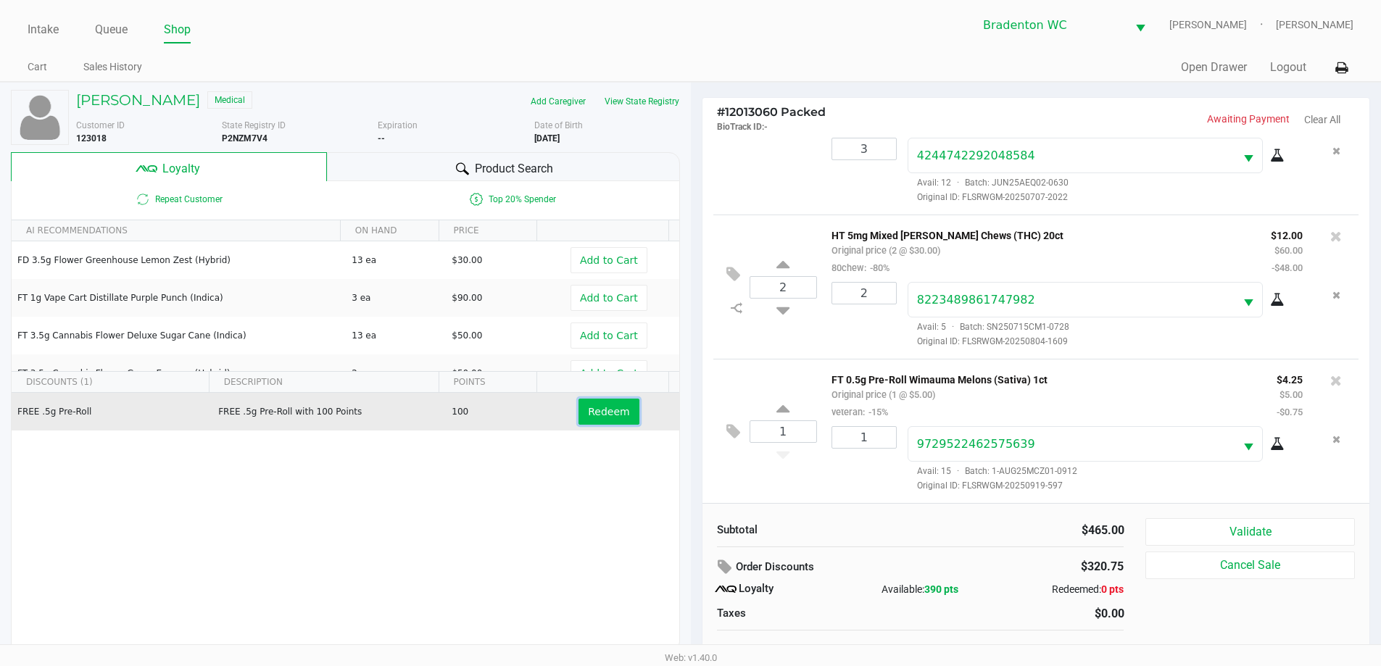
click at [589, 424] on button "Redeem" at bounding box center [609, 412] width 60 height 26
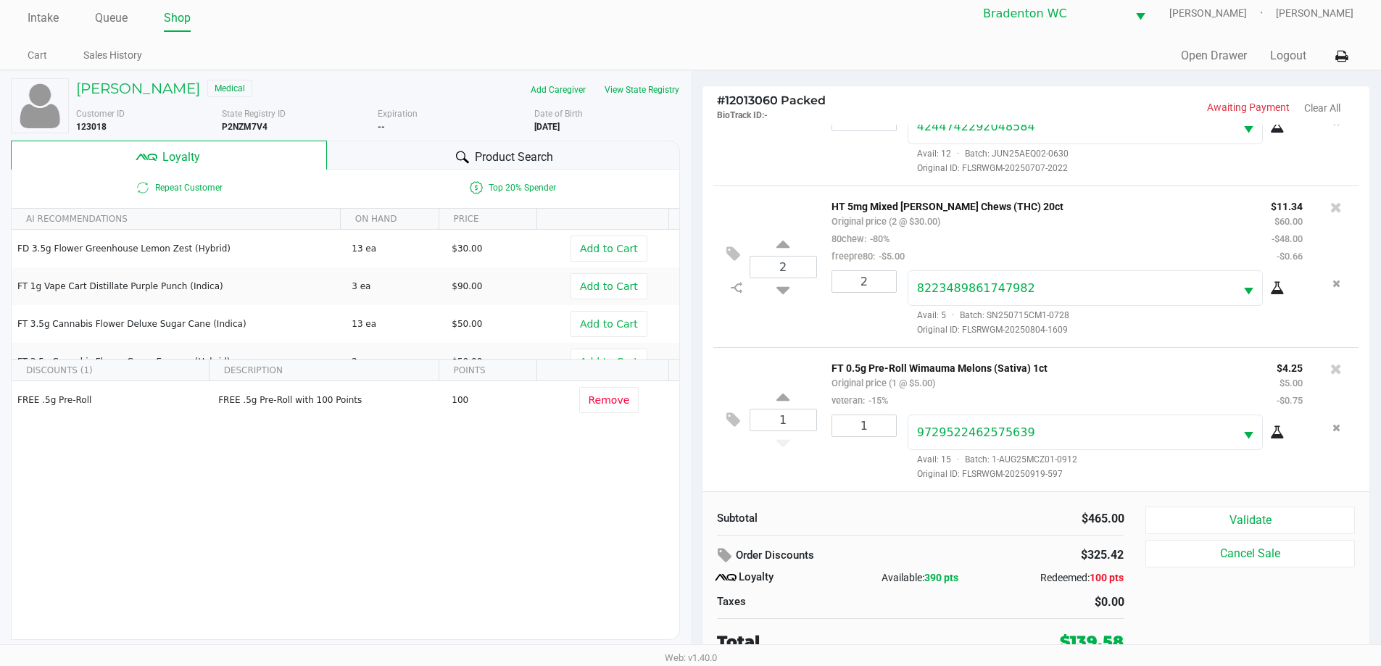
scroll to position [15, 0]
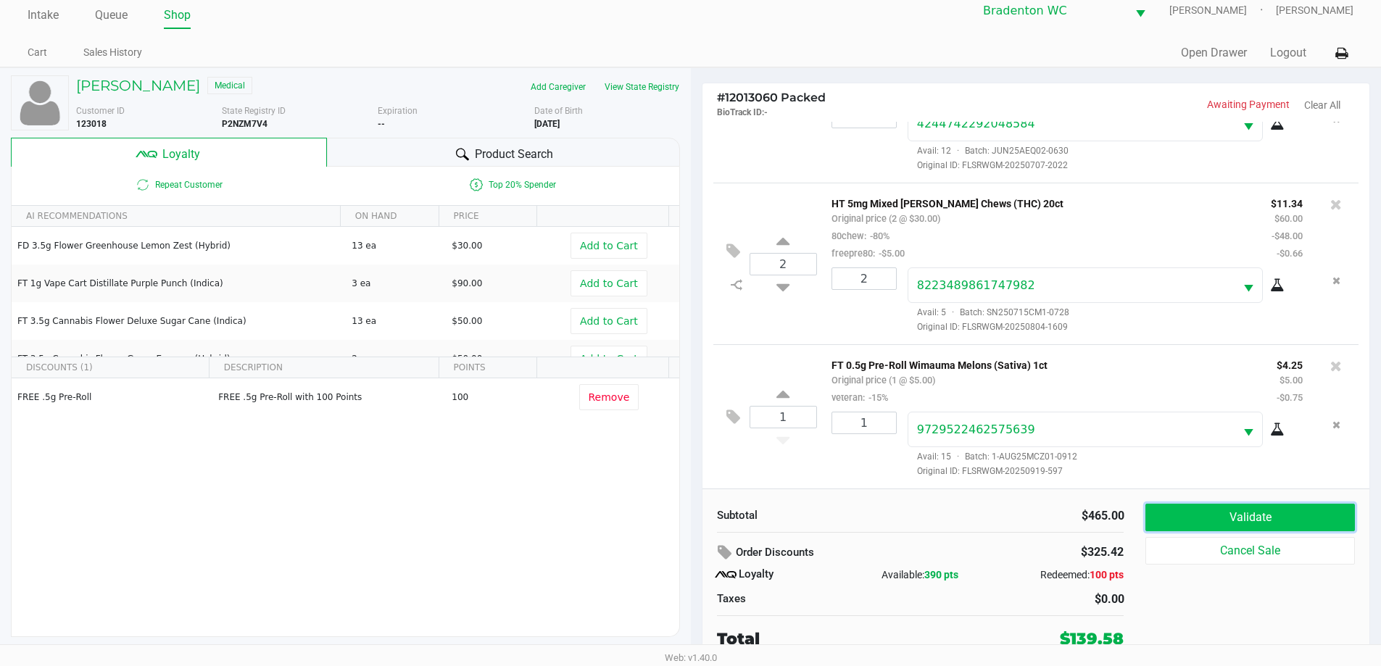
click at [694, 520] on button "Validate" at bounding box center [1250, 518] width 209 height 28
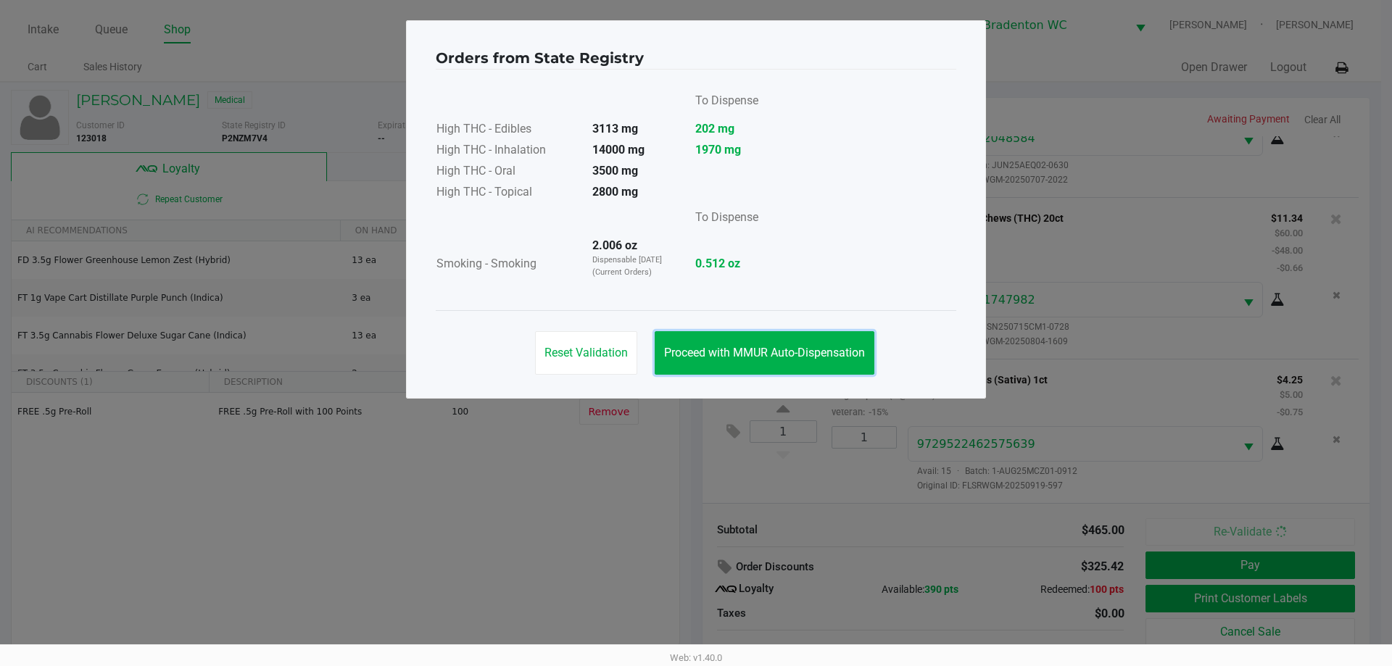
drag, startPoint x: 811, startPoint y: 363, endPoint x: 1167, endPoint y: 547, distance: 400.5
click at [694, 363] on button "Proceed with MMUR Auto-Dispensation" at bounding box center [765, 353] width 220 height 44
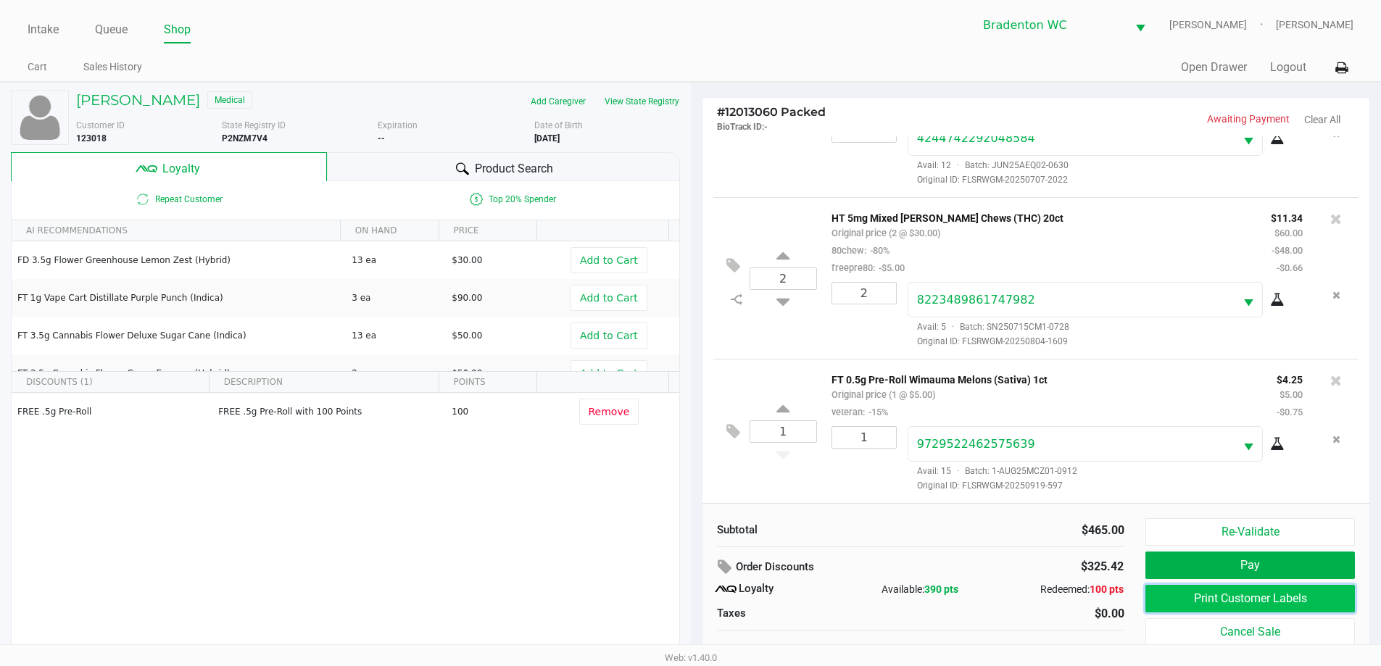
click at [694, 595] on button "Print Customer Labels" at bounding box center [1250, 599] width 209 height 28
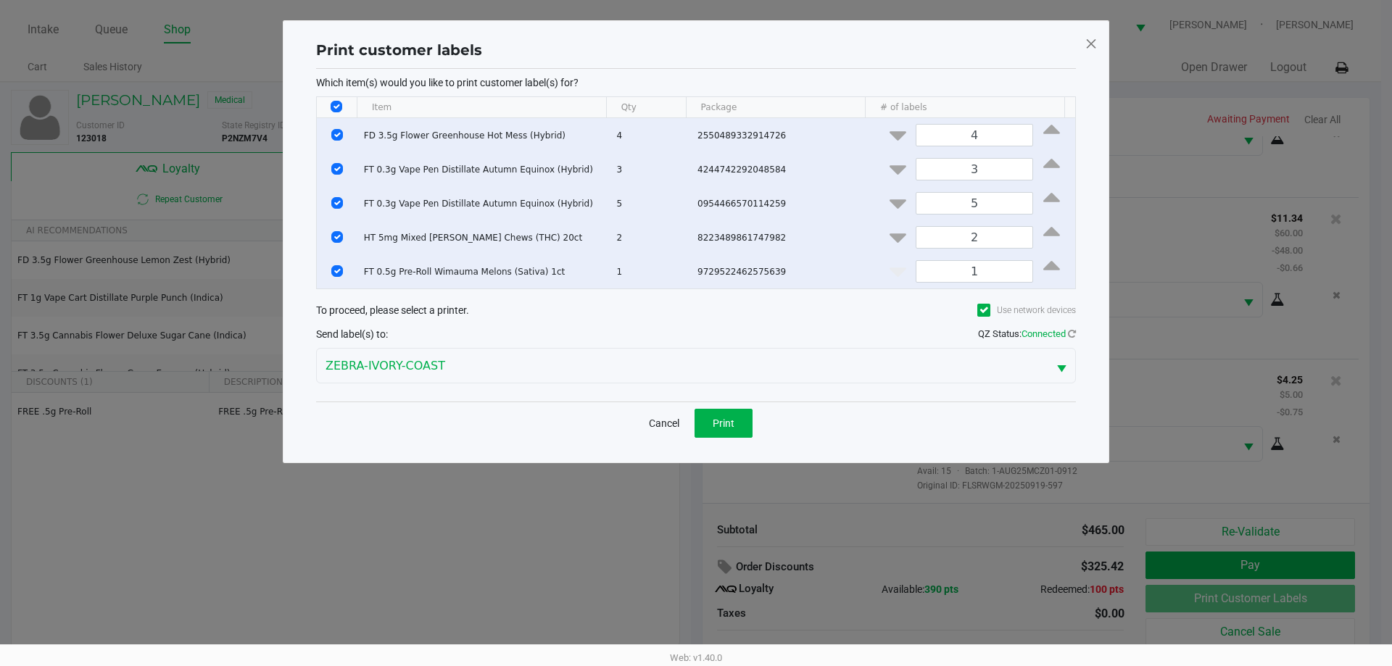
click at [341, 107] on input "Select All Rows" at bounding box center [337, 107] width 12 height 12
checkbox input "false"
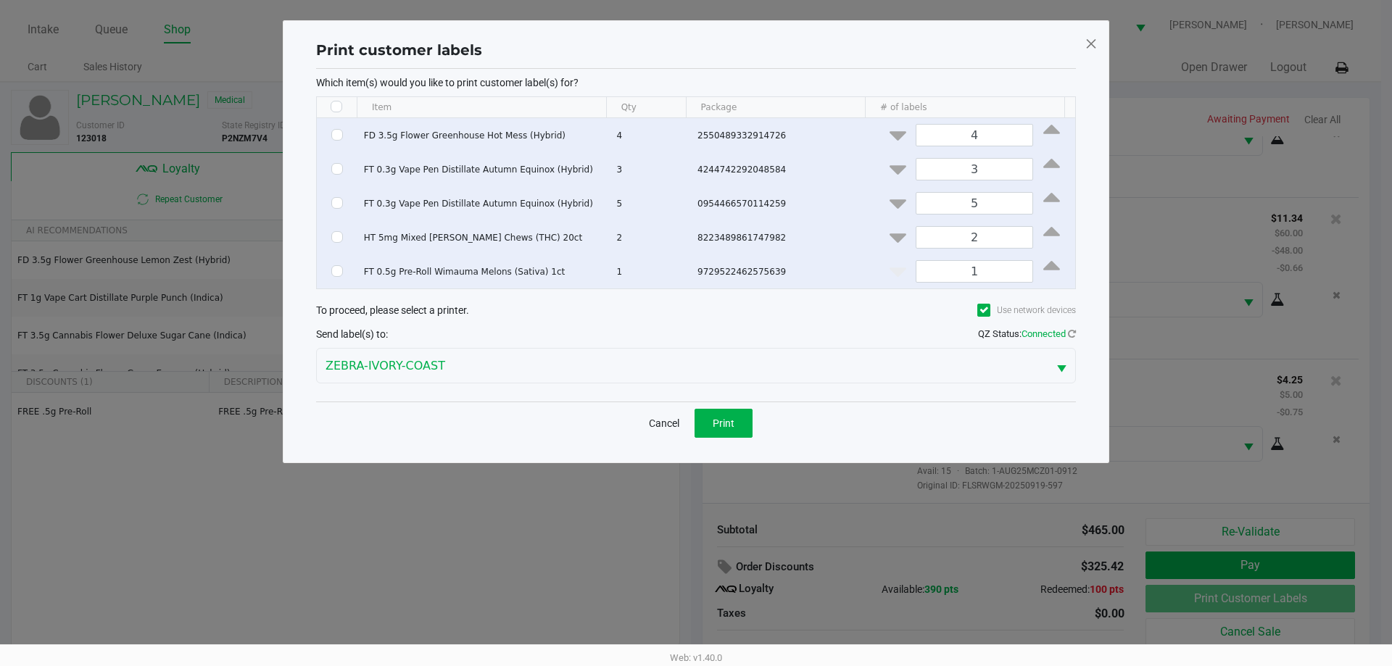
checkbox input "false"
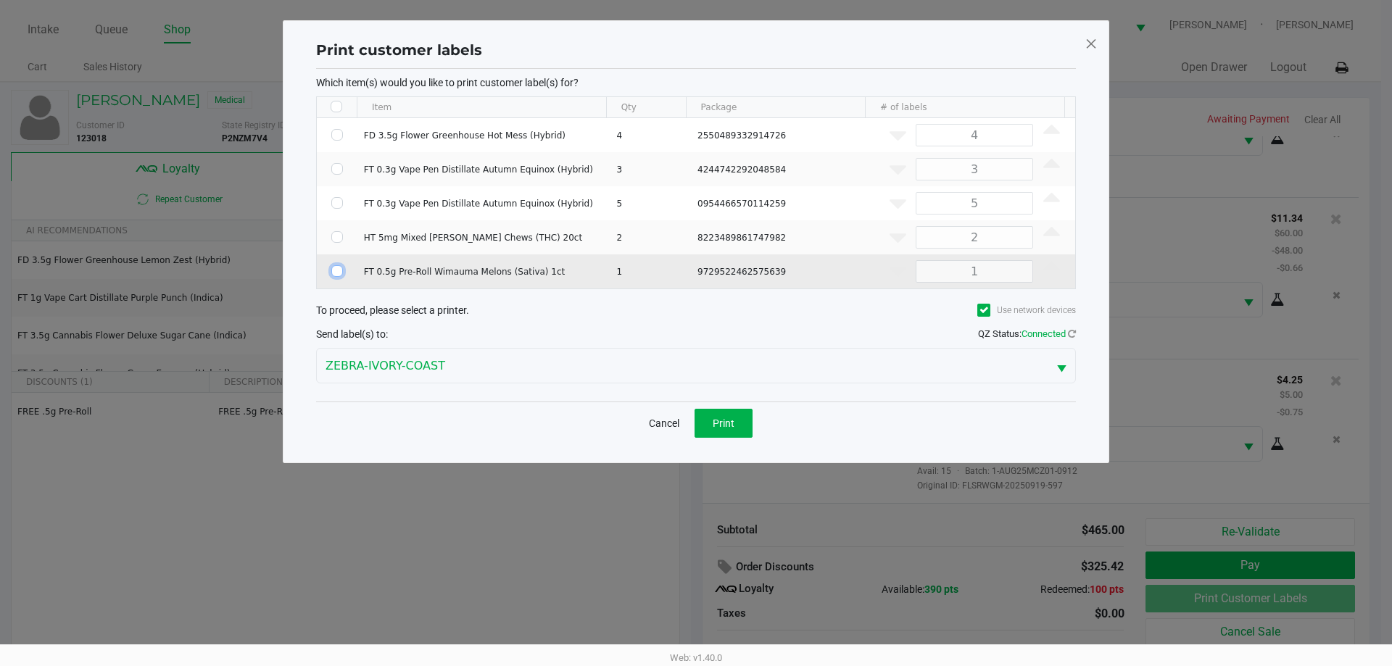
click at [339, 270] on input "Select Row" at bounding box center [337, 271] width 12 height 12
checkbox input "true"
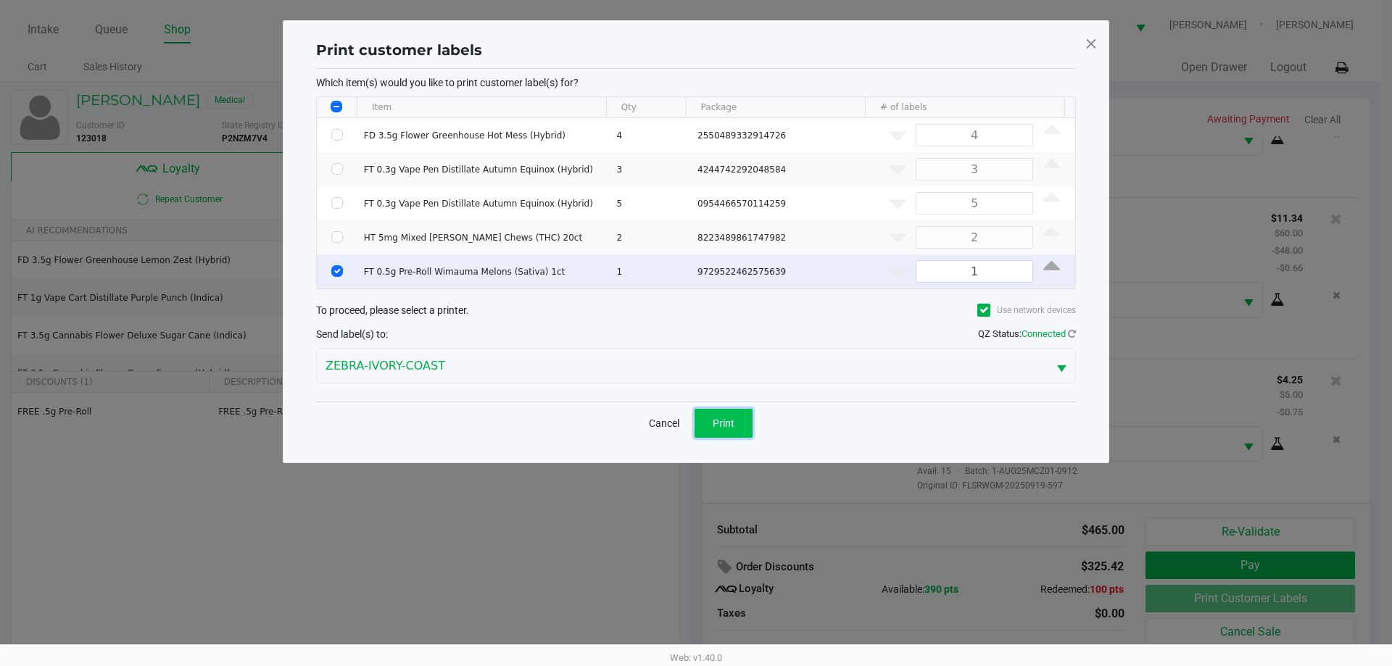
click at [694, 418] on span "Print" at bounding box center [724, 424] width 22 height 12
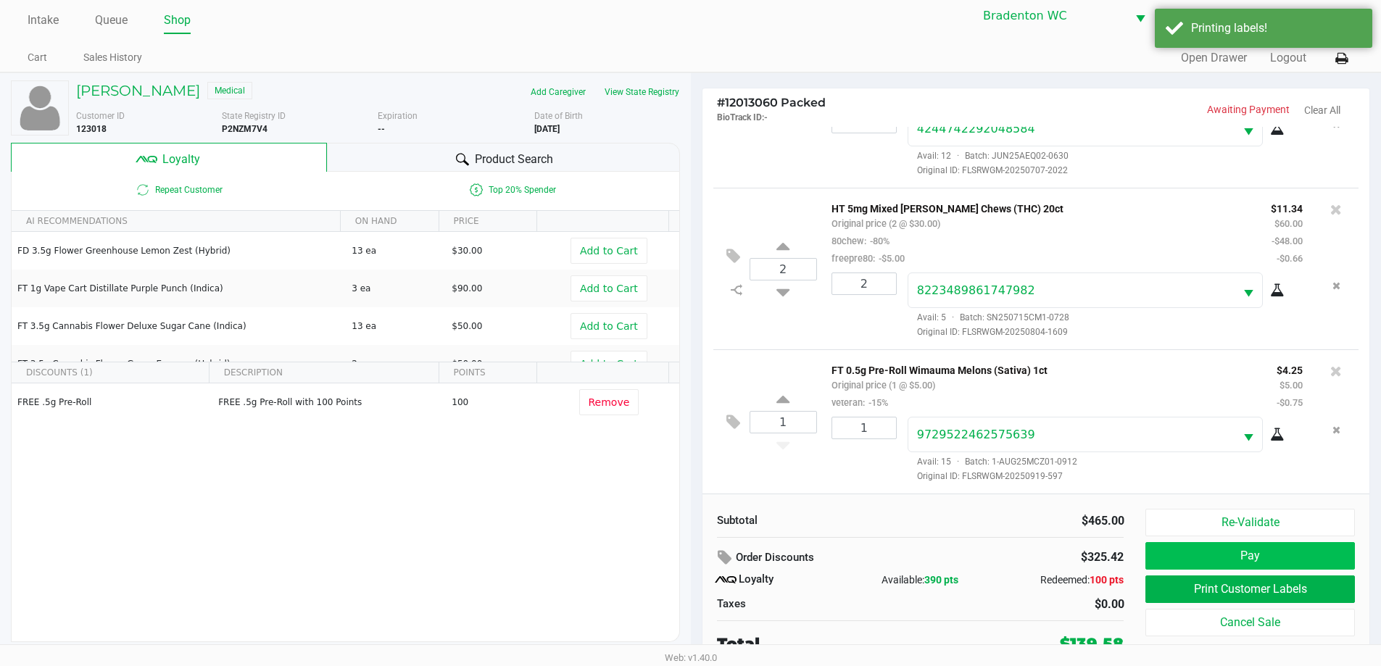
scroll to position [15, 0]
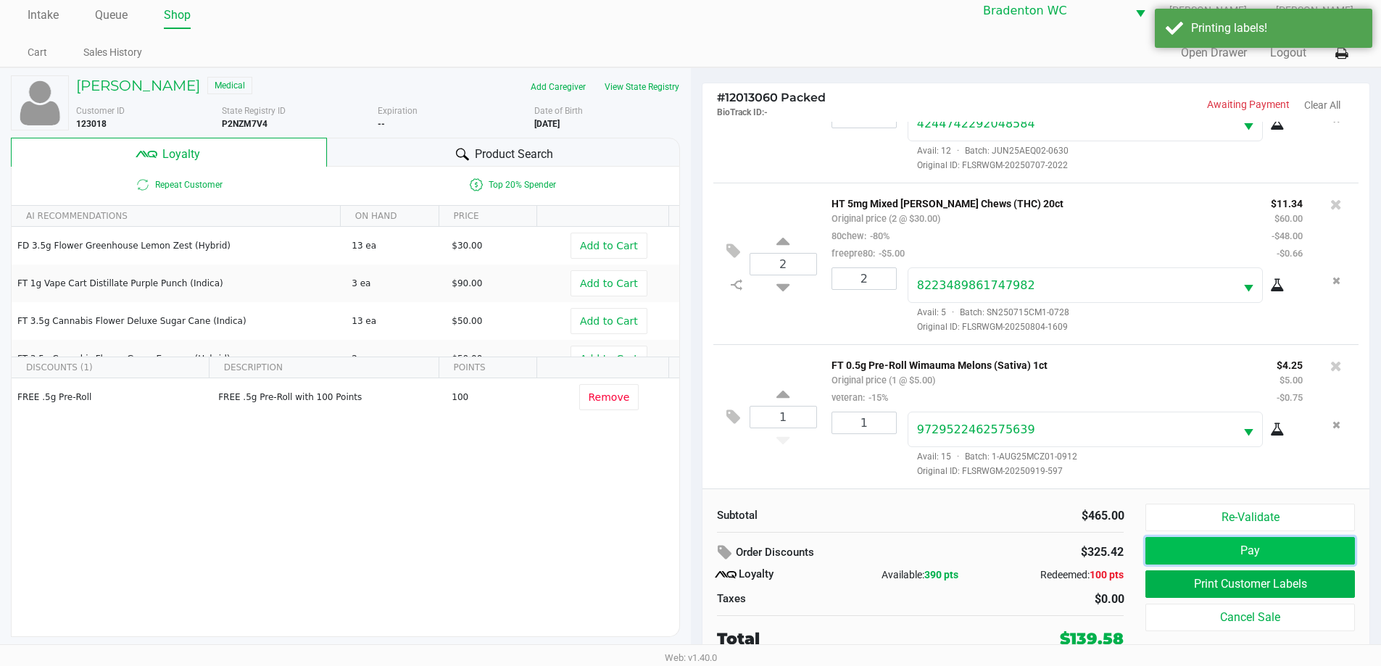
click at [694, 547] on button "Pay" at bounding box center [1250, 551] width 209 height 28
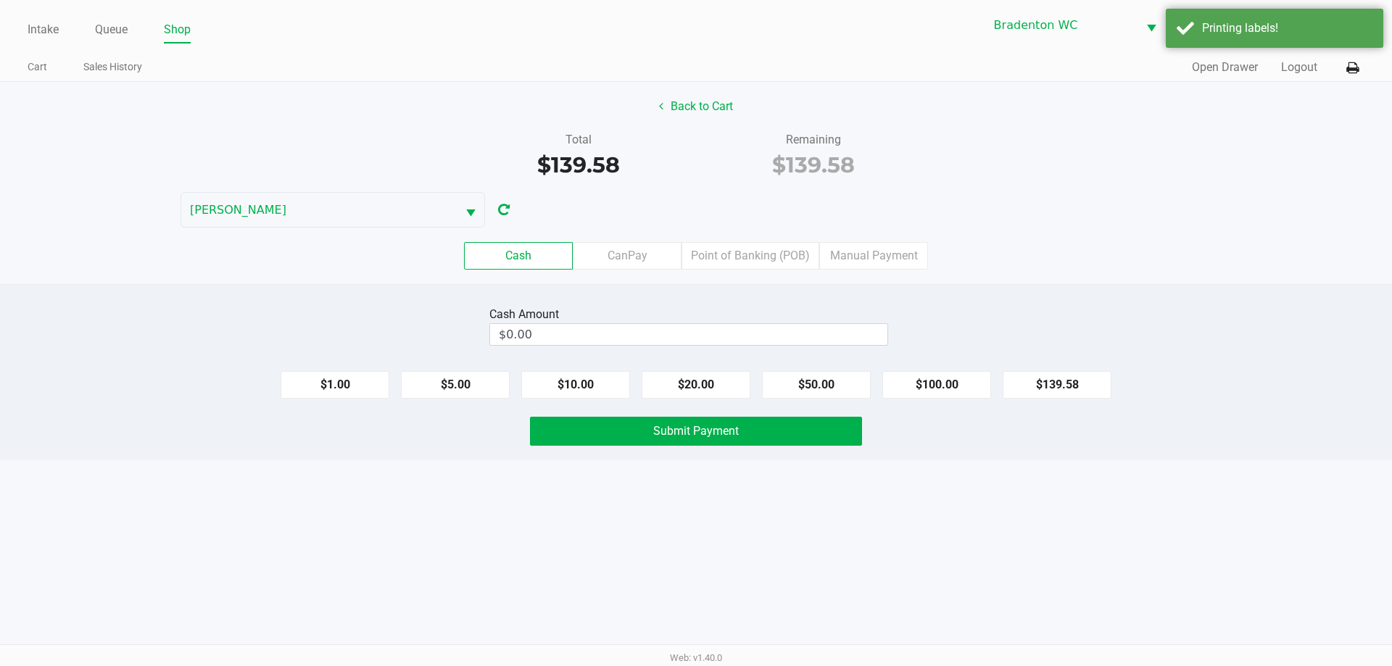
click at [627, 241] on div "Cash CanPay Point of Banking (POB) Manual Payment" at bounding box center [696, 256] width 1414 height 57
click at [636, 249] on label "CanPay" at bounding box center [627, 256] width 109 height 28
click at [0, 0] on 2 "CanPay" at bounding box center [0, 0] width 0 height 0
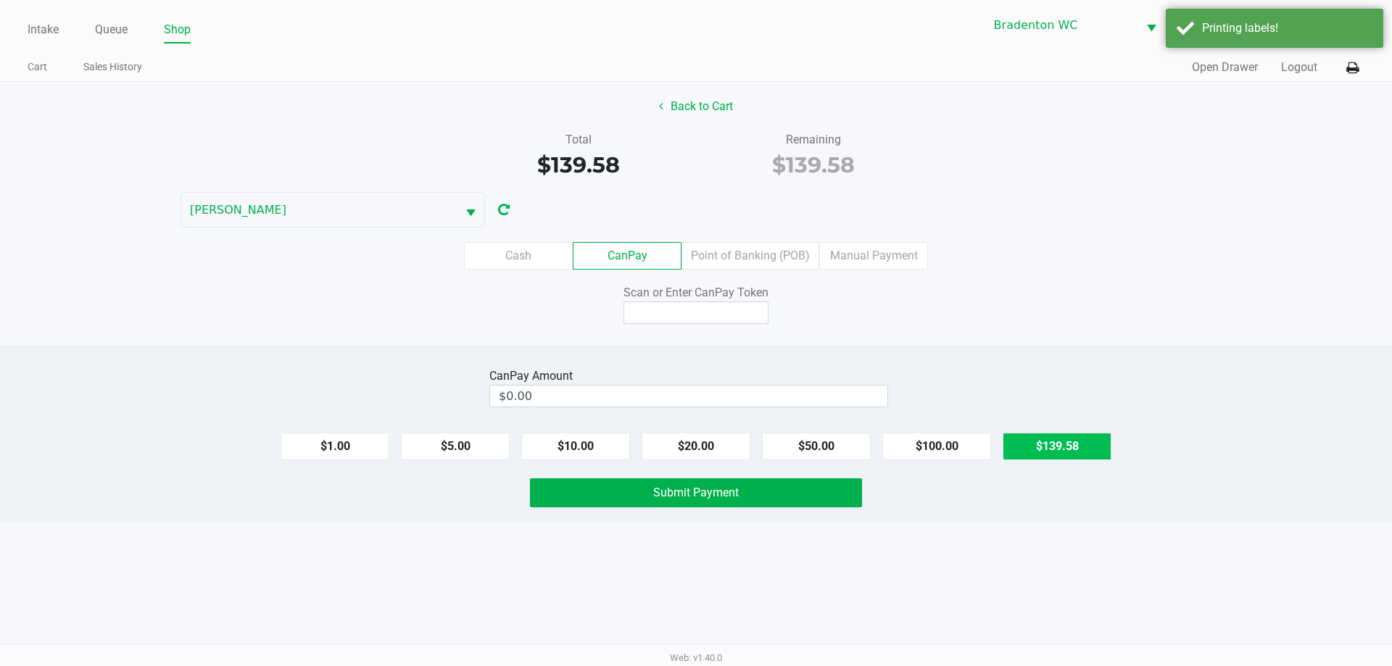
click at [694, 442] on button "$139.58" at bounding box center [1057, 447] width 109 height 28
type input "$139.58"
click at [694, 312] on input at bounding box center [696, 313] width 145 height 22
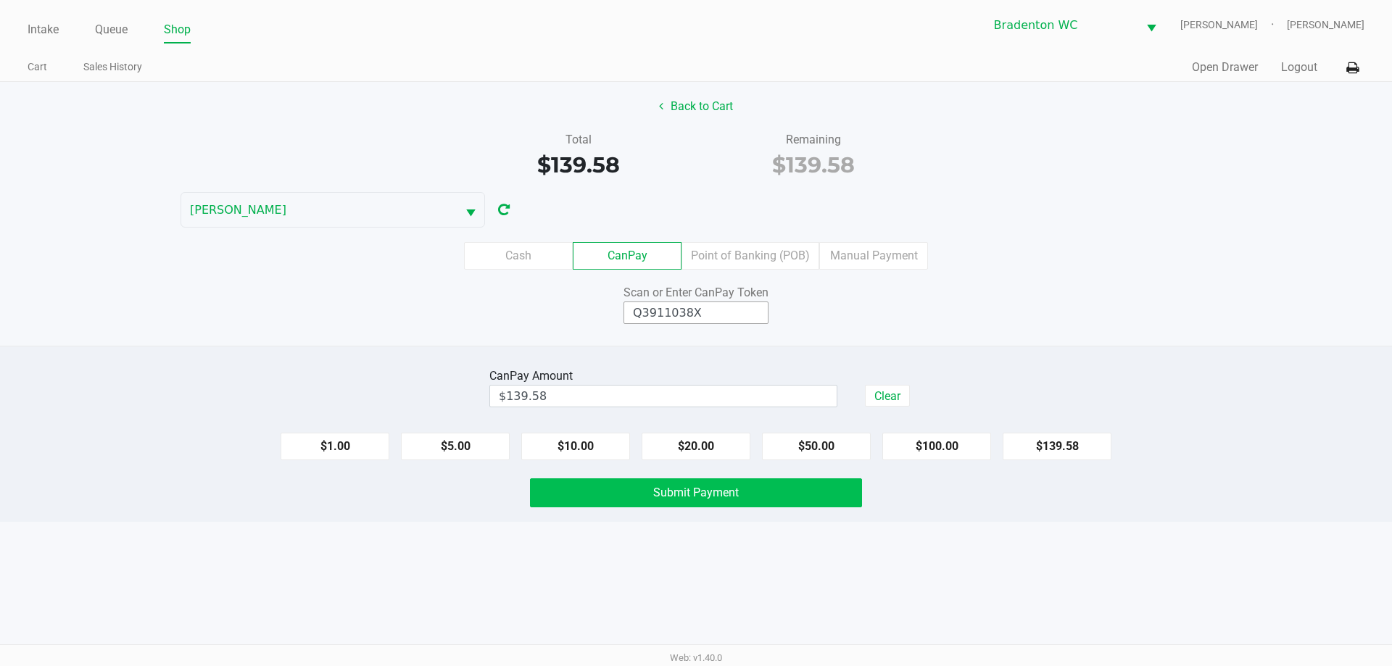
type input "Q3911038X"
click at [566, 491] on button "Submit Payment" at bounding box center [696, 493] width 332 height 29
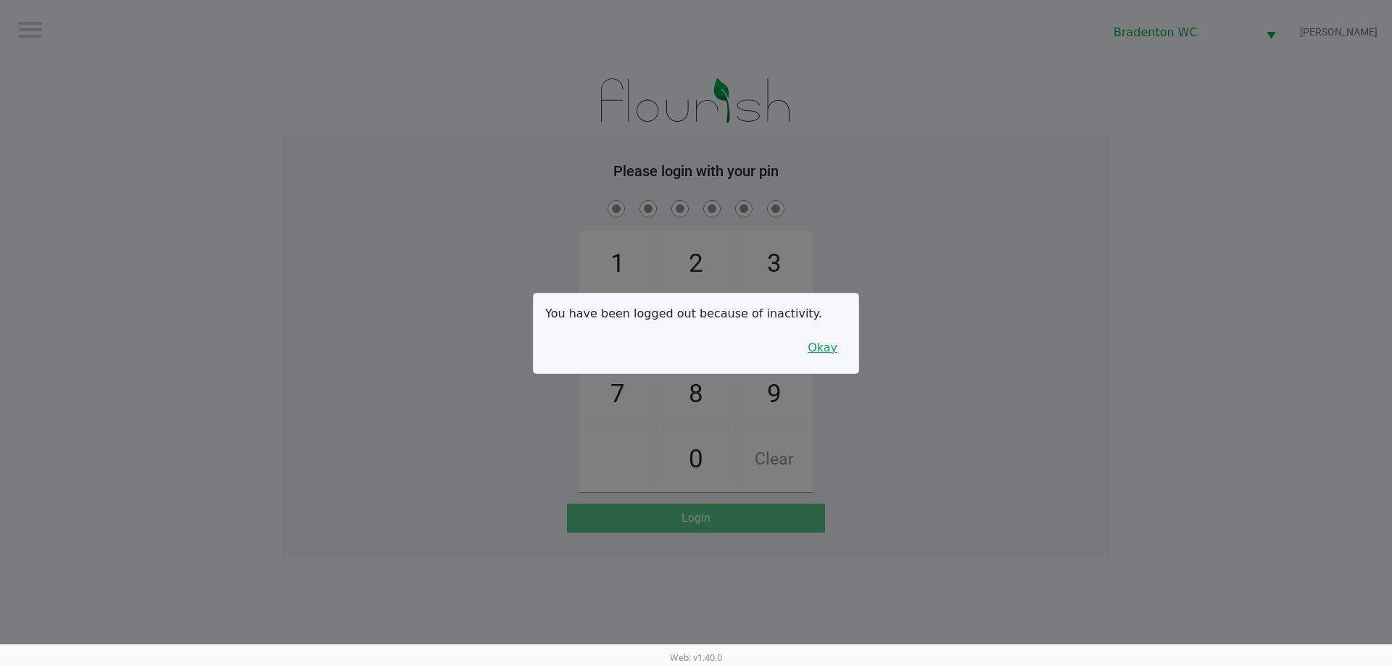
click at [694, 347] on button "Okay" at bounding box center [822, 348] width 49 height 28
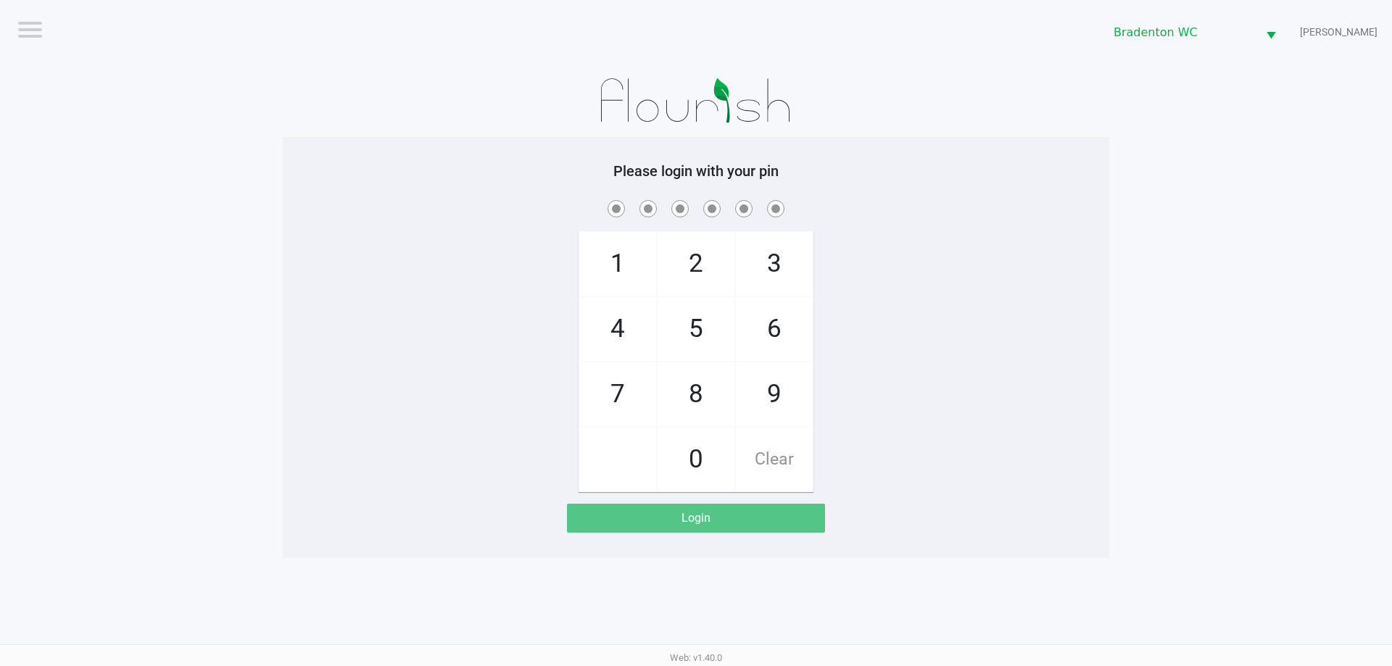
click at [694, 334] on div "1 4 7 2 5 8 0 3 6 9 Clear" at bounding box center [696, 344] width 827 height 295
checkbox input "true"
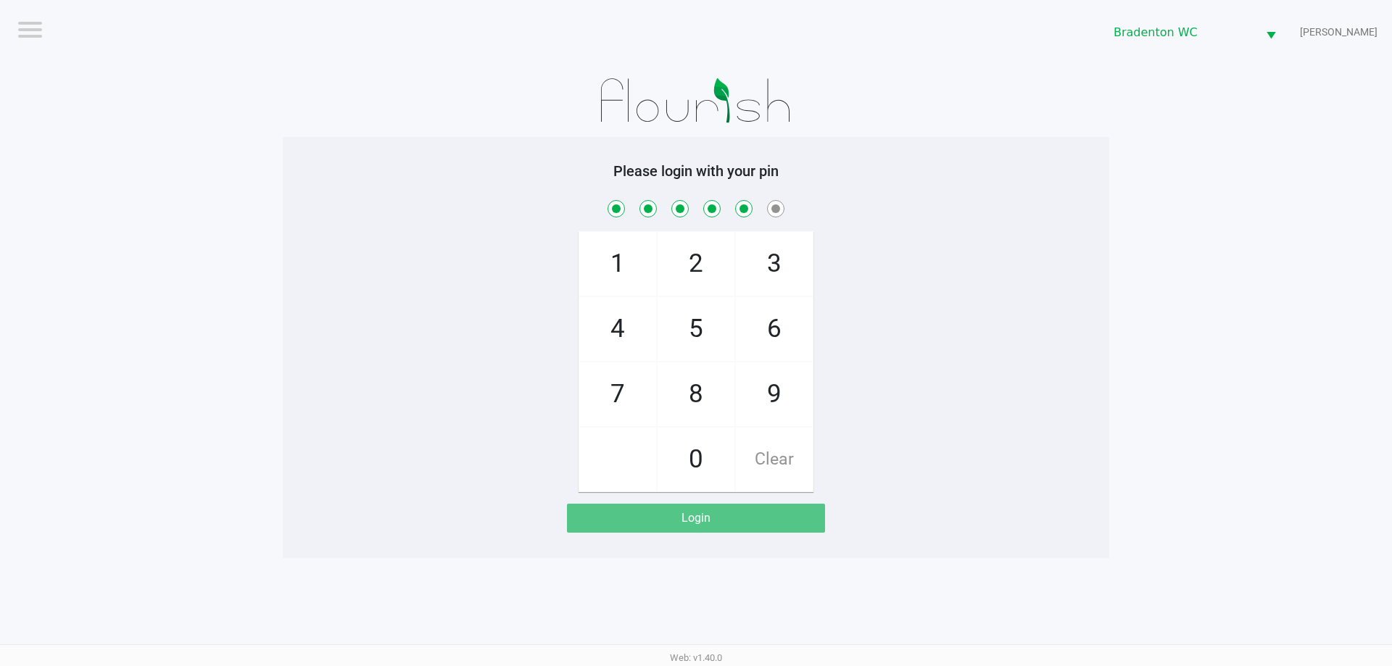
checkbox input "true"
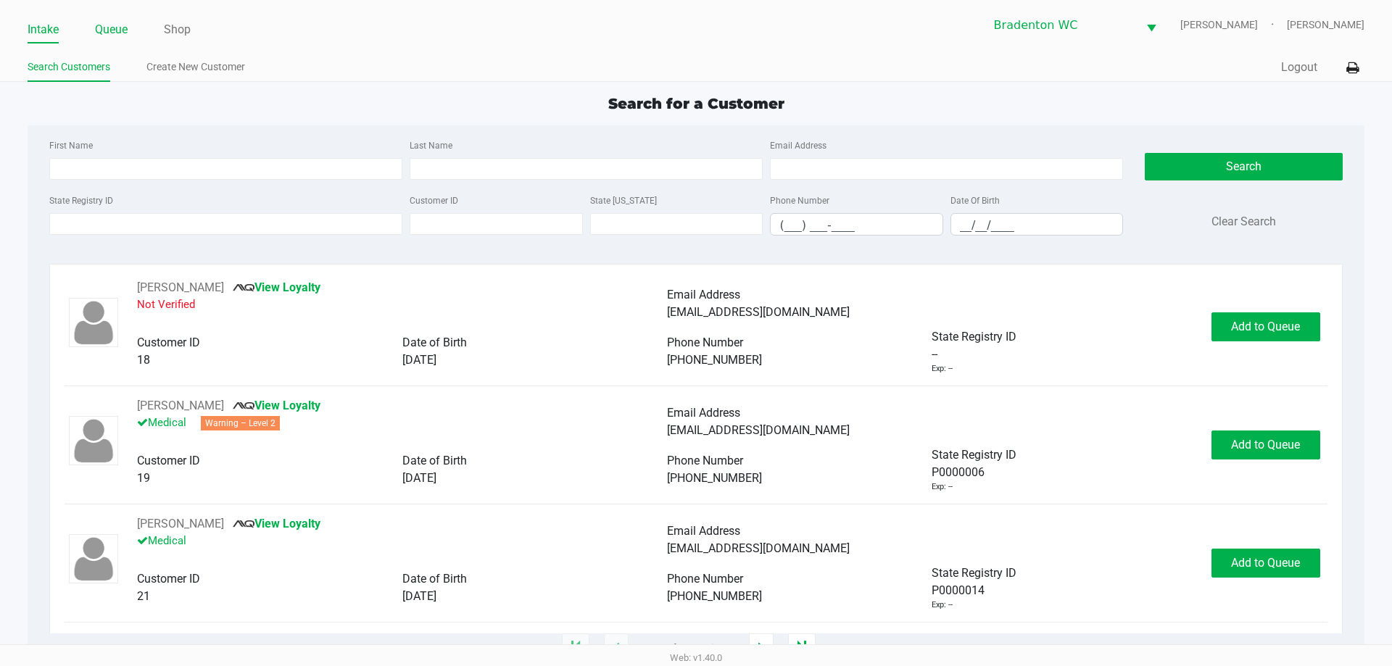
click at [116, 28] on link "Queue" at bounding box center [111, 30] width 33 height 20
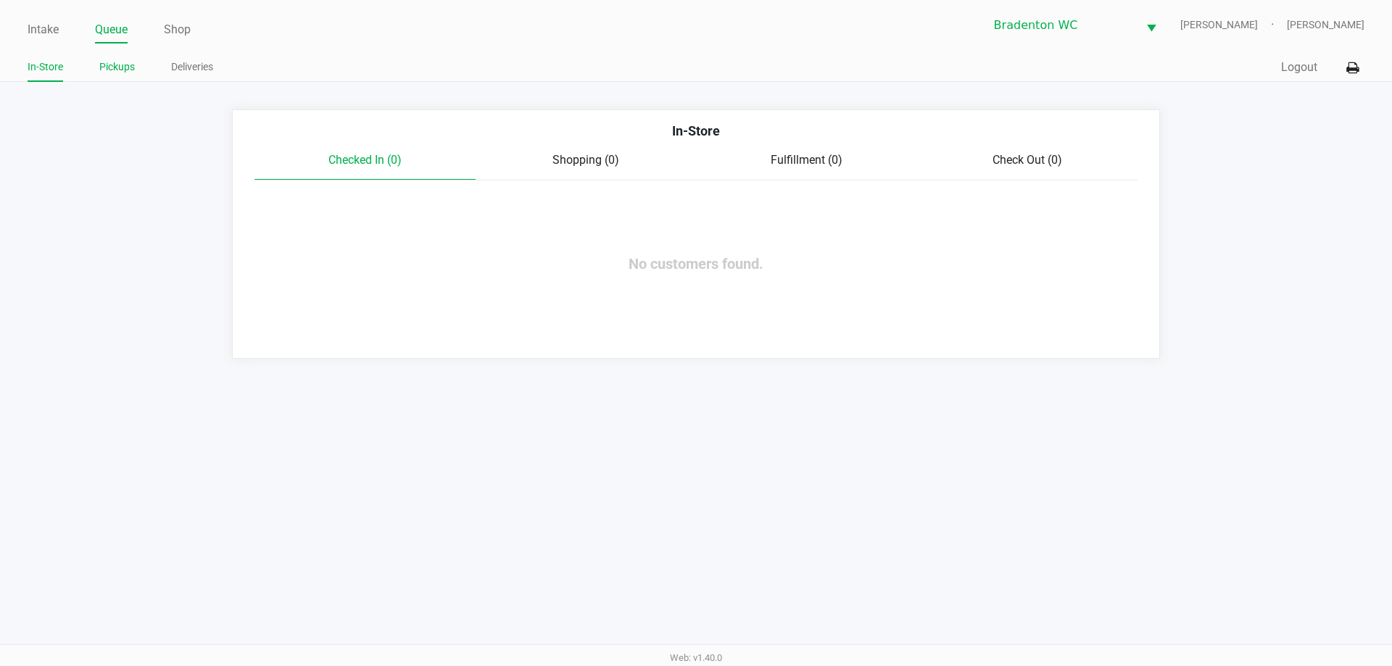
click at [126, 67] on link "Pickups" at bounding box center [117, 67] width 36 height 18
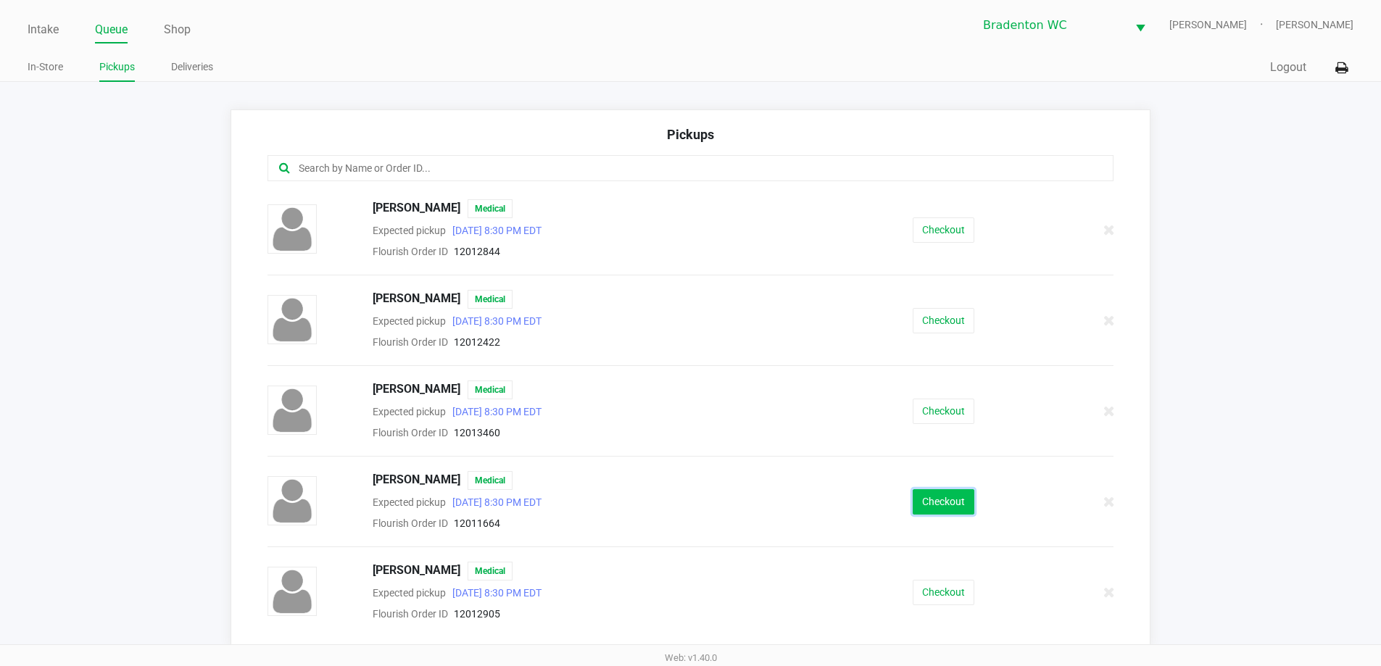
click at [694, 503] on button "Checkout" at bounding box center [944, 501] width 62 height 25
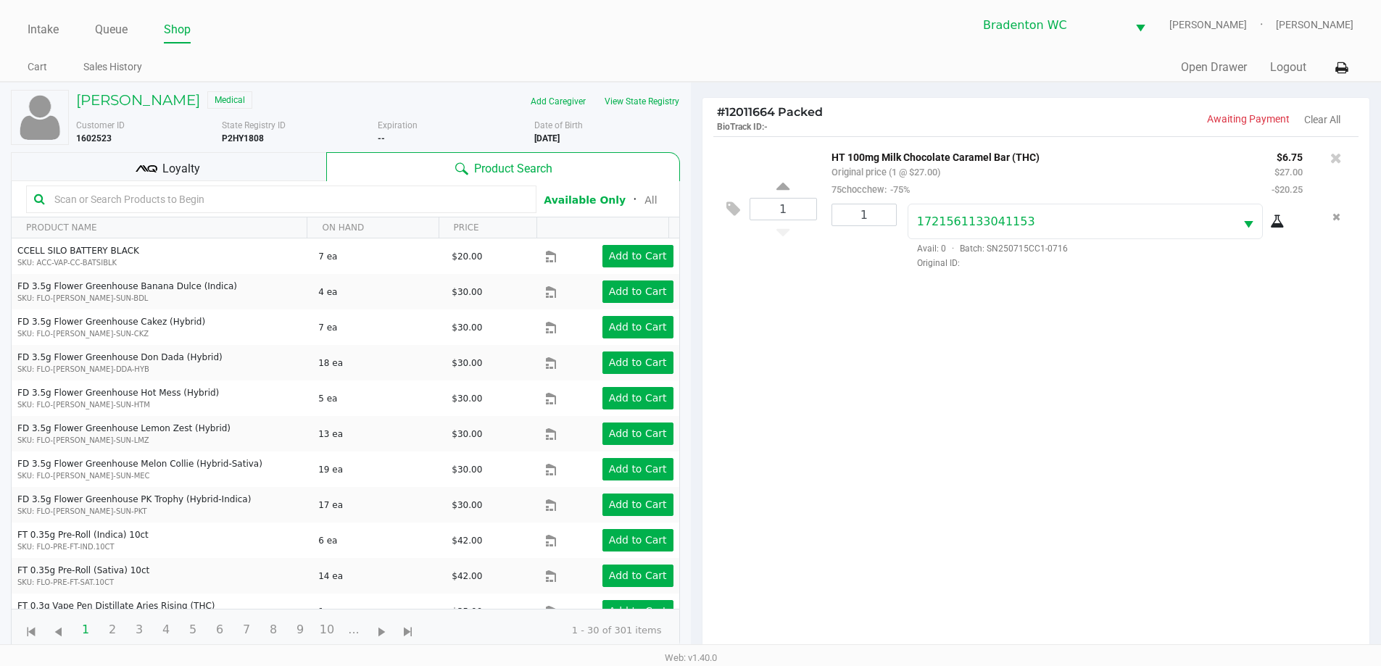
scroll to position [157, 0]
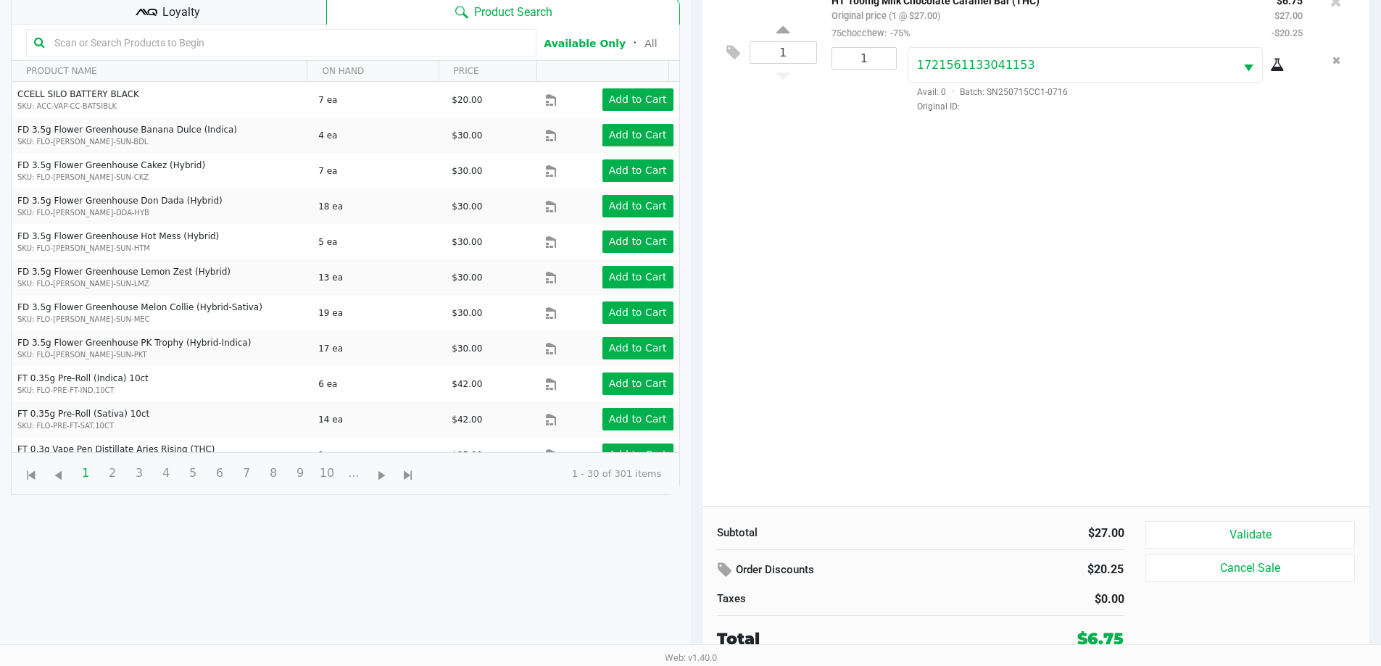
click at [694, 526] on button "Validate" at bounding box center [1250, 535] width 209 height 28
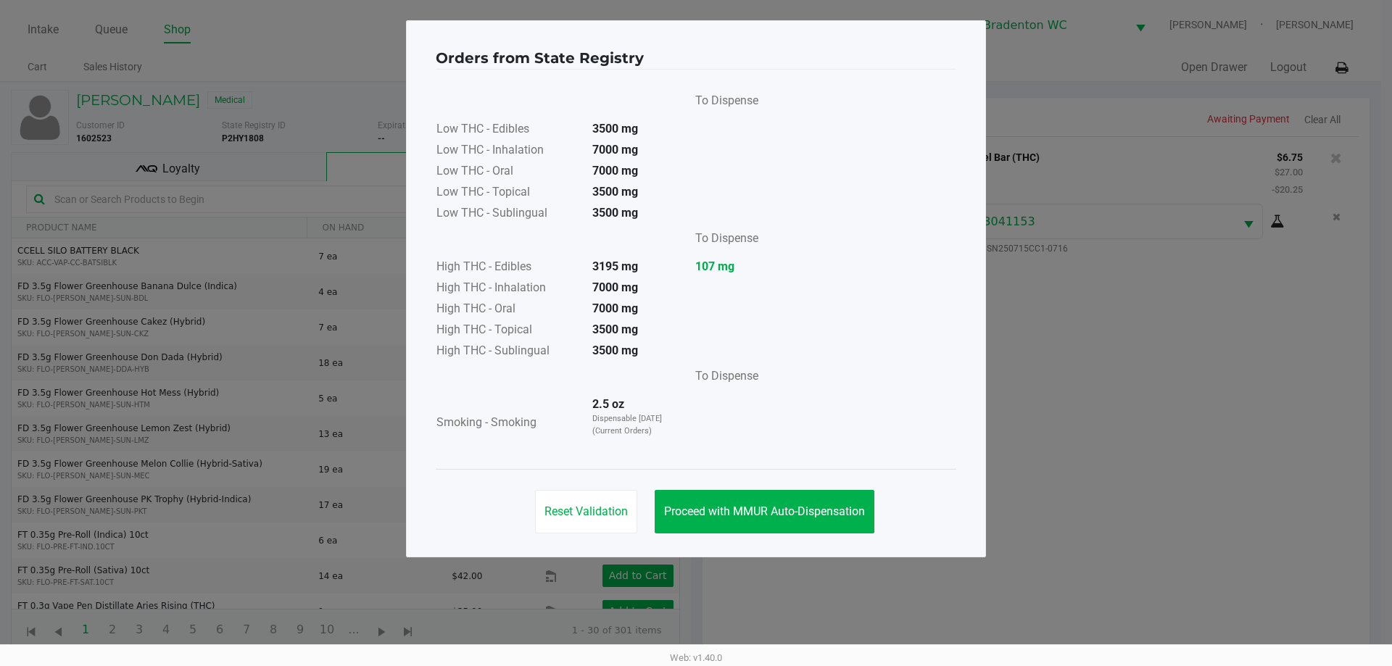
click at [694, 515] on span "Proceed with MMUR Auto-Dispensation" at bounding box center [764, 512] width 201 height 14
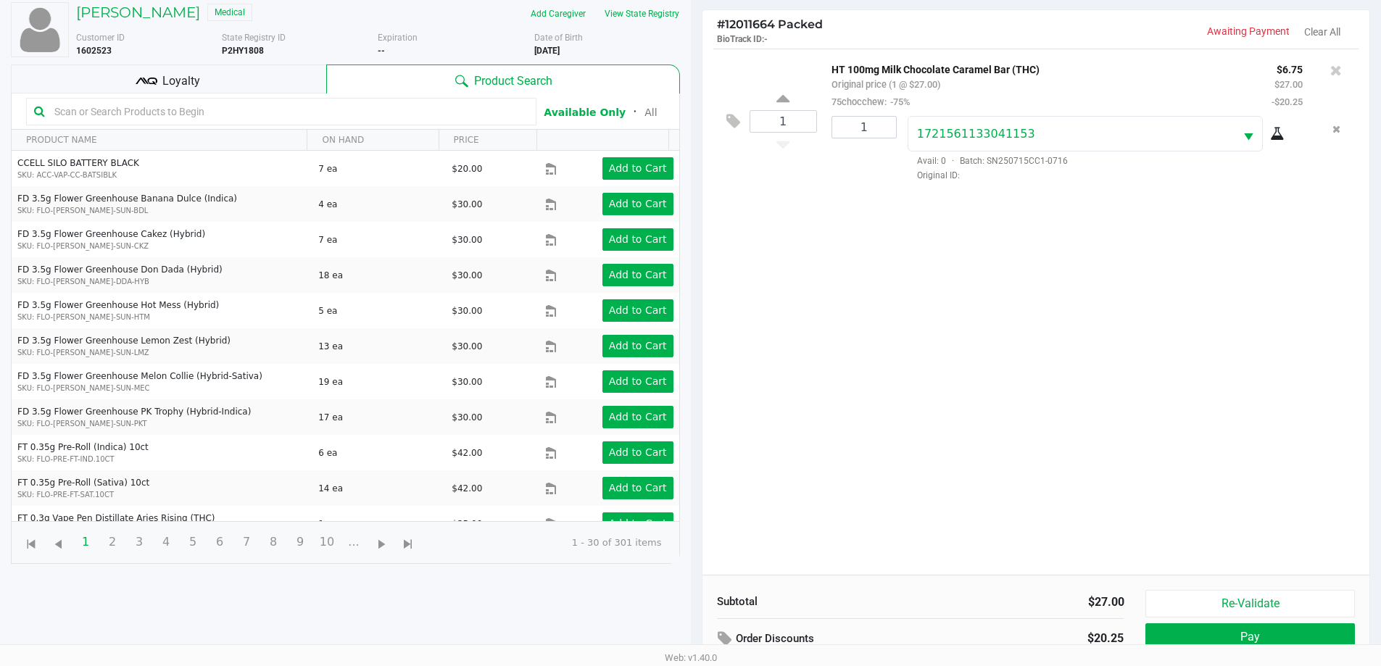
scroll to position [157, 0]
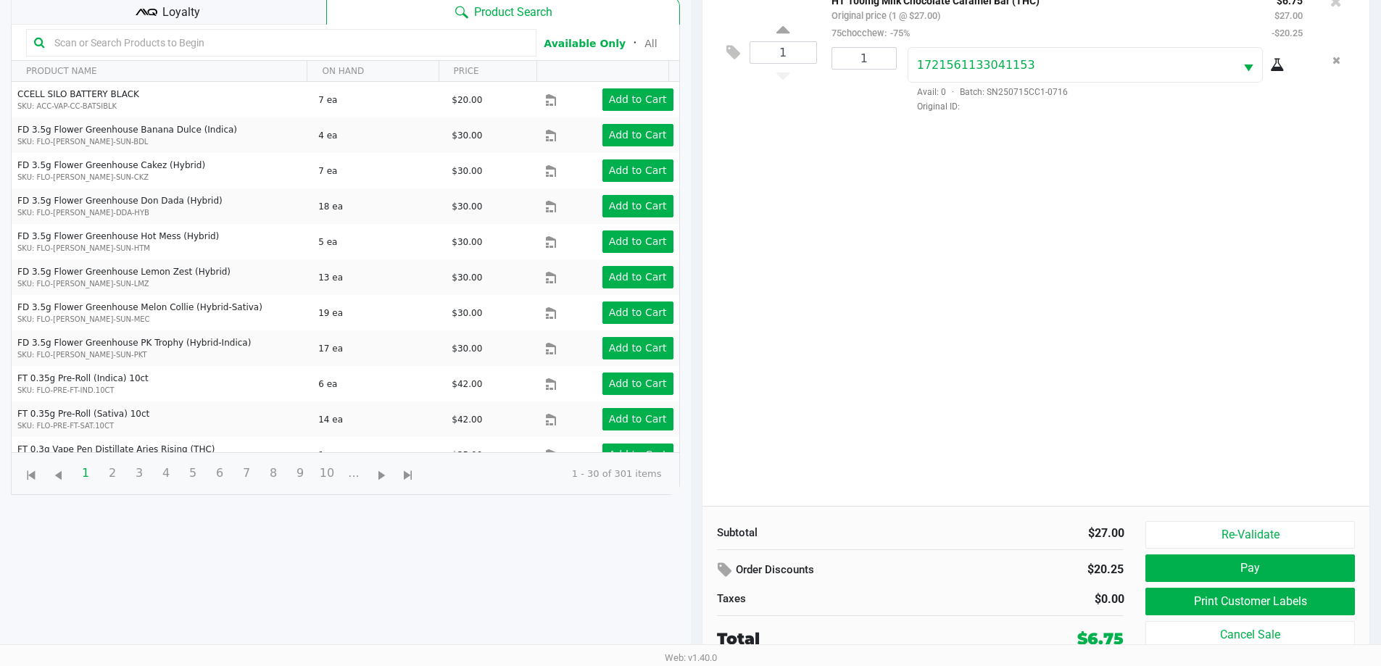
click at [694, 611] on button "Print Customer Labels" at bounding box center [1250, 602] width 209 height 28
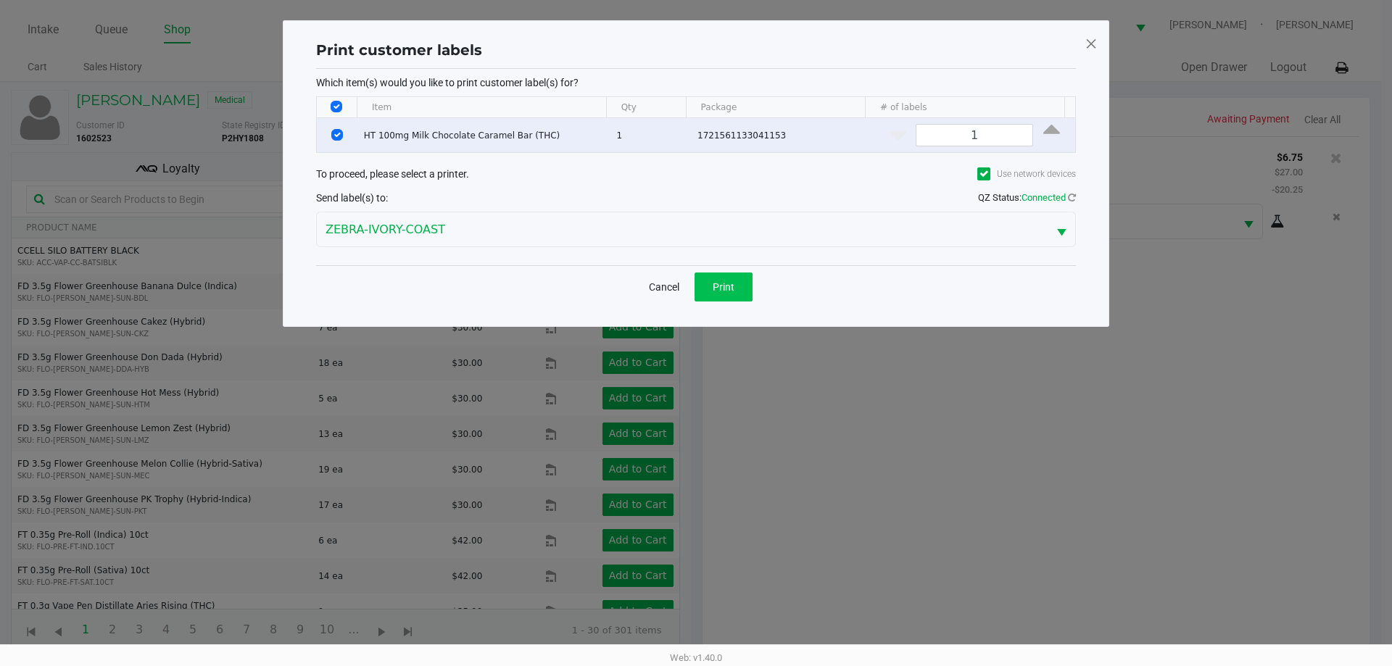
click at [694, 290] on span "Print" at bounding box center [724, 287] width 22 height 12
click at [694, 481] on ngb-modal-window "Print customer labels Which item(s) would you like to print customer label(s) f…" at bounding box center [696, 333] width 1392 height 666
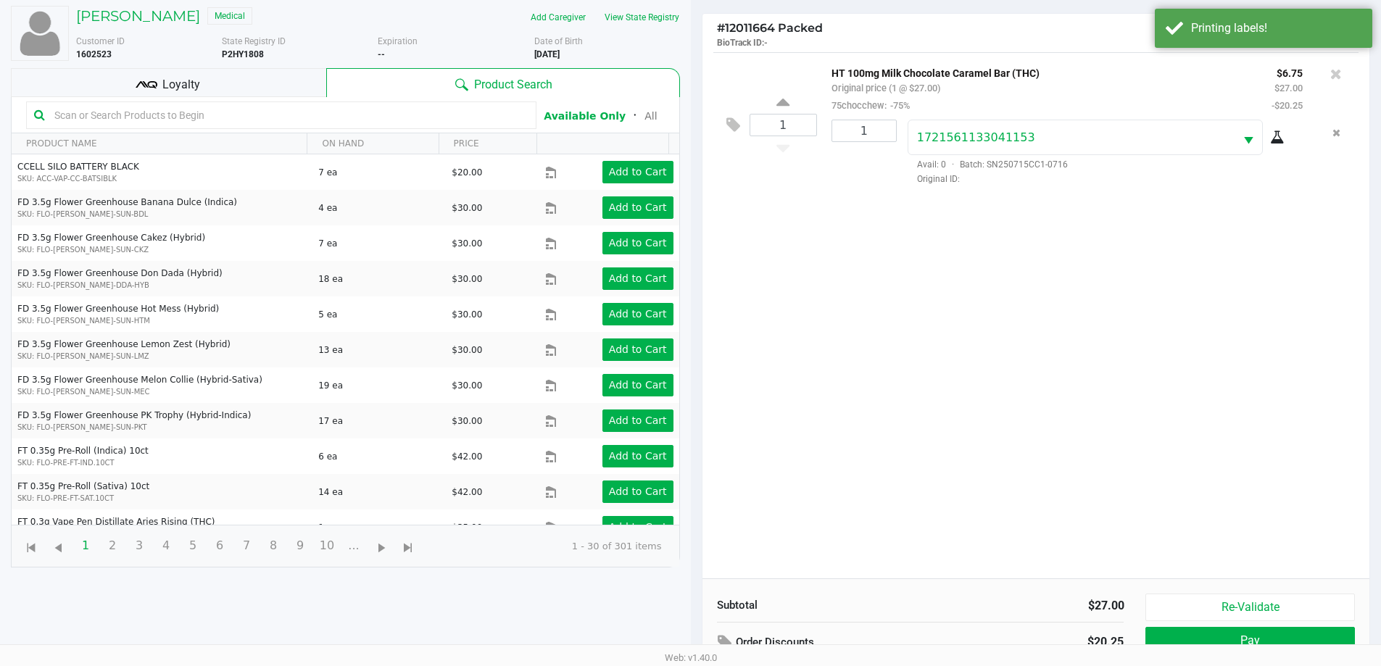
scroll to position [157, 0]
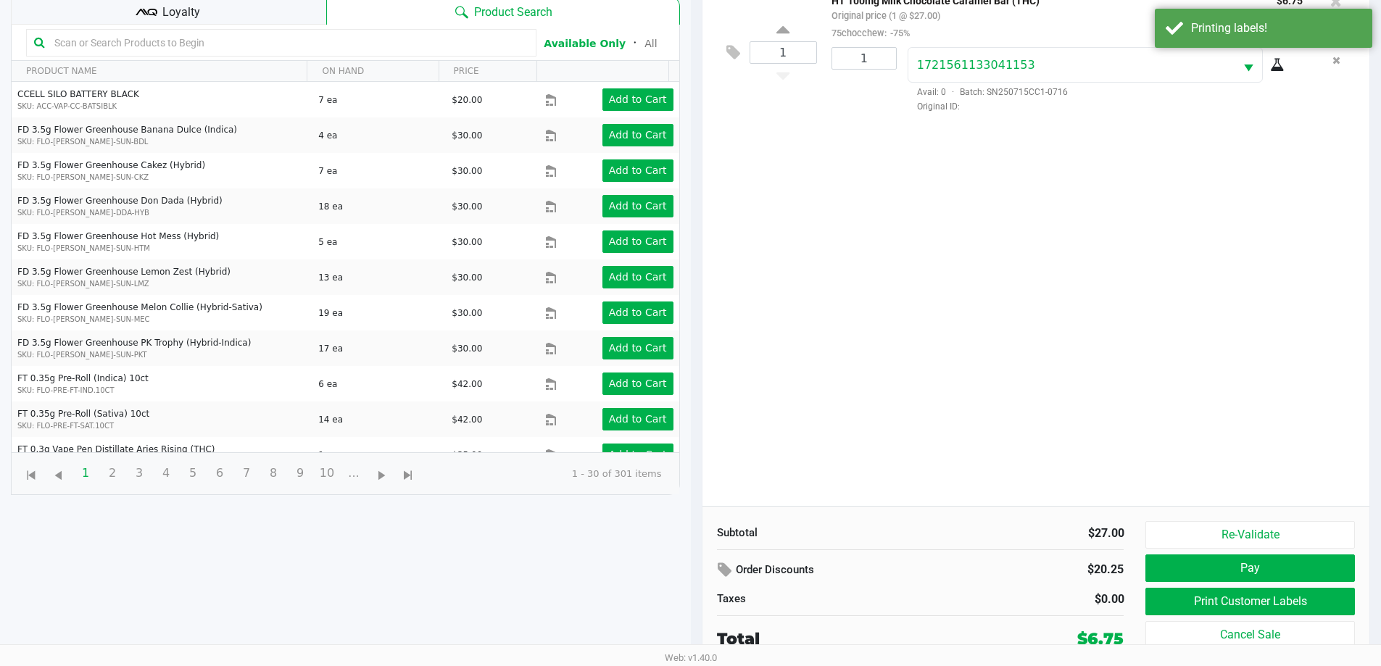
click at [694, 561] on button "Pay" at bounding box center [1250, 569] width 209 height 28
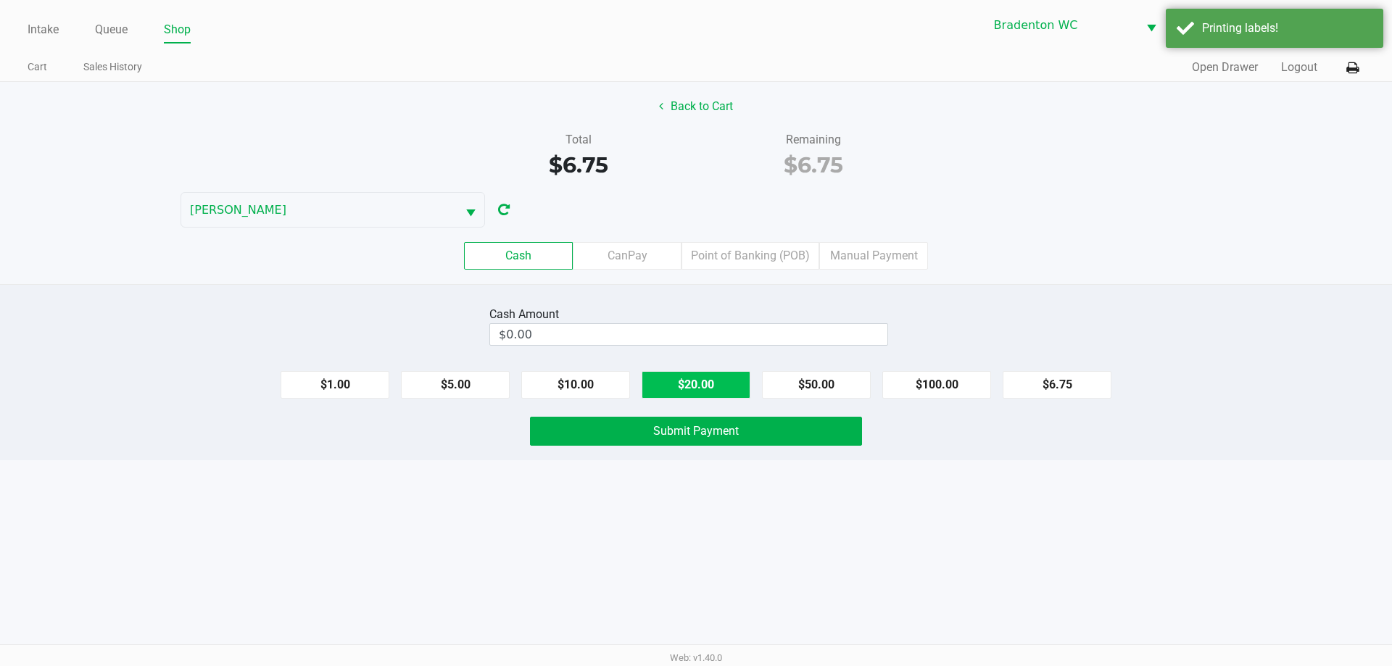
click at [689, 383] on button "$20.00" at bounding box center [696, 385] width 109 height 28
type input "$20.00"
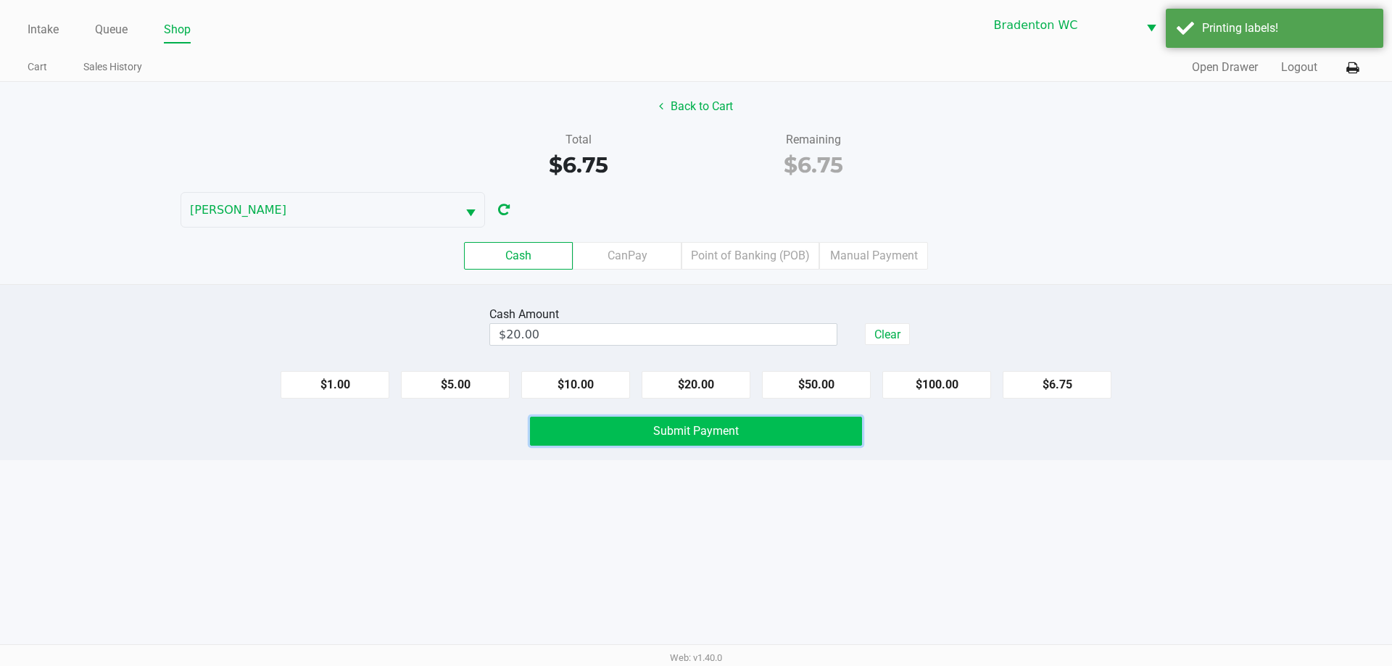
click at [694, 440] on button "Submit Payment" at bounding box center [696, 431] width 332 height 29
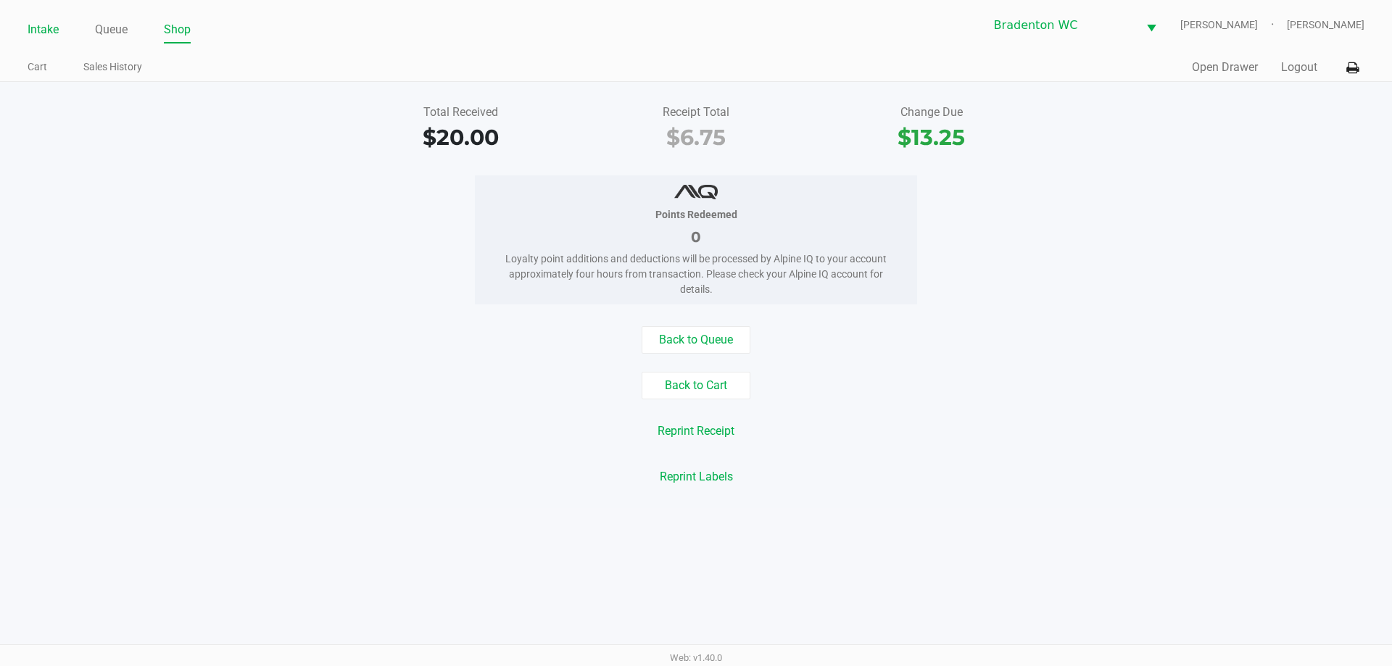
click at [35, 30] on link "Intake" at bounding box center [43, 30] width 31 height 20
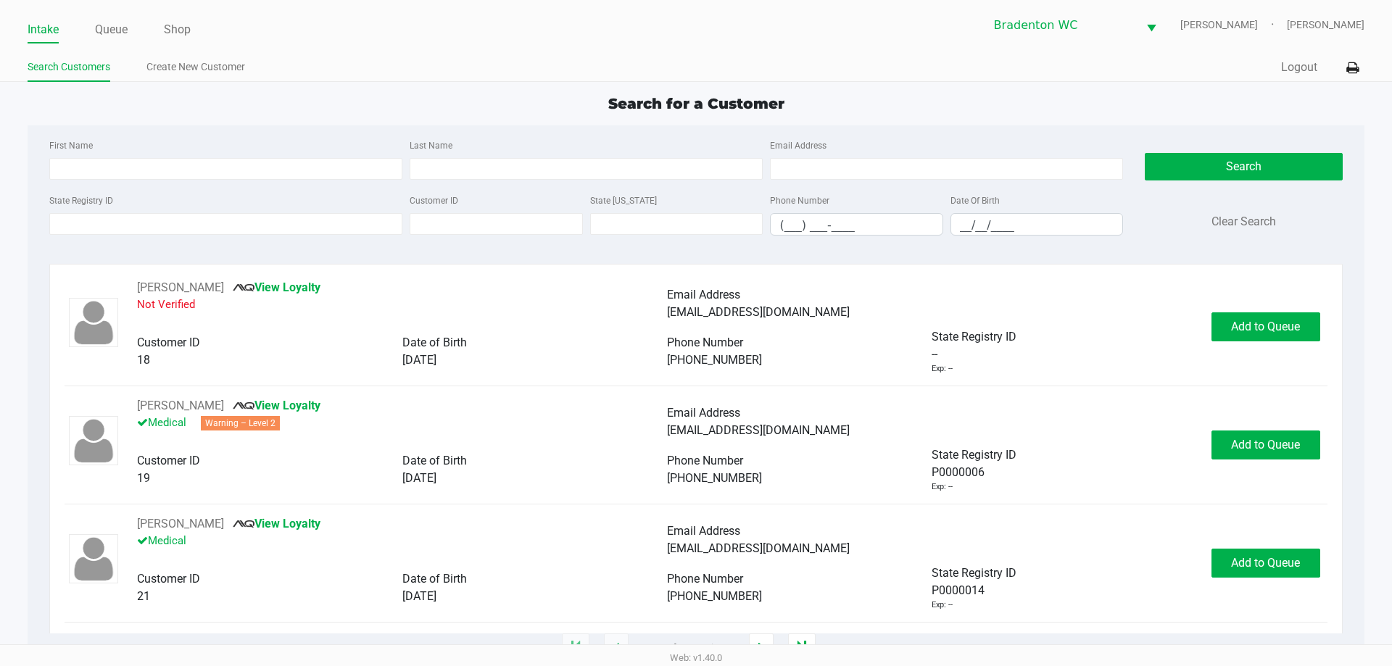
click at [401, 67] on ul "Search Customers Create New Customer" at bounding box center [362, 69] width 669 height 25
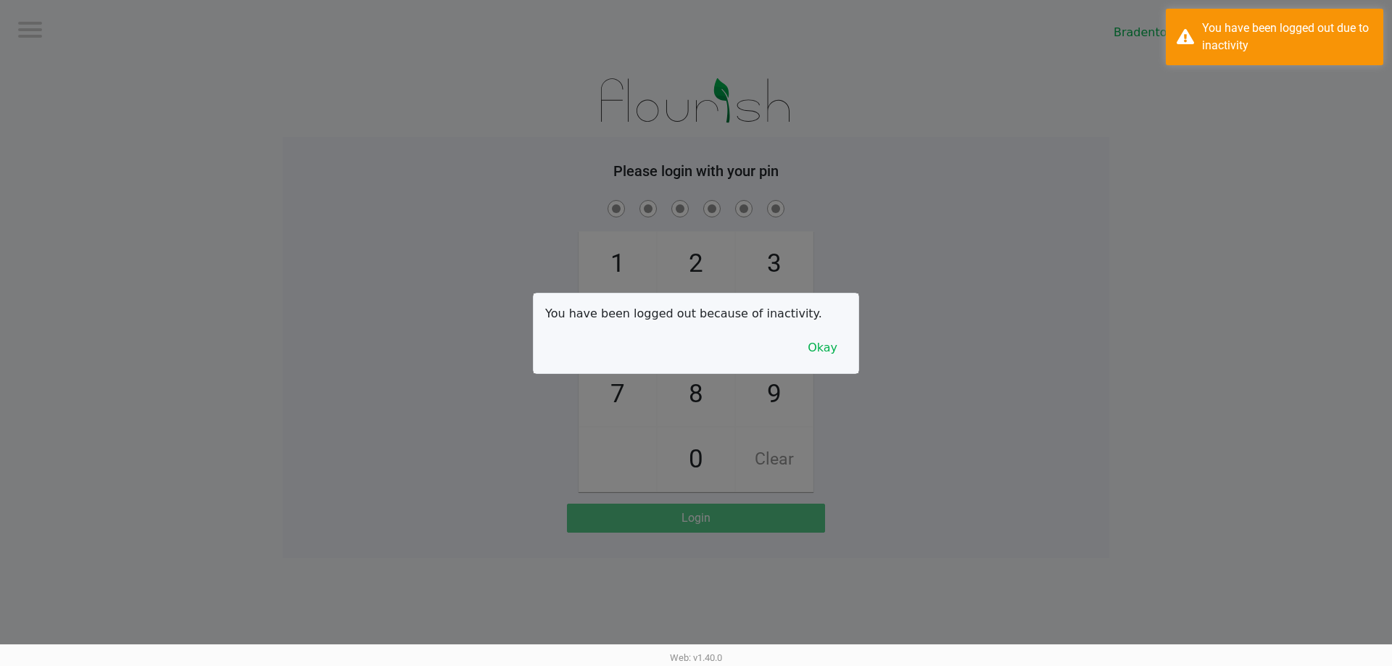
click at [694, 353] on button "Okay" at bounding box center [822, 348] width 49 height 28
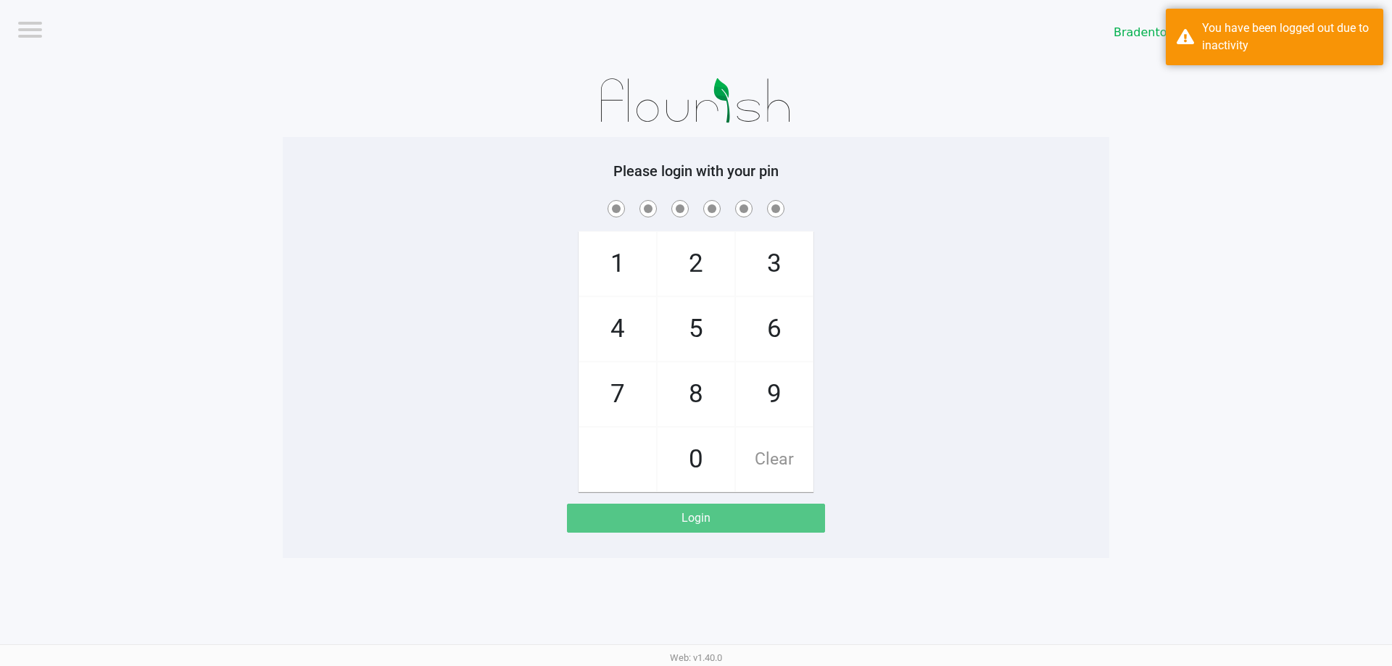
click at [694, 307] on div "1 4 7 2 5 8 0 3 6 9 Clear" at bounding box center [696, 344] width 827 height 295
checkbox input "true"
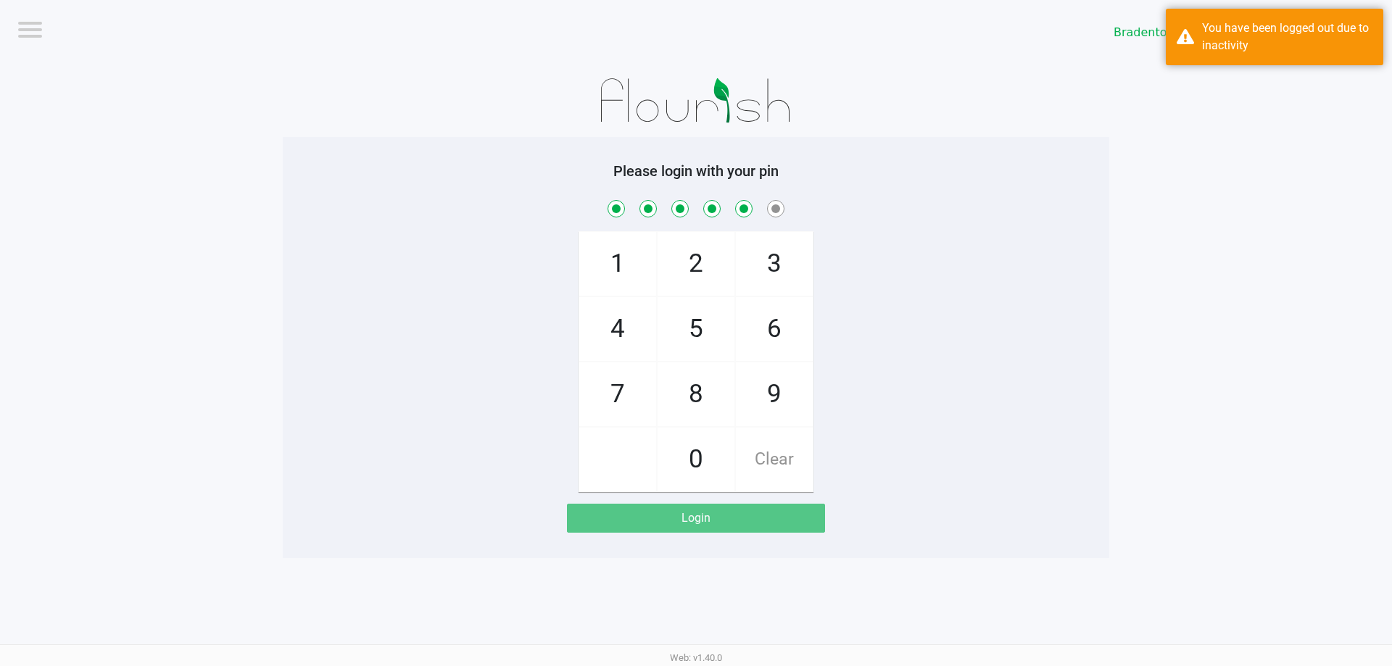
checkbox input "true"
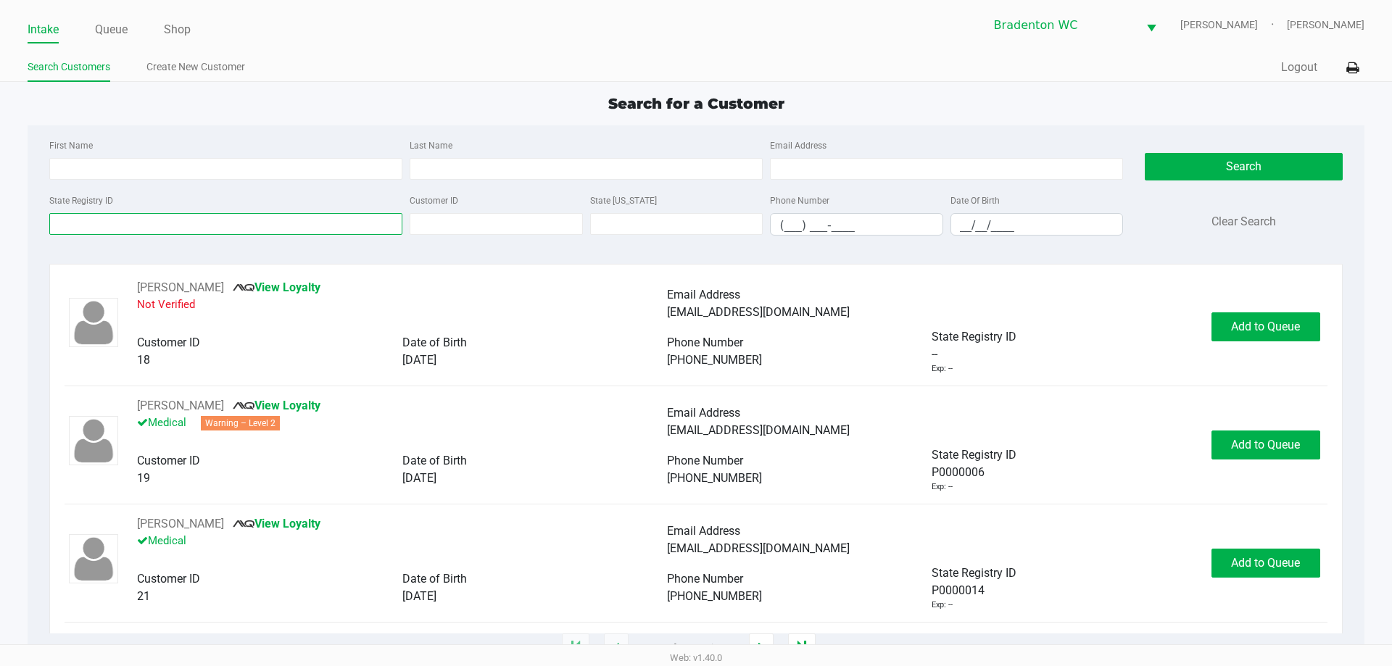
click at [153, 223] on input "State Registry ID" at bounding box center [225, 224] width 353 height 22
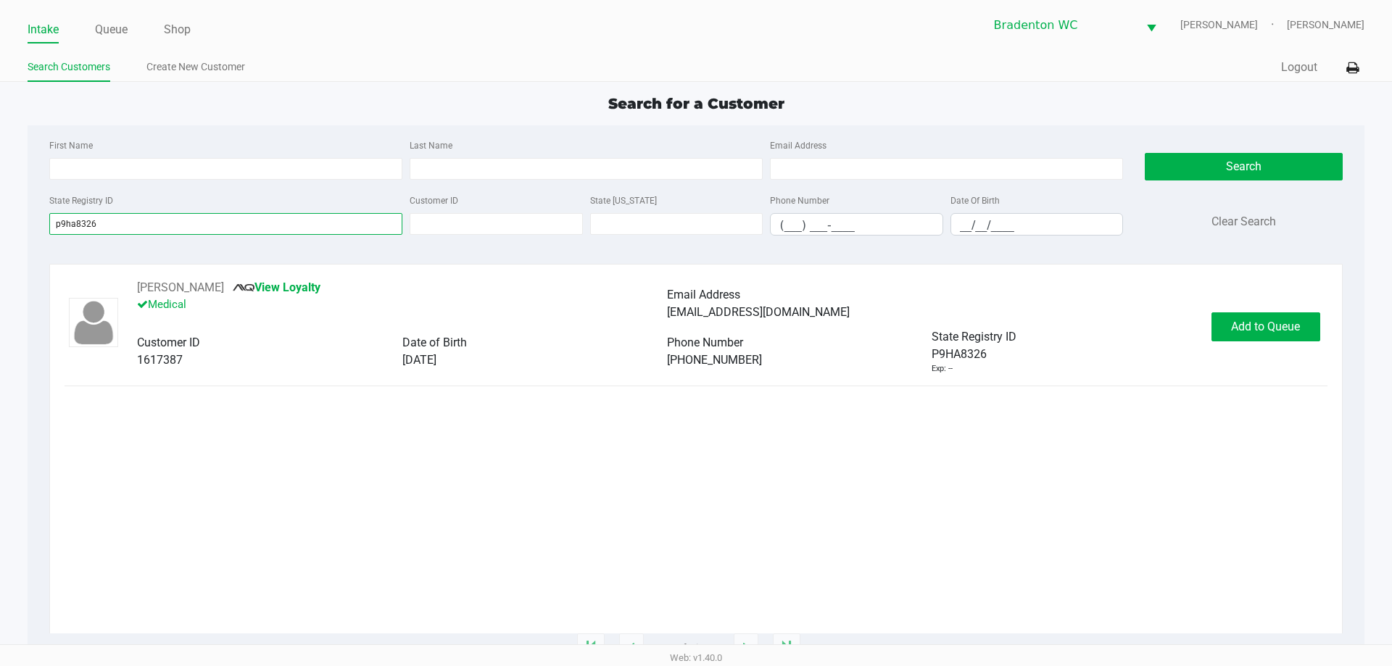
type input "p9ha8326"
click at [694, 320] on span "Add to Queue" at bounding box center [1265, 327] width 69 height 14
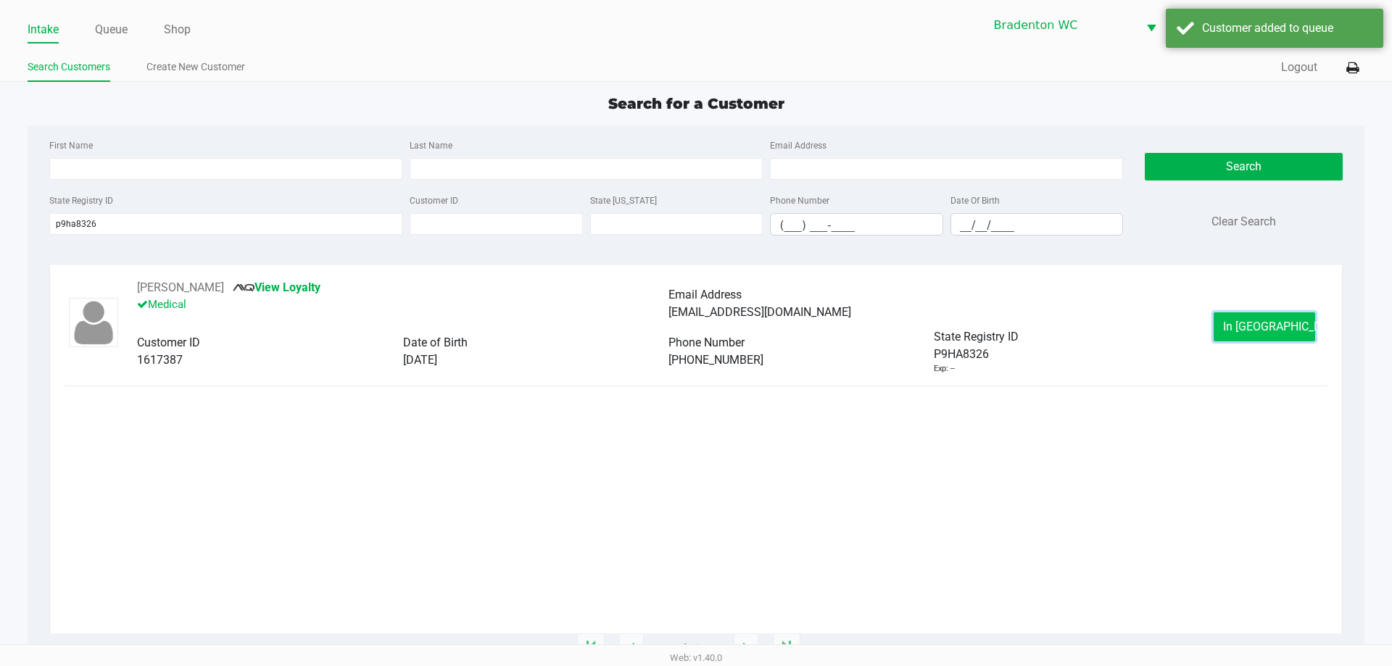
click at [694, 325] on span "In Queue" at bounding box center [1284, 327] width 122 height 14
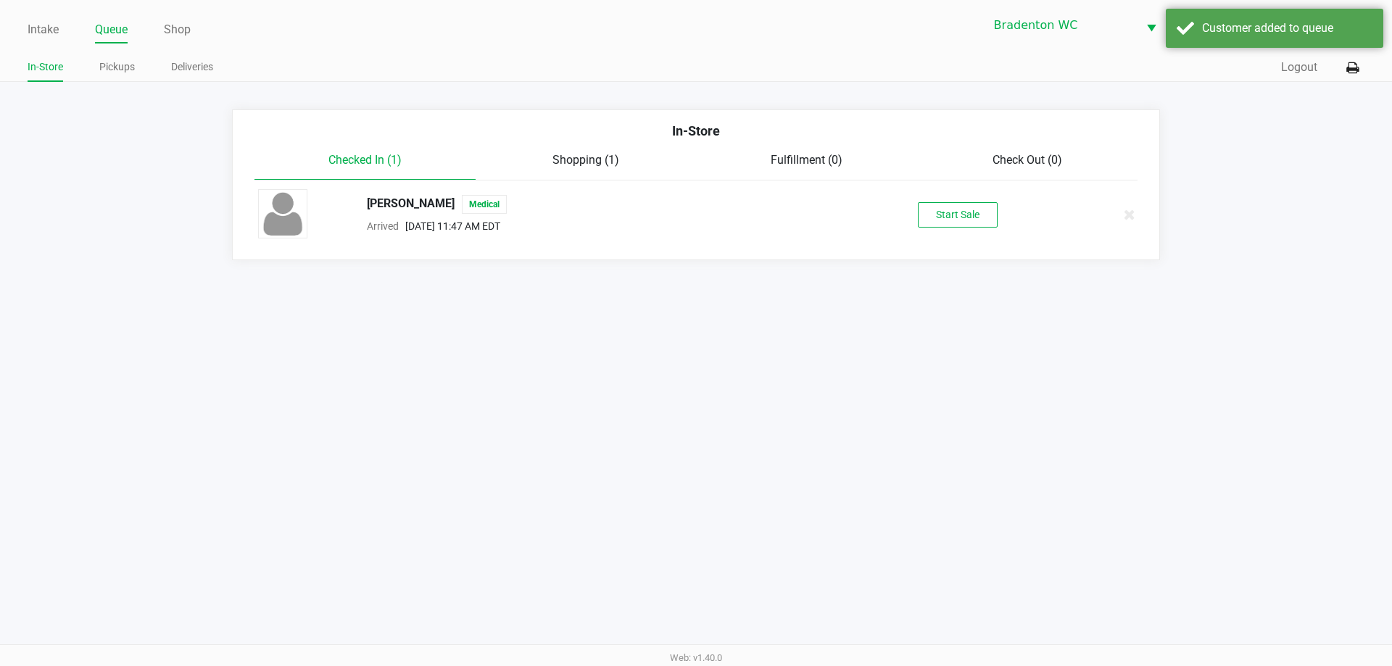
click at [694, 216] on button "Start Sale" at bounding box center [958, 214] width 80 height 25
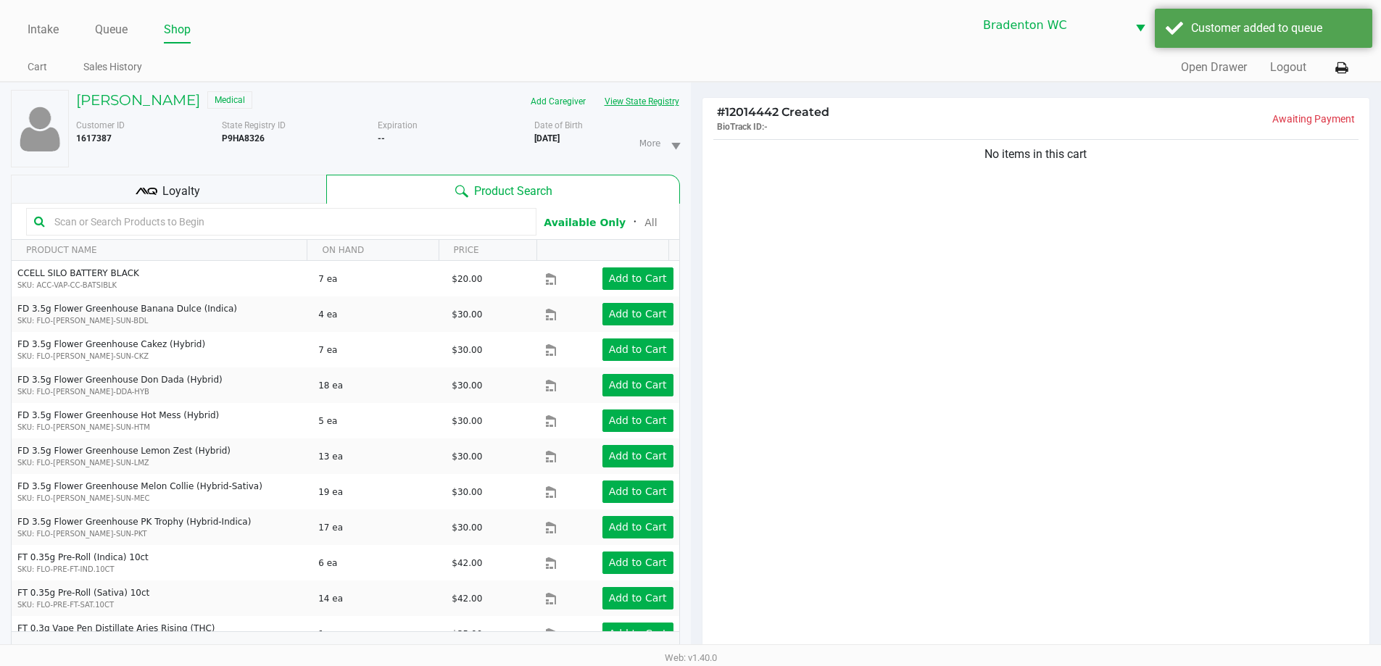
click at [640, 100] on button "View State Registry" at bounding box center [637, 101] width 85 height 23
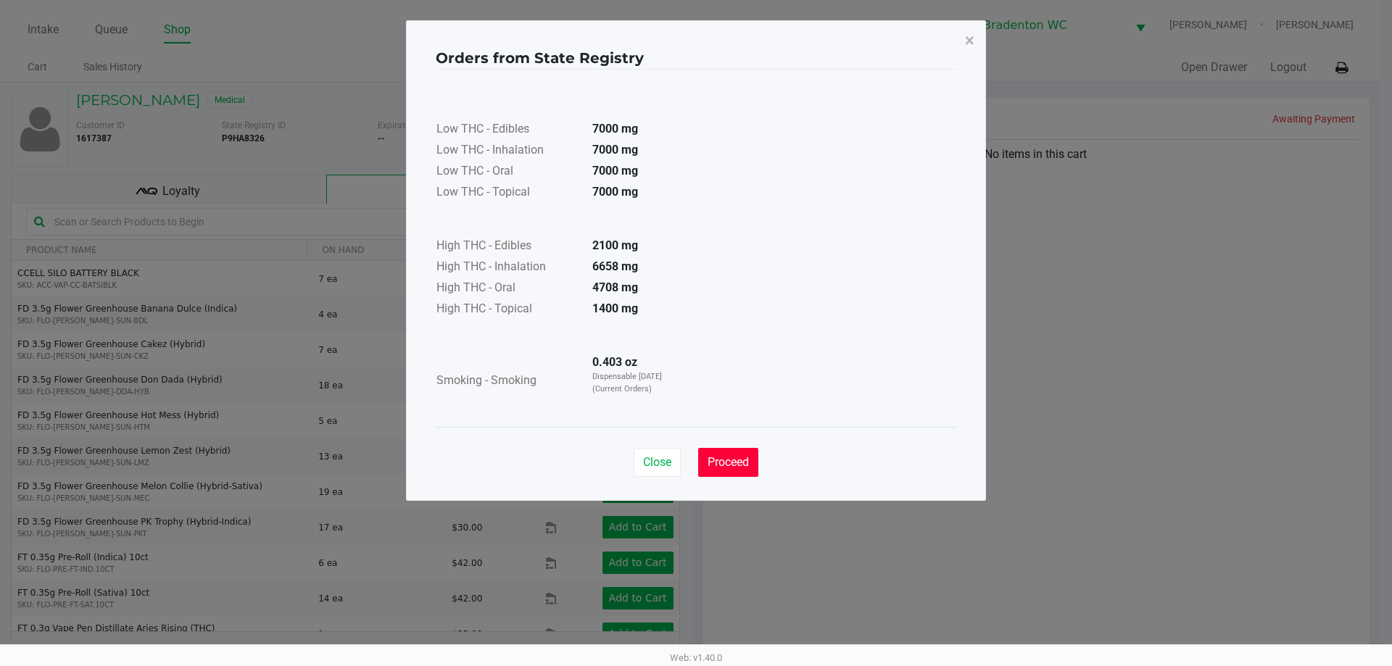
click at [694, 451] on button "Proceed" at bounding box center [728, 462] width 60 height 29
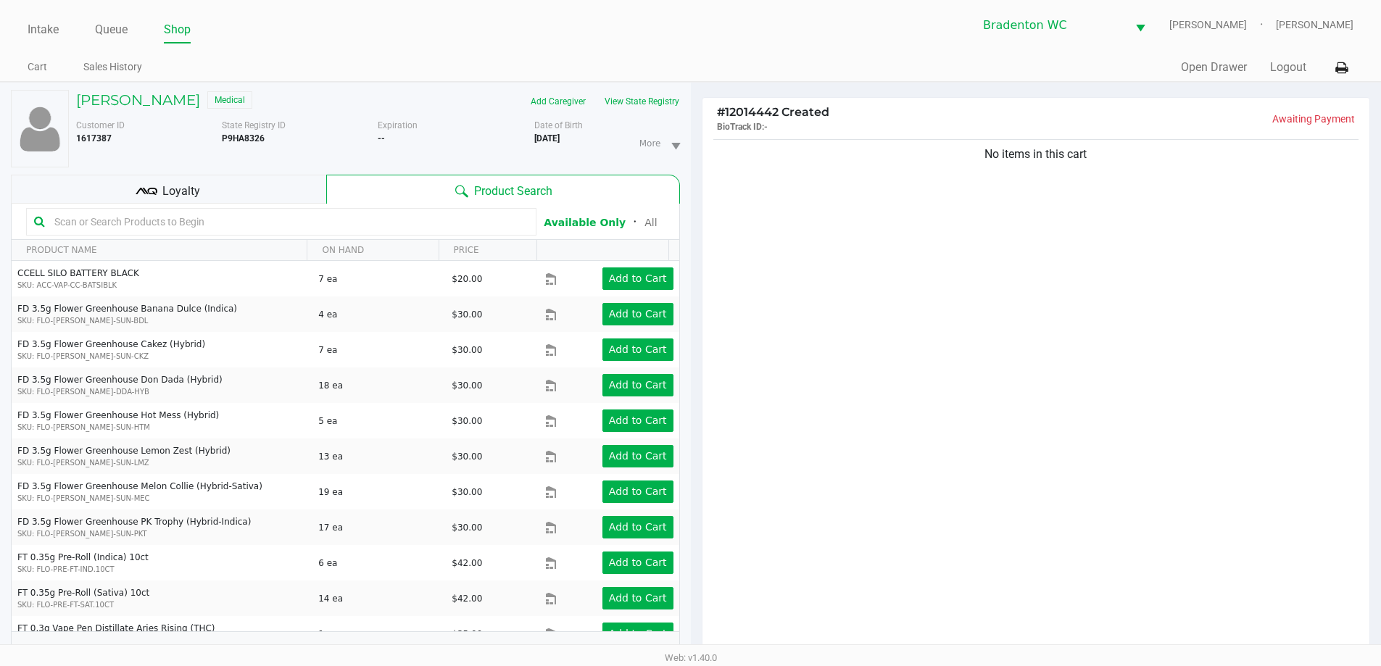
click at [188, 196] on span "Loyalty" at bounding box center [181, 191] width 38 height 17
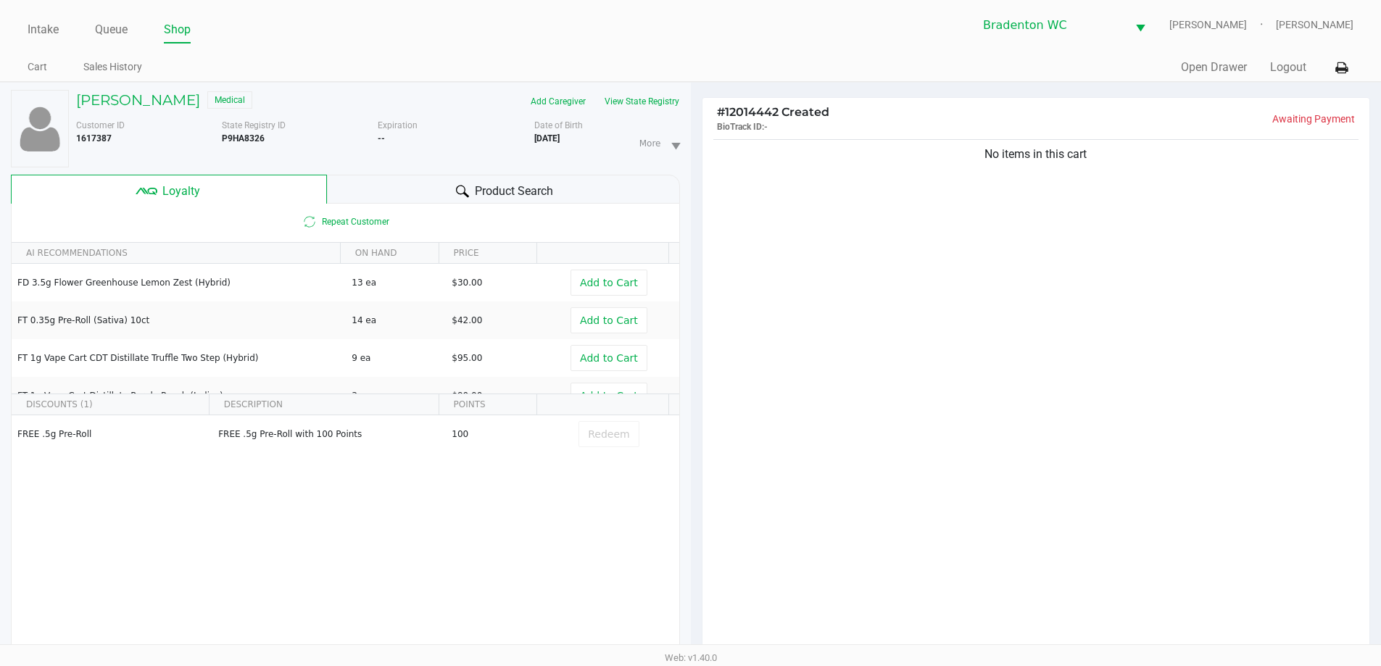
click at [353, 183] on div "Product Search" at bounding box center [503, 189] width 353 height 29
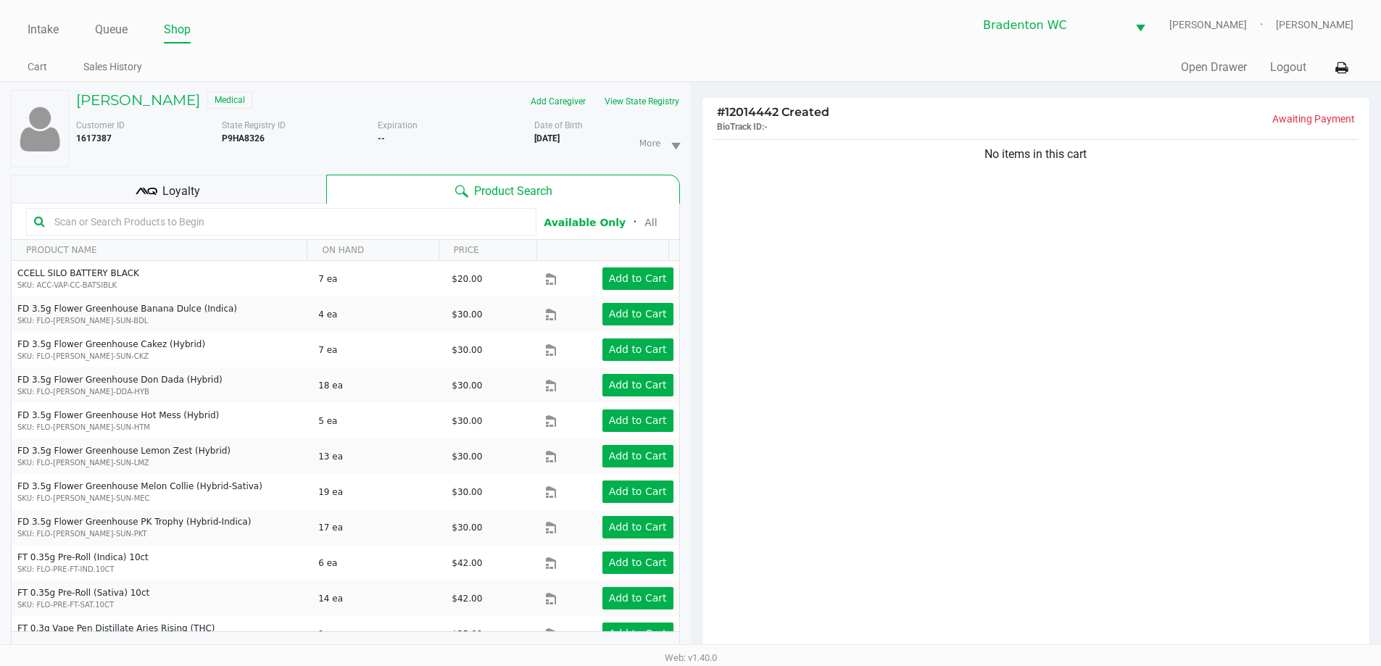
click at [179, 223] on input "text" at bounding box center [289, 222] width 480 height 22
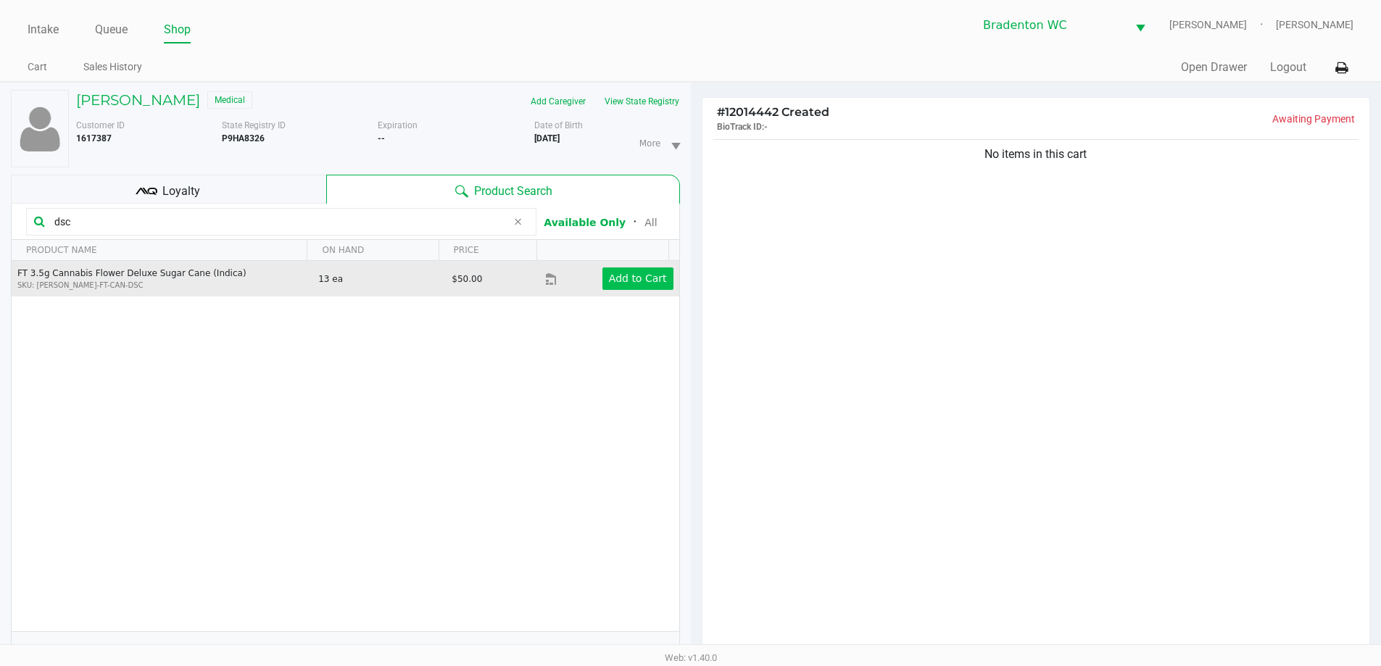
click at [626, 284] on app-button-loader "Add to Cart" at bounding box center [638, 279] width 58 height 12
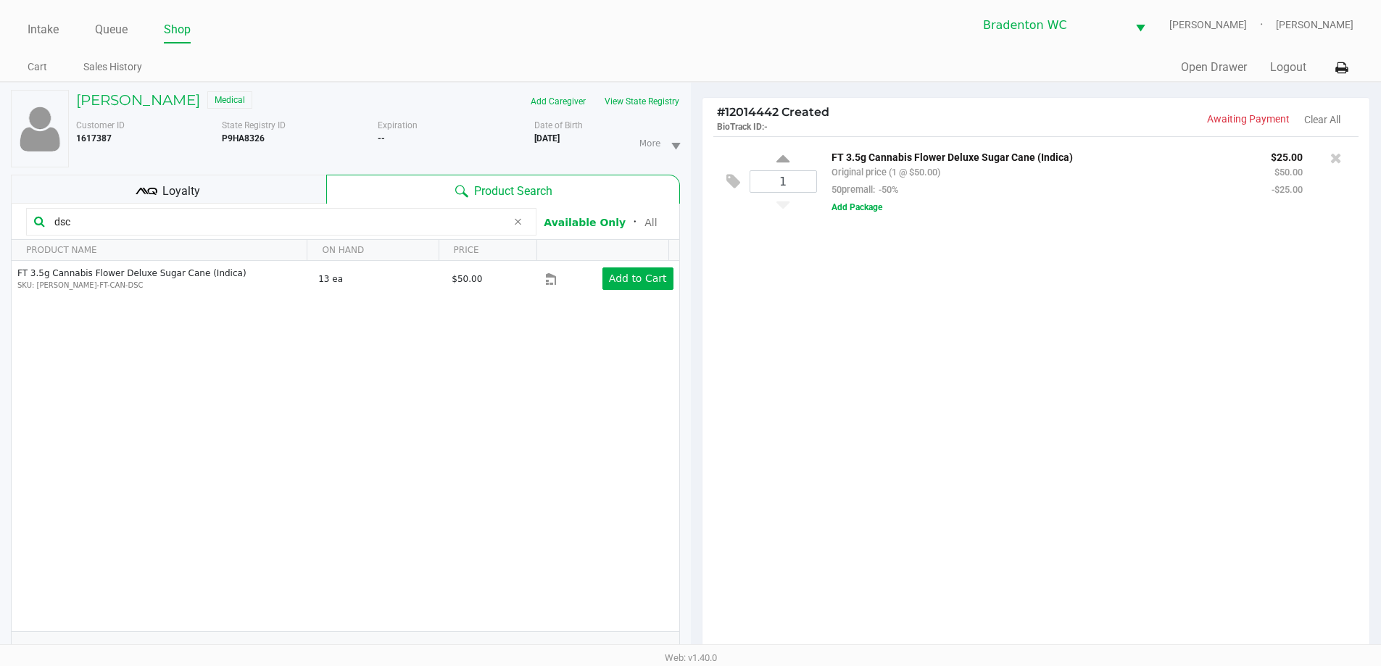
drag, startPoint x: 96, startPoint y: 222, endPoint x: 0, endPoint y: 136, distance: 128.9
click at [0, 197] on div "charles webster Medical Add Caregiver View State Registry Customer ID 1617387 S…" at bounding box center [345, 462] width 691 height 758
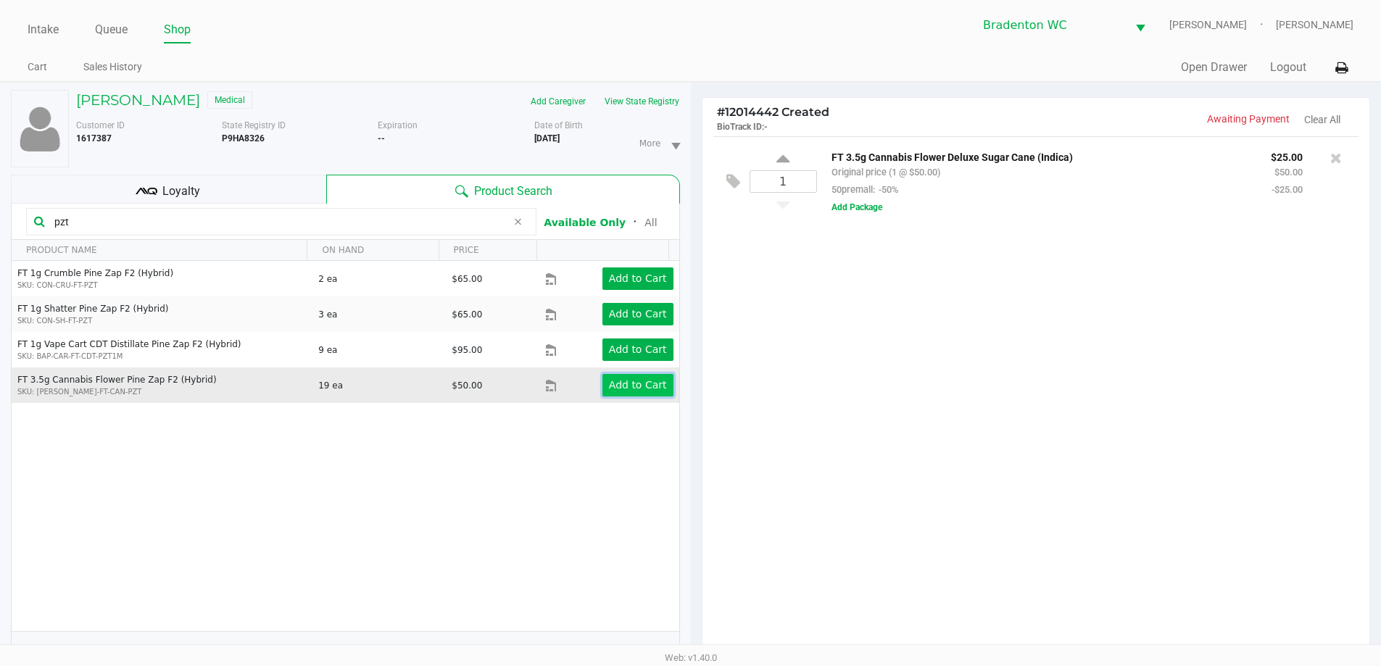
click at [613, 391] on app-button-loader "Add to Cart" at bounding box center [638, 385] width 58 height 12
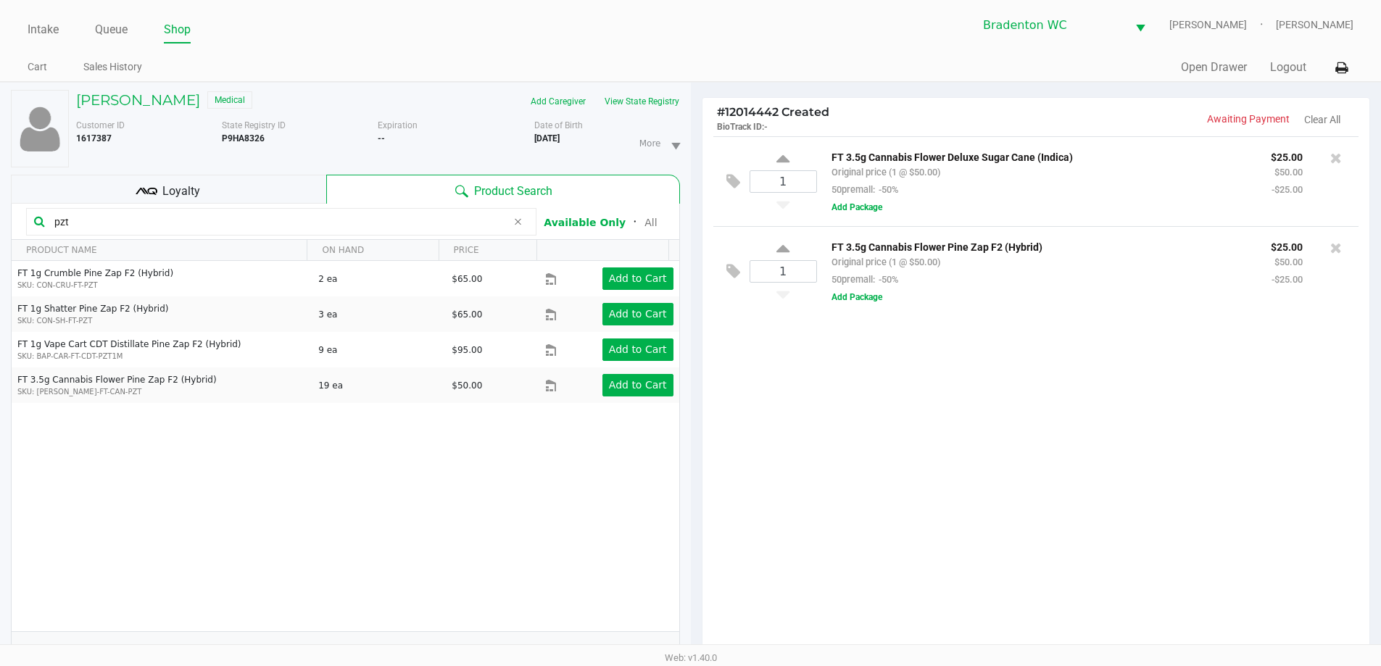
drag, startPoint x: 89, startPoint y: 220, endPoint x: 0, endPoint y: 177, distance: 98.9
click at [0, 177] on div "charles webster Medical Add Caregiver View State Registry Customer ID 1617387 S…" at bounding box center [345, 462] width 691 height 758
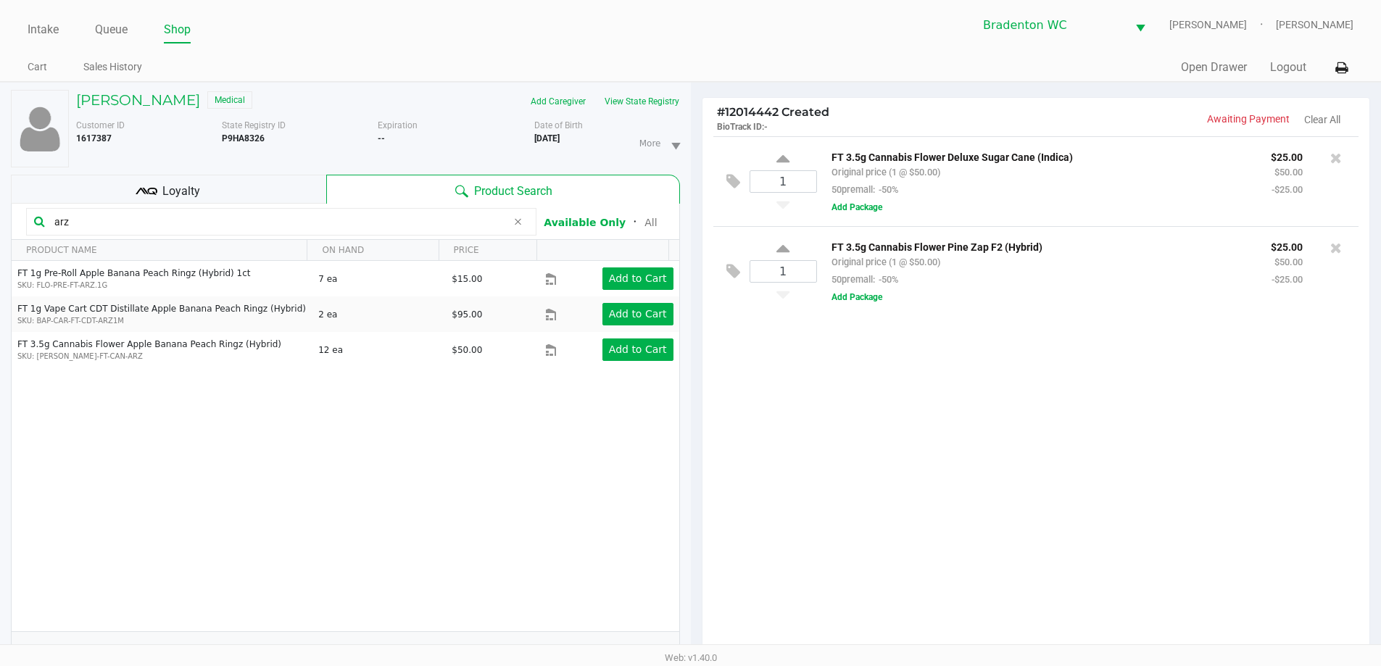
type input "arz"
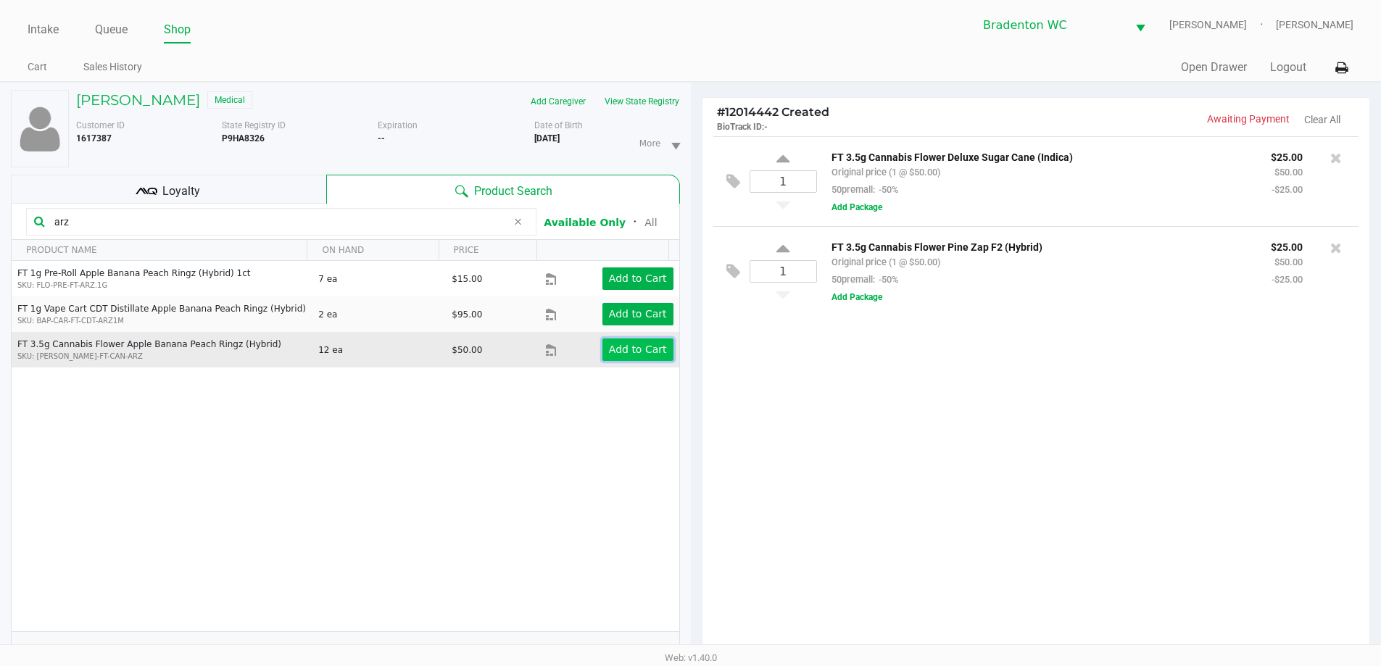
click at [621, 355] on app-button-loader "Add to Cart" at bounding box center [638, 350] width 58 height 12
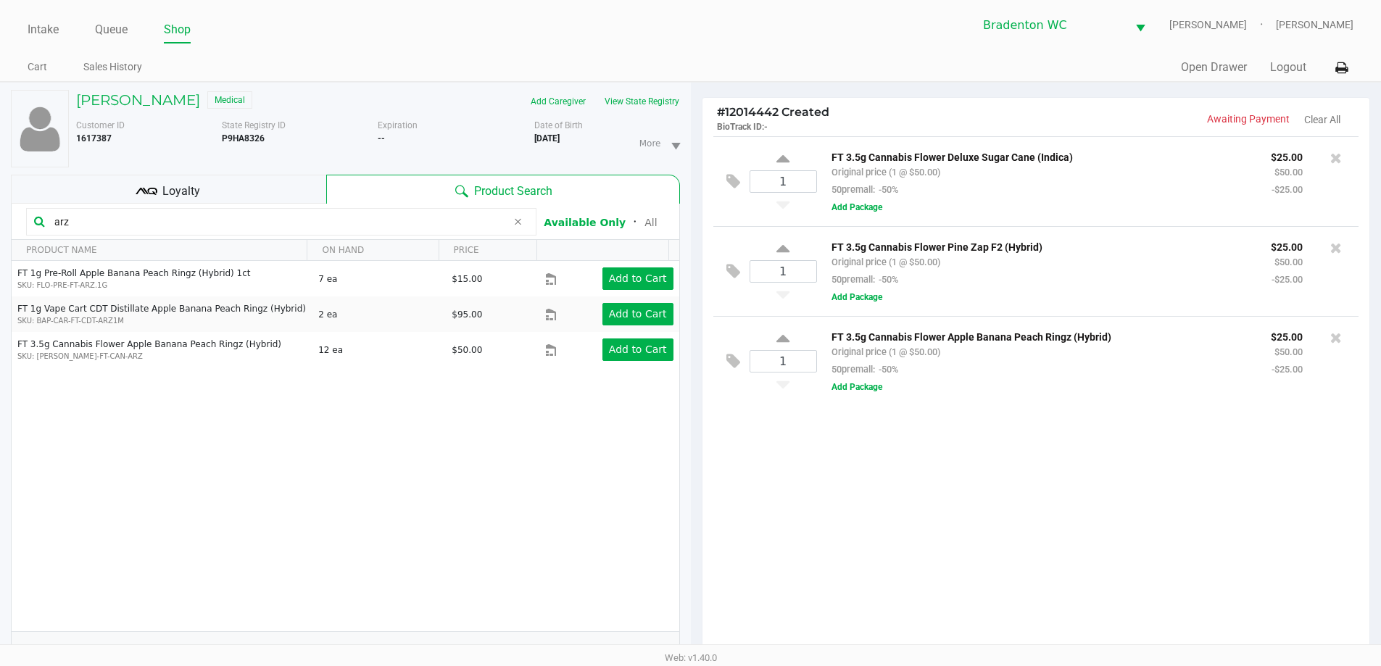
click at [386, 47] on div "Intake Queue Shop Bradenton WC HUMBERTO-LEON Marley French Cart Sales History Q…" at bounding box center [690, 41] width 1381 height 82
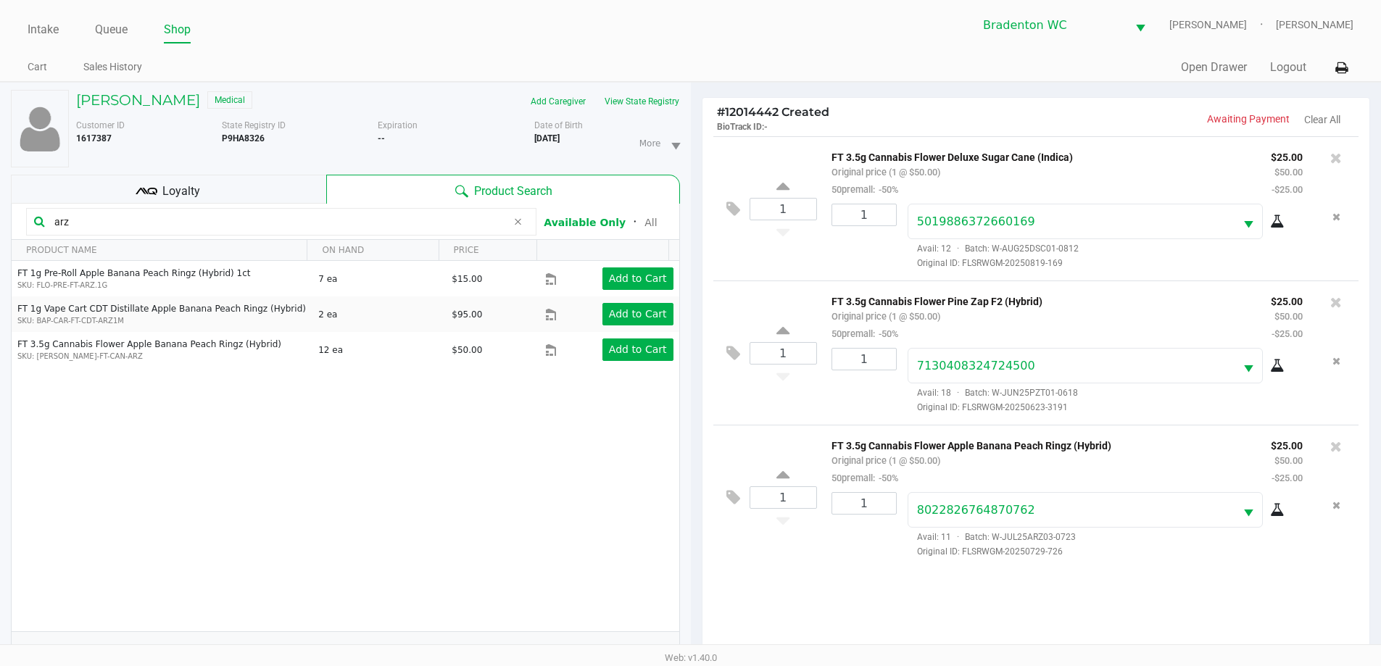
scroll to position [174, 0]
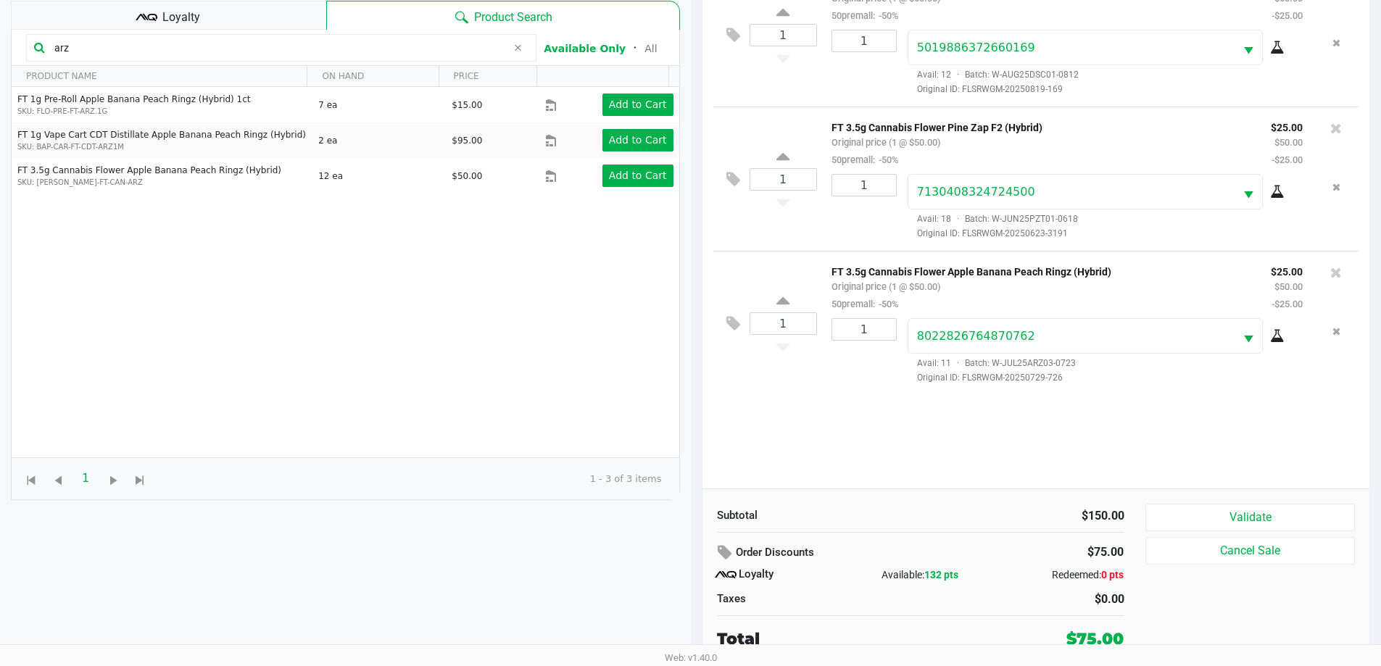
click at [694, 514] on button "Validate" at bounding box center [1250, 518] width 209 height 28
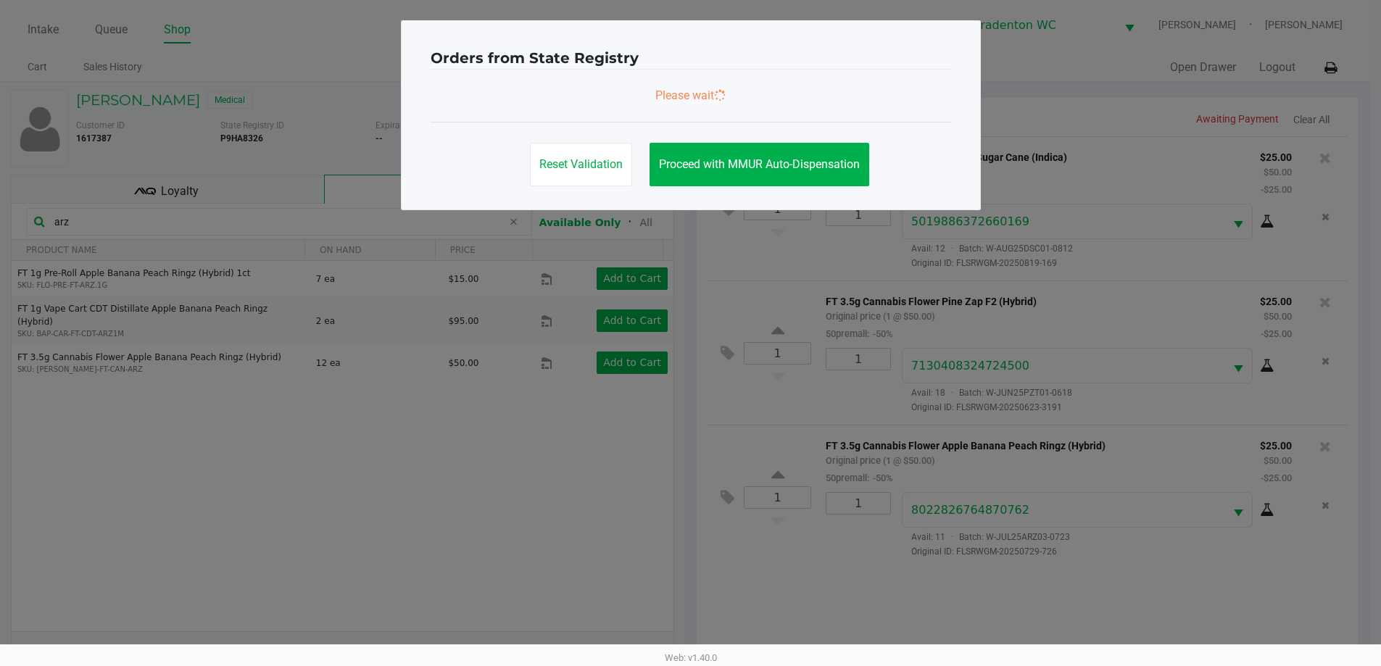
scroll to position [0, 0]
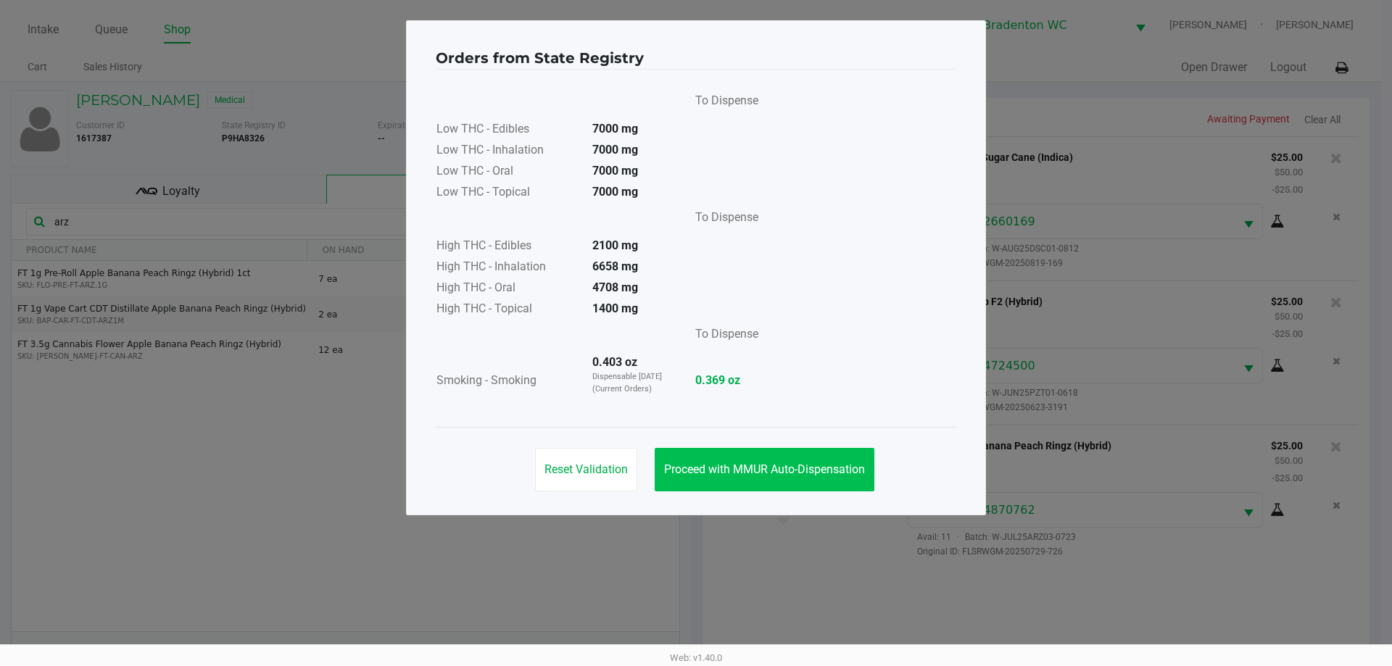
click at [694, 453] on button "Proceed with MMUR Auto-Dispensation" at bounding box center [765, 470] width 220 height 44
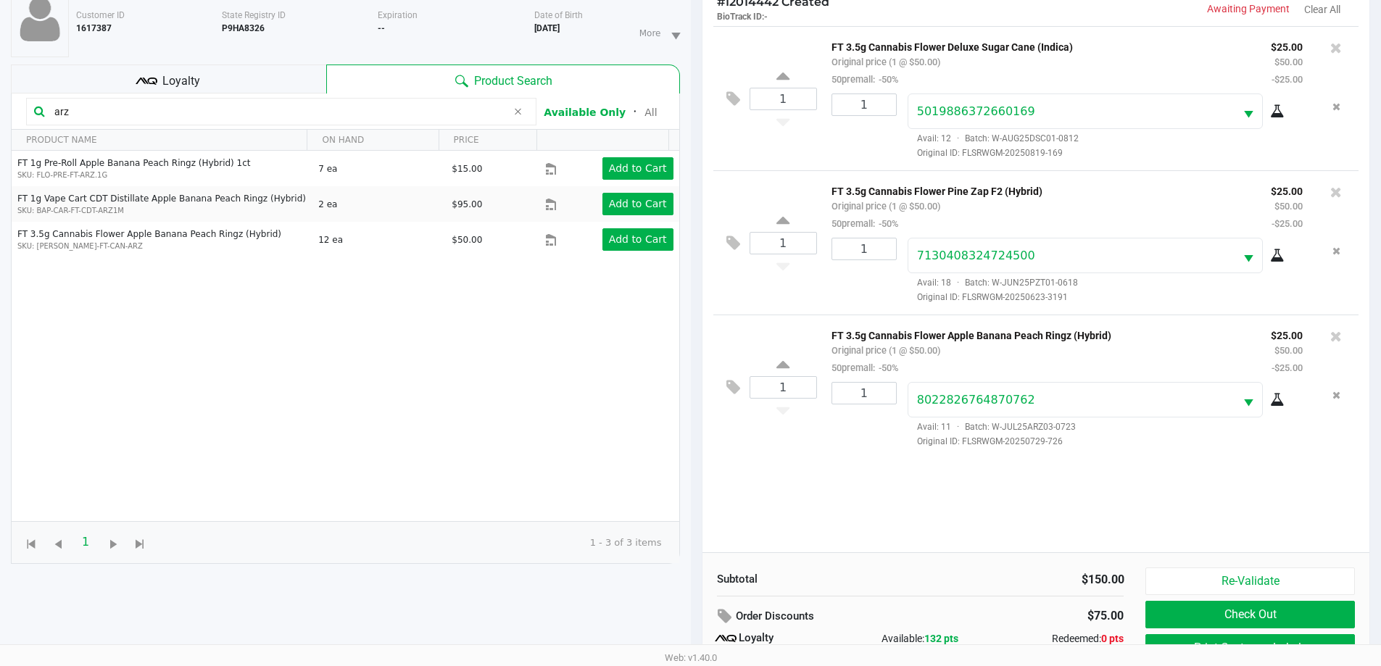
scroll to position [174, 0]
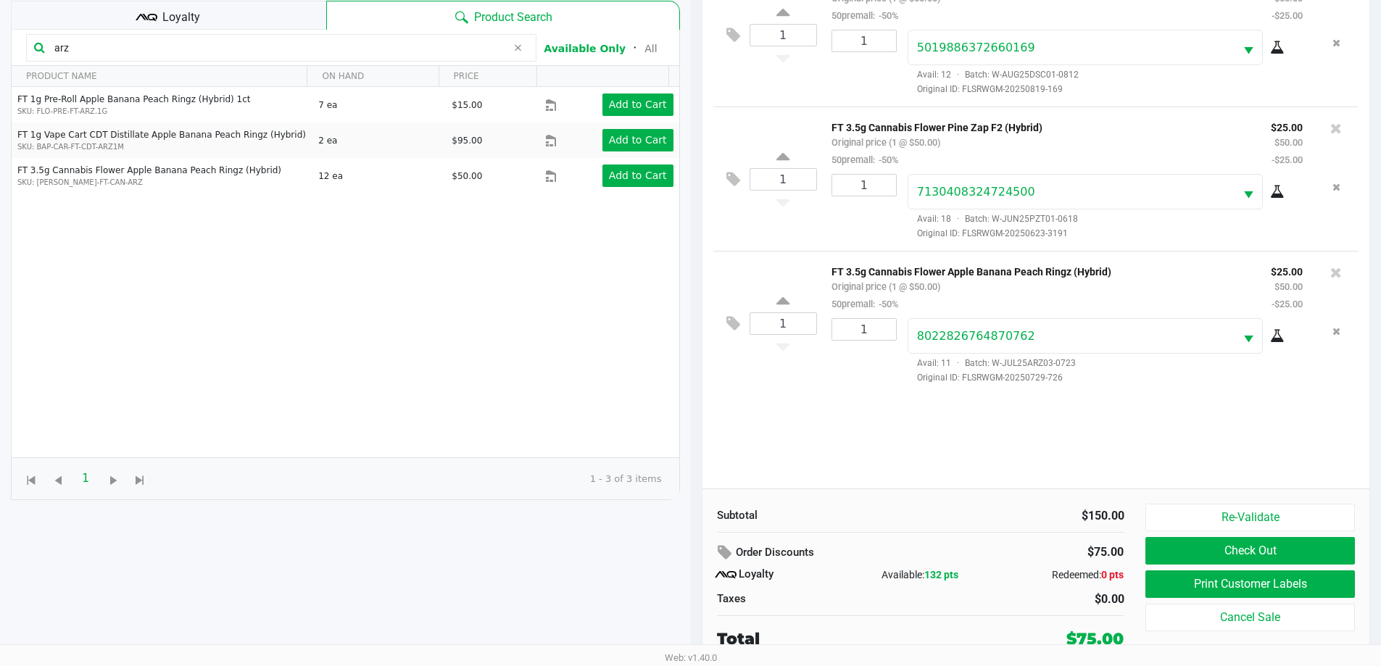
click at [694, 579] on button "Print Customer Labels" at bounding box center [1250, 585] width 209 height 28
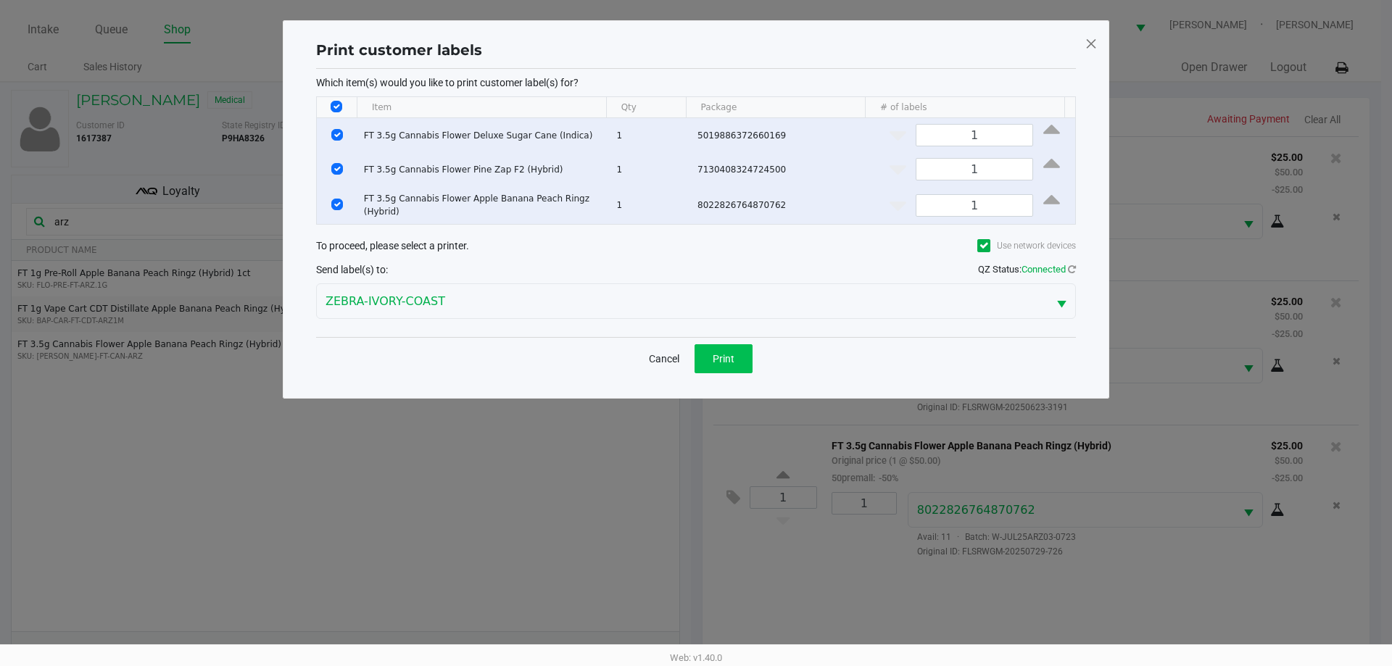
click at [694, 347] on button "Print" at bounding box center [724, 358] width 58 height 29
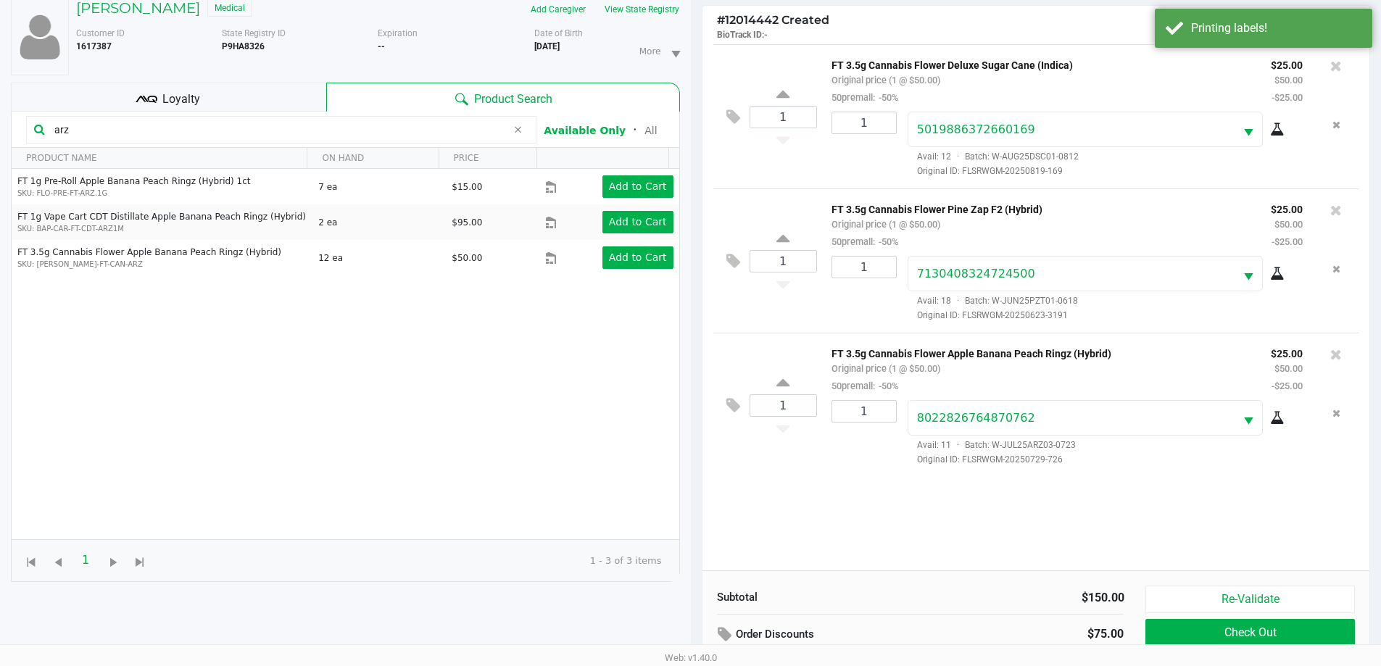
scroll to position [174, 0]
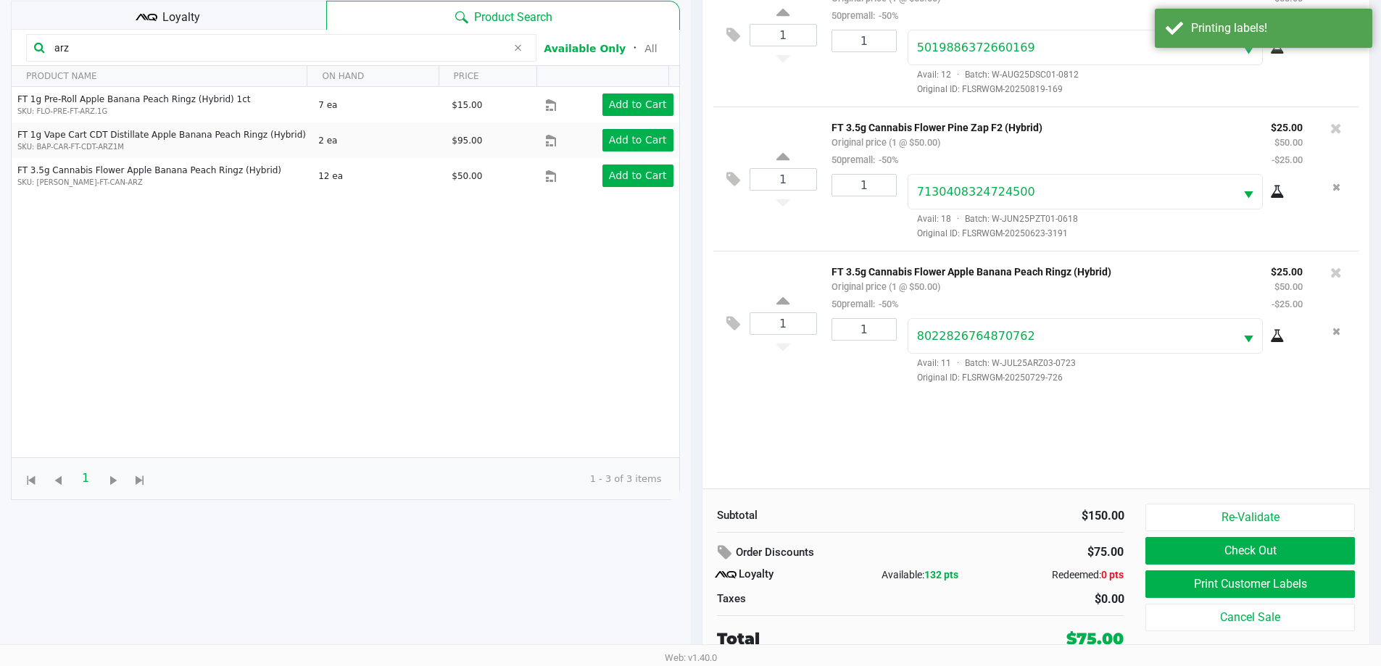
click at [694, 547] on button "Check Out" at bounding box center [1250, 551] width 209 height 28
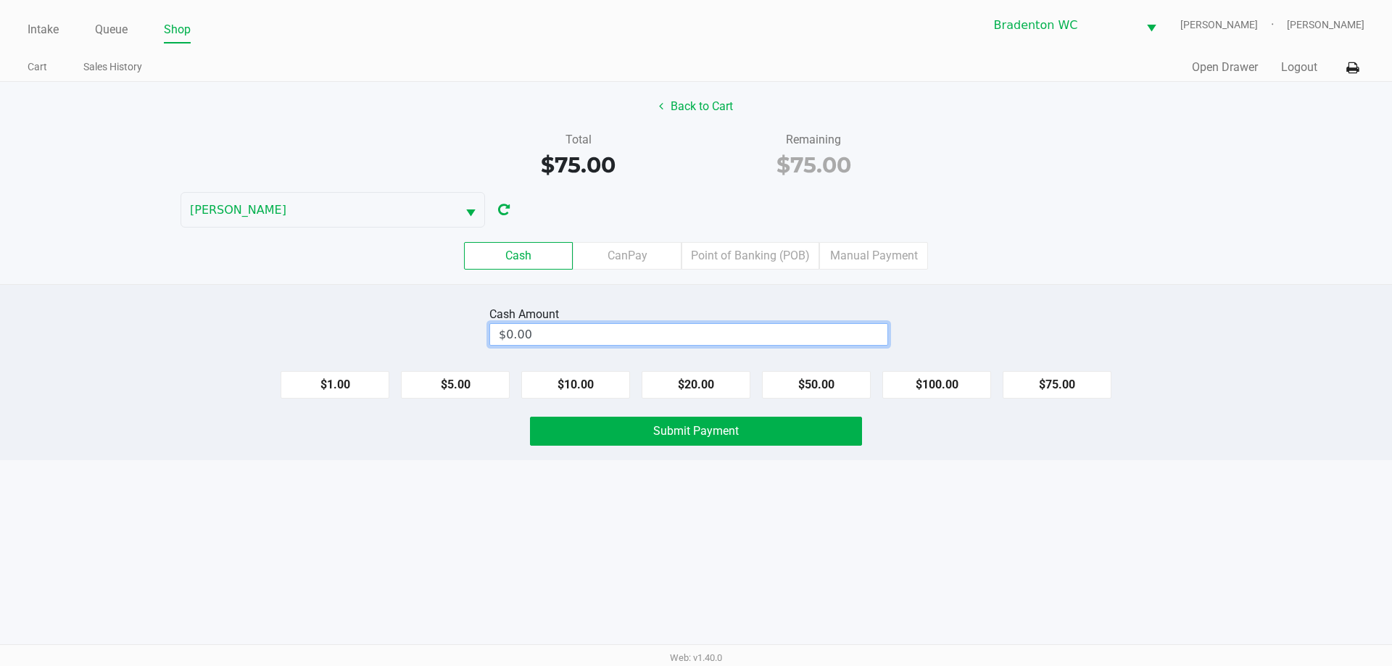
click at [642, 330] on input "$0.00" at bounding box center [688, 334] width 397 height 21
click at [615, 441] on button "Submit Payment" at bounding box center [696, 431] width 332 height 29
type input "$80.00"
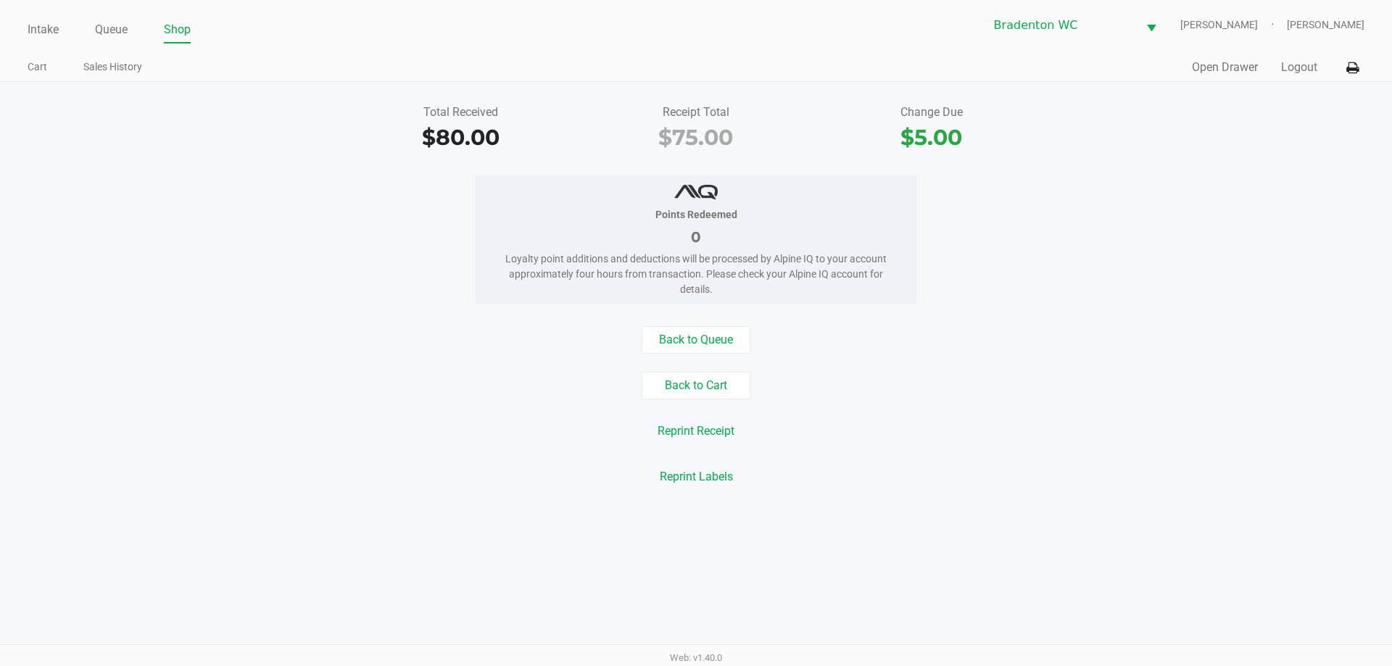
click at [660, 383] on button "Back to Cart" at bounding box center [696, 386] width 109 height 28
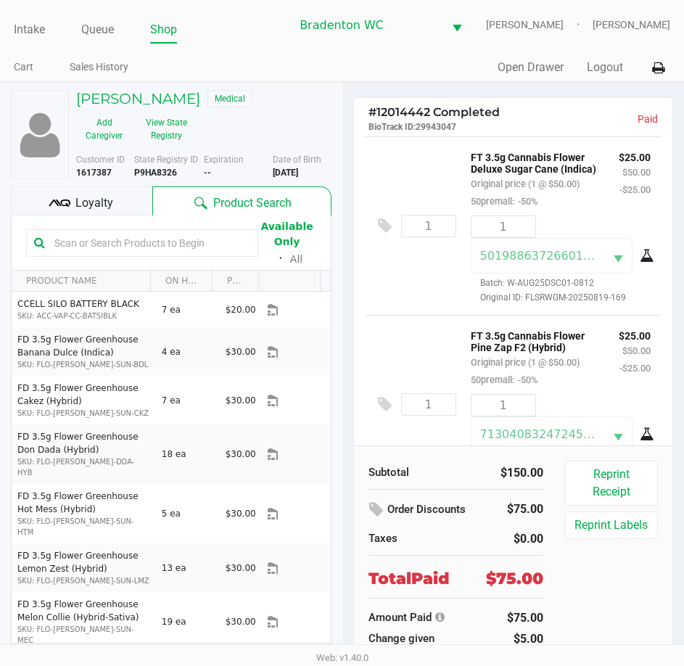
click at [165, 174] on b "P9HA8326" at bounding box center [155, 172] width 43 height 10
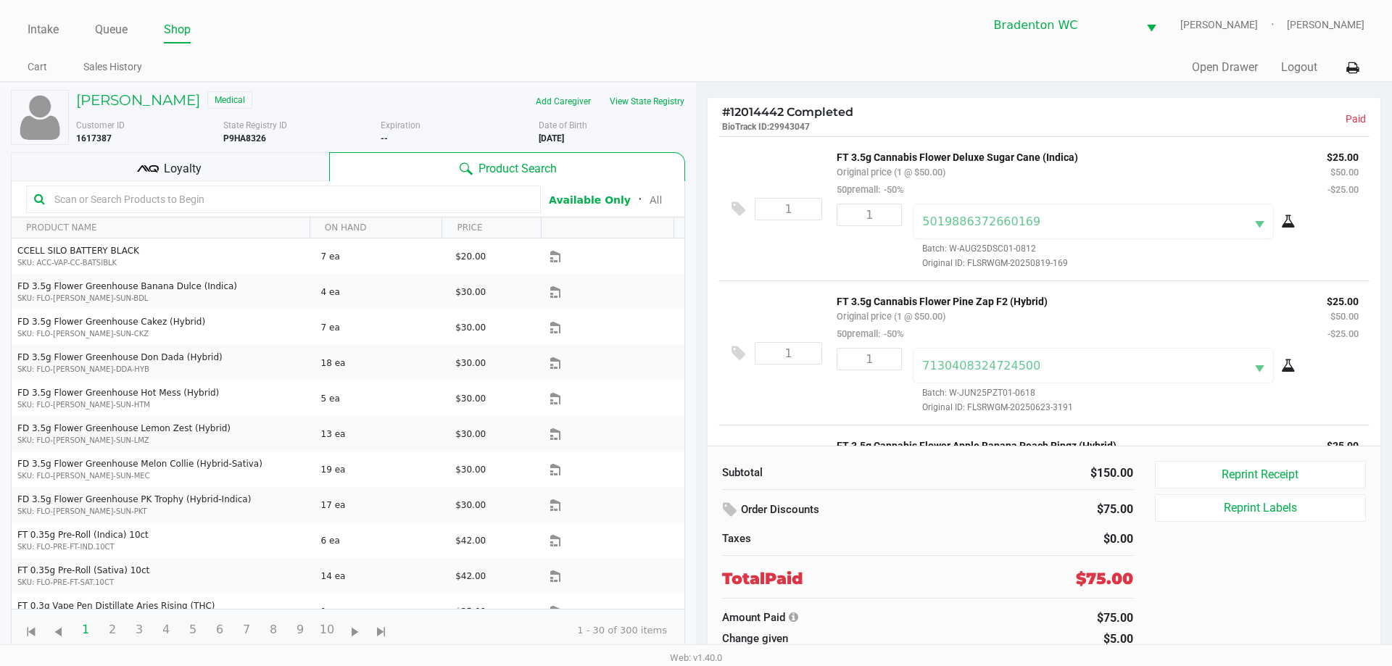
click at [22, 22] on div "Intake Queue Shop Bradenton WC HUMBERTO-LEON Marley French Cart Sales History Q…" at bounding box center [696, 41] width 1392 height 82
click at [23, 22] on div "Intake Queue Shop Bradenton WC HUMBERTO-LEON Marley French Cart Sales History Q…" at bounding box center [696, 41] width 1392 height 82
click at [38, 26] on link "Intake" at bounding box center [43, 30] width 31 height 20
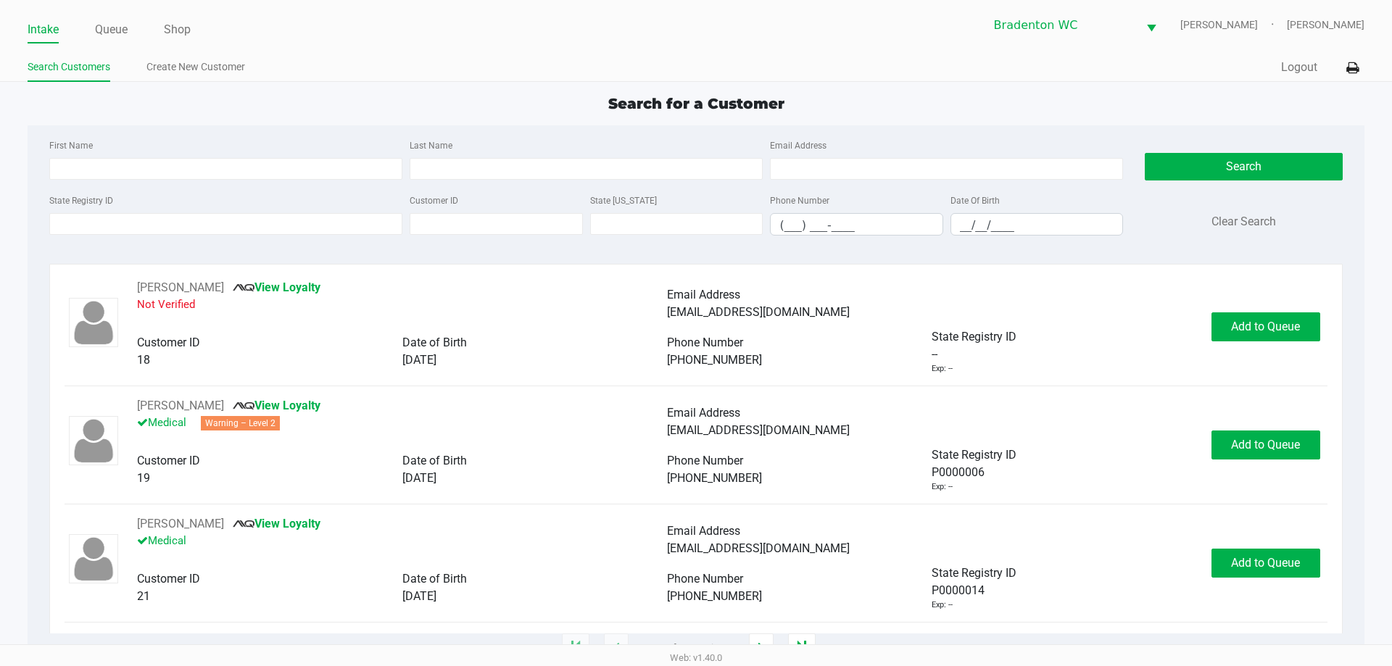
click at [450, 46] on div "Intake Queue Shop Bradenton WC HUMBERTO-LEON Marley French Search Customers Cre…" at bounding box center [696, 41] width 1392 height 82
click at [384, 50] on div "Intake Queue Shop Bradenton WC HUMBERTO-LEON Marley French Search Customers Cre…" at bounding box center [696, 41] width 1392 height 82
type input "JAMIE"
type input "PEEBLES"
type input "06/11/1991"
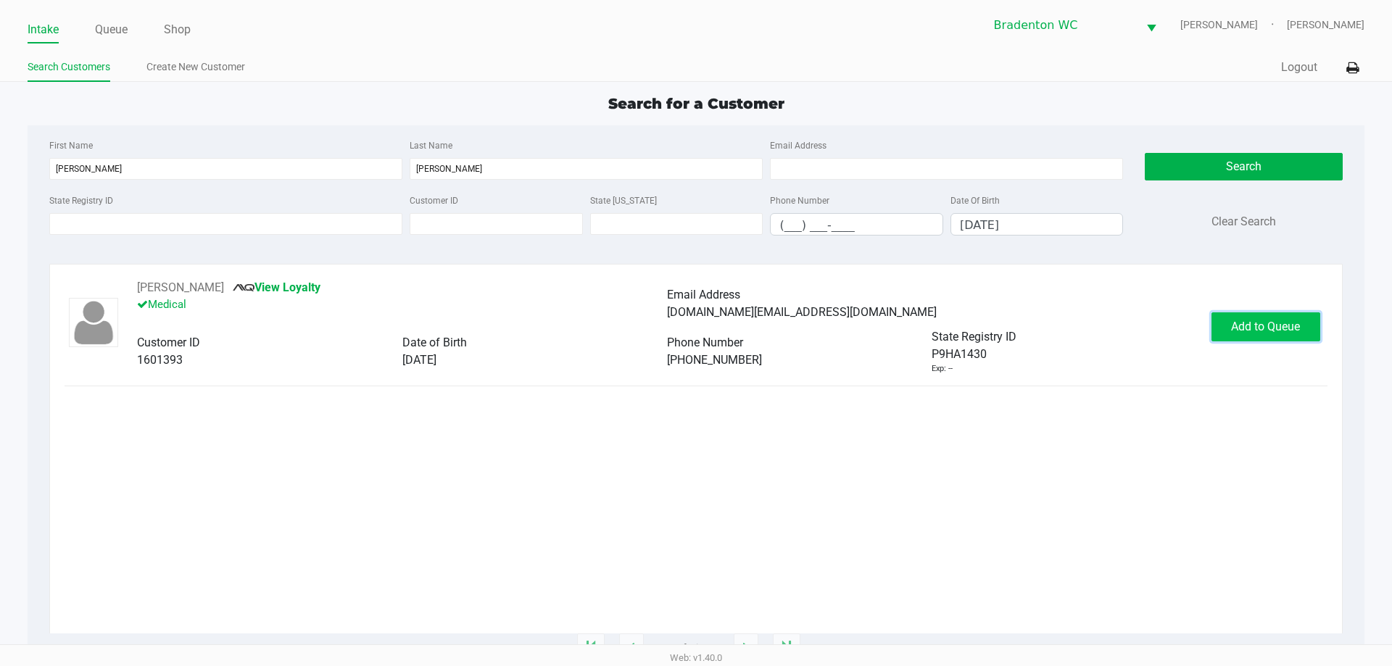
click at [694, 325] on span "Add to Queue" at bounding box center [1265, 327] width 69 height 14
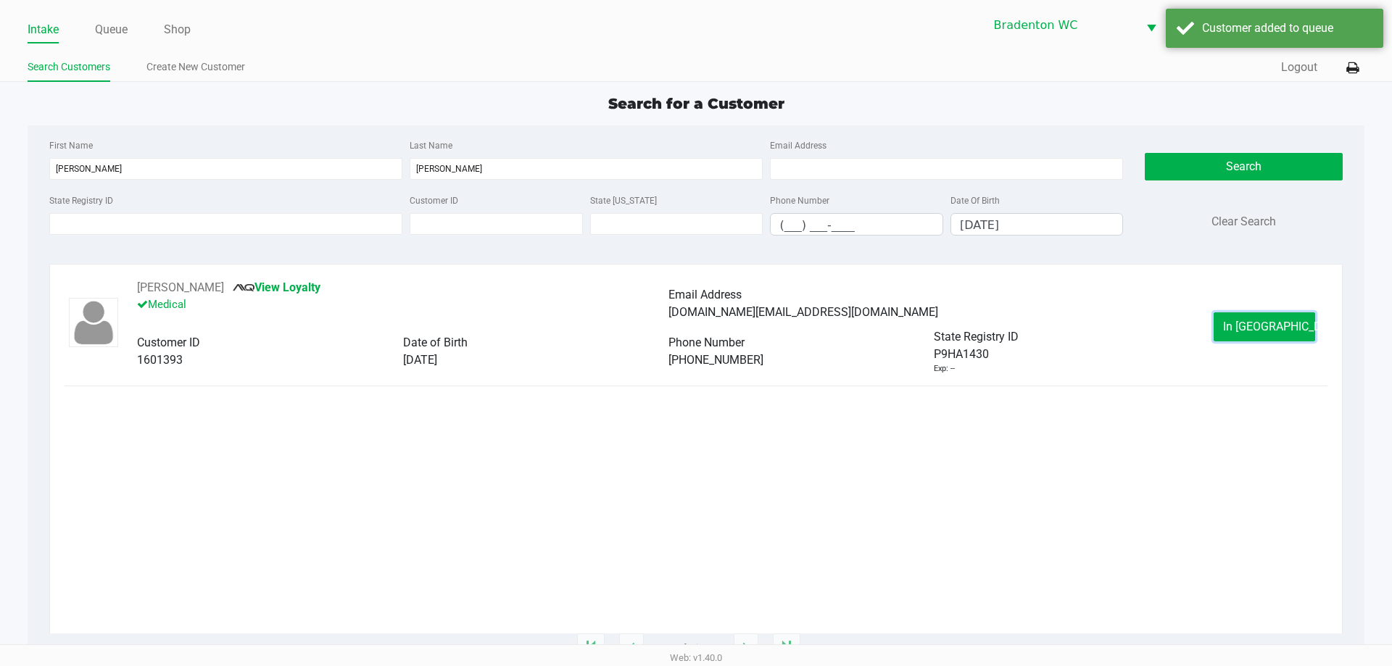
click at [694, 325] on span "In Queue" at bounding box center [1284, 327] width 122 height 14
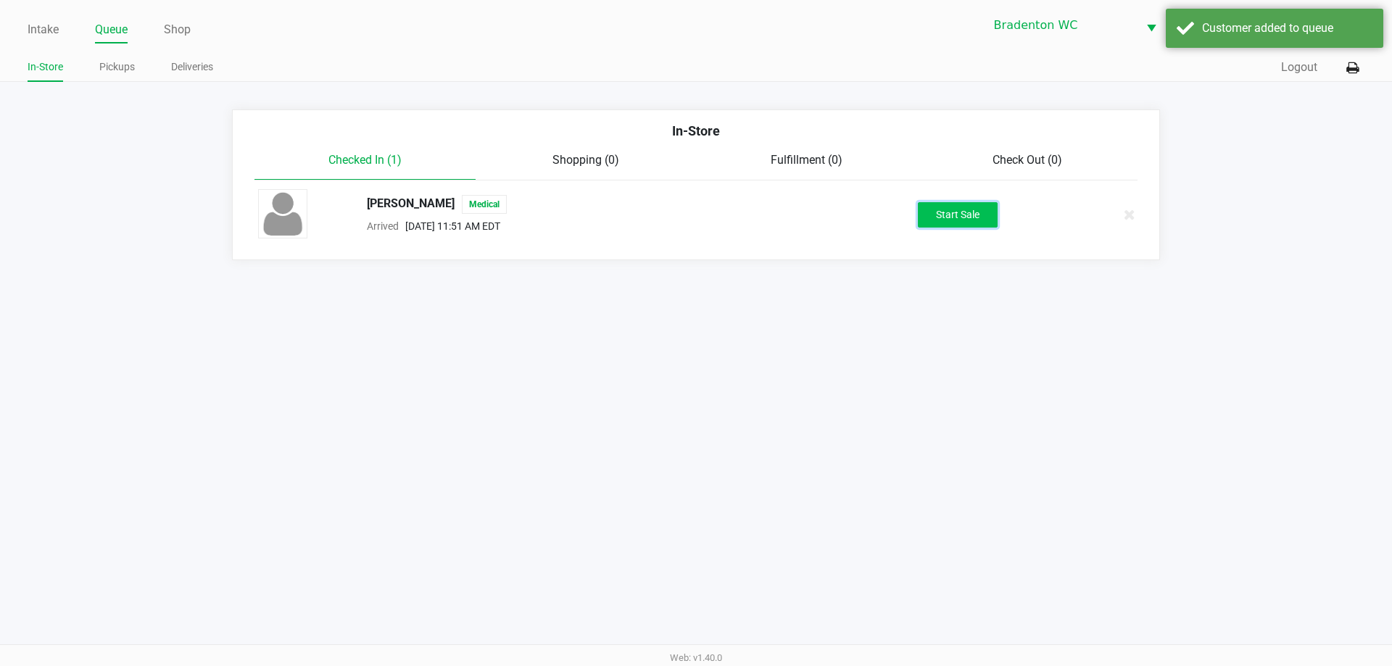
click at [694, 215] on button "Start Sale" at bounding box center [958, 214] width 80 height 25
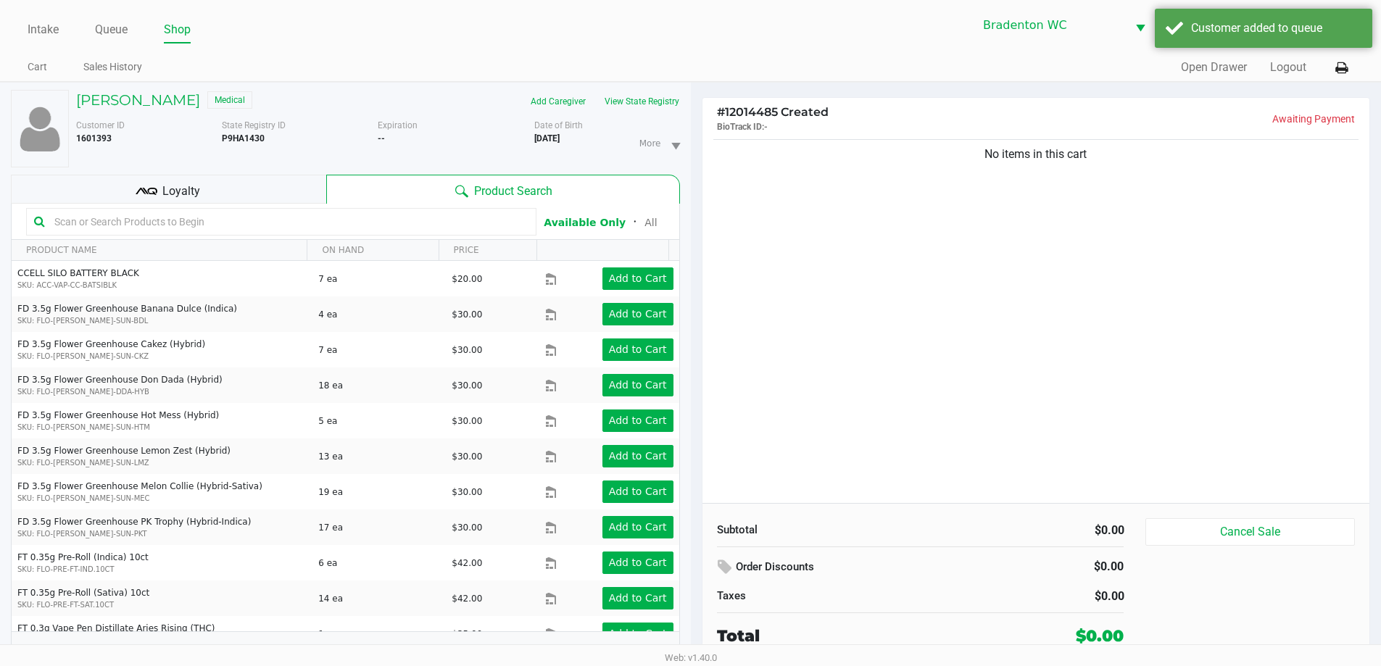
click at [694, 44] on div "Intake Queue Shop Bradenton WC HUMBERTO-LEON Marley French Cart Sales History Q…" at bounding box center [690, 41] width 1381 height 82
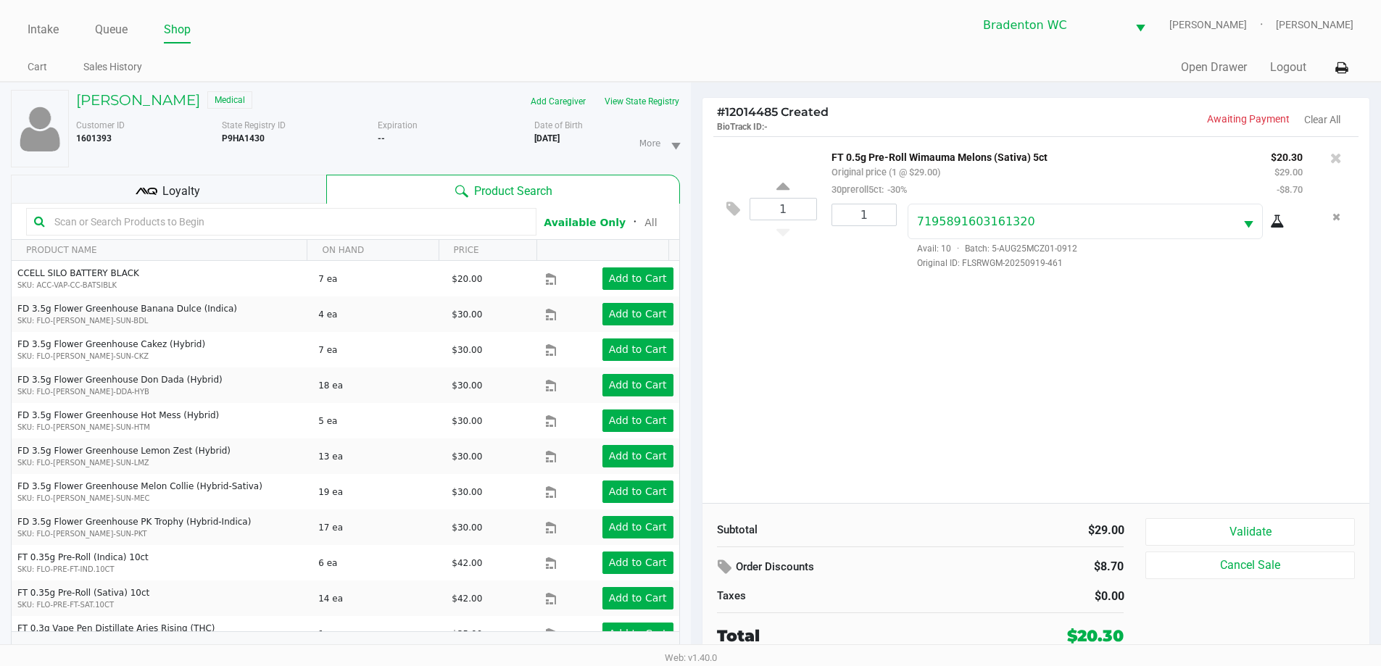
click at [231, 182] on div "Loyalty" at bounding box center [168, 189] width 315 height 29
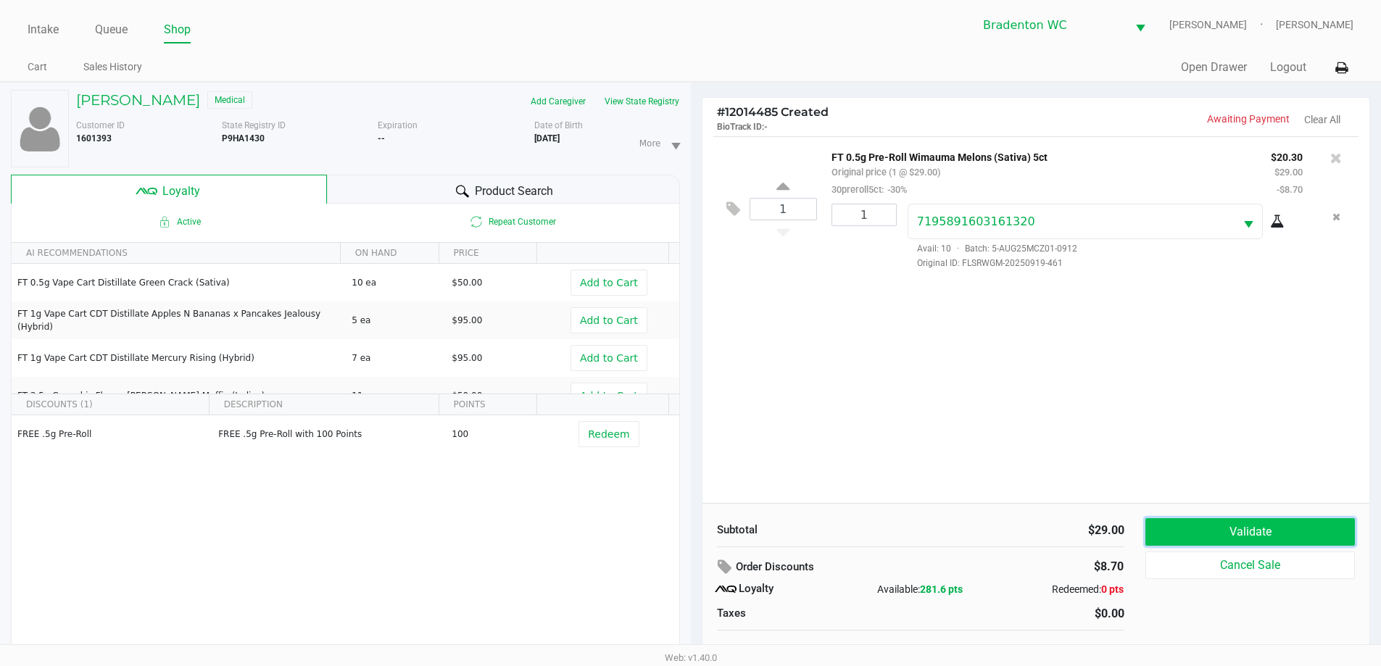
click at [694, 525] on button "Validate" at bounding box center [1250, 532] width 209 height 28
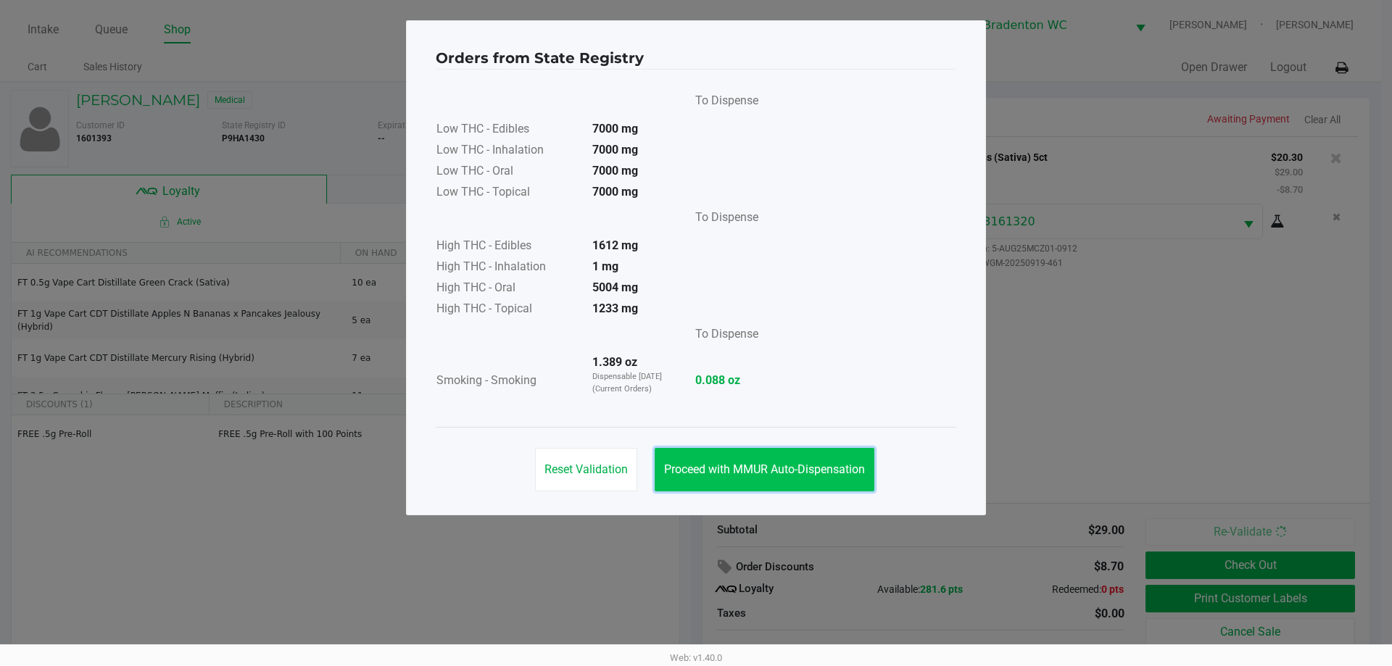
click at [694, 465] on span "Proceed with MMUR Auto-Dispensation" at bounding box center [764, 470] width 201 height 14
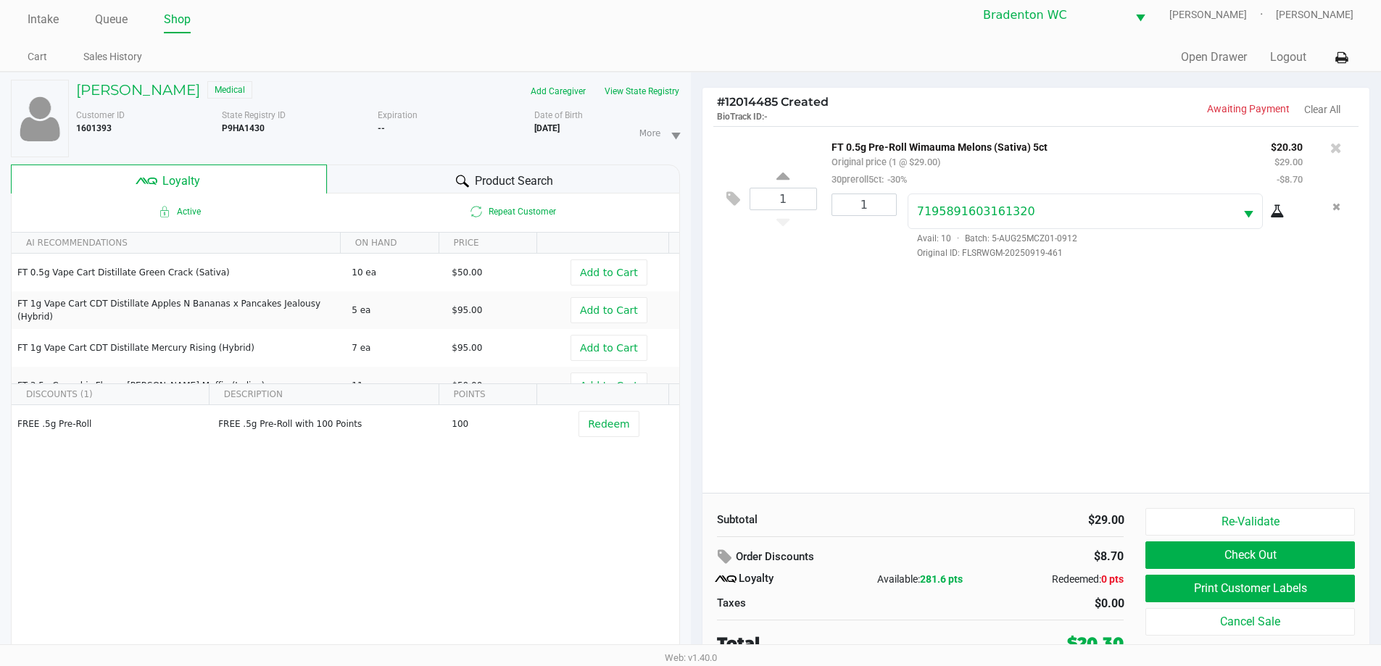
scroll to position [15, 0]
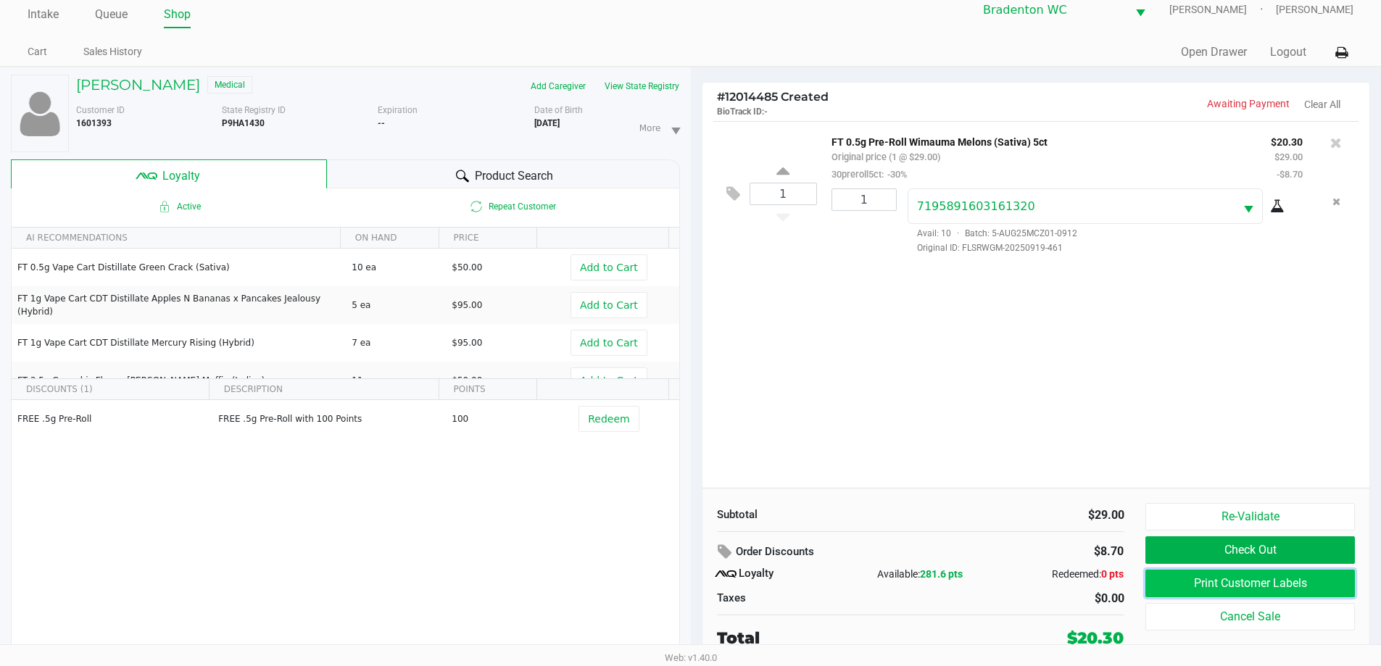
click at [694, 579] on button "Print Customer Labels" at bounding box center [1250, 584] width 209 height 28
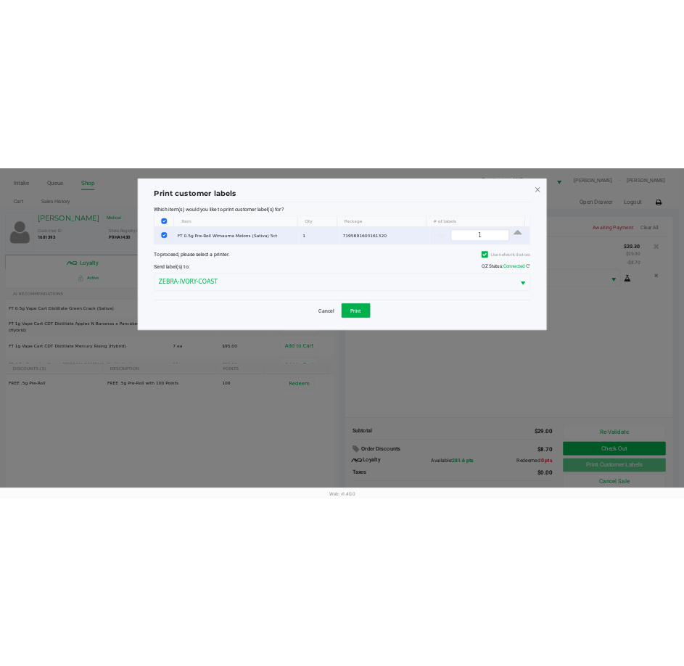
scroll to position [0, 0]
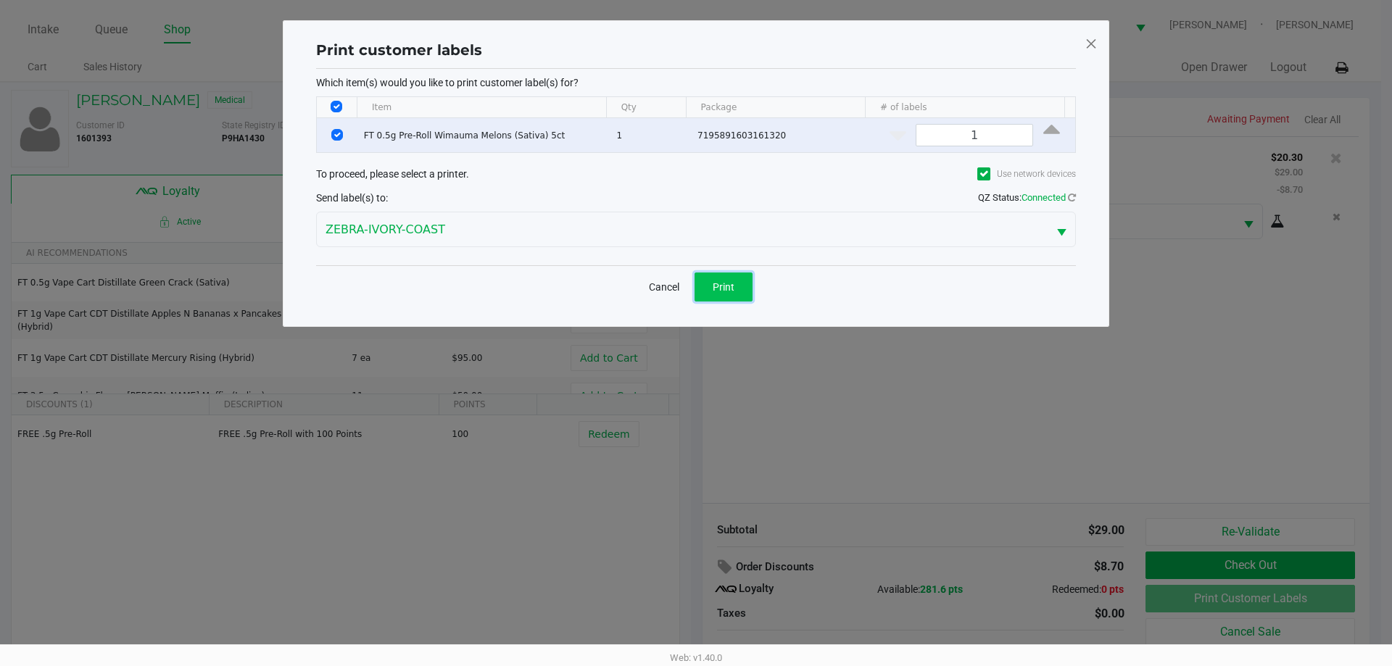
click at [694, 278] on button "Print" at bounding box center [724, 287] width 58 height 29
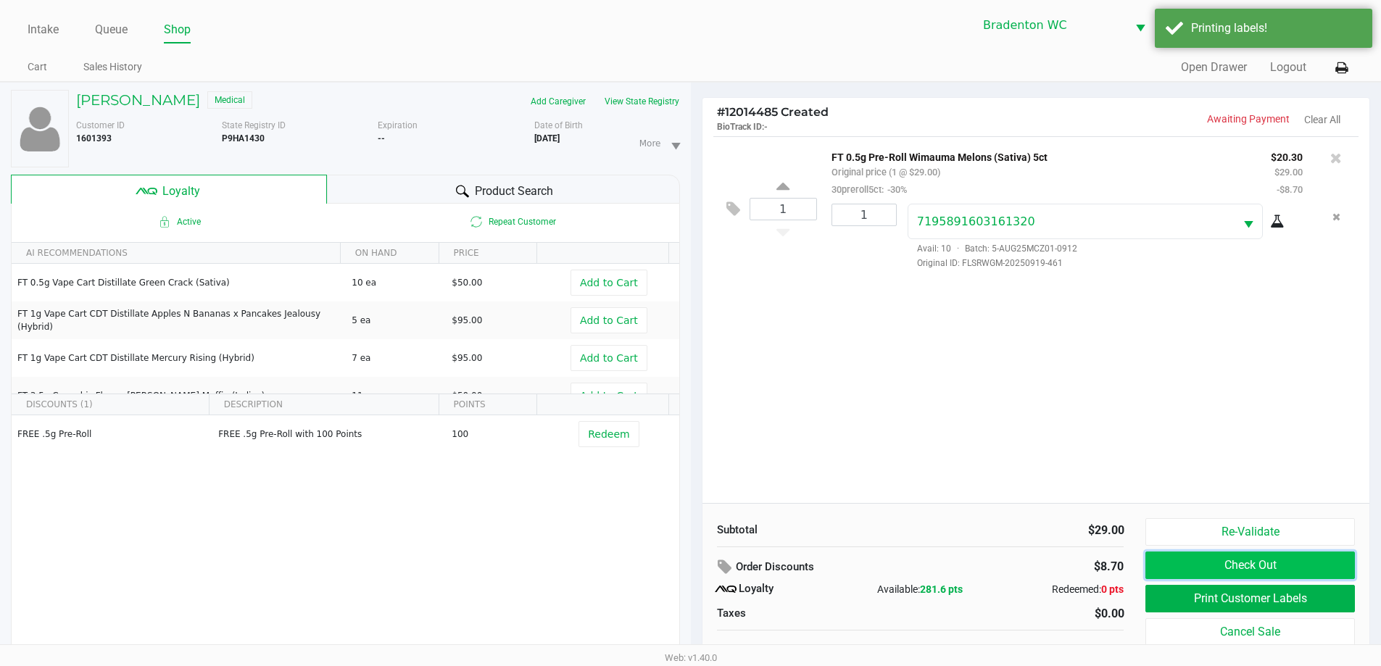
click at [694, 554] on button "Check Out" at bounding box center [1250, 566] width 209 height 28
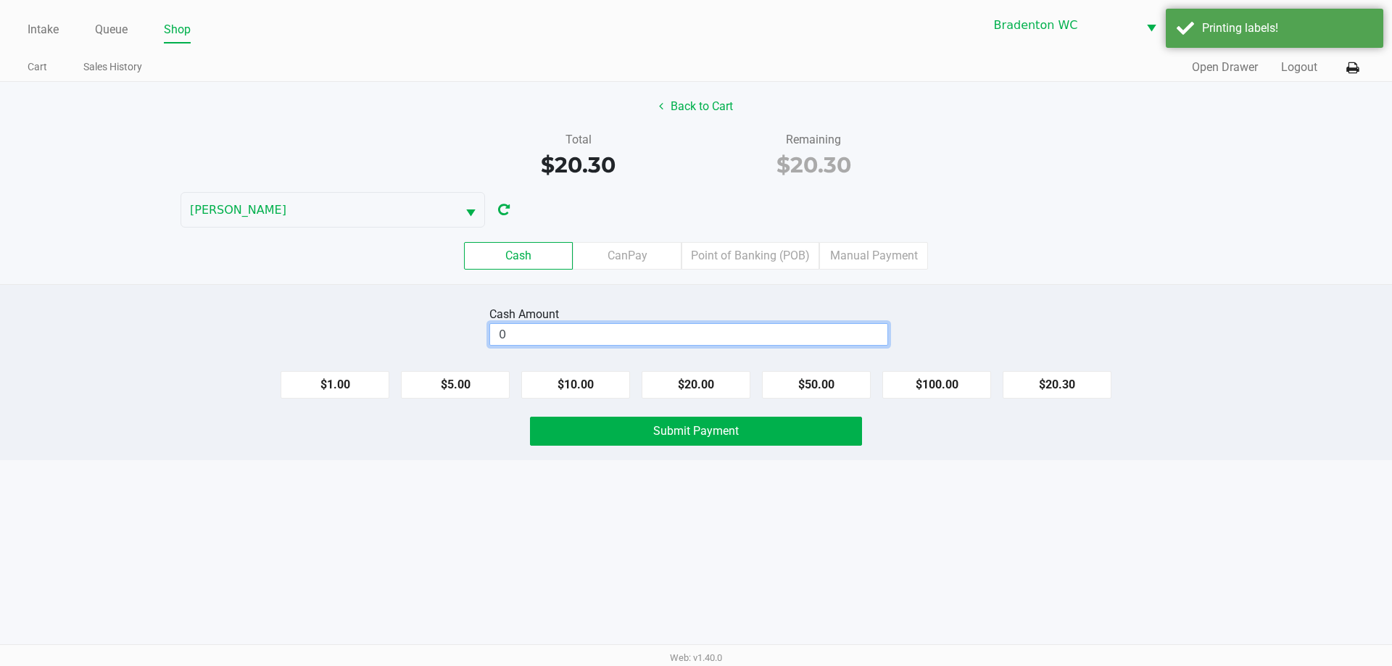
click at [565, 331] on input "0" at bounding box center [688, 334] width 397 height 21
click at [601, 436] on button "Submit Payment" at bounding box center [696, 431] width 332 height 29
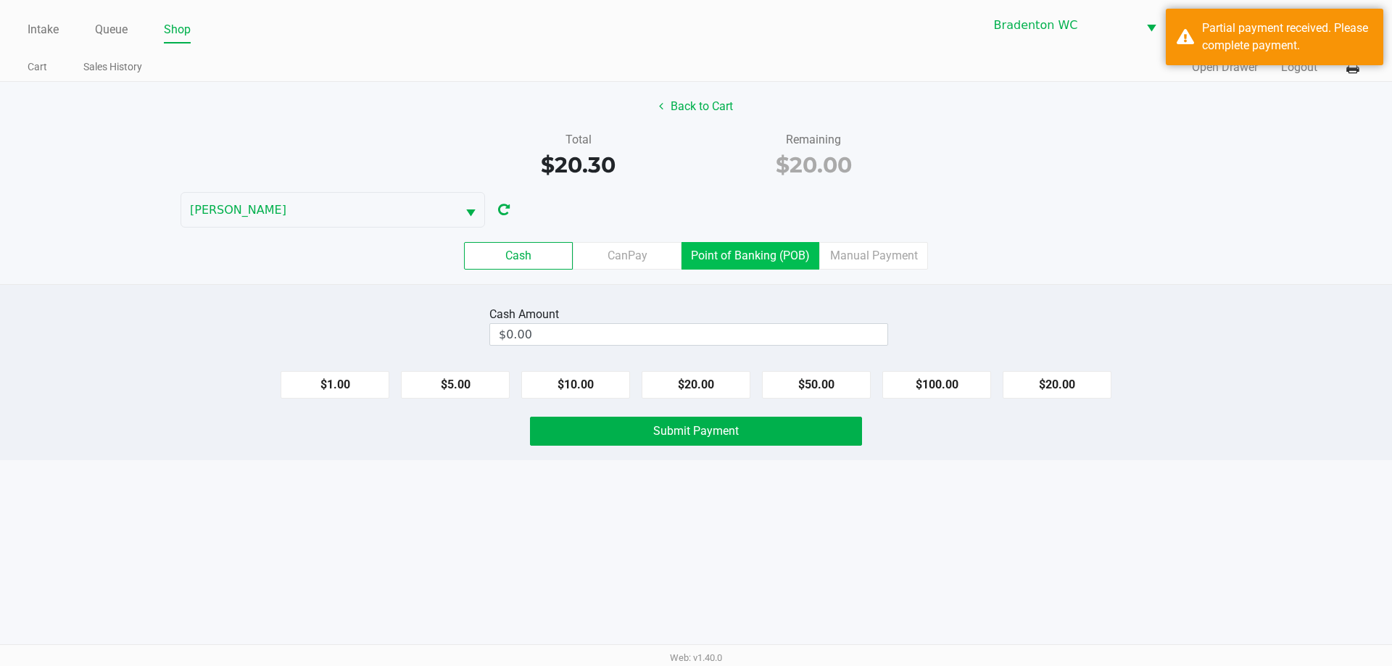
click at [694, 250] on label "Point of Banking (POB)" at bounding box center [751, 256] width 138 height 28
click at [0, 0] on 7 "Point of Banking (POB)" at bounding box center [0, 0] width 0 height 0
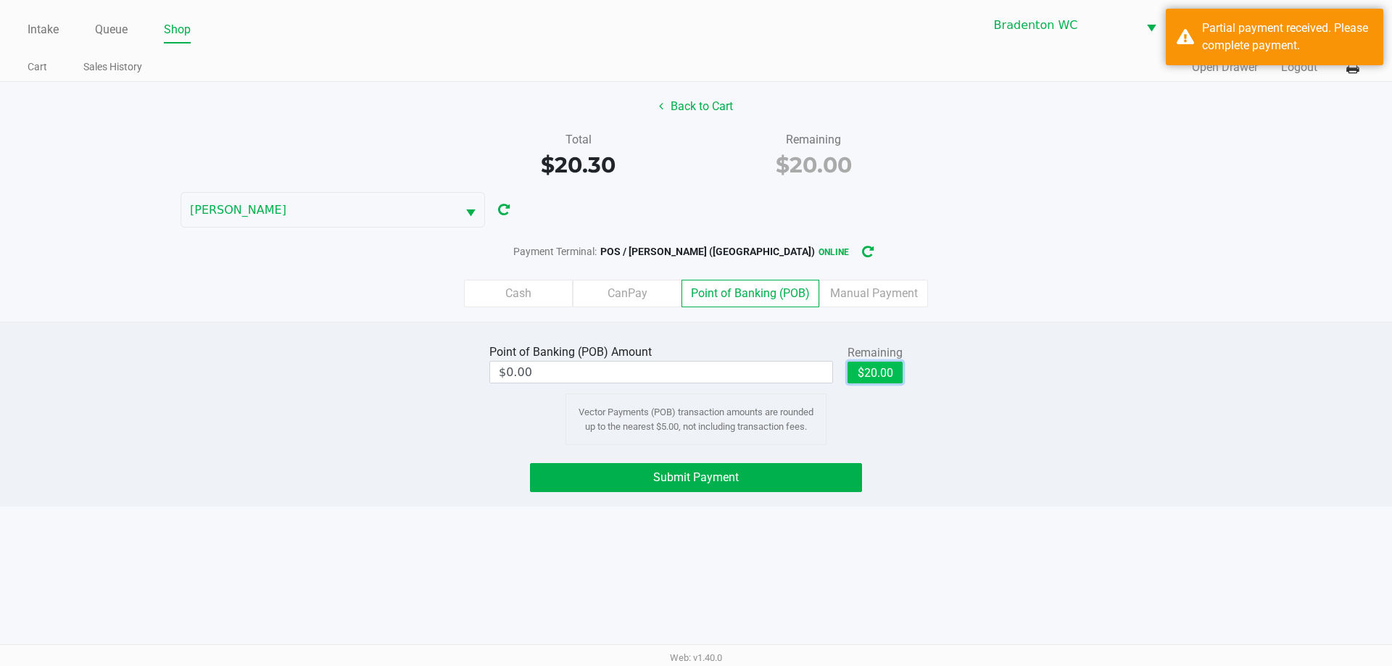
click at [694, 381] on button "$20.00" at bounding box center [875, 373] width 55 height 22
type input "$20.00"
click at [694, 469] on button "Submit Payment" at bounding box center [696, 477] width 332 height 29
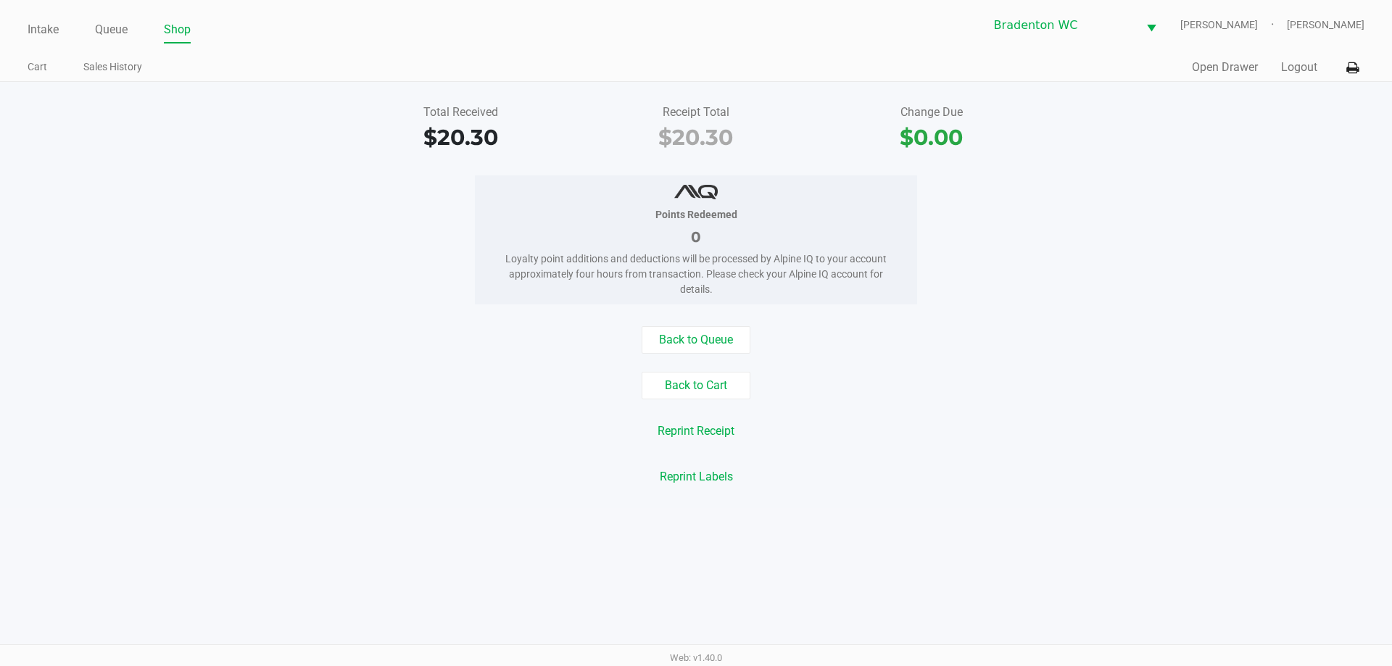
click at [28, 29] on link "Intake" at bounding box center [43, 30] width 31 height 20
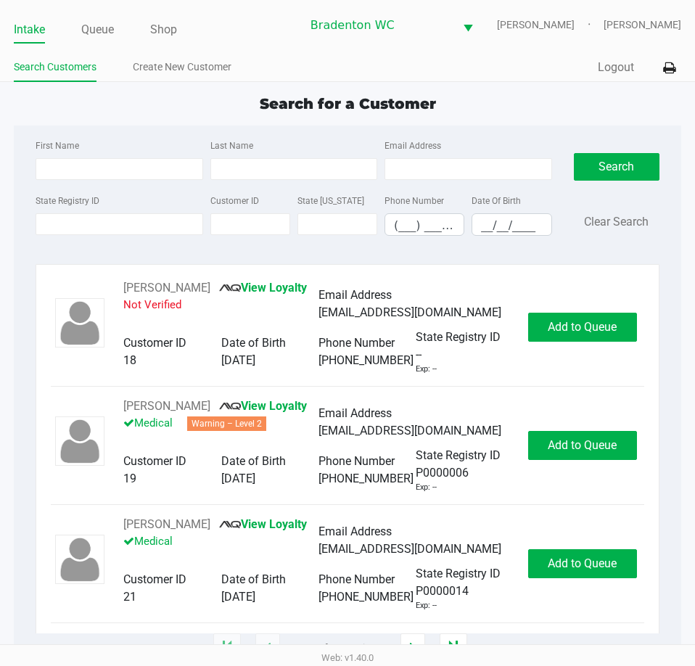
click at [248, 40] on ul "Intake Queue Shop" at bounding box center [157, 30] width 287 height 25
type input "PAITEN"
type input "SORVALA"
type input "04/26/2007"
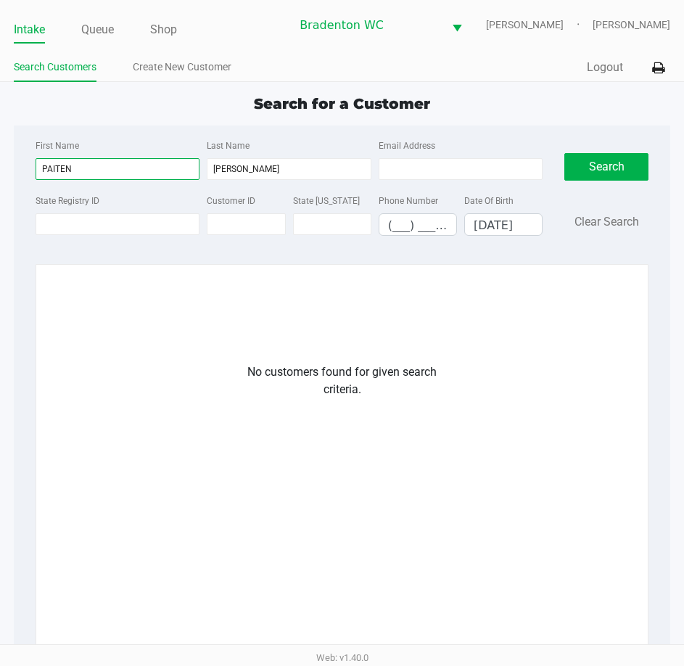
drag, startPoint x: 44, startPoint y: 179, endPoint x: 28, endPoint y: 179, distance: 15.2
click at [28, 179] on div "First Name PAITEN Last Name SORVALA Email Address State Registry ID Customer ID…" at bounding box center [289, 191] width 529 height 111
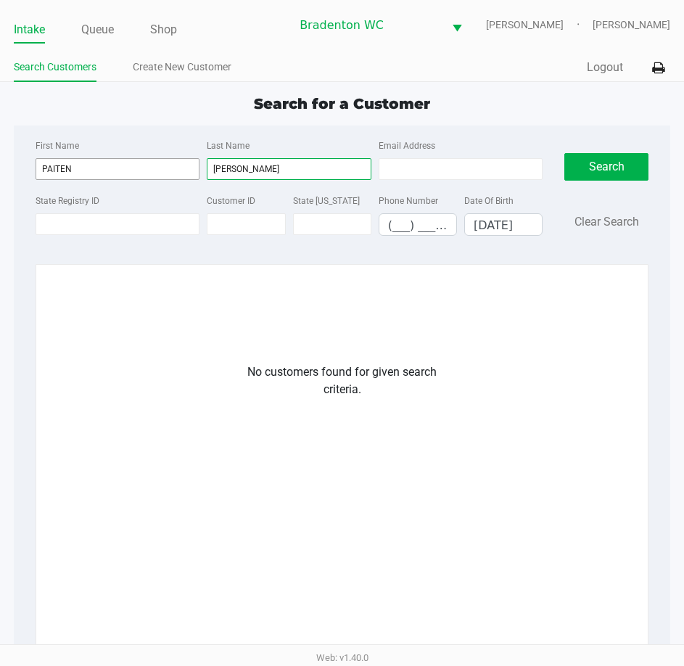
drag, startPoint x: 262, startPoint y: 170, endPoint x: 180, endPoint y: 173, distance: 82.0
click at [182, 177] on div "First Name PAITEN Last Name SORVALA Email Address" at bounding box center [289, 163] width 514 height 55
click at [210, 70] on link "Create New Customer" at bounding box center [182, 67] width 99 height 18
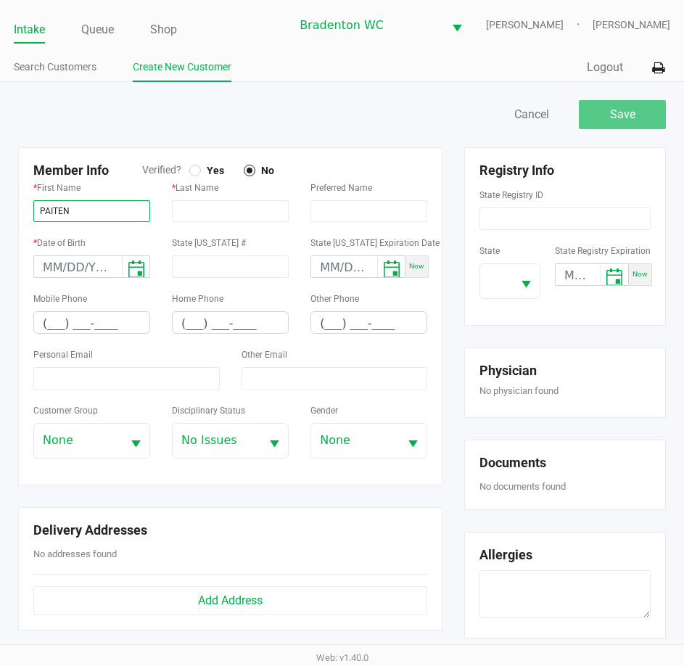
type input "PAITEN"
type input "SORVALA"
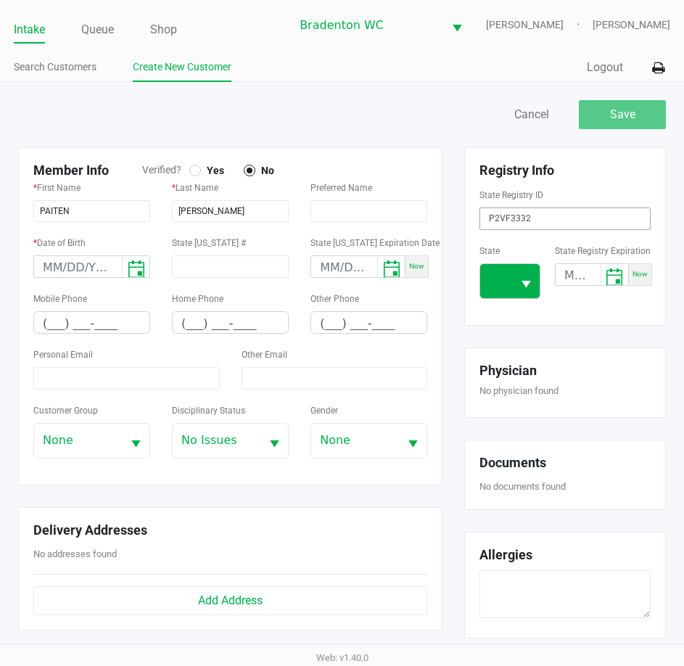
click at [537, 285] on button "Select" at bounding box center [526, 281] width 28 height 34
type input "P2VF3332"
click at [498, 403] on span "FL" at bounding box center [498, 397] width 13 height 17
click at [45, 269] on input "month/day/year" at bounding box center [78, 267] width 88 height 22
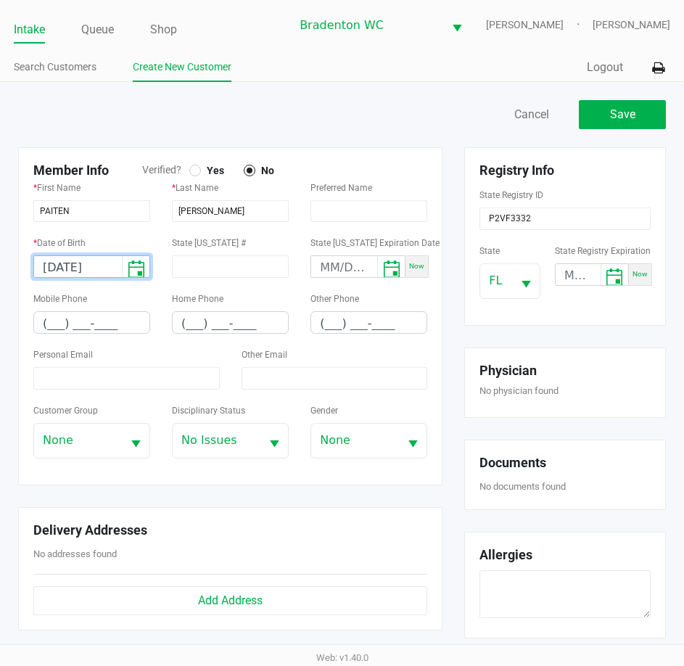
type input "04/26/2007"
click at [49, 312] on input "(___) ___-____" at bounding box center [91, 323] width 115 height 22
type input "(970) 730-4490"
click at [64, 373] on input at bounding box center [126, 378] width 186 height 22
paste input "SORVALAP@GMAIL.COM"
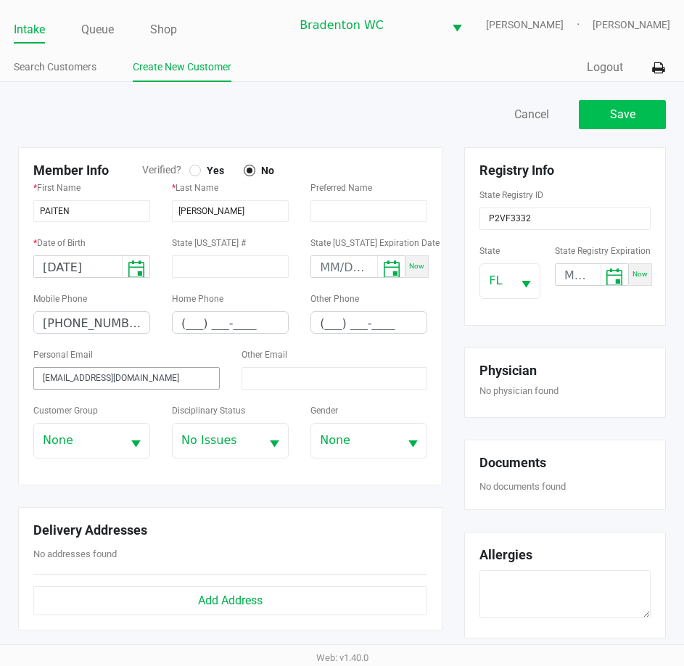
type input "SORVALAP@GMAIL.COM"
click at [647, 102] on button "Save" at bounding box center [622, 114] width 87 height 29
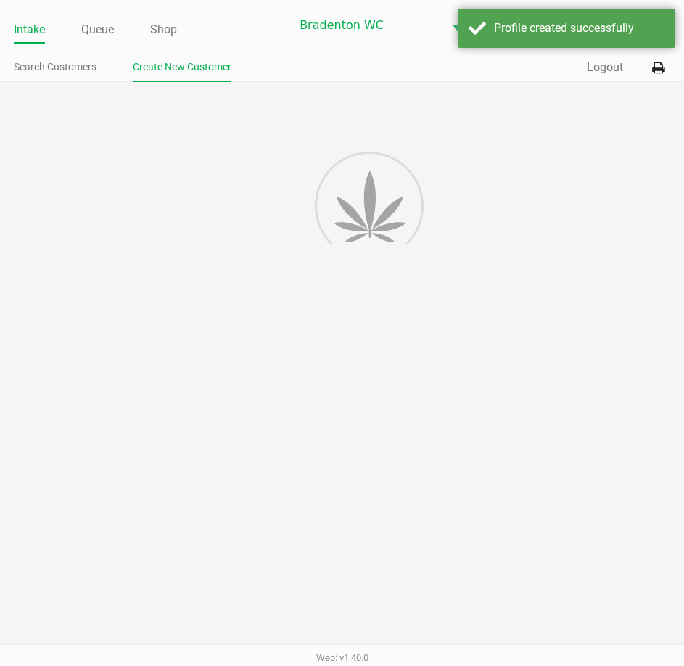
type input "---"
type input "( __) ___-____"
type input "---"
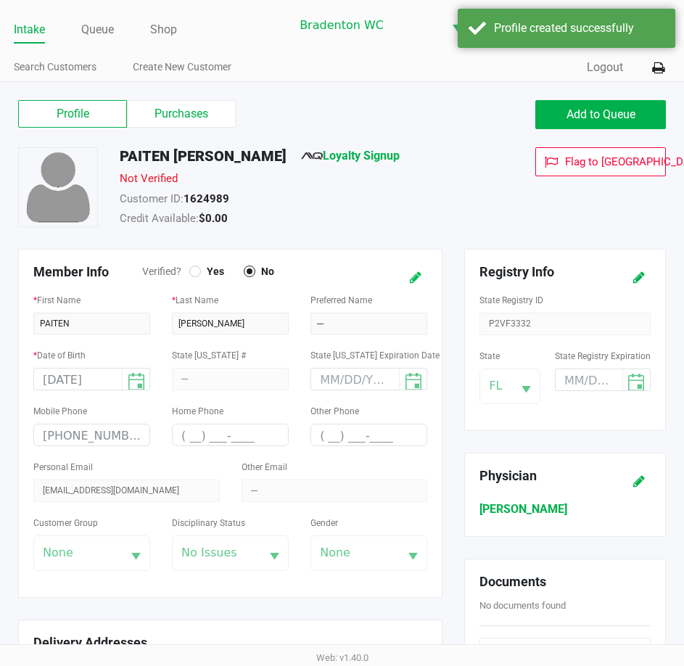
click at [413, 279] on icon at bounding box center [416, 278] width 12 height 10
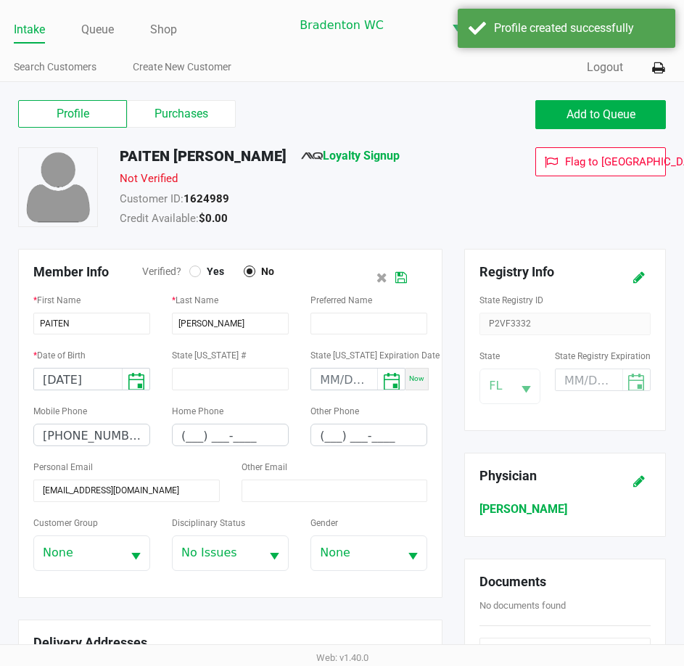
click at [191, 278] on div "Yes" at bounding box center [216, 271] width 54 height 15
click at [192, 269] on div at bounding box center [195, 271] width 6 height 6
click at [402, 277] on icon at bounding box center [401, 278] width 12 height 10
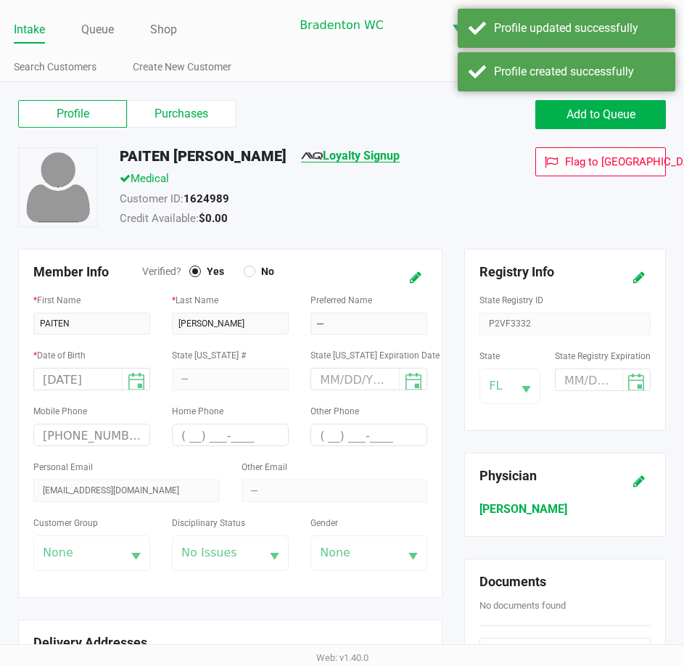
click at [317, 162] on link "Loyalty Signup" at bounding box center [350, 156] width 99 height 14
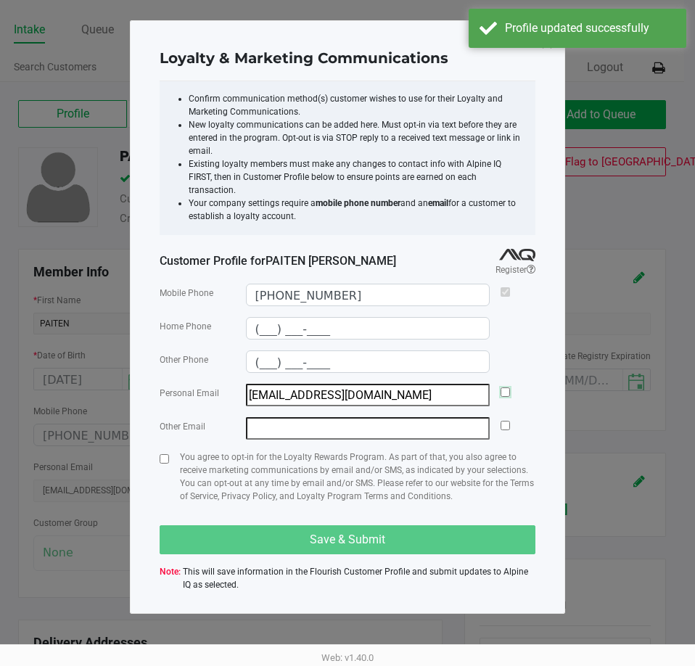
click at [503, 387] on input "checkbox" at bounding box center [504, 391] width 9 height 9
checkbox input "true"
click at [164, 454] on input "checkbox" at bounding box center [164, 458] width 9 height 9
checkbox input "true"
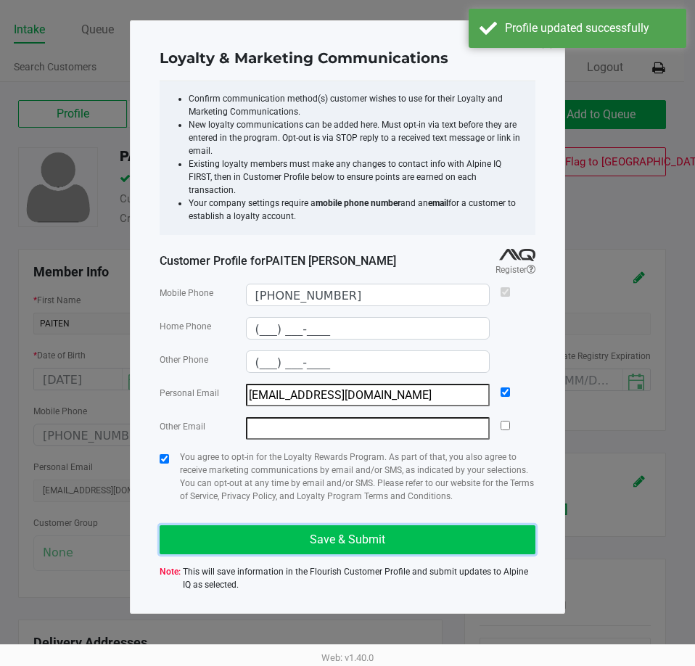
click at [197, 525] on button "Save & Submit" at bounding box center [348, 539] width 376 height 29
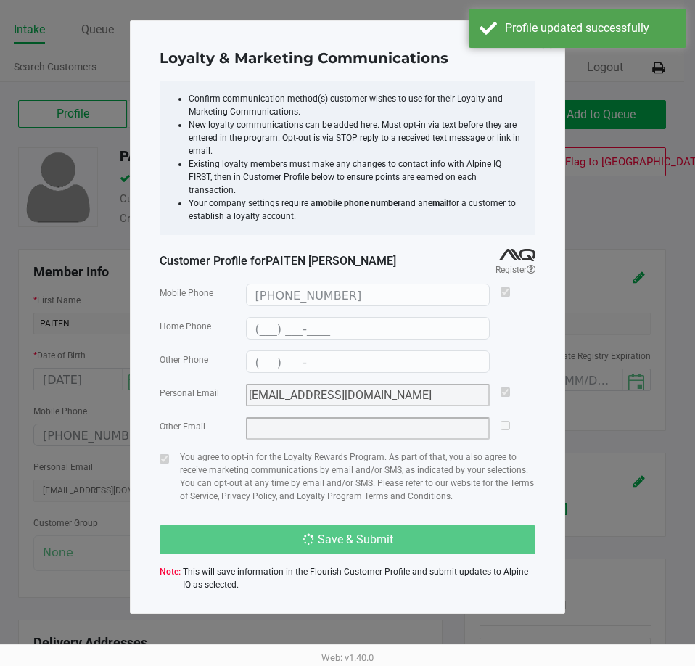
type input "(___) ___-____"
type input "sorvalap@gmail.com"
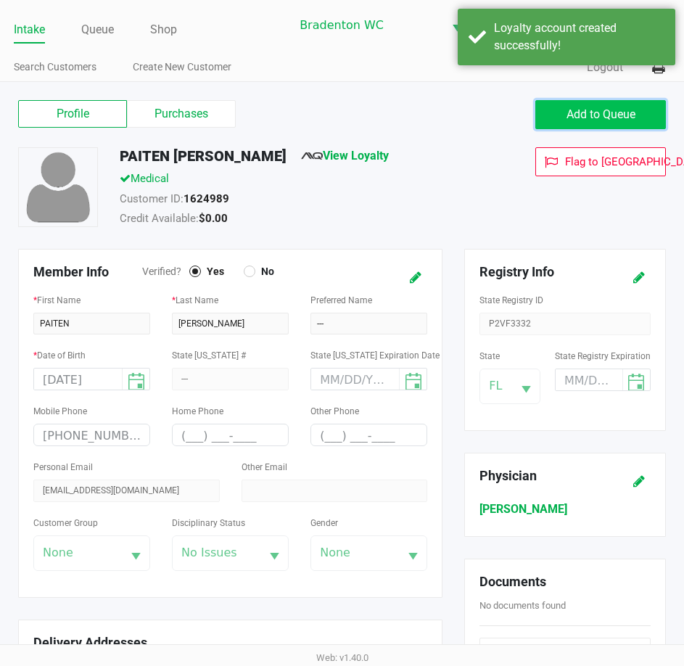
click at [587, 120] on span "Add to Queue" at bounding box center [600, 114] width 69 height 14
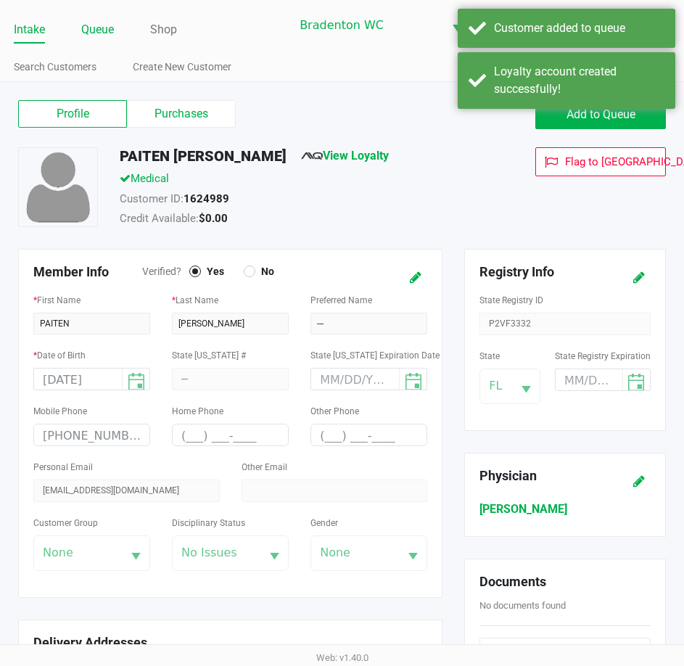
click at [92, 28] on link "Queue" at bounding box center [97, 30] width 33 height 20
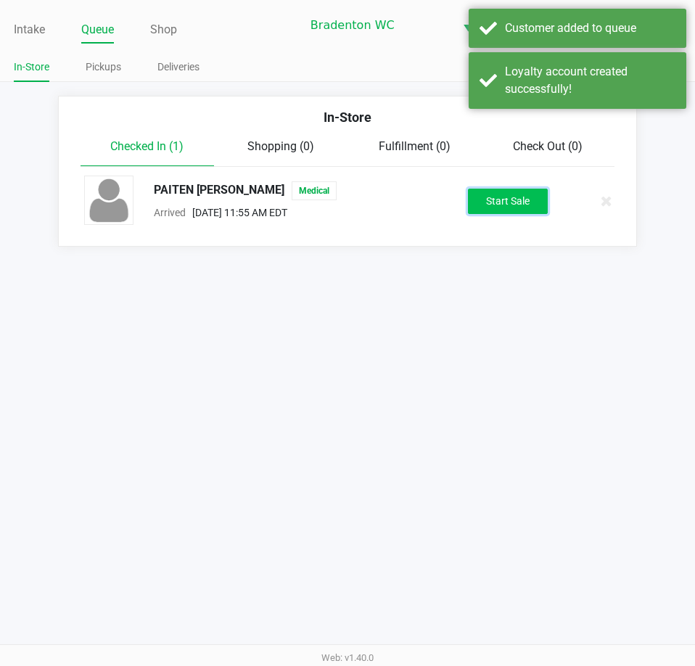
click at [496, 202] on button "Start Sale" at bounding box center [508, 201] width 80 height 25
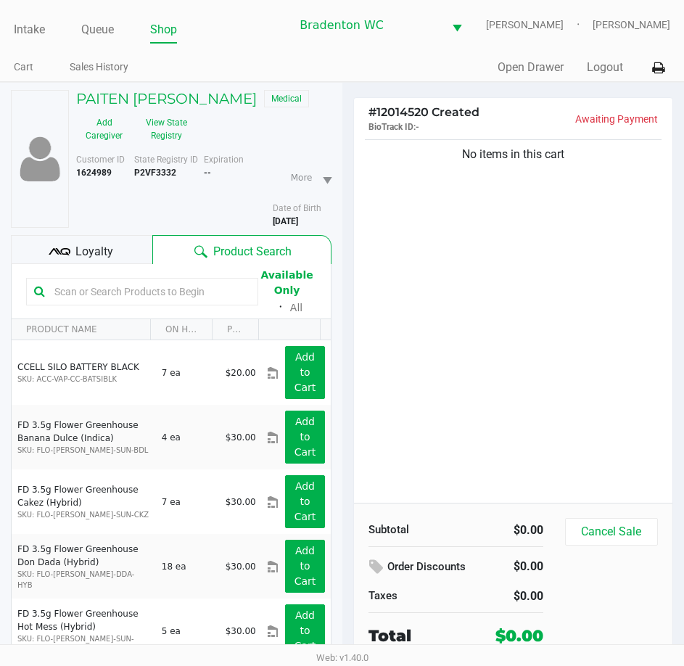
click at [90, 296] on input "text" at bounding box center [150, 292] width 202 height 22
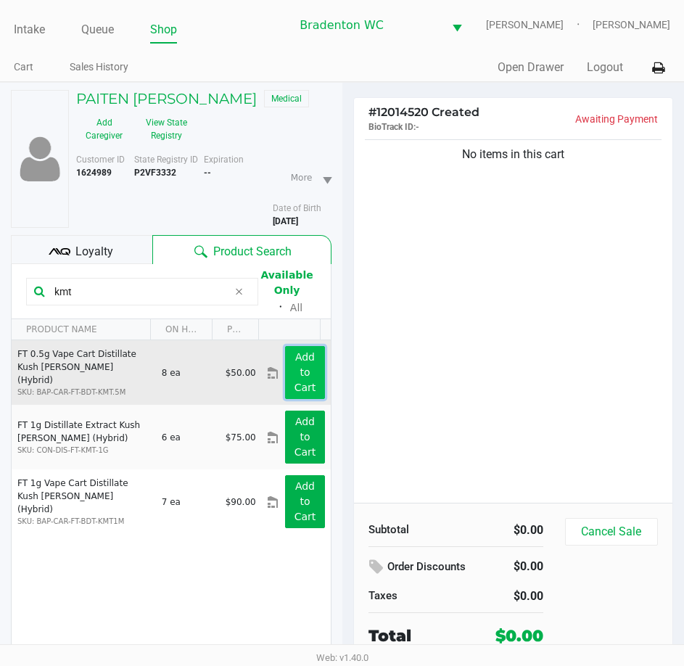
click at [294, 374] on app-button-loader "Add to Cart" at bounding box center [305, 372] width 22 height 42
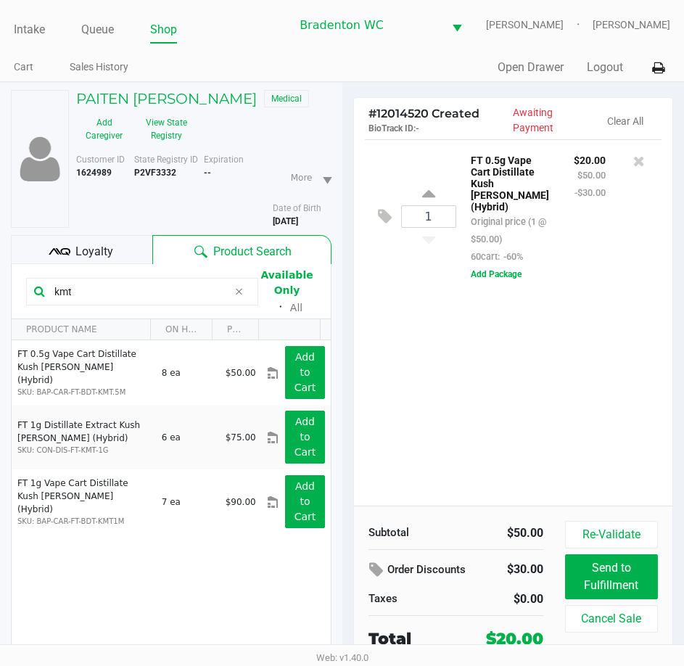
drag, startPoint x: 86, startPoint y: 290, endPoint x: 2, endPoint y: 285, distance: 84.3
click at [2, 285] on div "PAITEN SORVALA Medical Add Caregiver View State Registry Customer ID 1624989 St…" at bounding box center [171, 412] width 342 height 658
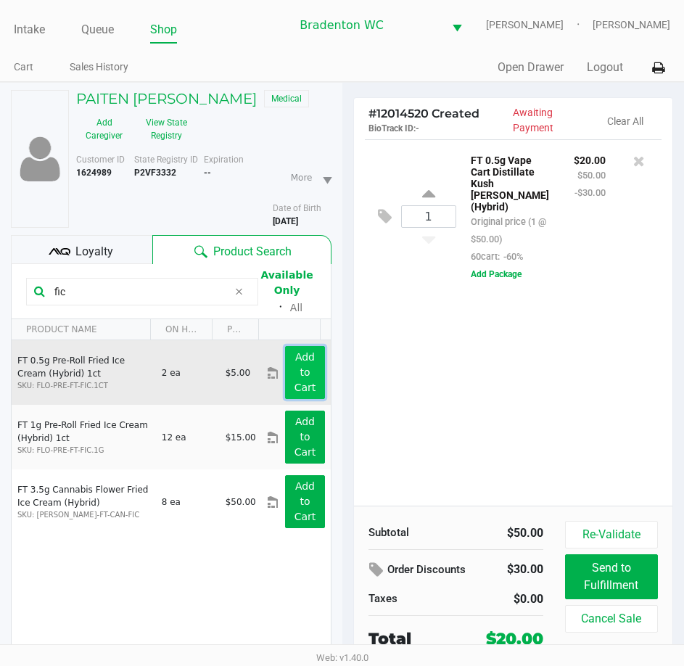
click at [285, 375] on button "Add to Cart" at bounding box center [304, 372] width 39 height 53
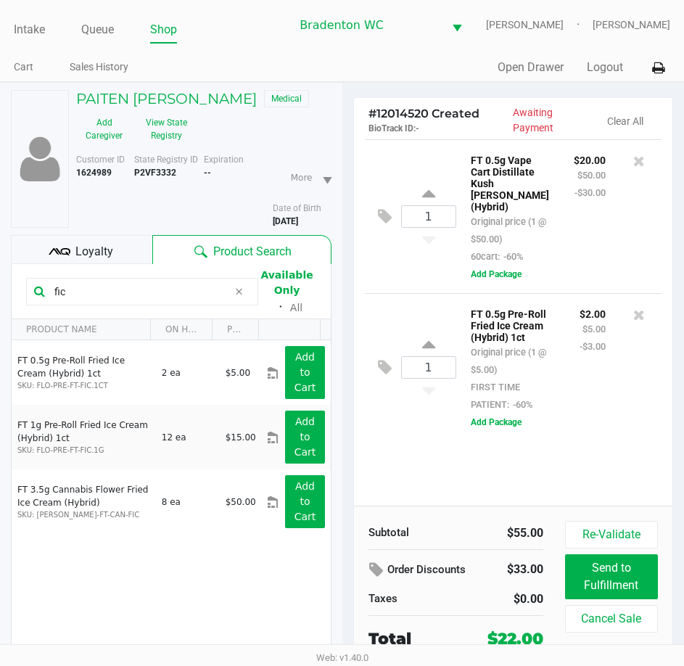
drag, startPoint x: 98, startPoint y: 296, endPoint x: -7, endPoint y: 288, distance: 105.4
click at [0, 288] on html "Intake Queue Shop Bradenton WC HUMBERTO-LEON Marley French Cart Sales History Q…" at bounding box center [342, 333] width 684 height 666
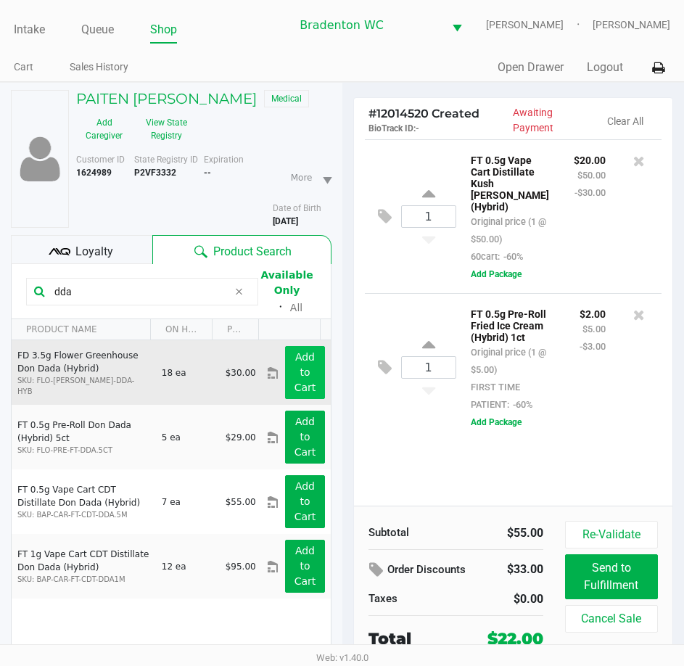
type input "dda"
click at [288, 373] on button "Add to Cart" at bounding box center [304, 372] width 39 height 53
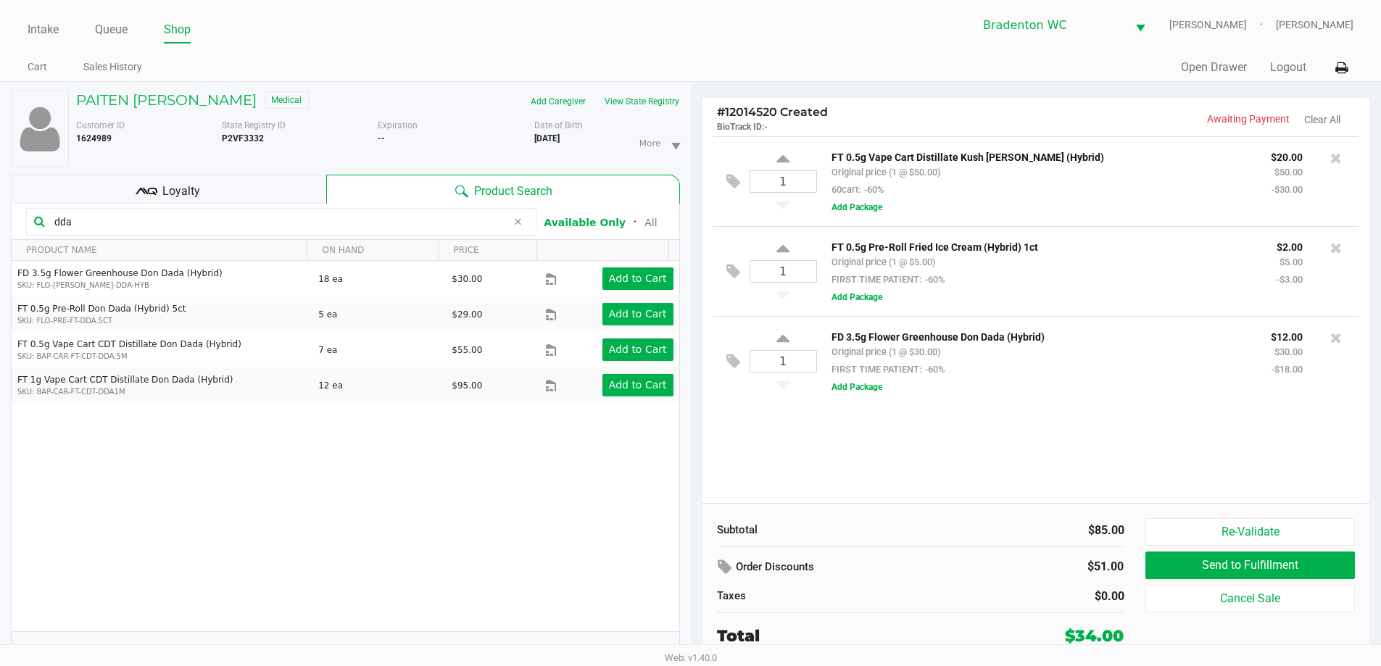
click at [694, 44] on div "Intake Queue Shop Bradenton WC HUMBERTO-LEON Marley French Cart Sales History Q…" at bounding box center [690, 41] width 1381 height 82
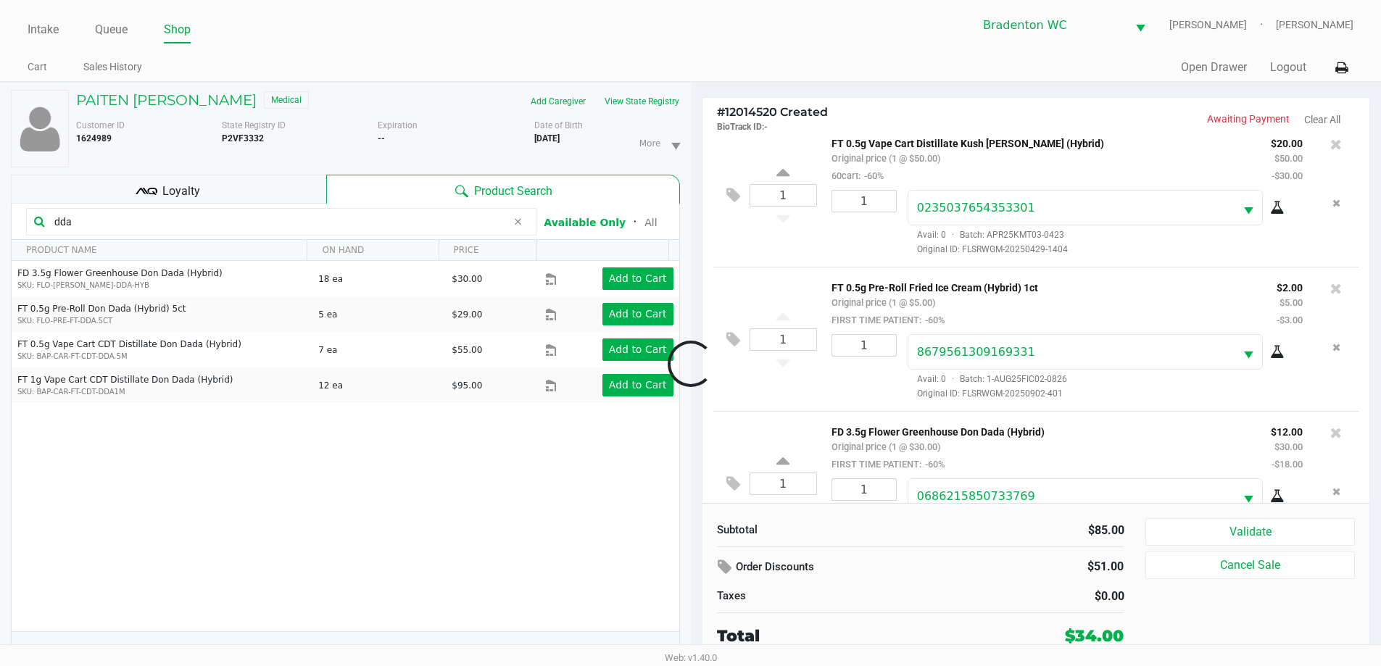
scroll to position [68, 0]
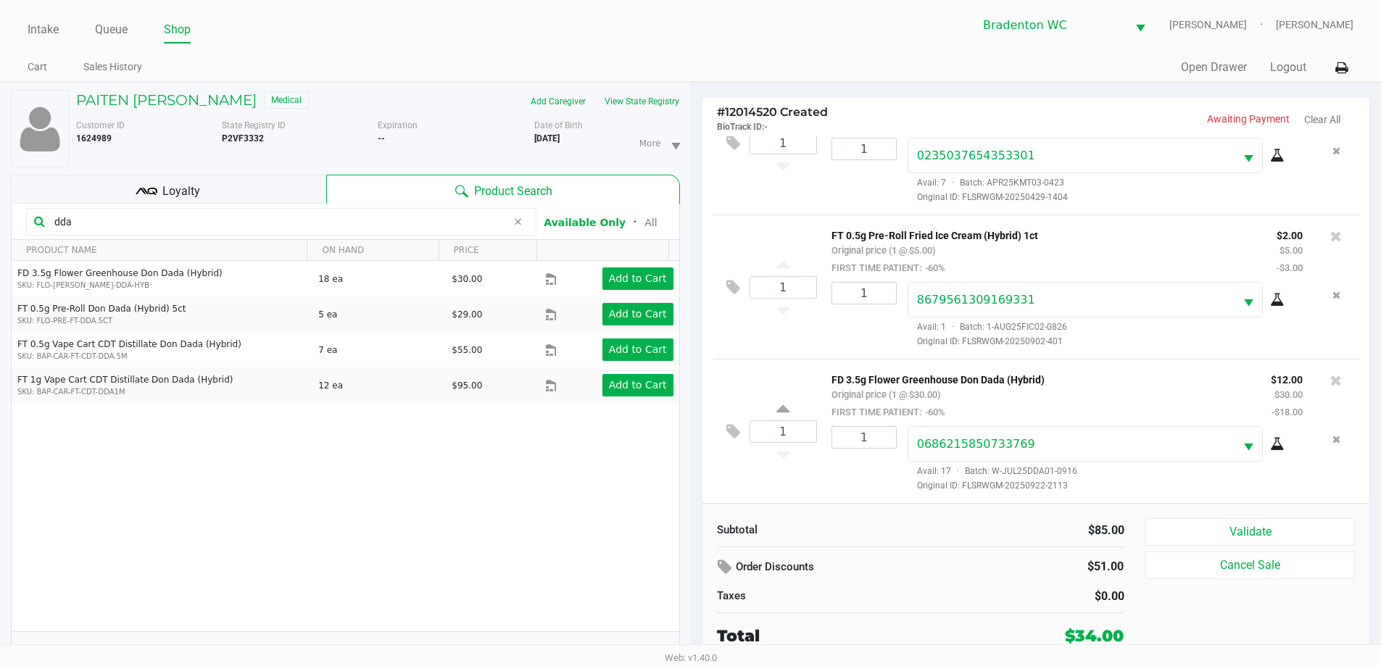
click at [240, 162] on div "State Registry ID P2VF3332" at bounding box center [300, 143] width 157 height 49
click at [236, 185] on div "Loyalty" at bounding box center [168, 189] width 315 height 29
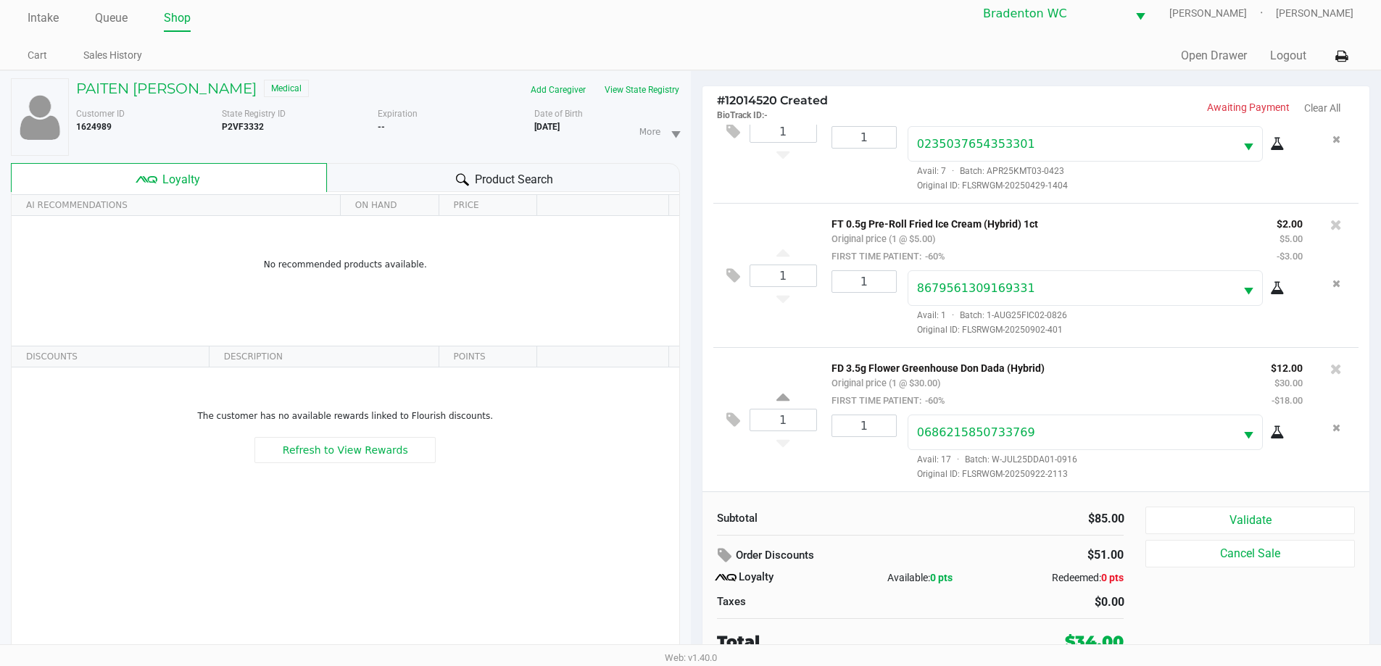
scroll to position [15, 0]
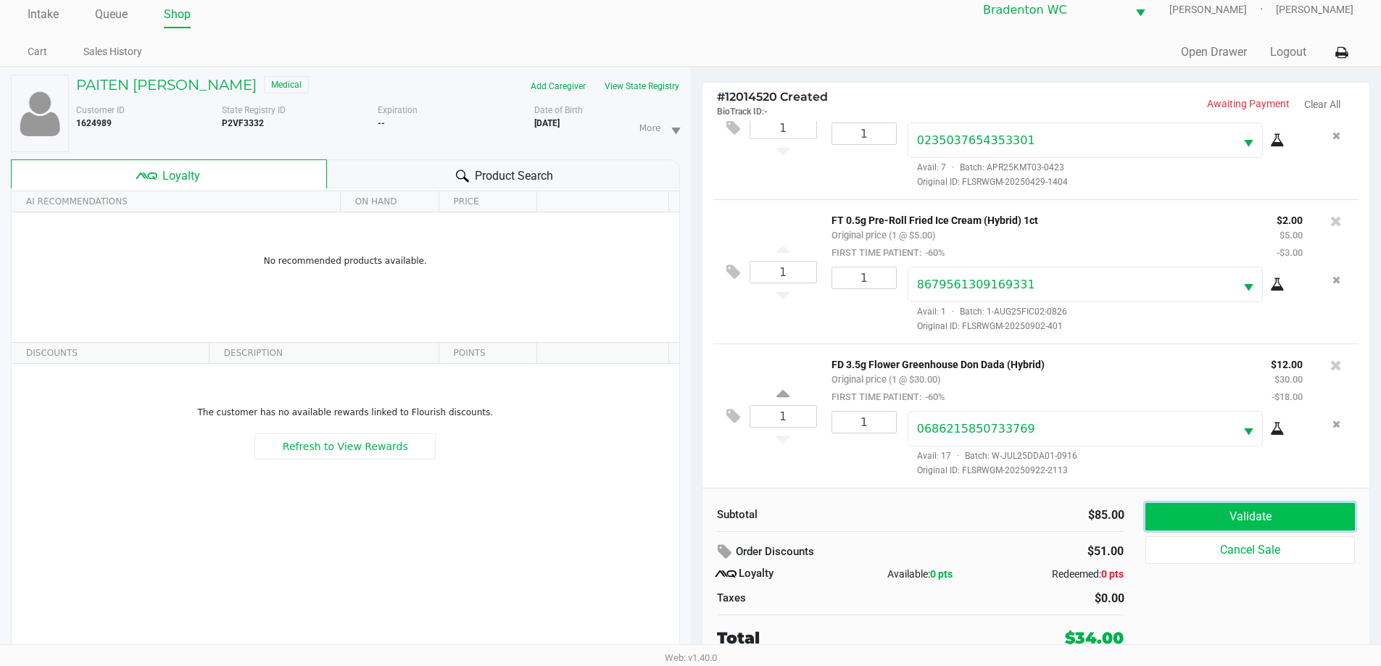
click at [694, 511] on button "Validate" at bounding box center [1250, 517] width 209 height 28
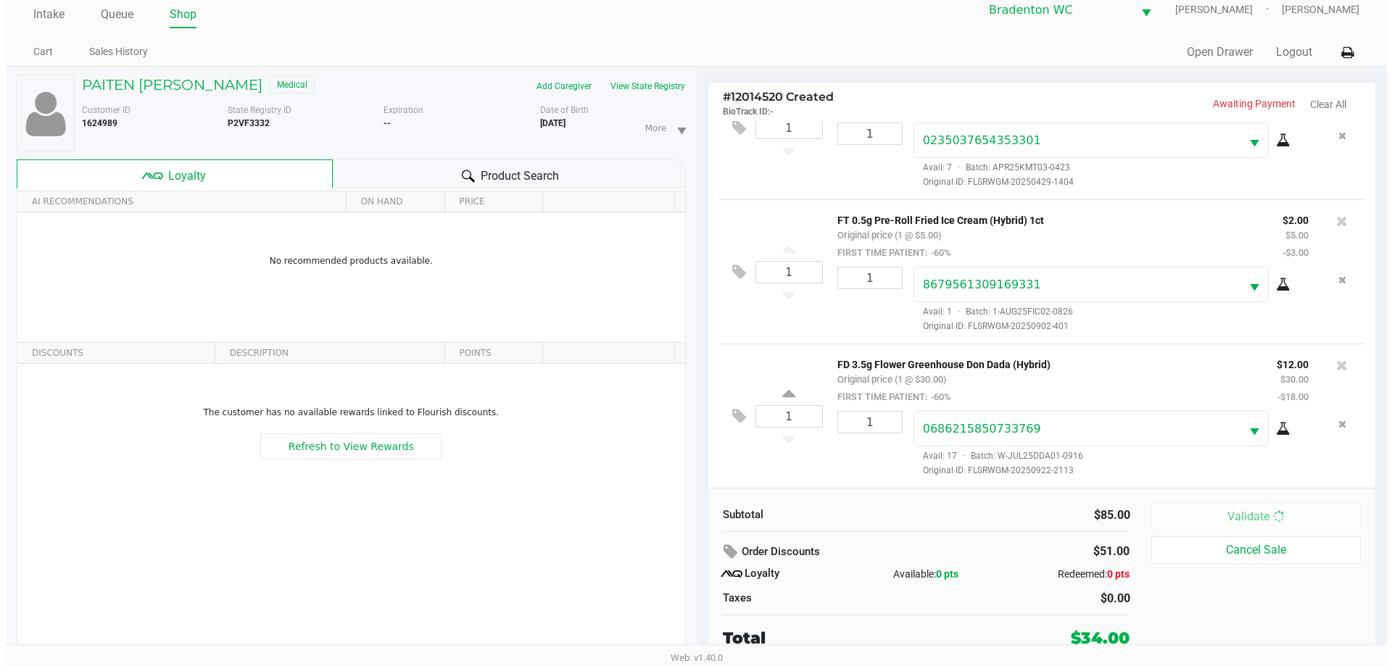
scroll to position [0, 0]
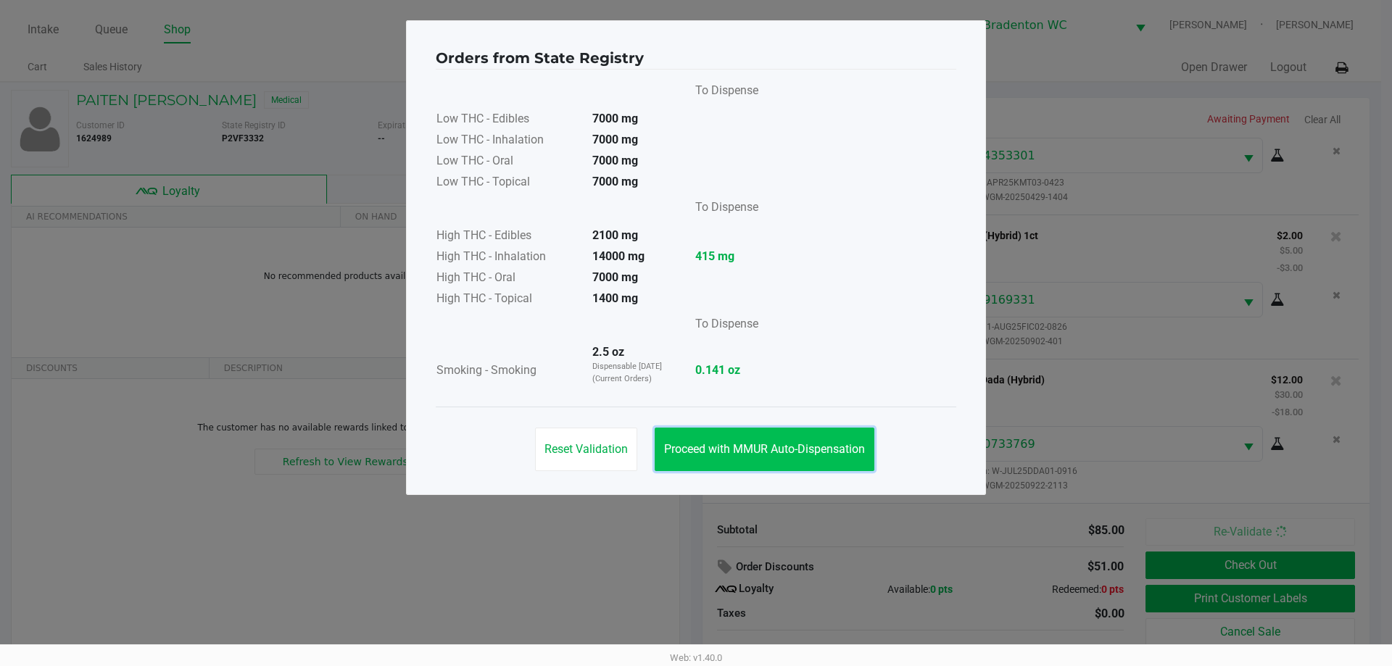
click at [694, 441] on button "Proceed with MMUR Auto-Dispensation" at bounding box center [765, 450] width 220 height 44
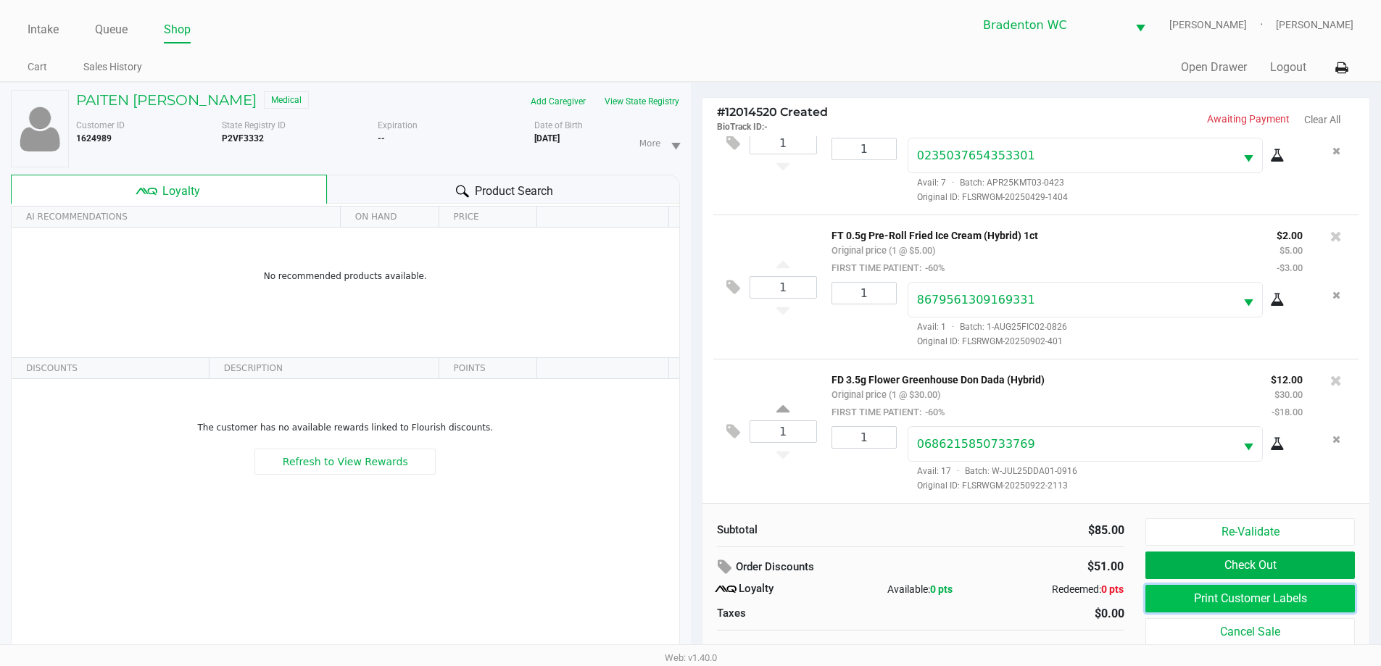
click at [694, 589] on button "Print Customer Labels" at bounding box center [1250, 599] width 209 height 28
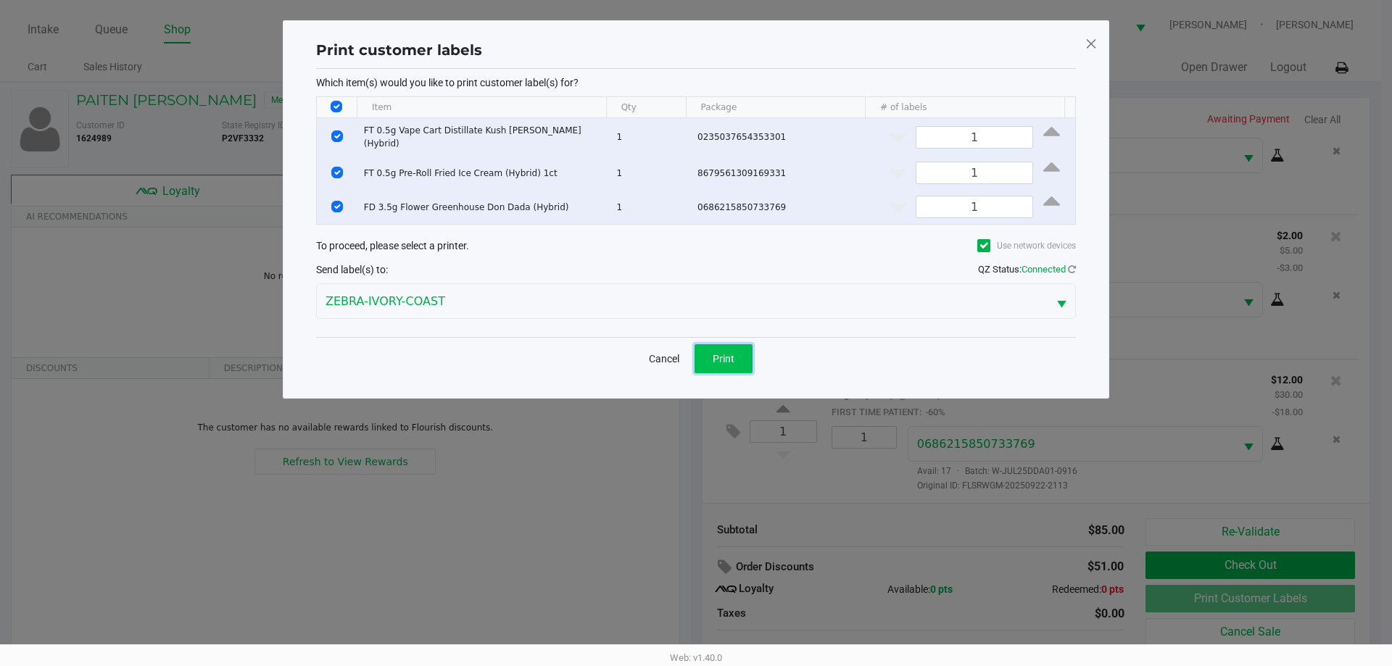
click at [694, 344] on button "Print" at bounding box center [724, 358] width 58 height 29
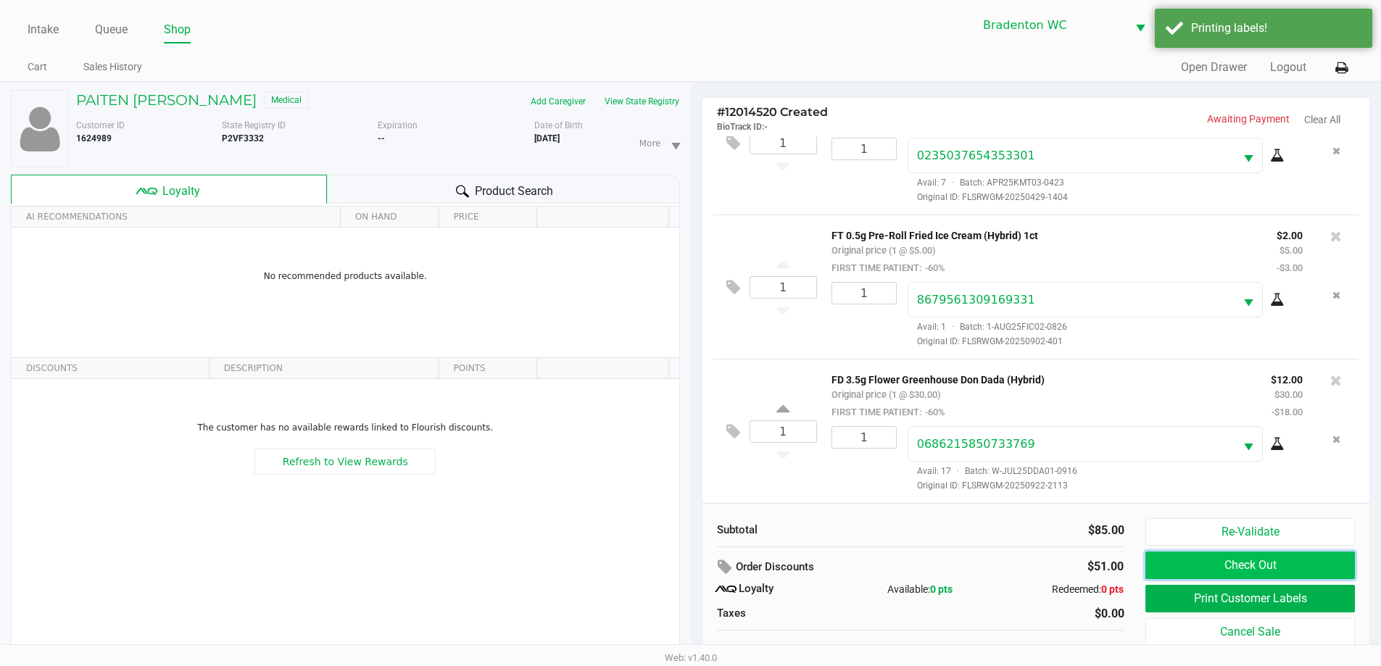
click at [694, 566] on button "Check Out" at bounding box center [1250, 566] width 209 height 28
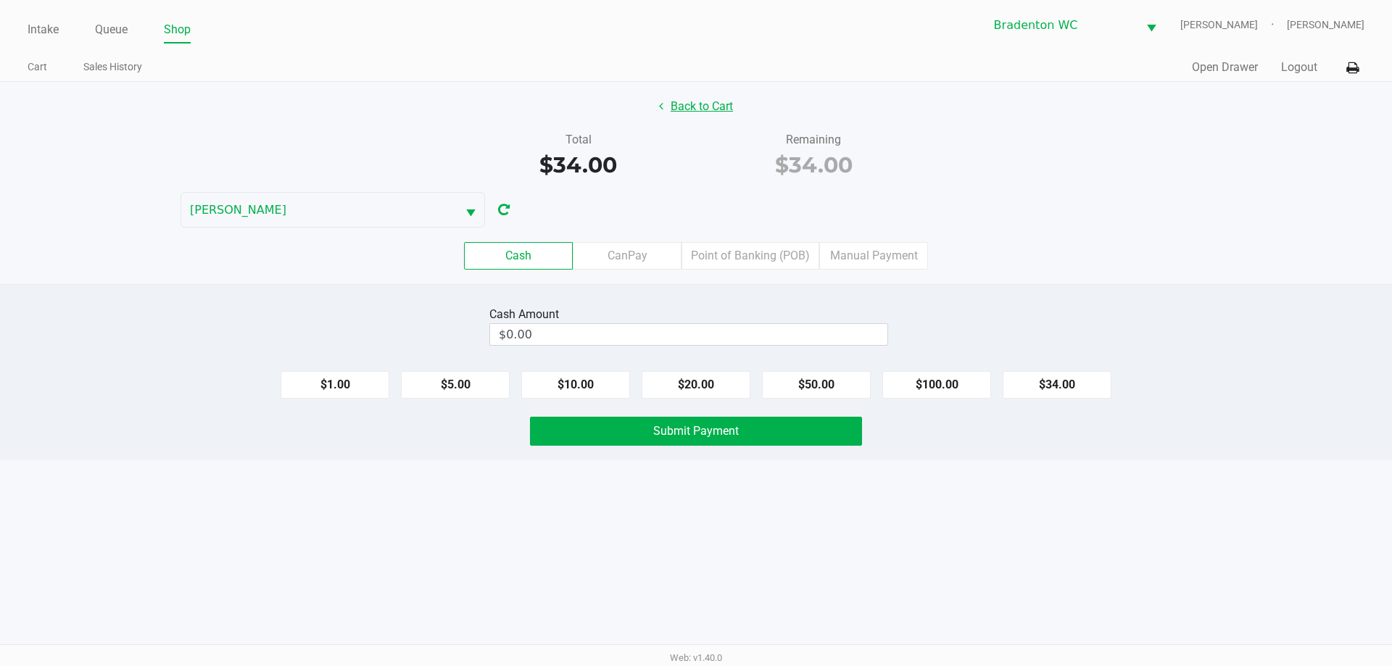
click at [694, 100] on button "Back to Cart" at bounding box center [696, 107] width 93 height 28
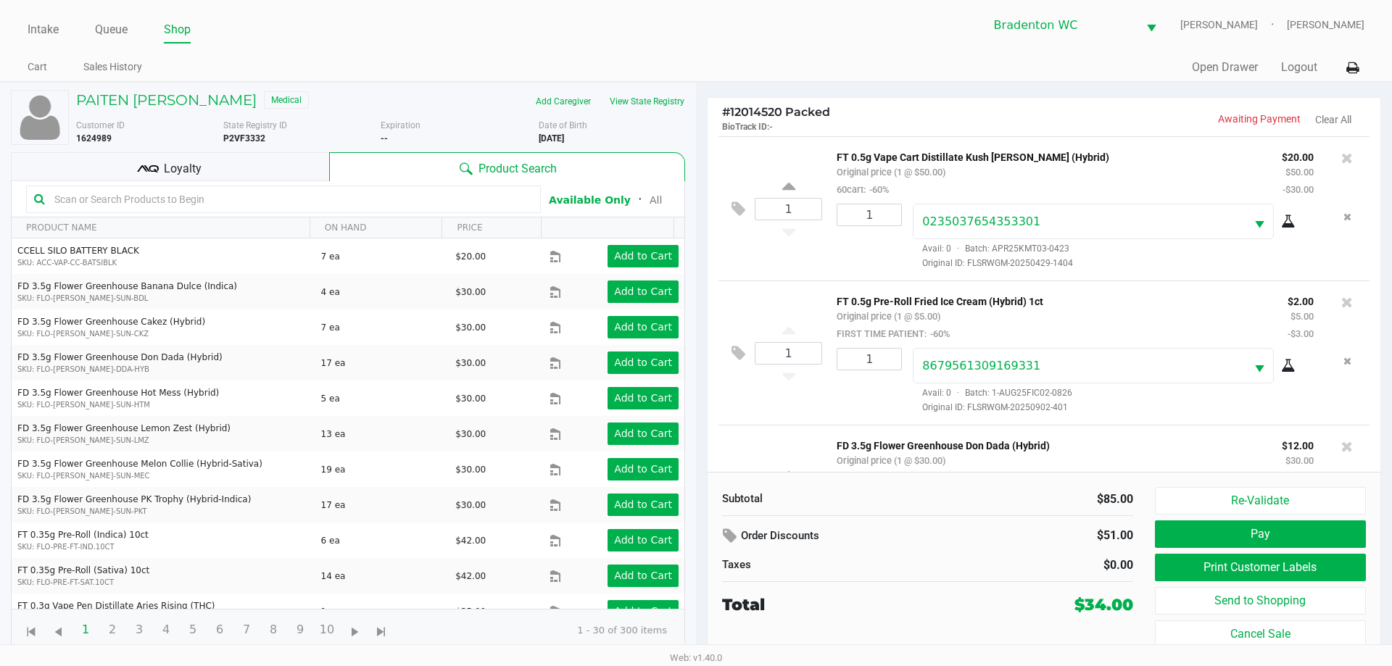
click at [694, 59] on div "Quick Sale Open Drawer Logout" at bounding box center [1030, 67] width 669 height 27
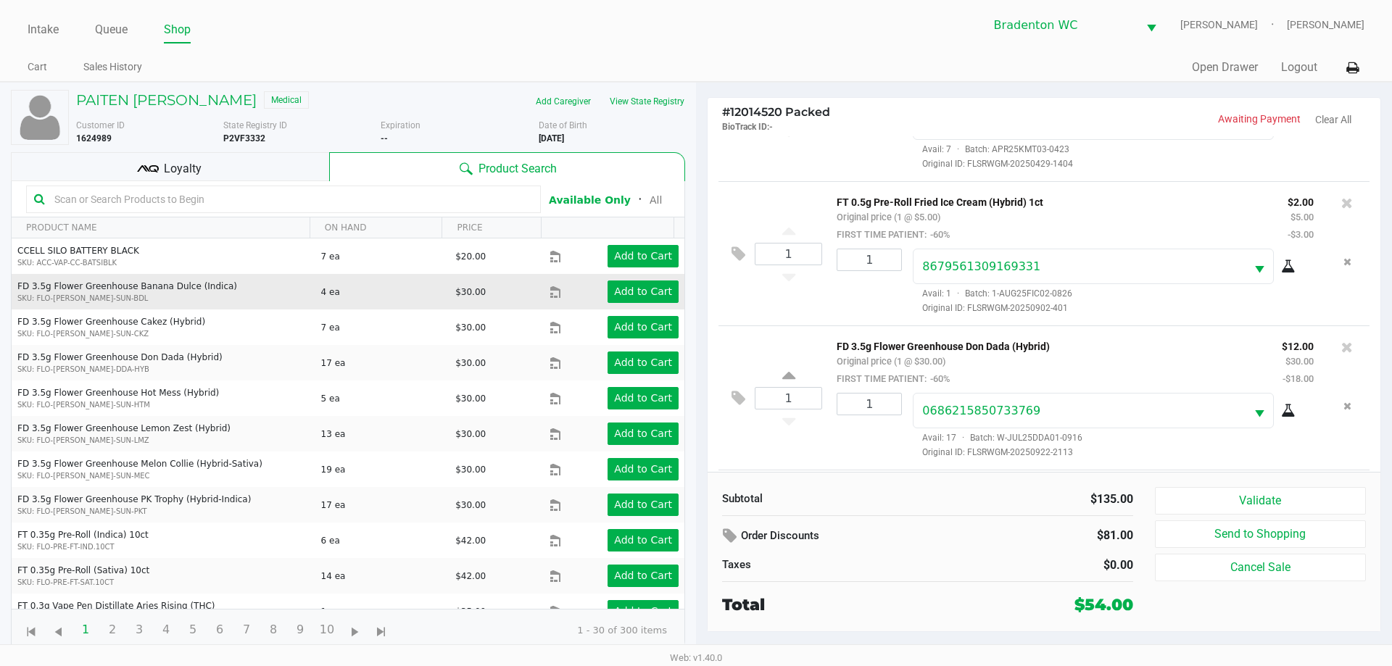
scroll to position [244, 0]
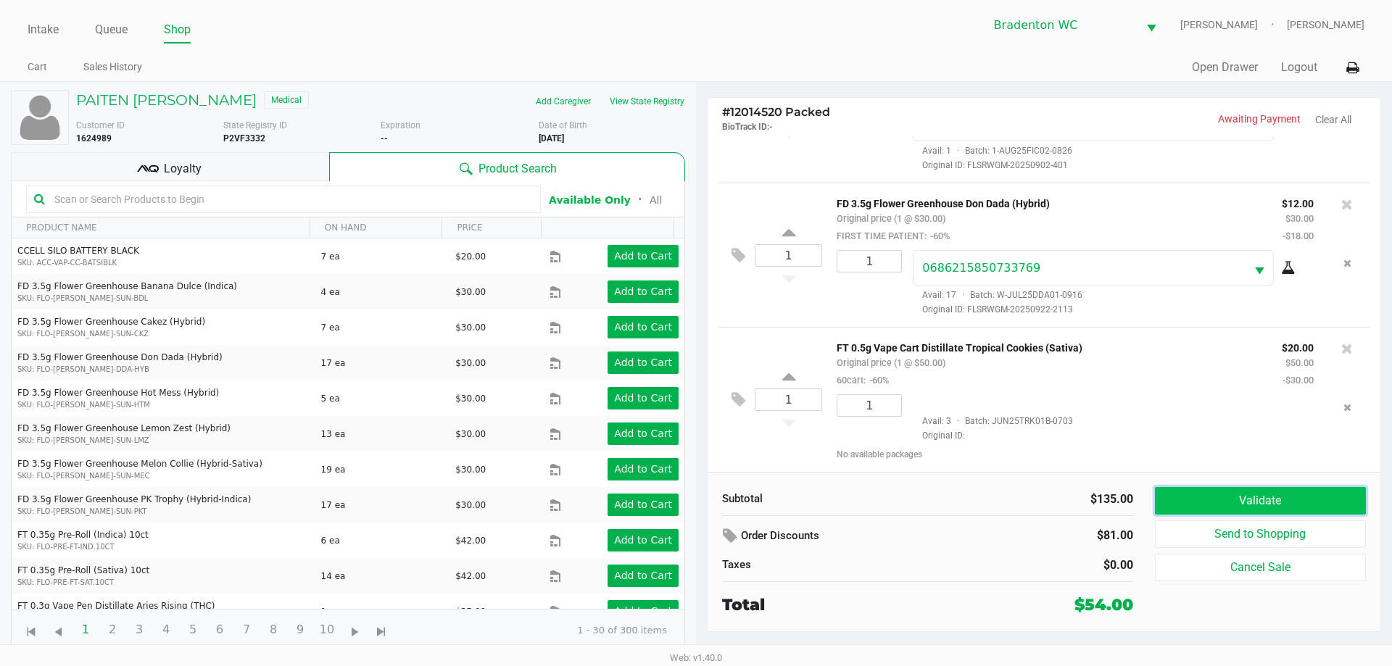
click at [694, 494] on button "Validate" at bounding box center [1260, 501] width 211 height 28
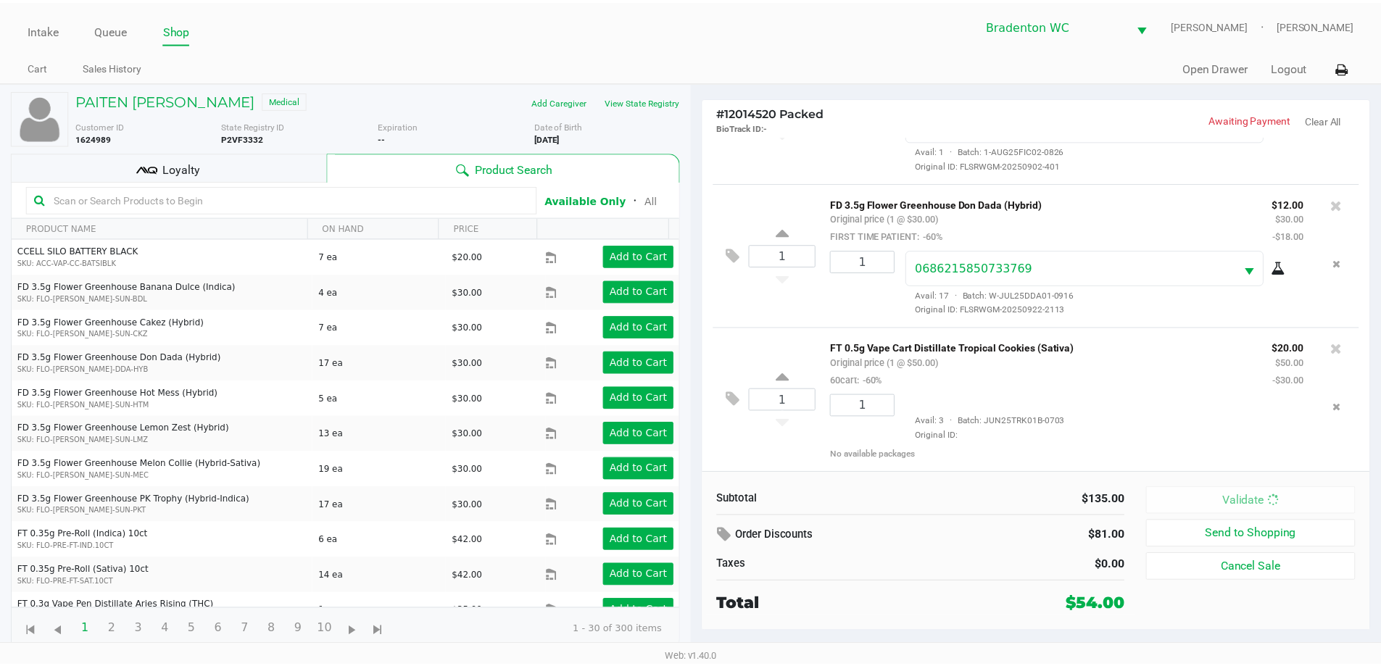
scroll to position [245, 0]
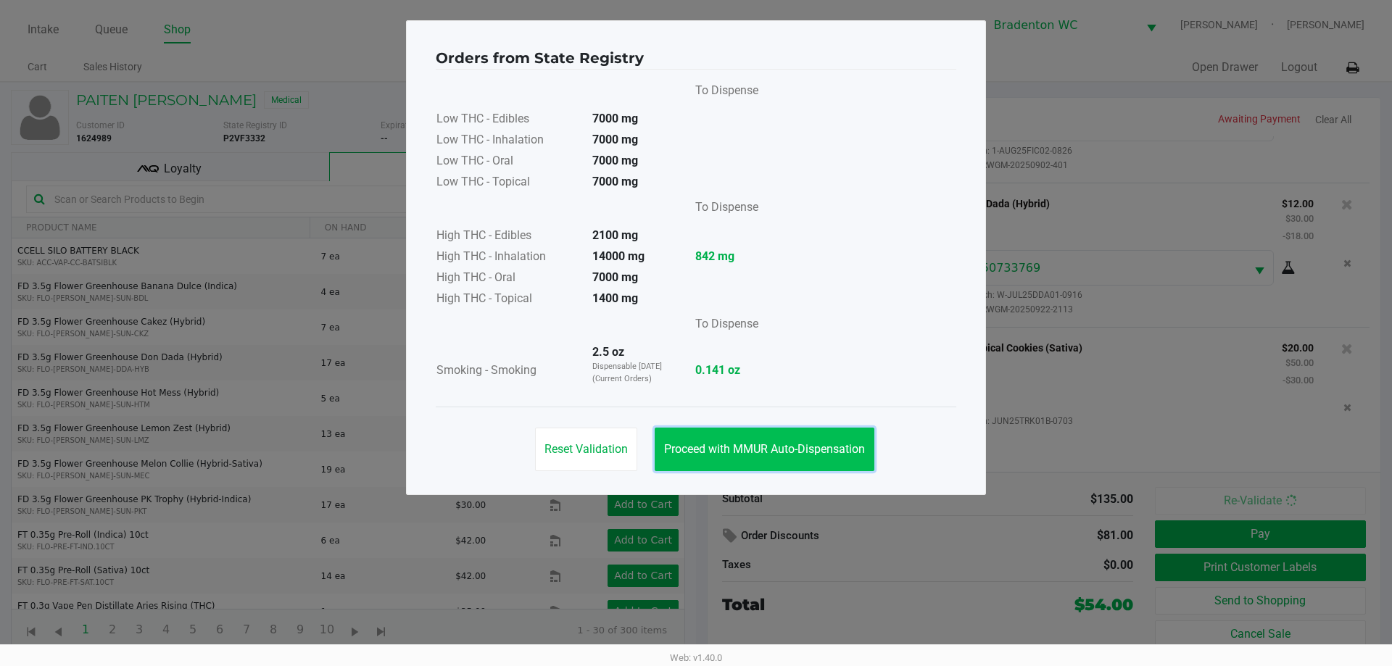
click at [694, 453] on span "Proceed with MMUR Auto-Dispensation" at bounding box center [764, 449] width 201 height 14
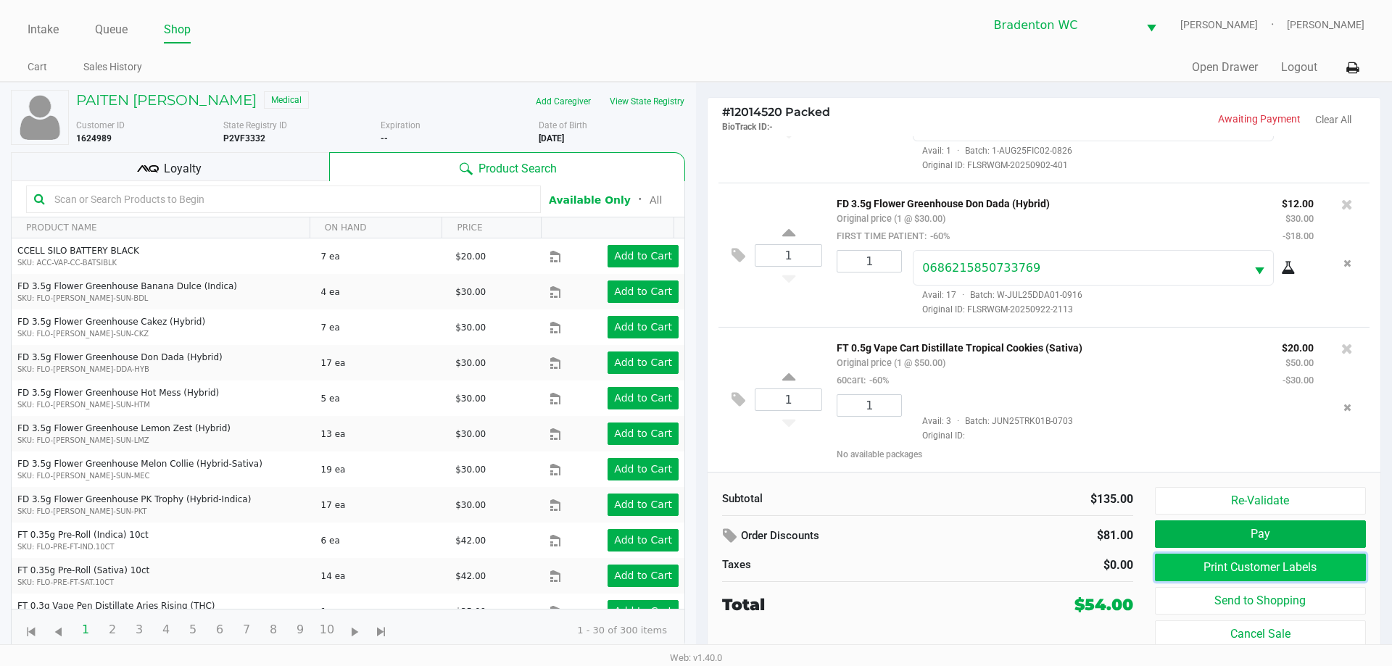
click at [694, 574] on button "Print Customer Labels" at bounding box center [1260, 568] width 211 height 28
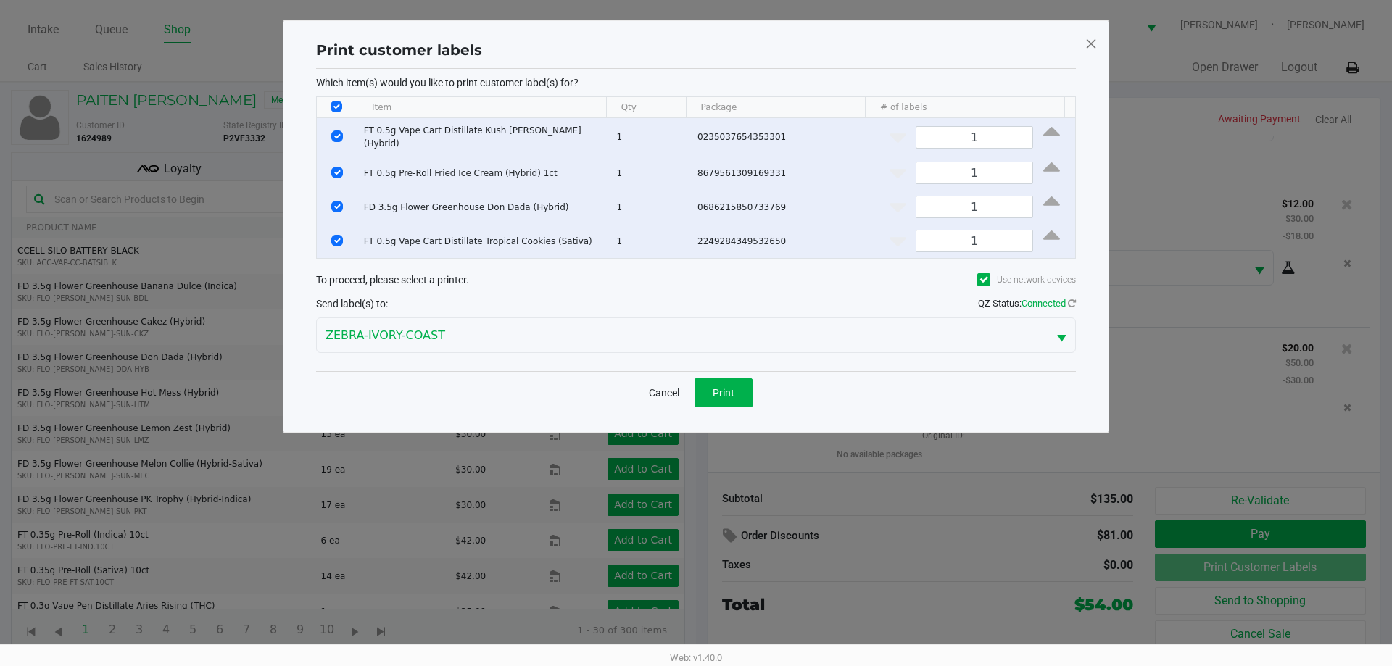
click at [335, 106] on input "Select All Rows" at bounding box center [337, 107] width 12 height 12
checkbox input "false"
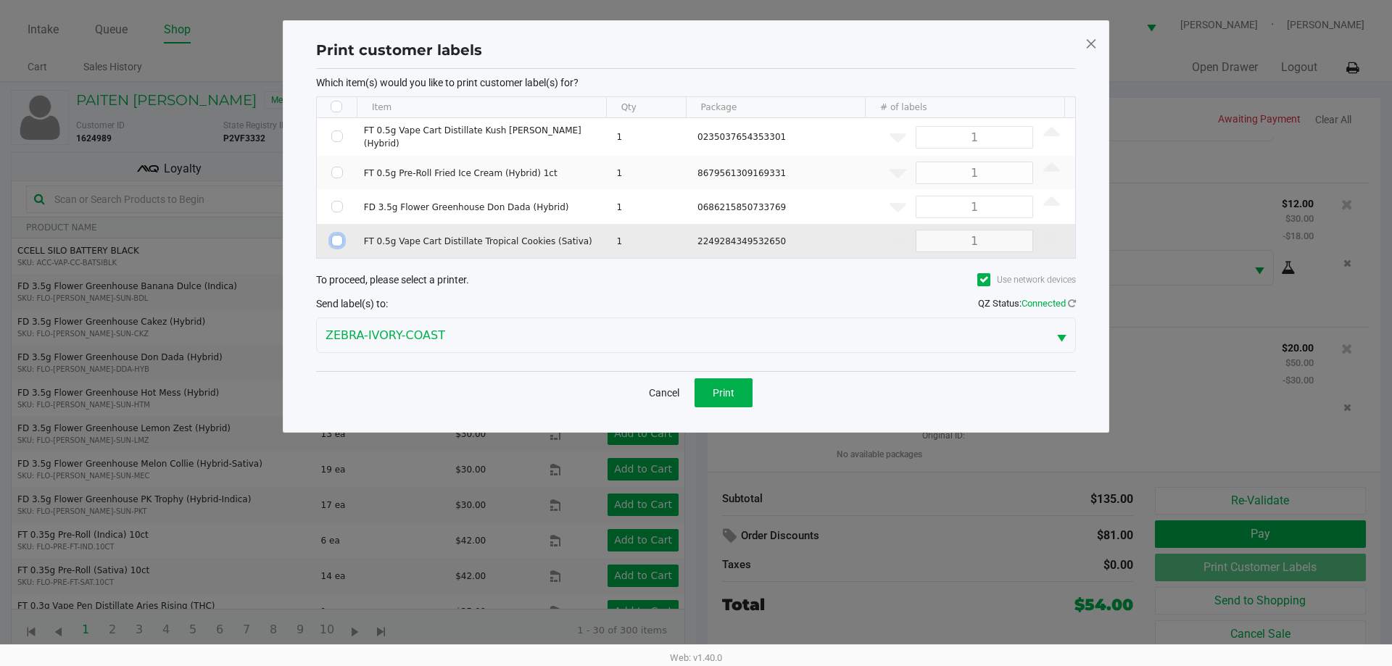
click at [336, 238] on input "Select Row" at bounding box center [337, 241] width 12 height 12
checkbox input "true"
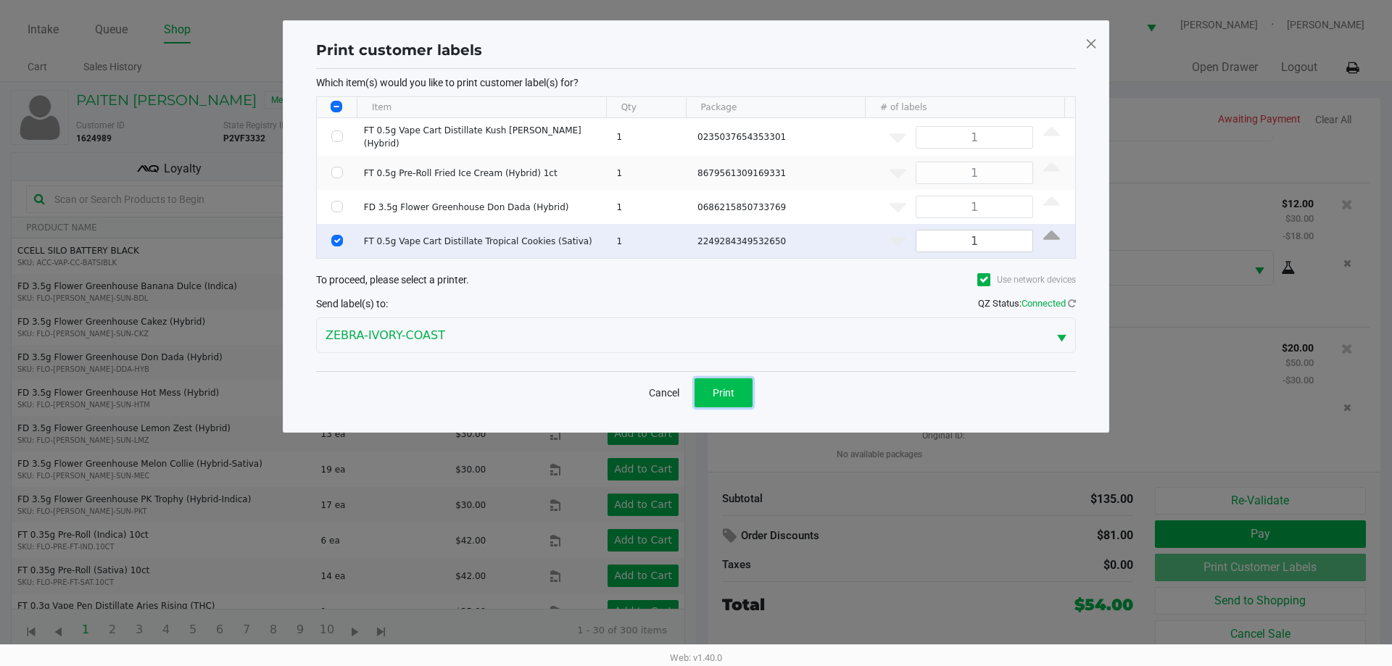
click at [694, 388] on button "Print" at bounding box center [724, 392] width 58 height 29
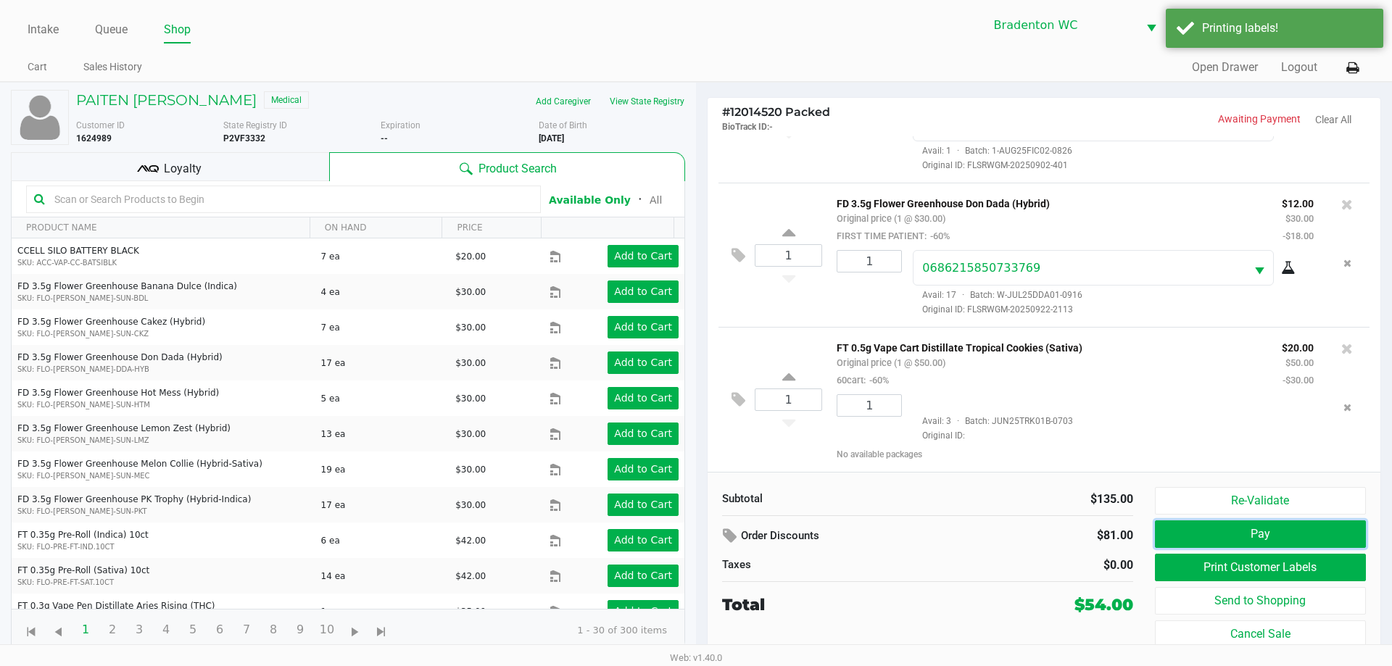
click at [694, 527] on button "Pay" at bounding box center [1260, 535] width 211 height 28
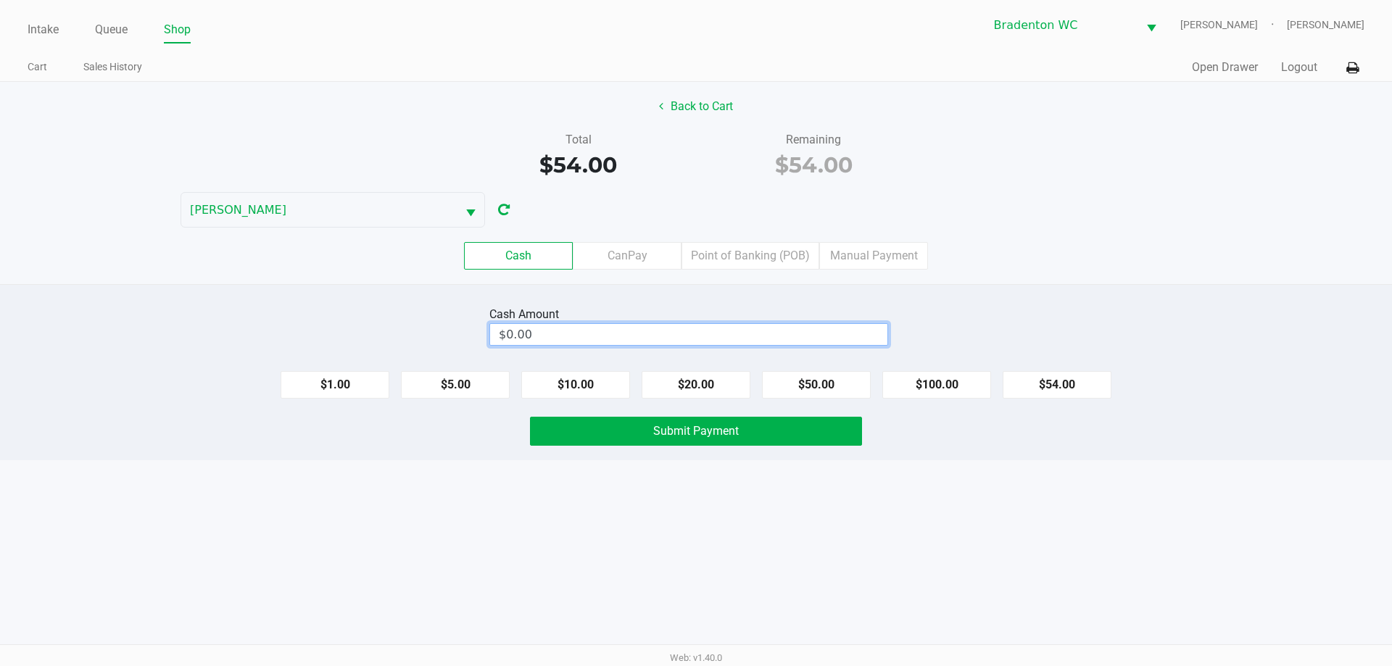
click at [601, 333] on input "$0.00" at bounding box center [688, 334] width 397 height 21
click at [576, 441] on button "Submit Payment" at bounding box center [696, 431] width 332 height 29
type input "$54.00"
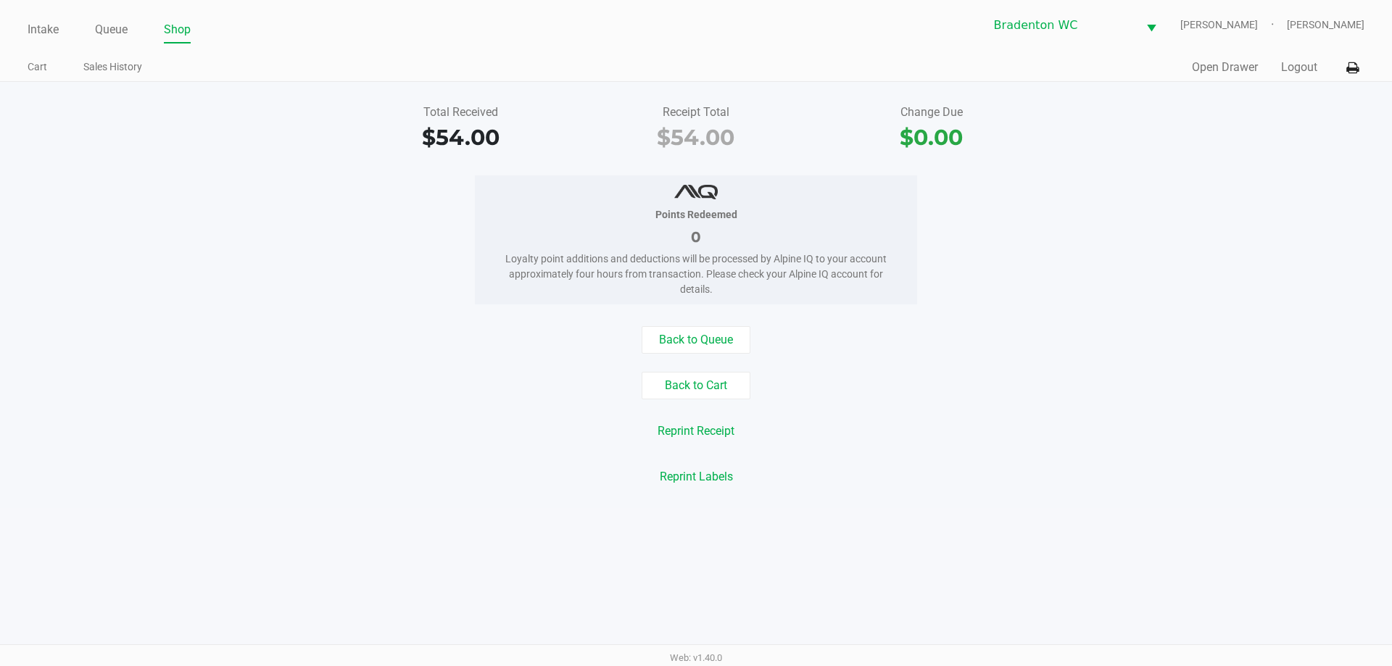
click at [35, 29] on link "Intake" at bounding box center [43, 30] width 31 height 20
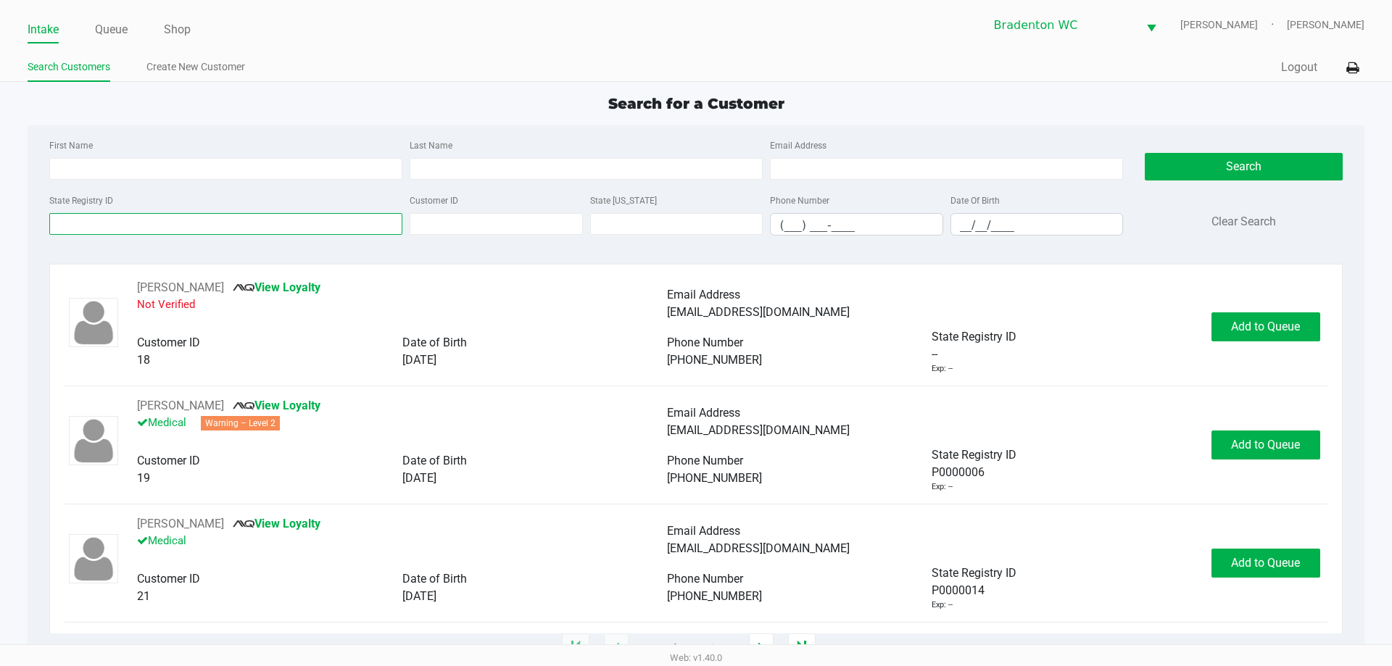
click at [120, 215] on input "State Registry ID" at bounding box center [225, 224] width 353 height 22
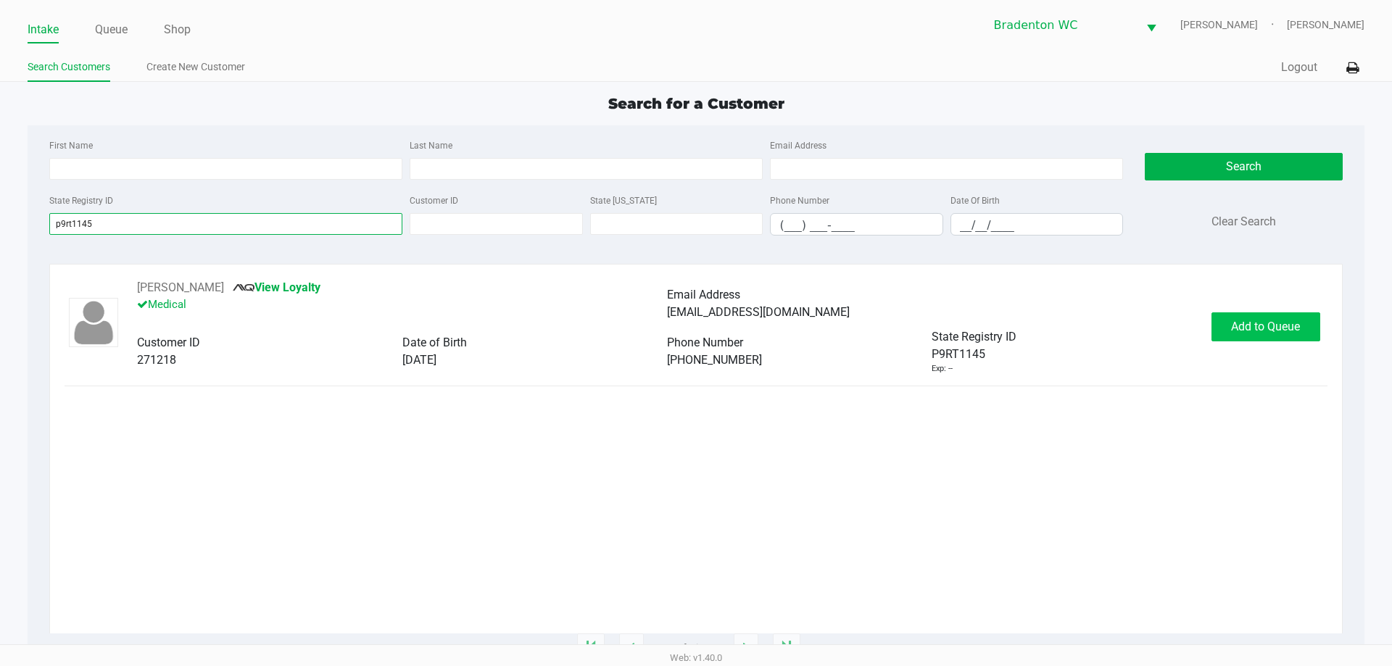
type input "p9rt1145"
click at [694, 314] on button "Add to Queue" at bounding box center [1266, 327] width 109 height 29
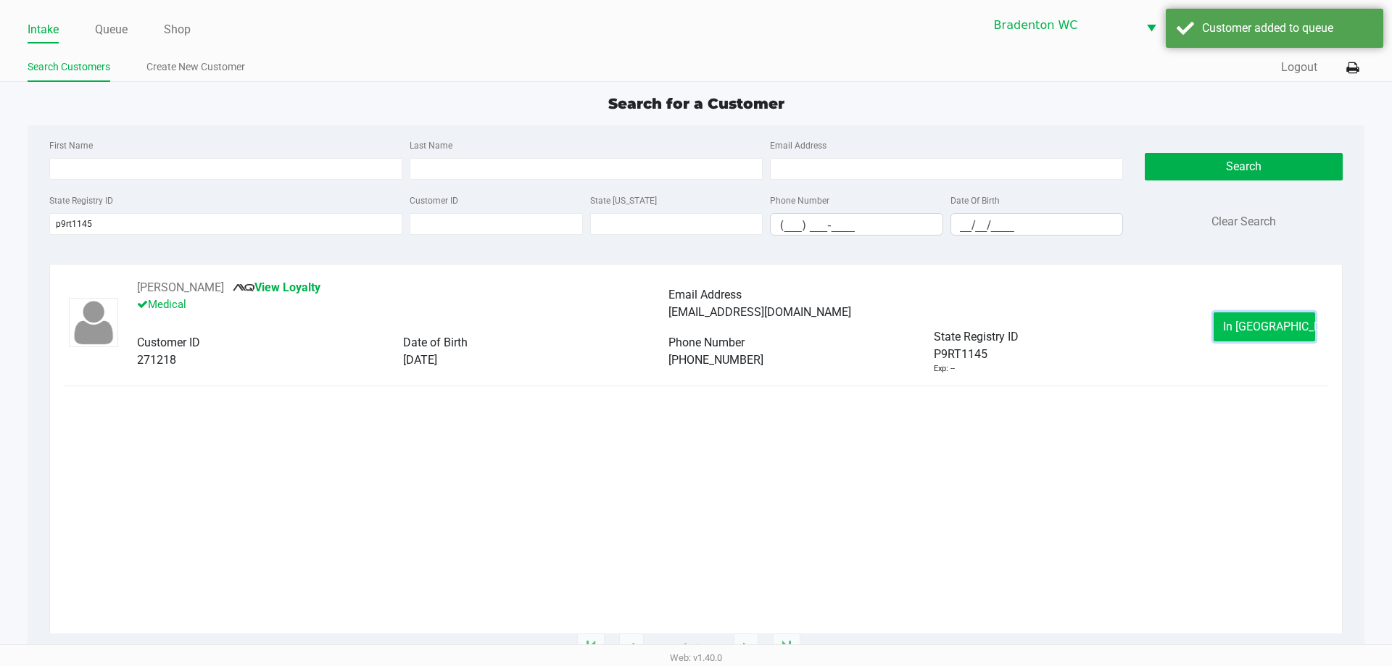
click at [694, 321] on span "In Queue" at bounding box center [1284, 327] width 122 height 14
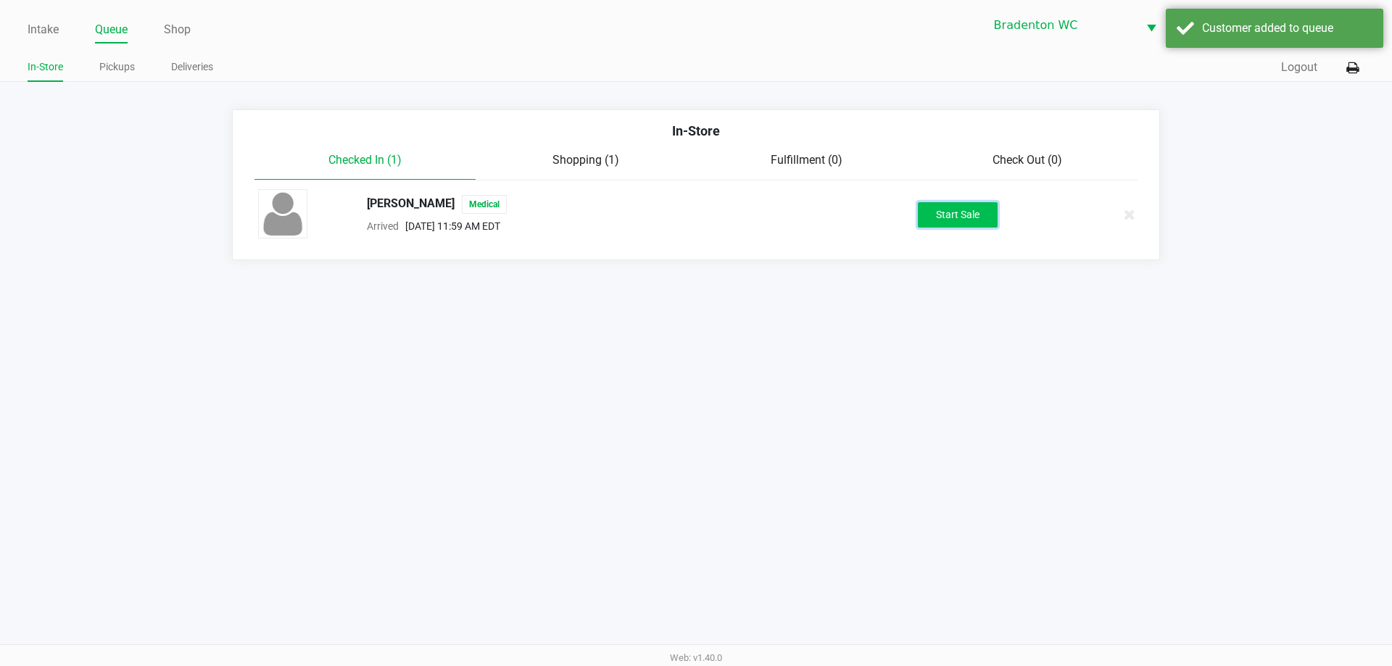
click at [694, 204] on button "Start Sale" at bounding box center [958, 214] width 80 height 25
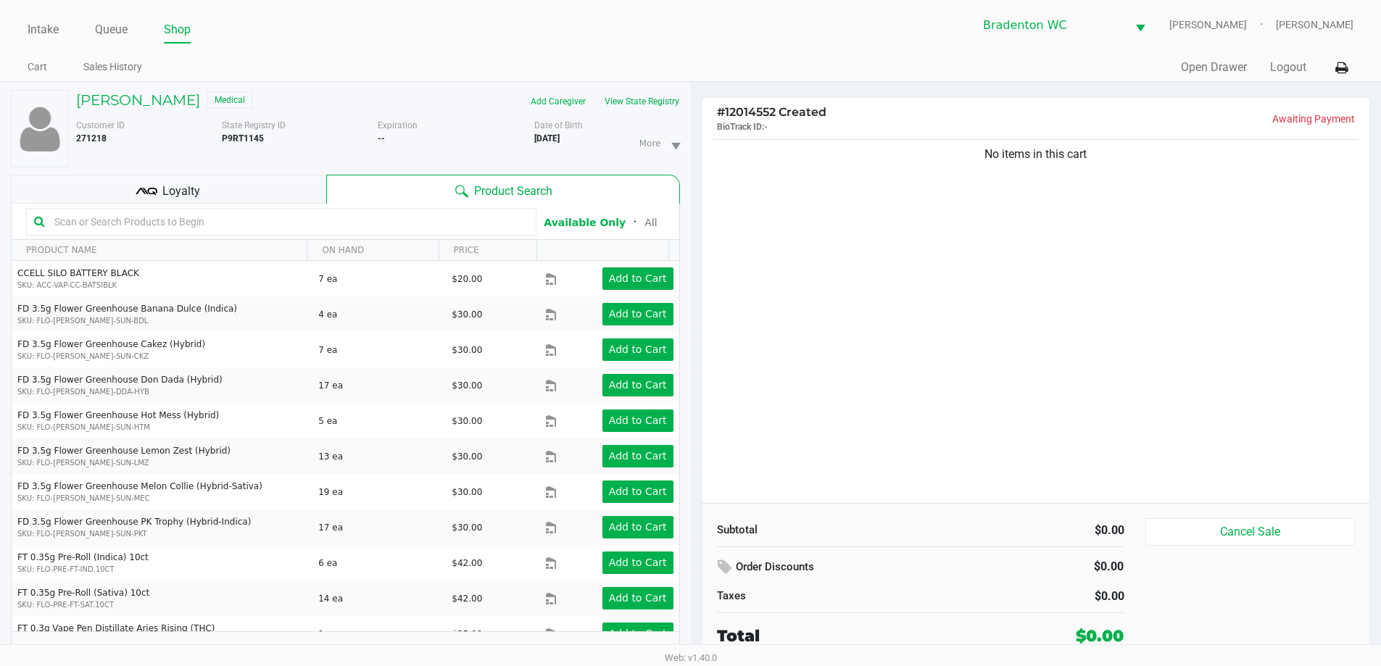
click at [141, 216] on input "text" at bounding box center [289, 222] width 480 height 22
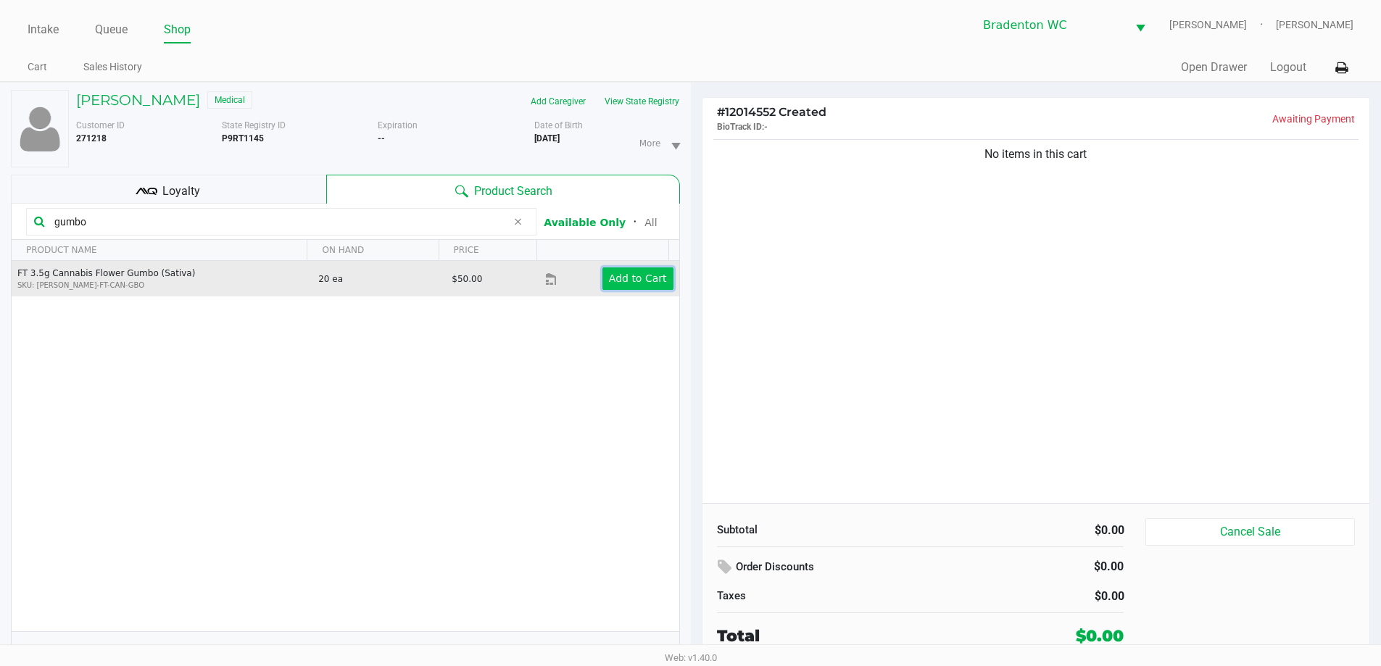
click at [629, 282] on app-button-loader "Add to Cart" at bounding box center [638, 279] width 58 height 12
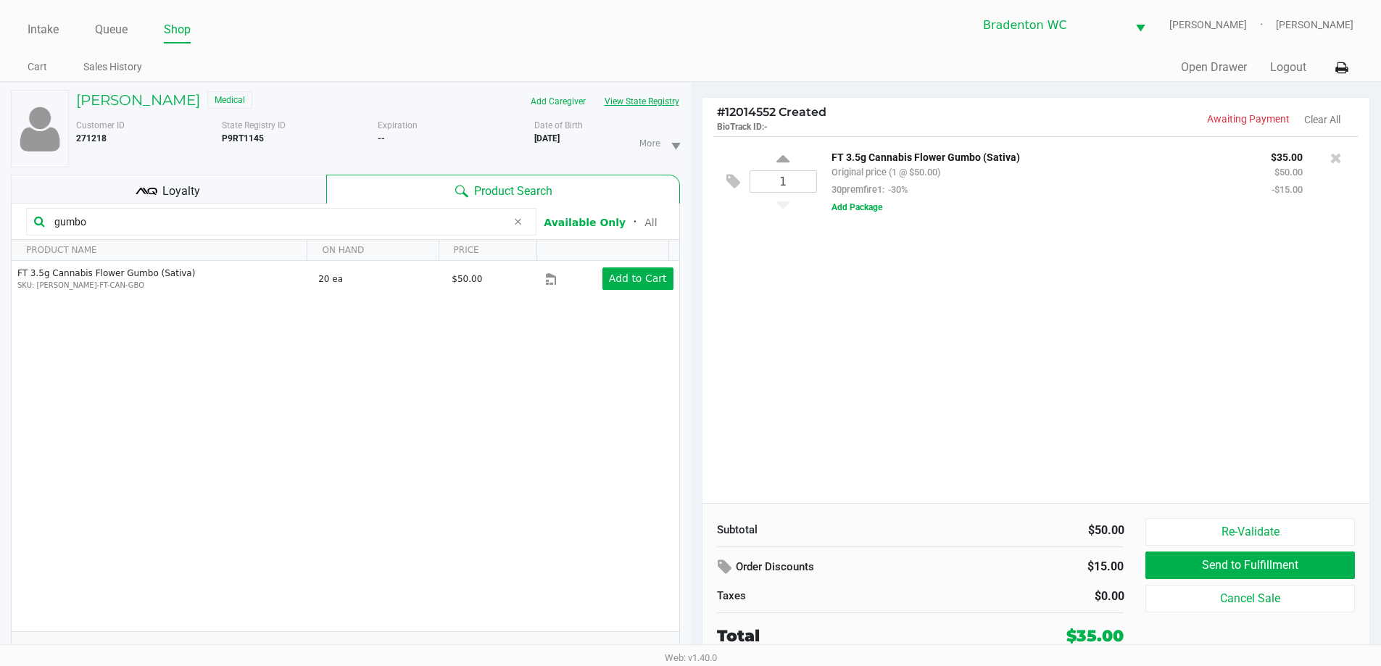
click at [658, 106] on button "View State Registry" at bounding box center [637, 101] width 85 height 23
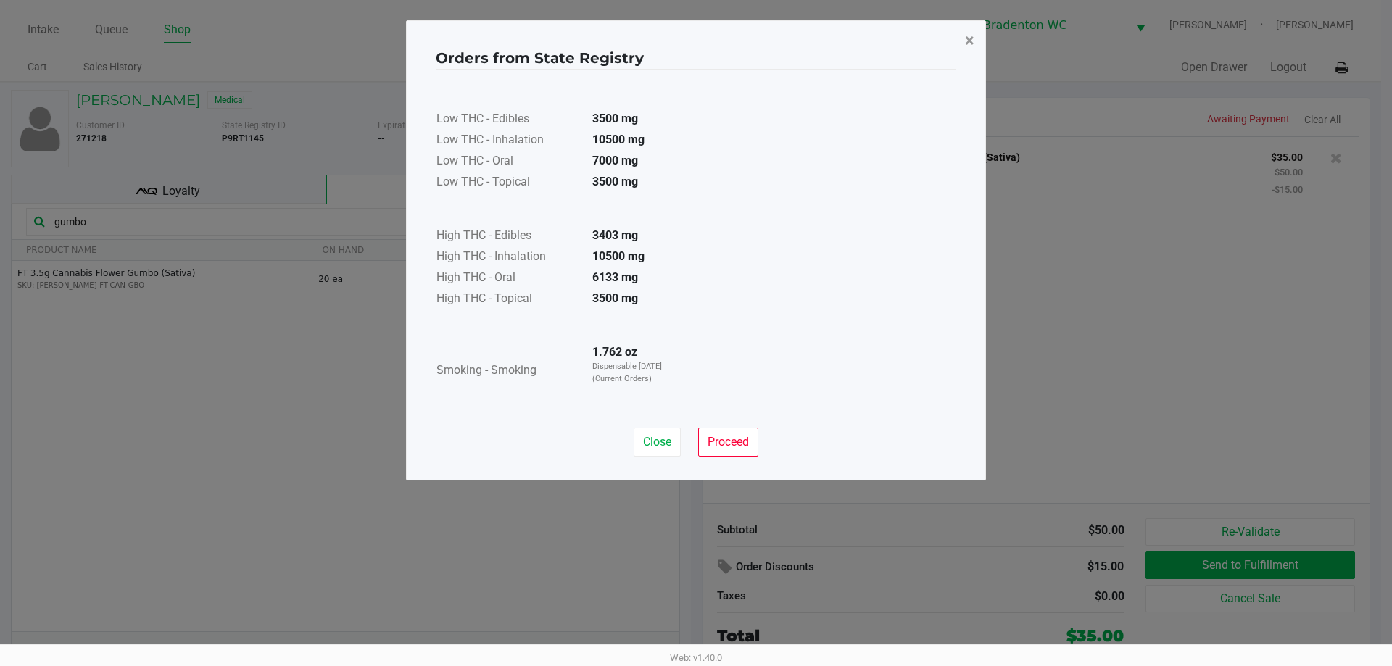
click at [694, 38] on button "×" at bounding box center [969, 40] width 33 height 41
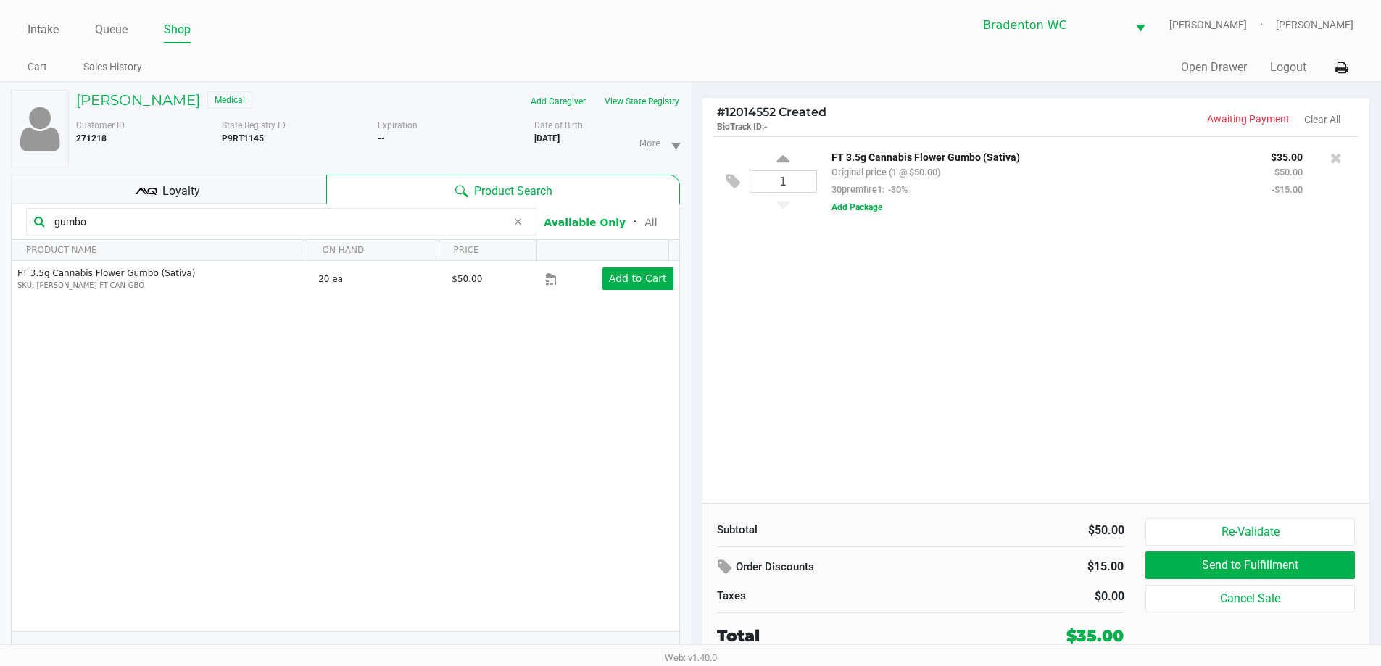
drag, startPoint x: 95, startPoint y: 225, endPoint x: 0, endPoint y: 67, distance: 185.0
click at [0, 107] on div "RICKI KINCAID Medical Add Caregiver View State Registry Customer ID 271218 Stat…" at bounding box center [345, 382] width 691 height 599
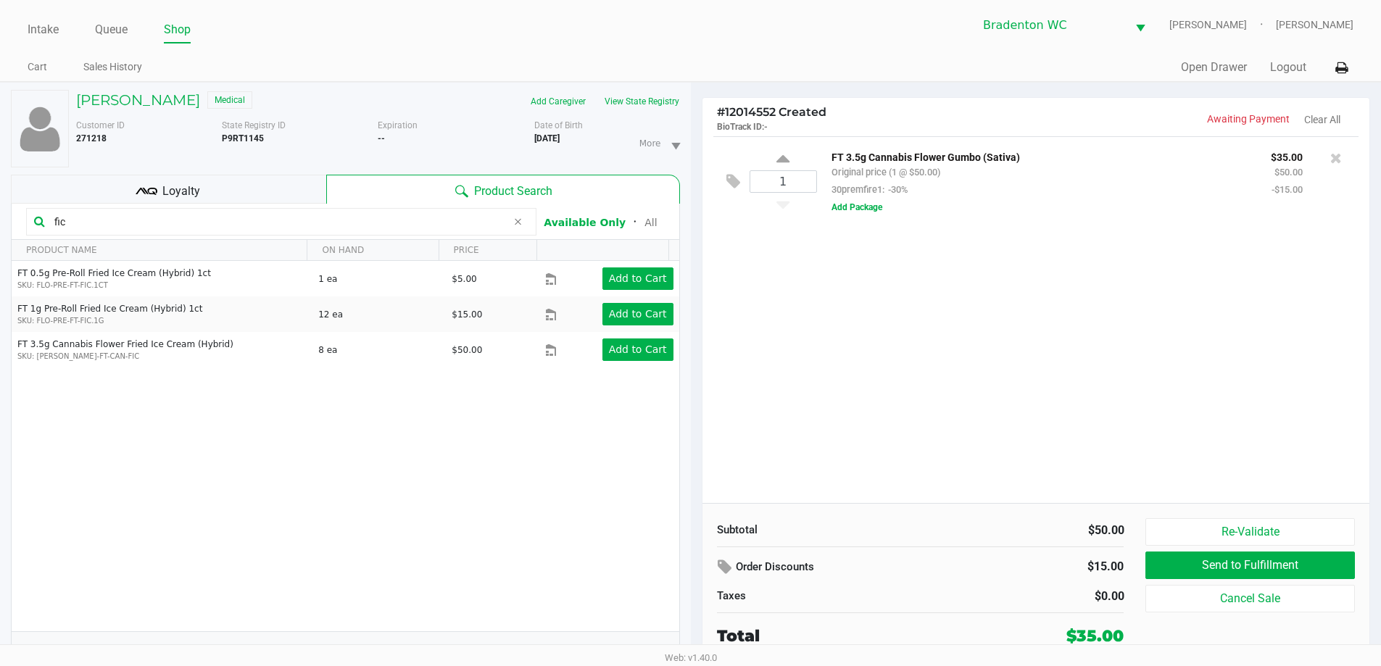
type input "fic"
click at [152, 191] on icon at bounding box center [147, 192] width 22 height 22
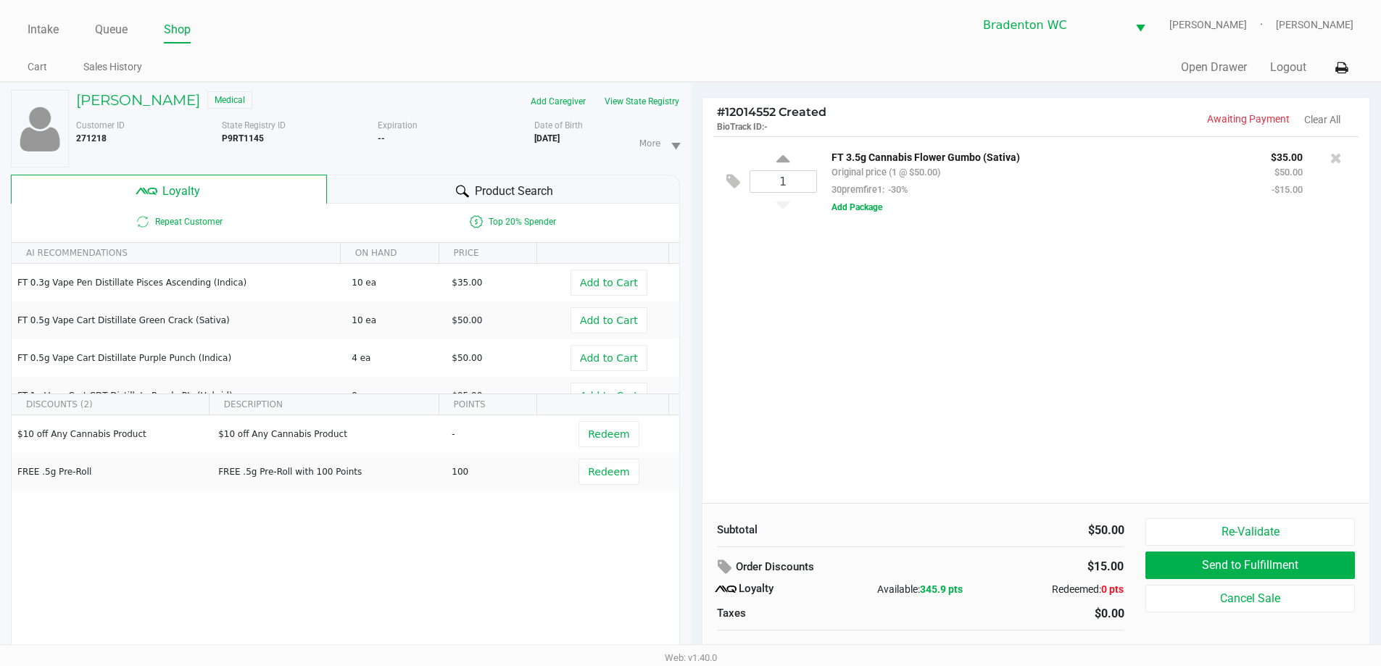
click at [675, 36] on ul "Intake Queue Shop" at bounding box center [359, 30] width 663 height 25
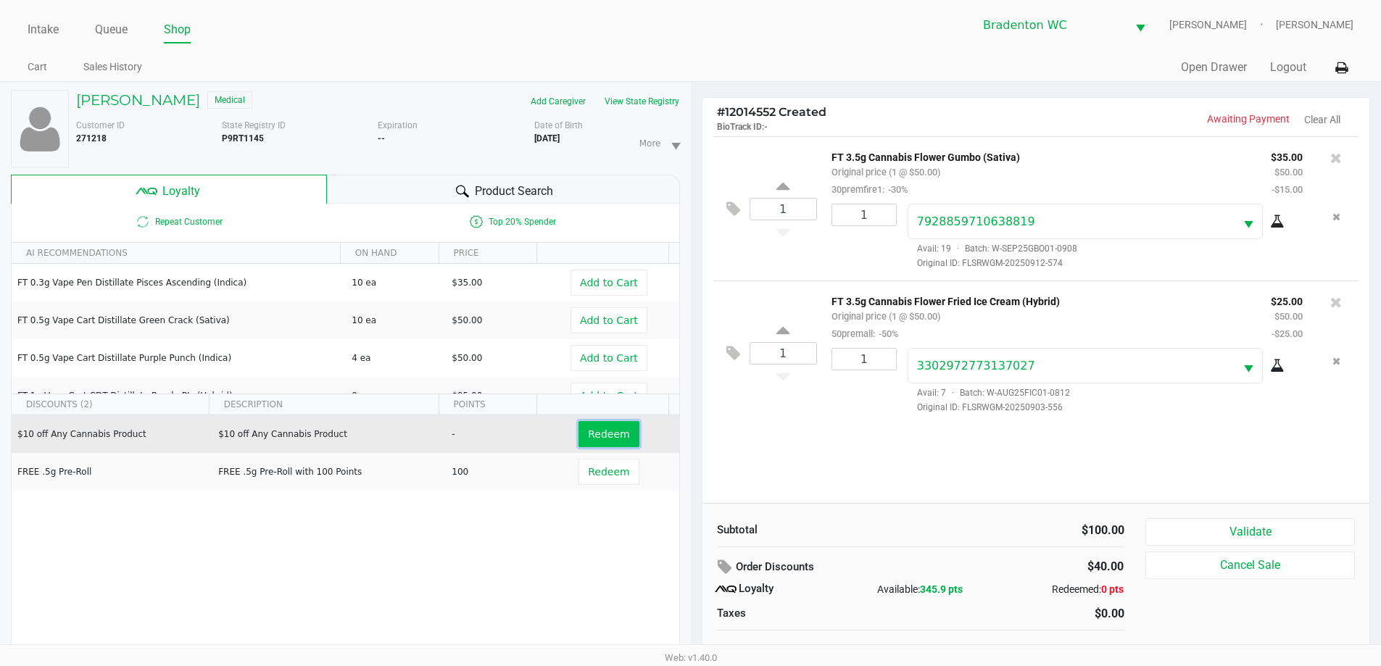
click at [589, 429] on span "Redeem" at bounding box center [608, 435] width 41 height 12
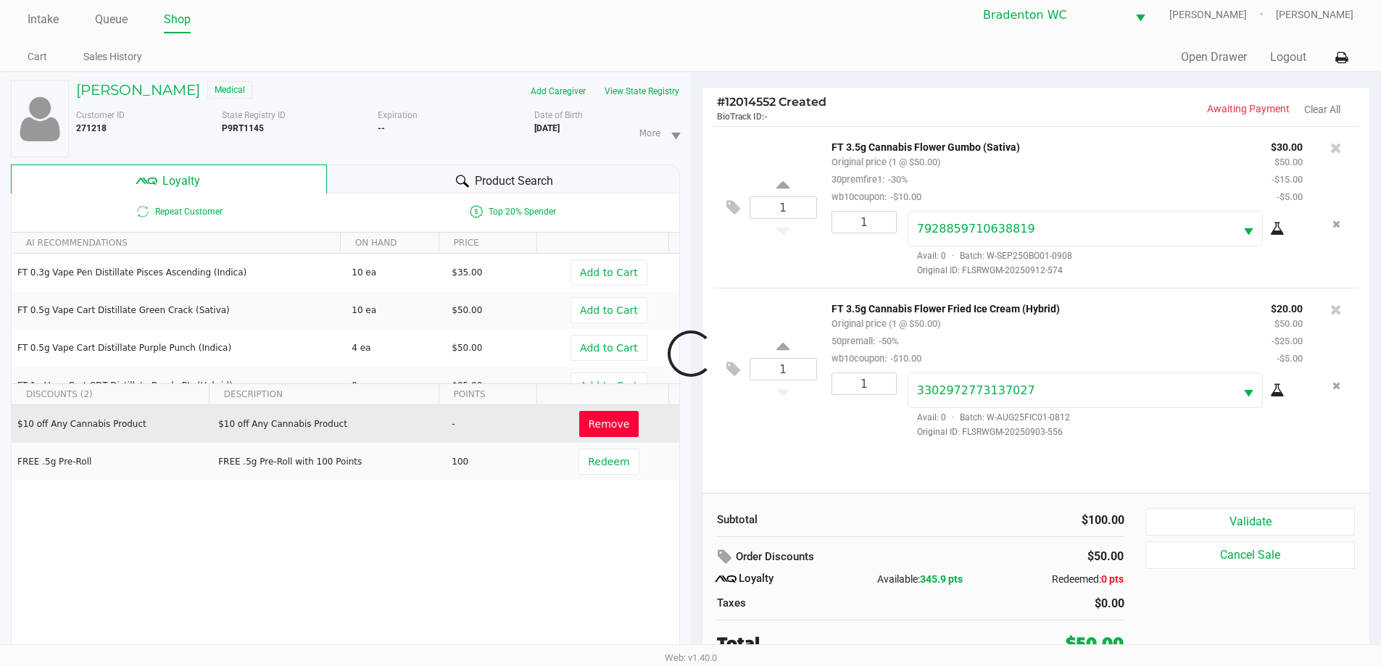
scroll to position [15, 0]
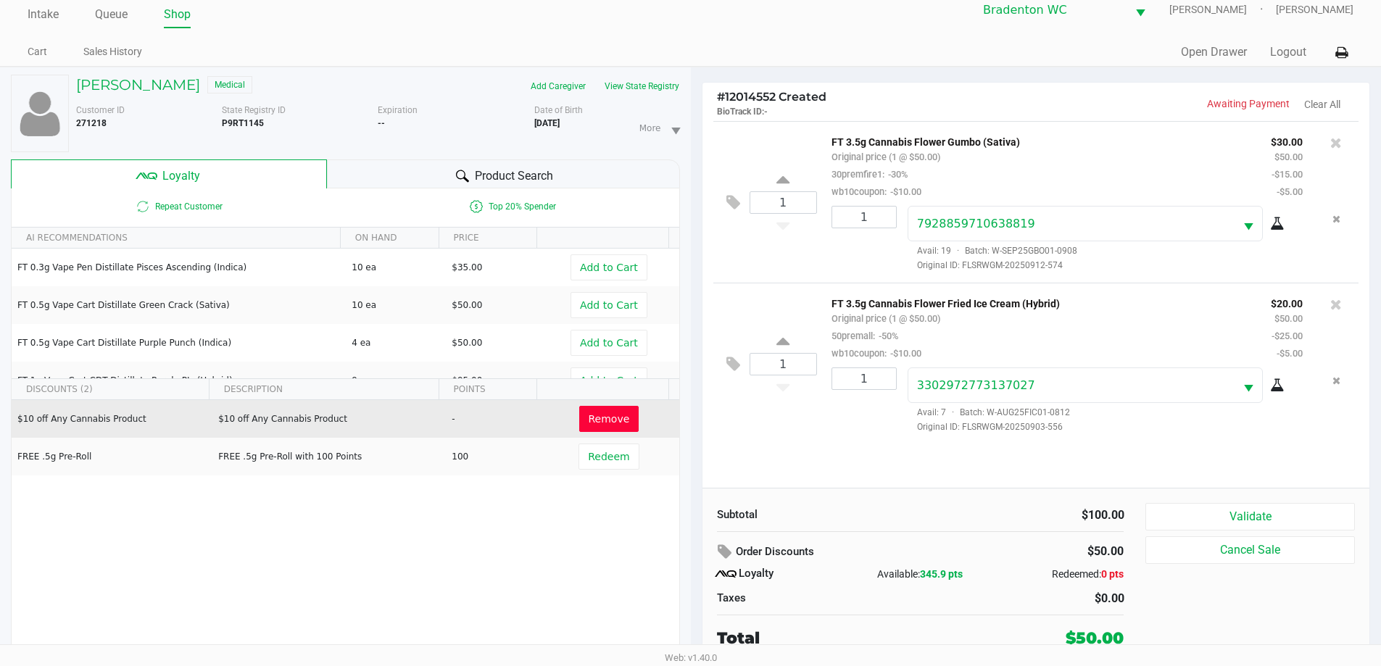
click at [694, 42] on div "Quick Sale Open Drawer Logout" at bounding box center [1022, 52] width 663 height 27
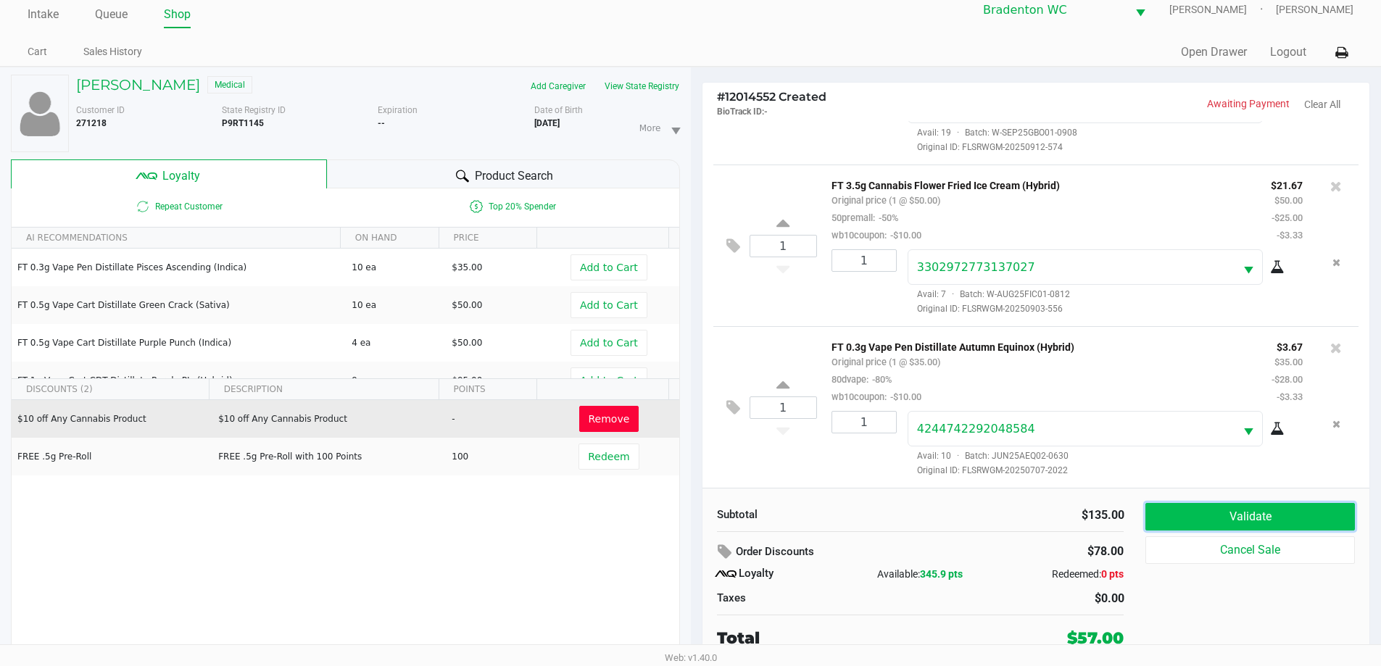
click at [694, 521] on button "Validate" at bounding box center [1250, 517] width 209 height 28
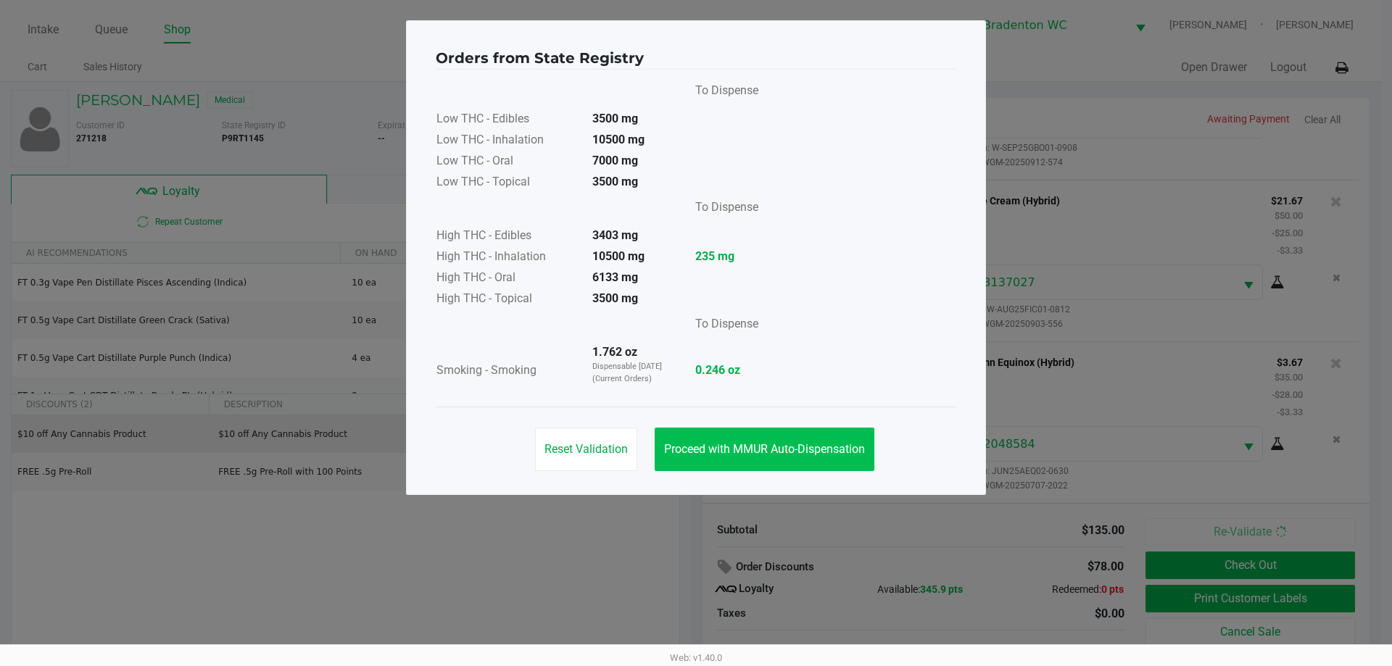
click at [694, 439] on button "Proceed with MMUR Auto-Dispensation" at bounding box center [765, 450] width 220 height 44
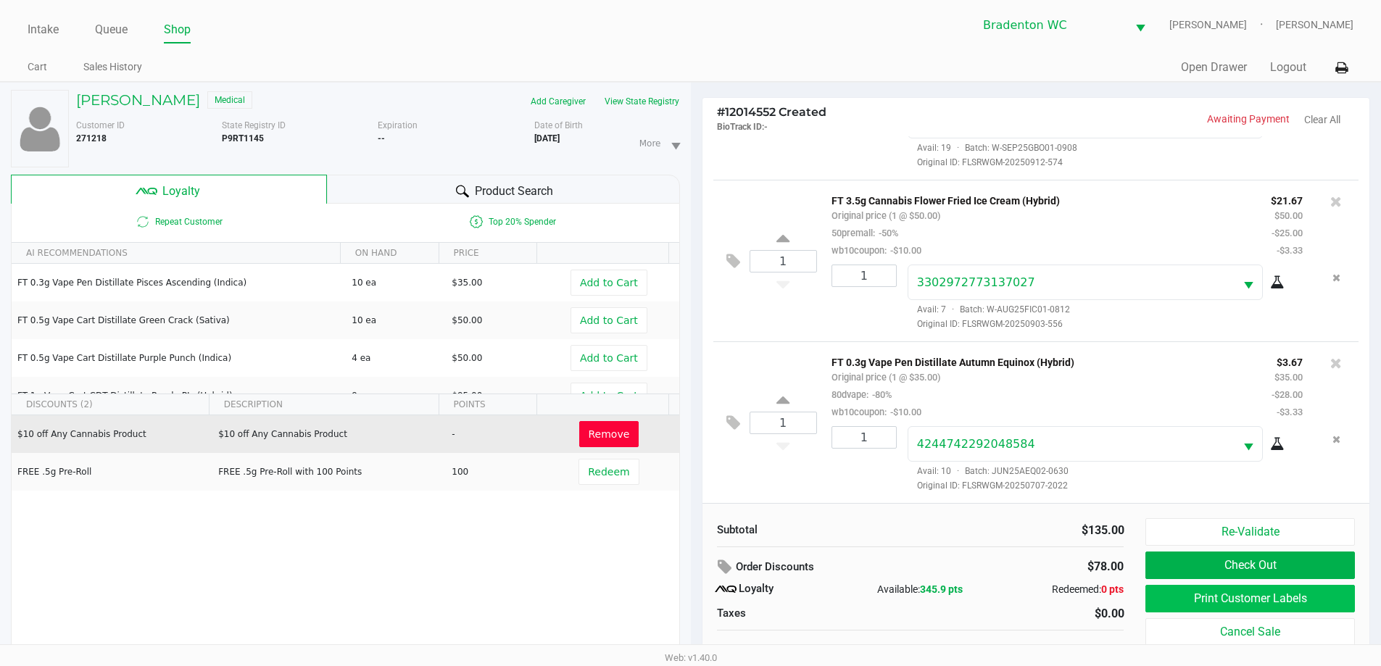
click at [694, 600] on button "Print Customer Labels" at bounding box center [1250, 599] width 209 height 28
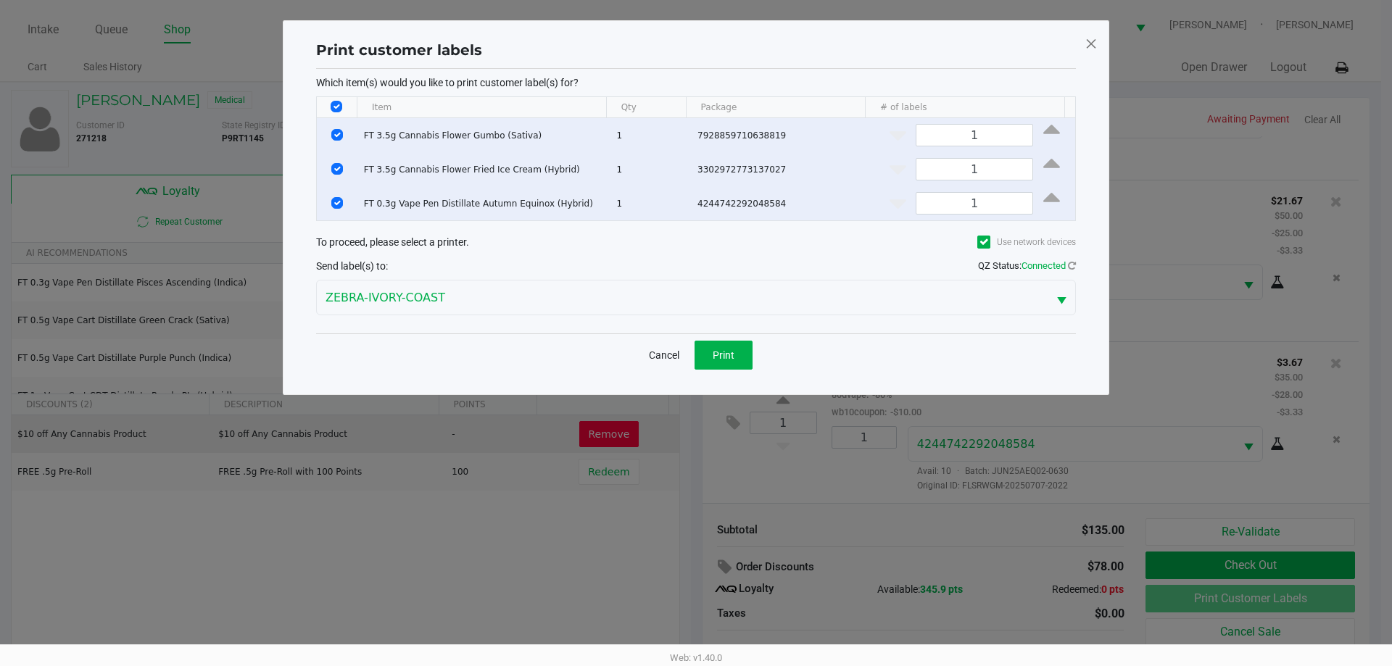
click at [694, 347] on button "Print" at bounding box center [724, 355] width 58 height 29
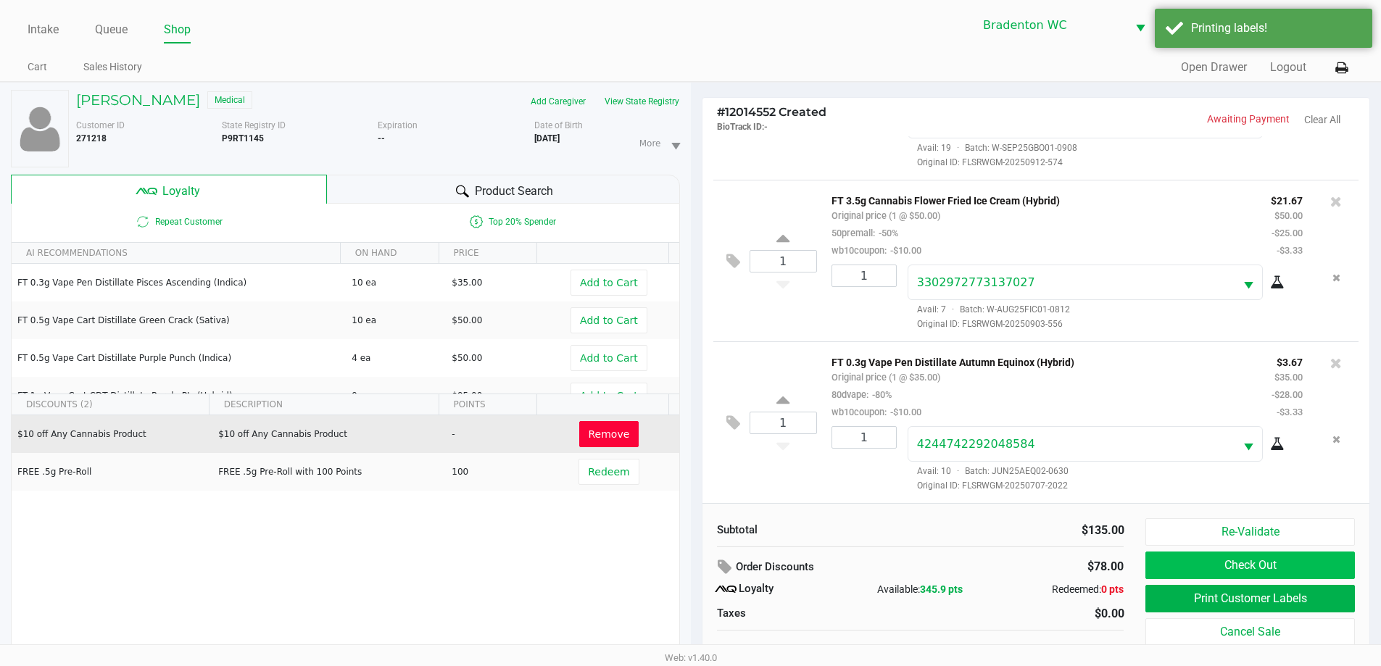
click at [694, 568] on button "Check Out" at bounding box center [1250, 566] width 209 height 28
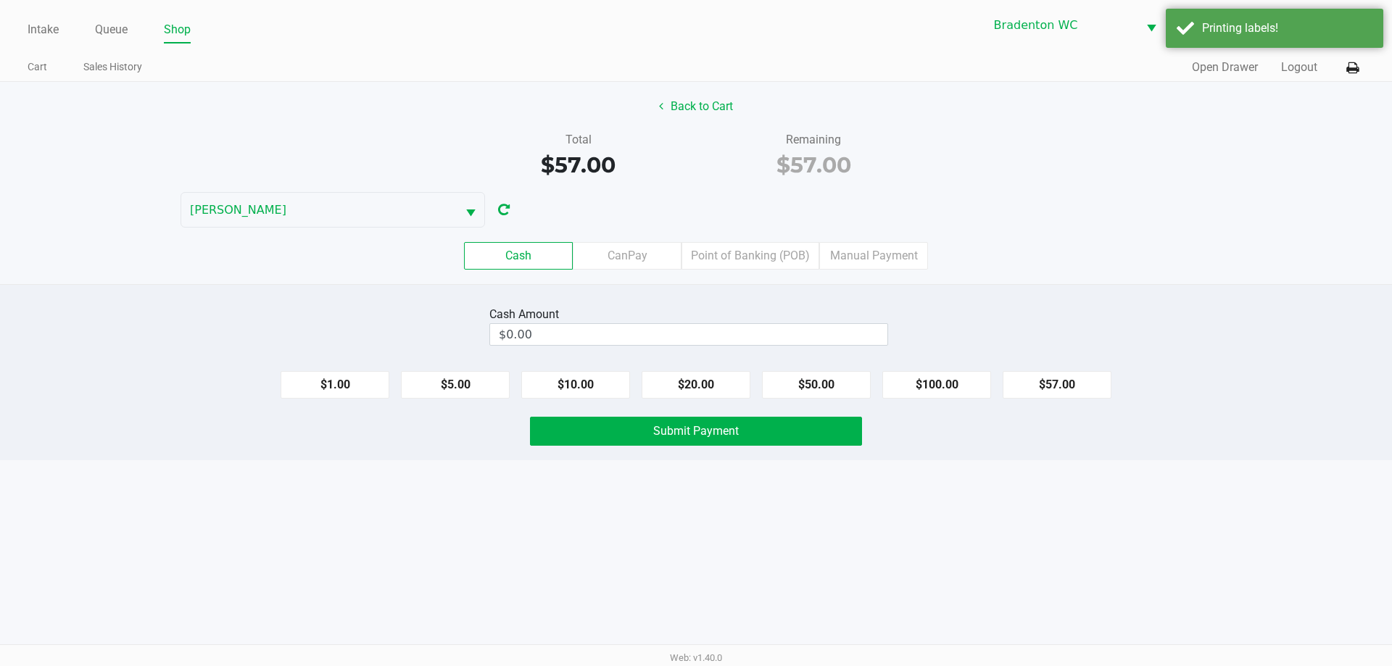
click at [694, 260] on label "Point of Banking (POB)" at bounding box center [751, 256] width 138 height 28
click at [0, 0] on 7 "Point of Banking (POB)" at bounding box center [0, 0] width 0 height 0
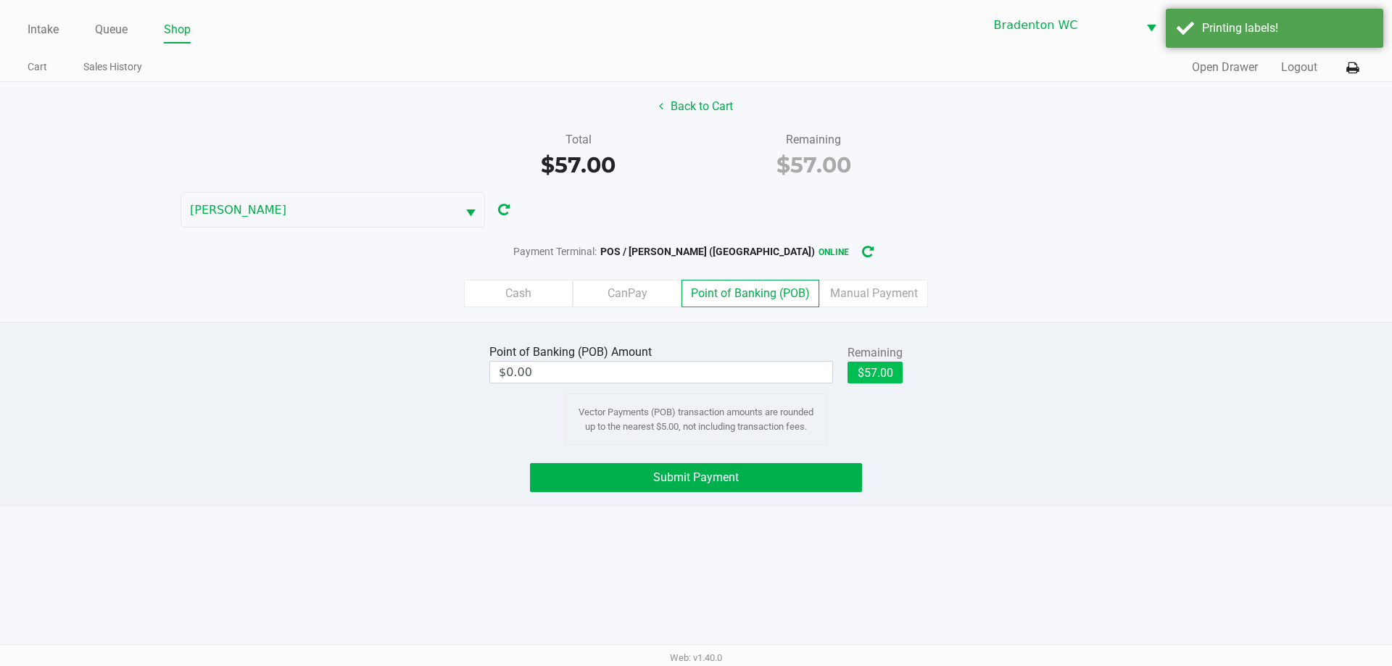
click at [694, 374] on button "$57.00" at bounding box center [875, 373] width 55 height 22
type input "$57.00"
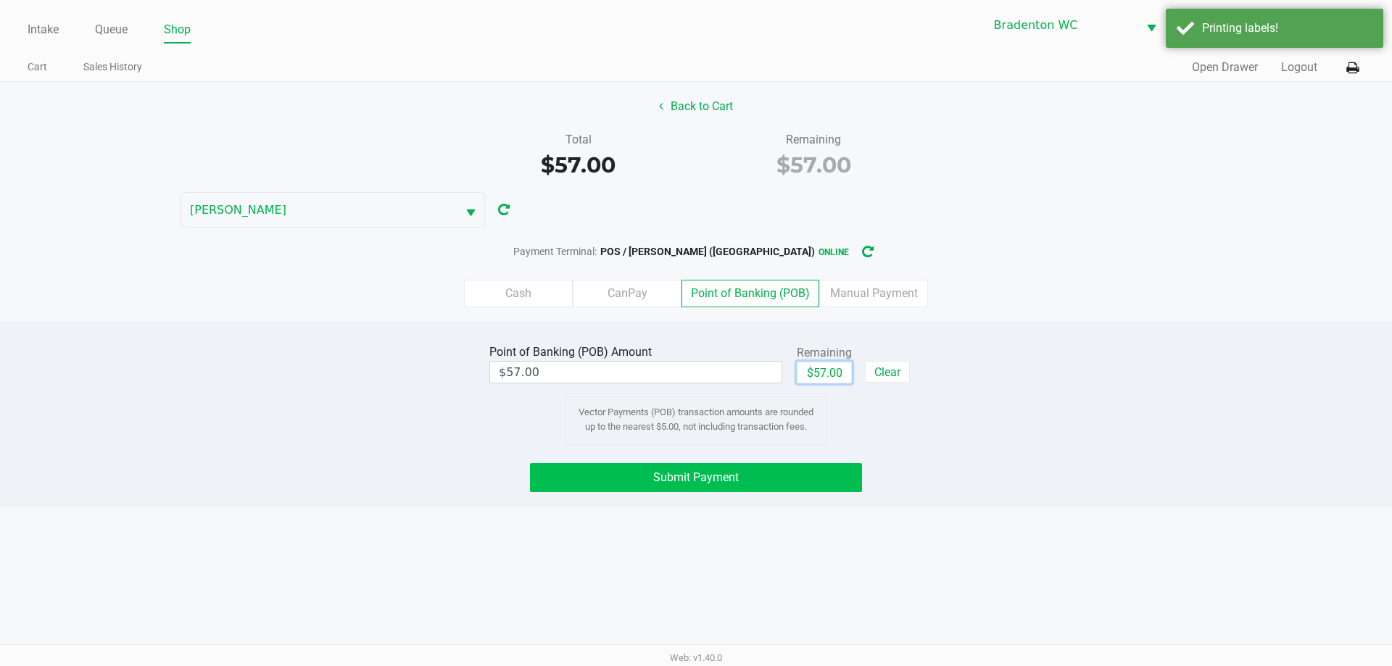
click at [629, 467] on button "Submit Payment" at bounding box center [696, 477] width 332 height 29
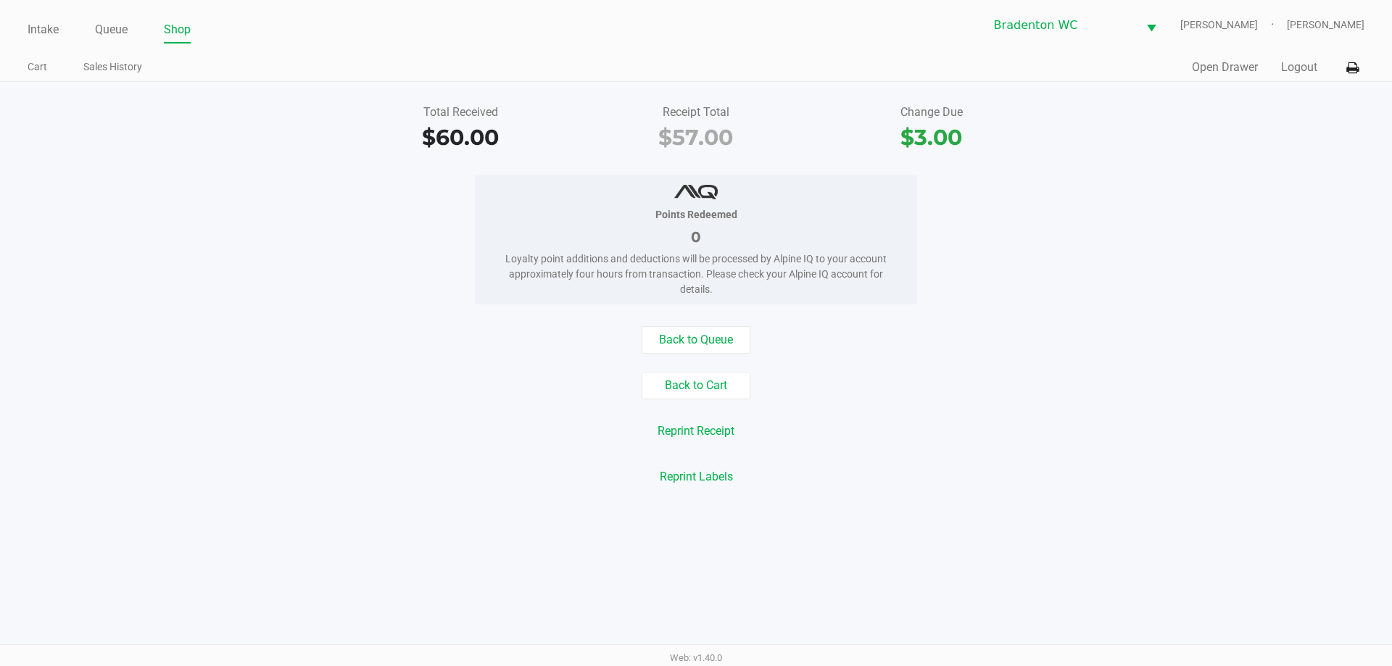
click at [38, 33] on link "Intake" at bounding box center [43, 30] width 31 height 20
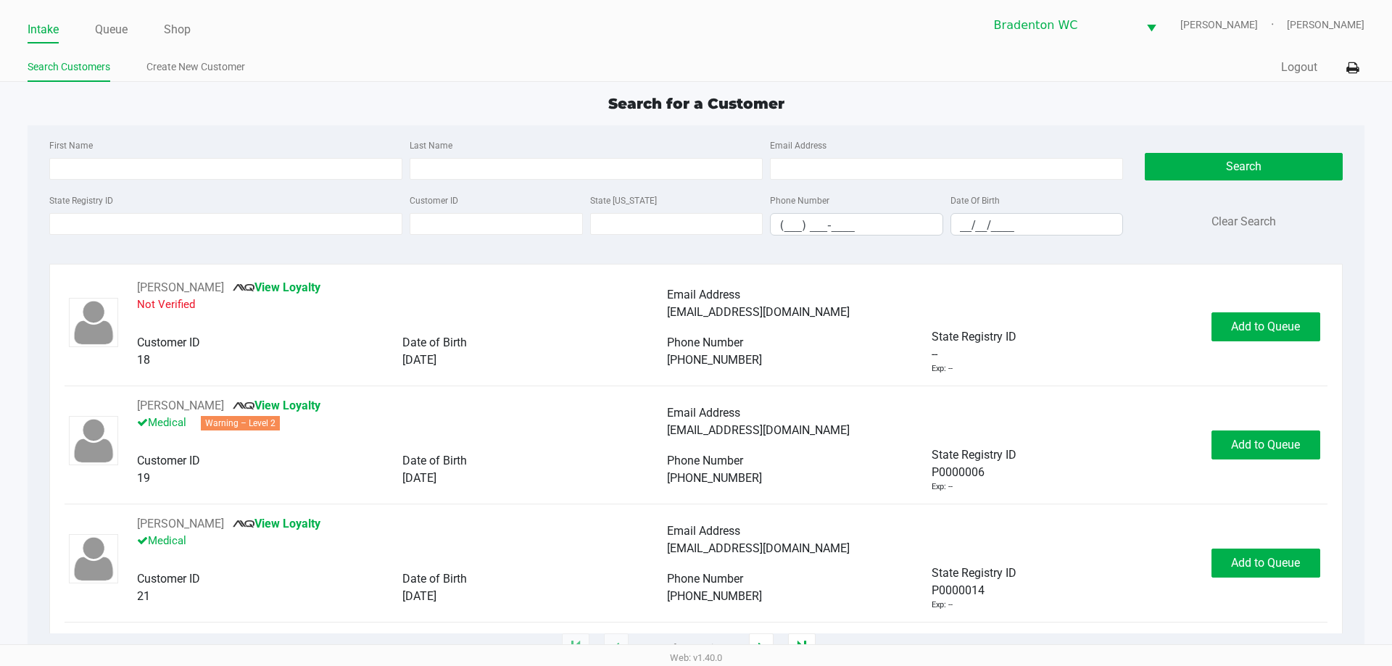
click at [333, 41] on ul "Intake Queue Shop" at bounding box center [362, 30] width 669 height 25
click at [202, 223] on input "State Registry ID" at bounding box center [225, 224] width 353 height 22
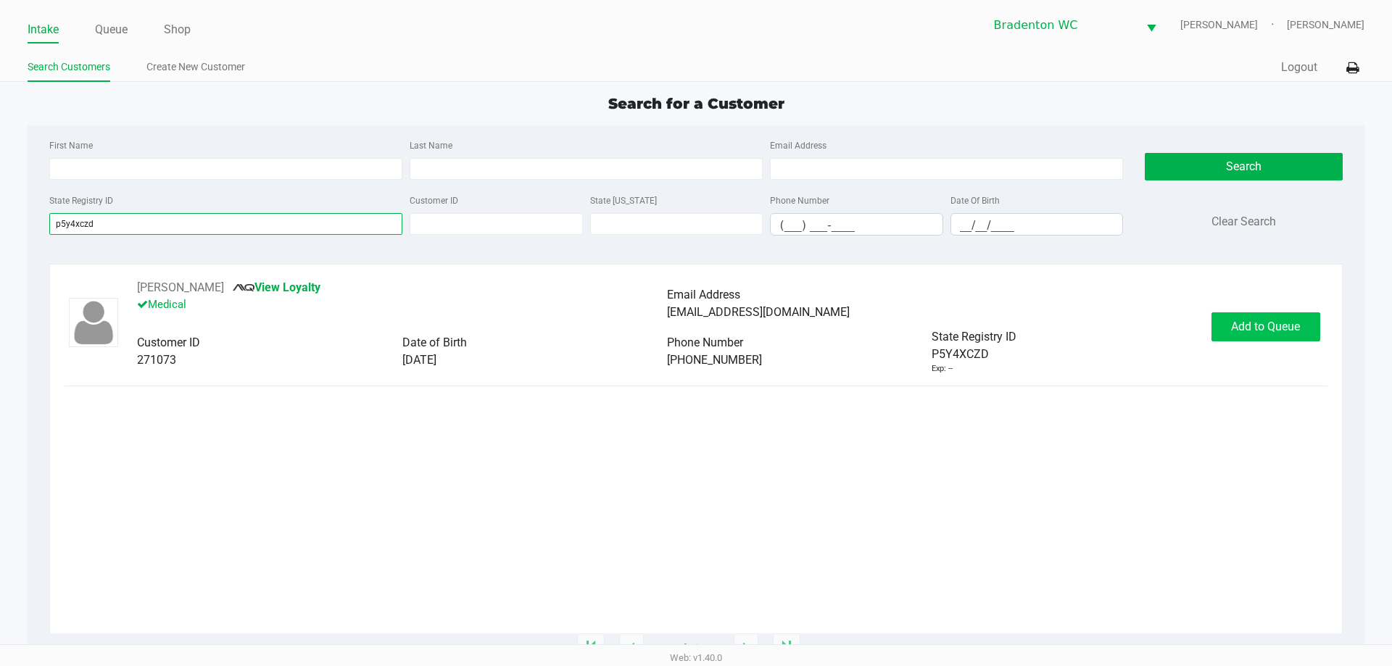
type input "p5y4xczd"
click at [694, 328] on span "Add to Queue" at bounding box center [1265, 327] width 69 height 14
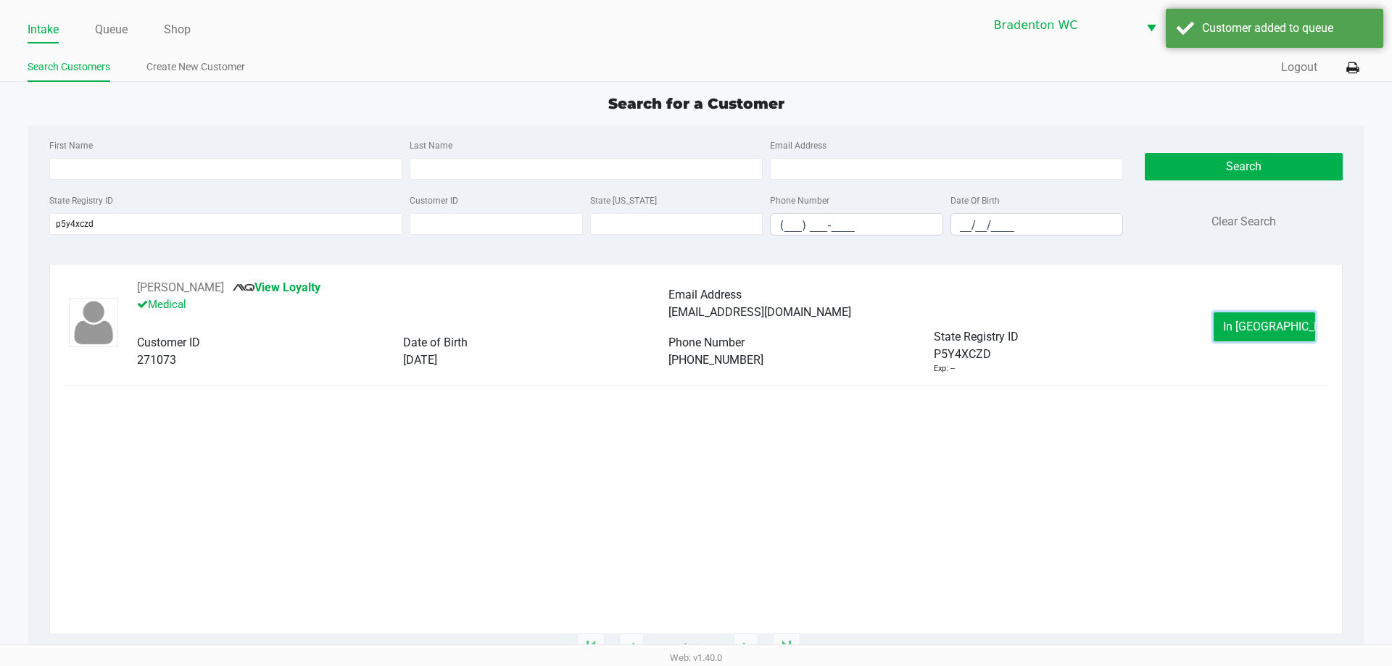
click at [694, 328] on button "In Queue" at bounding box center [1265, 327] width 102 height 29
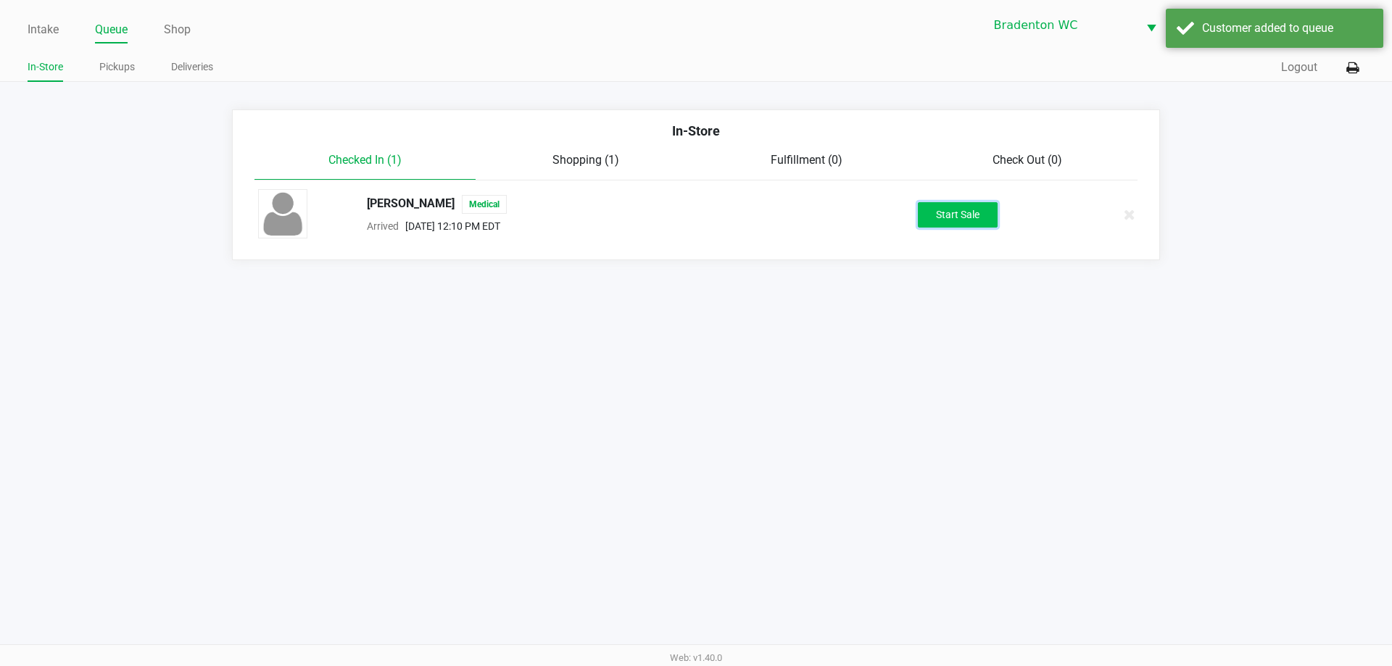
click at [694, 220] on button "Start Sale" at bounding box center [958, 214] width 80 height 25
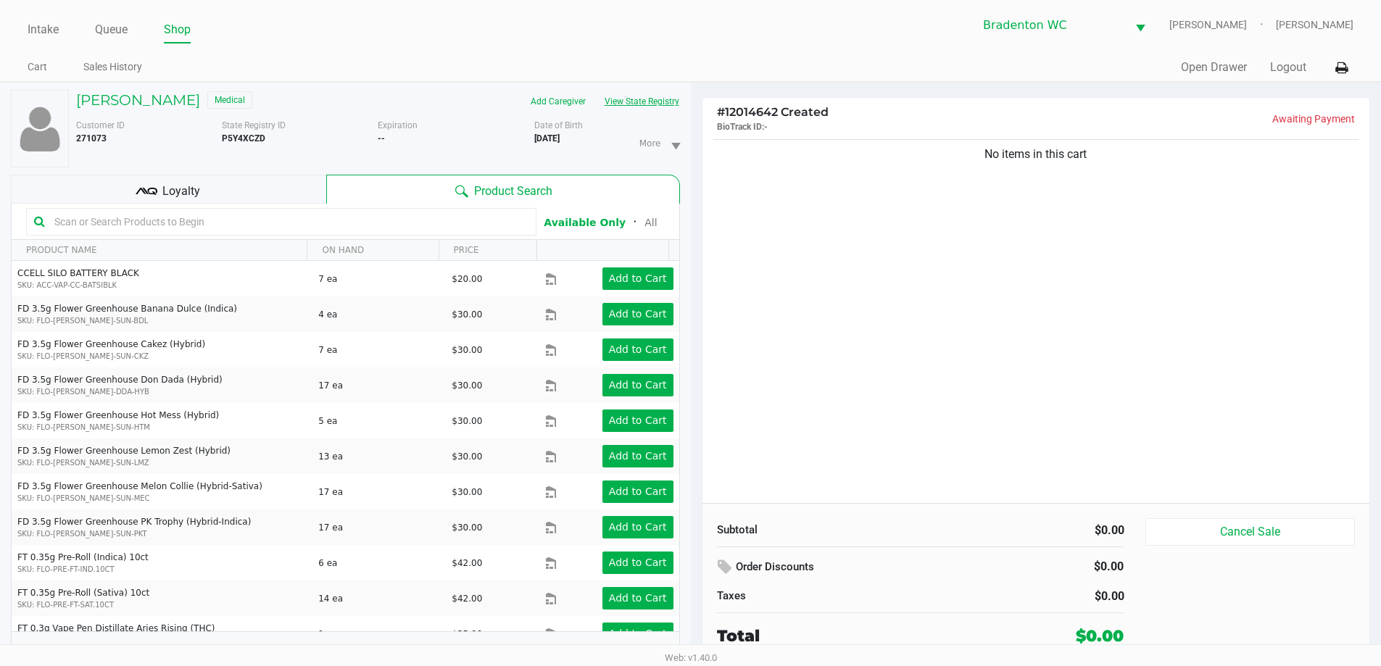
click at [629, 96] on button "View State Registry" at bounding box center [637, 101] width 85 height 23
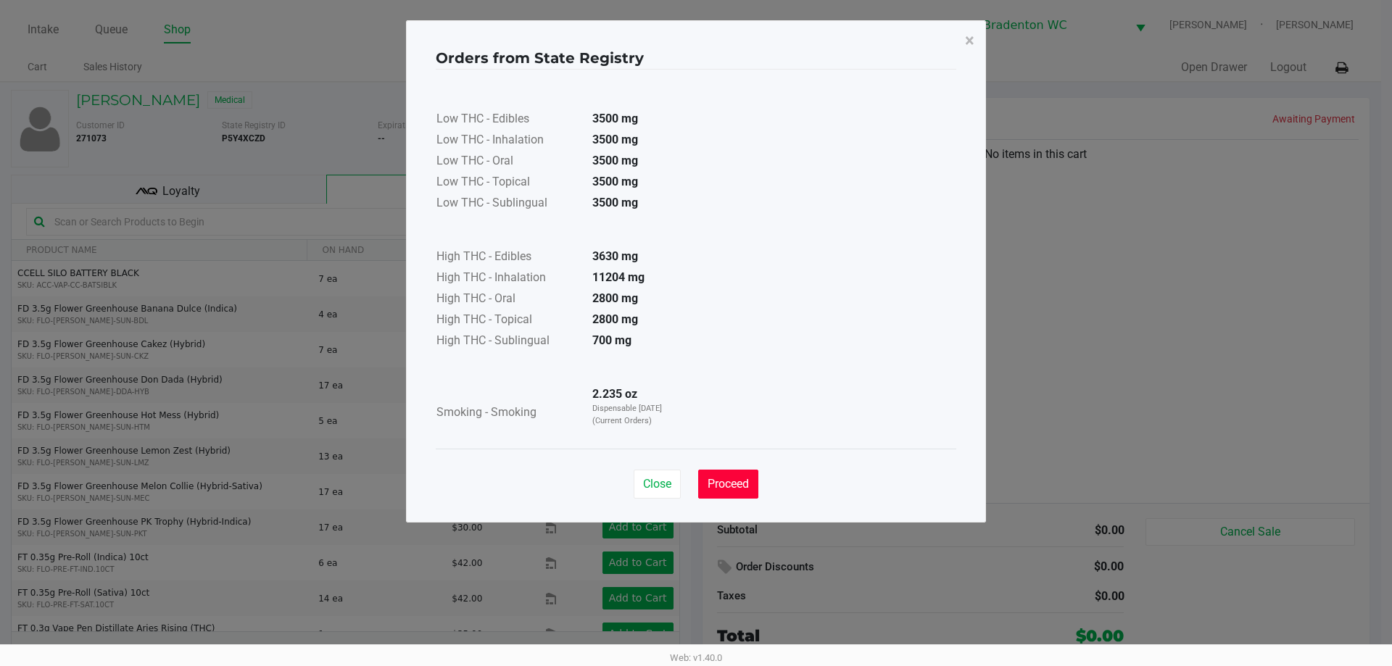
click at [694, 478] on span "Proceed" at bounding box center [728, 484] width 41 height 14
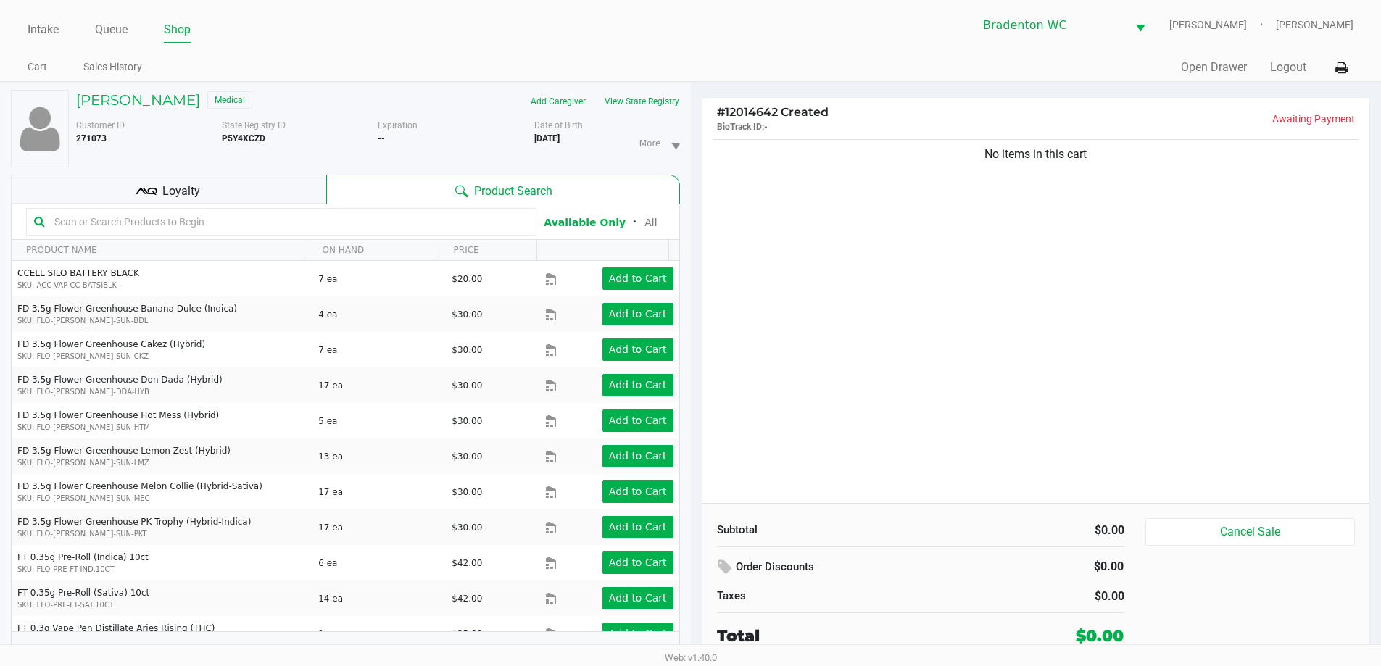
click at [124, 211] on input "text" at bounding box center [289, 222] width 480 height 22
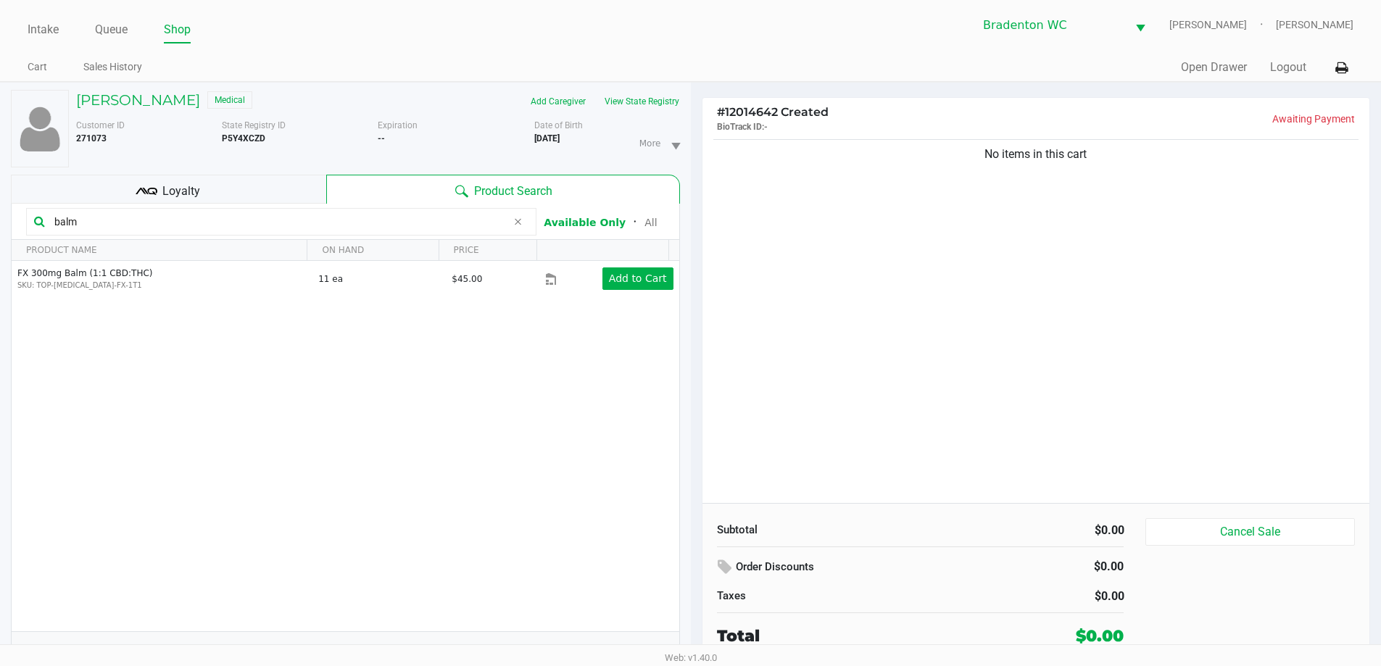
type input "balm"
click at [500, 31] on ul "Intake Queue Shop" at bounding box center [359, 30] width 663 height 25
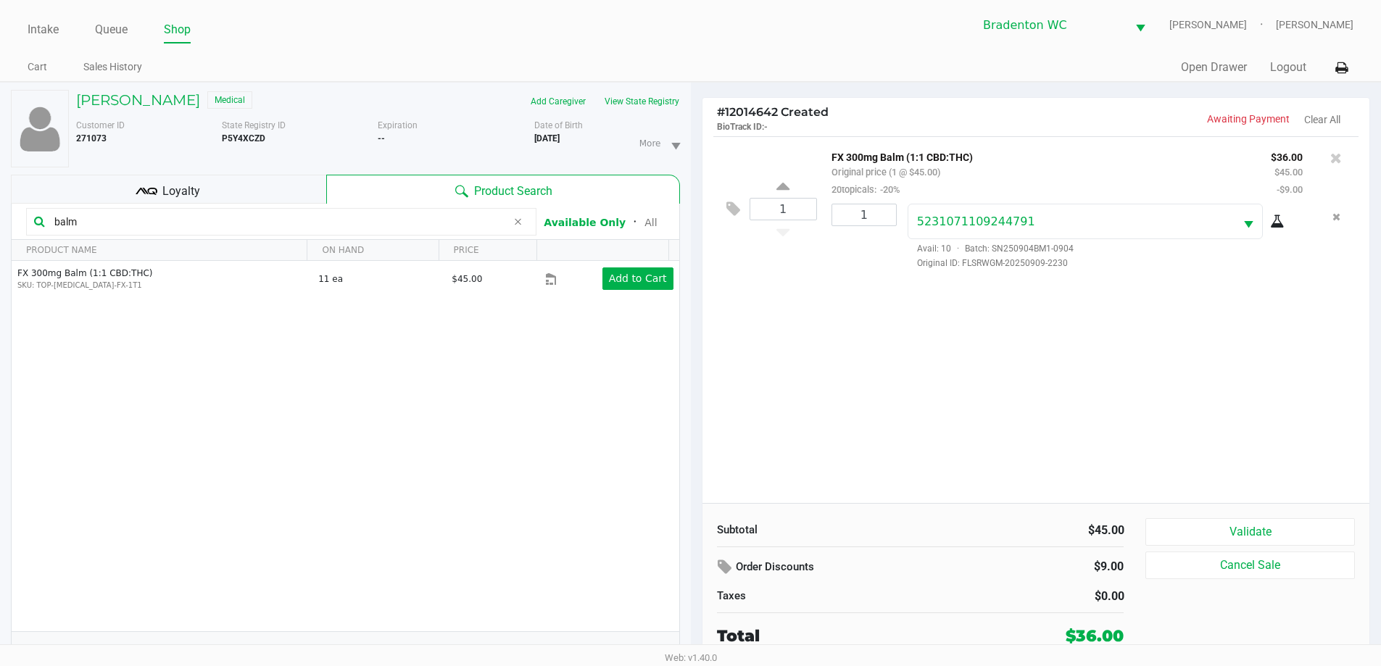
click at [694, 535] on button "Validate" at bounding box center [1250, 532] width 209 height 28
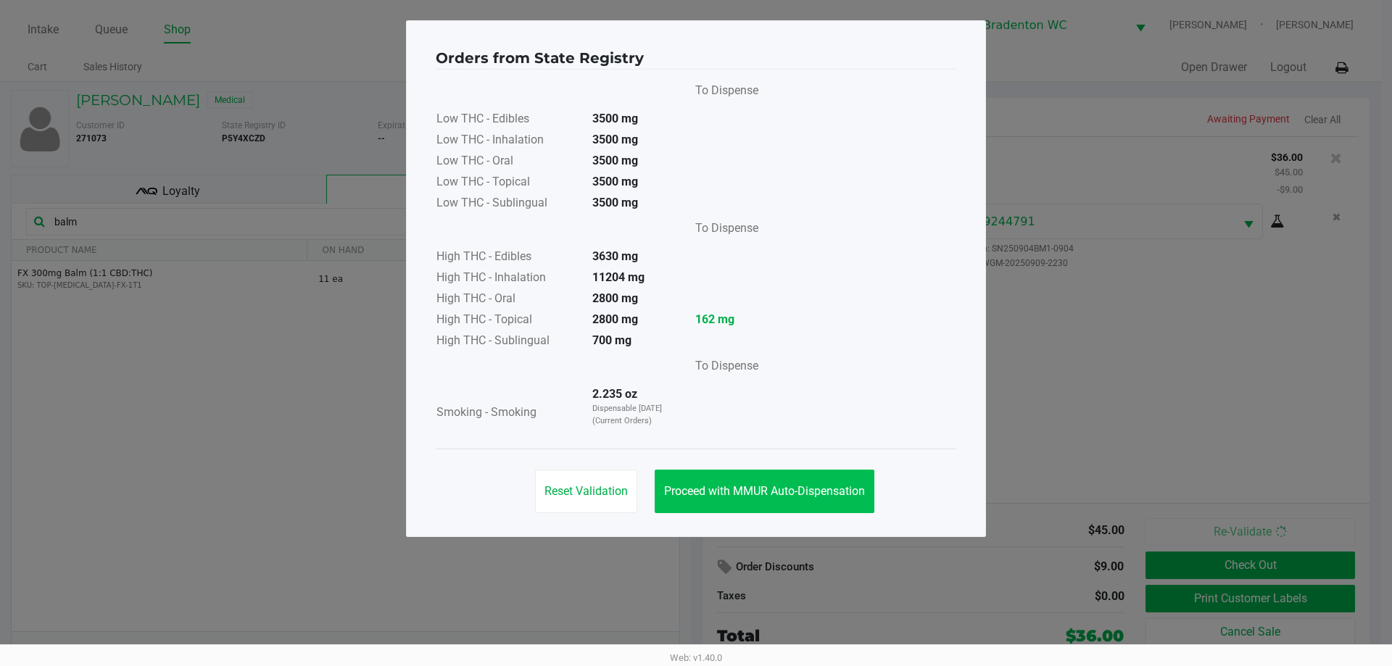
click at [694, 478] on button "Proceed with MMUR Auto-Dispensation" at bounding box center [765, 492] width 220 height 44
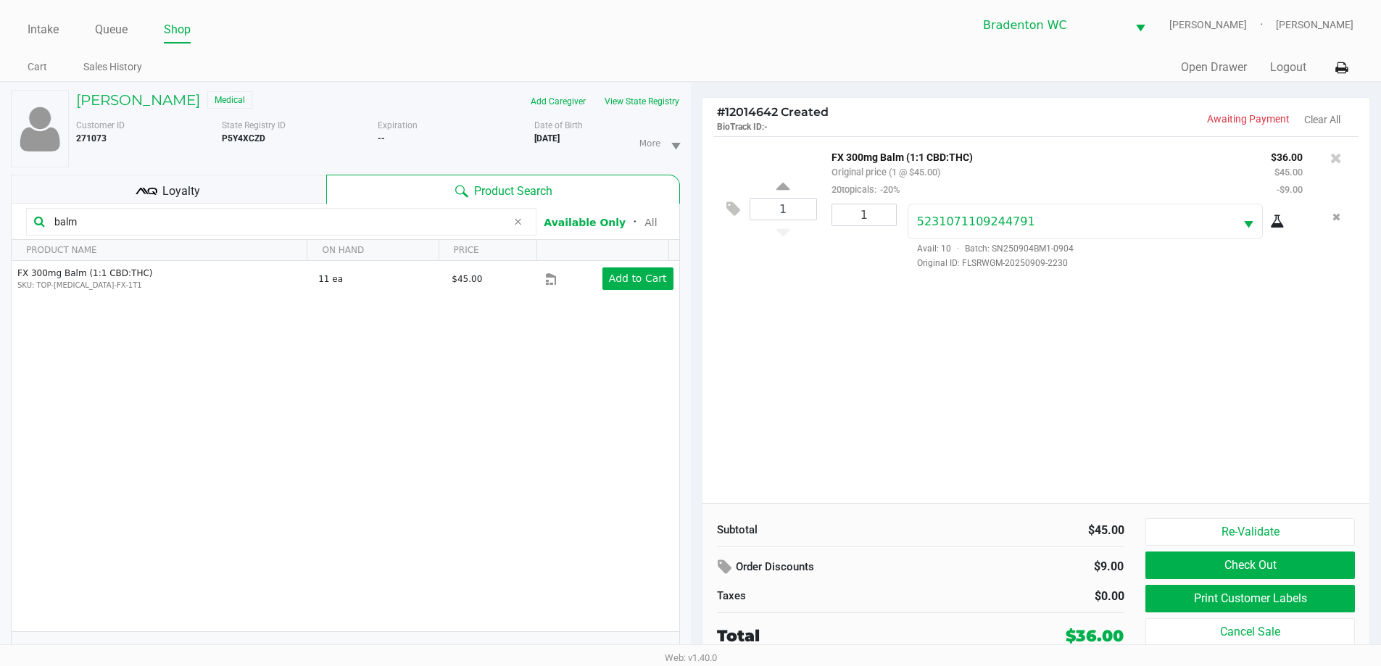
click at [694, 611] on button "Print Customer Labels" at bounding box center [1250, 599] width 209 height 28
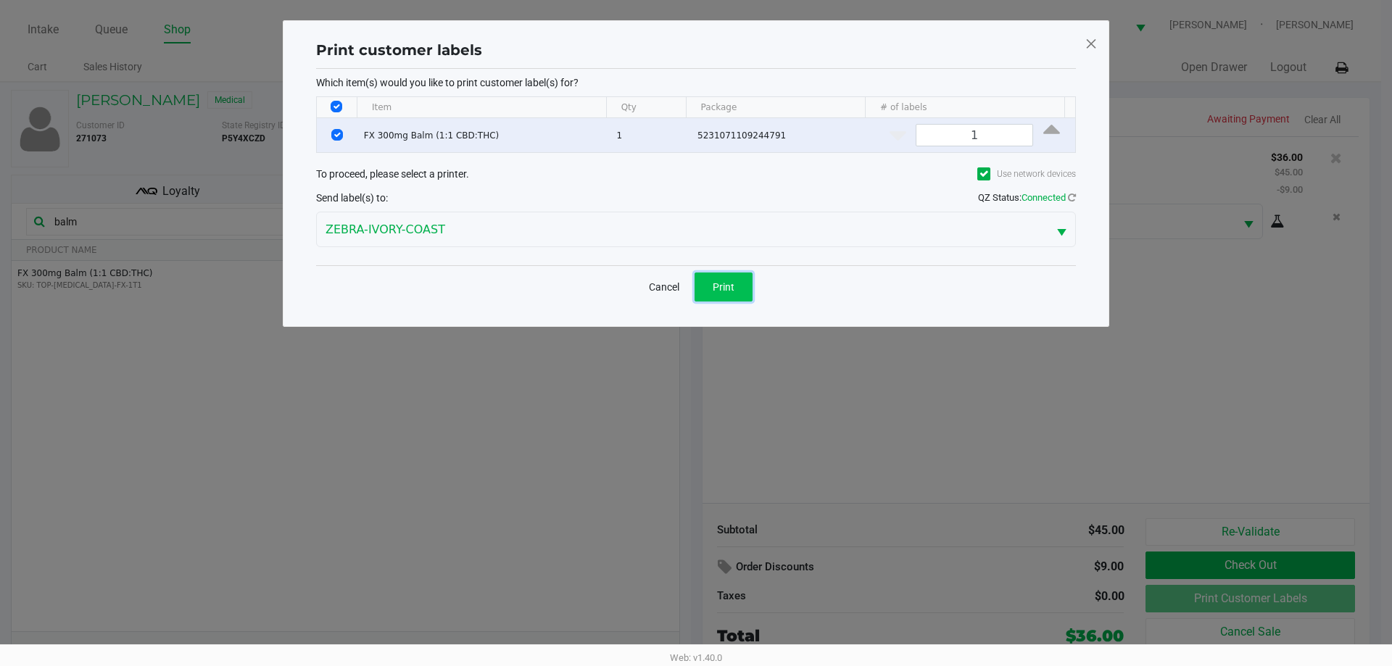
click at [694, 278] on button "Print" at bounding box center [724, 287] width 58 height 29
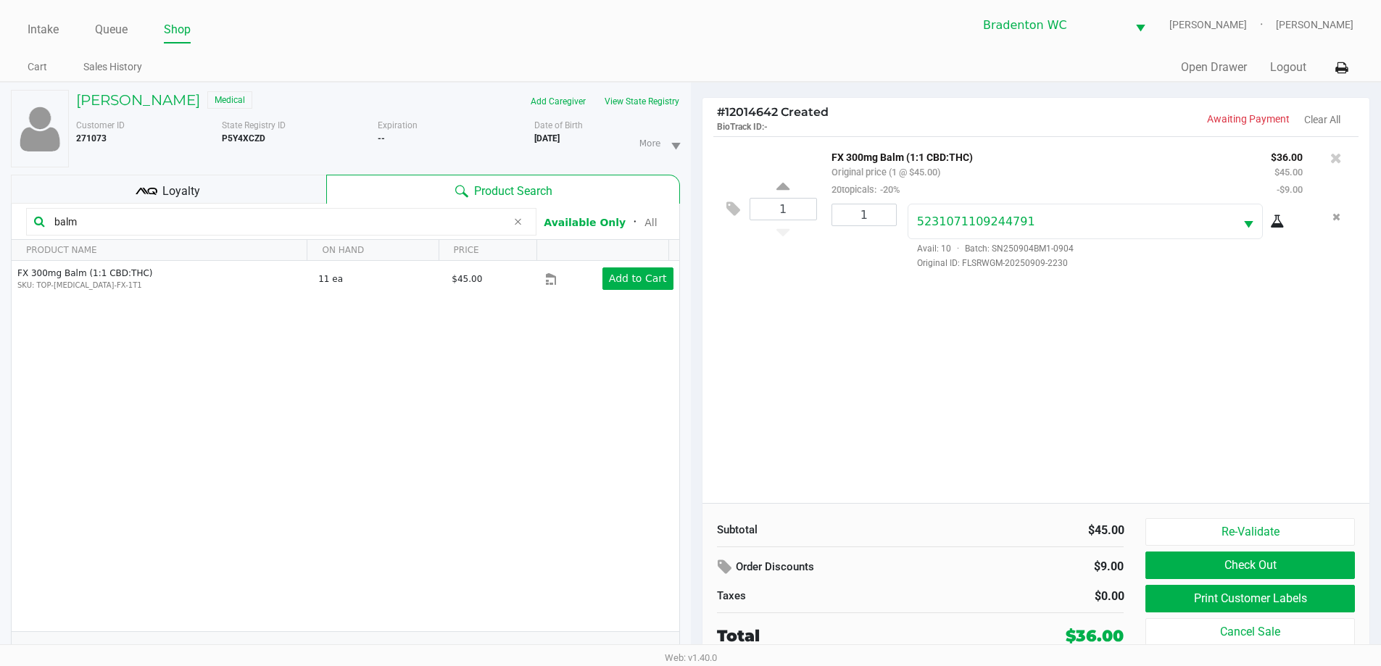
click at [193, 190] on span "Loyalty" at bounding box center [181, 191] width 38 height 17
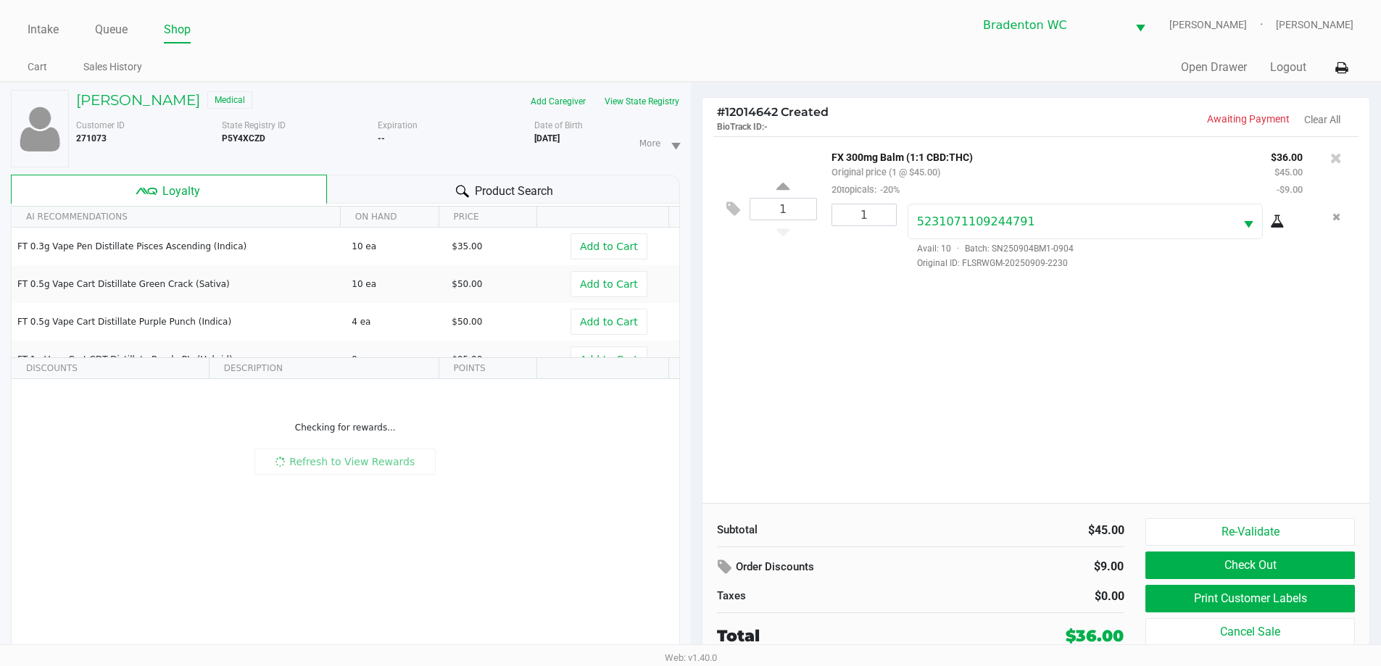
scroll to position [15, 0]
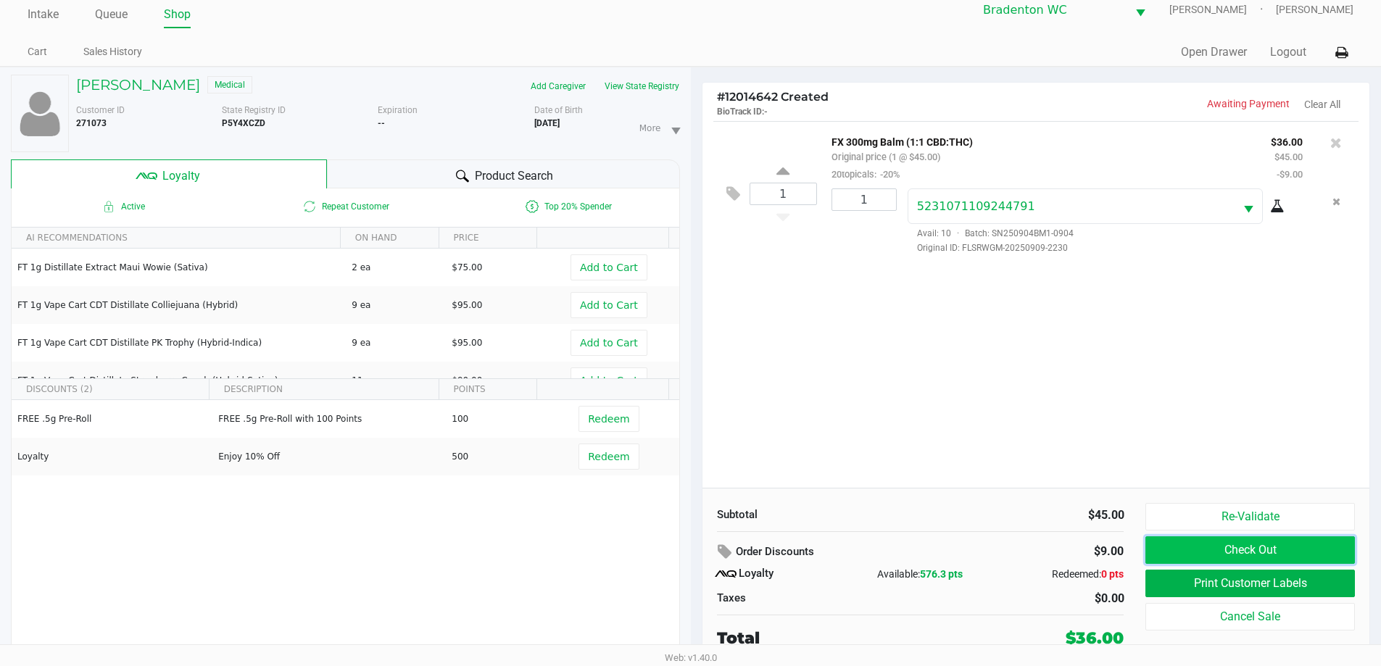
click at [694, 552] on button "Check Out" at bounding box center [1250, 551] width 209 height 28
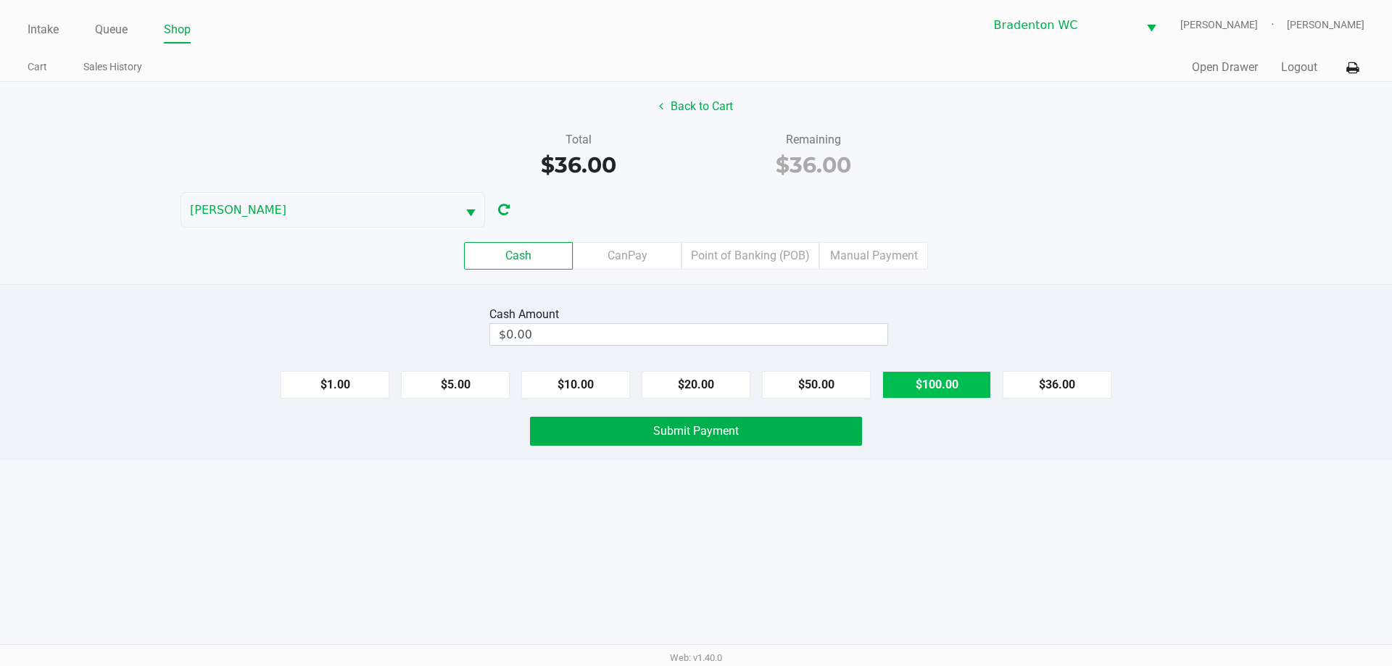
click at [694, 388] on button "$100.00" at bounding box center [936, 385] width 109 height 28
type input "$100.00"
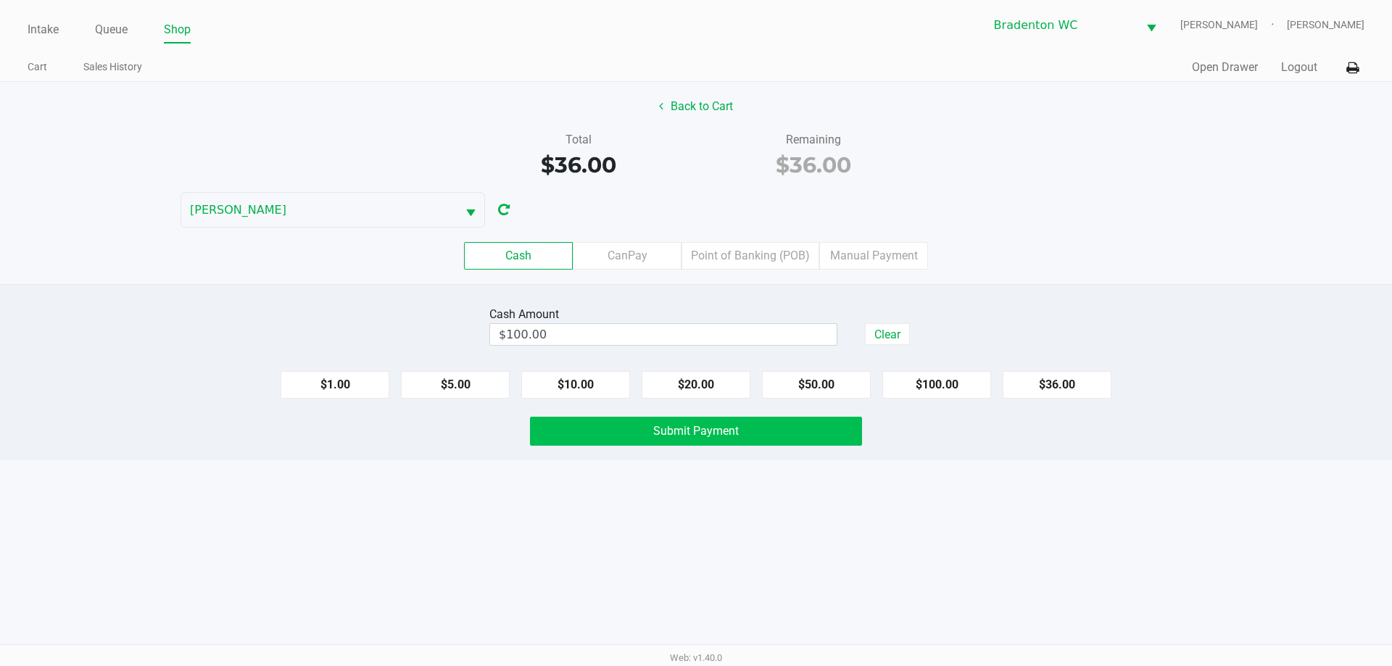
click at [694, 433] on span "Submit Payment" at bounding box center [696, 431] width 86 height 14
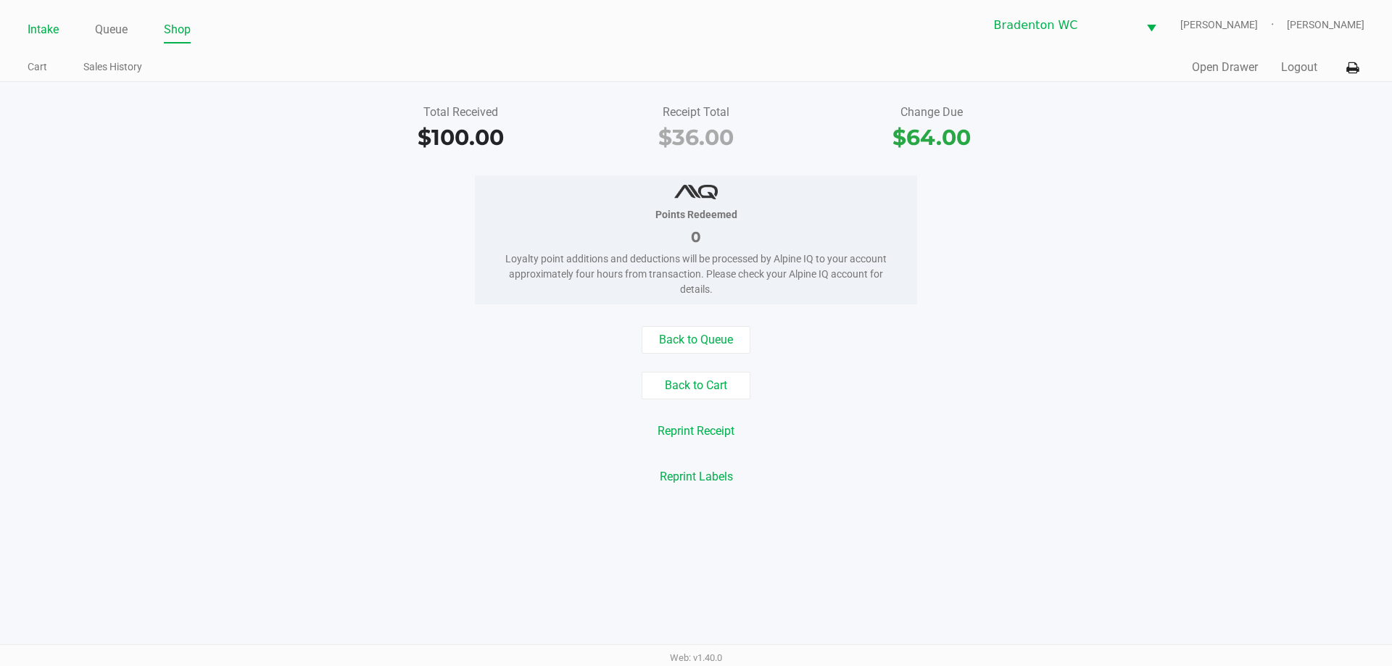
click at [30, 31] on link "Intake" at bounding box center [43, 30] width 31 height 20
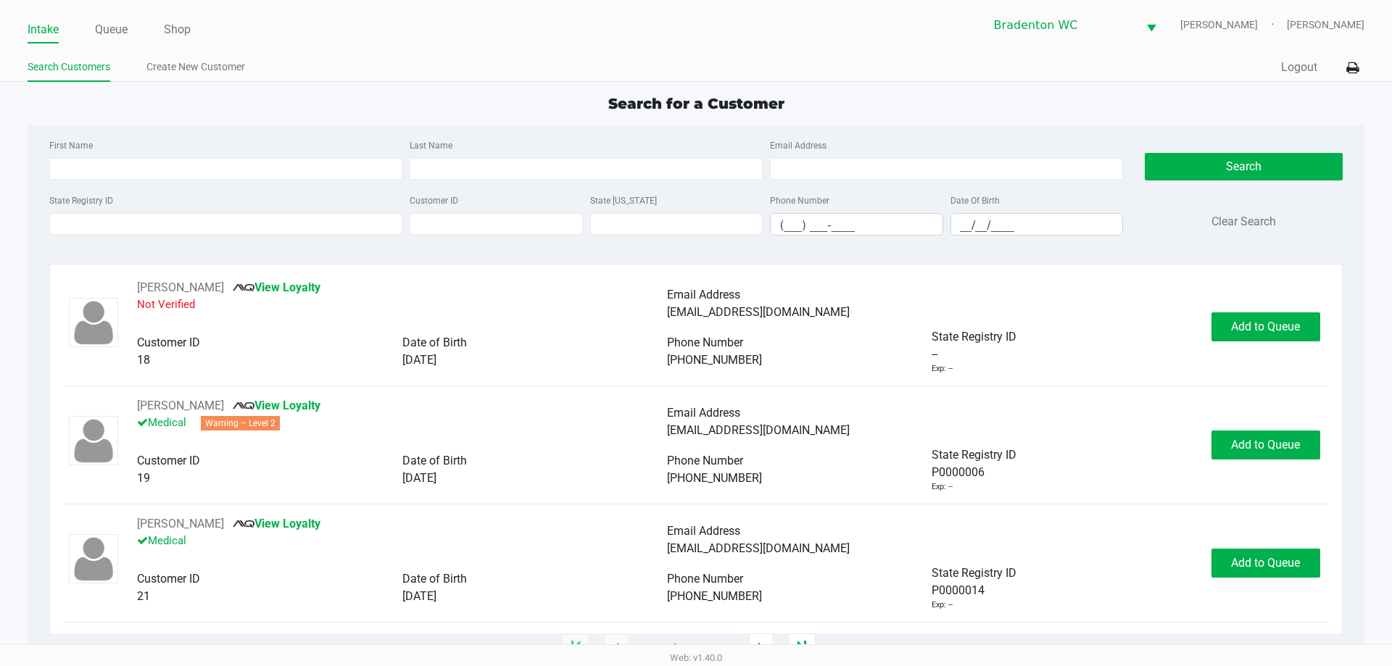
click at [405, 39] on ul "Intake Queue Shop" at bounding box center [362, 30] width 669 height 25
click at [87, 225] on input "State Registry ID" at bounding box center [225, 224] width 353 height 22
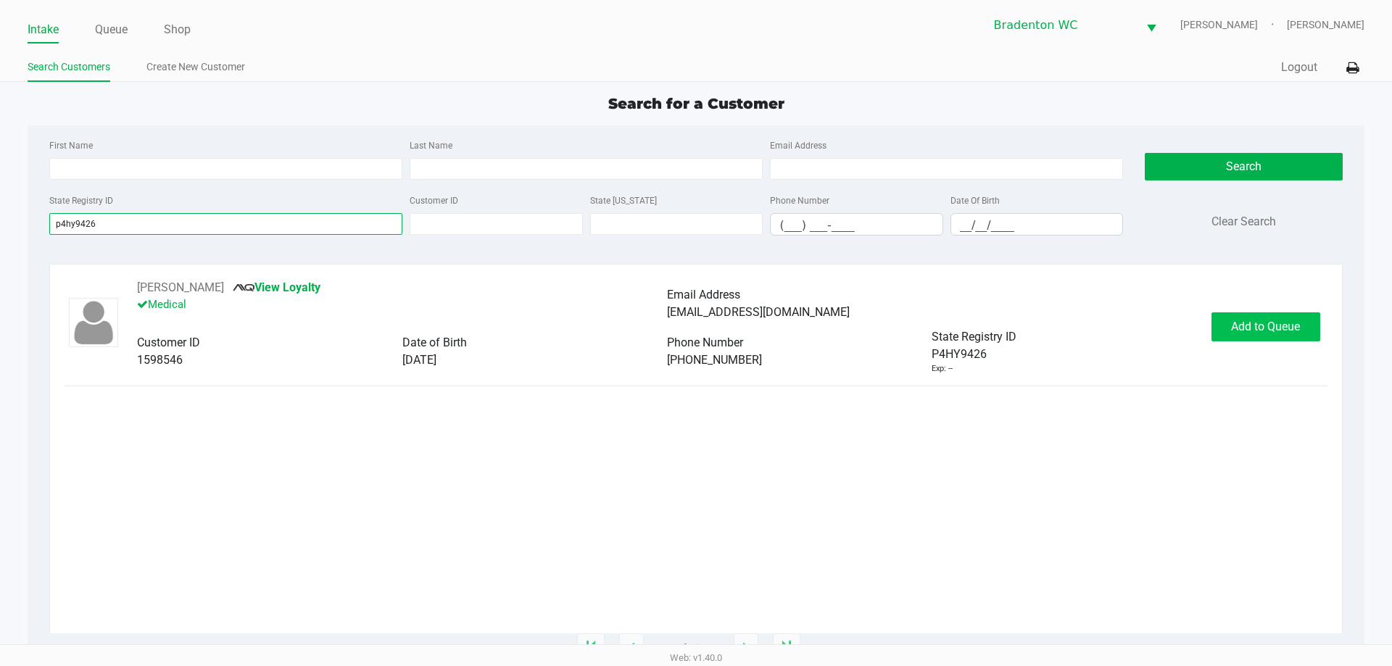
type input "p4hy9426"
click at [694, 336] on button "Add to Queue" at bounding box center [1266, 327] width 109 height 29
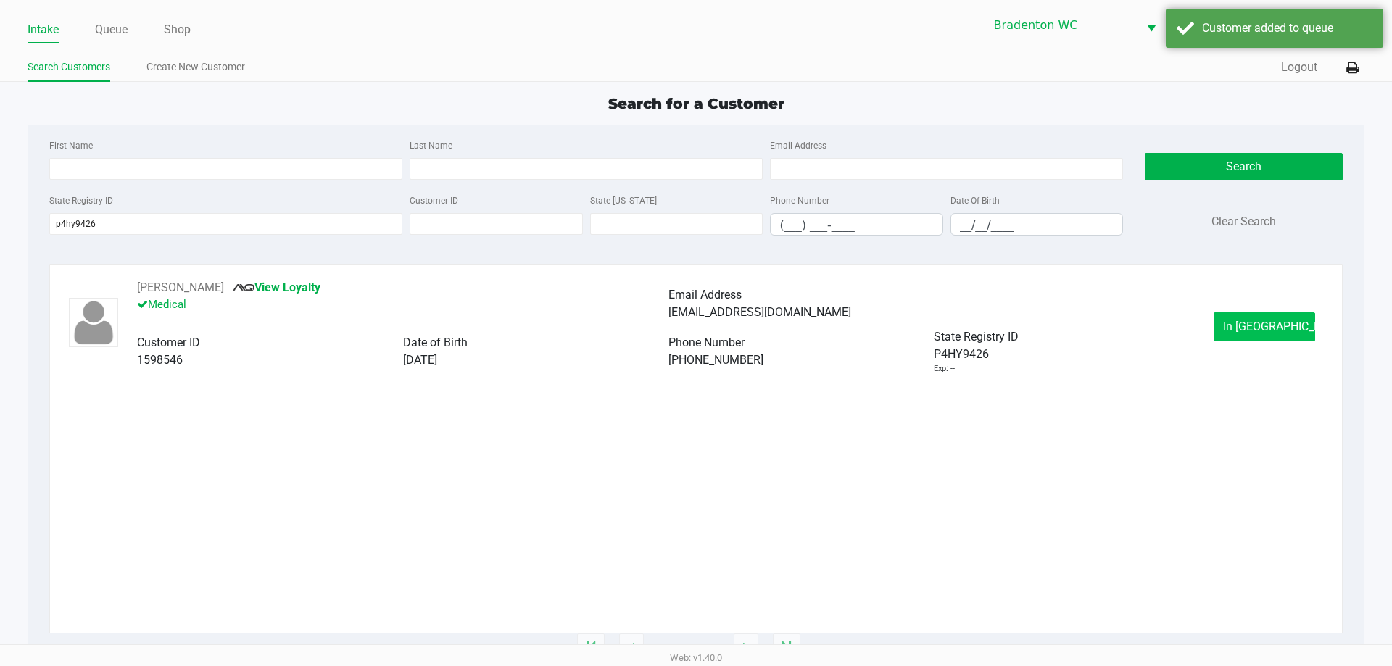
click at [694, 321] on span "In Queue" at bounding box center [1284, 327] width 122 height 14
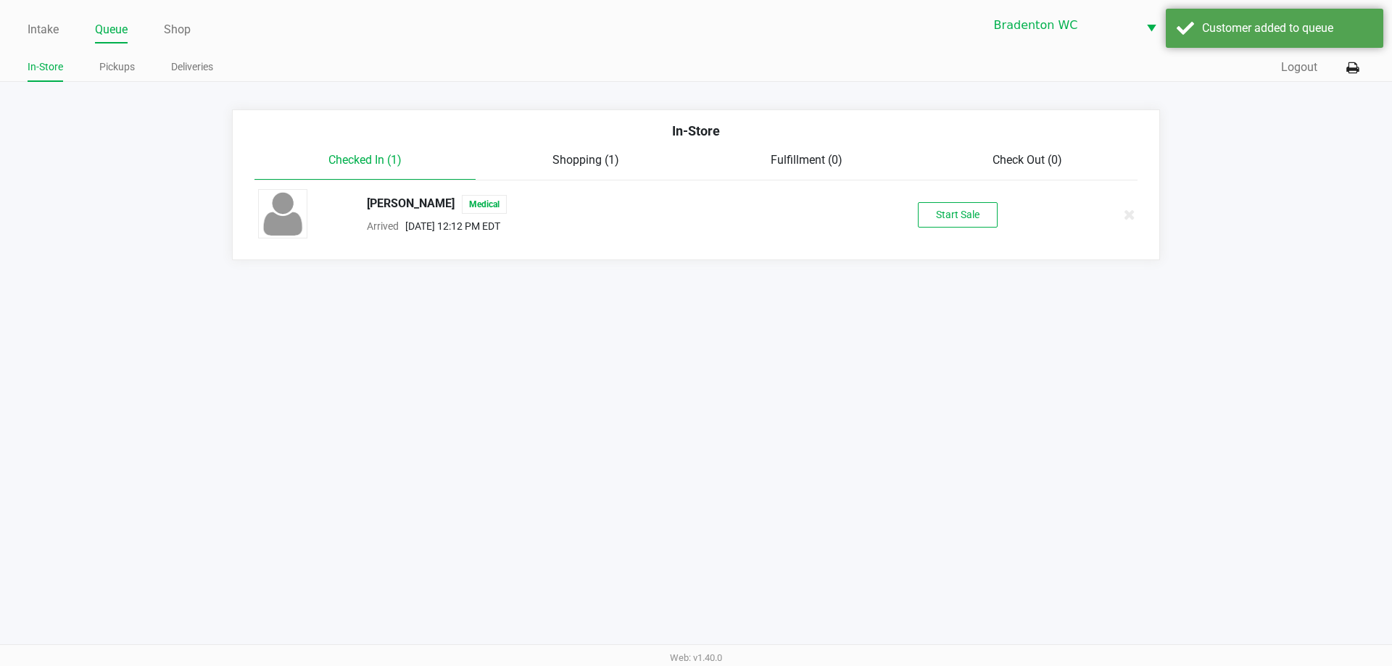
click at [694, 216] on button "Start Sale" at bounding box center [958, 214] width 80 height 25
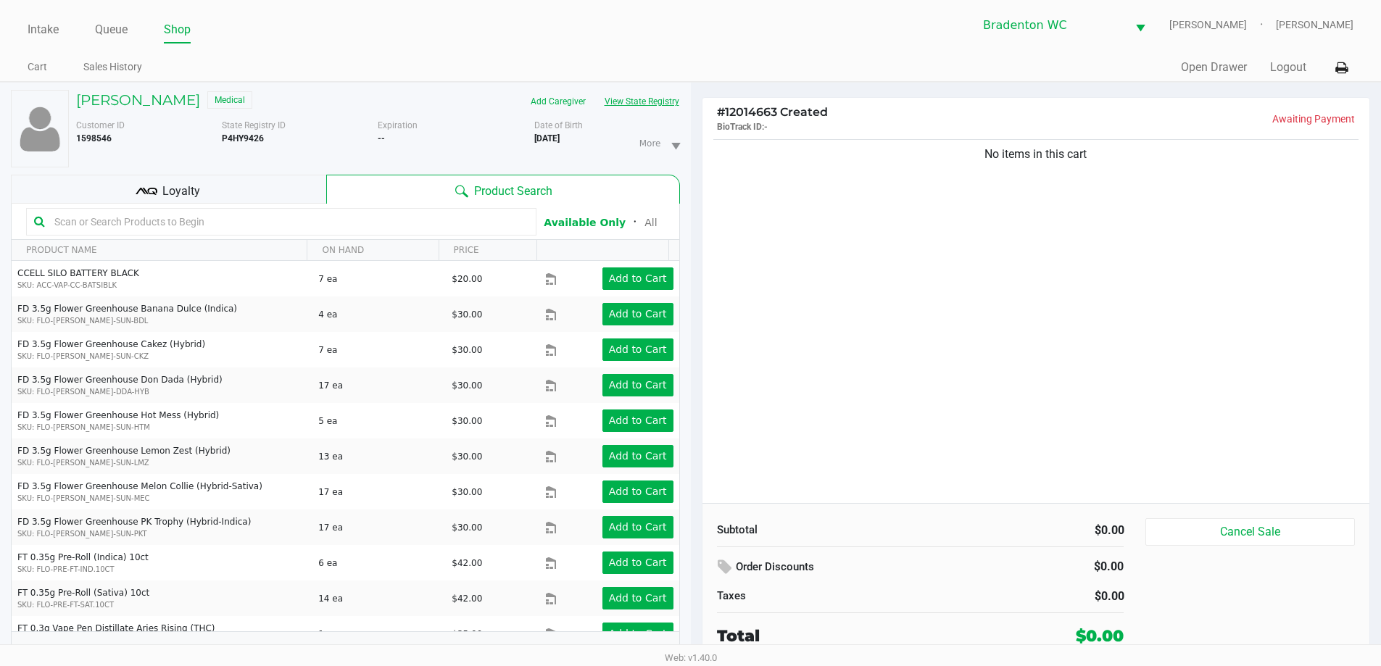
click at [648, 104] on button "View State Registry" at bounding box center [637, 101] width 85 height 23
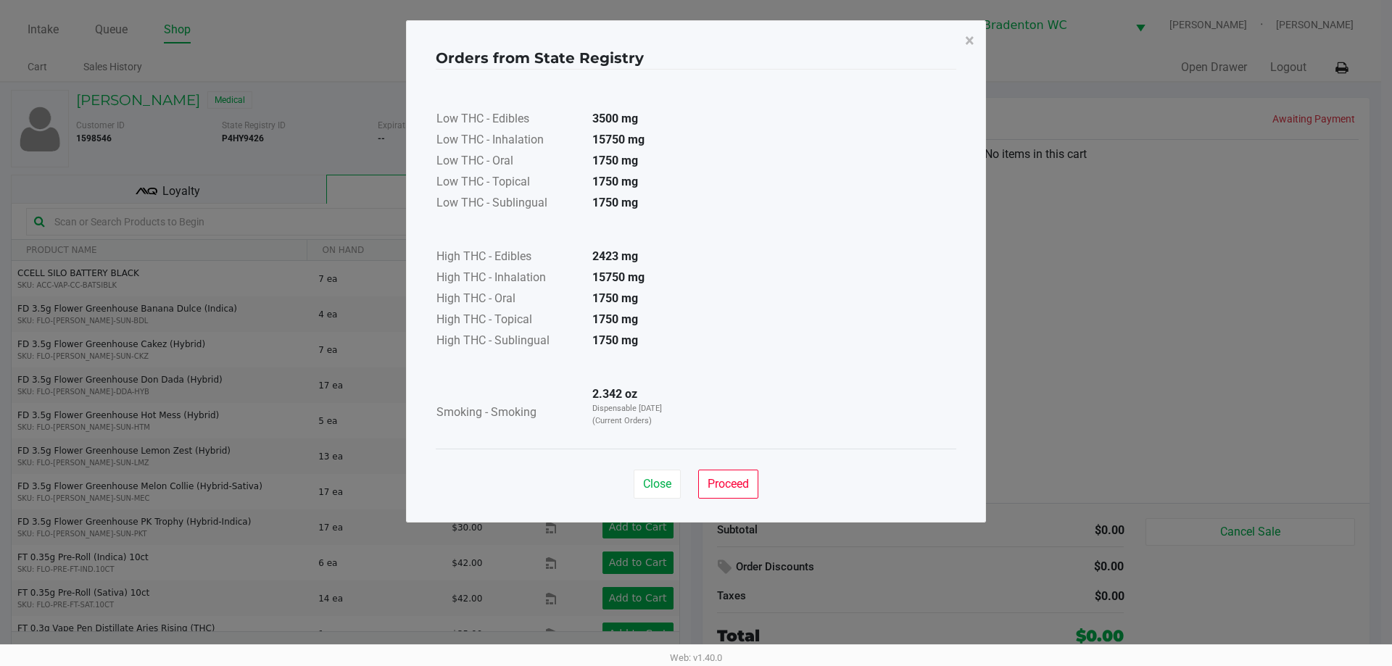
click at [694, 481] on span "Proceed" at bounding box center [728, 484] width 41 height 14
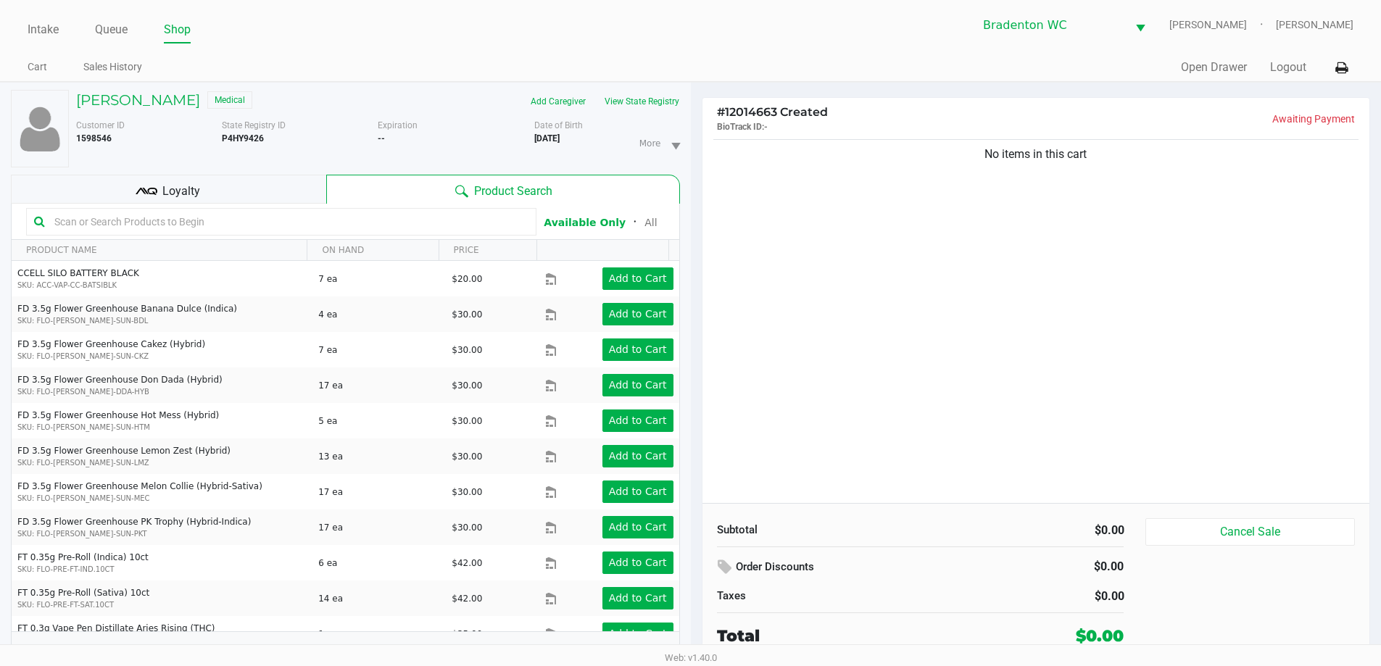
click at [189, 225] on input "text" at bounding box center [289, 222] width 480 height 22
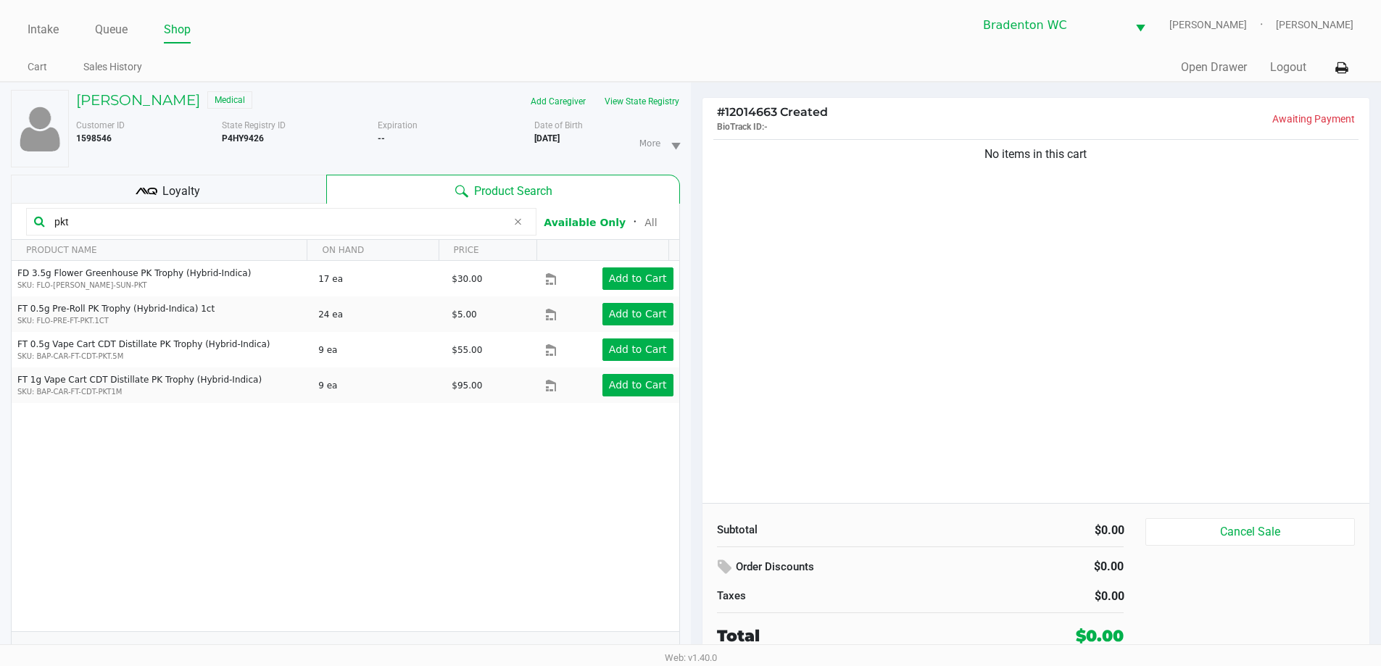
type input "pkt"
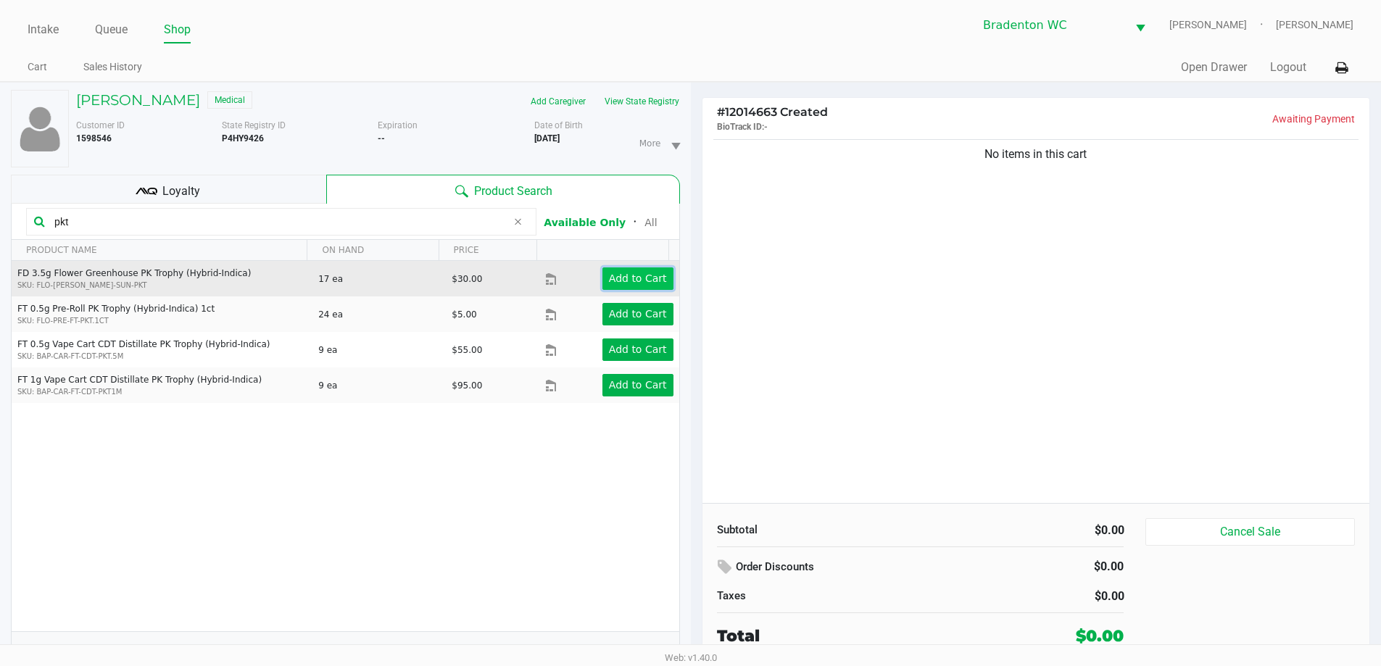
click at [631, 277] on app-button-loader "Add to Cart" at bounding box center [638, 279] width 58 height 12
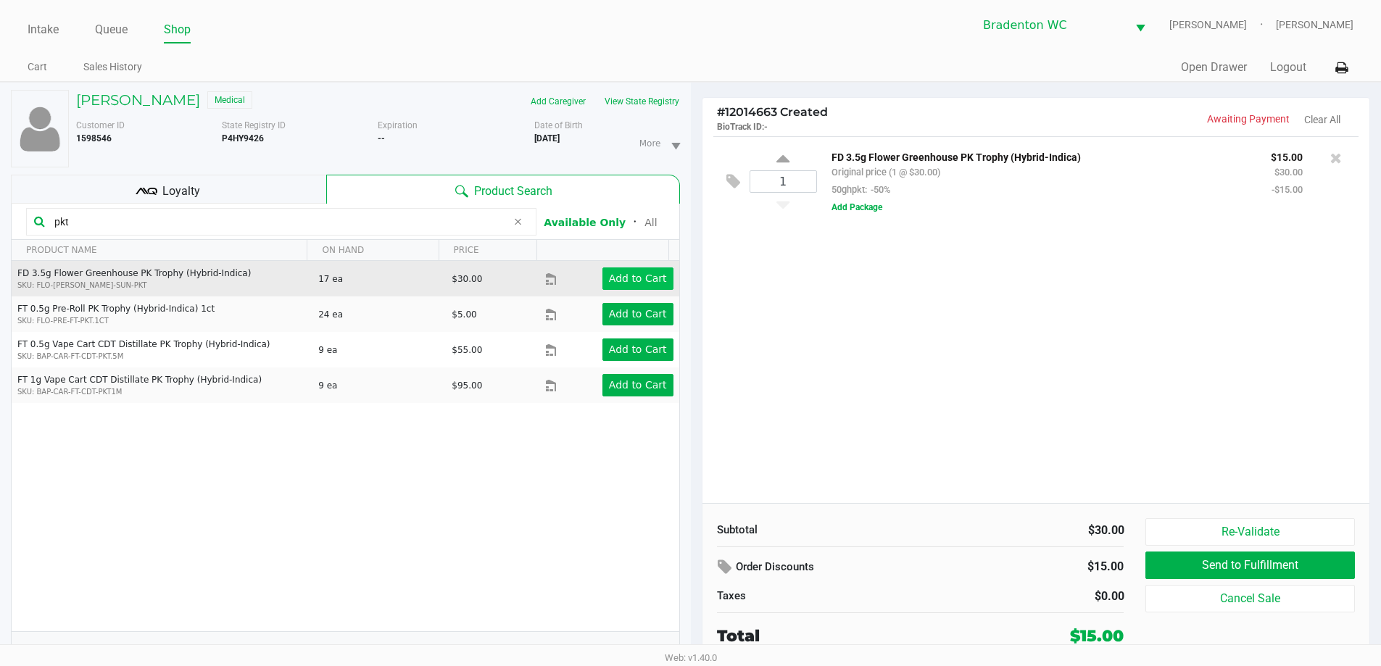
click at [647, 101] on button "View State Registry" at bounding box center [637, 101] width 85 height 23
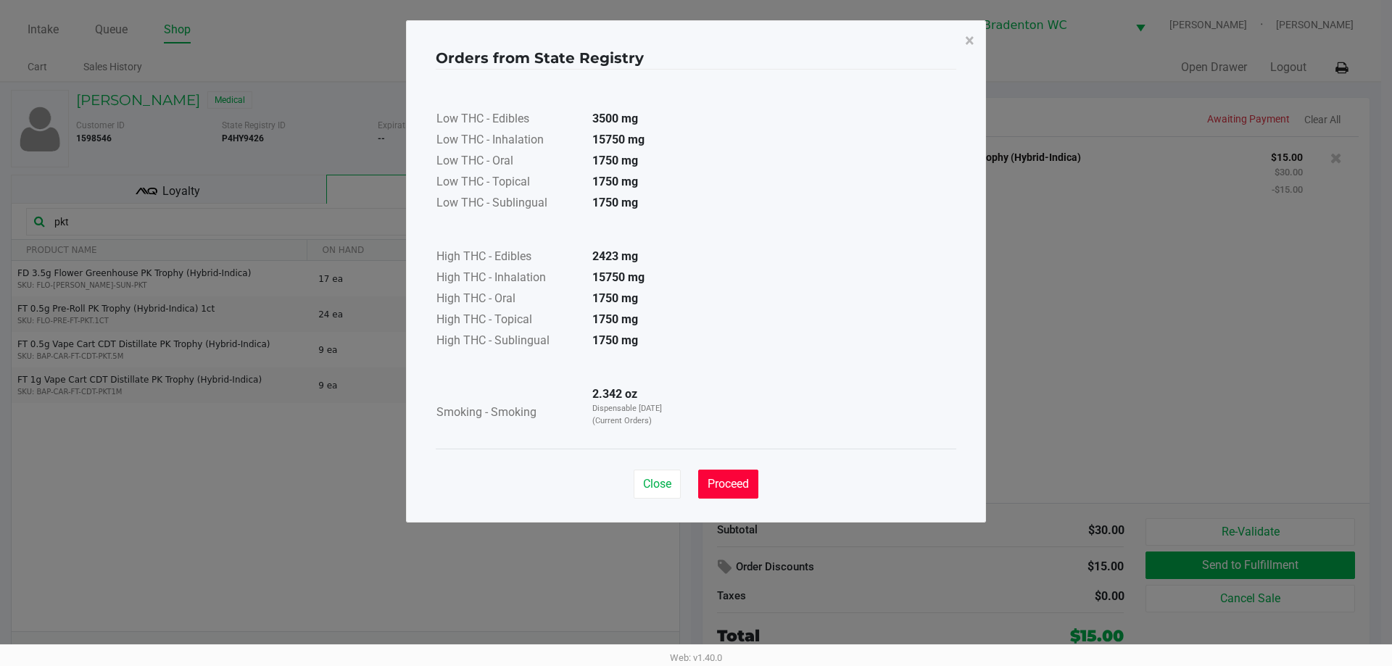
click at [694, 484] on span "Proceed" at bounding box center [728, 484] width 41 height 14
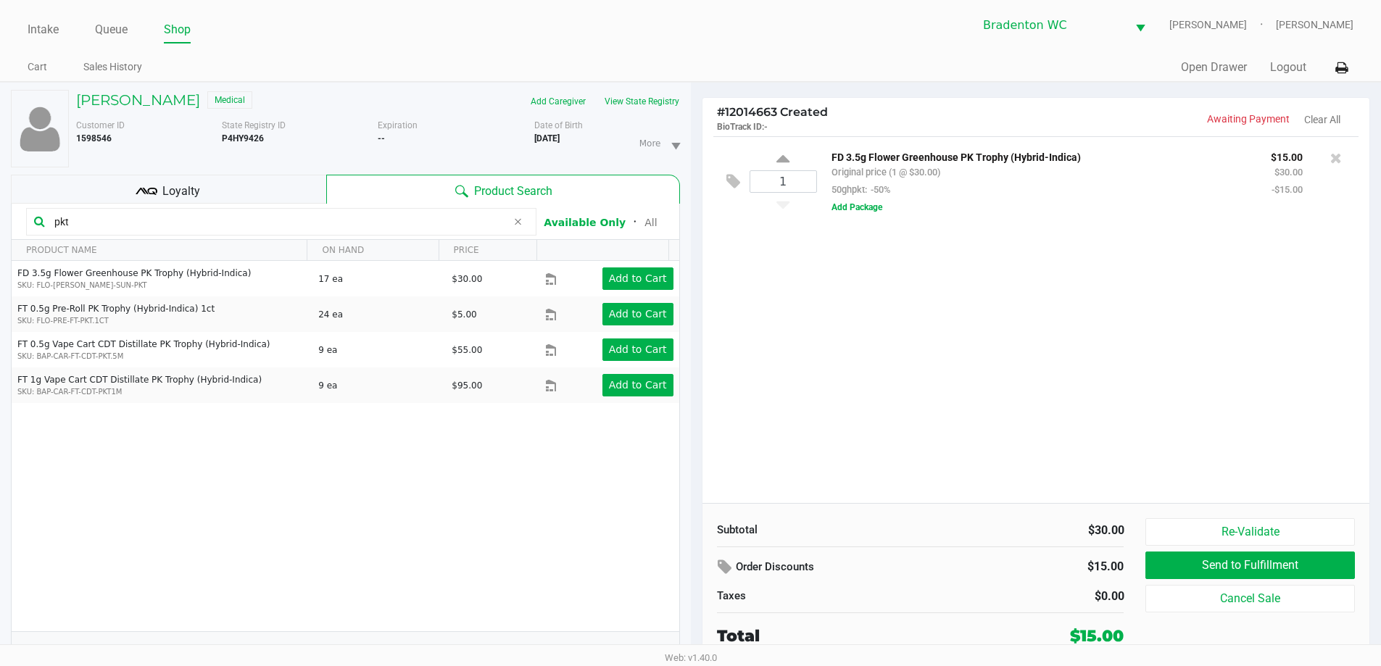
click at [694, 47] on div "Intake Queue Shop Bradenton WC HUMBERTO-LEON Marley French Cart Sales History Q…" at bounding box center [690, 41] width 1381 height 82
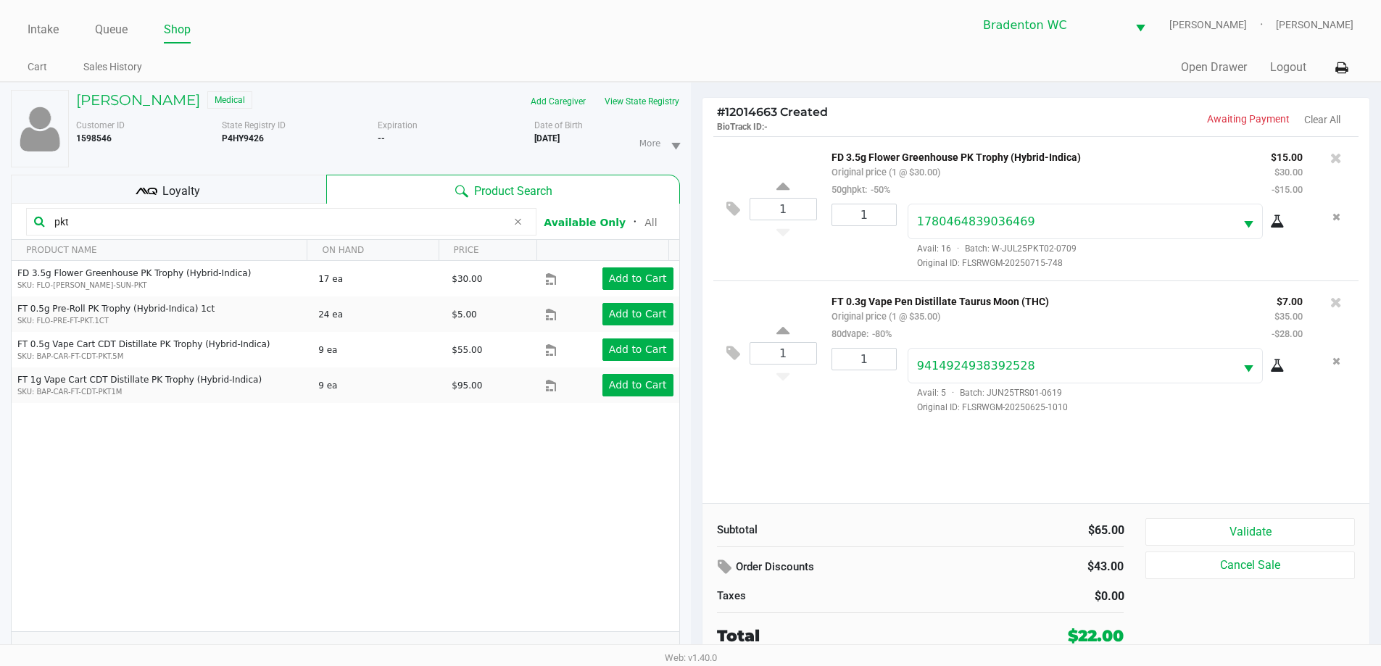
click at [193, 183] on span "Loyalty" at bounding box center [181, 191] width 38 height 17
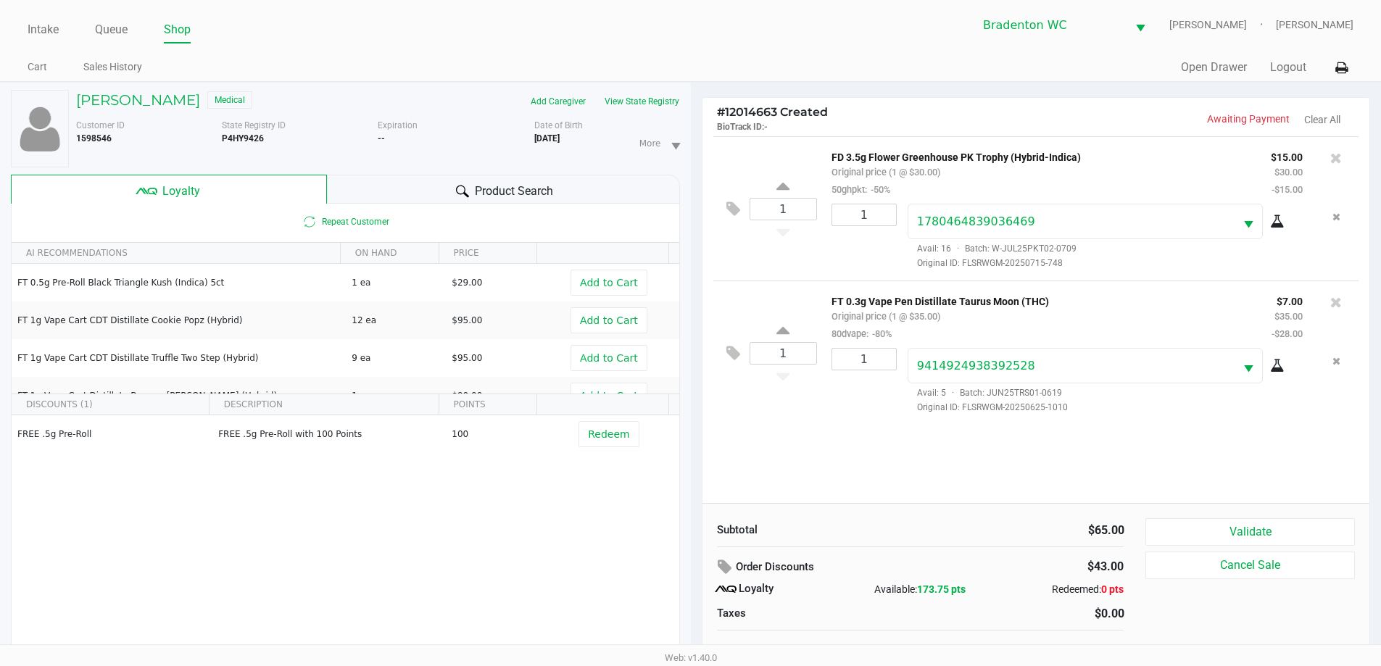
click at [694, 519] on button "Validate" at bounding box center [1250, 532] width 209 height 28
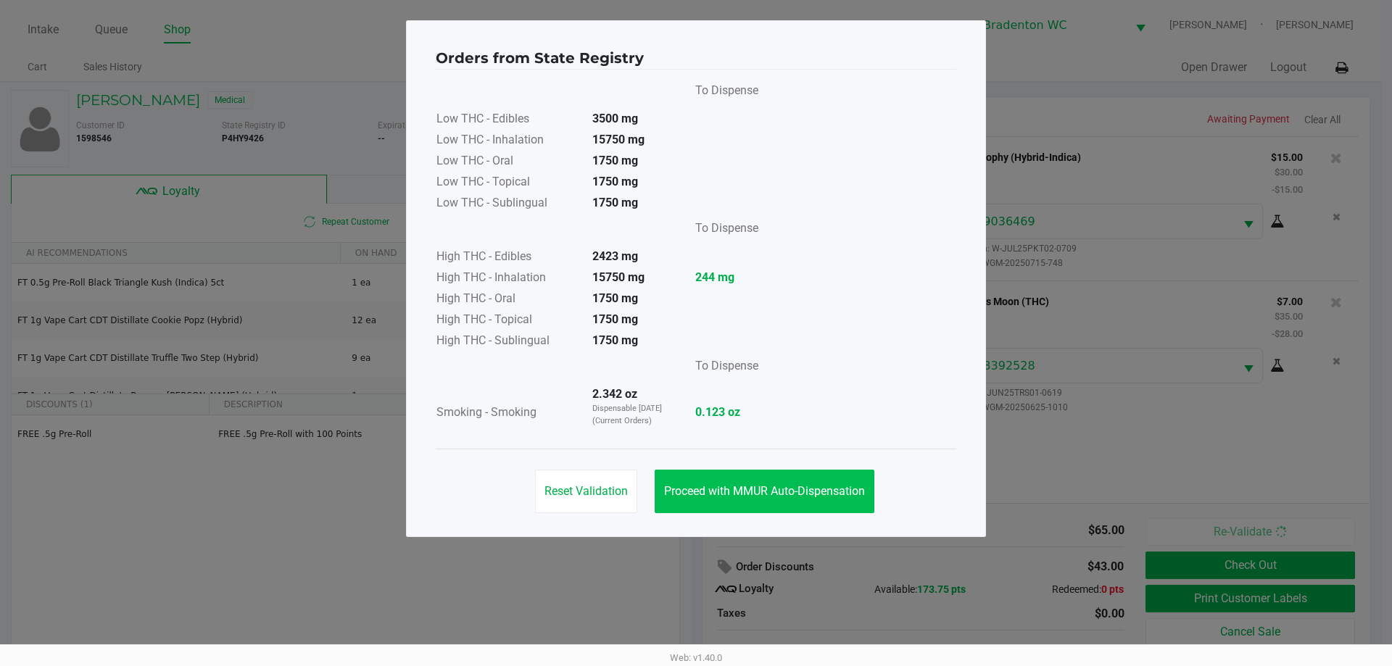
click at [694, 474] on button "Proceed with MMUR Auto-Dispensation" at bounding box center [765, 492] width 220 height 44
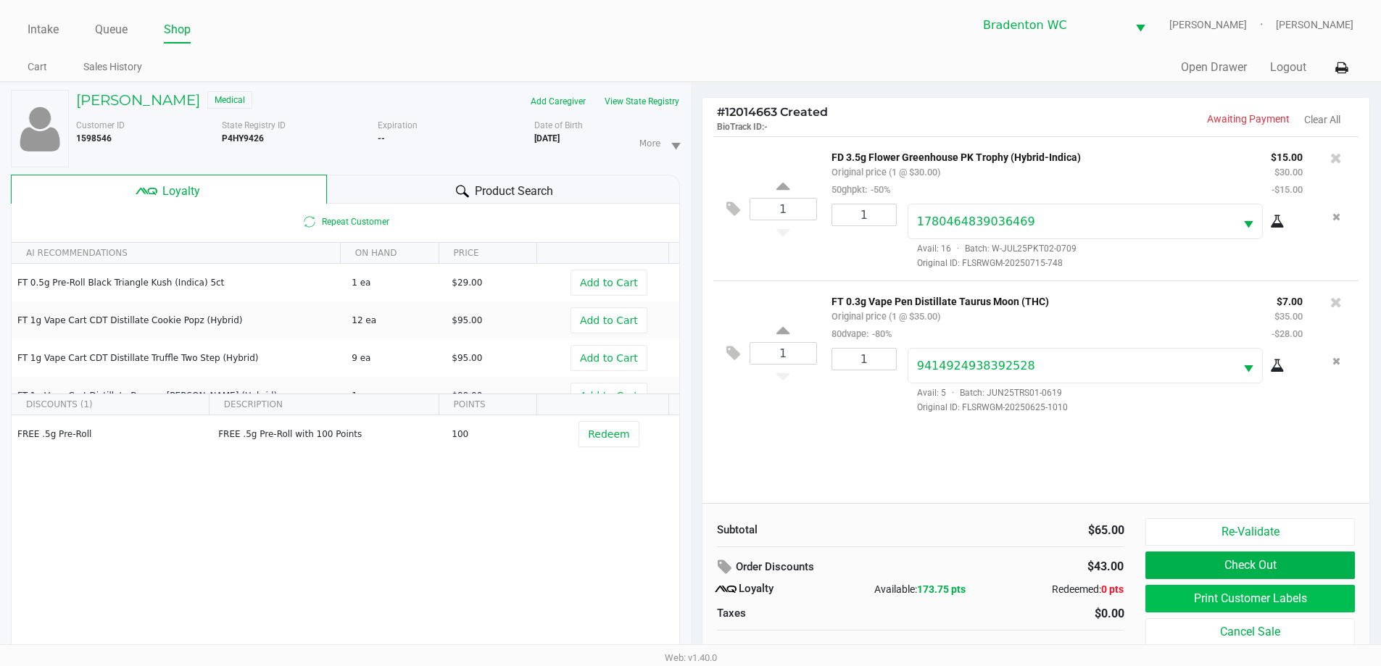
click at [694, 603] on button "Print Customer Labels" at bounding box center [1250, 599] width 209 height 28
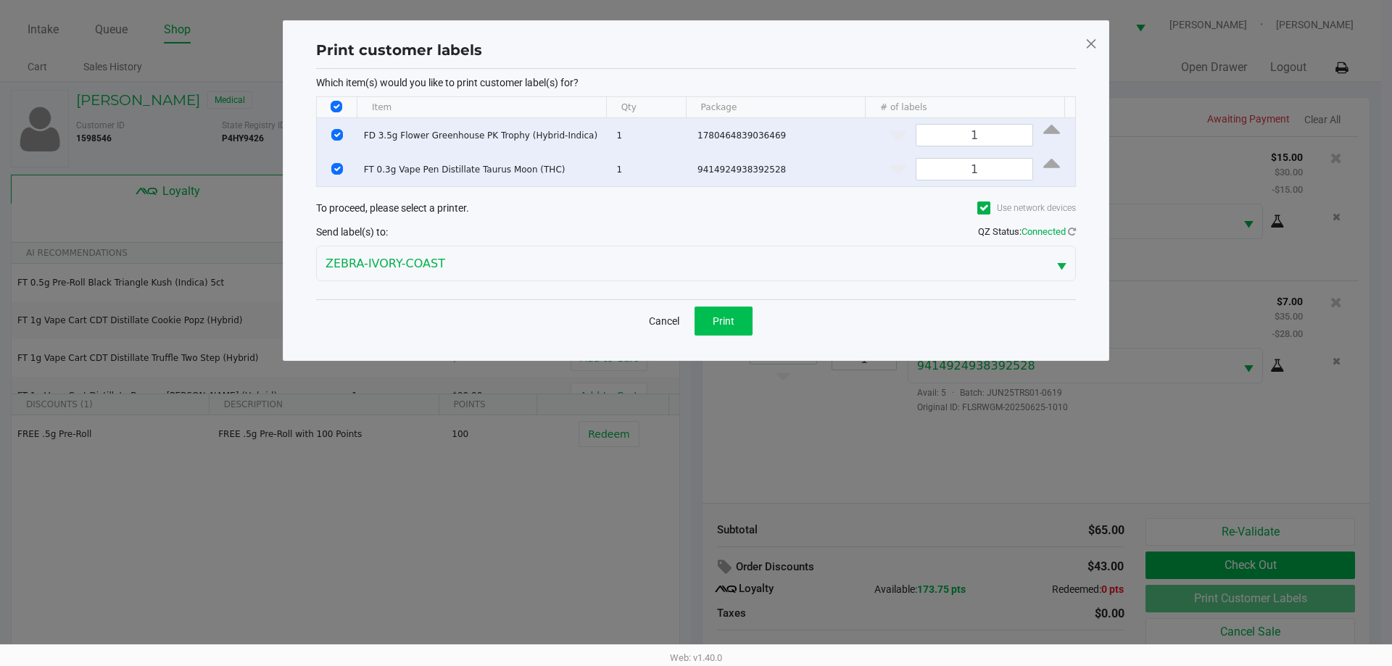
click at [694, 312] on button "Print" at bounding box center [724, 321] width 58 height 29
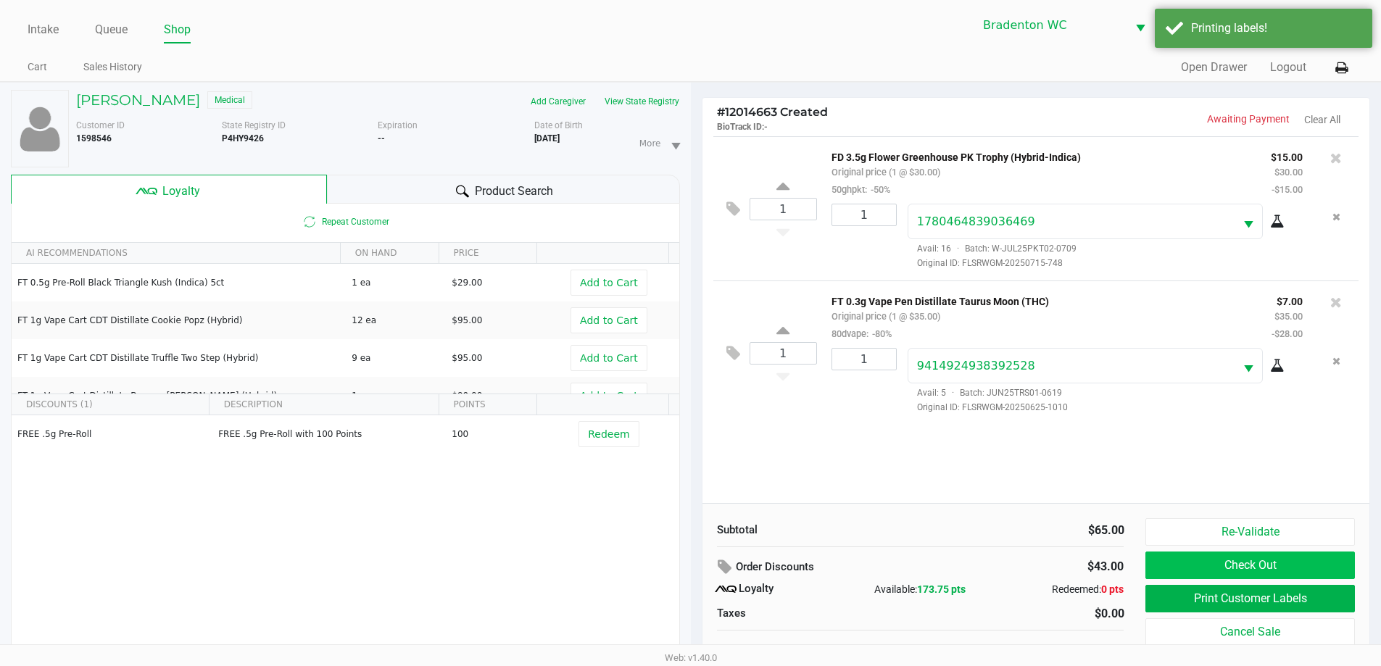
click at [694, 561] on button "Check Out" at bounding box center [1250, 566] width 209 height 28
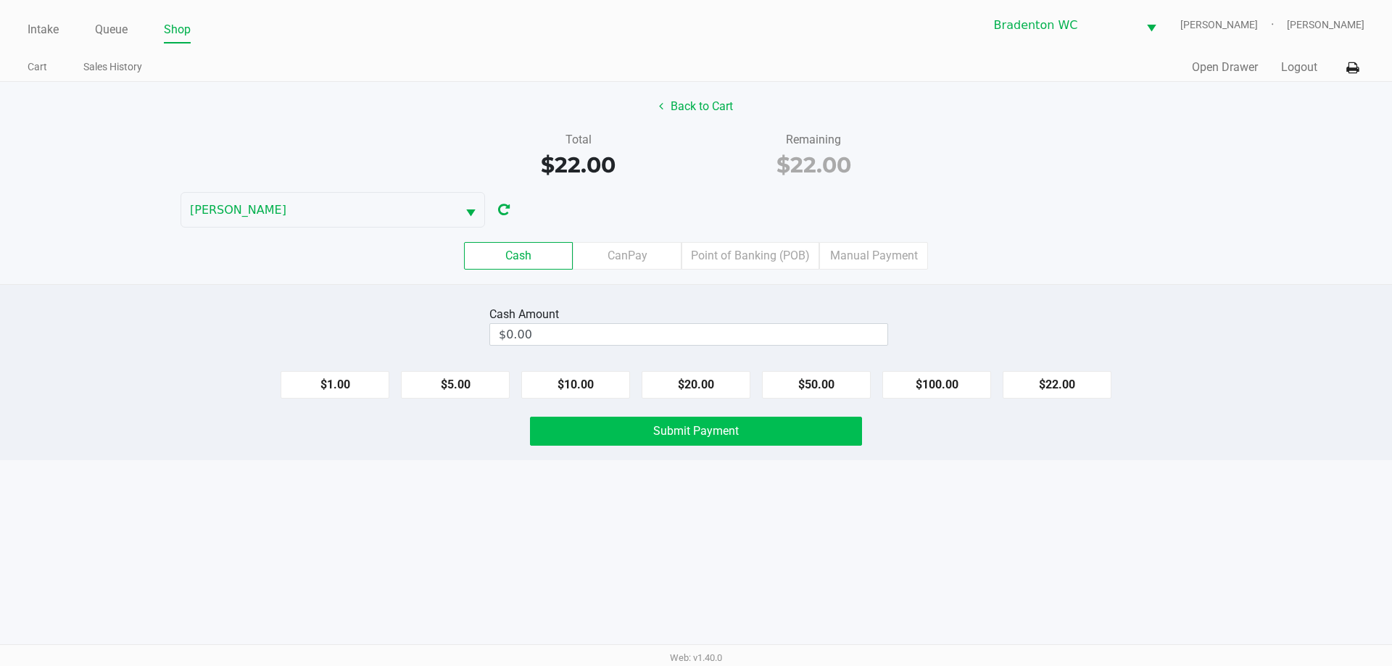
click at [694, 440] on button "Submit Payment" at bounding box center [696, 431] width 332 height 29
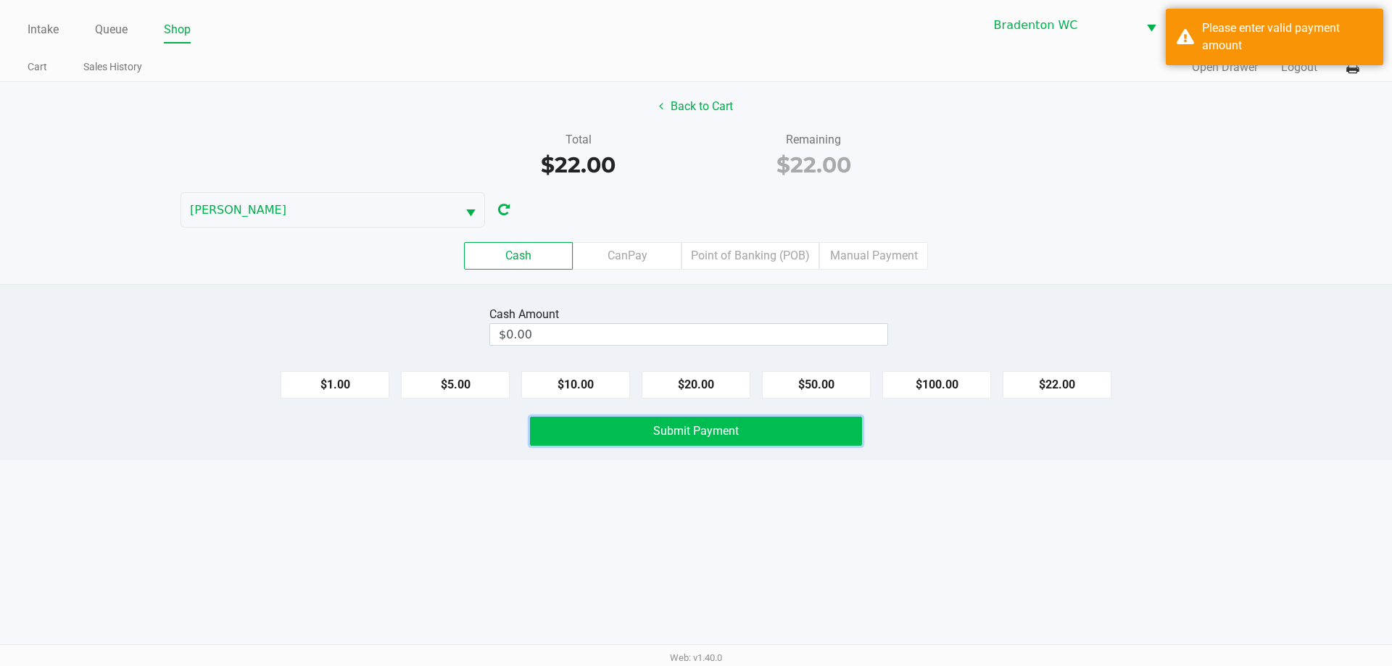
click at [694, 398] on button "$22.00" at bounding box center [1057, 385] width 109 height 28
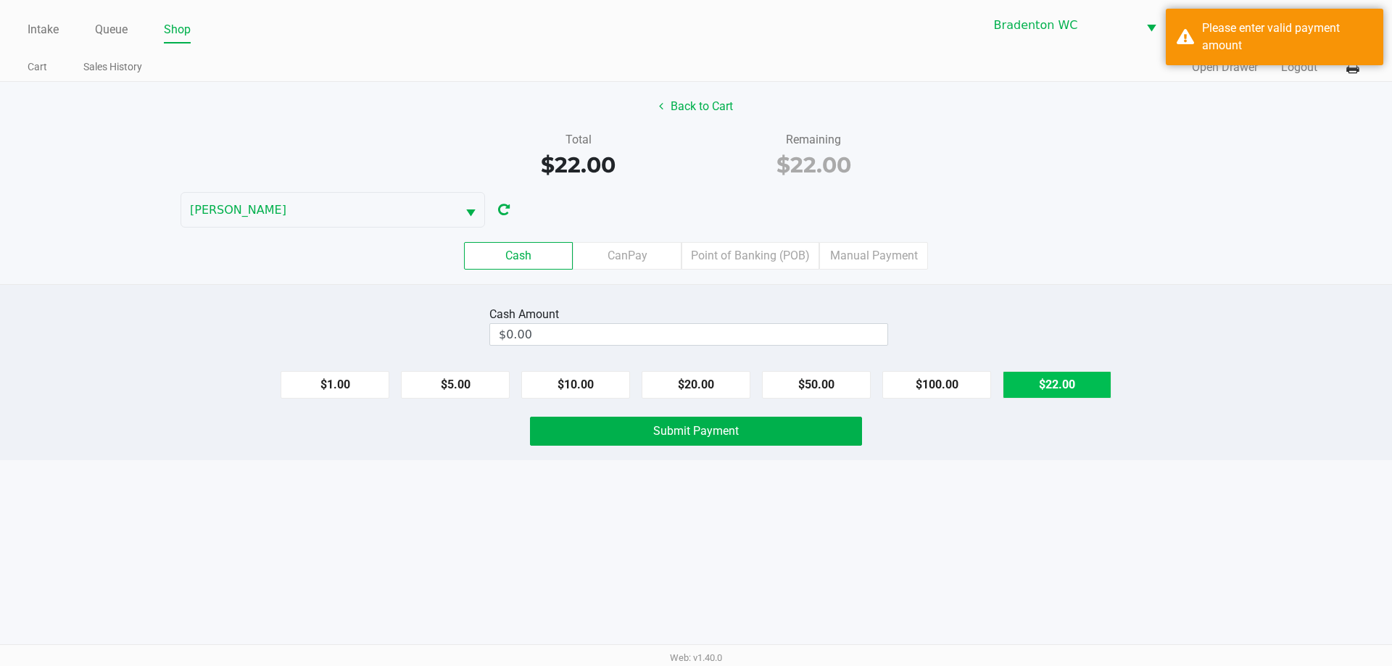
type input "$22.00"
click at [694, 458] on div "Cash Amount $22.00 Clear $1.00 $5.00 $10.00 $20.00 $50.00 $100.00 $22.00 Submit…" at bounding box center [696, 372] width 1392 height 176
click at [556, 439] on button "Submit Payment" at bounding box center [696, 431] width 332 height 29
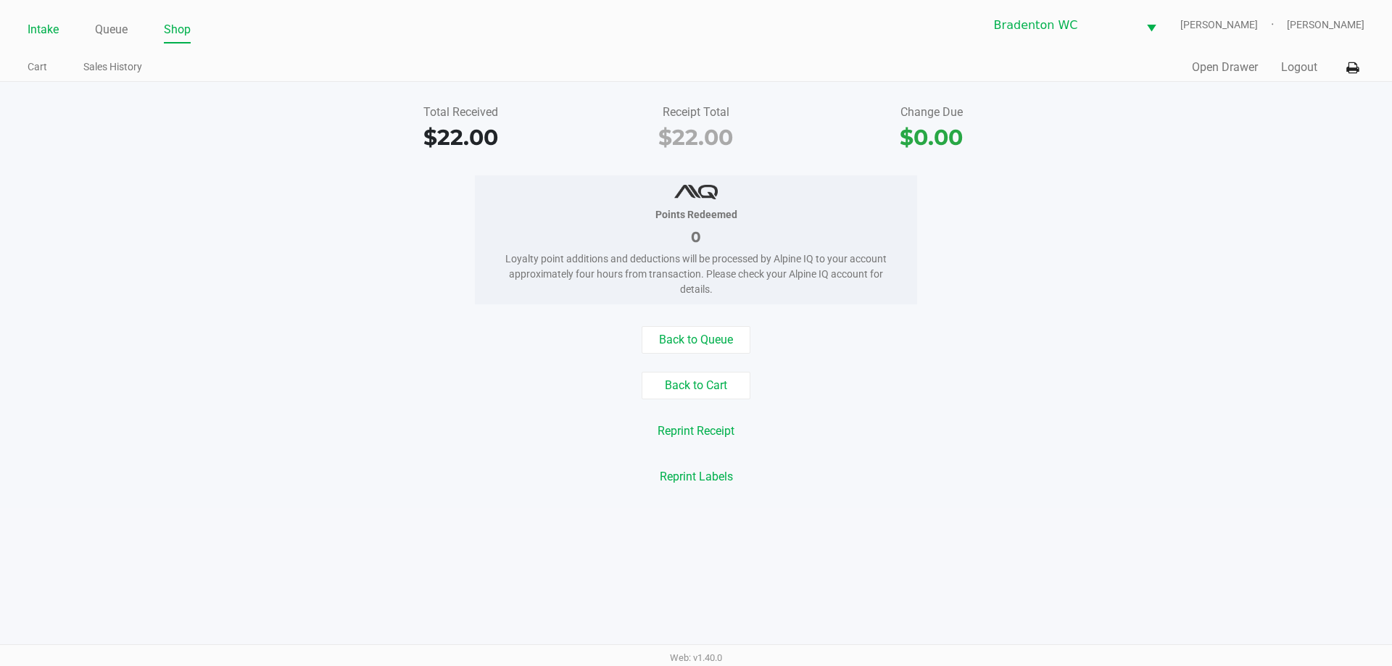
click at [36, 22] on link "Intake" at bounding box center [43, 30] width 31 height 20
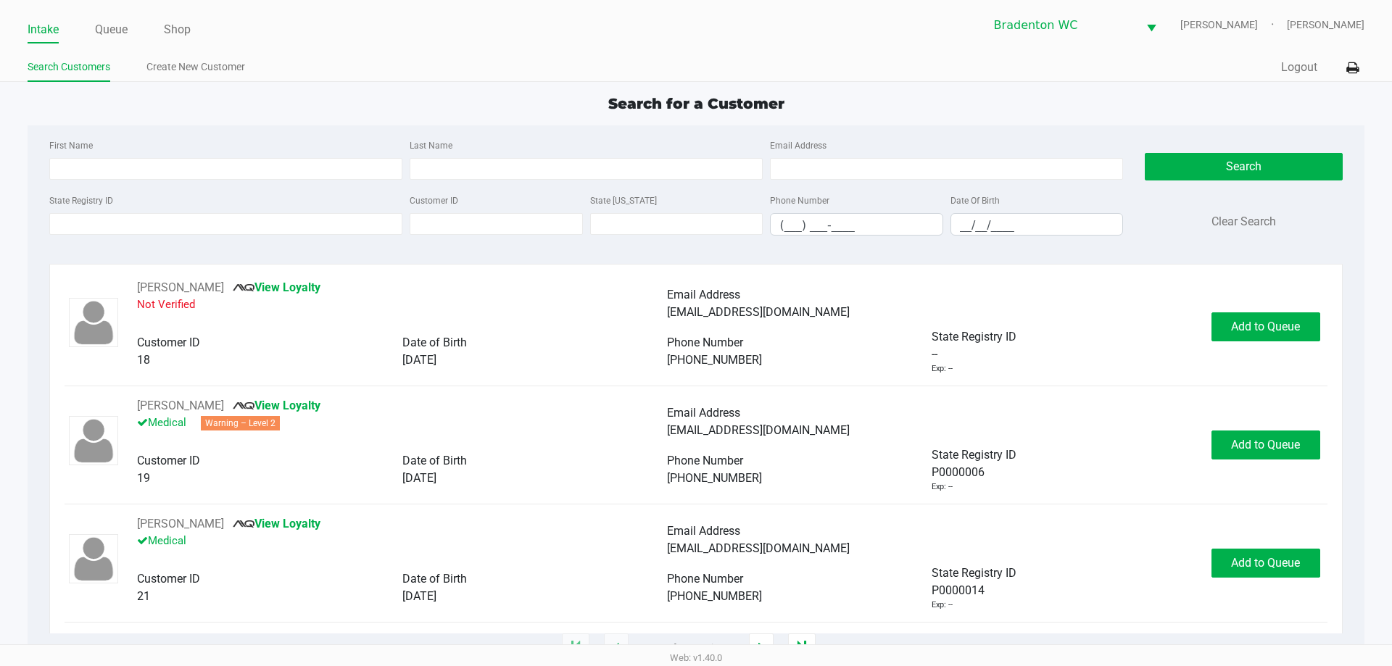
click at [399, 67] on ul "Search Customers Create New Customer" at bounding box center [362, 69] width 669 height 25
click at [133, 225] on input "State Registry ID" at bounding box center [225, 224] width 353 height 22
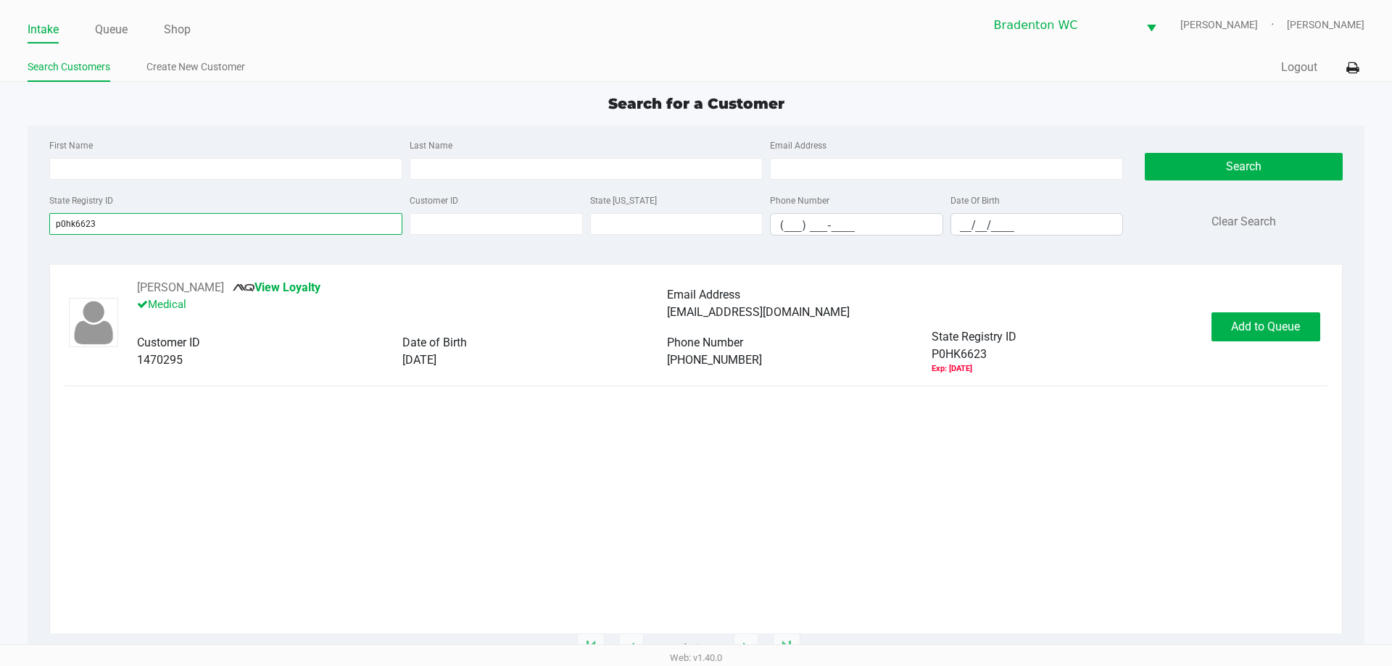
type input "p0hk6623"
click at [694, 328] on span "Add to Queue" at bounding box center [1265, 327] width 69 height 14
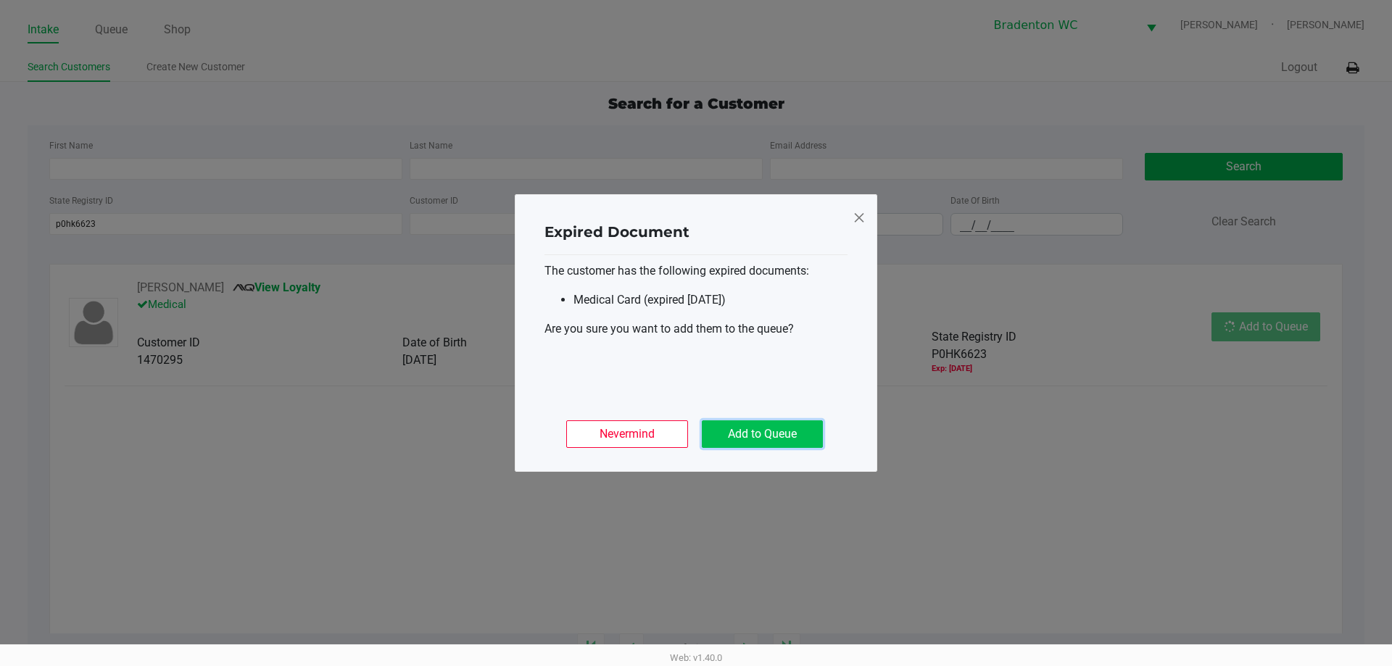
click at [694, 425] on button "Add to Queue" at bounding box center [762, 435] width 121 height 28
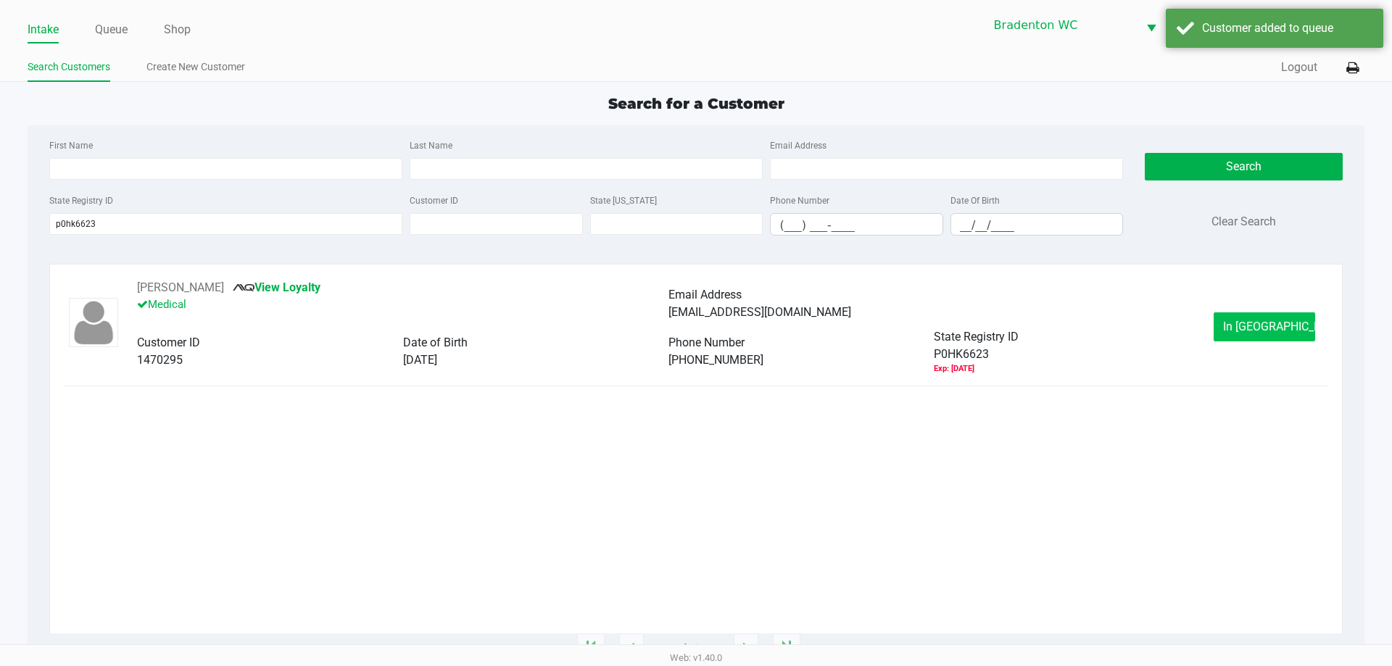
click at [694, 318] on button "In Queue" at bounding box center [1265, 327] width 102 height 29
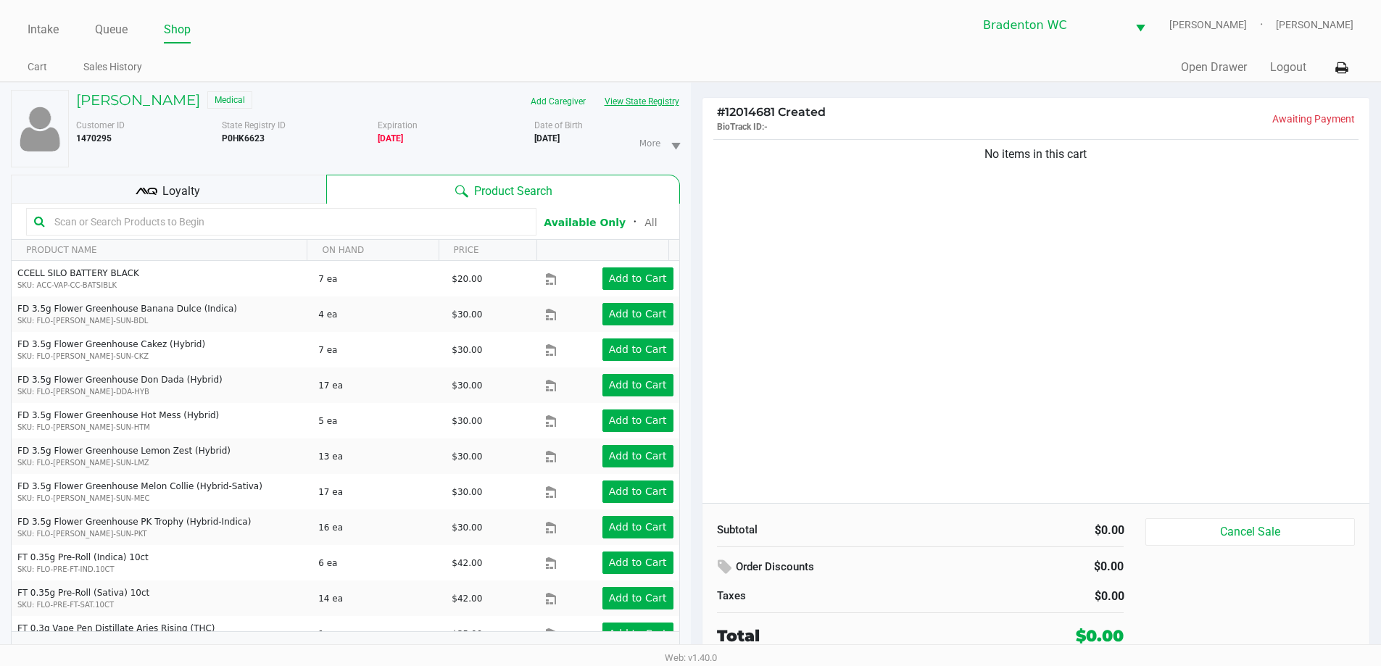
click at [627, 94] on button "View State Registry" at bounding box center [637, 101] width 85 height 23
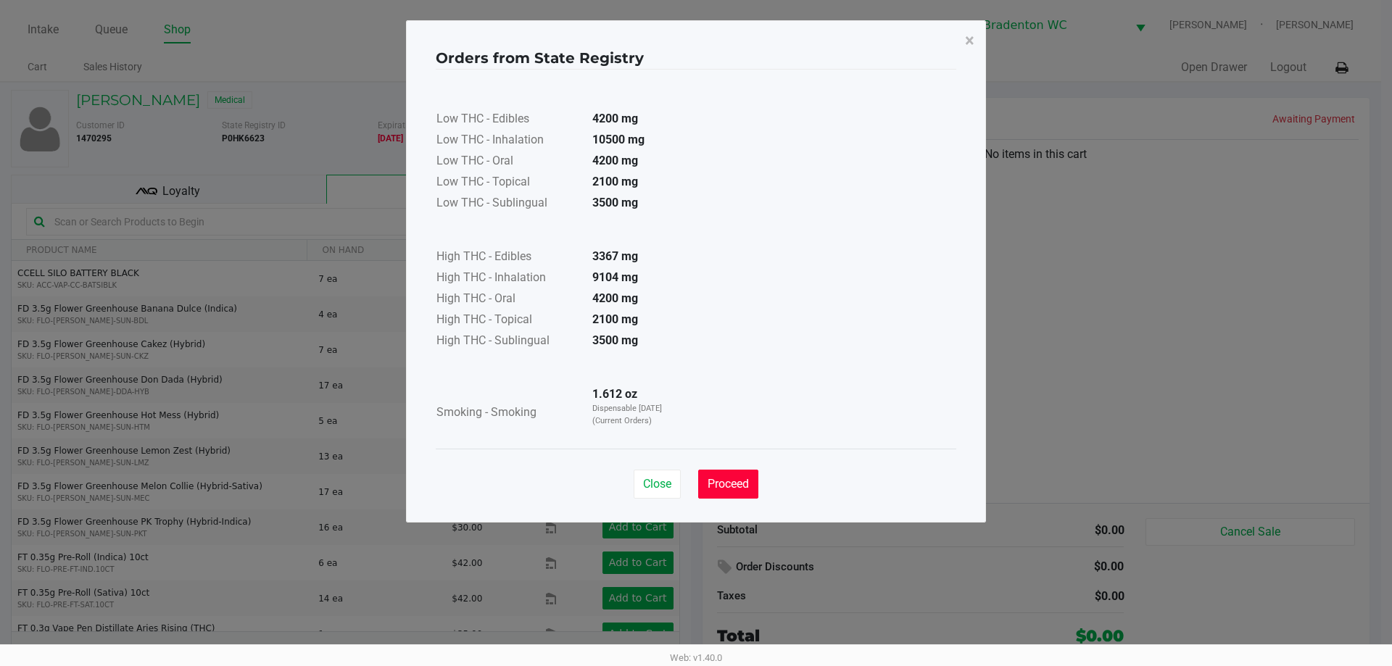
click at [694, 474] on button "Proceed" at bounding box center [728, 484] width 60 height 29
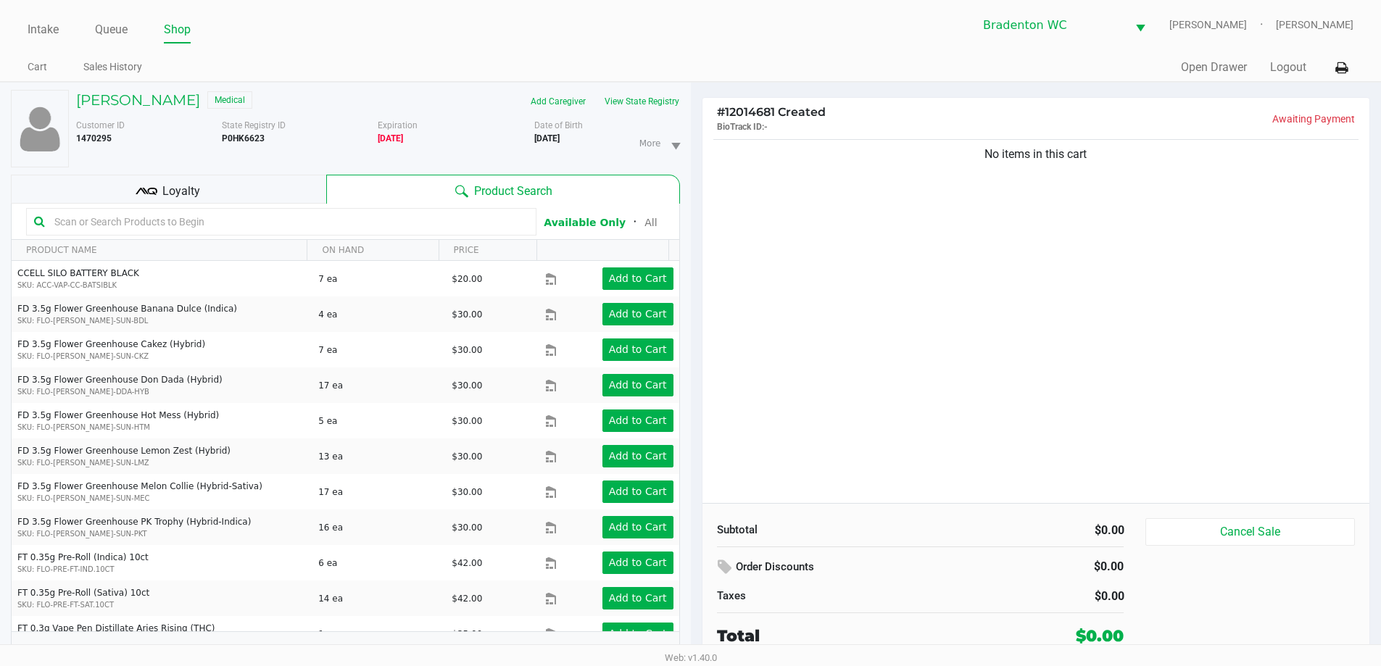
click at [146, 216] on input "text" at bounding box center [289, 222] width 480 height 22
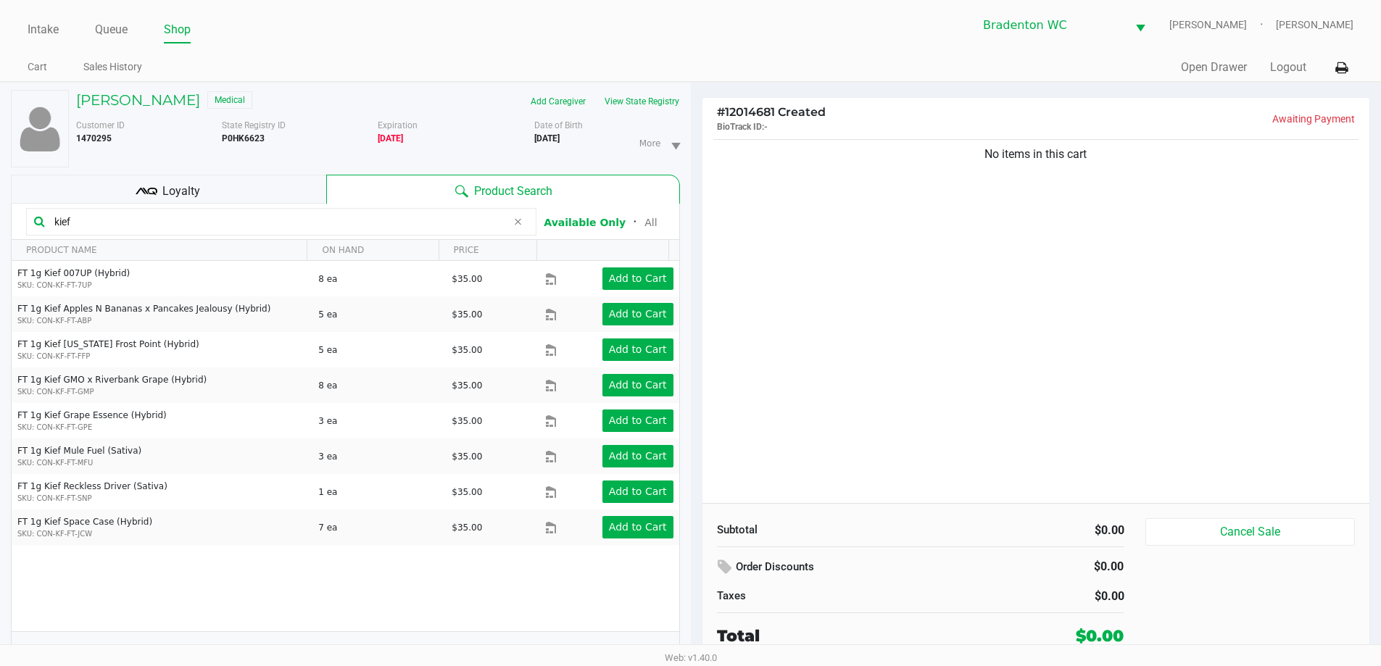
type input "kief"
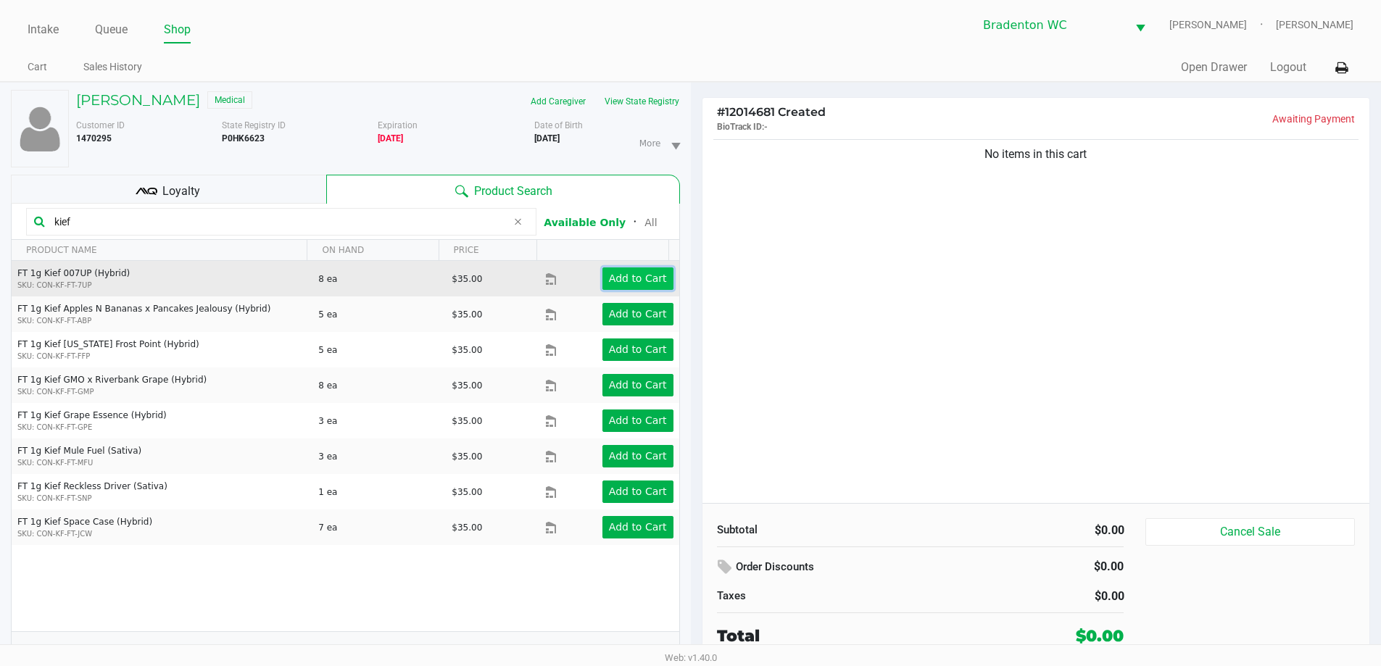
click at [621, 284] on app-button-loader "Add to Cart" at bounding box center [638, 279] width 58 height 12
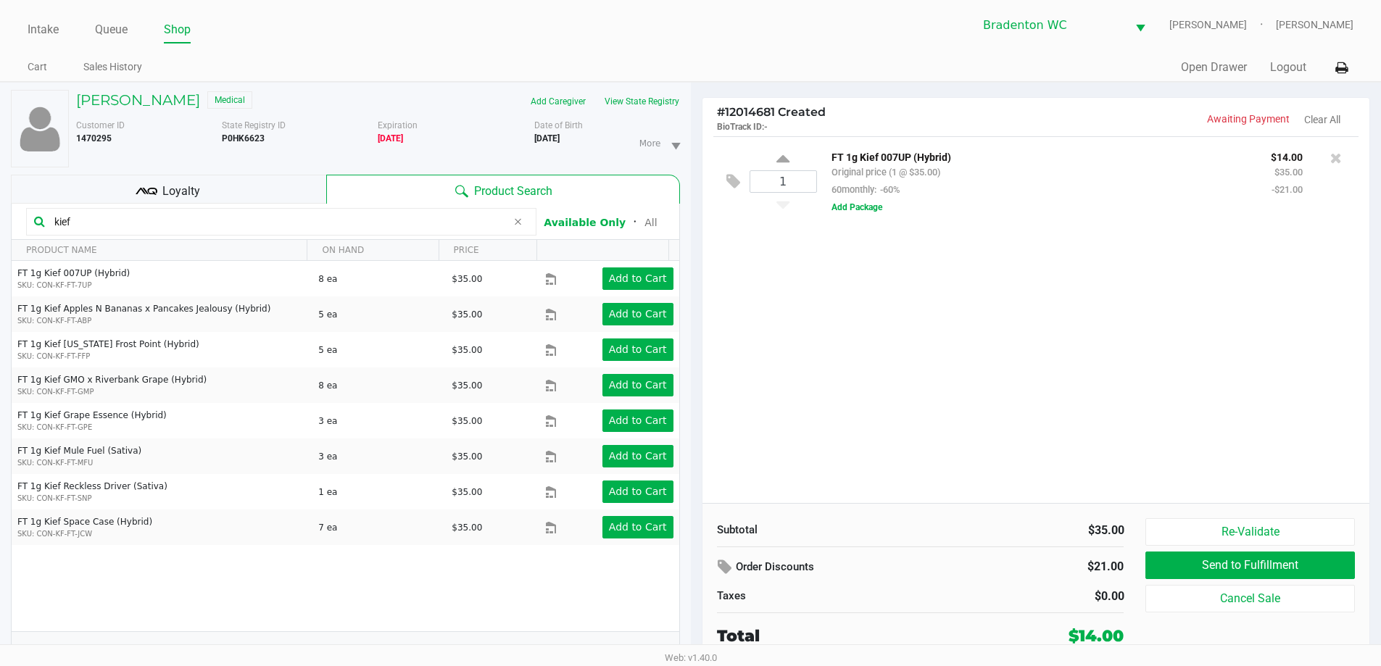
click at [694, 36] on div "Bradenton WC HUMBERTO-LEON Marley French" at bounding box center [1022, 25] width 663 height 36
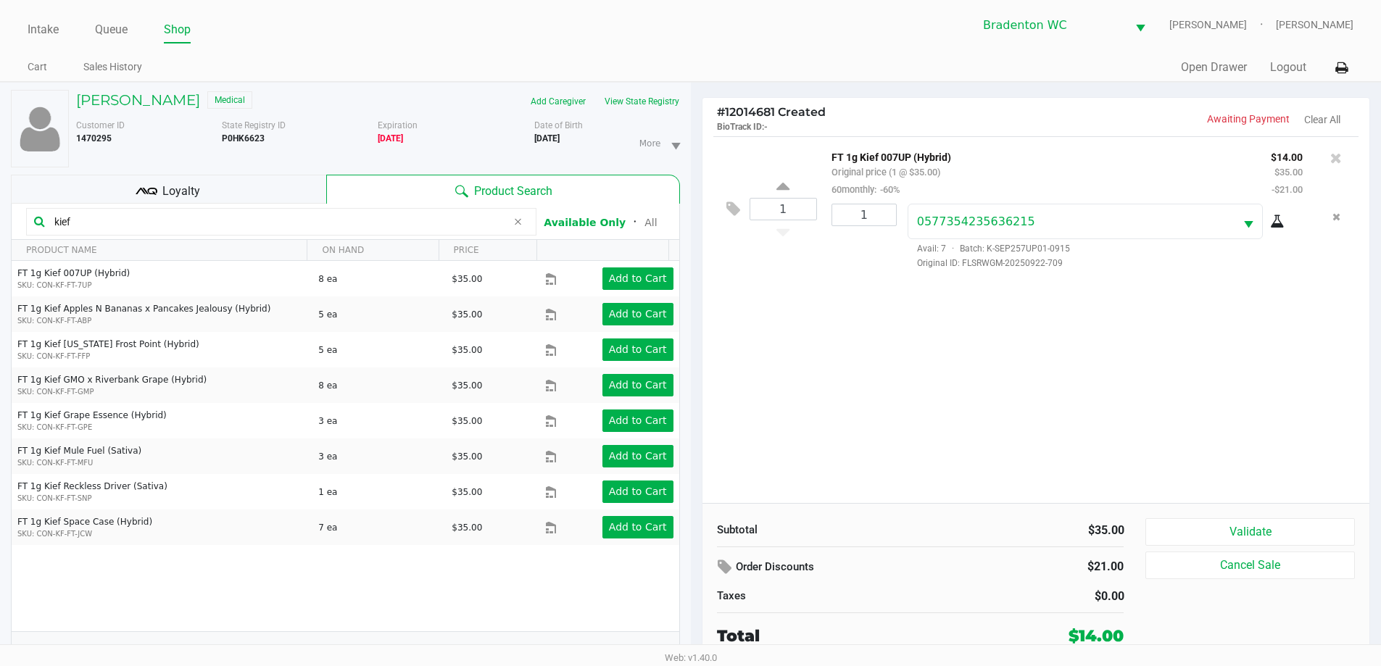
click at [181, 191] on span "Loyalty" at bounding box center [181, 191] width 38 height 17
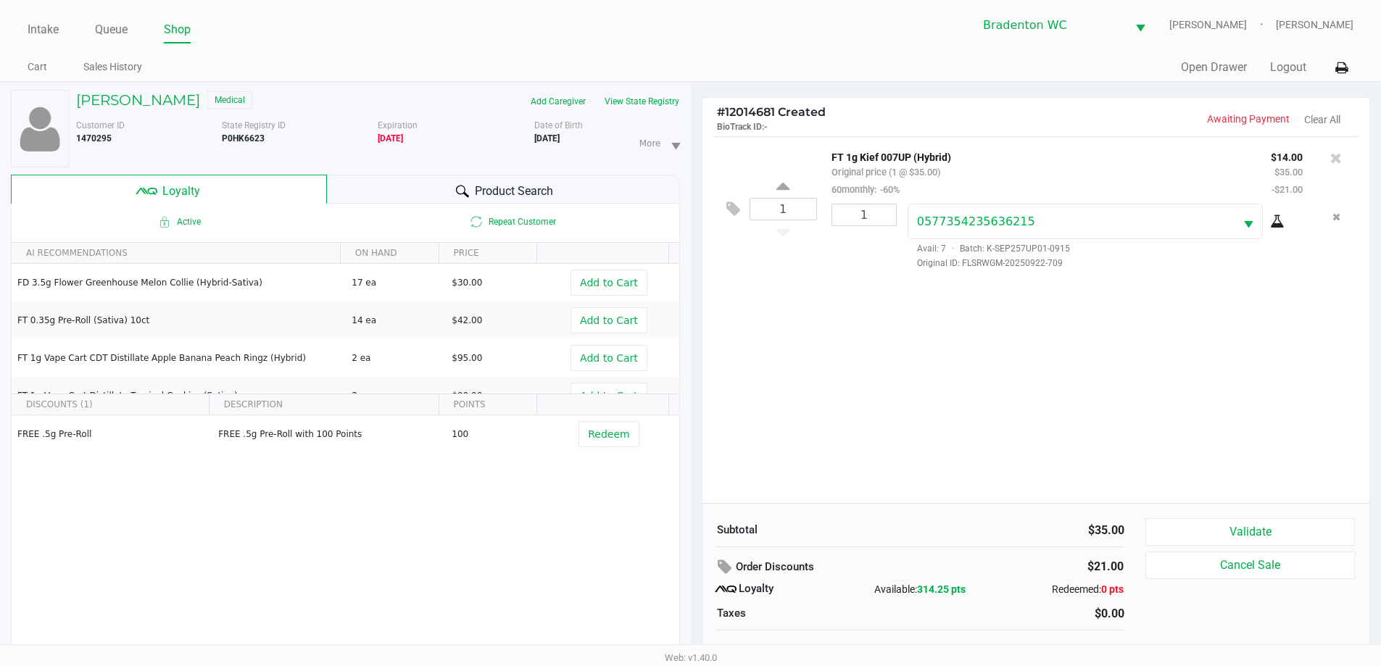
scroll to position [15, 0]
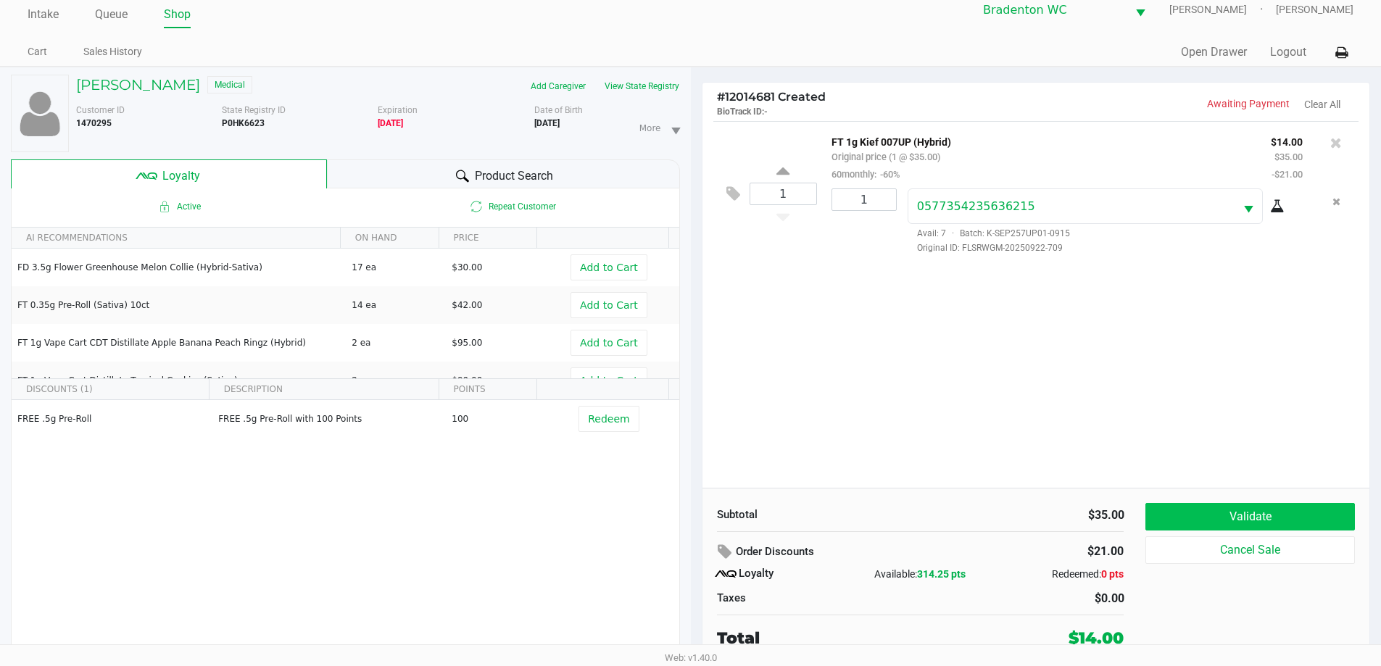
click at [694, 518] on button "Validate" at bounding box center [1250, 517] width 209 height 28
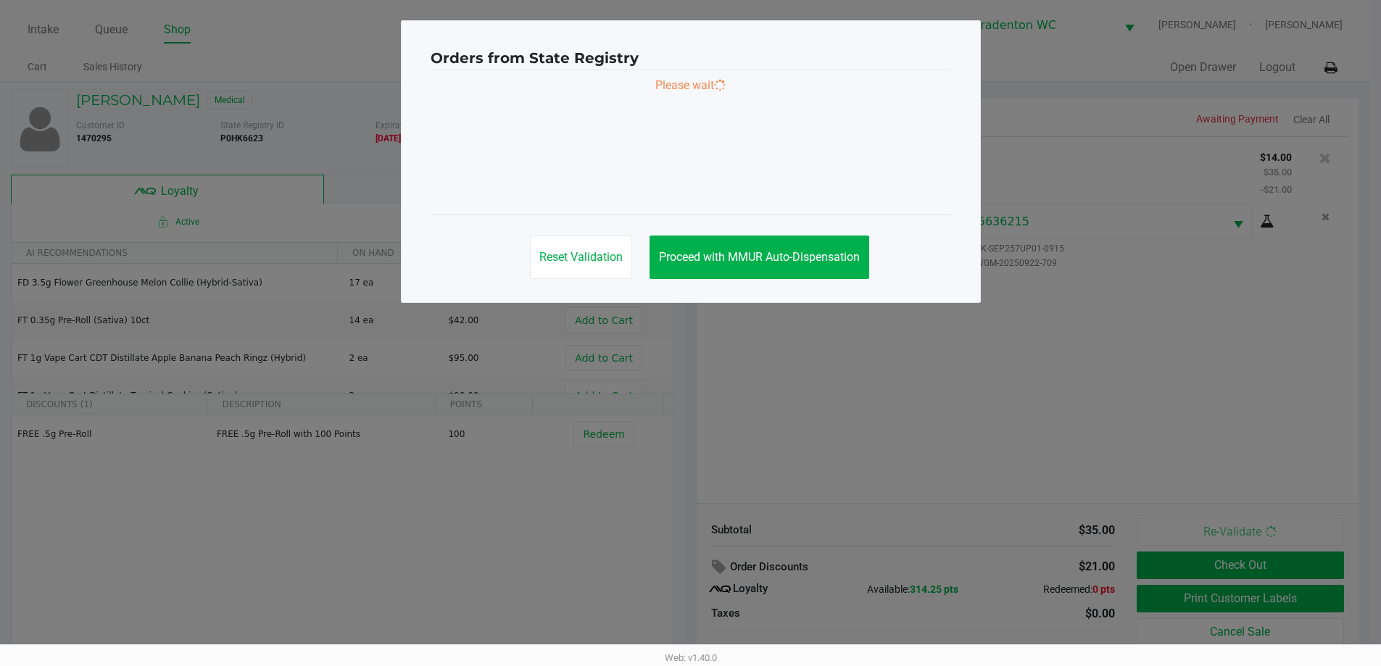
scroll to position [0, 0]
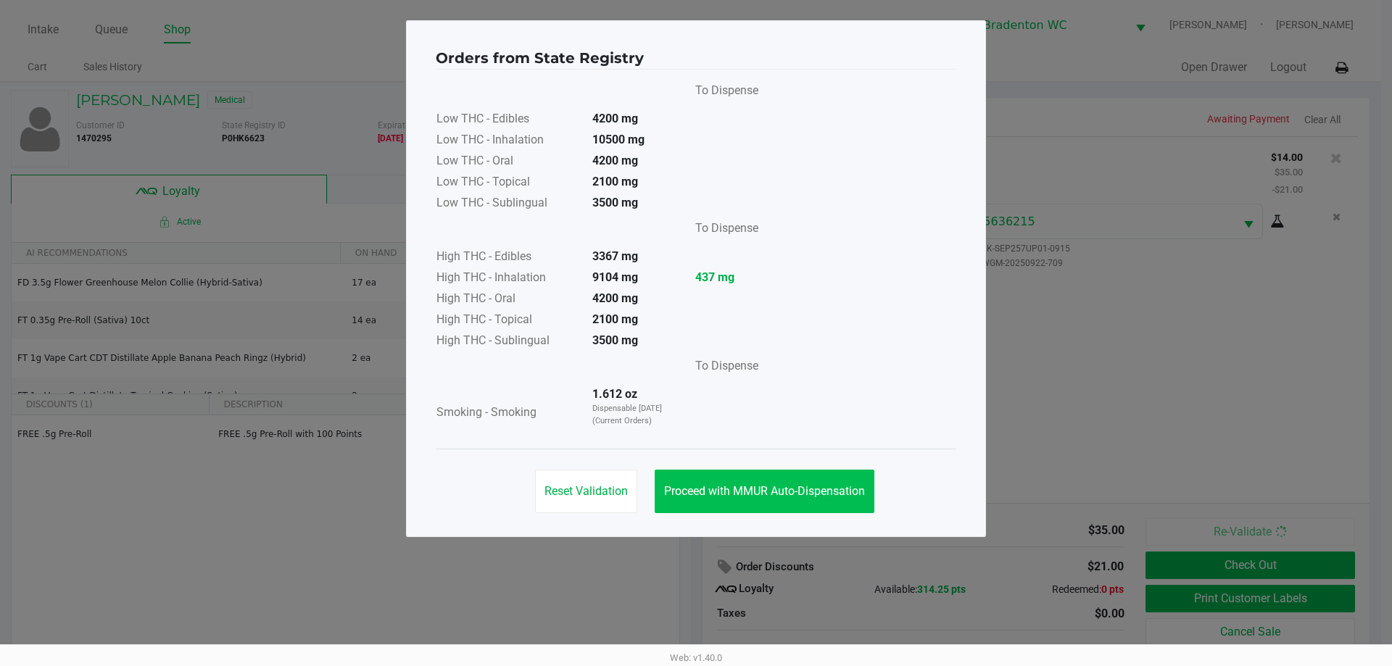
click at [694, 483] on button "Proceed with MMUR Auto-Dispensation" at bounding box center [765, 492] width 220 height 44
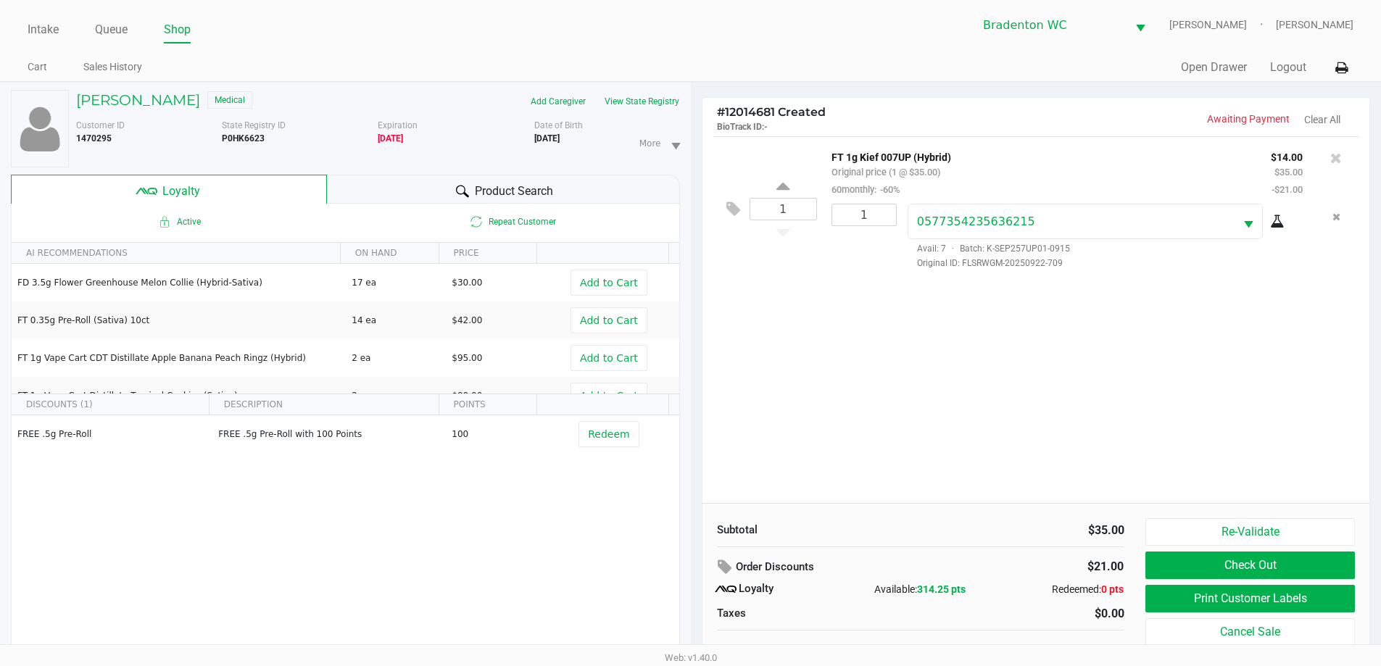
click at [694, 604] on button "Print Customer Labels" at bounding box center [1250, 599] width 209 height 28
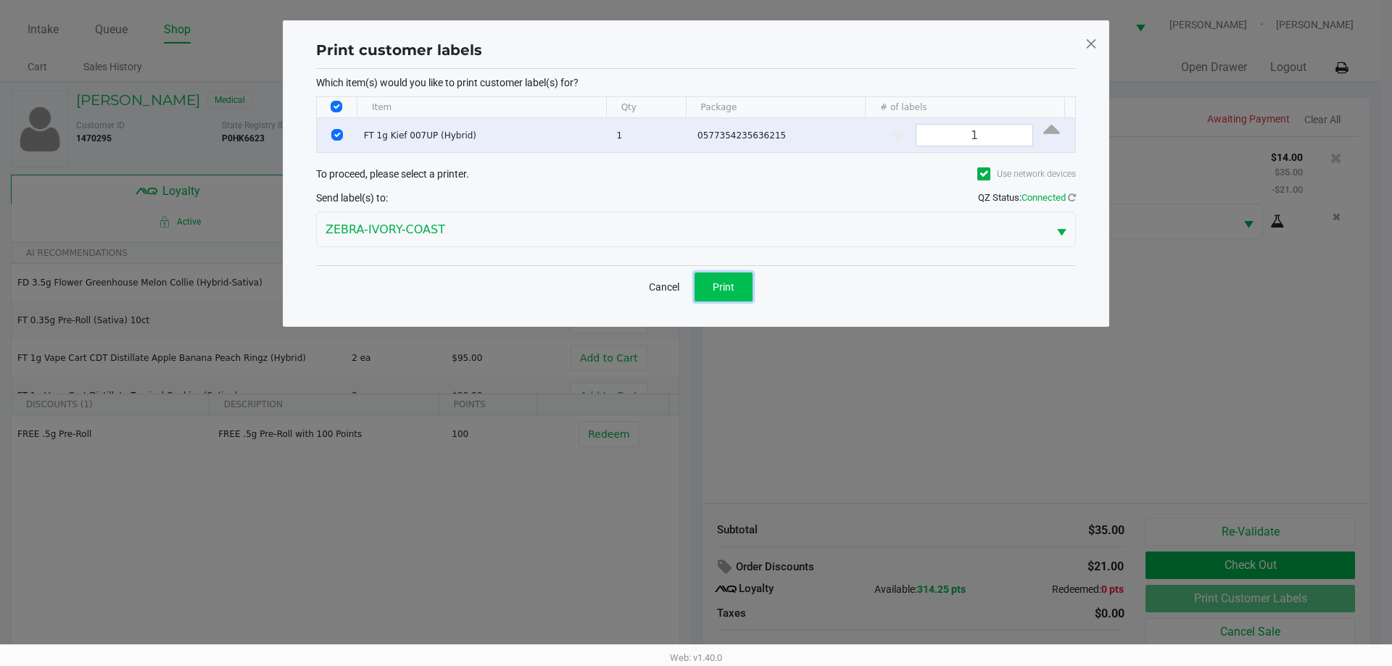
click at [694, 288] on button "Print" at bounding box center [724, 287] width 58 height 29
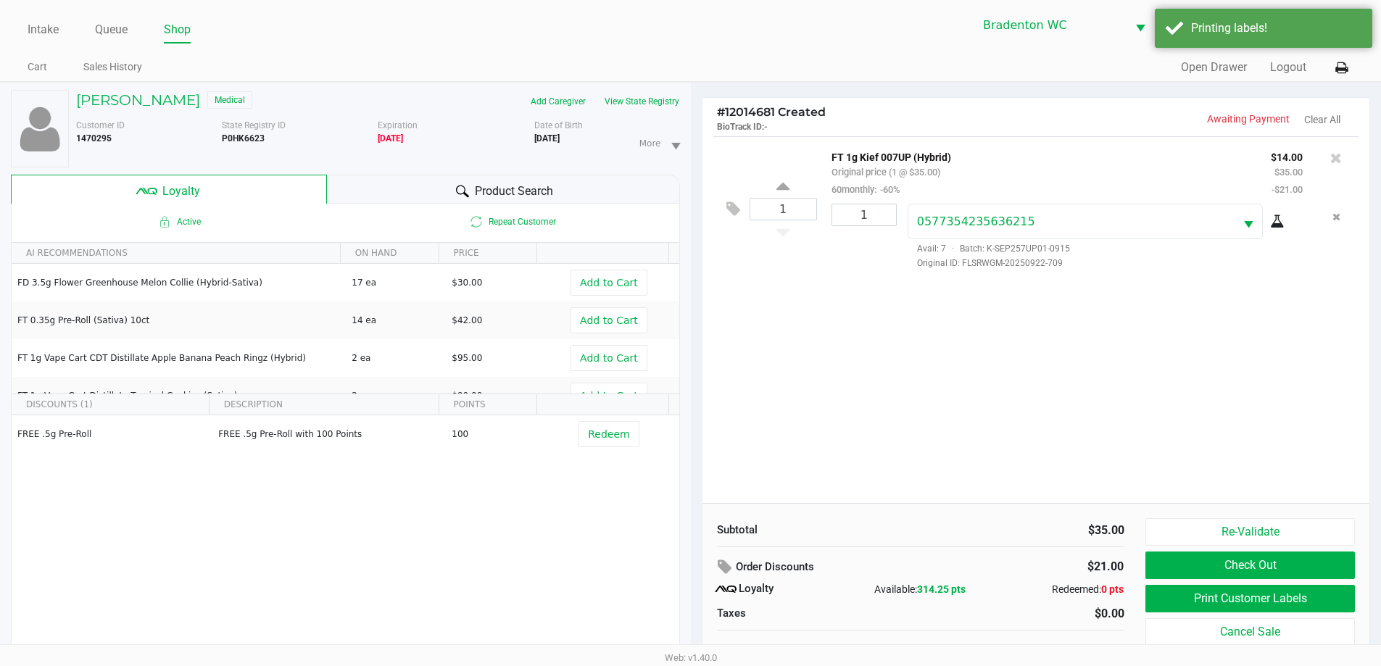
click at [694, 560] on button "Check Out" at bounding box center [1250, 566] width 209 height 28
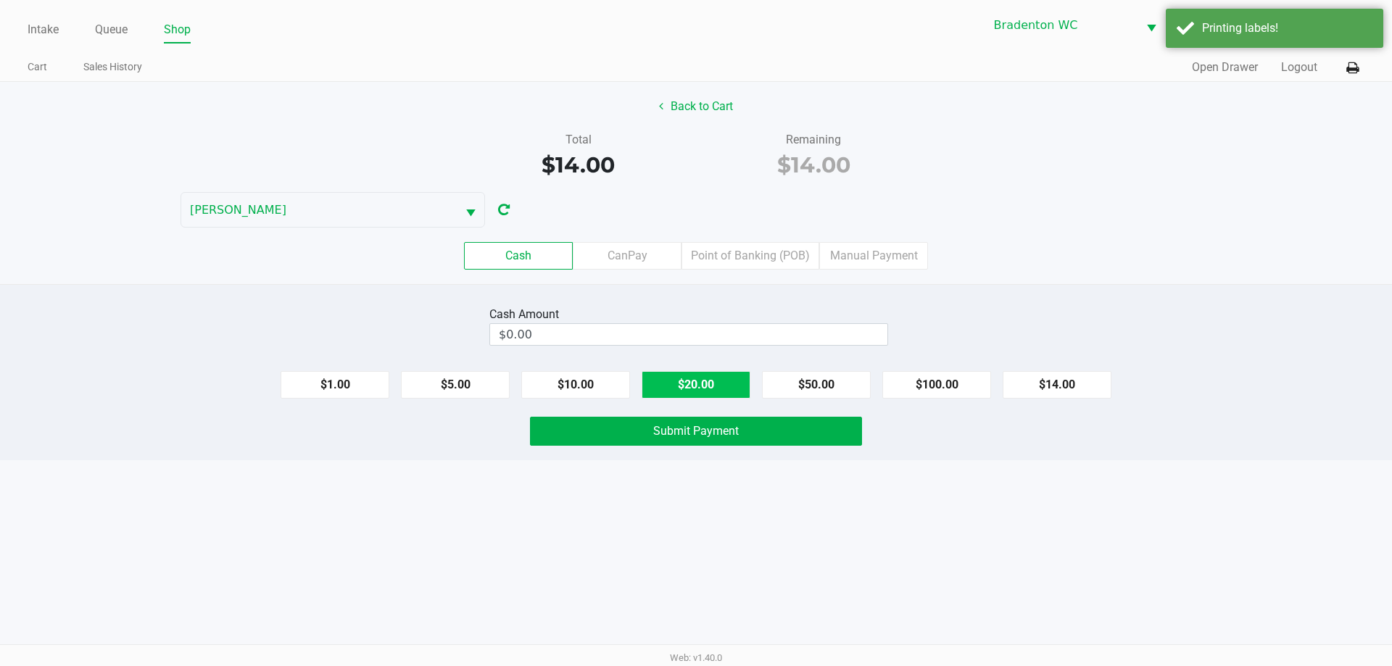
click at [690, 384] on button "$20.00" at bounding box center [696, 385] width 109 height 28
type input "$20.00"
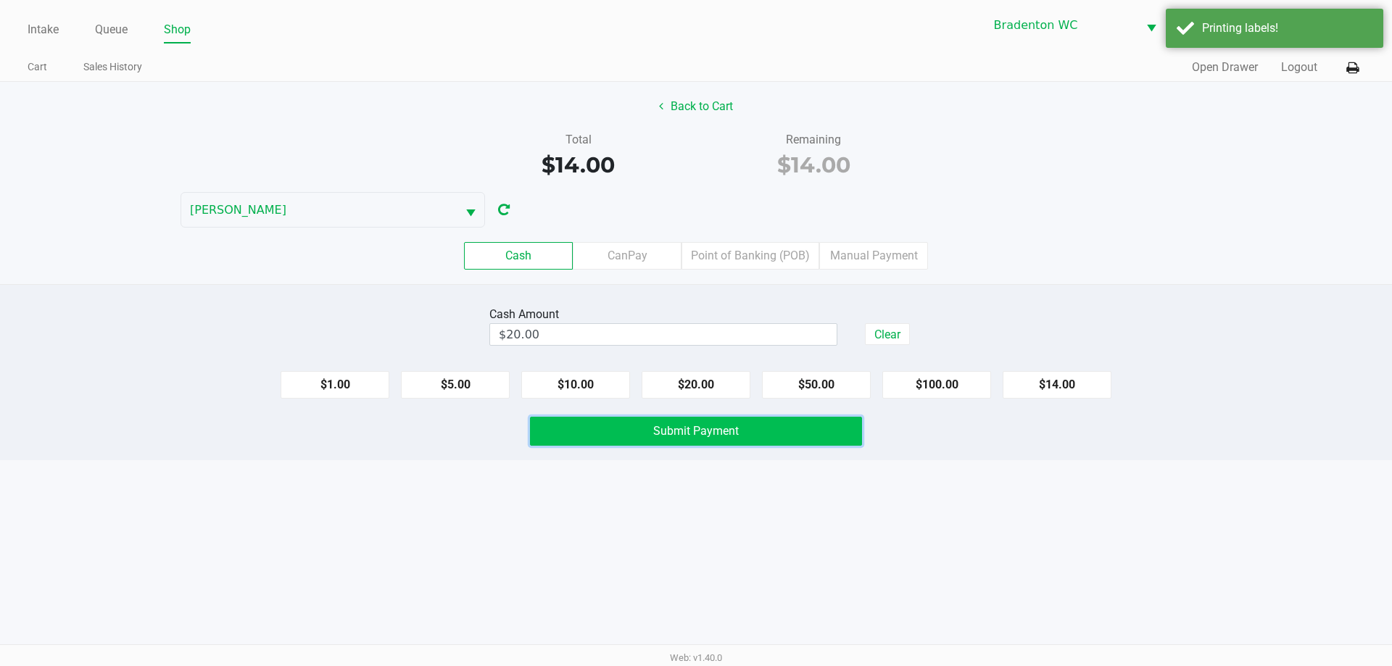
click at [694, 436] on span "Submit Payment" at bounding box center [696, 431] width 86 height 14
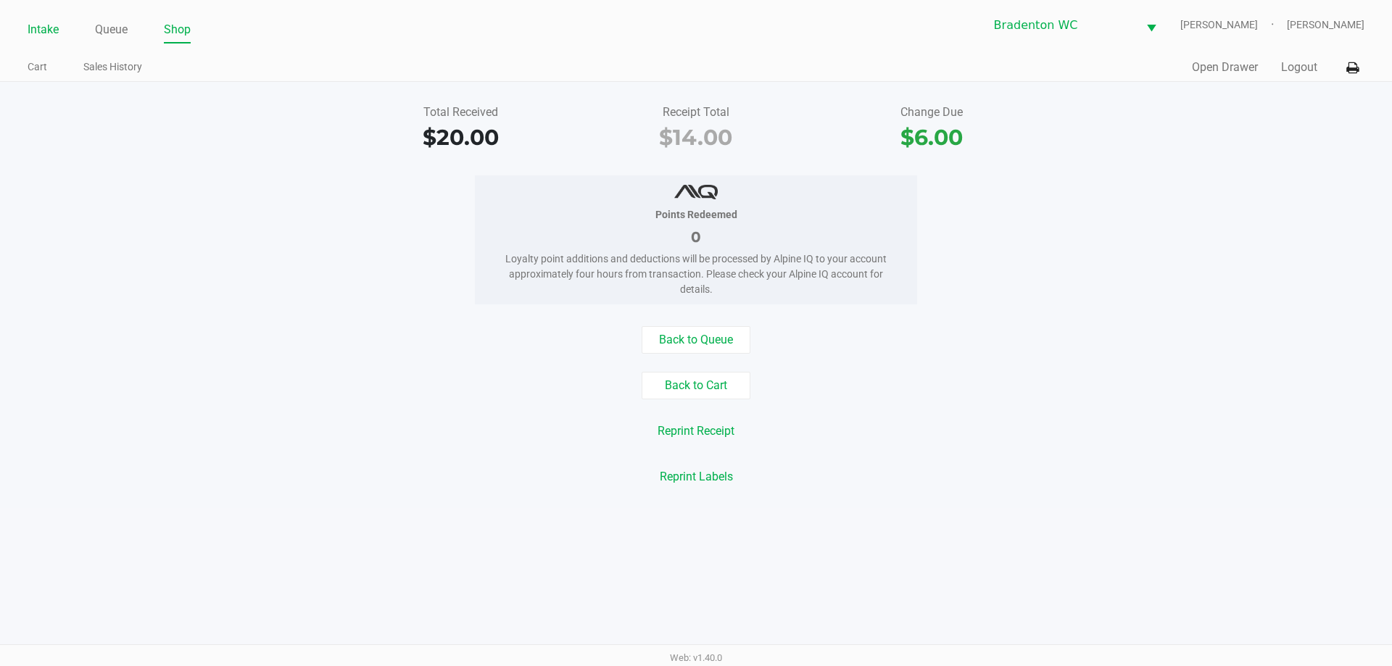
click at [44, 30] on link "Intake" at bounding box center [43, 30] width 31 height 20
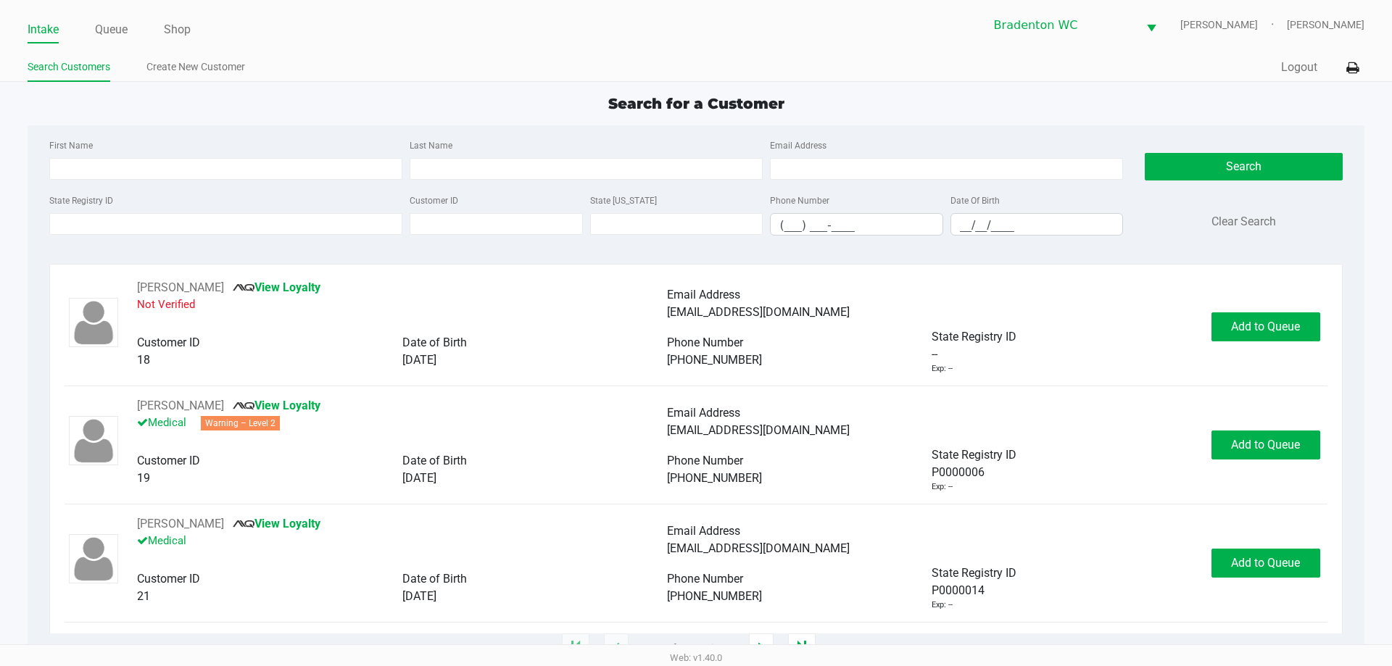
click at [364, 31] on ul "Intake Queue Shop" at bounding box center [362, 30] width 669 height 25
click at [86, 220] on input "State Registry ID" at bounding box center [225, 224] width 353 height 22
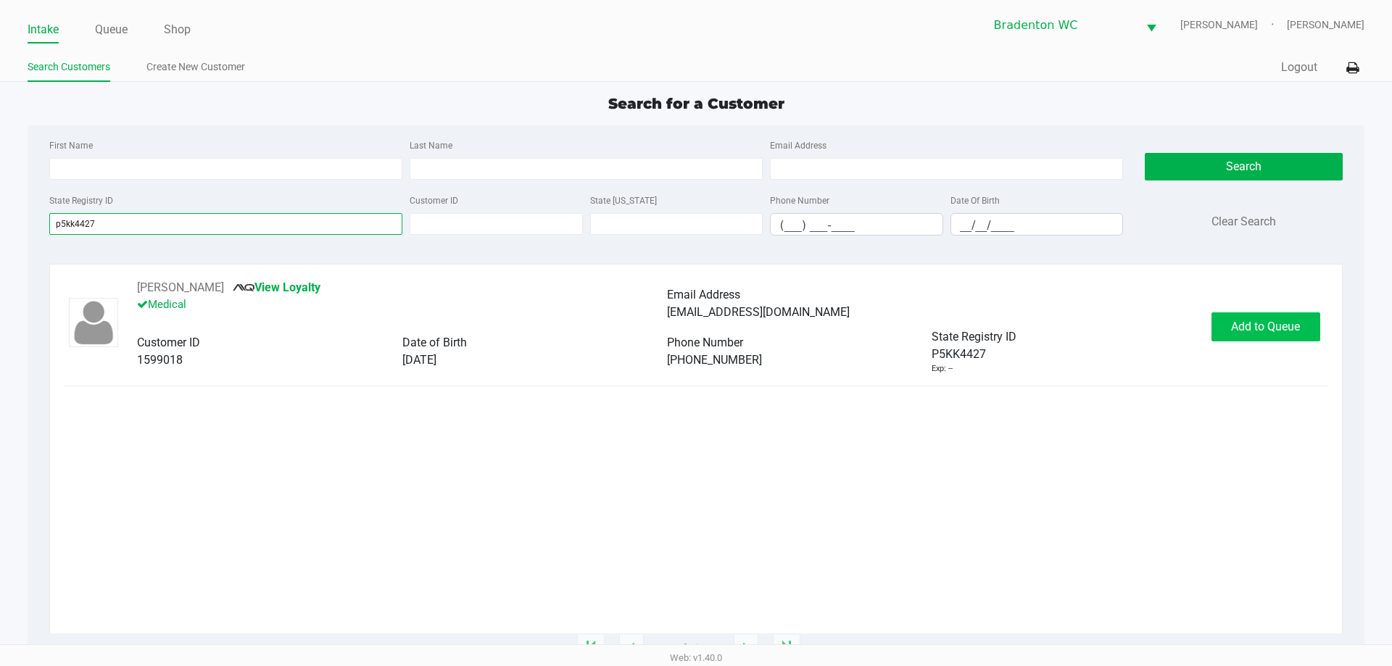
type input "p5kk4427"
click at [694, 336] on button "Add to Queue" at bounding box center [1266, 327] width 109 height 29
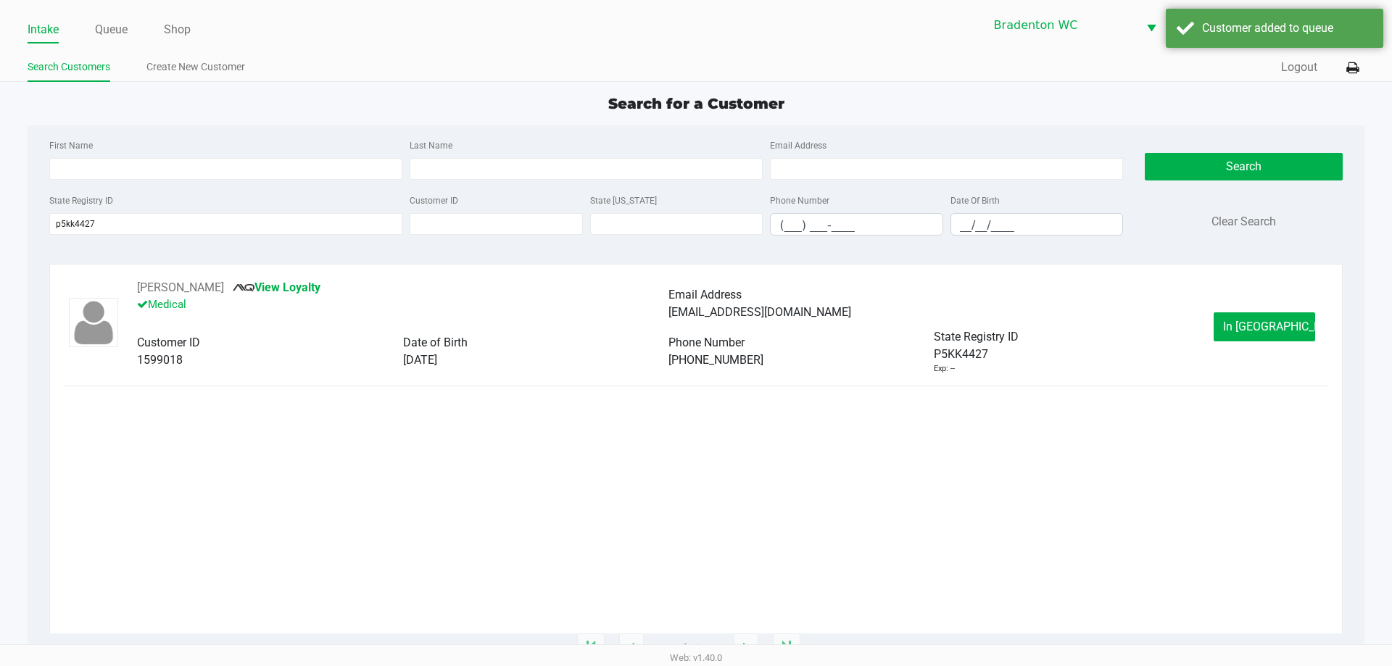
click at [694, 330] on button "In Queue" at bounding box center [1265, 327] width 102 height 29
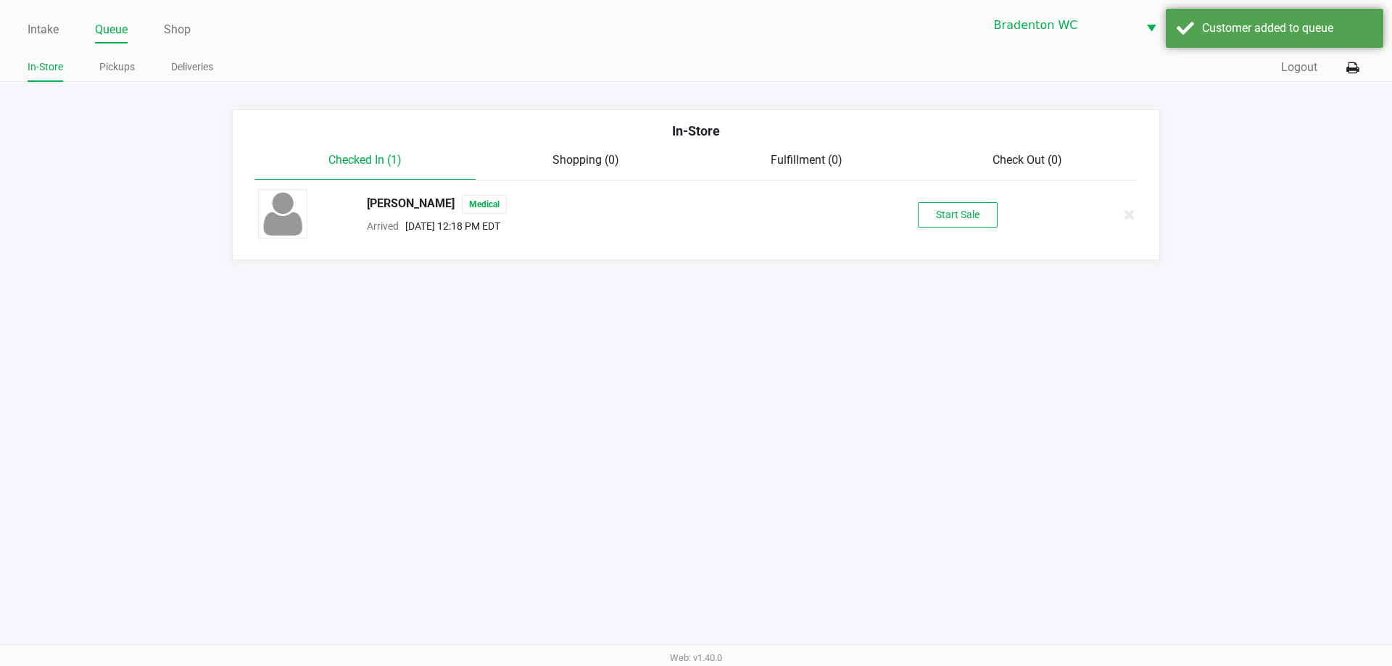
click at [694, 231] on div "MADELYN MITCHELL Medical Arrived Sep 27, 2025 12:18 PM EDT Start Sale" at bounding box center [696, 214] width 898 height 51
click at [694, 223] on button "Start Sale" at bounding box center [958, 214] width 80 height 25
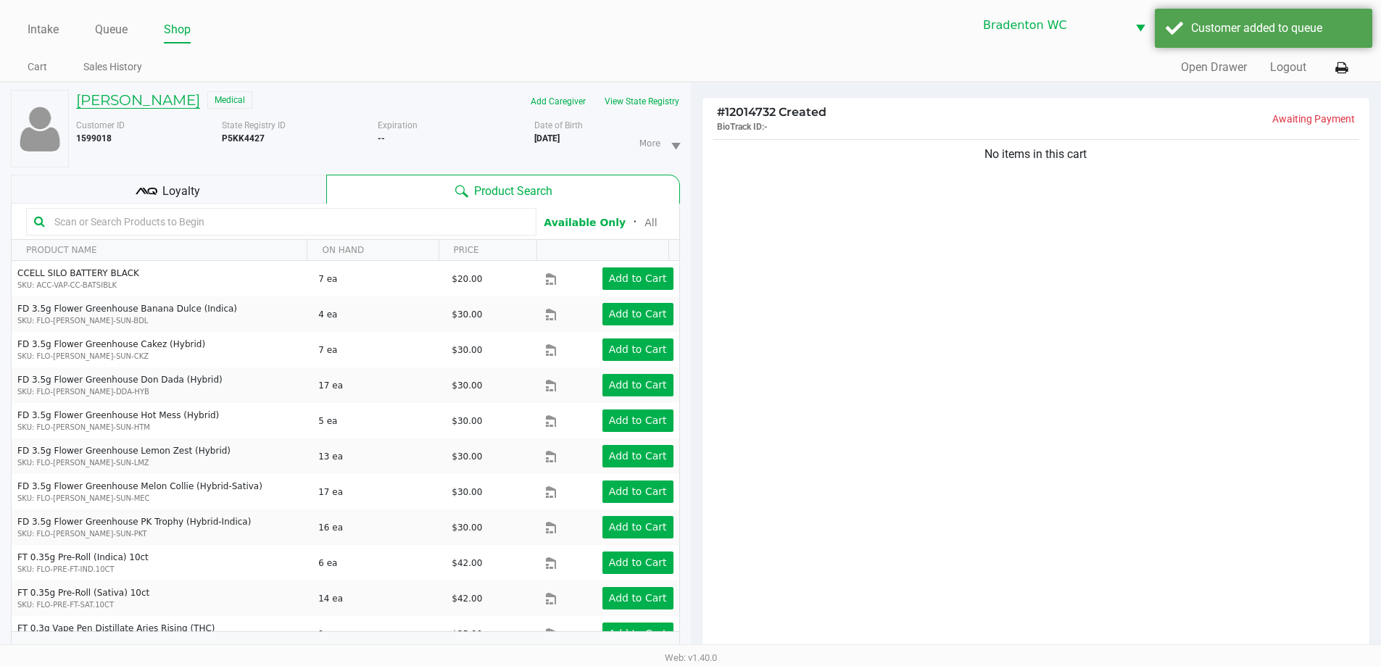
click at [191, 97] on h5 "MADELYN MITCHELL" at bounding box center [138, 99] width 124 height 17
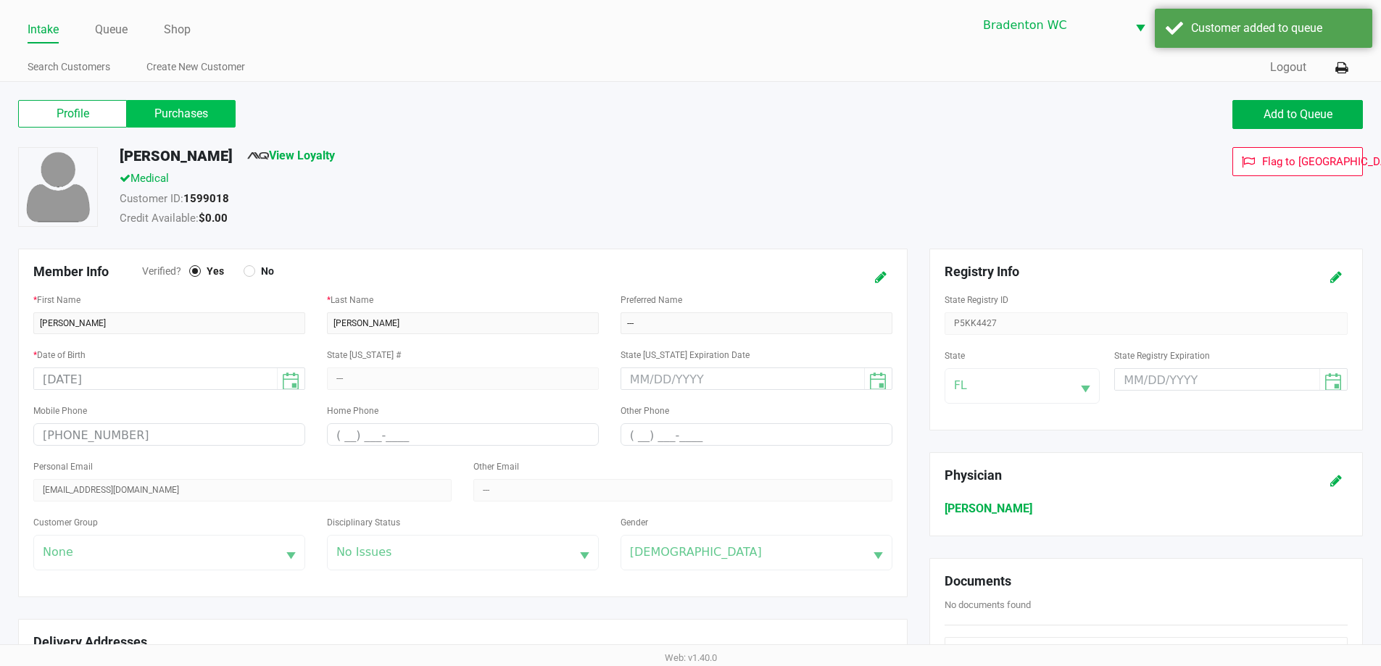
click at [204, 117] on label "Purchases" at bounding box center [181, 114] width 109 height 28
click at [0, 0] on 1 "Purchases" at bounding box center [0, 0] width 0 height 0
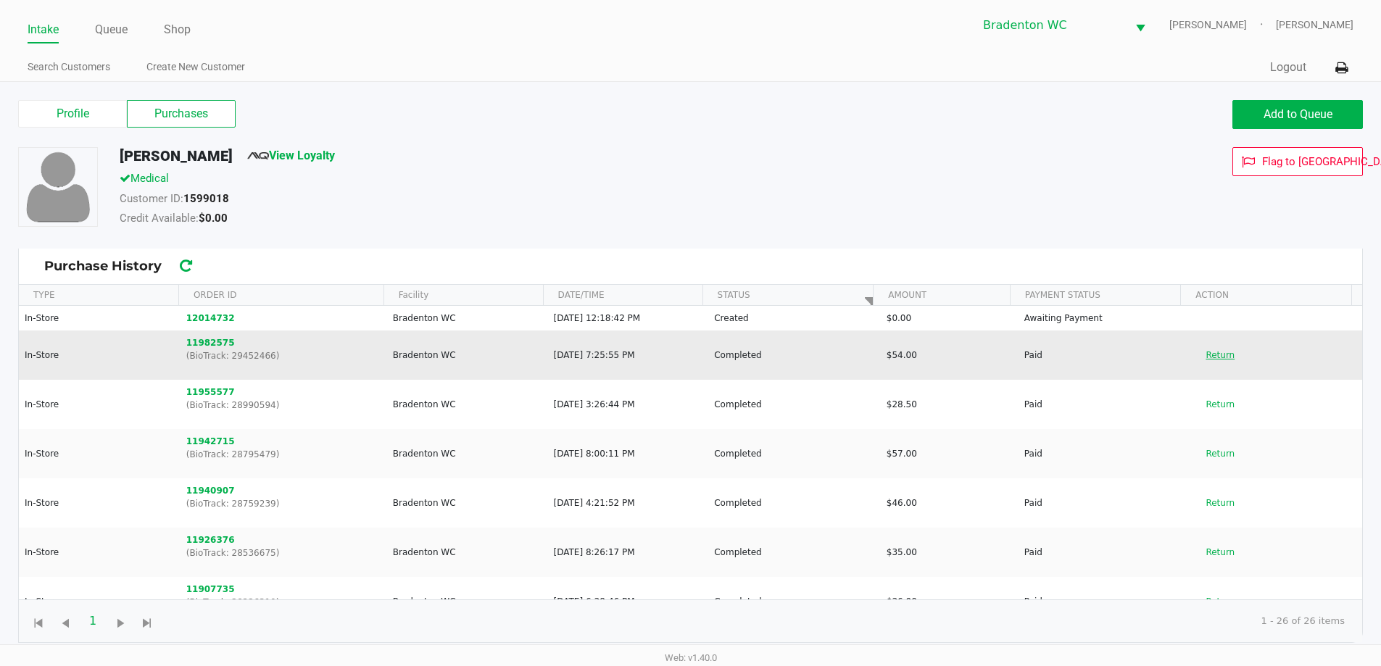
click at [694, 352] on button "Return" at bounding box center [1220, 355] width 48 height 23
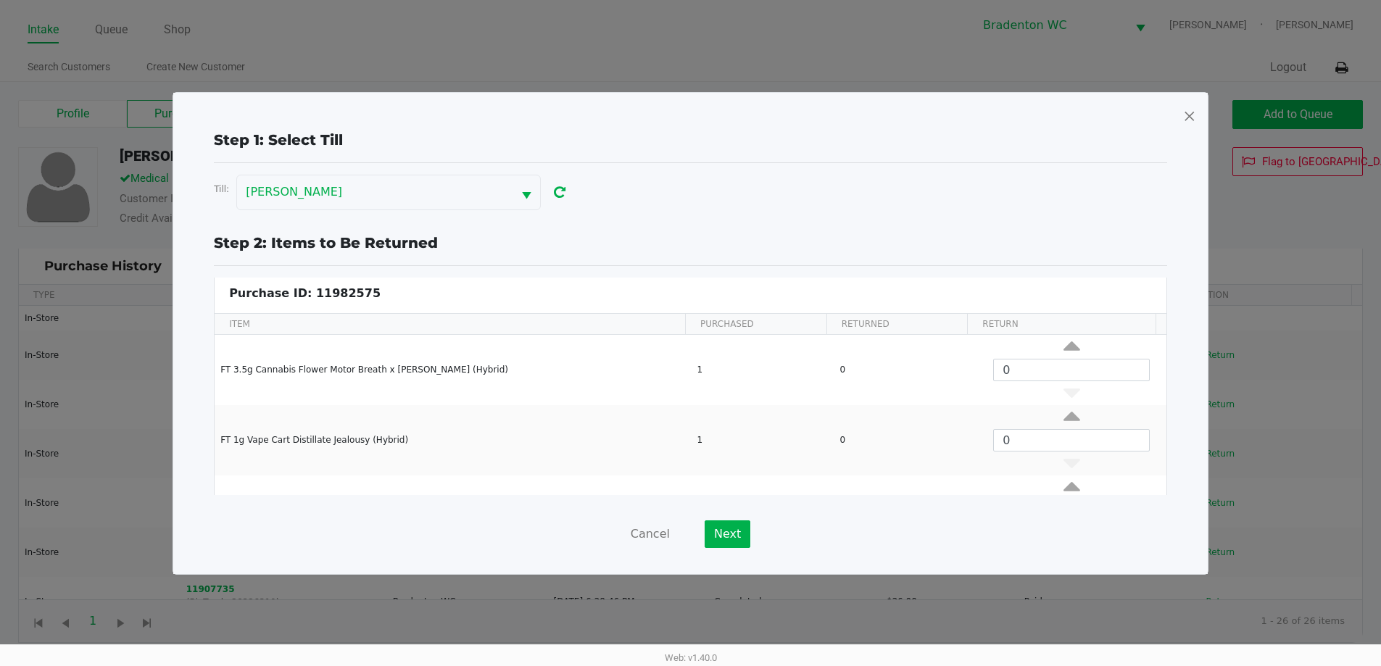
click at [694, 116] on span at bounding box center [1189, 115] width 13 height 23
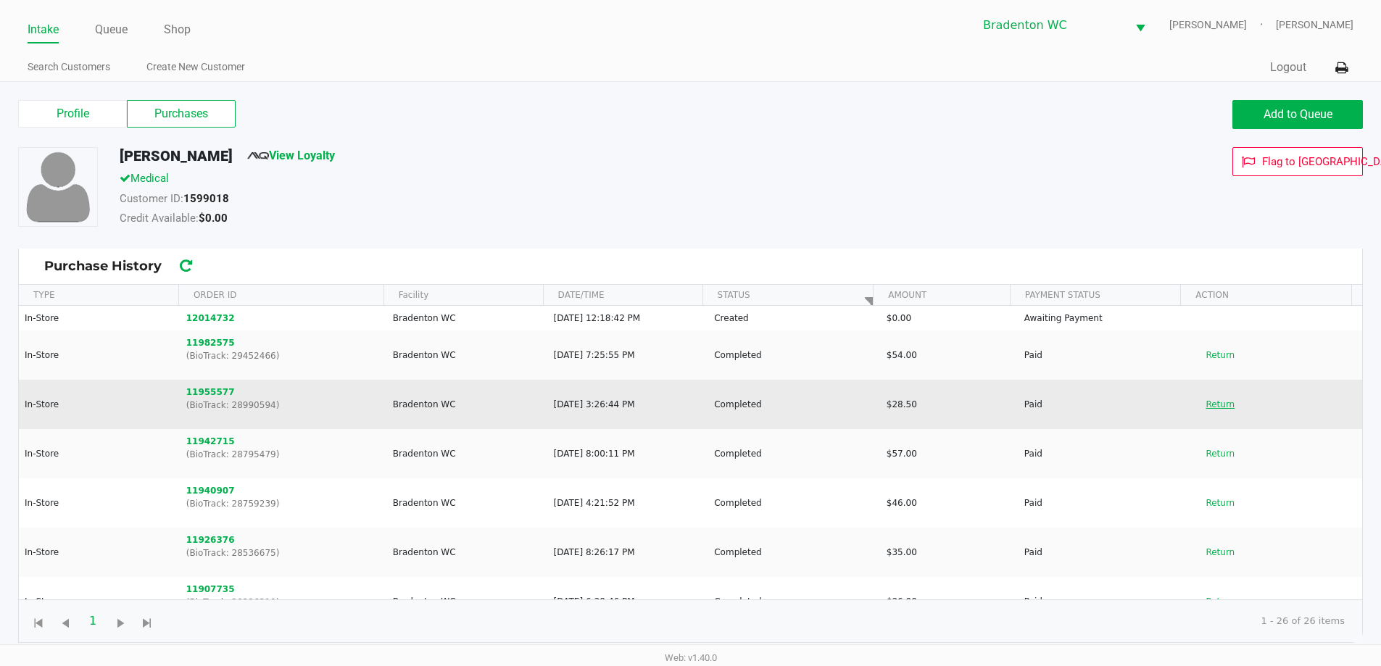
click at [694, 405] on button "Return" at bounding box center [1220, 404] width 48 height 23
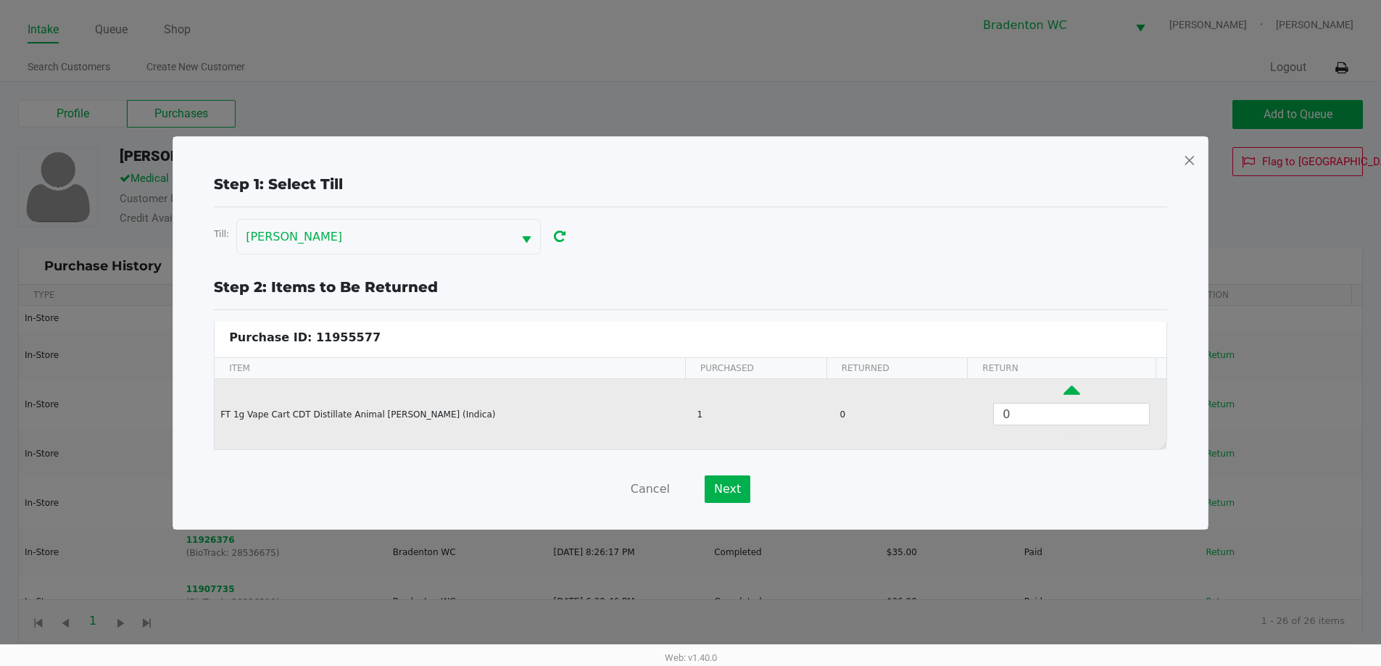
click at [694, 389] on icon "Data table" at bounding box center [1072, 394] width 17 height 18
type input "1"
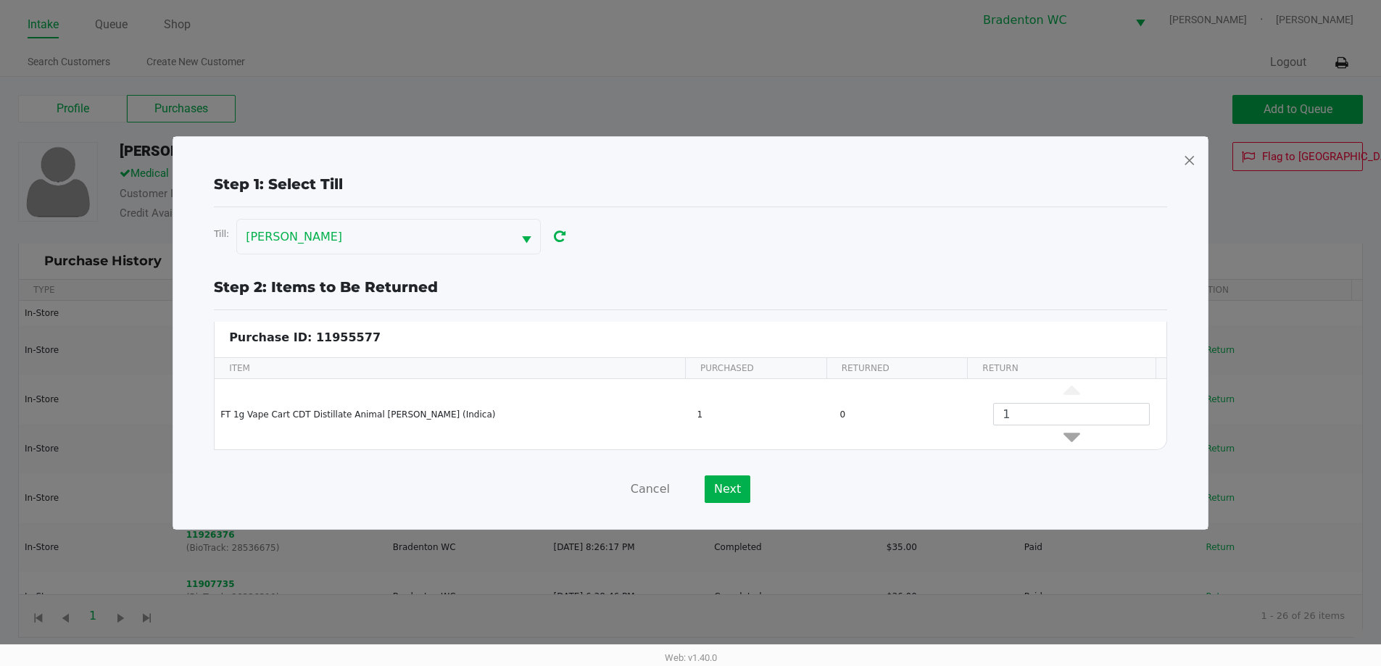
scroll to position [6, 0]
click at [694, 484] on button "Next" at bounding box center [728, 490] width 46 height 28
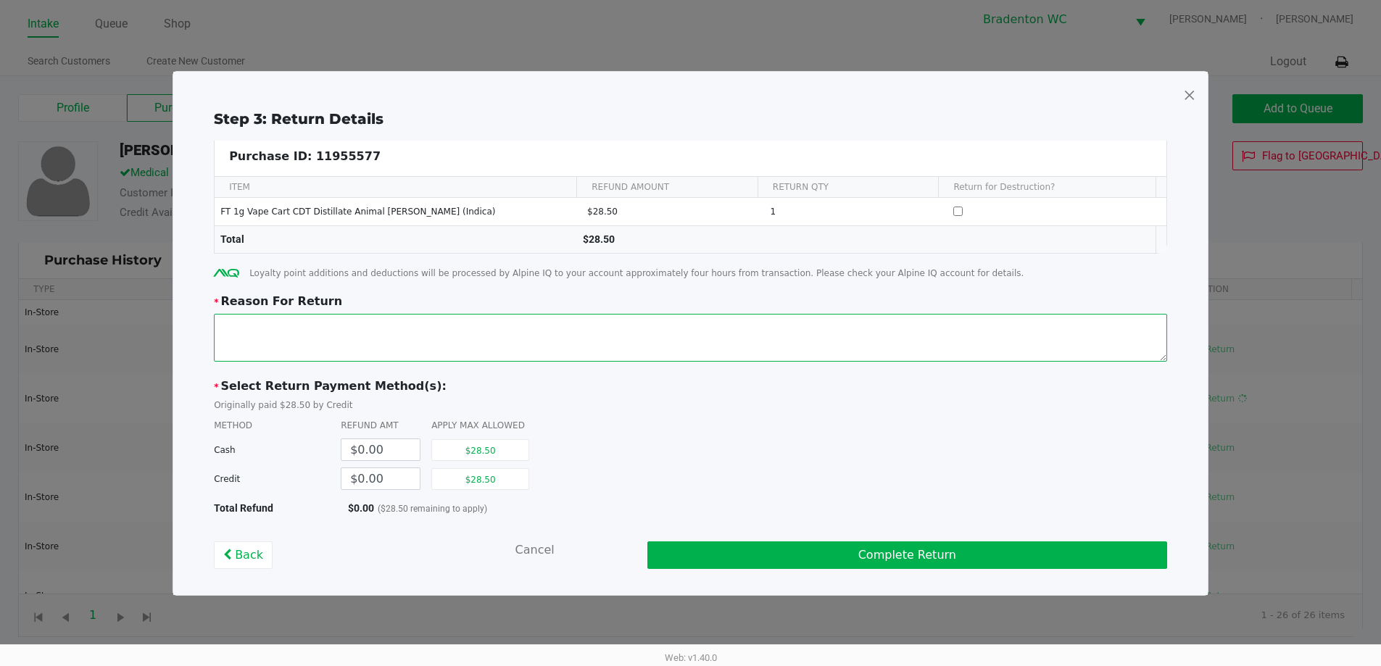
click at [573, 331] on textarea at bounding box center [690, 338] width 953 height 48
type textarea "leaking"
click at [444, 475] on button "$28.50" at bounding box center [480, 479] width 98 height 22
type input "$28.50"
click at [694, 547] on button "Complete Return" at bounding box center [907, 556] width 520 height 28
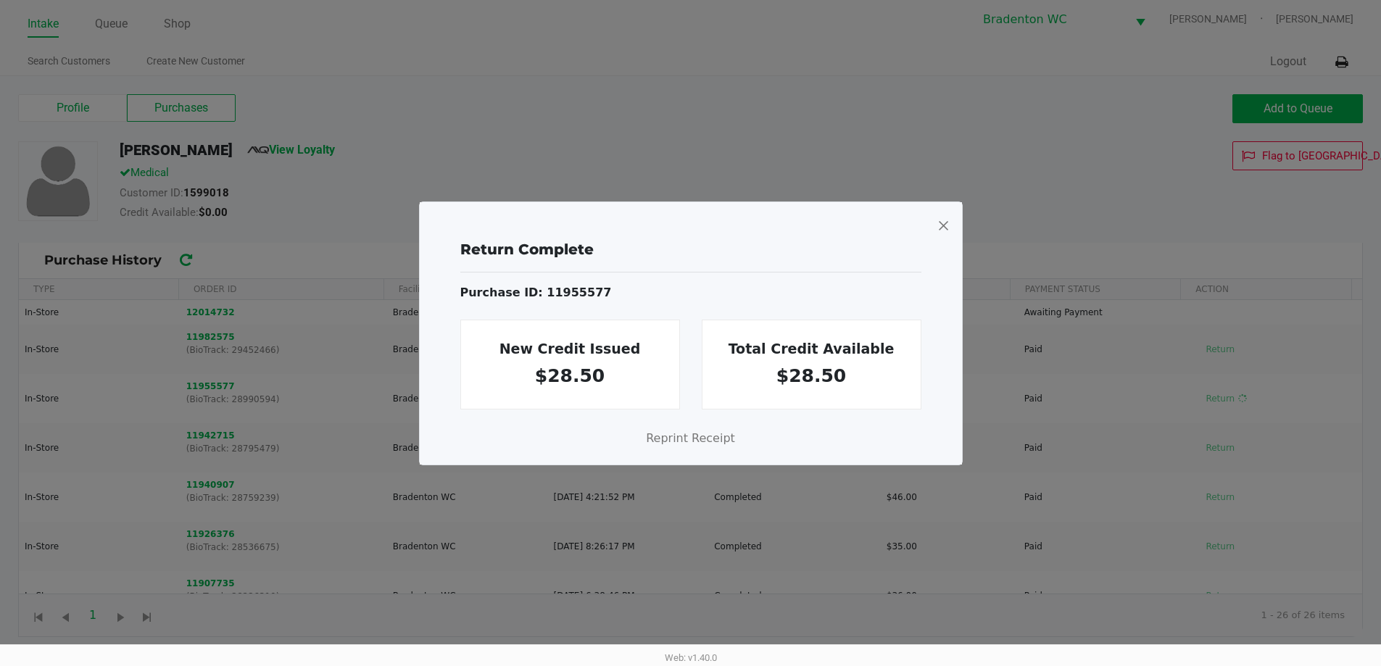
click at [694, 228] on span at bounding box center [943, 225] width 13 height 23
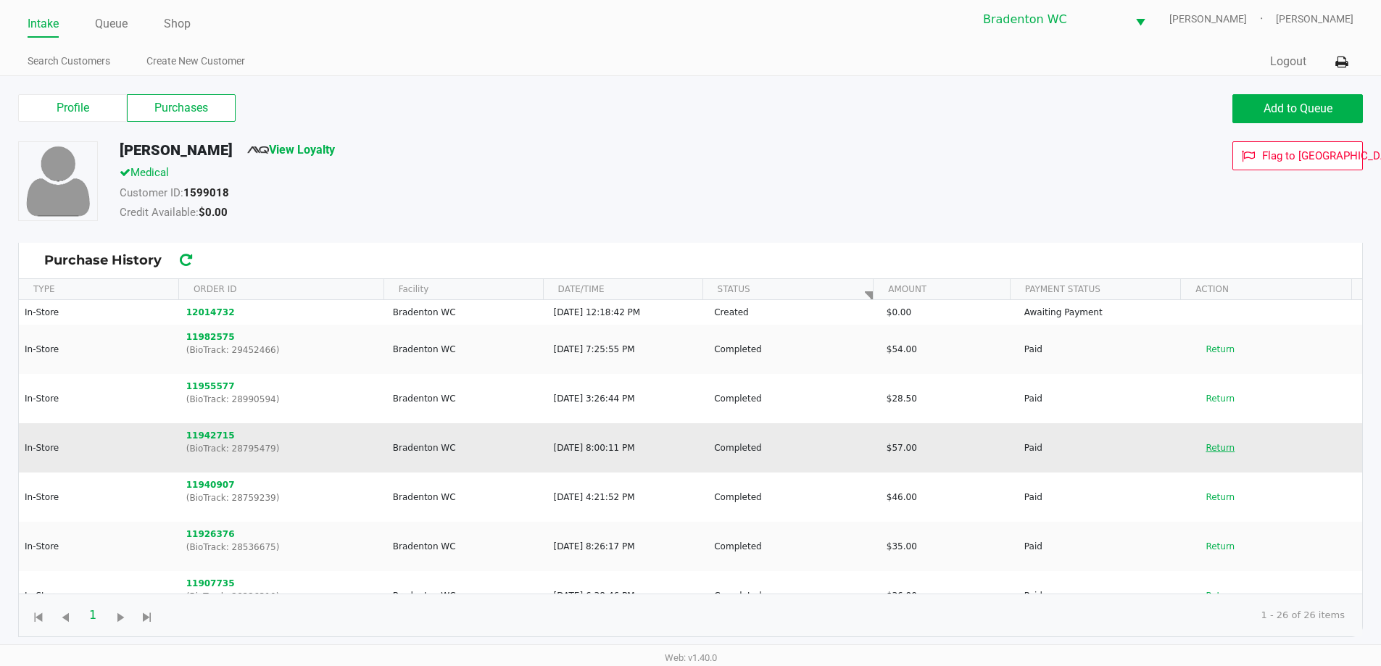
click at [694, 447] on button "Return" at bounding box center [1220, 447] width 48 height 23
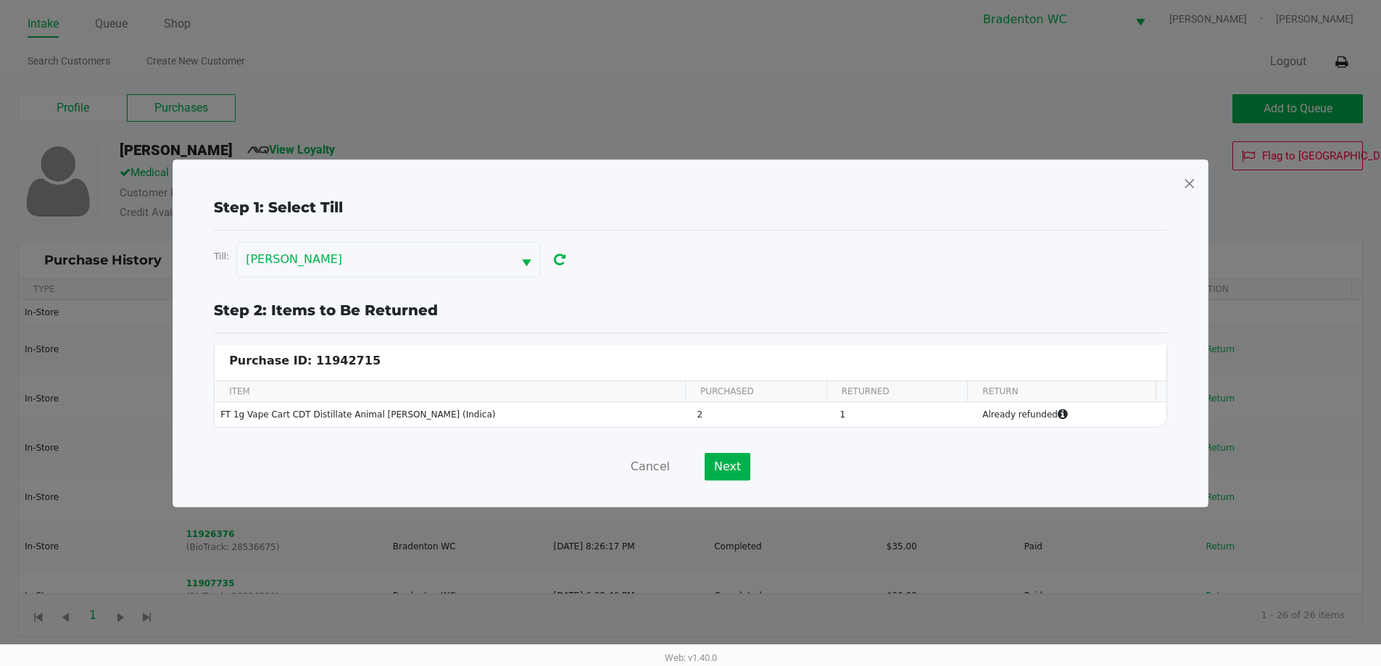
click at [694, 183] on span at bounding box center [1189, 183] width 13 height 23
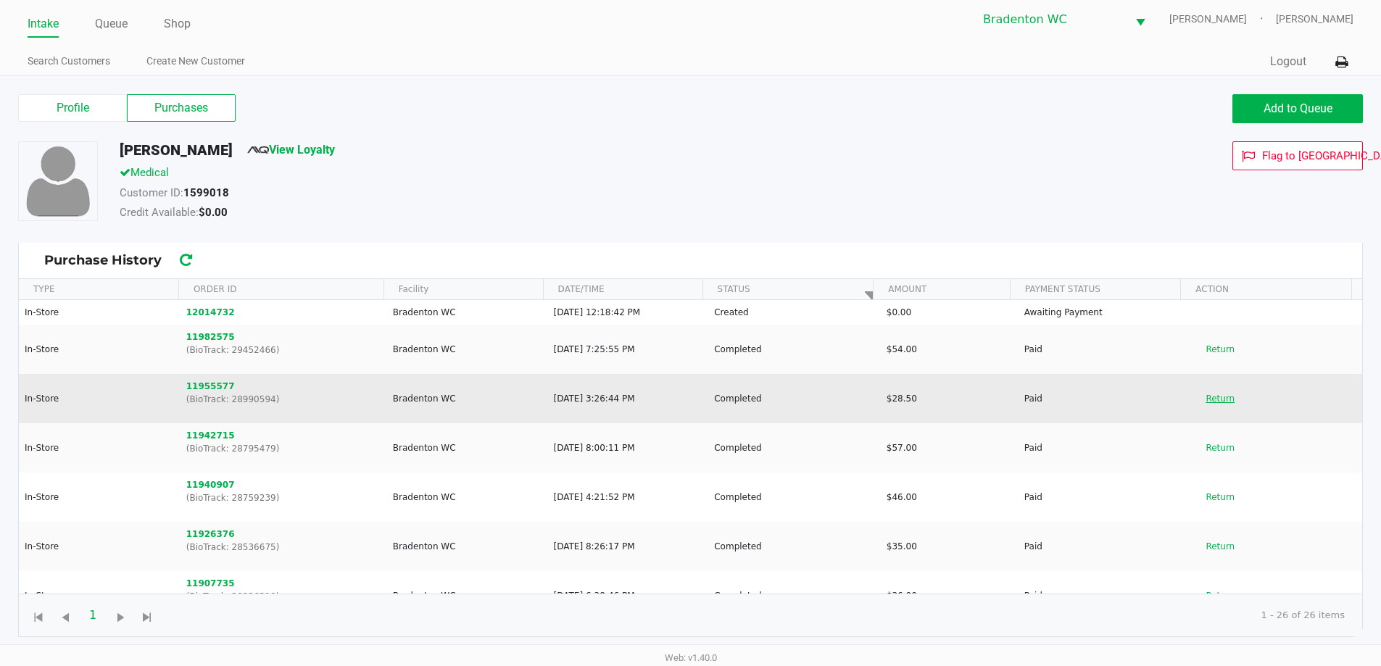
click at [694, 404] on button "Return" at bounding box center [1220, 398] width 48 height 23
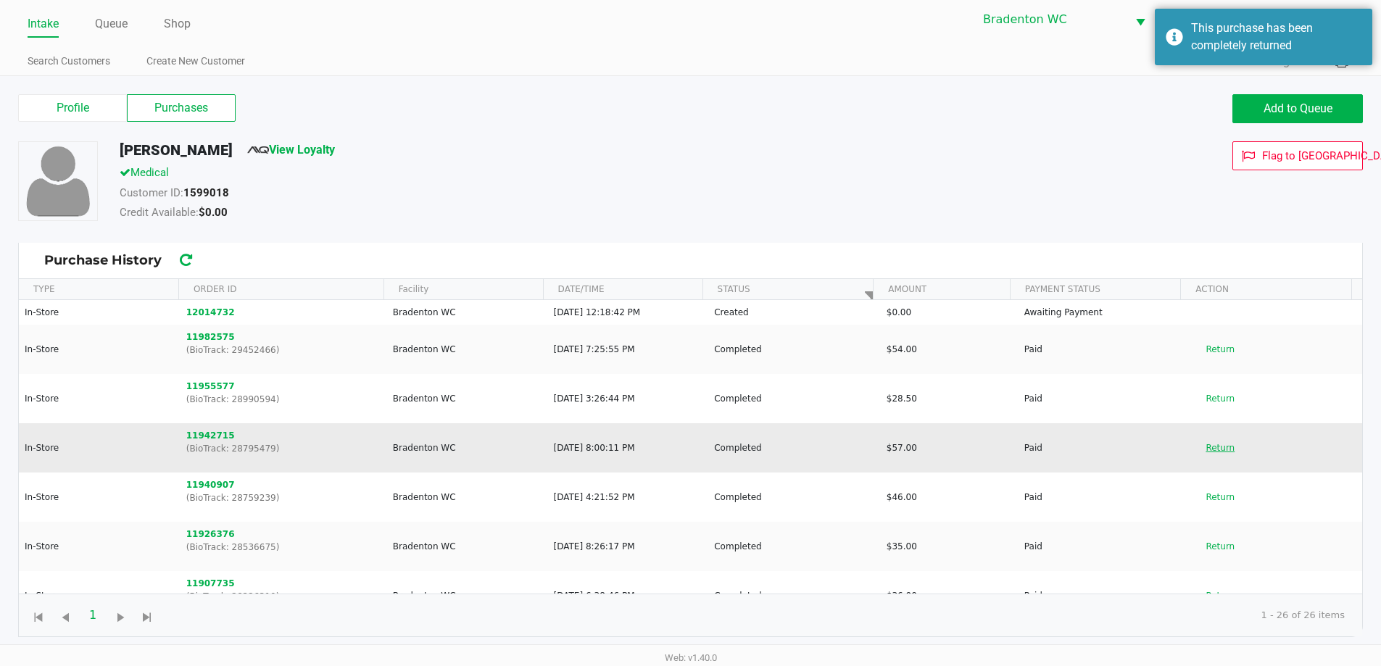
click at [694, 447] on button "Return" at bounding box center [1220, 447] width 48 height 23
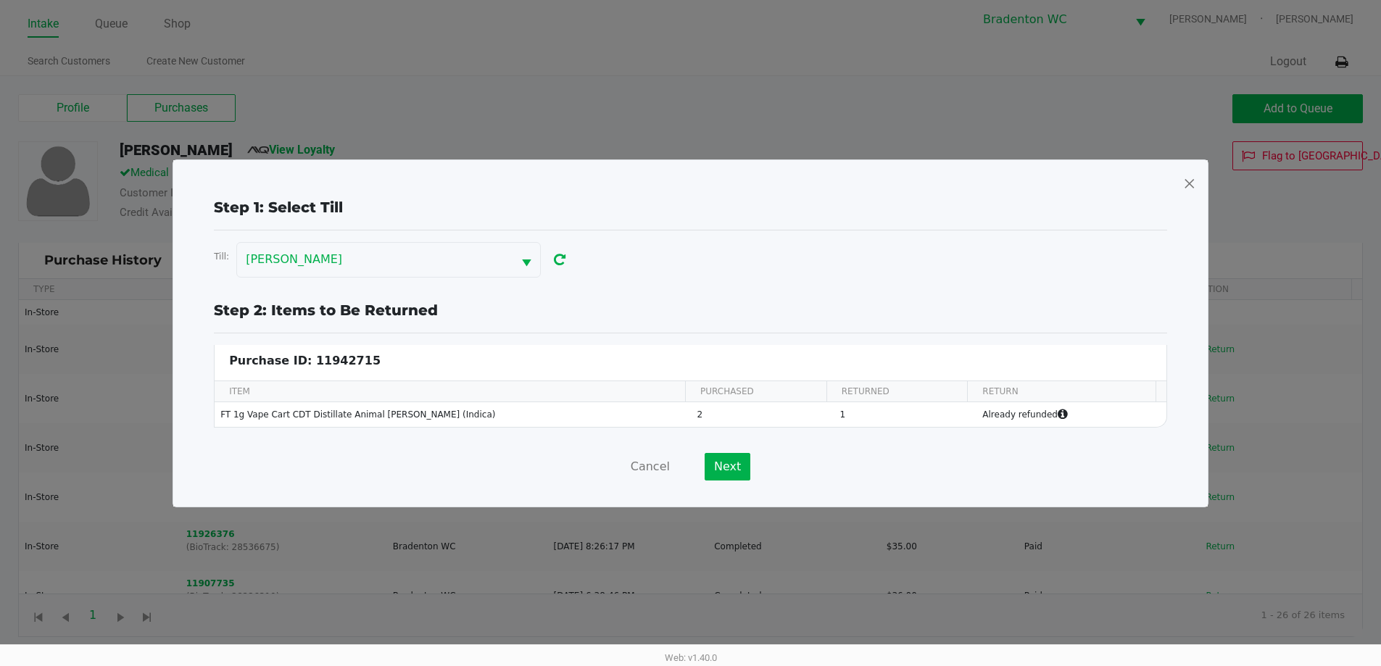
click at [694, 182] on span at bounding box center [1189, 183] width 13 height 23
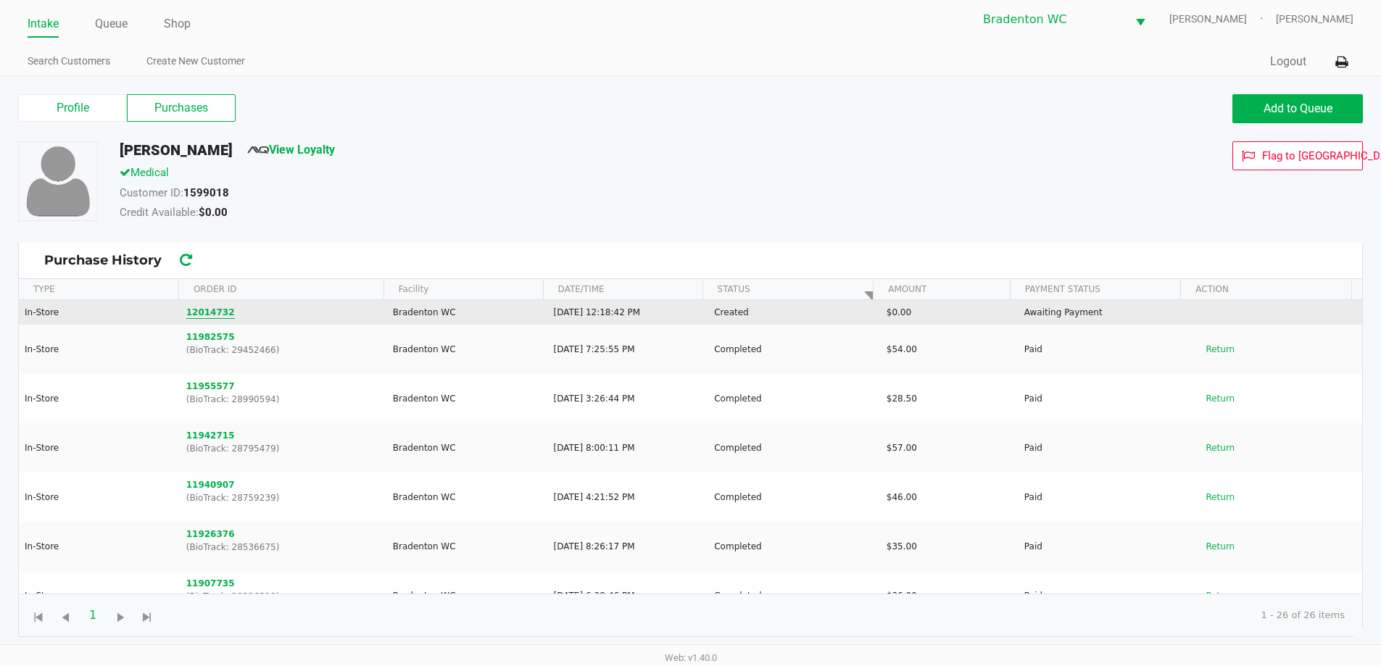
click at [209, 315] on button "12014732" at bounding box center [210, 312] width 49 height 13
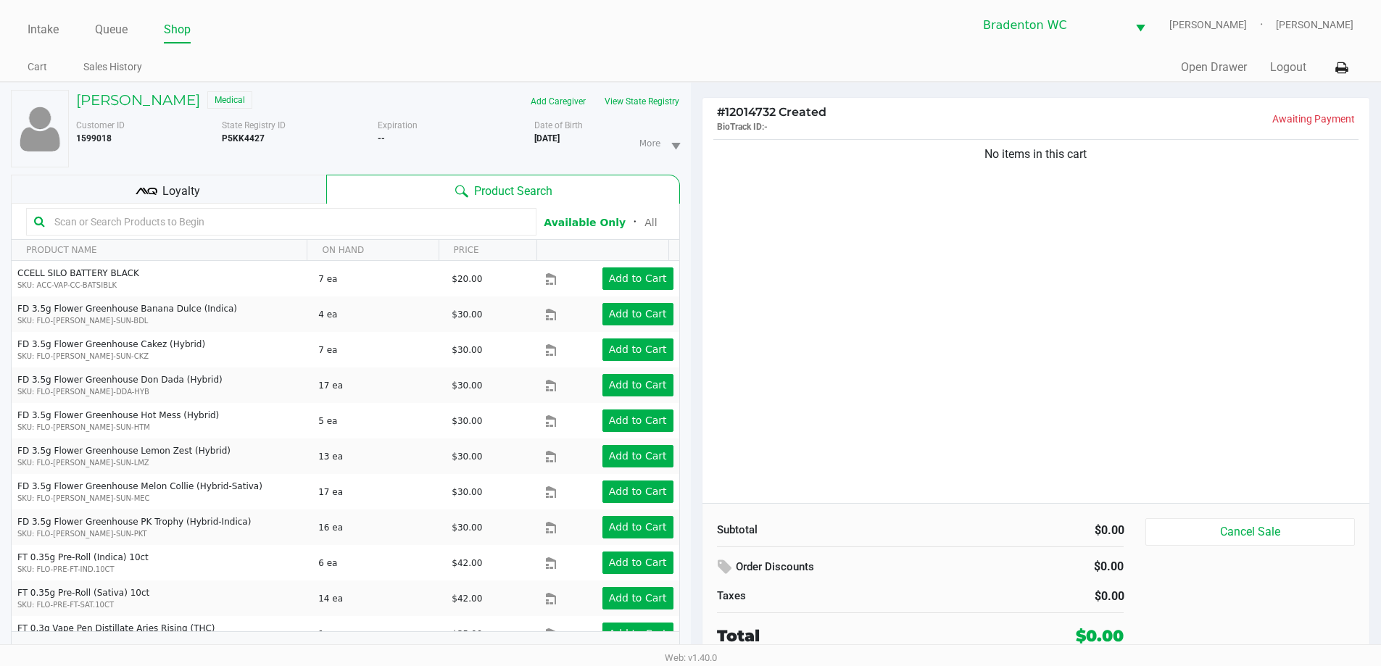
click at [152, 195] on icon at bounding box center [147, 192] width 22 height 22
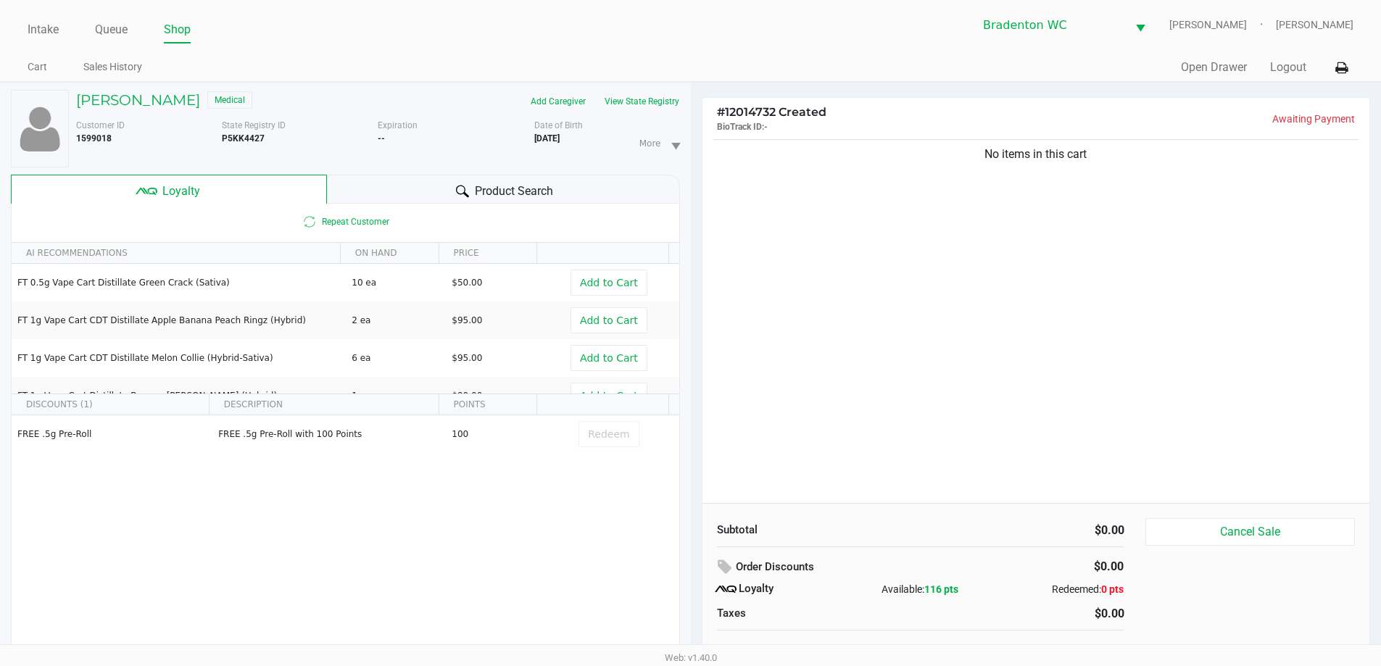
click at [405, 183] on div "Product Search" at bounding box center [503, 189] width 353 height 29
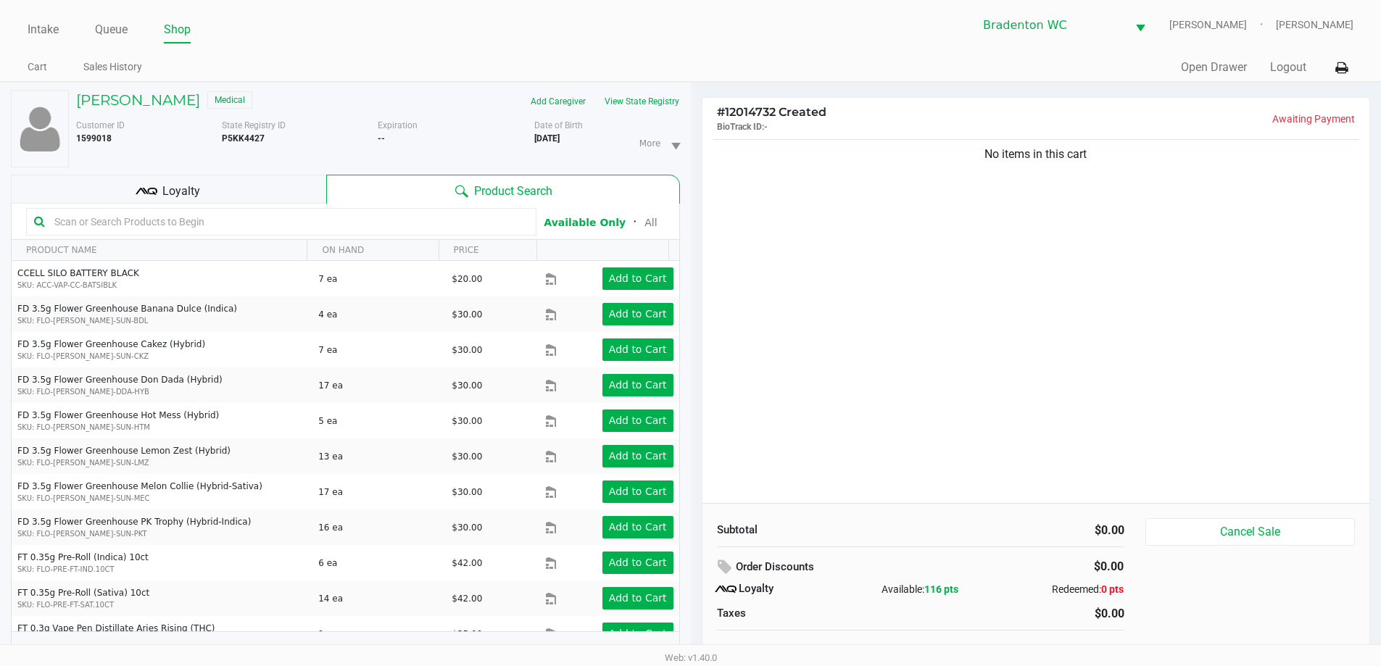
click at [392, 51] on div "Intake Queue Shop Bradenton WC HUMBERTO-LEON Marley French Cart Sales History Q…" at bounding box center [690, 41] width 1381 height 82
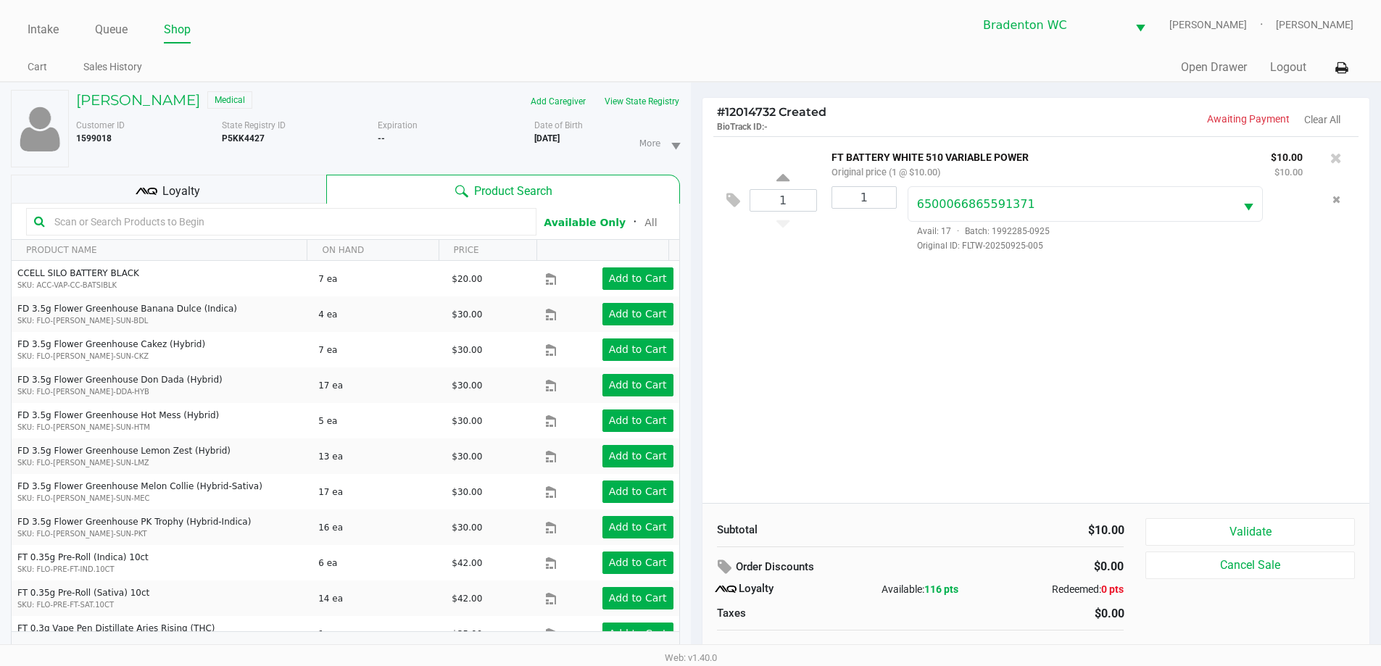
click at [172, 225] on input "text" at bounding box center [289, 222] width 480 height 22
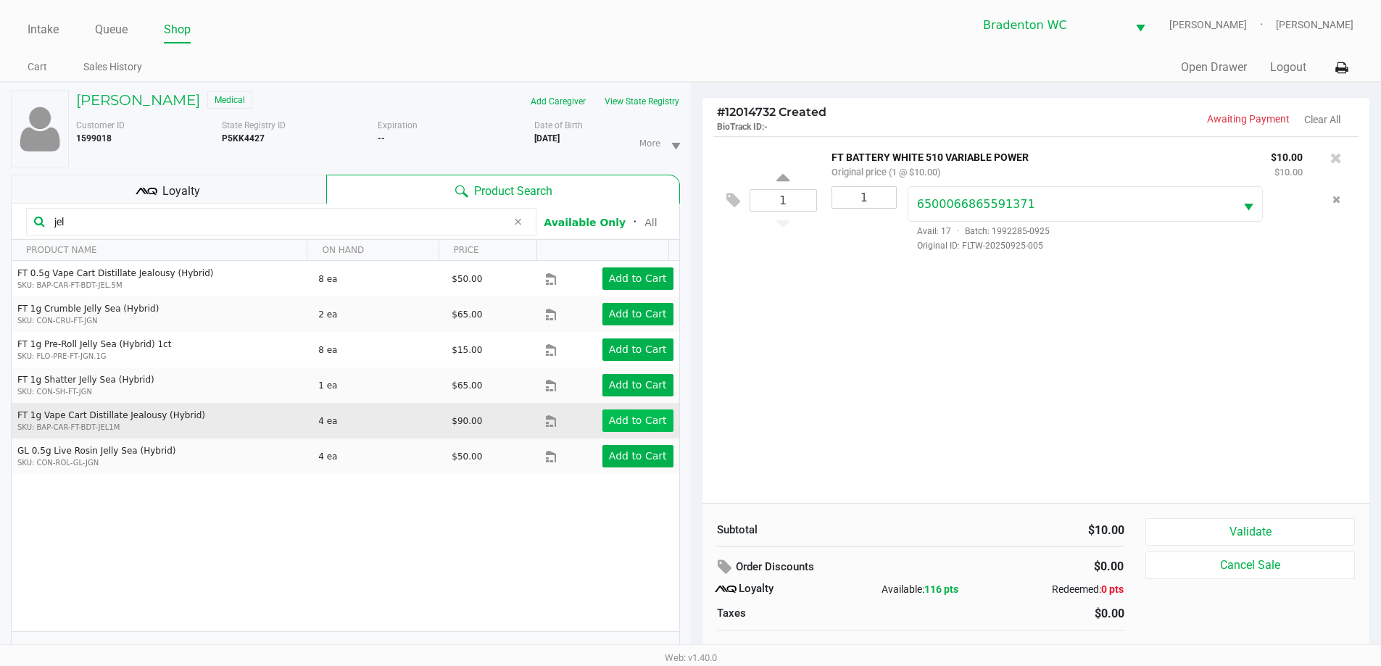
type input "jel"
click at [622, 416] on app-button-loader "Add to Cart" at bounding box center [638, 421] width 58 height 12
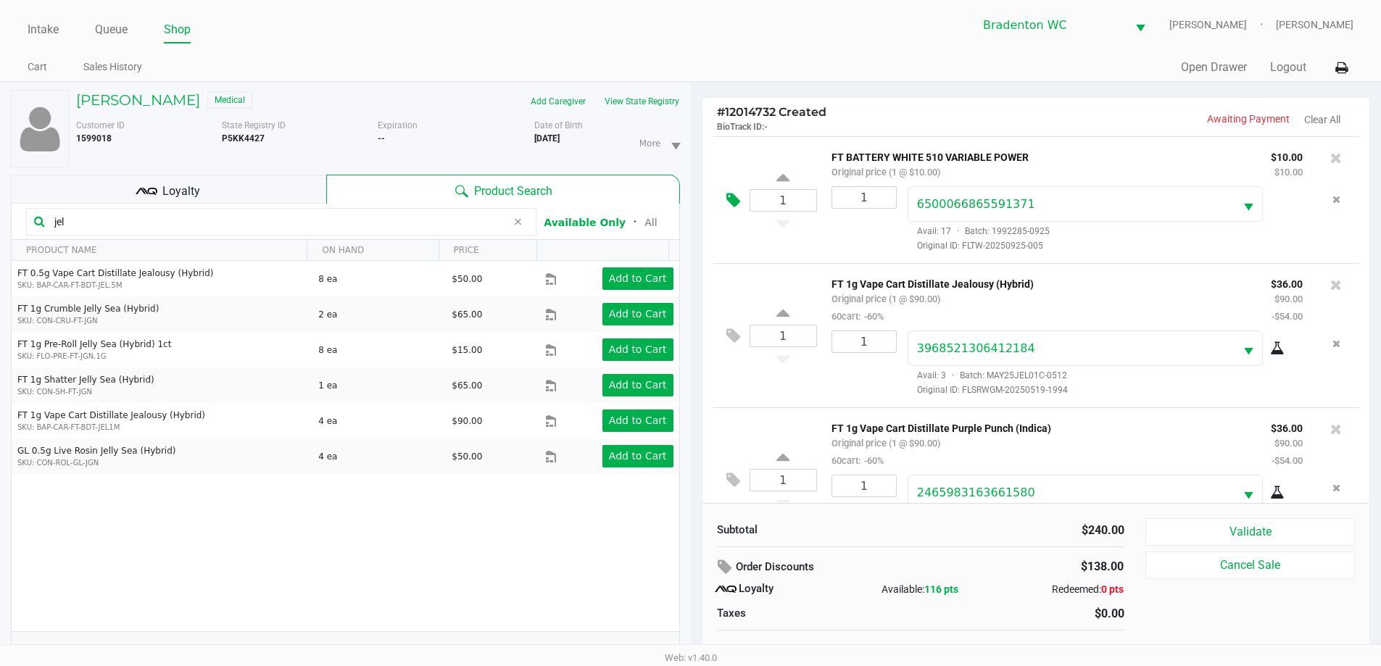
click at [694, 197] on icon at bounding box center [734, 200] width 14 height 17
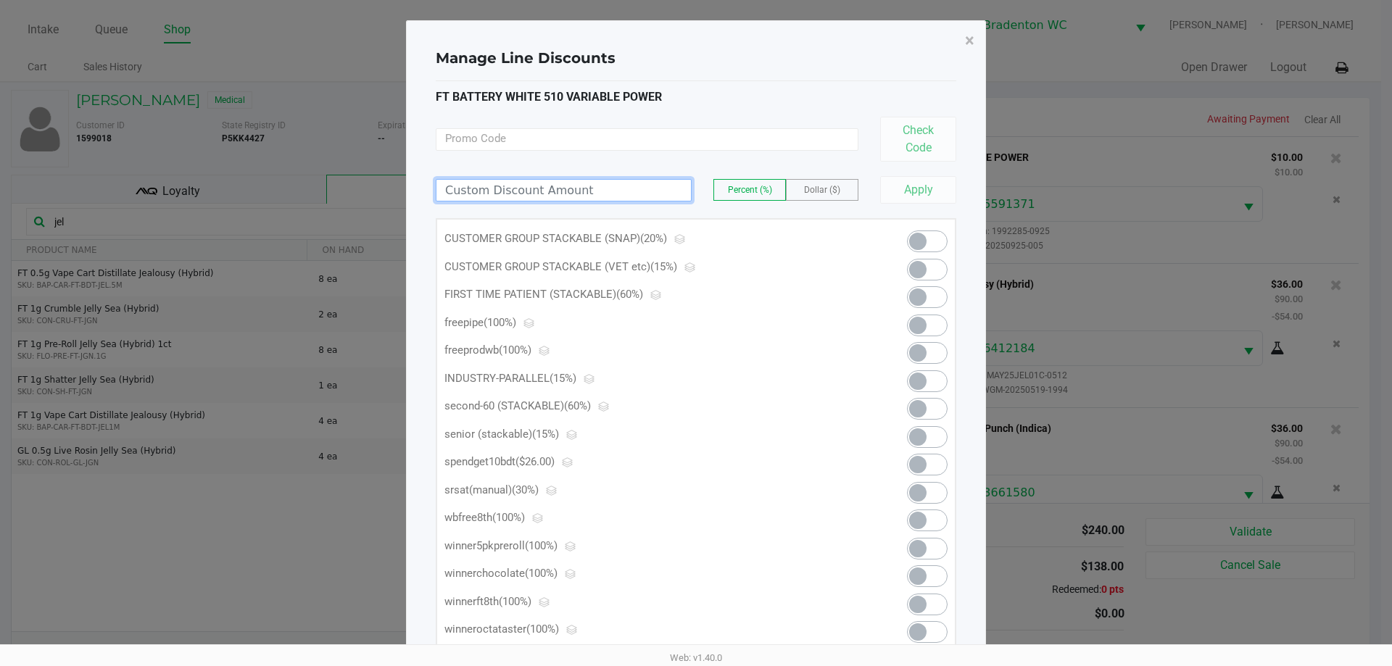
click at [558, 192] on input at bounding box center [563, 190] width 255 height 21
type input "100.00"
click at [694, 186] on button "Apply" at bounding box center [918, 190] width 76 height 28
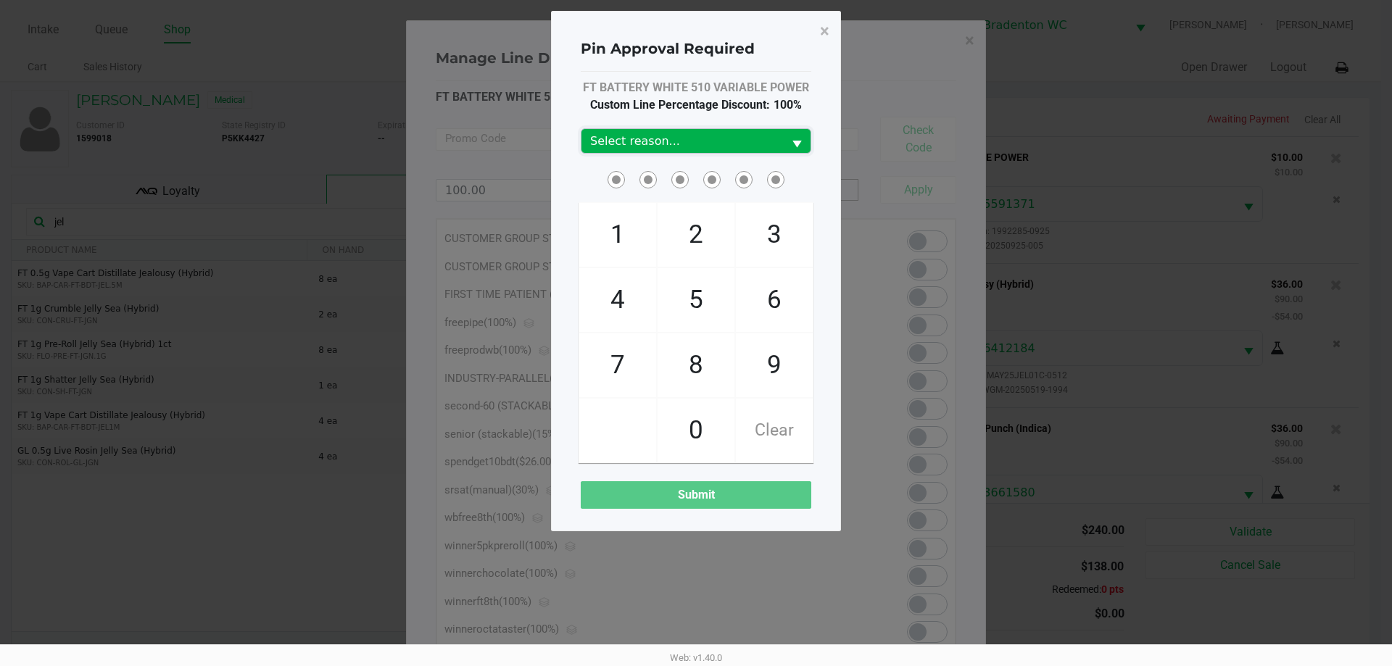
click at [652, 137] on span "Select reason..." at bounding box center [682, 141] width 184 height 17
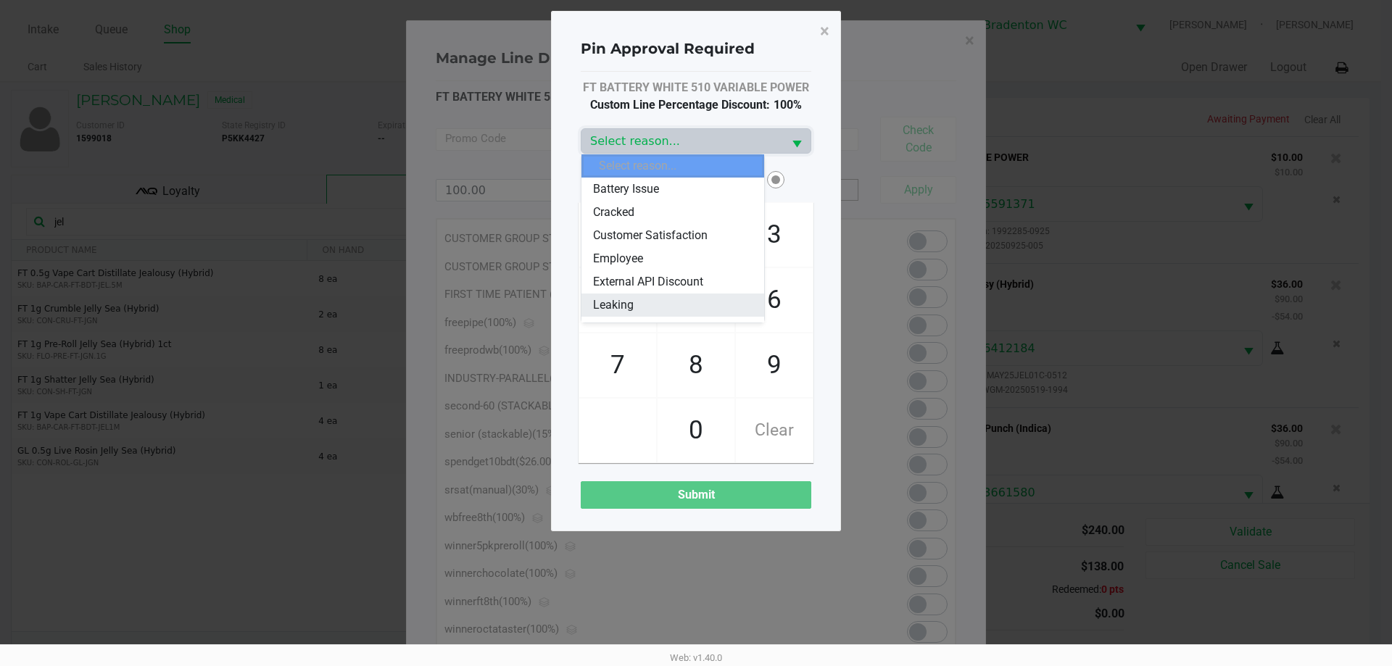
click at [644, 301] on li "Leaking" at bounding box center [673, 305] width 183 height 23
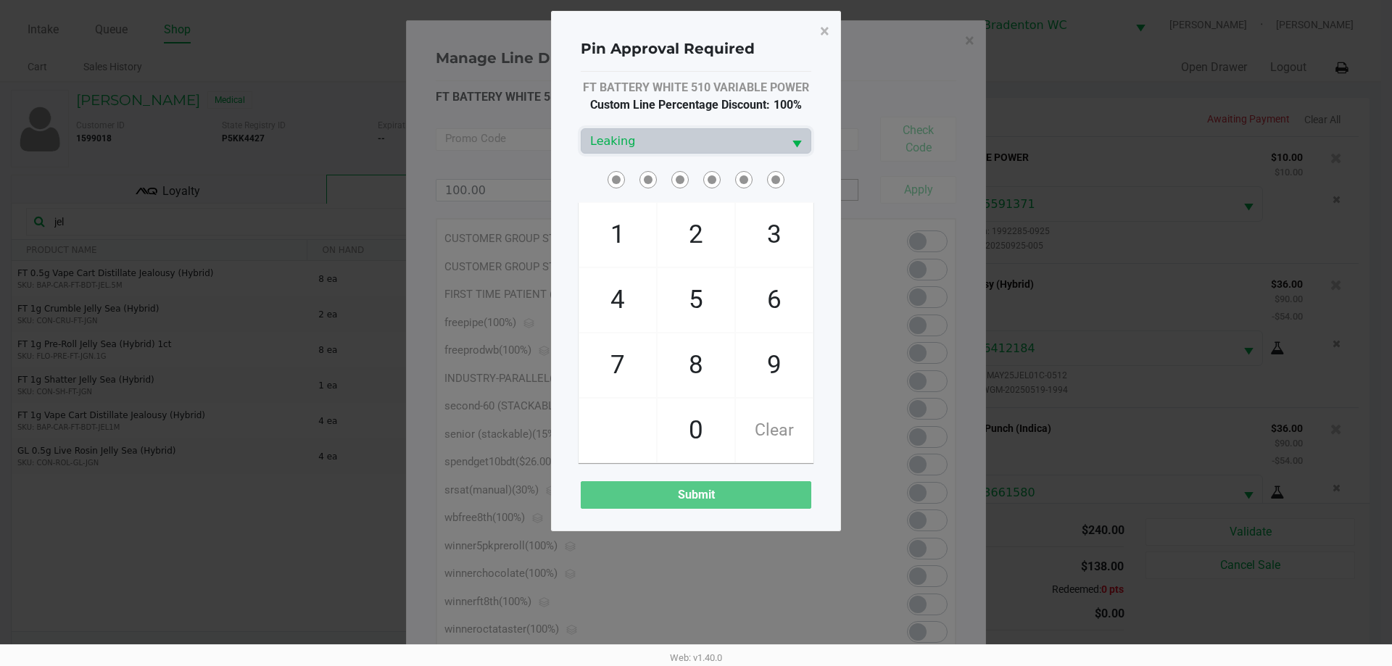
click at [576, 181] on div at bounding box center [696, 179] width 252 height 22
checkbox input "true"
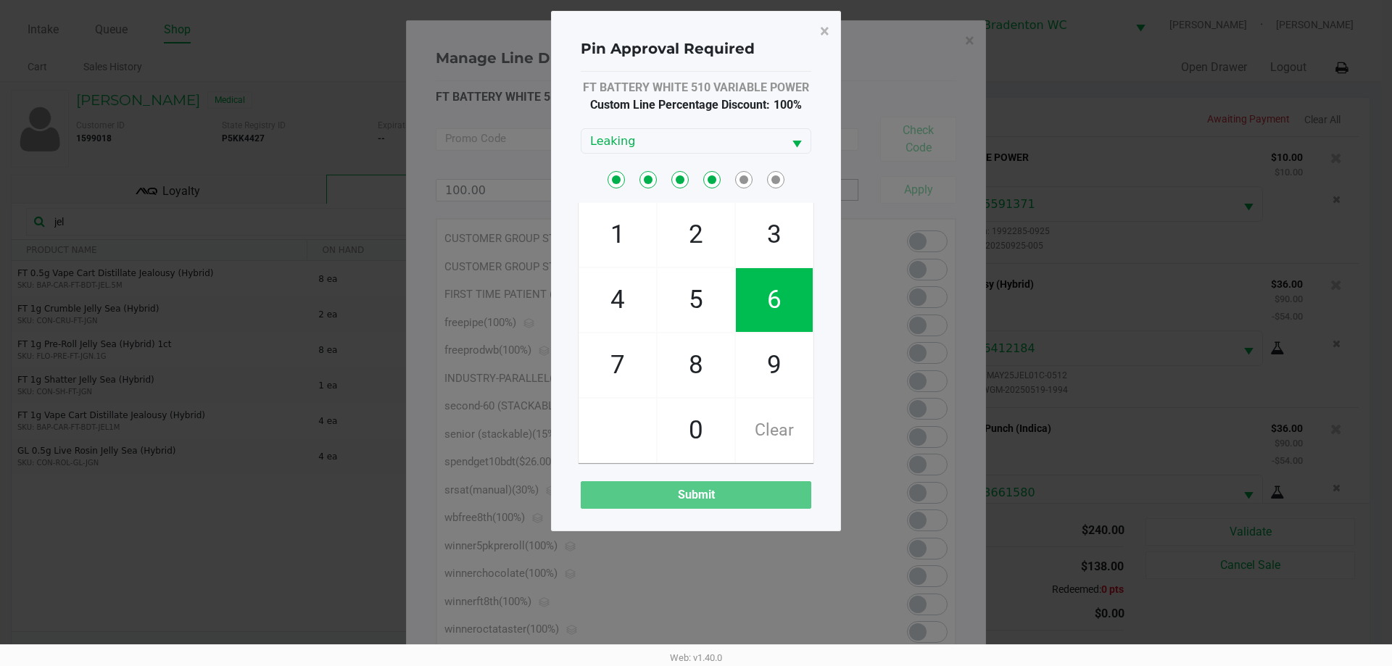
checkbox input "true"
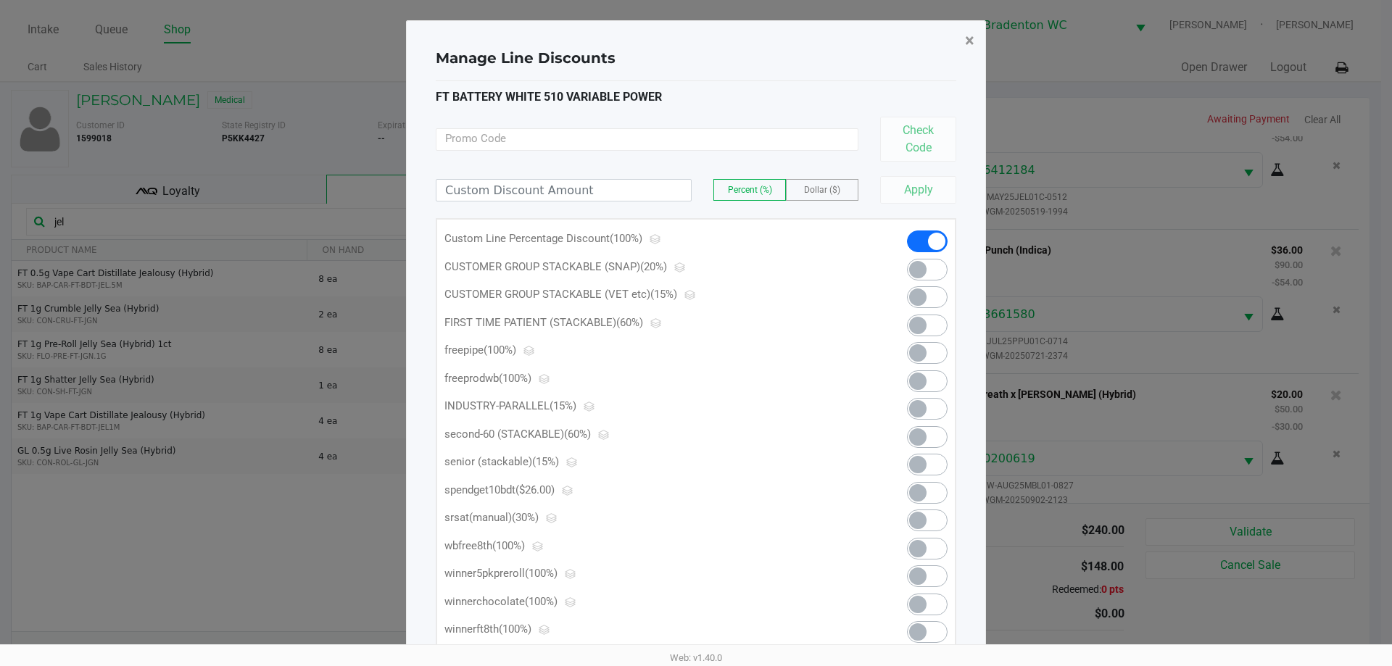
click at [694, 41] on button "×" at bounding box center [969, 40] width 33 height 41
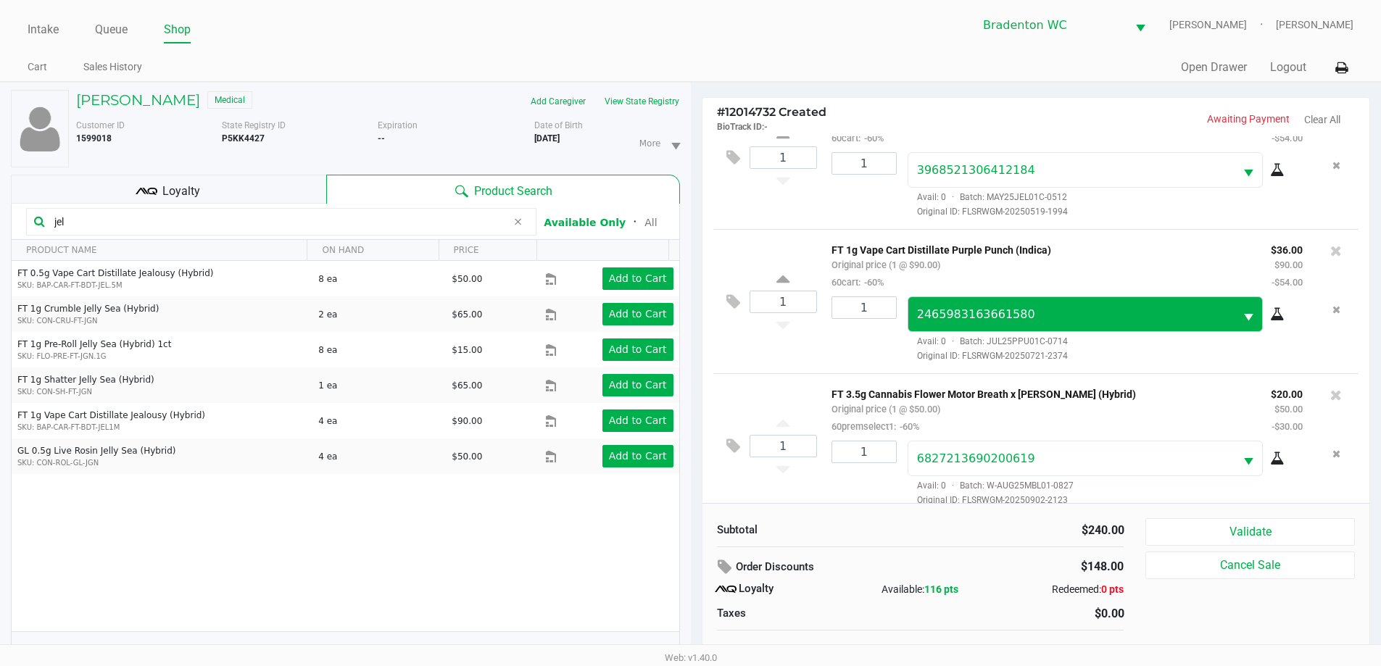
scroll to position [213, 0]
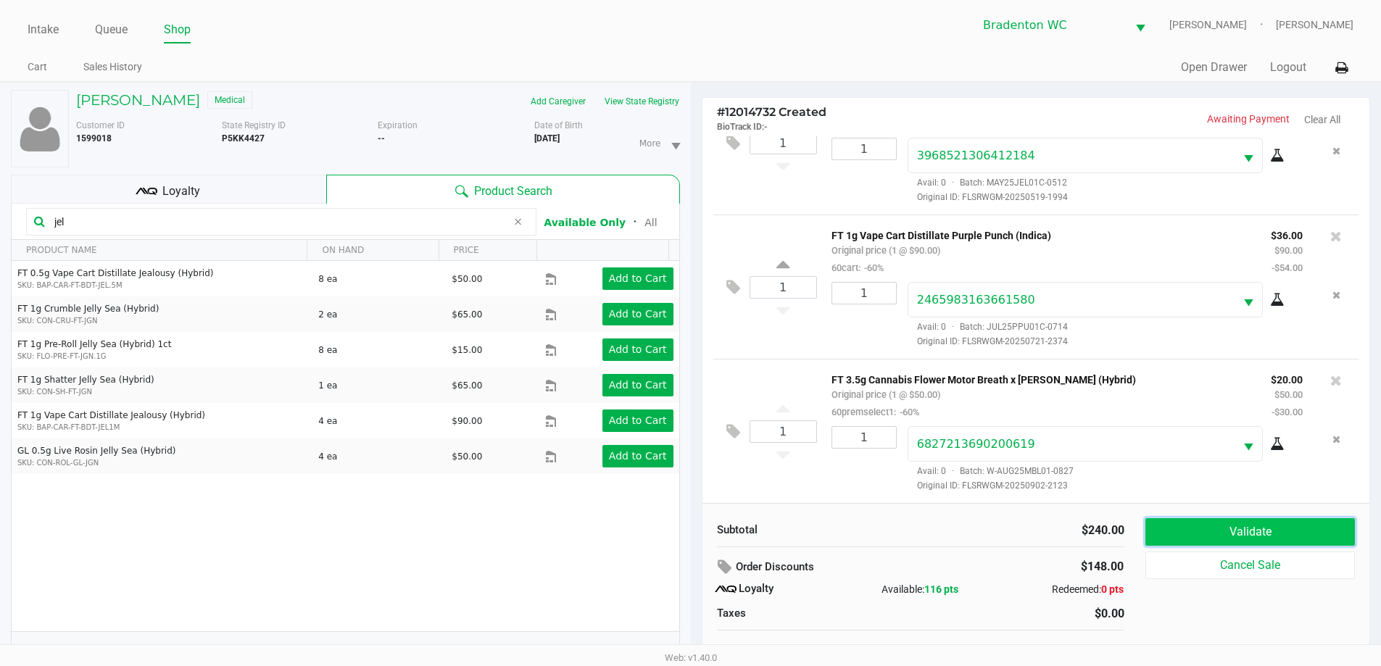
click at [694, 529] on button "Validate" at bounding box center [1250, 532] width 209 height 28
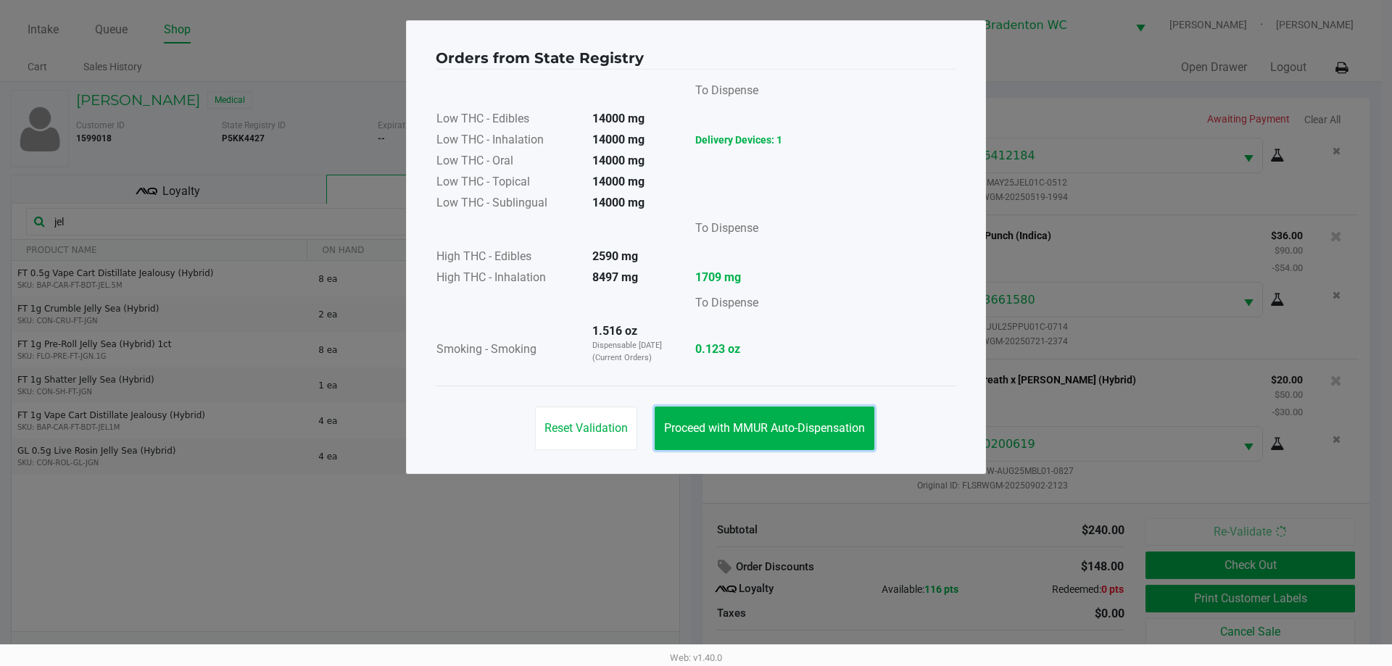
drag, startPoint x: 797, startPoint y: 425, endPoint x: 1108, endPoint y: 518, distance: 324.8
click at [694, 428] on span "Proceed with MMUR Auto-Dispensation" at bounding box center [764, 428] width 201 height 14
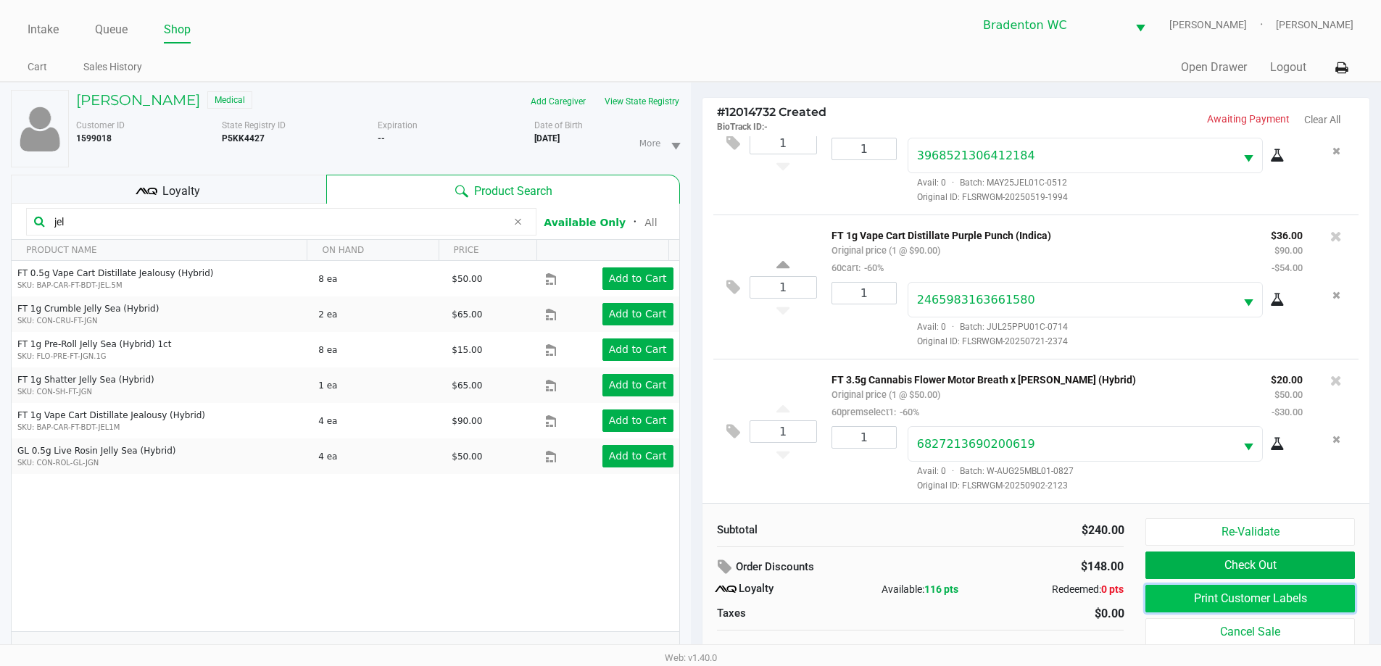
click at [694, 603] on button "Print Customer Labels" at bounding box center [1250, 599] width 209 height 28
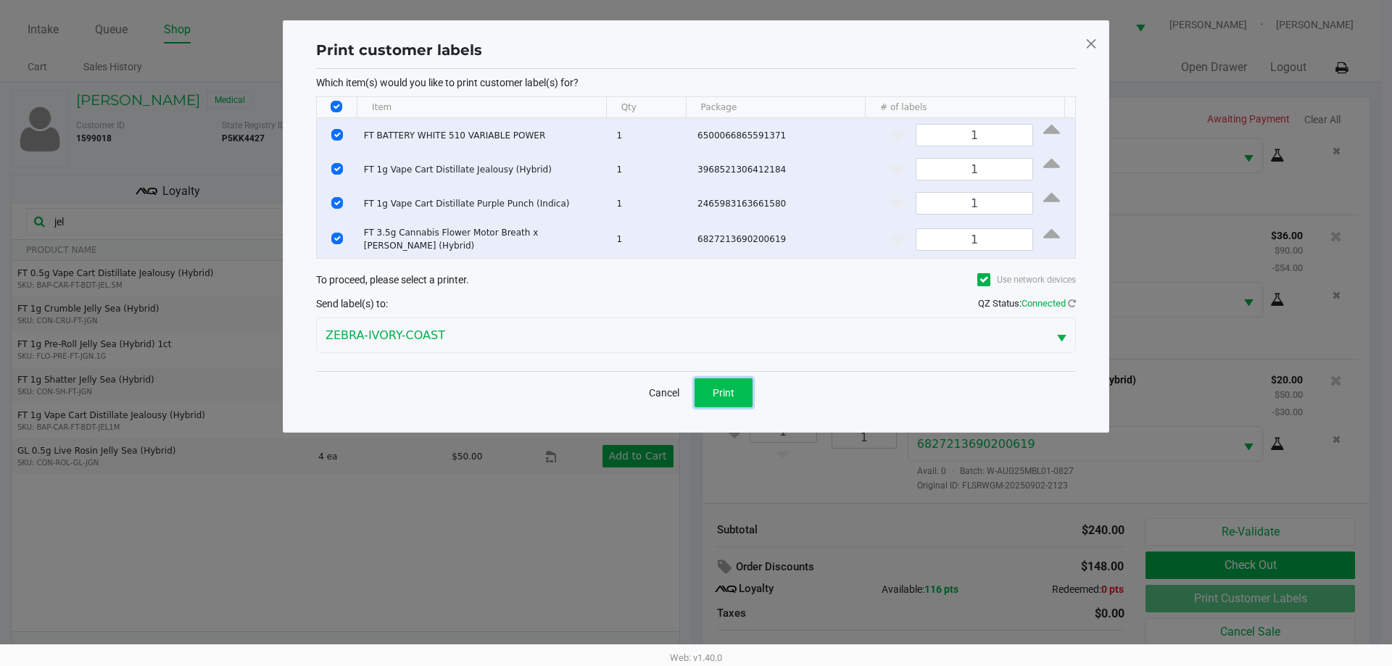
click at [694, 385] on button "Print" at bounding box center [724, 392] width 58 height 29
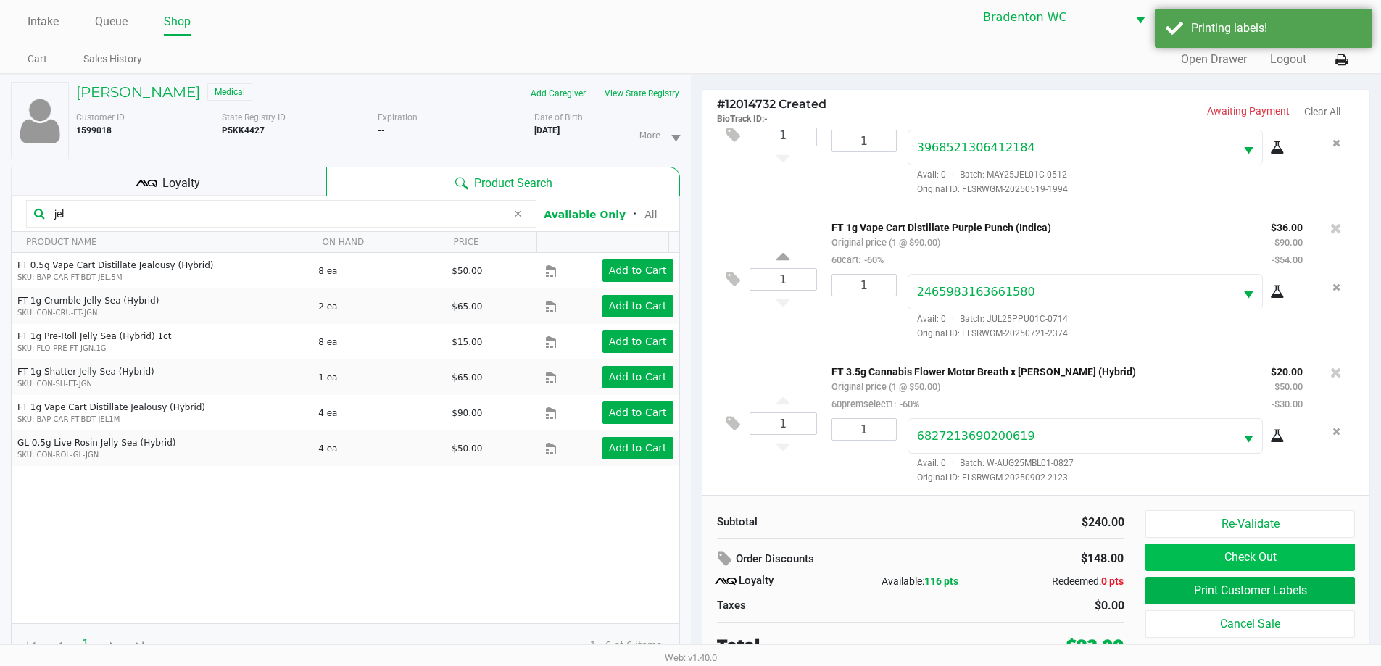
scroll to position [15, 0]
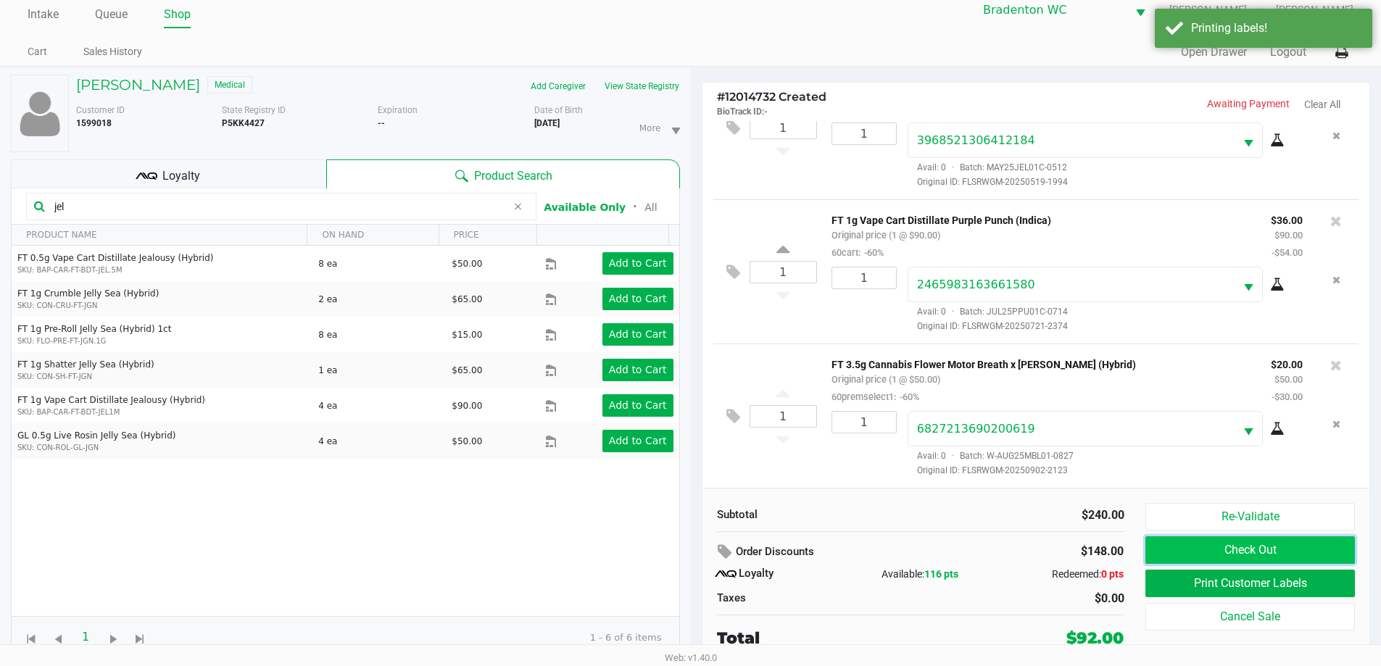
click at [694, 548] on button "Check Out" at bounding box center [1250, 551] width 209 height 28
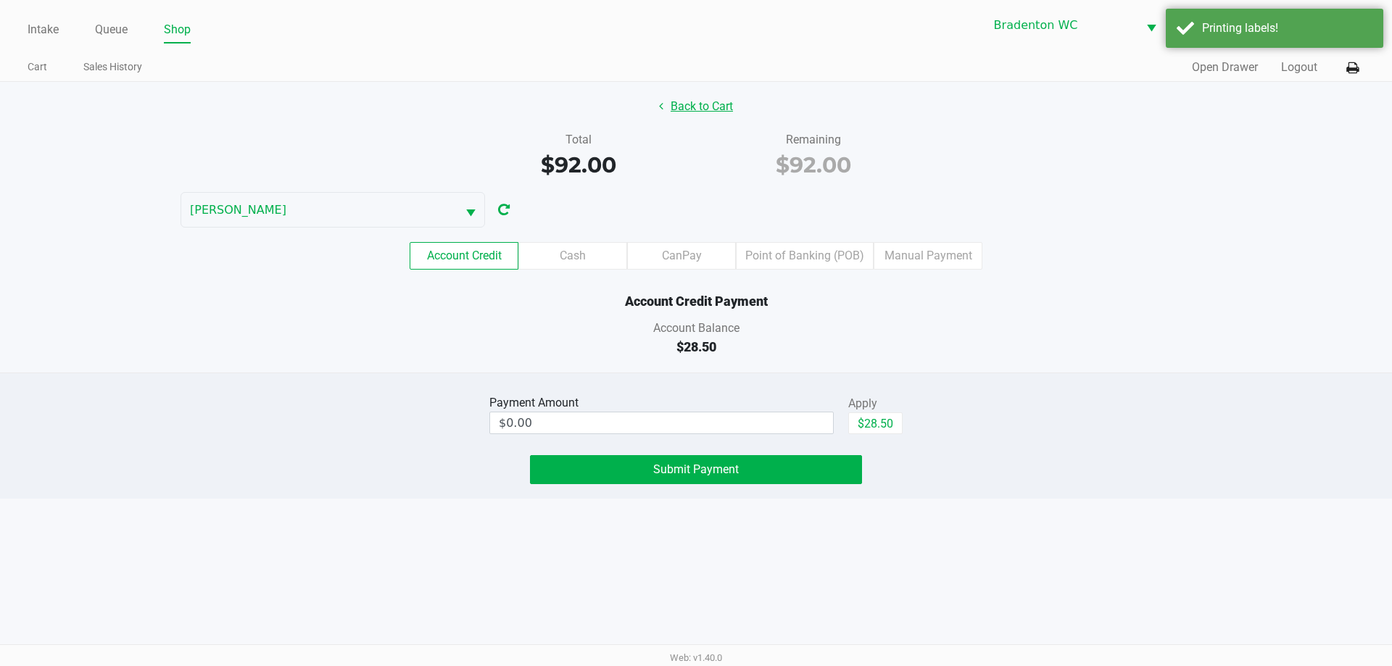
click at [676, 106] on button "Back to Cart" at bounding box center [696, 107] width 93 height 28
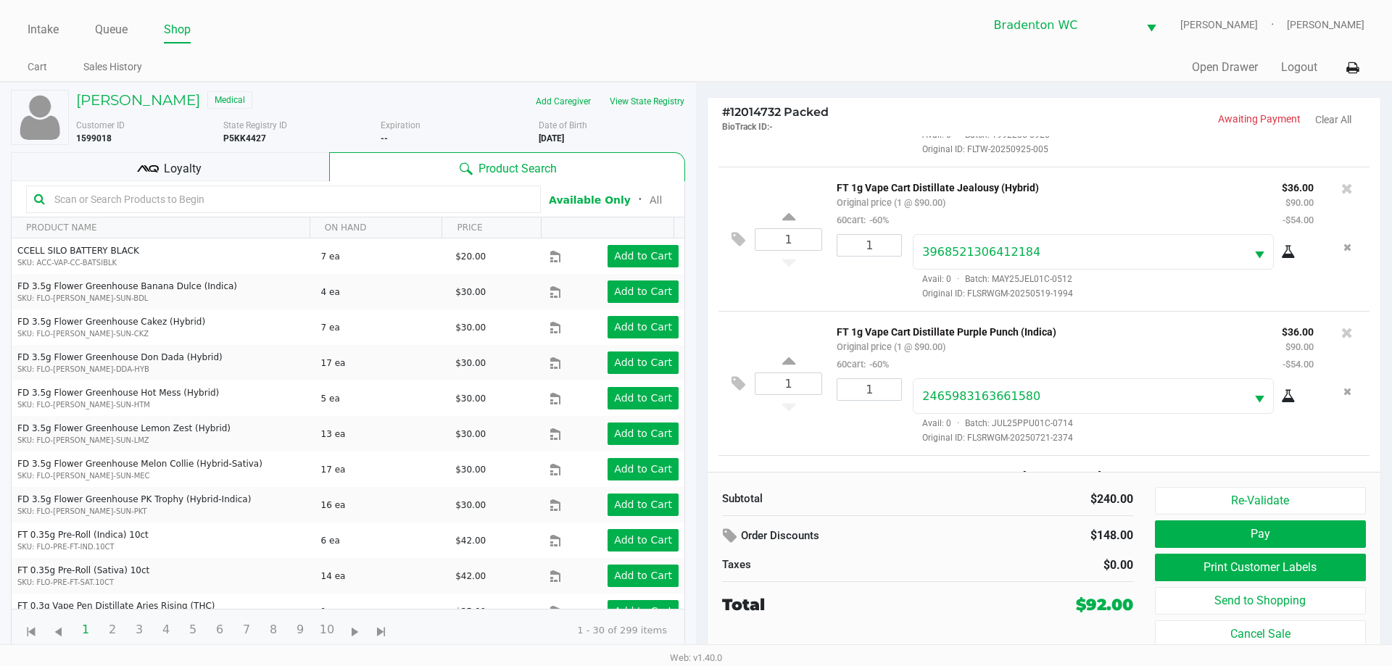
scroll to position [99, 0]
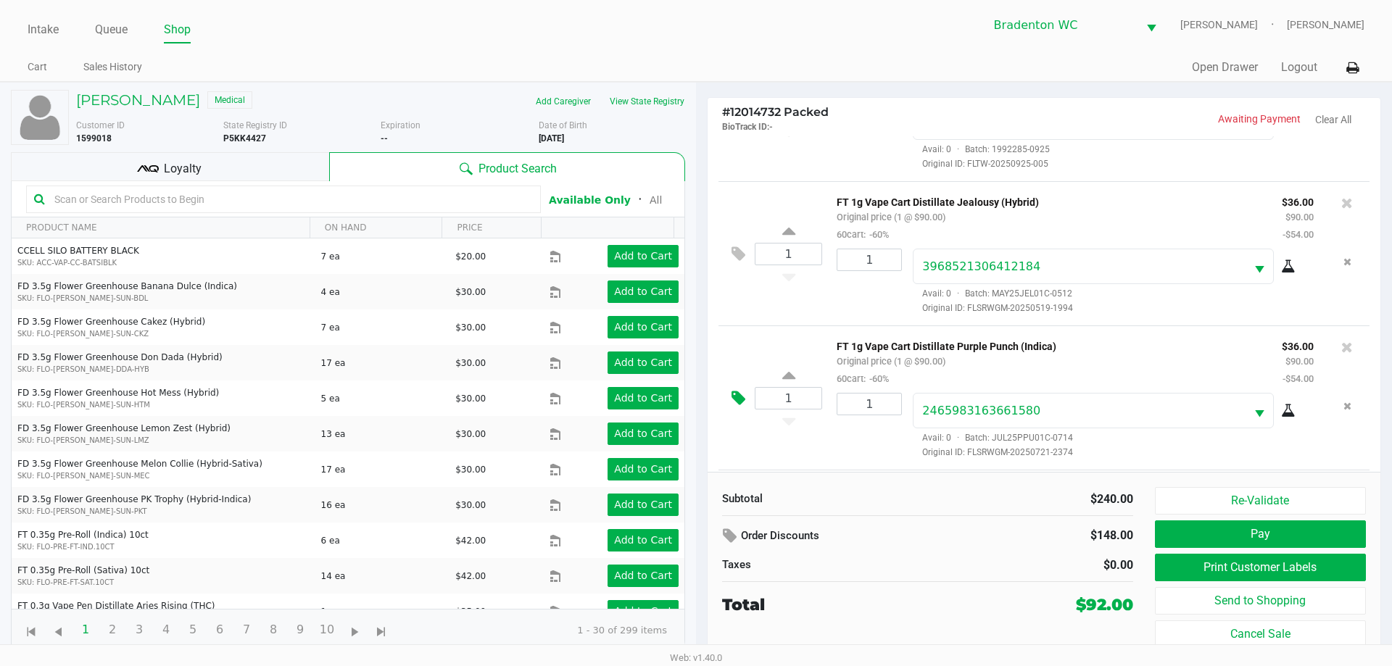
click at [694, 394] on icon at bounding box center [739, 398] width 14 height 17
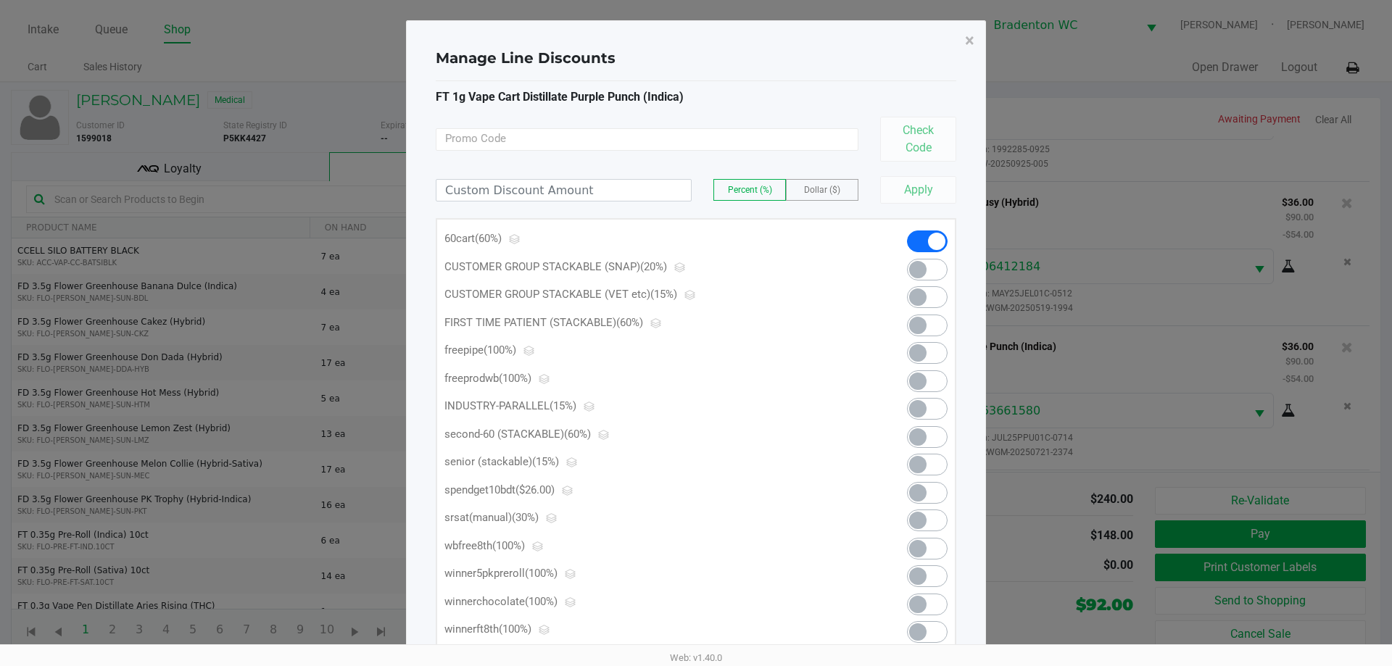
click at [694, 241] on span at bounding box center [936, 241] width 17 height 17
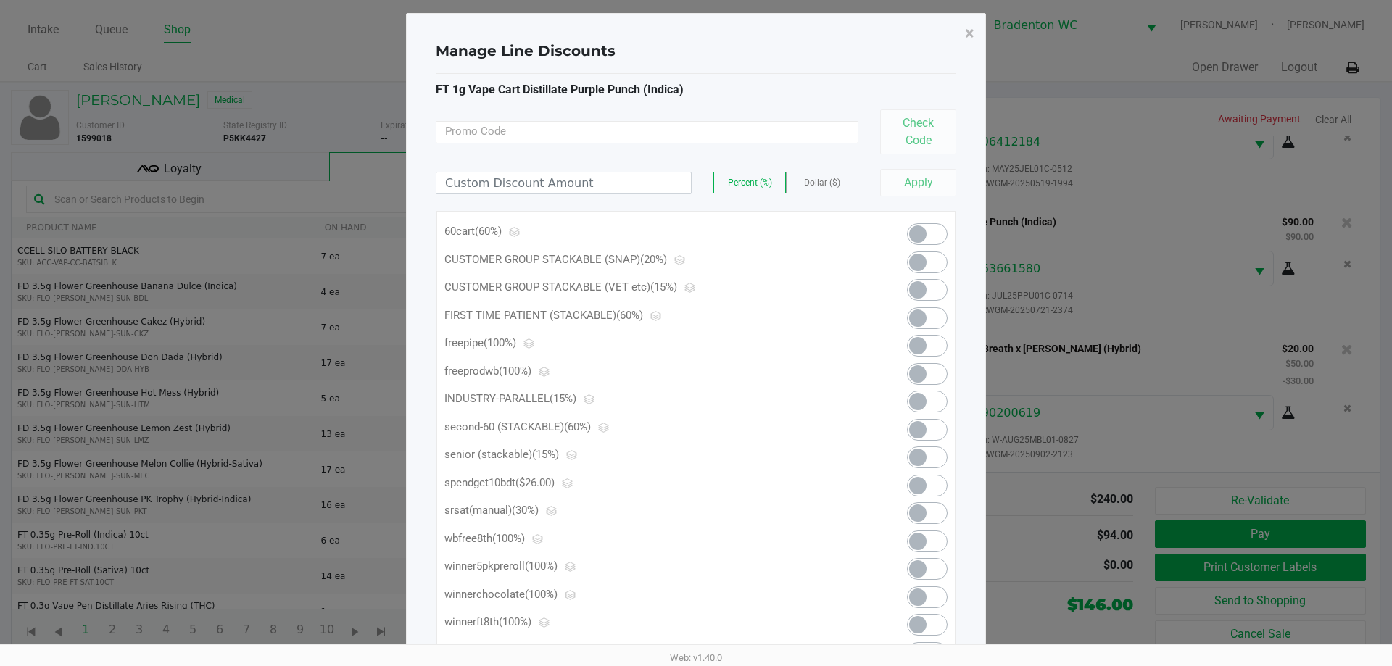
scroll to position [0, 0]
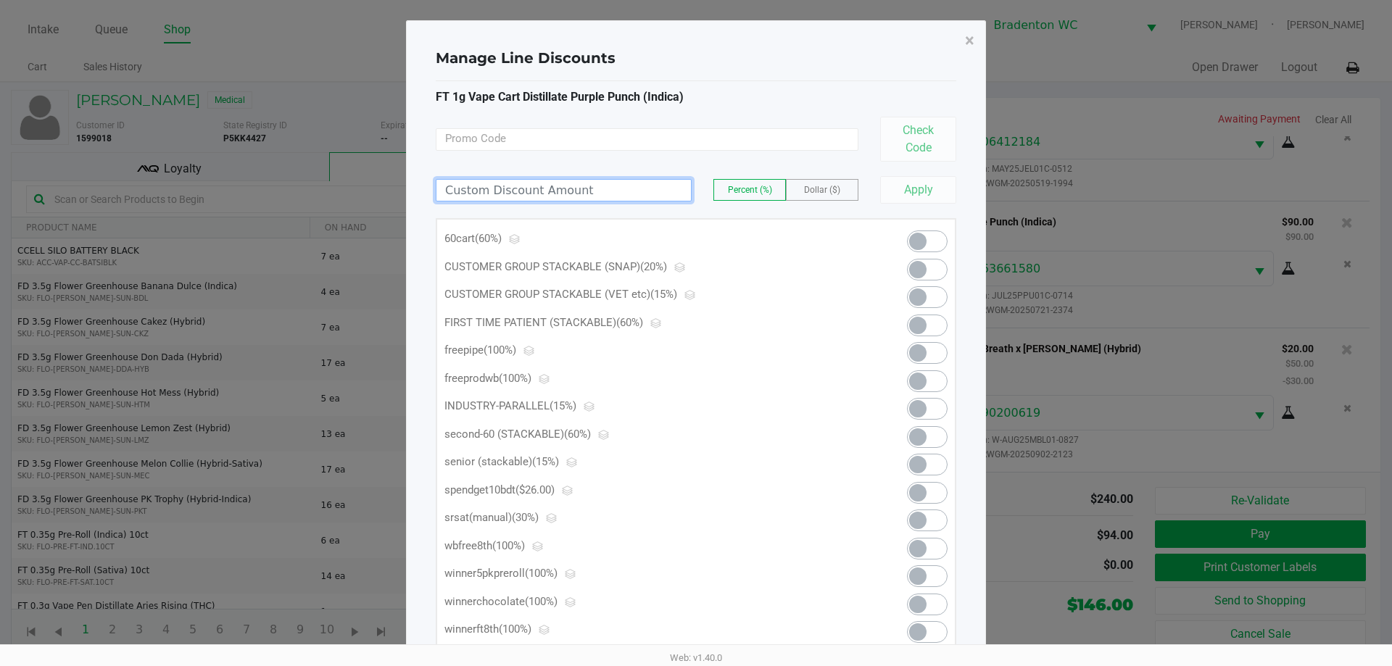
click at [545, 195] on input at bounding box center [563, 190] width 255 height 21
click at [694, 188] on label "Dollar ($)" at bounding box center [822, 190] width 71 height 20
click at [618, 185] on input at bounding box center [563, 190] width 255 height 21
type input "61.50"
click at [694, 194] on button "Apply" at bounding box center [918, 190] width 76 height 28
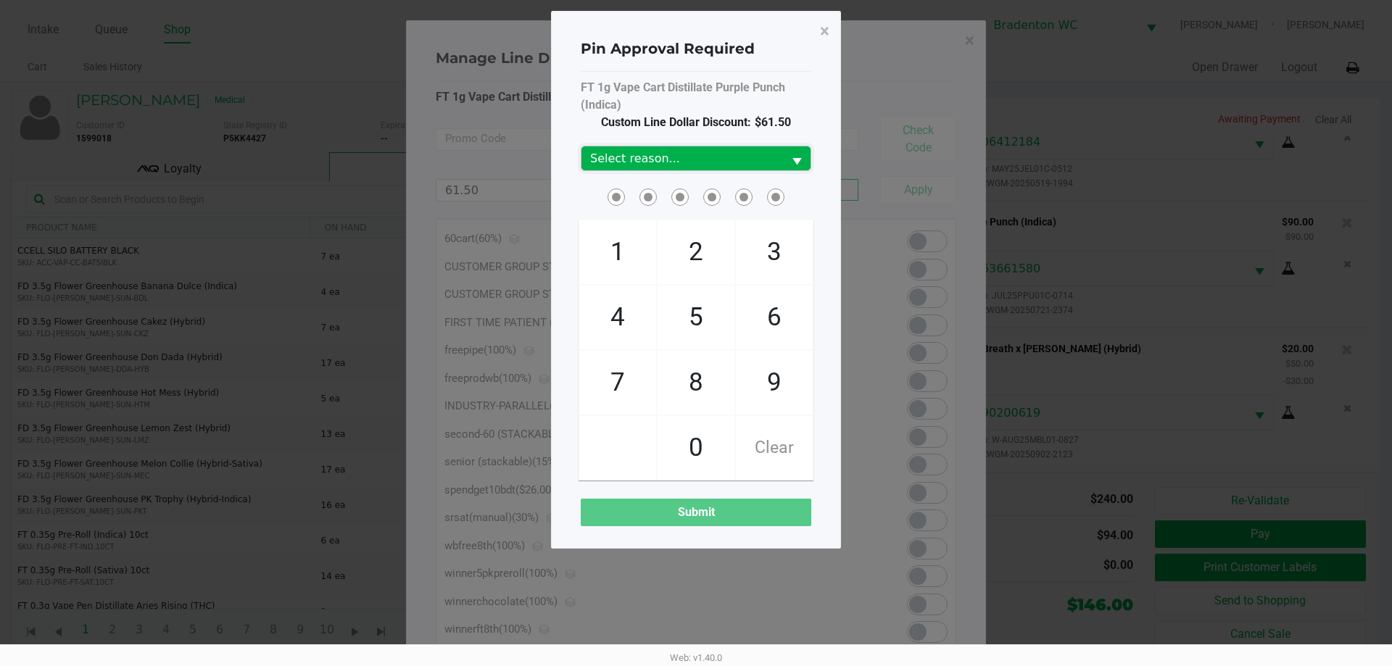
click at [684, 167] on span "Select reason..." at bounding box center [683, 158] width 202 height 24
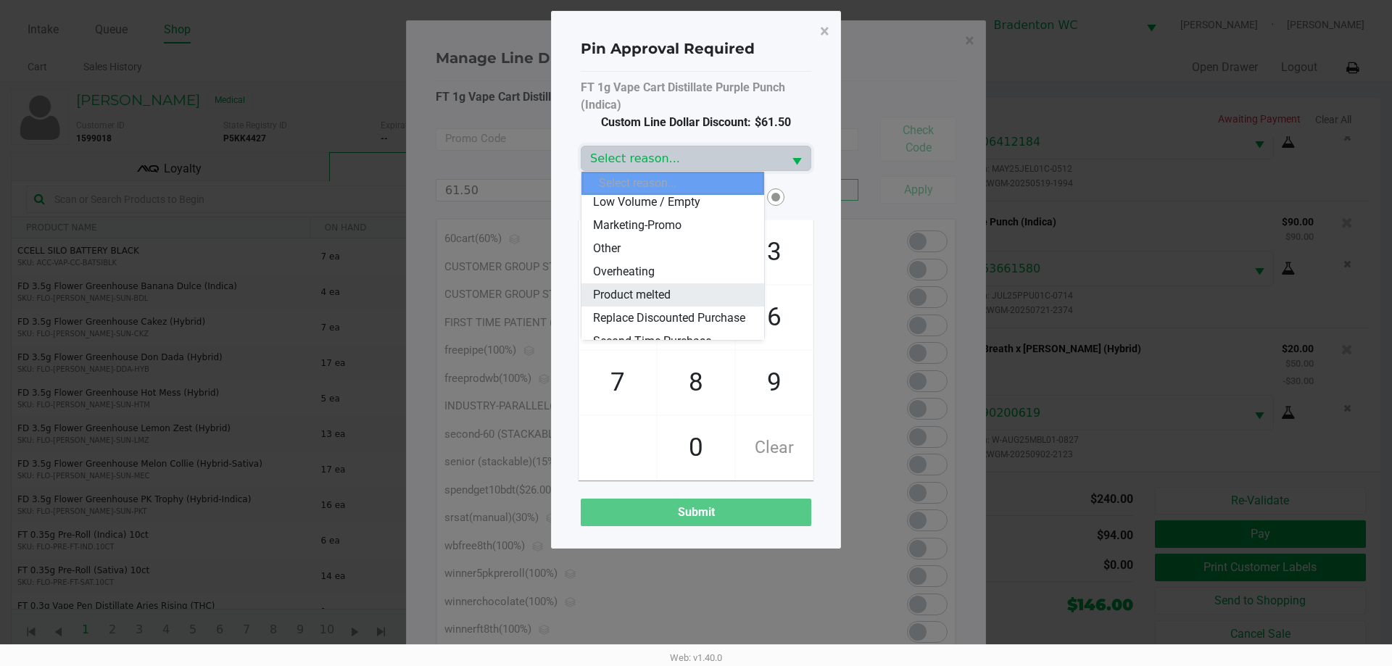
scroll to position [145, 0]
click at [655, 307] on li "Replace Discounted Purchase" at bounding box center [673, 316] width 183 height 23
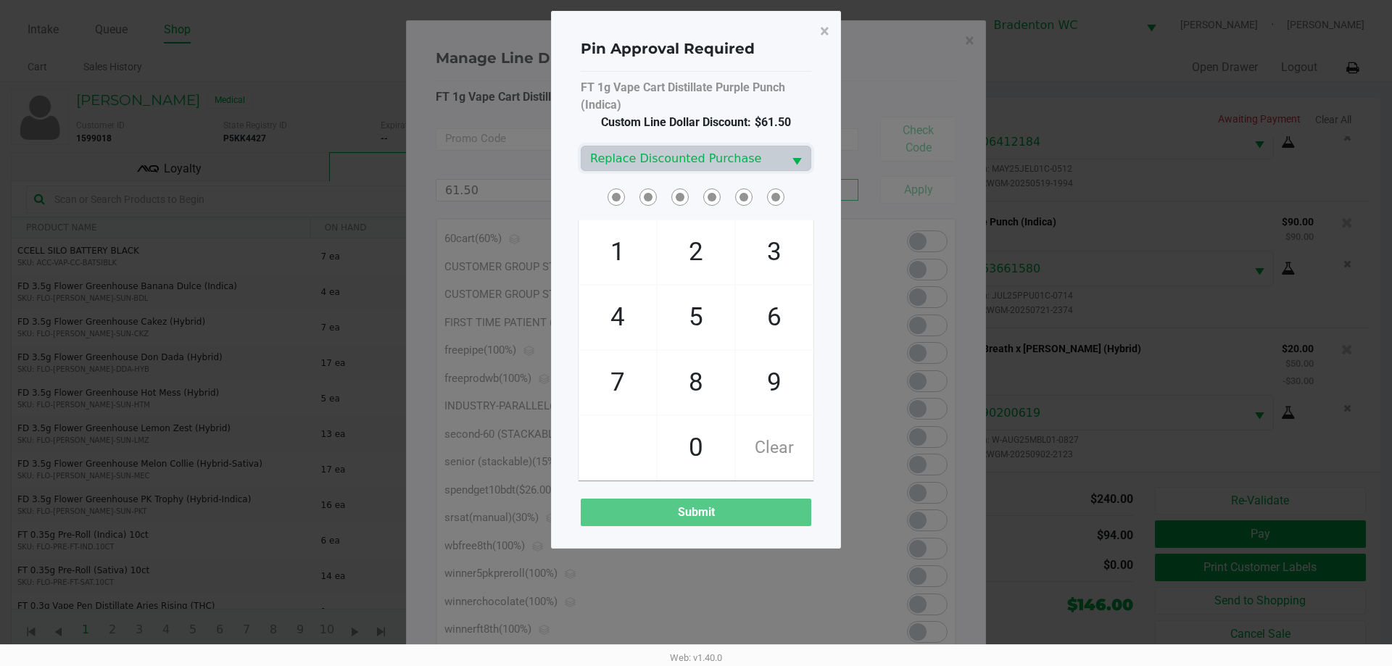
click at [558, 183] on div "Pin Approval Required × FT 1g Vape Cart Distillate Purple Punch (Indica) Custom…" at bounding box center [696, 280] width 290 height 538
checkbox input "true"
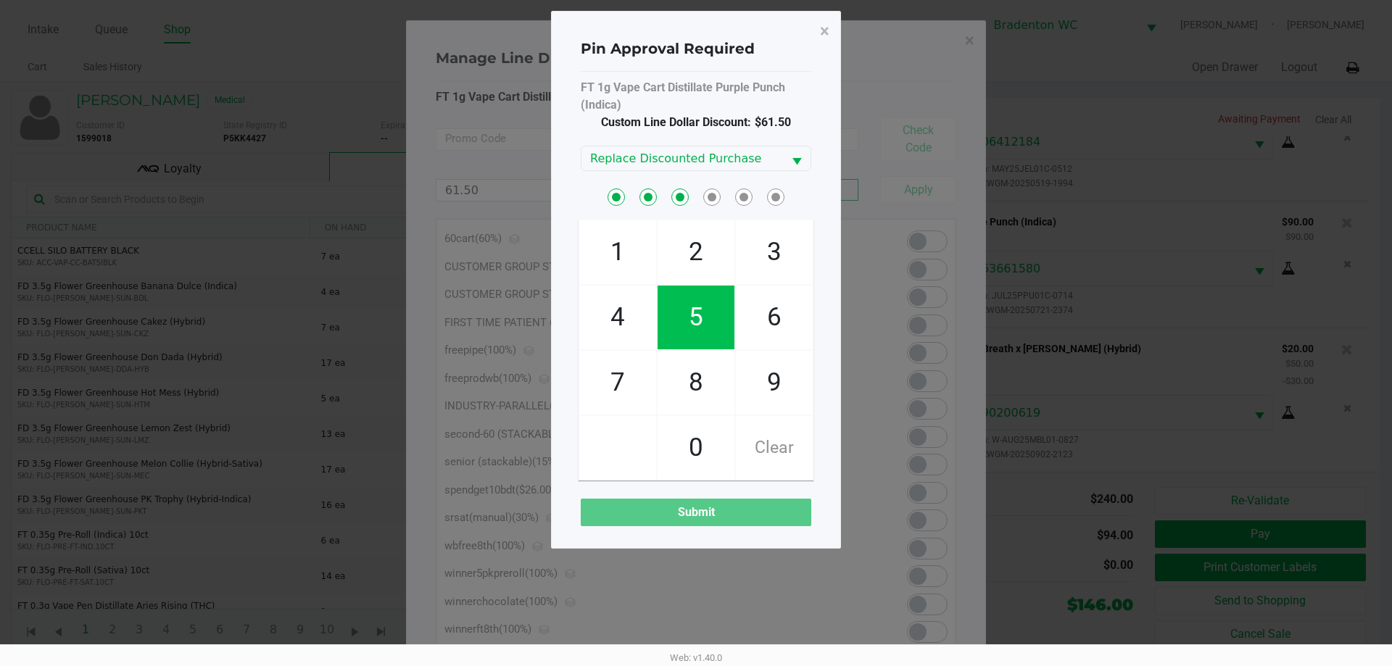
checkbox input "true"
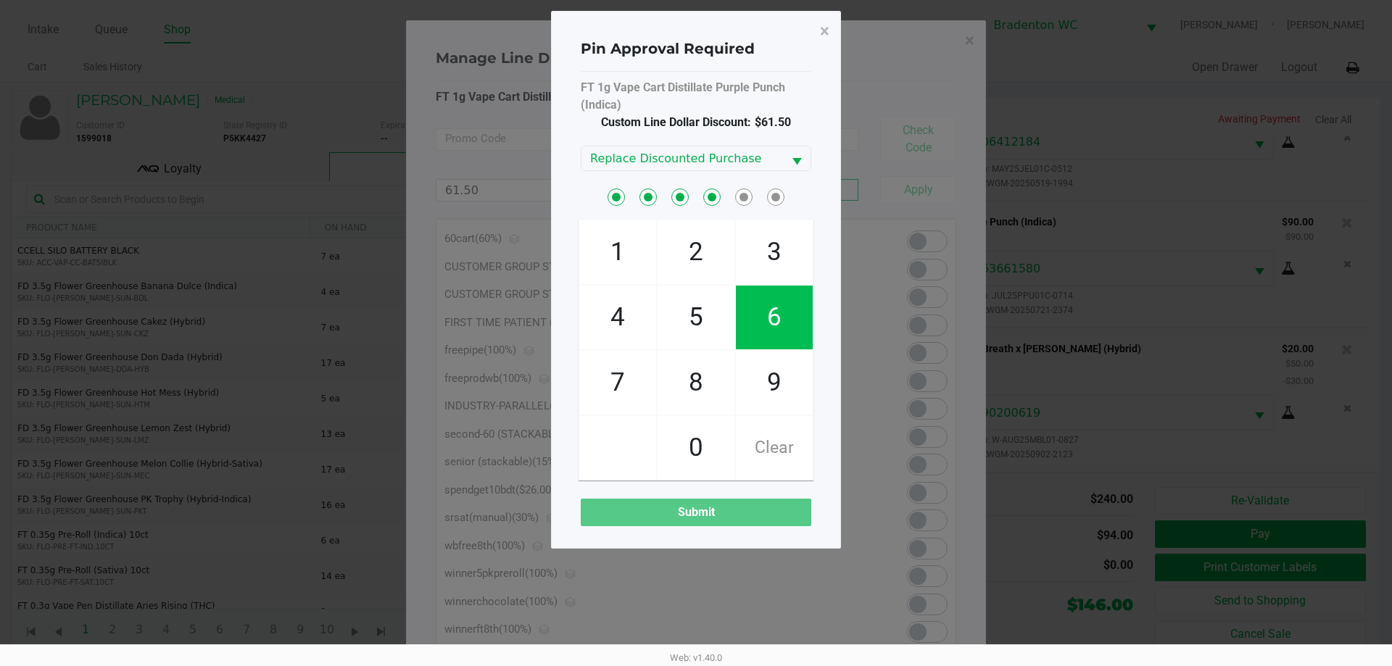
checkbox input "true"
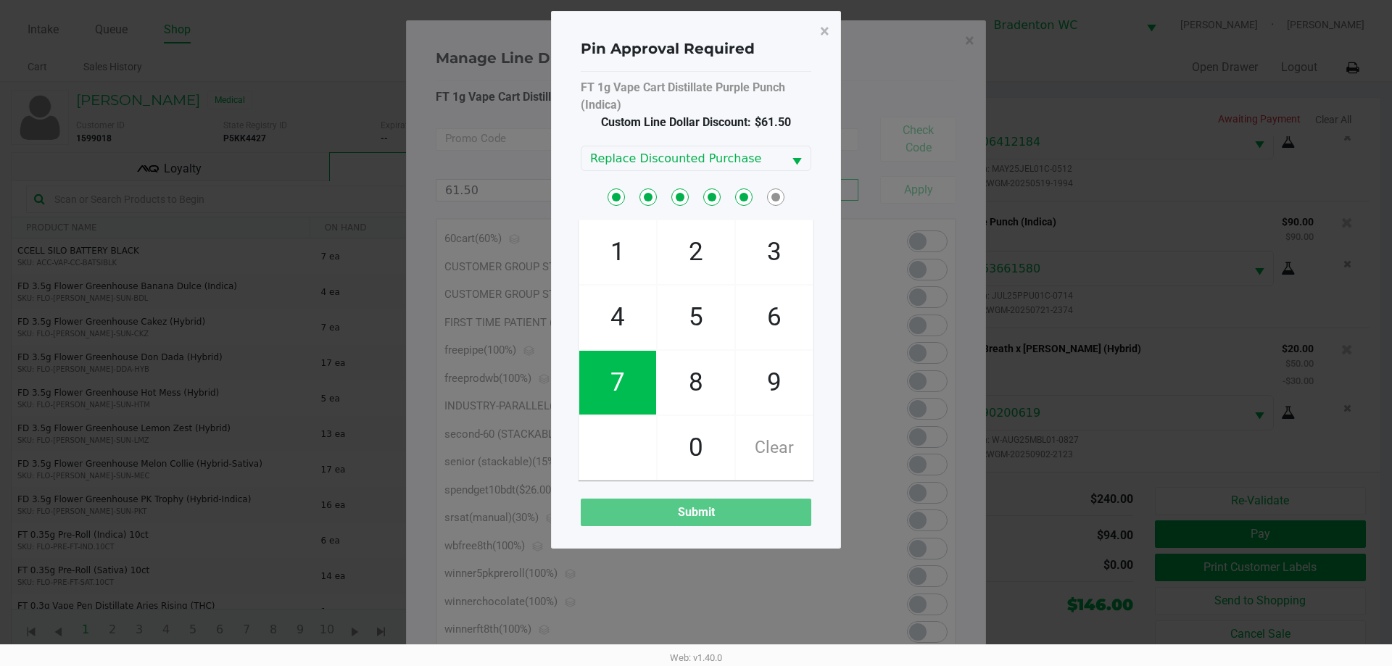
checkbox input "true"
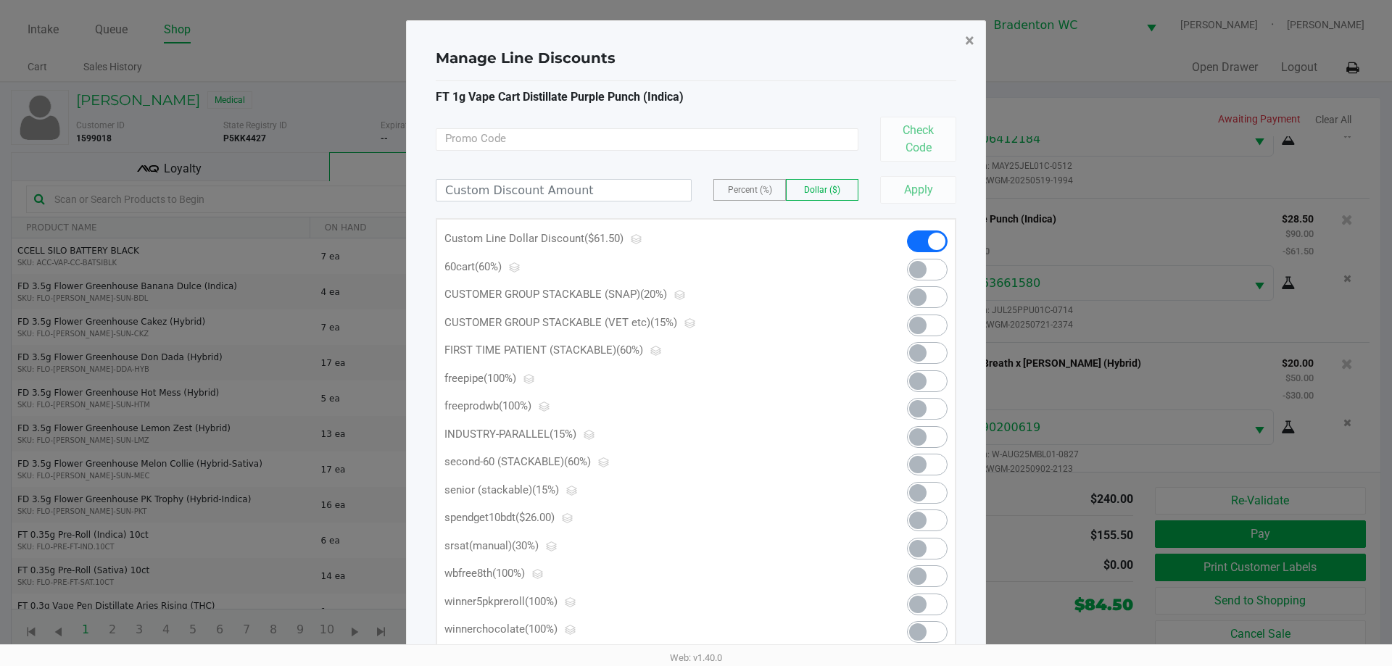
click at [694, 39] on span "×" at bounding box center [969, 40] width 9 height 20
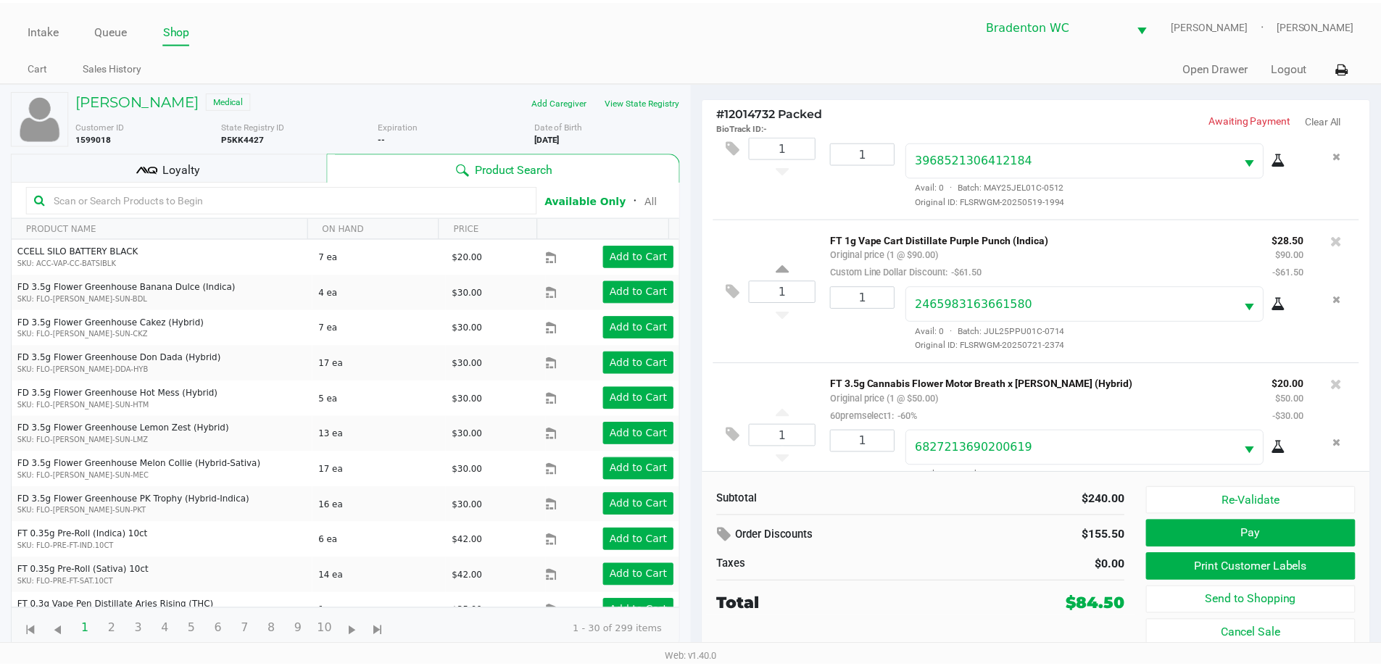
scroll to position [244, 0]
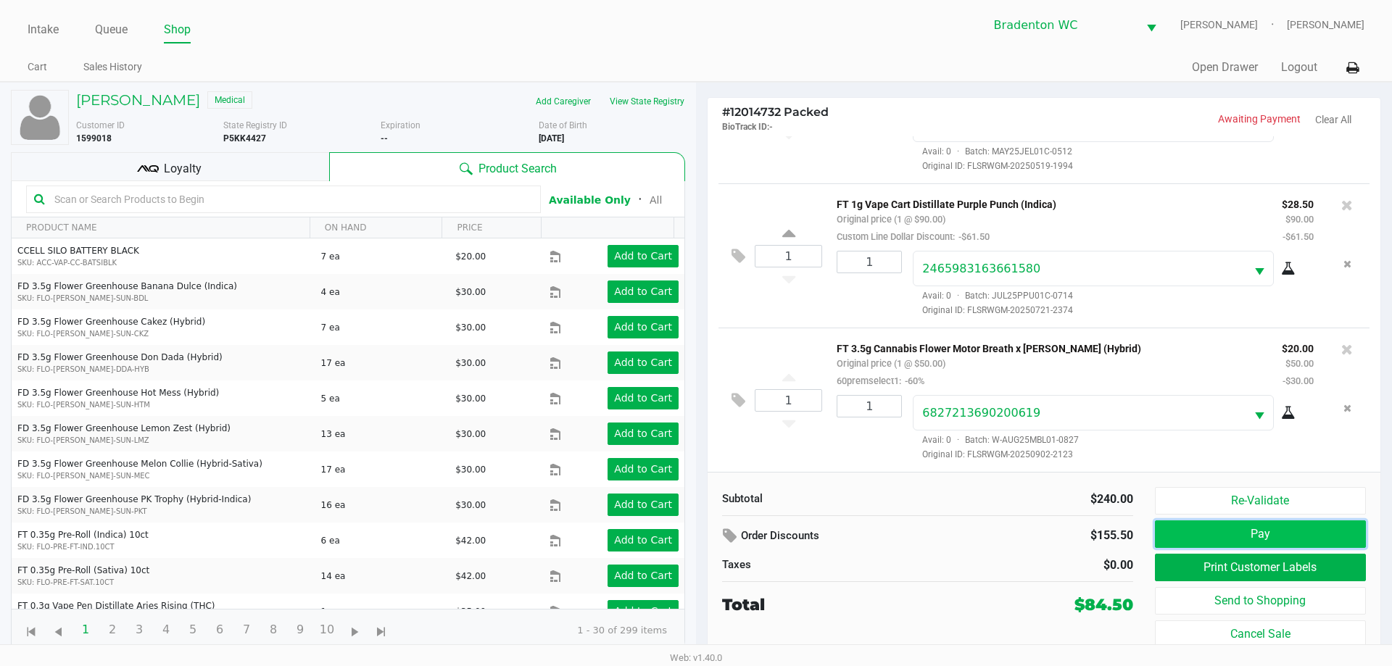
click at [694, 529] on button "Pay" at bounding box center [1260, 535] width 211 height 28
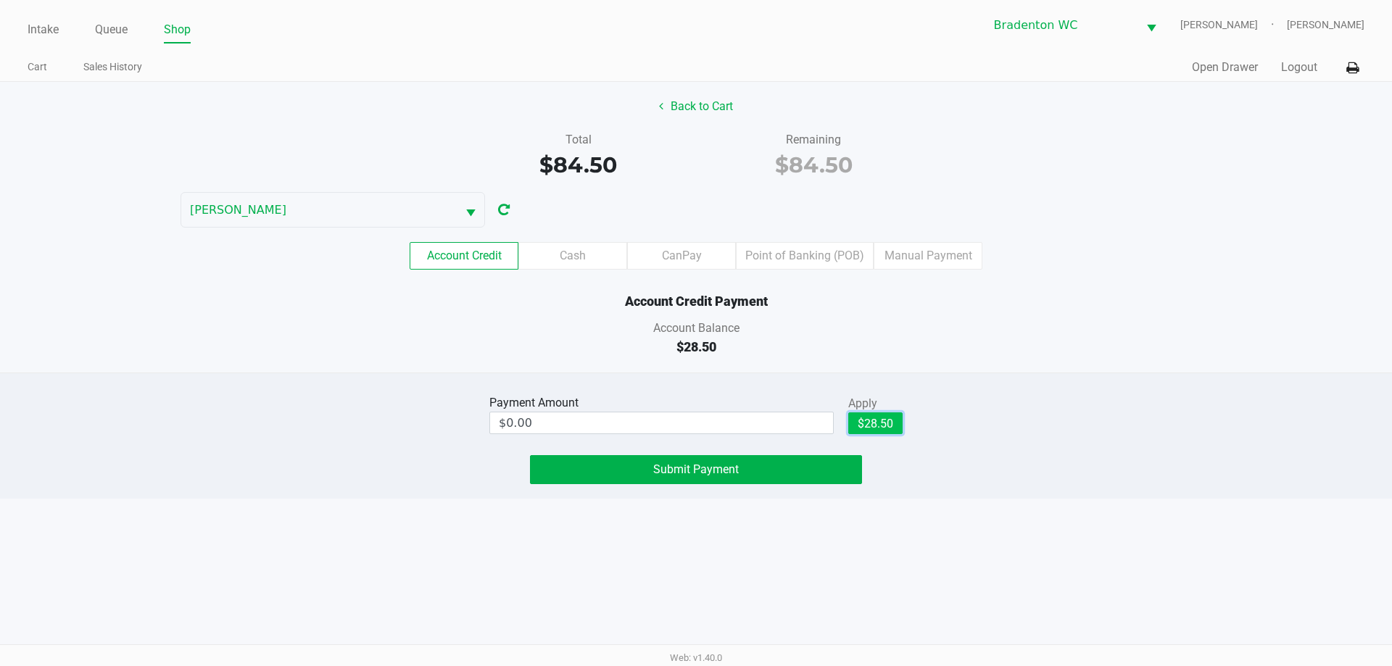
click at [694, 415] on button "$28.50" at bounding box center [875, 424] width 54 height 22
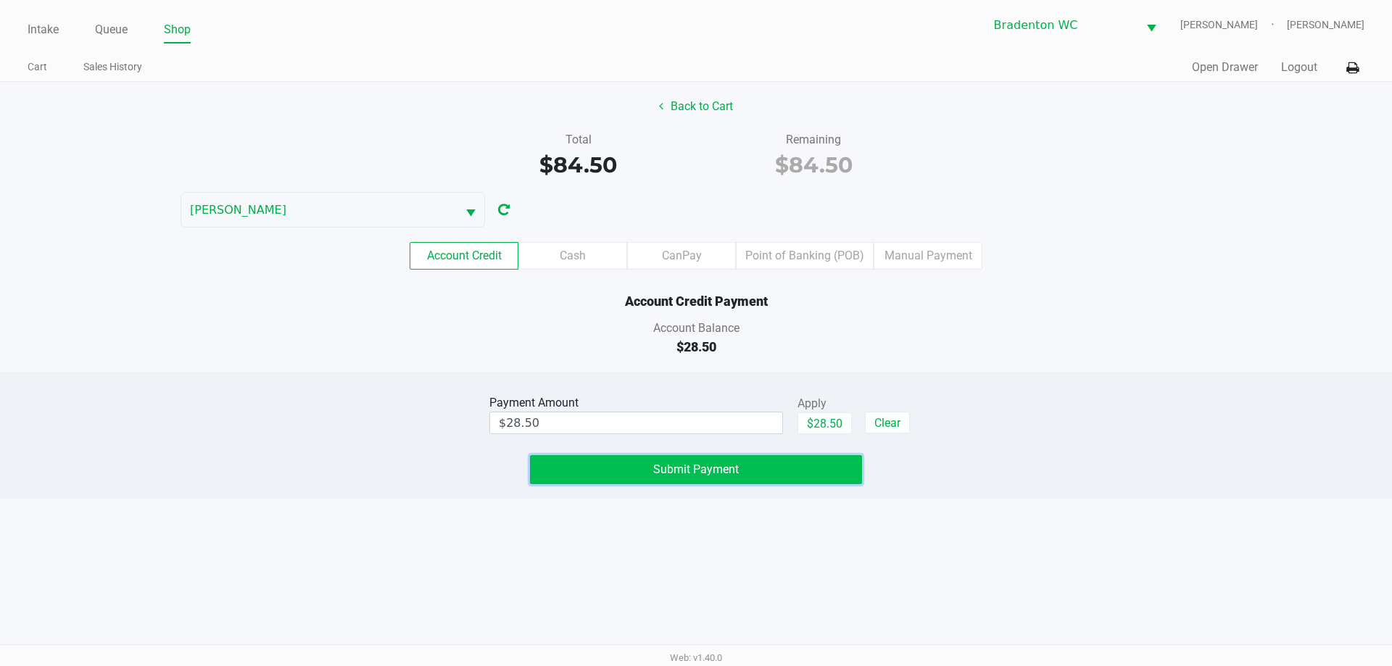
click at [694, 461] on button "Submit Payment" at bounding box center [696, 469] width 332 height 29
click at [694, 258] on label "Point of Banking (POB)" at bounding box center [805, 256] width 138 height 28
click at [0, 0] on 8 "Point of Banking (POB)" at bounding box center [0, 0] width 0 height 0
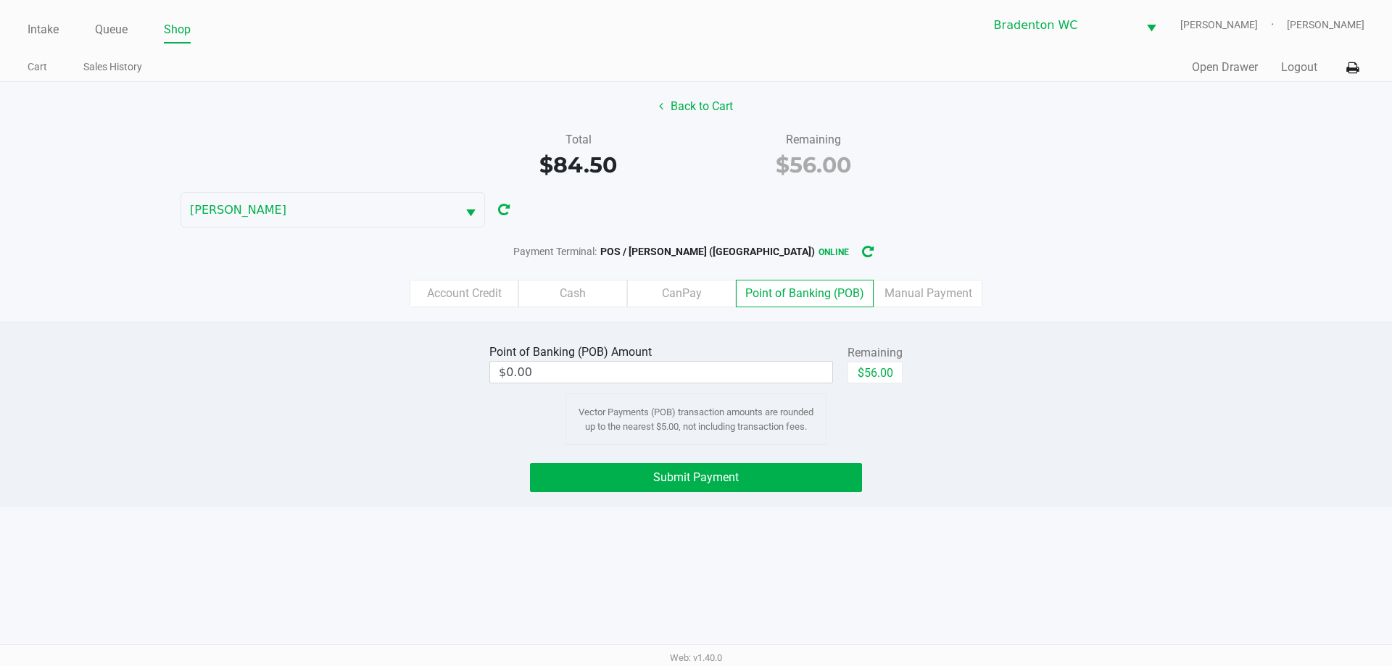
click at [694, 368] on button "$56.00" at bounding box center [875, 373] width 55 height 22
click at [645, 484] on button "Submit Payment" at bounding box center [696, 477] width 332 height 29
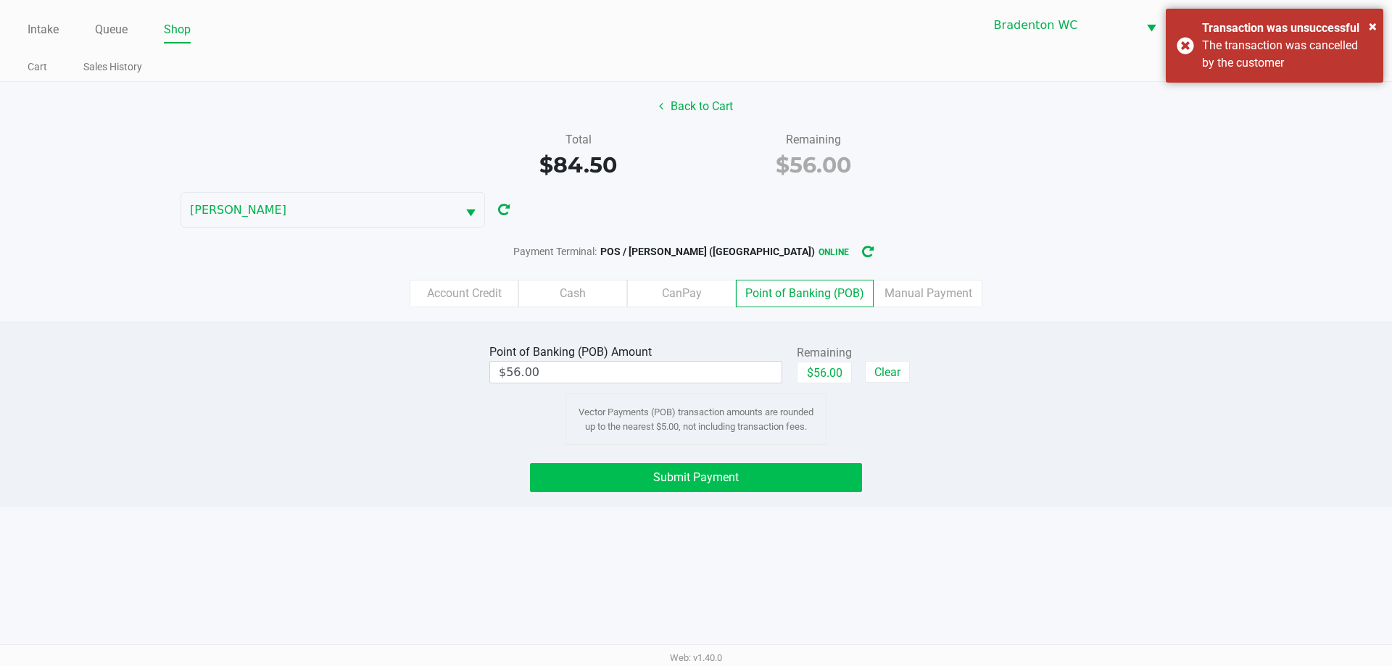
click at [694, 59] on div "The transaction was cancelled by the customer" at bounding box center [1287, 54] width 170 height 35
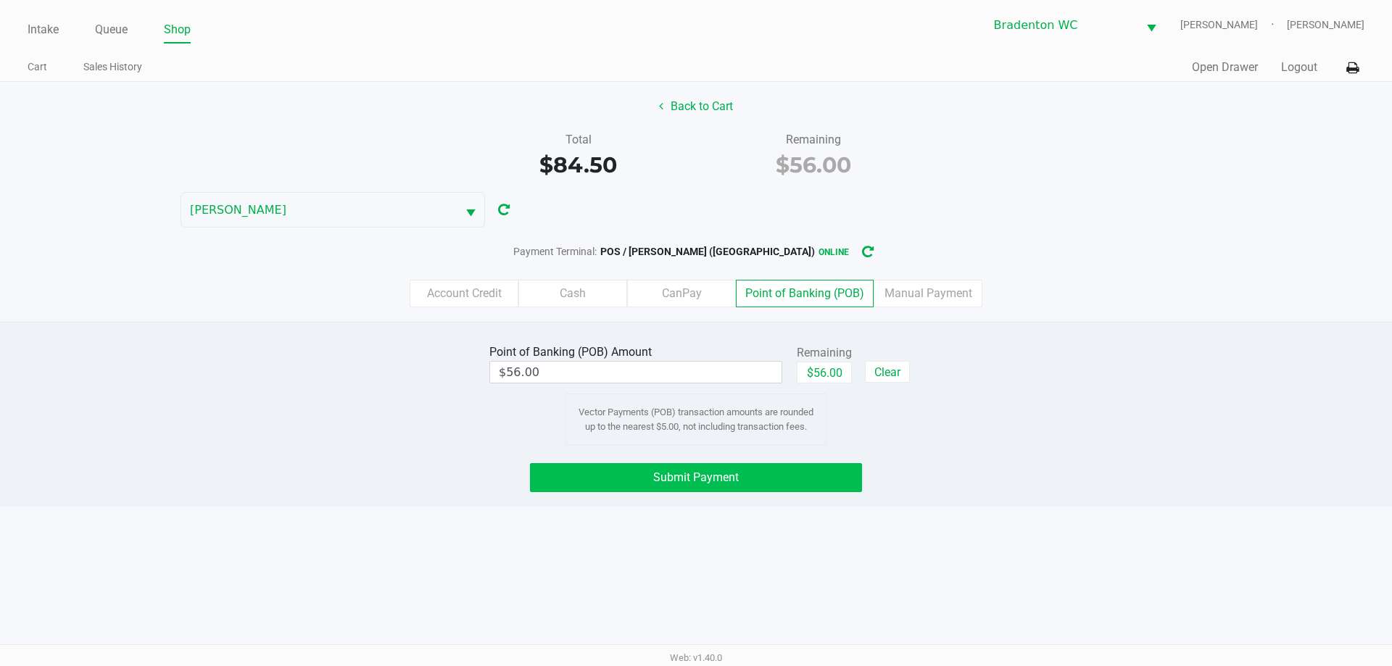
click at [614, 486] on button "Submit Payment" at bounding box center [696, 477] width 332 height 29
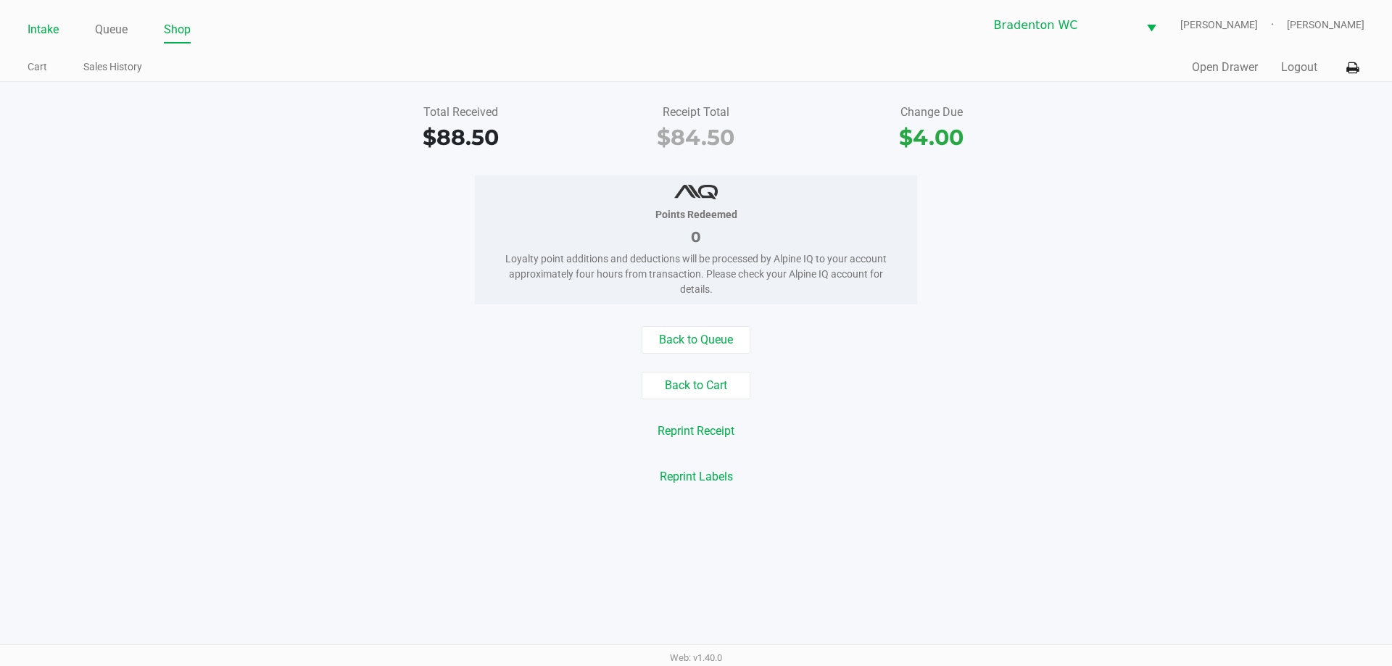
click at [34, 25] on link "Intake" at bounding box center [43, 30] width 31 height 20
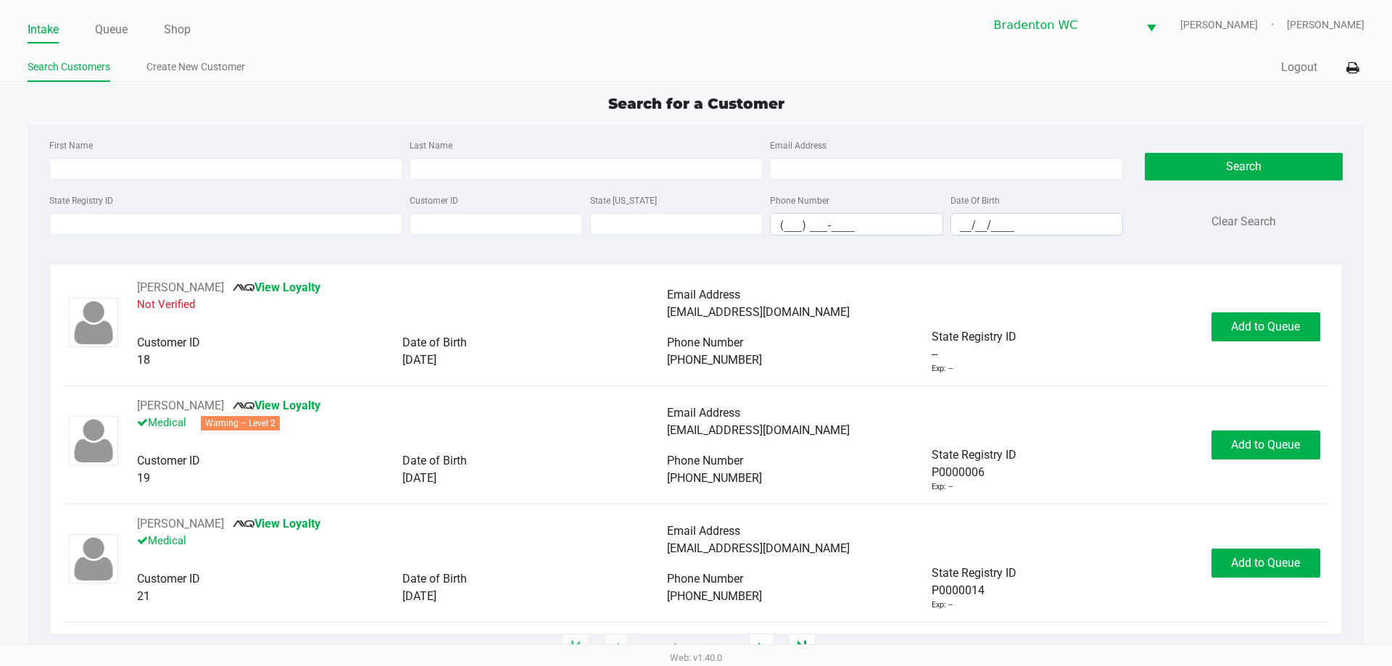
click at [323, 47] on div "Intake Queue Shop Bradenton WC HUMBERTO-LEON Marley French Search Customers Cre…" at bounding box center [696, 41] width 1392 height 82
click at [127, 226] on input "State Registry ID" at bounding box center [225, 224] width 353 height 22
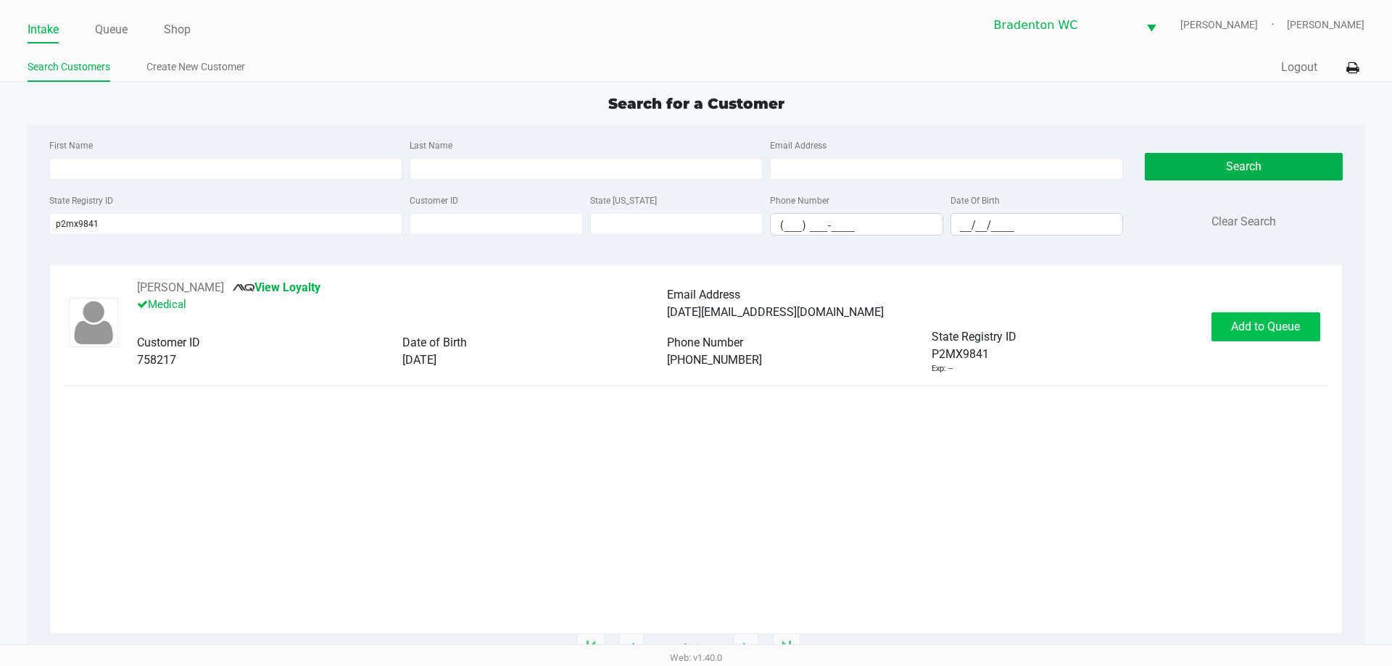
click at [694, 336] on button "Add to Queue" at bounding box center [1266, 327] width 109 height 29
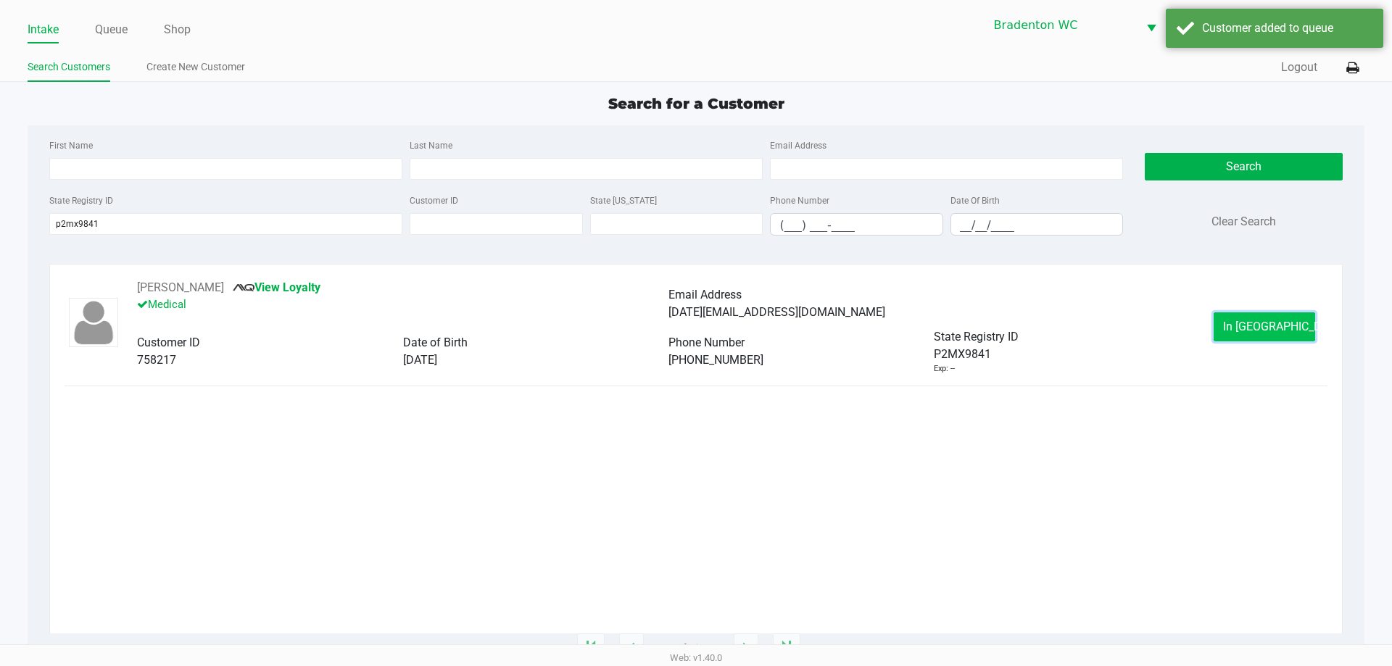
click at [694, 329] on button "In Queue" at bounding box center [1265, 327] width 102 height 29
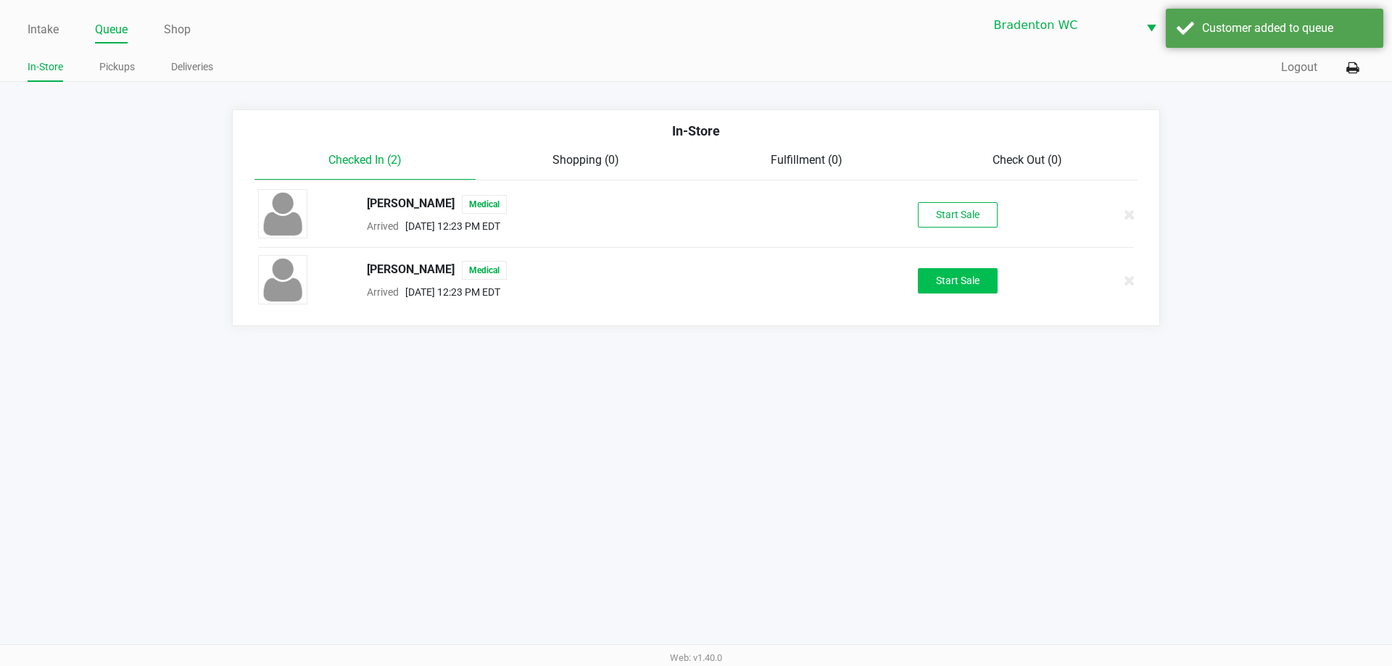
click at [694, 278] on button "Start Sale" at bounding box center [958, 280] width 80 height 25
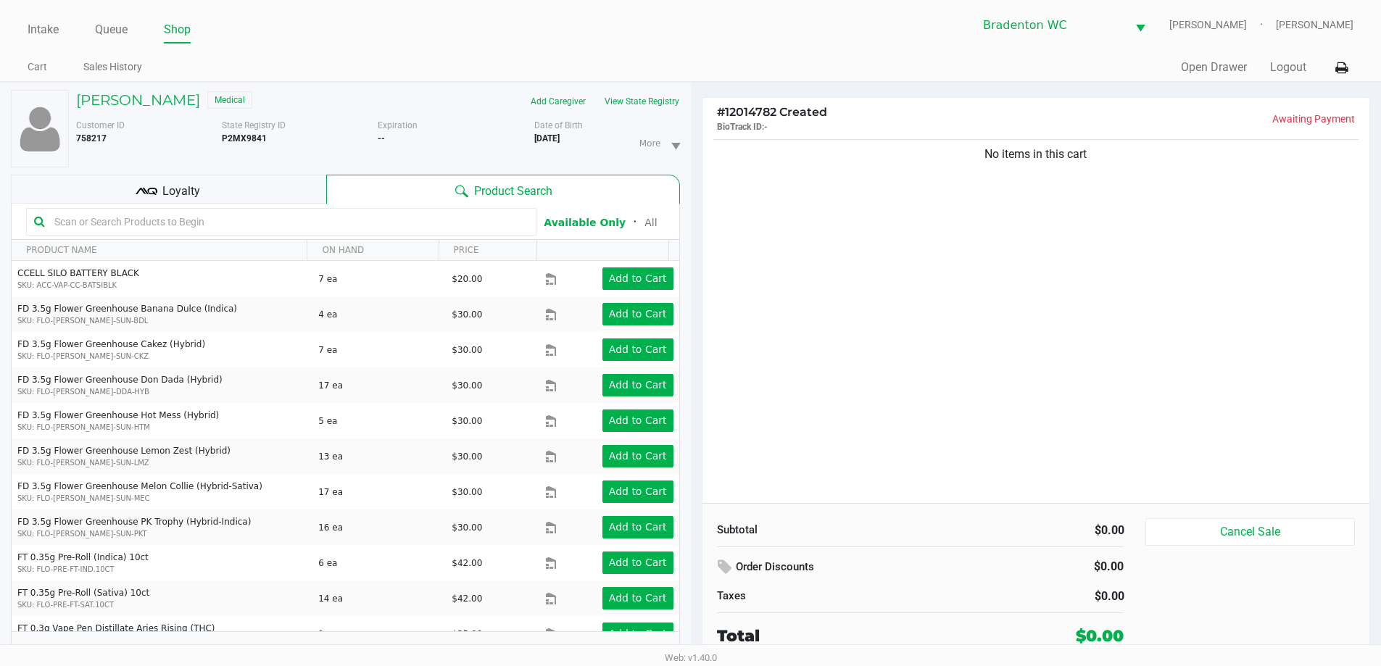
click at [208, 188] on div "Loyalty" at bounding box center [168, 189] width 315 height 29
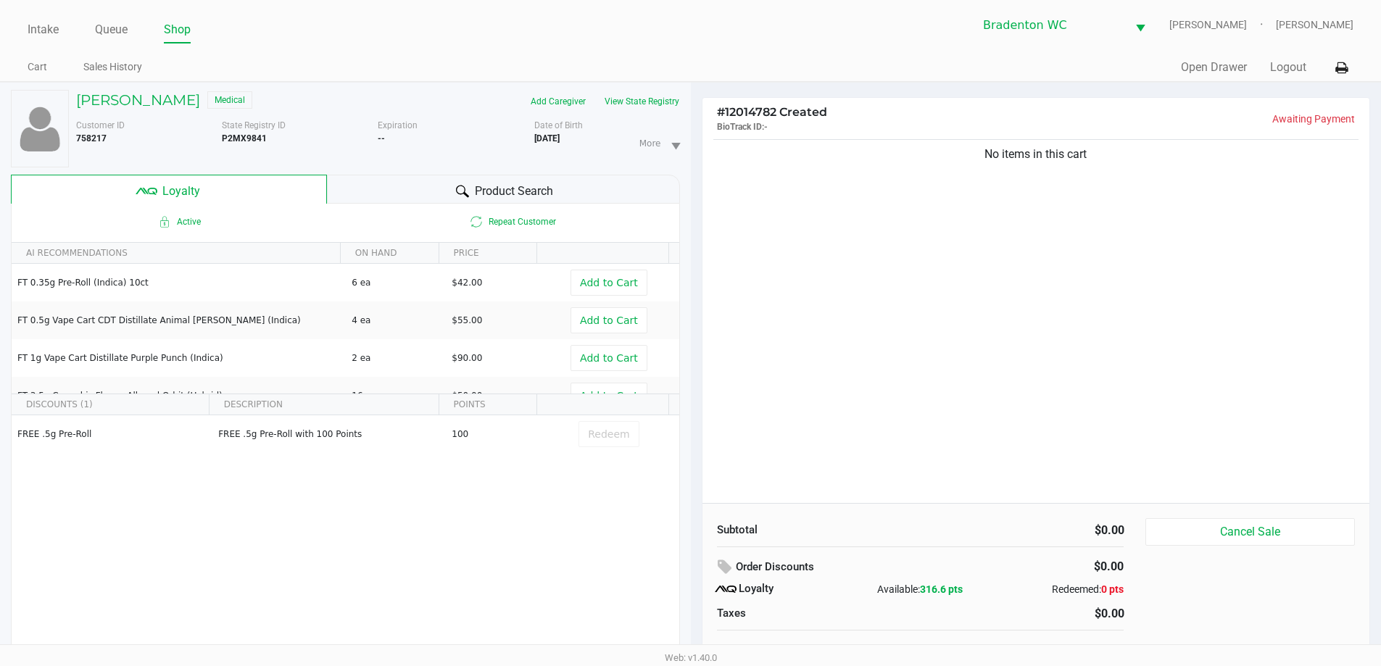
click at [492, 178] on div "Product Search" at bounding box center [503, 189] width 353 height 29
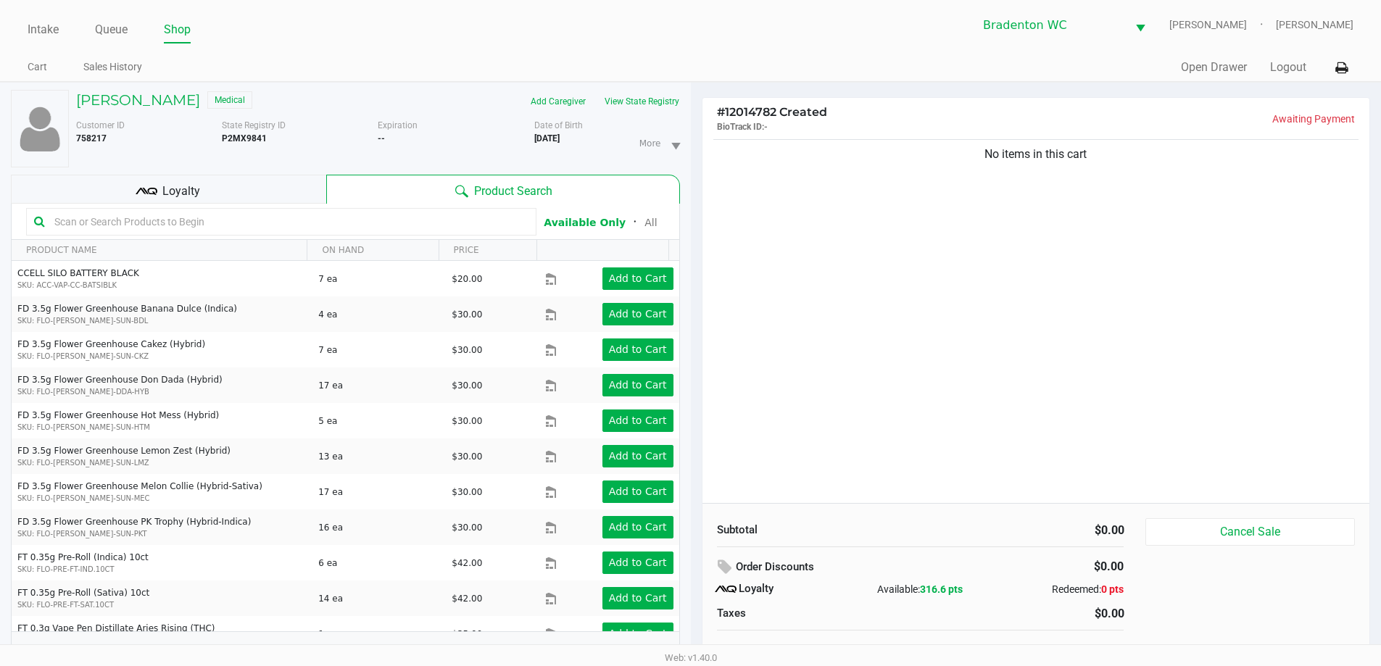
click at [107, 220] on input "text" at bounding box center [289, 222] width 480 height 22
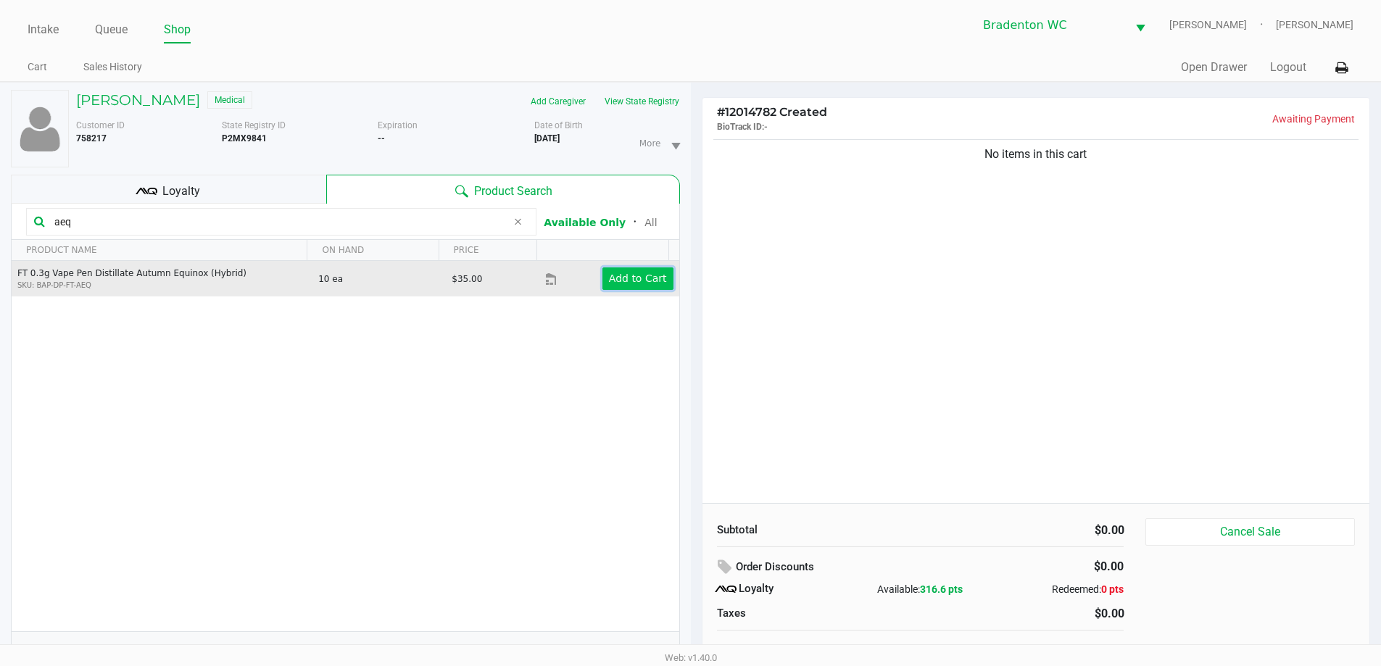
click at [609, 283] on app-button-loader "Add to Cart" at bounding box center [638, 279] width 58 height 12
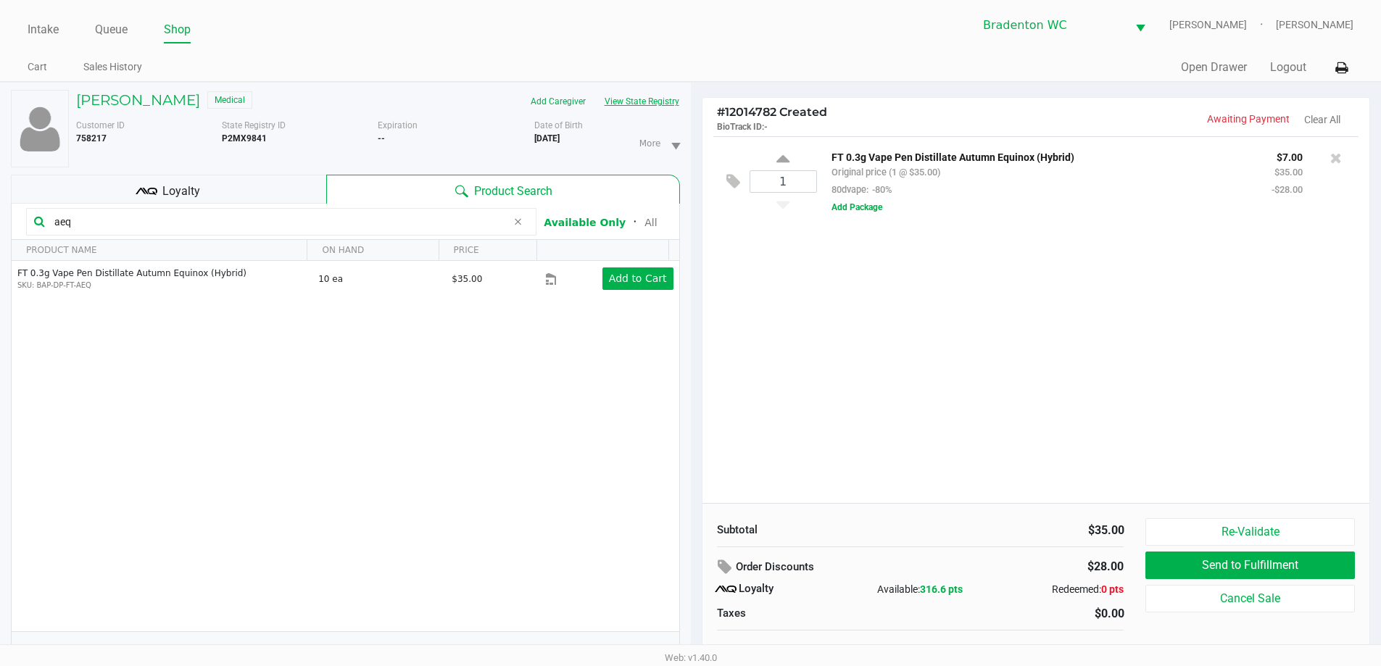
click at [655, 105] on button "View State Registry" at bounding box center [637, 101] width 85 height 23
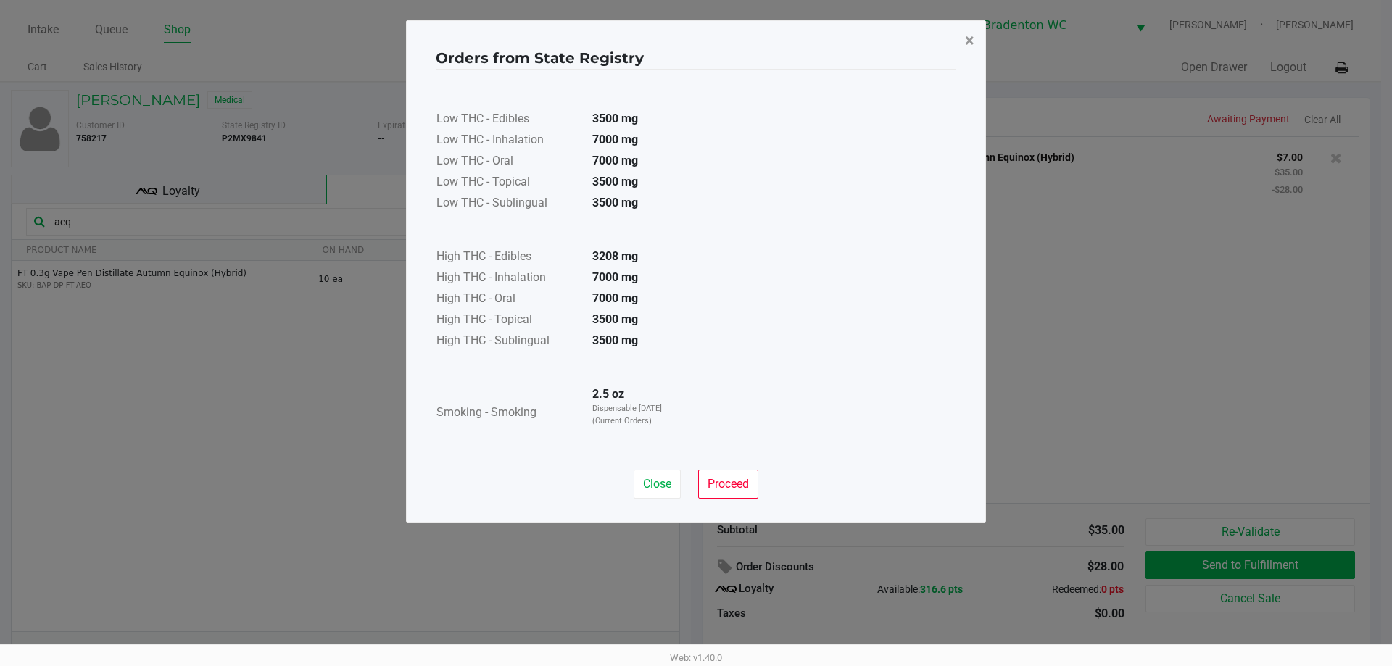
click at [694, 46] on button "×" at bounding box center [969, 40] width 33 height 41
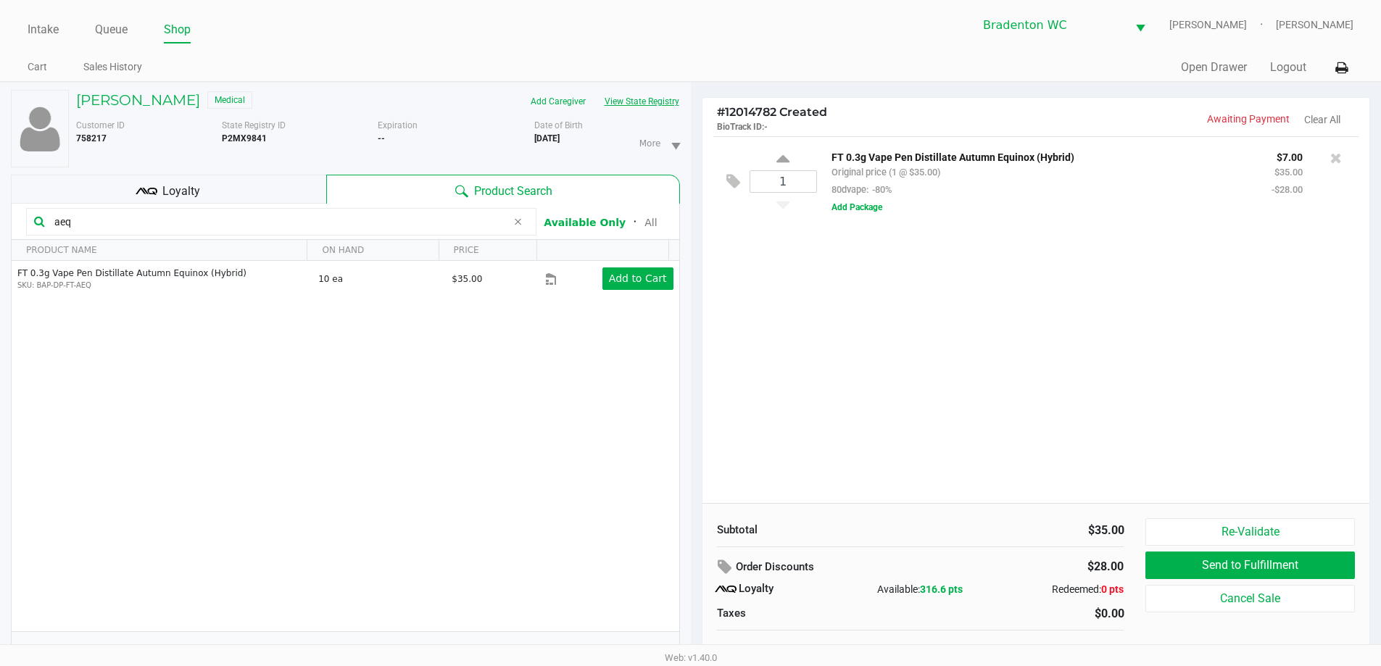
click at [465, 44] on div "Intake Queue Shop Bradenton WC HUMBERTO-LEON Marley French Cart Sales History Q…" at bounding box center [690, 41] width 1381 height 82
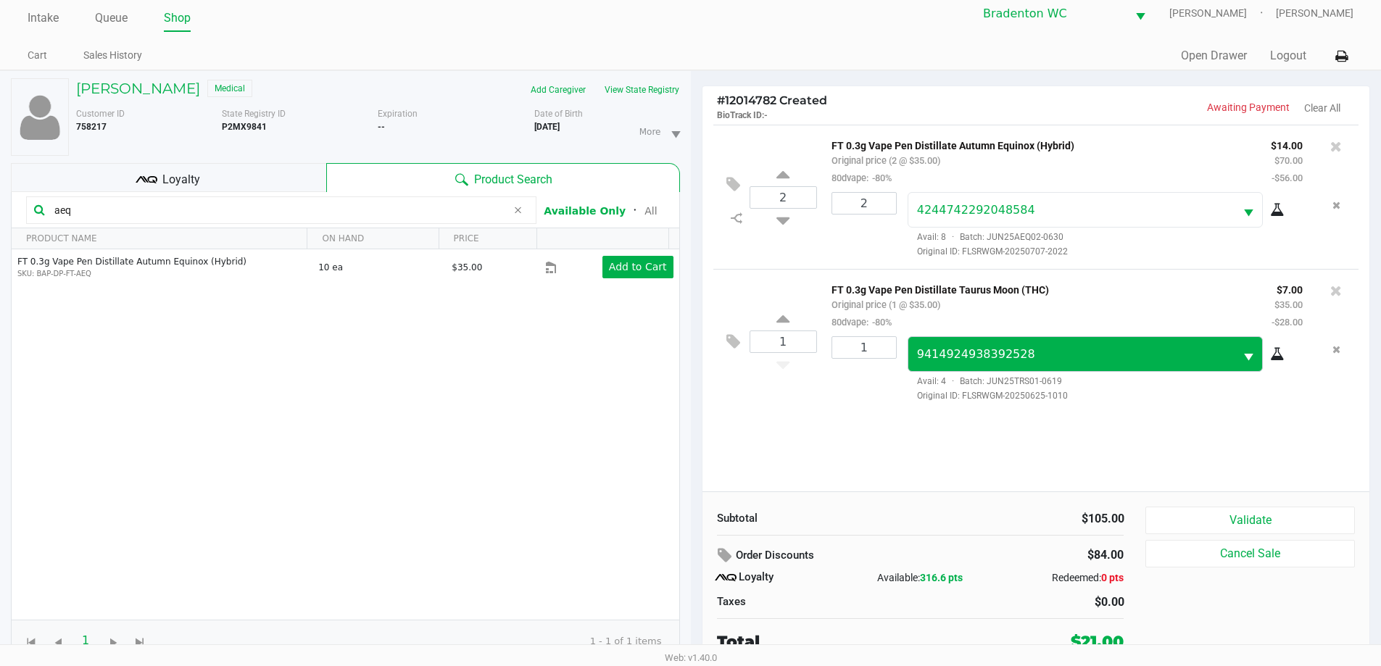
scroll to position [15, 0]
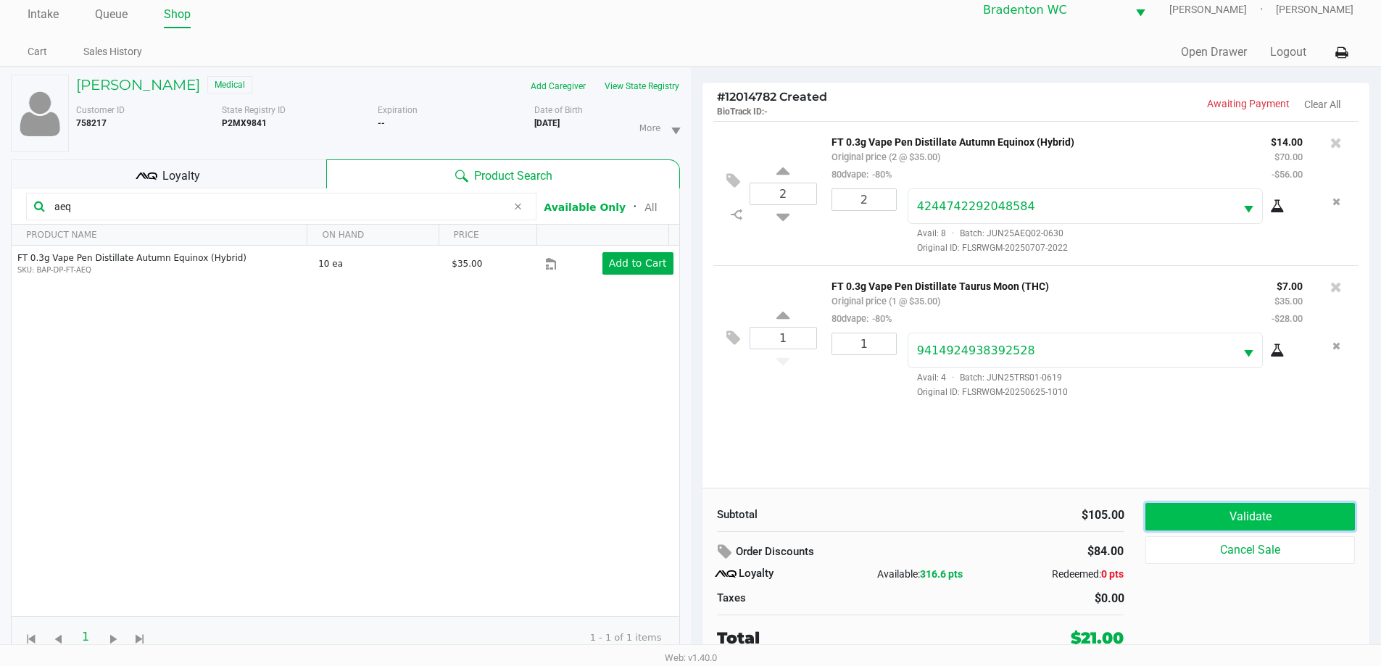
click at [694, 525] on button "Validate" at bounding box center [1250, 517] width 209 height 28
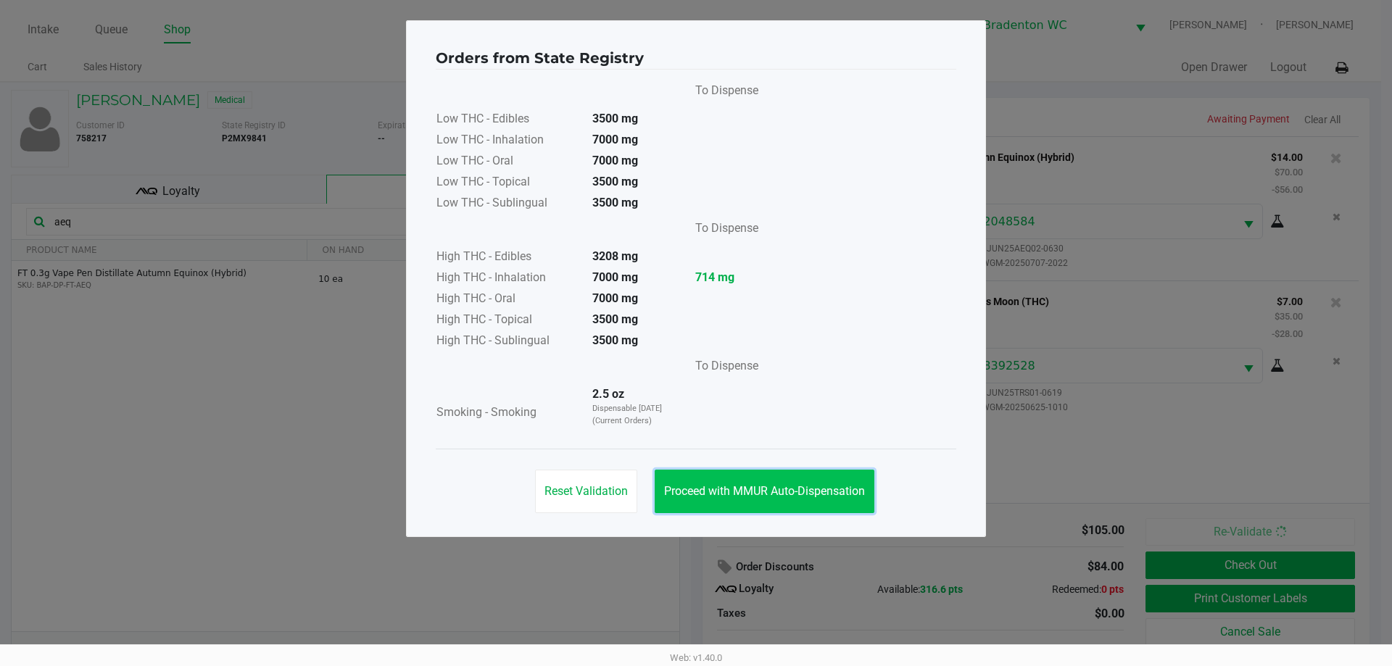
click at [694, 488] on span "Proceed with MMUR Auto-Dispensation" at bounding box center [764, 491] width 201 height 14
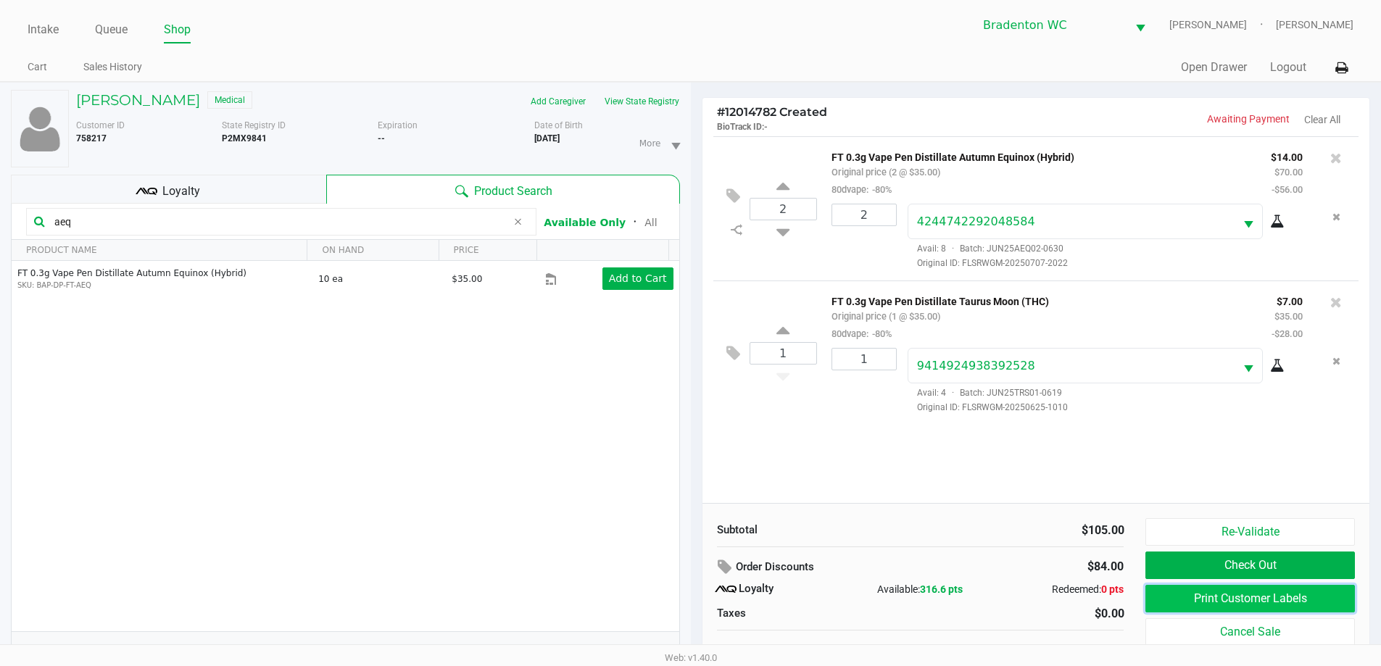
click at [694, 595] on button "Print Customer Labels" at bounding box center [1250, 599] width 209 height 28
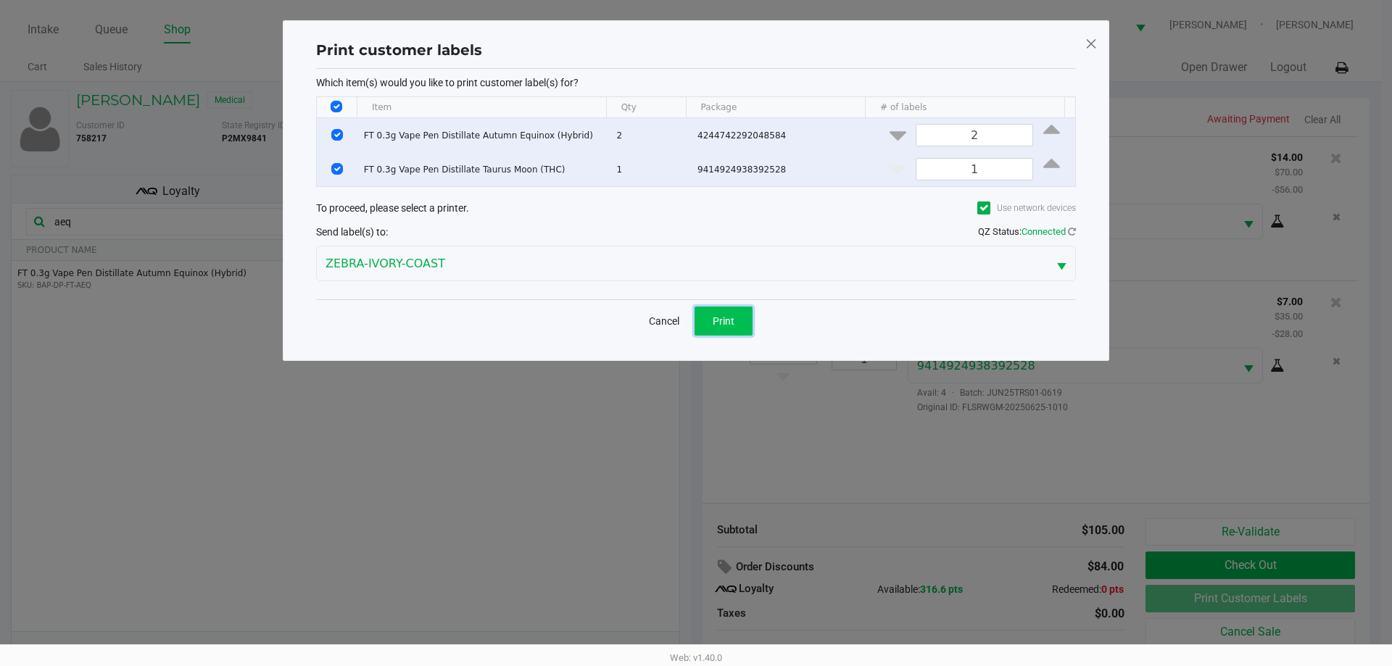
click at [694, 310] on button "Print" at bounding box center [724, 321] width 58 height 29
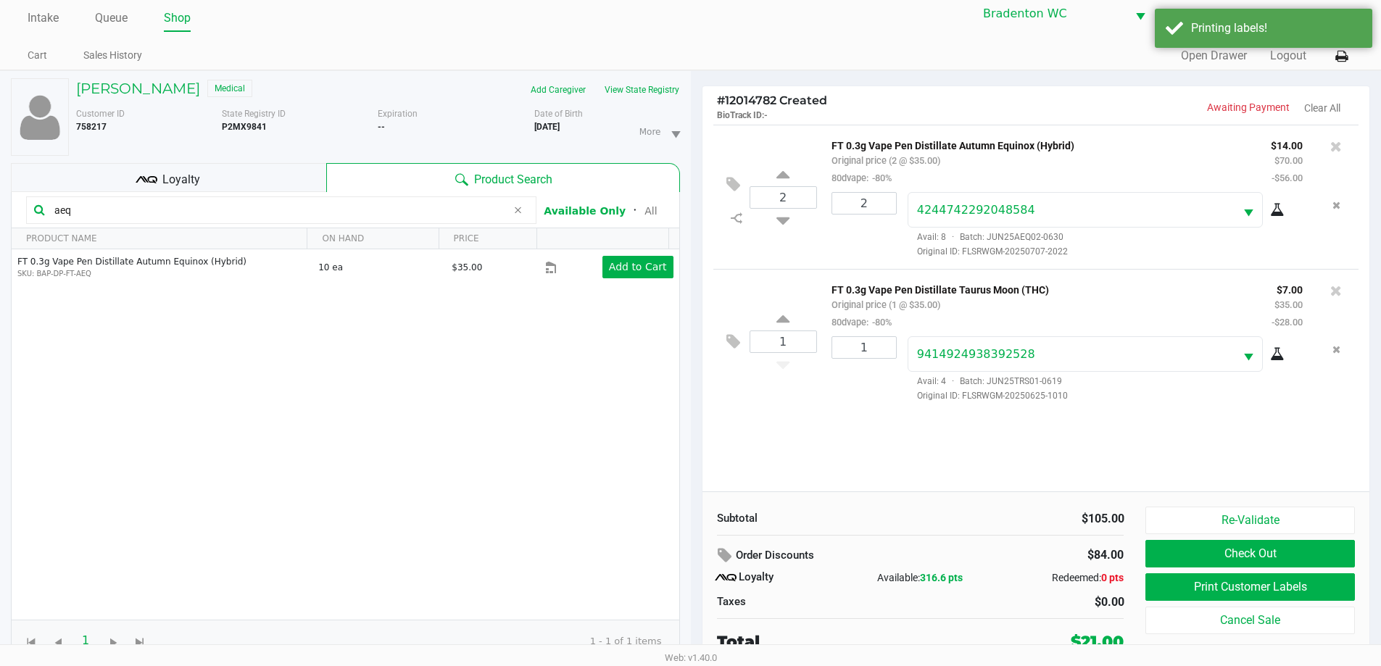
scroll to position [15, 0]
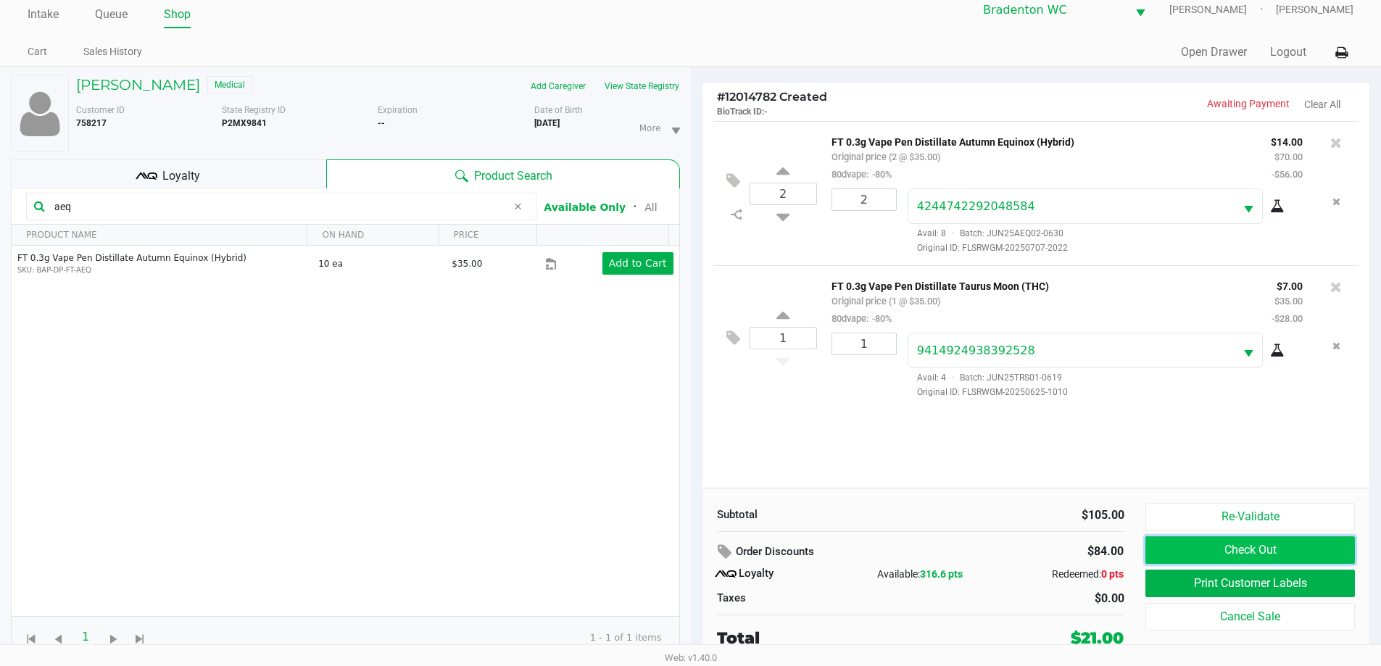
click at [694, 555] on button "Check Out" at bounding box center [1250, 551] width 209 height 28
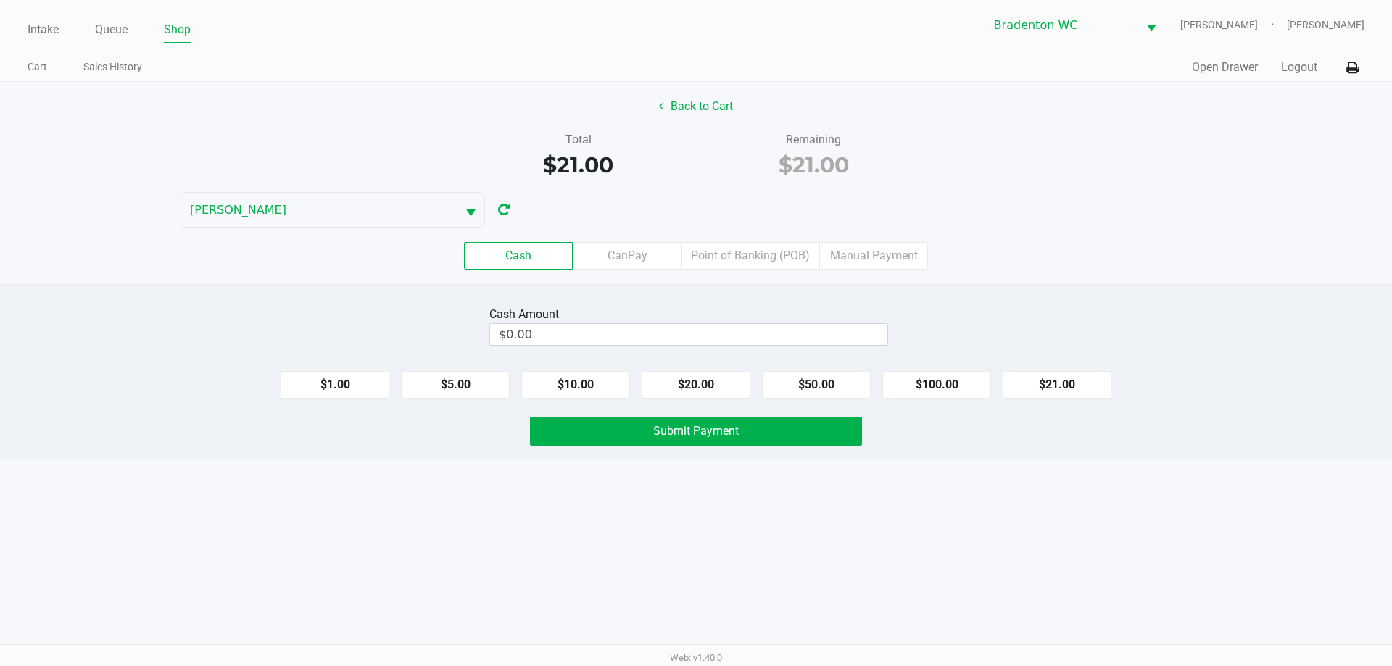
click at [694, 379] on button "$21.00" at bounding box center [1057, 385] width 109 height 28
click at [629, 429] on button "Submit Payment" at bounding box center [696, 431] width 332 height 29
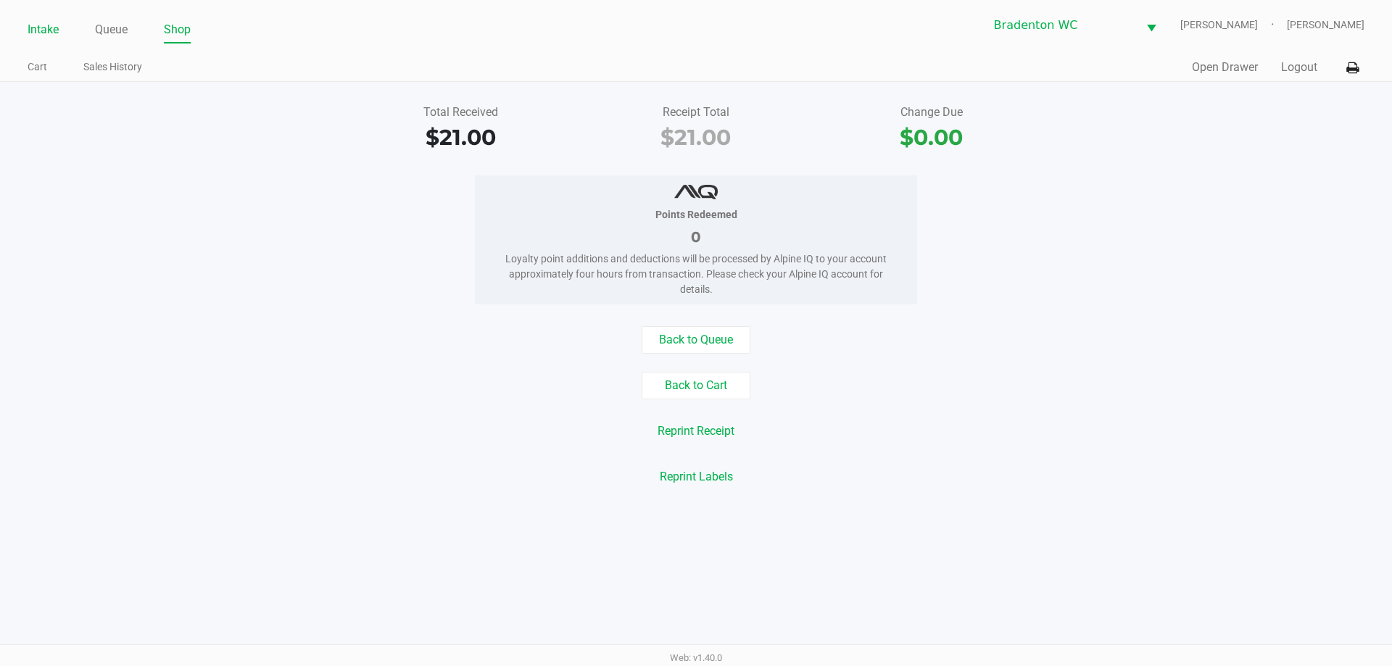
click at [46, 25] on link "Intake" at bounding box center [43, 30] width 31 height 20
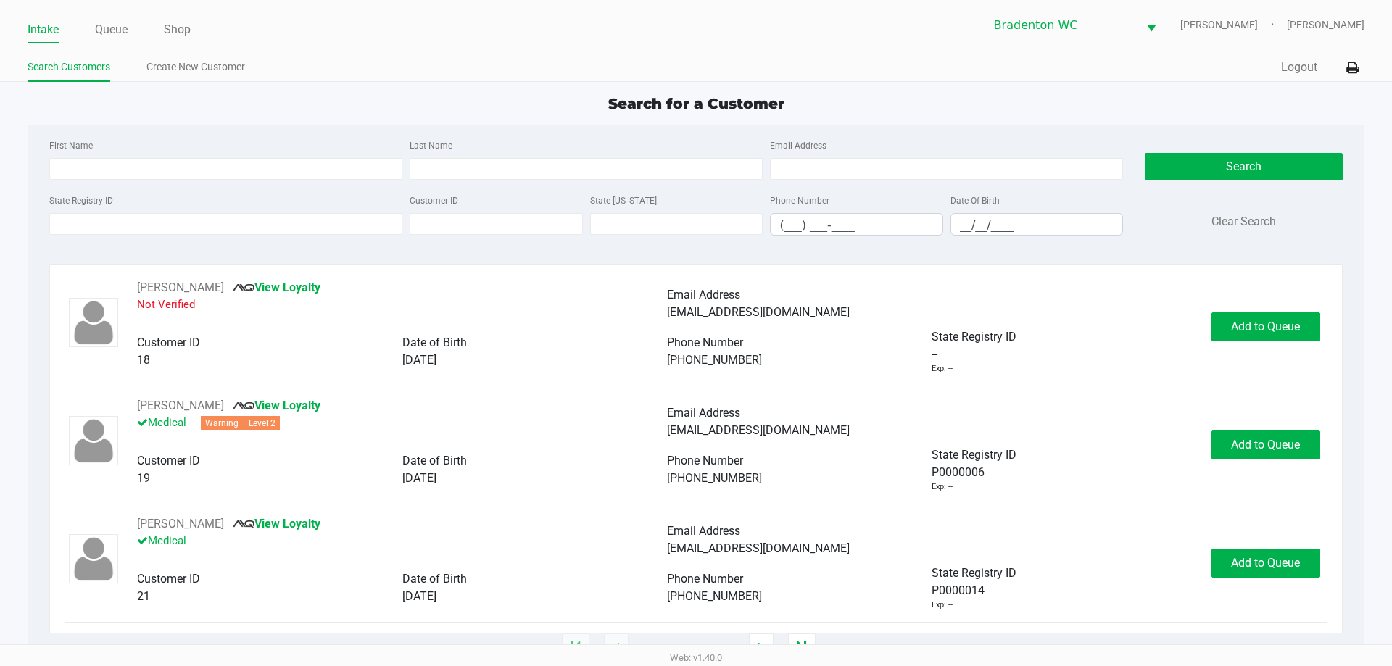
click at [298, 34] on ul "Intake Queue Shop" at bounding box center [362, 30] width 669 height 25
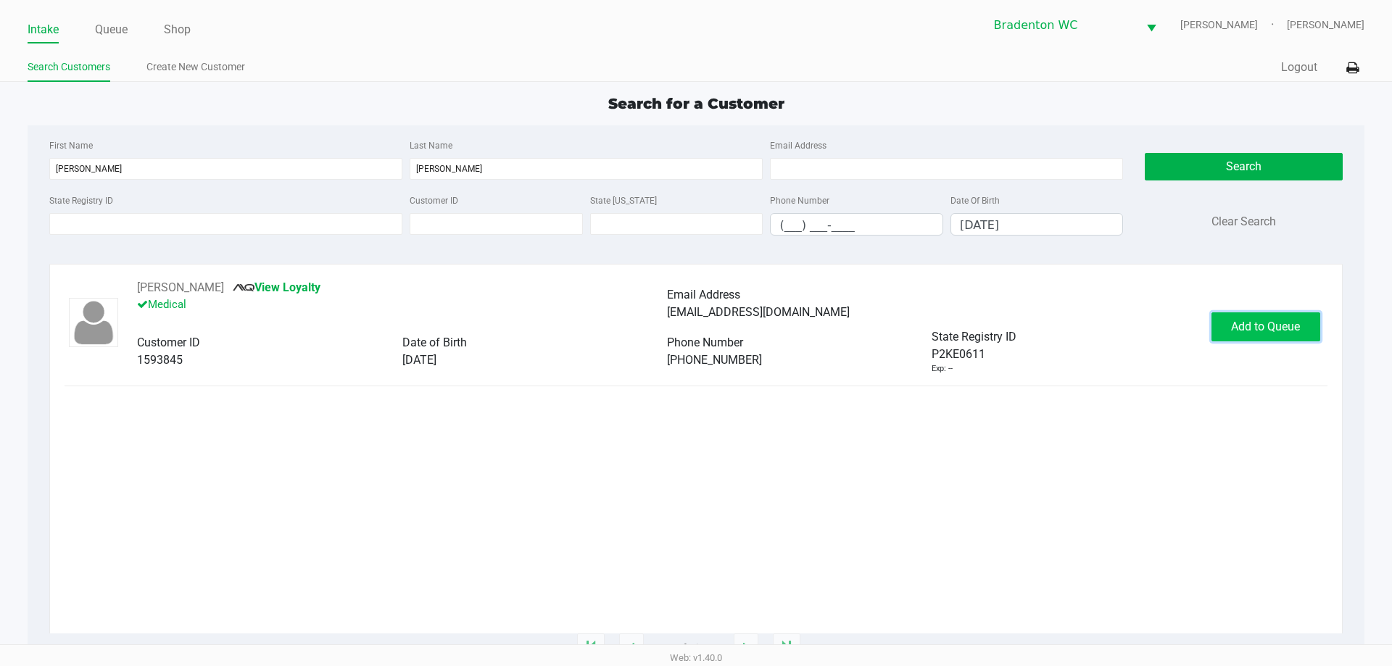
click at [694, 318] on button "Add to Queue" at bounding box center [1266, 327] width 109 height 29
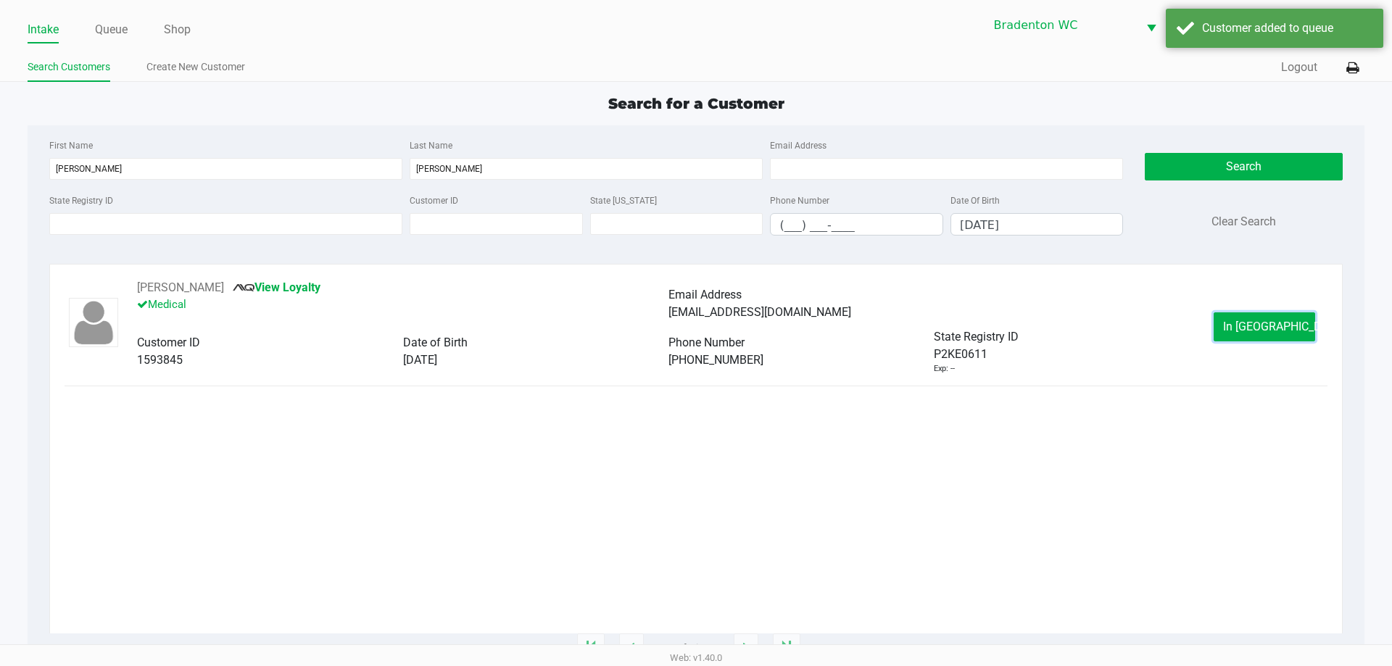
click at [694, 326] on span "In Queue" at bounding box center [1284, 327] width 122 height 14
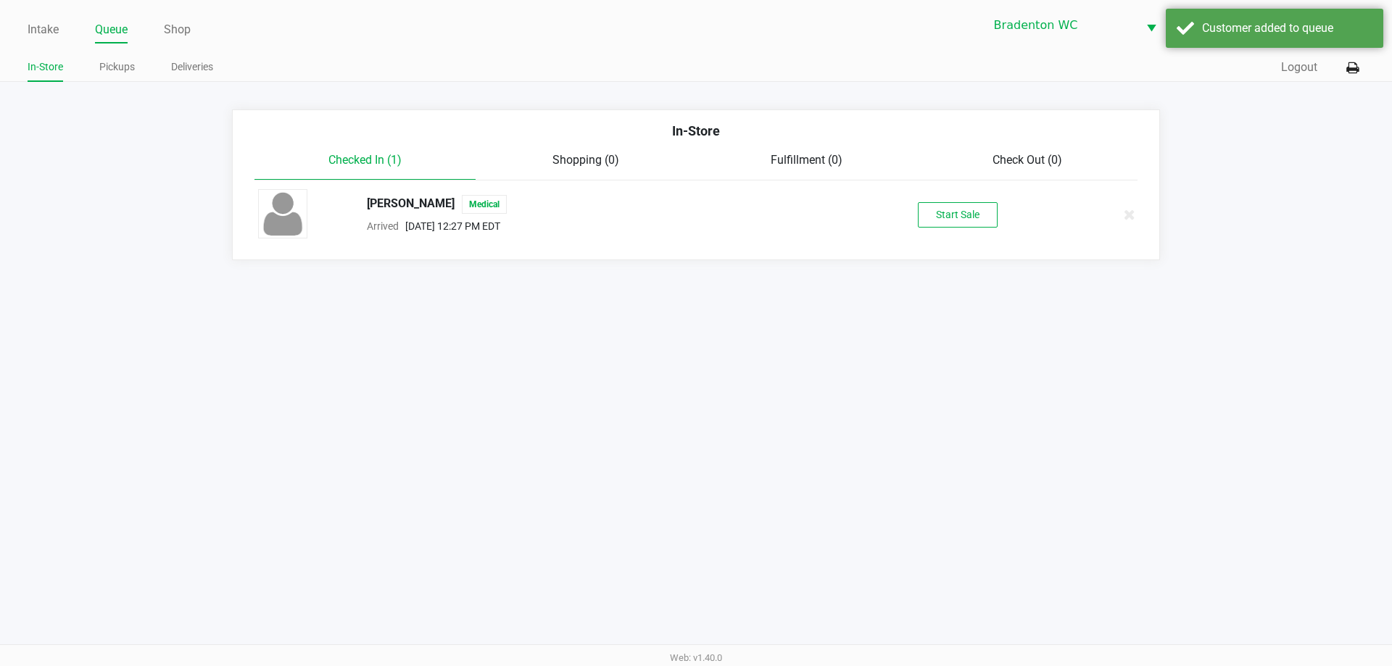
click at [694, 195] on div "TANYA COTA Medical Arrived Sep 27, 2025 12:27 PM EDT Start Sale" at bounding box center [696, 214] width 898 height 51
click at [694, 213] on button "Start Sale" at bounding box center [958, 214] width 80 height 25
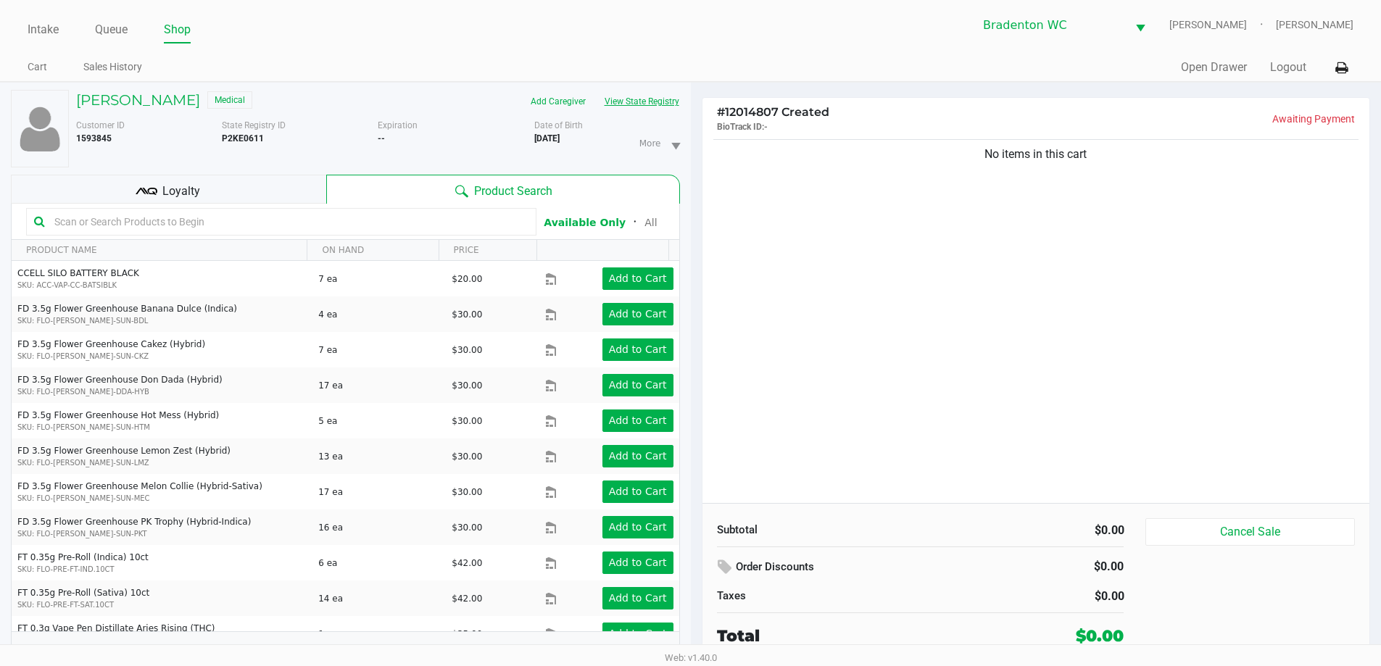
click at [661, 99] on button "View State Registry" at bounding box center [637, 101] width 85 height 23
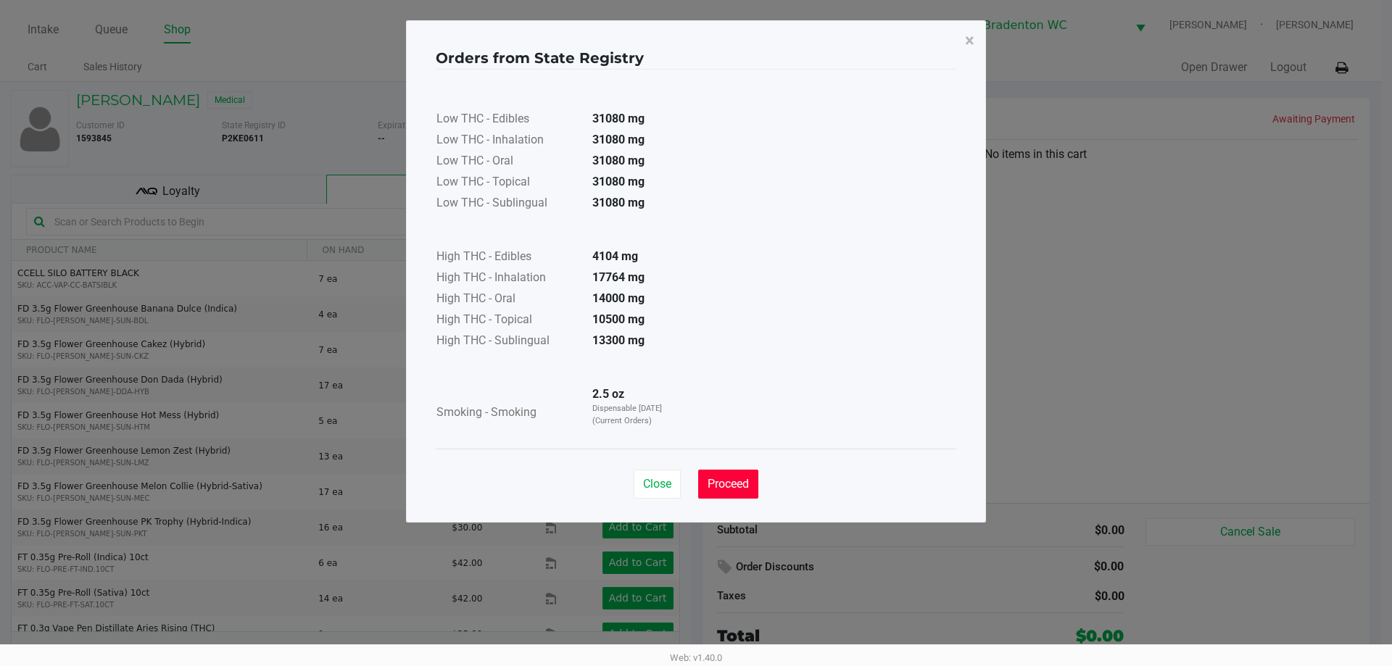
click at [694, 477] on span "Proceed" at bounding box center [728, 484] width 41 height 14
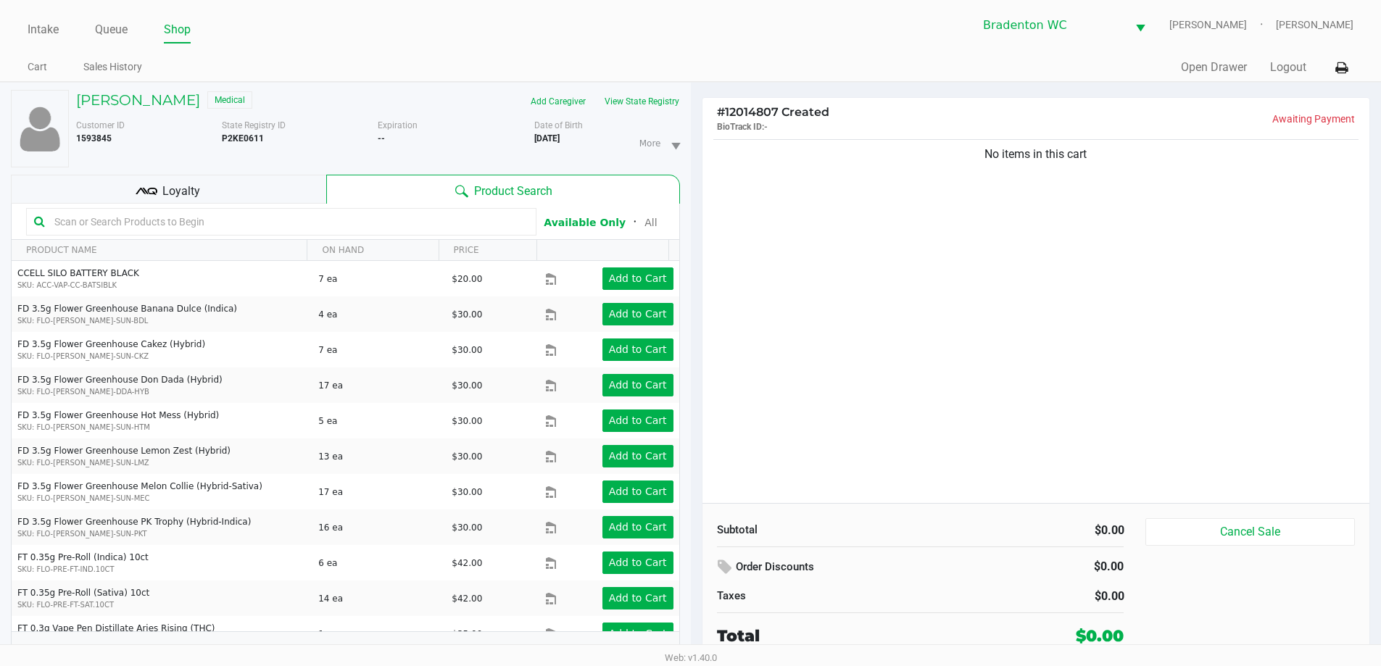
click at [123, 225] on input "text" at bounding box center [289, 222] width 480 height 22
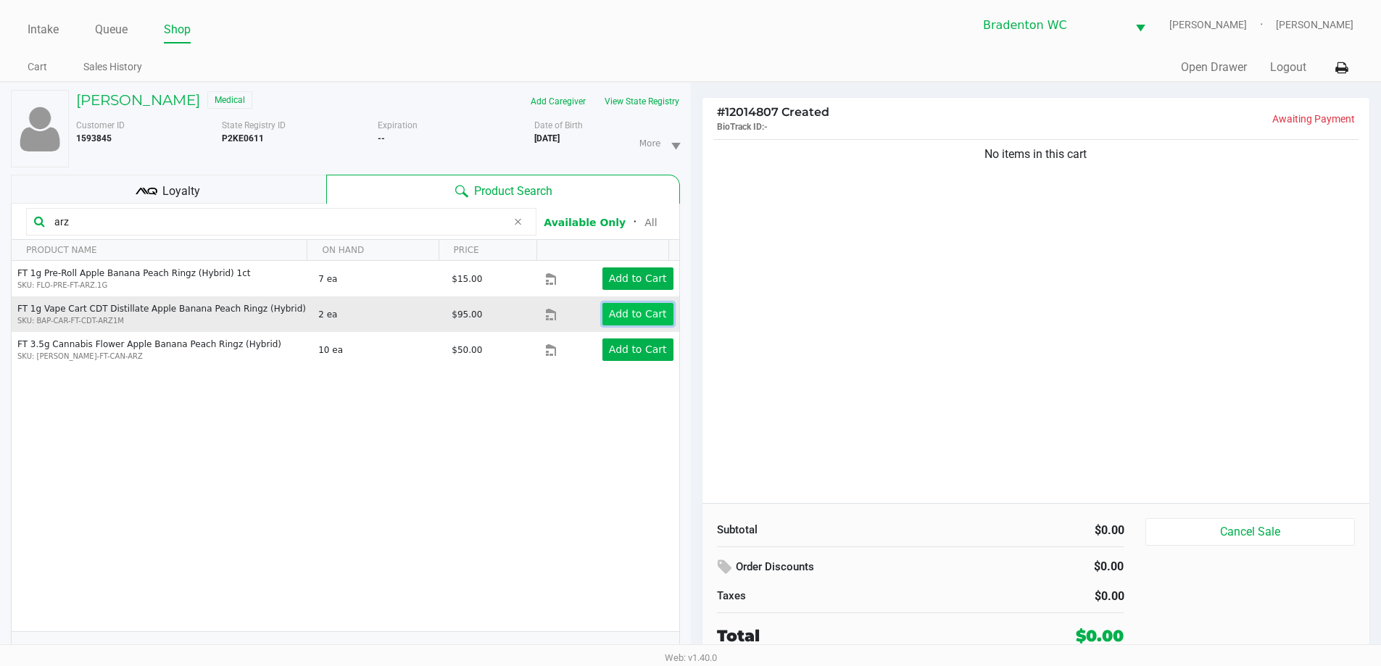
click at [634, 314] on app-button-loader "Add to Cart" at bounding box center [638, 314] width 58 height 12
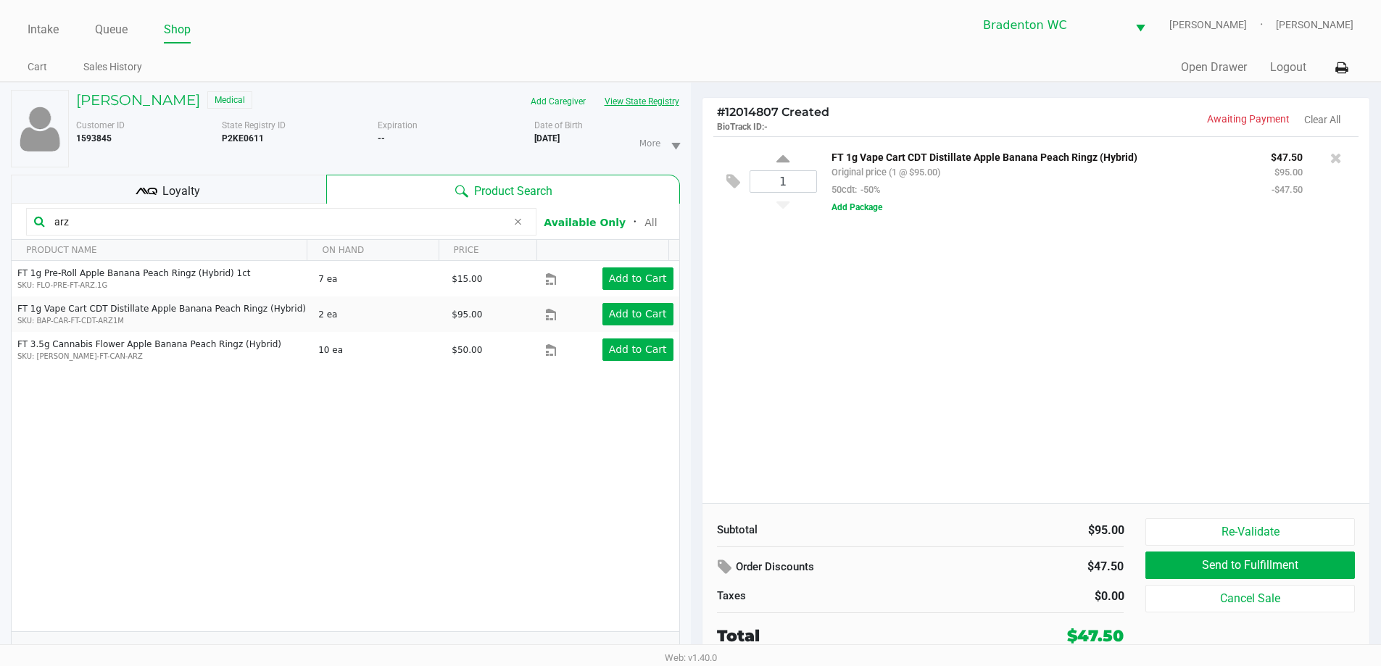
click at [663, 109] on button "View State Registry" at bounding box center [637, 101] width 85 height 23
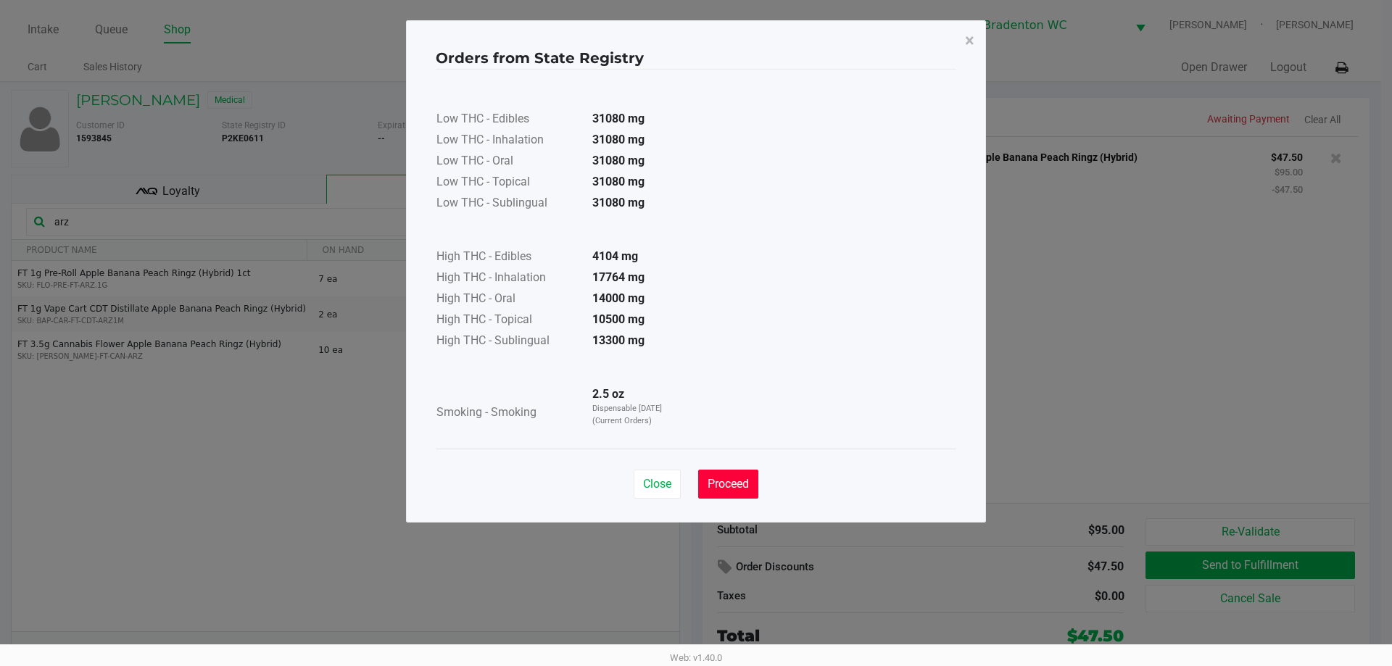
drag, startPoint x: 714, startPoint y: 495, endPoint x: 365, endPoint y: 329, distance: 386.9
click at [694, 495] on button "Proceed" at bounding box center [728, 484] width 60 height 29
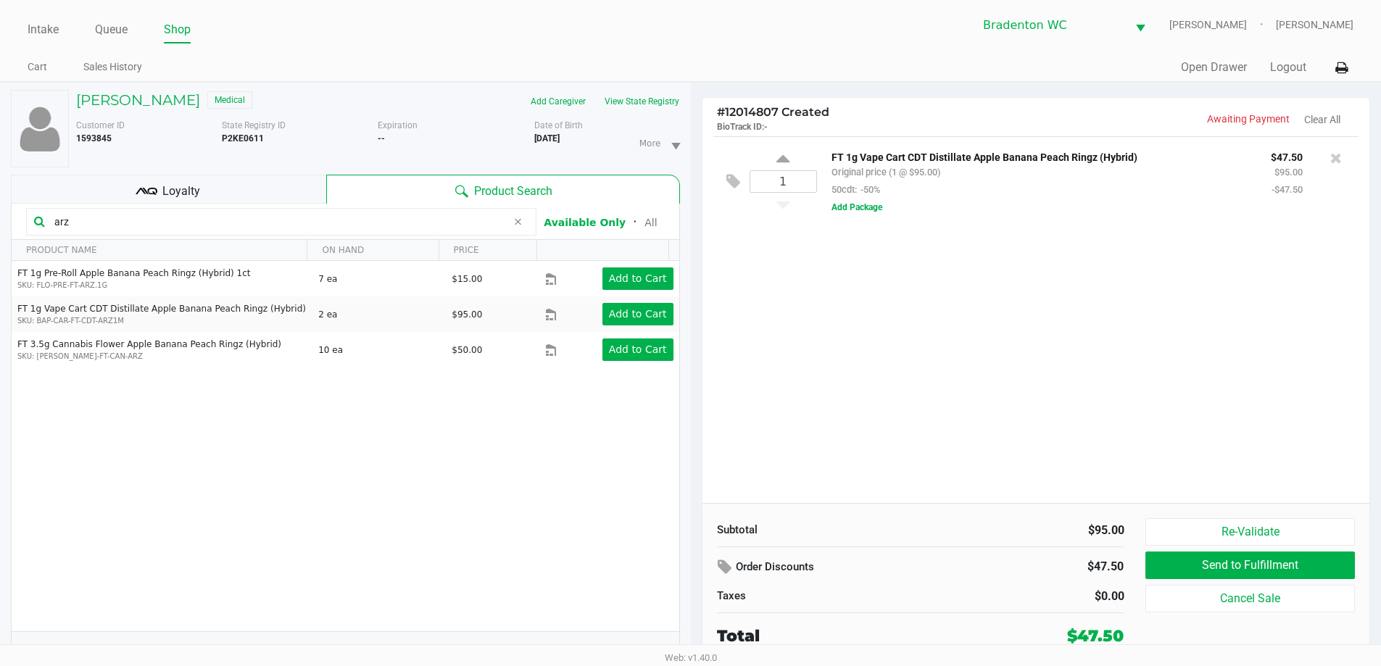
drag, startPoint x: 120, startPoint y: 225, endPoint x: 0, endPoint y: 87, distance: 182.5
click at [0, 169] on div "TANYA COTA Medical Add Caregiver View State Registry Customer ID 1593845 State …" at bounding box center [345, 382] width 691 height 599
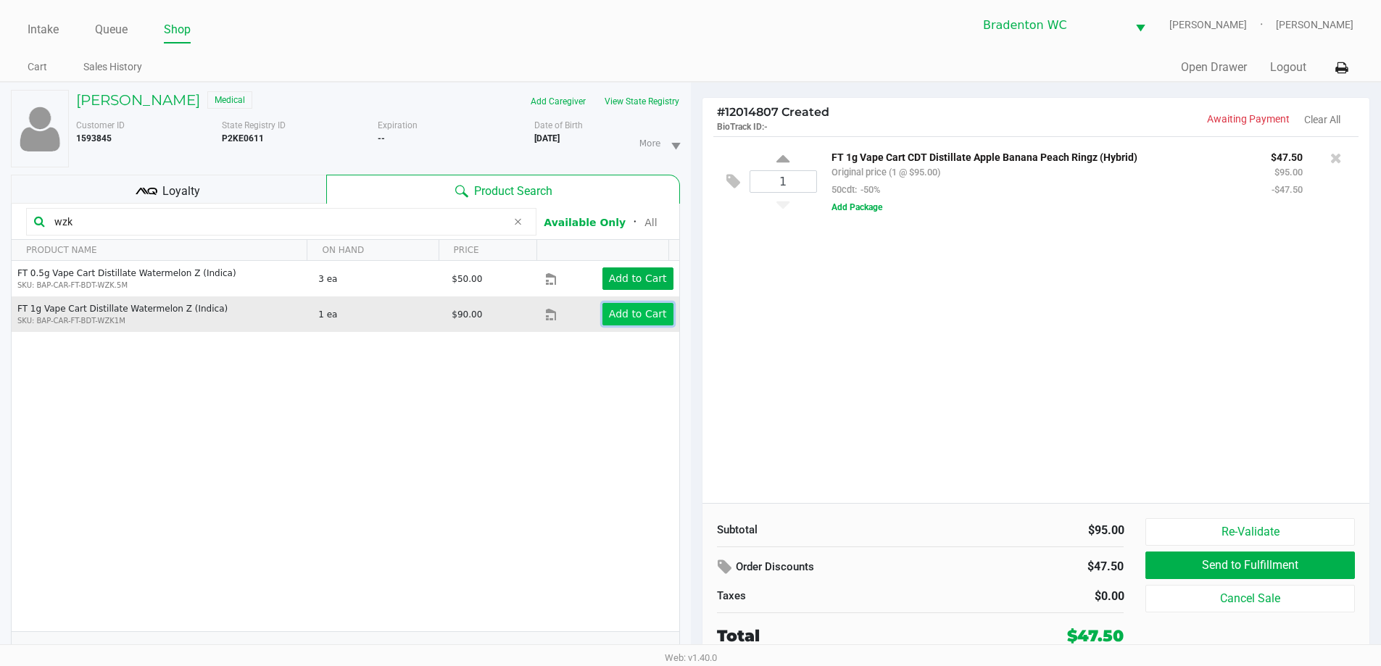
click at [634, 321] on button "Add to Cart" at bounding box center [638, 314] width 71 height 22
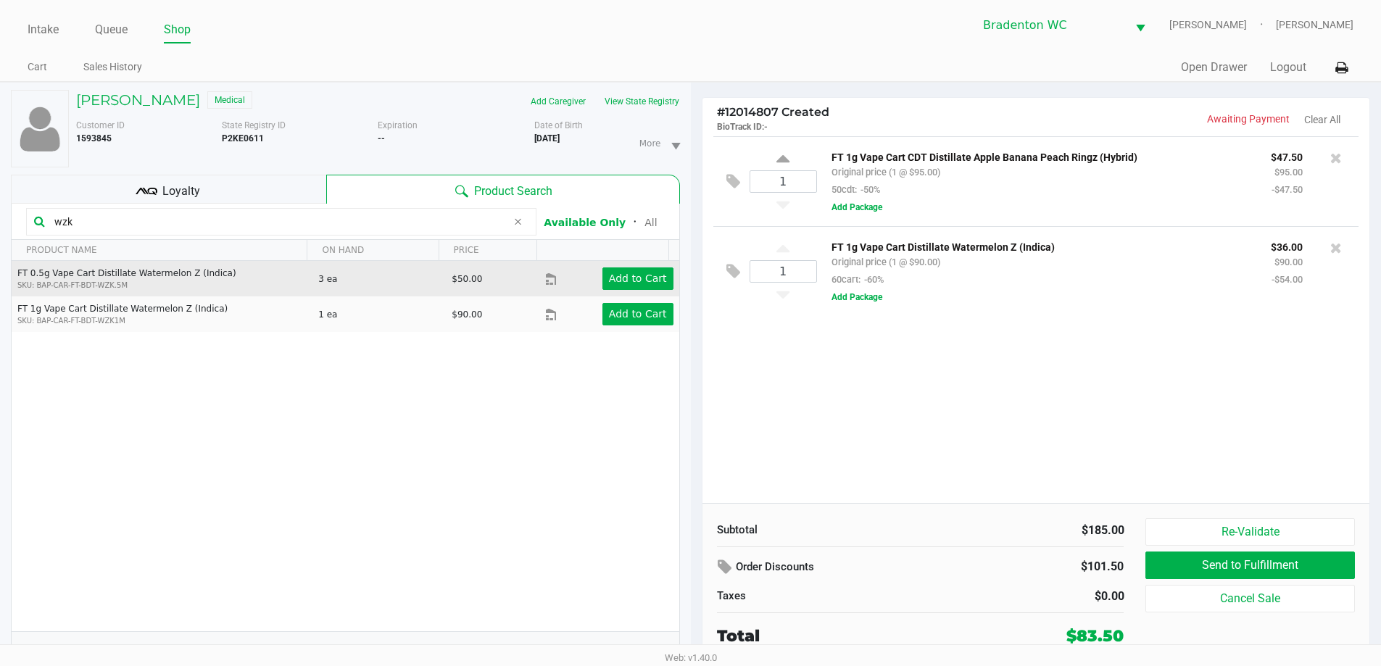
click at [115, 226] on input "wzk" at bounding box center [278, 222] width 458 height 22
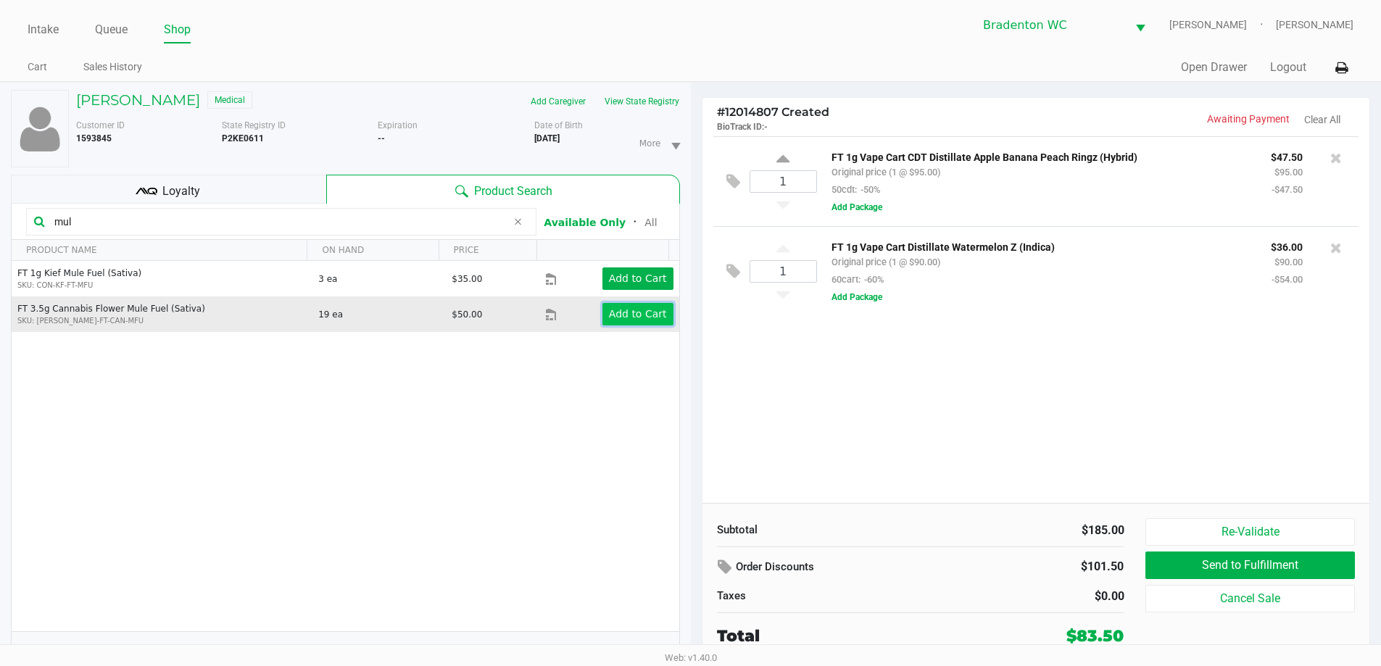
click at [627, 320] on app-button-loader "Add to Cart" at bounding box center [638, 314] width 58 height 12
click at [165, 181] on div "Loyalty" at bounding box center [168, 189] width 315 height 29
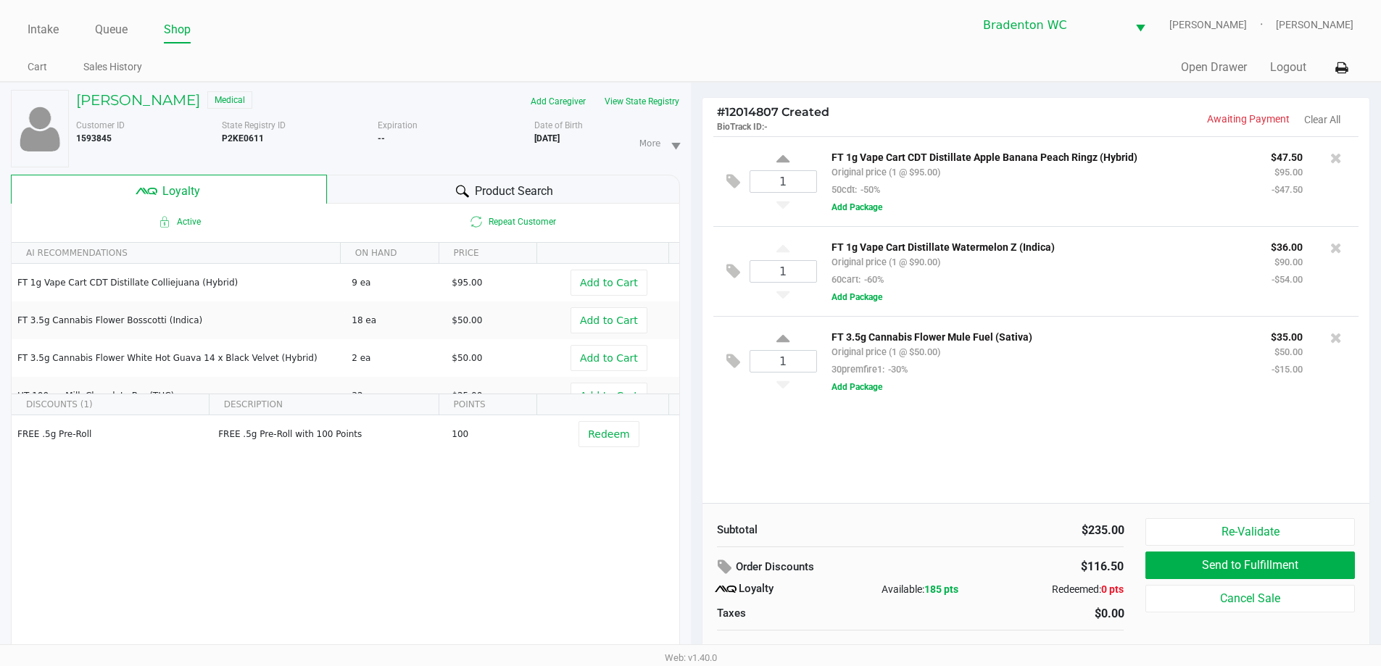
click at [469, 189] on div at bounding box center [462, 191] width 17 height 17
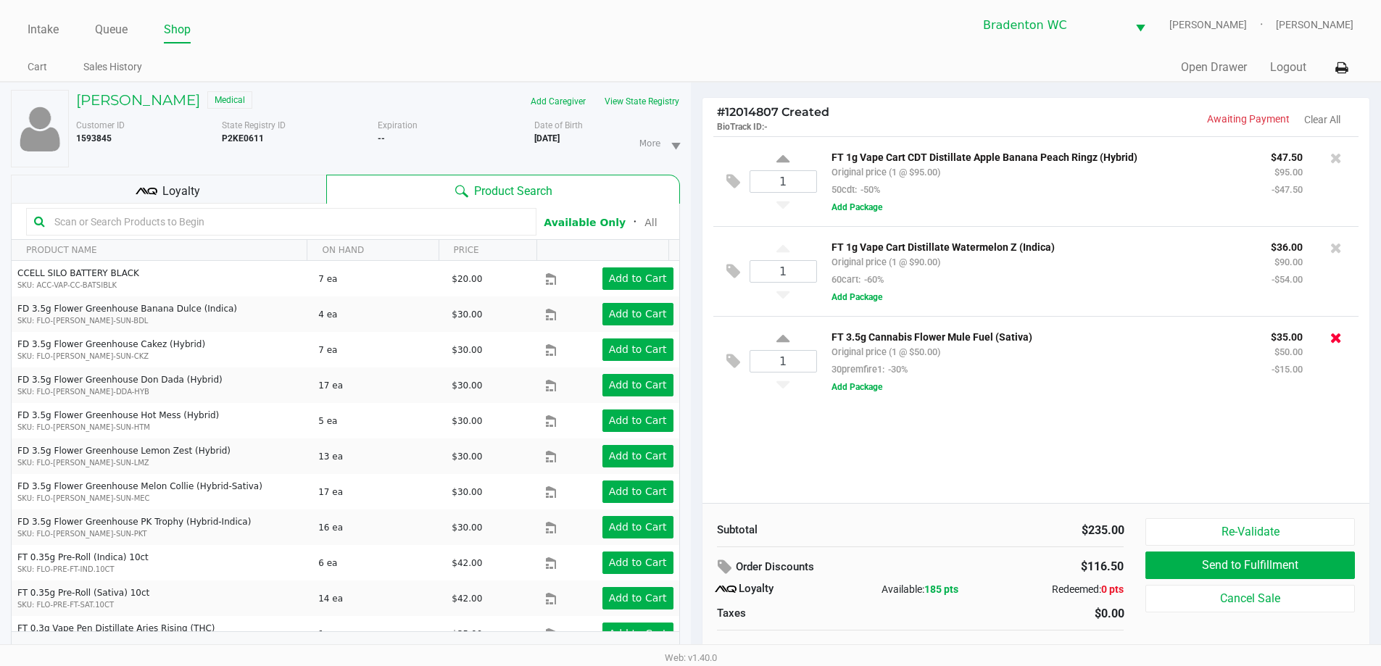
click at [694, 334] on icon at bounding box center [1337, 338] width 12 height 15
click at [102, 219] on input "text" at bounding box center [289, 222] width 480 height 22
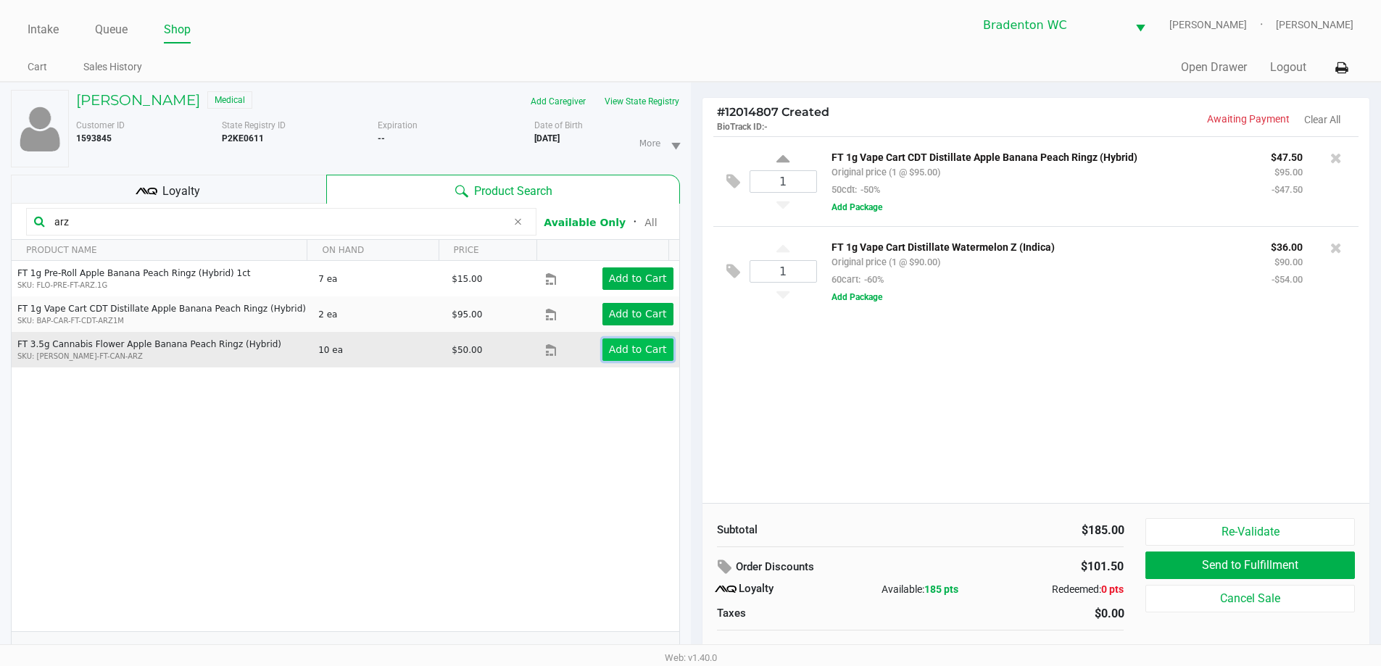
click at [612, 349] on app-button-loader "Add to Cart" at bounding box center [638, 350] width 58 height 12
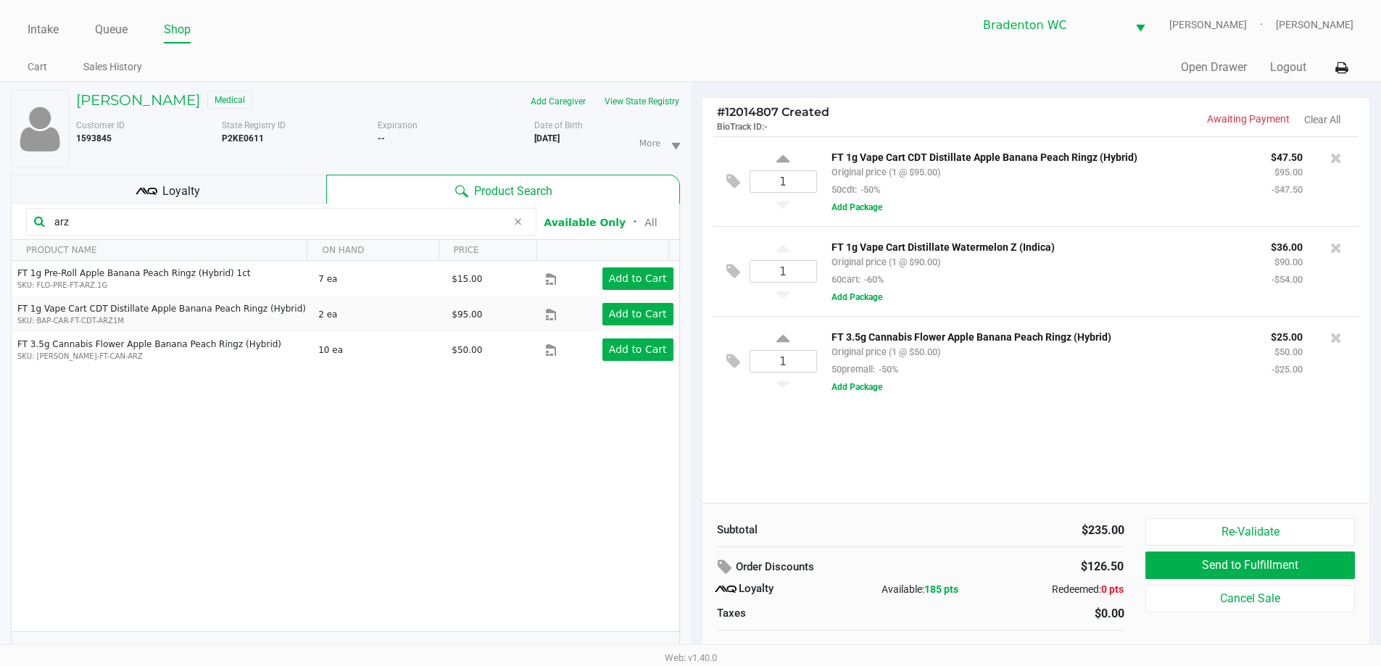
click at [694, 33] on div "Bradenton WC HUMBERTO-LEON Marley French" at bounding box center [1022, 25] width 663 height 36
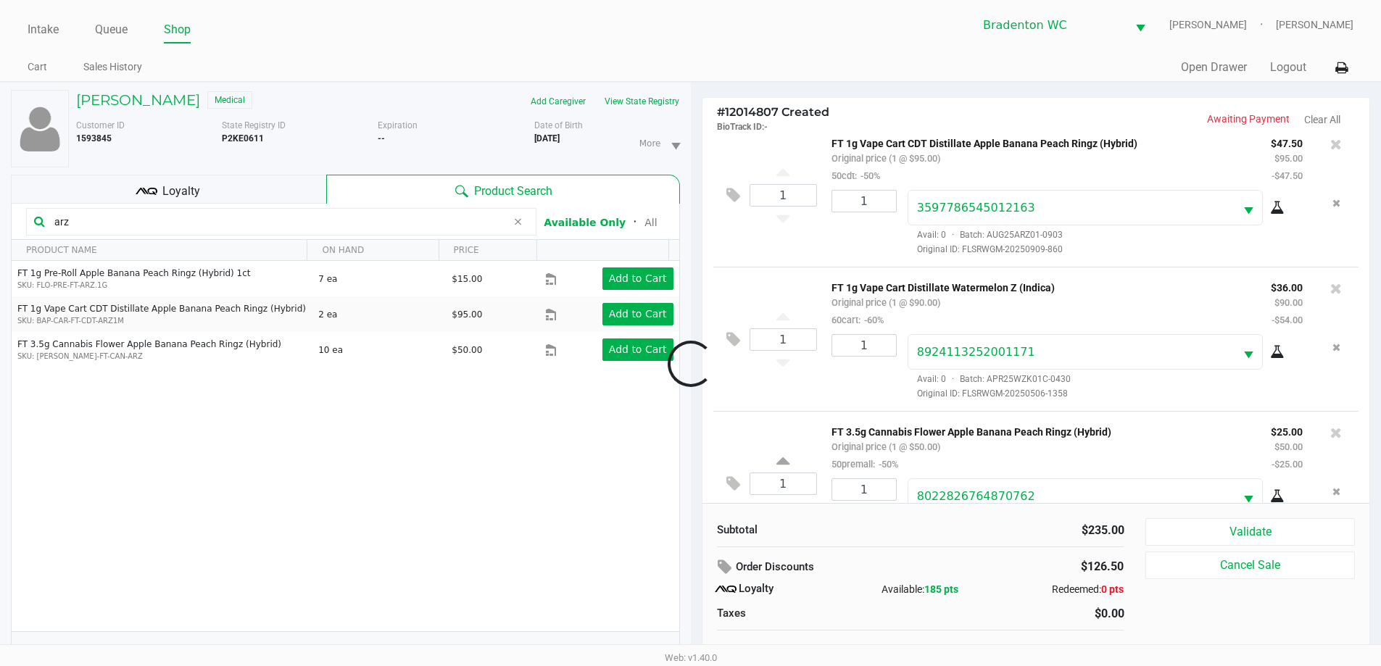
scroll to position [68, 0]
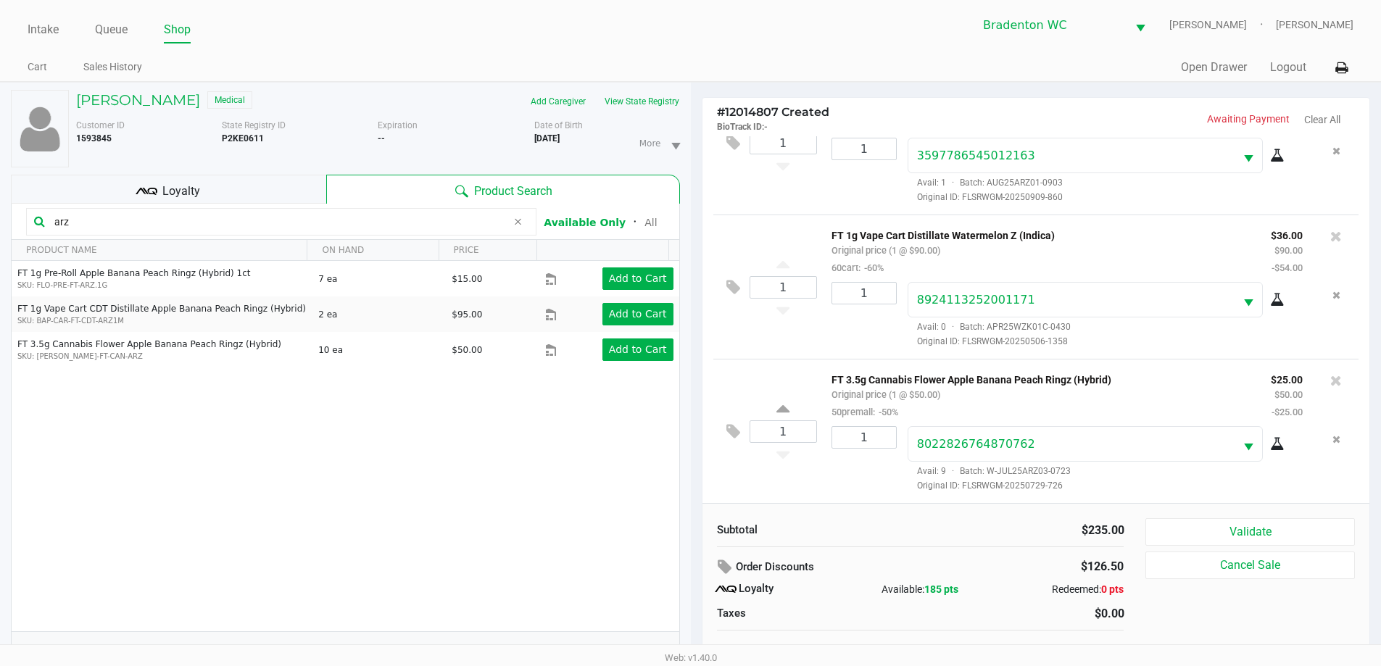
click at [144, 187] on icon at bounding box center [147, 192] width 22 height 22
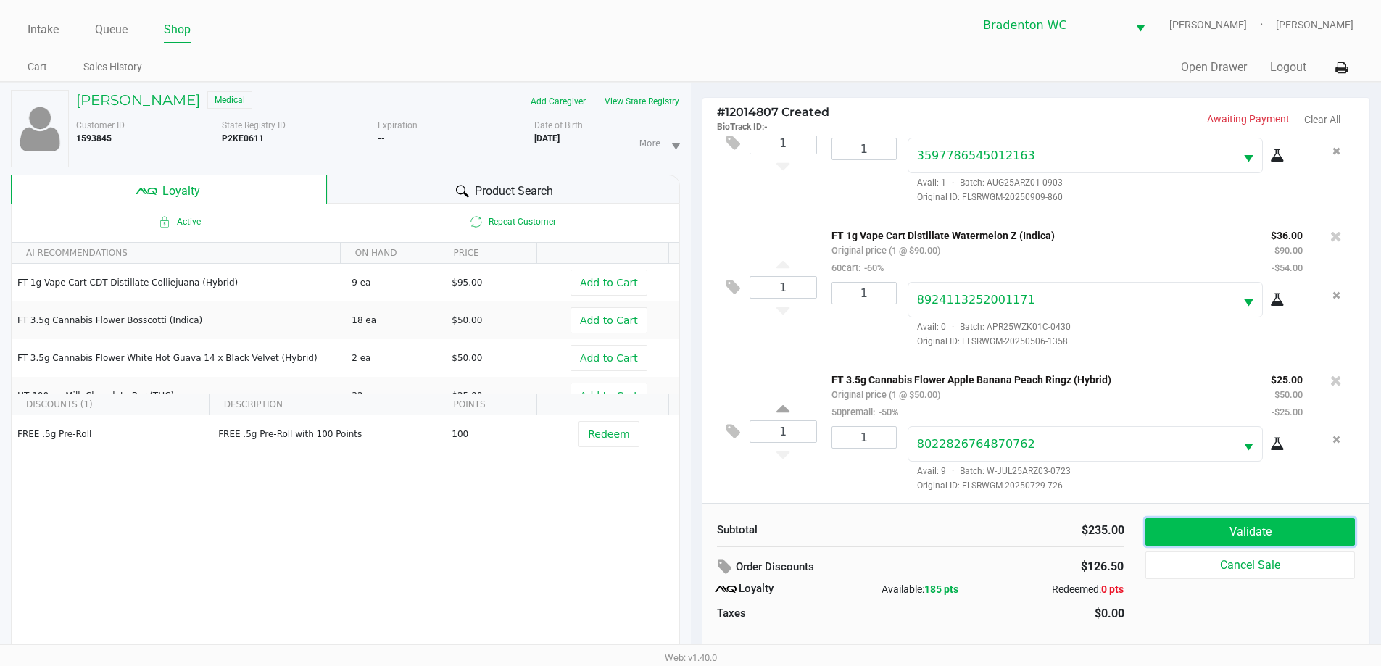
click at [694, 534] on button "Validate" at bounding box center [1250, 532] width 209 height 28
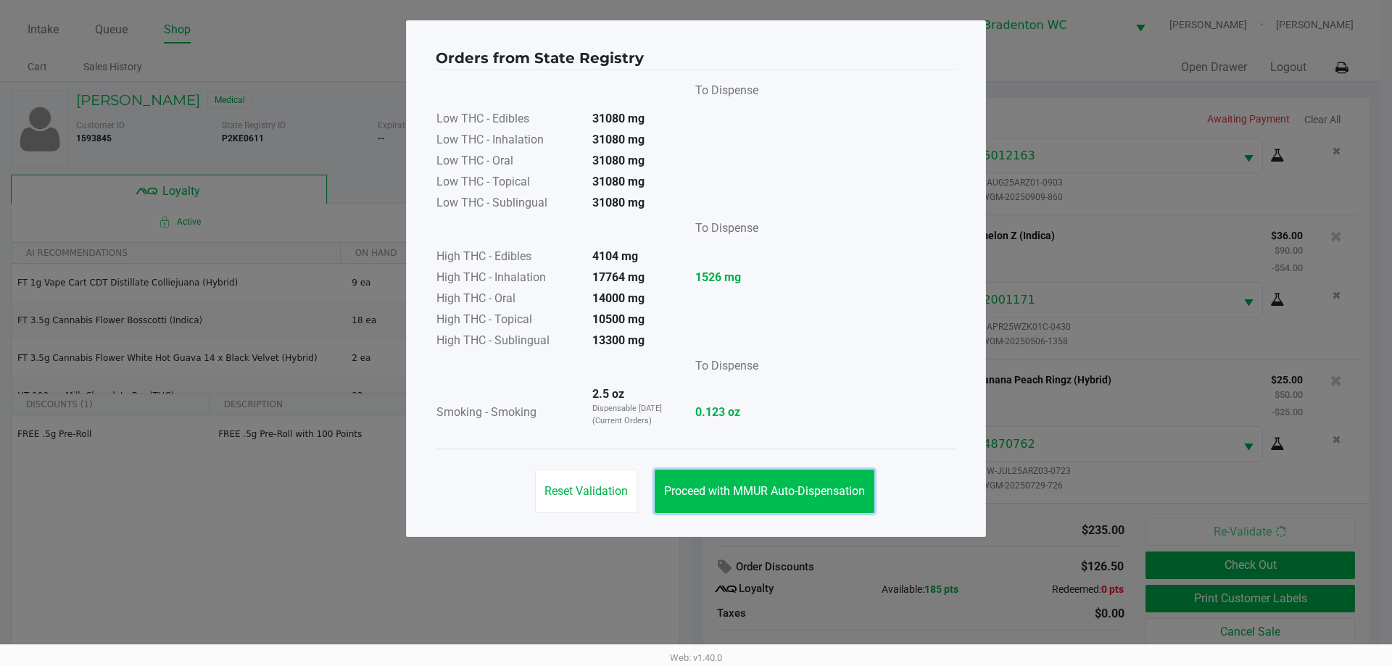
click at [679, 475] on button "Proceed with MMUR Auto-Dispensation" at bounding box center [765, 492] width 220 height 44
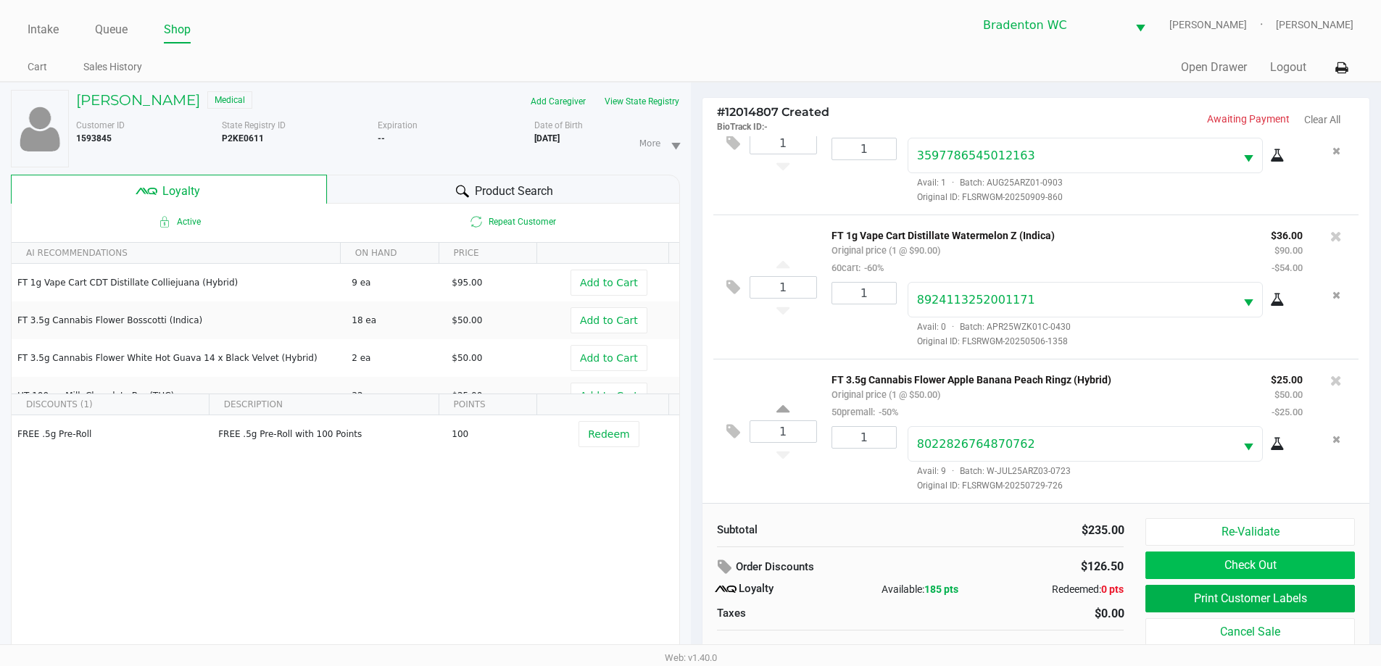
scroll to position [15, 0]
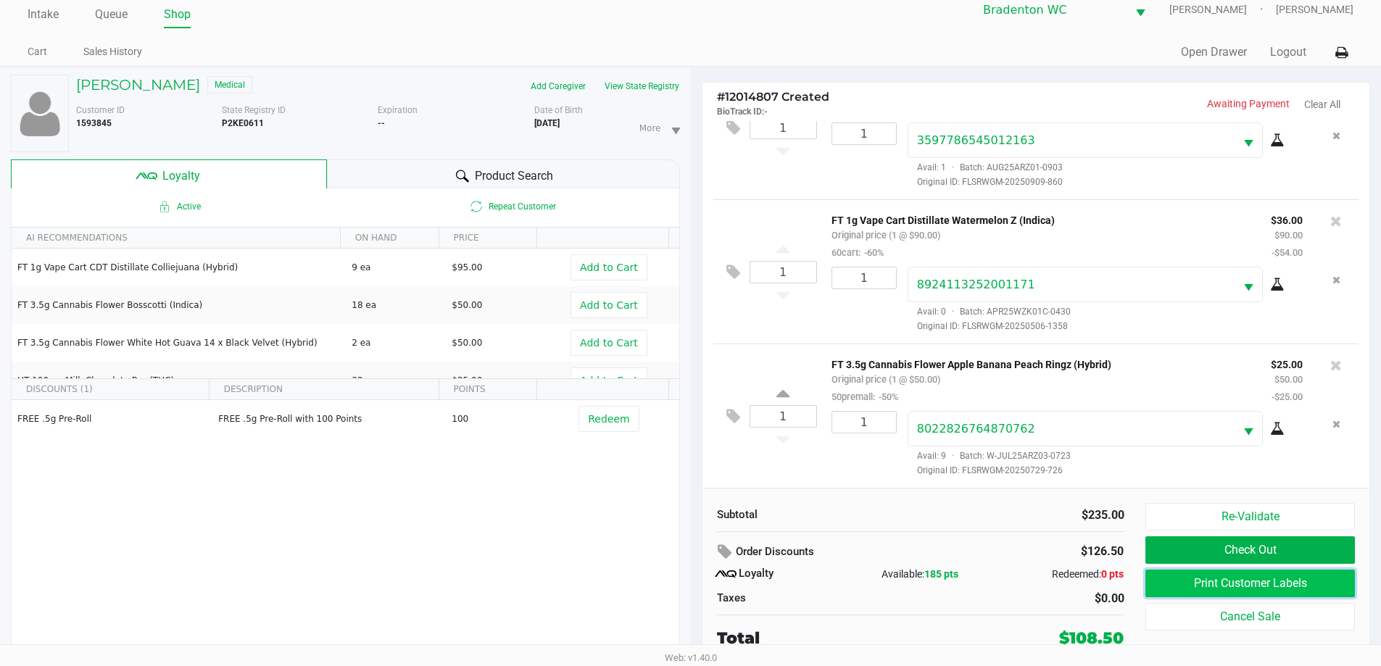
click at [694, 584] on button "Print Customer Labels" at bounding box center [1250, 584] width 209 height 28
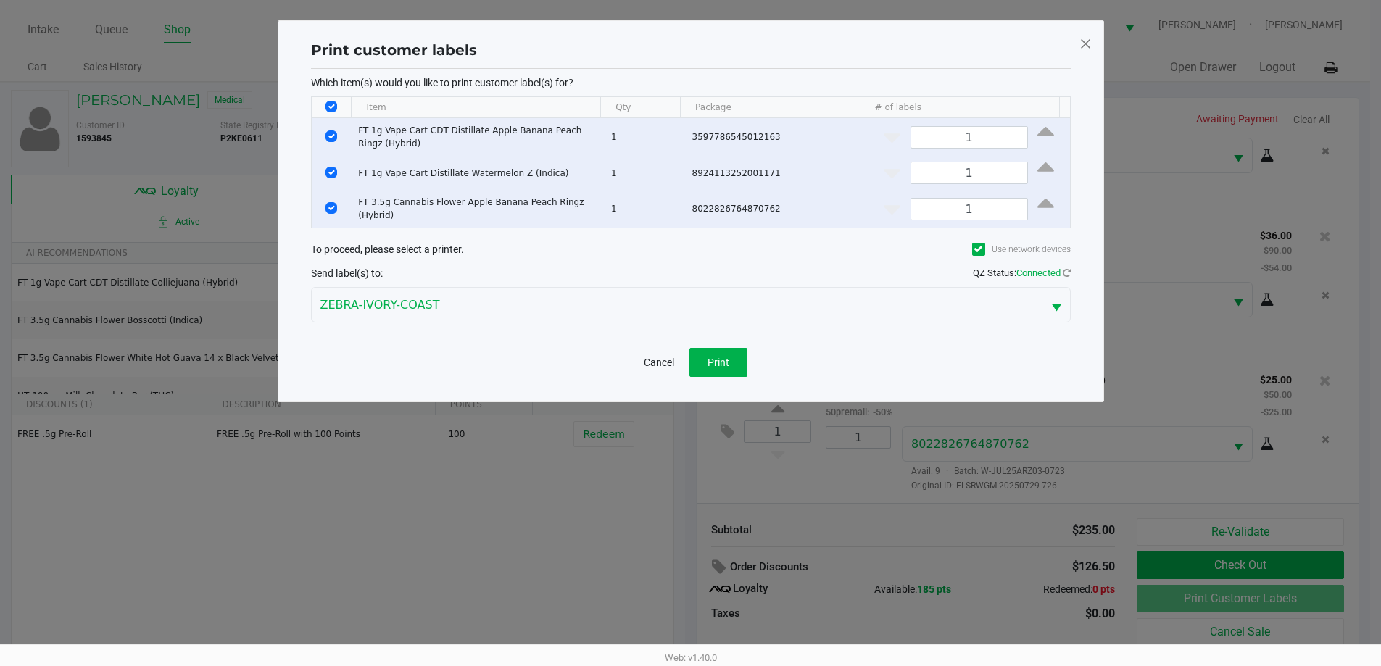
scroll to position [0, 0]
click at [694, 350] on button "Print" at bounding box center [724, 362] width 58 height 29
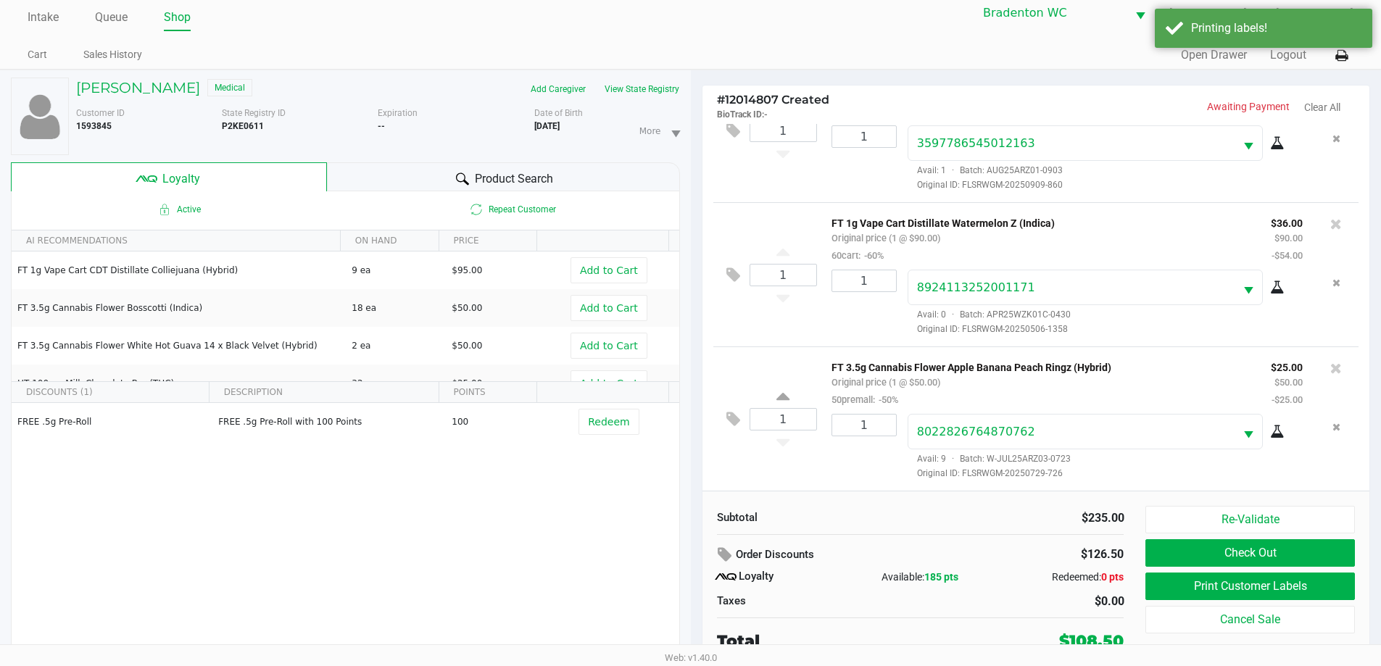
scroll to position [15, 0]
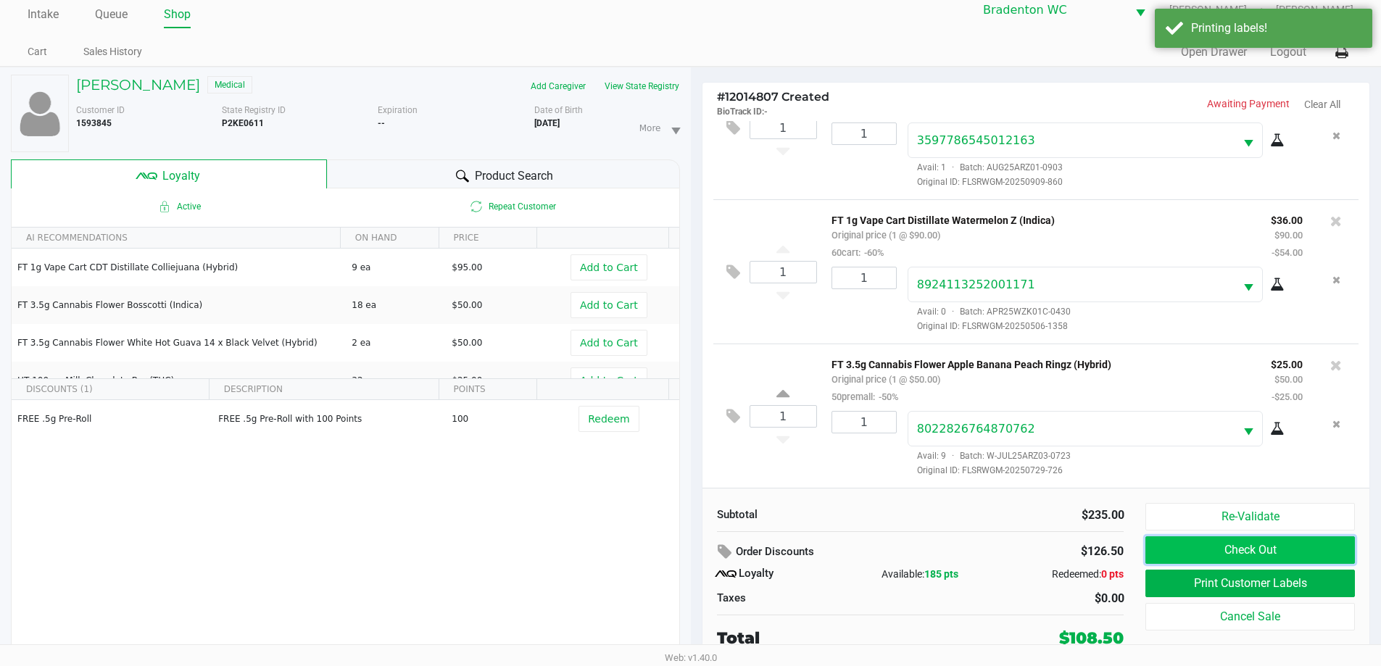
click at [694, 547] on button "Check Out" at bounding box center [1250, 551] width 209 height 28
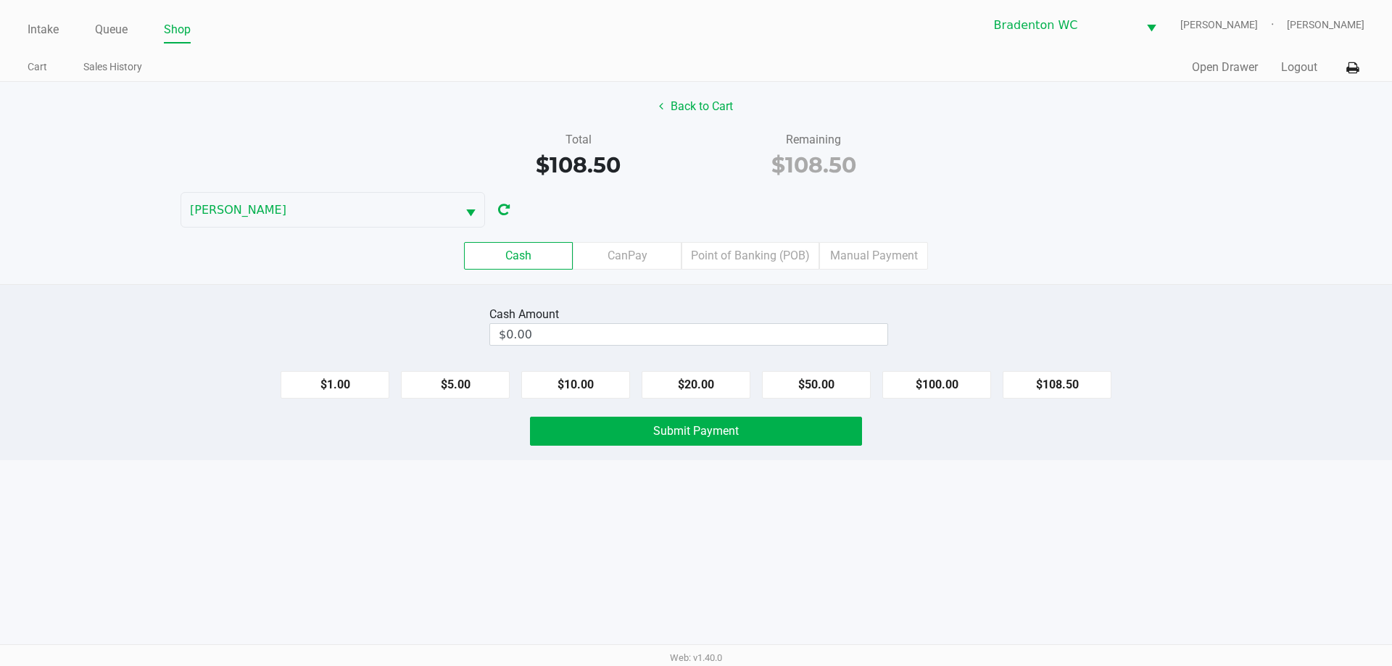
click at [694, 265] on label "Point of Banking (POB)" at bounding box center [751, 256] width 138 height 28
click at [0, 0] on 7 "Point of Banking (POB)" at bounding box center [0, 0] width 0 height 0
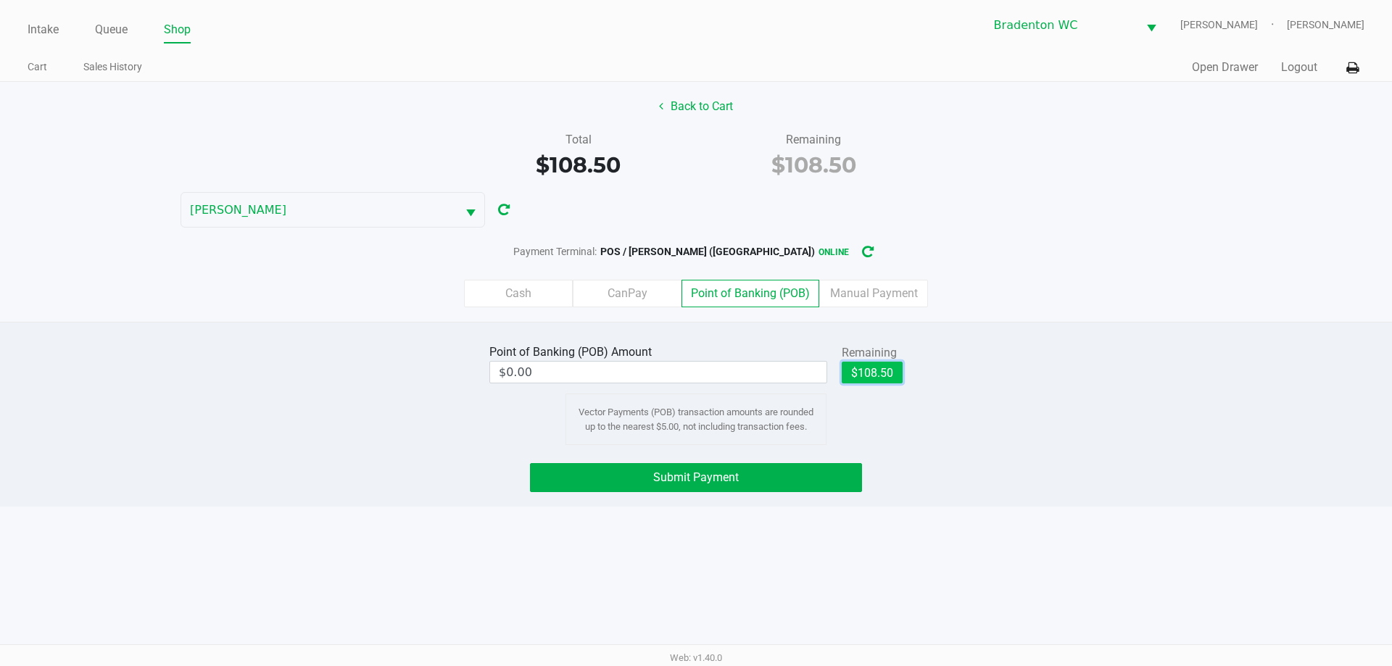
click at [694, 372] on button "$108.50" at bounding box center [872, 373] width 61 height 22
click at [694, 465] on button "Submit Payment" at bounding box center [696, 477] width 332 height 29
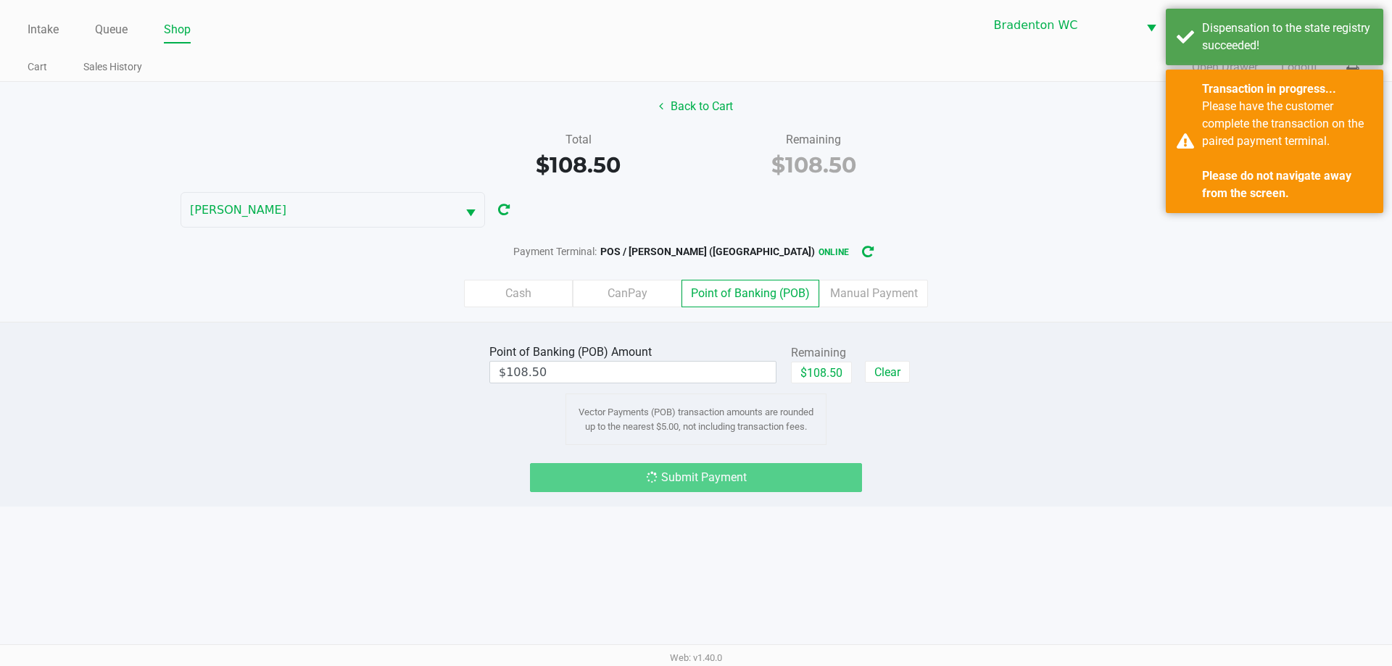
click at [694, 103] on button "Back to Cart" at bounding box center [696, 107] width 93 height 28
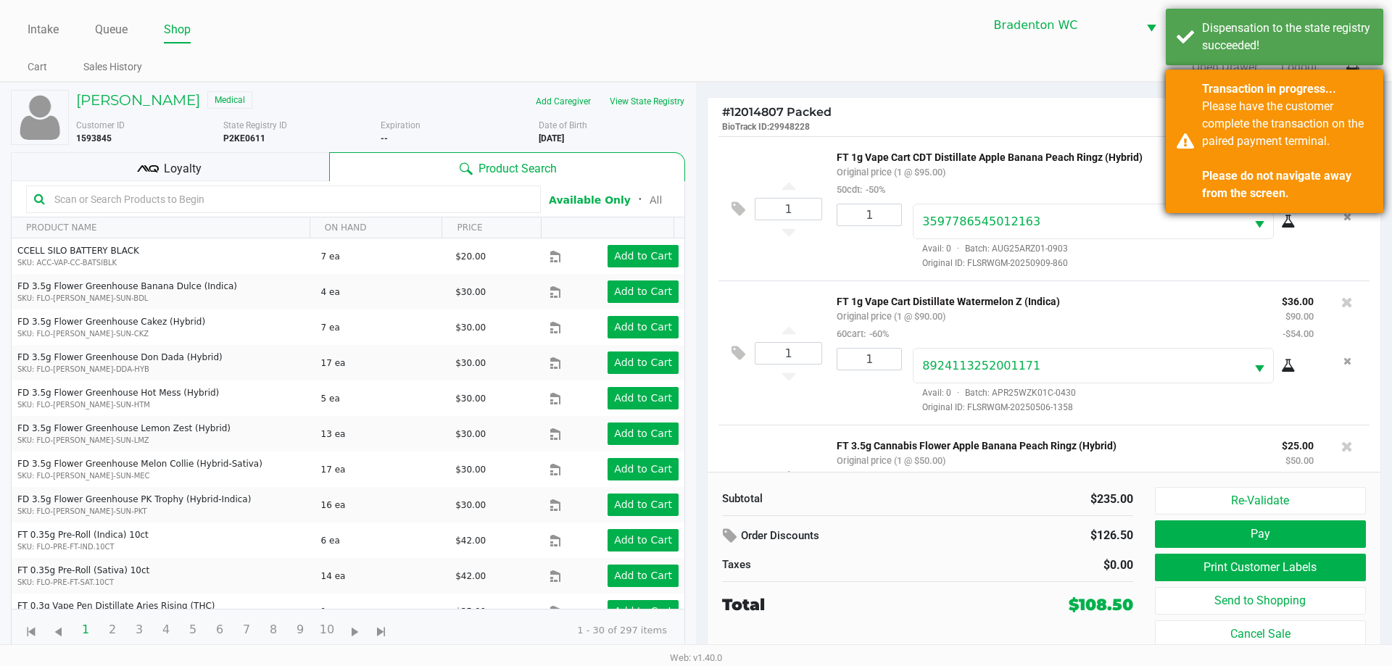
click at [694, 106] on div "Transaction in progress... Please have the customer complete the transaction on…" at bounding box center [1275, 142] width 218 height 144
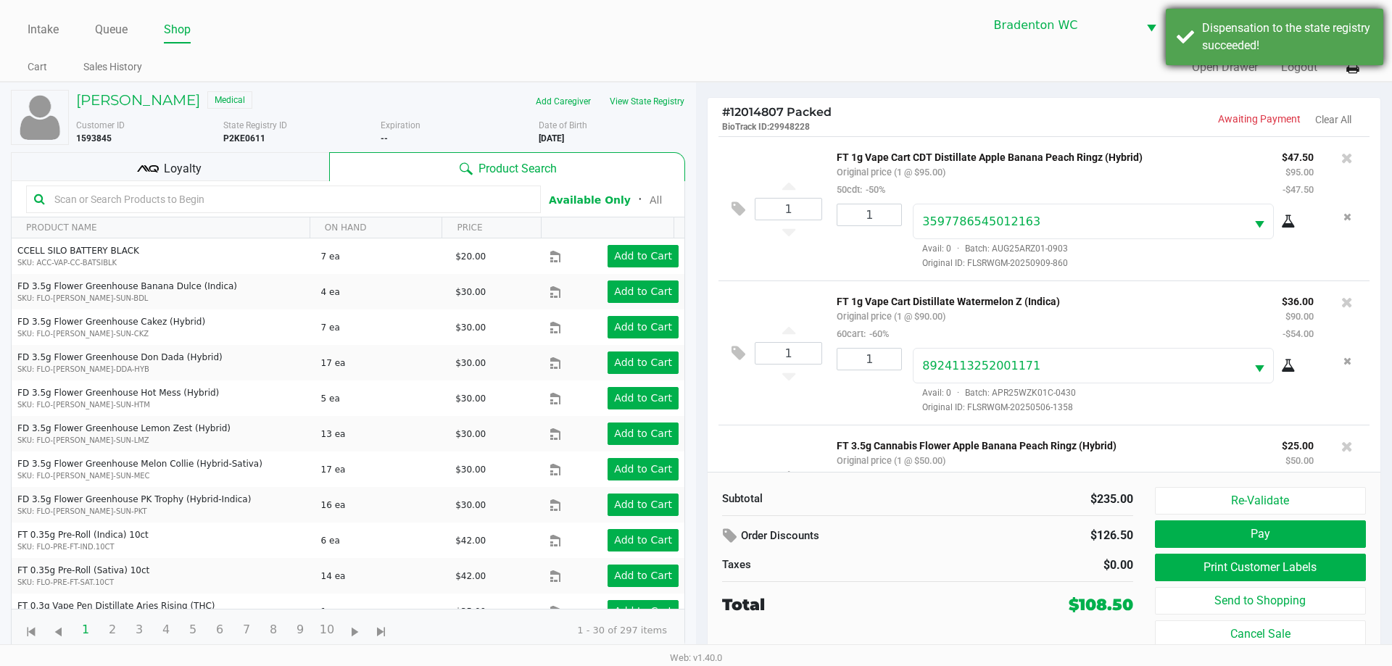
click at [694, 62] on div "Dispensation to the state registry succeeded!" at bounding box center [1275, 37] width 218 height 57
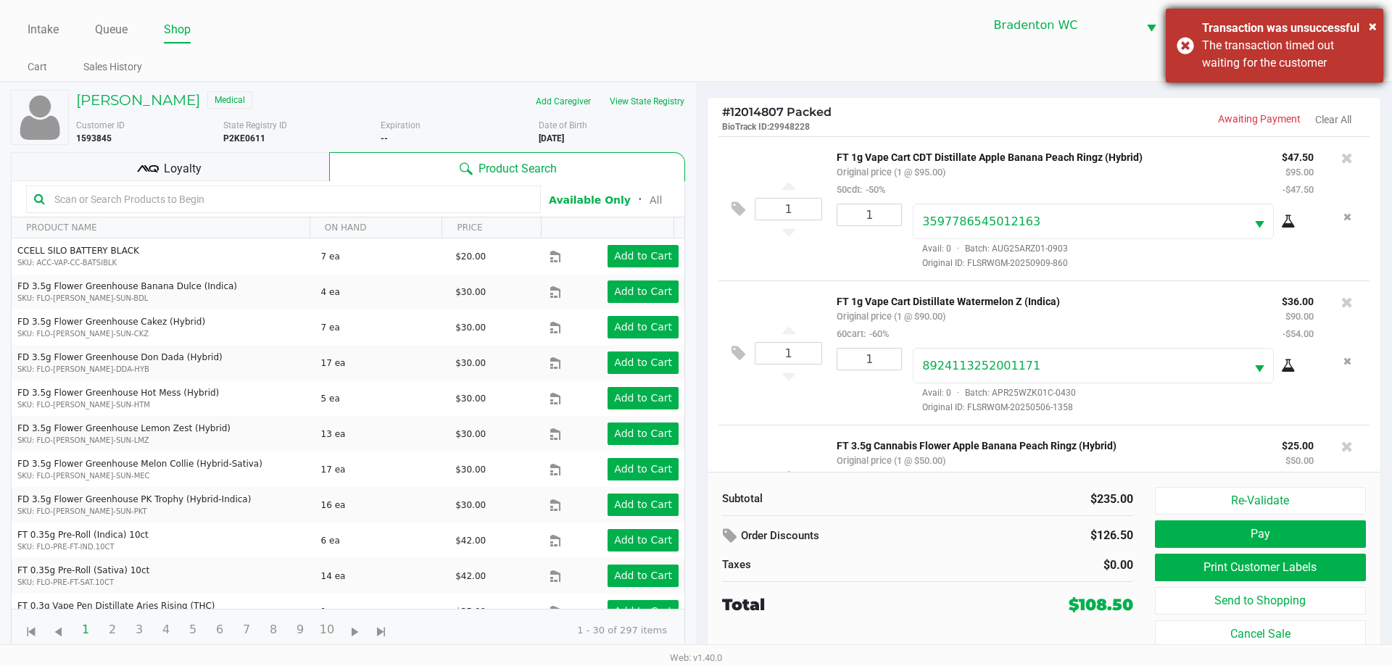
click at [694, 43] on div "× Transaction was unsuccessful The transaction timed out waiting for the custom…" at bounding box center [1275, 46] width 218 height 74
click at [645, 36] on ul "Intake Queue Shop" at bounding box center [362, 30] width 669 height 25
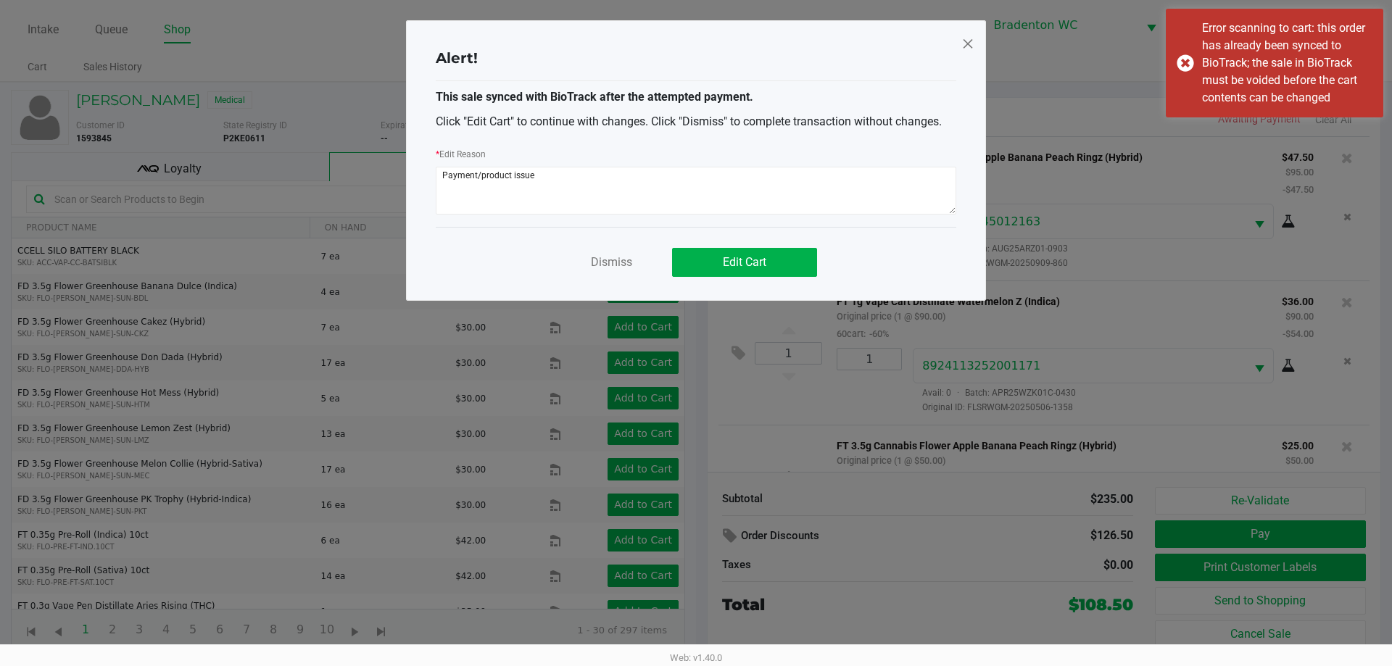
scroll to position [99, 0]
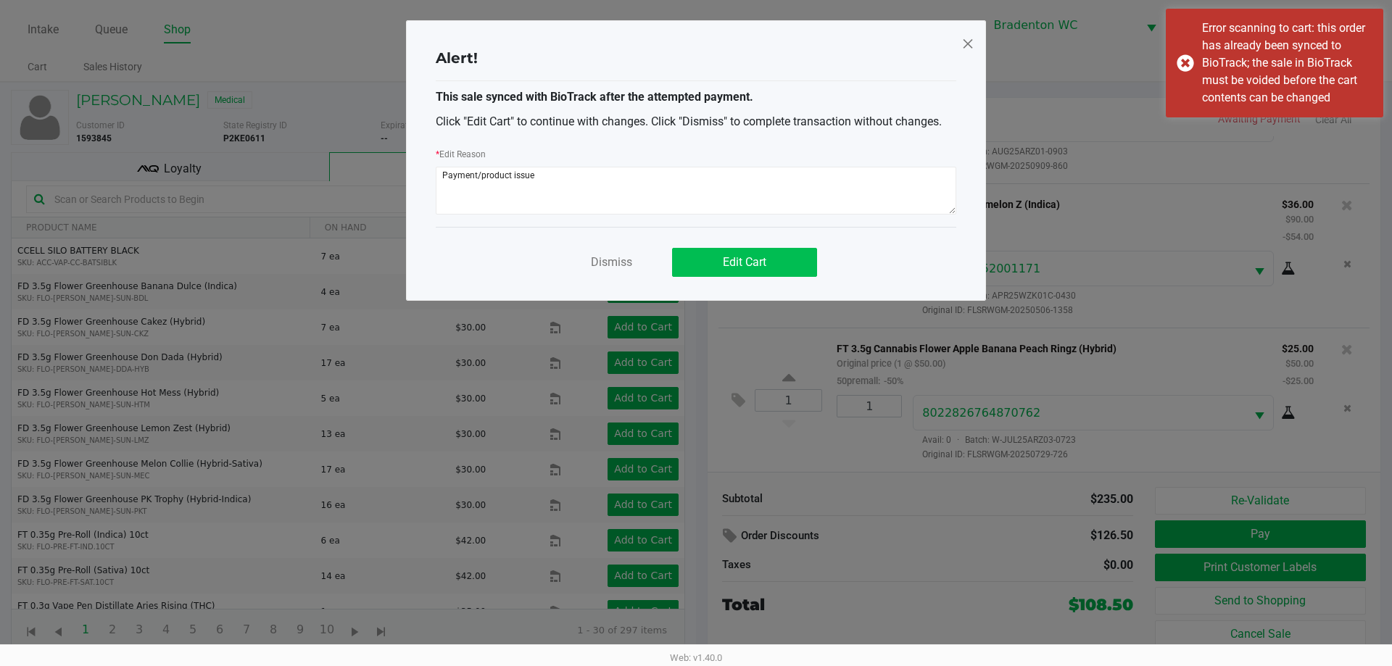
click at [694, 261] on span "Edit Cart" at bounding box center [745, 262] width 44 height 14
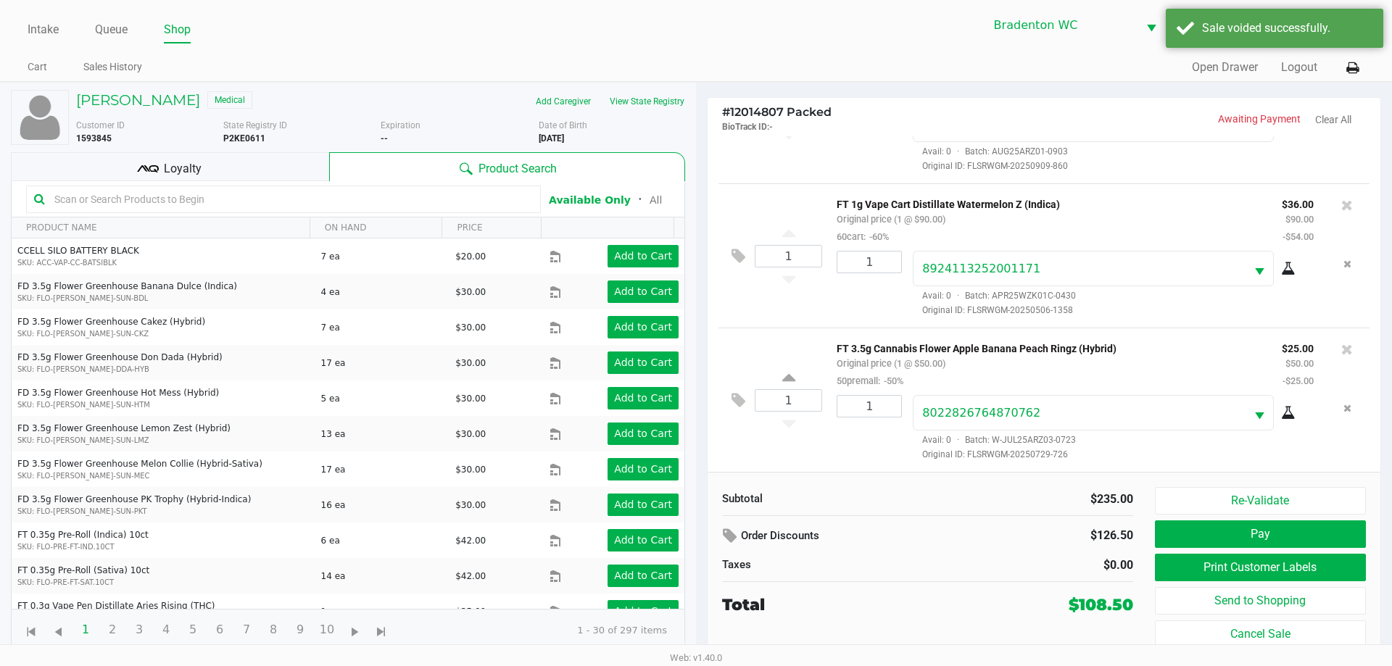
click at [694, 39] on div "Bradenton WC HUMBERTO-LEON Marley French" at bounding box center [1030, 25] width 669 height 36
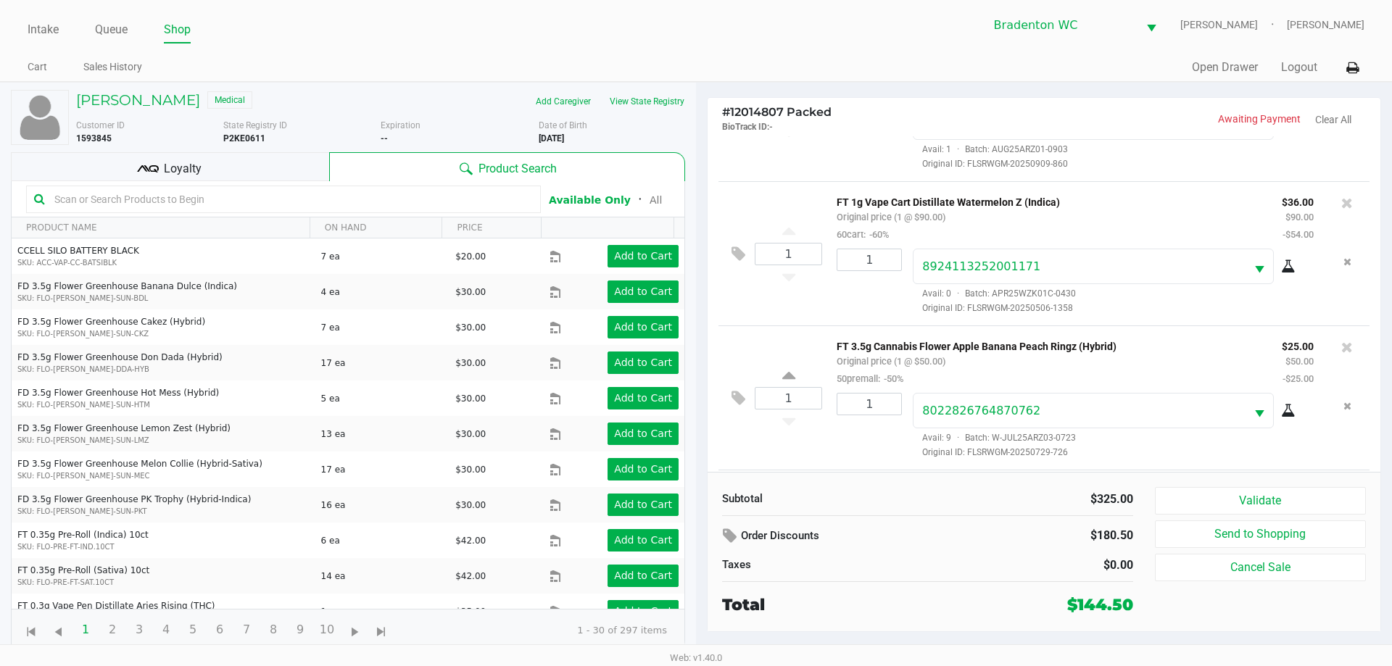
scroll to position [244, 0]
click at [694, 400] on button at bounding box center [741, 401] width 25 height 35
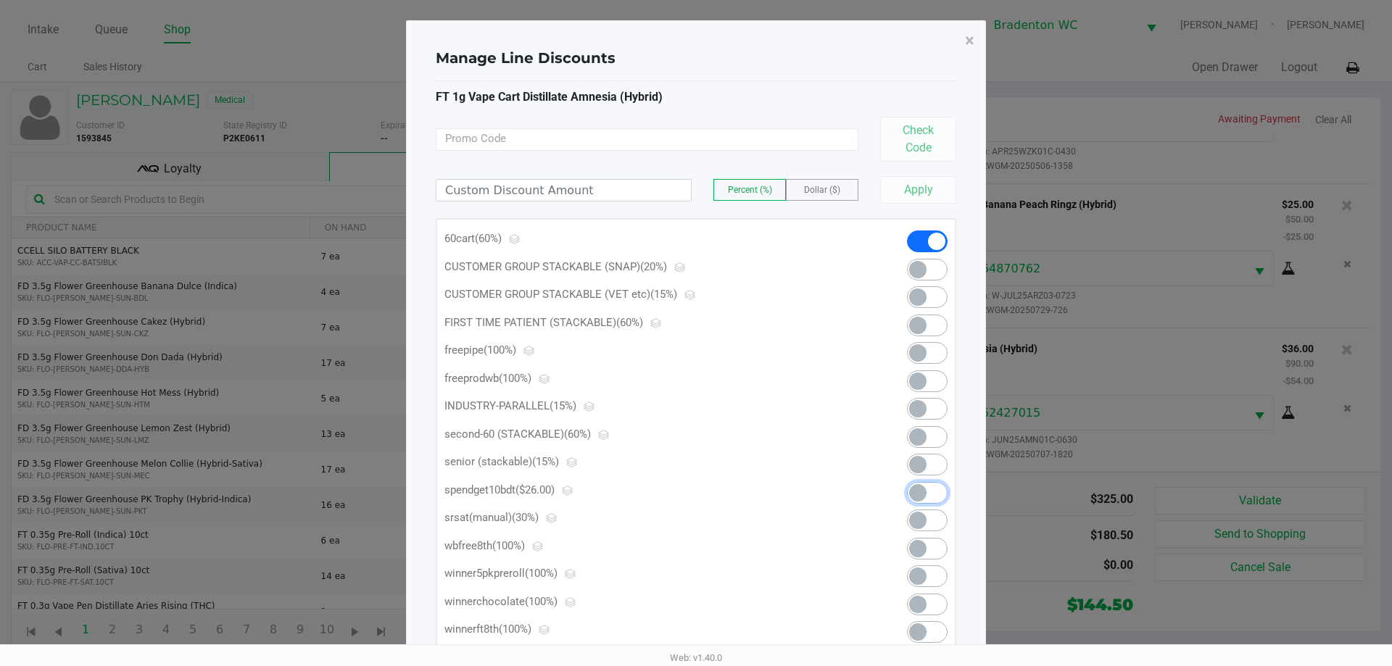
click at [694, 487] on span at bounding box center [927, 493] width 41 height 22
click at [694, 33] on span "×" at bounding box center [969, 40] width 9 height 20
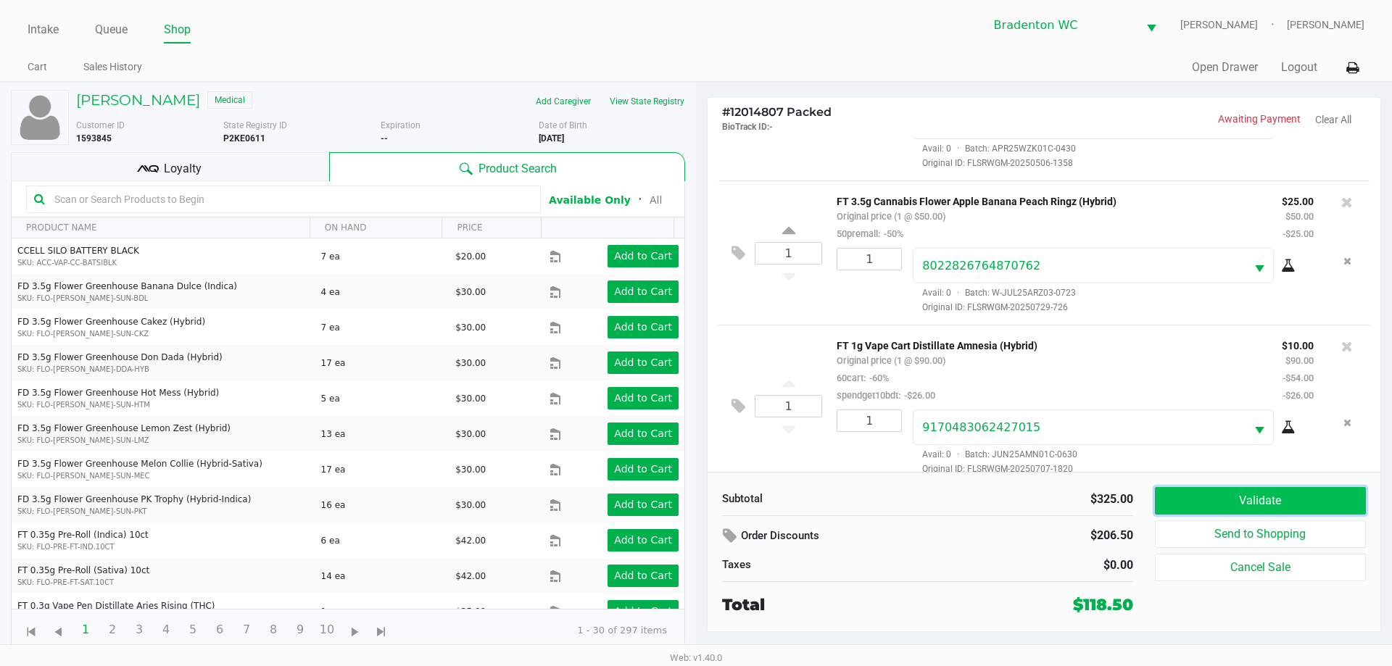
click at [694, 490] on button "Validate" at bounding box center [1260, 501] width 211 height 28
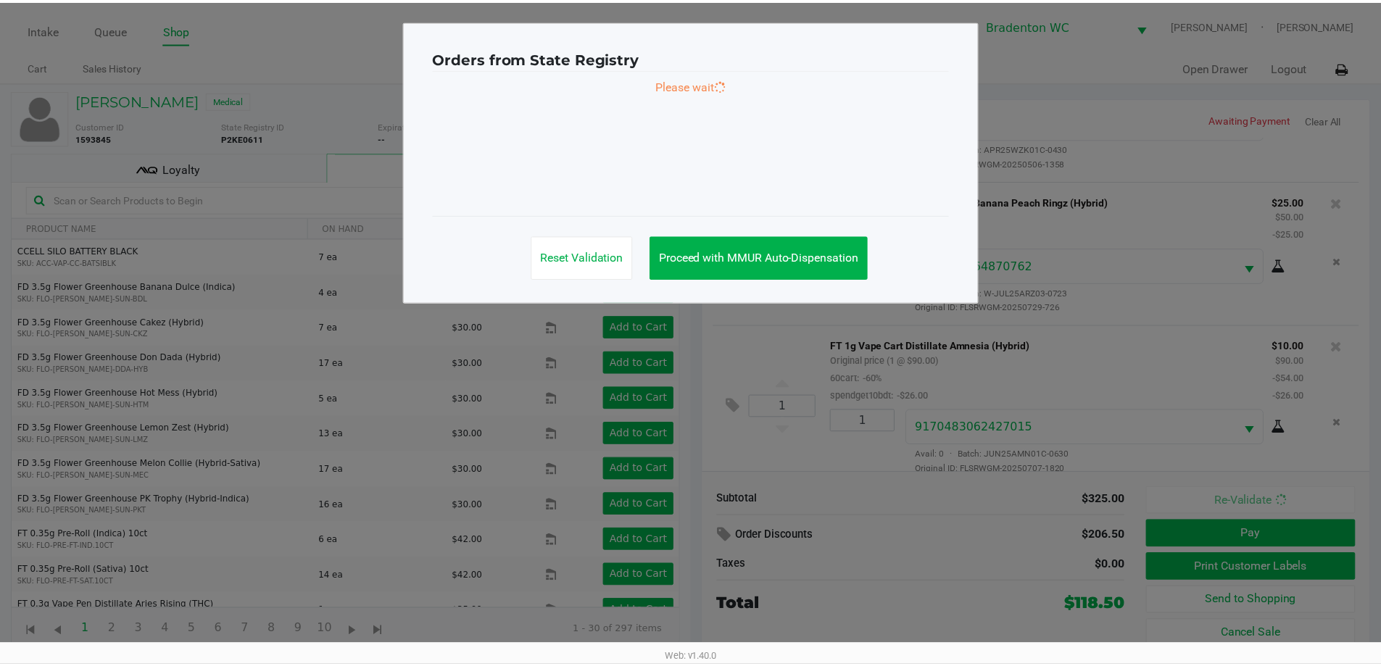
scroll to position [262, 0]
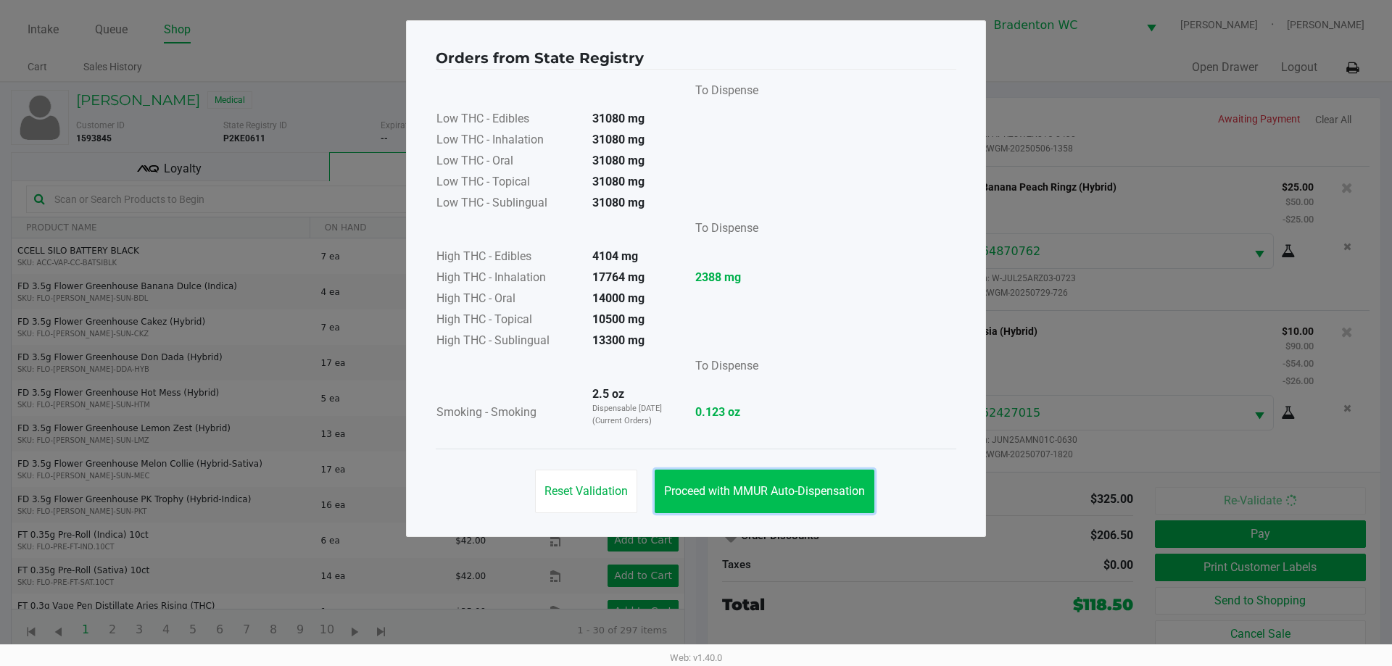
click at [694, 497] on span "Proceed with MMUR Auto-Dispensation" at bounding box center [764, 491] width 201 height 14
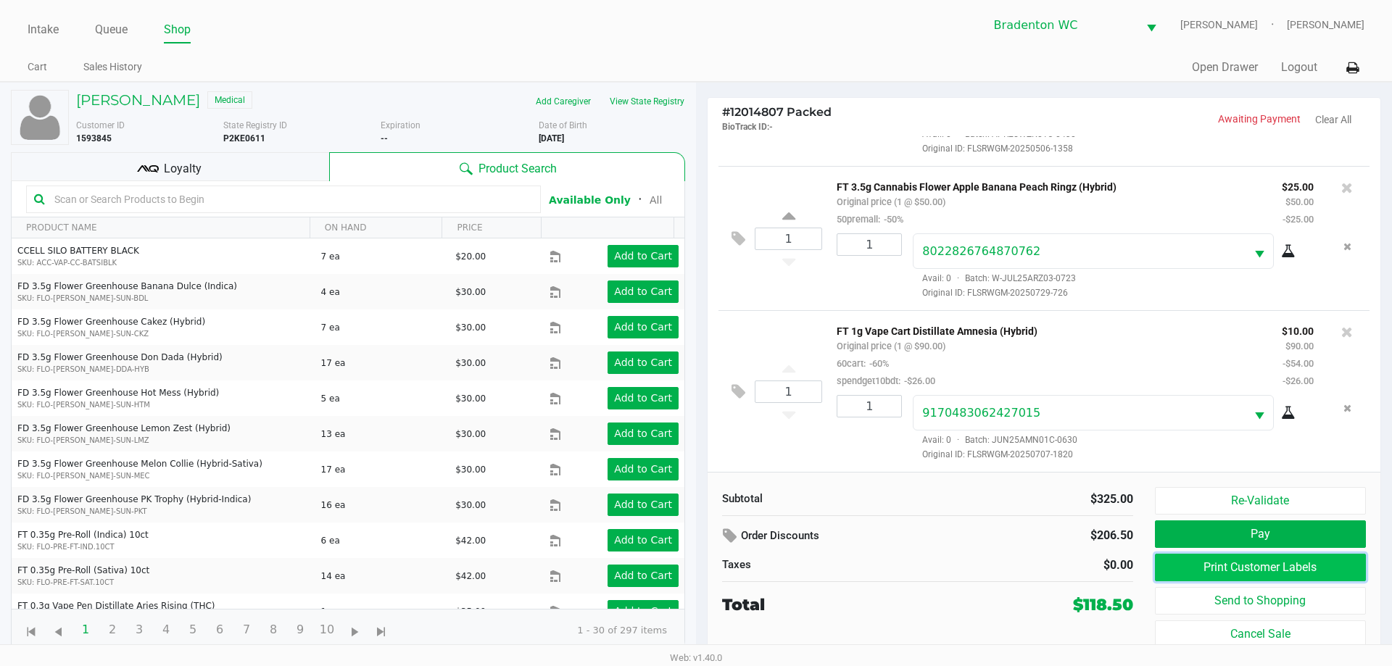
click at [694, 571] on button "Print Customer Labels" at bounding box center [1260, 568] width 211 height 28
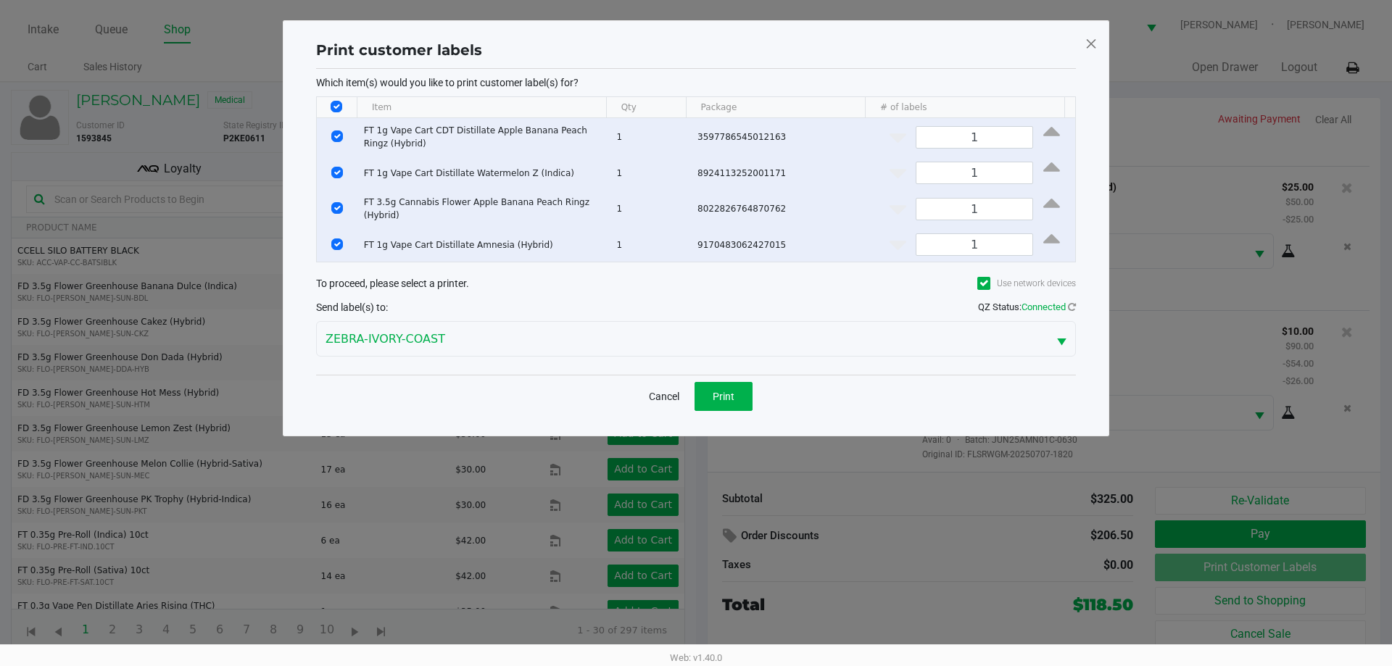
click at [338, 104] on input "Select All Rows" at bounding box center [337, 107] width 12 height 12
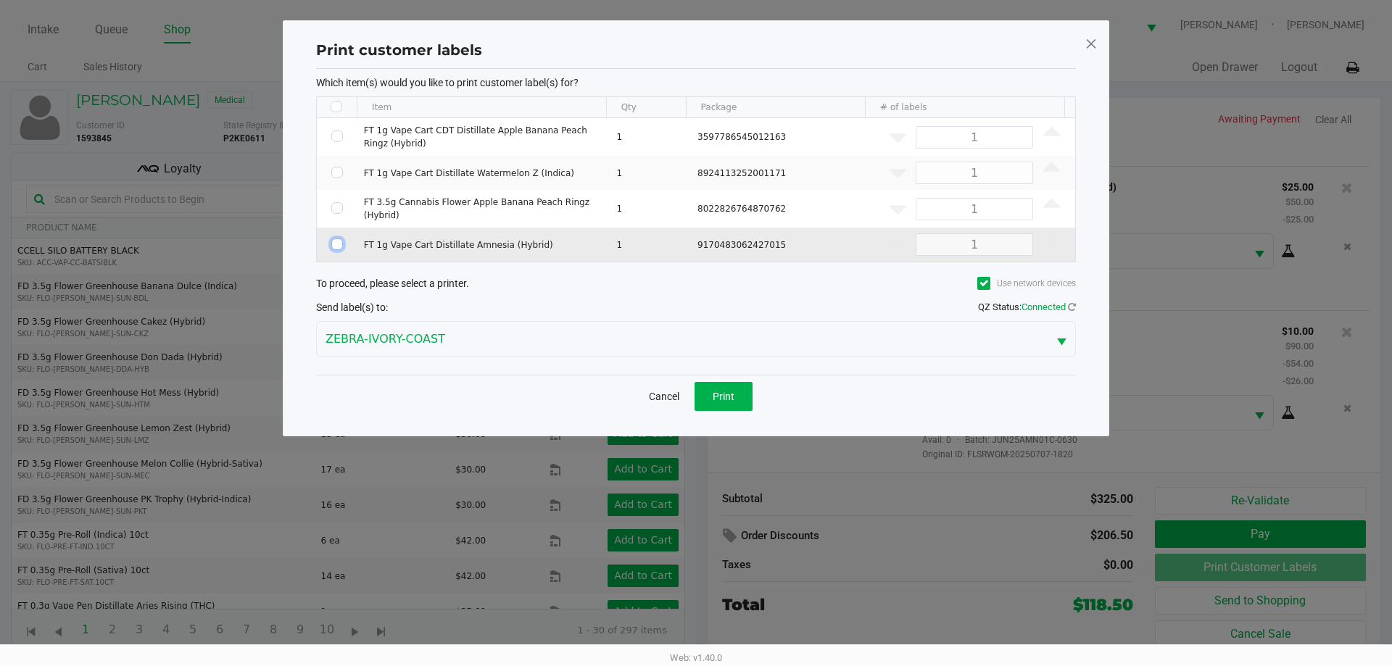
click at [337, 243] on input "Select Row" at bounding box center [337, 245] width 12 height 12
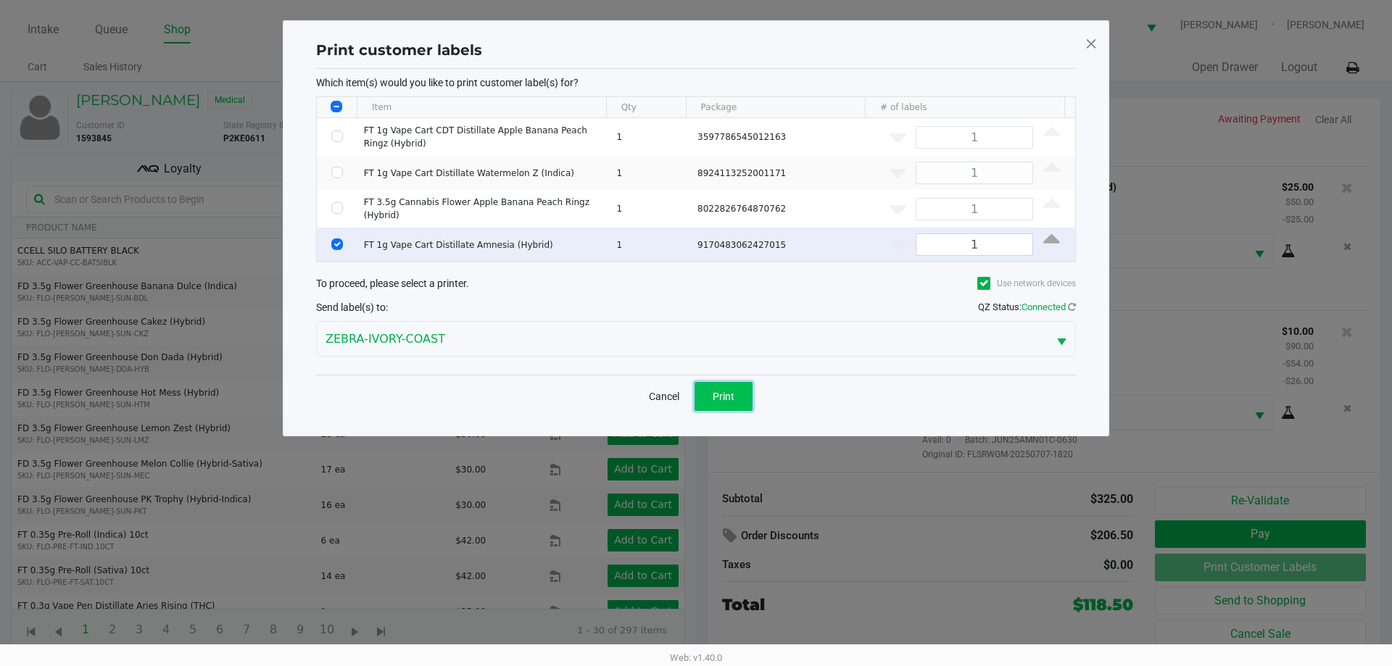
click at [694, 392] on span "Print" at bounding box center [724, 397] width 22 height 12
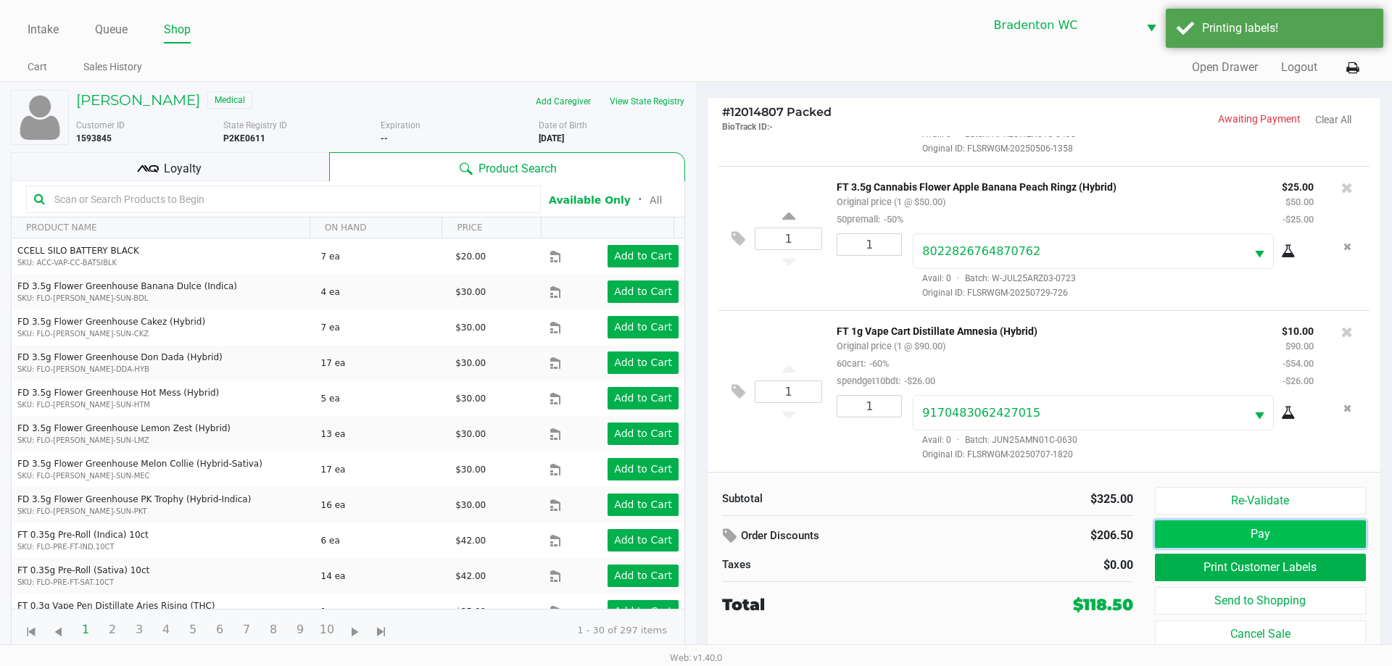
click at [694, 531] on button "Pay" at bounding box center [1260, 535] width 211 height 28
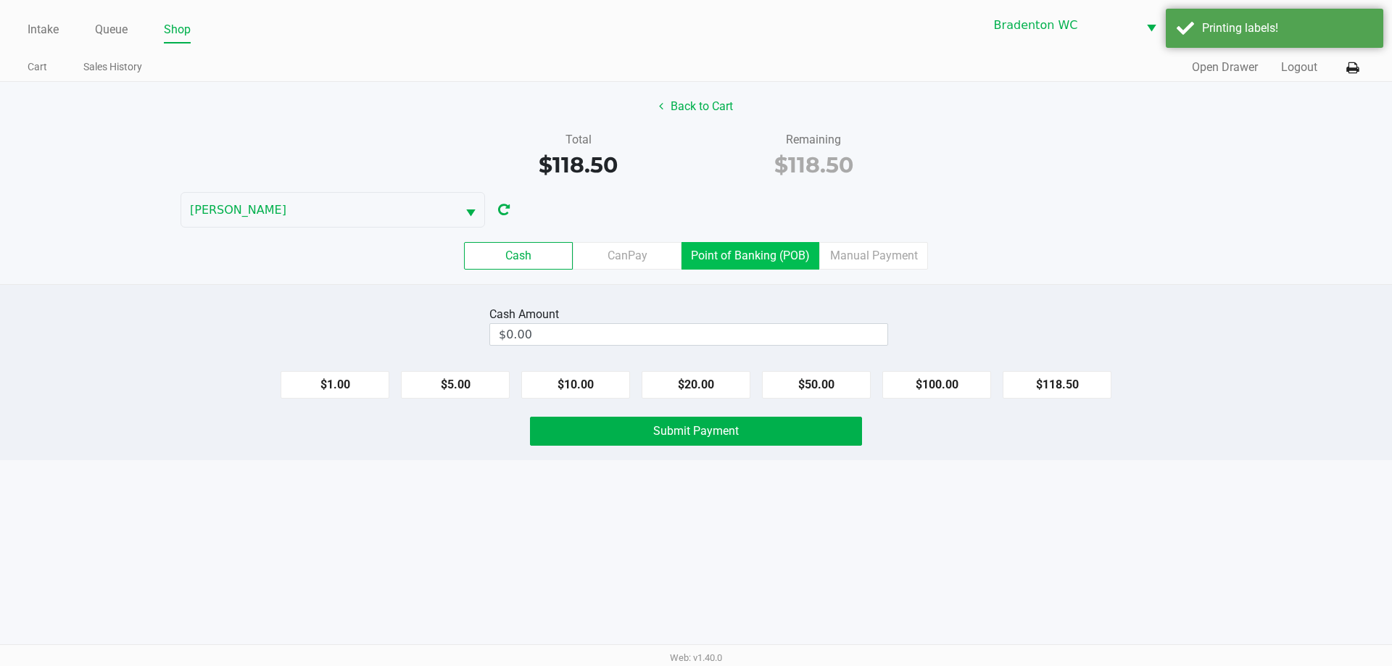
click at [694, 256] on label "Point of Banking (POB)" at bounding box center [751, 256] width 138 height 28
click at [0, 0] on 7 "Point of Banking (POB)" at bounding box center [0, 0] width 0 height 0
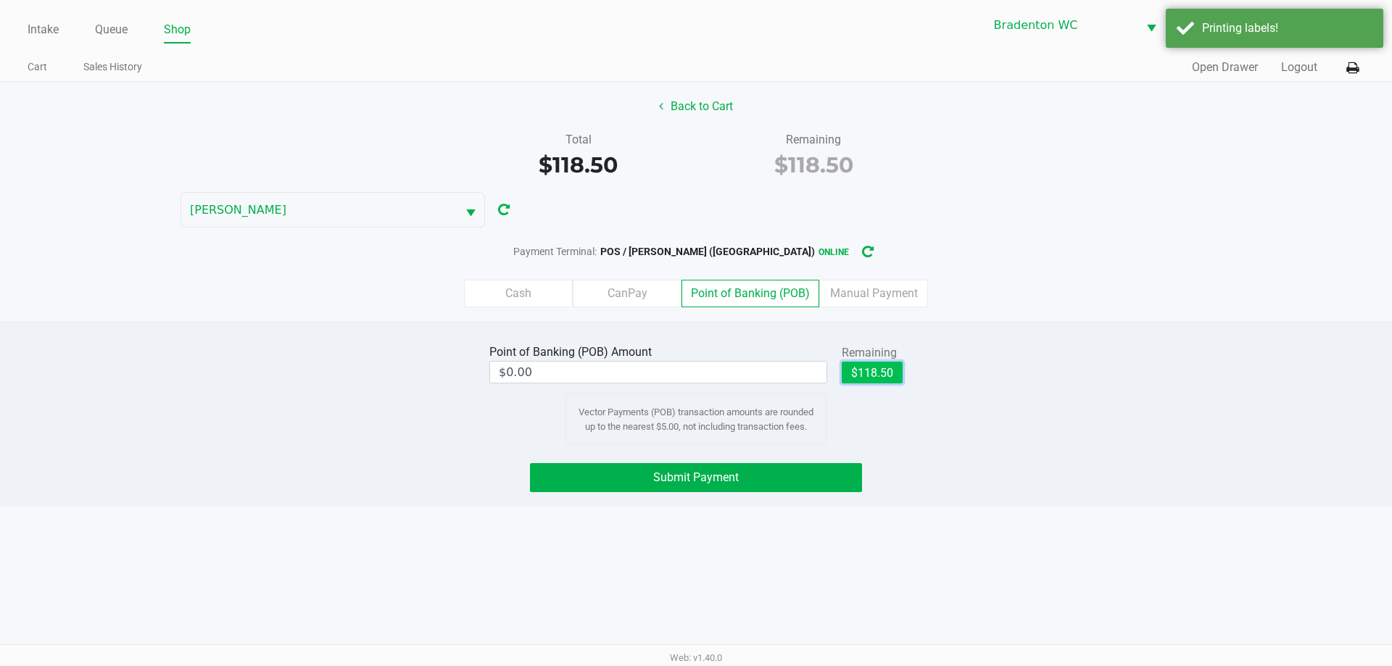
click at [694, 364] on button "$118.50" at bounding box center [872, 373] width 61 height 22
drag, startPoint x: 686, startPoint y: 473, endPoint x: 676, endPoint y: 453, distance: 21.7
click at [684, 471] on span "Submit Payment" at bounding box center [696, 478] width 86 height 14
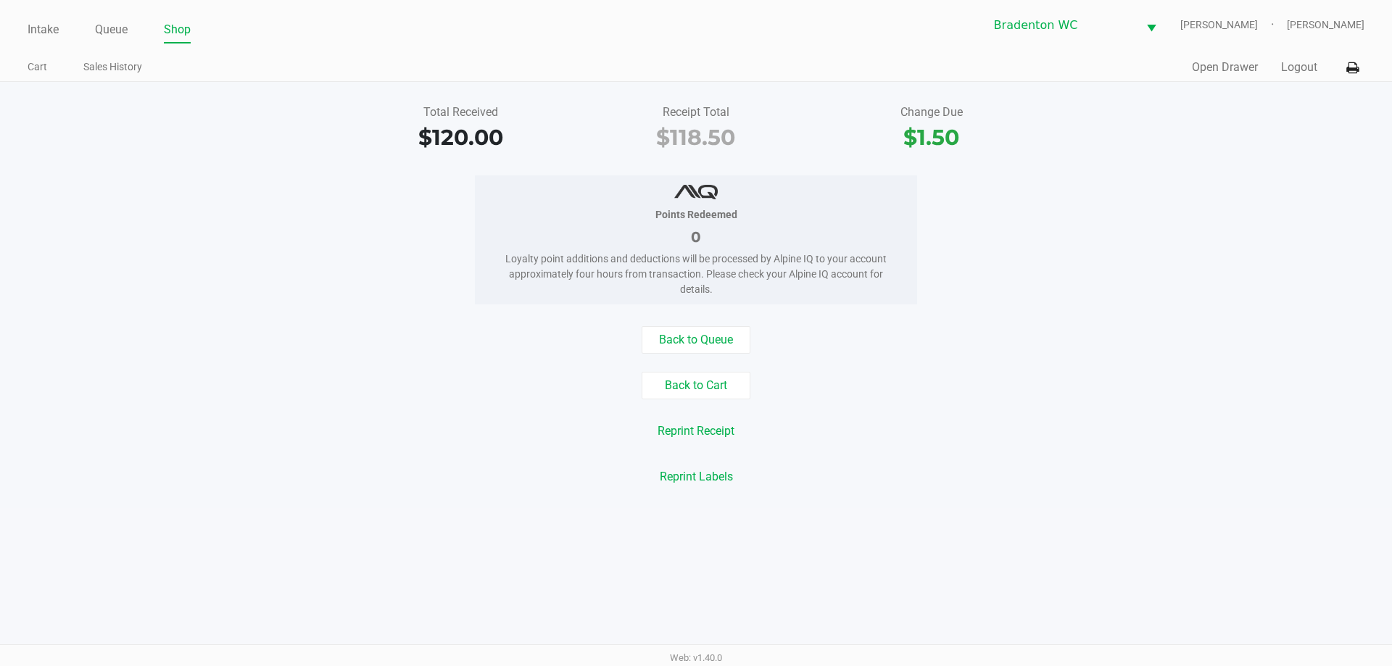
click at [48, 26] on link "Intake" at bounding box center [43, 30] width 31 height 20
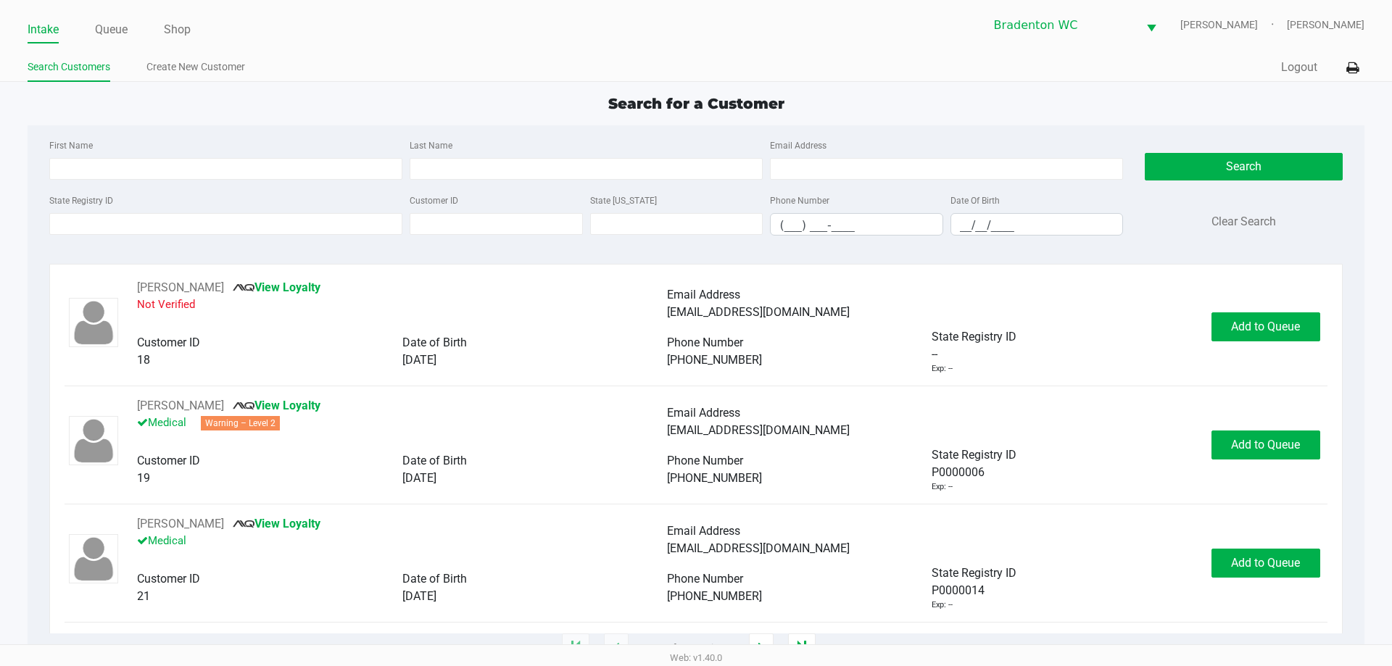
click at [490, 23] on ul "Intake Queue Shop" at bounding box center [362, 30] width 669 height 25
click at [468, 38] on ul "Intake Queue Shop" at bounding box center [362, 30] width 669 height 25
click at [350, 51] on div "Intake Queue Shop Bradenton WC HUMBERTO-LEON Marley French Search Customers Cre…" at bounding box center [696, 41] width 1392 height 82
click at [137, 220] on input "State Registry ID" at bounding box center [225, 224] width 353 height 22
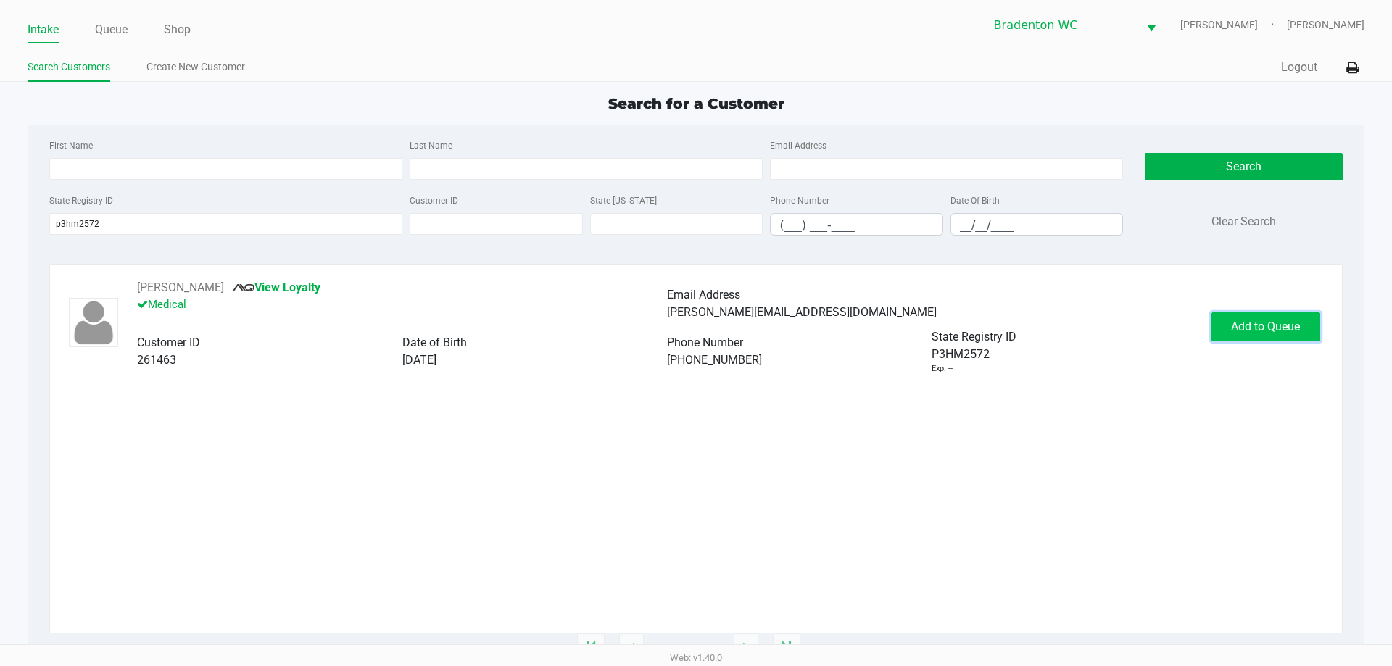
click at [694, 328] on span "Add to Queue" at bounding box center [1265, 327] width 69 height 14
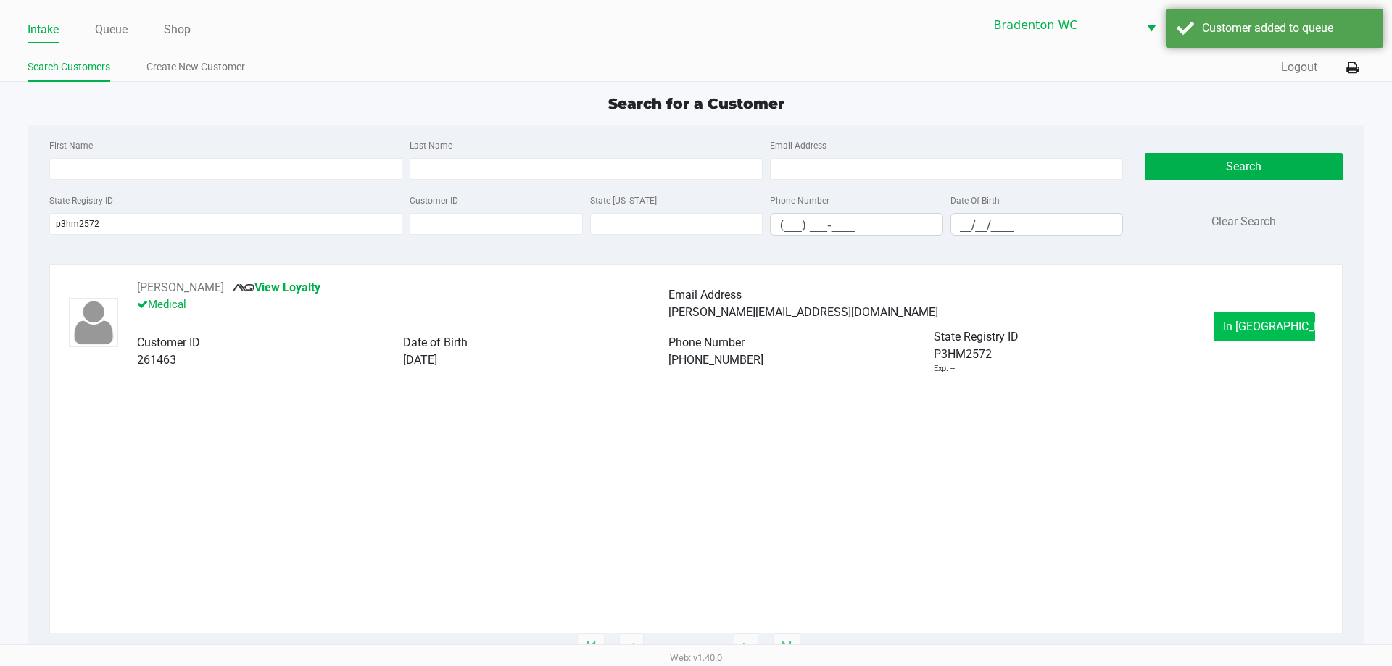
click at [694, 332] on span "In Queue" at bounding box center [1284, 327] width 122 height 14
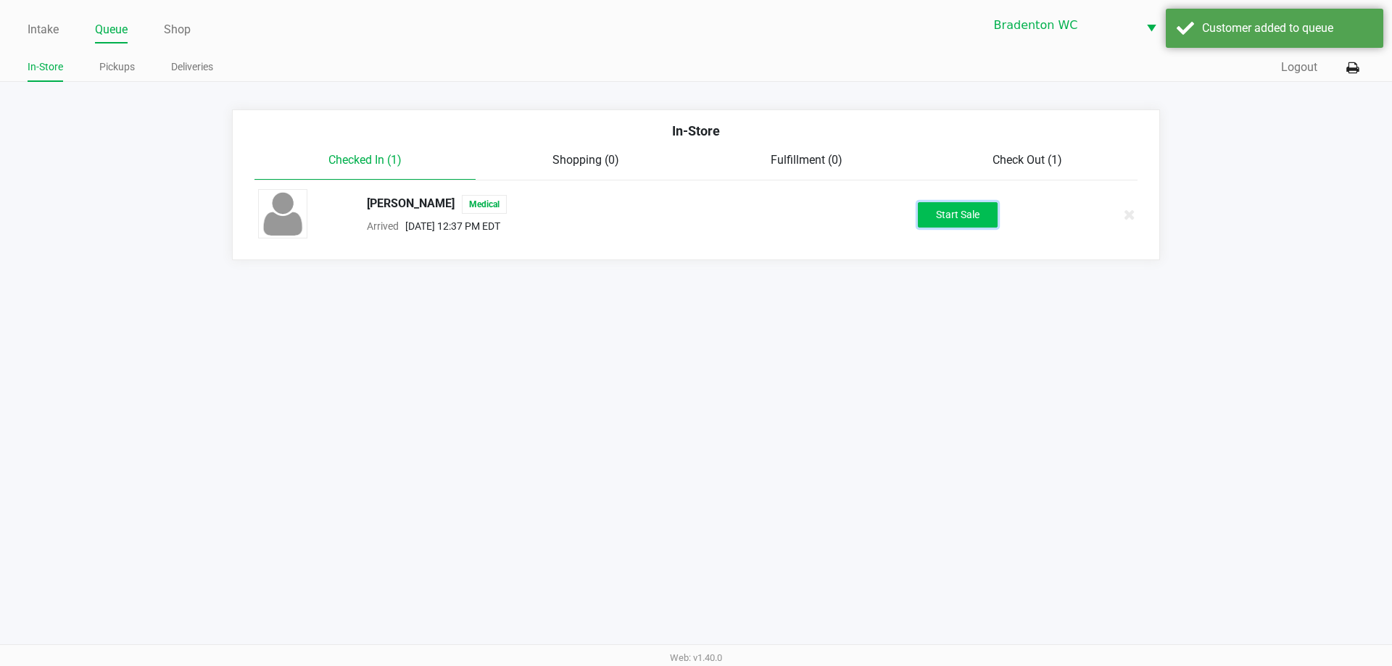
click at [694, 215] on button "Start Sale" at bounding box center [958, 214] width 80 height 25
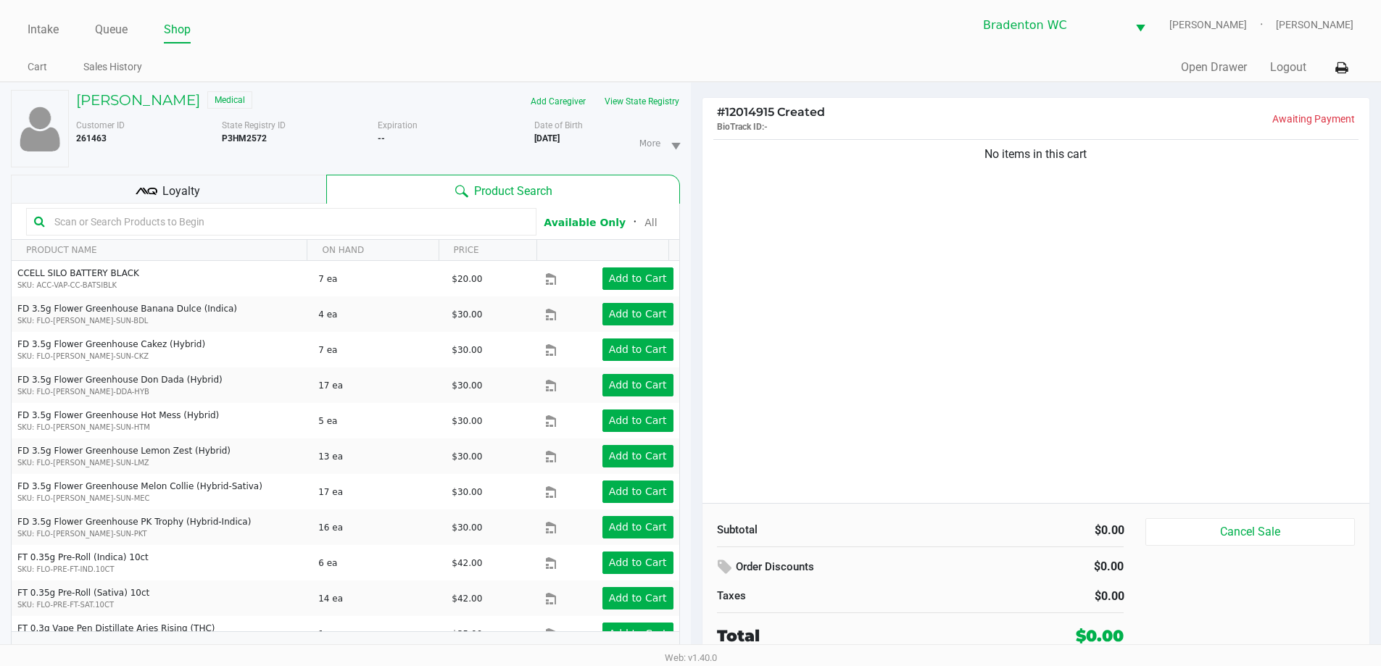
click at [694, 64] on div "Quick Sale Open Drawer Logout" at bounding box center [1022, 67] width 663 height 27
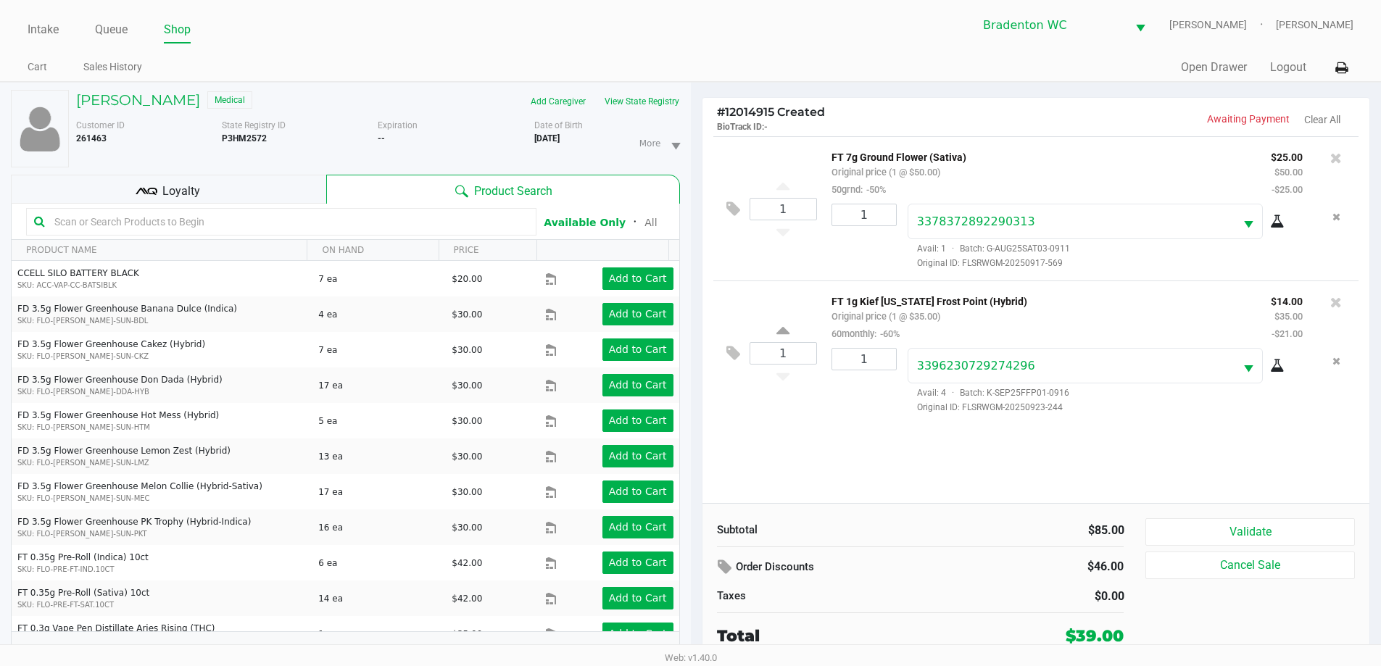
click at [152, 191] on icon at bounding box center [147, 192] width 22 height 22
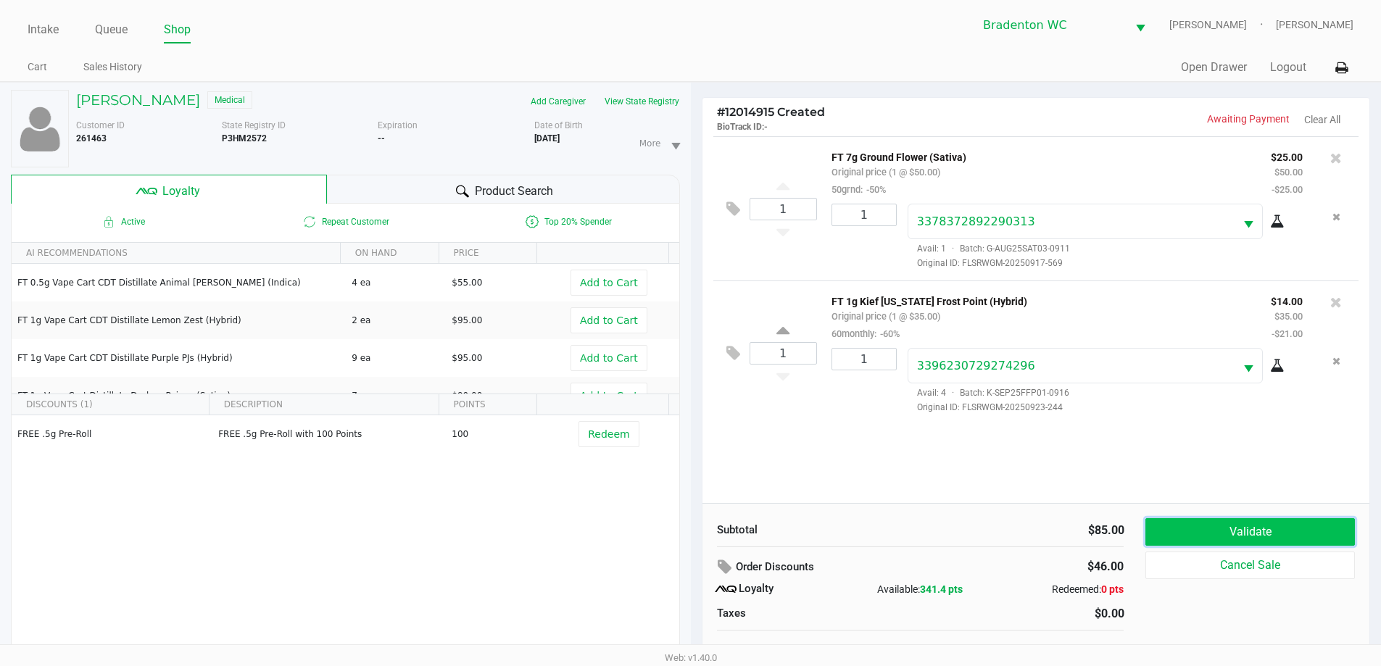
click at [694, 529] on button "Validate" at bounding box center [1250, 532] width 209 height 28
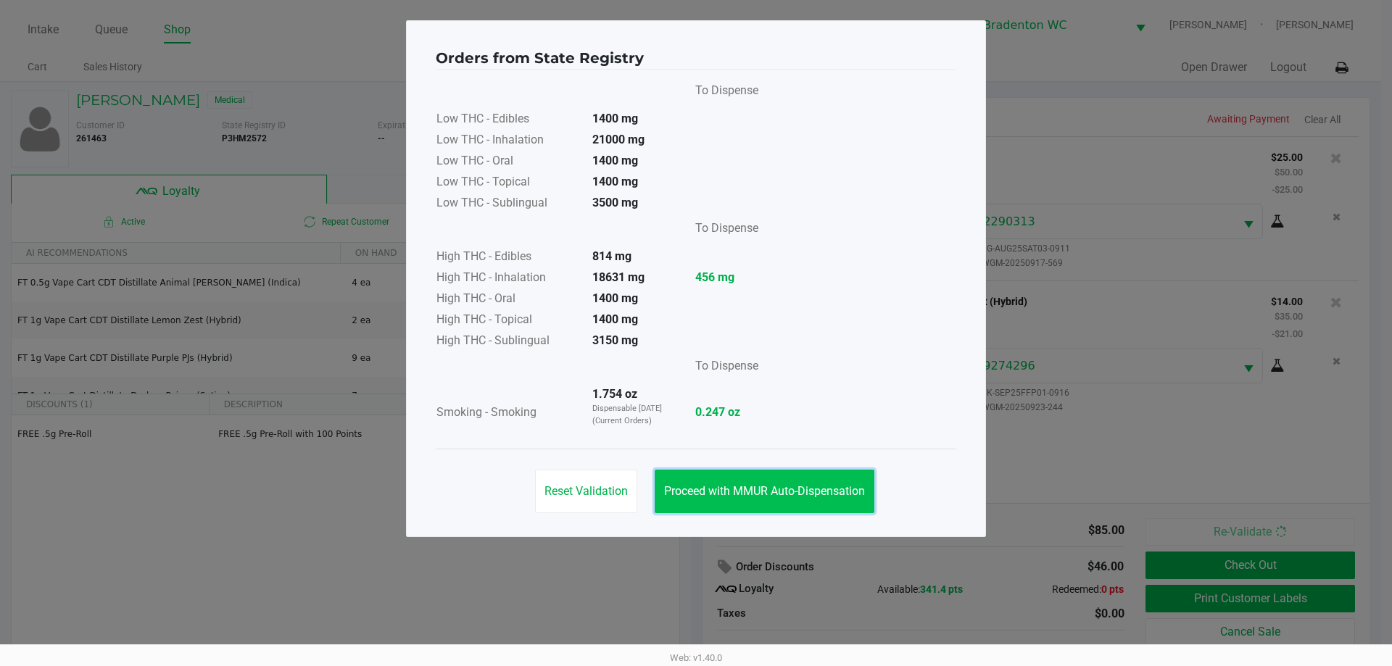
click at [694, 501] on button "Proceed with MMUR Auto-Dispensation" at bounding box center [765, 492] width 220 height 44
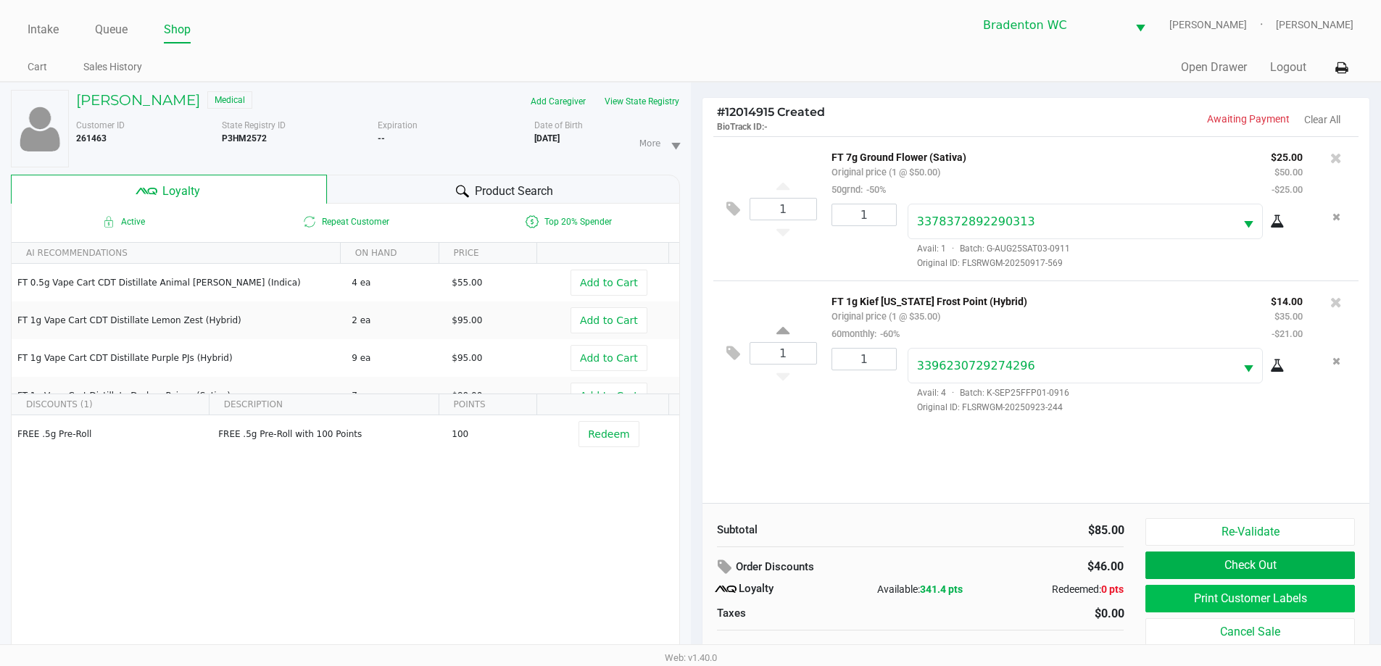
click at [694, 607] on button "Print Customer Labels" at bounding box center [1250, 599] width 209 height 28
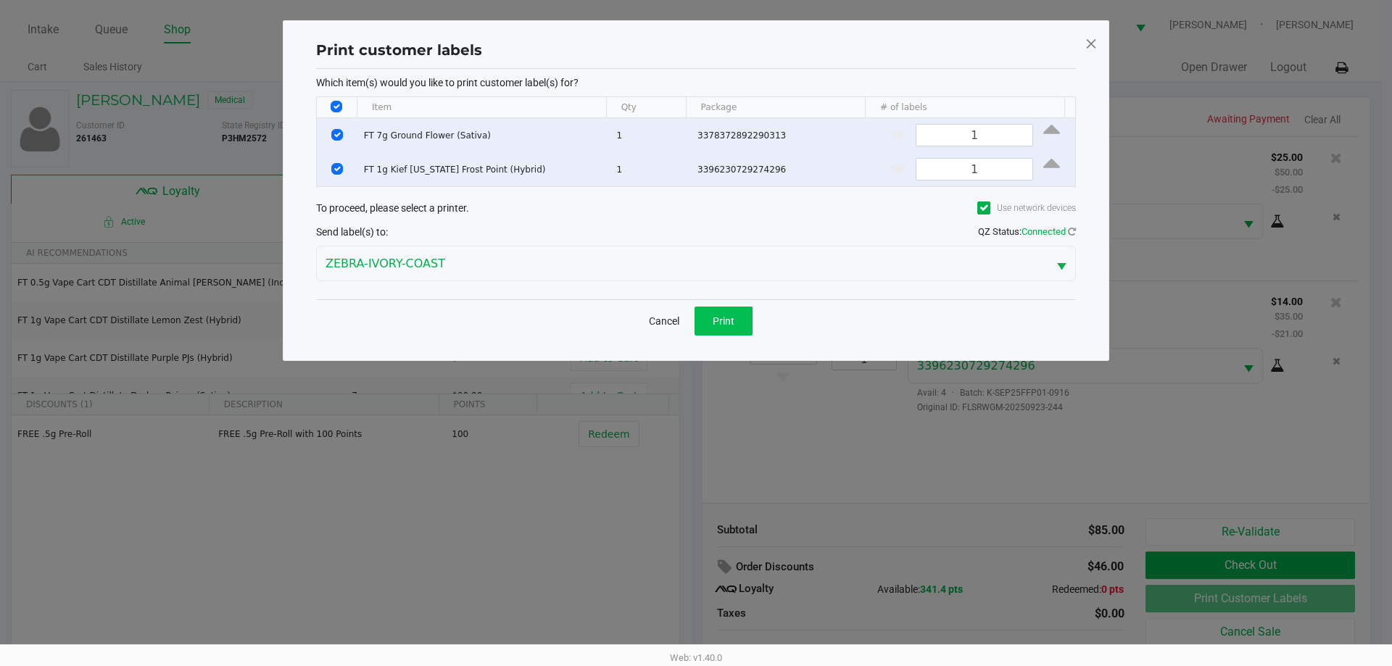
click at [694, 323] on span "Print" at bounding box center [724, 321] width 22 height 12
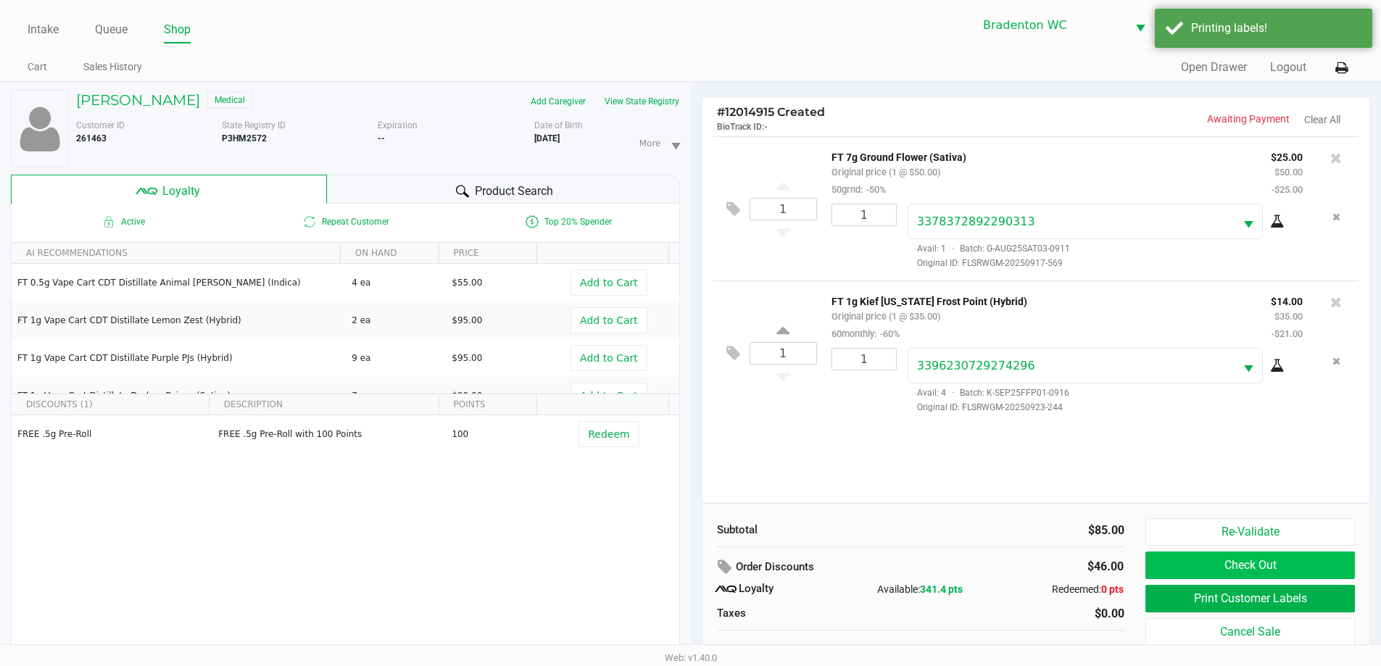
click at [694, 558] on button "Check Out" at bounding box center [1250, 566] width 209 height 28
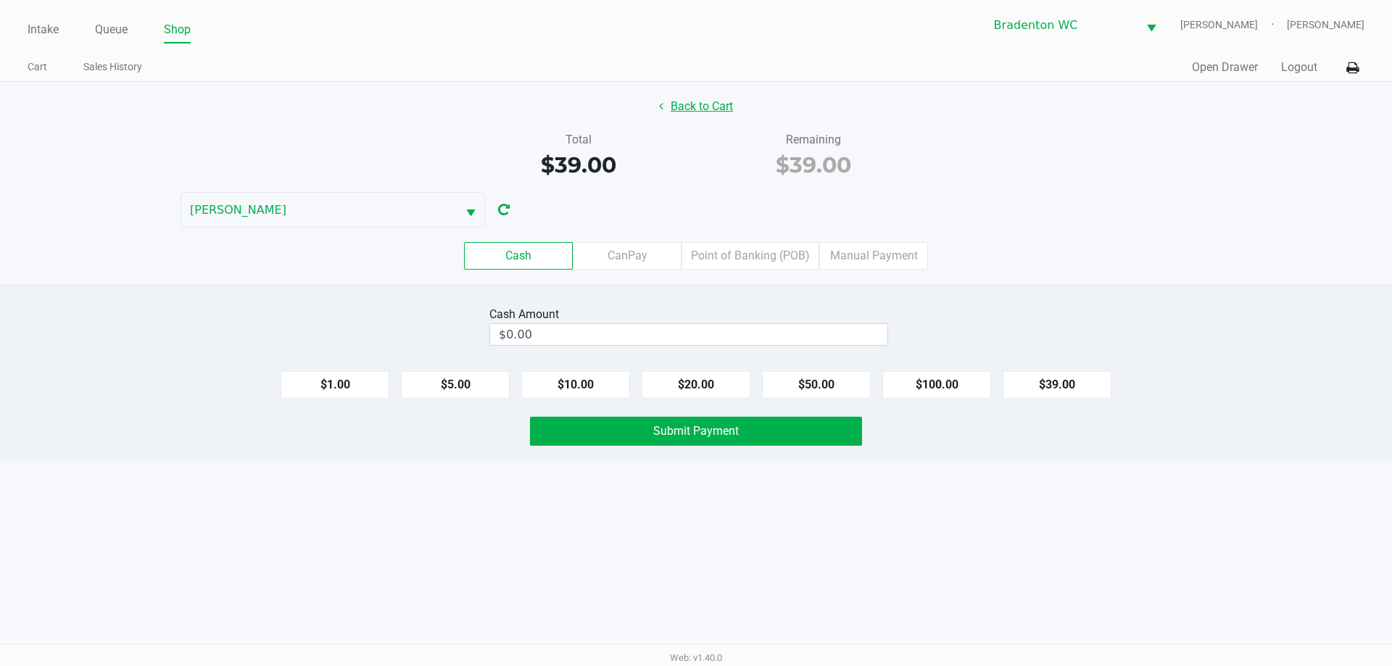
click at [694, 116] on button "Back to Cart" at bounding box center [696, 107] width 93 height 28
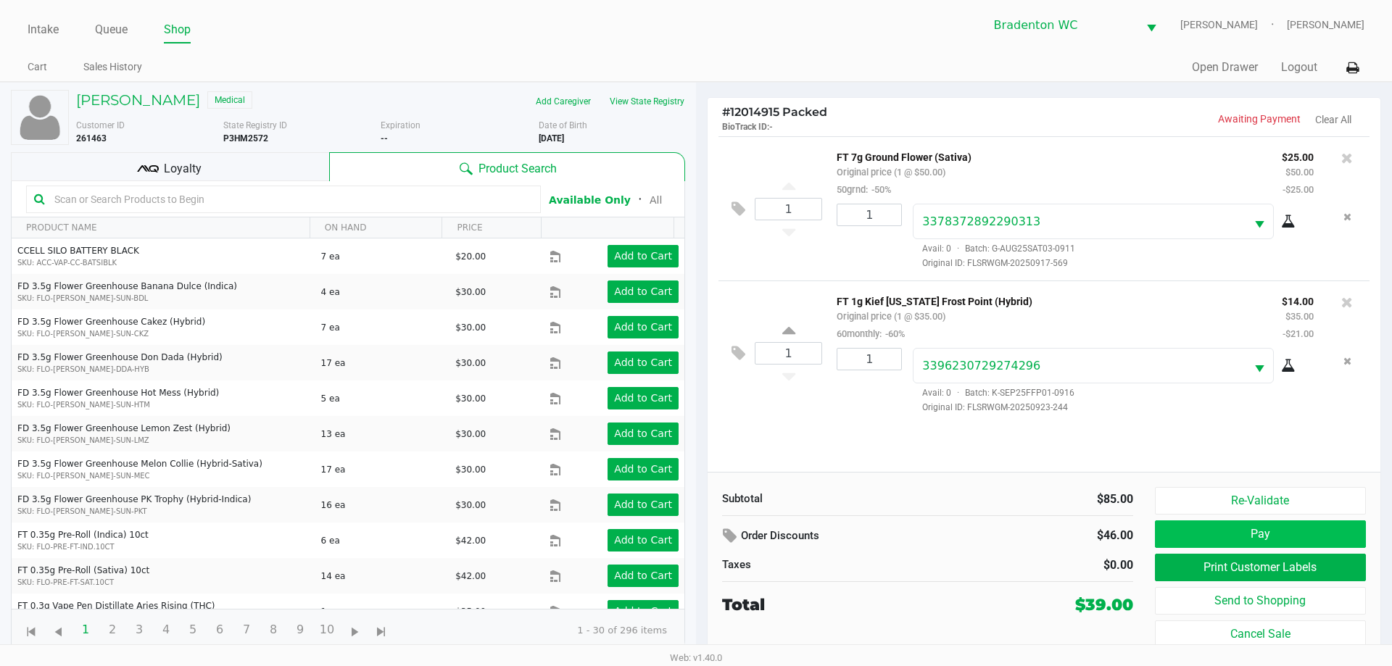
click at [694, 534] on button "Pay" at bounding box center [1260, 535] width 211 height 28
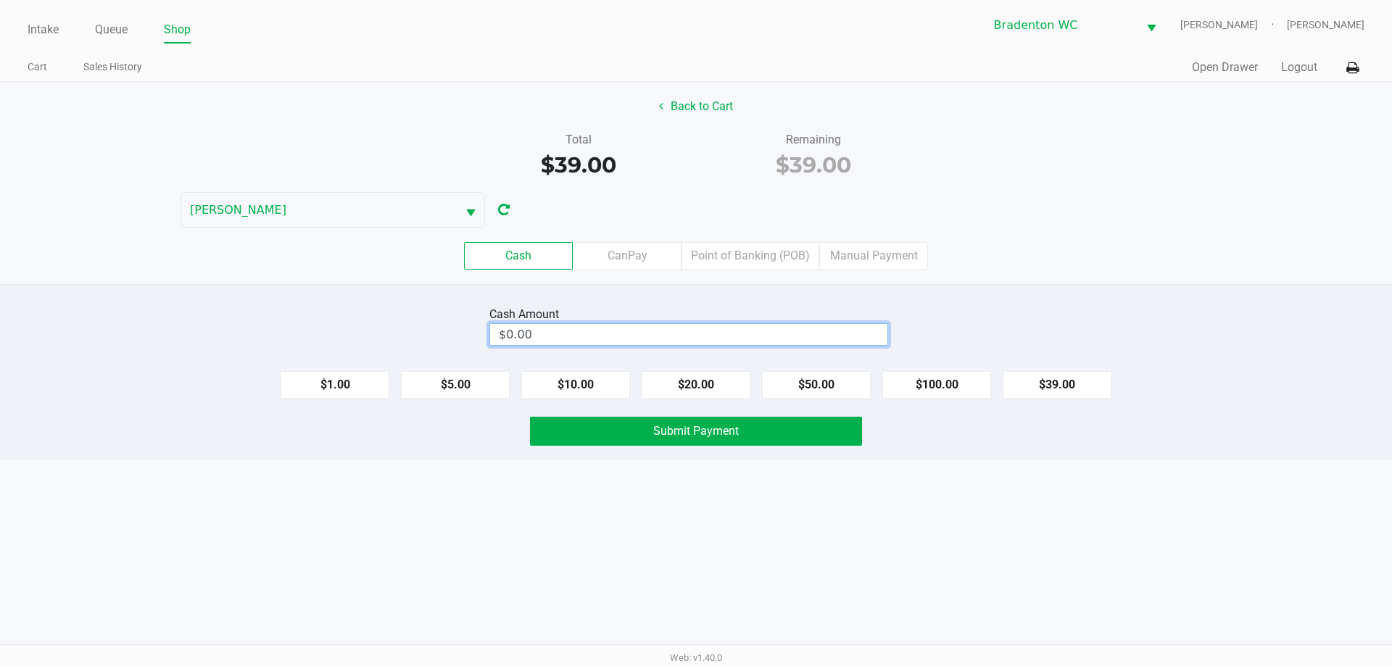
click at [554, 339] on input "$0.00" at bounding box center [688, 334] width 397 height 21
click at [558, 442] on button "Submit Payment" at bounding box center [696, 431] width 332 height 29
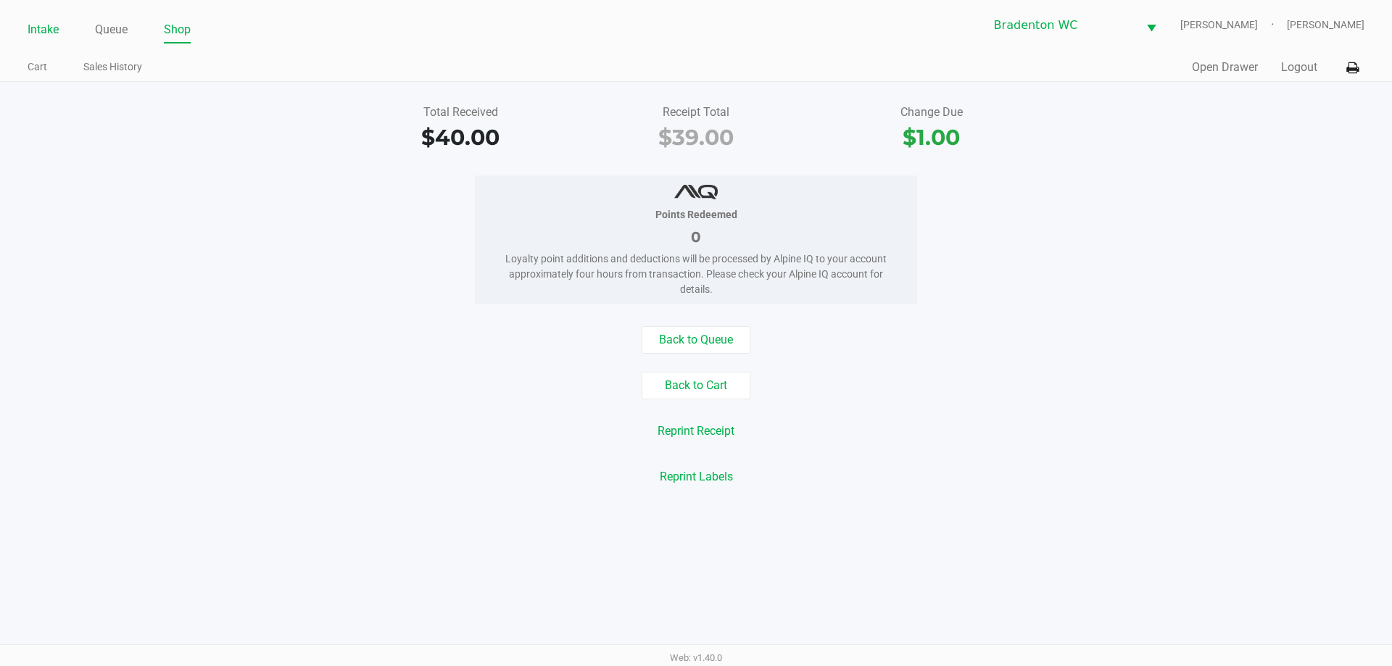
click at [36, 25] on link "Intake" at bounding box center [43, 30] width 31 height 20
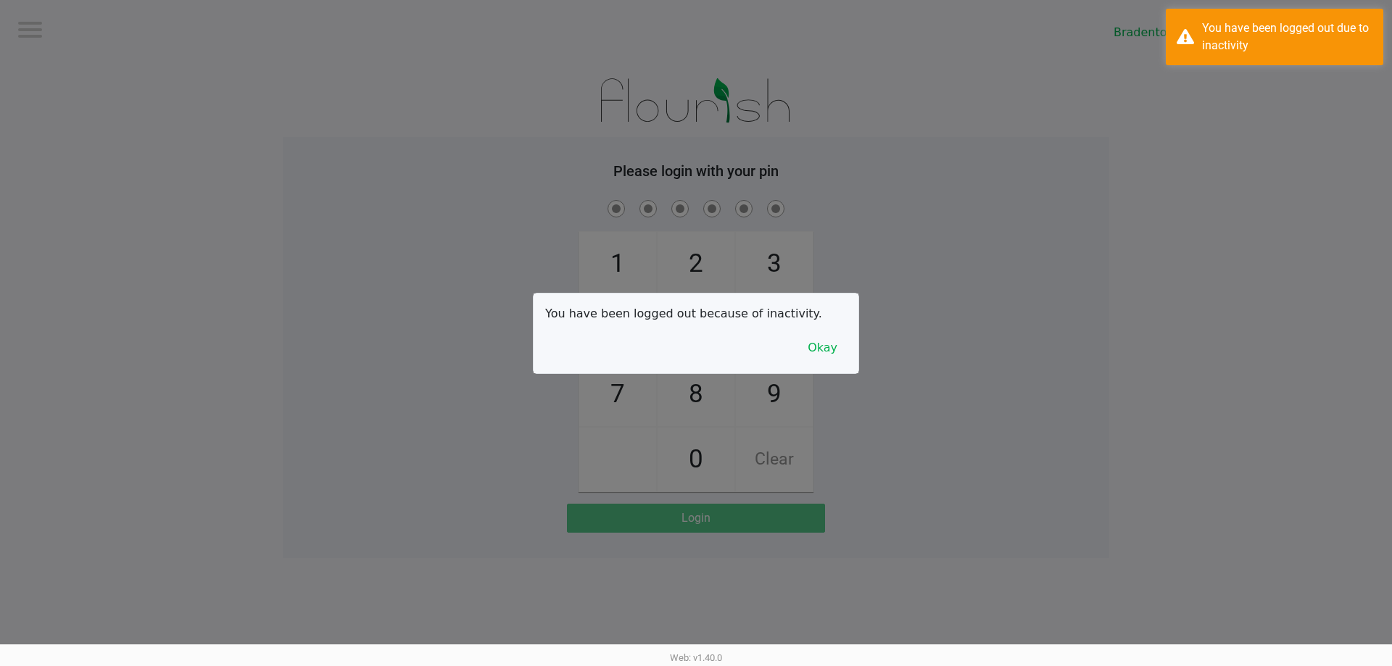
click at [373, 24] on div at bounding box center [696, 333] width 1392 height 666
click at [694, 355] on button "Okay" at bounding box center [822, 348] width 49 height 28
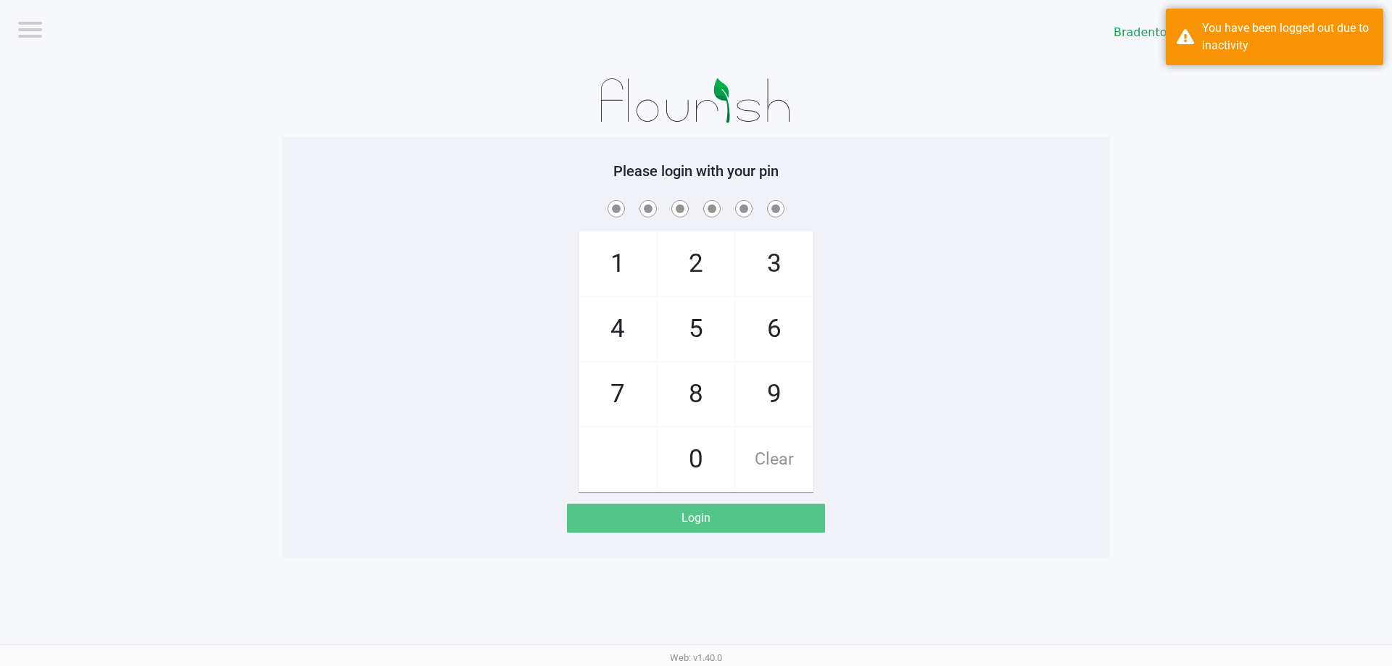
drag, startPoint x: 943, startPoint y: 333, endPoint x: 845, endPoint y: 327, distance: 98.1
click at [694, 331] on div "1 4 7 2 5 8 0 3 6 9 Clear" at bounding box center [696, 344] width 827 height 295
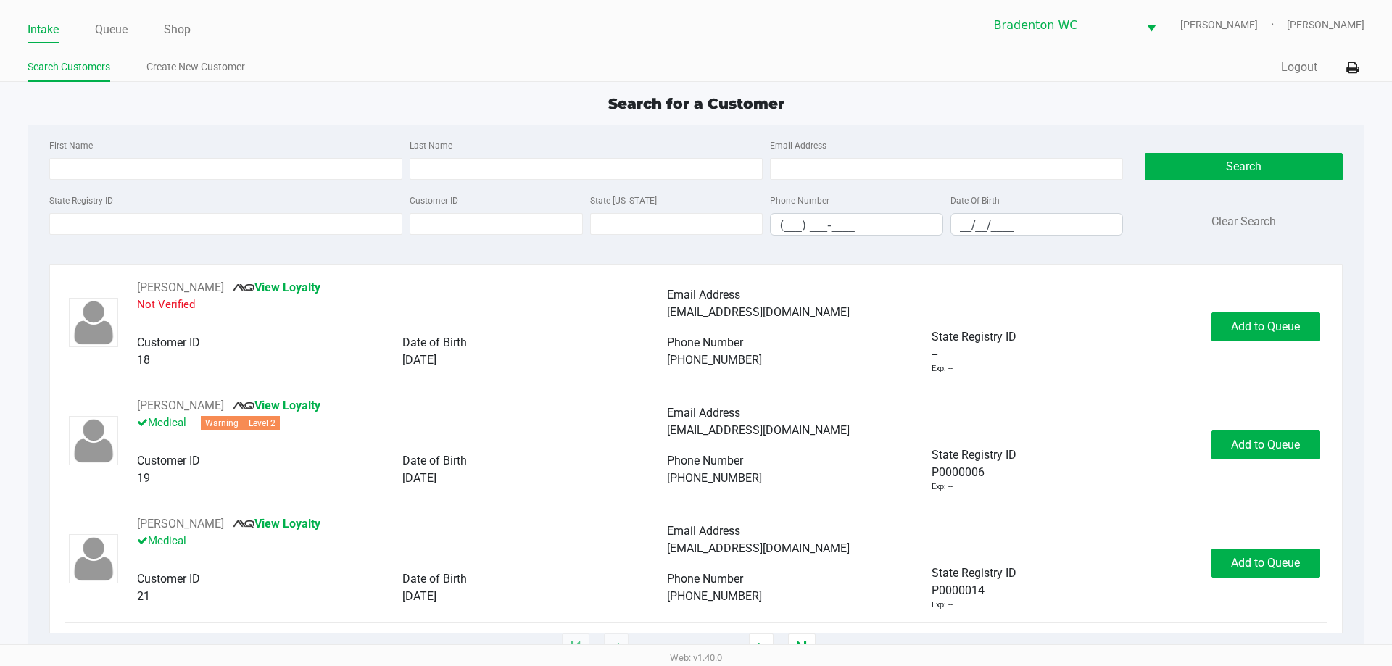
click at [436, 51] on div "Intake Queue Shop Bradenton WC HUMBERTO-LEON Marley French Search Customers Cre…" at bounding box center [696, 41] width 1392 height 82
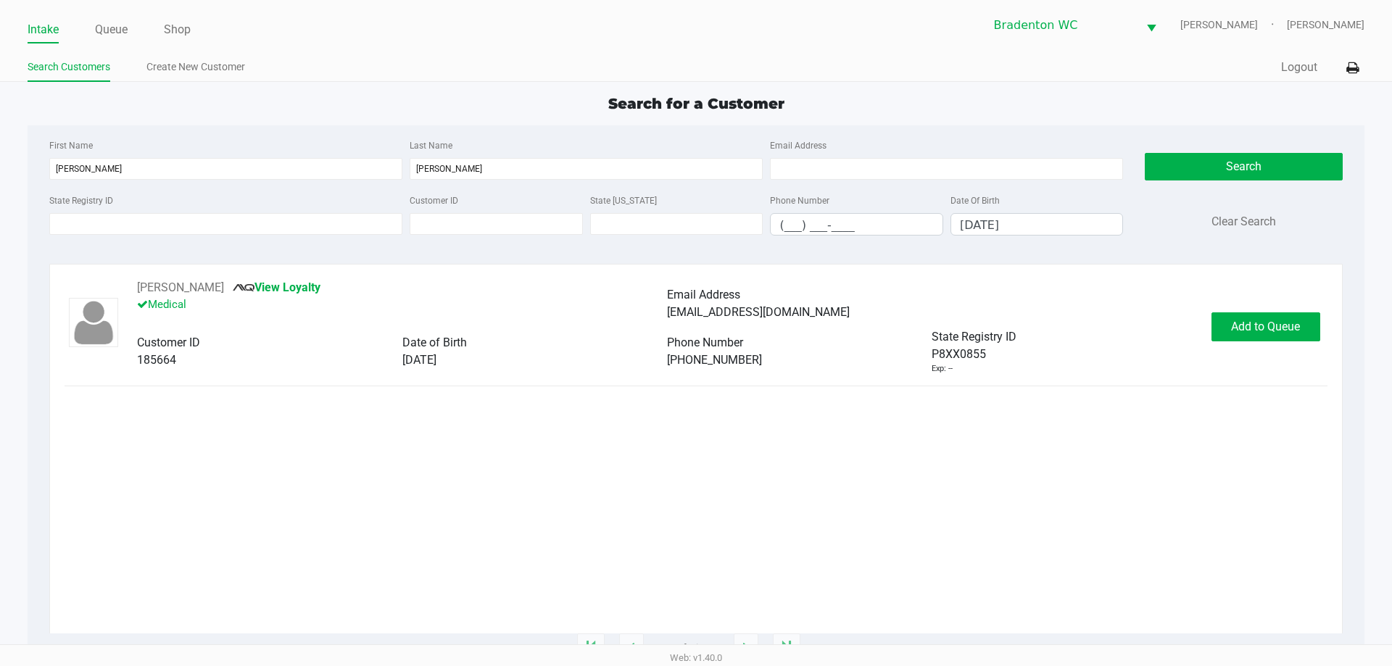
click at [694, 326] on span "Add to Queue" at bounding box center [1265, 327] width 69 height 14
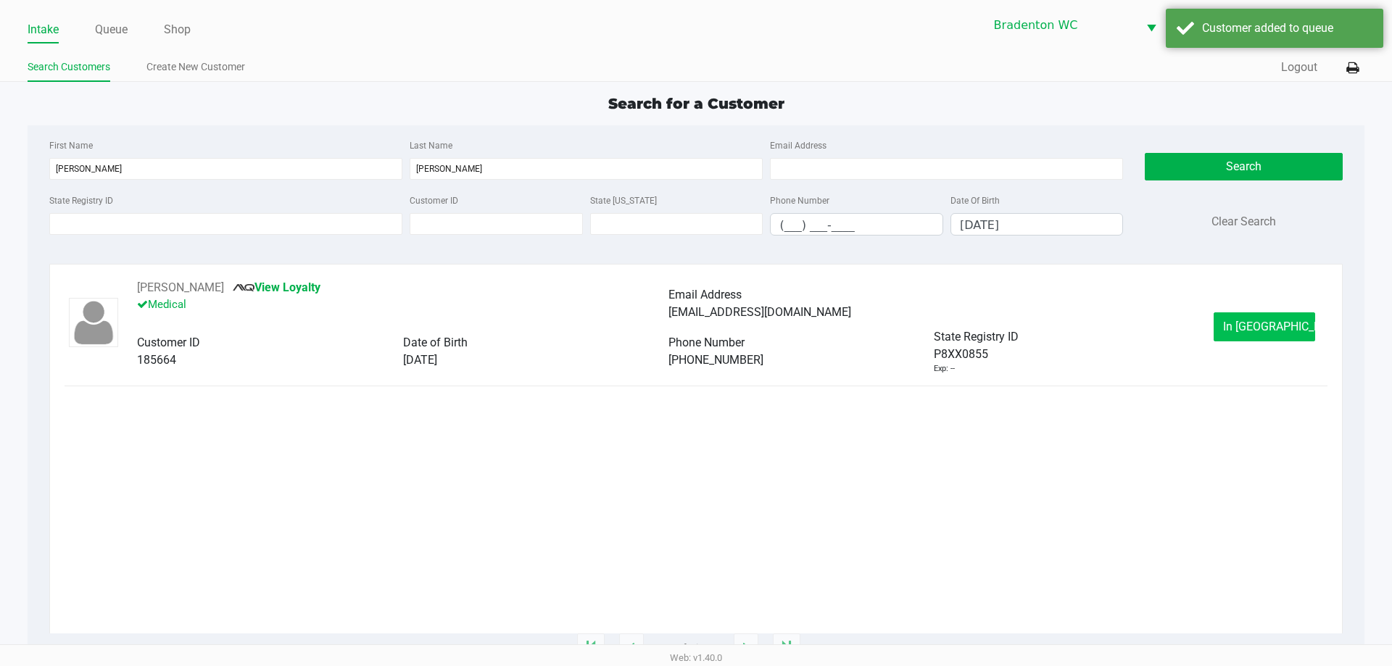
click at [694, 330] on span "In Queue" at bounding box center [1284, 327] width 122 height 14
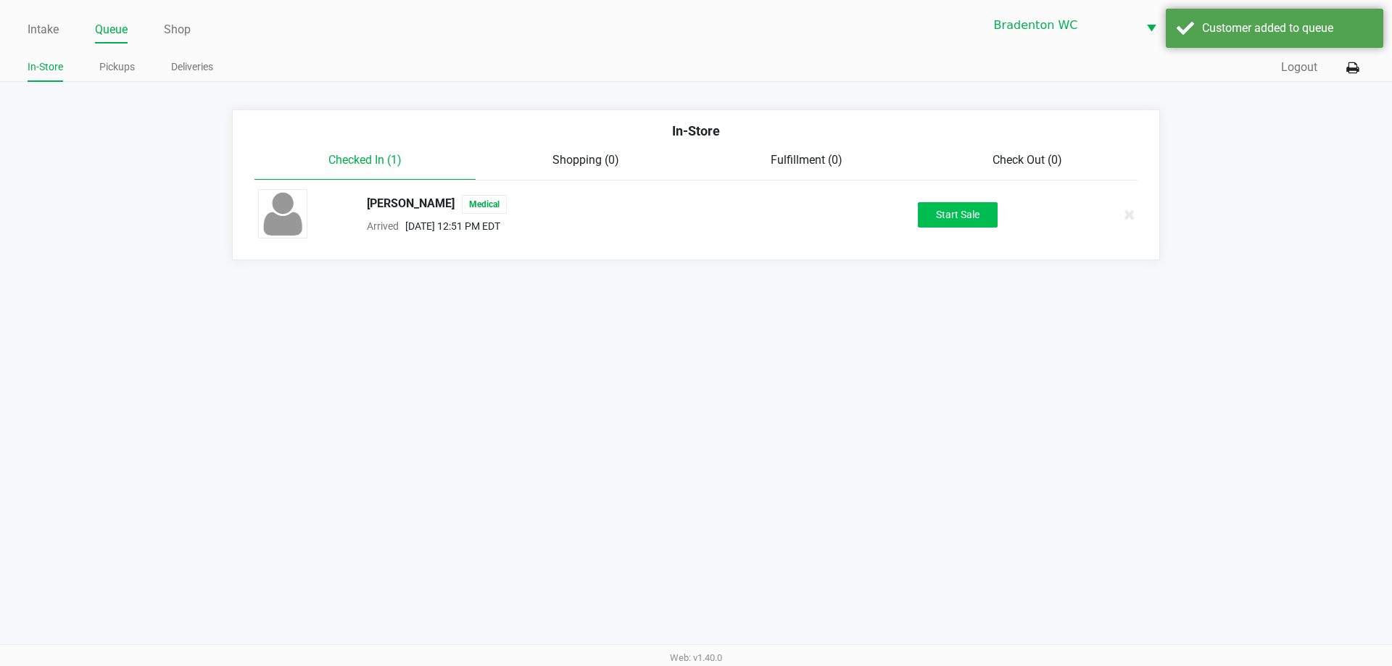
click at [694, 218] on button "Start Sale" at bounding box center [958, 214] width 80 height 25
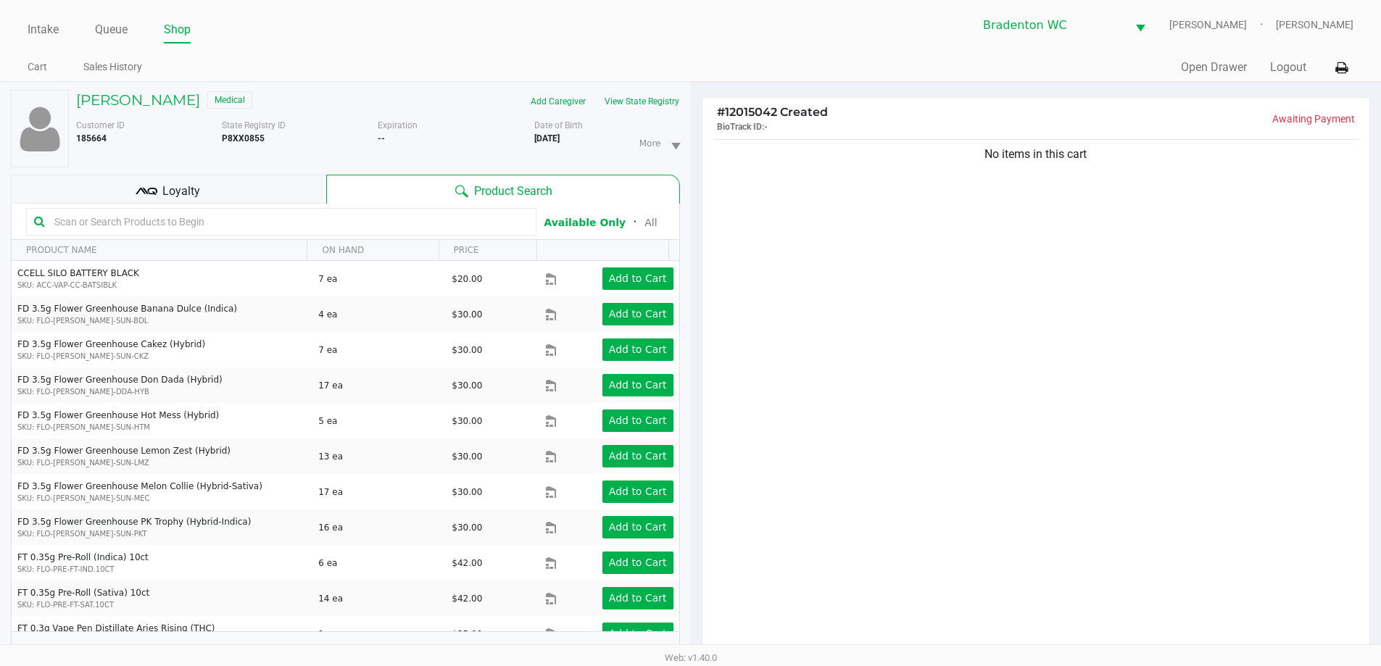
click at [694, 41] on div "Bradenton WC HUMBERTO-LEON Marley French" at bounding box center [1022, 25] width 663 height 36
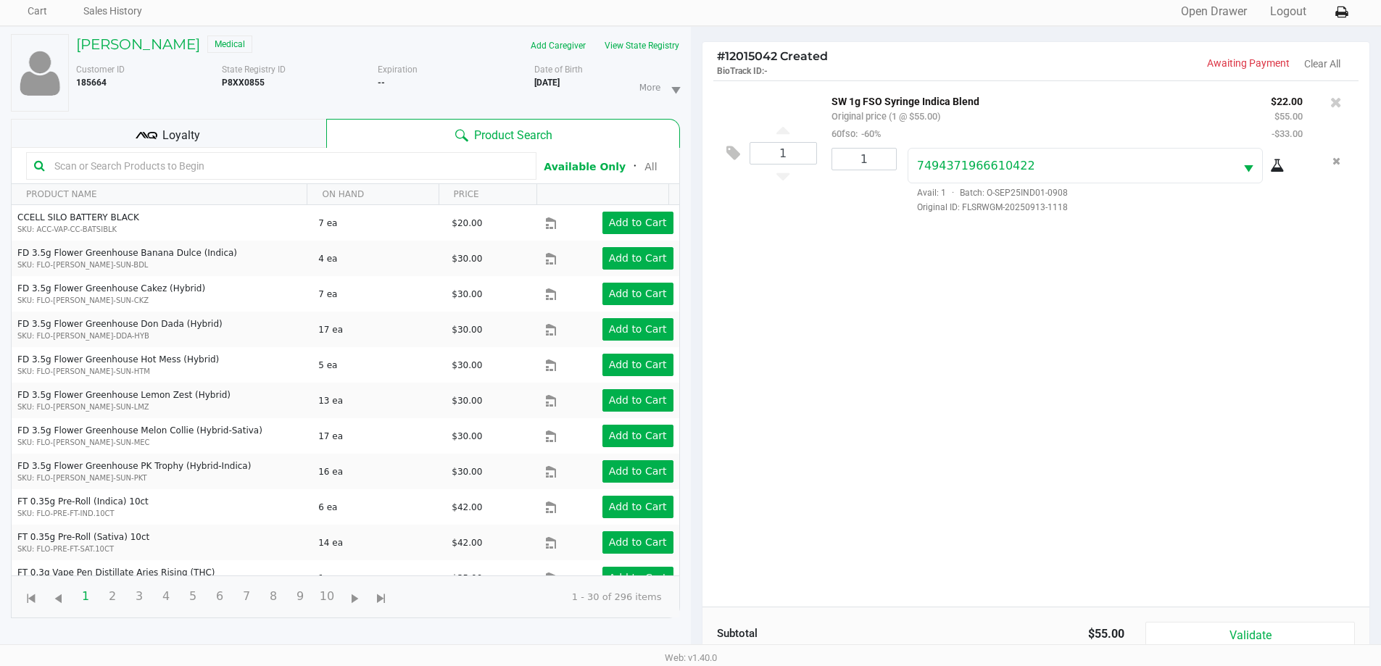
scroll to position [157, 0]
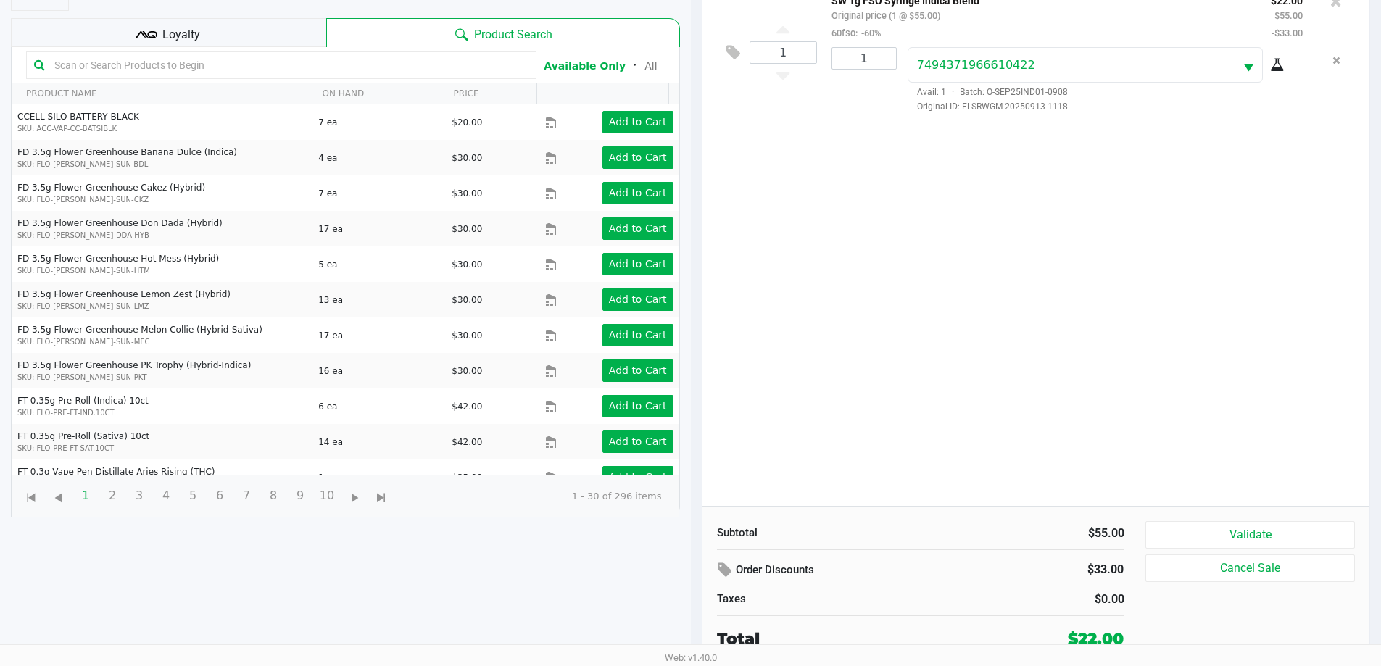
click at [202, 31] on div "Loyalty" at bounding box center [168, 32] width 315 height 29
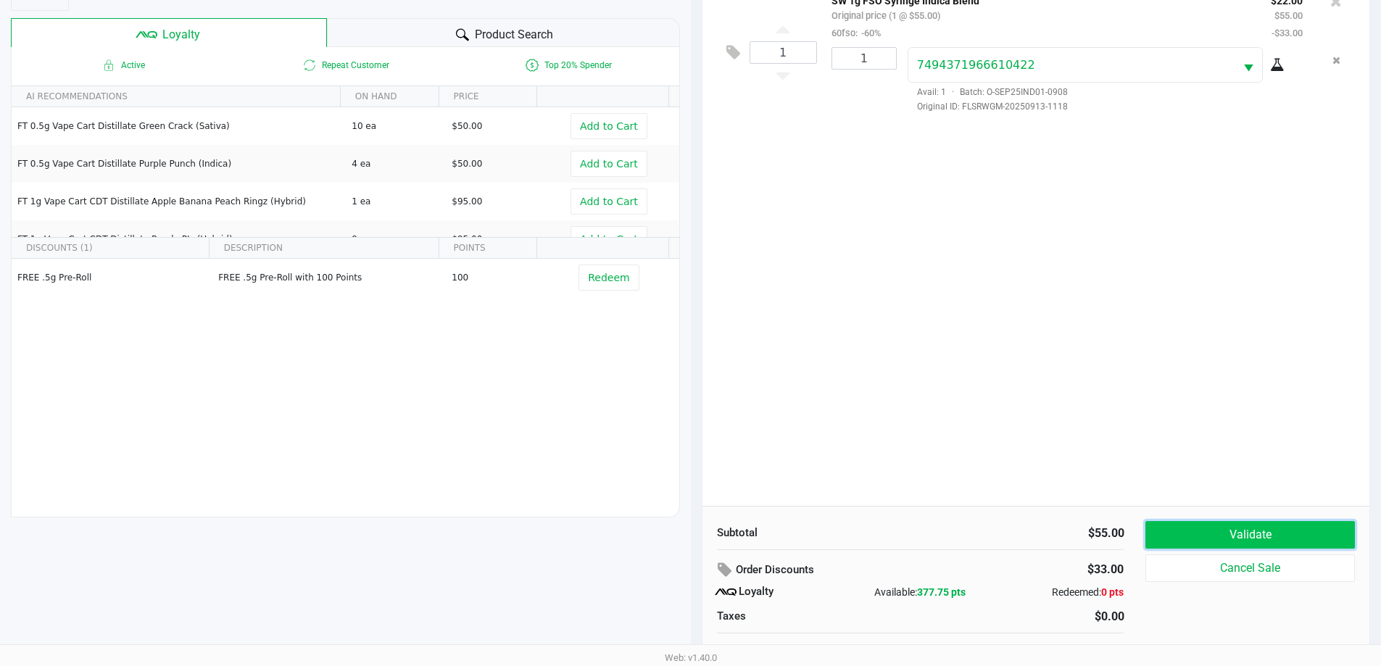
click at [694, 529] on button "Validate" at bounding box center [1250, 535] width 209 height 28
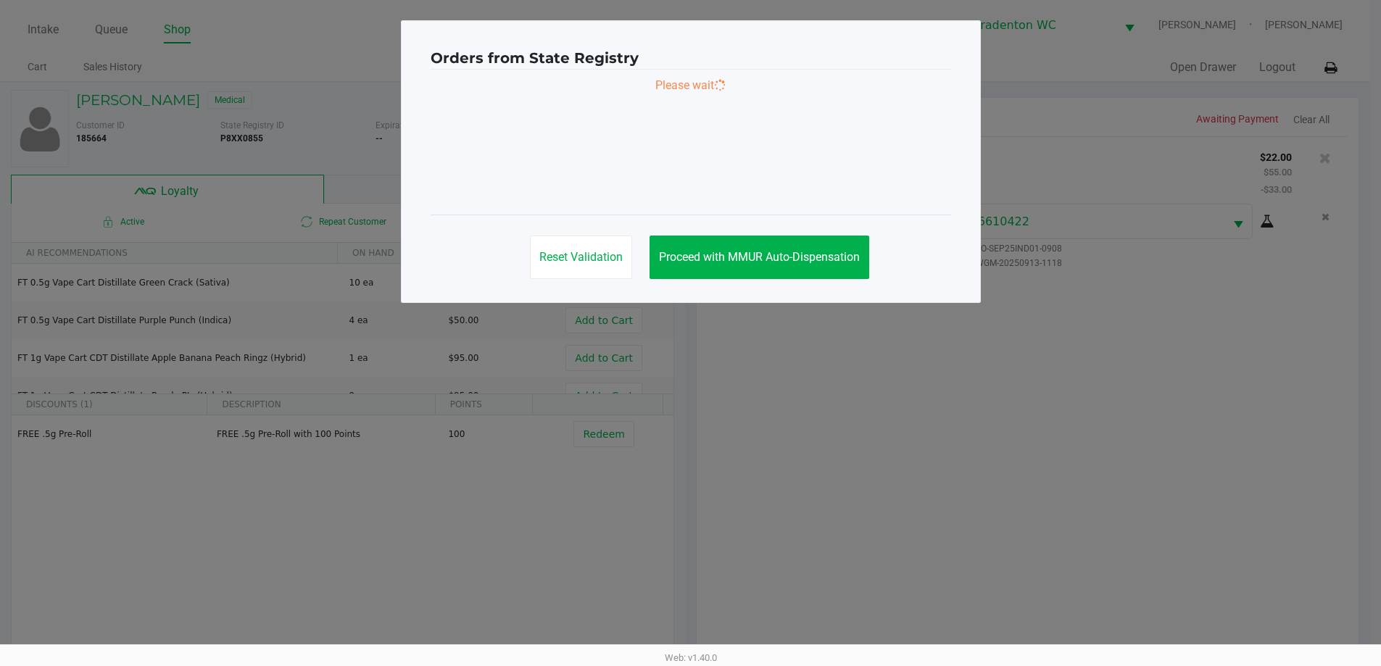
scroll to position [0, 0]
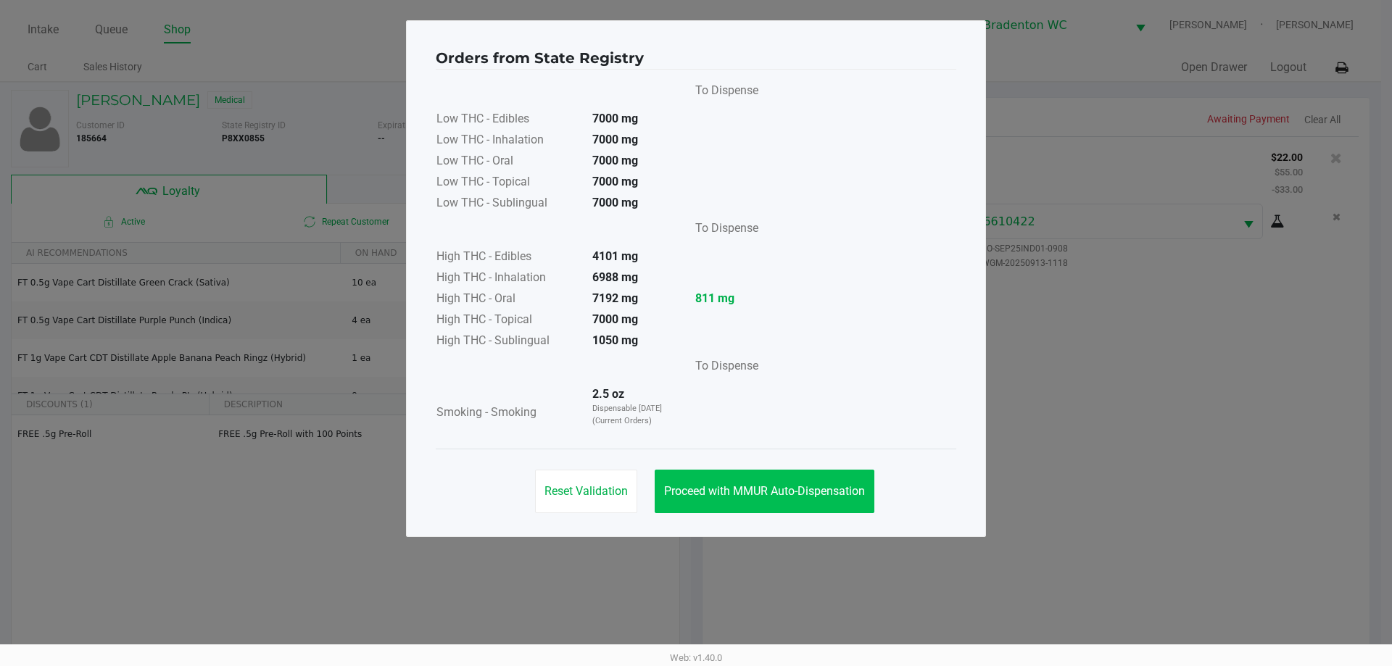
click at [694, 492] on span "Proceed with MMUR Auto-Dispensation" at bounding box center [764, 491] width 201 height 14
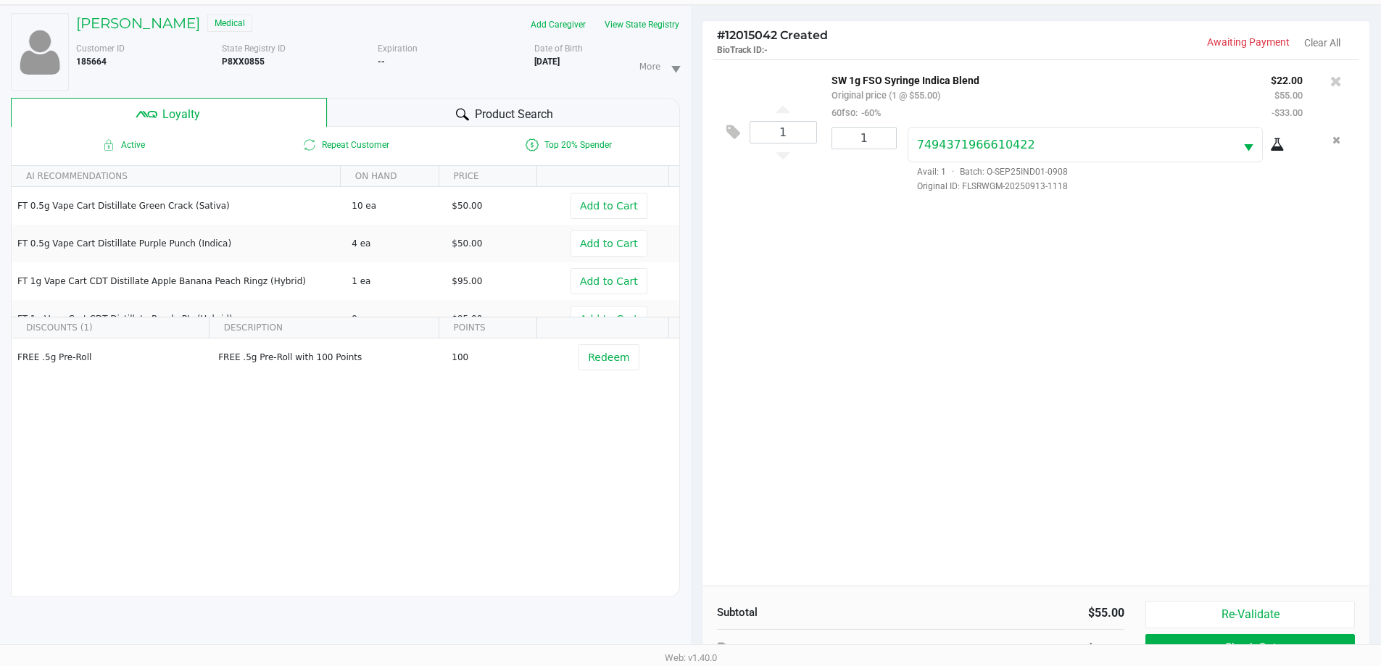
scroll to position [174, 0]
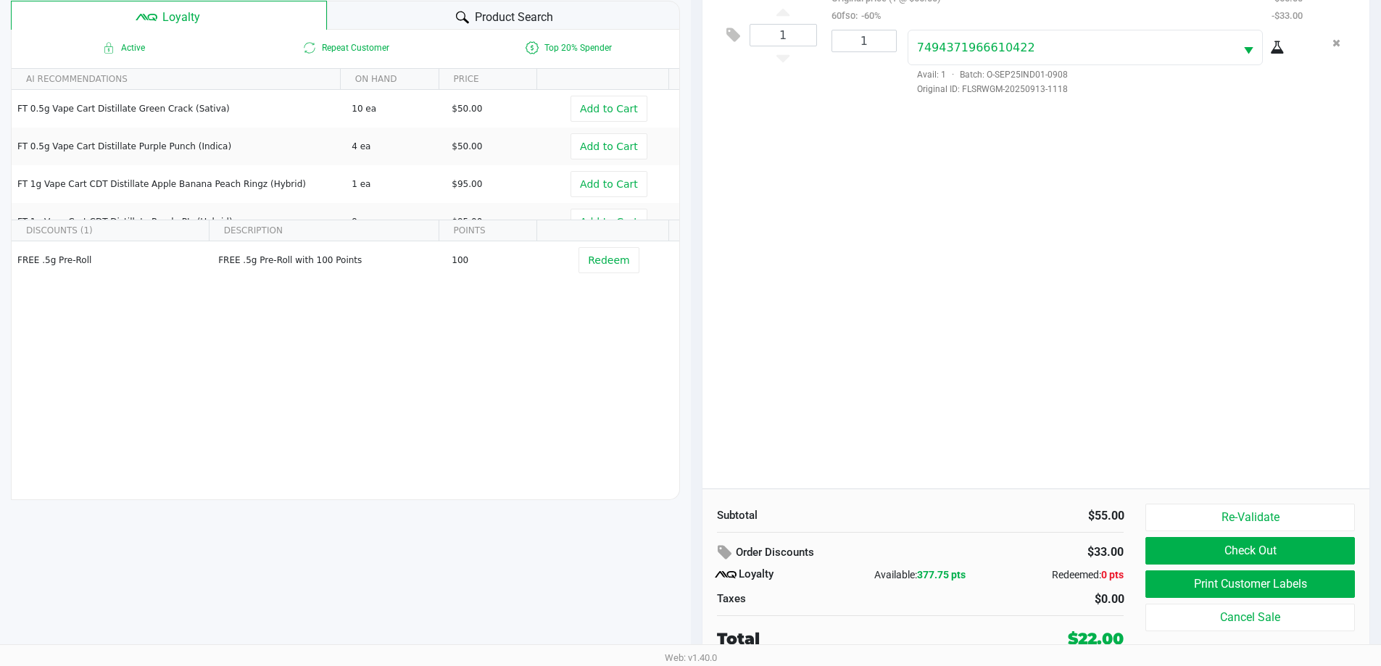
click at [694, 590] on button "Print Customer Labels" at bounding box center [1250, 585] width 209 height 28
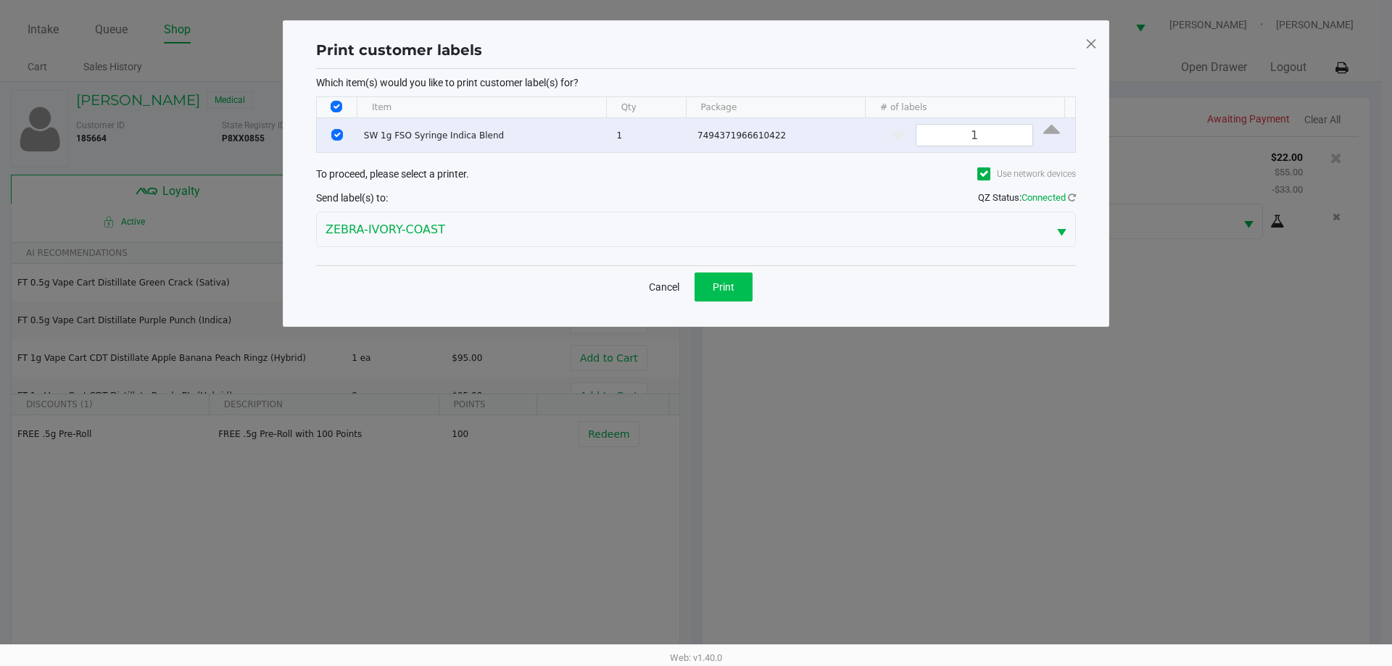
click at [694, 281] on span "Print" at bounding box center [724, 287] width 22 height 12
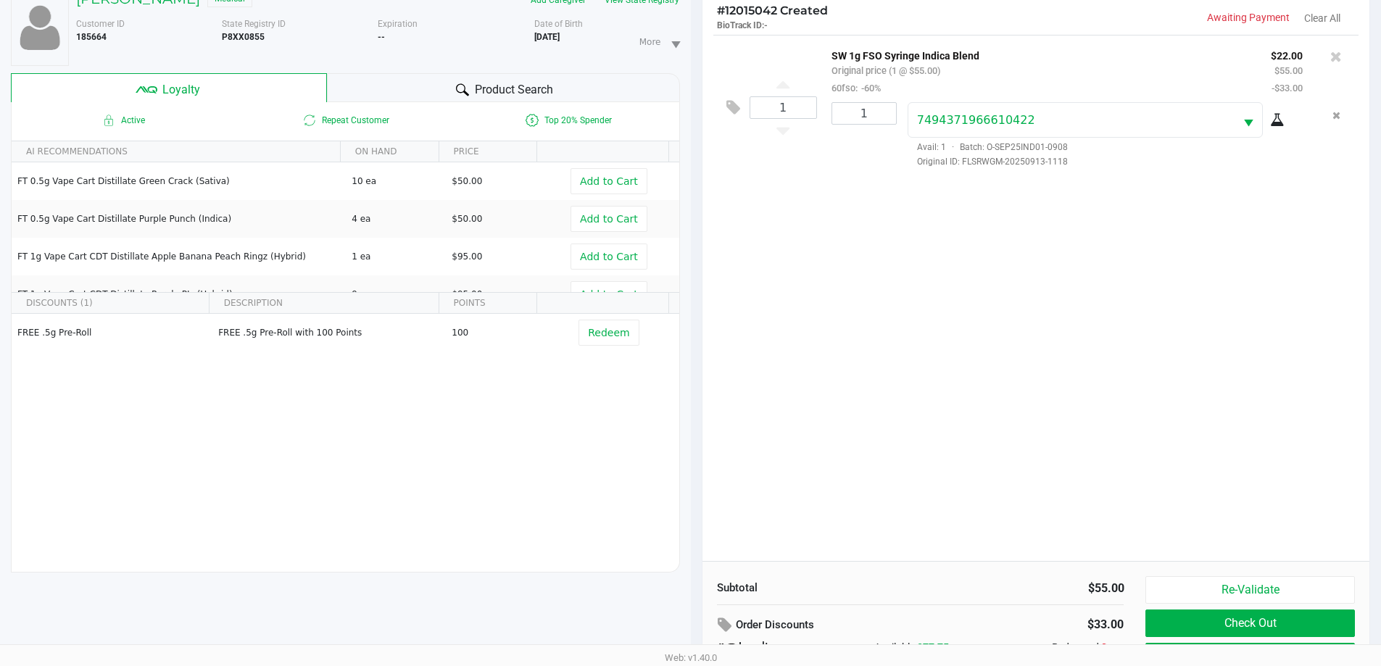
scroll to position [174, 0]
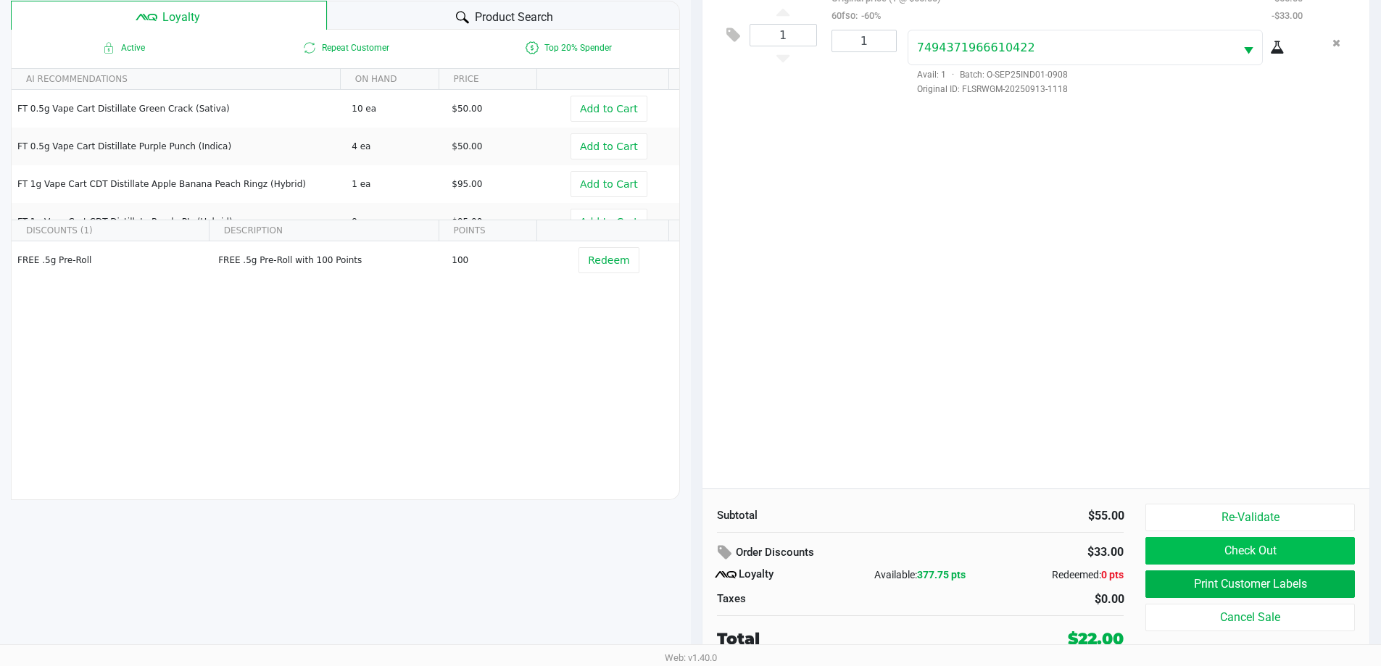
click at [694, 548] on button "Check Out" at bounding box center [1250, 551] width 209 height 28
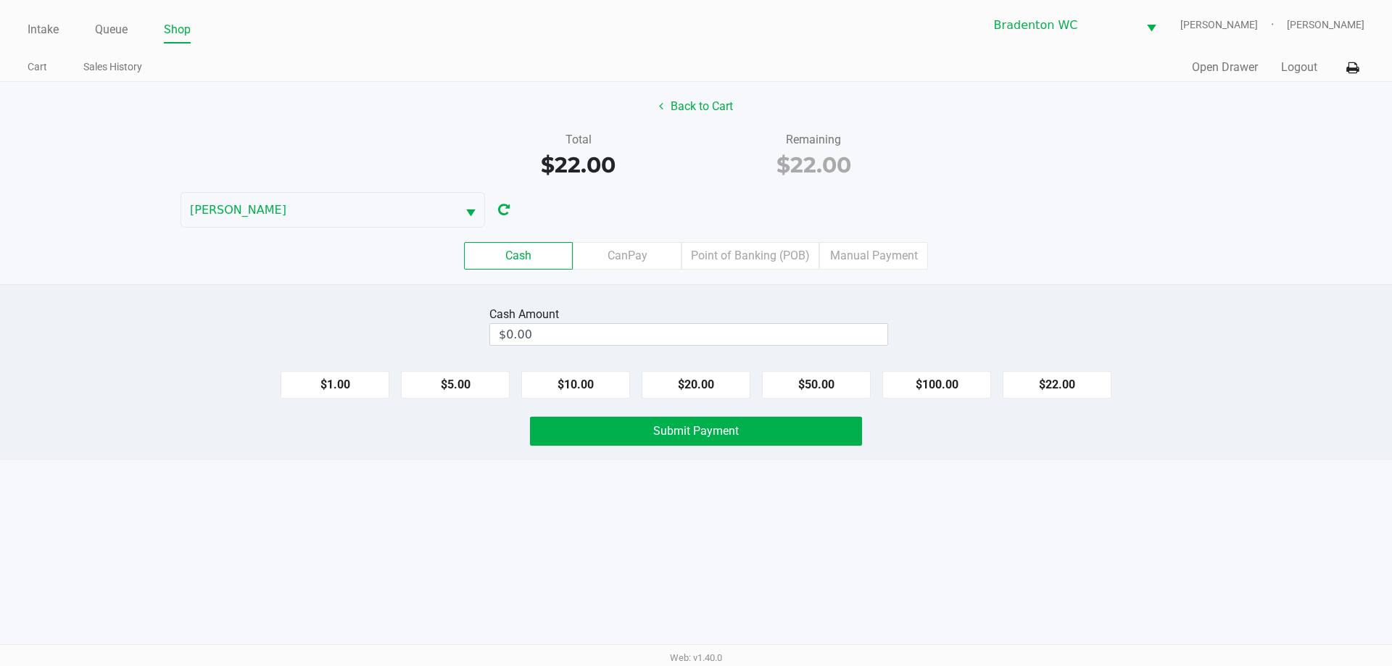
click at [694, 387] on button "$22.00" at bounding box center [1057, 385] width 109 height 28
click at [661, 426] on span "Submit Payment" at bounding box center [696, 431] width 86 height 14
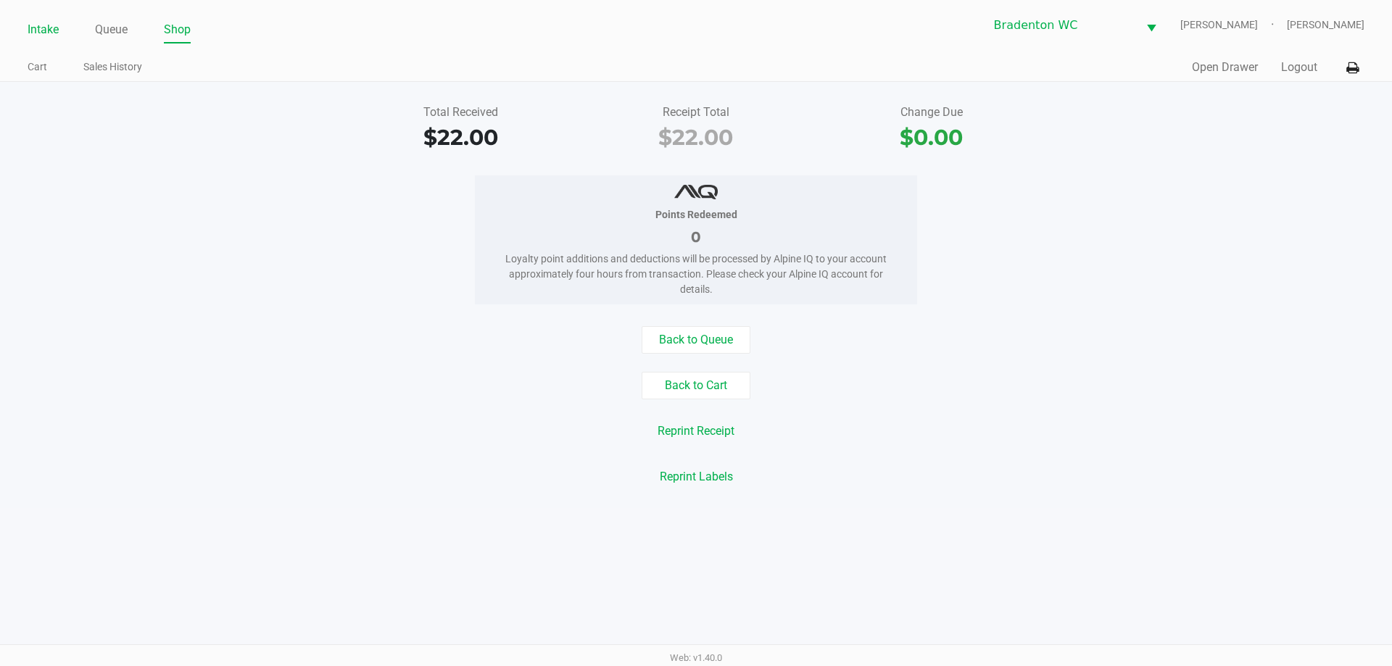
click at [35, 34] on link "Intake" at bounding box center [43, 30] width 31 height 20
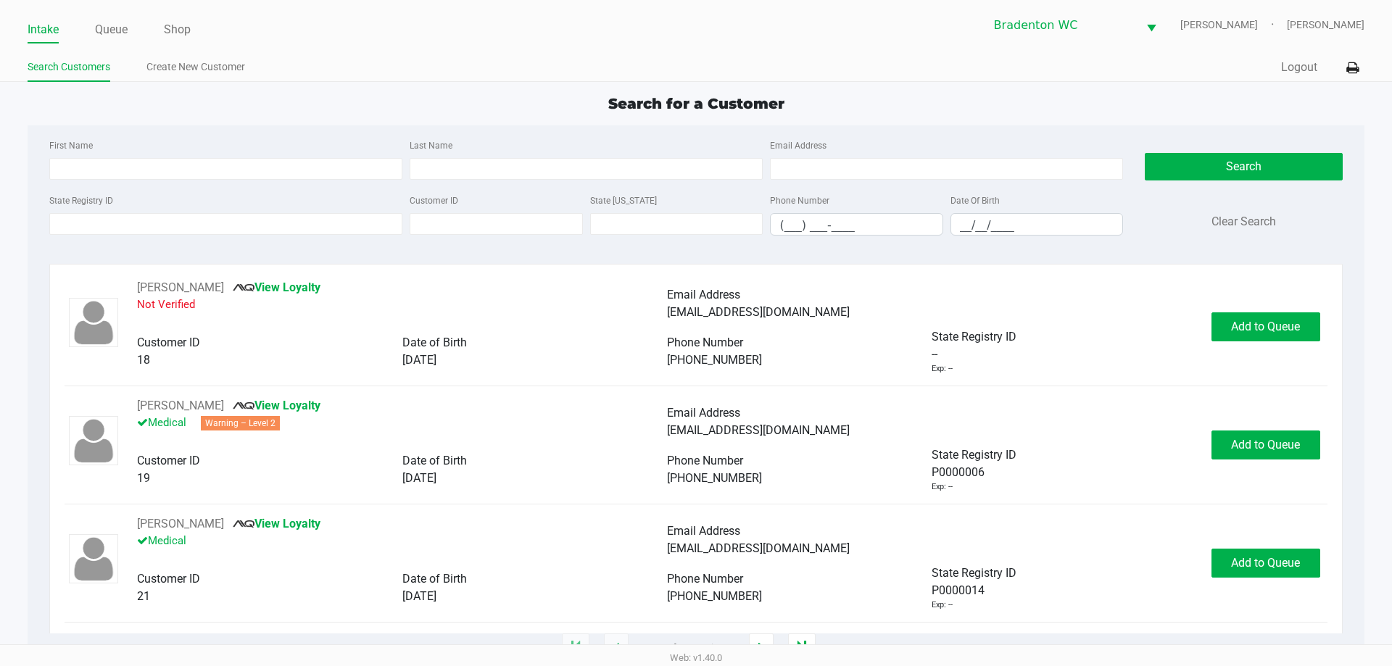
click at [413, 44] on div "Intake Queue Shop Bradenton WC HUMBERTO-LEON Marley French Search Customers Cre…" at bounding box center [696, 41] width 1392 height 82
click at [420, 56] on div "Search Customers Create New Customer" at bounding box center [362, 67] width 669 height 27
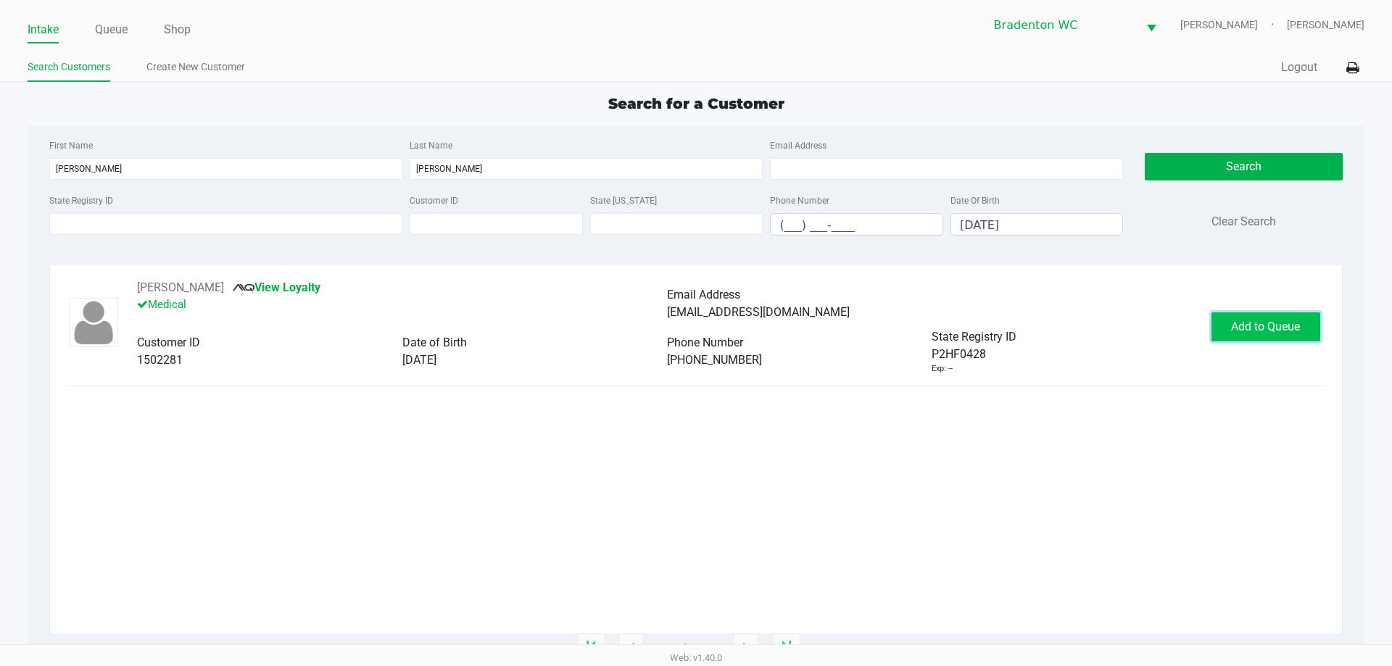
click at [694, 319] on button "Add to Queue" at bounding box center [1266, 327] width 109 height 29
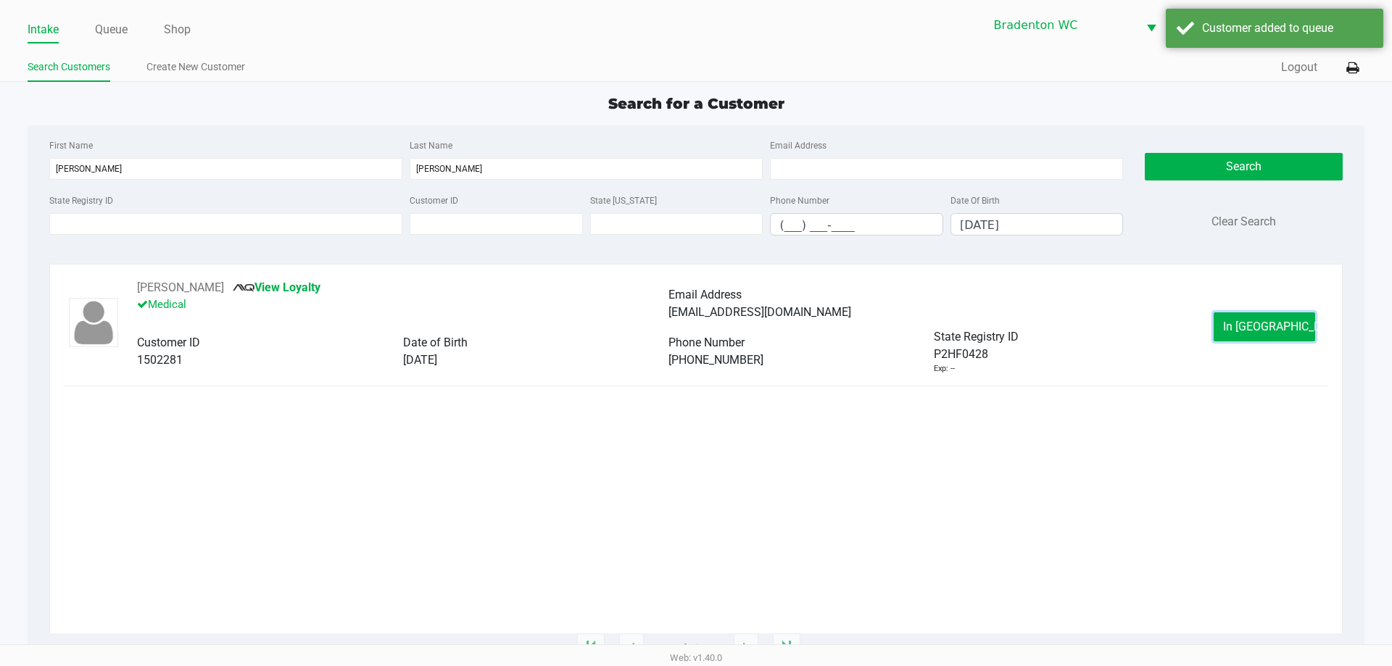
click at [694, 323] on span "In Queue" at bounding box center [1284, 327] width 122 height 14
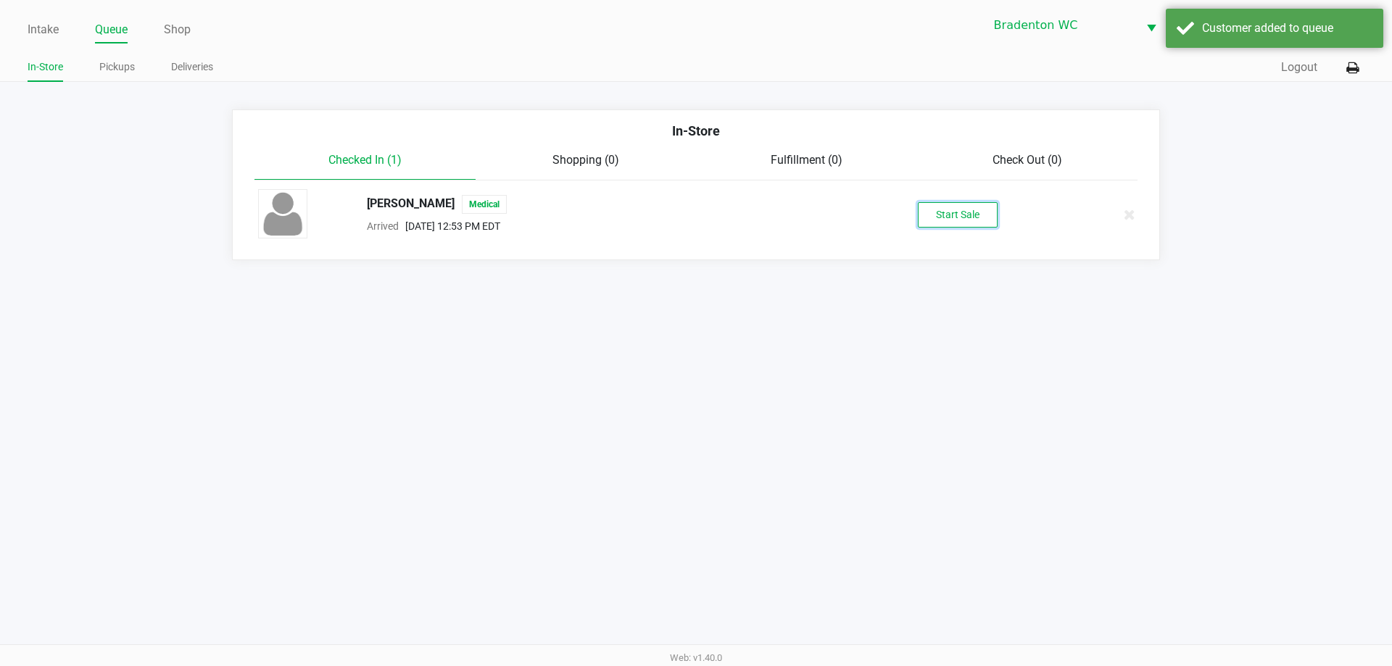
drag, startPoint x: 961, startPoint y: 221, endPoint x: 953, endPoint y: 217, distance: 9.1
click at [694, 220] on button "Start Sale" at bounding box center [958, 214] width 80 height 25
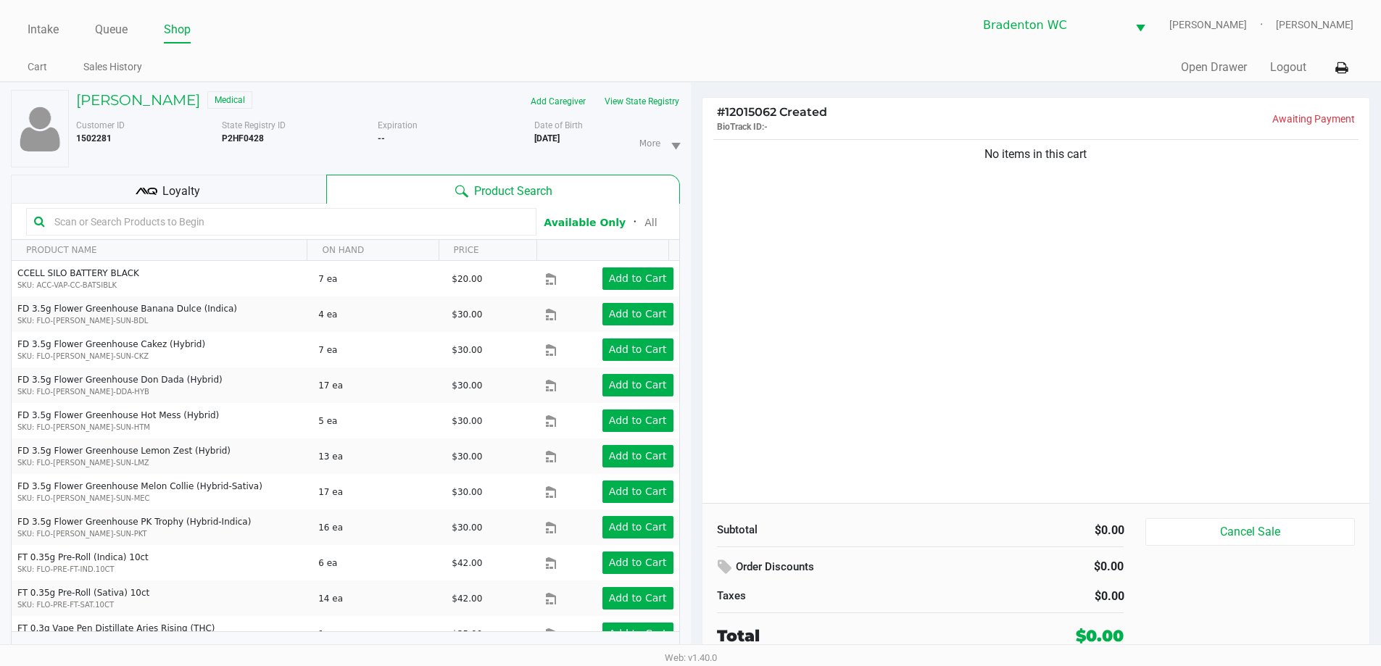
drag, startPoint x: 115, startPoint y: 216, endPoint x: 109, endPoint y: 210, distance: 7.7
click at [115, 215] on input "text" at bounding box center [289, 222] width 480 height 22
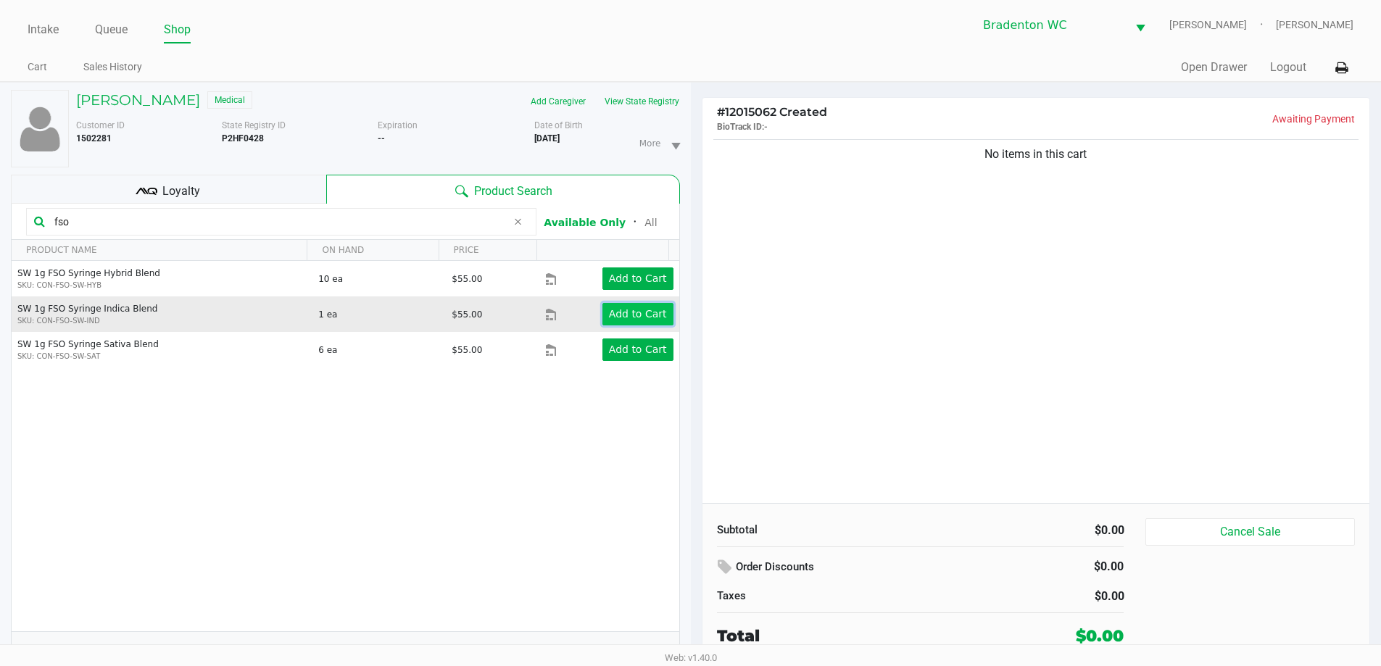
click at [636, 316] on app-button-loader "Add to Cart" at bounding box center [638, 314] width 58 height 12
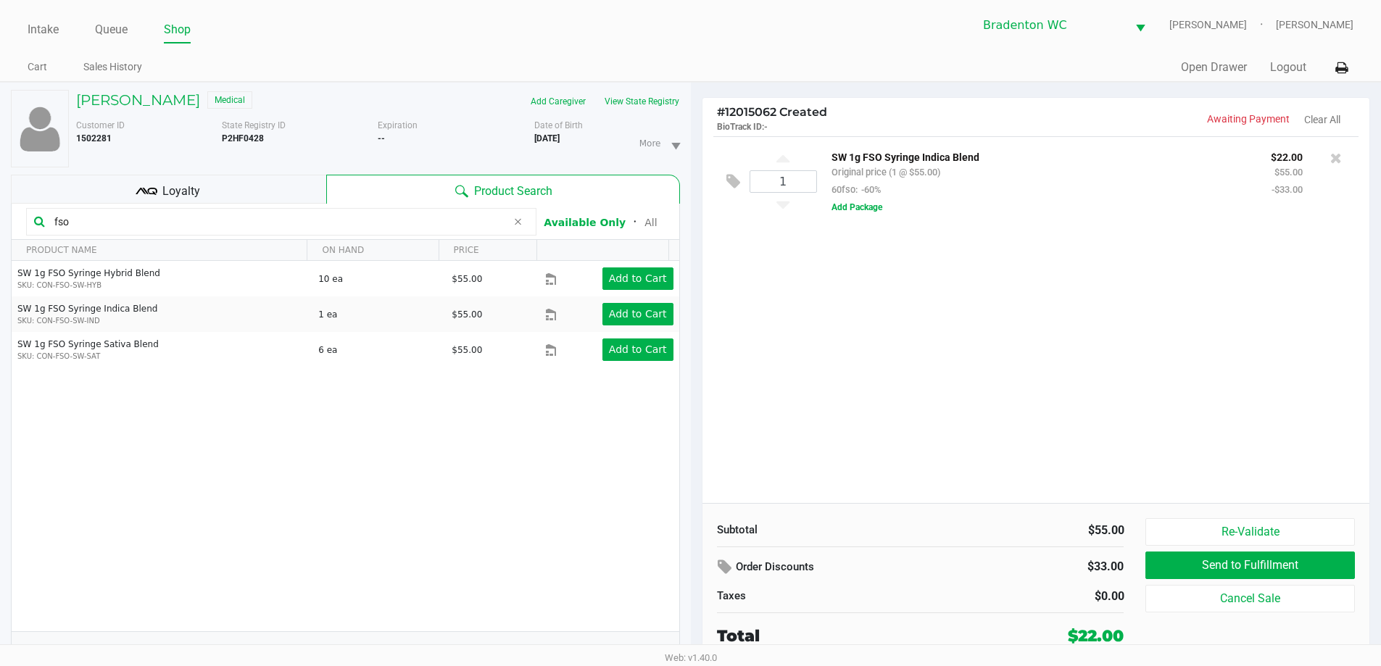
drag, startPoint x: 88, startPoint y: 218, endPoint x: 0, endPoint y: 133, distance: 123.1
click at [0, 189] on div "MARY DOUGLAS Medical Add Caregiver View State Registry Customer ID 1502281 Stat…" at bounding box center [345, 382] width 691 height 599
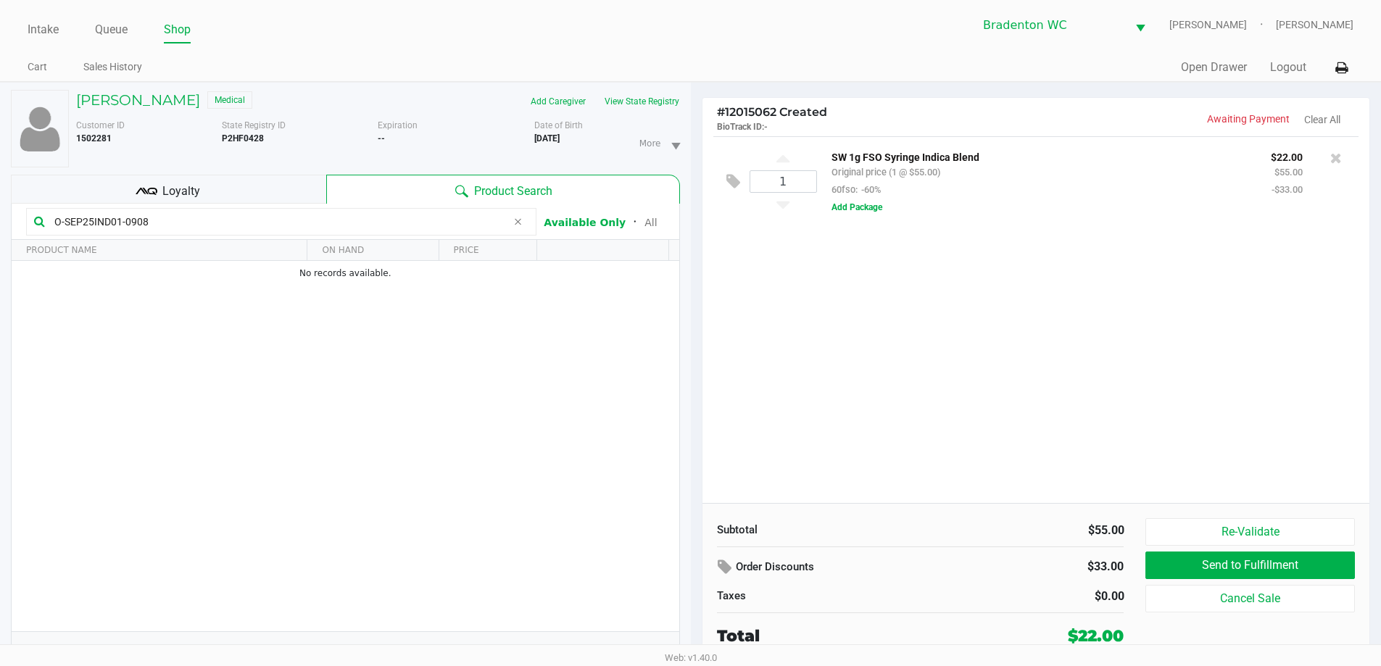
click at [349, 27] on ul "Intake Queue Shop" at bounding box center [359, 30] width 663 height 25
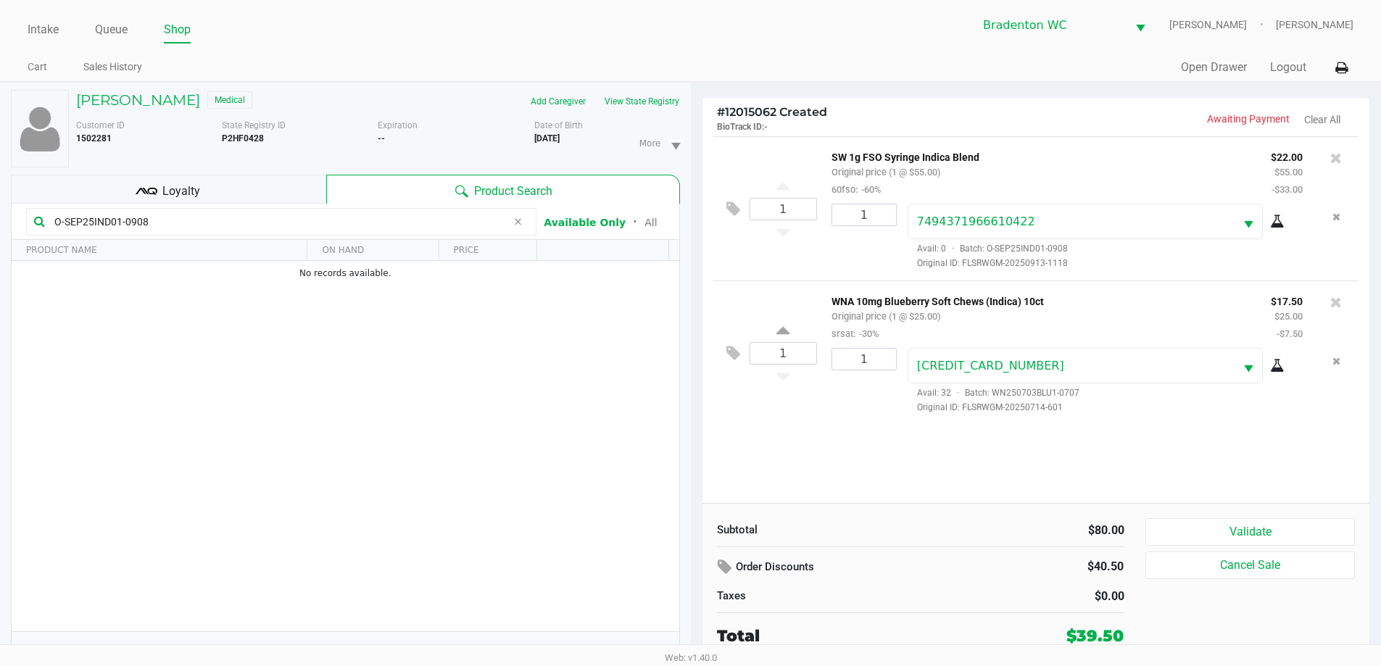
click at [355, 29] on ul "Intake Queue Shop" at bounding box center [359, 30] width 663 height 25
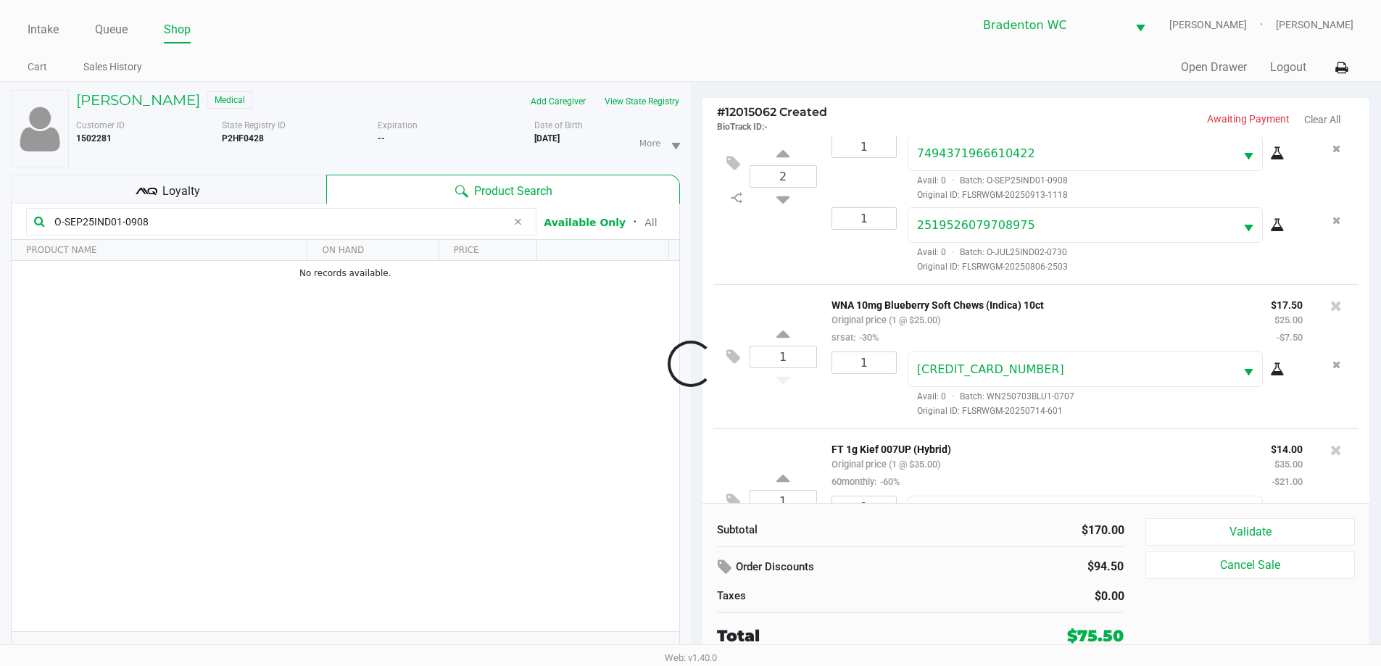
scroll to position [140, 0]
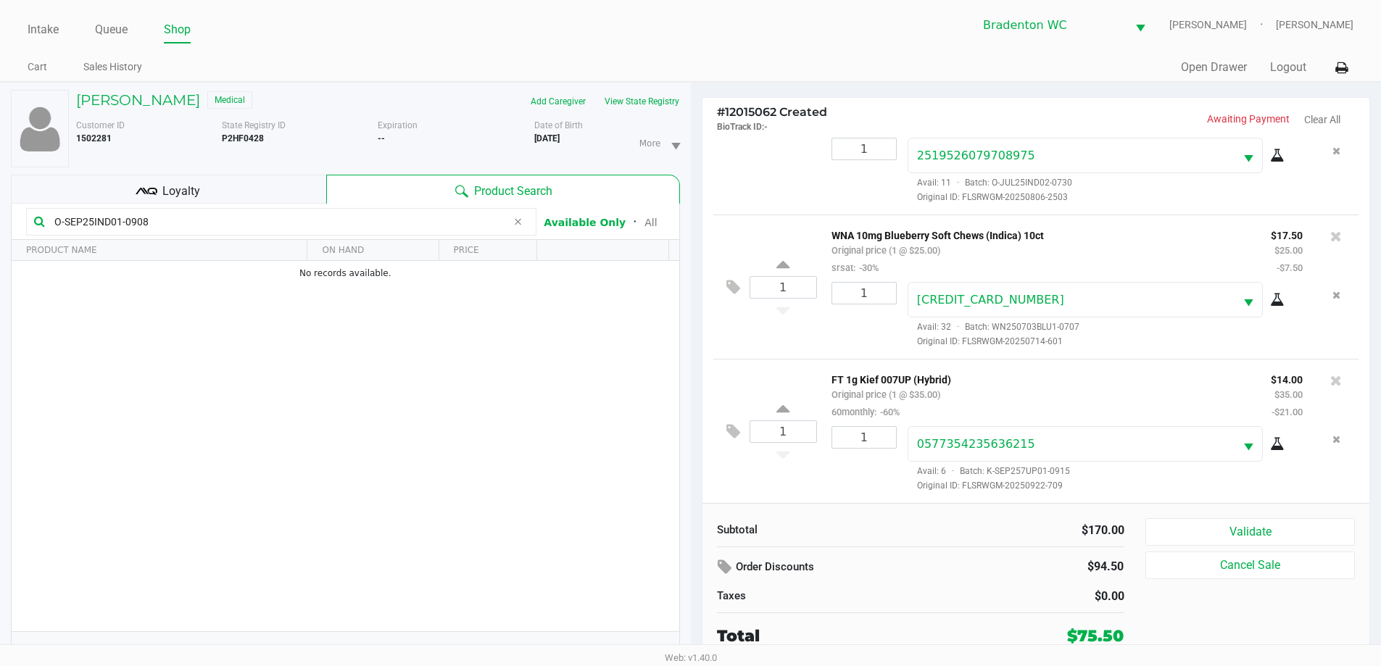
click at [646, 32] on ul "Intake Queue Shop" at bounding box center [359, 30] width 663 height 25
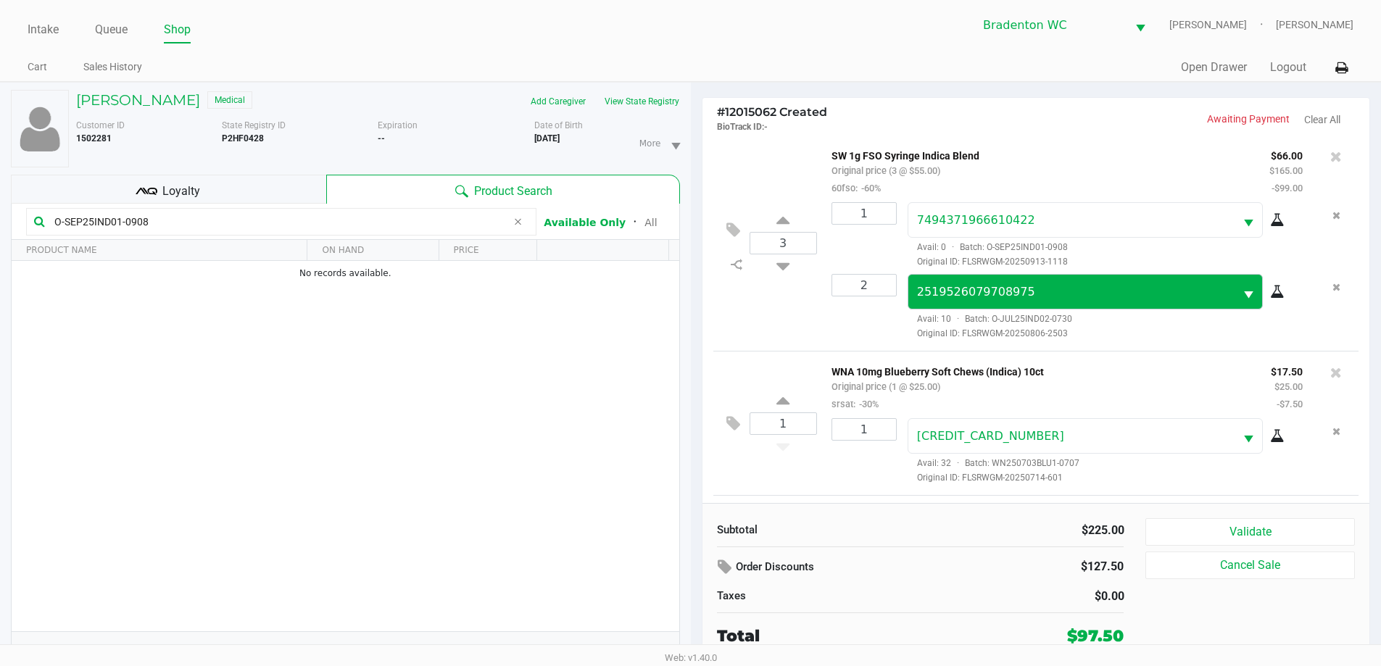
scroll to position [0, 0]
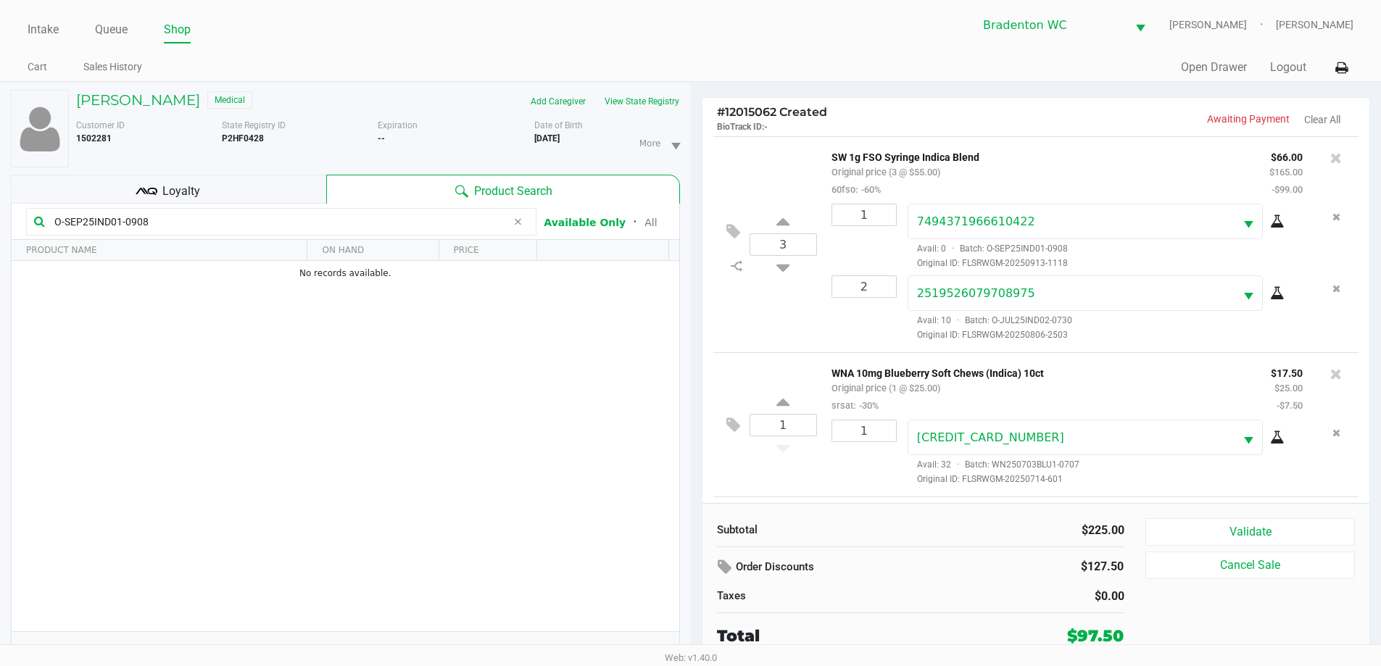
click at [262, 194] on div "Loyalty" at bounding box center [168, 189] width 315 height 29
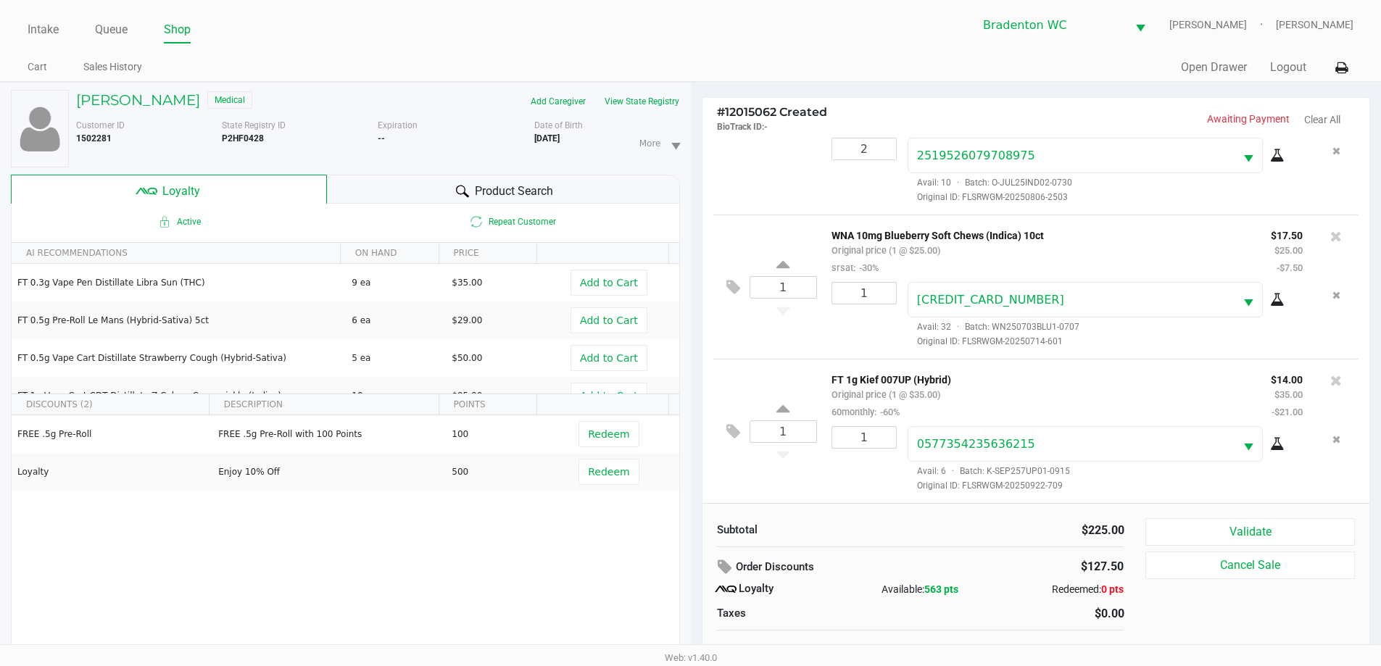
scroll to position [15, 0]
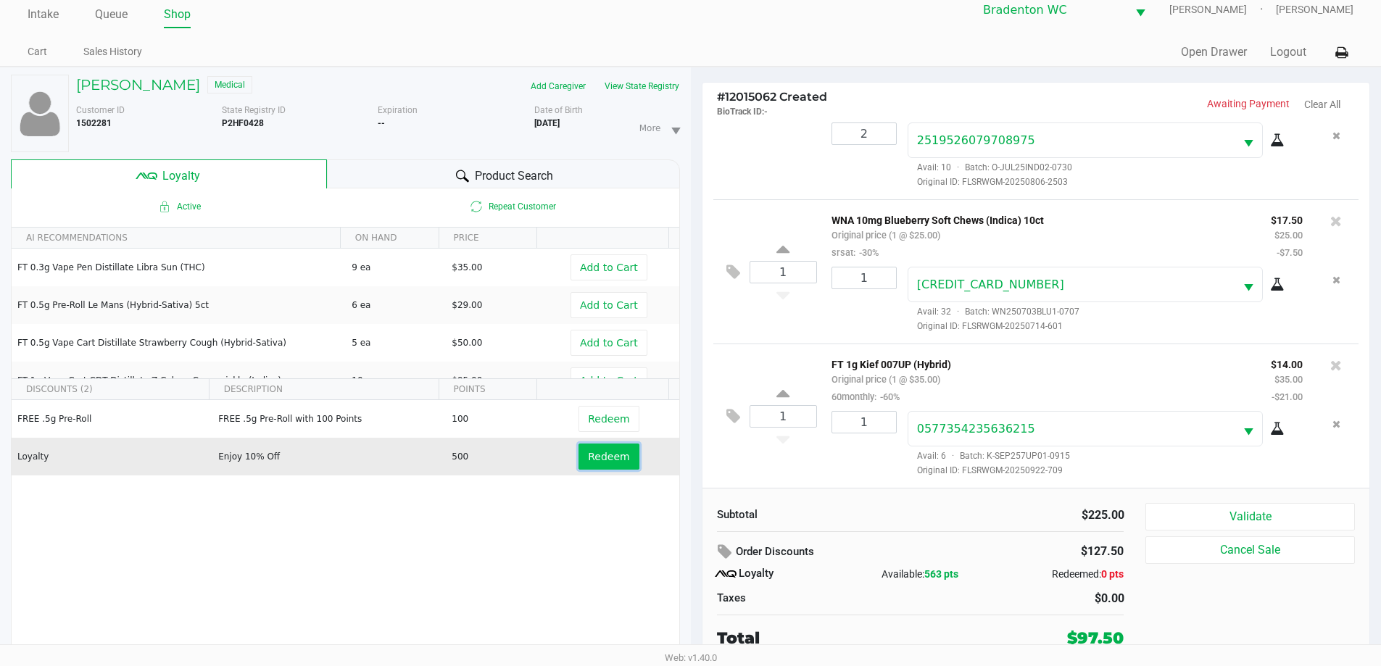
click at [620, 455] on button "Redeem" at bounding box center [609, 457] width 60 height 26
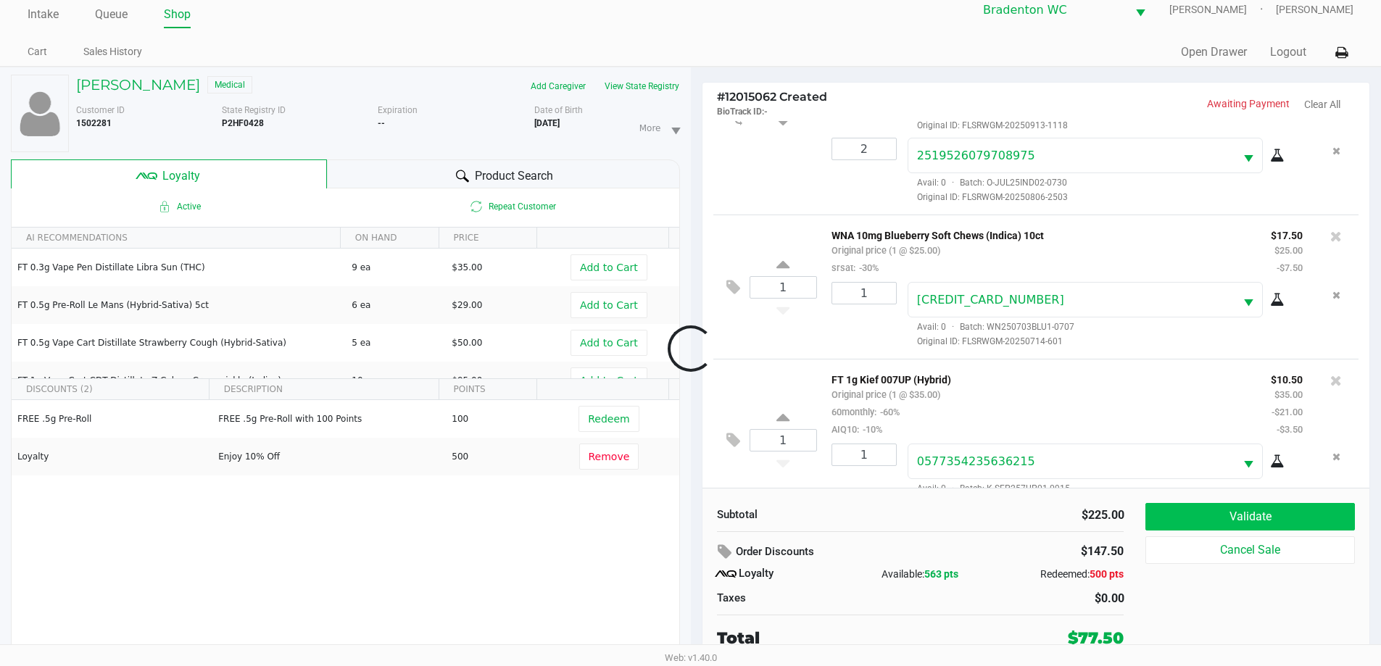
scroll to position [175, 0]
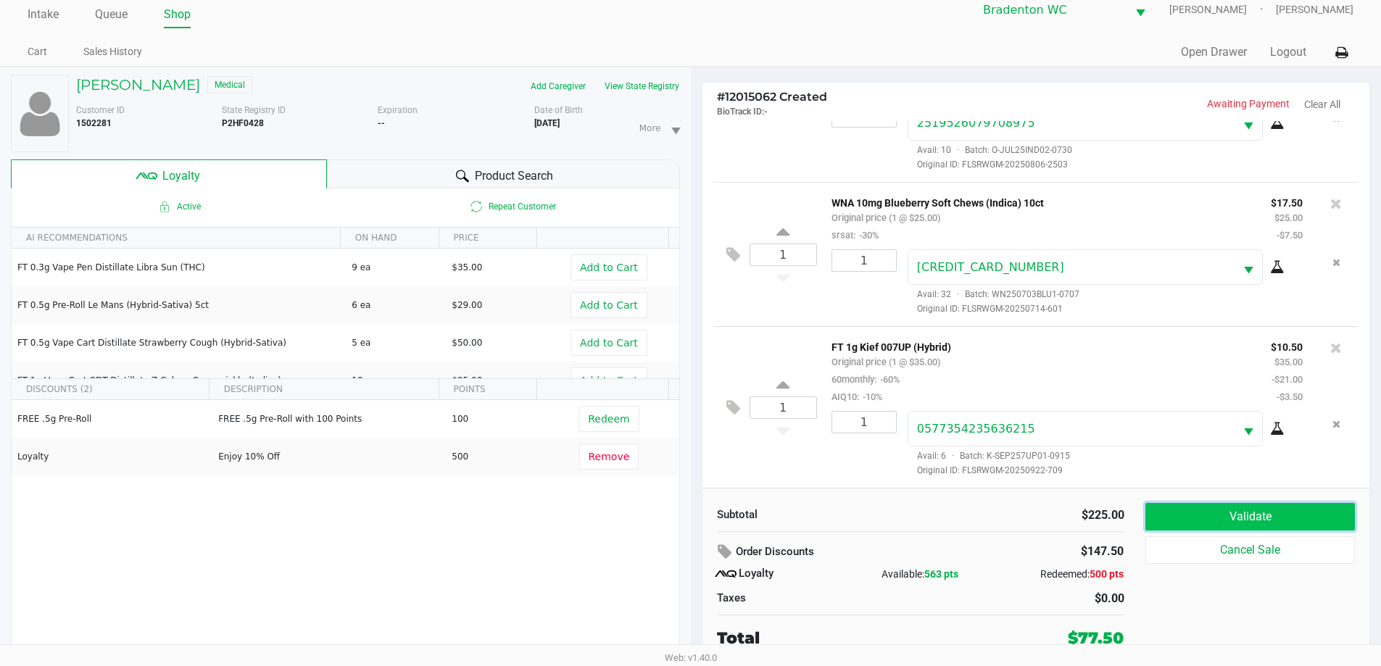
click at [694, 520] on button "Validate" at bounding box center [1250, 517] width 209 height 28
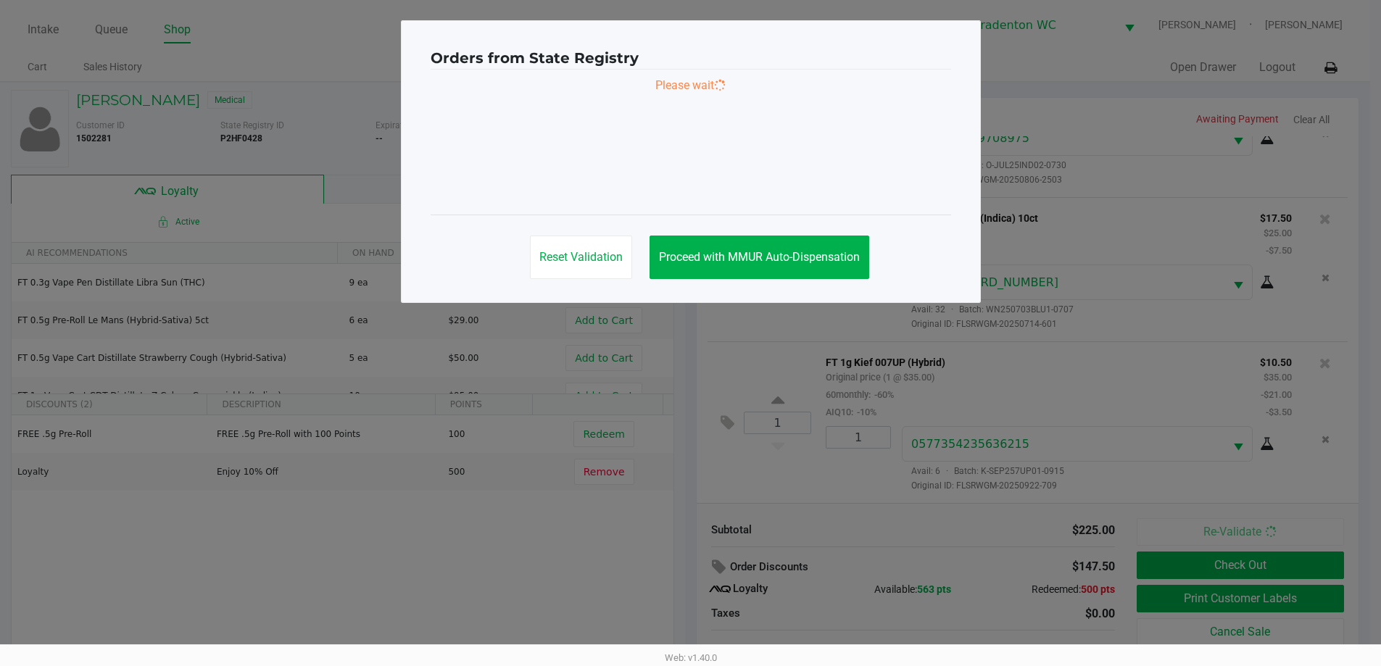
scroll to position [0, 0]
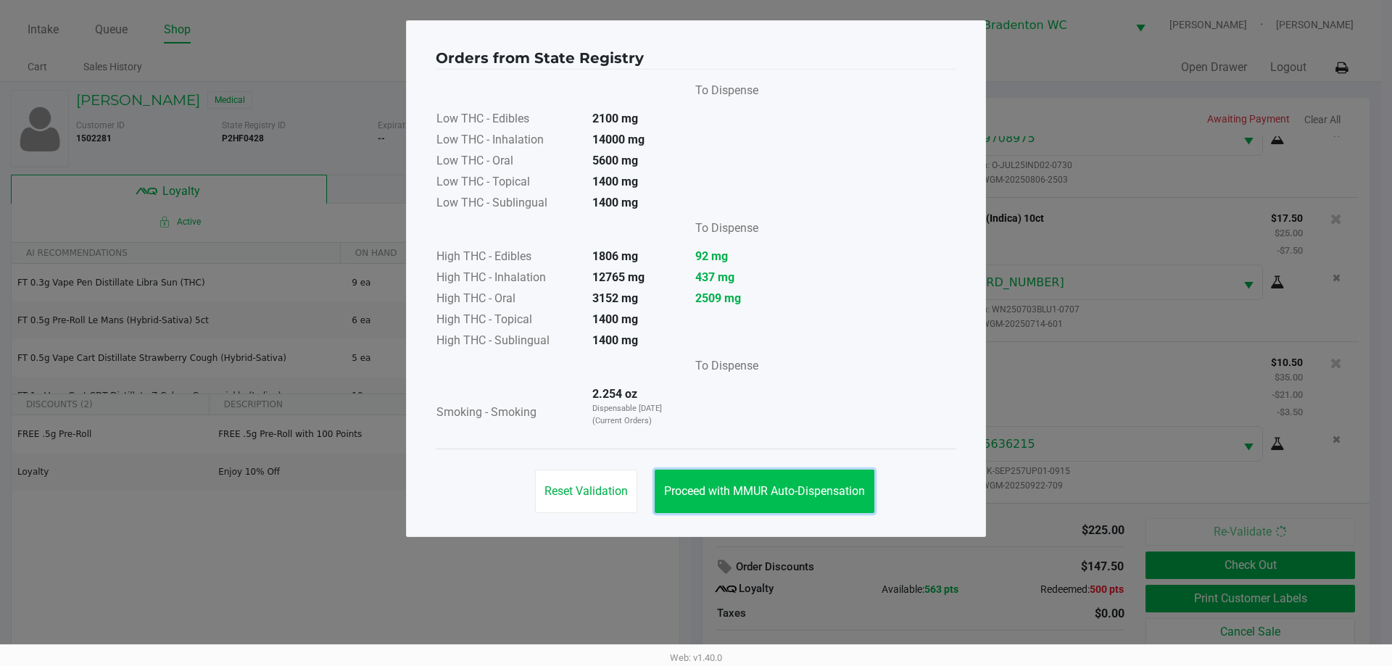
click at [694, 499] on button "Proceed with MMUR Auto-Dispensation" at bounding box center [765, 492] width 220 height 44
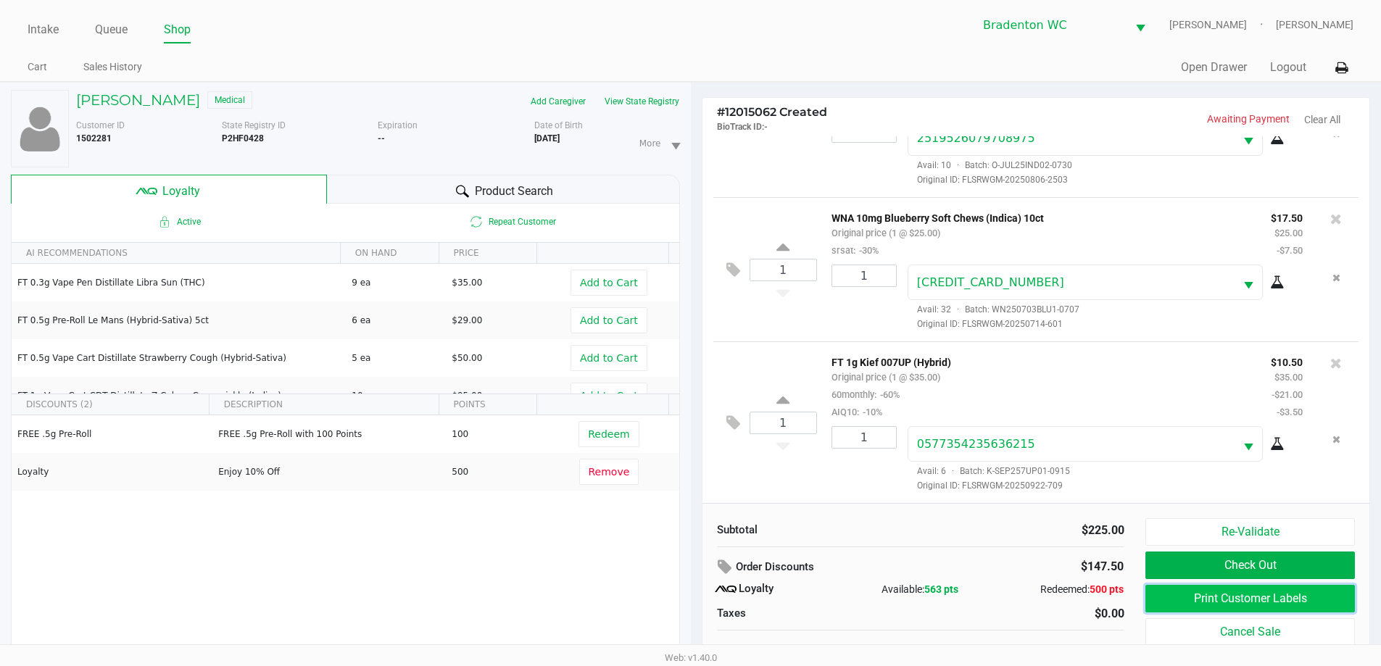
click at [694, 597] on button "Print Customer Labels" at bounding box center [1250, 599] width 209 height 28
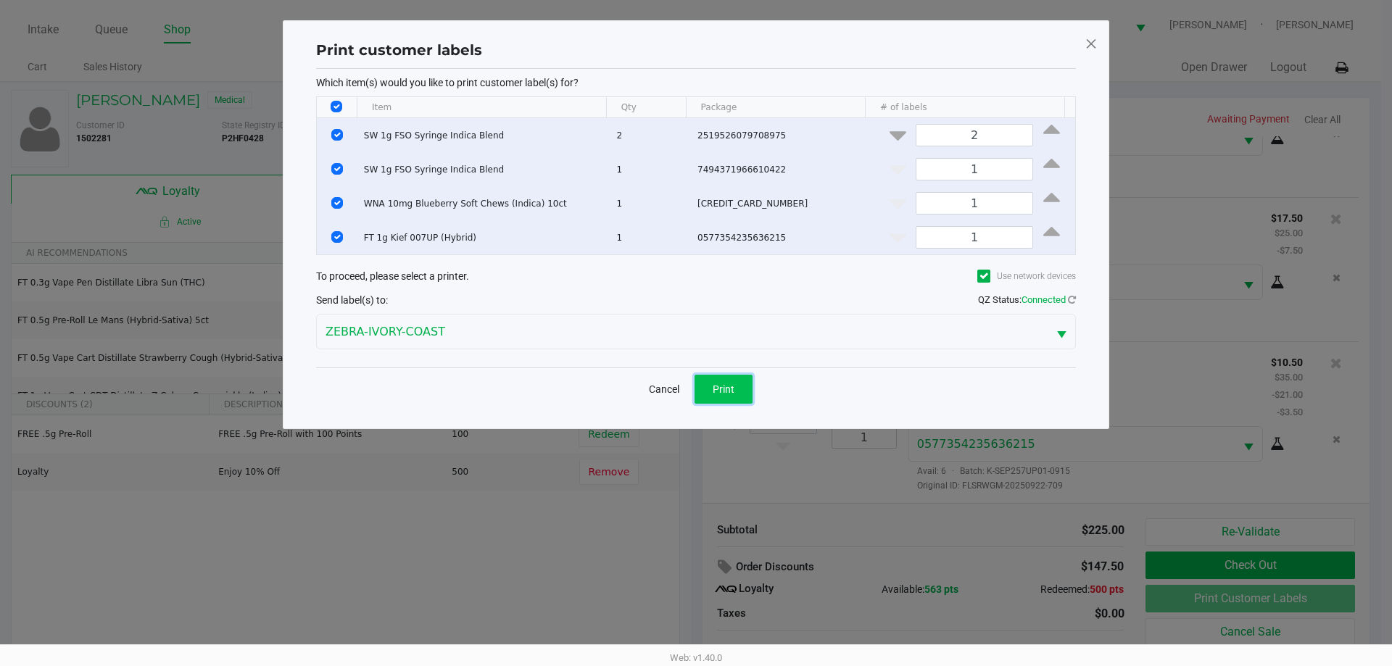
click at [694, 377] on button "Print" at bounding box center [724, 389] width 58 height 29
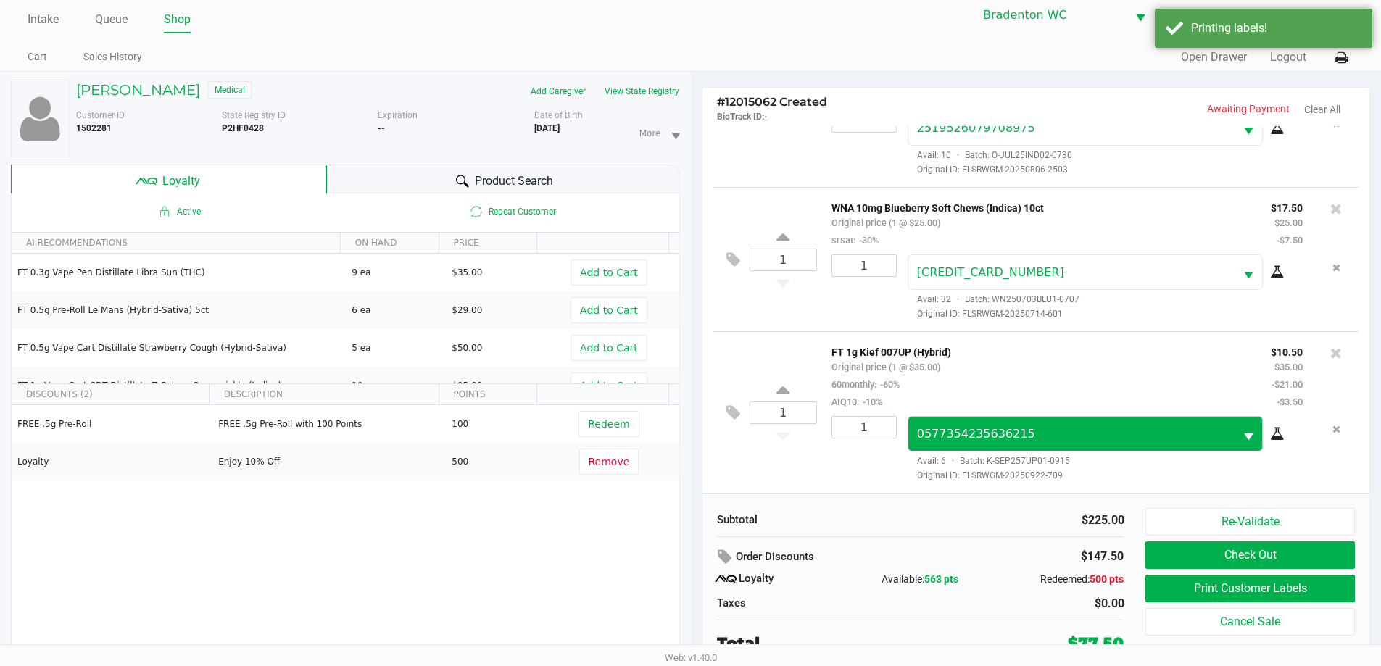
scroll to position [15, 0]
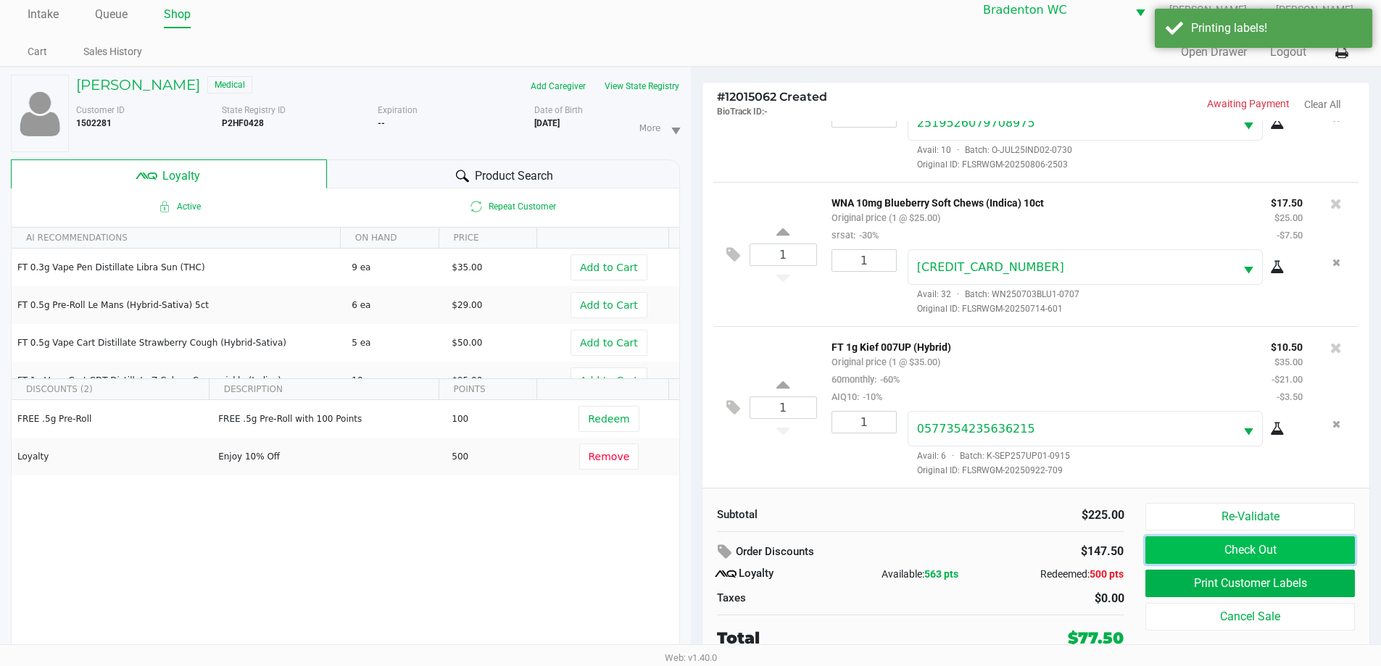
click at [694, 551] on button "Check Out" at bounding box center [1250, 551] width 209 height 28
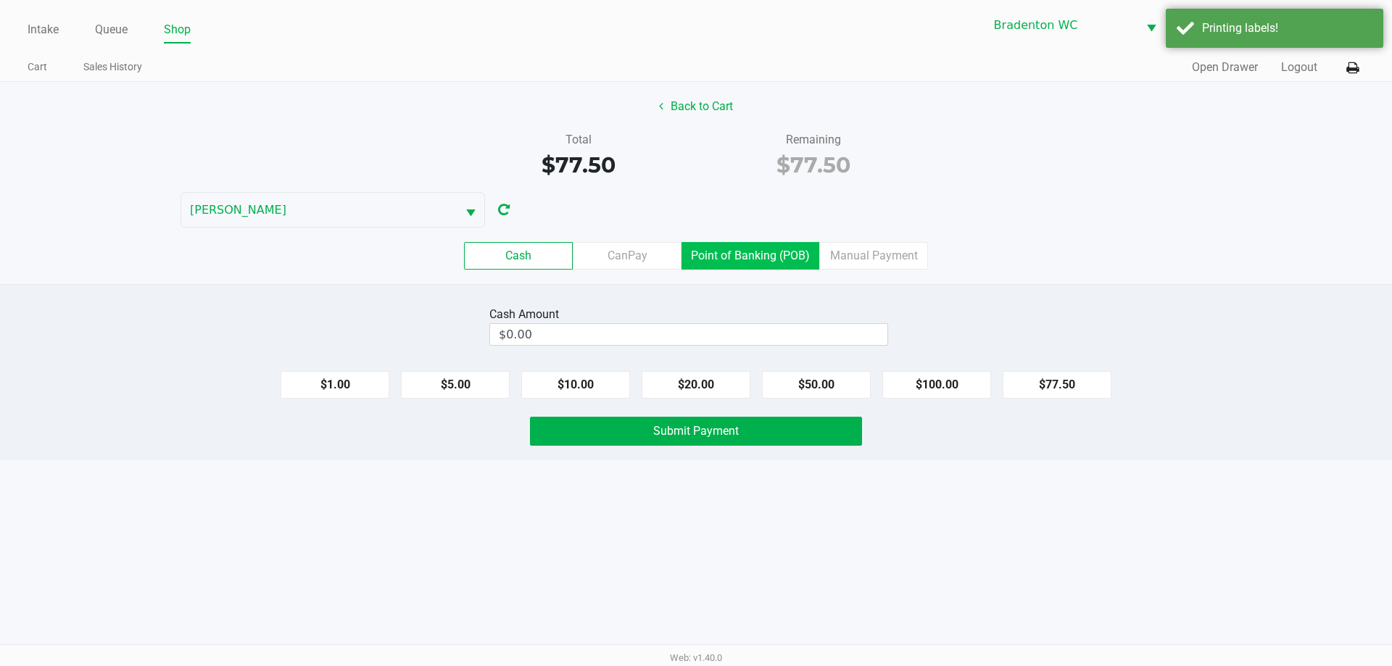
click at [694, 255] on label "Point of Banking (POB)" at bounding box center [751, 256] width 138 height 28
click at [0, 0] on 7 "Point of Banking (POB)" at bounding box center [0, 0] width 0 height 0
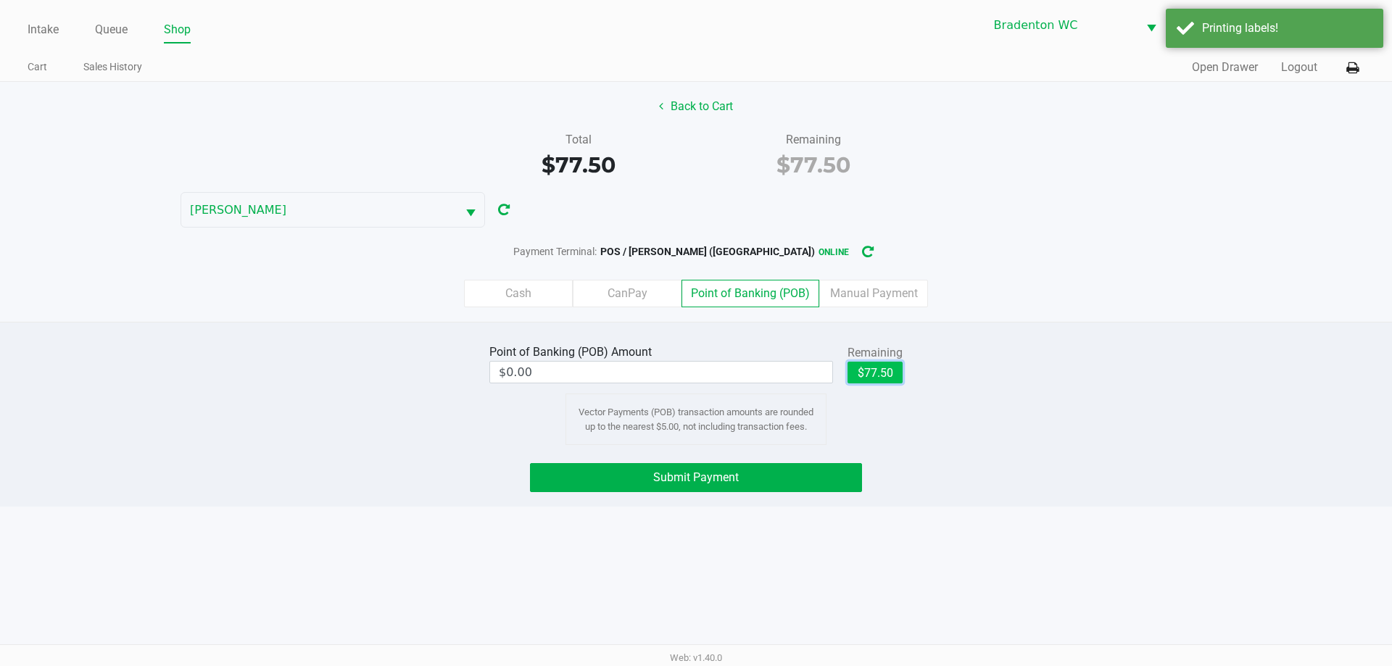
click at [694, 370] on button "$77.50" at bounding box center [875, 373] width 55 height 22
click at [655, 481] on span "Submit Payment" at bounding box center [696, 478] width 86 height 14
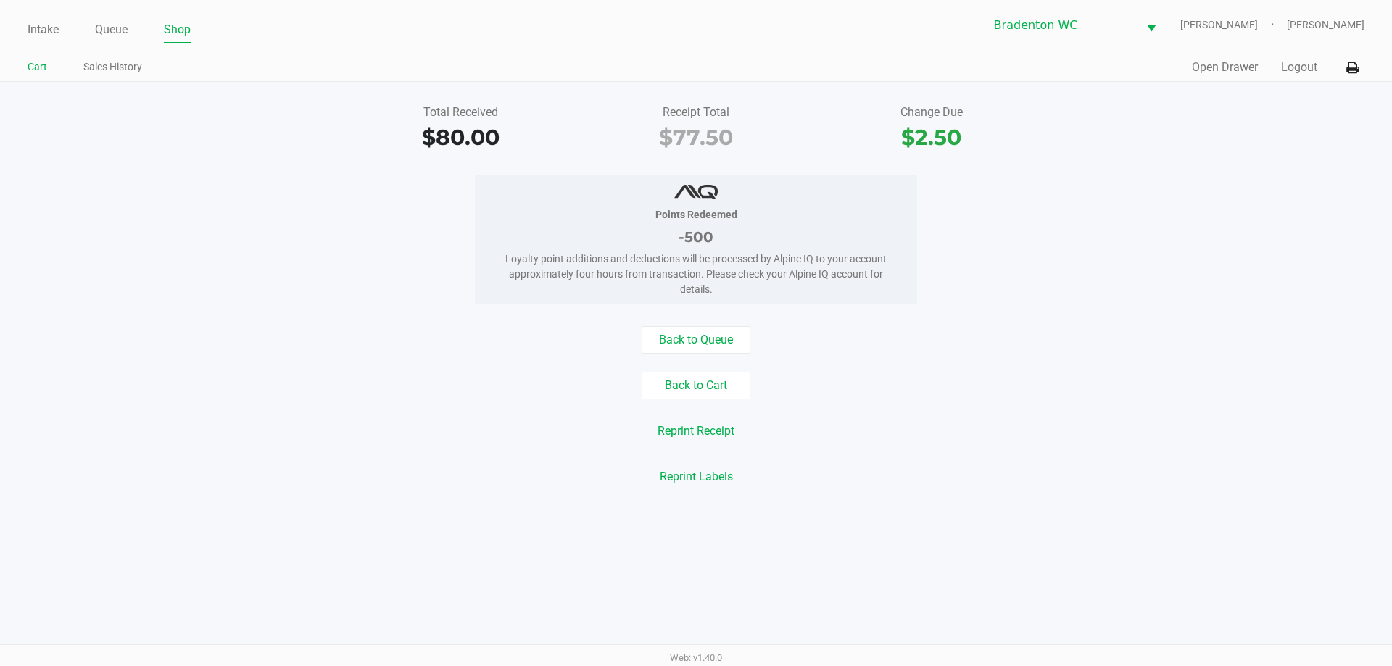
click at [37, 59] on link "Cart" at bounding box center [38, 67] width 20 height 18
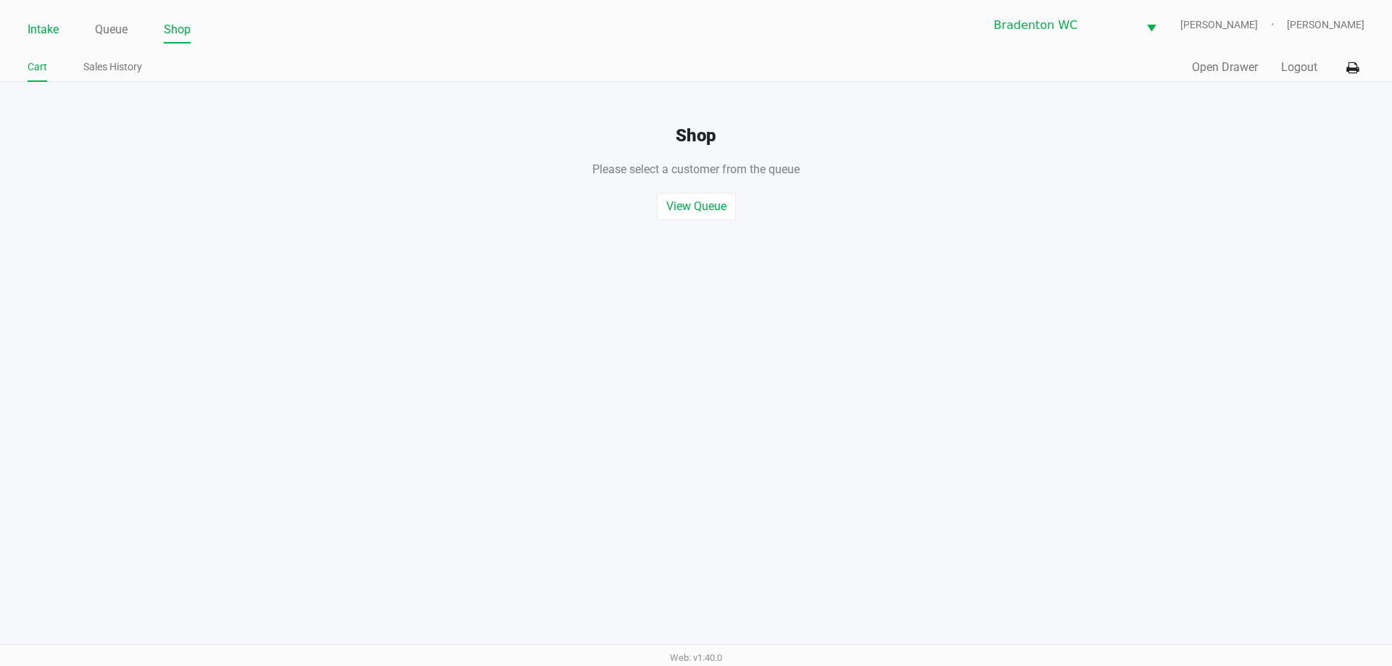
click at [36, 31] on link "Intake" at bounding box center [43, 30] width 31 height 20
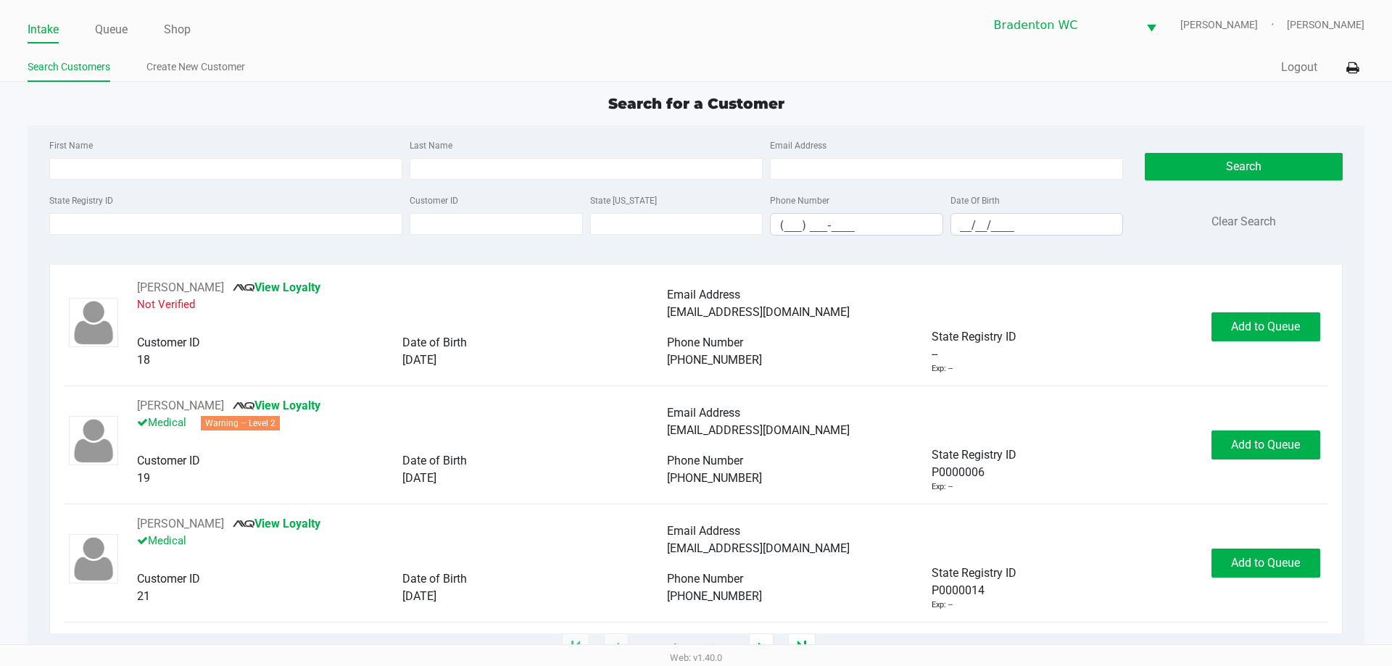
click at [342, 44] on div "Intake Queue Shop Bradenton WC HUMBERTO-LEON Marley French Search Customers Cre…" at bounding box center [696, 41] width 1392 height 82
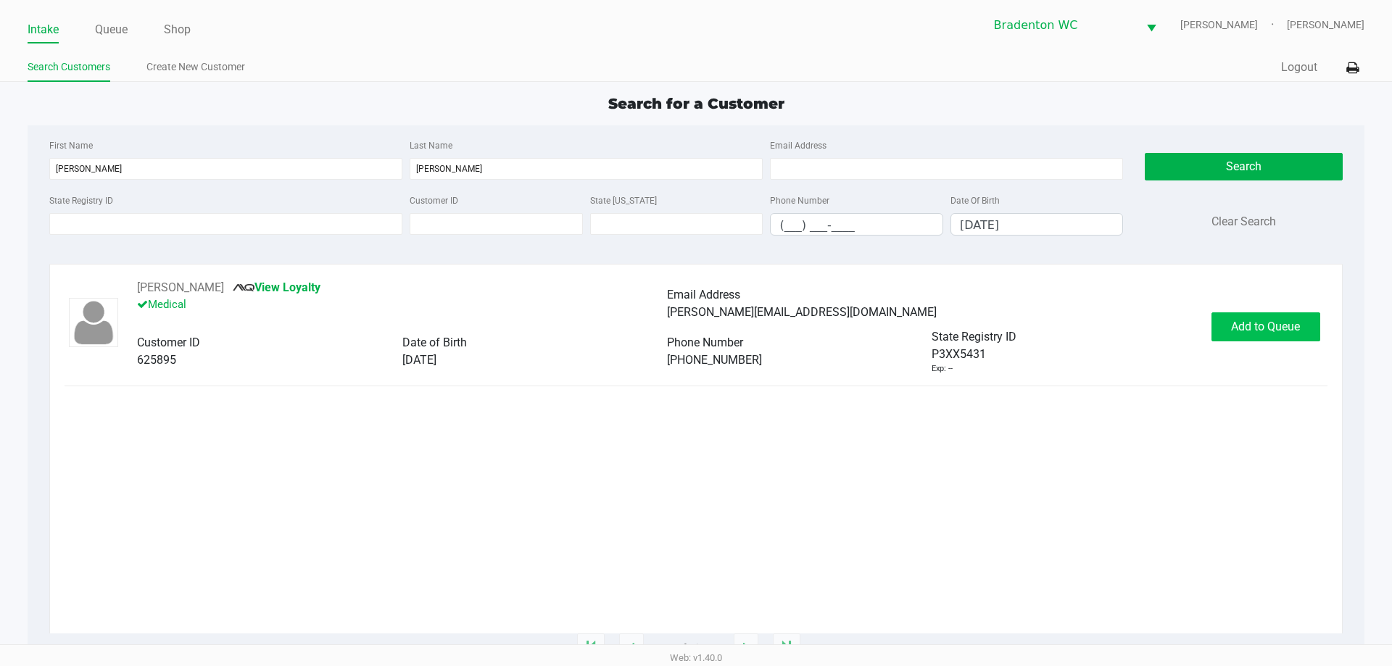
click at [694, 332] on span "Add to Queue" at bounding box center [1265, 327] width 69 height 14
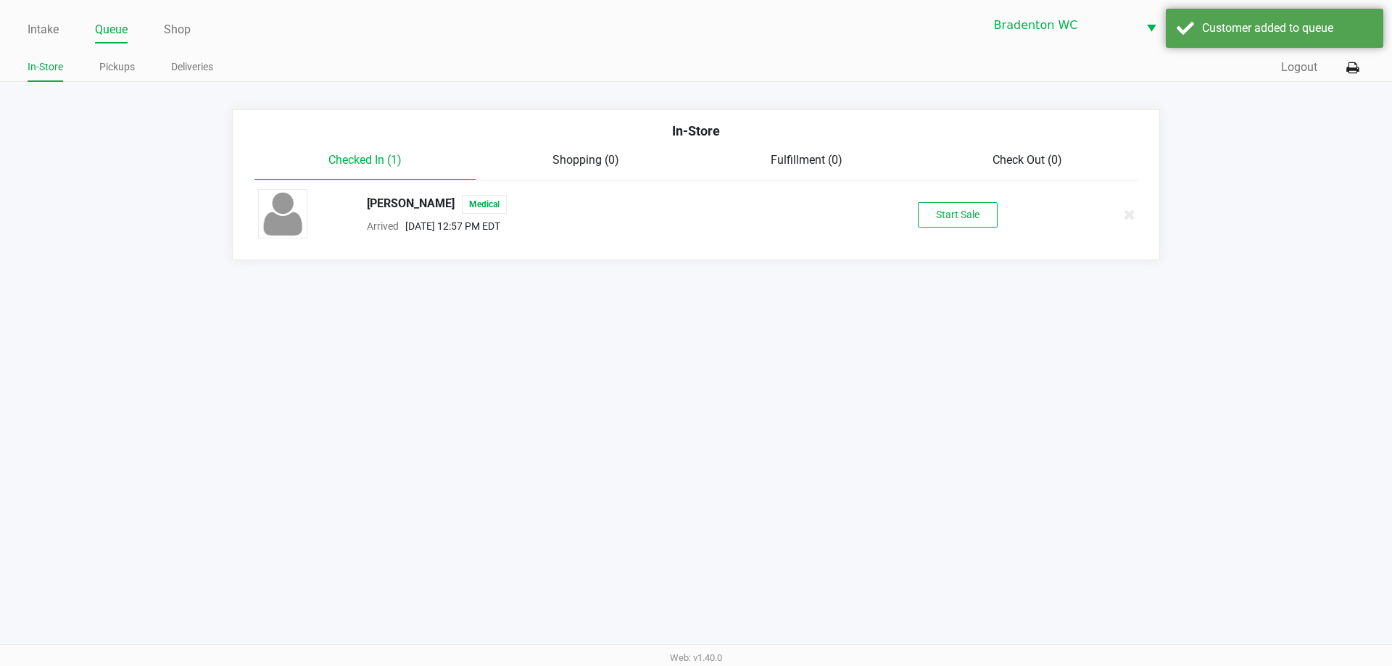
click at [694, 210] on button "Start Sale" at bounding box center [958, 214] width 80 height 25
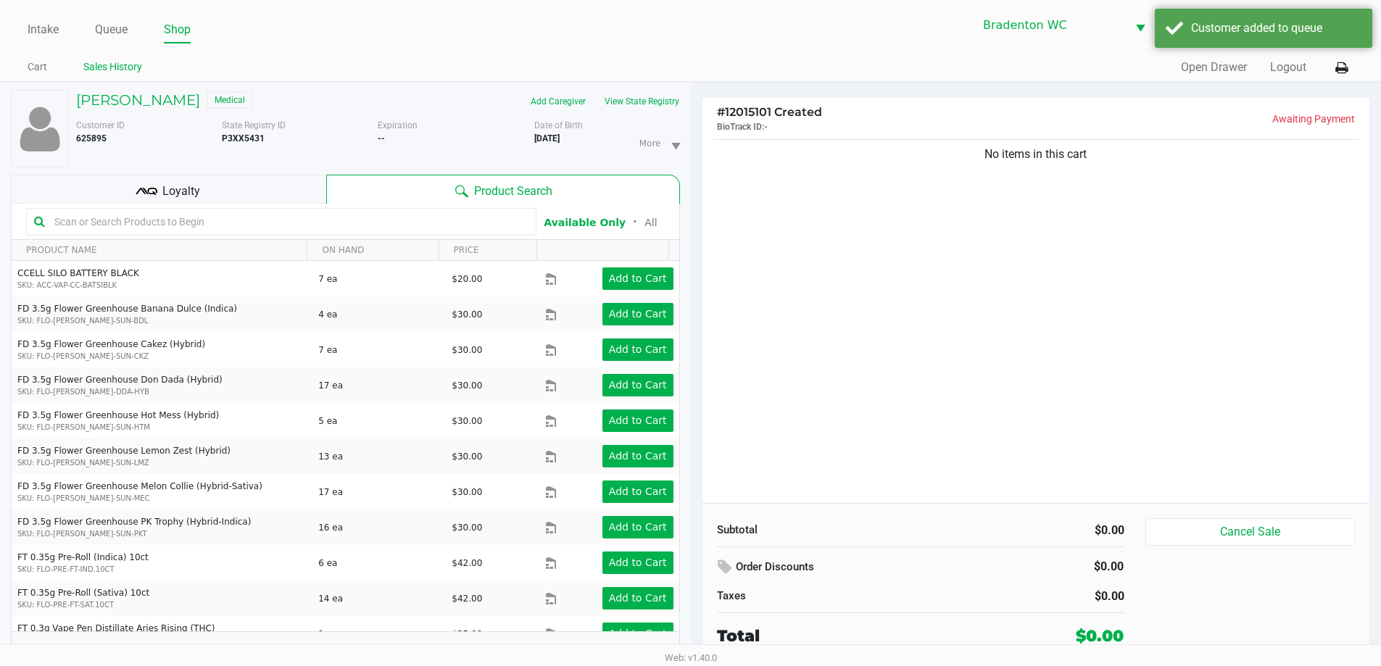
click at [109, 72] on link "Sales History" at bounding box center [112, 67] width 59 height 18
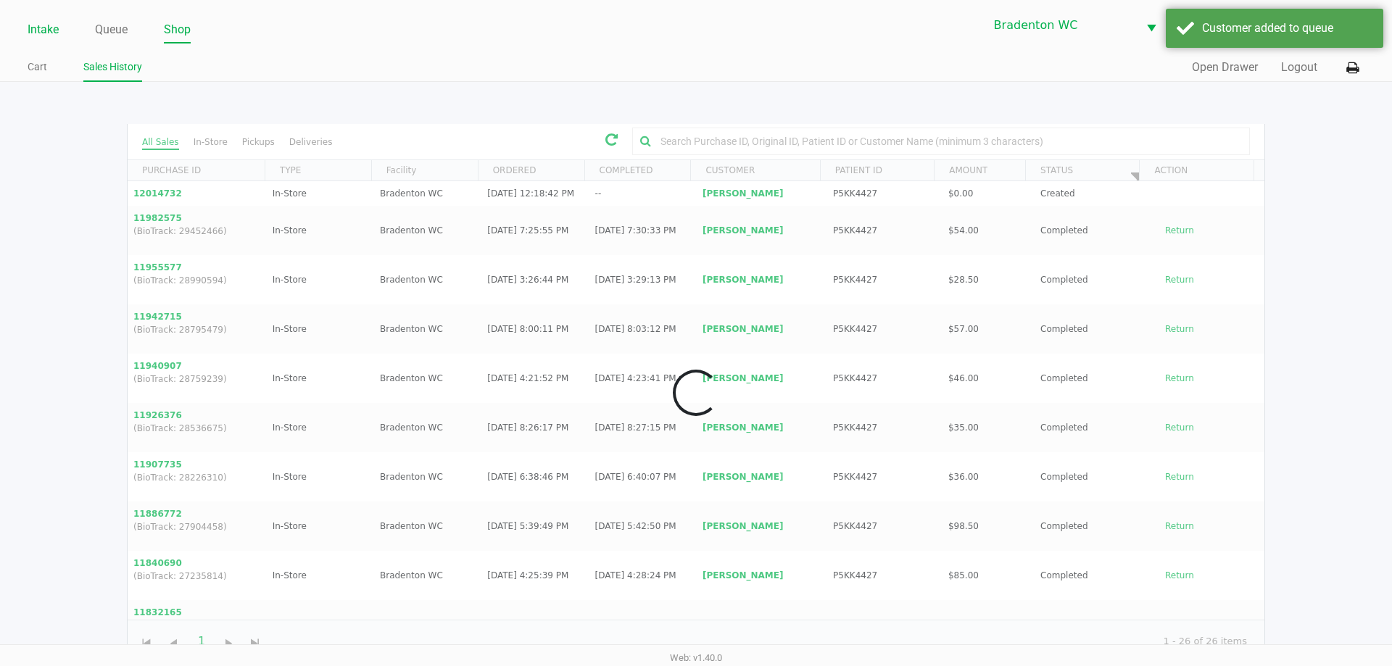
click at [47, 28] on link "Intake" at bounding box center [43, 30] width 31 height 20
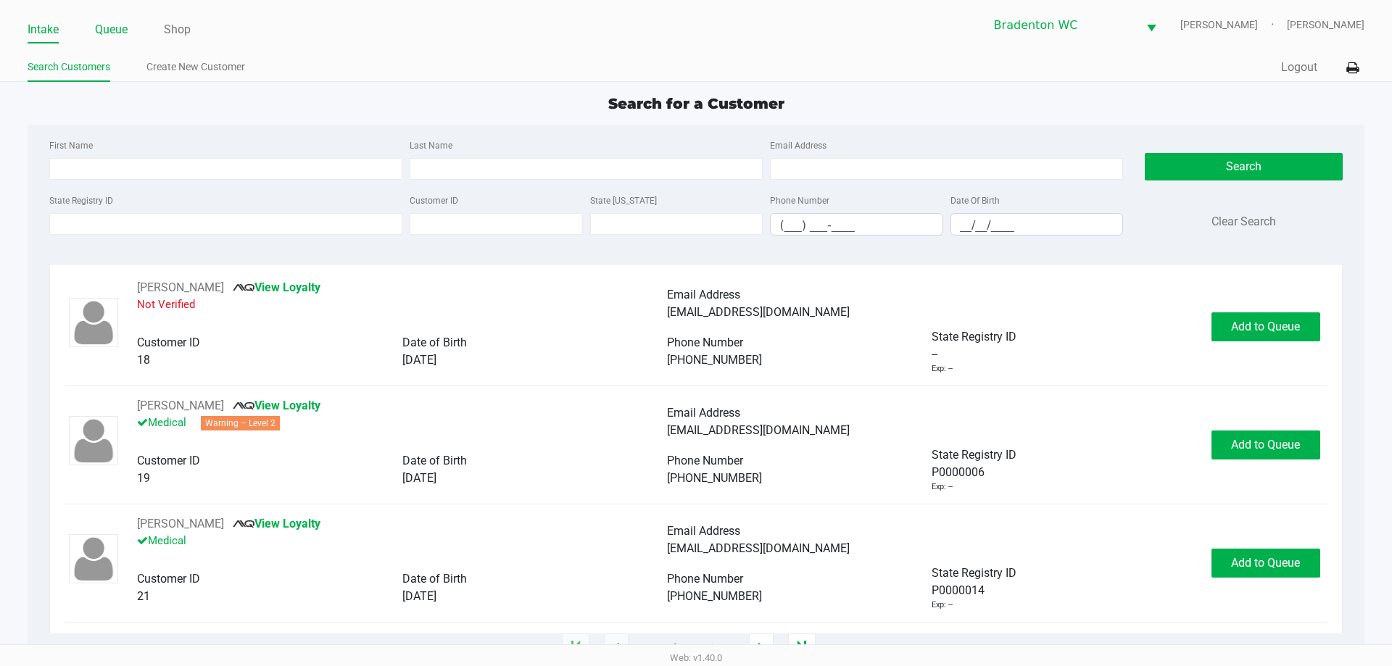
click at [109, 28] on link "Queue" at bounding box center [111, 30] width 33 height 20
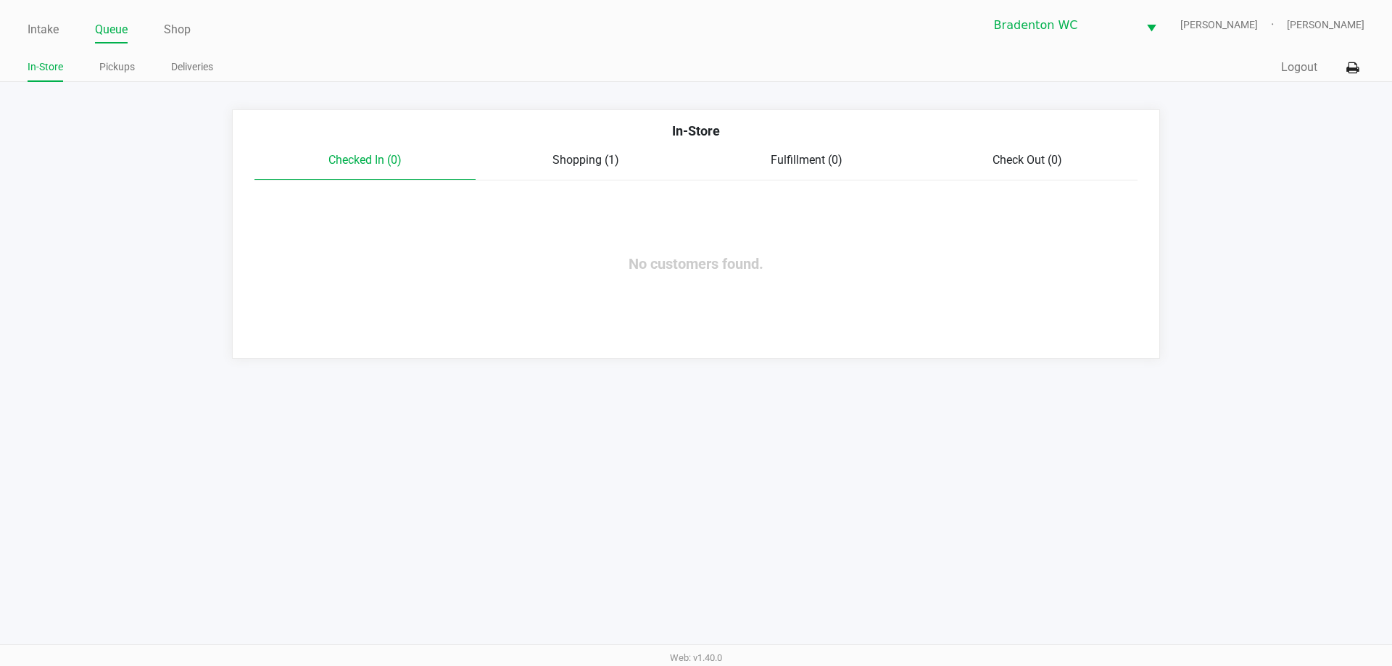
click at [576, 153] on span "Shopping (1)" at bounding box center [586, 160] width 67 height 14
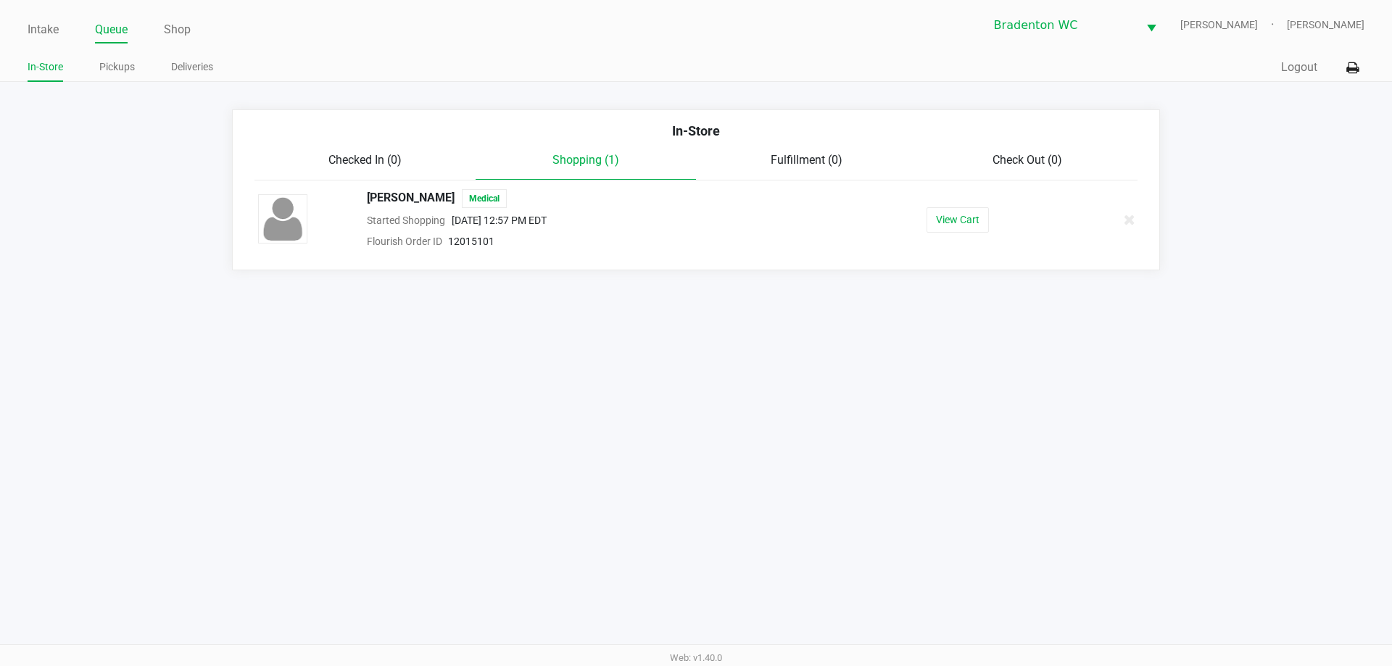
click at [386, 194] on span "OWEN NORRIS" at bounding box center [411, 198] width 88 height 19
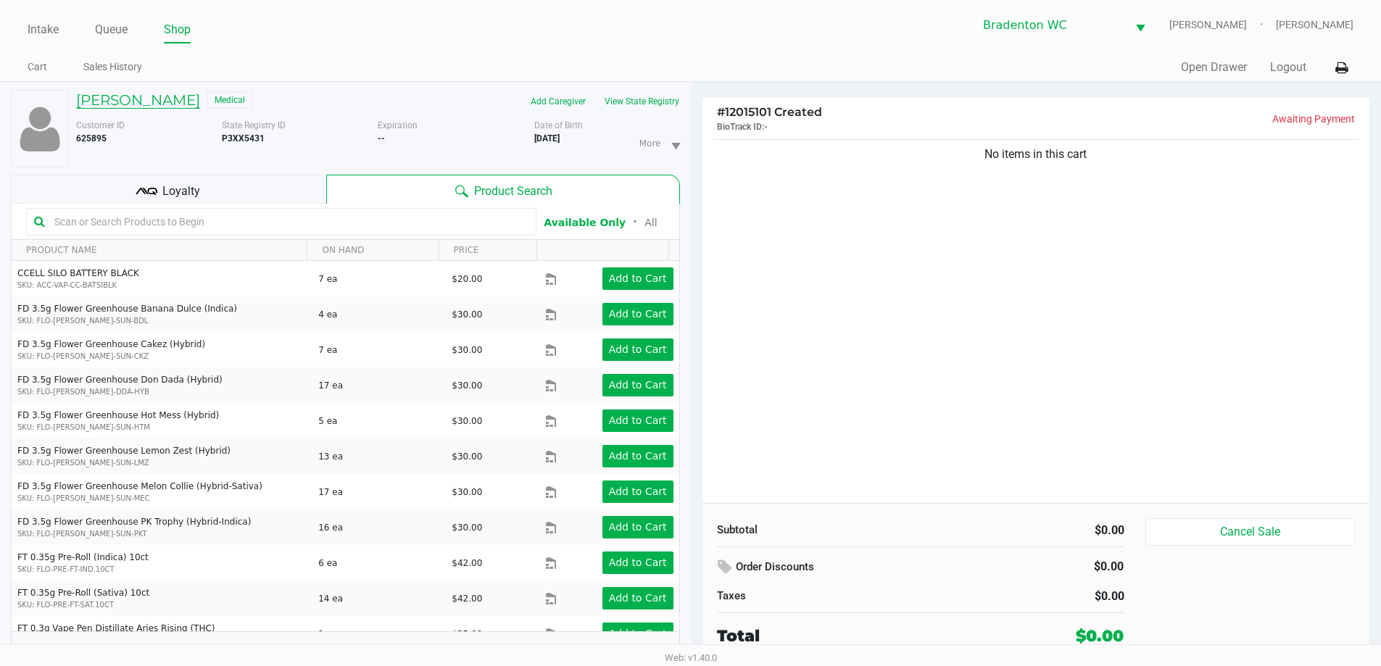
click at [146, 96] on h5 "OWEN NORRIS" at bounding box center [138, 99] width 124 height 17
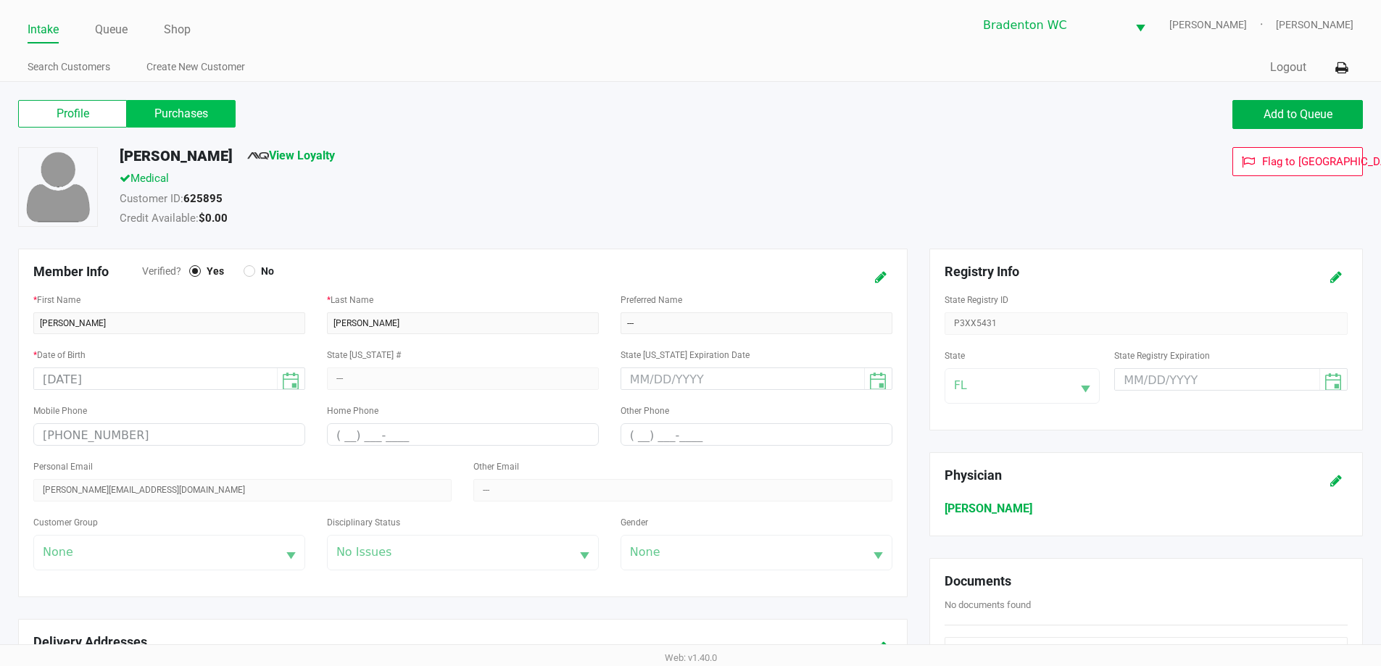
click at [189, 119] on label "Purchases" at bounding box center [181, 114] width 109 height 28
click at [0, 0] on 1 "Purchases" at bounding box center [0, 0] width 0 height 0
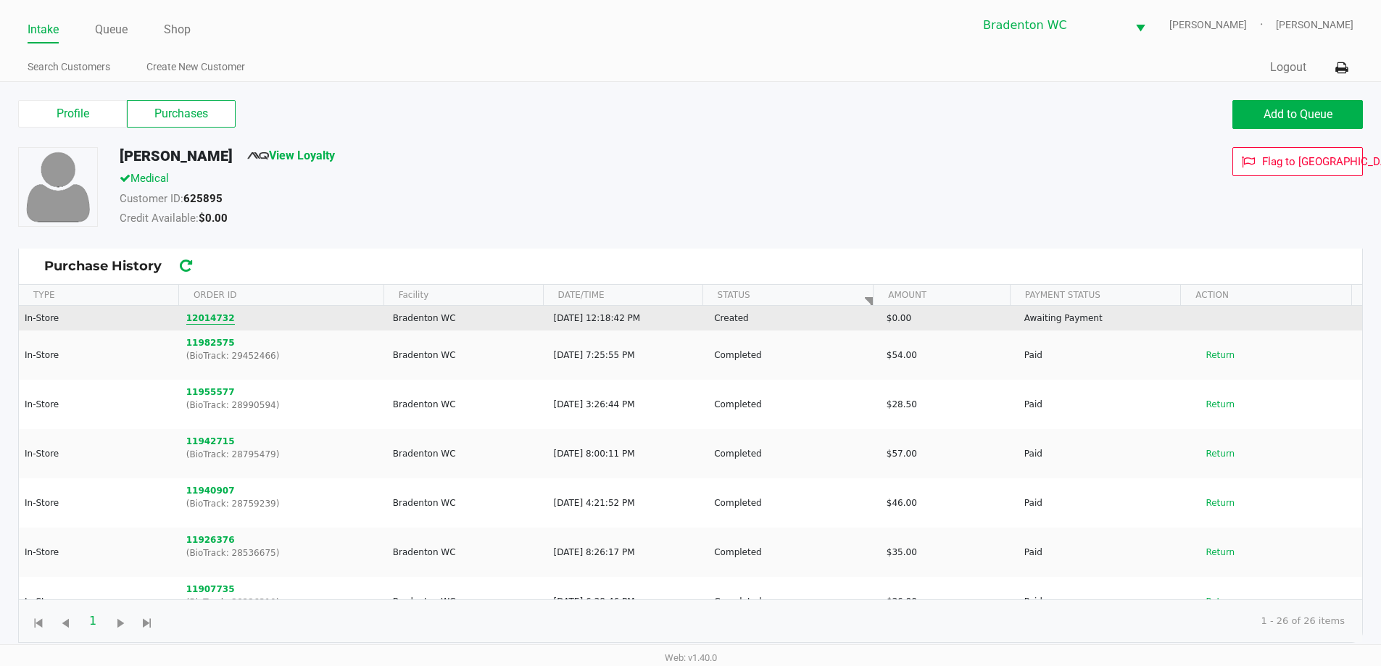
click at [202, 313] on button "12014732" at bounding box center [210, 318] width 49 height 13
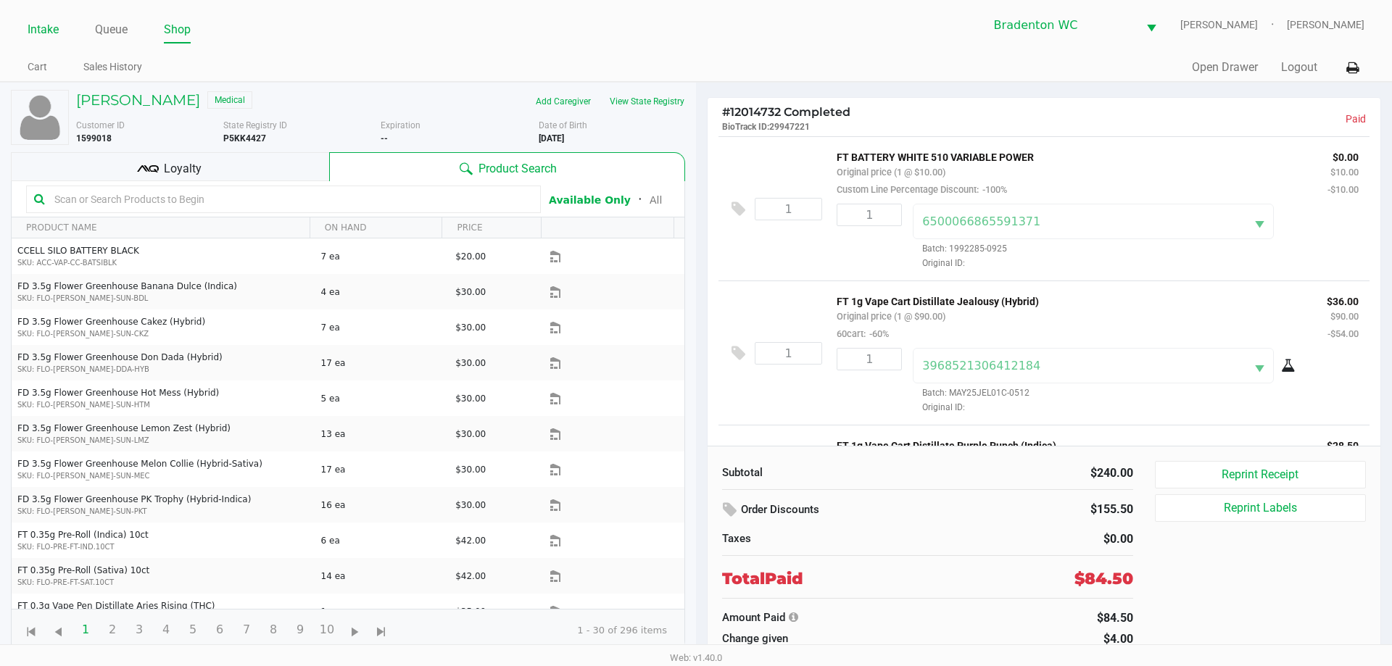
click at [44, 26] on link "Intake" at bounding box center [43, 30] width 31 height 20
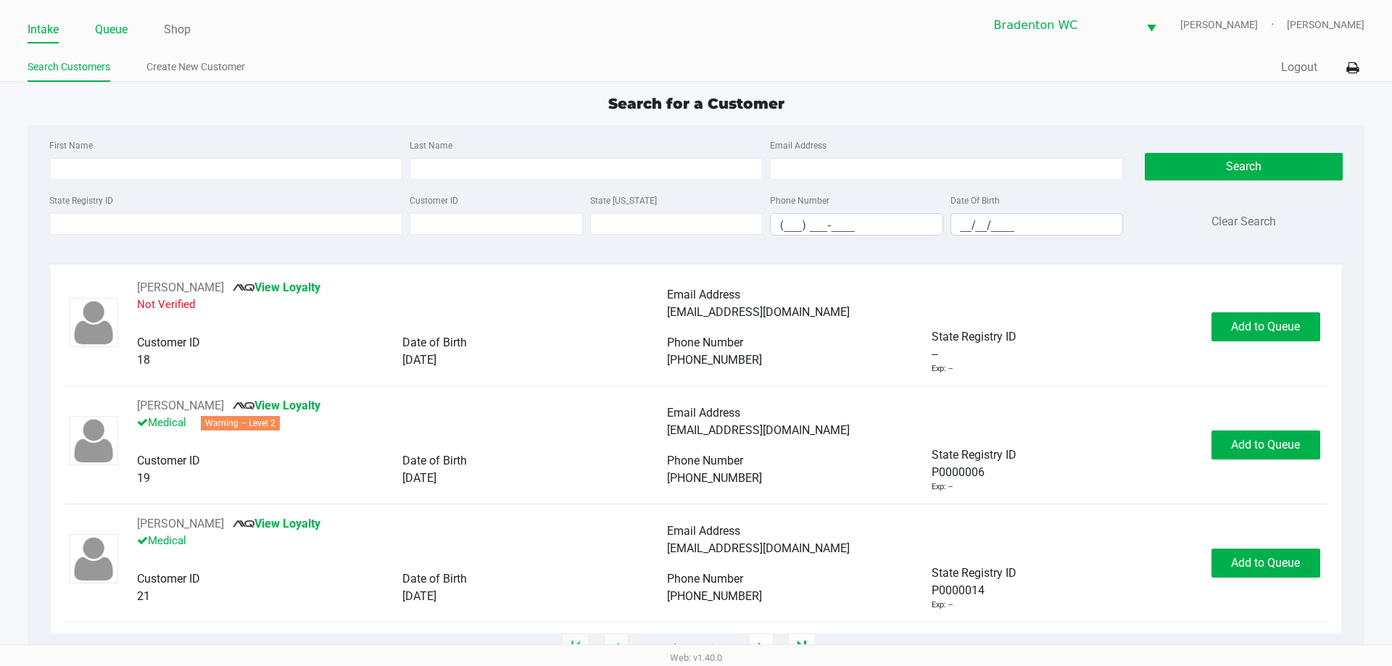
click at [109, 24] on link "Queue" at bounding box center [111, 30] width 33 height 20
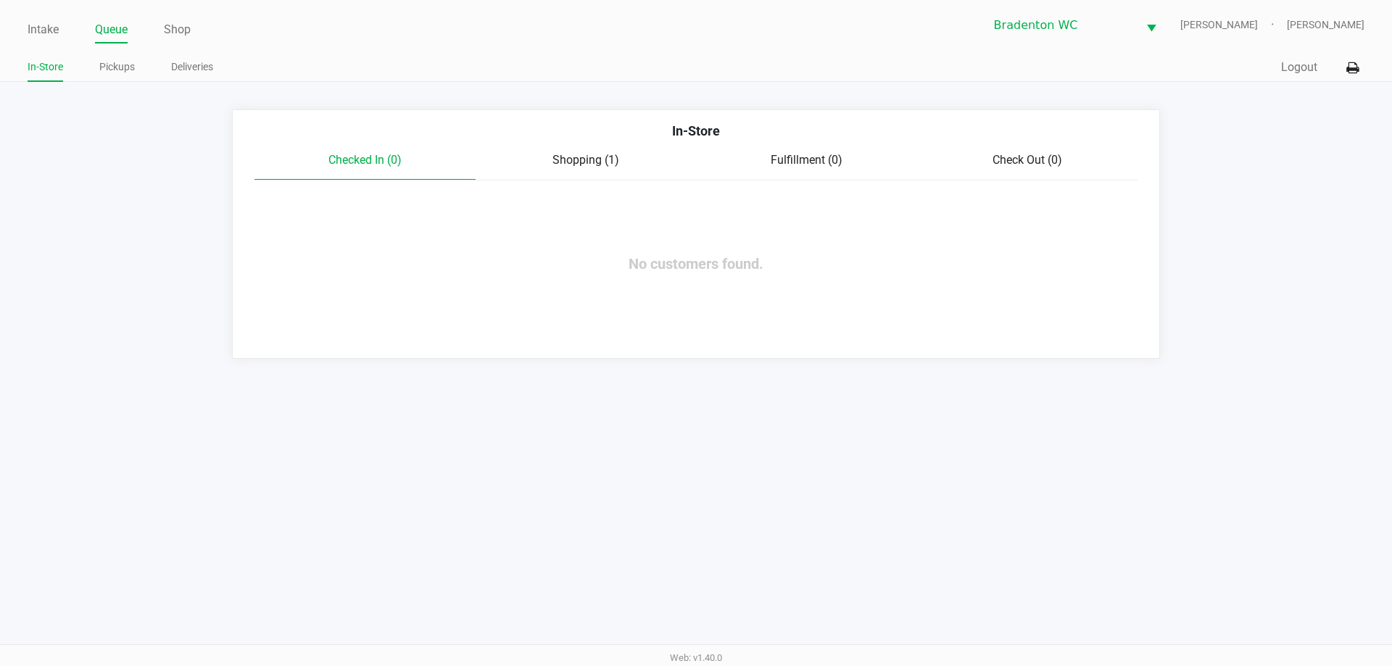
click at [568, 165] on span "Shopping (1)" at bounding box center [586, 160] width 67 height 14
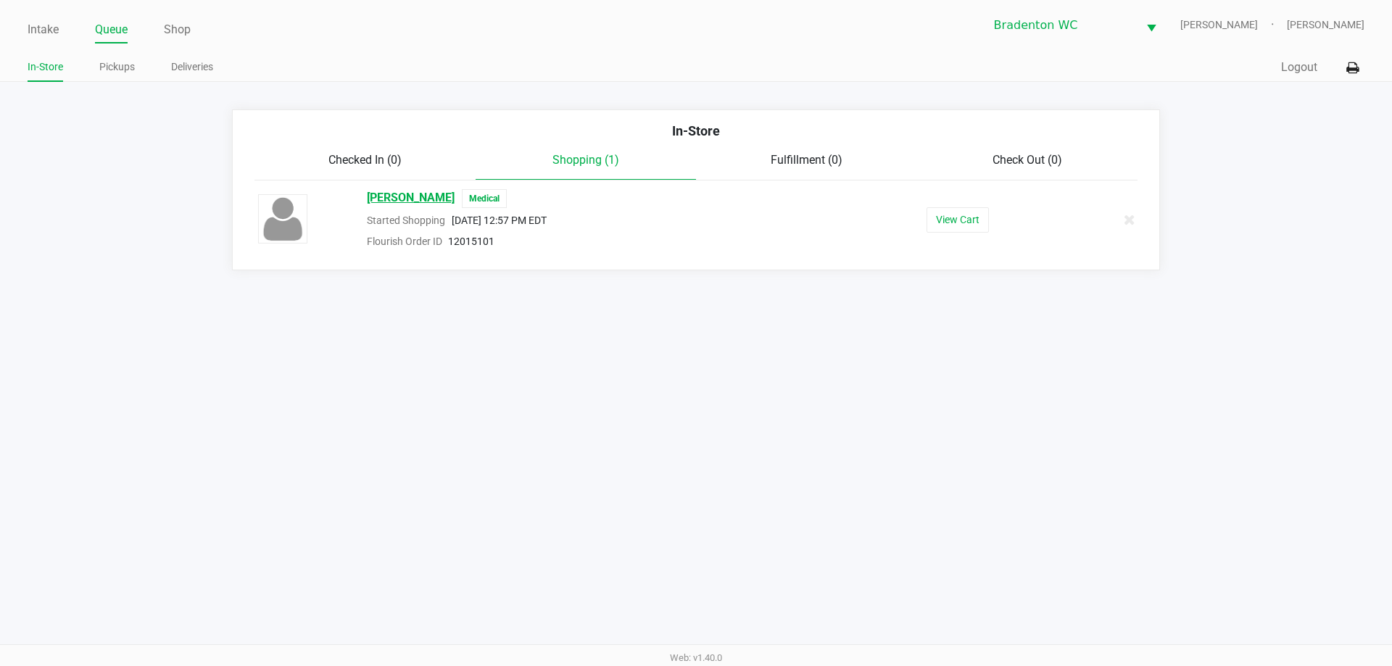
click at [408, 194] on span "OWEN NORRIS" at bounding box center [411, 198] width 88 height 19
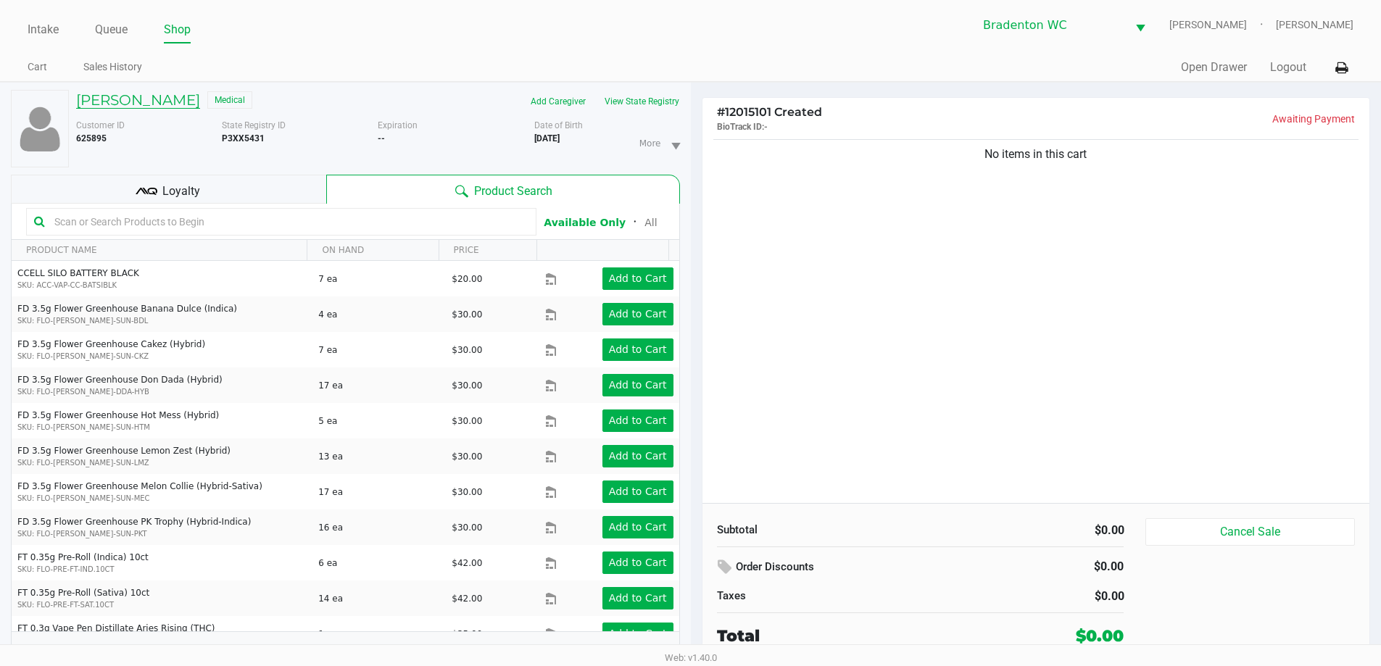
click at [136, 107] on h5 "OWEN NORRIS" at bounding box center [138, 99] width 124 height 17
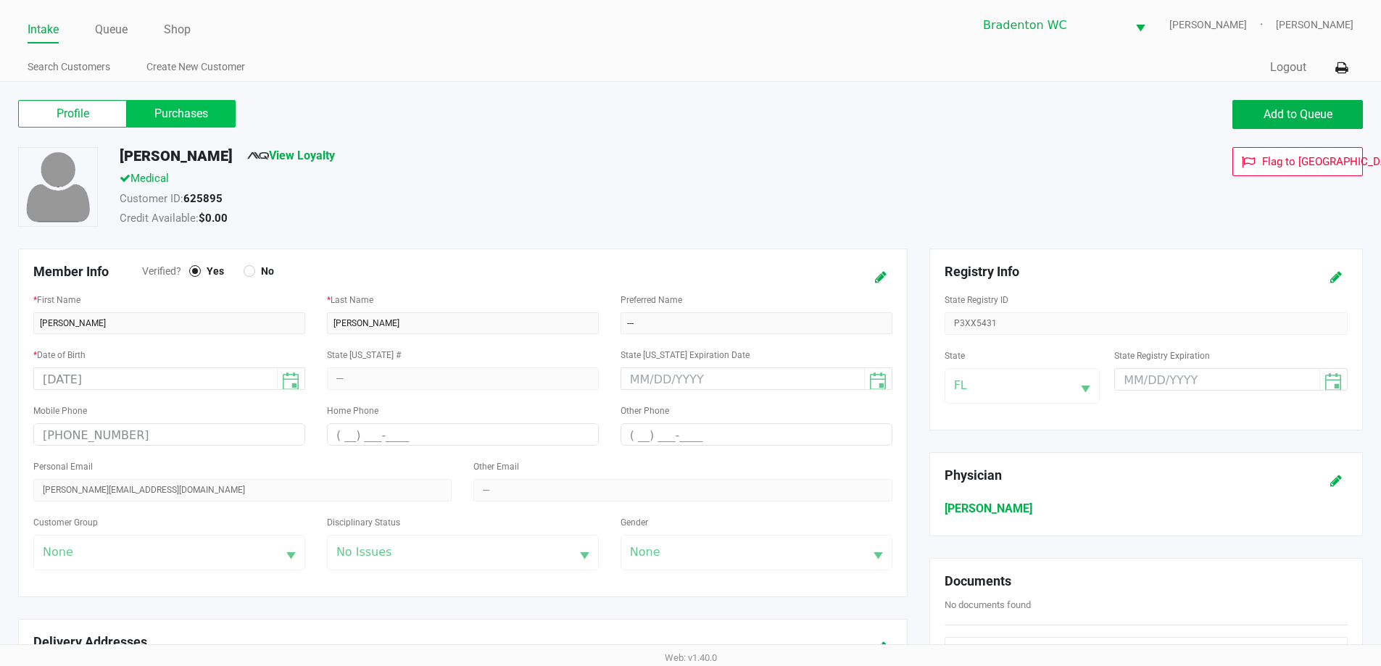
click at [165, 112] on label "Purchases" at bounding box center [181, 114] width 109 height 28
click at [0, 0] on 1 "Purchases" at bounding box center [0, 0] width 0 height 0
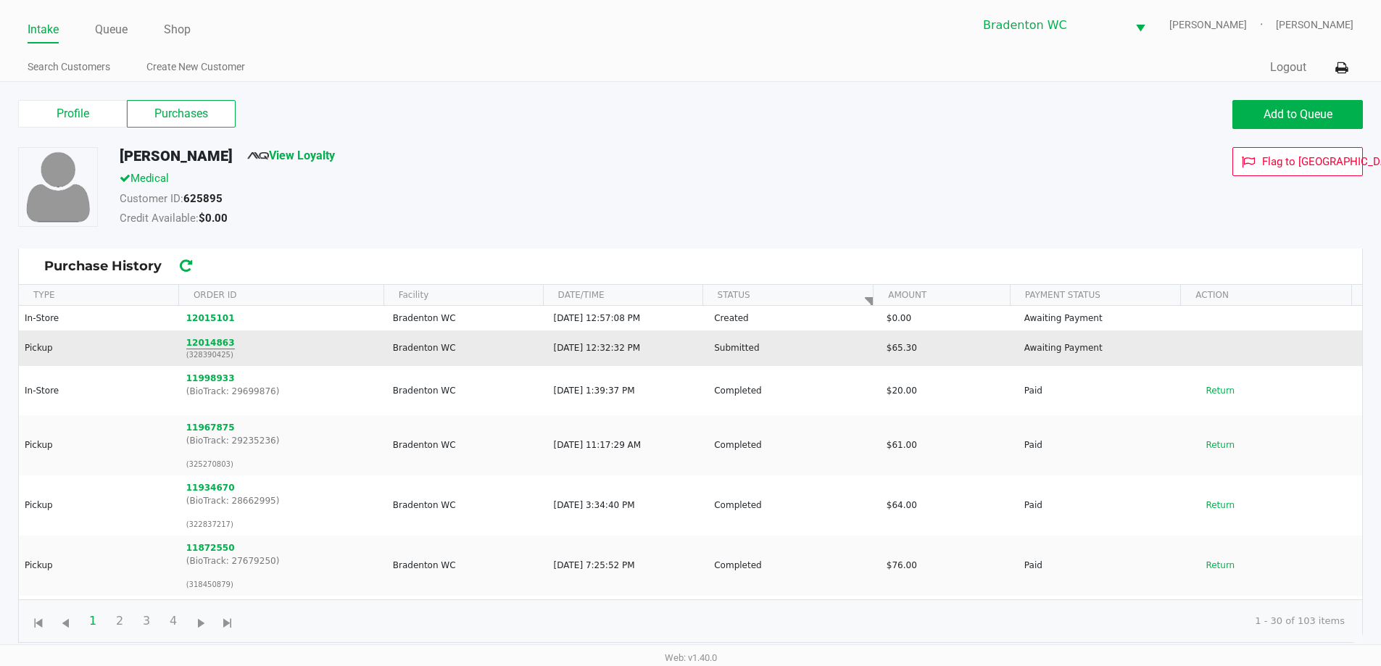
click at [198, 343] on button "12014863" at bounding box center [210, 342] width 49 height 13
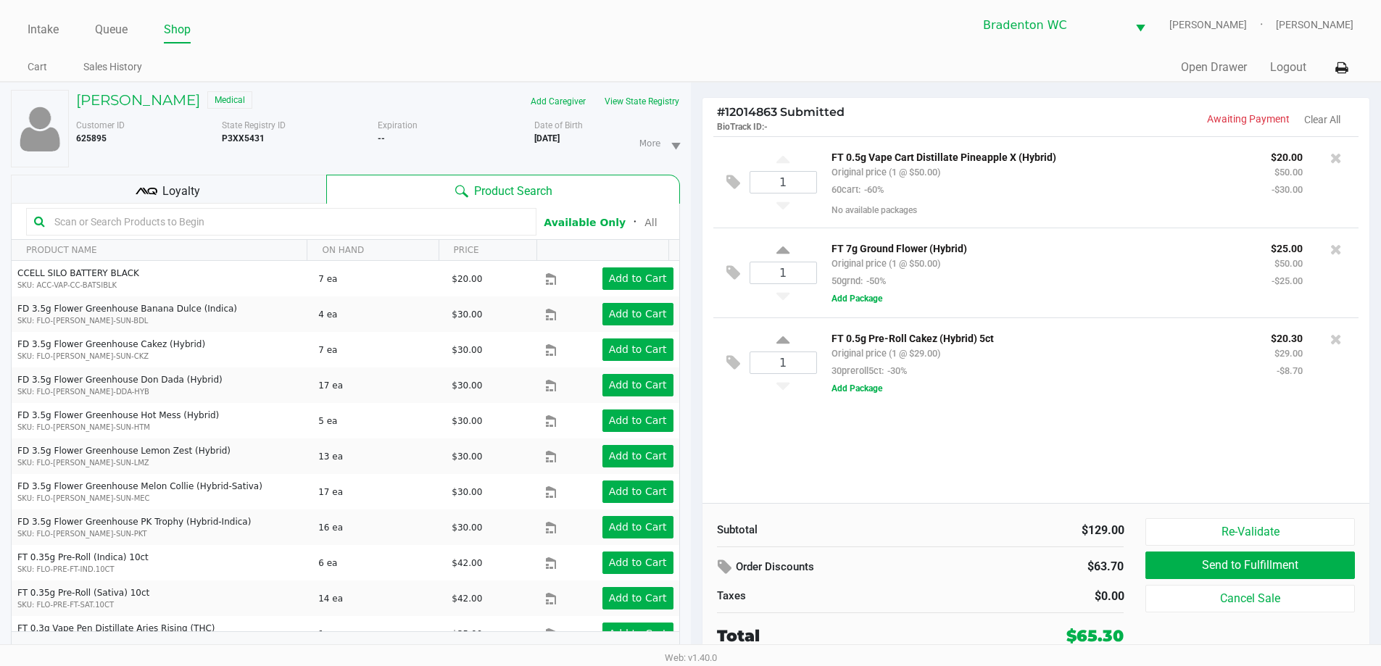
click at [592, 38] on ul "Intake Queue Shop" at bounding box center [359, 30] width 663 height 25
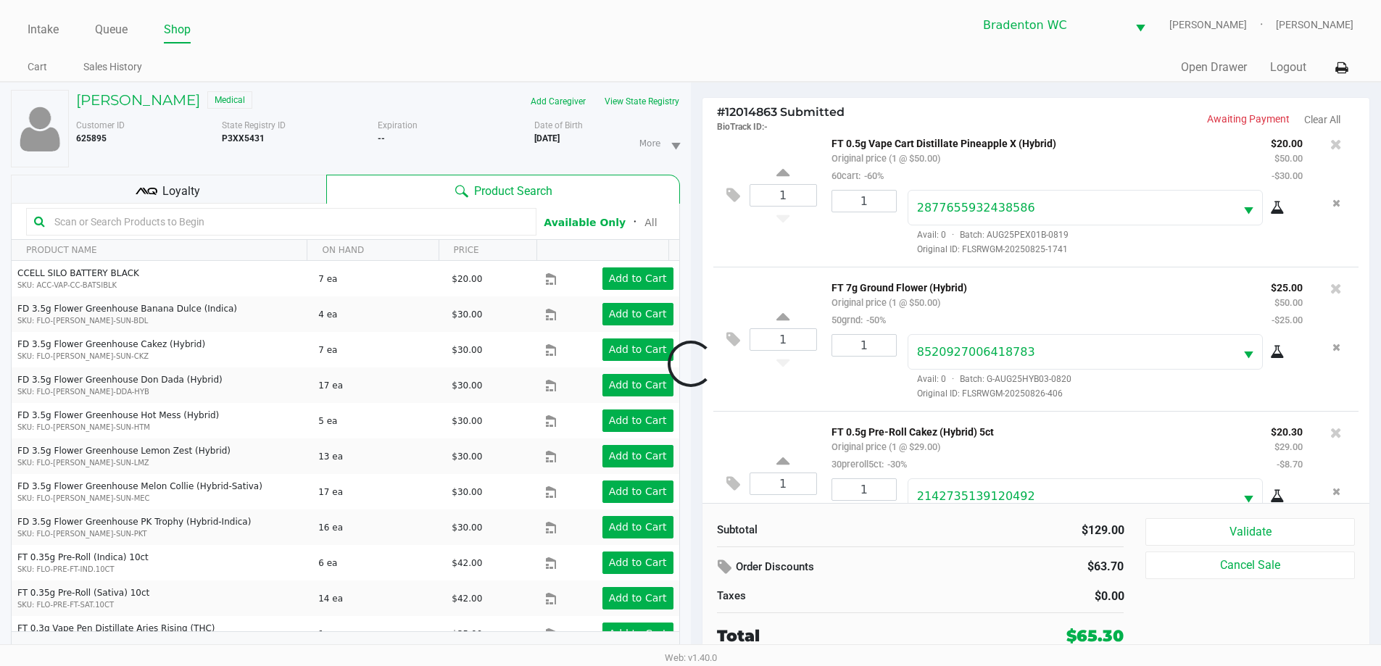
scroll to position [68, 0]
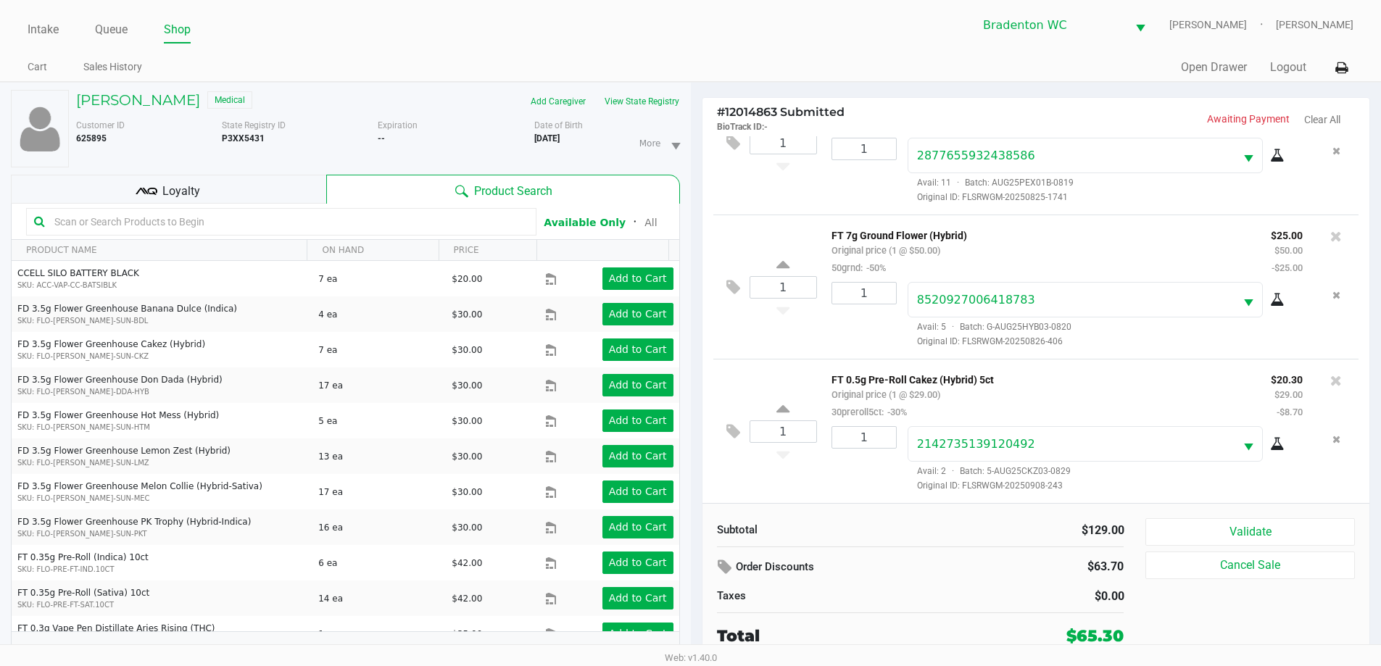
click at [208, 200] on div "Loyalty" at bounding box center [168, 189] width 315 height 29
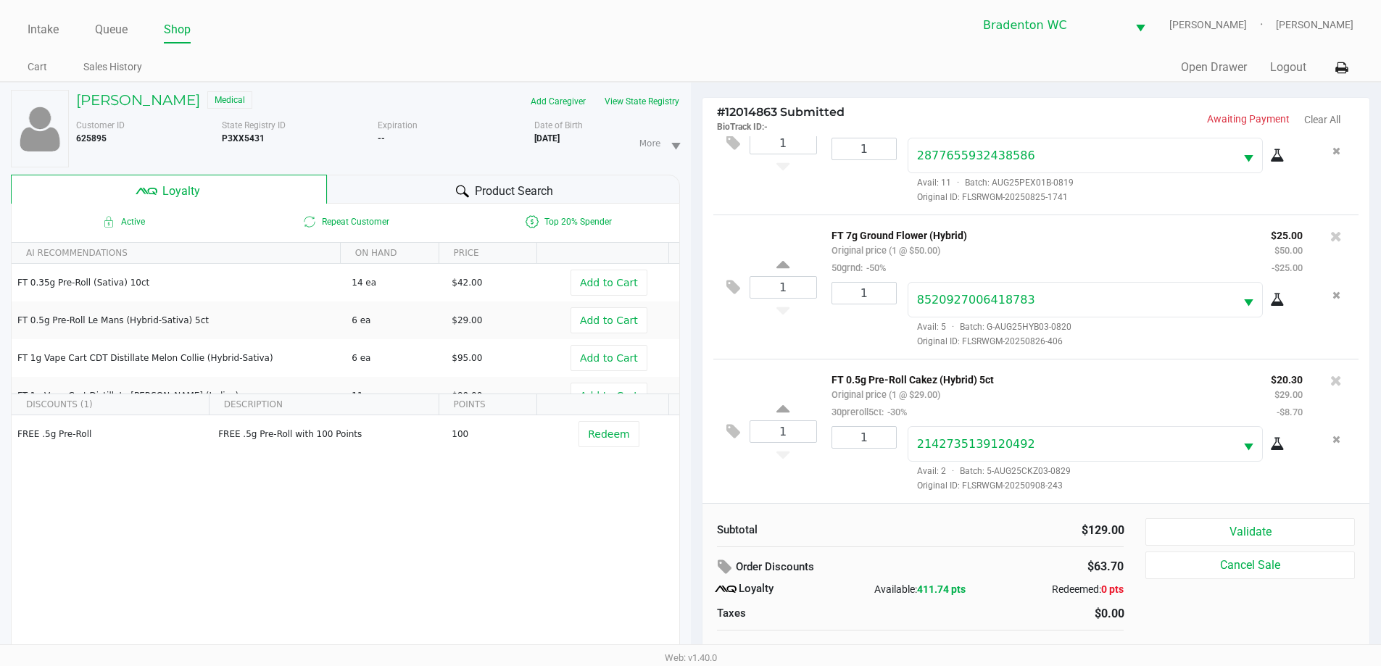
scroll to position [15, 0]
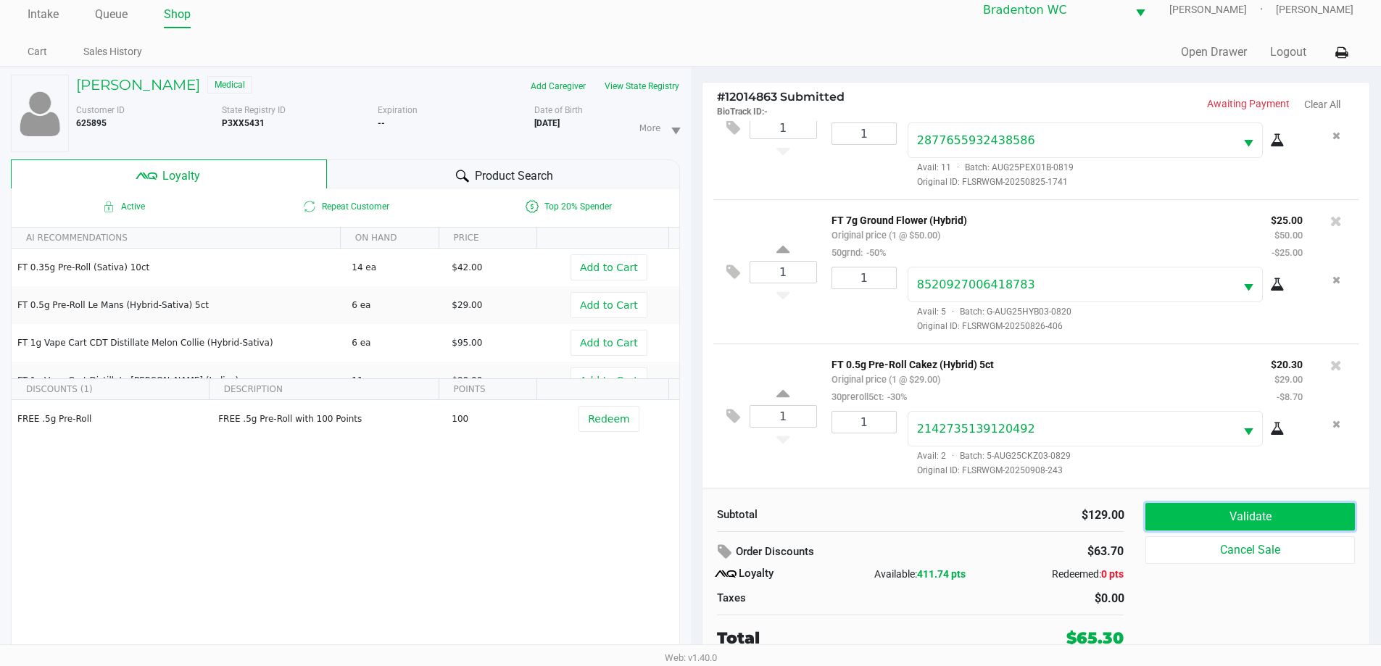
click at [694, 510] on button "Validate" at bounding box center [1250, 517] width 209 height 28
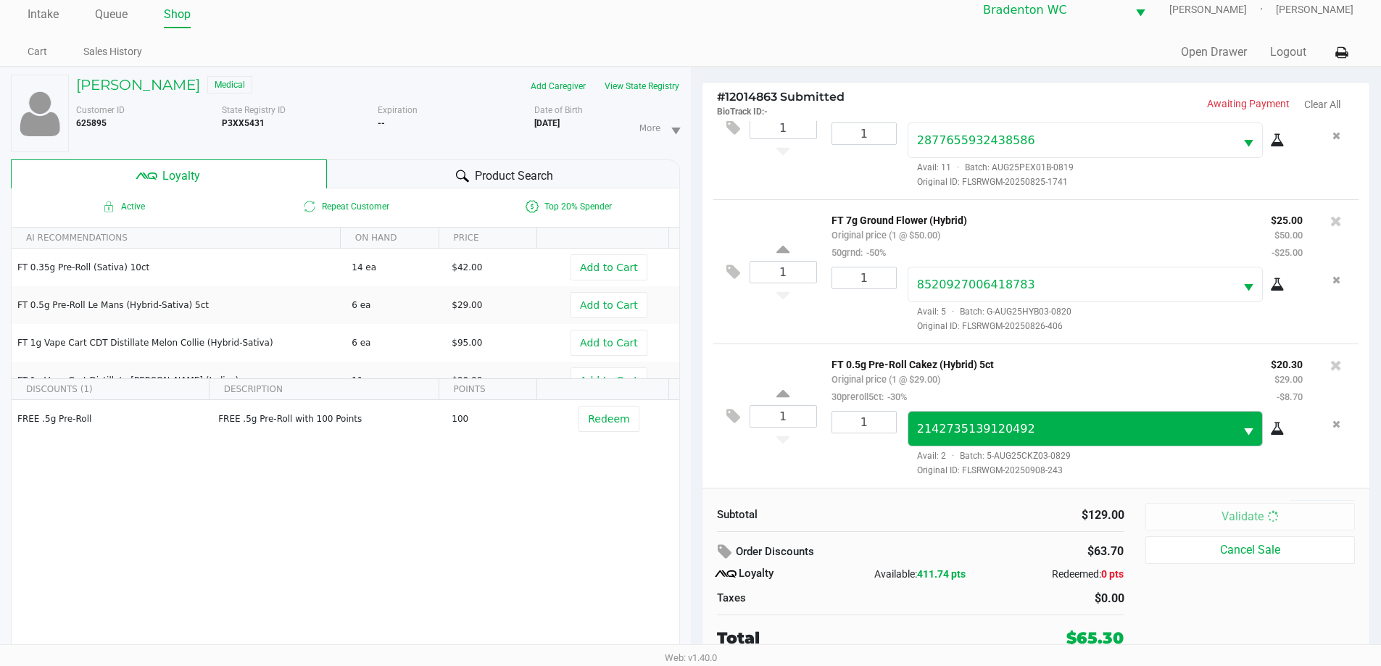
scroll to position [0, 0]
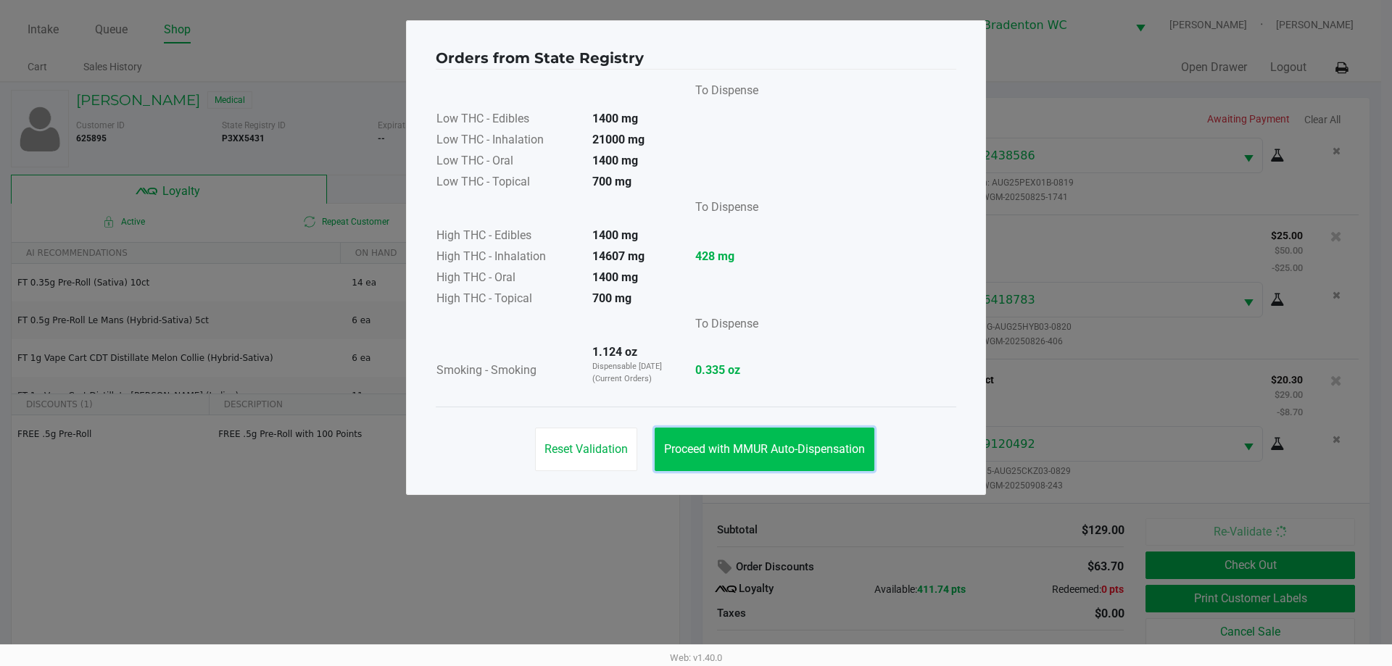
click at [694, 451] on span "Proceed with MMUR Auto-Dispensation" at bounding box center [764, 449] width 201 height 14
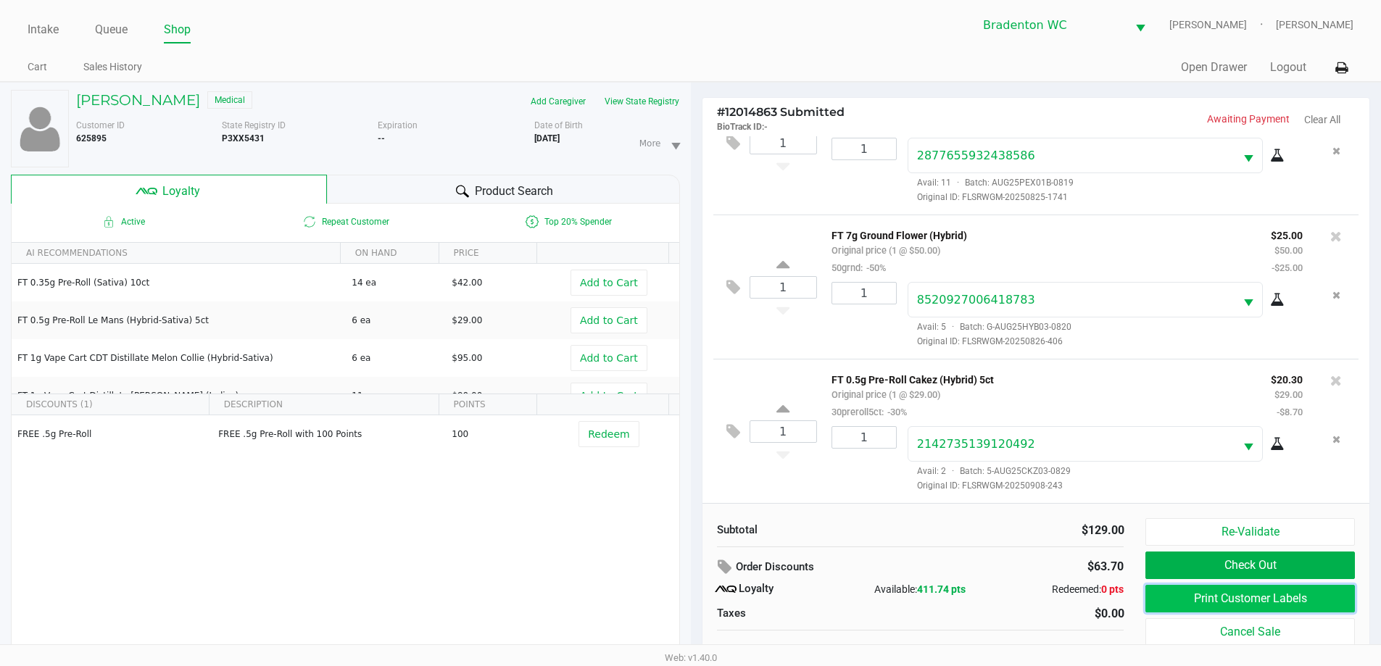
click at [694, 587] on button "Print Customer Labels" at bounding box center [1250, 599] width 209 height 28
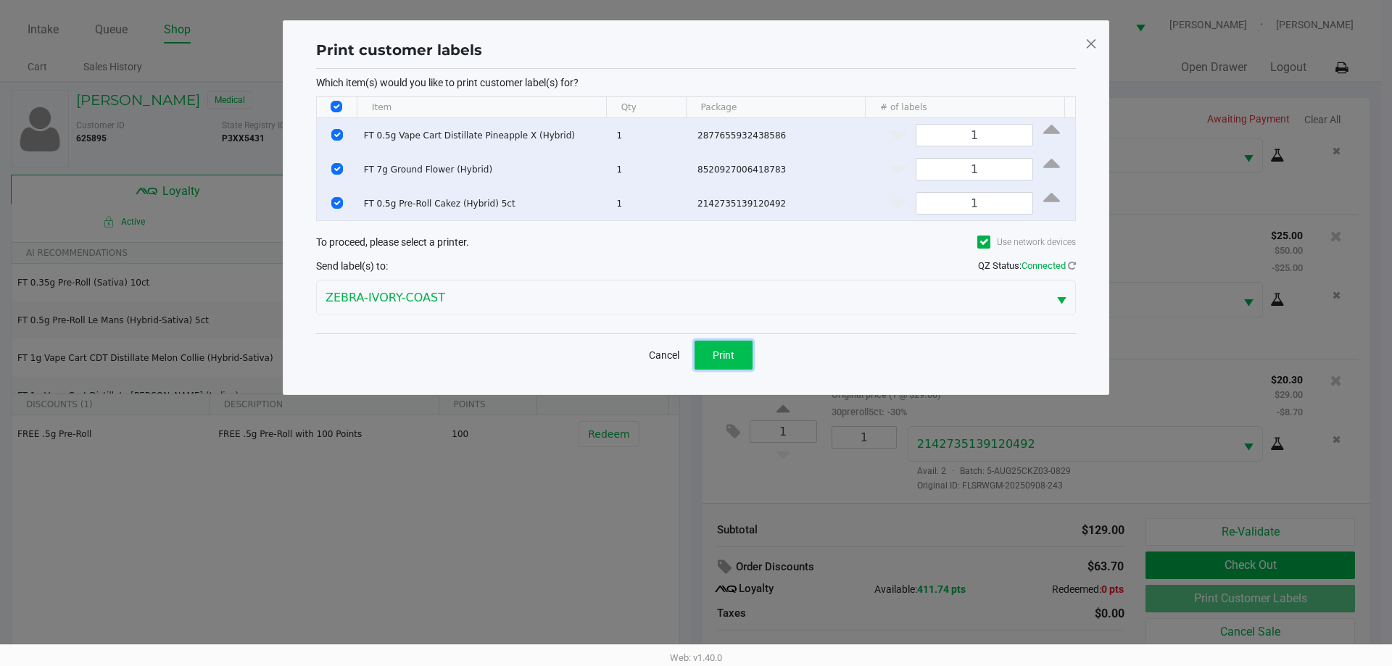
click at [694, 352] on span "Print" at bounding box center [724, 355] width 22 height 12
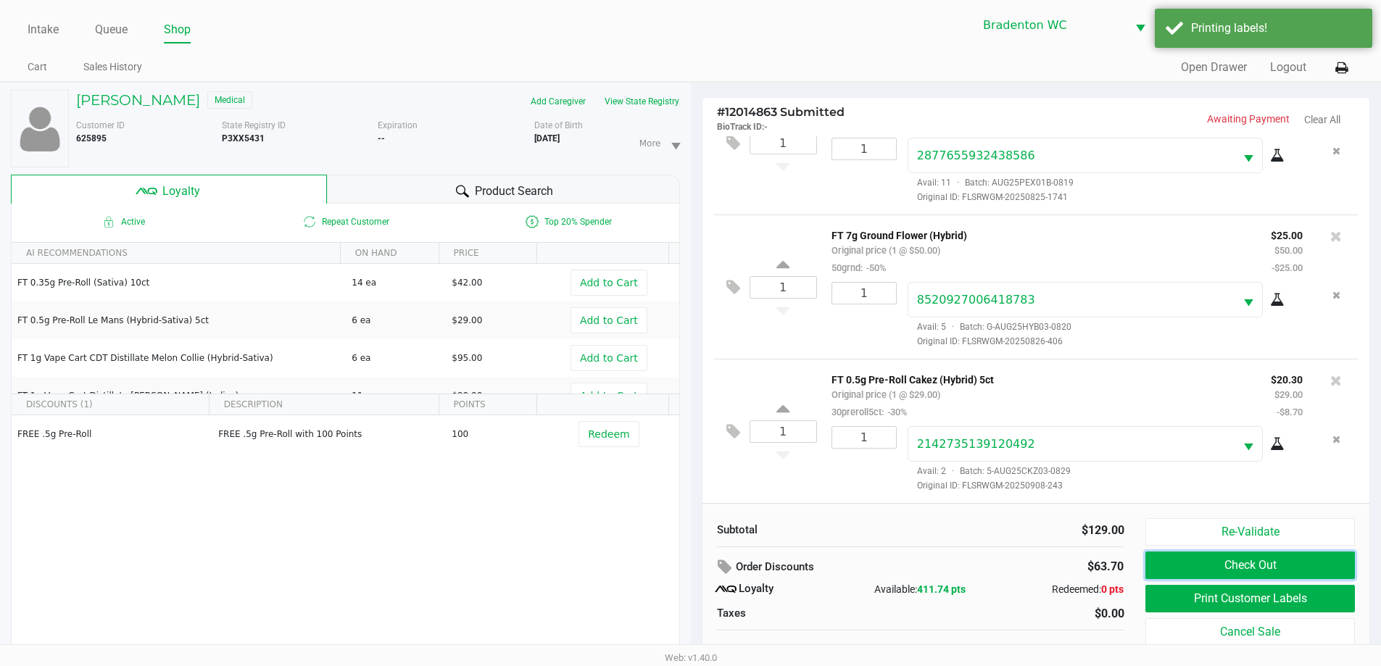
click at [694, 558] on button "Check Out" at bounding box center [1250, 566] width 209 height 28
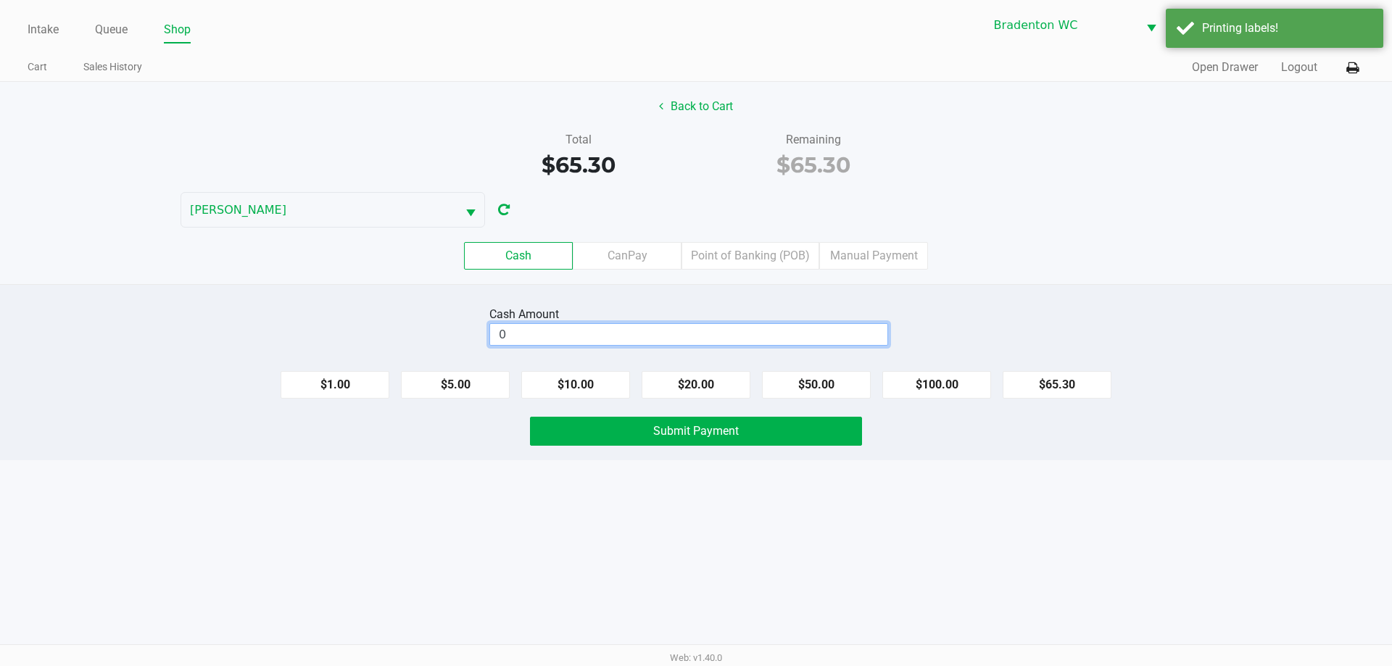
click at [552, 332] on input "0" at bounding box center [688, 334] width 397 height 21
click at [624, 455] on div "Cash Amount $0.30 Clear $1.00 $5.00 $10.00 $20.00 $50.00 $100.00 $65.30 Submit …" at bounding box center [696, 372] width 1392 height 176
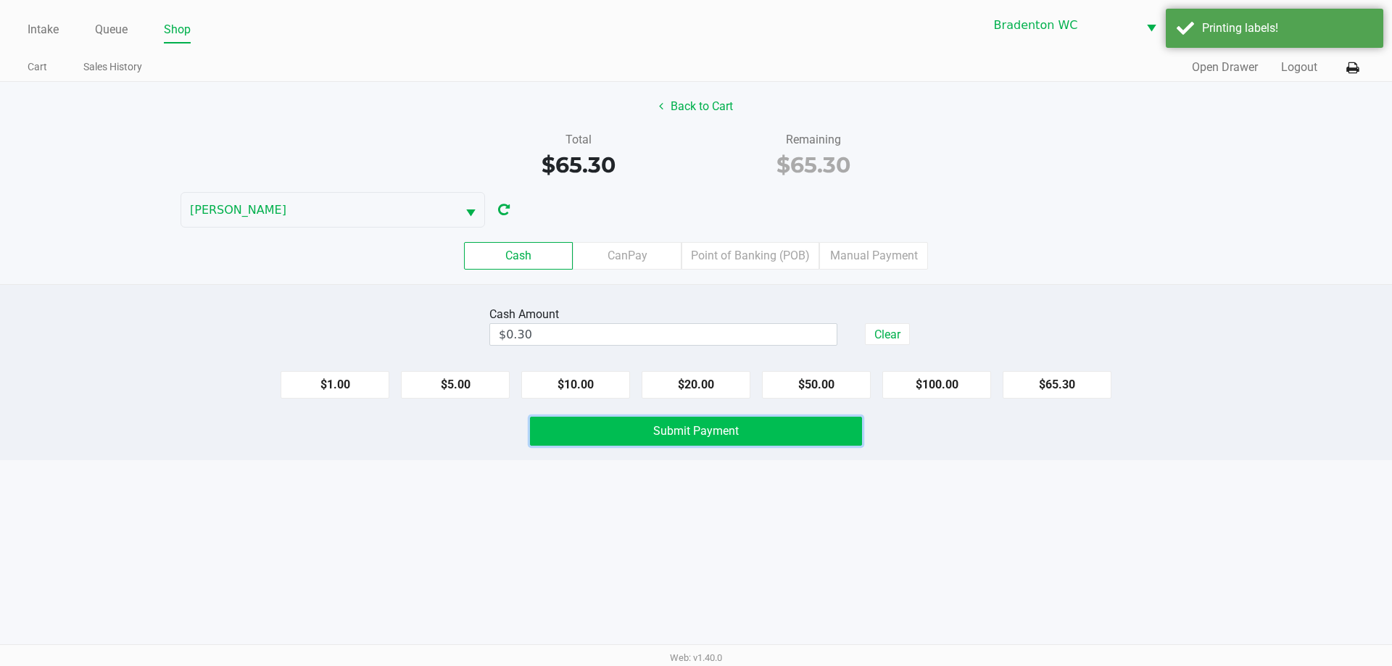
click at [624, 443] on button "Submit Payment" at bounding box center [696, 431] width 332 height 29
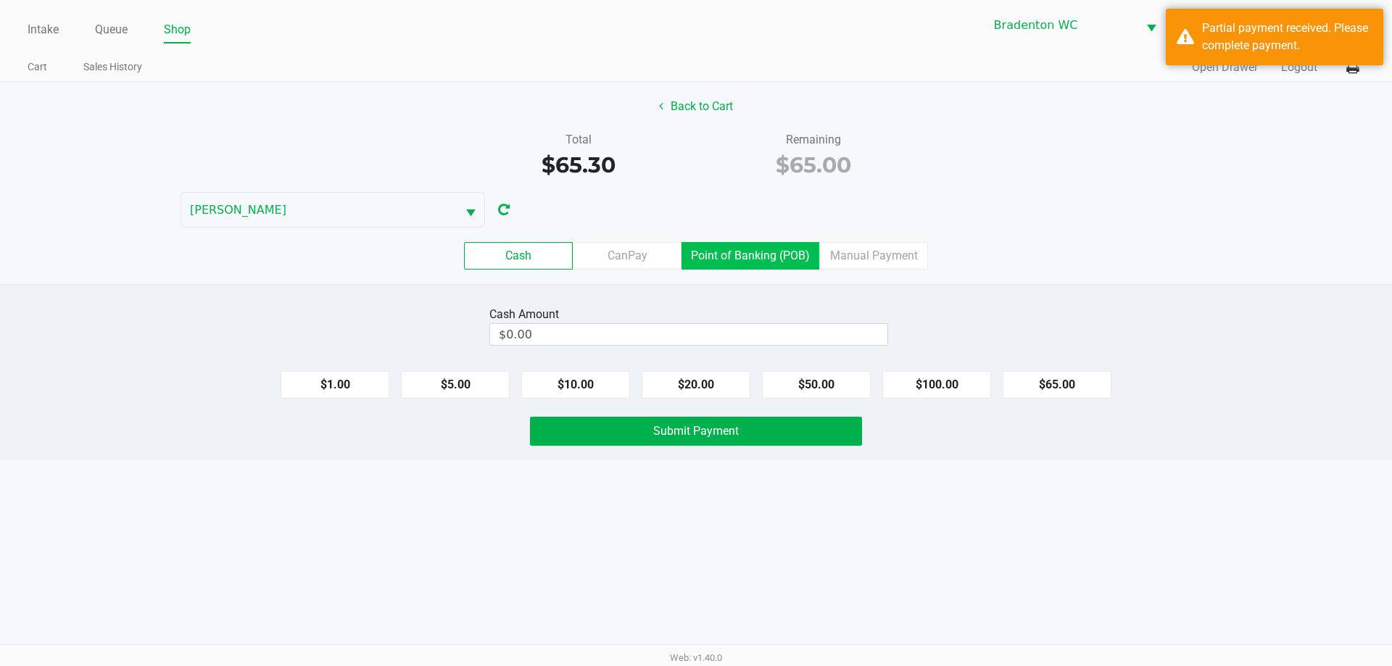
click at [694, 266] on label "Point of Banking (POB)" at bounding box center [751, 256] width 138 height 28
click at [0, 0] on 7 "Point of Banking (POB)" at bounding box center [0, 0] width 0 height 0
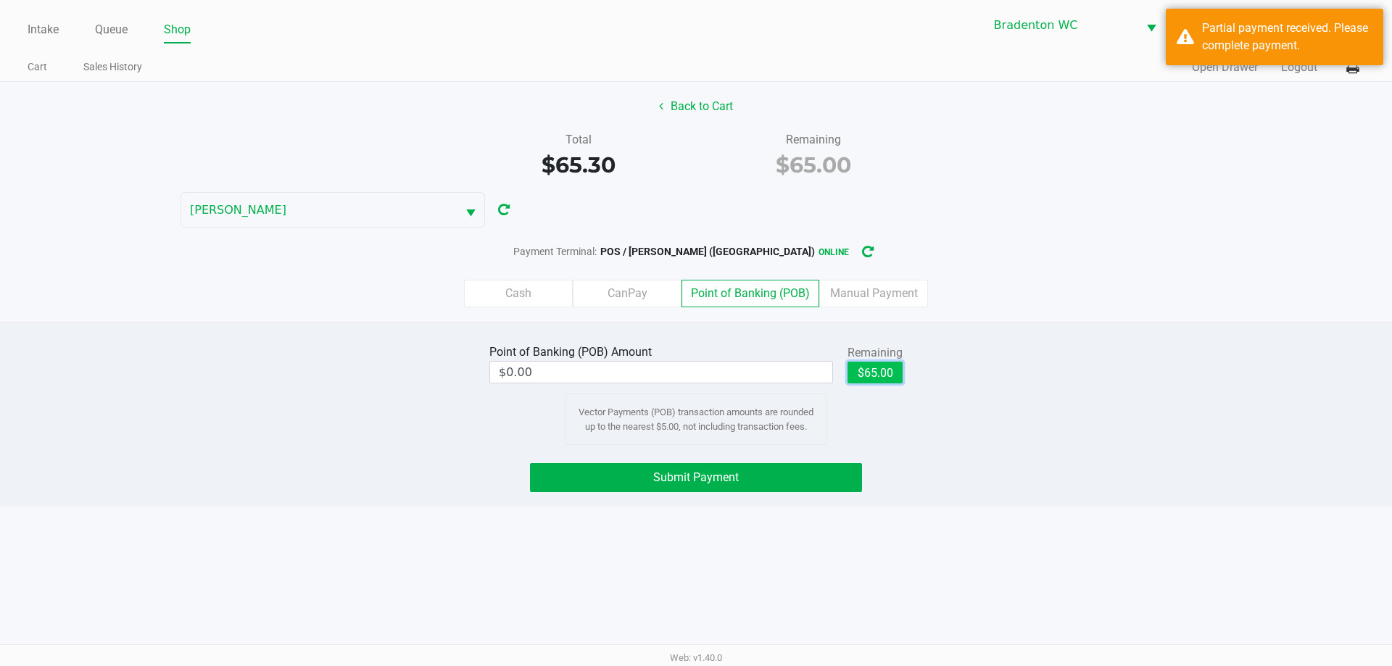
click at [694, 373] on button "$65.00" at bounding box center [875, 373] width 55 height 22
click at [680, 475] on span "Submit Payment" at bounding box center [696, 478] width 86 height 14
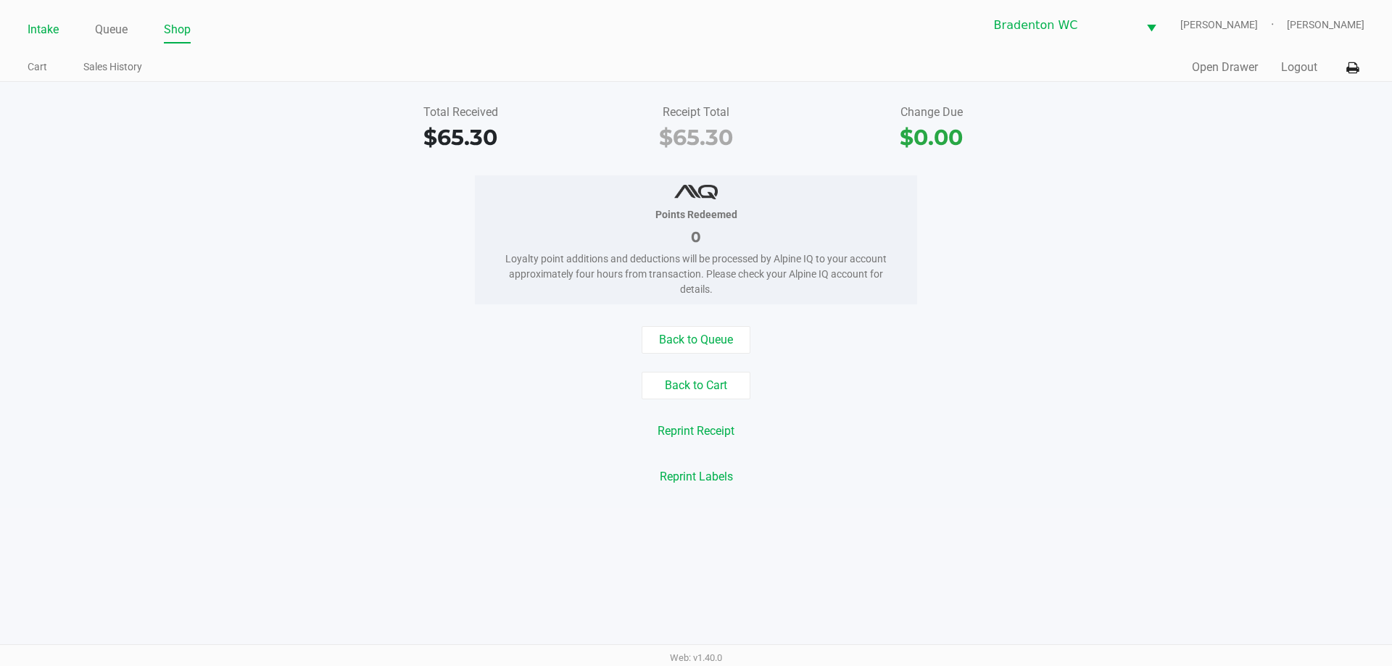
click at [39, 24] on link "Intake" at bounding box center [43, 30] width 31 height 20
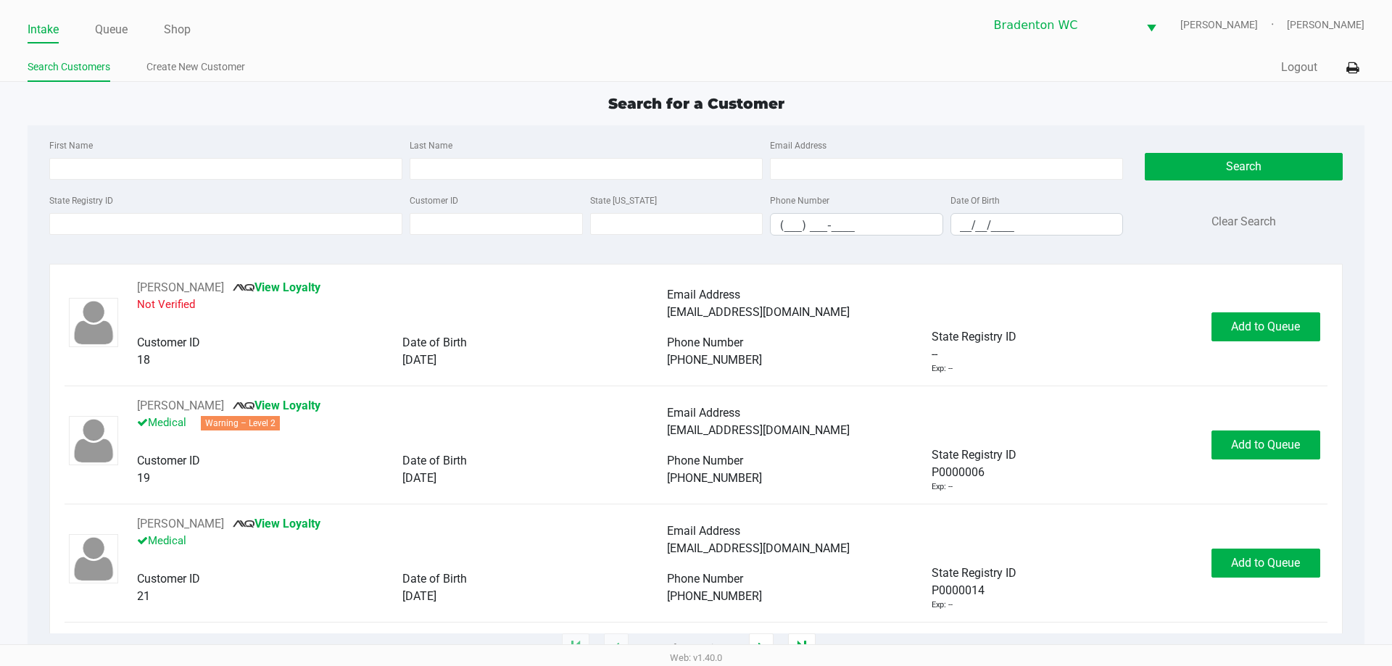
click at [320, 25] on ul "Intake Queue Shop" at bounding box center [362, 30] width 669 height 25
click at [162, 224] on input "State Registry ID" at bounding box center [225, 224] width 353 height 22
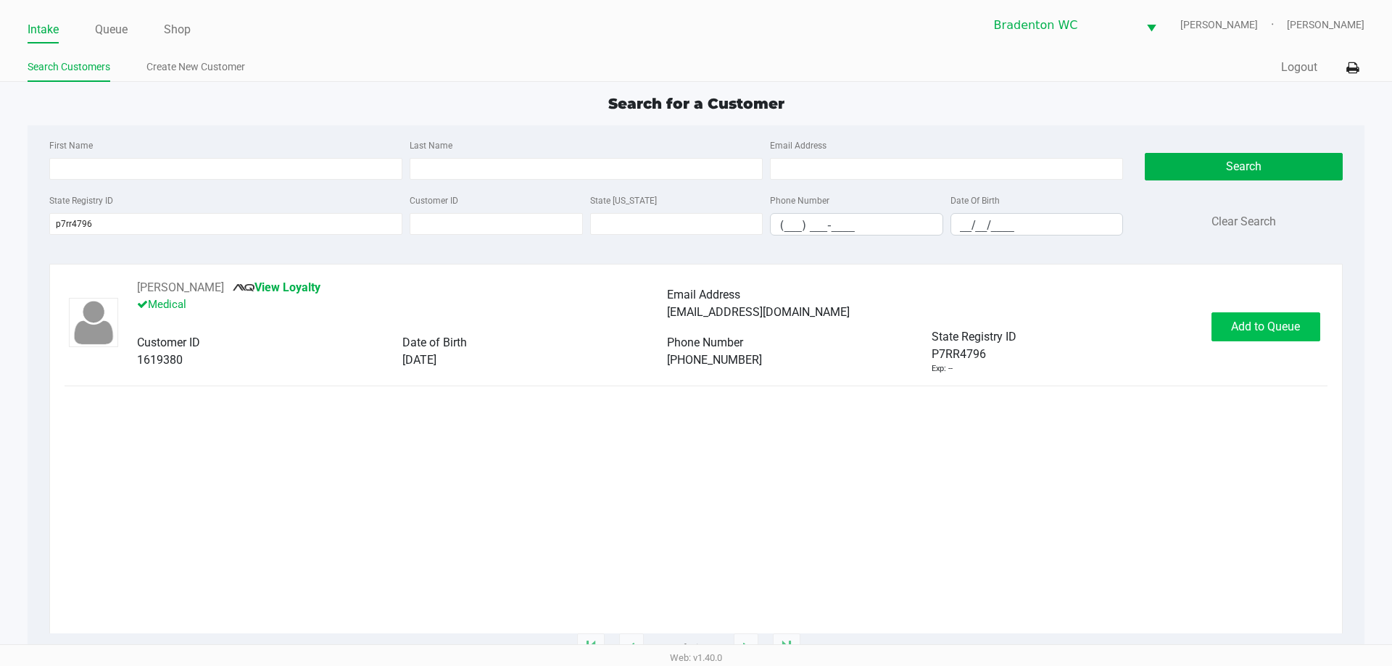
click at [694, 329] on span "Add to Queue" at bounding box center [1265, 327] width 69 height 14
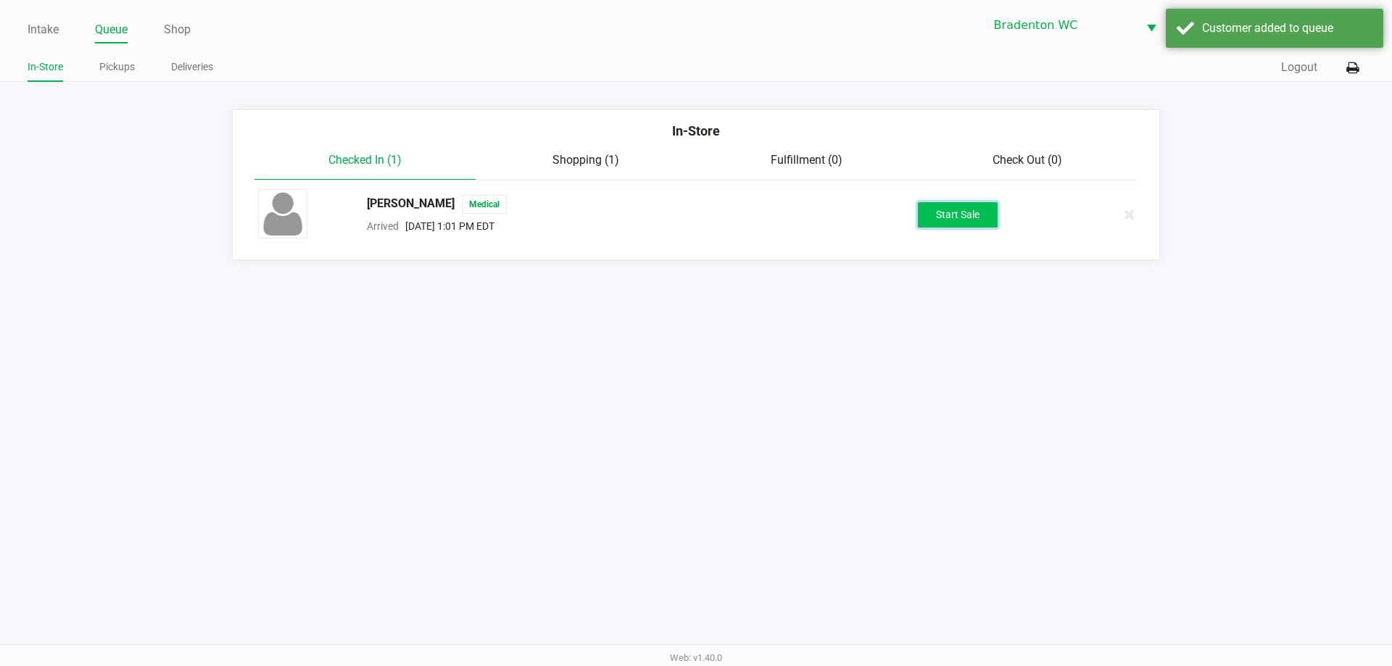
click at [694, 209] on button "Start Sale" at bounding box center [958, 214] width 80 height 25
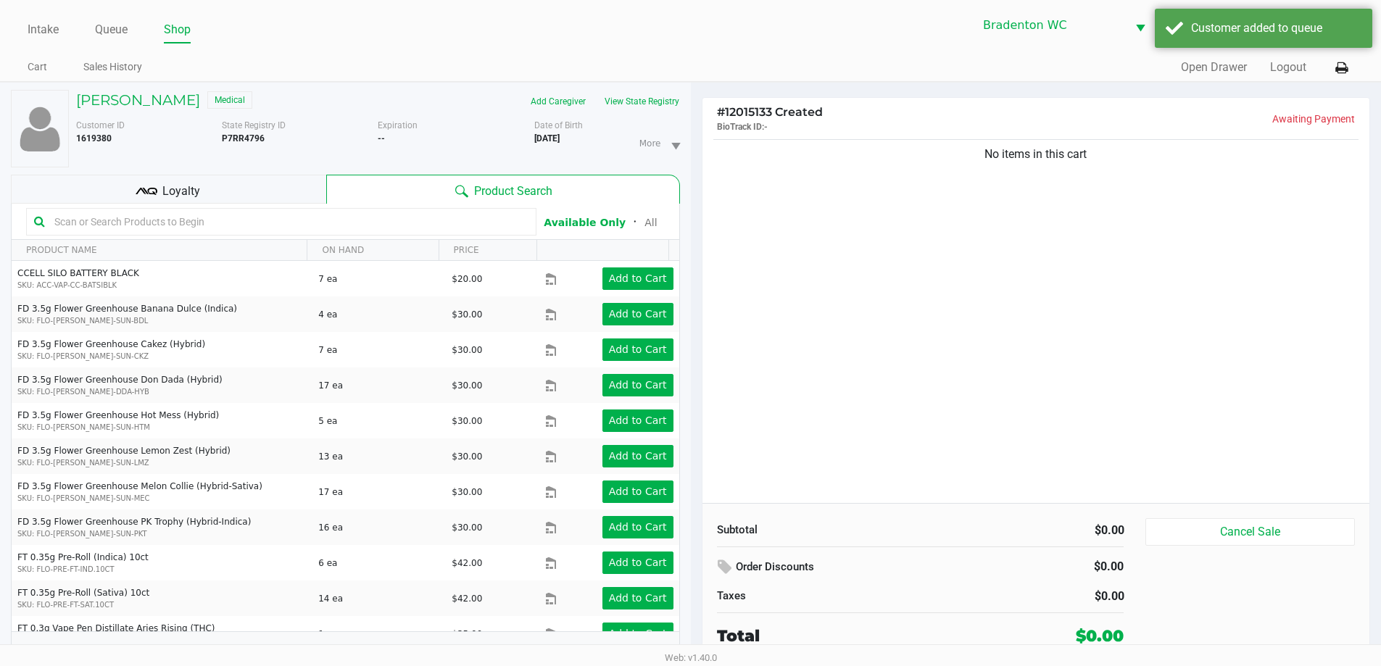
click at [175, 215] on input "text" at bounding box center [289, 222] width 480 height 22
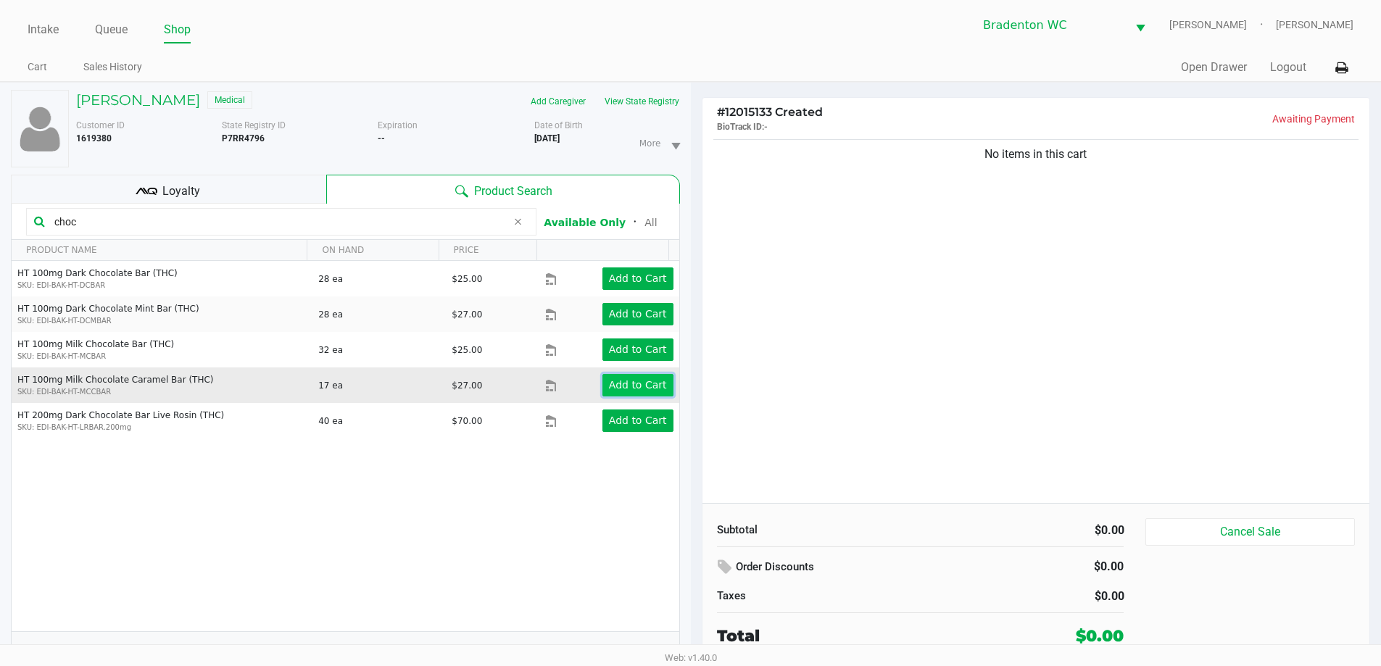
click at [623, 391] on app-button-loader "Add to Cart" at bounding box center [638, 385] width 58 height 12
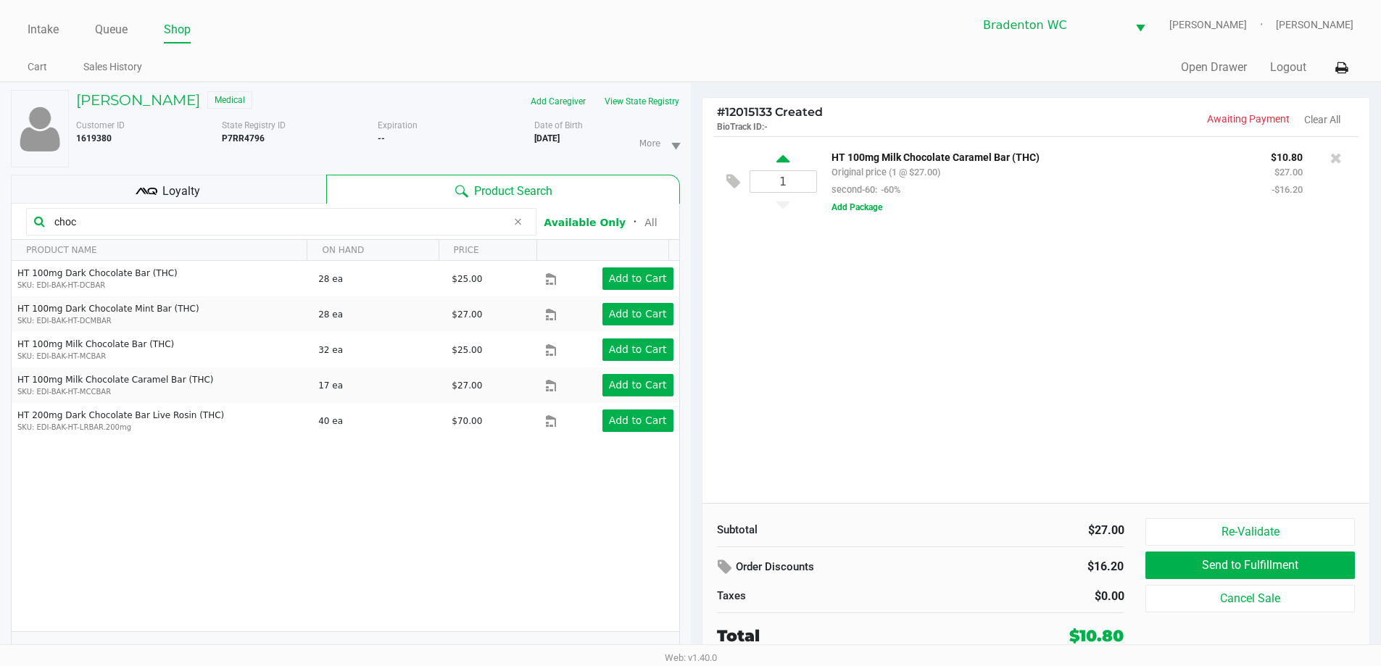
click at [694, 161] on icon at bounding box center [783, 161] width 13 height 18
click at [125, 223] on div at bounding box center [690, 364] width 1381 height 420
click at [104, 224] on input "choc" at bounding box center [278, 222] width 458 height 22
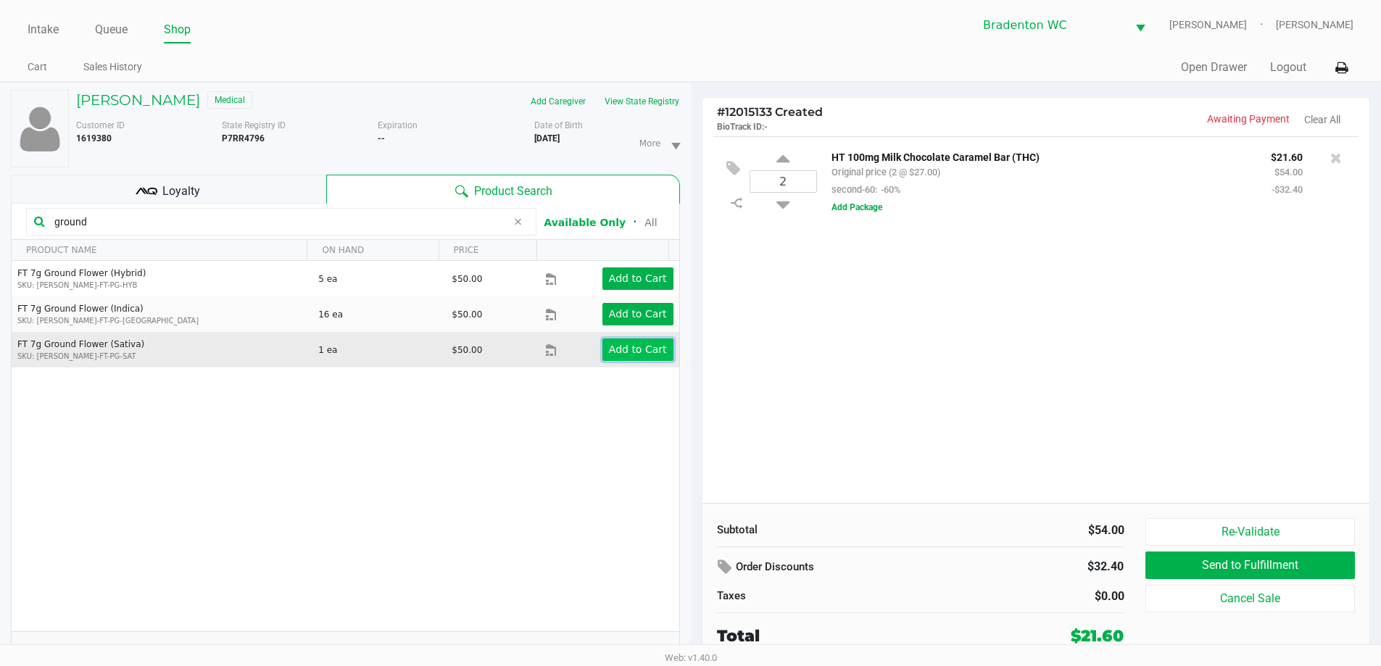
click at [624, 351] on app-button-loader "Add to Cart" at bounding box center [638, 350] width 58 height 12
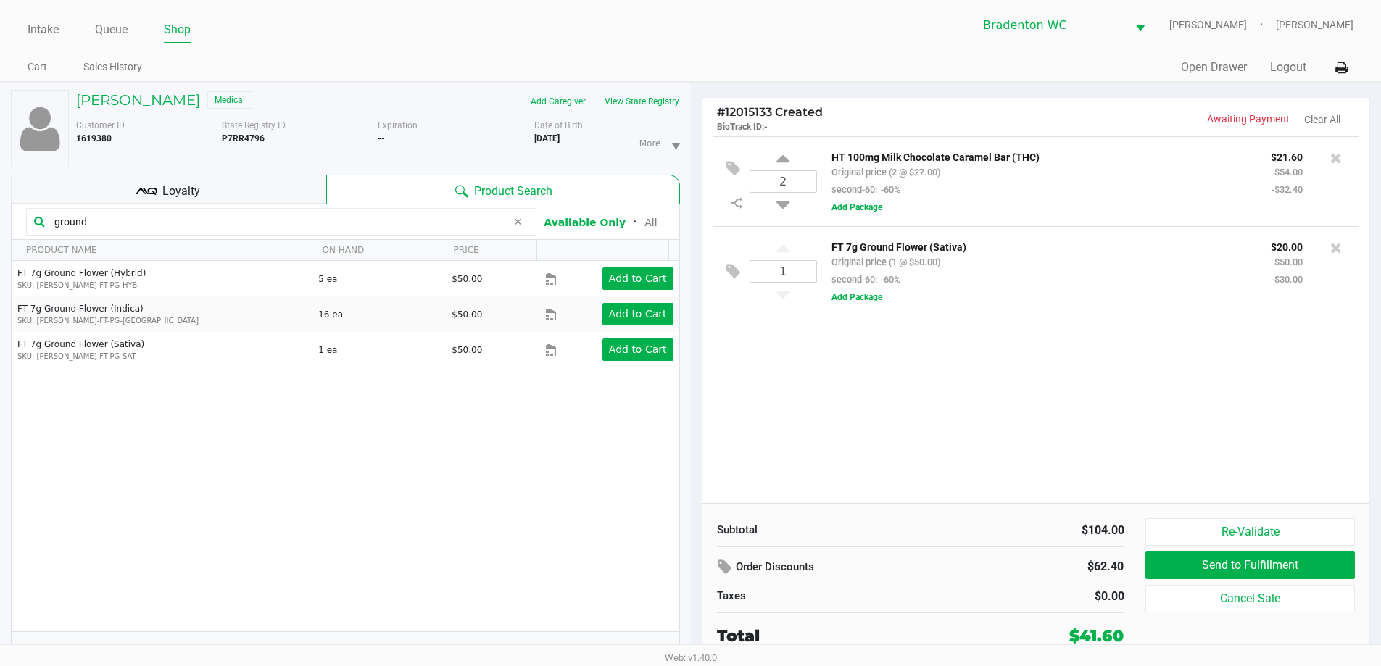
click at [109, 223] on input "ground" at bounding box center [278, 222] width 458 height 22
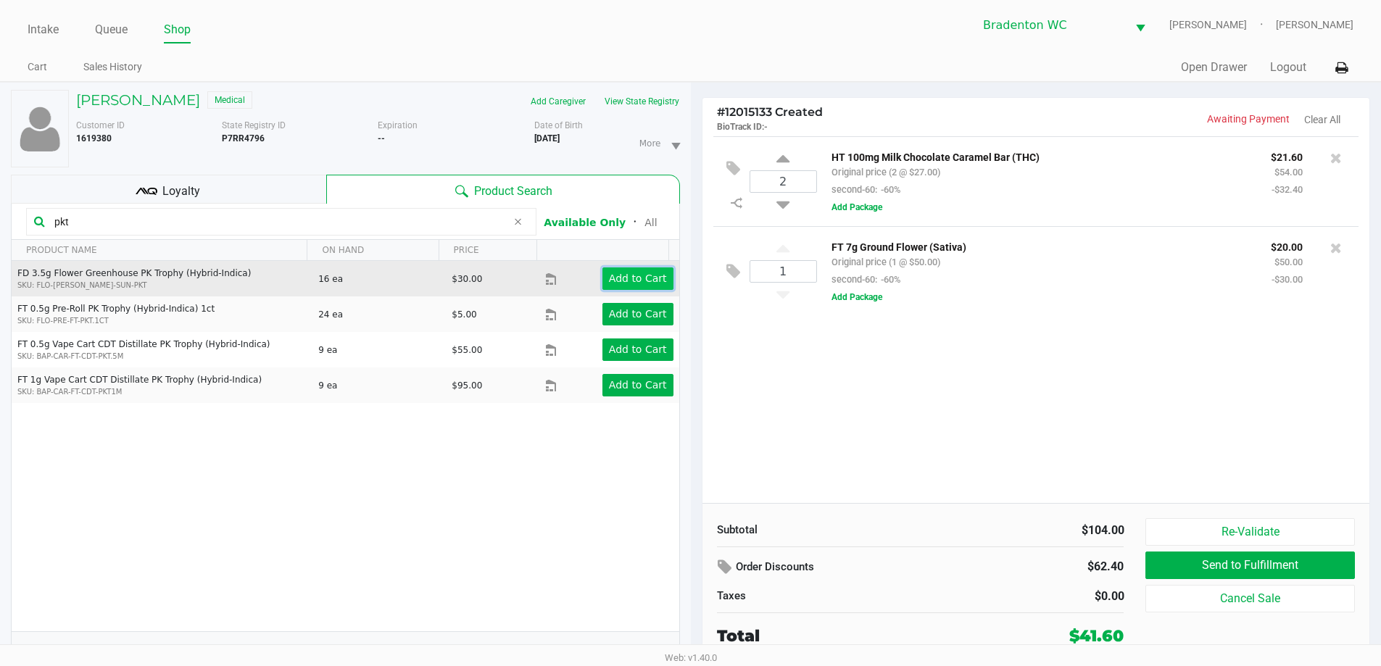
click at [626, 284] on app-button-loader "Add to Cart" at bounding box center [638, 279] width 58 height 12
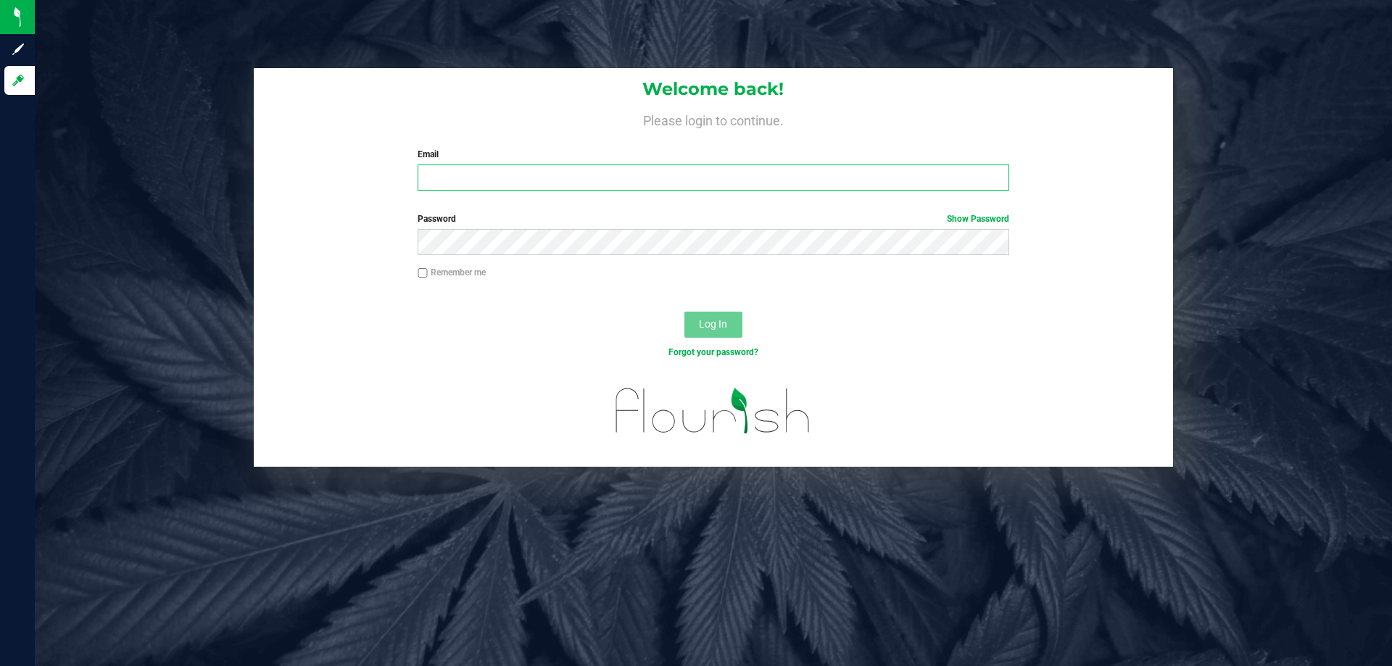
click at [477, 178] on input "Email" at bounding box center [713, 178] width 591 height 26
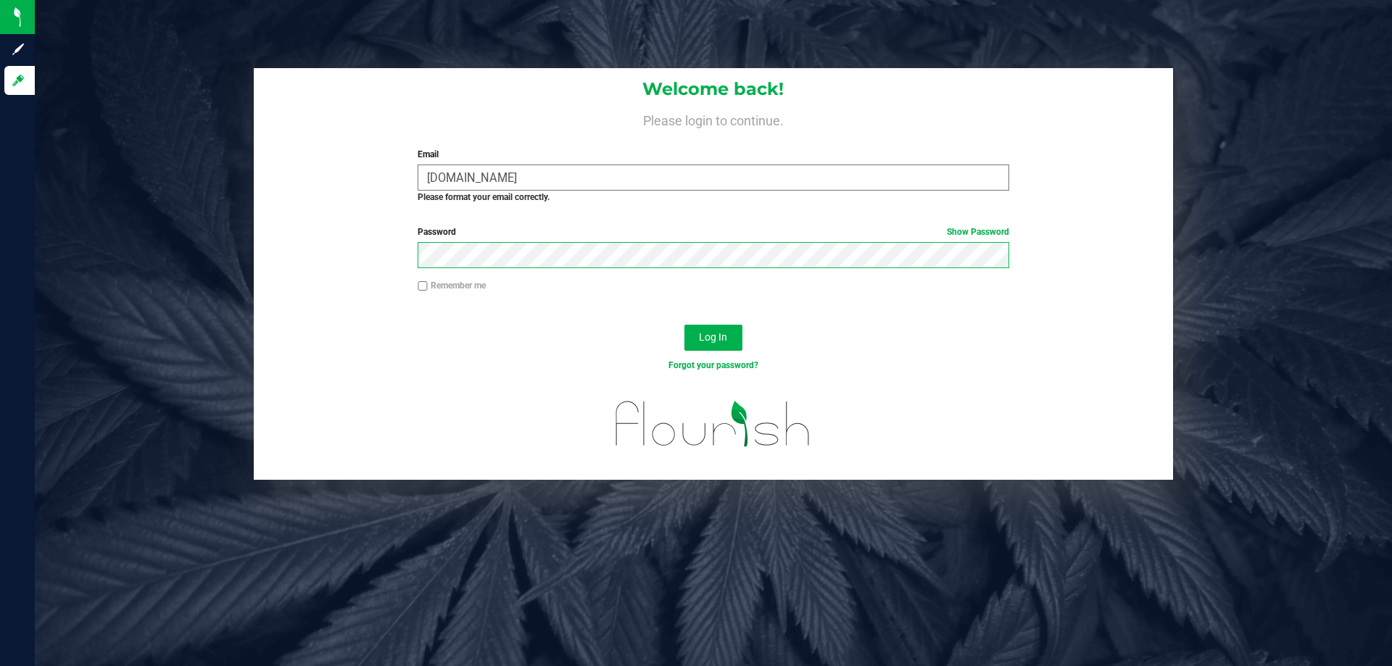
click at [684, 325] on button "Log In" at bounding box center [713, 338] width 58 height 26
click at [703, 344] on button "Log In" at bounding box center [713, 338] width 58 height 26
click at [477, 176] on input "mfrench2liveparallel.com" at bounding box center [713, 178] width 591 height 26
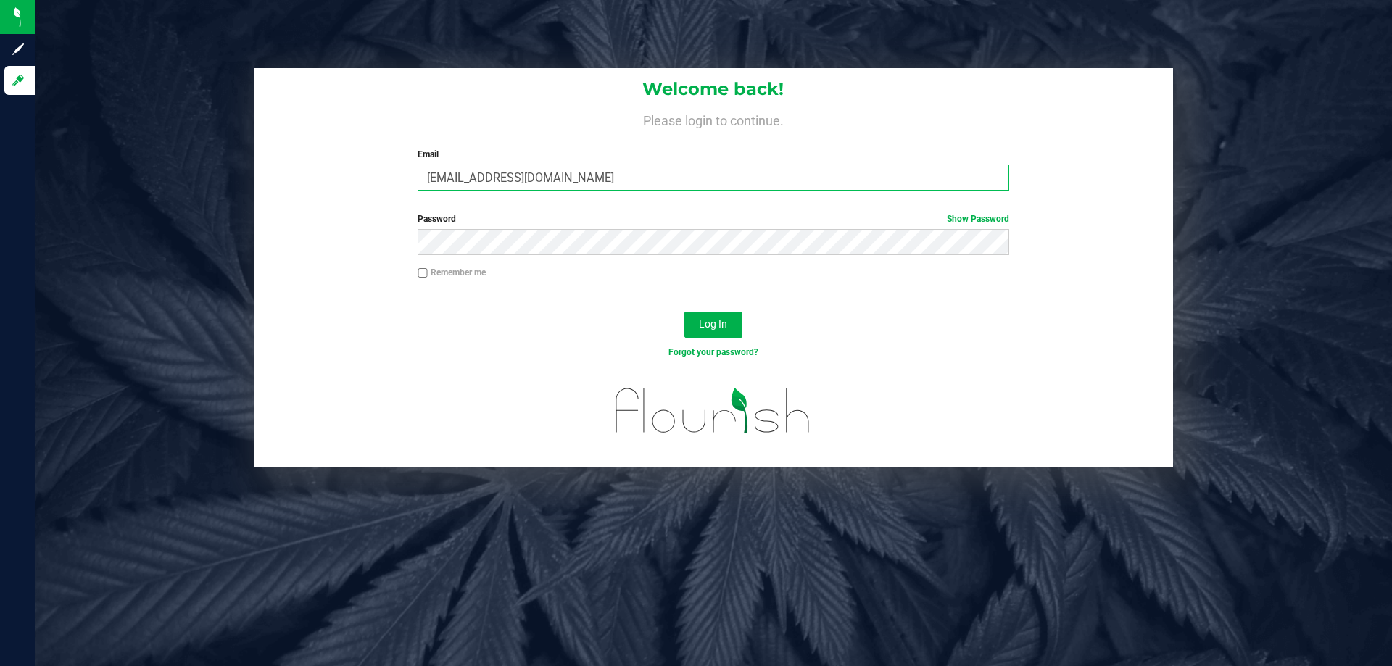
type input "[EMAIL_ADDRESS][DOMAIN_NAME]"
click at [684, 312] on button "Log In" at bounding box center [713, 325] width 58 height 26
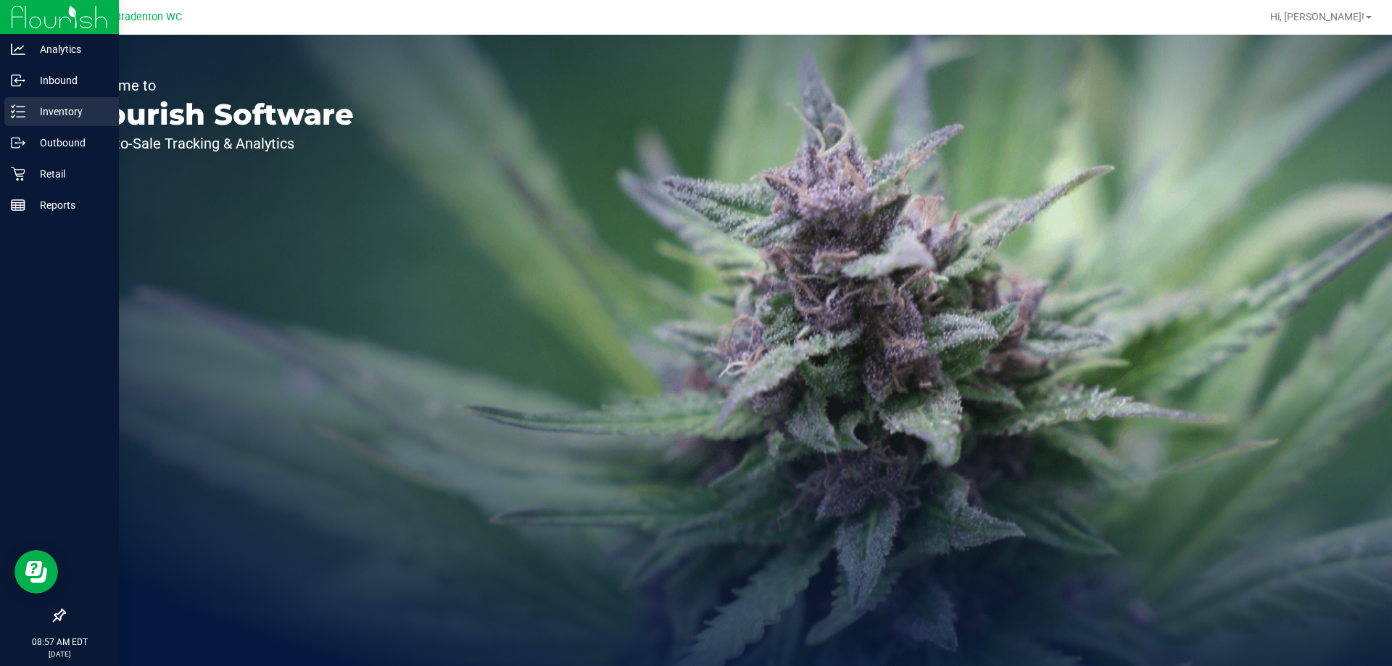
click at [47, 112] on p "Inventory" at bounding box center [68, 111] width 87 height 17
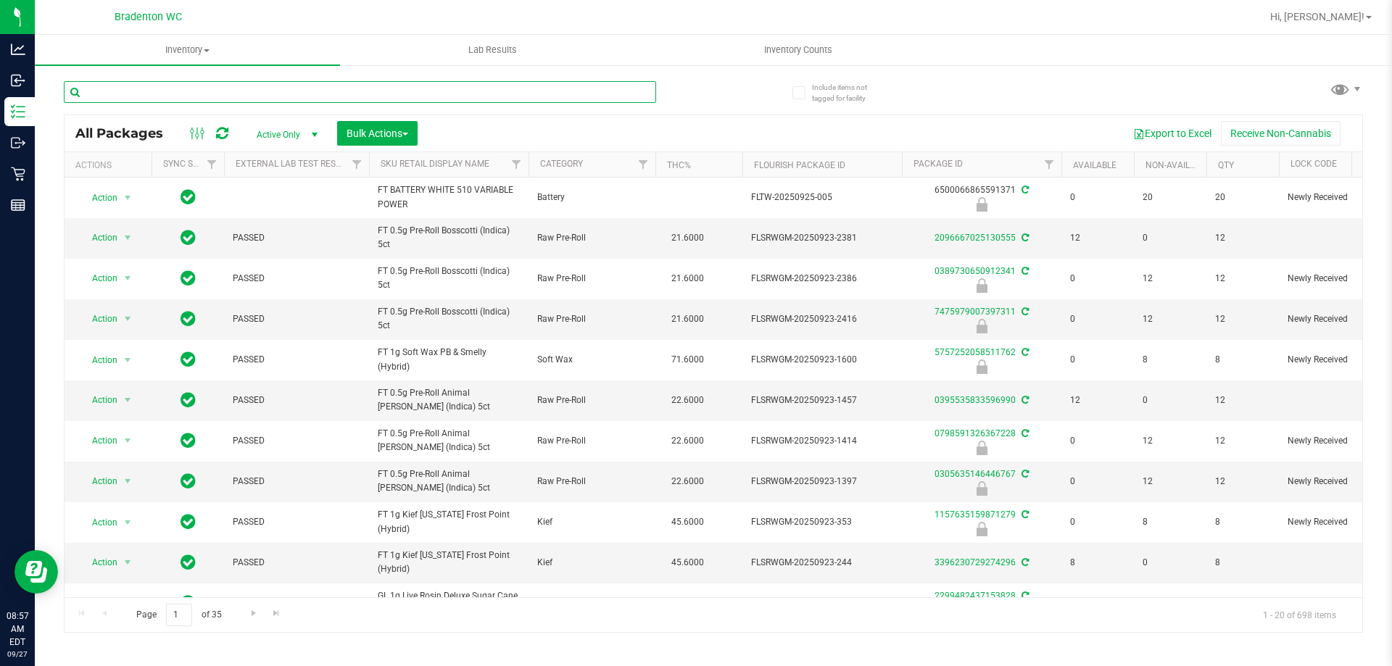
click at [186, 90] on input "text" at bounding box center [360, 92] width 592 height 22
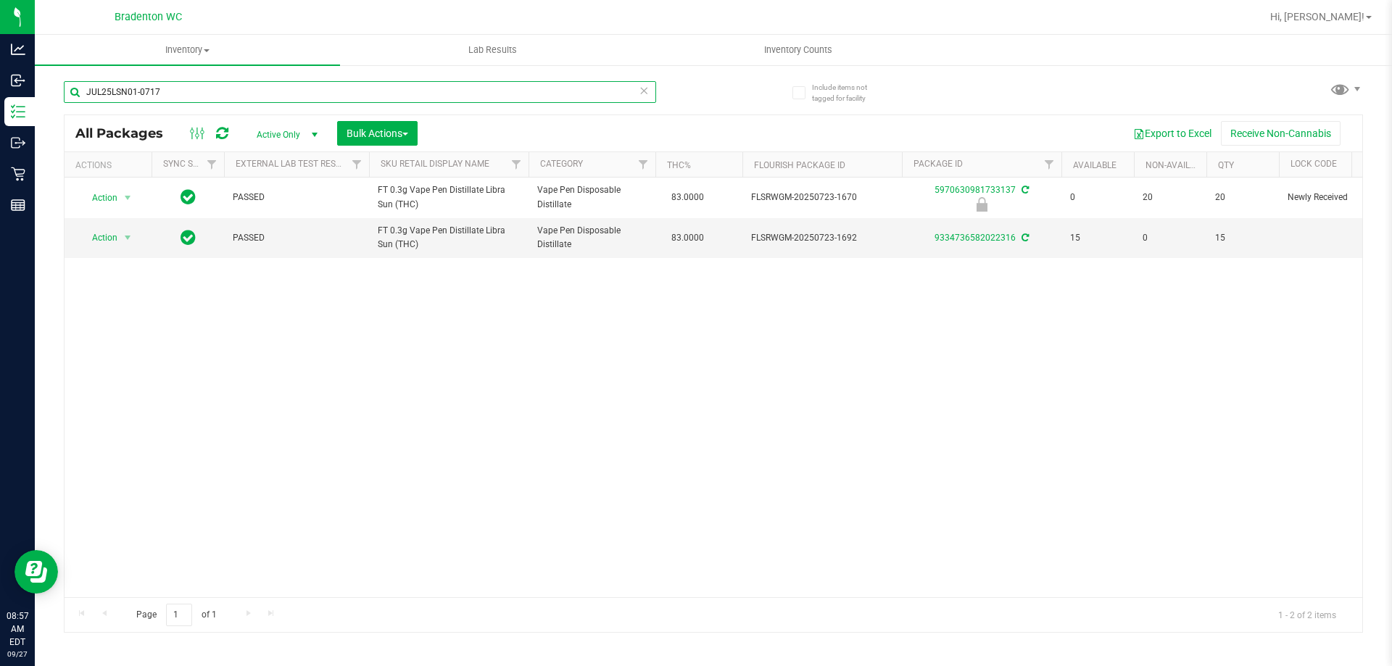
type input "JUL25LSN01-0717"
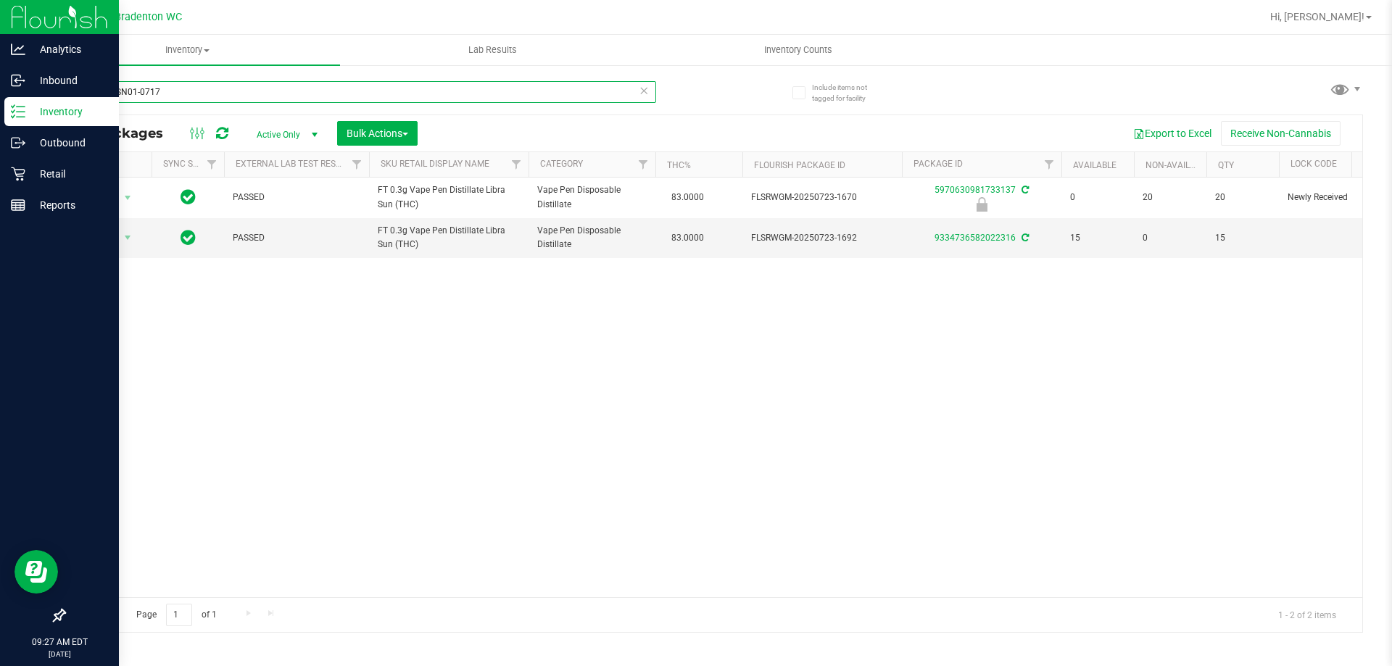
drag, startPoint x: 200, startPoint y: 96, endPoint x: 0, endPoint y: 9, distance: 218.5
click at [0, 42] on div "Analytics Inbound Inventory Outbound Retail Reports 09:27 AM EDT 09/27/2025 09/…" at bounding box center [696, 333] width 1392 height 666
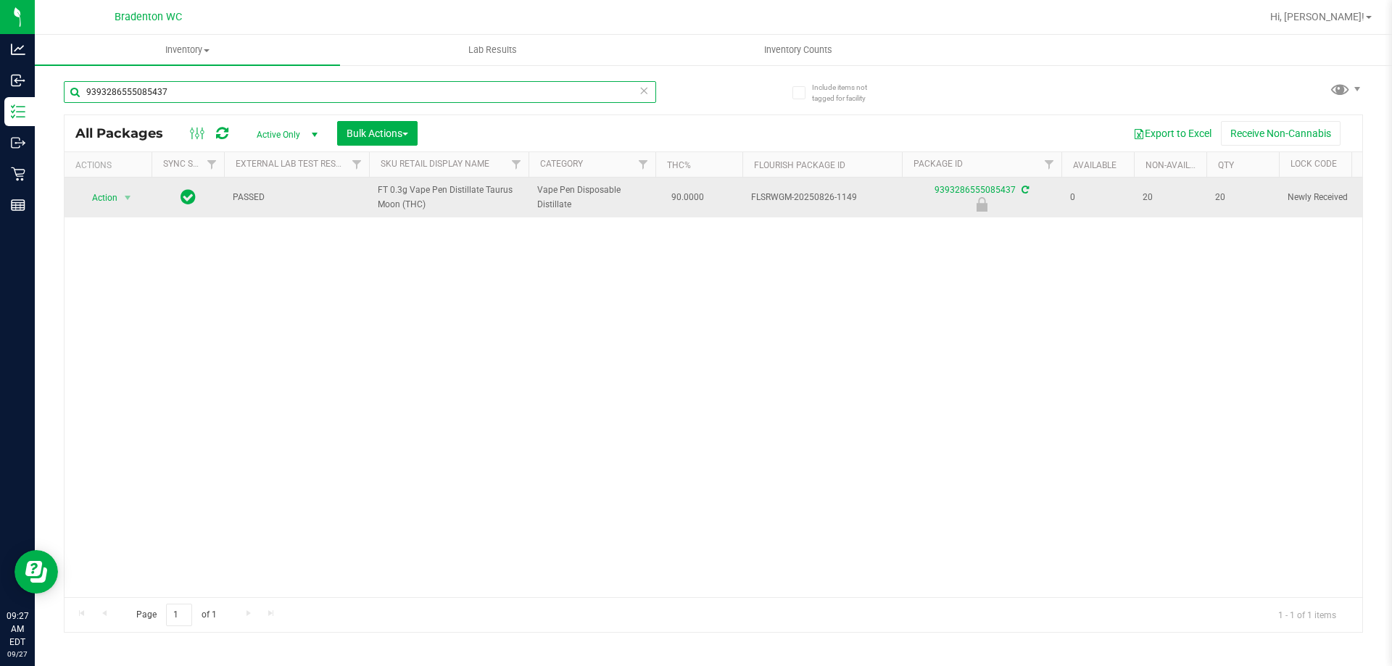
type input "9393286555085437"
click at [82, 196] on span "Action" at bounding box center [98, 198] width 39 height 20
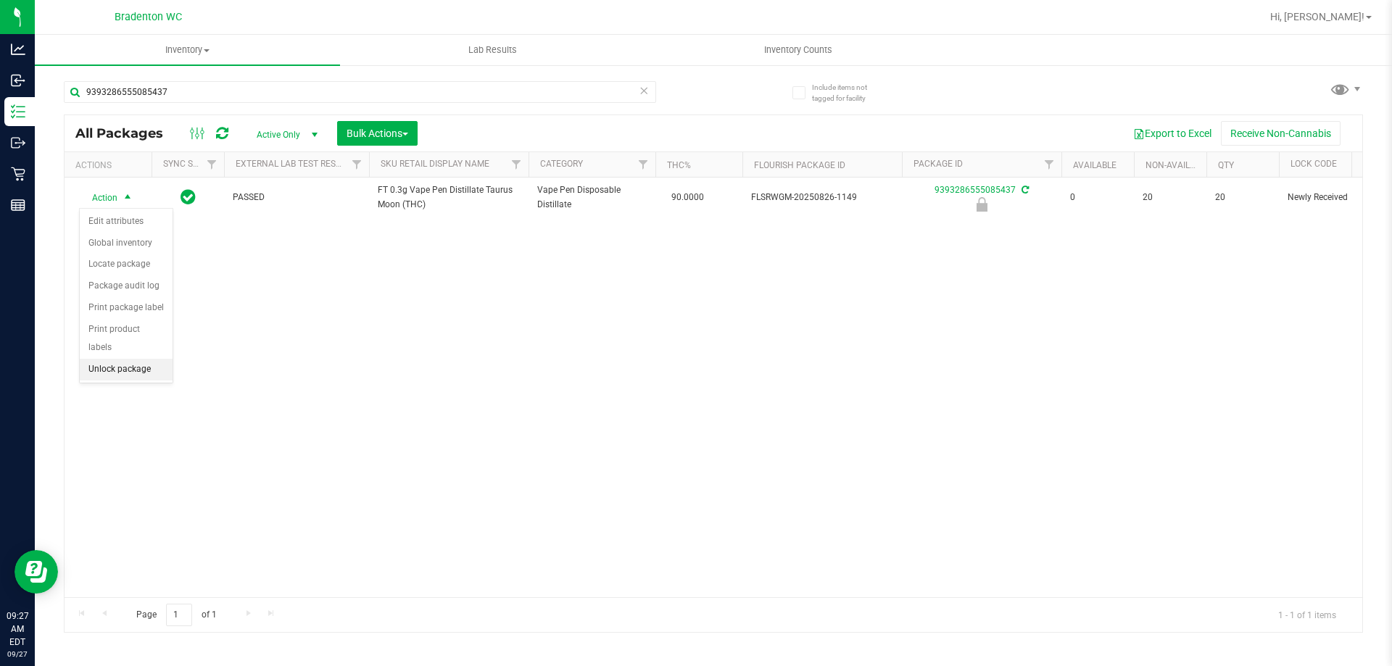
click at [112, 359] on li "Unlock package" at bounding box center [126, 370] width 93 height 22
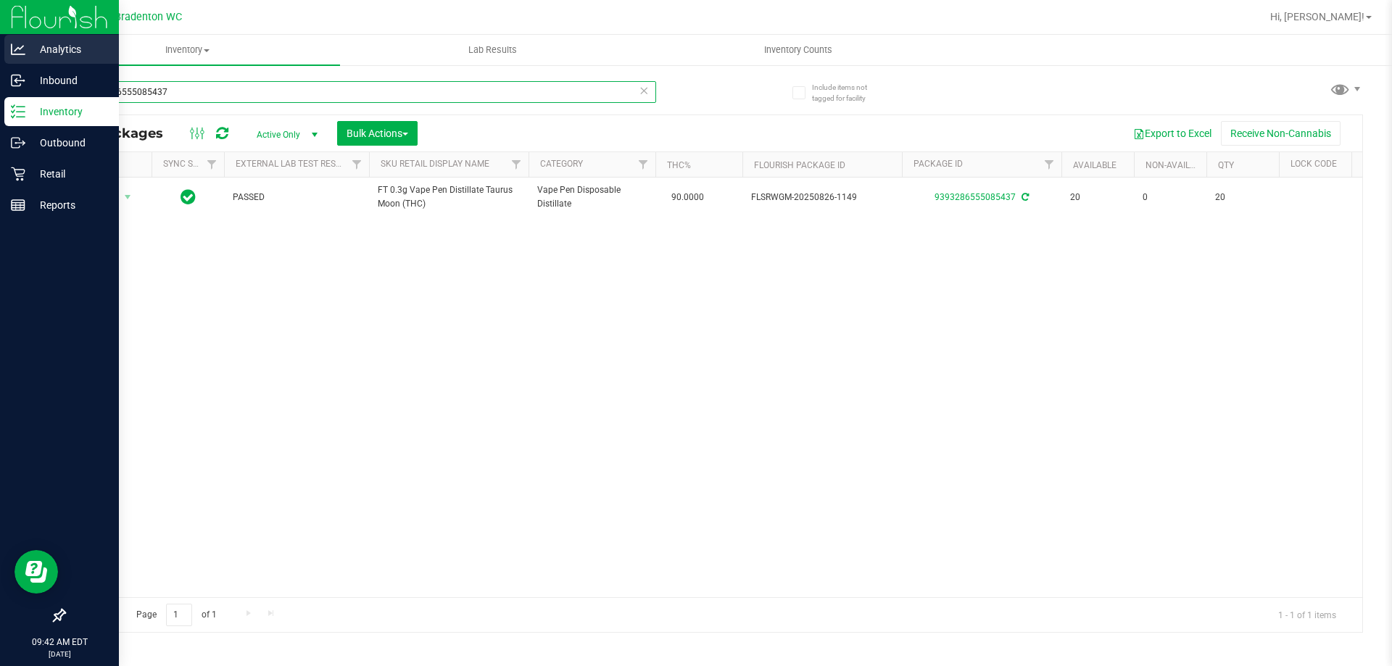
drag, startPoint x: 194, startPoint y: 96, endPoint x: 0, endPoint y: 54, distance: 198.3
click at [0, 92] on div "Analytics Inbound Inventory Outbound Retail Reports 09:42 AM EDT 09/27/2025 09/…" at bounding box center [696, 333] width 1392 height 666
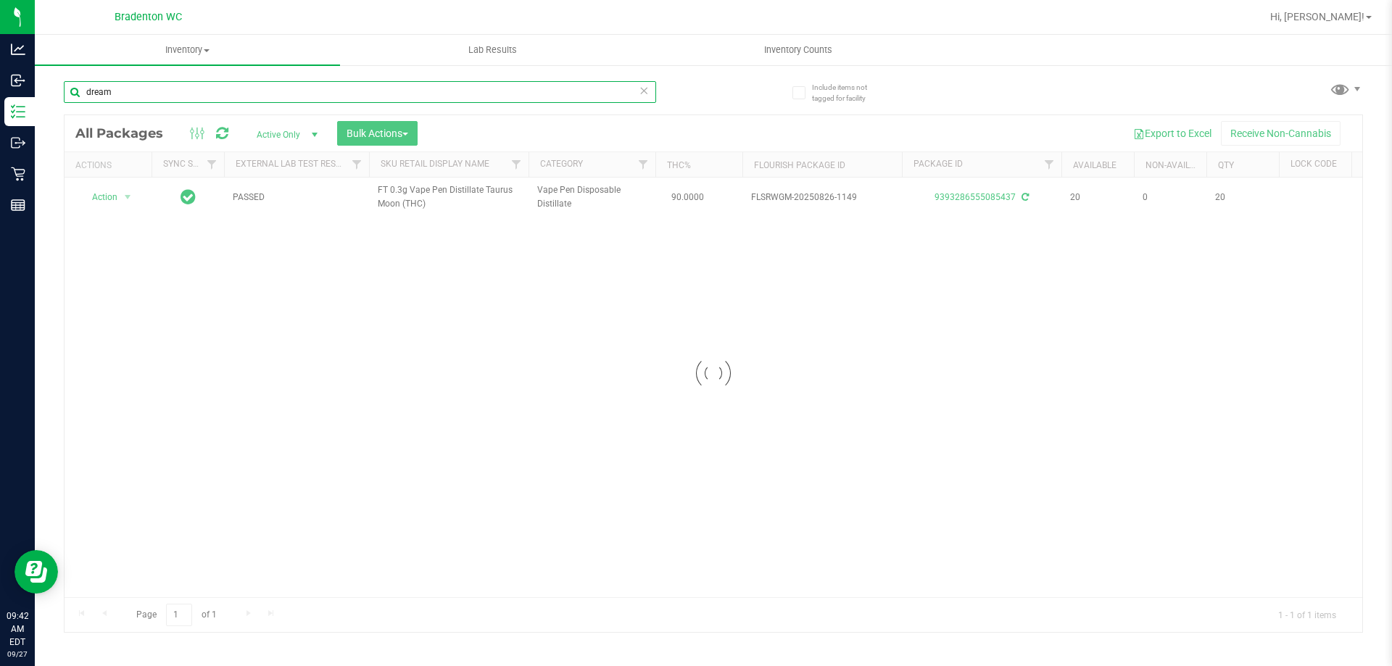
type input "dream"
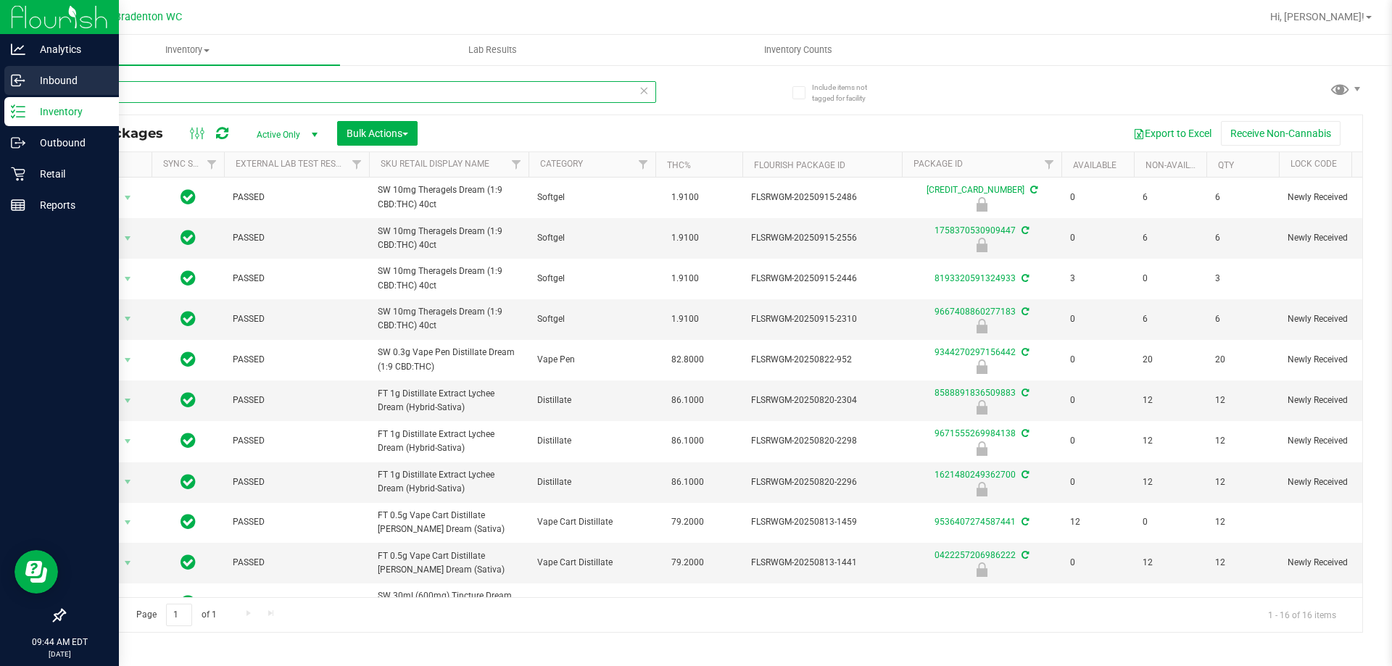
drag, startPoint x: 167, startPoint y: 95, endPoint x: 0, endPoint y: 66, distance: 170.0
click at [0, 66] on div "Analytics Inbound Inventory Outbound Retail Reports 09:44 AM EDT 09/27/2025 09/…" at bounding box center [696, 333] width 1392 height 666
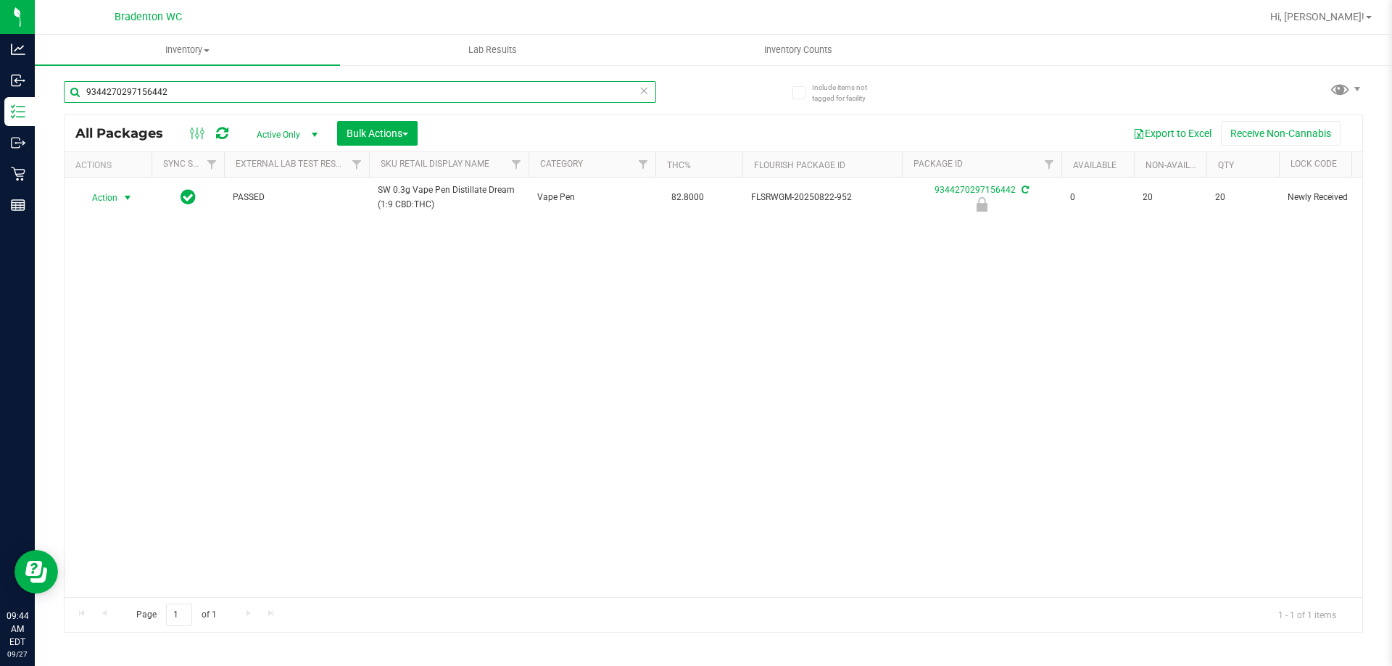
type input "9344270297156442"
click at [109, 197] on span "Action" at bounding box center [98, 198] width 39 height 20
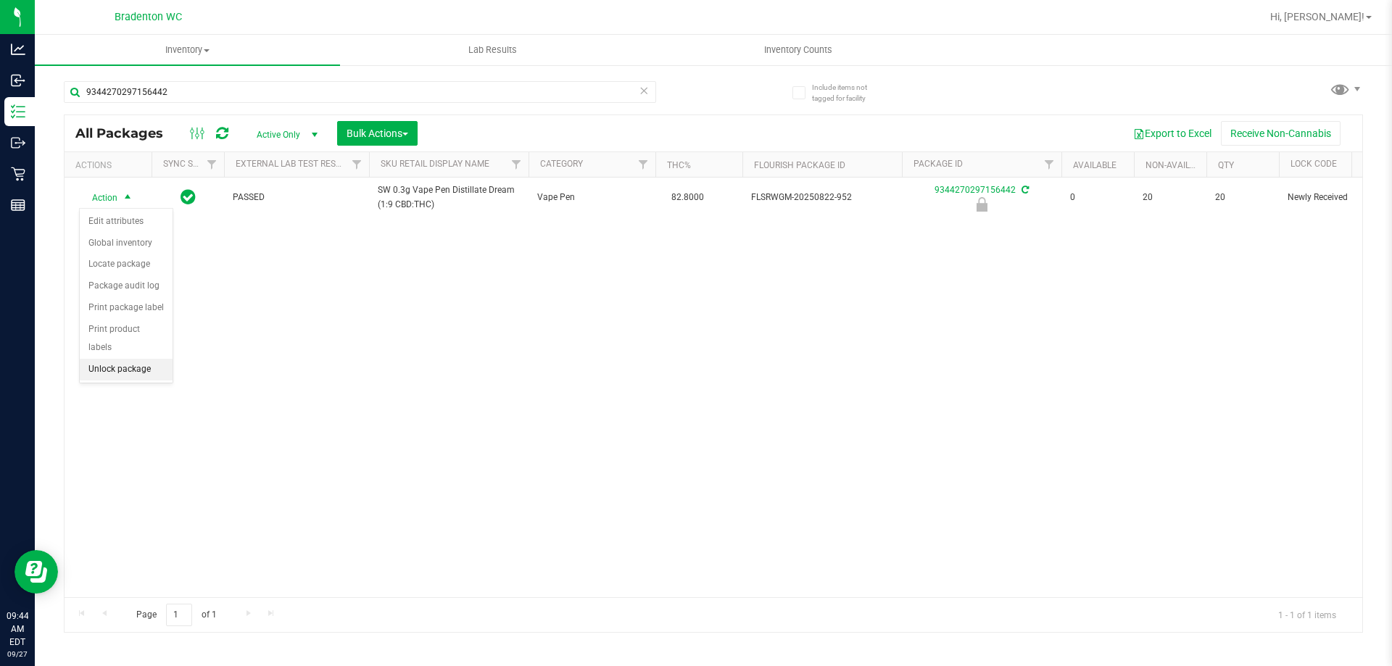
click at [105, 359] on li "Unlock package" at bounding box center [126, 370] width 93 height 22
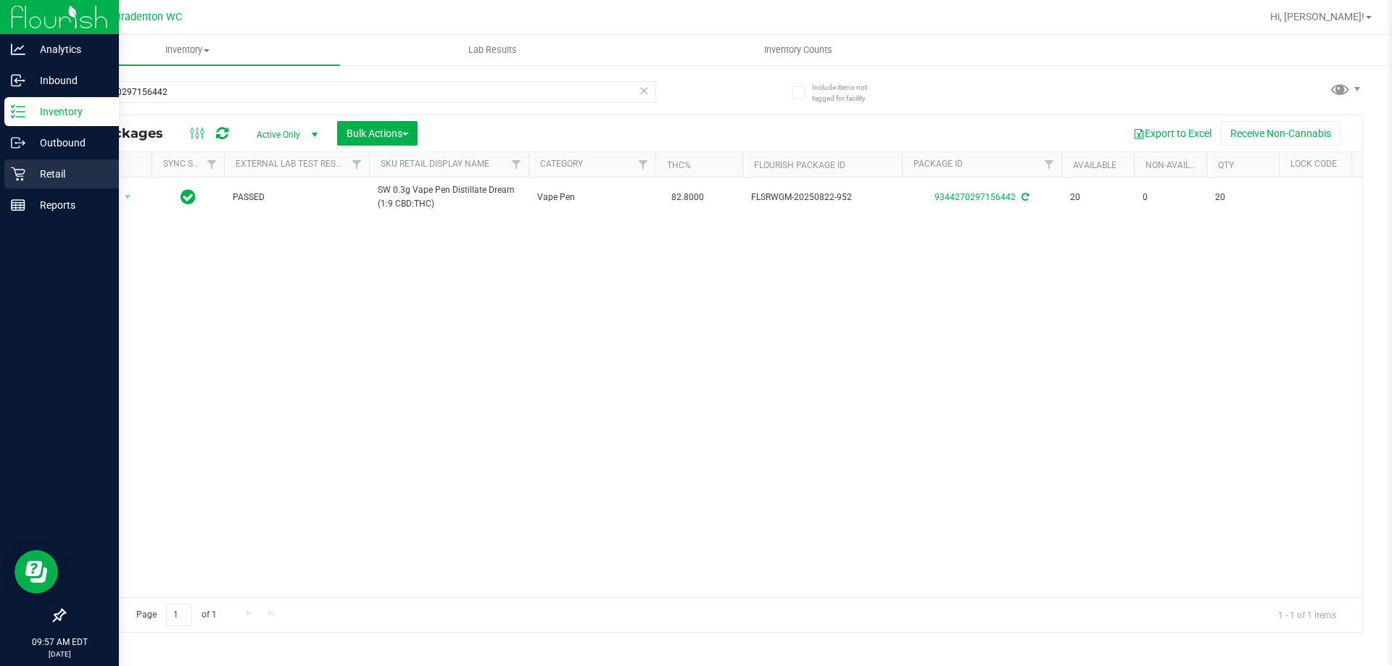
click at [61, 168] on p "Retail" at bounding box center [68, 173] width 87 height 17
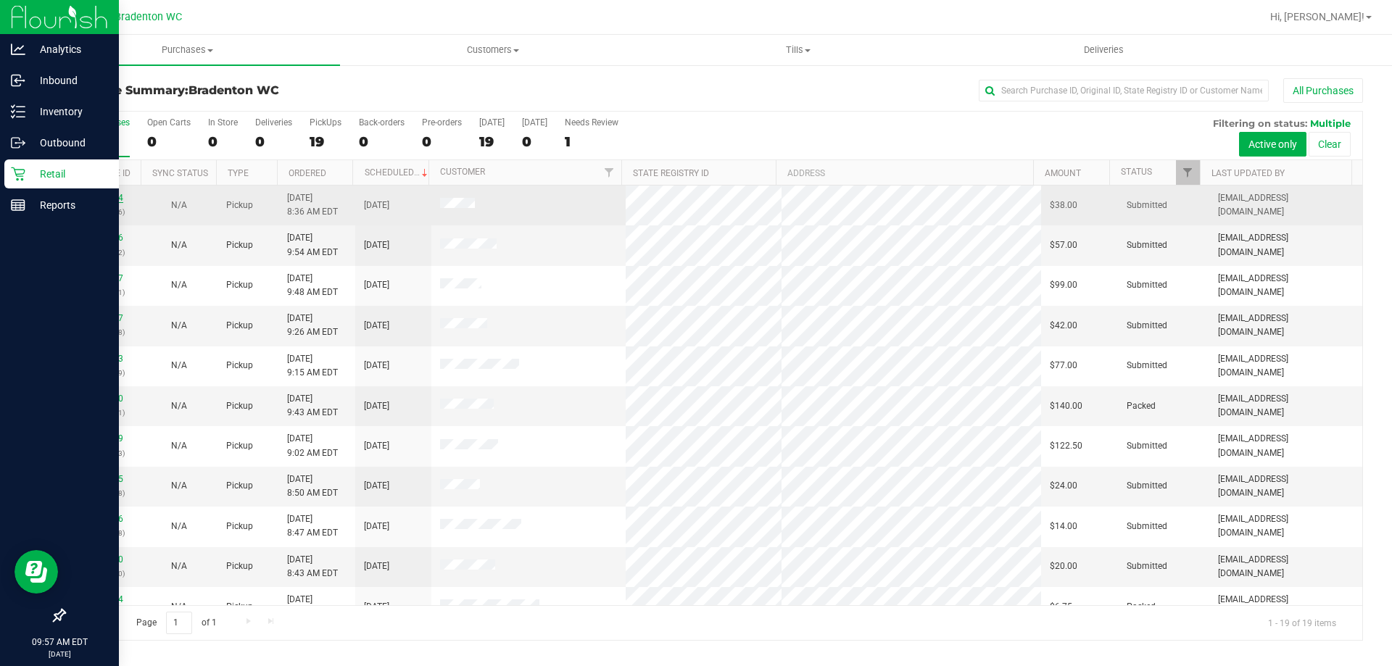
click at [112, 202] on link "12012844" at bounding box center [103, 198] width 41 height 10
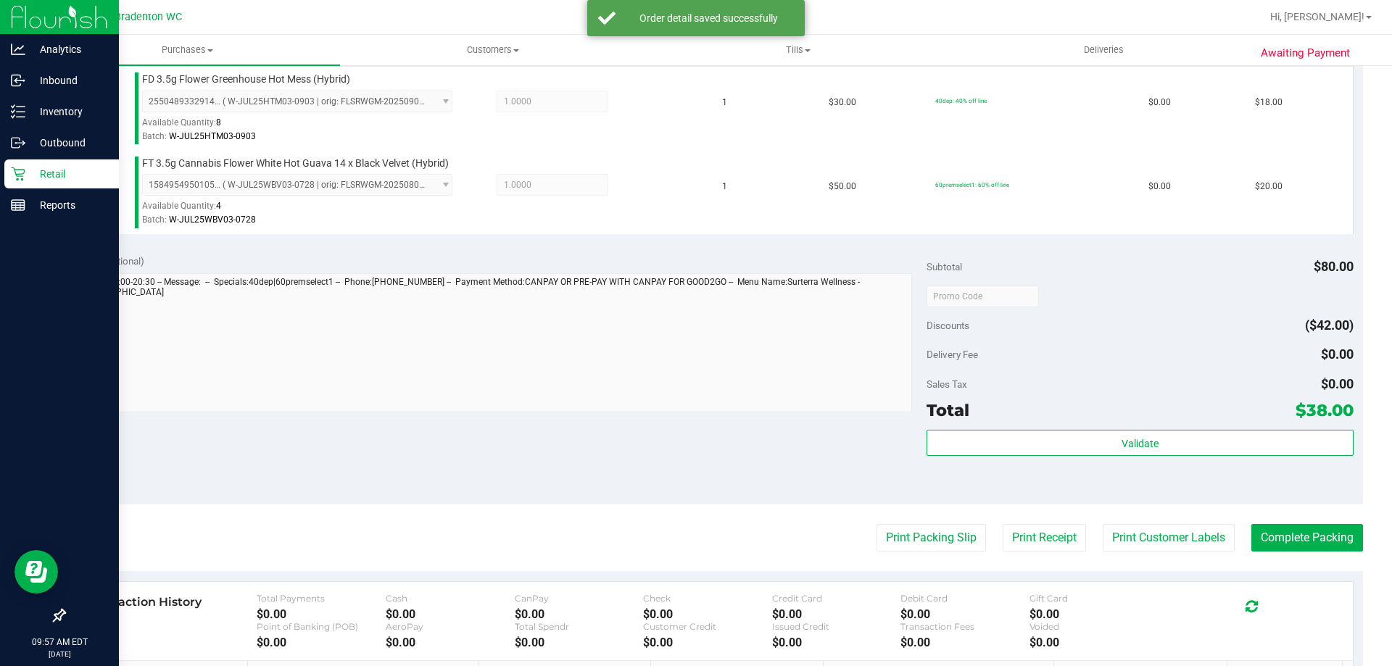
scroll to position [413, 0]
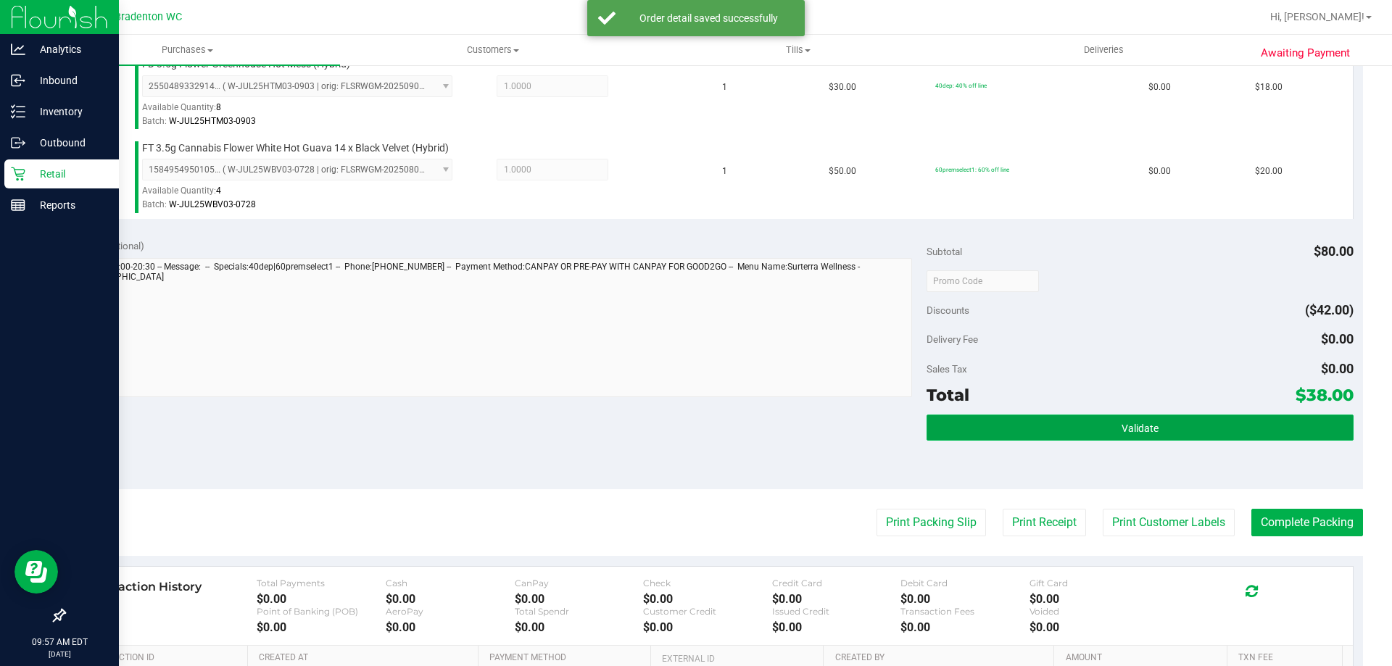
click at [1148, 433] on span "Validate" at bounding box center [1140, 429] width 37 height 12
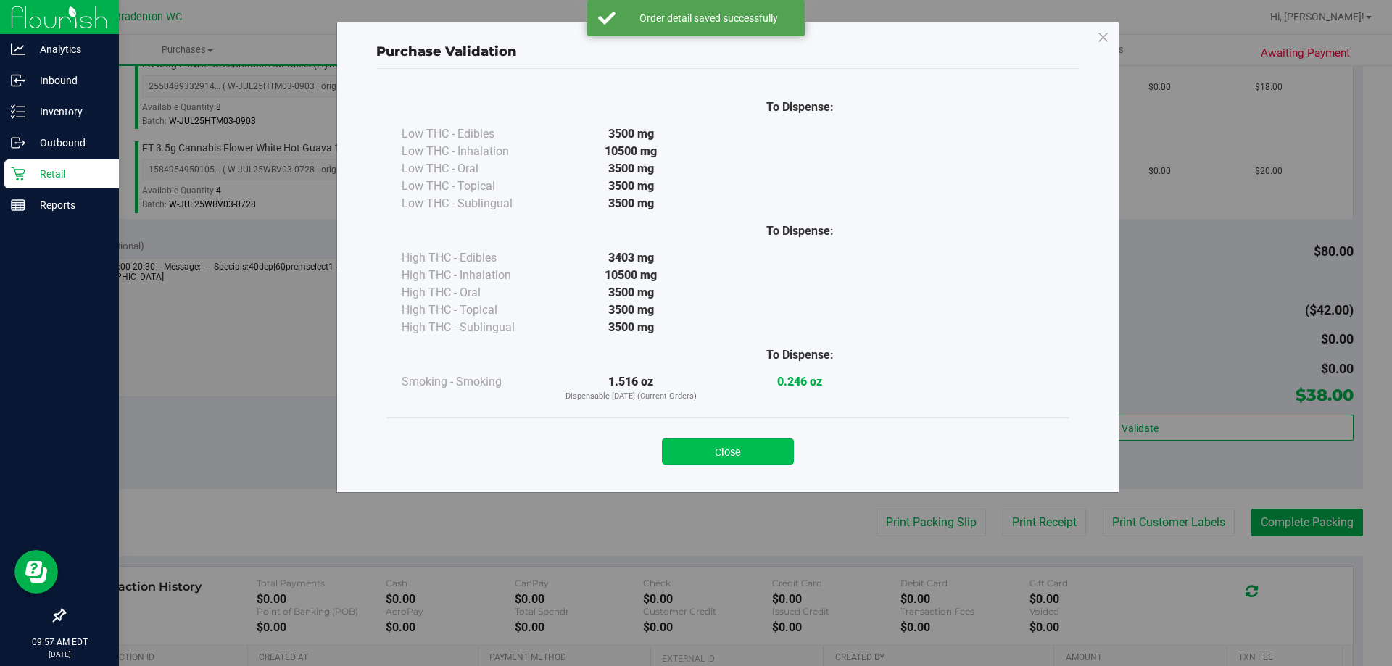
click at [712, 460] on button "Close" at bounding box center [728, 452] width 132 height 26
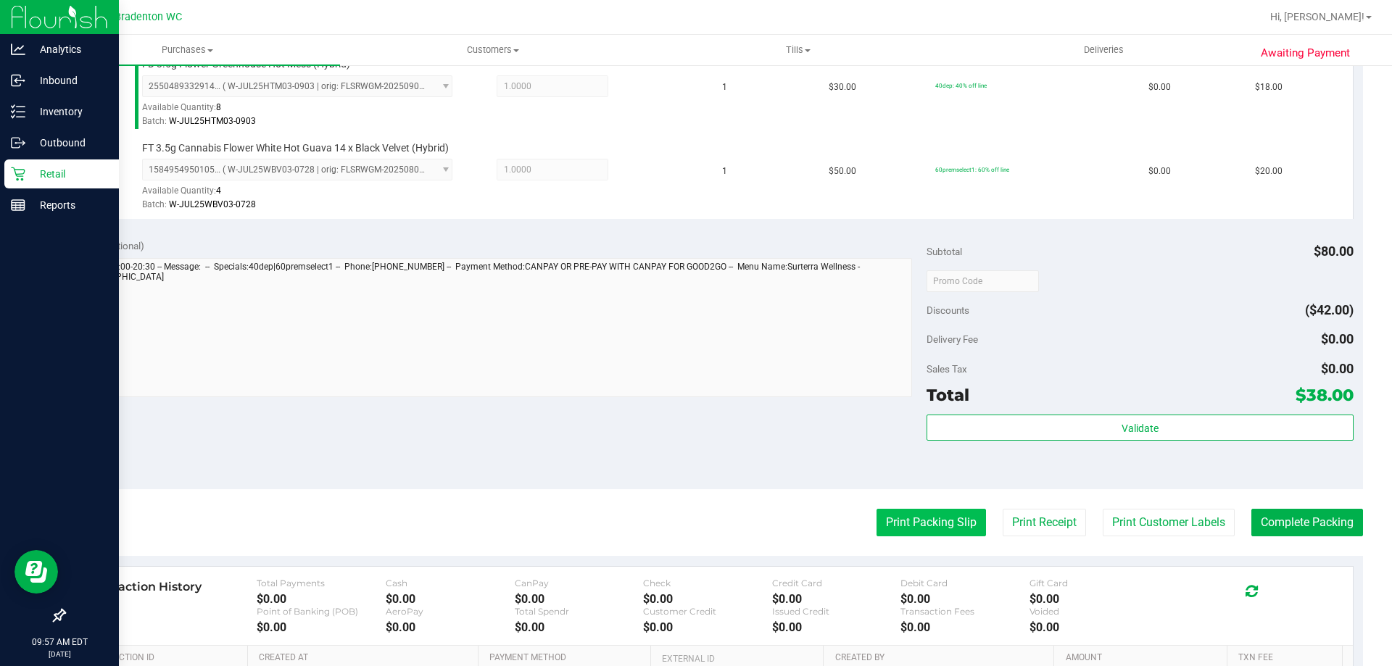
click at [906, 524] on button "Print Packing Slip" at bounding box center [931, 523] width 109 height 28
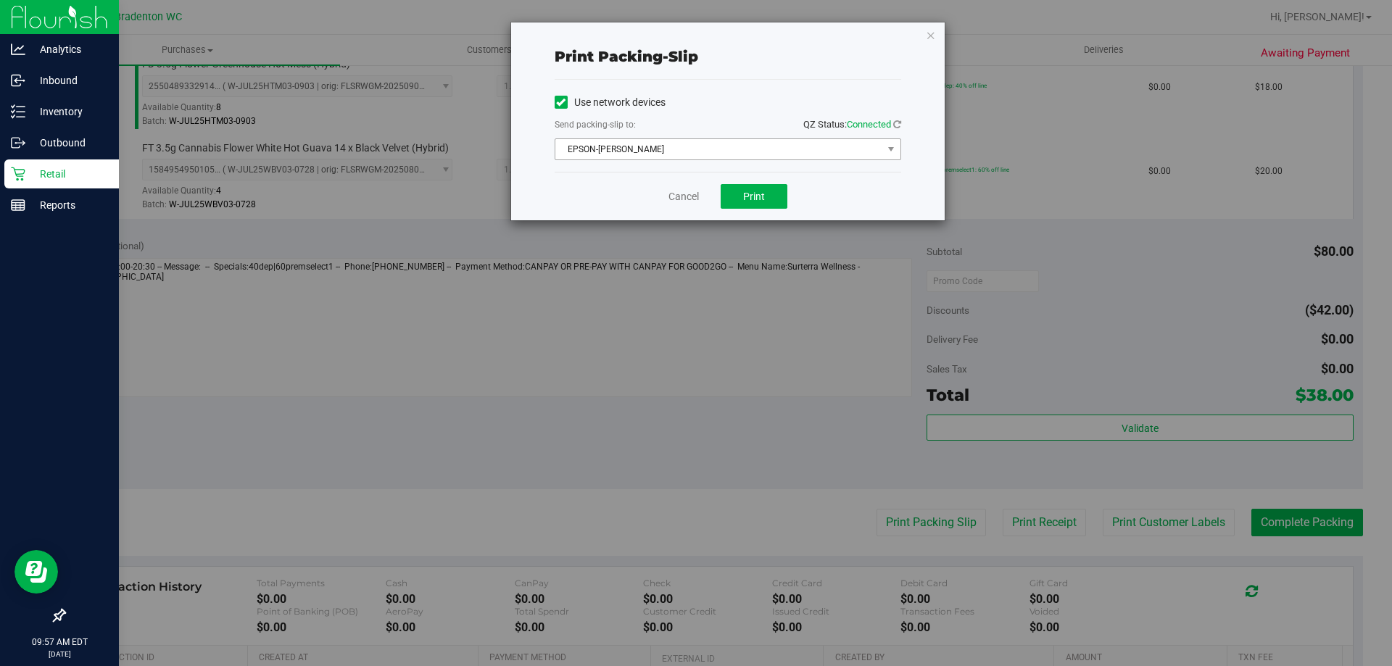
click at [710, 151] on span "EPSON-[PERSON_NAME]" at bounding box center [718, 149] width 327 height 20
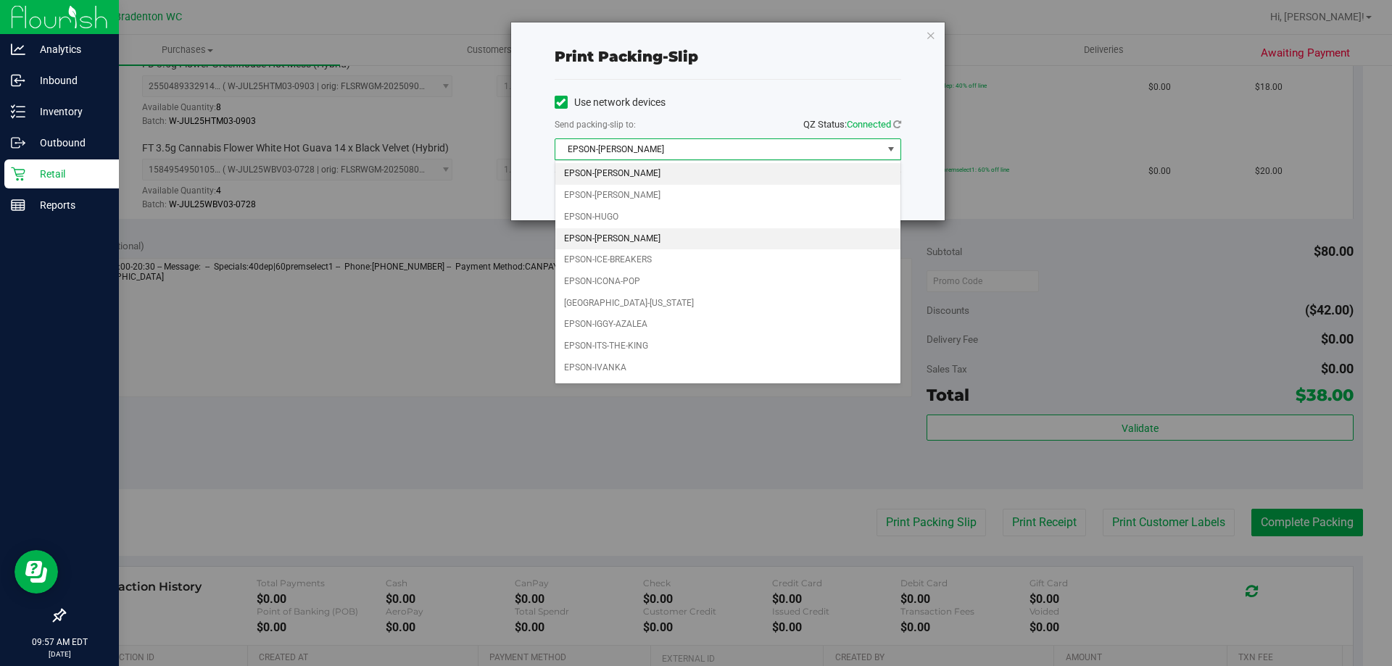
click at [653, 238] on li "EPSON-[PERSON_NAME]" at bounding box center [727, 239] width 345 height 22
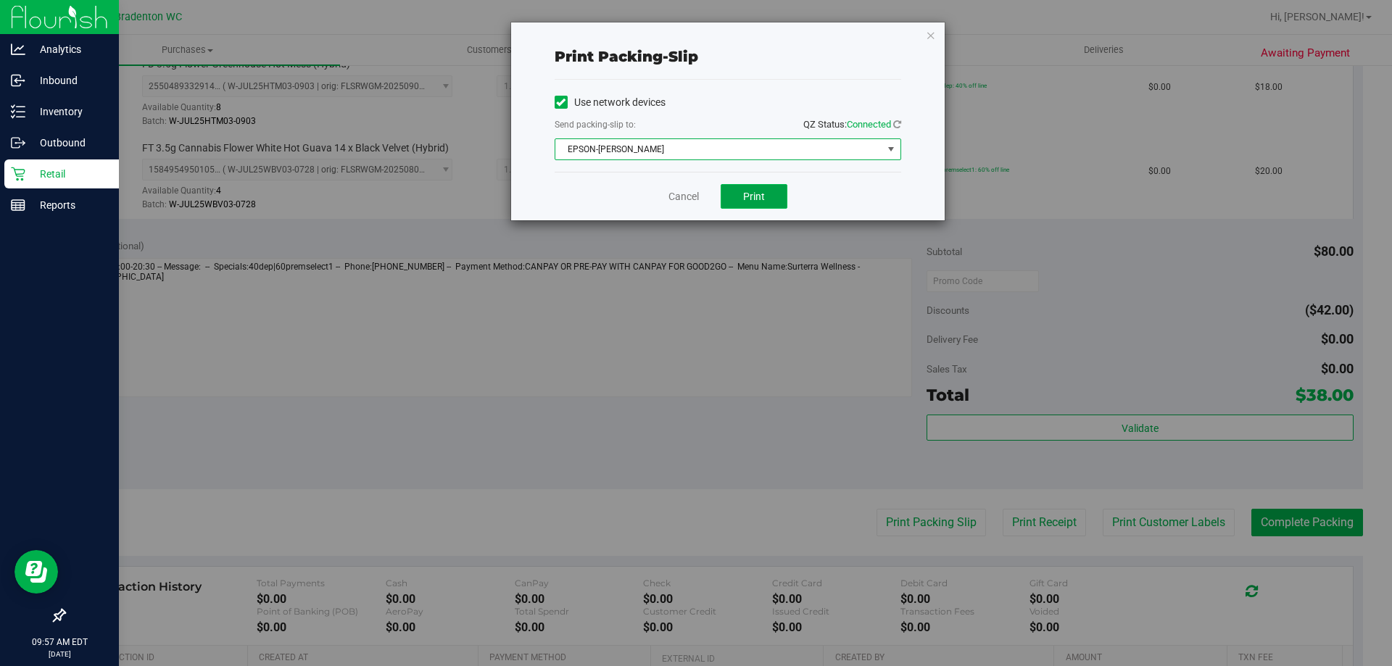
click at [765, 200] on button "Print" at bounding box center [754, 196] width 67 height 25
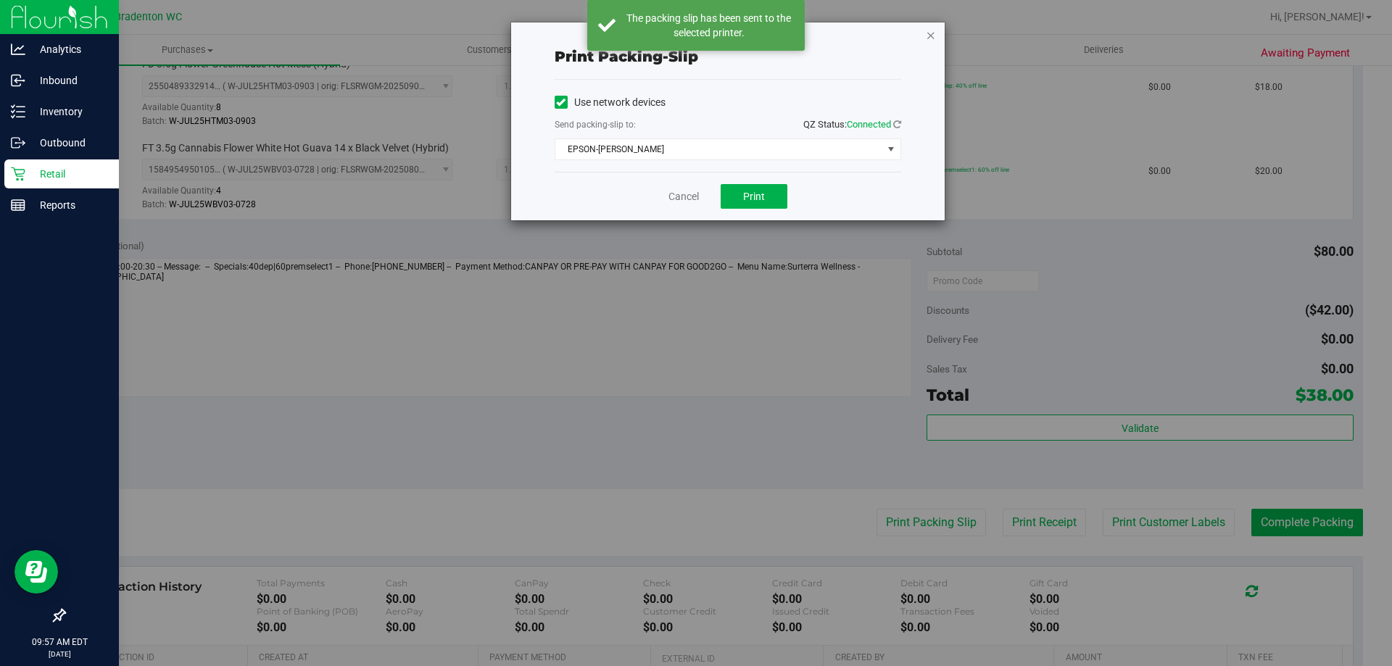
click at [930, 33] on icon "button" at bounding box center [931, 34] width 10 height 17
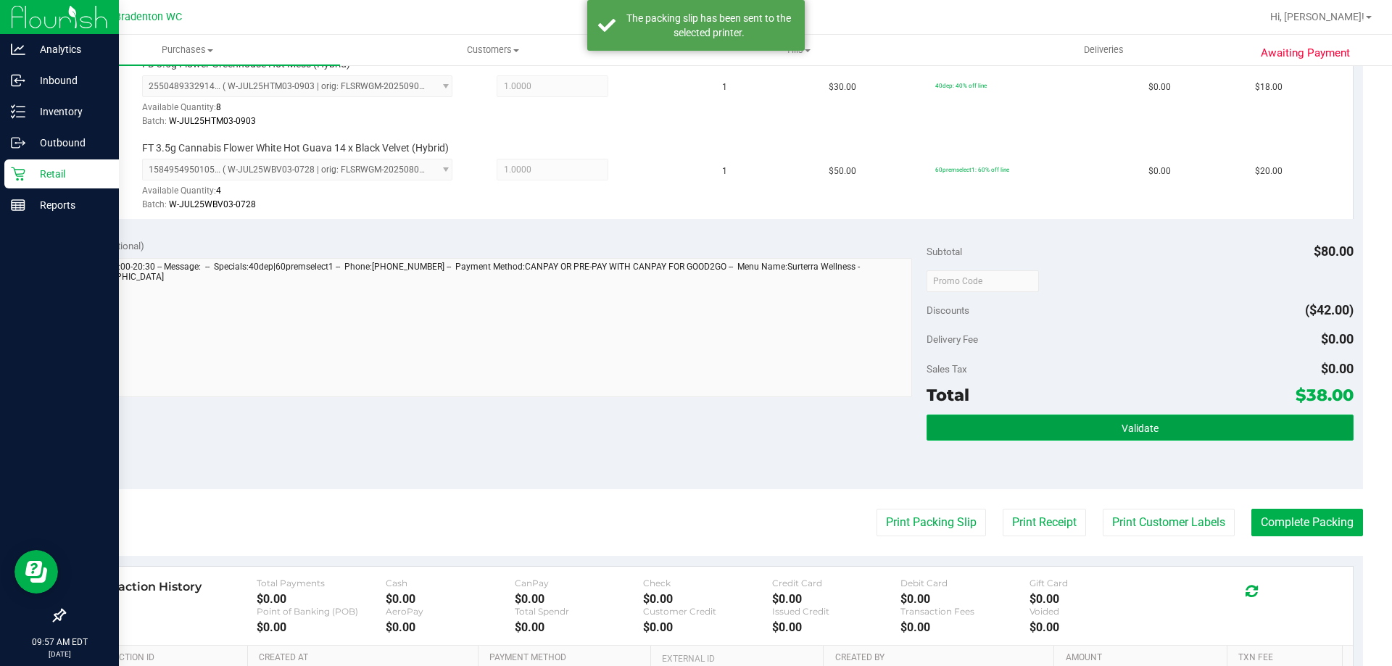
click at [1109, 426] on button "Validate" at bounding box center [1140, 428] width 426 height 26
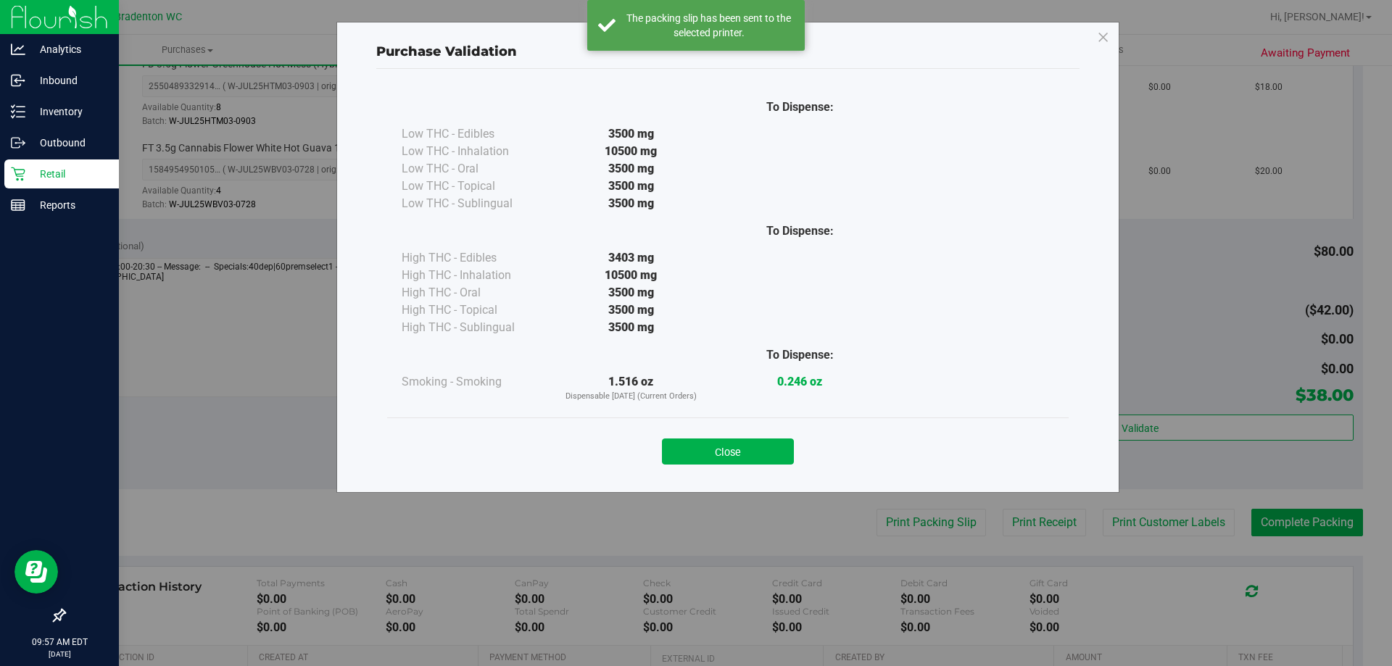
click at [1262, 513] on div "Purchase Validation To Dispense: Low THC - Edibles 3500 mg" at bounding box center [701, 333] width 1403 height 666
click at [706, 440] on button "Close" at bounding box center [728, 452] width 132 height 26
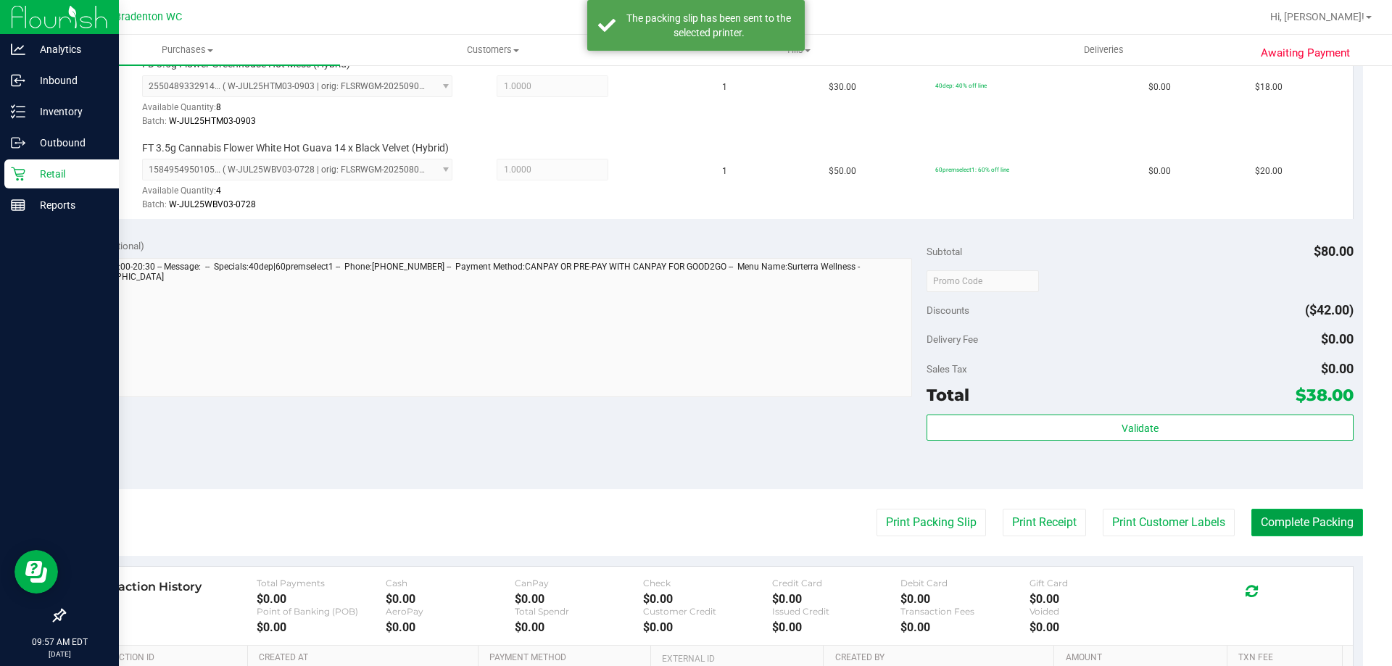
click at [1267, 516] on button "Complete Packing" at bounding box center [1307, 523] width 112 height 28
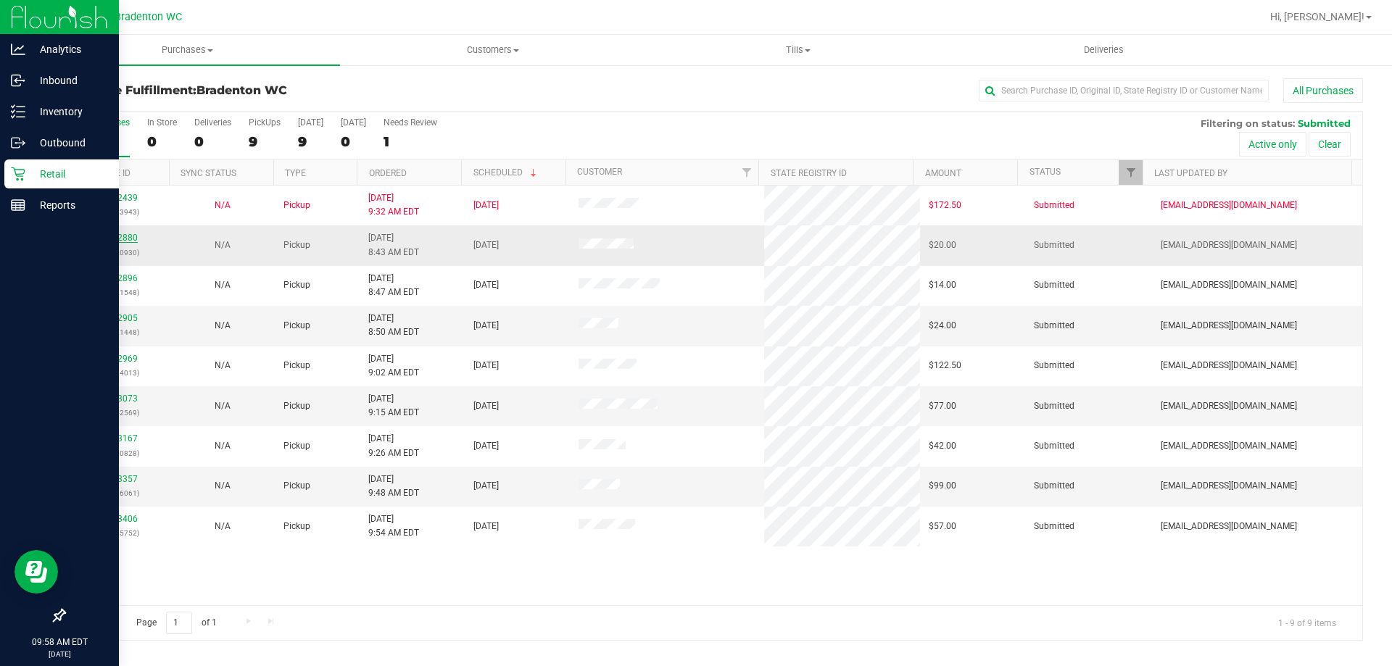
click at [107, 241] on link "12012880" at bounding box center [117, 238] width 41 height 10
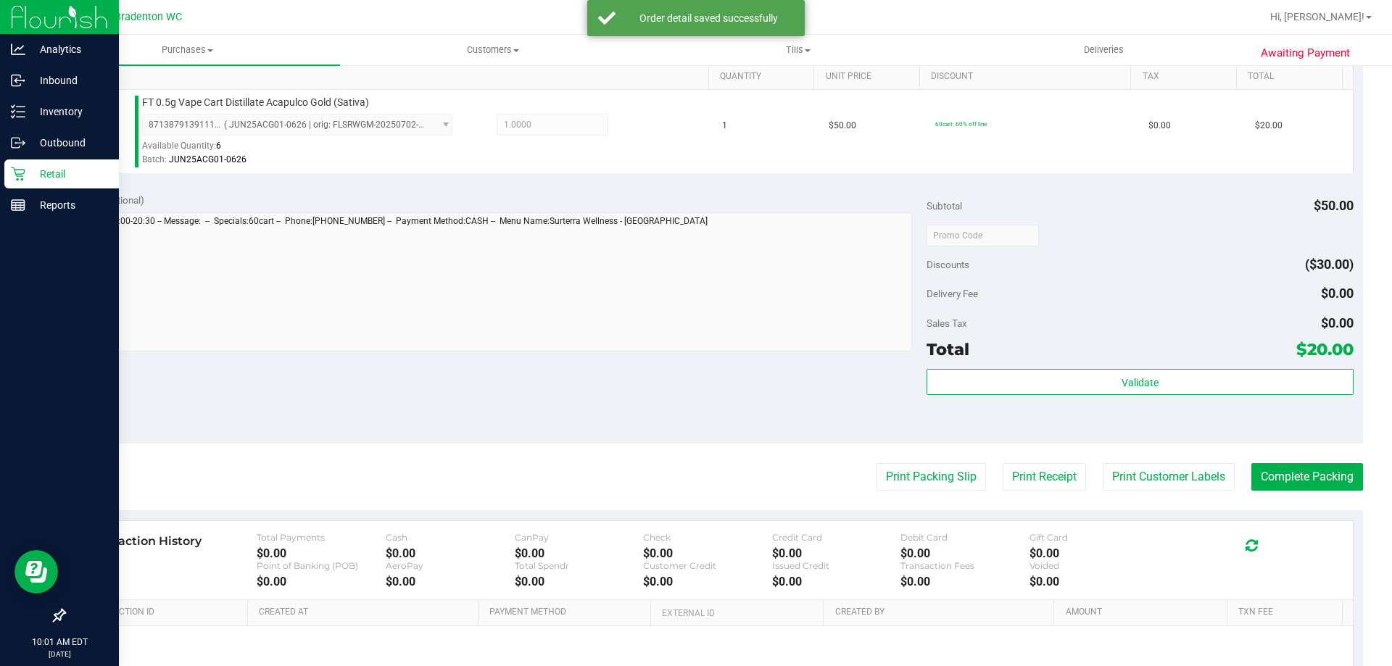
scroll to position [399, 0]
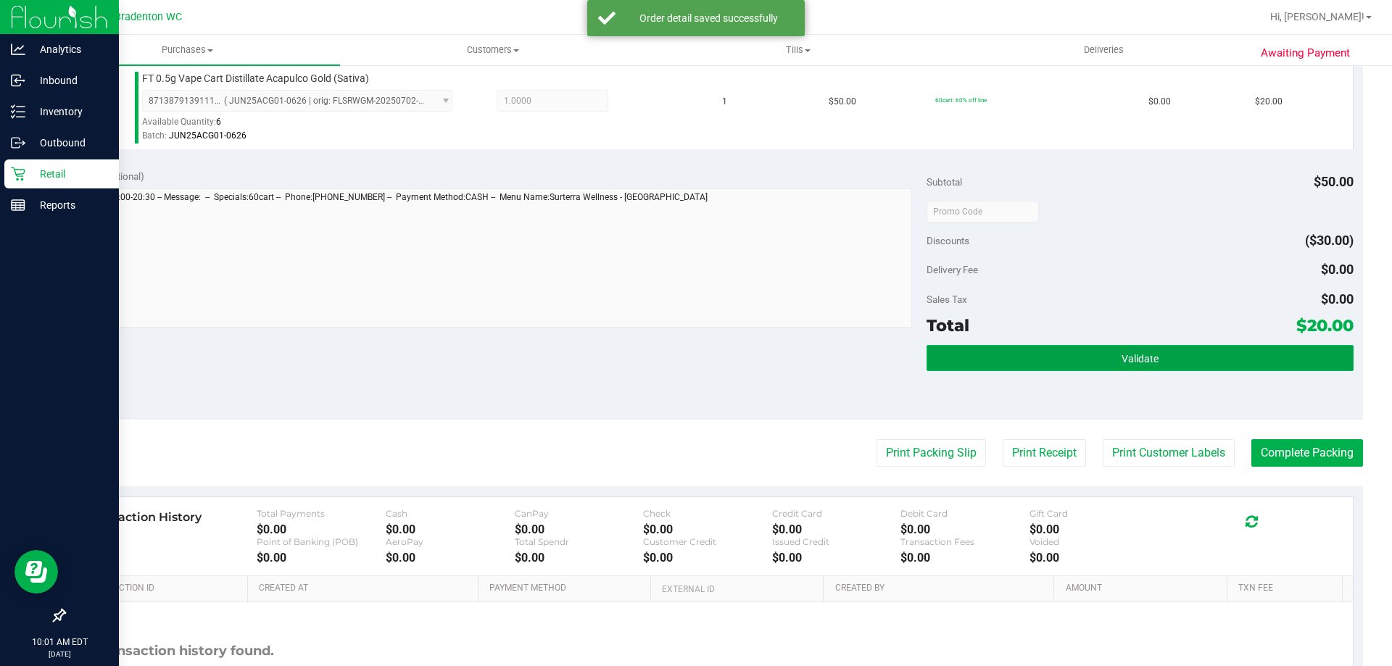
click at [1086, 363] on button "Validate" at bounding box center [1140, 358] width 426 height 26
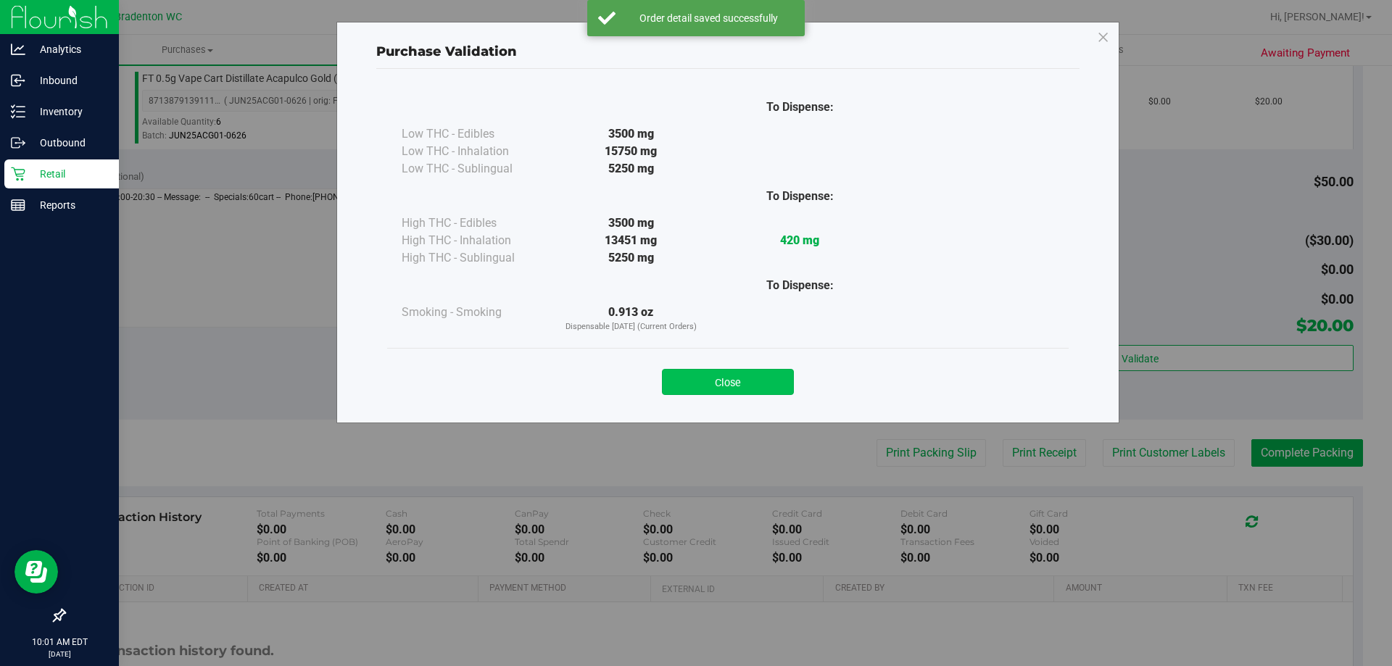
click at [732, 379] on button "Close" at bounding box center [728, 382] width 132 height 26
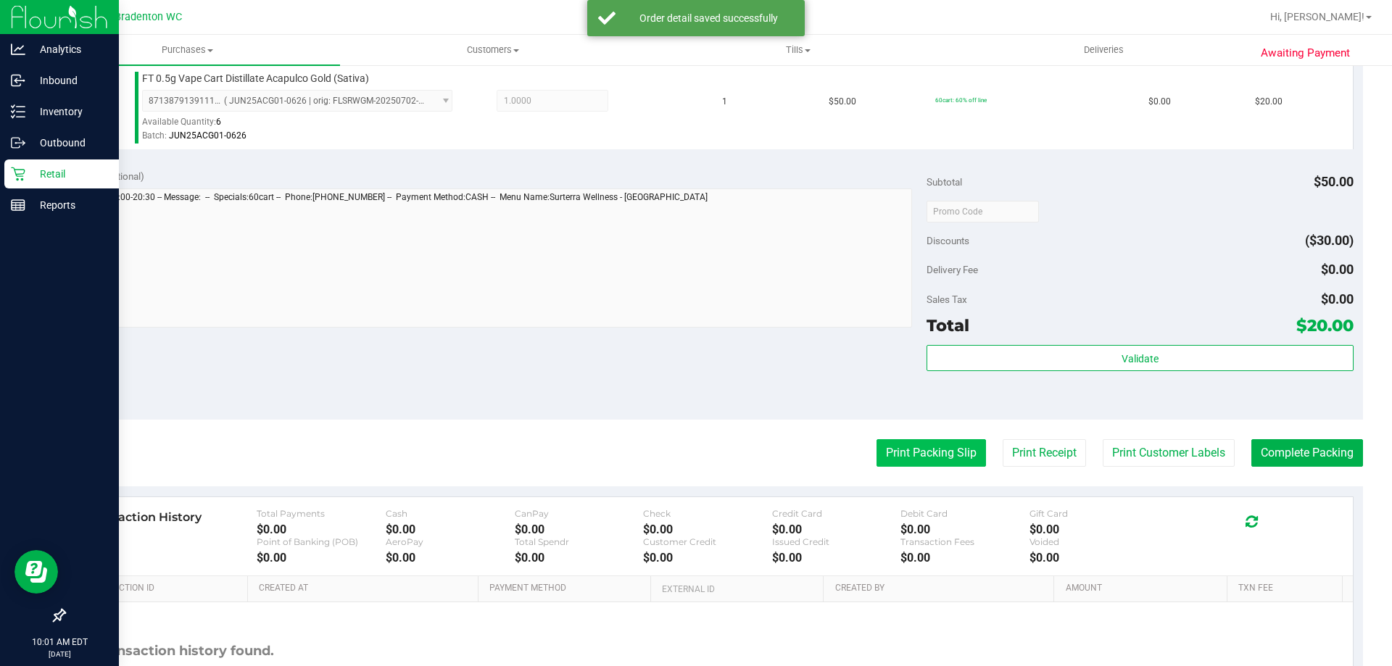
click at [926, 456] on button "Print Packing Slip" at bounding box center [931, 453] width 109 height 28
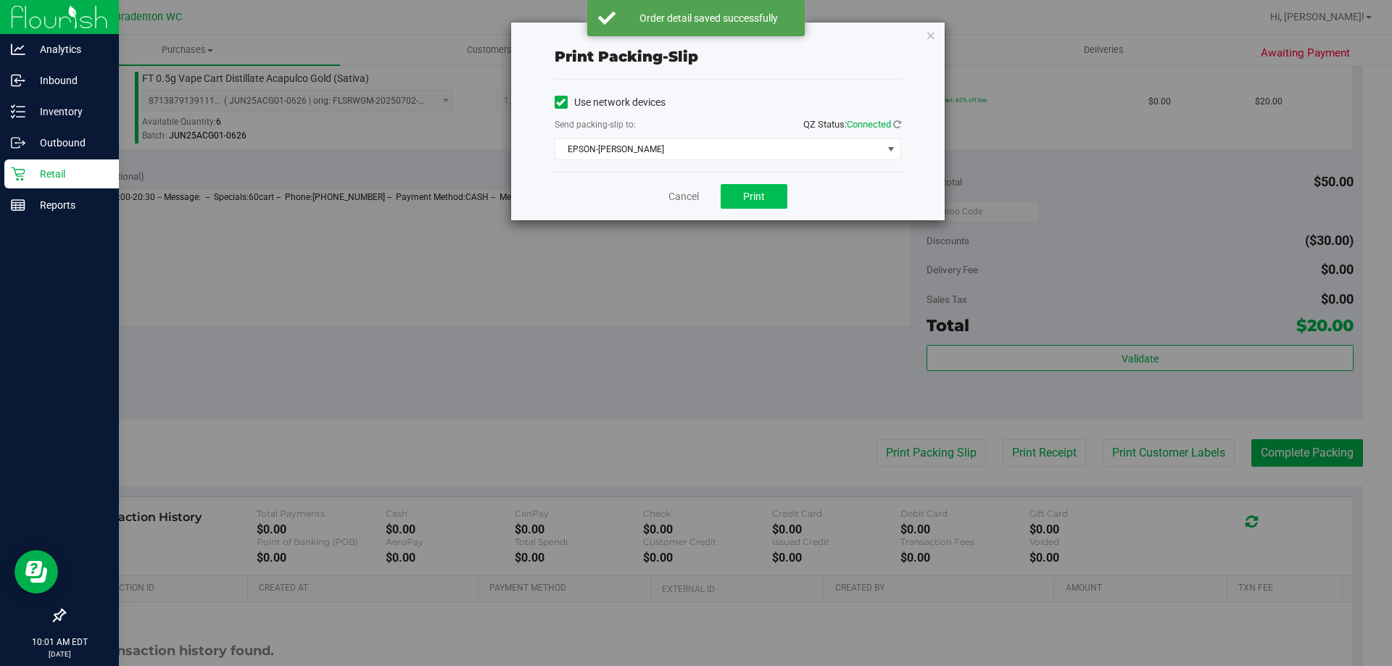
click at [760, 197] on span "Print" at bounding box center [754, 197] width 22 height 12
click at [932, 37] on icon "button" at bounding box center [931, 34] width 10 height 17
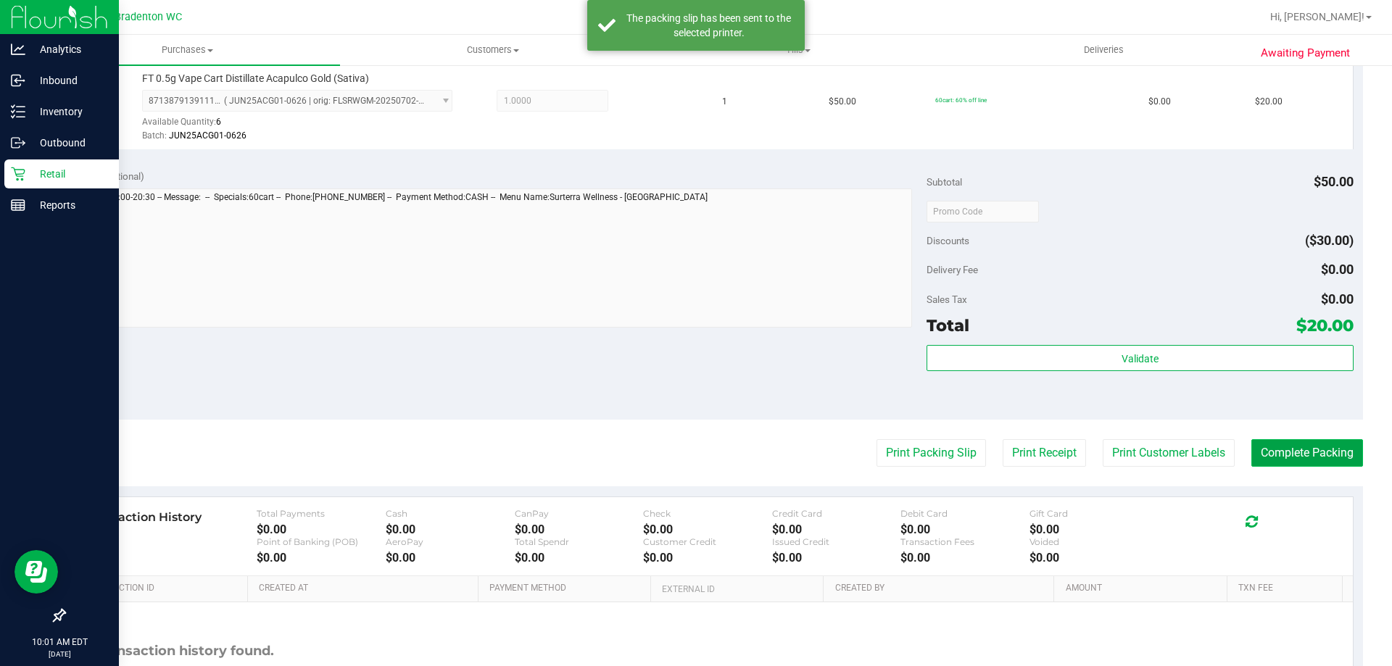
click at [1289, 452] on button "Complete Packing" at bounding box center [1307, 453] width 112 height 28
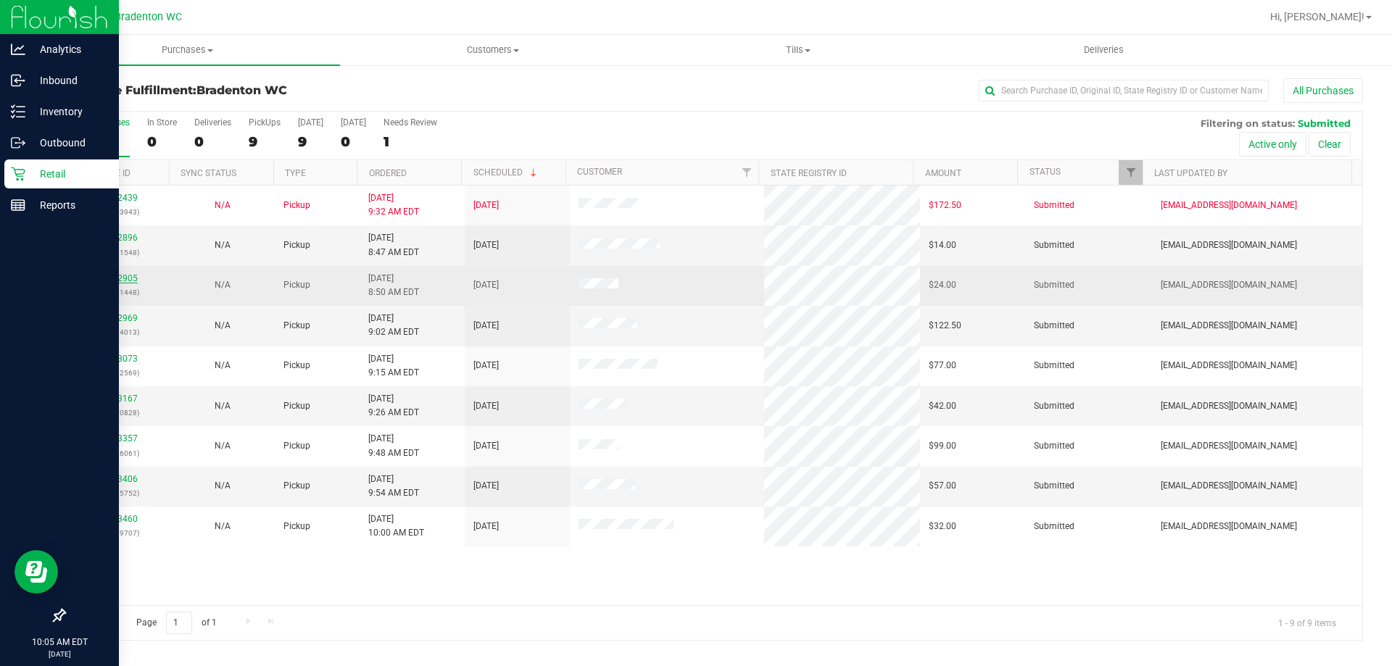
click at [117, 279] on link "12012905" at bounding box center [117, 278] width 41 height 10
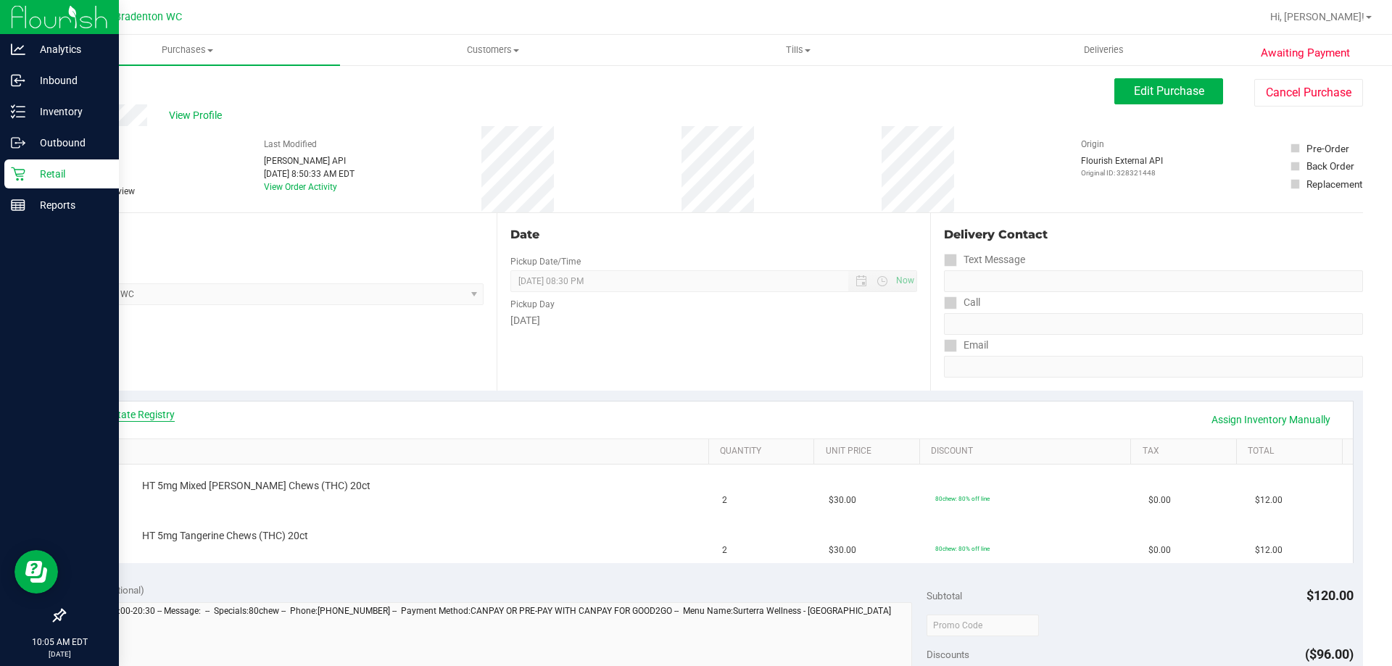
click at [113, 413] on link "View State Registry" at bounding box center [131, 414] width 87 height 15
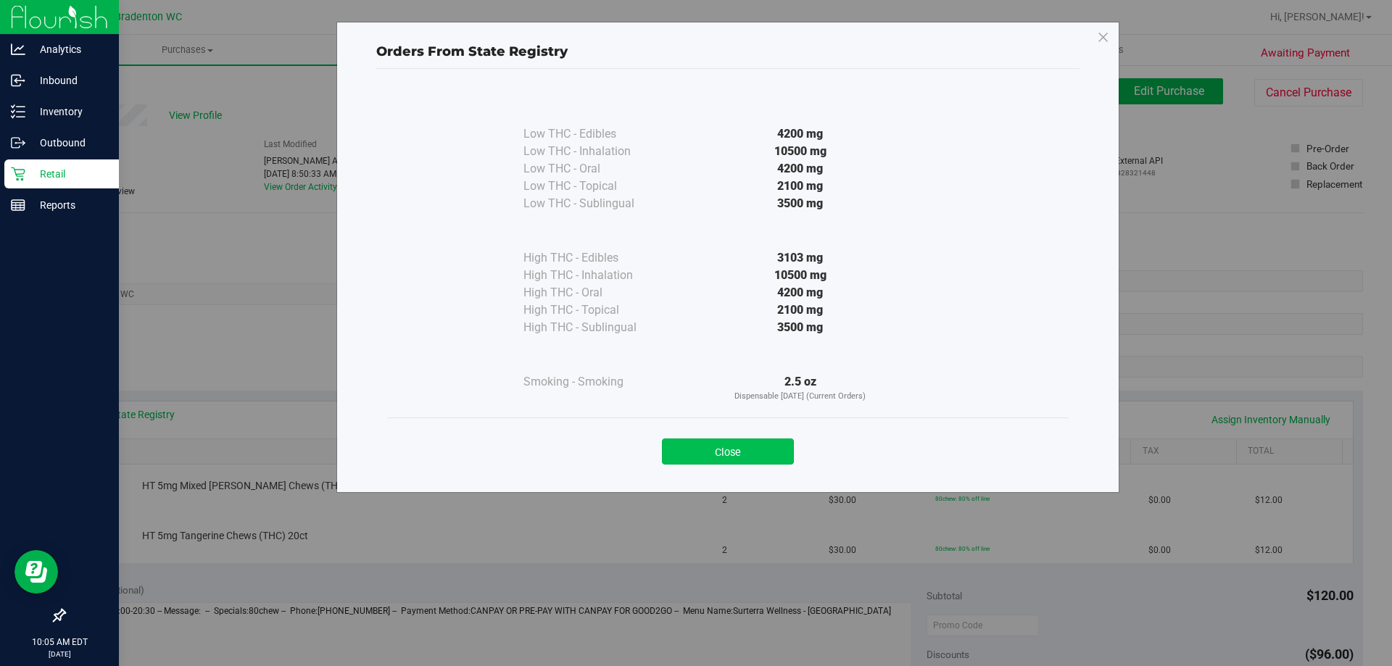
click at [714, 457] on button "Close" at bounding box center [728, 452] width 132 height 26
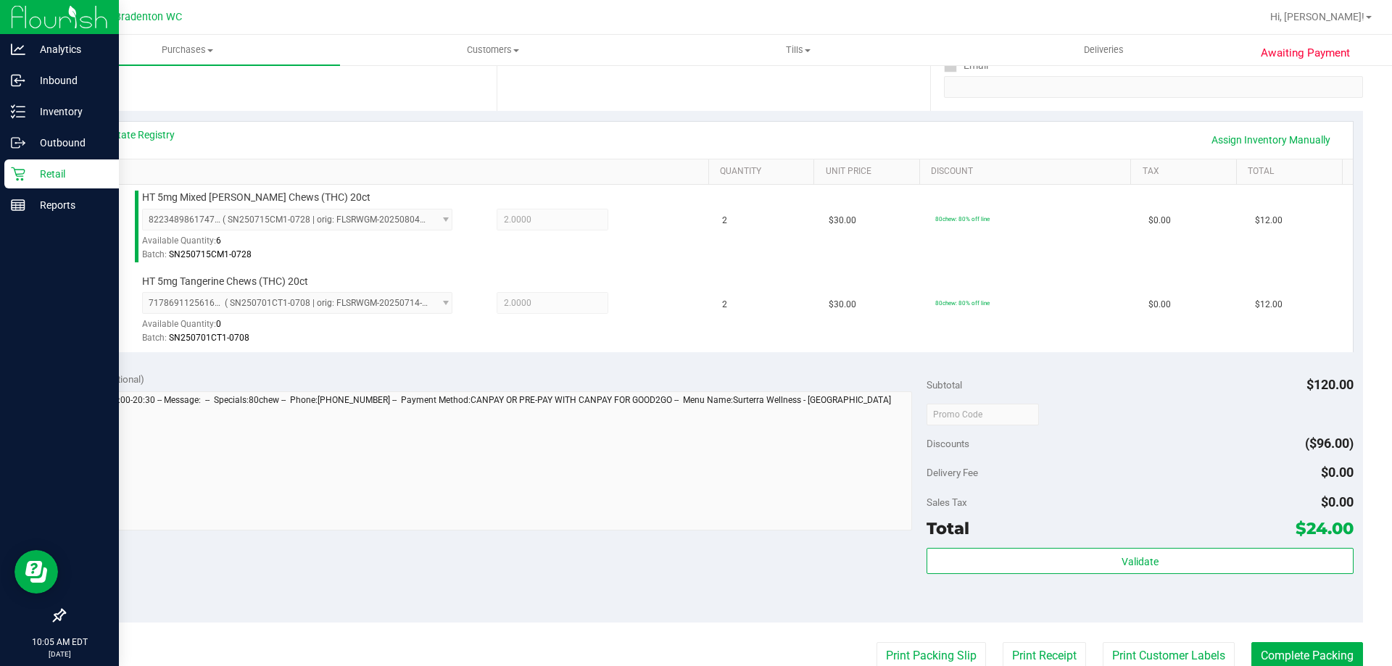
scroll to position [435, 0]
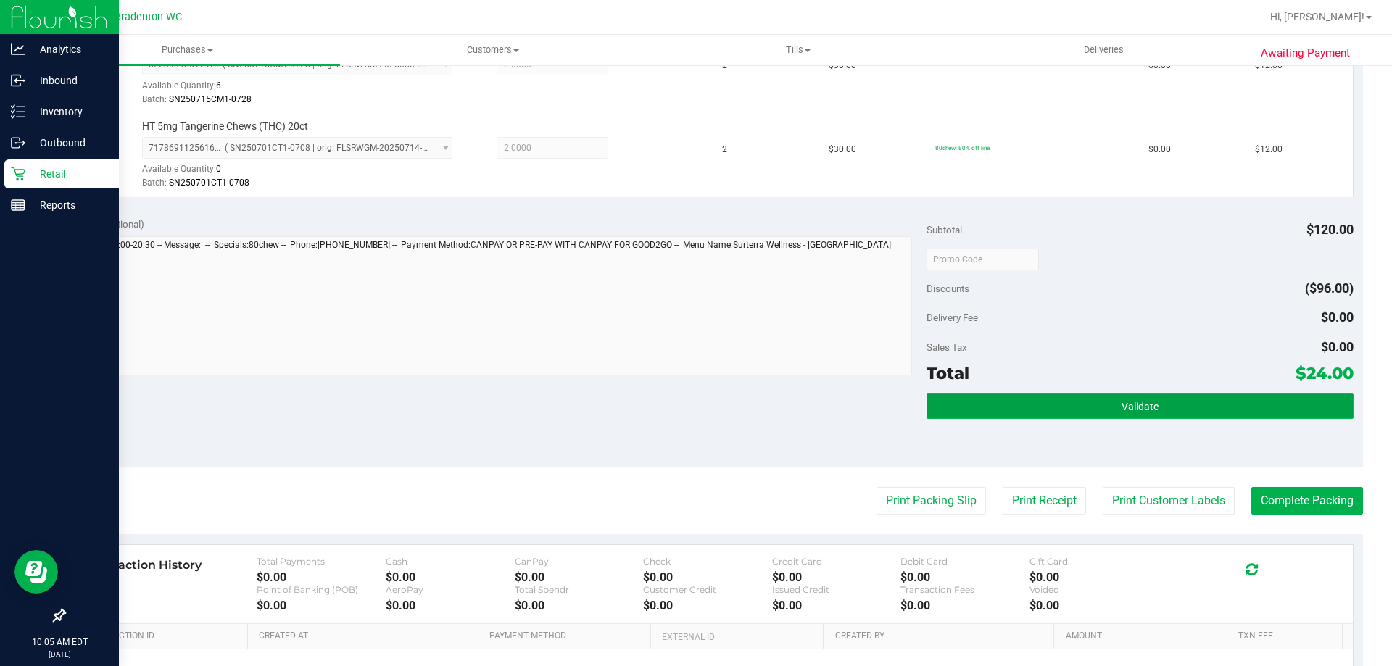
click at [1045, 414] on button "Validate" at bounding box center [1140, 406] width 426 height 26
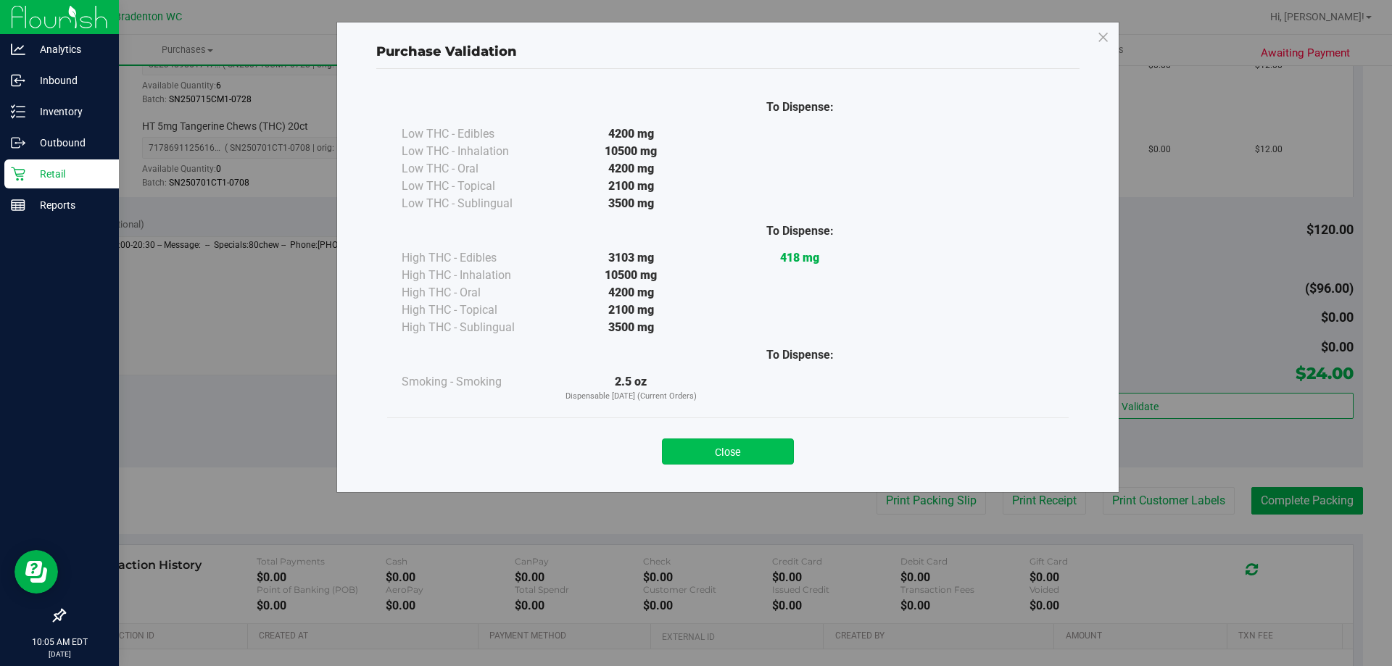
click at [753, 445] on button "Close" at bounding box center [728, 452] width 132 height 26
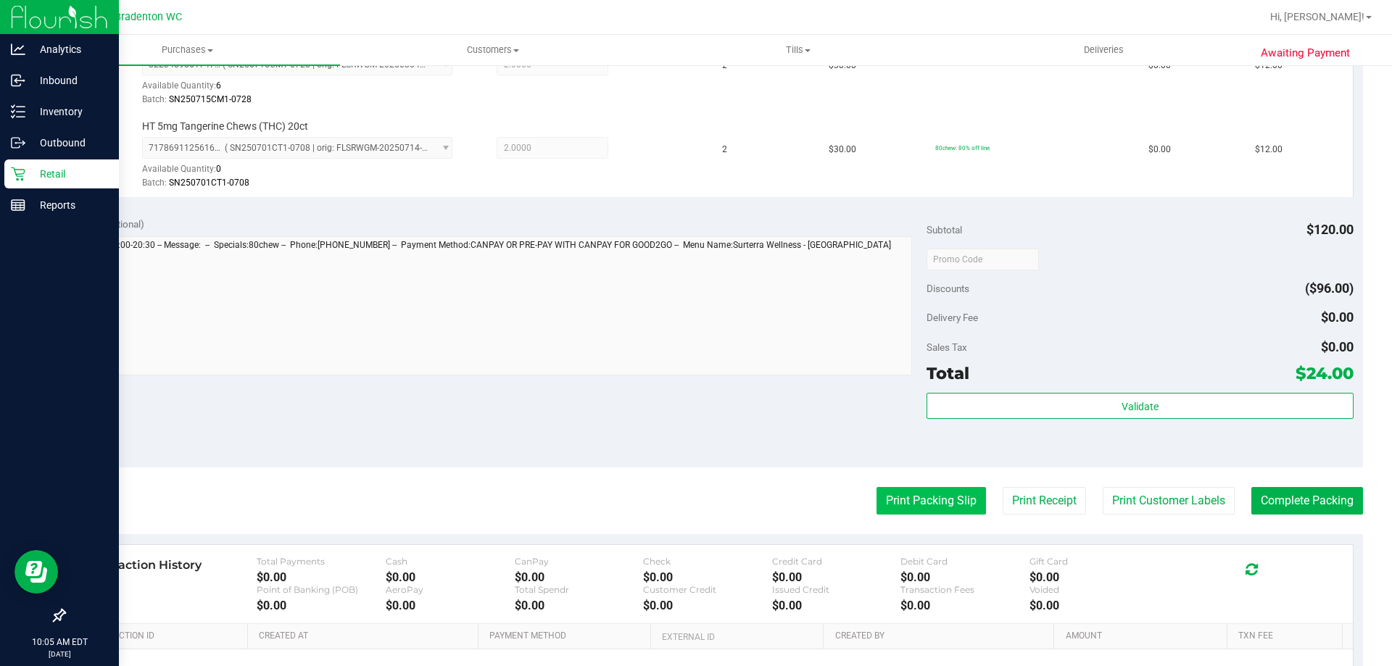
click at [885, 507] on button "Print Packing Slip" at bounding box center [931, 501] width 109 height 28
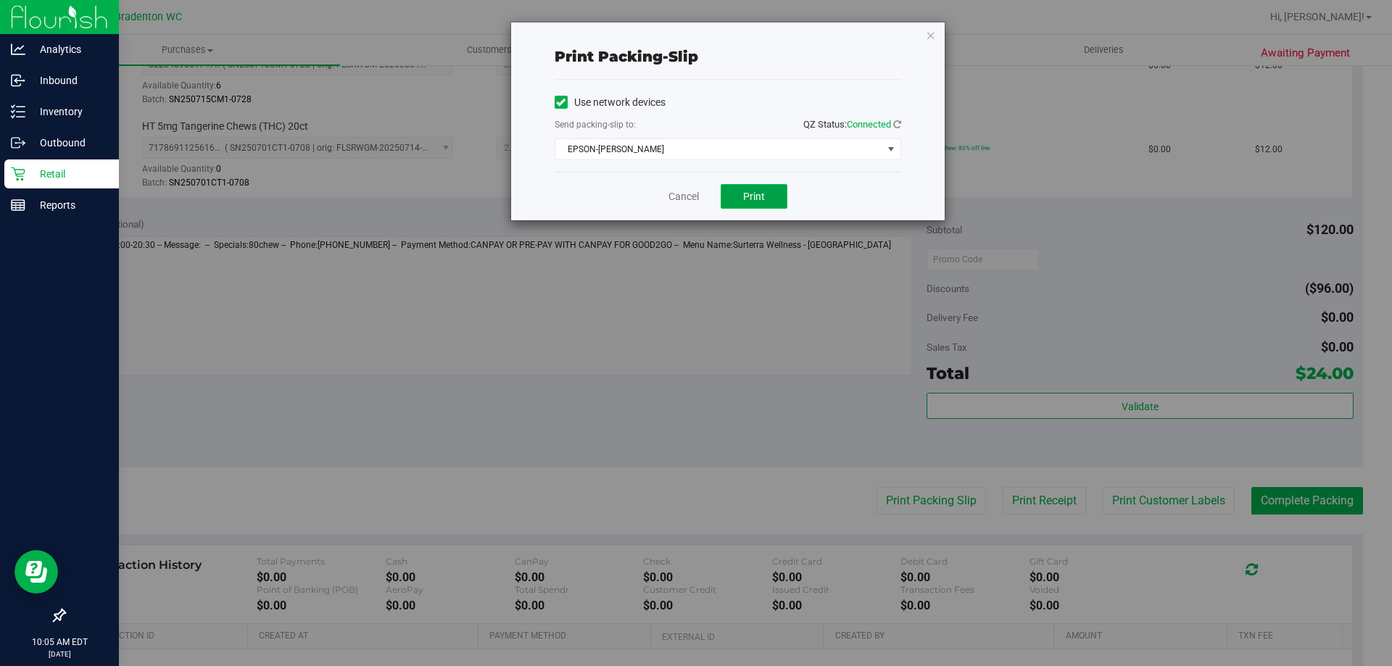
click at [760, 191] on span "Print" at bounding box center [754, 197] width 22 height 12
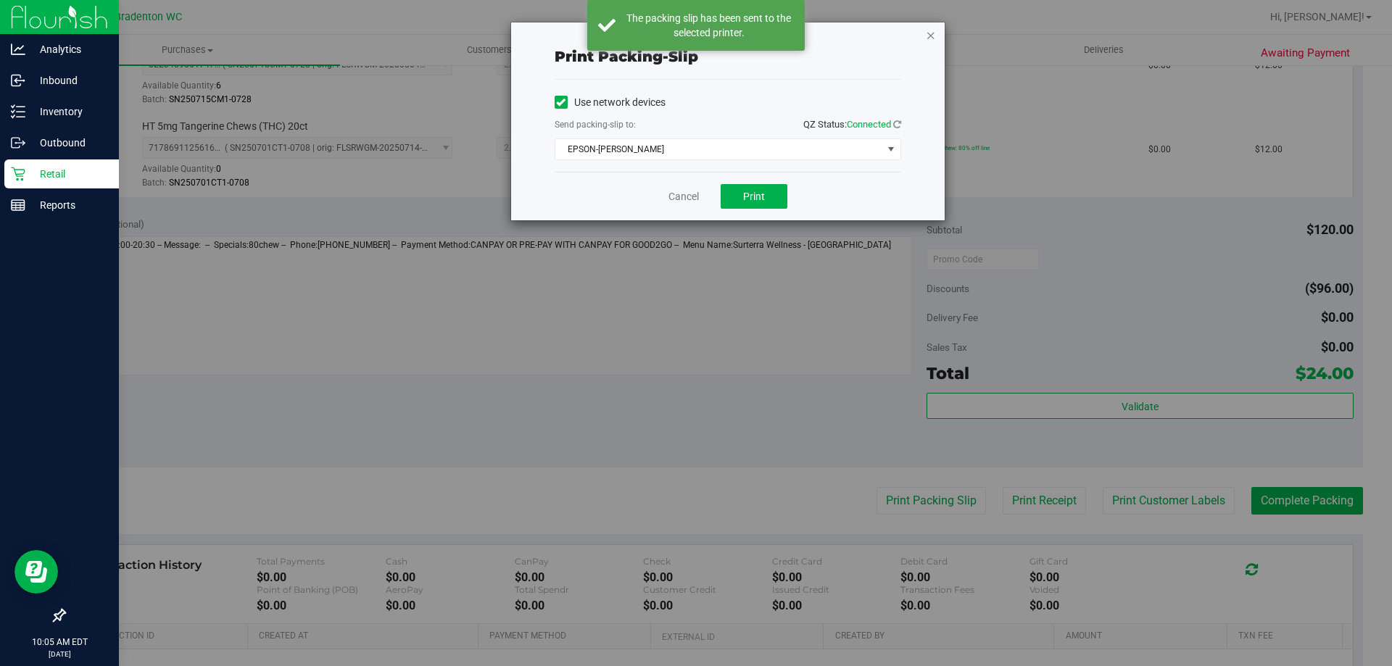
click at [933, 33] on icon "button" at bounding box center [931, 34] width 10 height 17
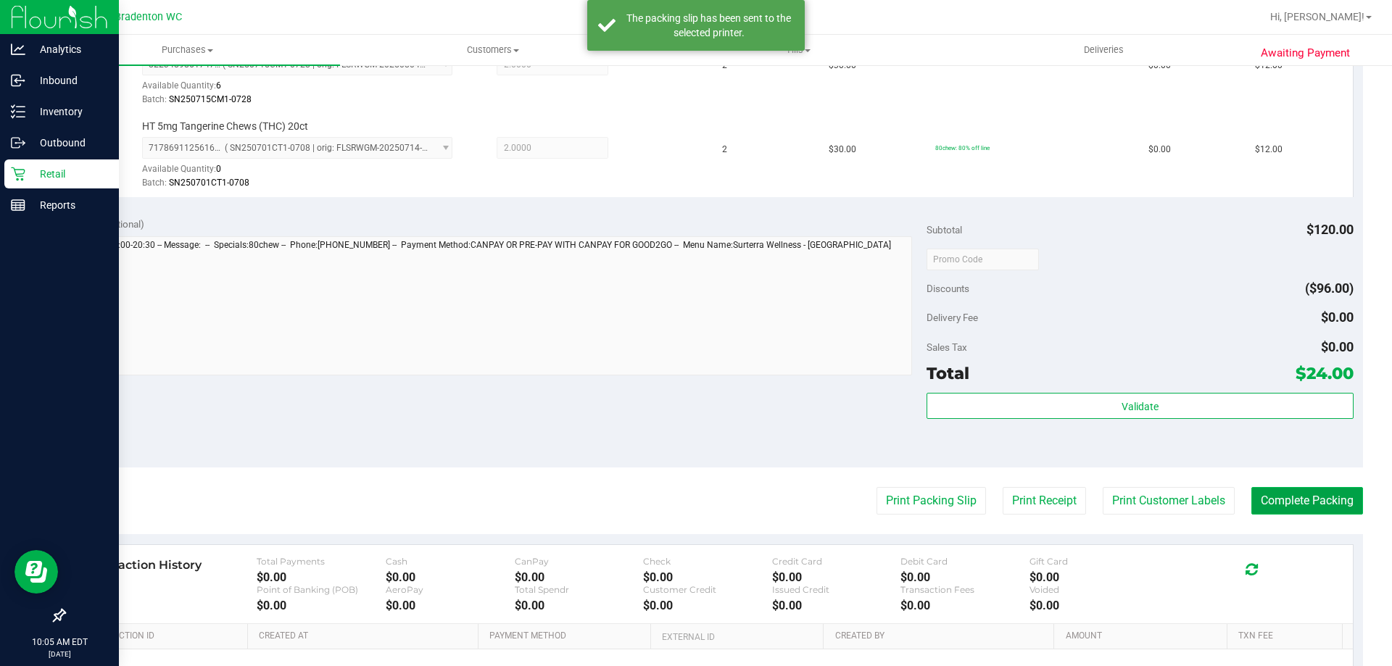
click at [1270, 501] on button "Complete Packing" at bounding box center [1307, 501] width 112 height 28
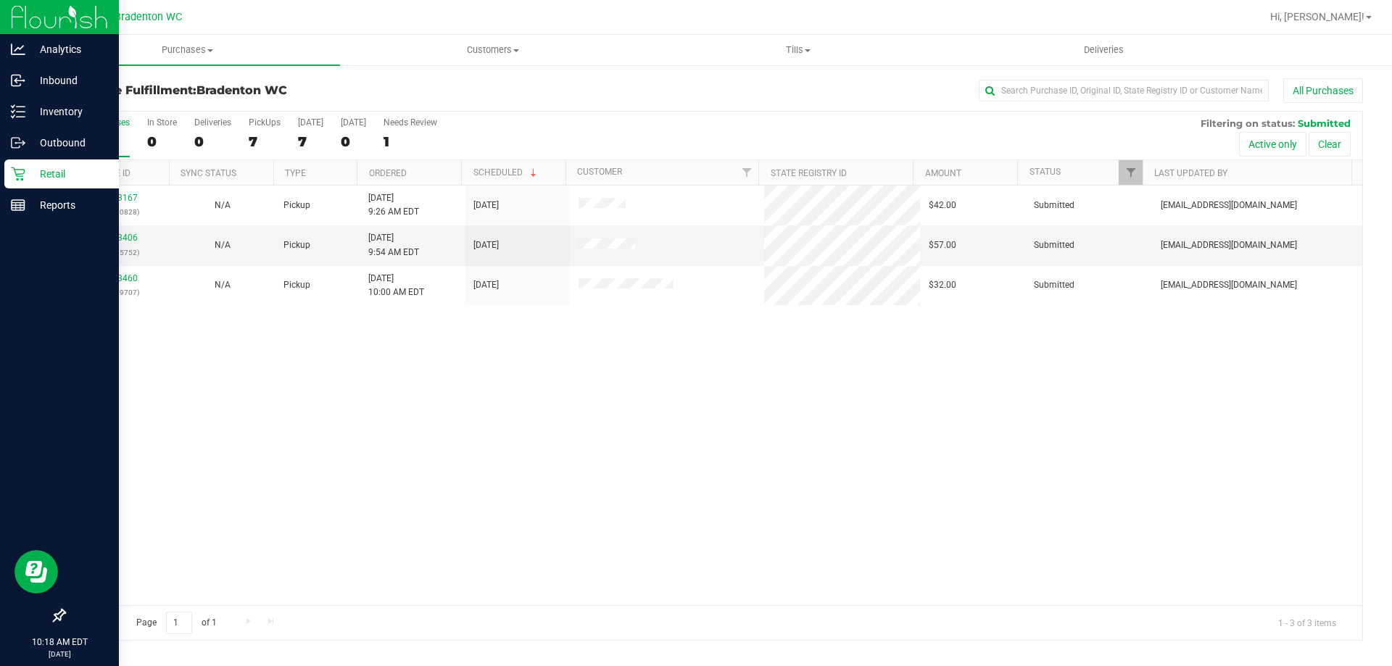
click at [15, 175] on icon at bounding box center [18, 174] width 15 height 15
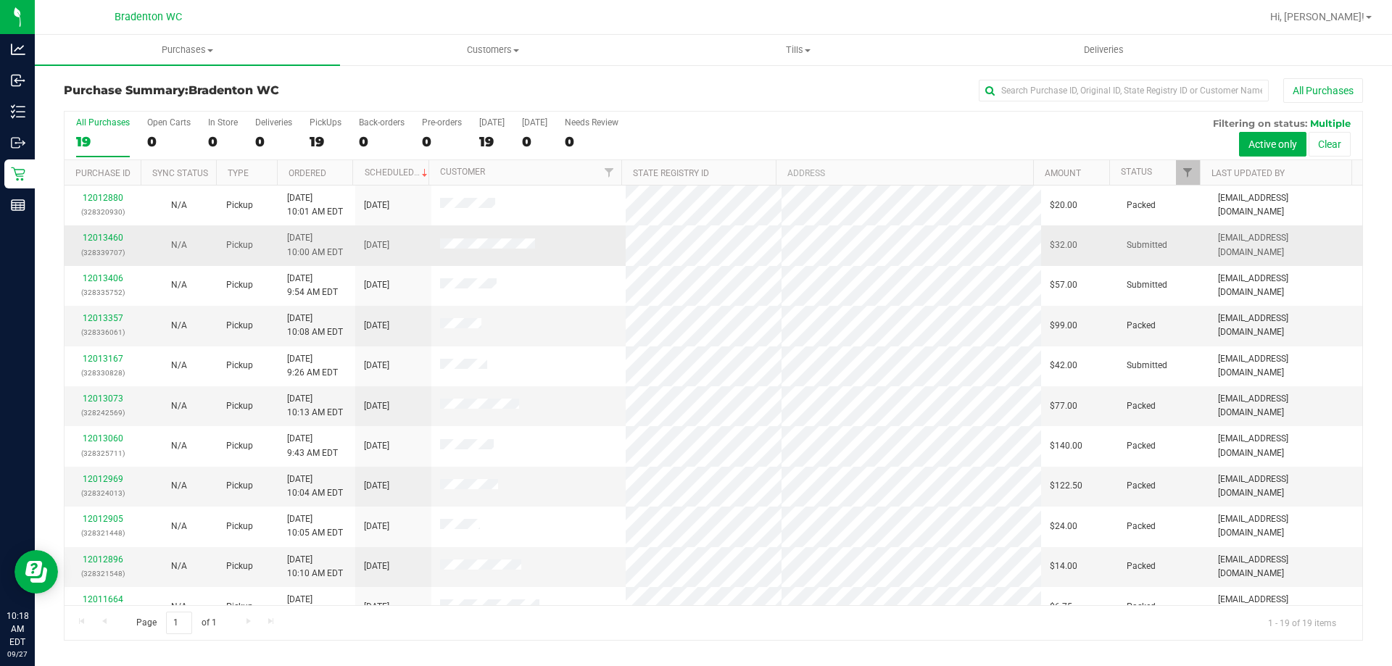
click at [139, 244] on td "12013460 (328339707)" at bounding box center [103, 245] width 76 height 40
click at [95, 241] on link "12013460" at bounding box center [103, 238] width 41 height 10
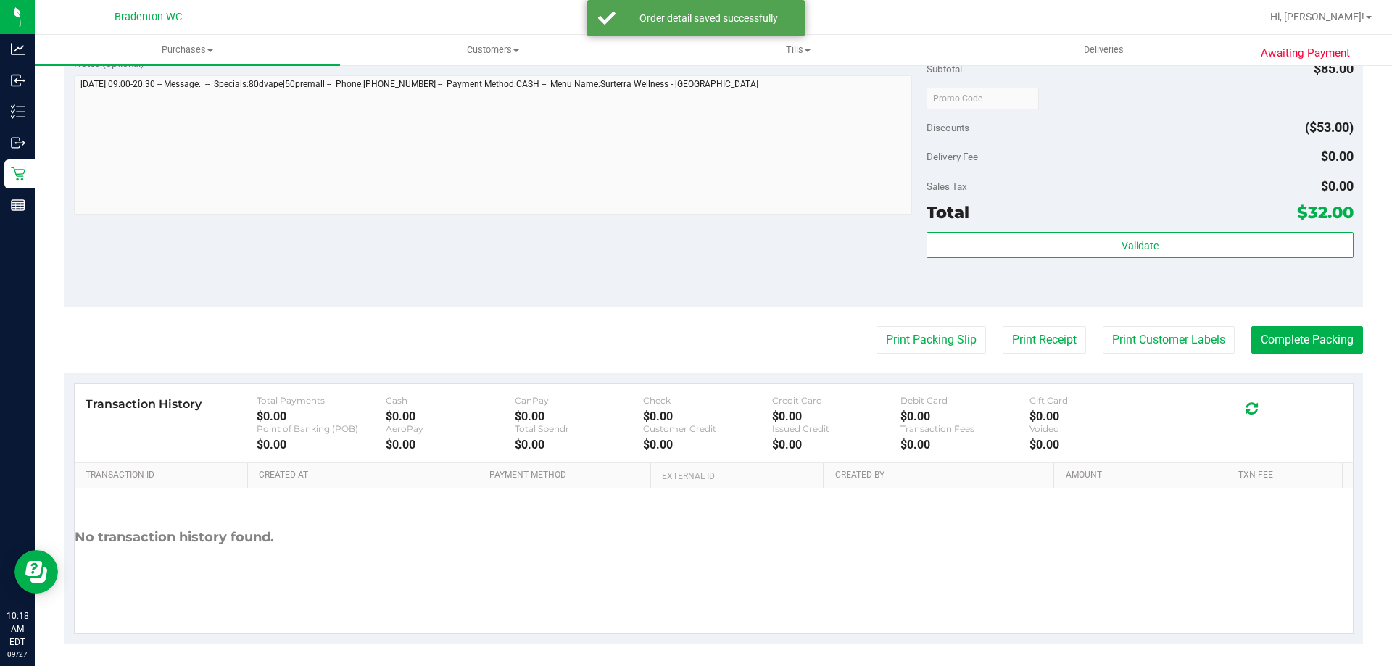
scroll to position [603, 0]
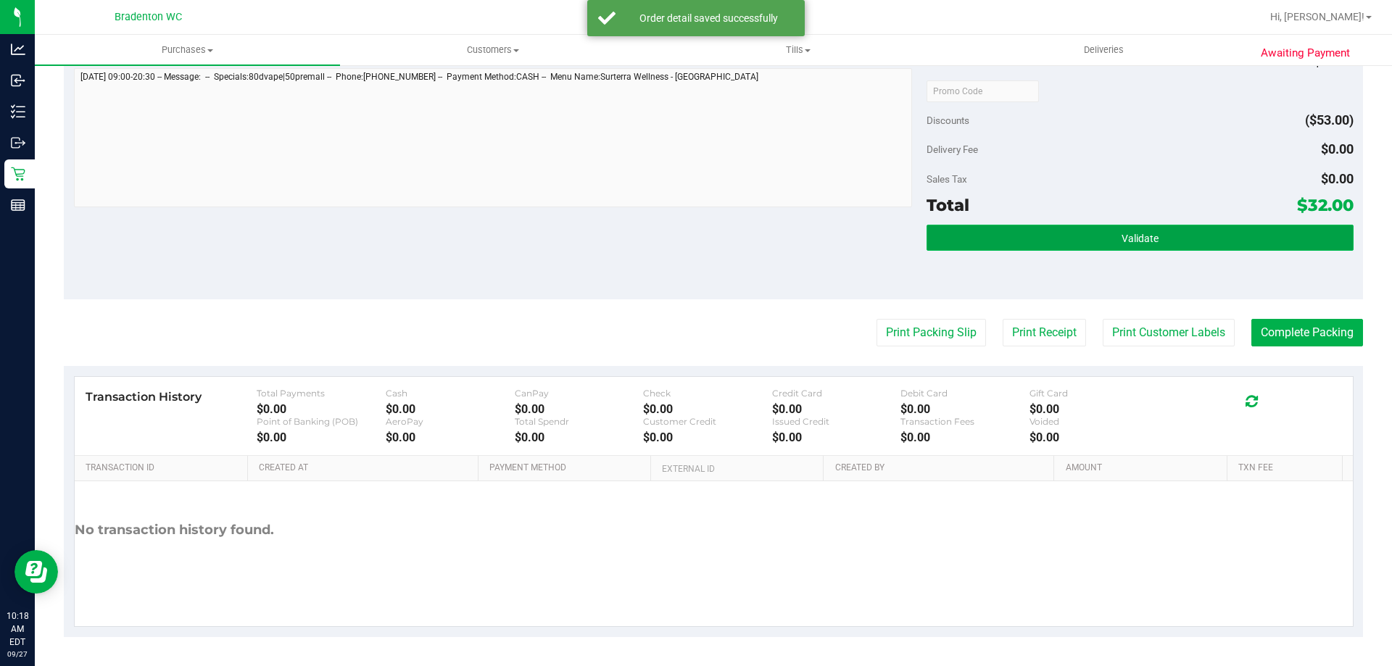
click at [1104, 230] on button "Validate" at bounding box center [1140, 238] width 426 height 26
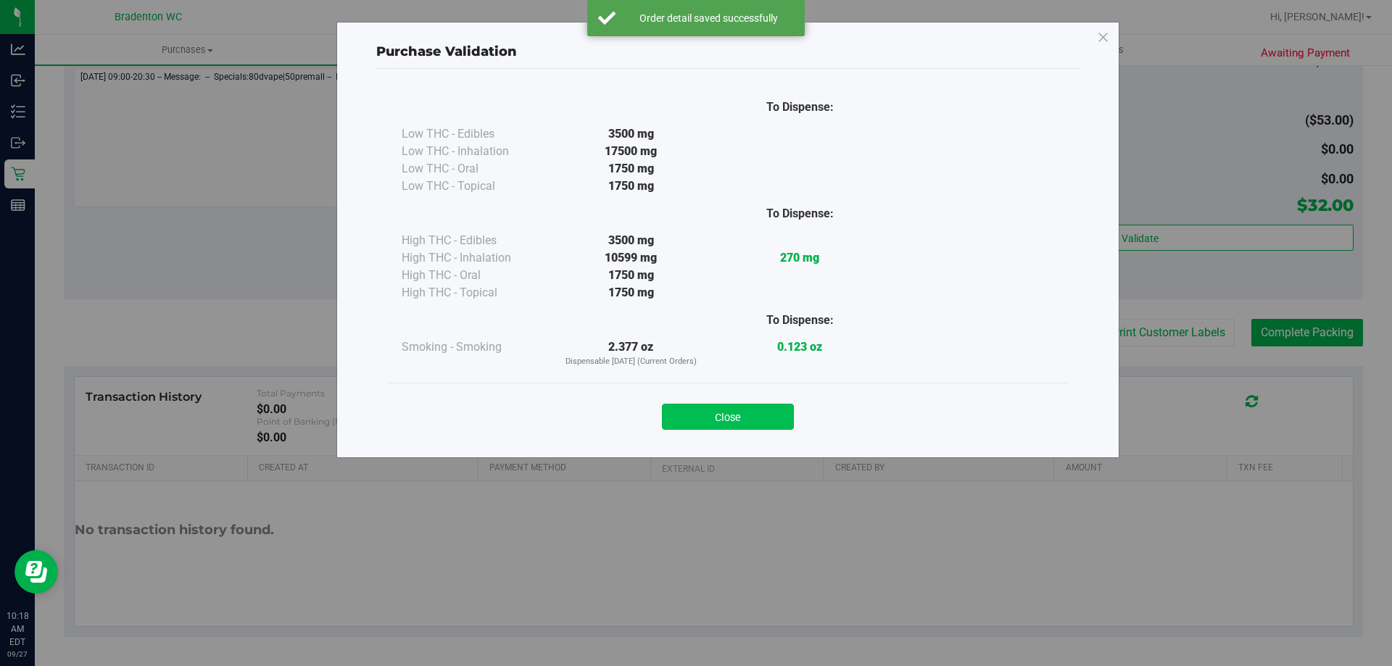
click at [736, 408] on button "Close" at bounding box center [728, 417] width 132 height 26
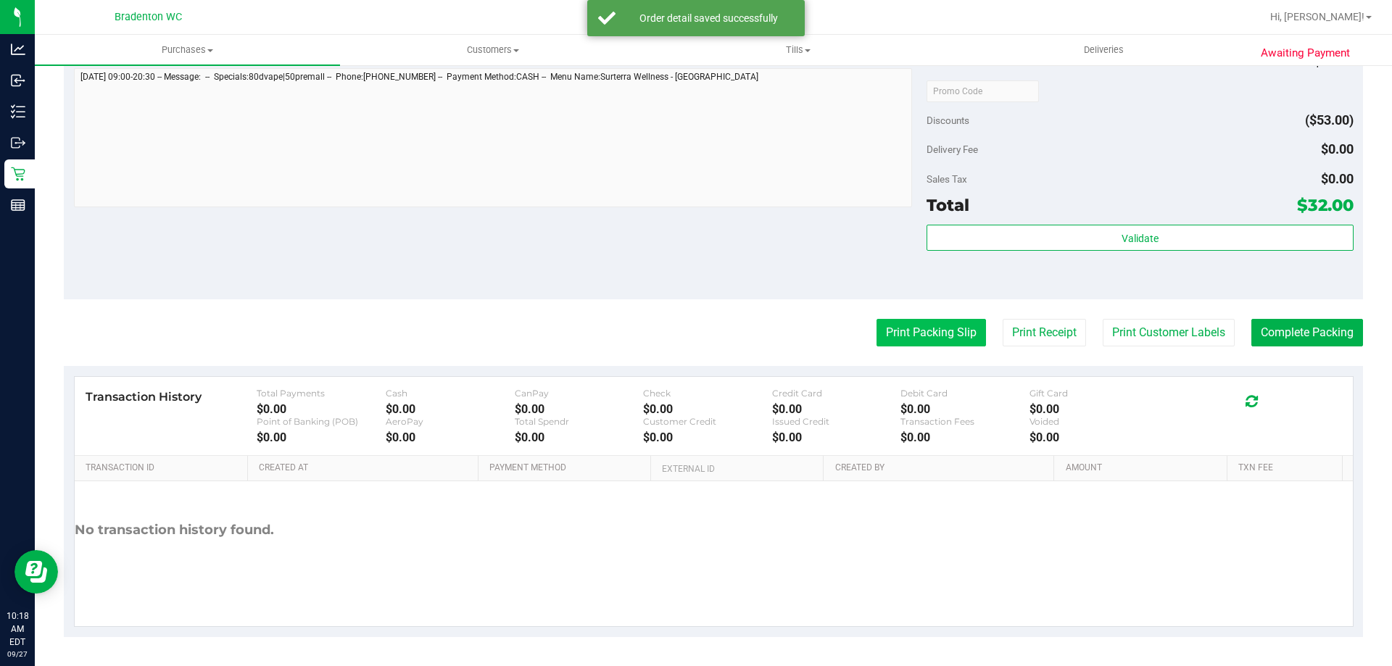
click at [922, 334] on button "Print Packing Slip" at bounding box center [931, 333] width 109 height 28
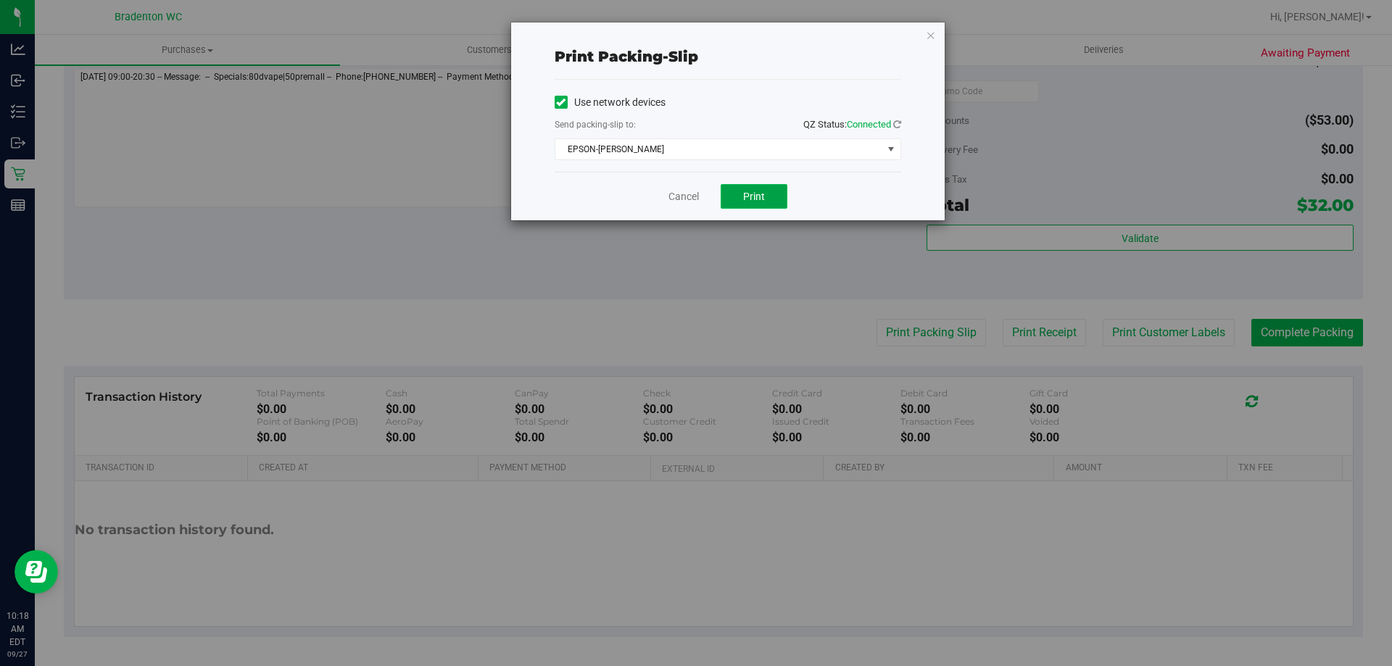
click at [750, 191] on span "Print" at bounding box center [754, 197] width 22 height 12
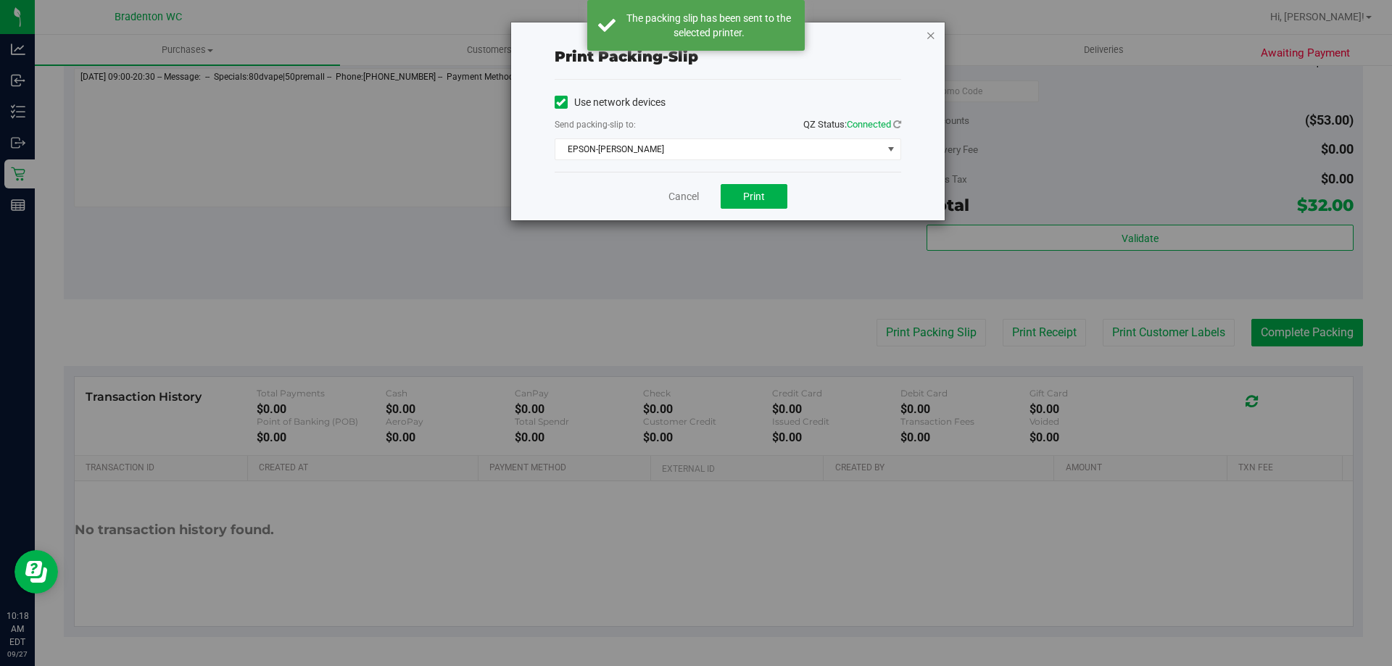
click at [935, 33] on icon "button" at bounding box center [931, 34] width 10 height 17
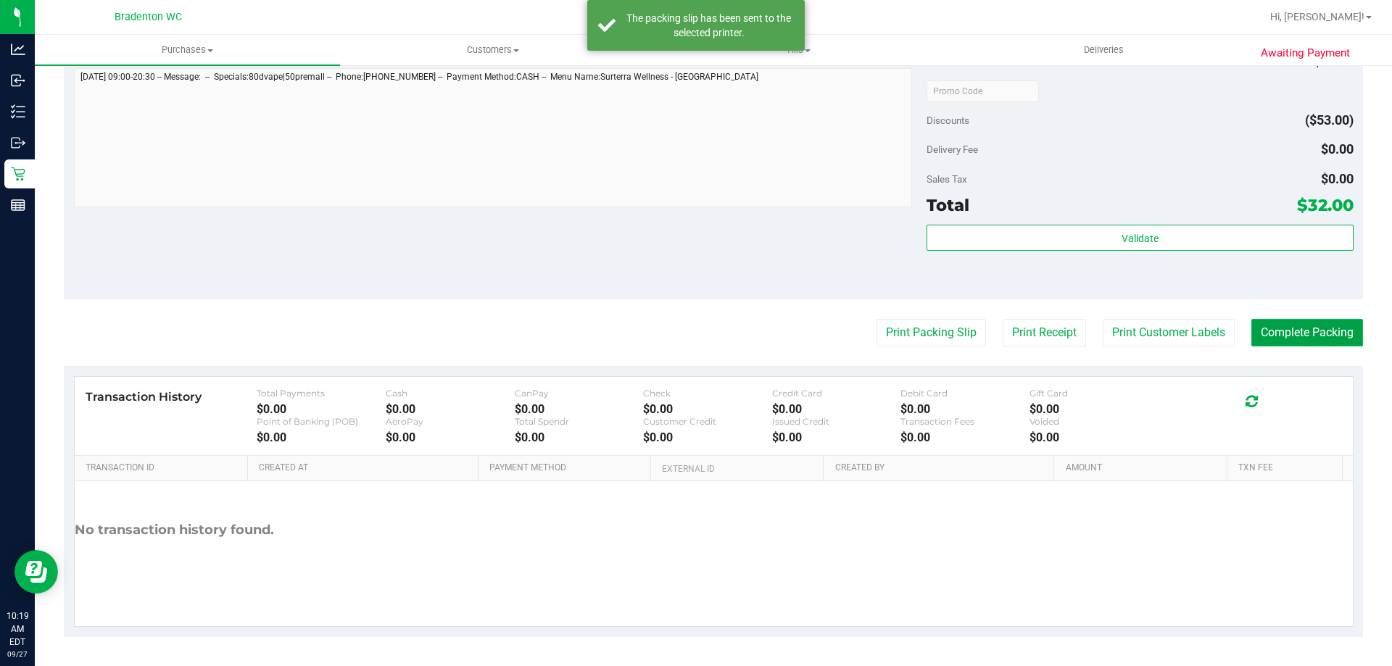
click at [1299, 334] on button "Complete Packing" at bounding box center [1307, 333] width 112 height 28
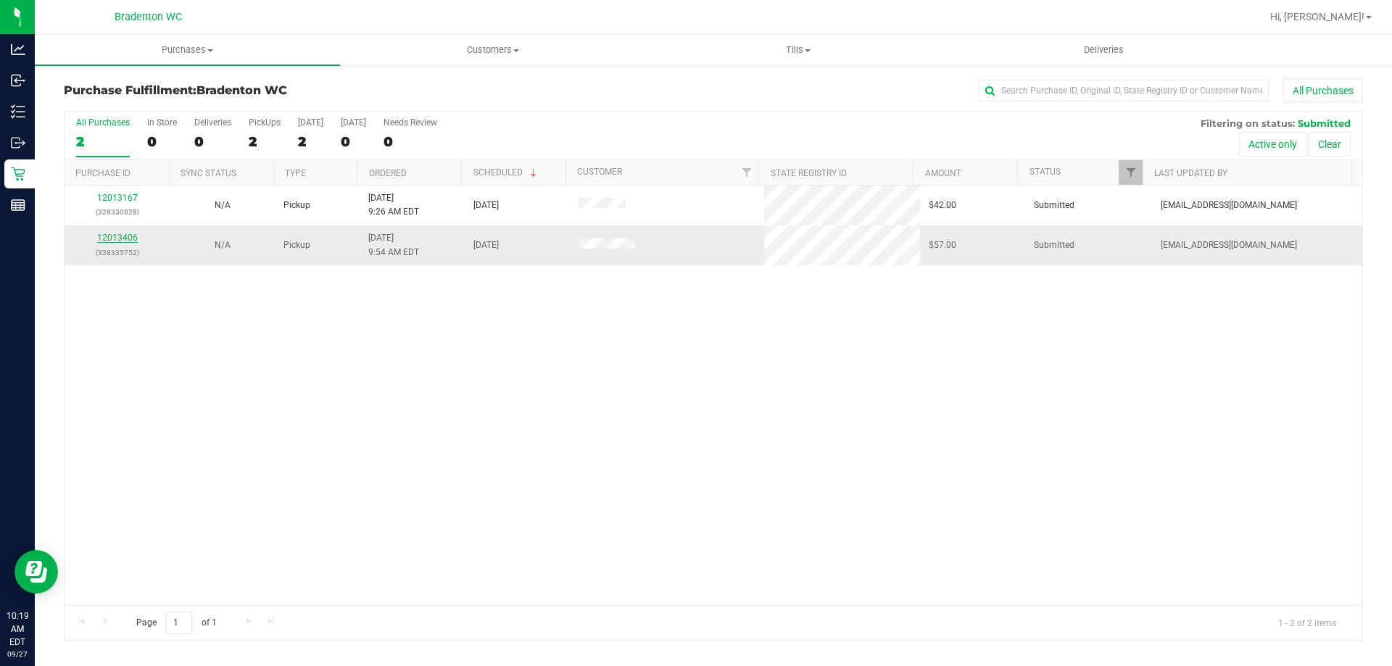
click at [102, 234] on link "12013406" at bounding box center [117, 238] width 41 height 10
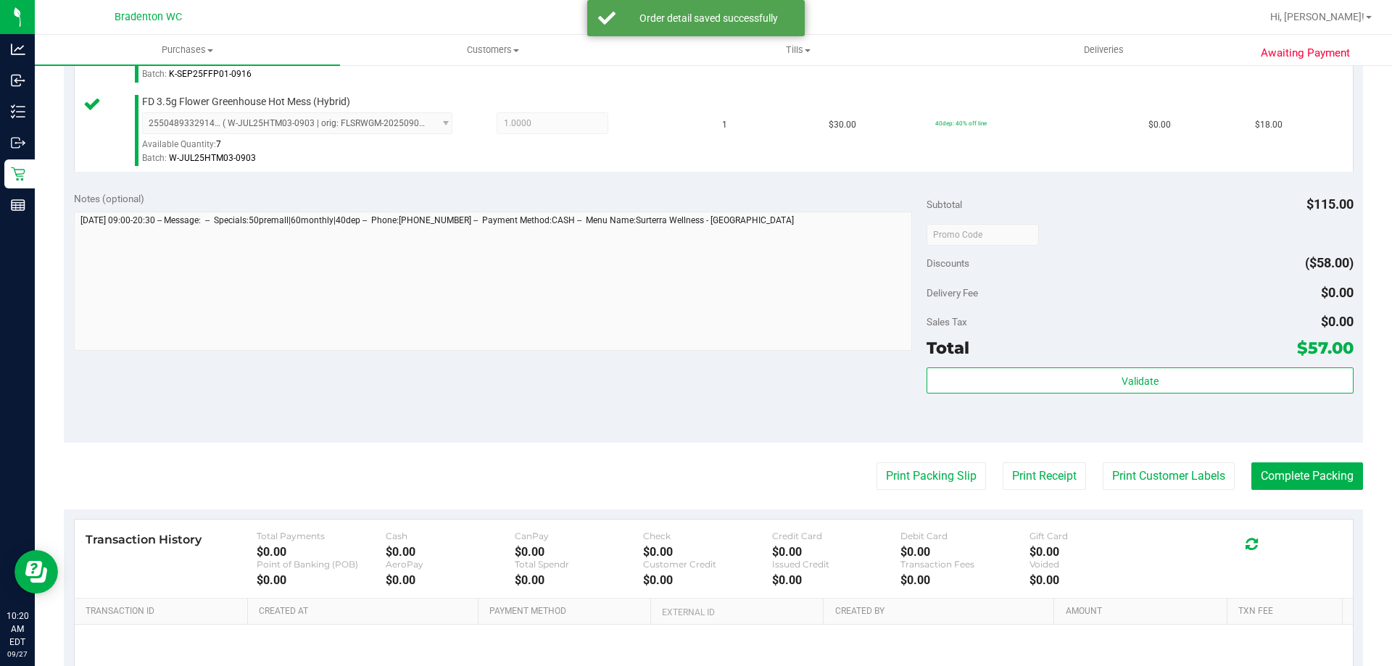
scroll to position [549, 0]
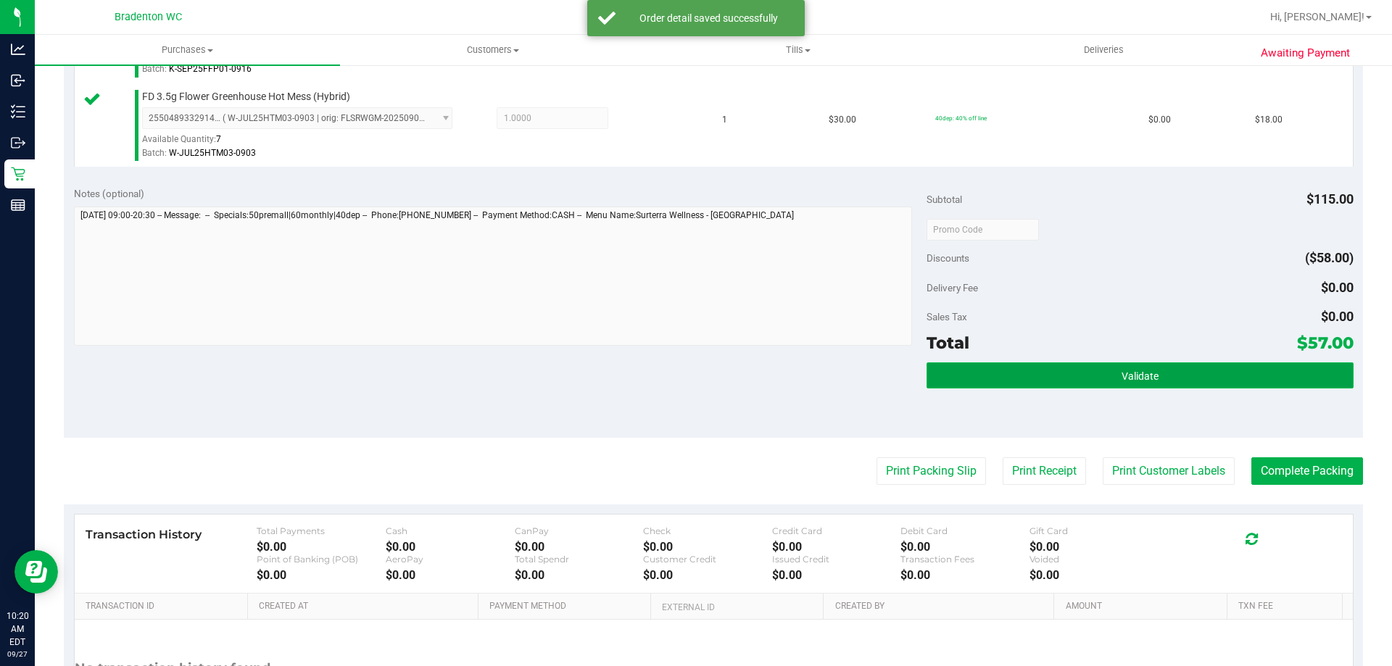
click at [1122, 376] on span "Validate" at bounding box center [1140, 377] width 37 height 12
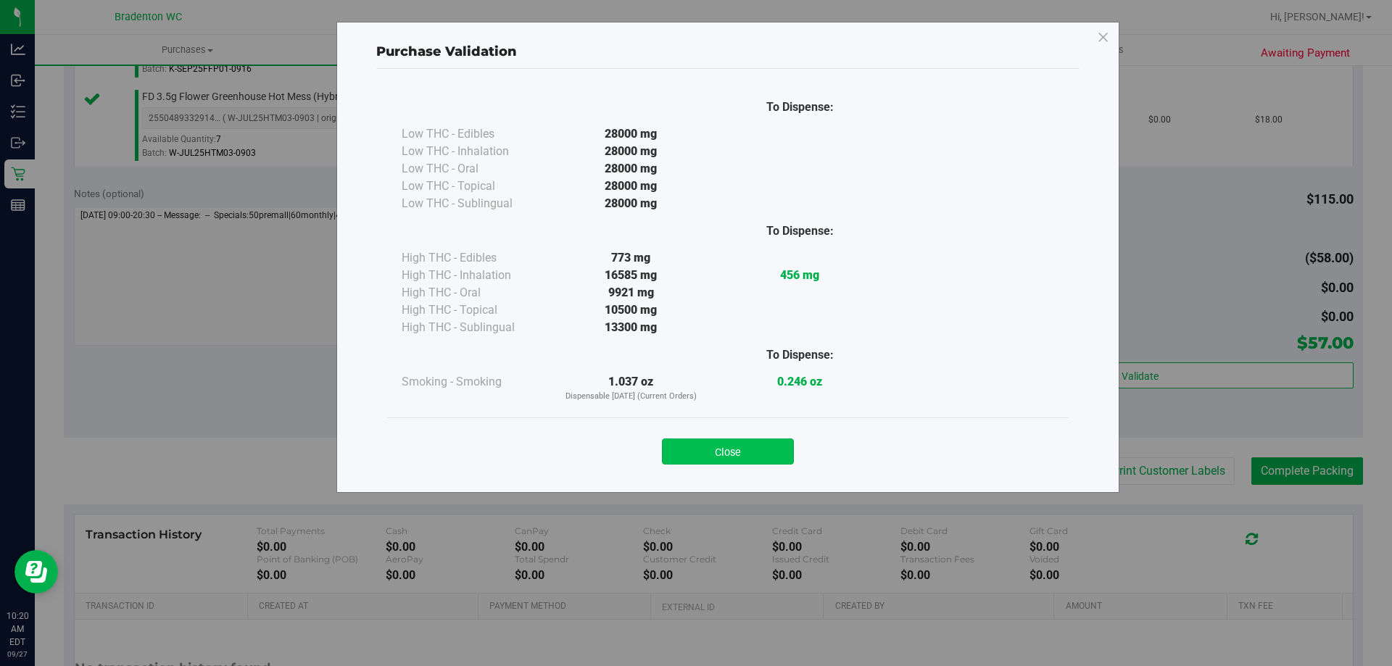
click at [749, 457] on button "Close" at bounding box center [728, 452] width 132 height 26
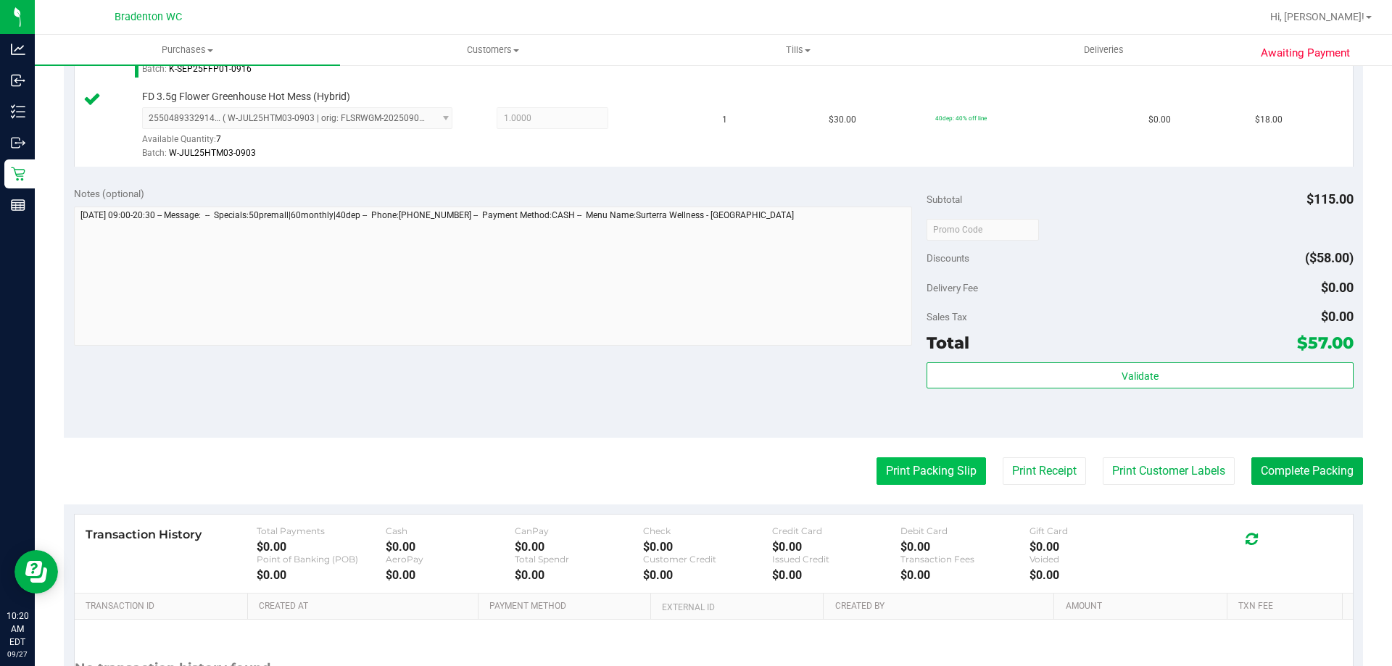
click at [925, 475] on button "Print Packing Slip" at bounding box center [931, 472] width 109 height 28
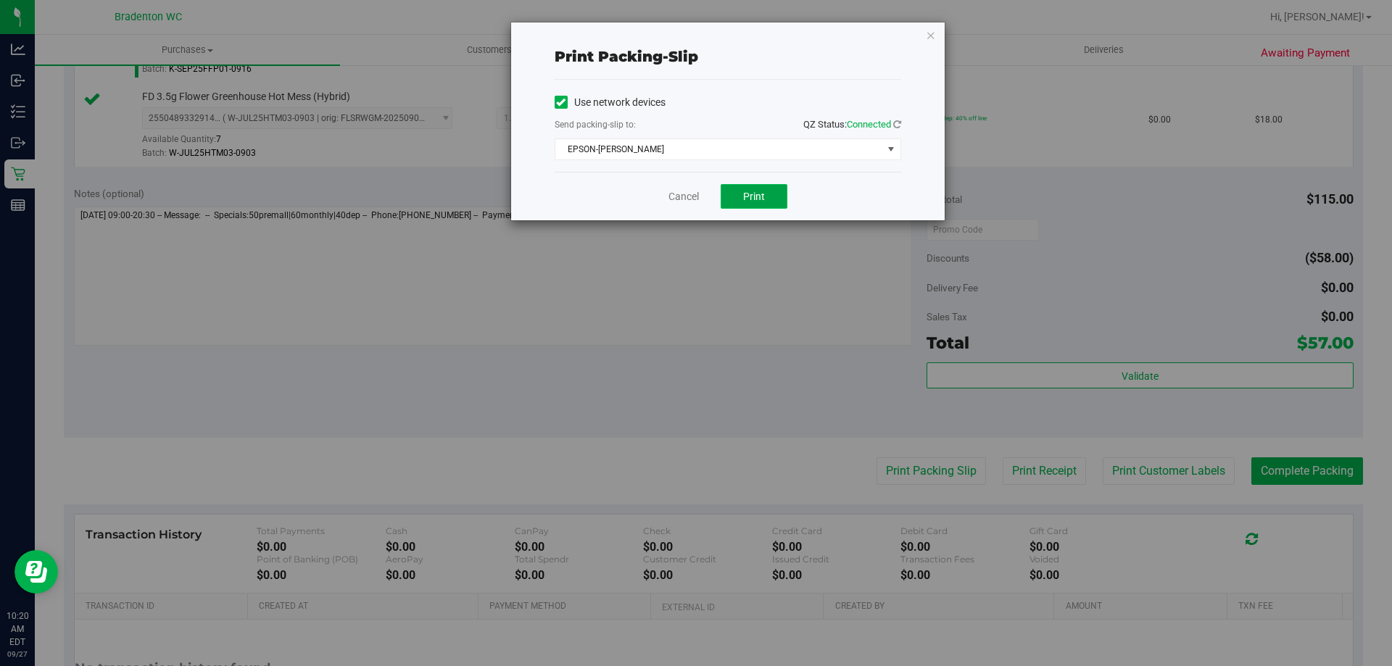
click at [749, 191] on span "Print" at bounding box center [754, 197] width 22 height 12
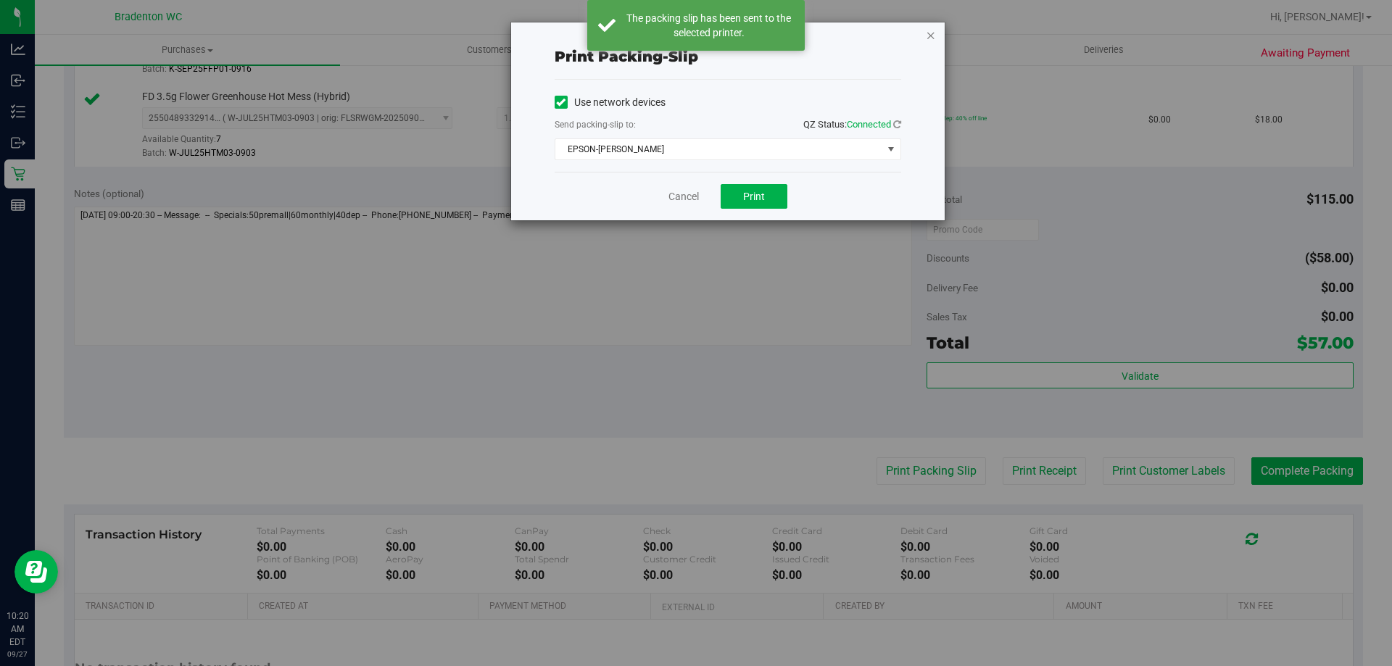
click at [935, 32] on icon "button" at bounding box center [931, 34] width 10 height 17
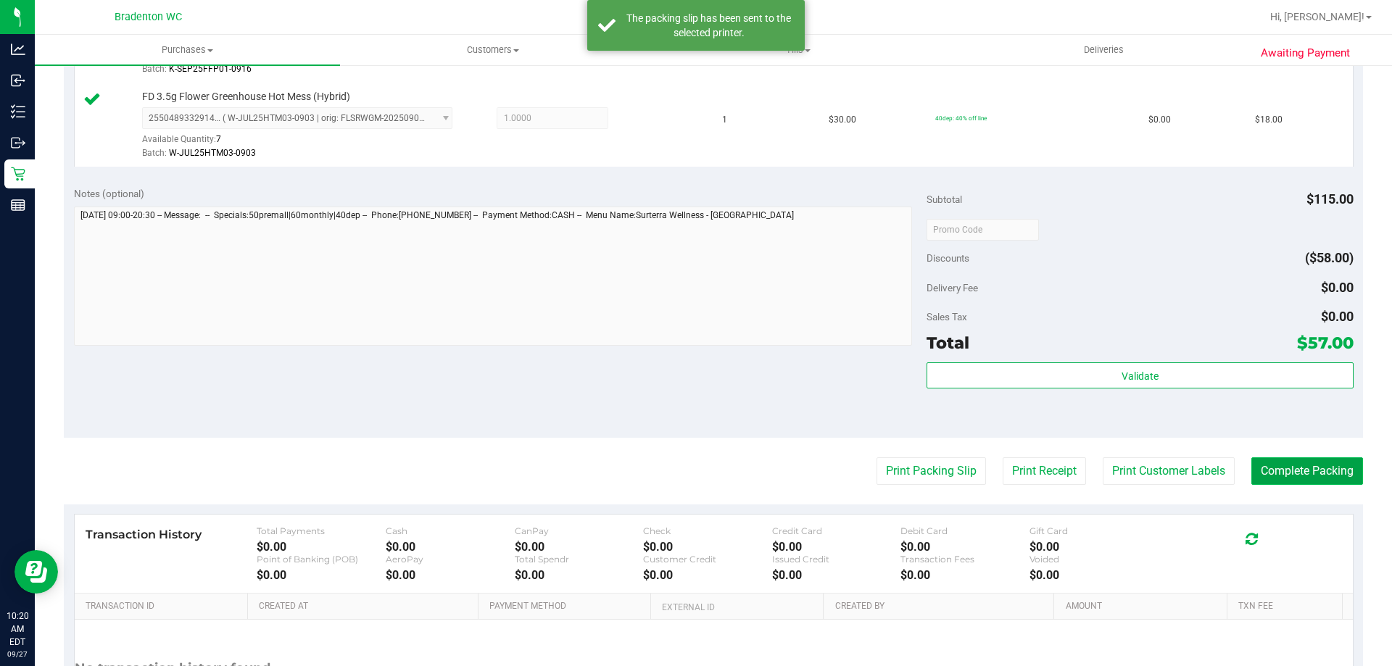
click at [1299, 469] on button "Complete Packing" at bounding box center [1307, 472] width 112 height 28
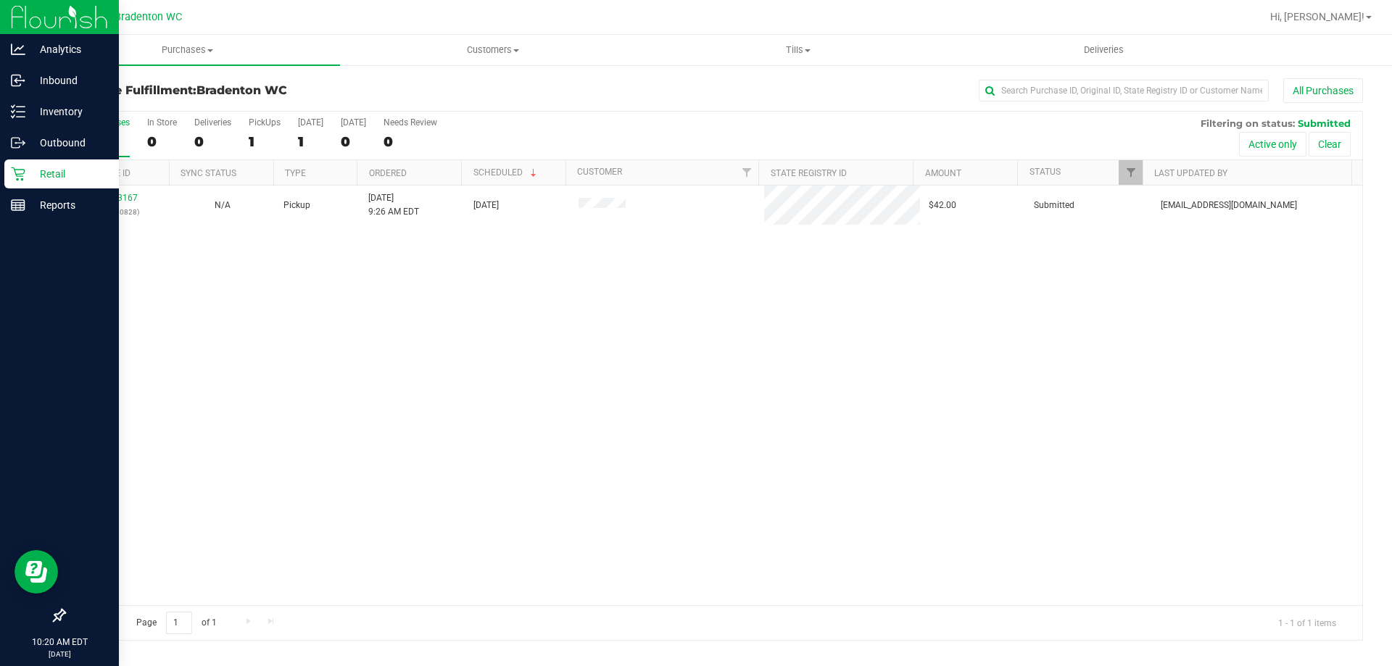
click at [10, 188] on div "Retail" at bounding box center [61, 174] width 115 height 29
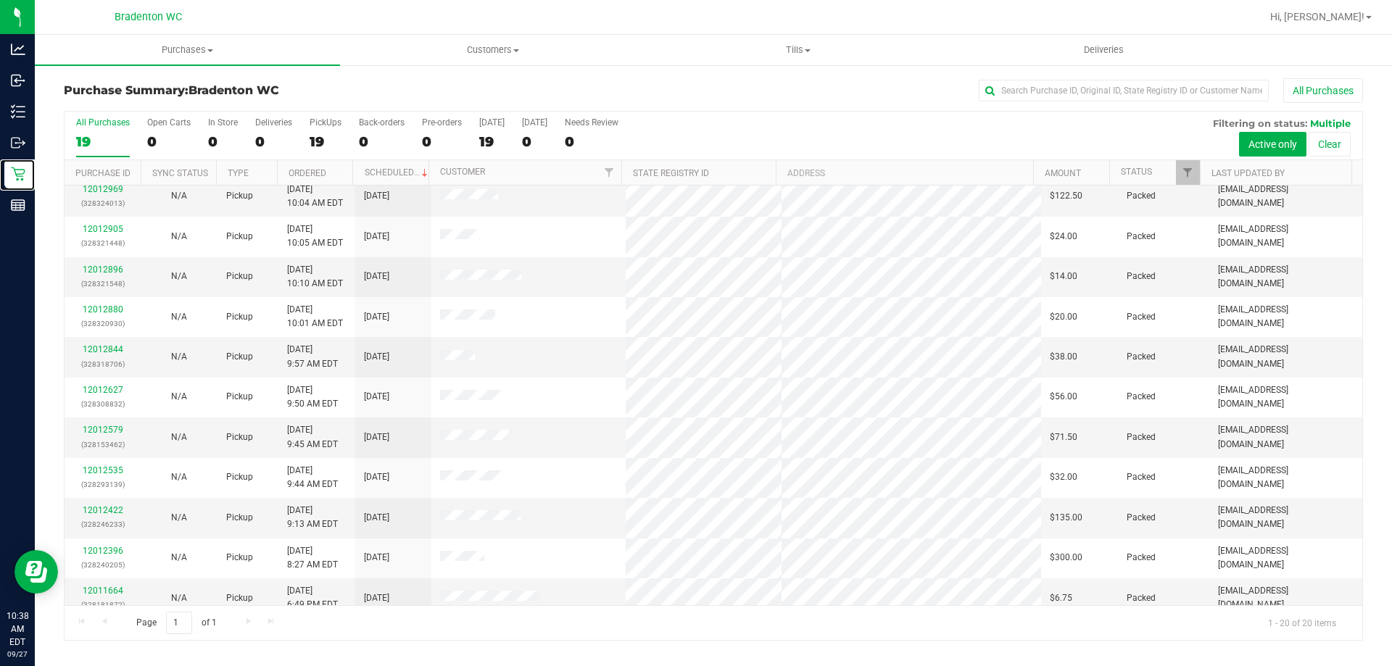
scroll to position [383, 0]
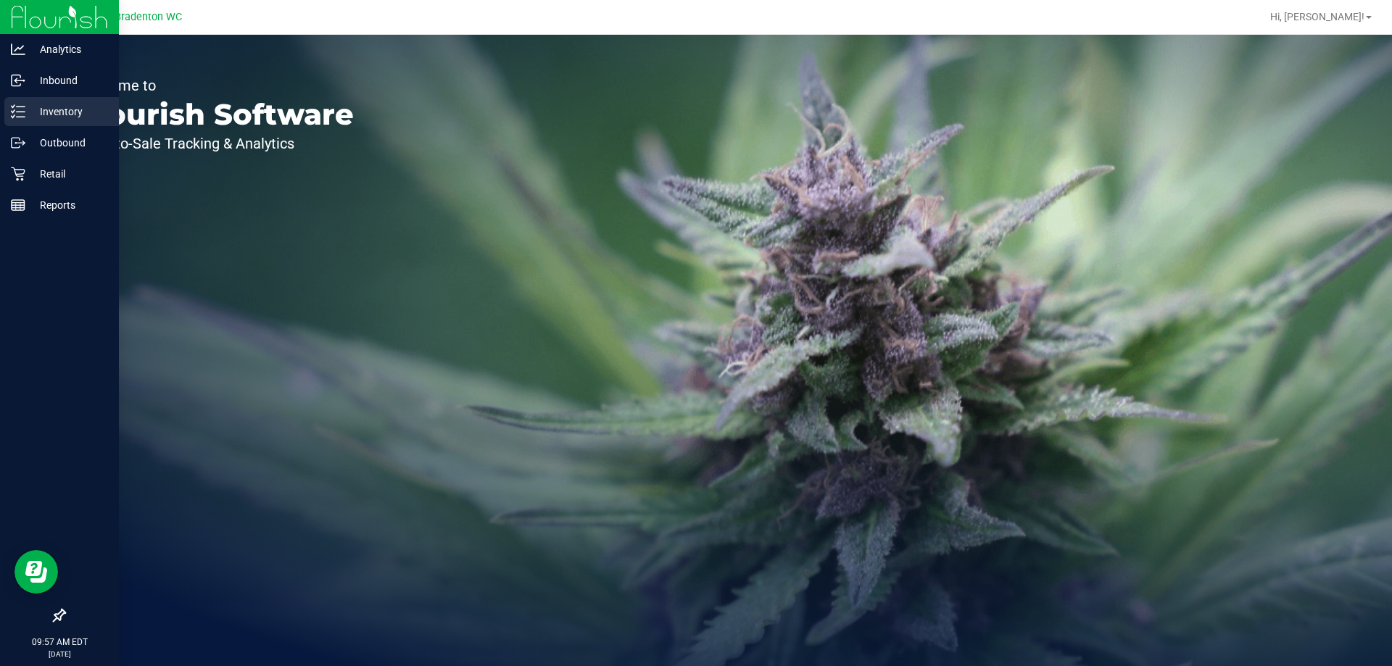
click at [46, 102] on div "Inventory" at bounding box center [61, 111] width 115 height 29
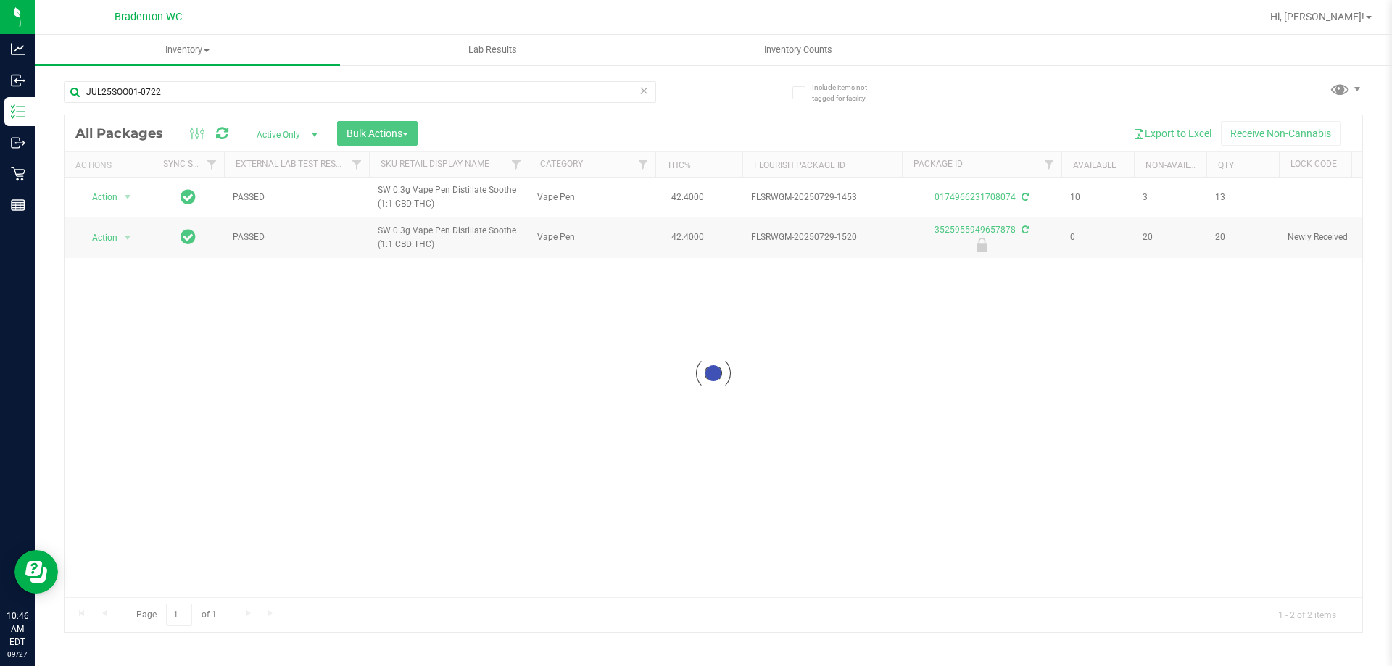
type input "JUL25SOO01-0722"
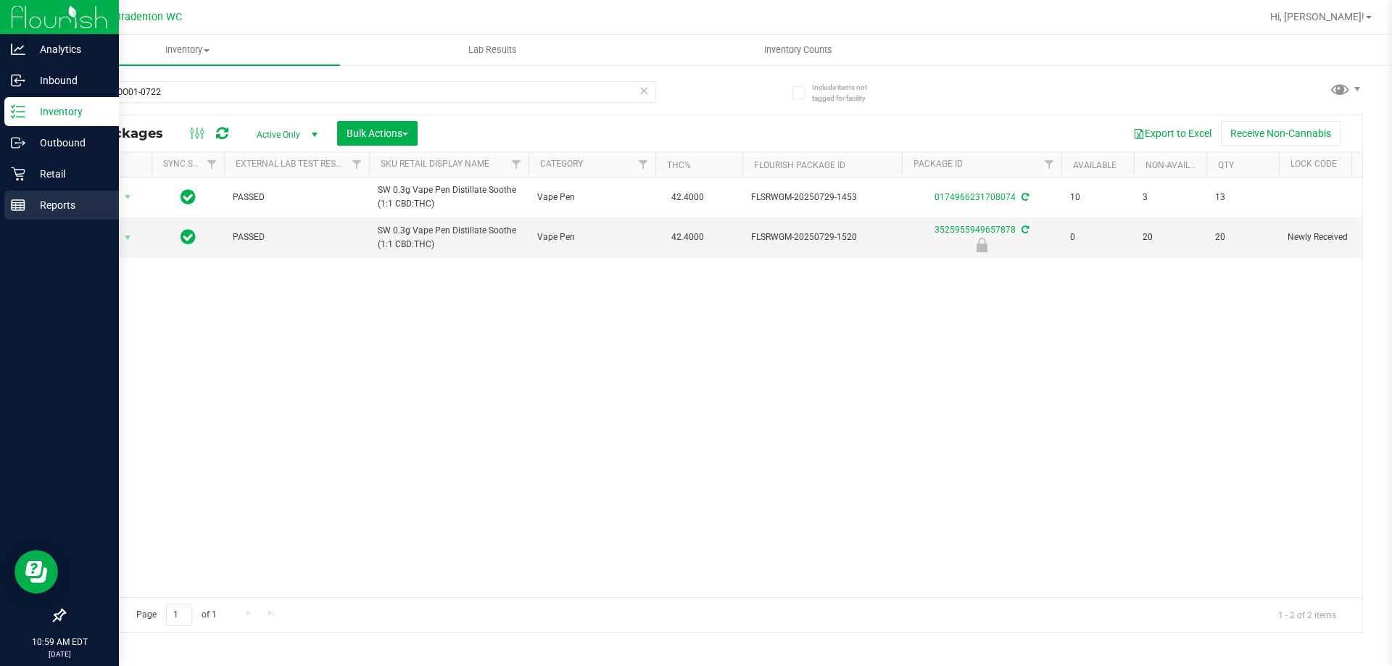
click at [38, 198] on p "Reports" at bounding box center [68, 204] width 87 height 17
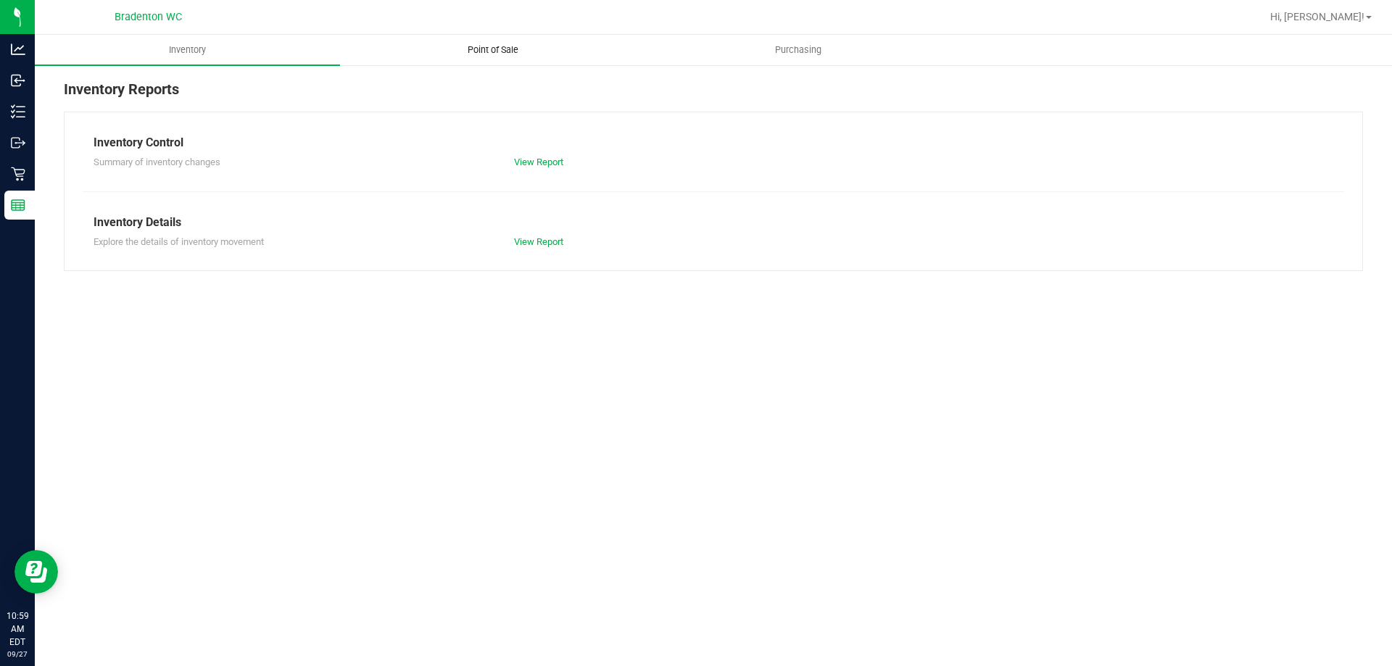
click at [499, 51] on span "Point of Sale" at bounding box center [493, 50] width 90 height 13
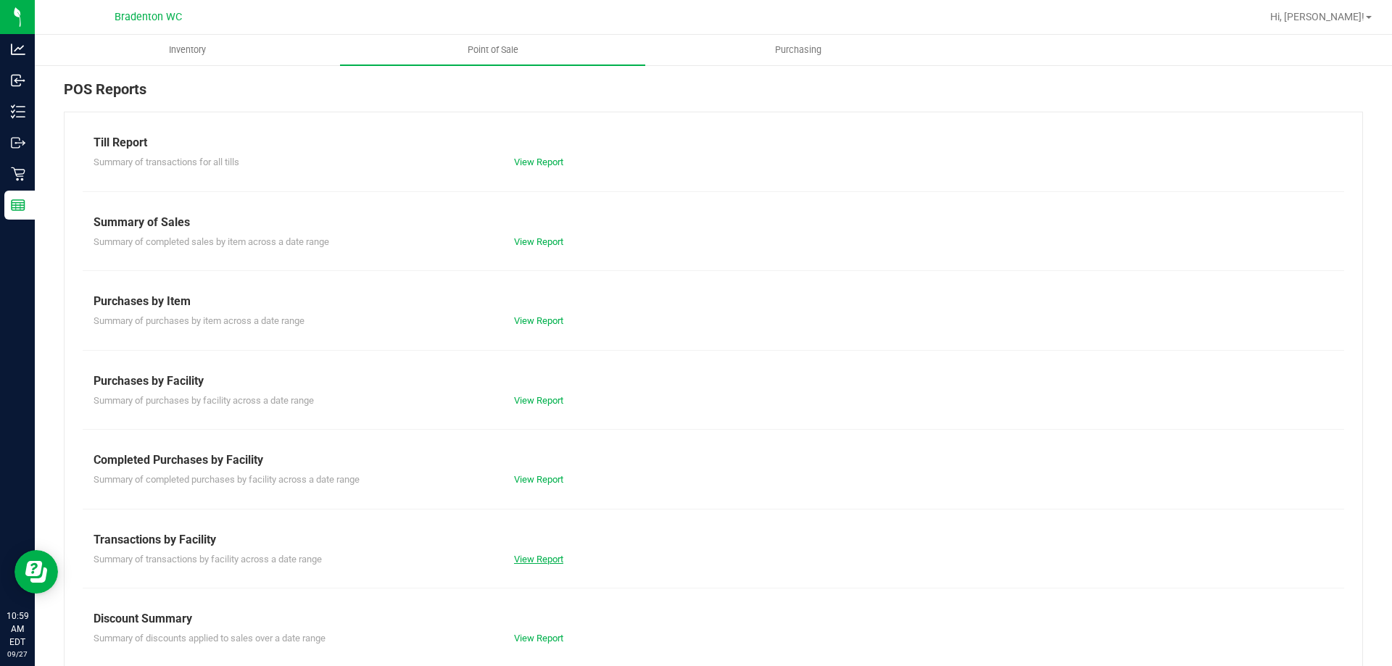
click at [525, 560] on link "View Report" at bounding box center [538, 559] width 49 height 11
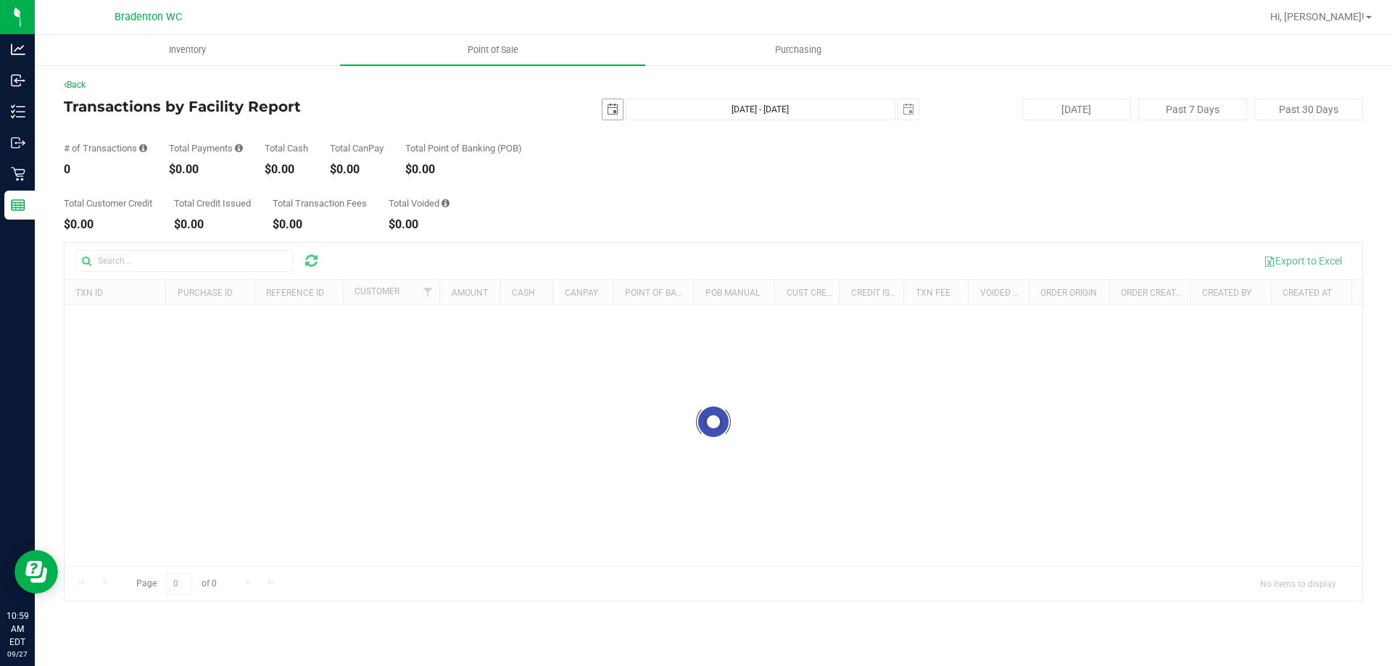
click at [618, 112] on span "select" at bounding box center [613, 110] width 12 height 12
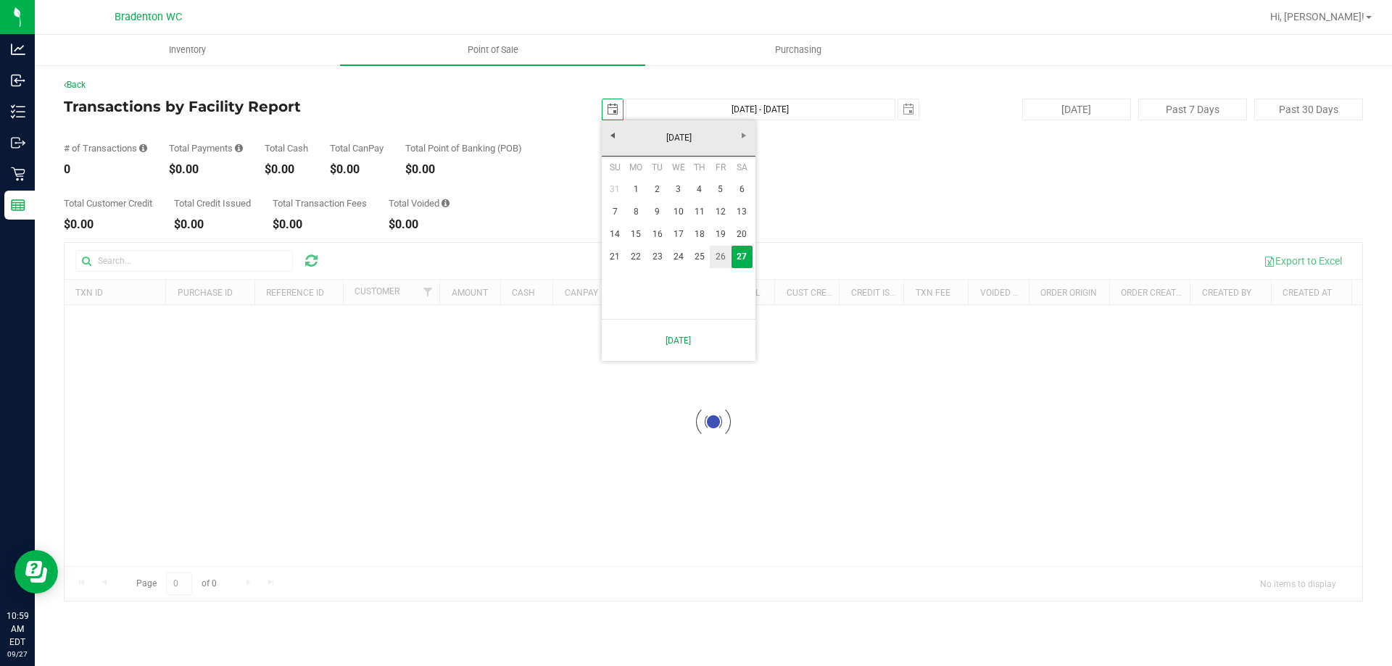
click at [719, 259] on link "26" at bounding box center [720, 257] width 21 height 22
type input "2025-09-26"
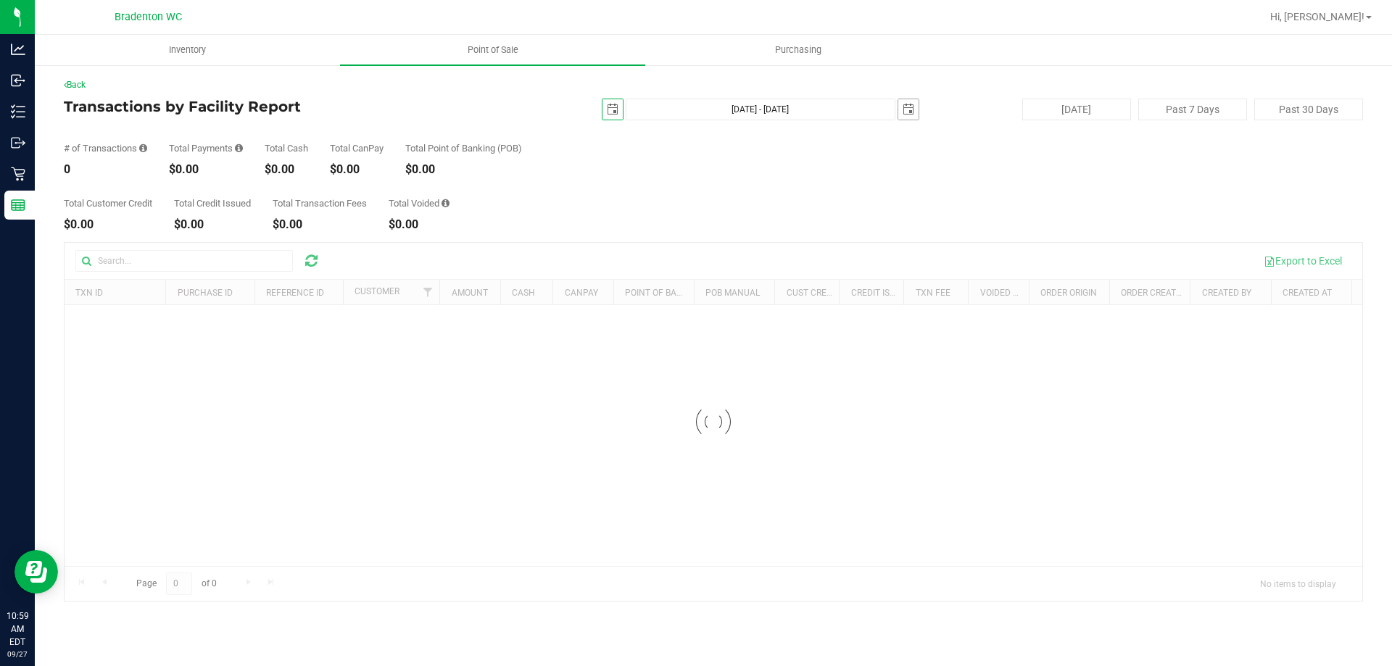
click at [910, 116] on span "select" at bounding box center [908, 109] width 20 height 20
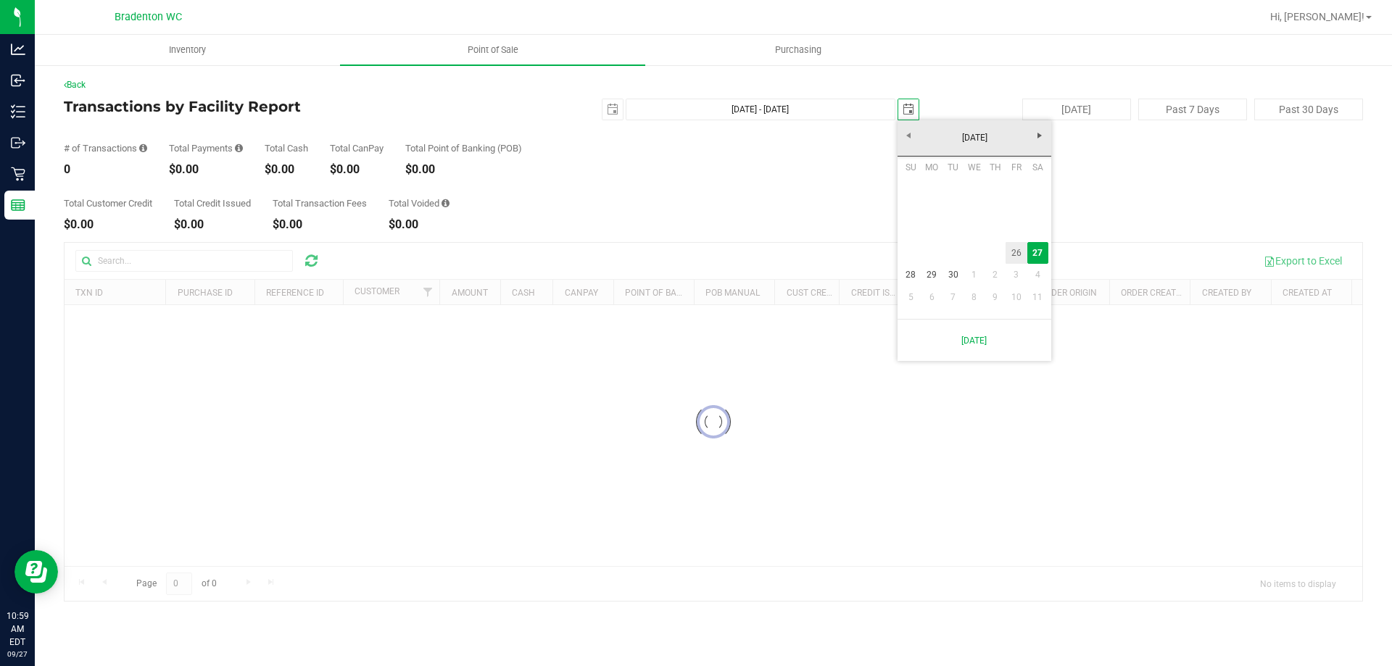
click at [1016, 255] on link "26" at bounding box center [1016, 253] width 21 height 22
type input "Sep 26, 2025 - Sep 26, 2025"
type input "2025-09-26"
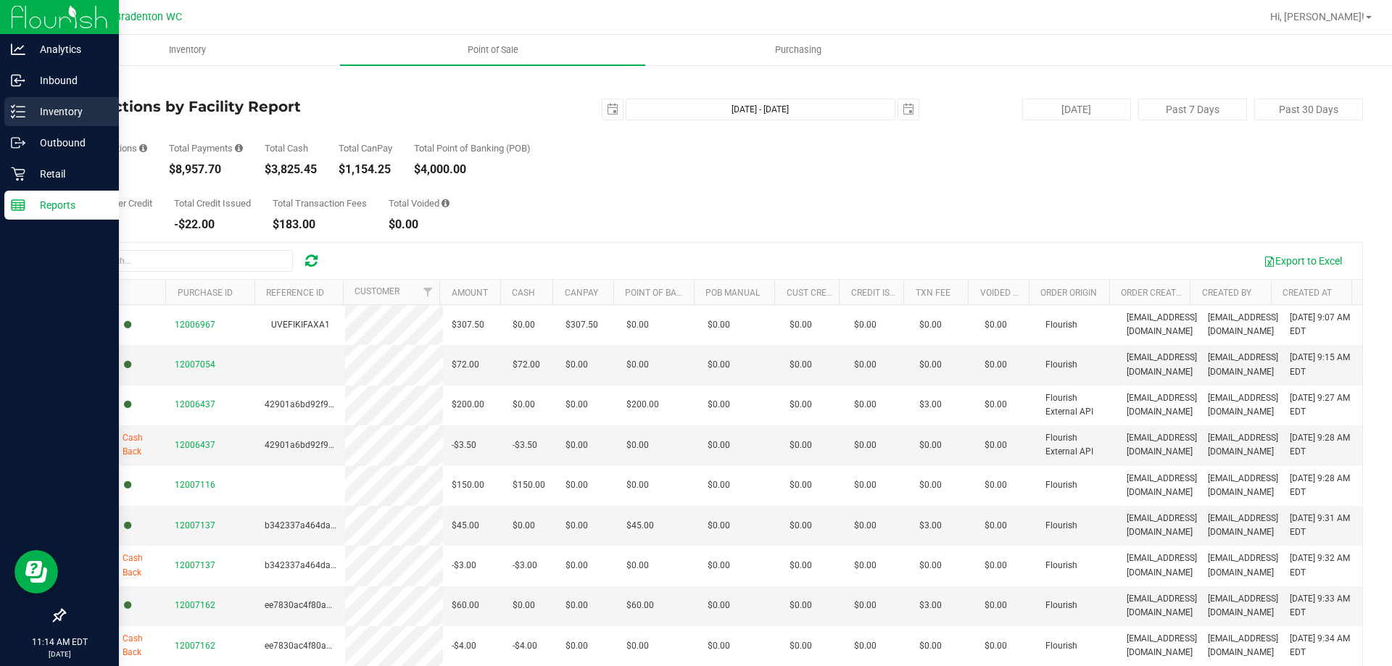
click at [28, 109] on p "Inventory" at bounding box center [68, 111] width 87 height 17
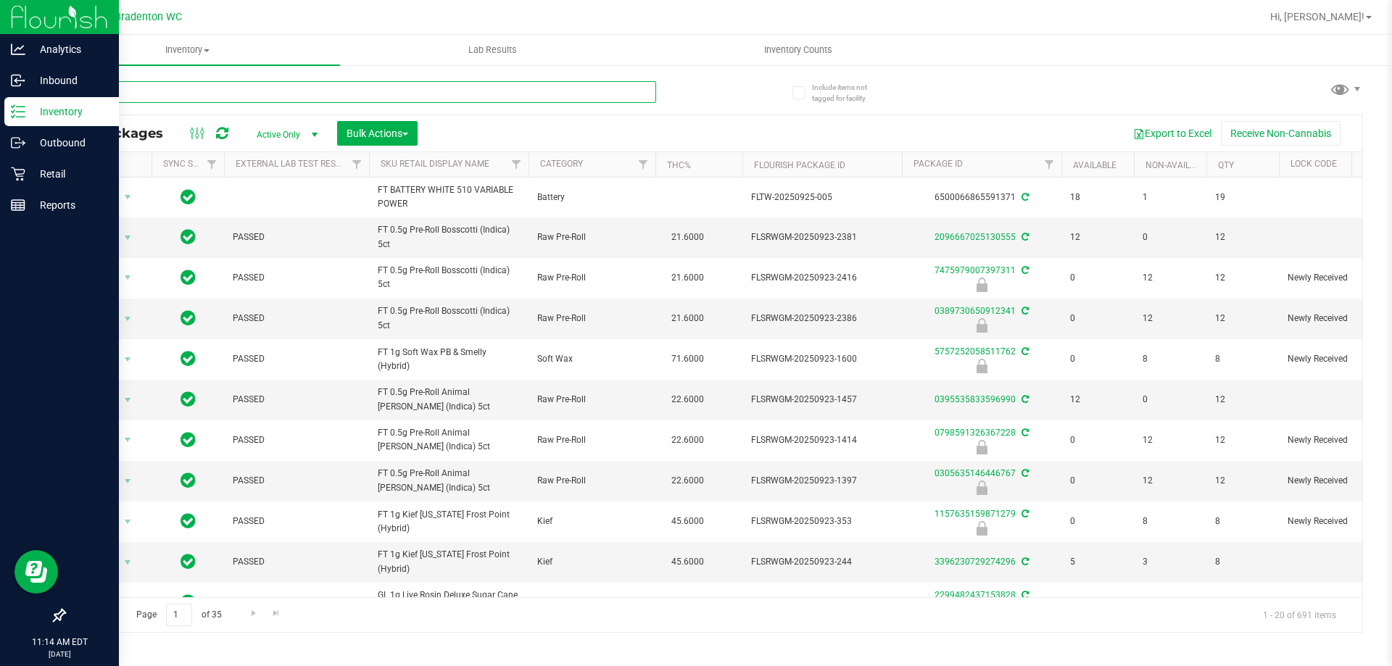
click at [195, 91] on input "text" at bounding box center [360, 92] width 592 height 22
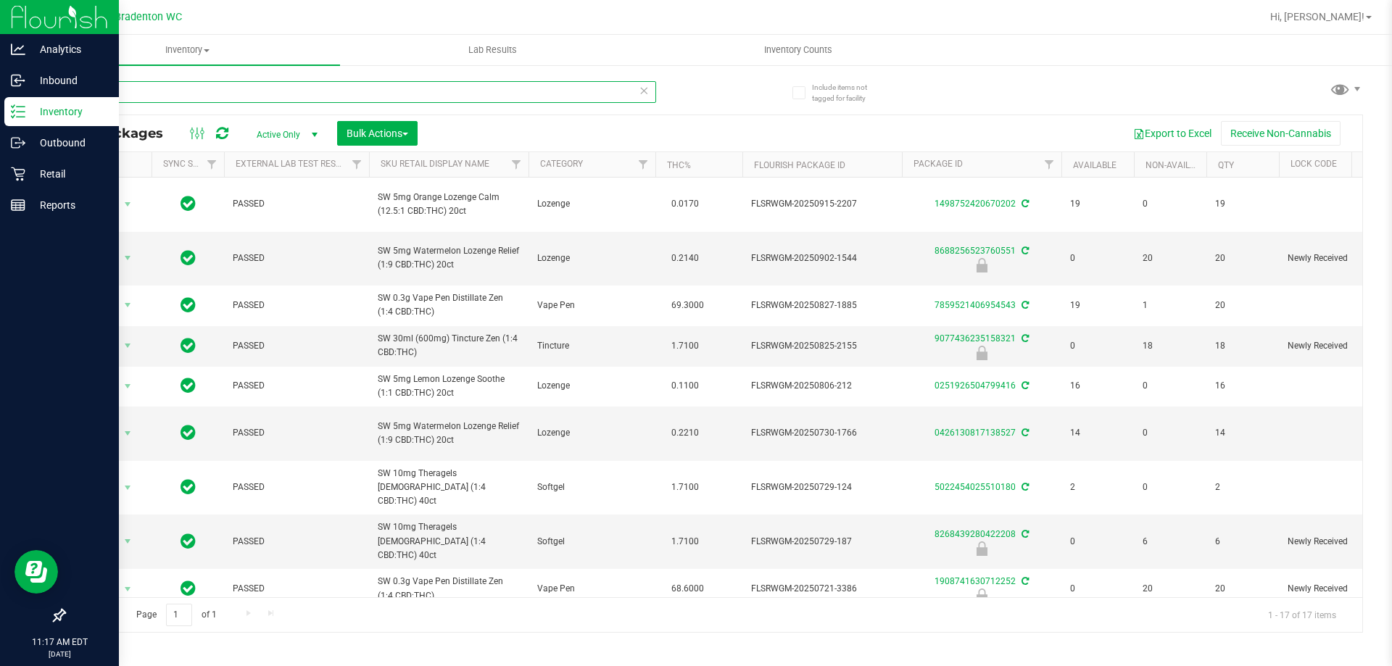
type input "z"
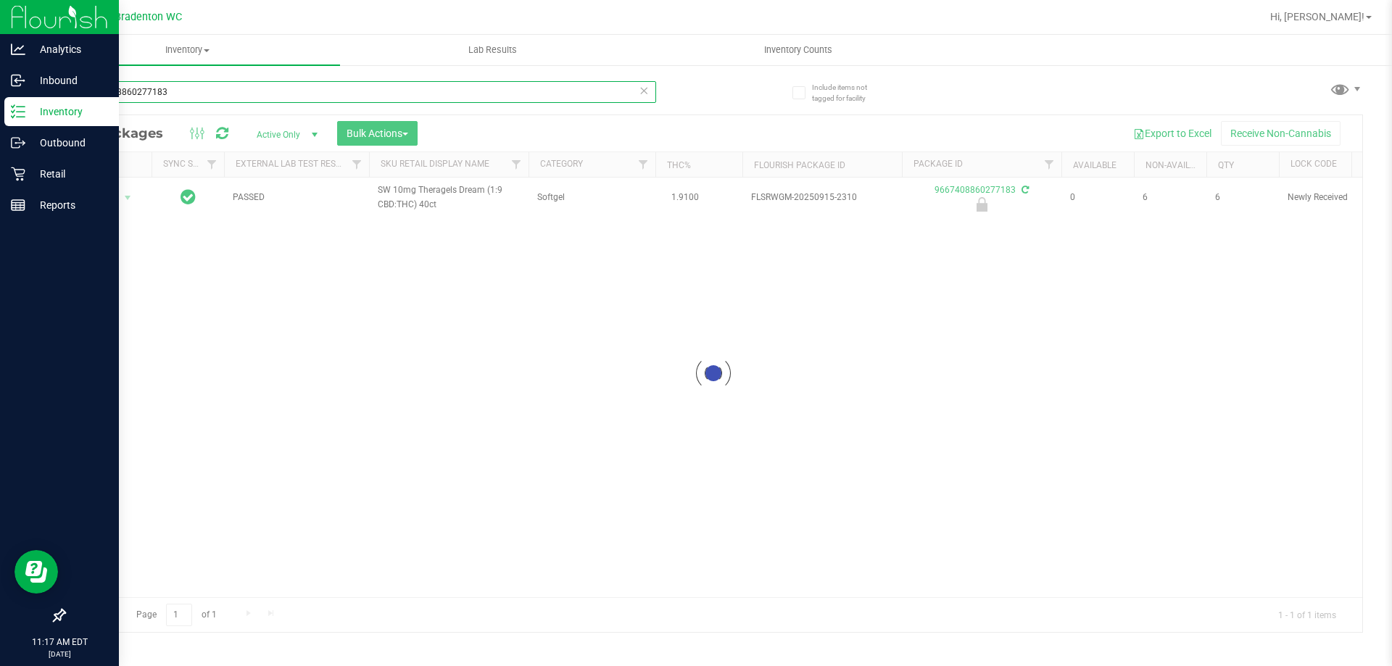
type input "9667408860277183"
click at [104, 220] on div at bounding box center [714, 373] width 1298 height 517
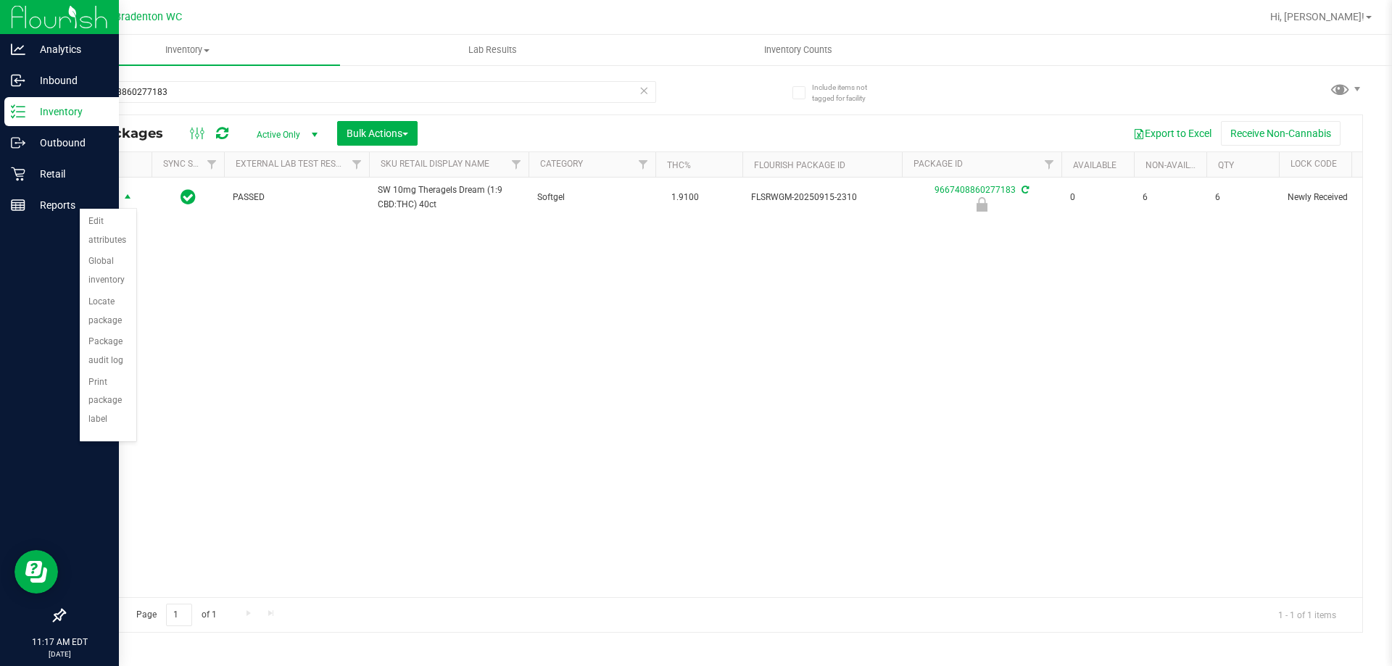
scroll to position [89, 0]
click at [96, 422] on li "Unlock package" at bounding box center [108, 420] width 57 height 40
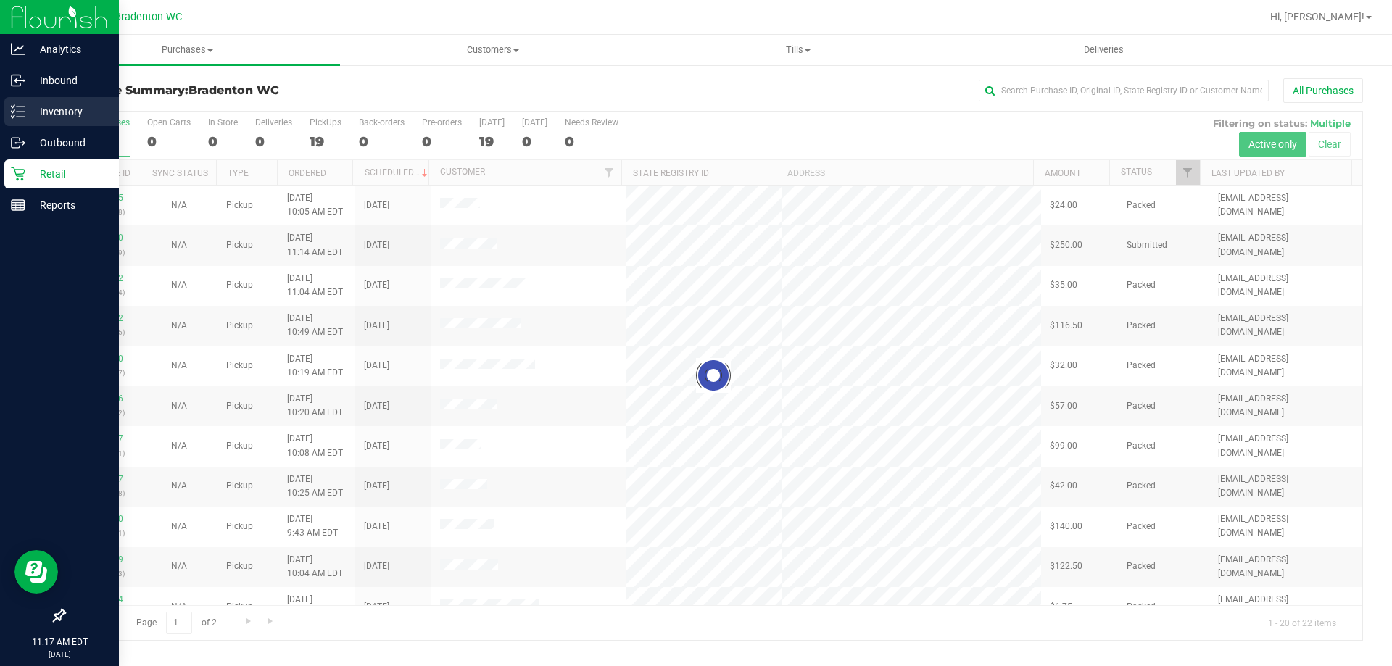
click at [20, 107] on line at bounding box center [21, 107] width 8 height 0
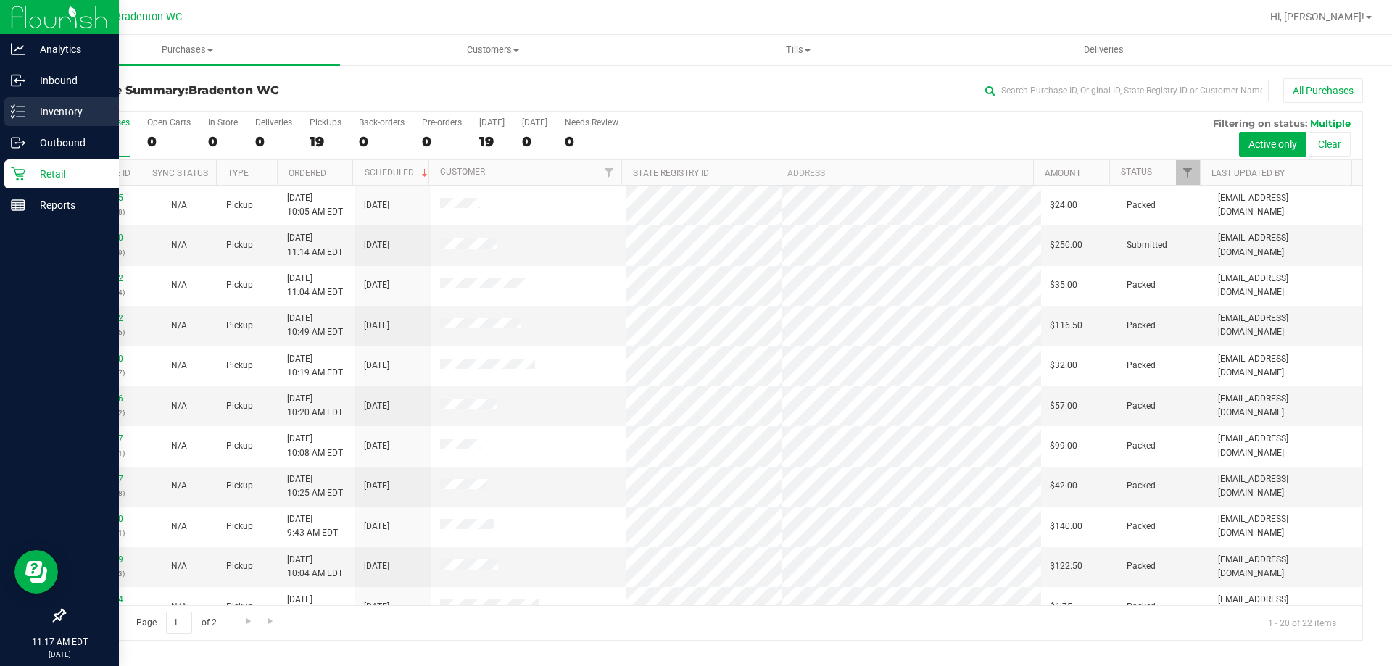
click at [67, 106] on p "Inventory" at bounding box center [68, 111] width 87 height 17
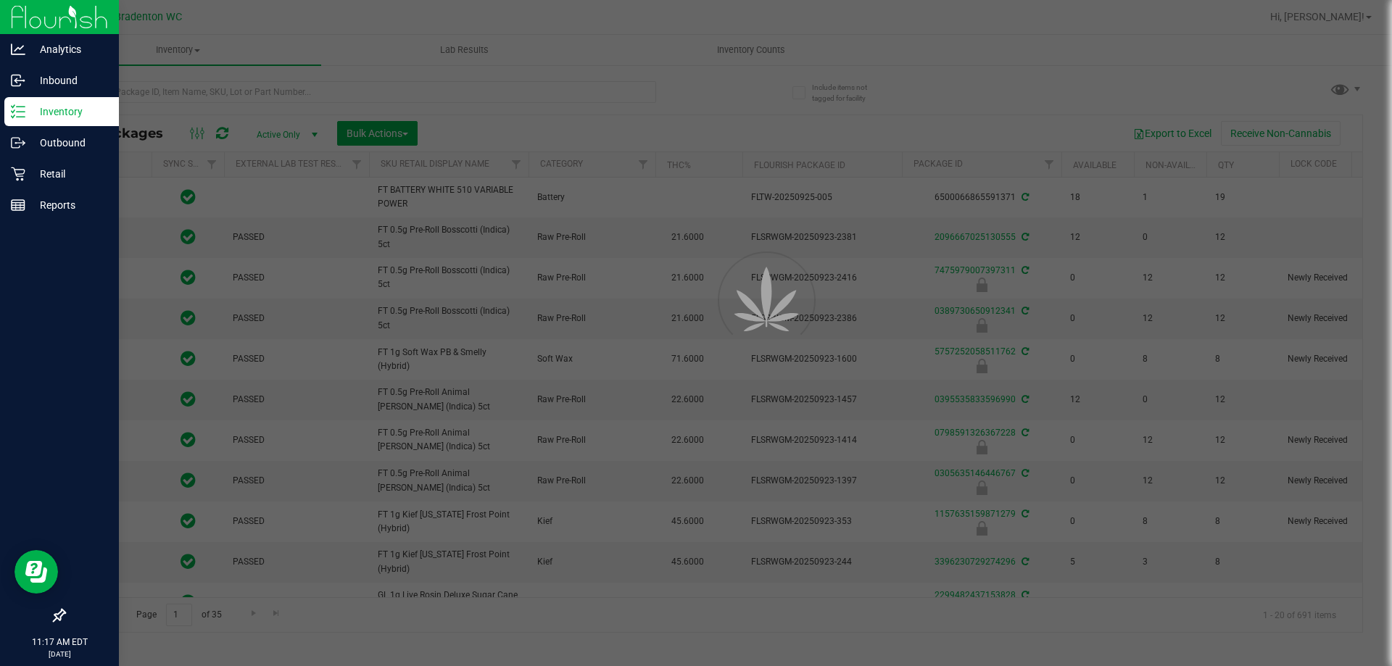
click at [218, 92] on div at bounding box center [696, 333] width 1392 height 666
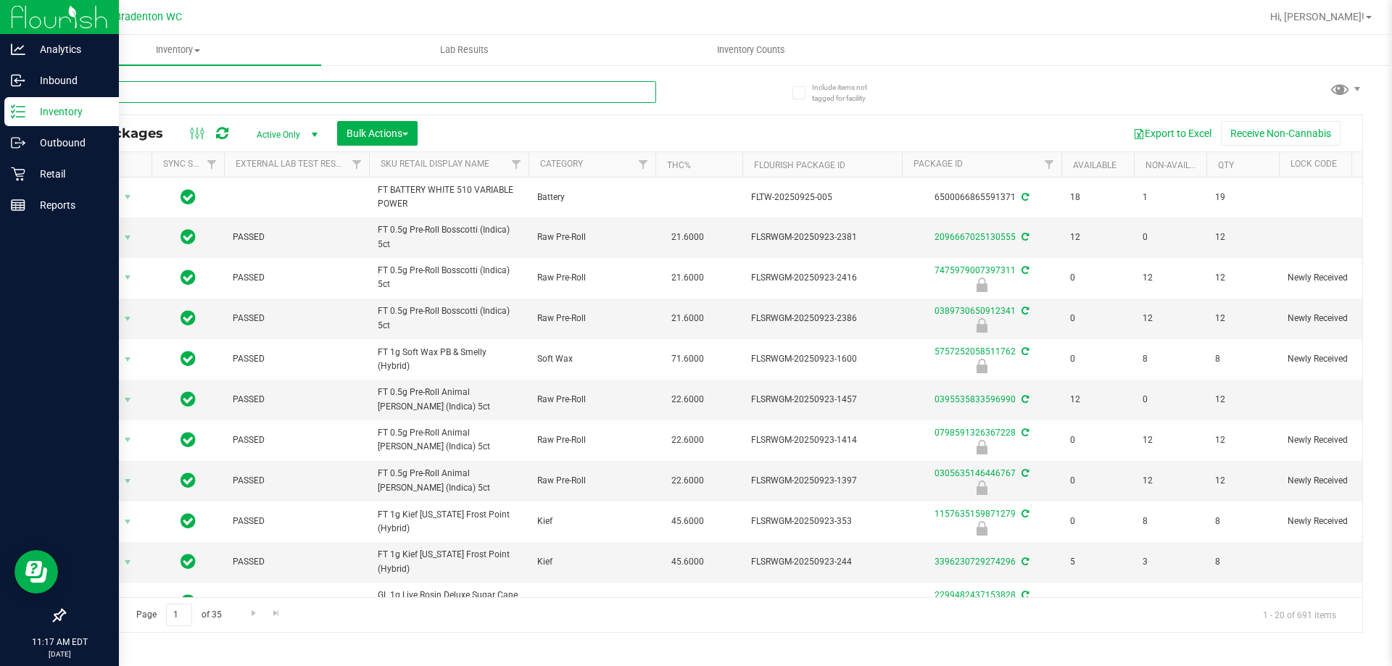
click at [207, 87] on input "text" at bounding box center [360, 92] width 592 height 22
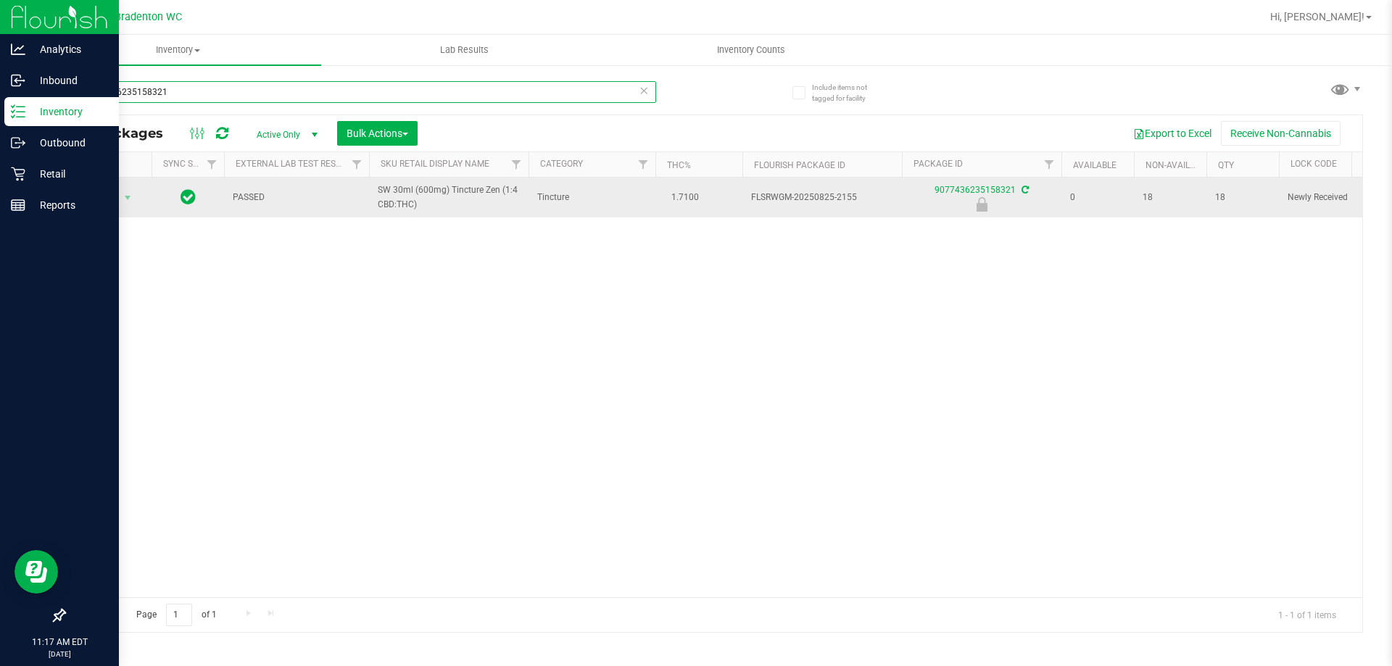
type input "9077436235158321"
click at [90, 204] on span "Action" at bounding box center [98, 198] width 39 height 20
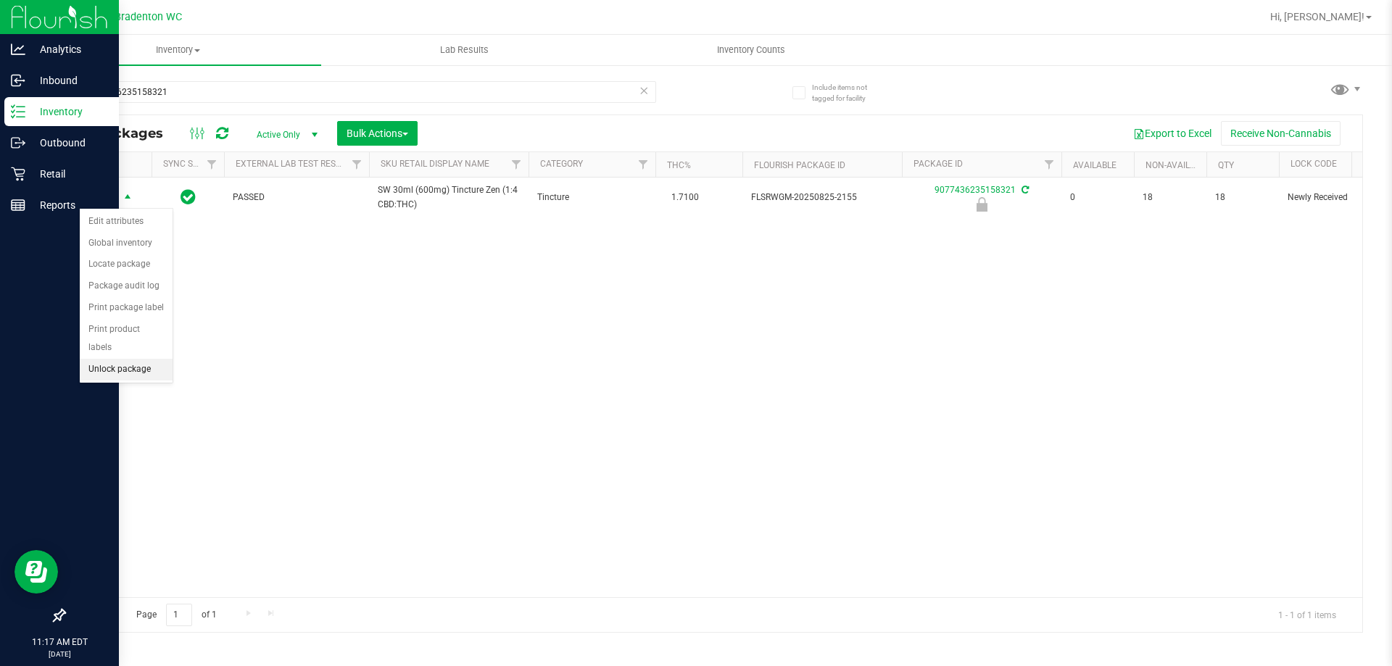
click at [112, 359] on li "Unlock package" at bounding box center [126, 370] width 93 height 22
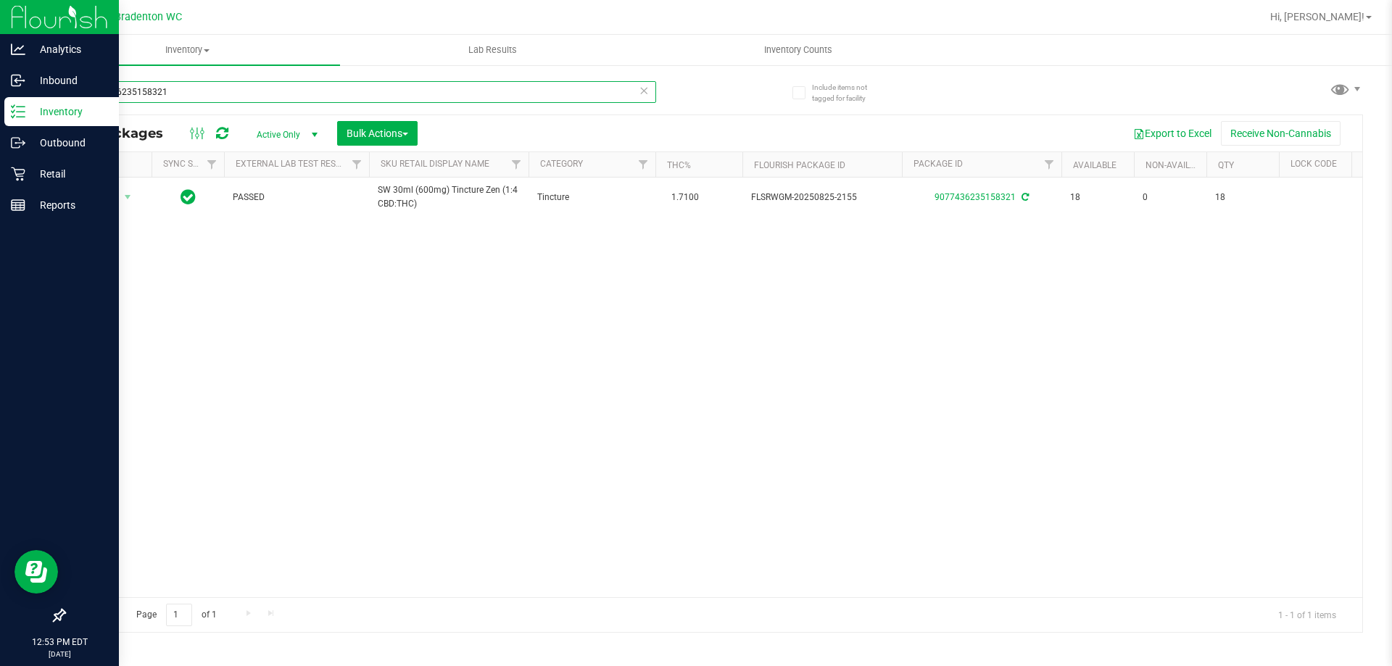
drag, startPoint x: 198, startPoint y: 95, endPoint x: 0, endPoint y: 10, distance: 215.4
click at [0, 29] on div "Analytics Inbound Inventory Outbound Retail Reports 12:53 PM EDT [DATE] 09/27 B…" at bounding box center [696, 333] width 1392 height 666
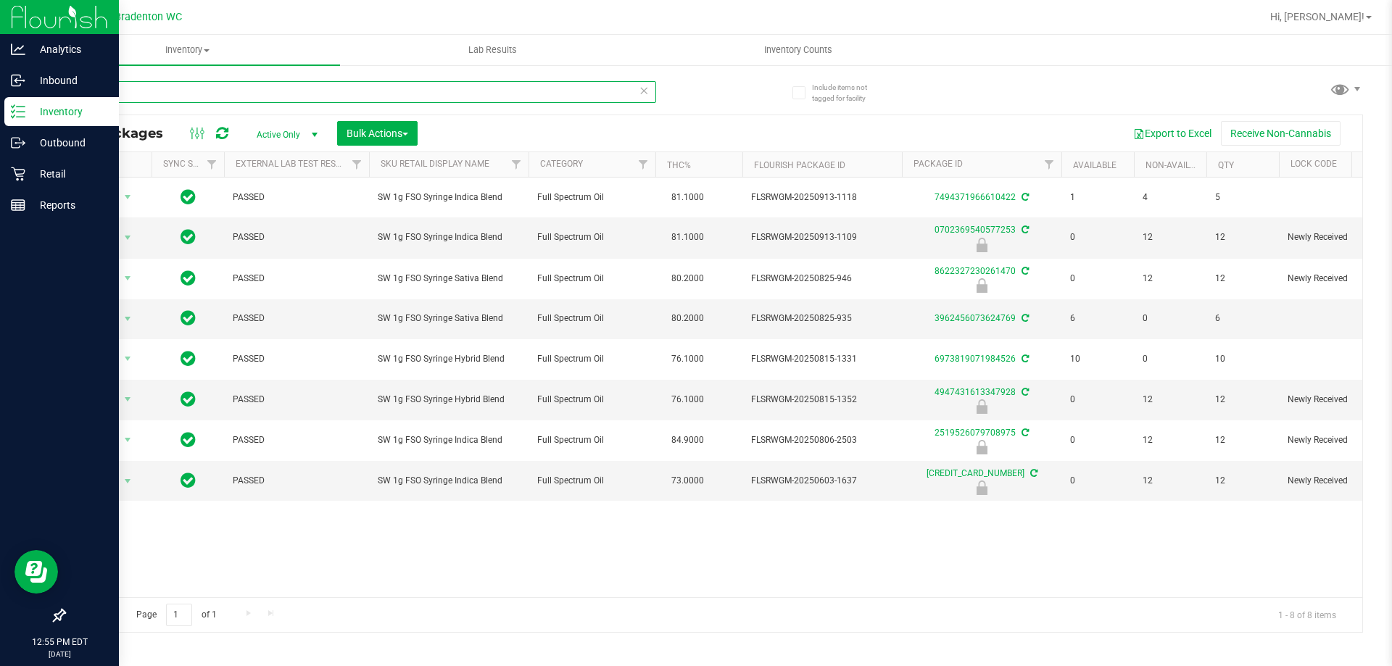
type input "f"
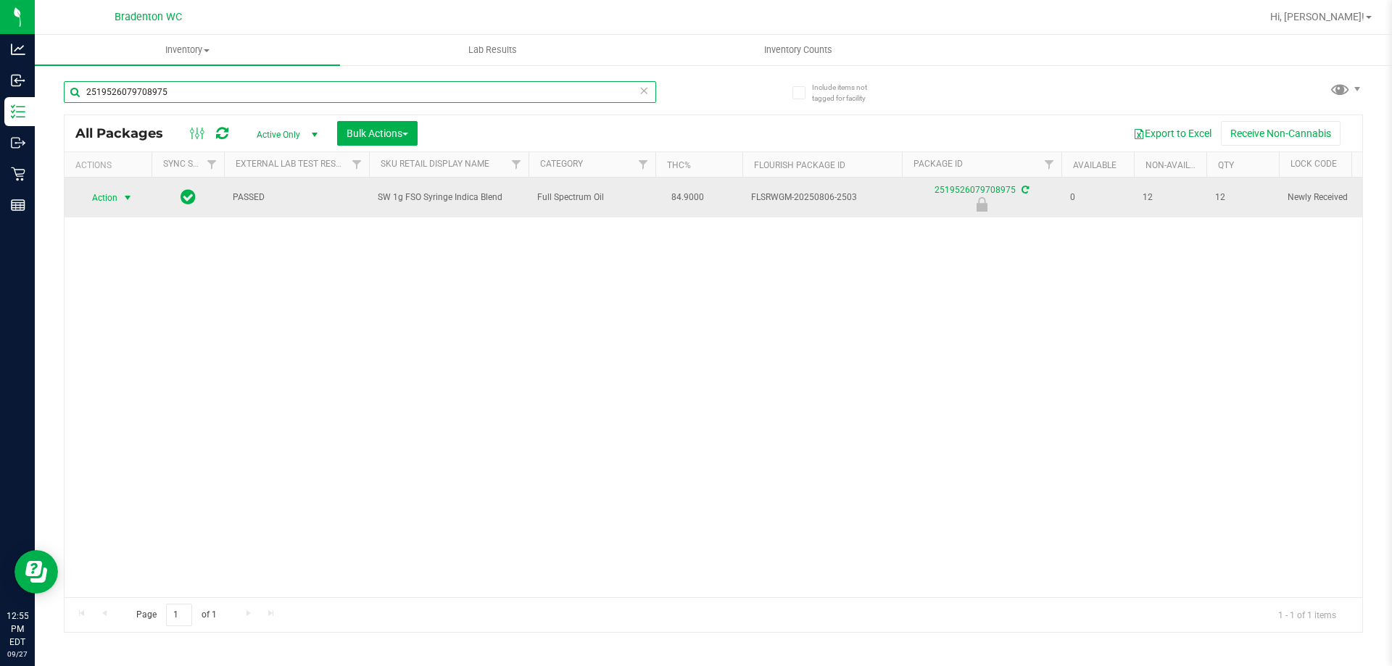
type input "2519526079708975"
click at [126, 199] on span "select" at bounding box center [128, 198] width 12 height 12
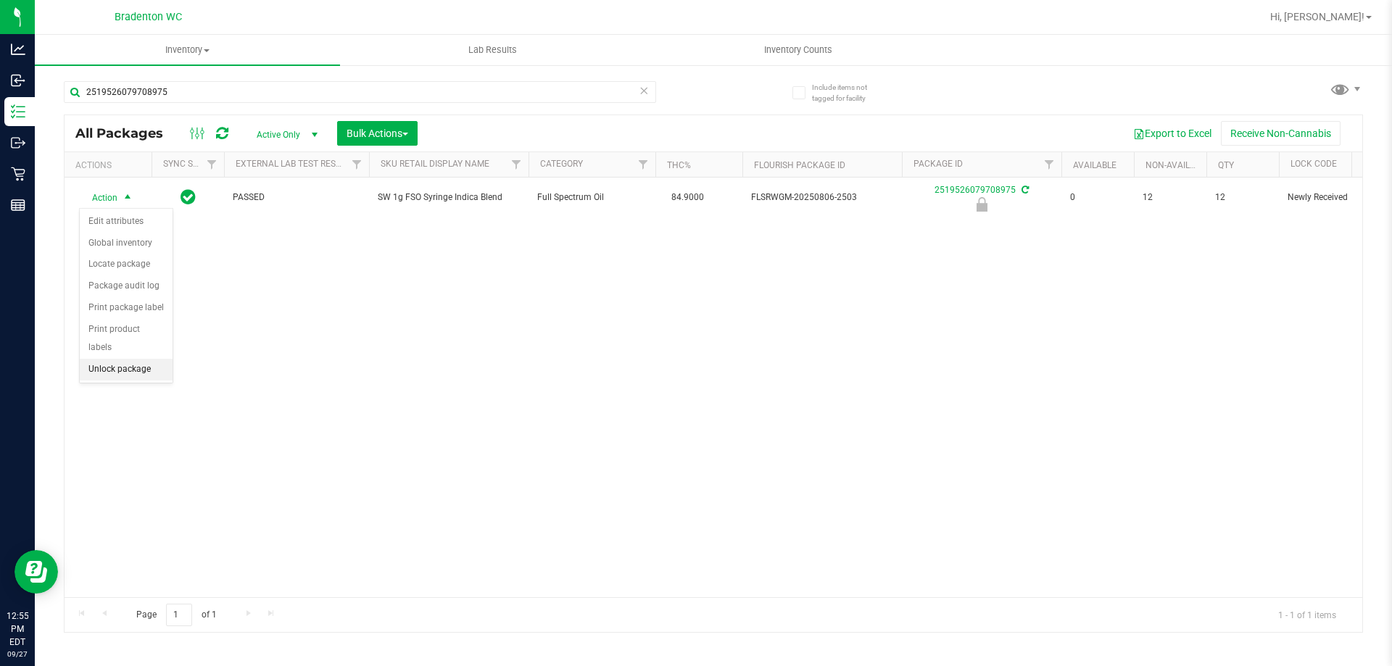
click at [107, 359] on li "Unlock package" at bounding box center [126, 370] width 93 height 22
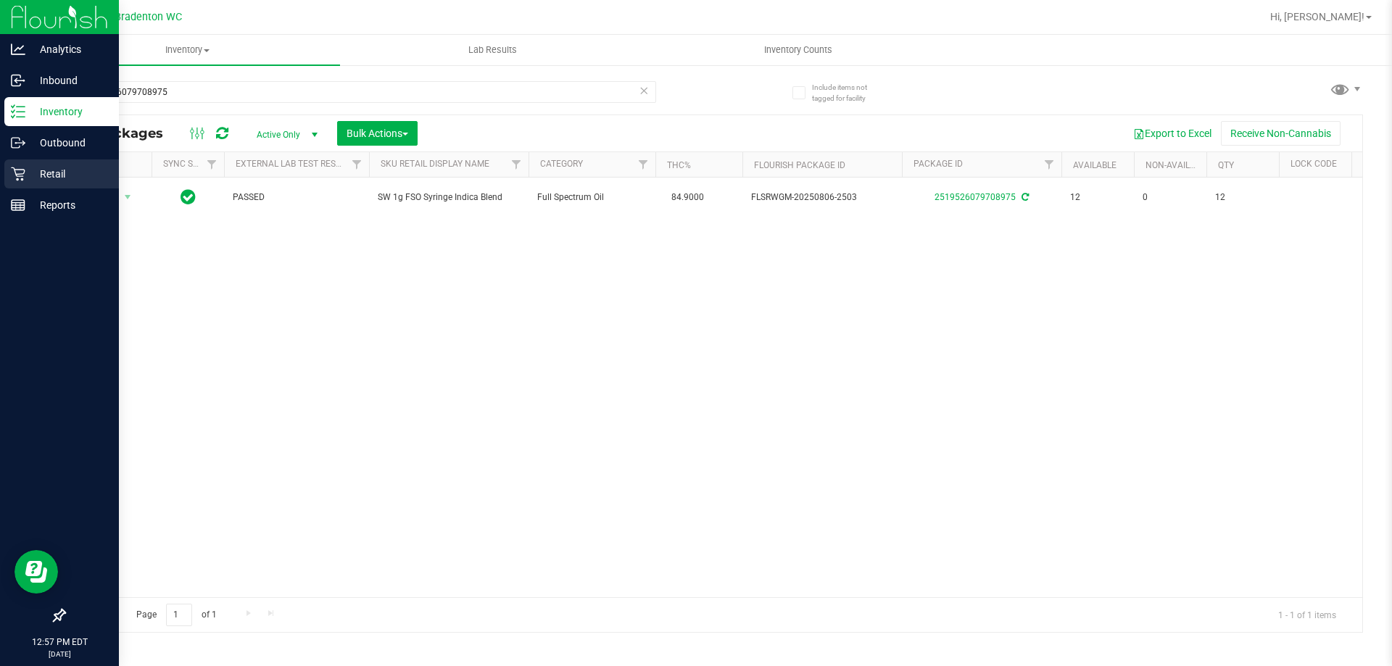
click at [80, 167] on p "Retail" at bounding box center [68, 173] width 87 height 17
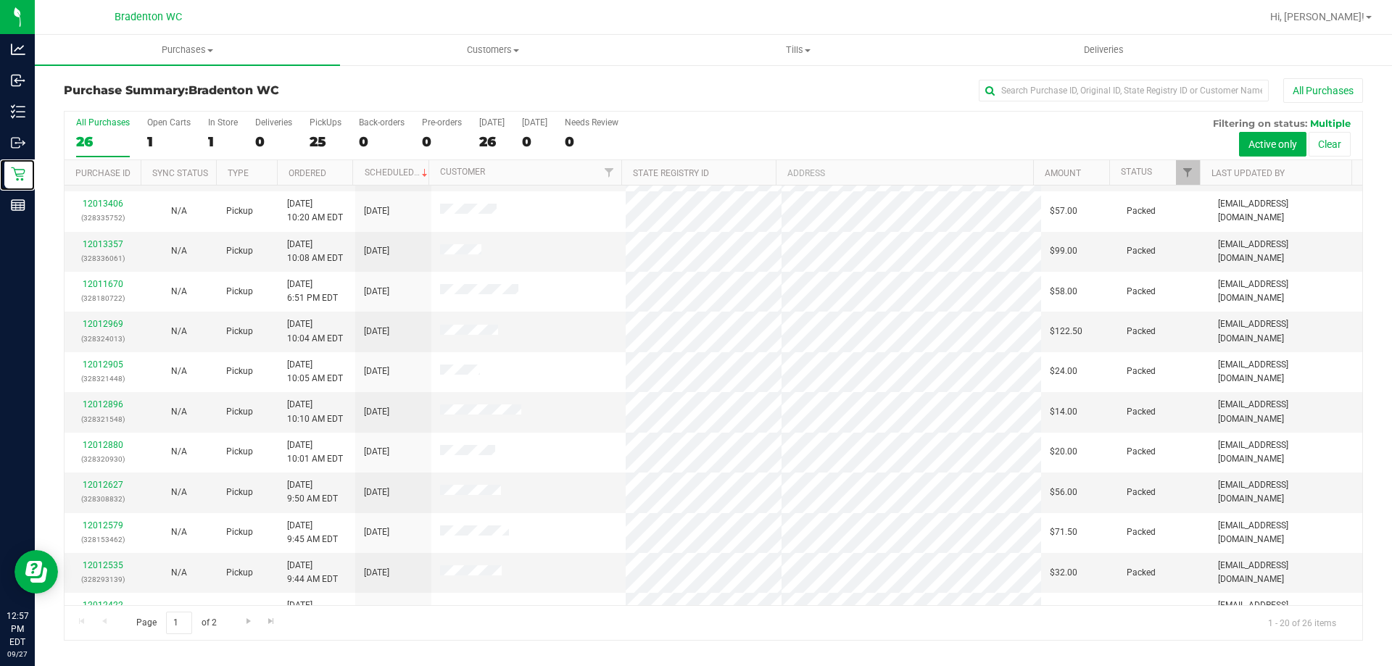
scroll to position [383, 0]
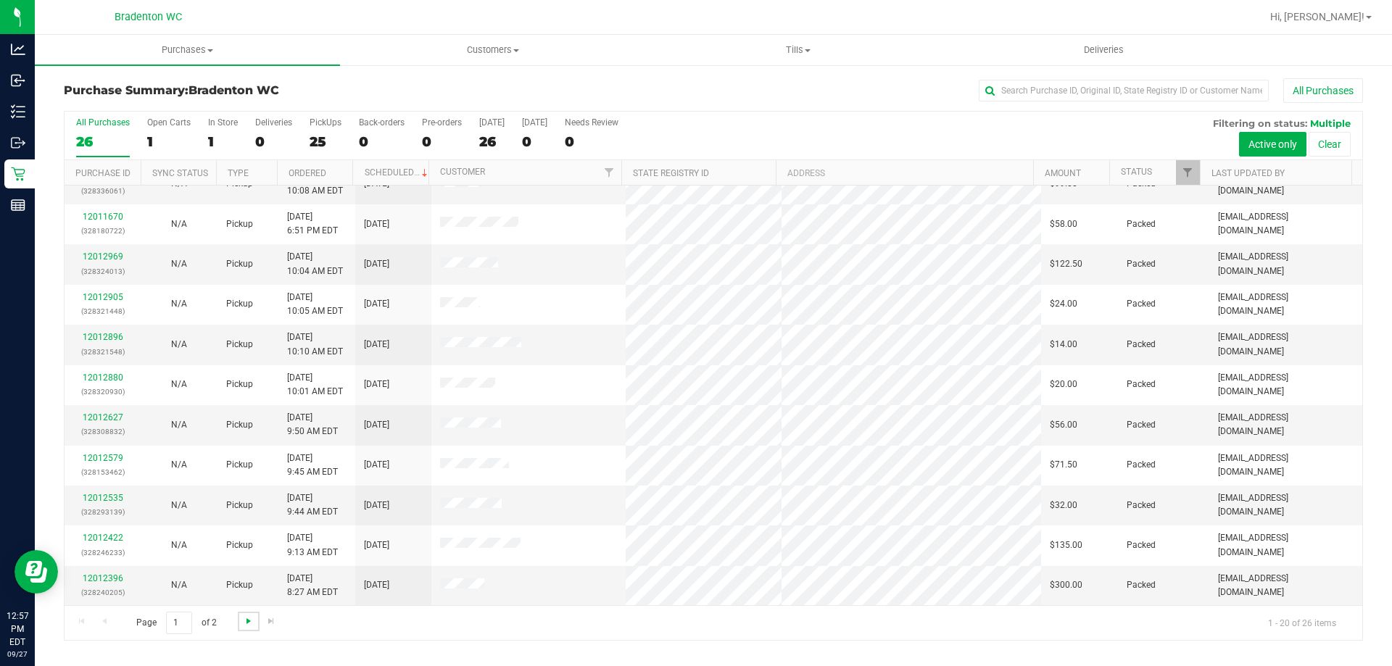
click at [248, 616] on span "Go to the next page" at bounding box center [249, 622] width 12 height 12
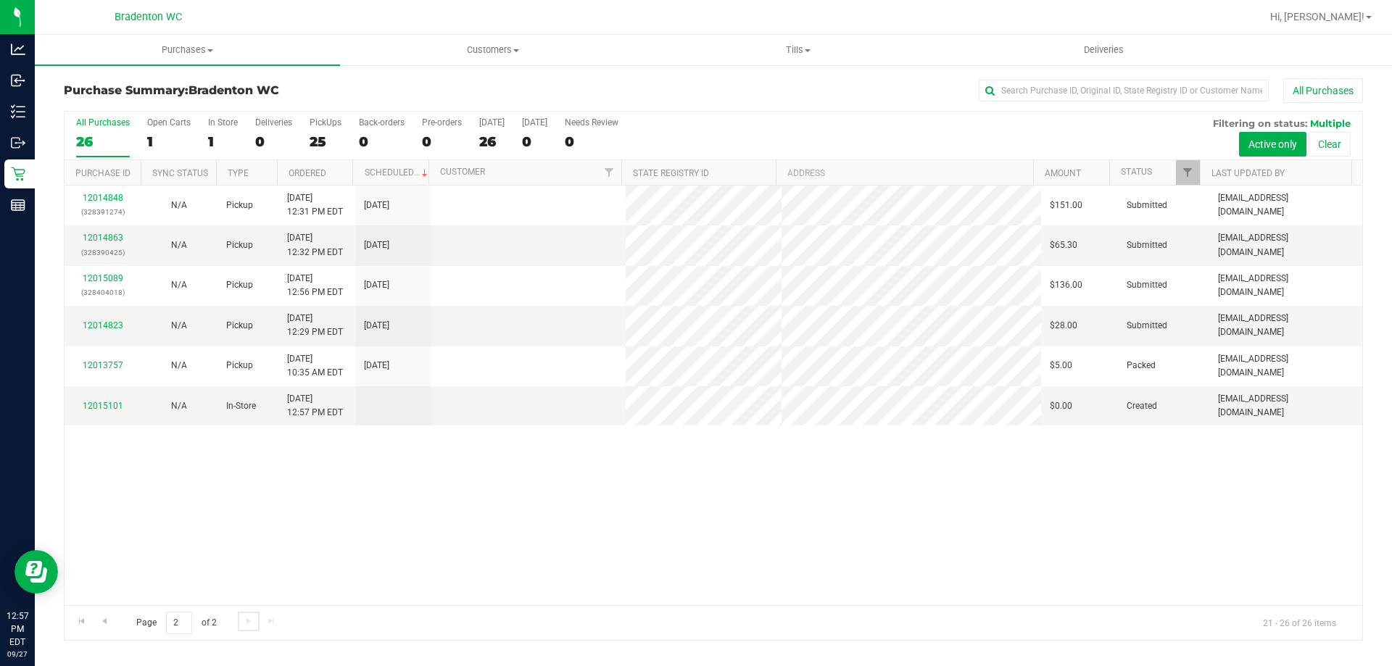
scroll to position [0, 0]
click at [107, 236] on link "12014863" at bounding box center [103, 238] width 41 height 10
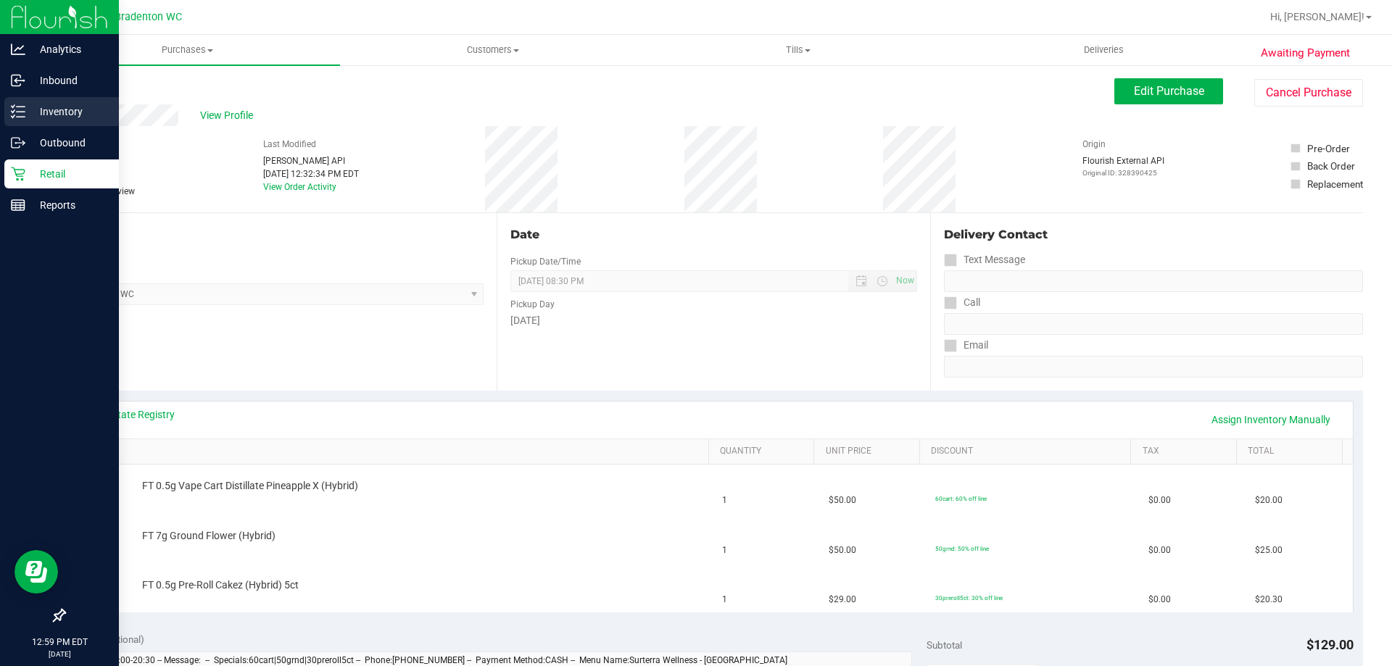
click at [11, 120] on div "Inventory" at bounding box center [61, 111] width 115 height 29
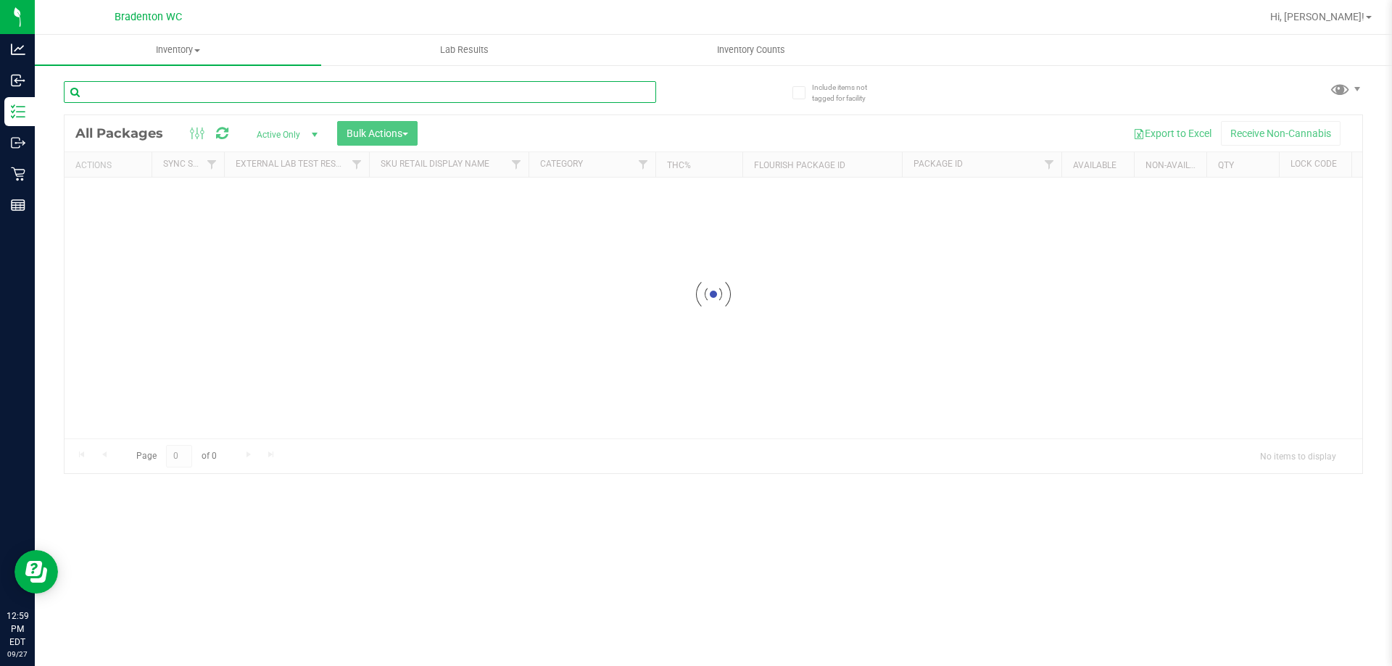
click at [205, 88] on input "text" at bounding box center [360, 92] width 592 height 22
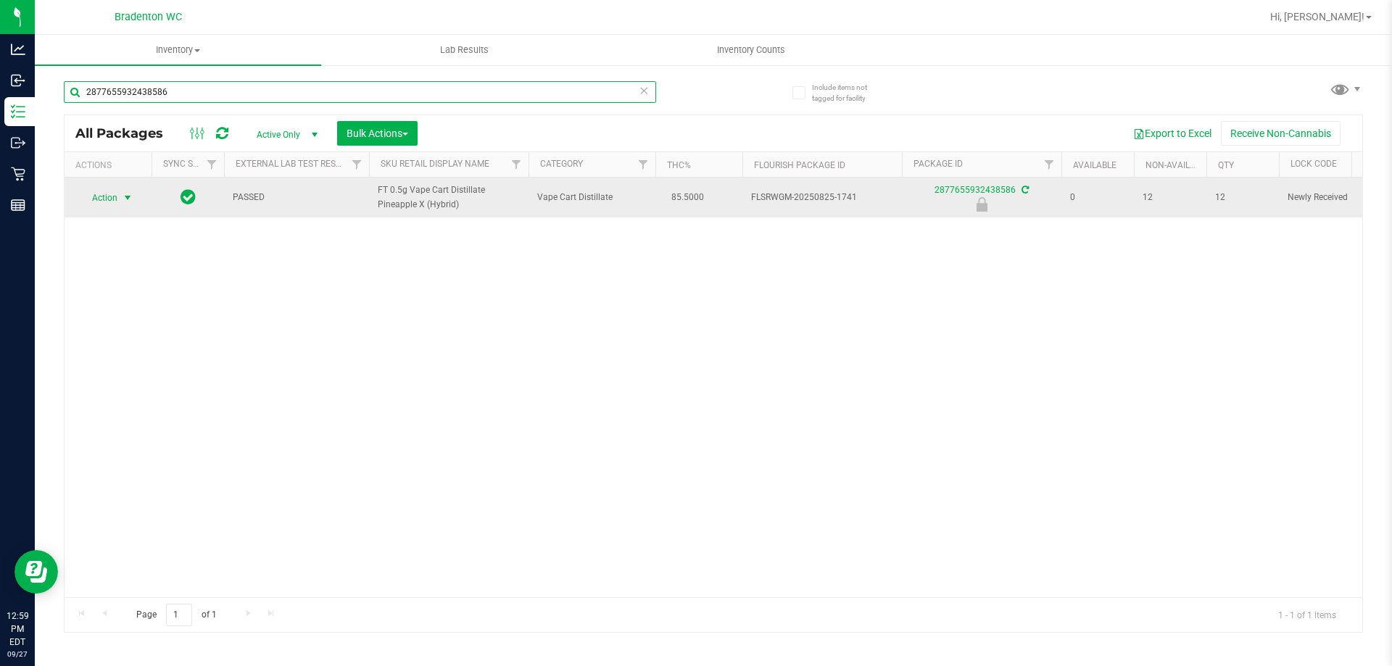
type input "2877655932438586"
click at [123, 200] on span "select" at bounding box center [128, 198] width 12 height 12
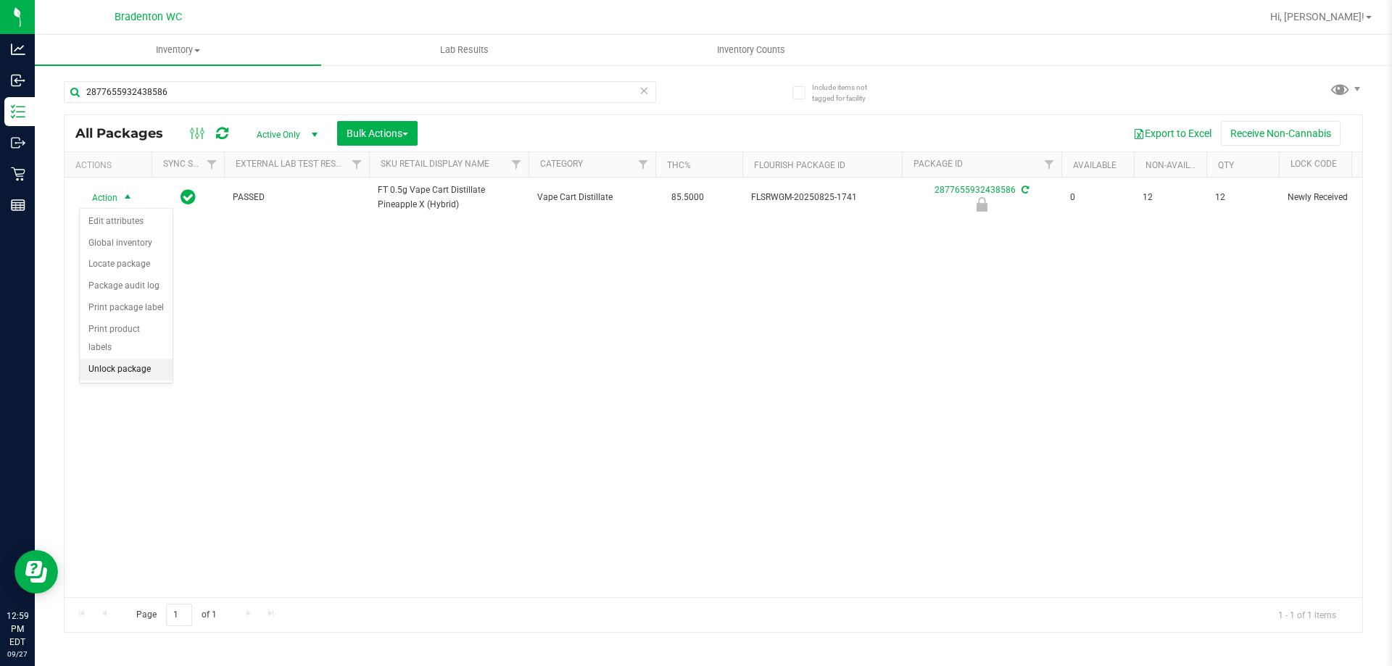
click at [102, 359] on li "Unlock package" at bounding box center [126, 370] width 93 height 22
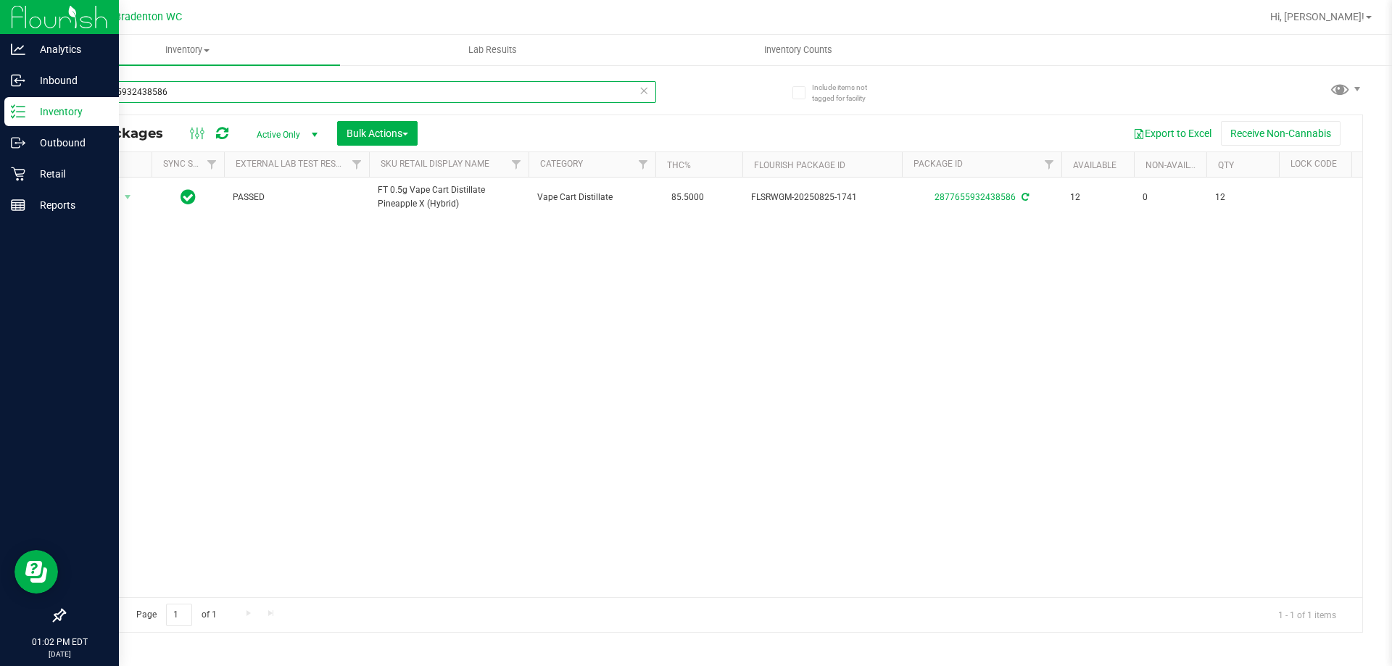
drag, startPoint x: 181, startPoint y: 99, endPoint x: 0, endPoint y: 4, distance: 204.3
click at [0, 4] on div "Analytics Inbound Inventory Outbound Retail Reports 01:02 PM EDT [DATE] 09/27 B…" at bounding box center [696, 333] width 1392 height 666
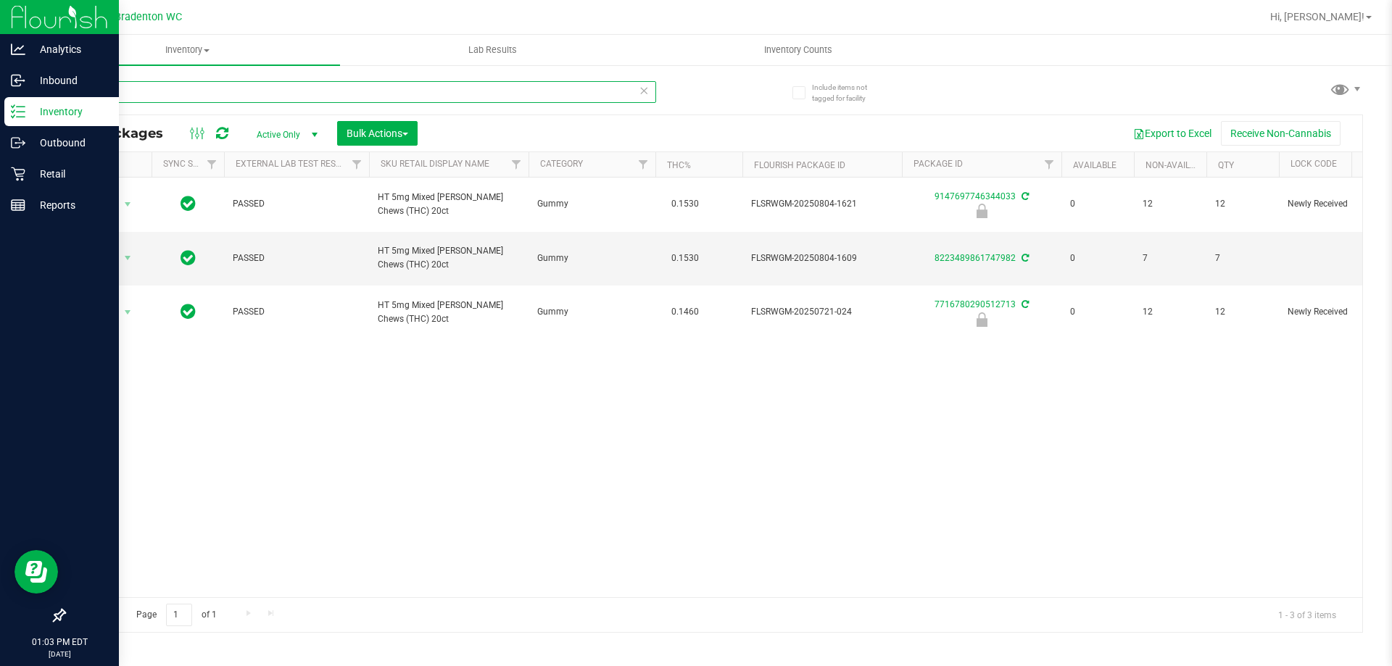
click at [144, 93] on input "mixed" at bounding box center [360, 92] width 592 height 22
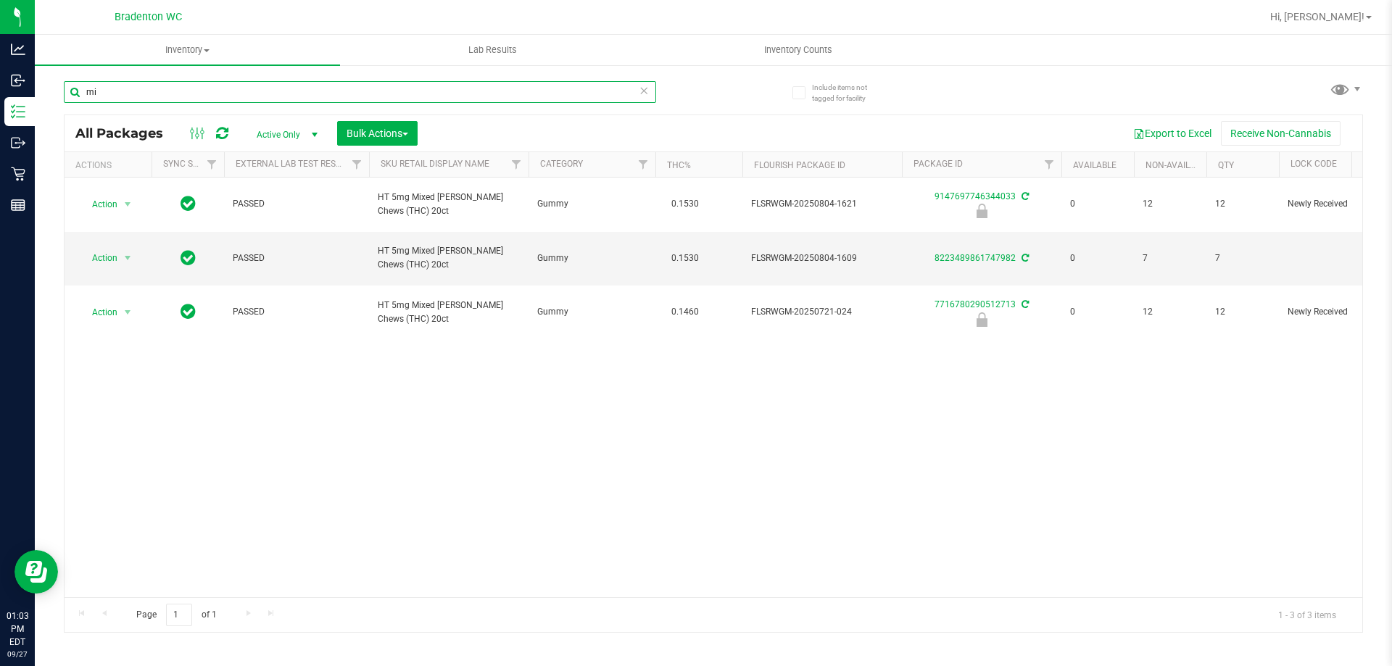
type input "m"
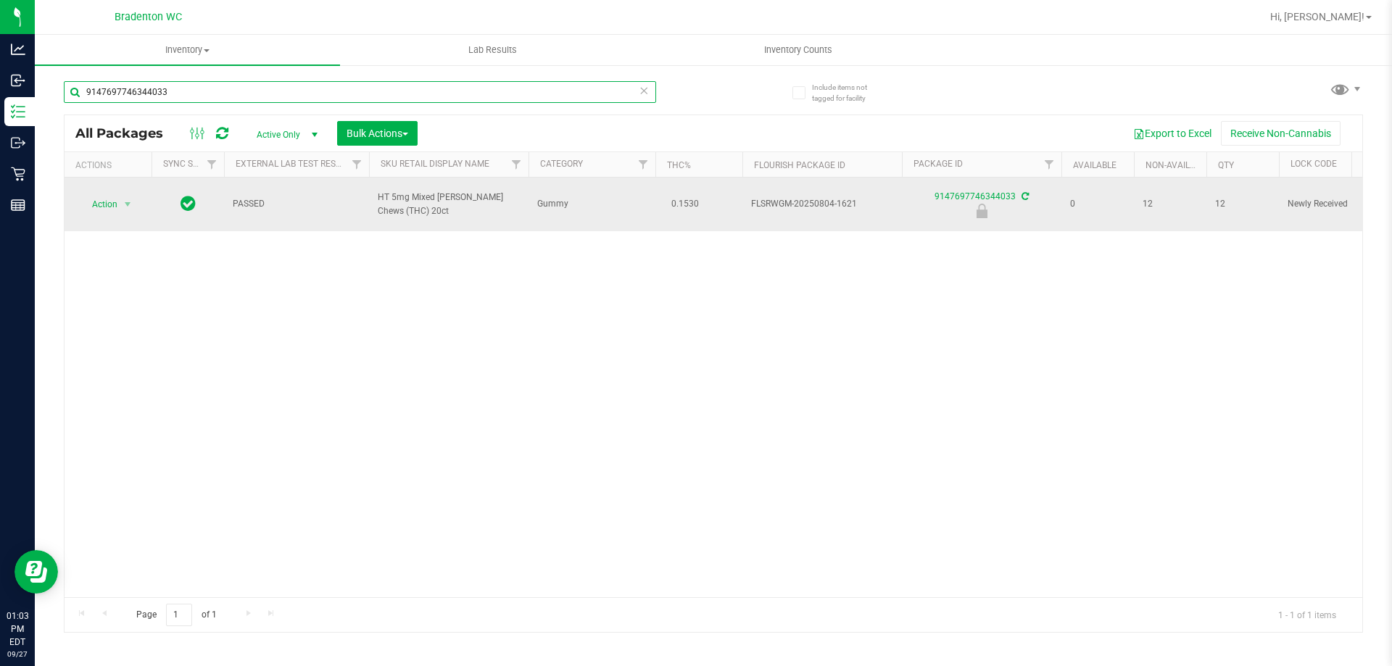
type input "9147697746344033"
click at [96, 198] on span "Action" at bounding box center [98, 204] width 39 height 20
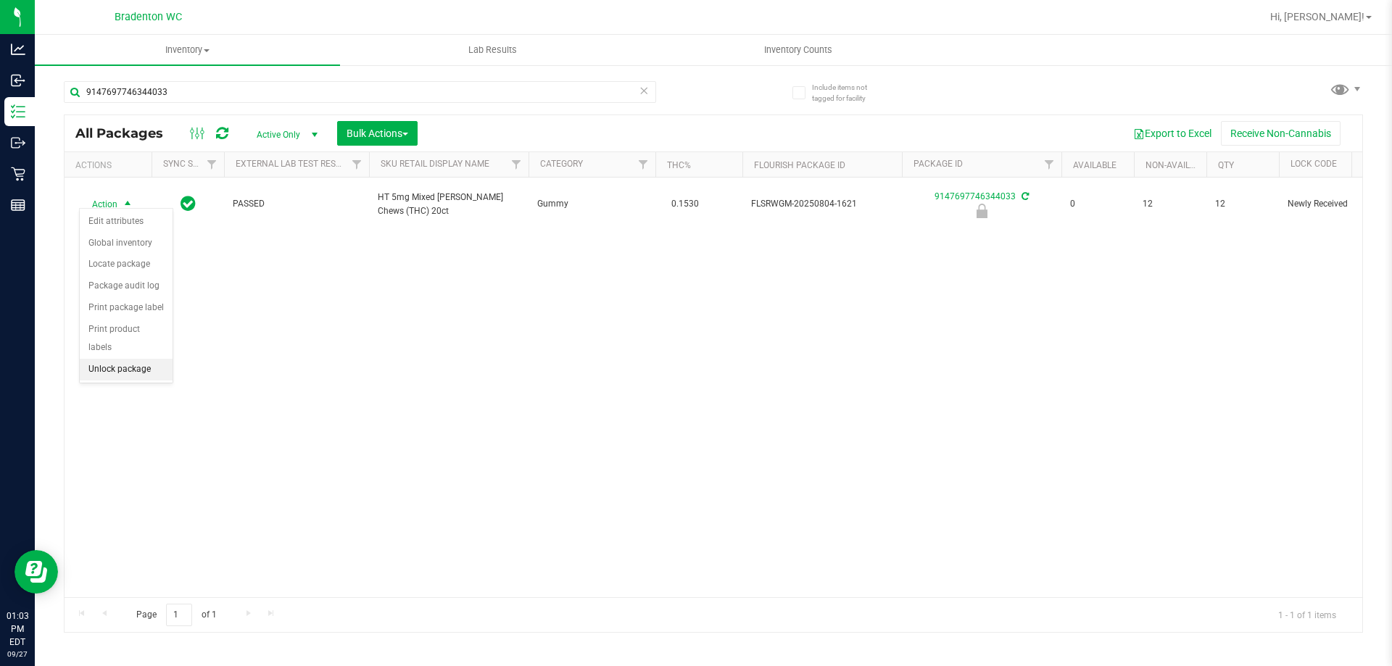
click at [121, 359] on li "Unlock package" at bounding box center [126, 370] width 93 height 22
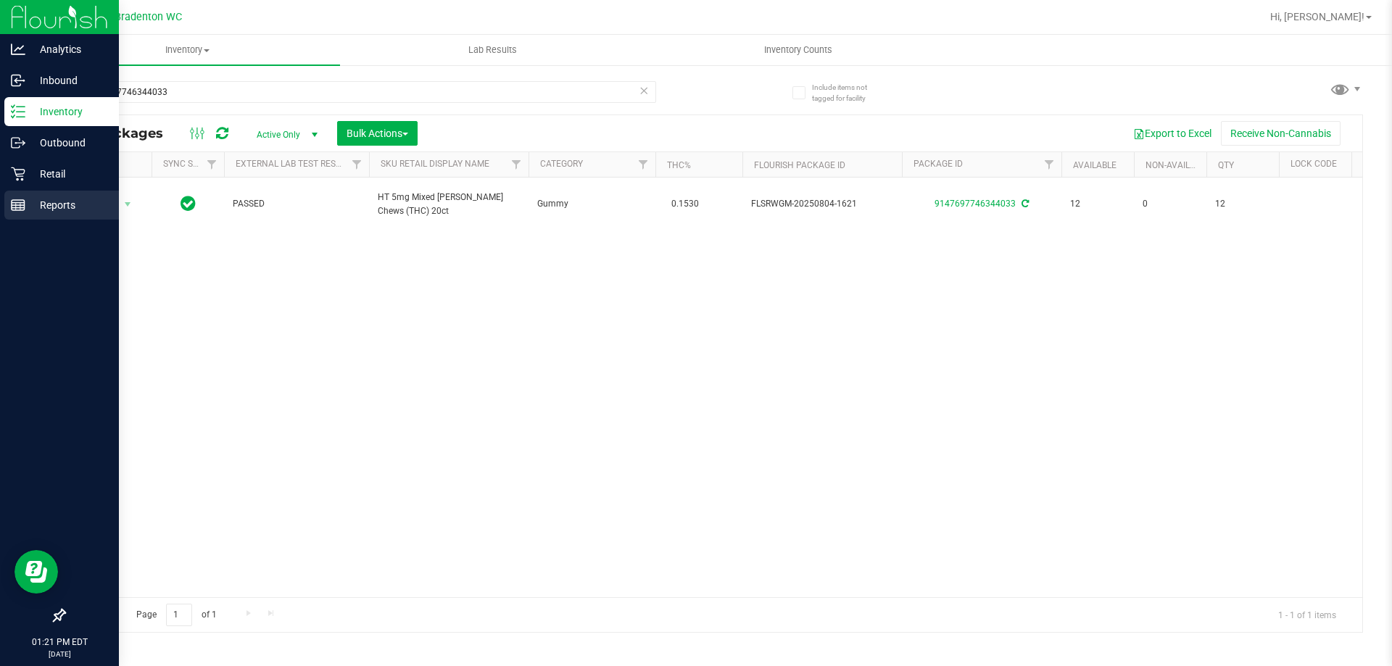
click at [65, 210] on p "Reports" at bounding box center [68, 204] width 87 height 17
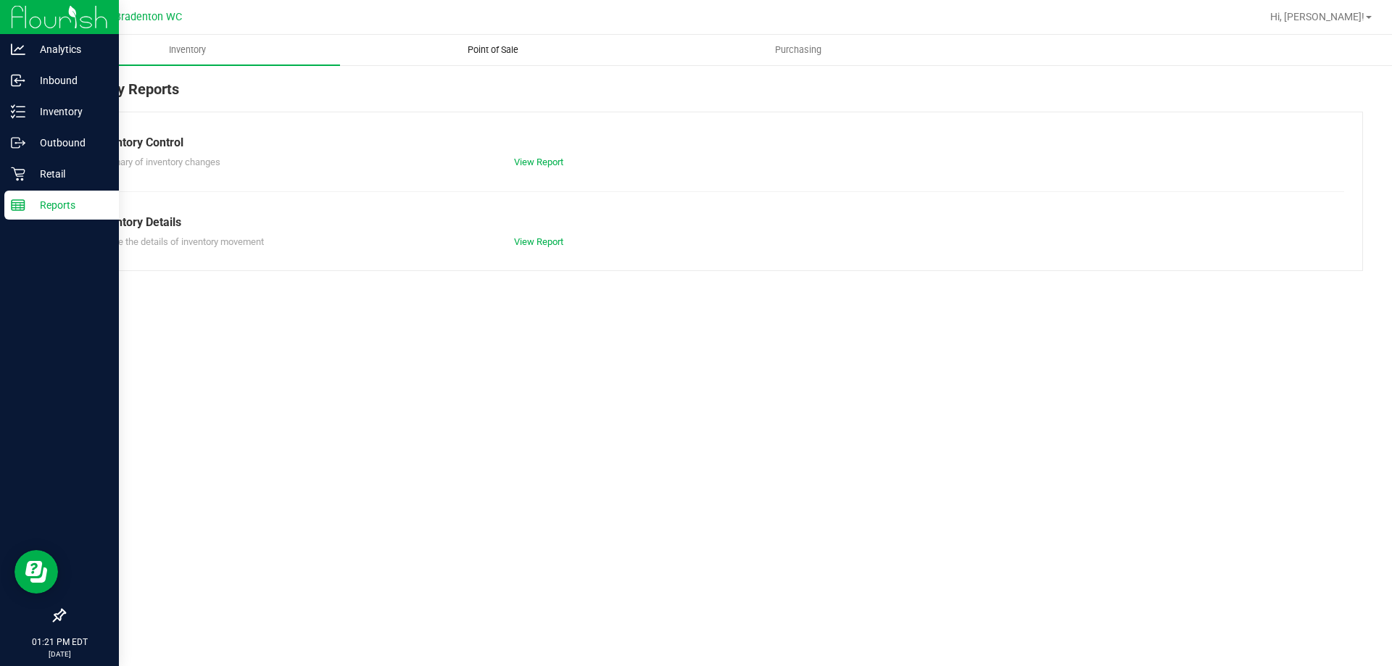
click at [481, 55] on span "Point of Sale" at bounding box center [493, 50] width 90 height 13
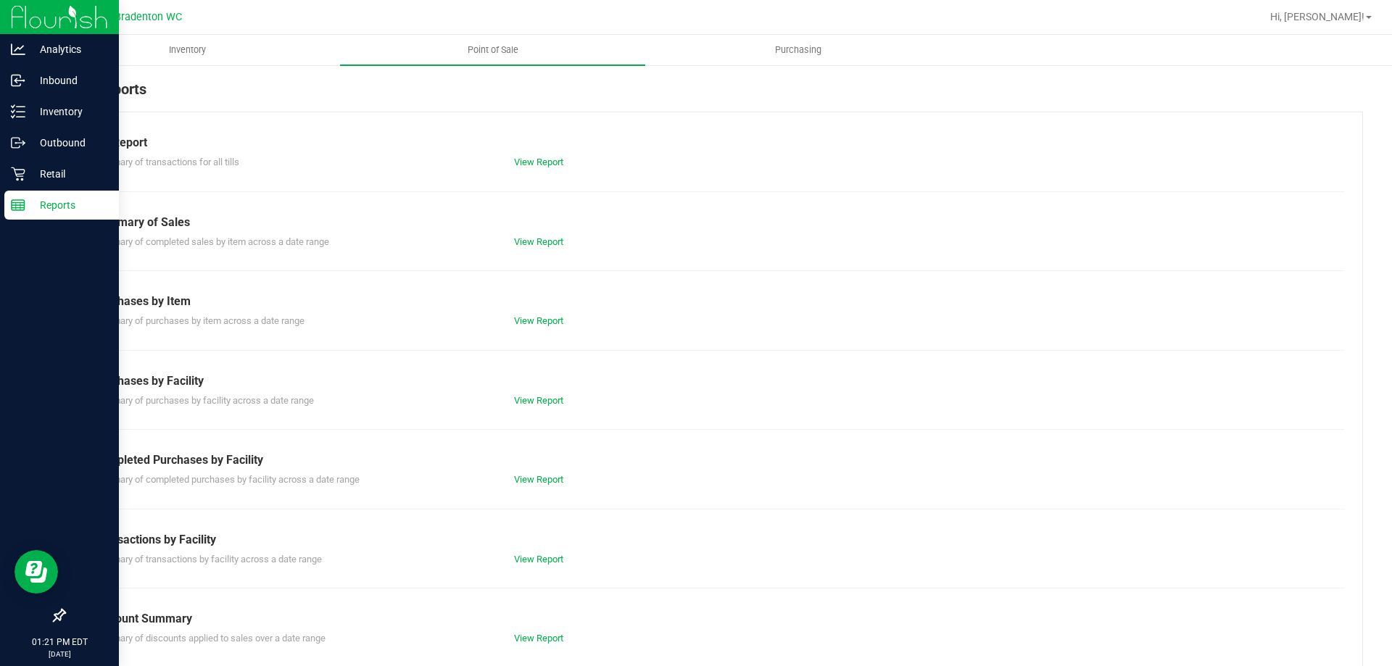
click at [523, 553] on div "View Report" at bounding box center [608, 560] width 210 height 15
click at [532, 558] on link "View Report" at bounding box center [538, 559] width 49 height 11
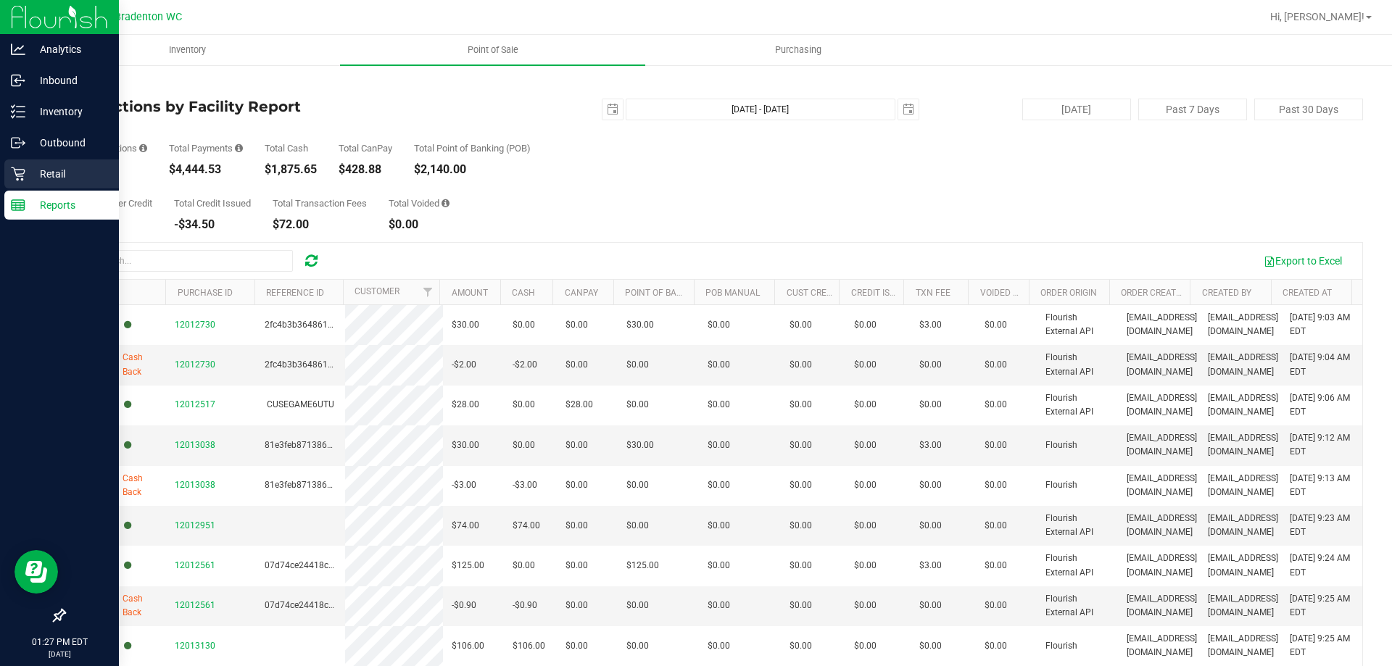
click at [52, 167] on p "Retail" at bounding box center [68, 173] width 87 height 17
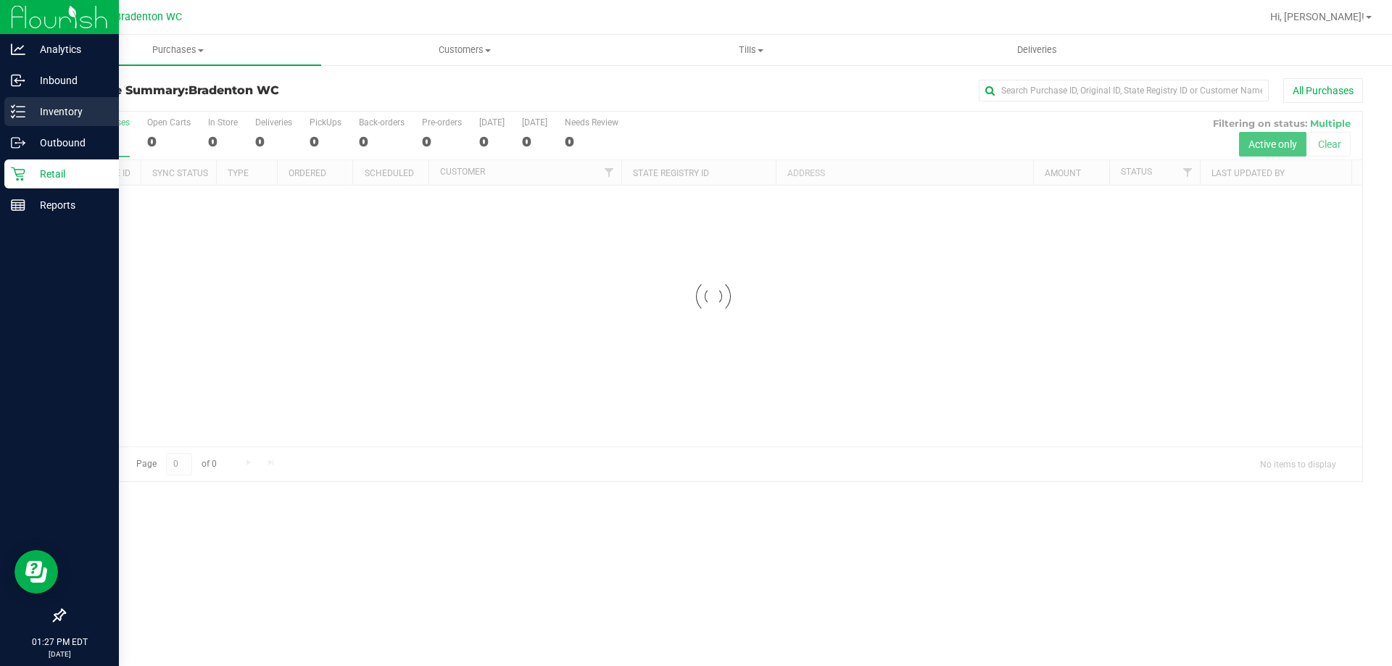
click at [76, 108] on p "Inventory" at bounding box center [68, 111] width 87 height 17
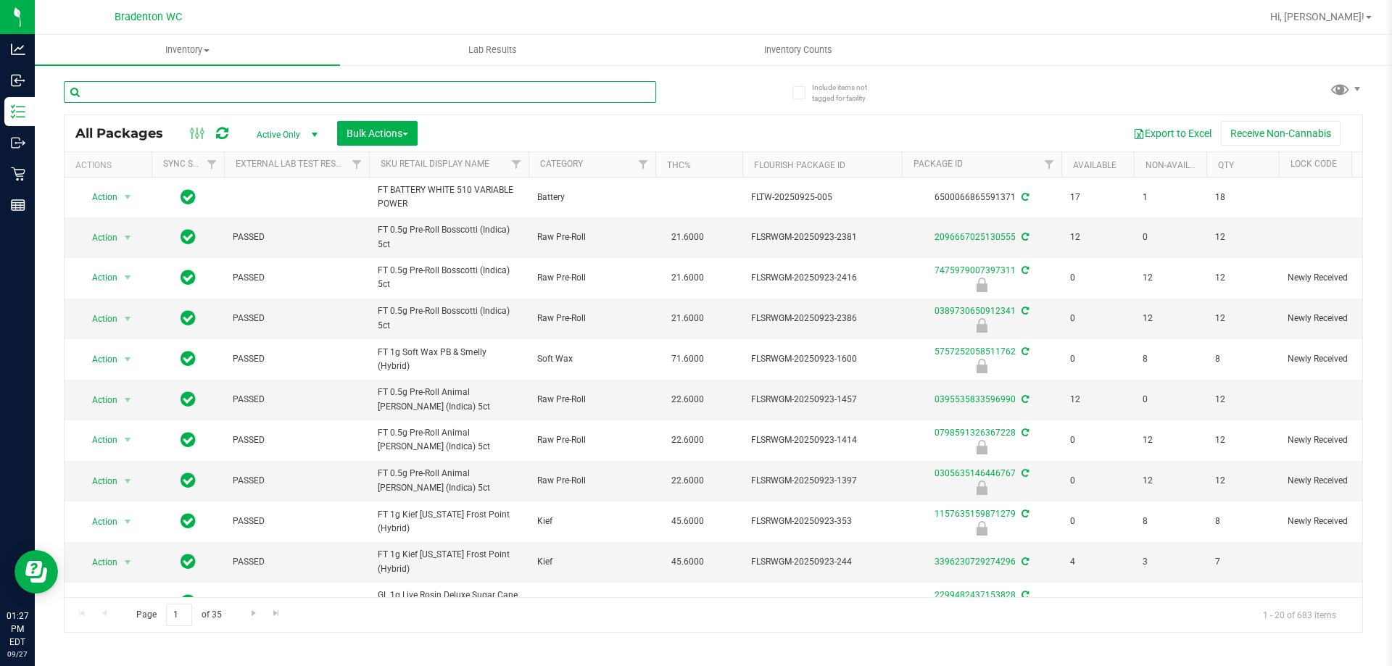
click at [220, 96] on input "text" at bounding box center [360, 92] width 592 height 22
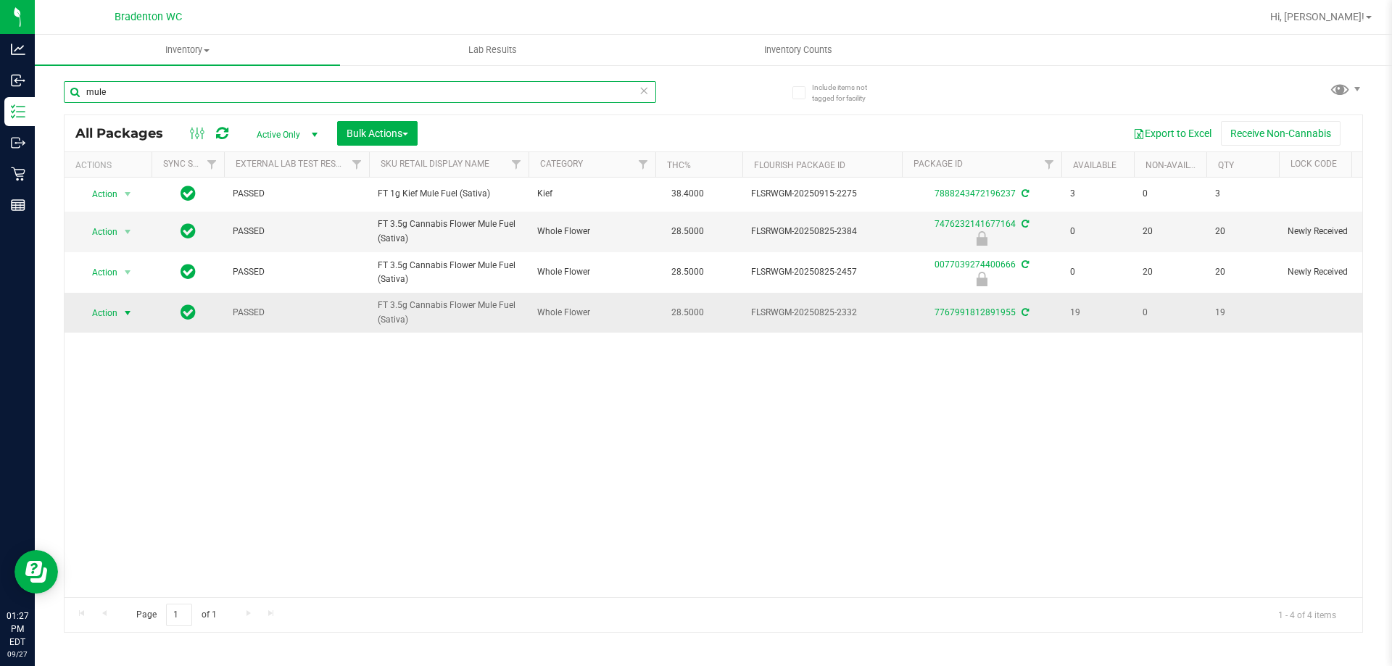
type input "mule"
click at [90, 317] on span "Action" at bounding box center [98, 313] width 39 height 20
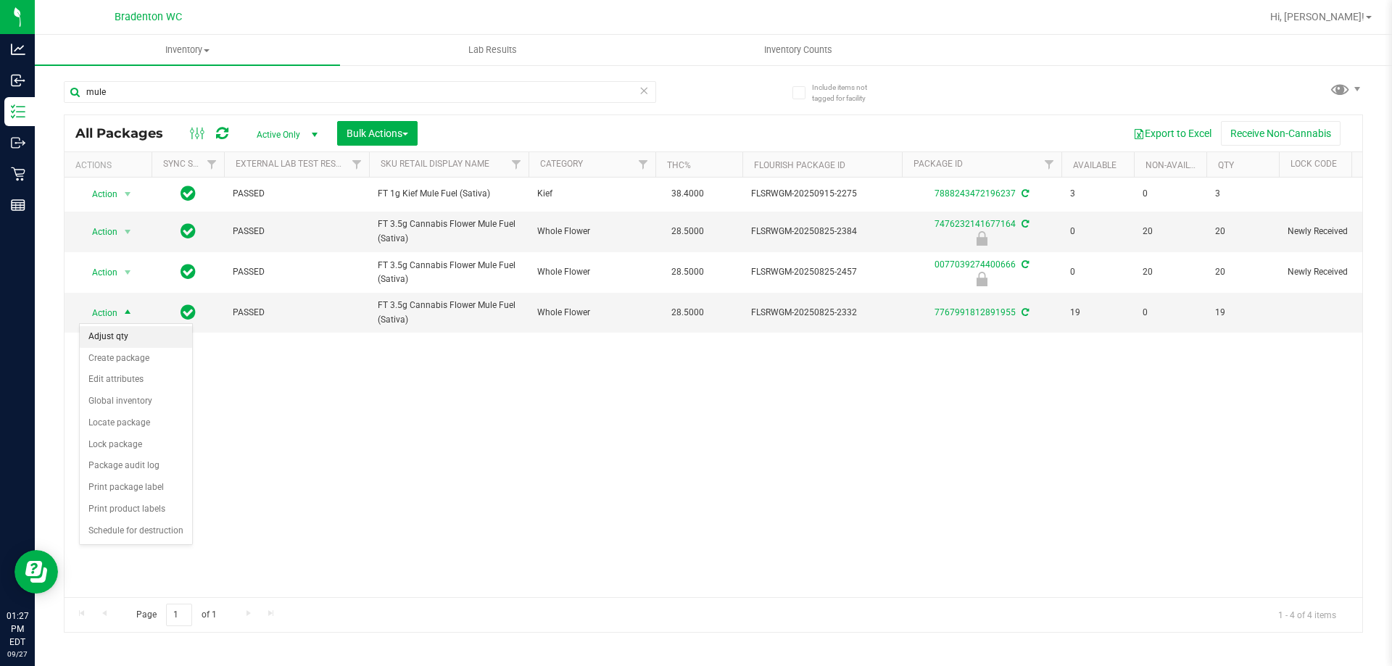
click at [107, 333] on li "Adjust qty" at bounding box center [136, 337] width 112 height 22
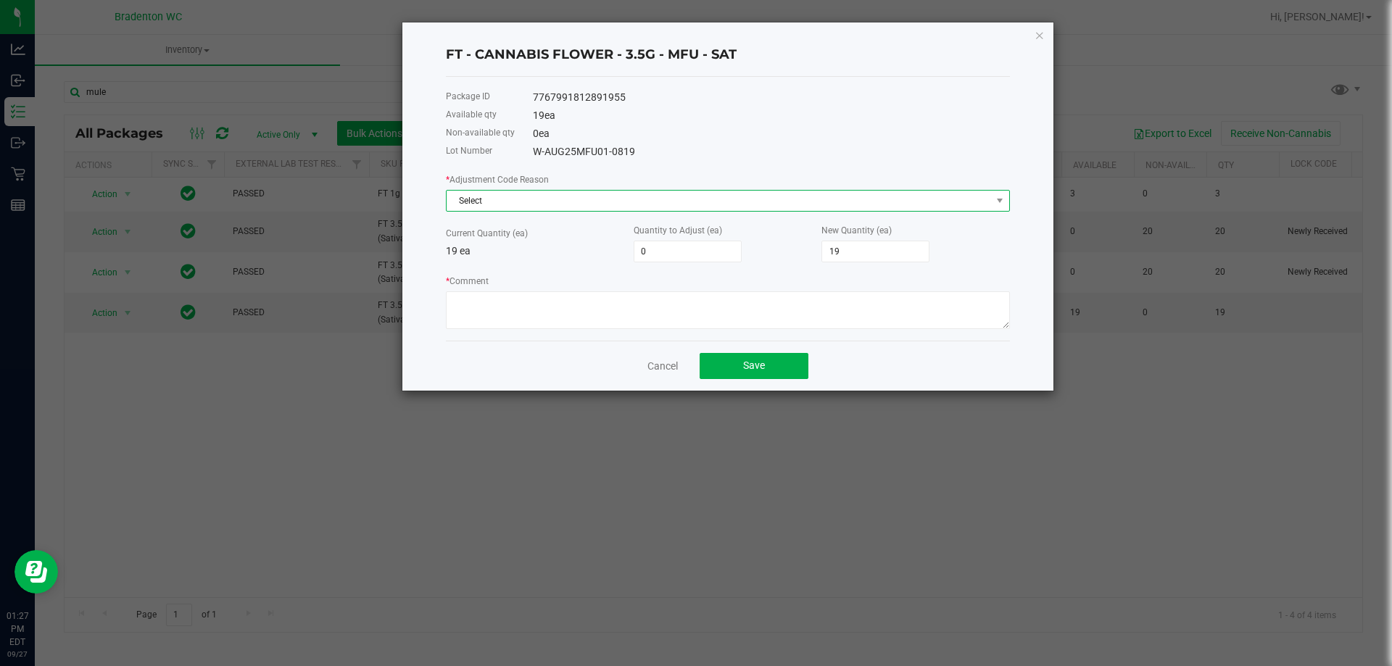
click at [489, 196] on span "Select" at bounding box center [719, 201] width 545 height 20
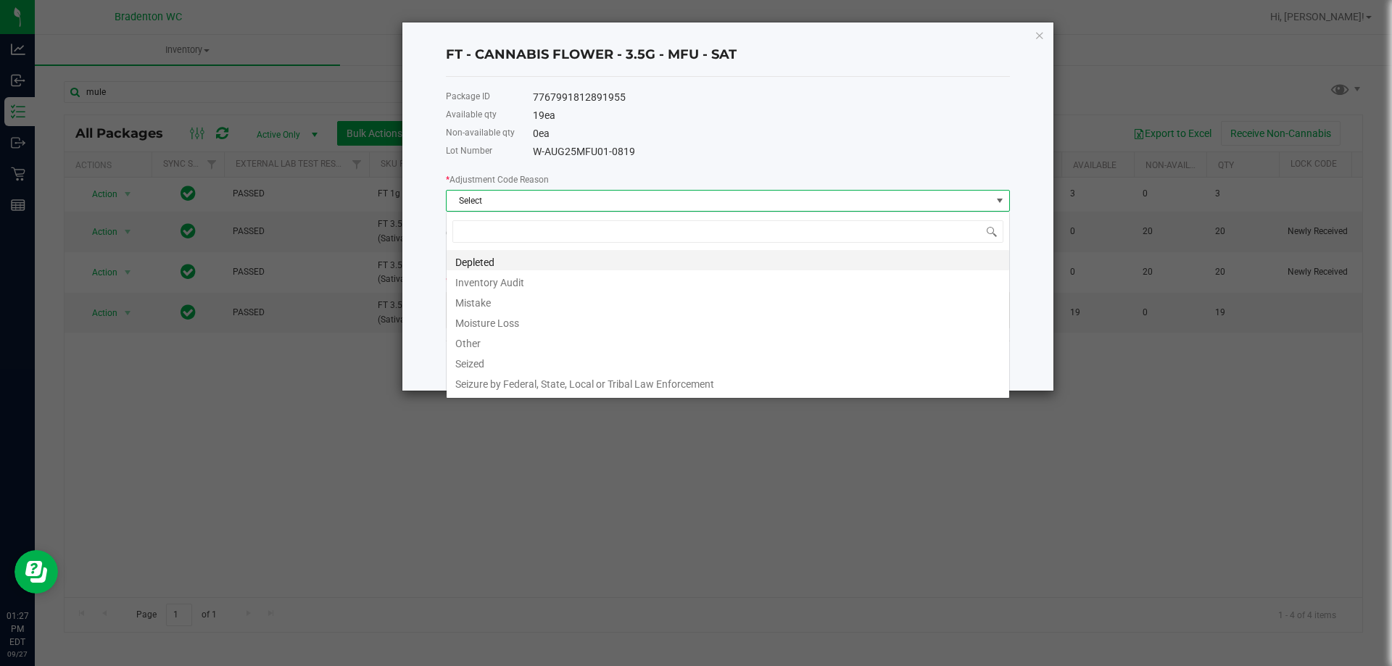
scroll to position [22, 564]
click at [506, 285] on li "Inventory Audit" at bounding box center [728, 280] width 563 height 20
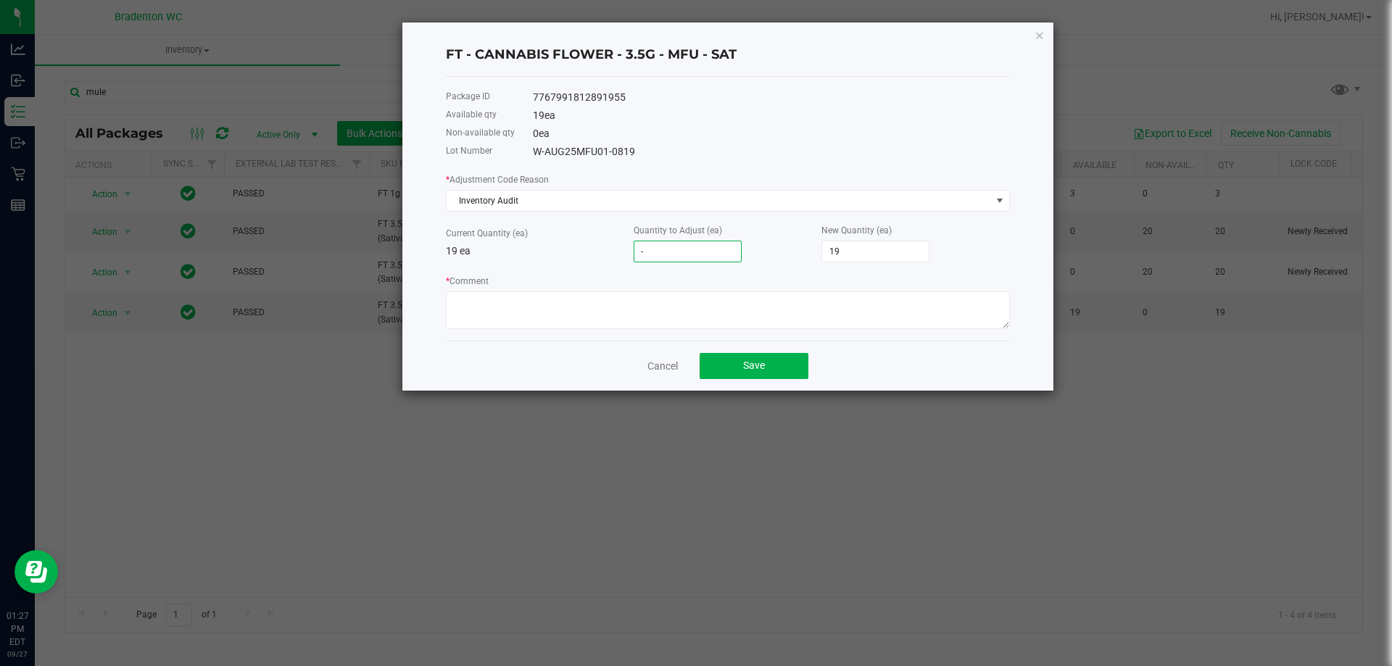
type input "-1"
type input "18"
type input "-1"
click at [525, 317] on textarea "* Comment" at bounding box center [728, 310] width 564 height 38
type textarea "sold incorrect product"
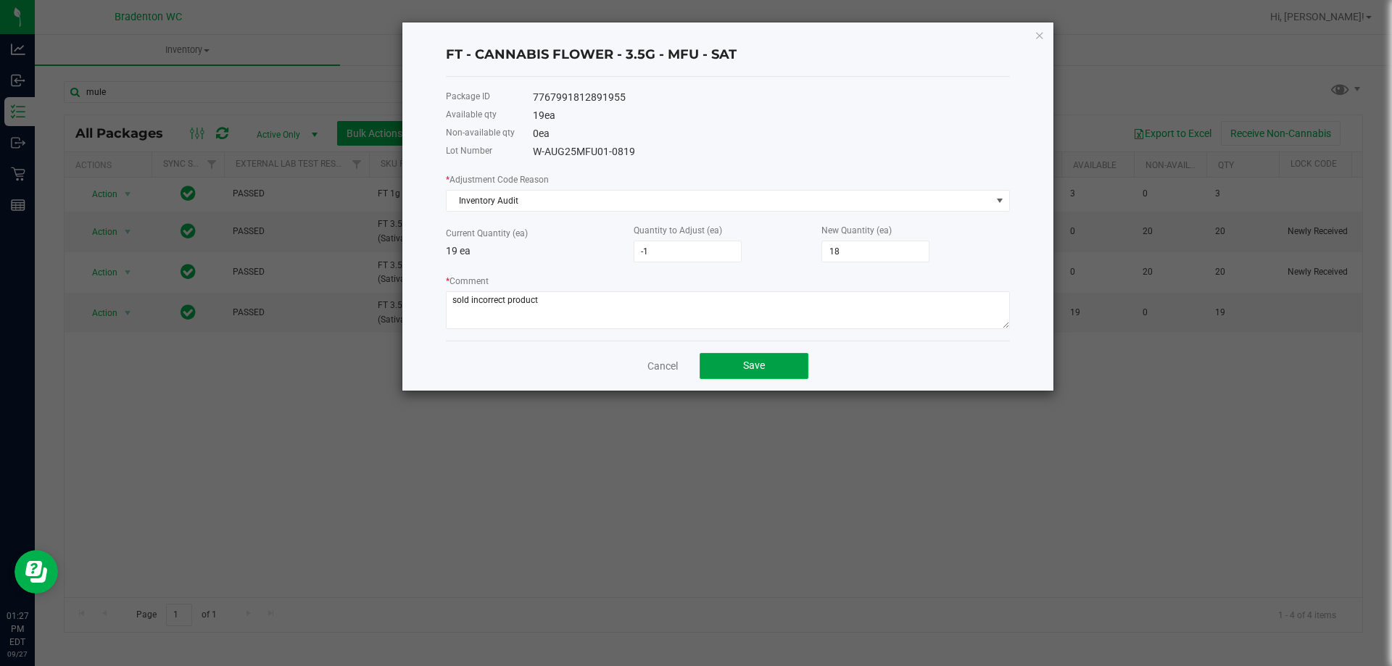
click at [757, 366] on span "Save" at bounding box center [754, 366] width 22 height 12
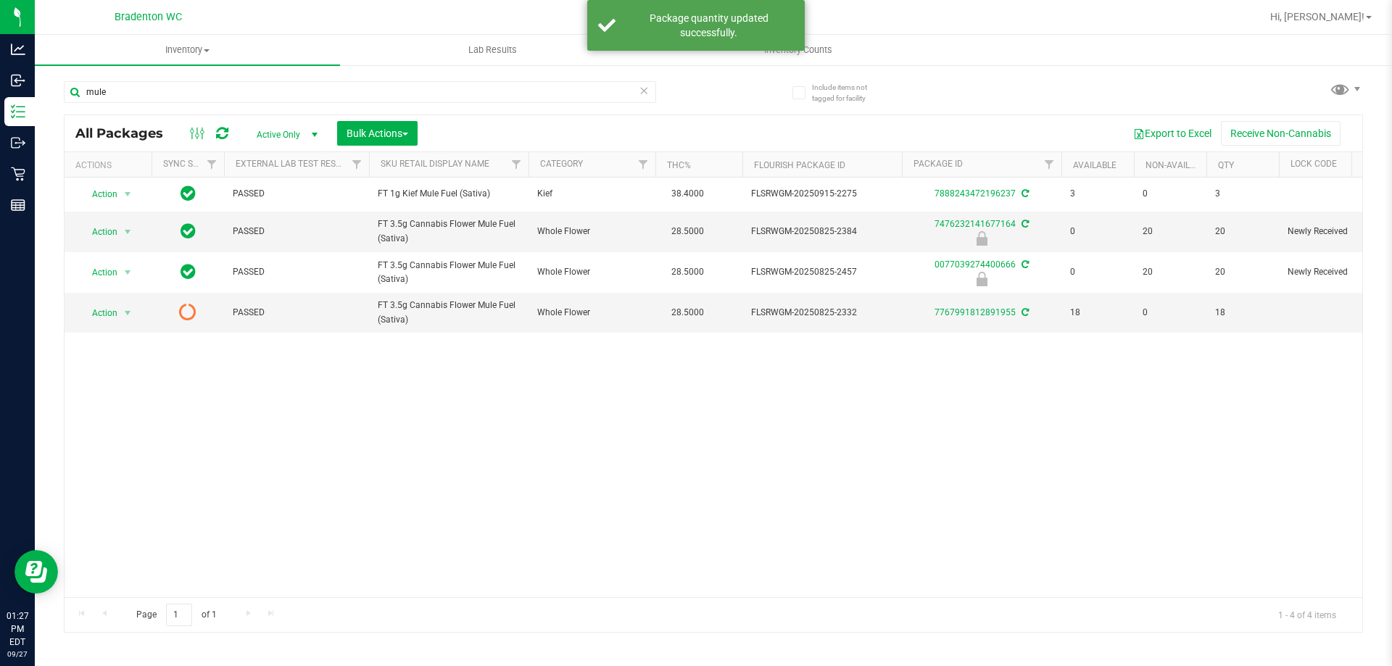
click at [218, 136] on icon at bounding box center [222, 133] width 12 height 15
